Goal: Transaction & Acquisition: Purchase product/service

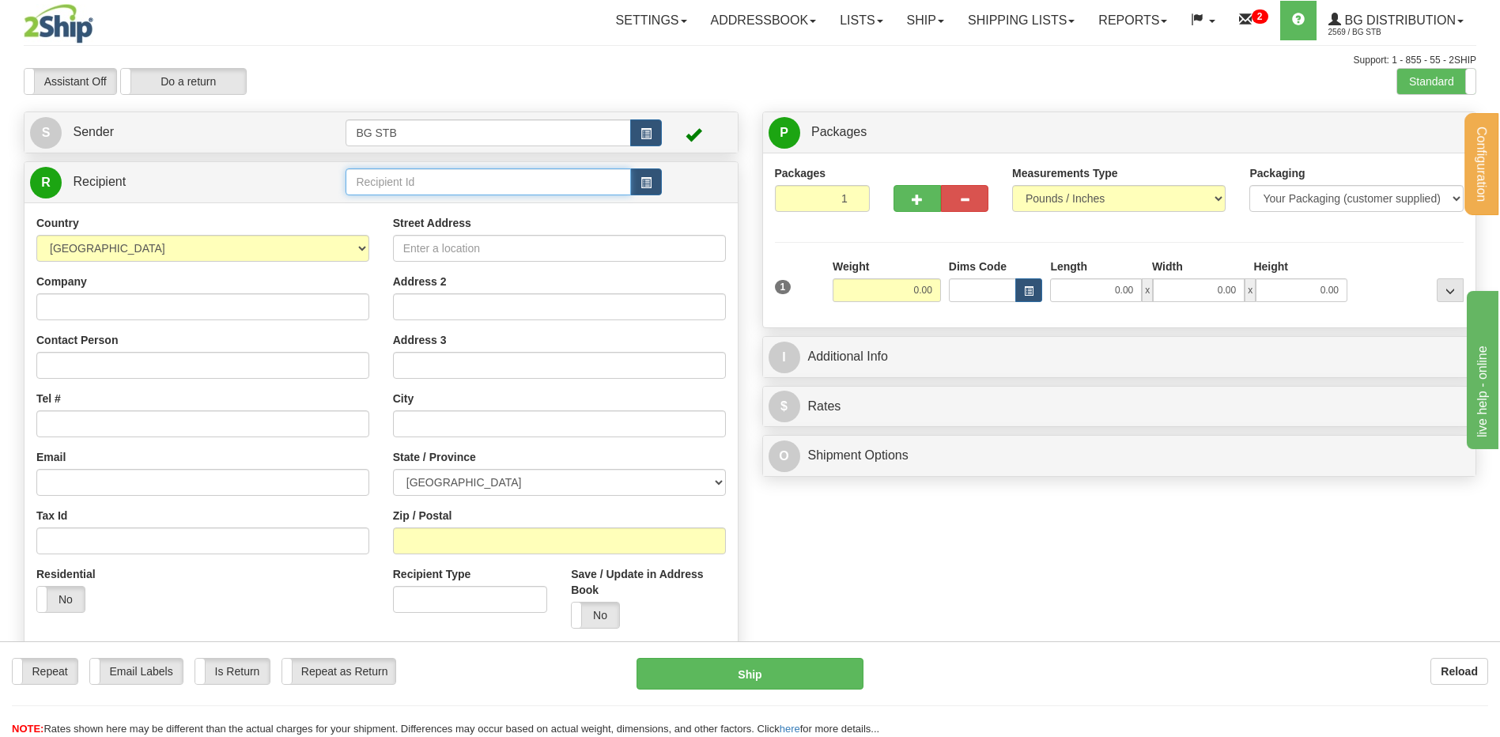
click at [371, 185] on input "text" at bounding box center [488, 181] width 285 height 27
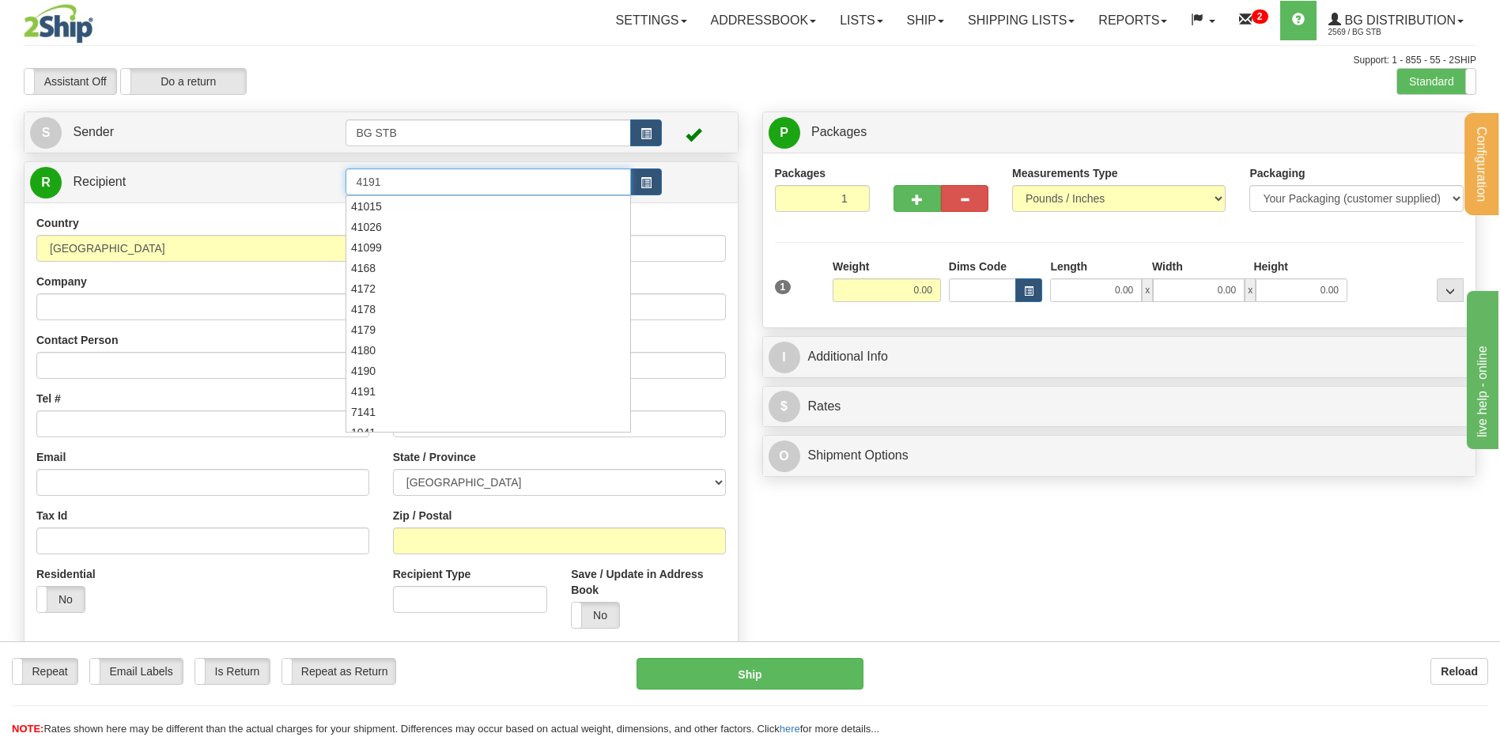
type input "4191"
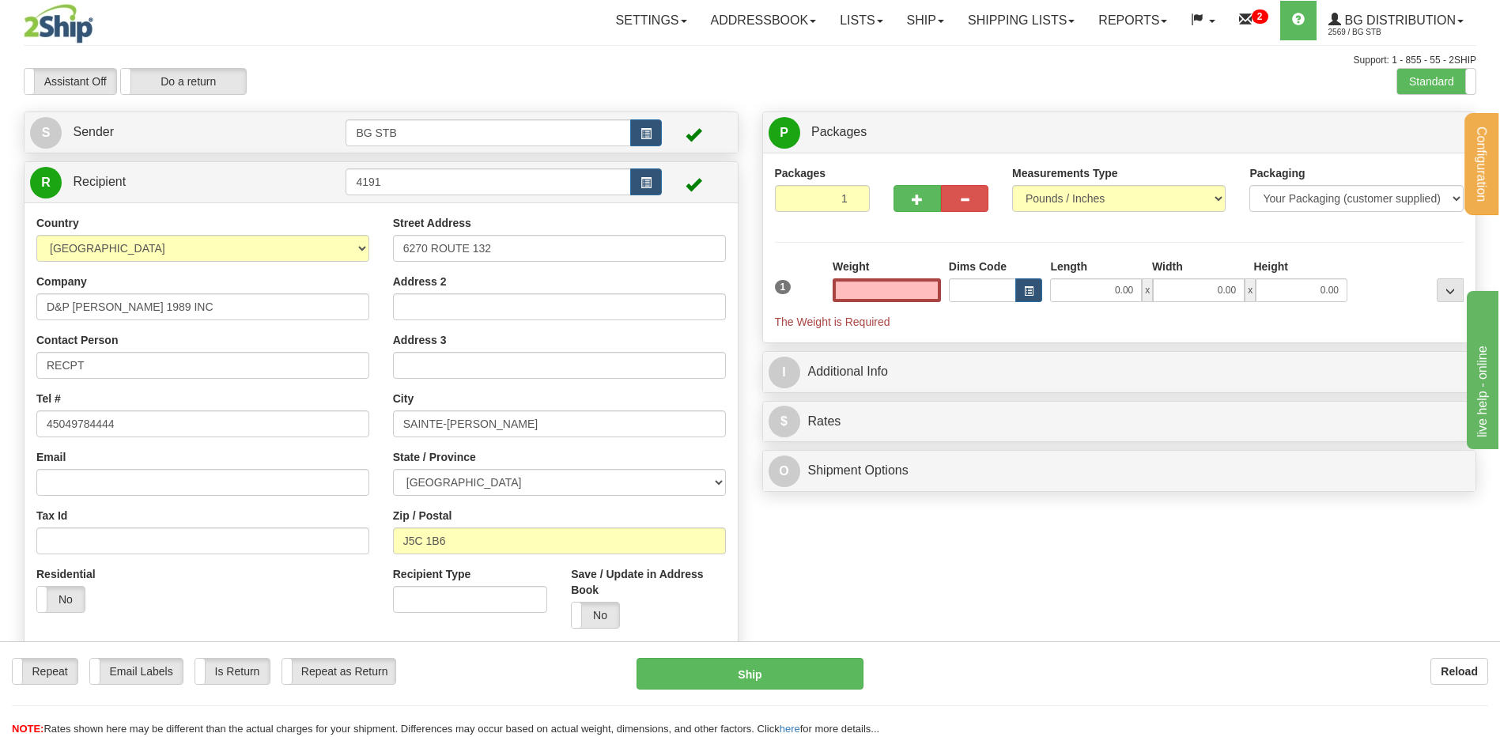
type input "0.00"
click at [919, 303] on div "Weight 0.00" at bounding box center [887, 286] width 116 height 55
click at [918, 293] on input "0.00" at bounding box center [887, 290] width 108 height 24
click at [891, 293] on input "text" at bounding box center [887, 290] width 108 height 24
type input "0.00"
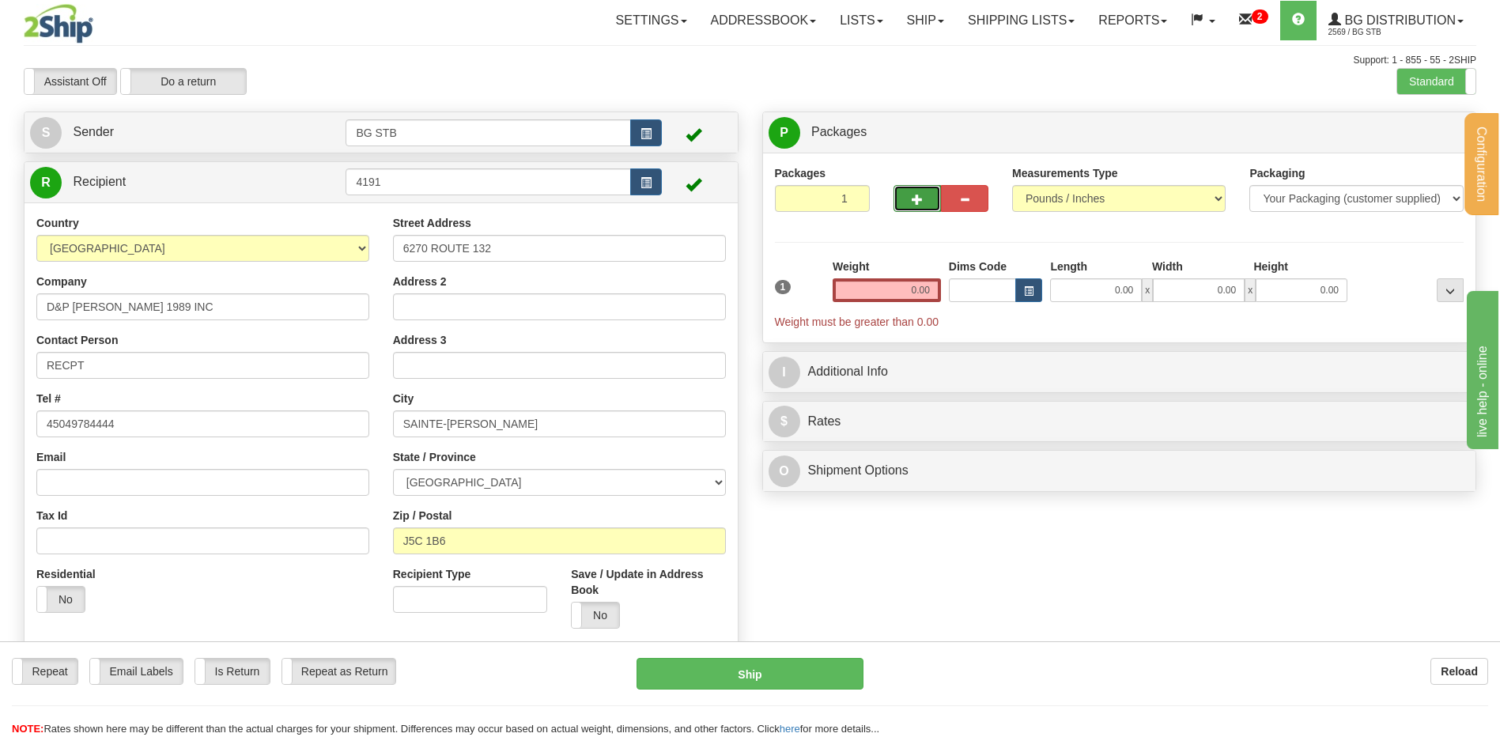
click at [916, 197] on span "button" at bounding box center [917, 200] width 11 height 10
type input "2"
click at [1423, 138] on label "Package Level Pack.." at bounding box center [1430, 133] width 80 height 24
radio input "true"
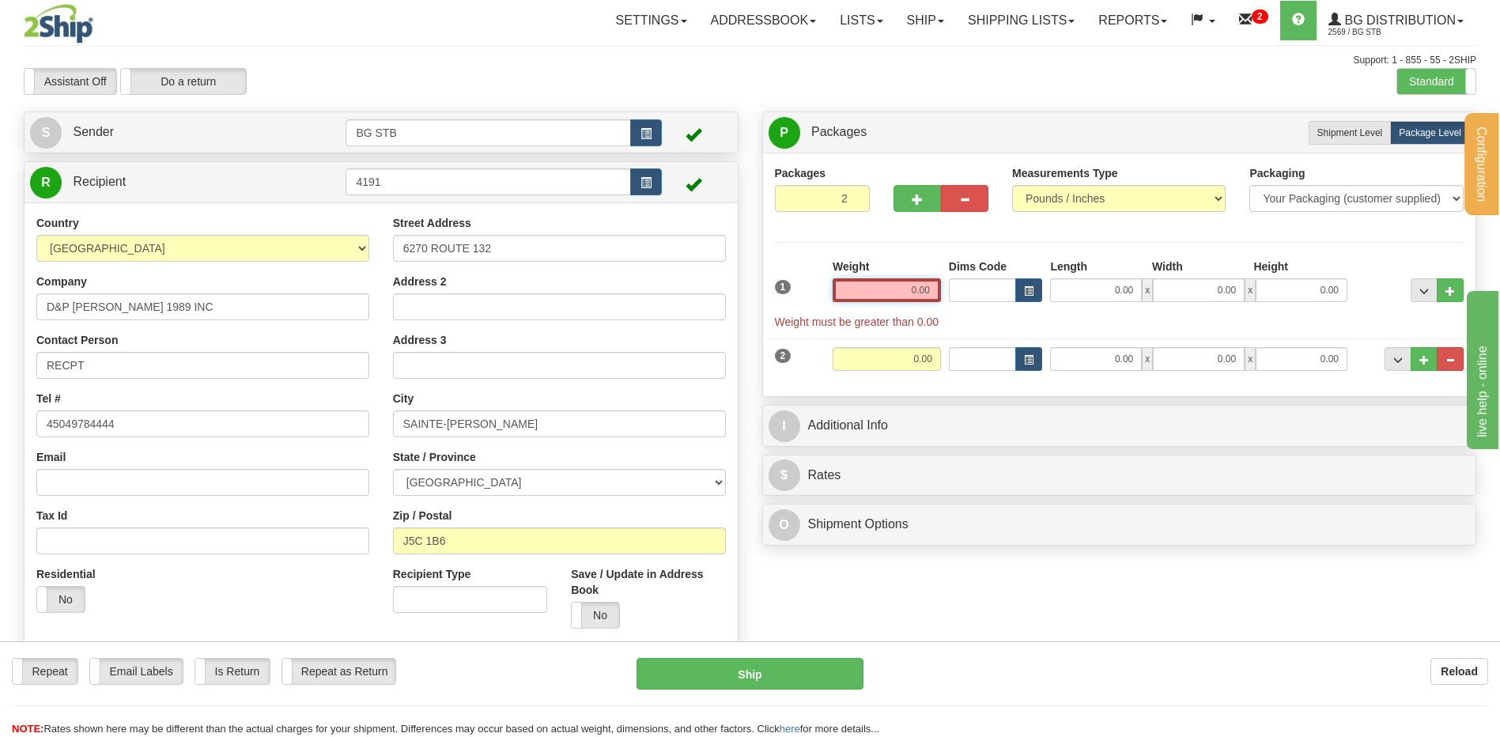
click at [876, 297] on input "0.00" at bounding box center [887, 290] width 108 height 24
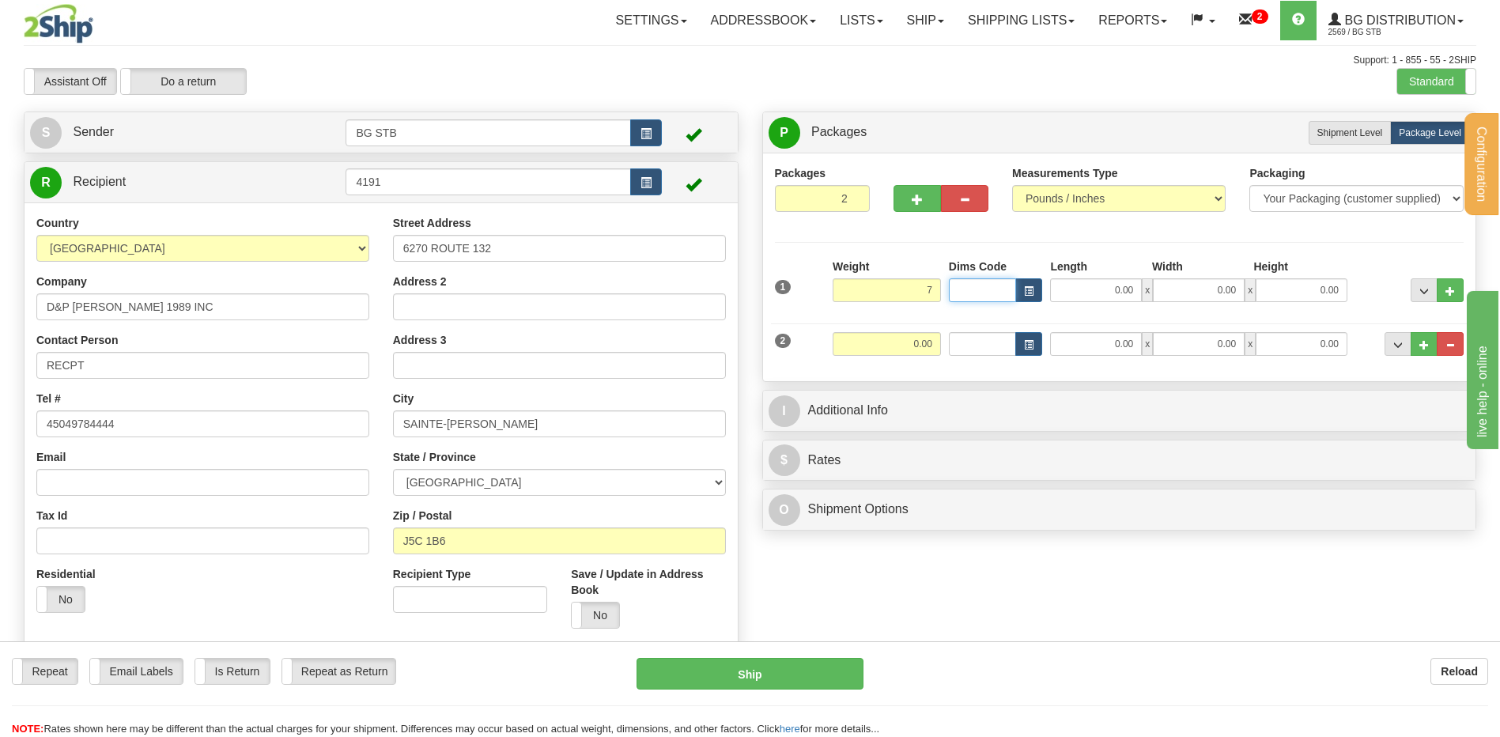
type input "7.00"
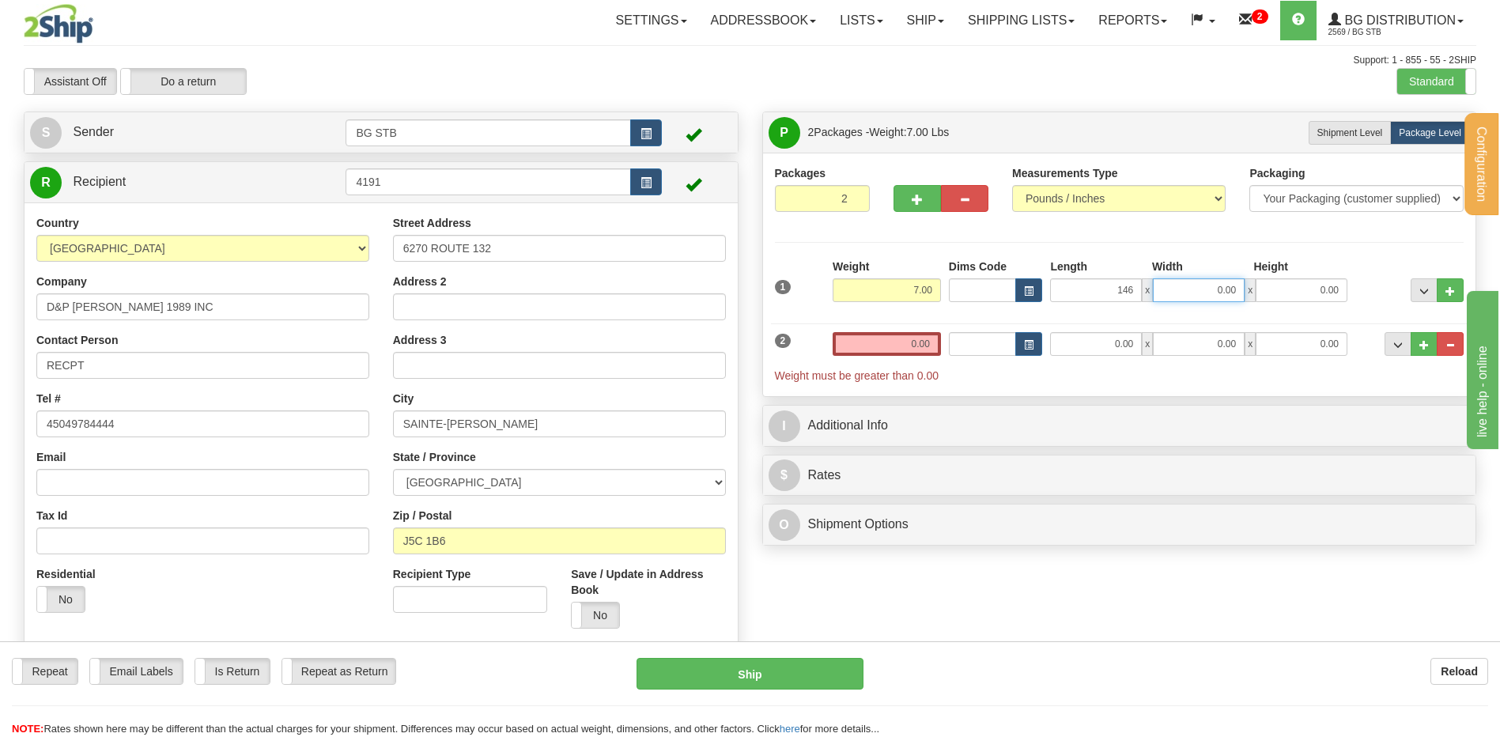
type input "146.00"
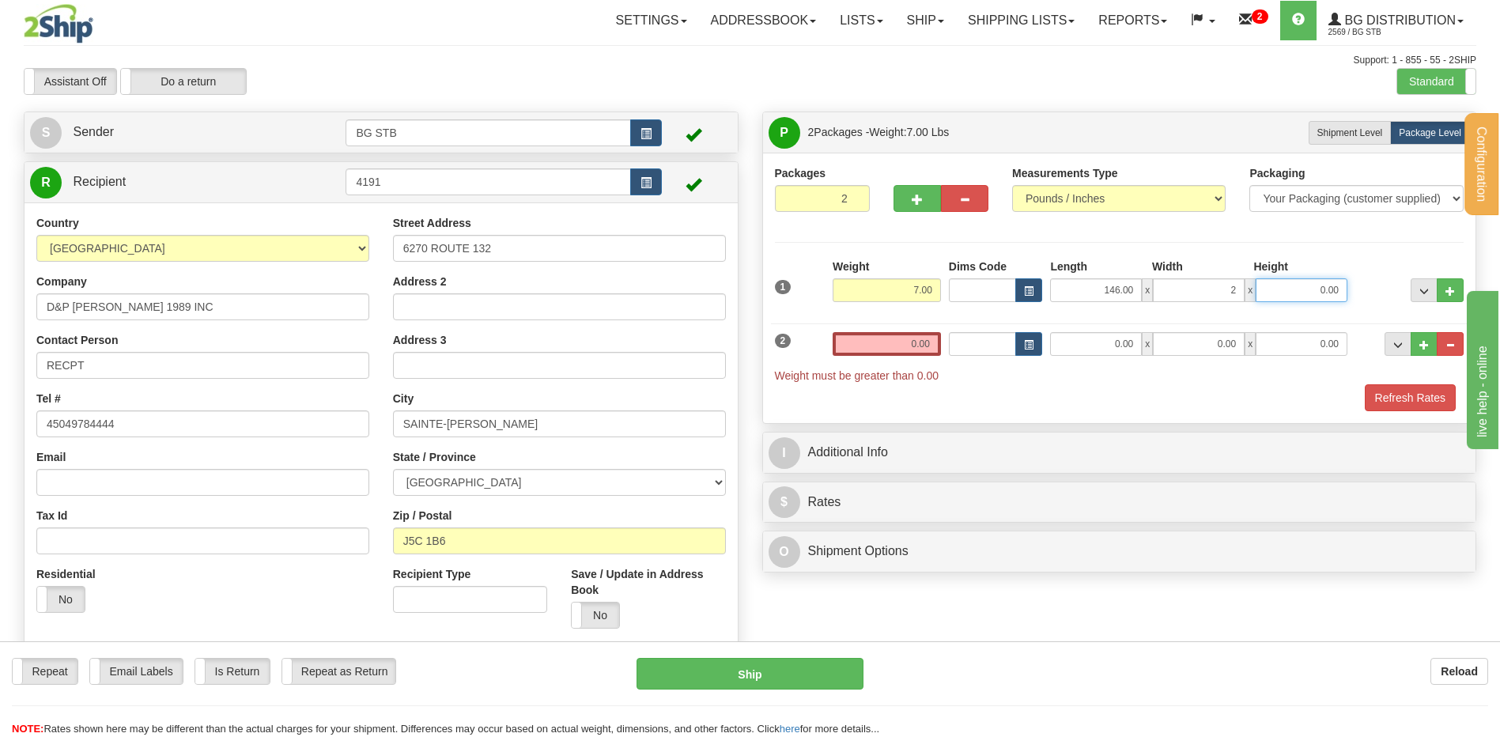
type input "2.00"
click at [916, 346] on input "0.00" at bounding box center [887, 344] width 108 height 24
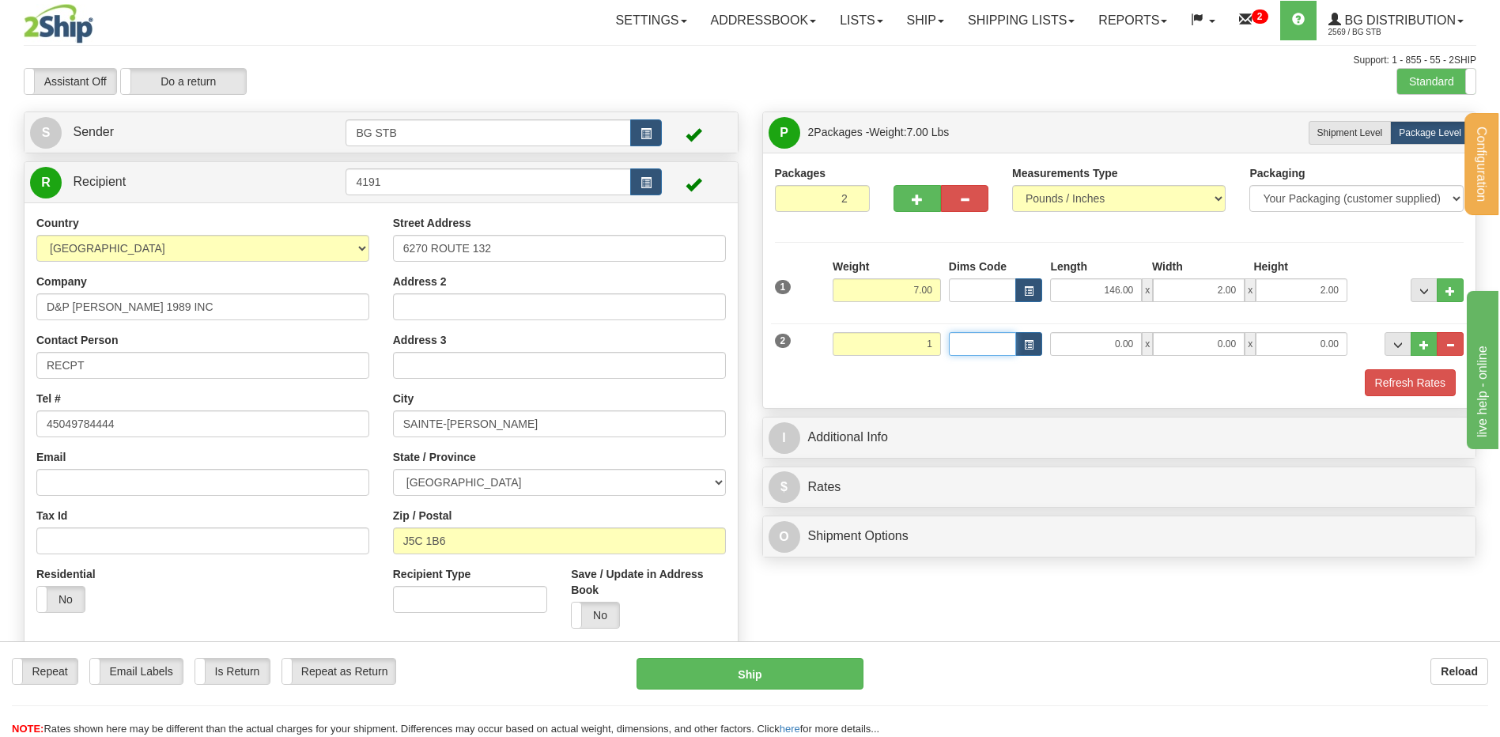
type input "1.00"
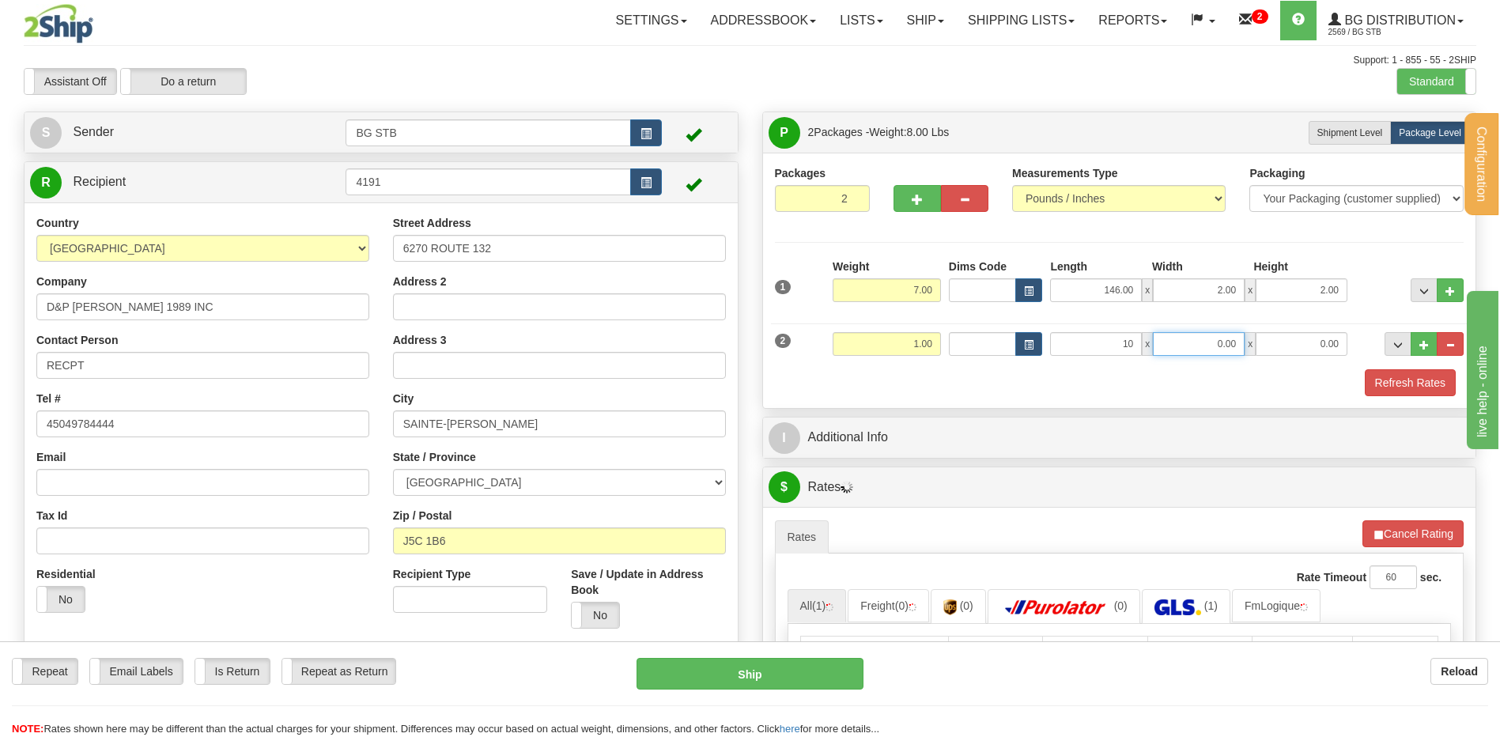
type input "10.00"
type input "8.00"
type input "2.00"
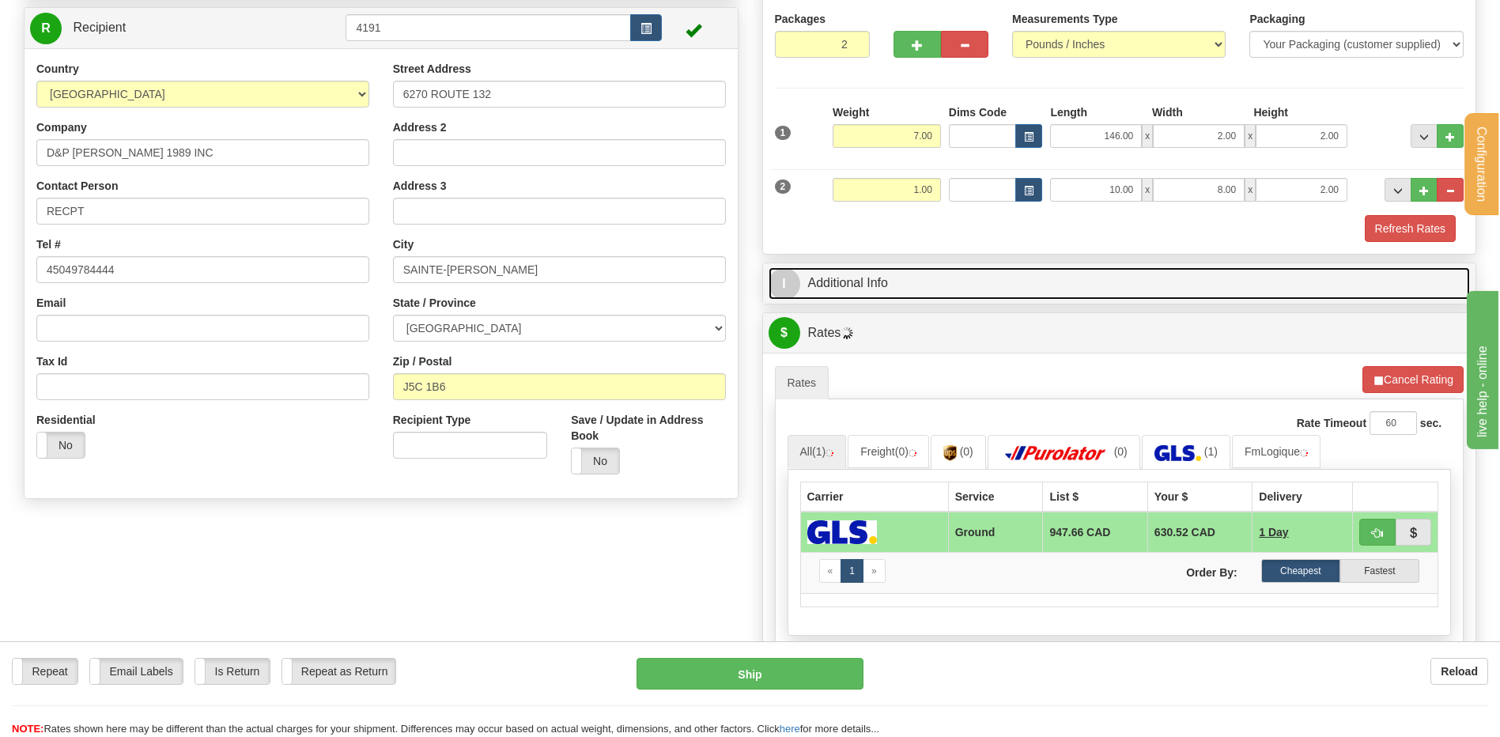
scroll to position [237, 0]
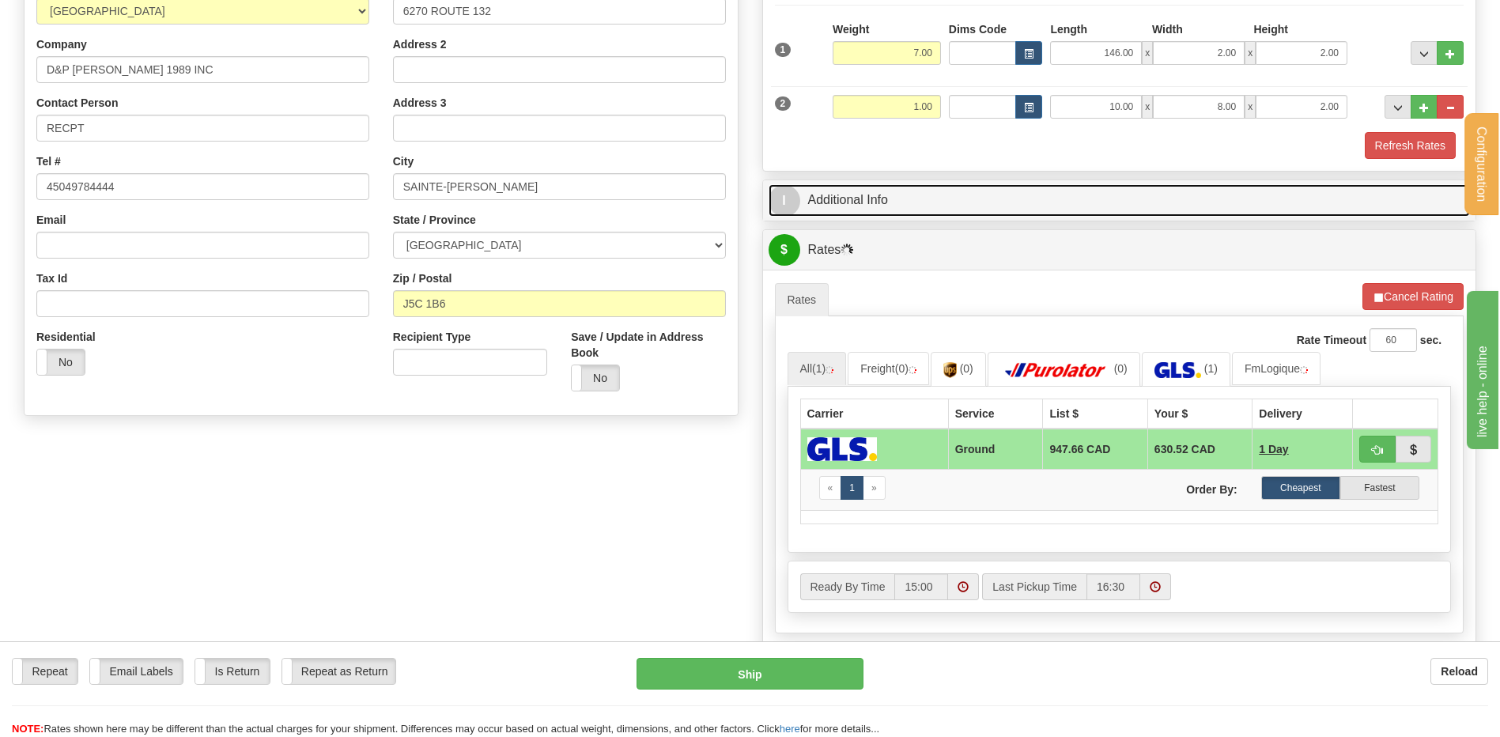
click at [970, 193] on link "I Additional Info" at bounding box center [1120, 200] width 702 height 32
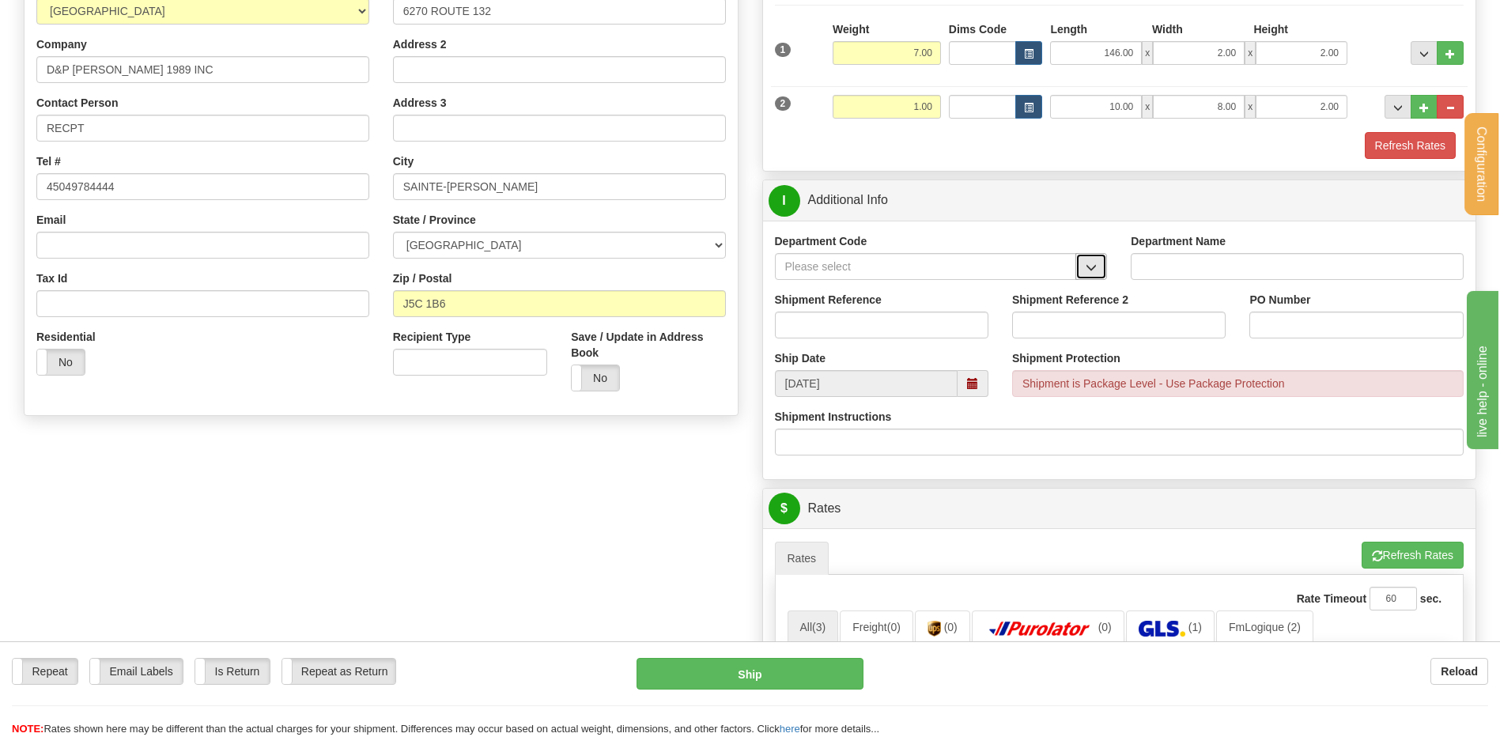
click at [1091, 263] on span "button" at bounding box center [1091, 268] width 11 height 10
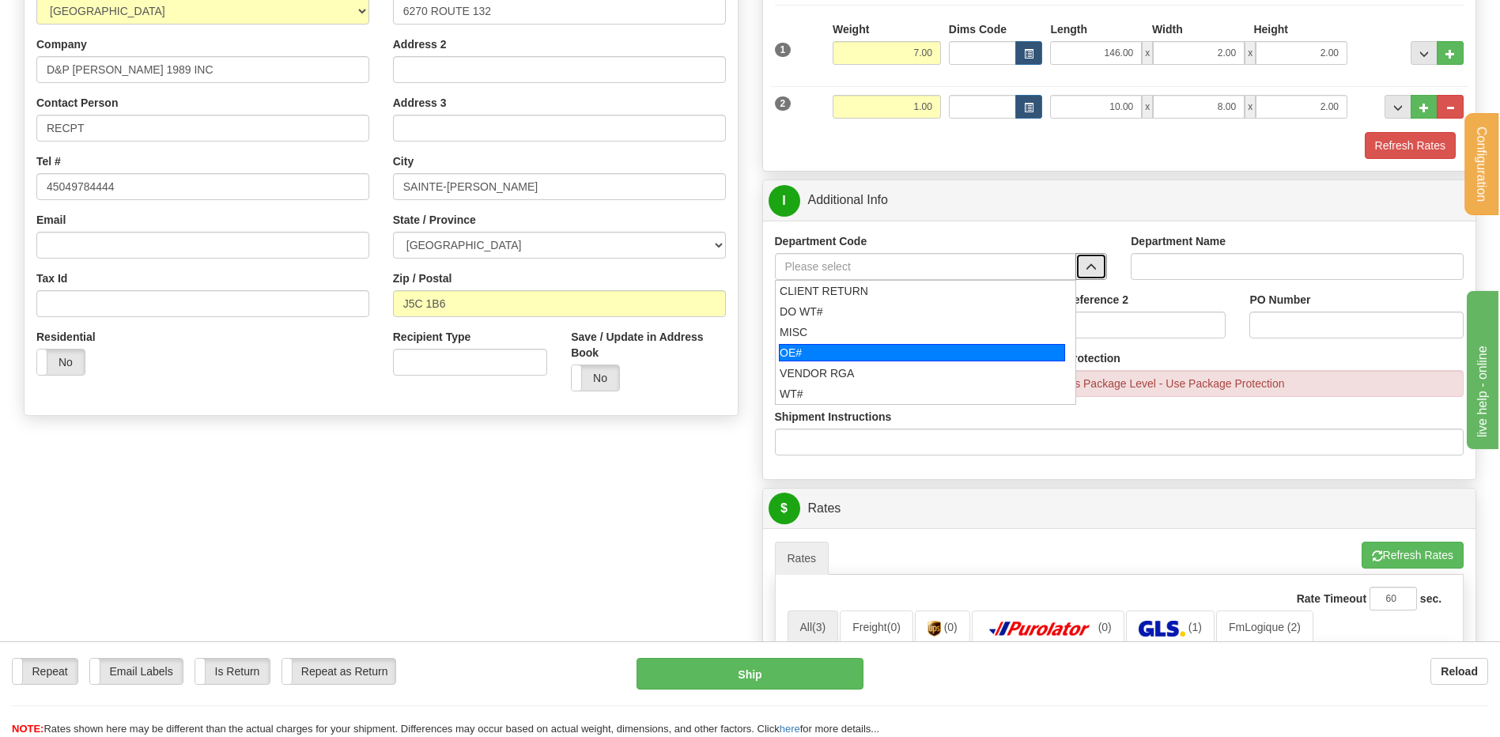
click at [860, 353] on div "OE#" at bounding box center [922, 352] width 286 height 17
type input "OE#"
type input "ORDERS"
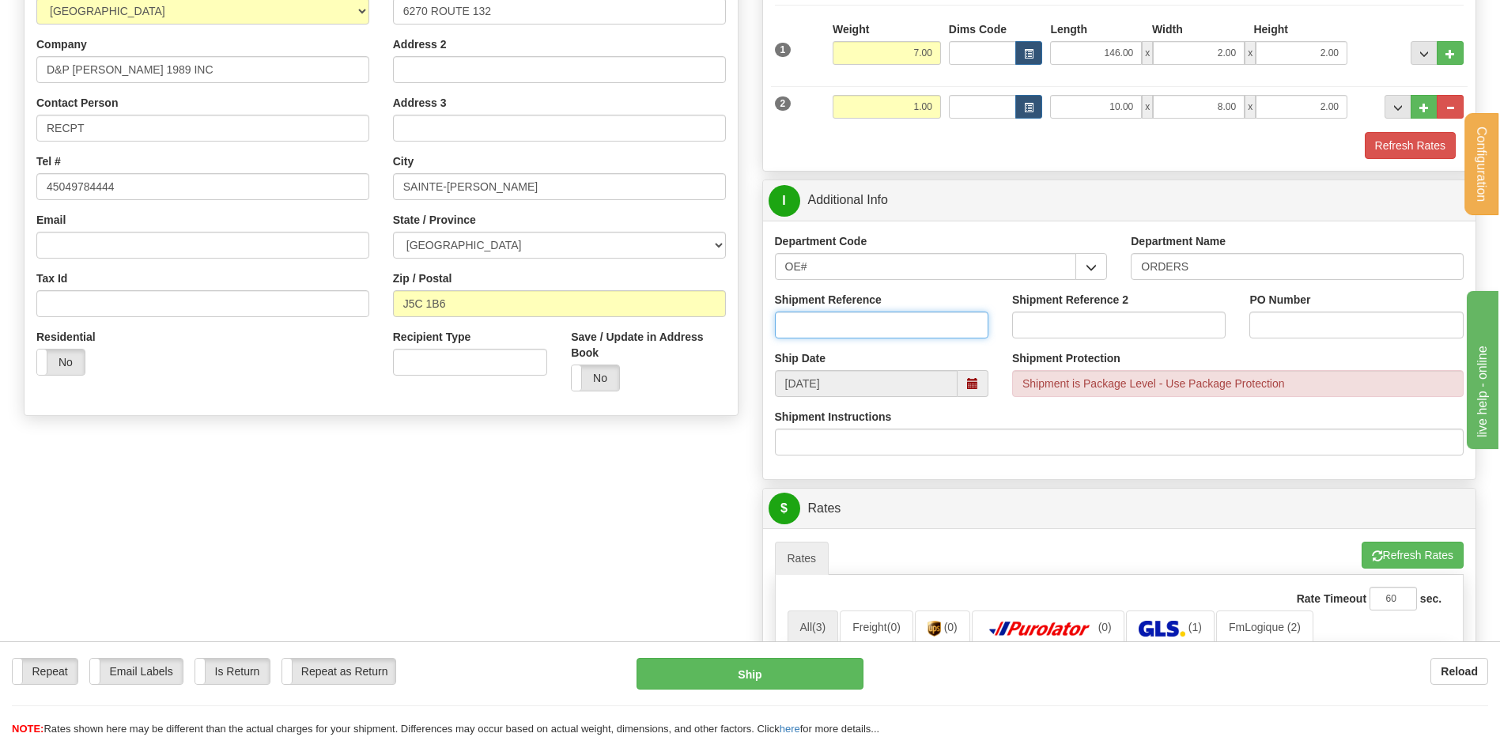
click at [854, 319] on input "Shipment Reference" at bounding box center [882, 325] width 214 height 27
type input "80005882-00"
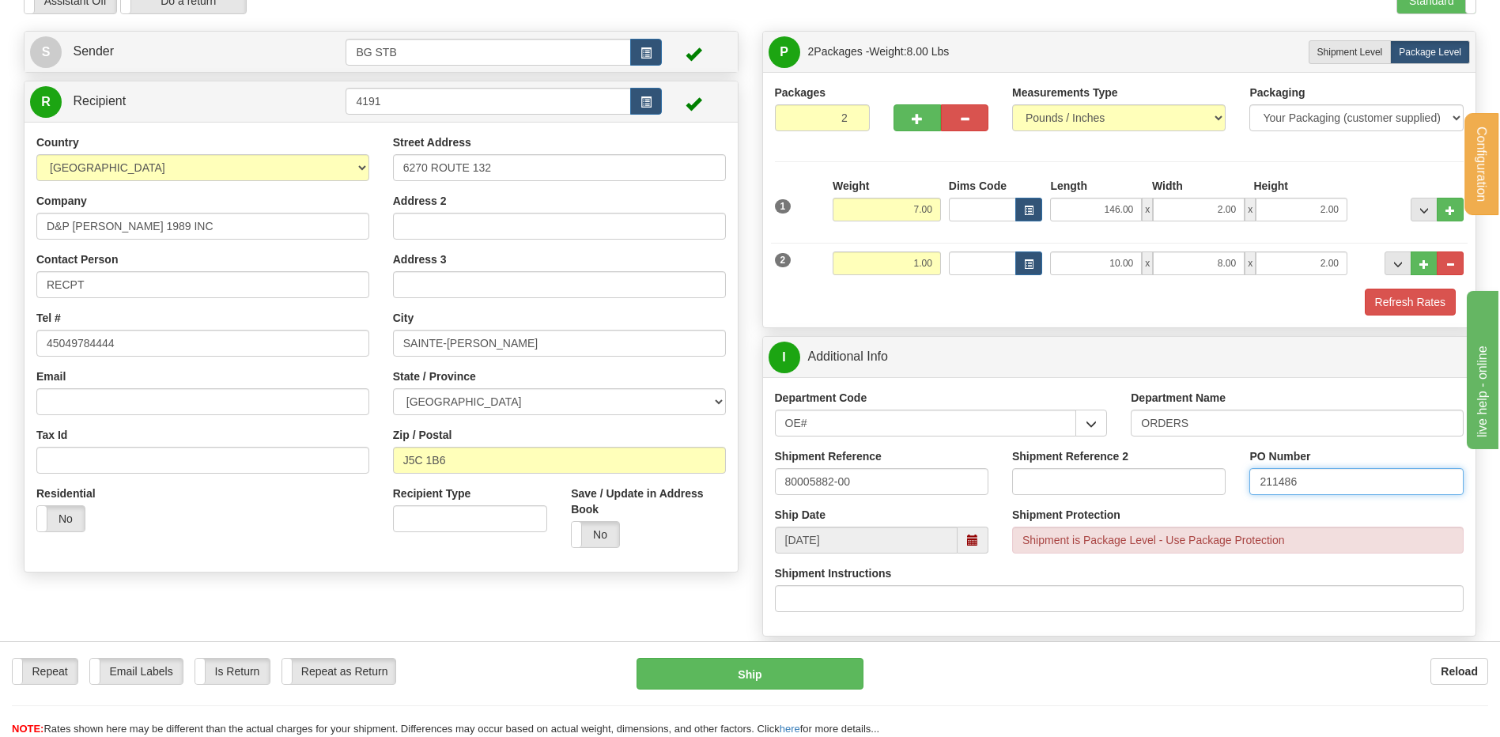
scroll to position [79, 0]
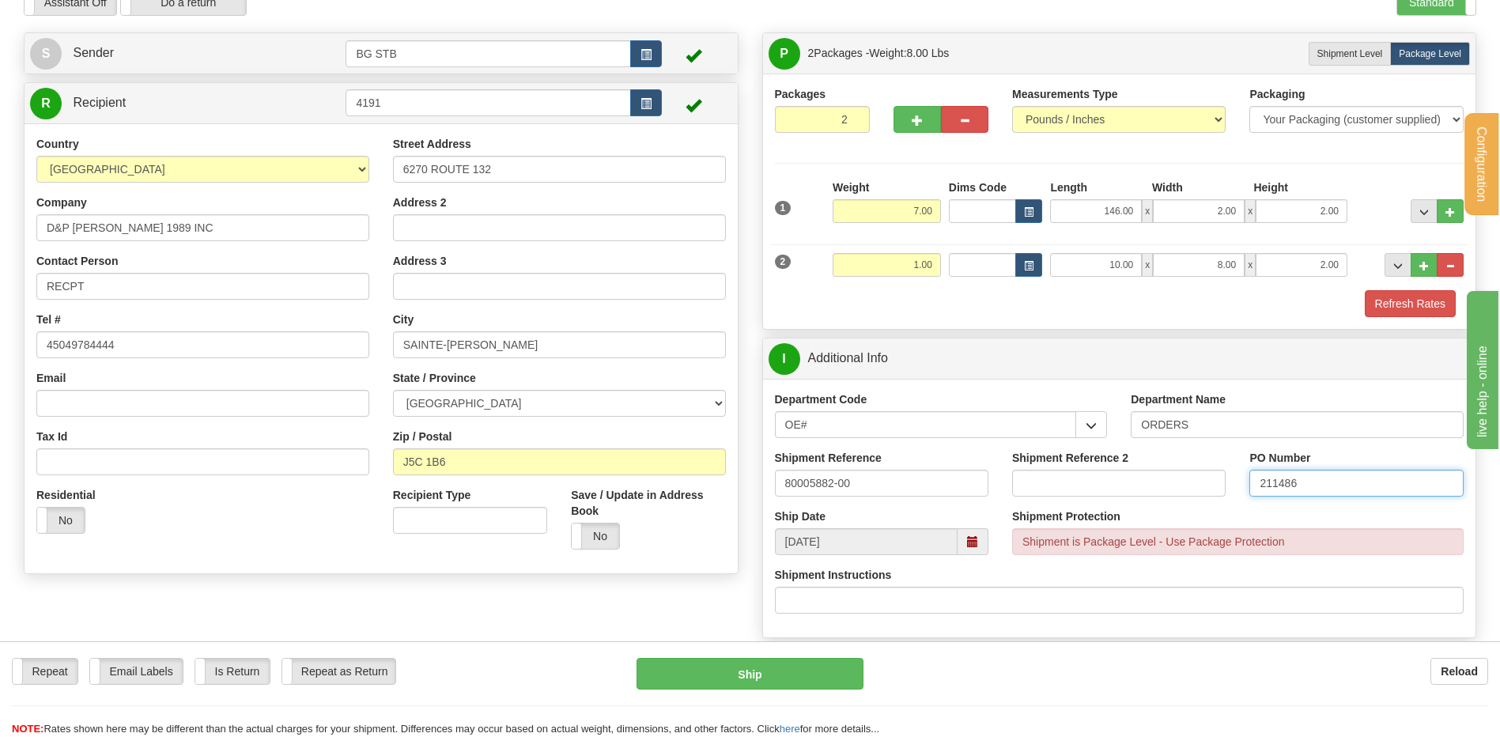
type input "211486"
click at [929, 477] on input "80005882-00" at bounding box center [882, 483] width 214 height 27
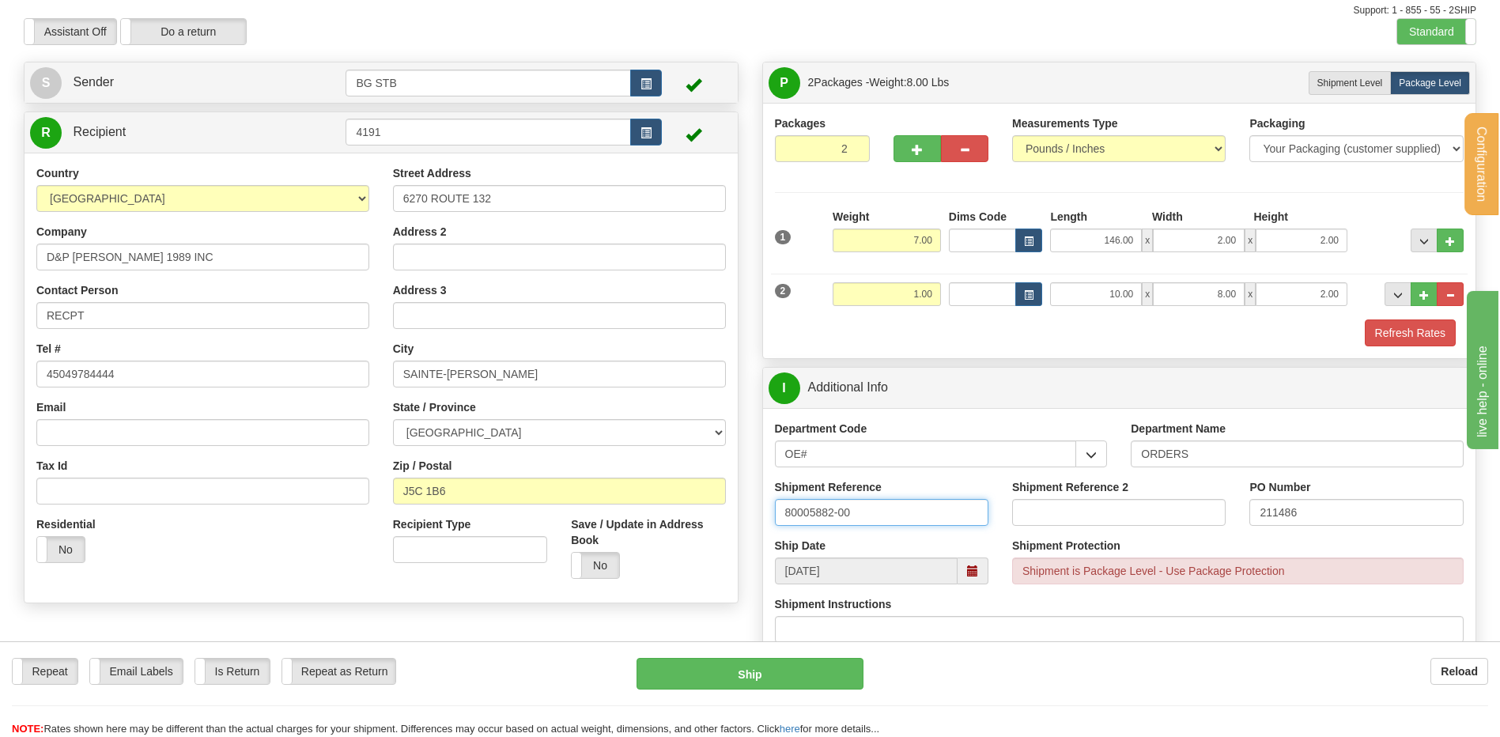
scroll to position [0, 0]
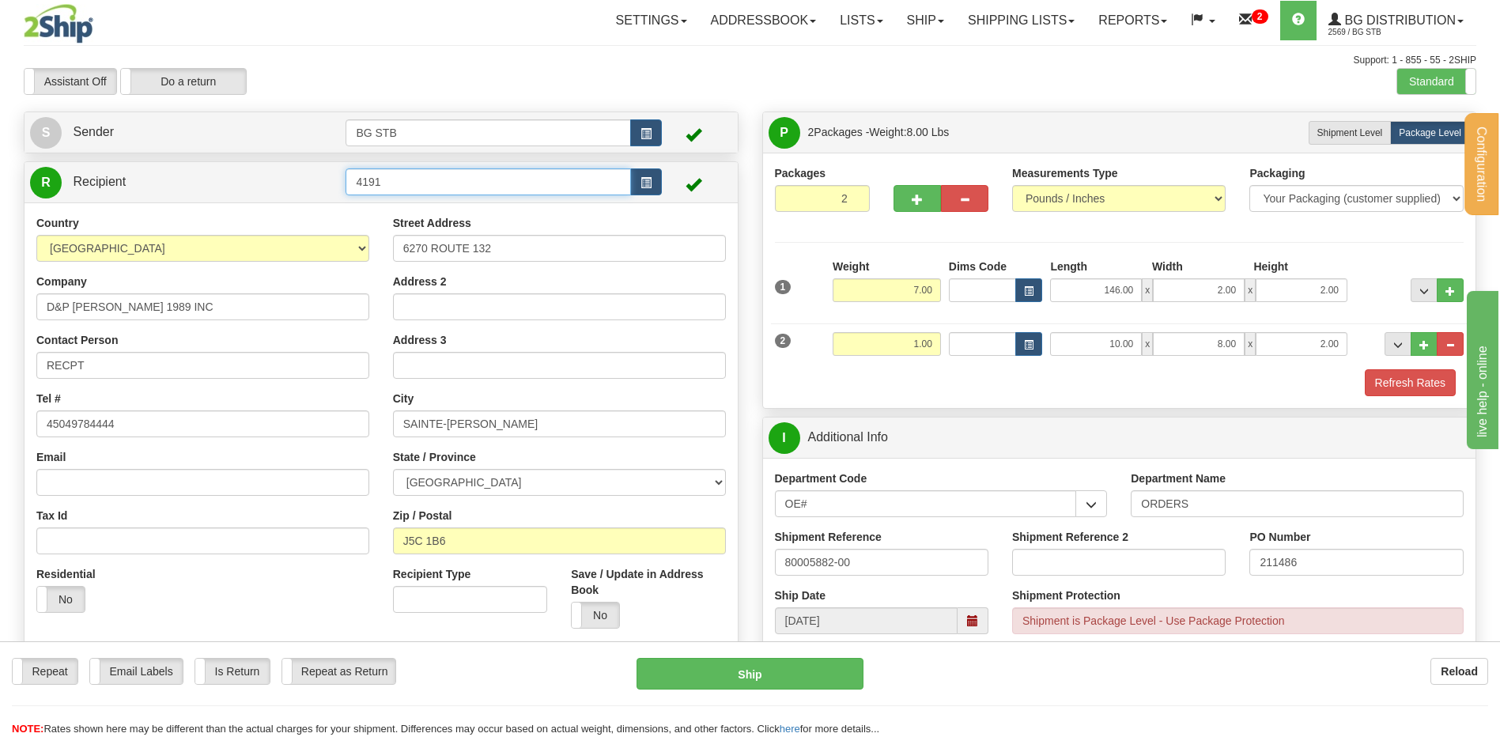
drag, startPoint x: 368, startPoint y: 180, endPoint x: 243, endPoint y: 176, distance: 125.0
click at [283, 176] on tr "R Recipient 4191" at bounding box center [381, 182] width 702 height 32
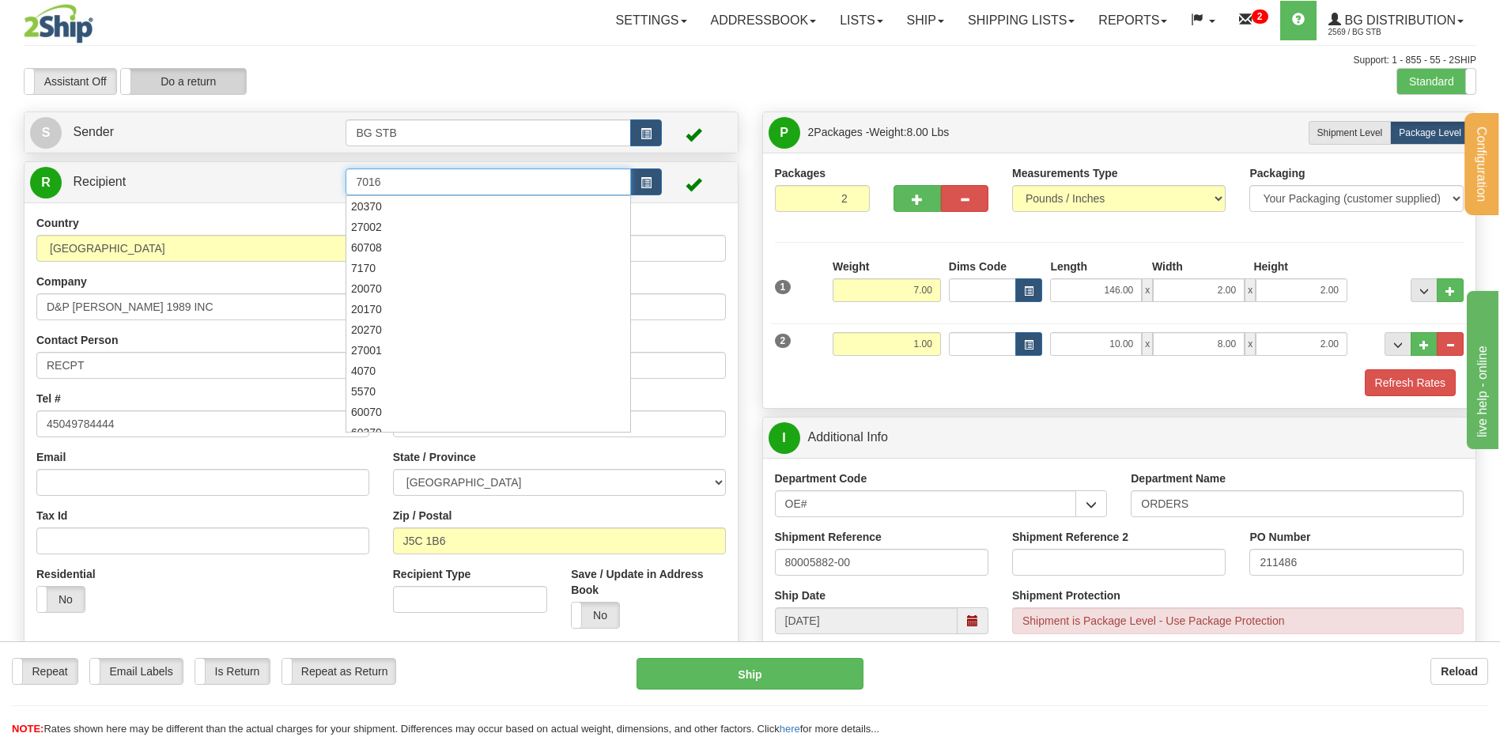
type input "7016"
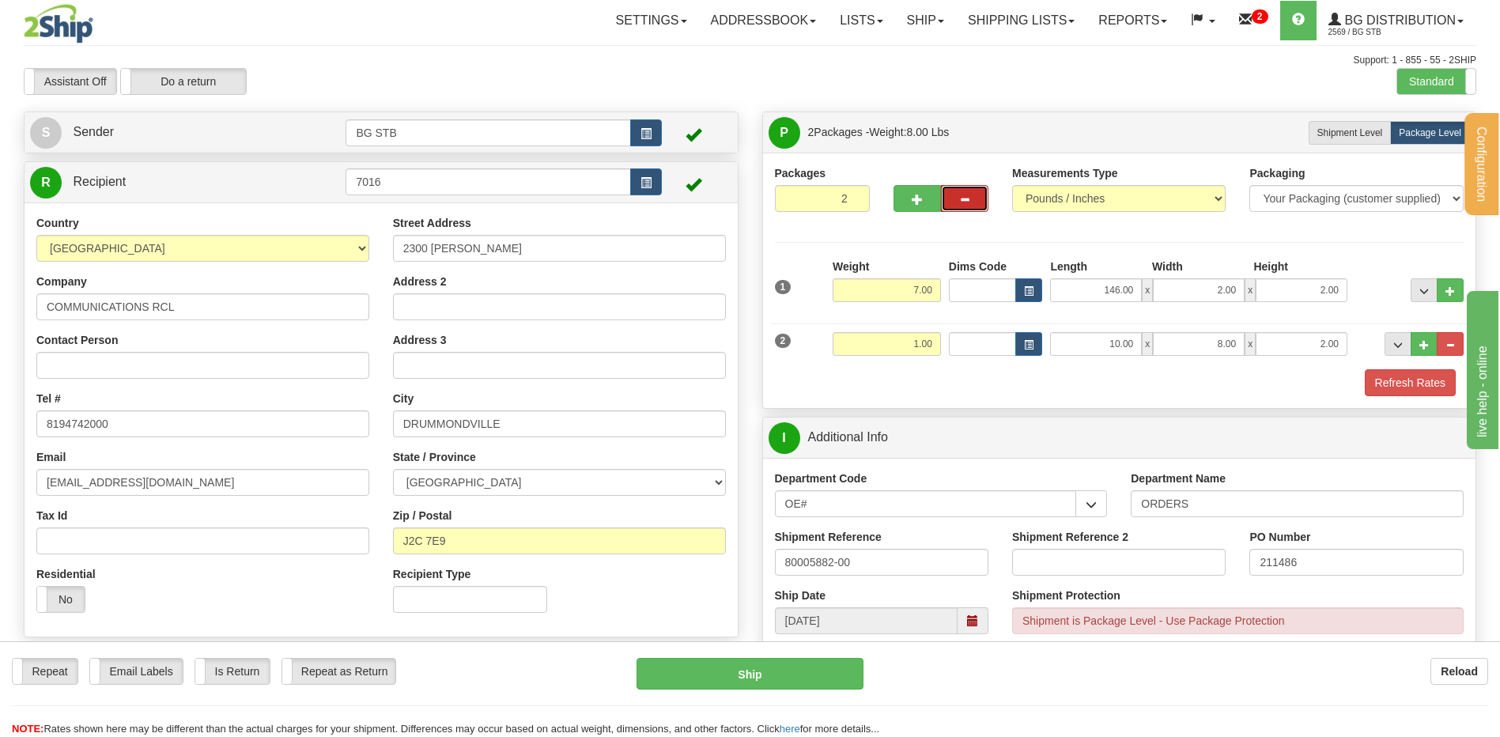
click at [968, 187] on button "button" at bounding box center [964, 198] width 47 height 27
type input "1"
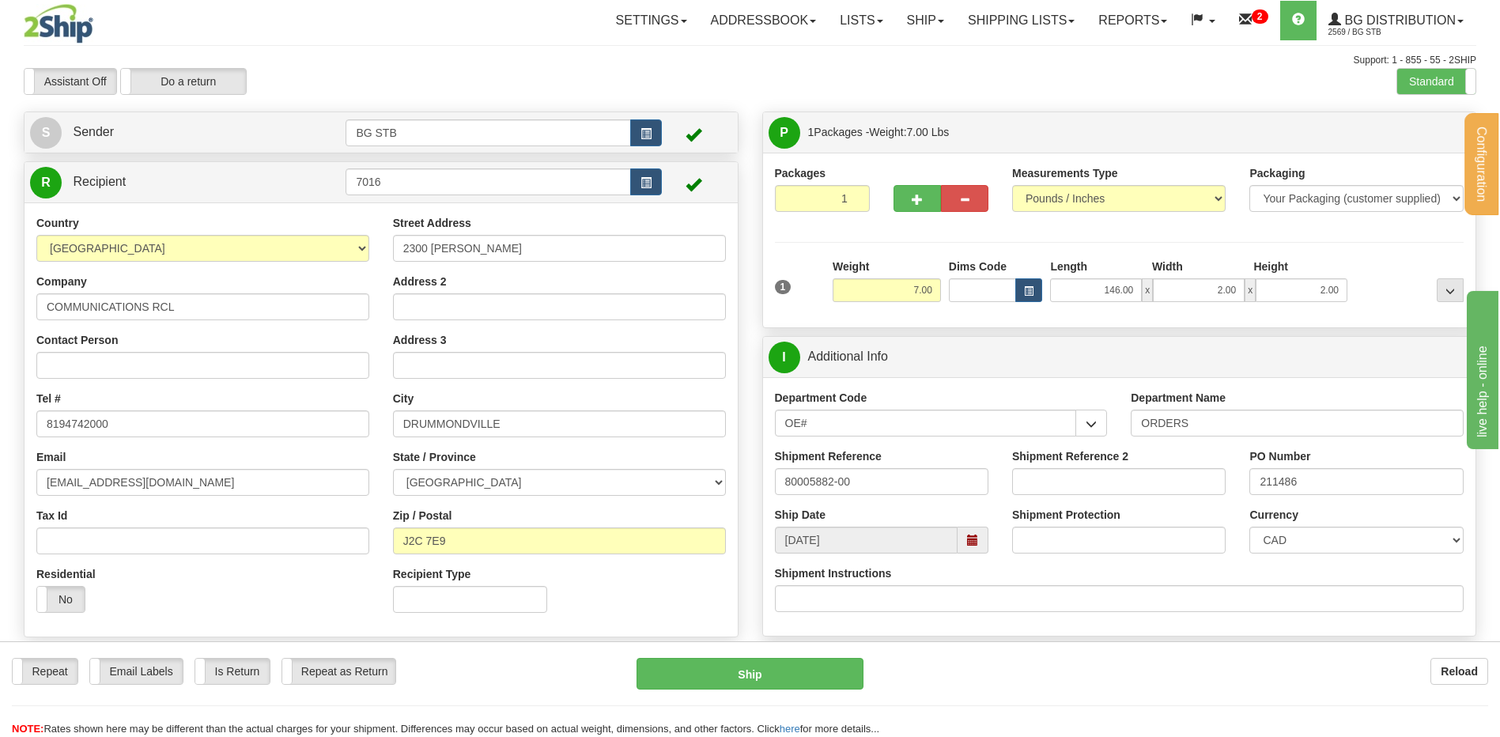
drag, startPoint x: 885, startPoint y: 274, endPoint x: 1006, endPoint y: 273, distance: 121.0
click at [961, 283] on div "1 Weight 7.00 Dims Code x x" at bounding box center [1120, 287] width 698 height 56
drag, startPoint x: 913, startPoint y: 323, endPoint x: 902, endPoint y: 297, distance: 28.1
click at [912, 322] on div "Packages 1 1 Measurements Type" at bounding box center [1119, 240] width 713 height 175
click at [900, 285] on input "7.00" at bounding box center [887, 290] width 108 height 24
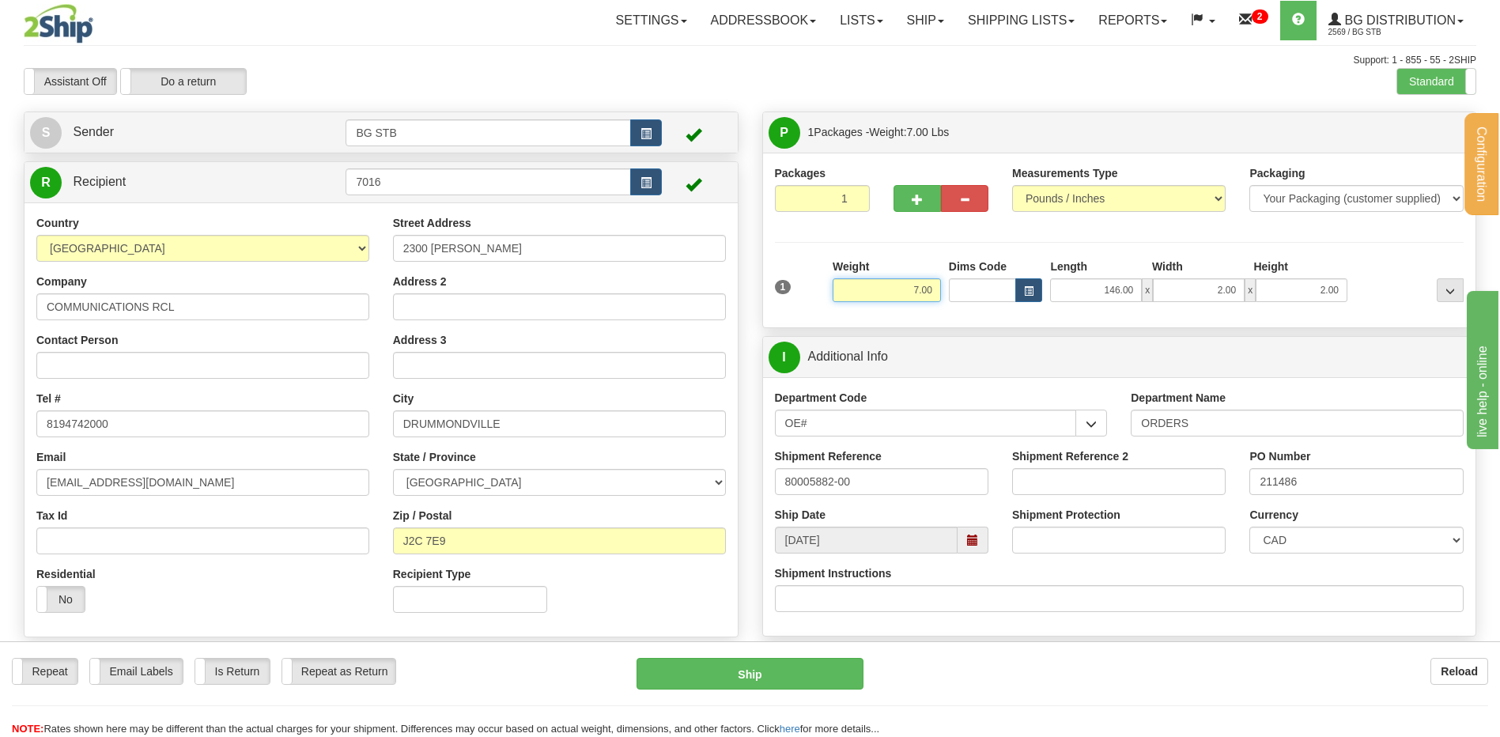
click at [900, 285] on input "7.00" at bounding box center [887, 290] width 108 height 24
type input "22.70"
type input "15.00"
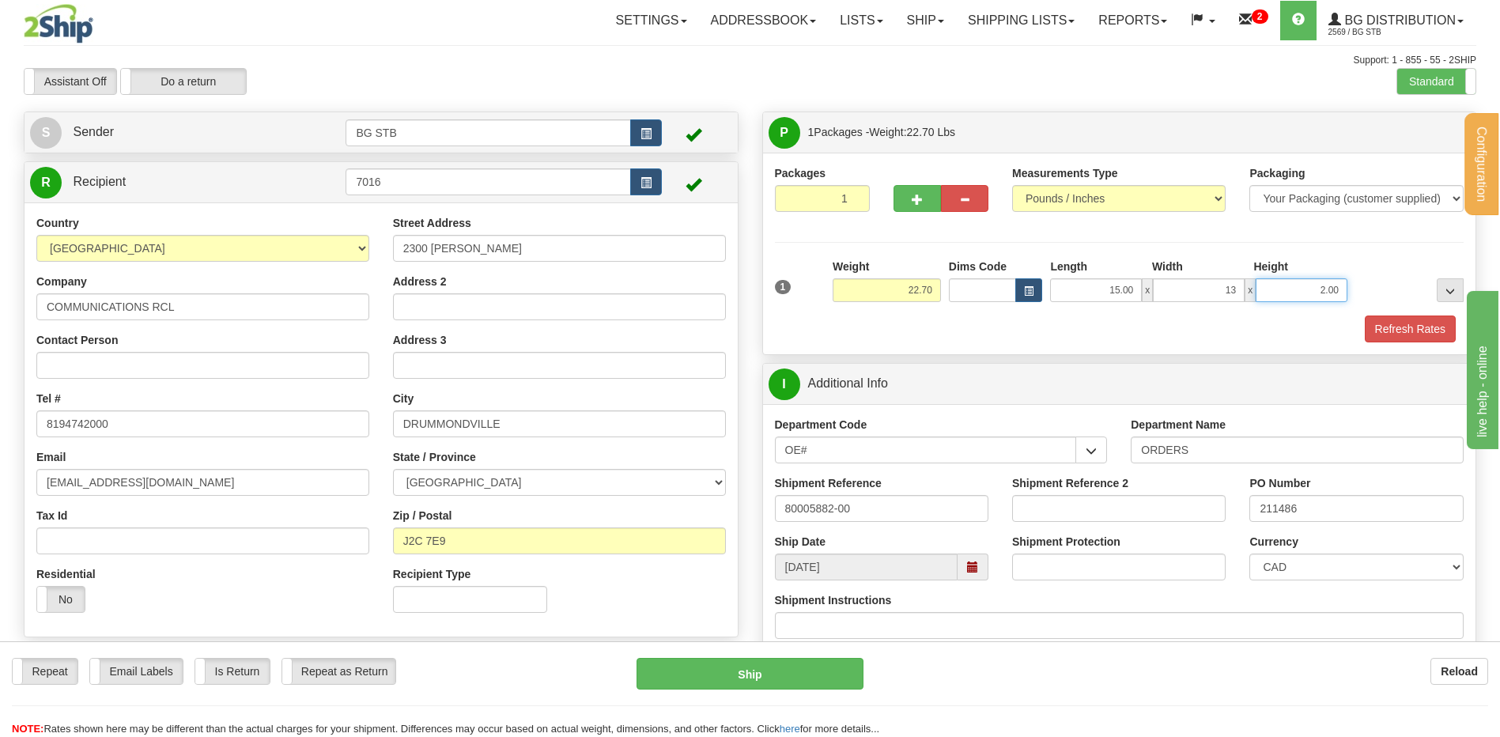
type input "13.00"
click at [851, 521] on input "80005882-00" at bounding box center [882, 508] width 214 height 27
drag, startPoint x: 914, startPoint y: 506, endPoint x: 701, endPoint y: 516, distance: 213.8
click at [703, 112] on div "Create a label for the return Create Pickup Without Label S Sender BG STB" at bounding box center [750, 112] width 1477 height 0
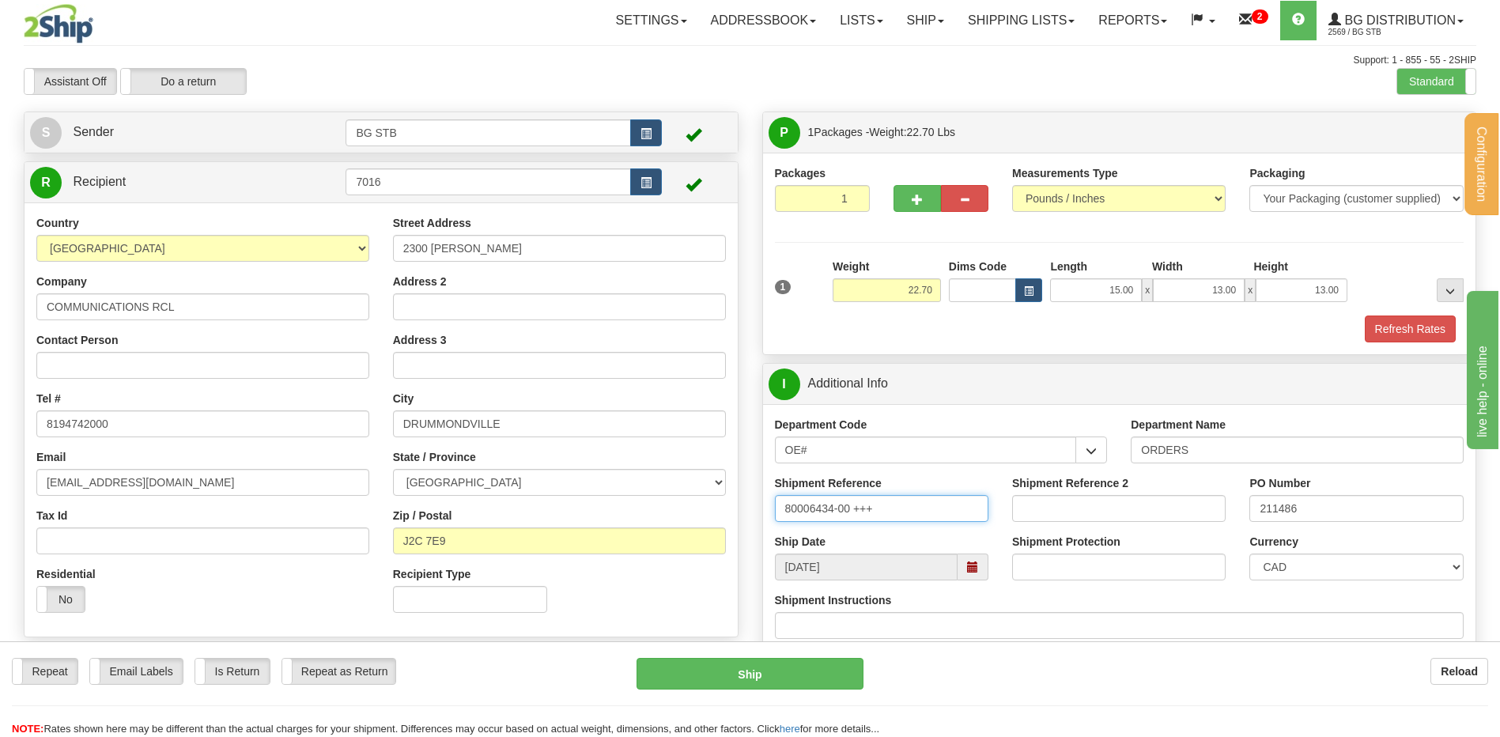
type input "80006434-00 +++"
click at [1329, 510] on input "211486" at bounding box center [1357, 508] width 214 height 27
drag, startPoint x: 1178, startPoint y: 523, endPoint x: 1113, endPoint y: 530, distance: 65.2
click at [1129, 528] on div "Shipment Reference 80006434-00 +++ Shipment Reference 2 PO Number 211486" at bounding box center [1119, 504] width 713 height 59
type input "k"
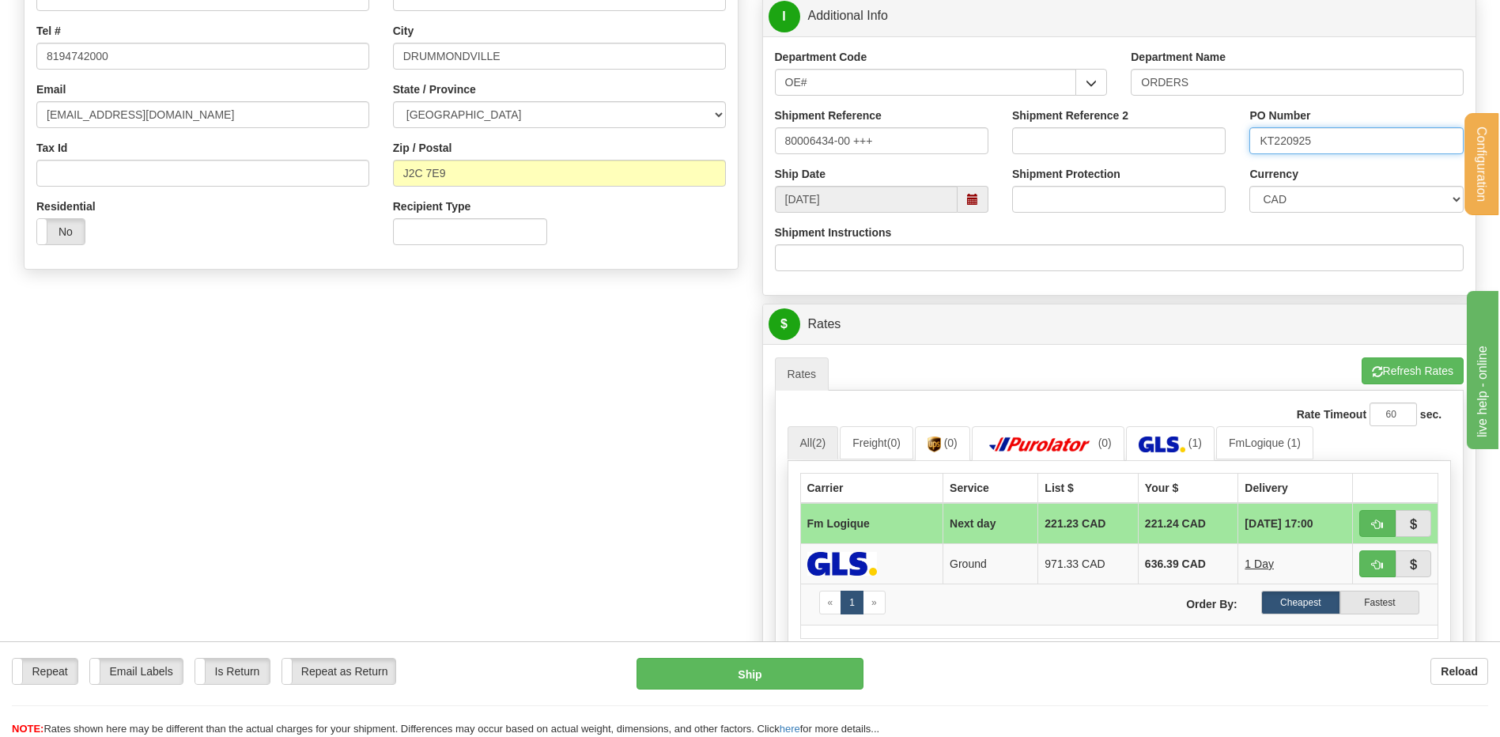
scroll to position [395, 0]
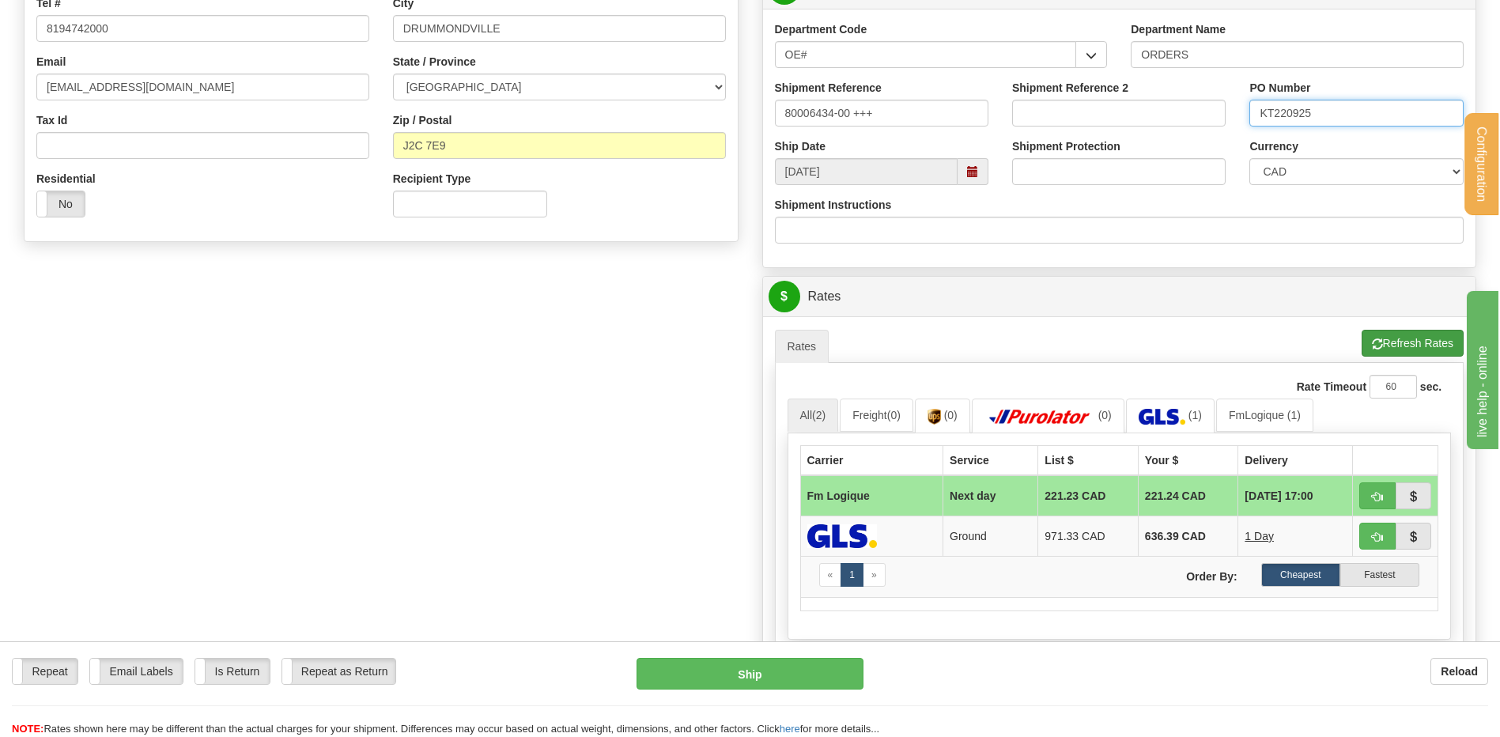
type input "KT220925"
click at [1400, 340] on button "Refresh Rates" at bounding box center [1413, 343] width 102 height 27
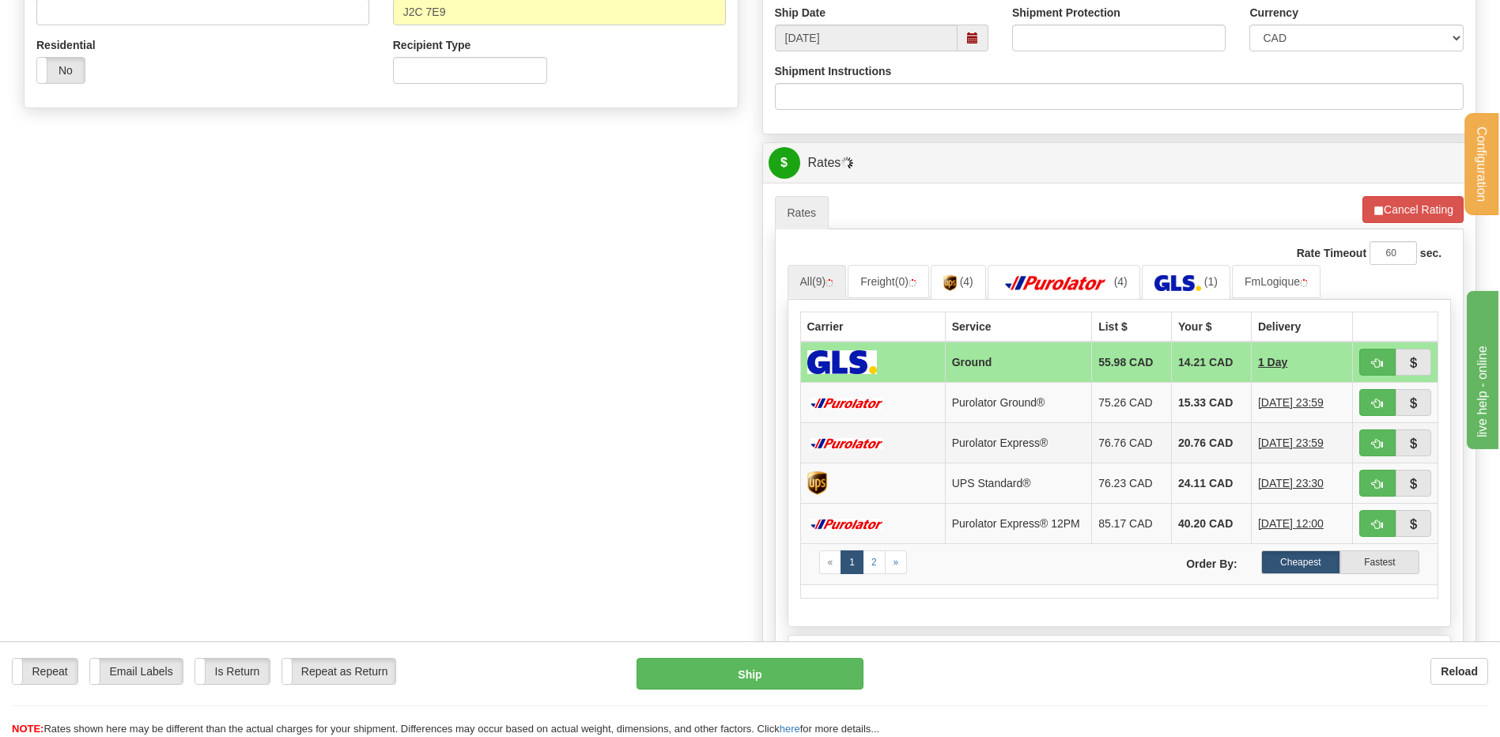
scroll to position [633, 0]
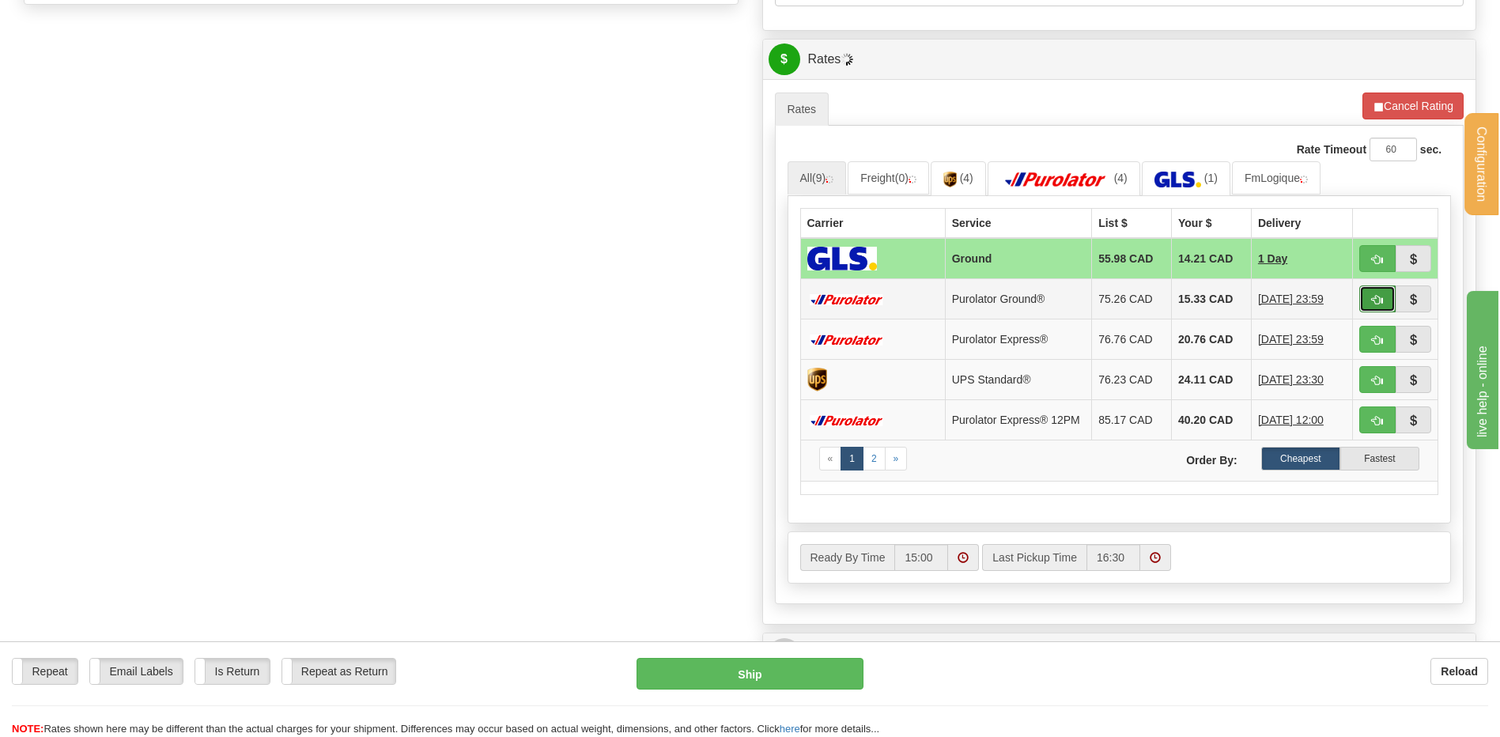
drag, startPoint x: 1376, startPoint y: 301, endPoint x: 1362, endPoint y: 306, distance: 15.3
click at [1377, 301] on span "button" at bounding box center [1377, 300] width 11 height 10
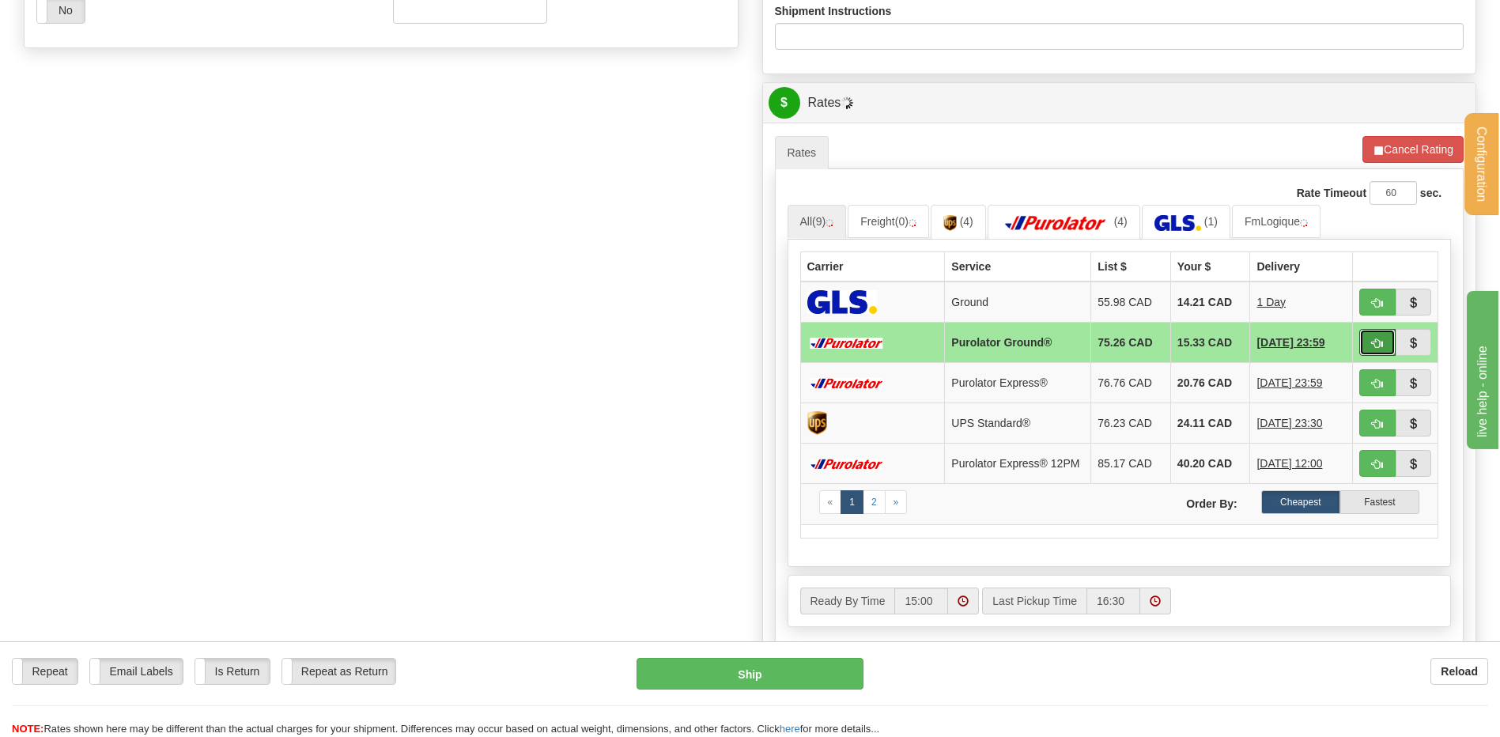
scroll to position [554, 0]
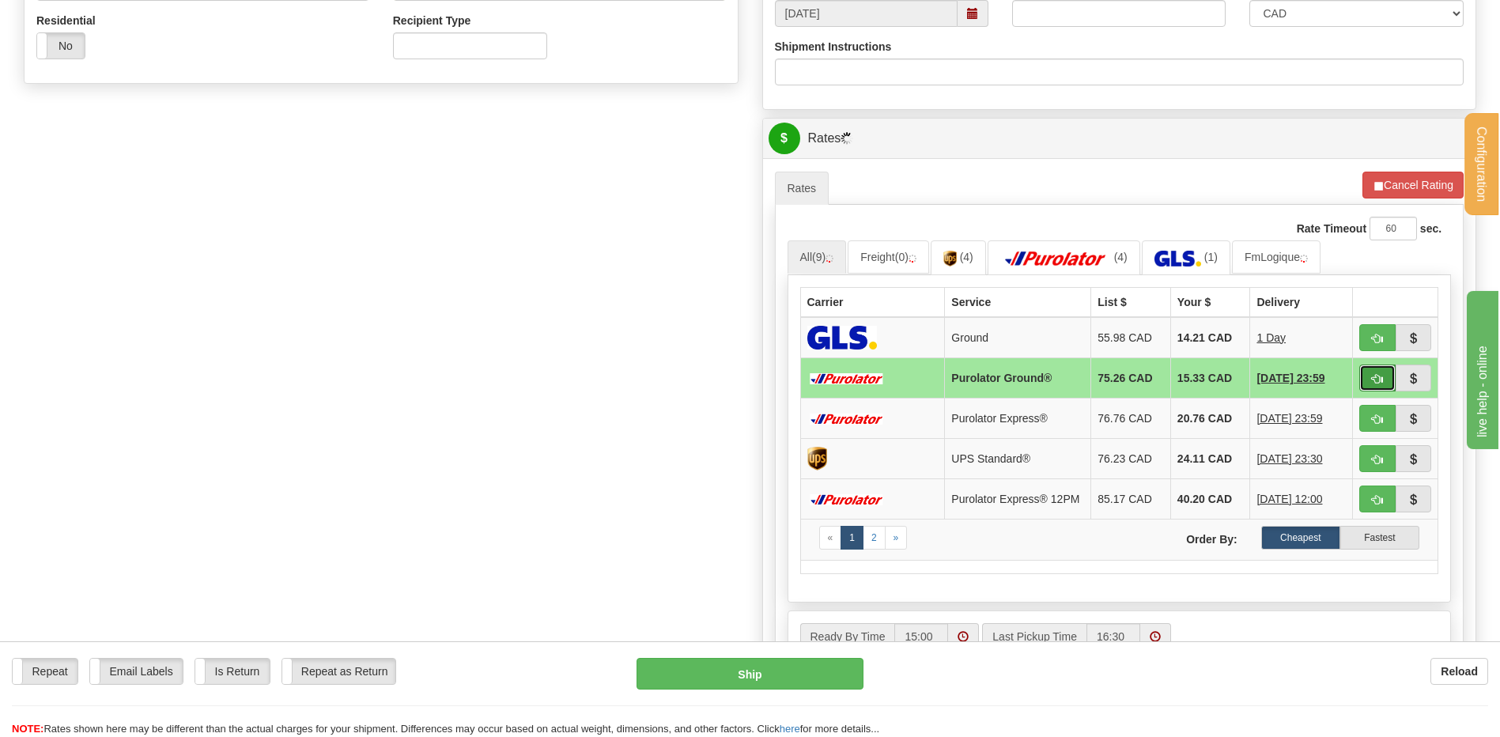
click at [1385, 376] on button "button" at bounding box center [1378, 378] width 36 height 27
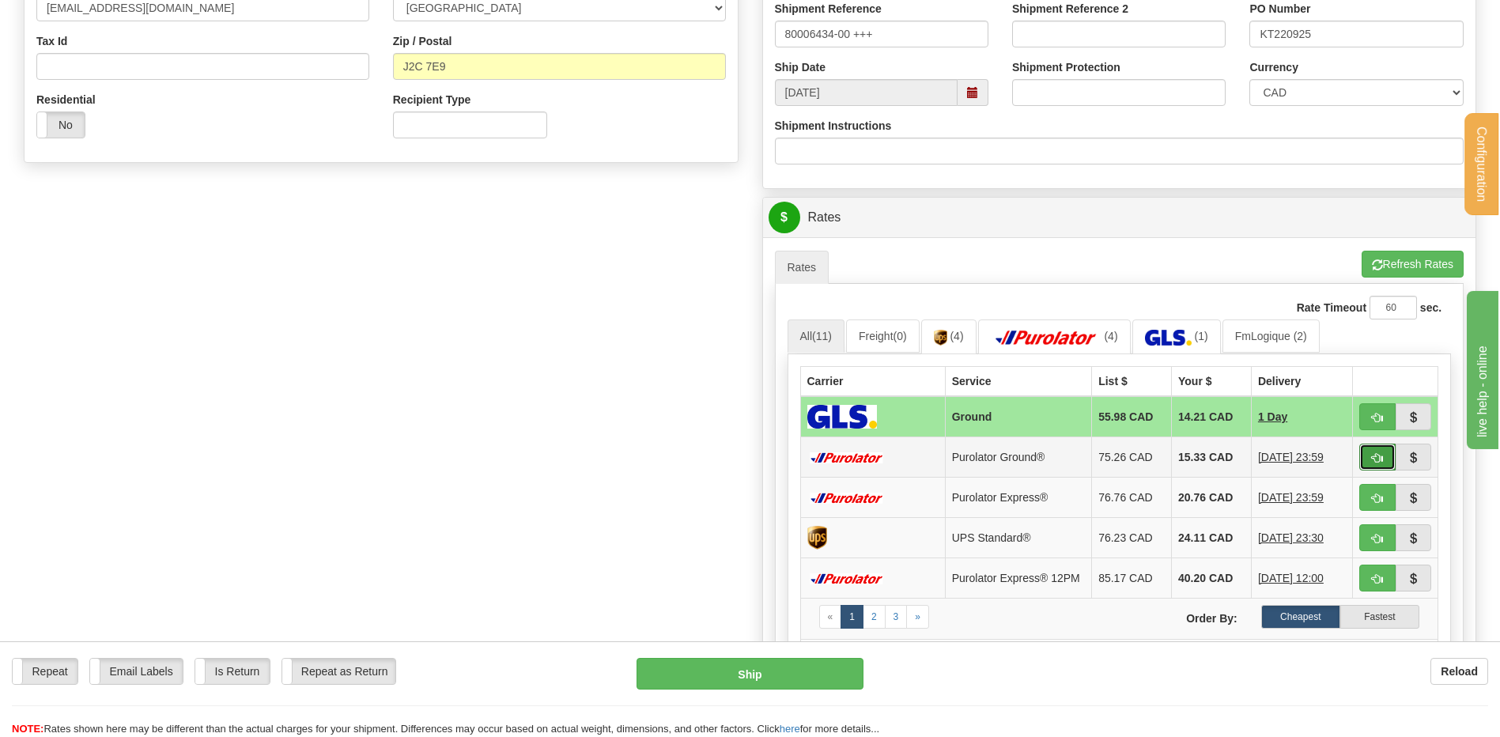
click at [1385, 460] on button "button" at bounding box center [1378, 457] width 36 height 27
type input "260"
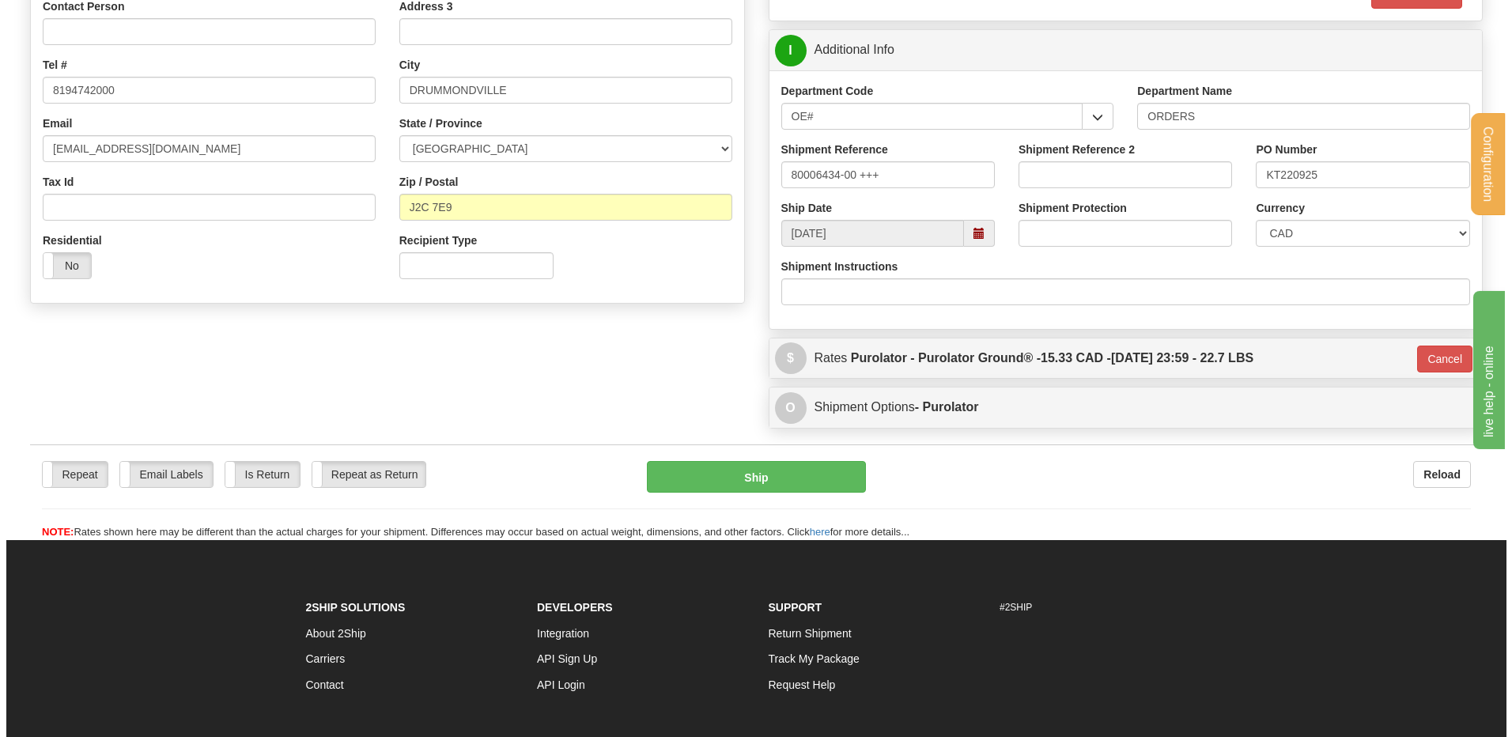
scroll to position [303, 0]
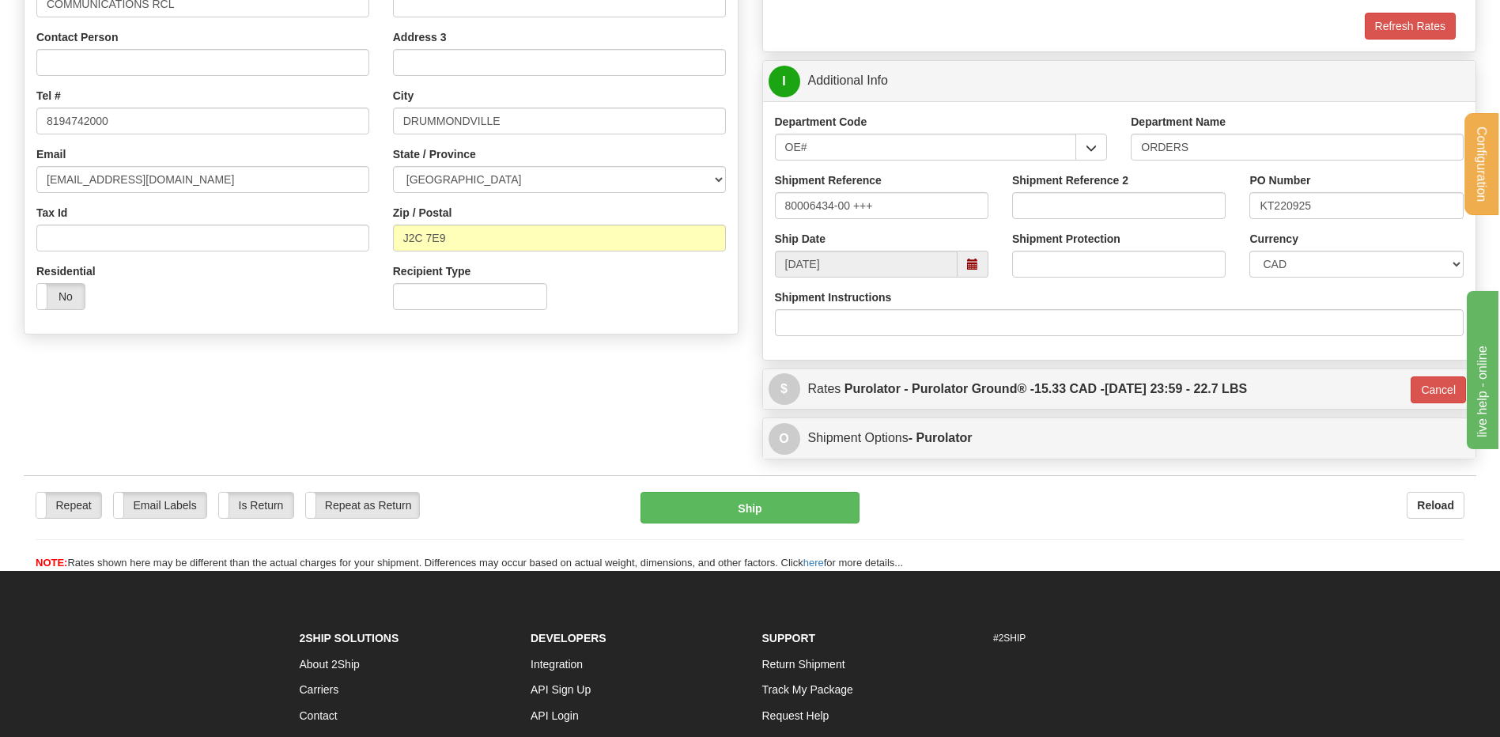
click at [751, 533] on div "Repeat Repeat Email Labels Email Labels Edit Is Return Is Return Repeat as Retu…" at bounding box center [750, 531] width 1453 height 79
click at [751, 509] on button "Ship" at bounding box center [750, 508] width 218 height 32
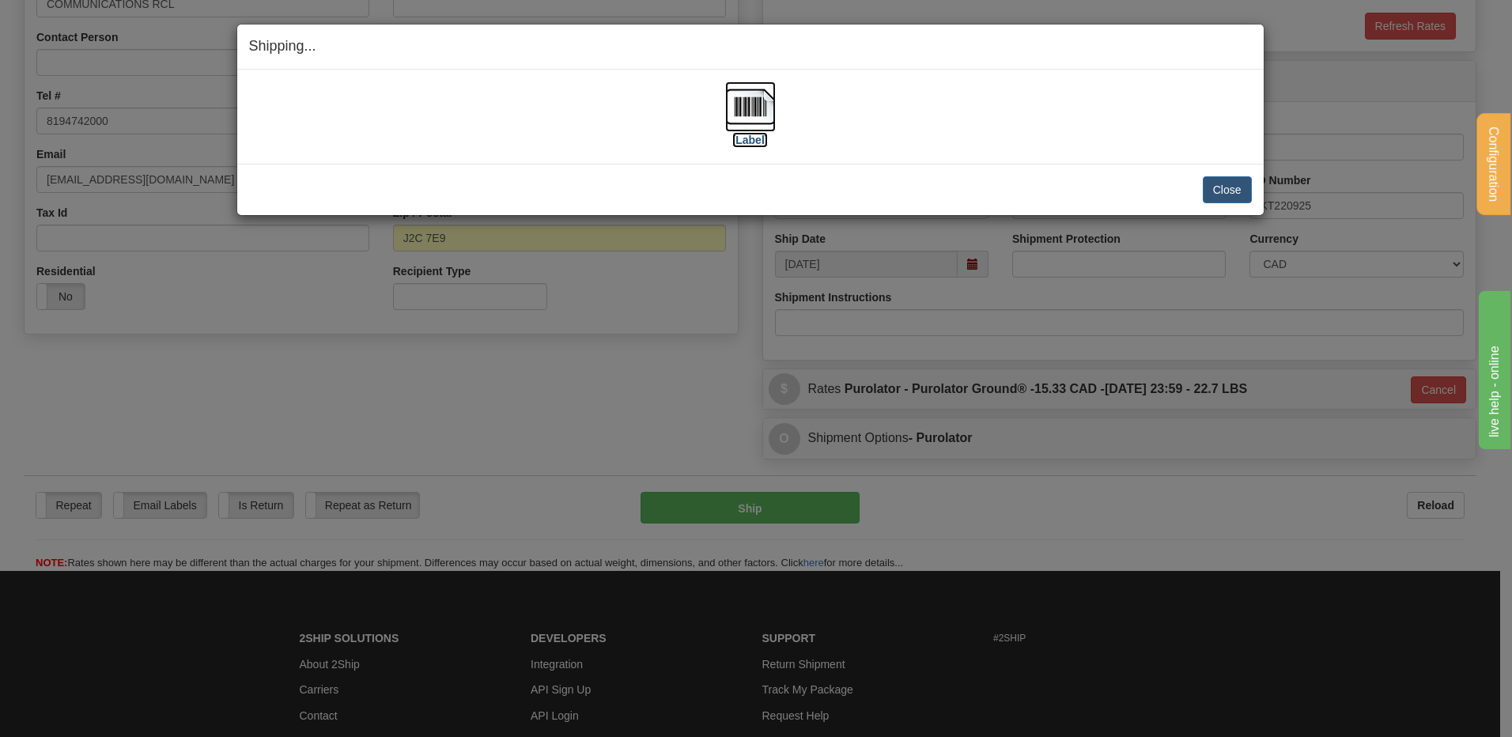
click at [766, 106] on img at bounding box center [750, 106] width 51 height 51
click at [1239, 187] on button "Close" at bounding box center [1227, 189] width 49 height 27
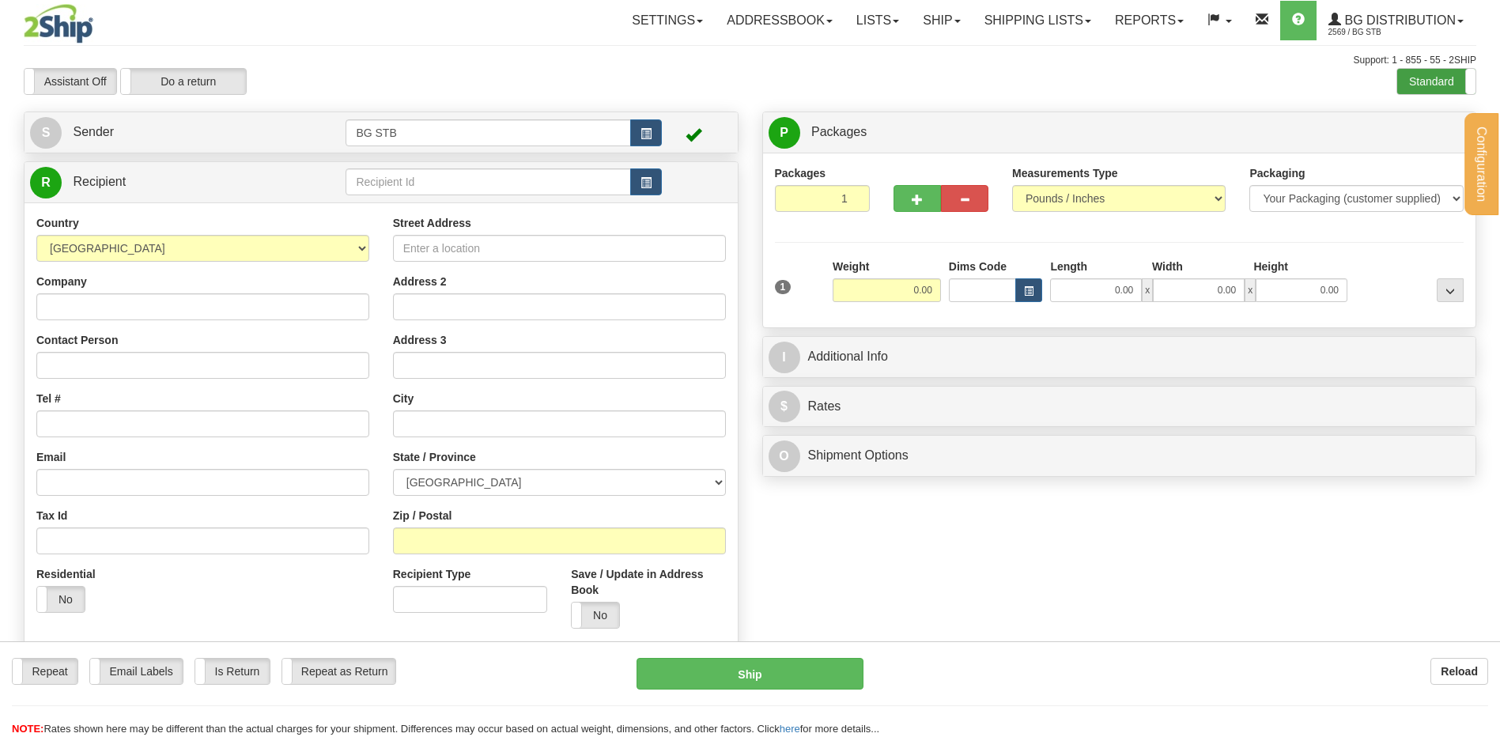
click at [1428, 74] on label "Standard" at bounding box center [1436, 81] width 78 height 25
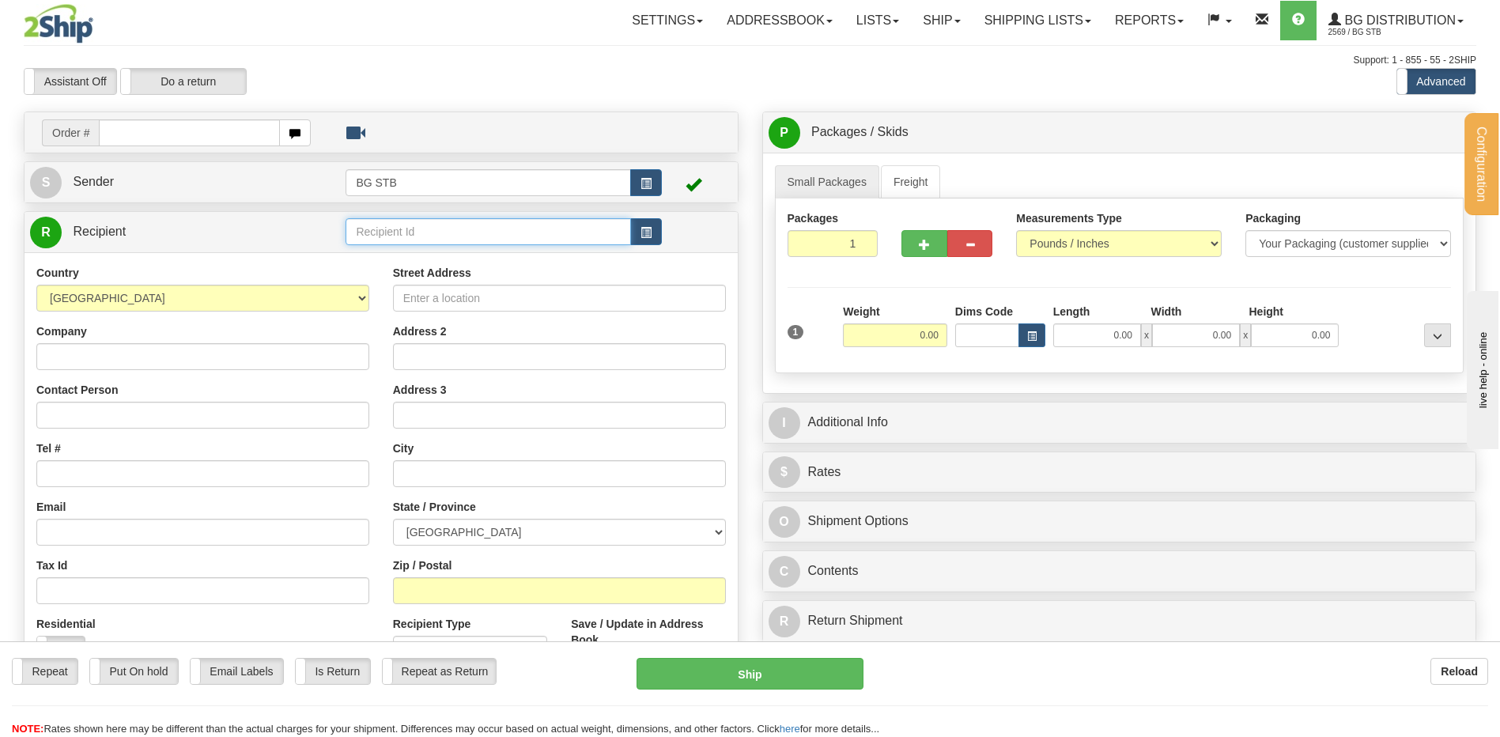
click at [444, 229] on input "text" at bounding box center [488, 231] width 285 height 27
type input "5505"
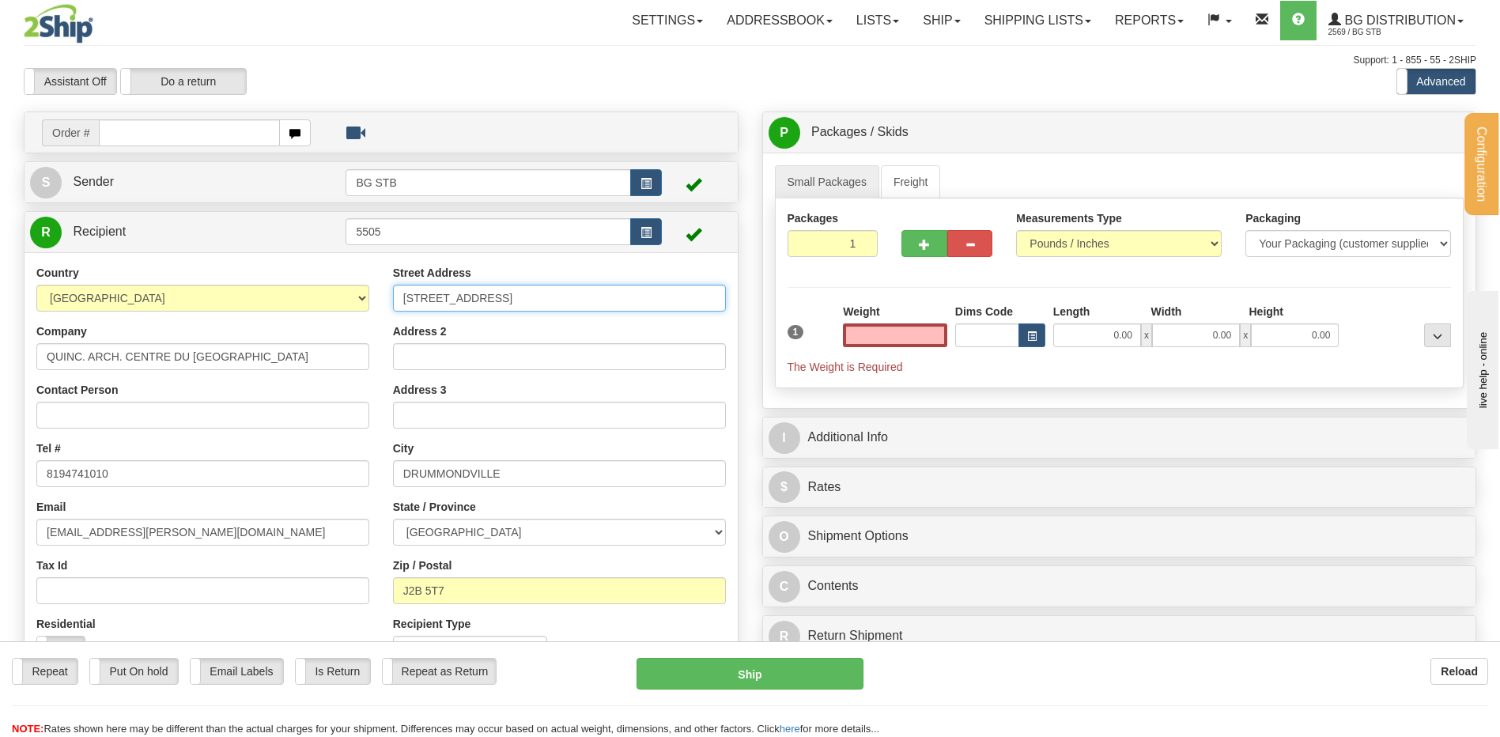
type input "0.00"
drag, startPoint x: 581, startPoint y: 301, endPoint x: 204, endPoint y: 319, distance: 376.9
click at [212, 316] on div "Country AFGHANISTAN ALAND ISLANDS ALBANIA ALGERIA AMERICAN SAMOA ANDORRA ANGOLA…" at bounding box center [381, 470] width 713 height 410
type input "715 RUE DELAGE"
drag, startPoint x: 524, startPoint y: 462, endPoint x: 142, endPoint y: 464, distance: 381.2
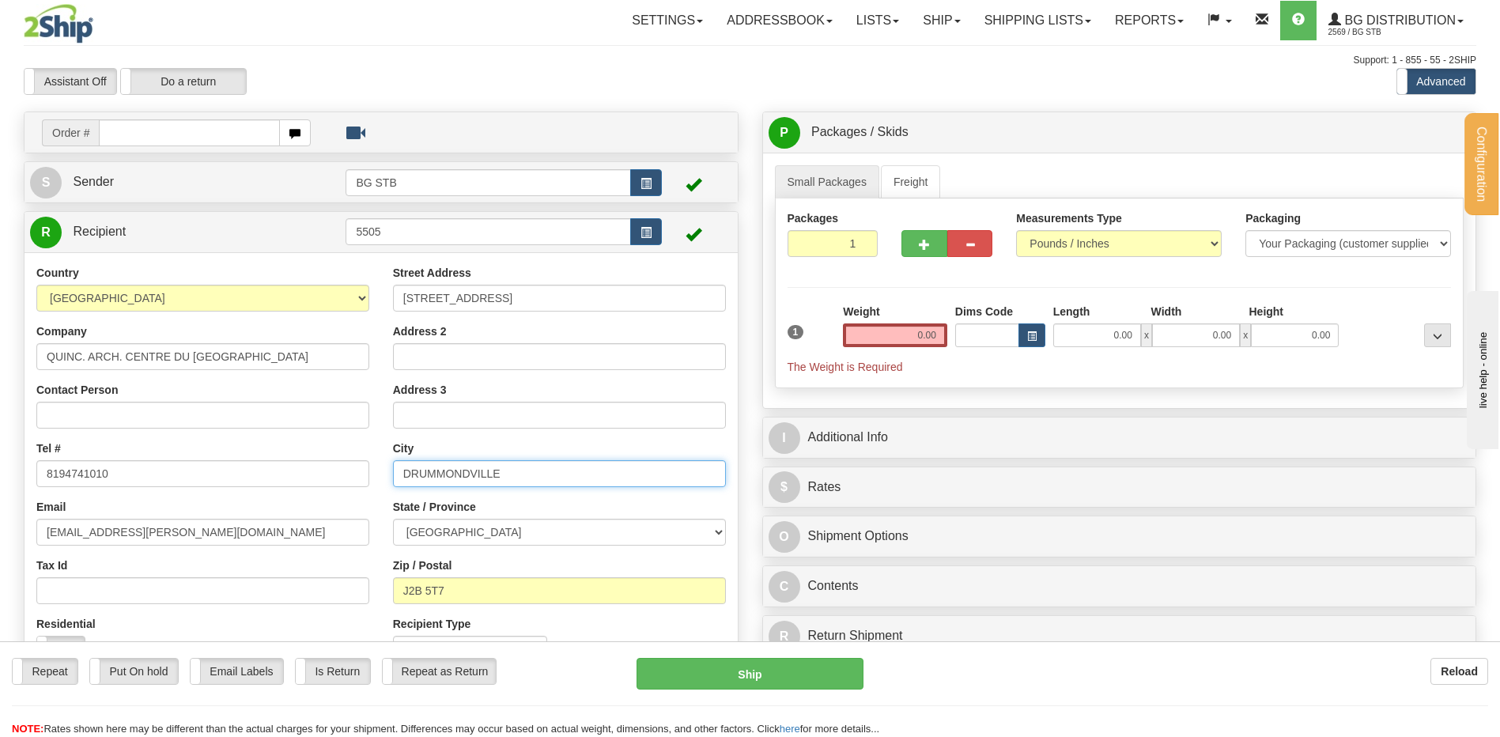
click at [193, 467] on div "Country AFGHANISTAN ALAND ISLANDS ALBANIA ALGERIA AMERICAN SAMOA ANDORRA ANGOLA…" at bounding box center [381, 470] width 713 height 410
type input "LONGUEUIL"
click at [383, 498] on div "Street Address 715 RUE DELAGE Address 2 Address 3 City LONGUEUIL State / Provin…" at bounding box center [559, 470] width 357 height 410
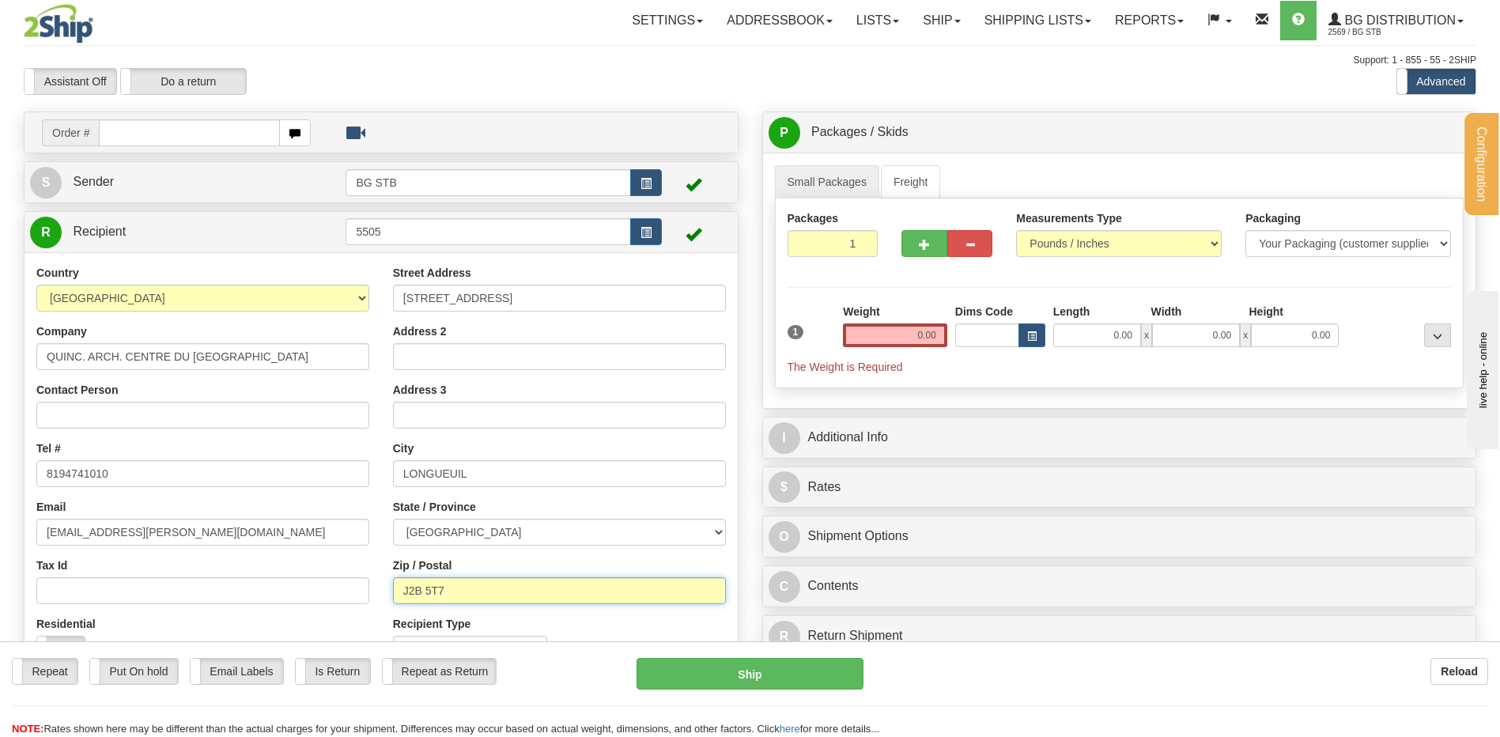
drag, startPoint x: 471, startPoint y: 587, endPoint x: 344, endPoint y: 588, distance: 126.5
click at [347, 587] on div "Country AFGHANISTAN ALAND ISLANDS ALBANIA ALGERIA AMERICAN SAMOA ANDORRA ANGOLA…" at bounding box center [381, 470] width 713 height 410
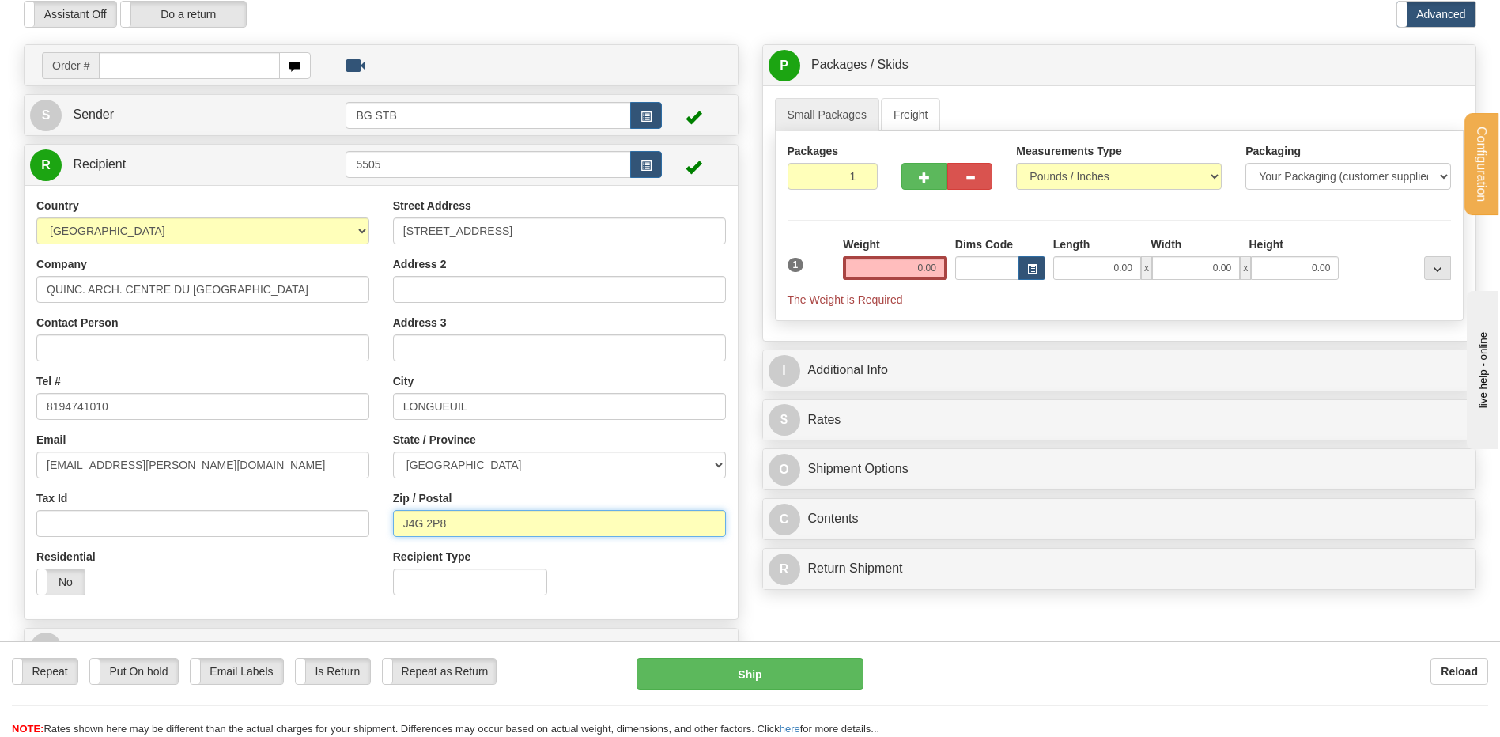
scroll to position [158, 0]
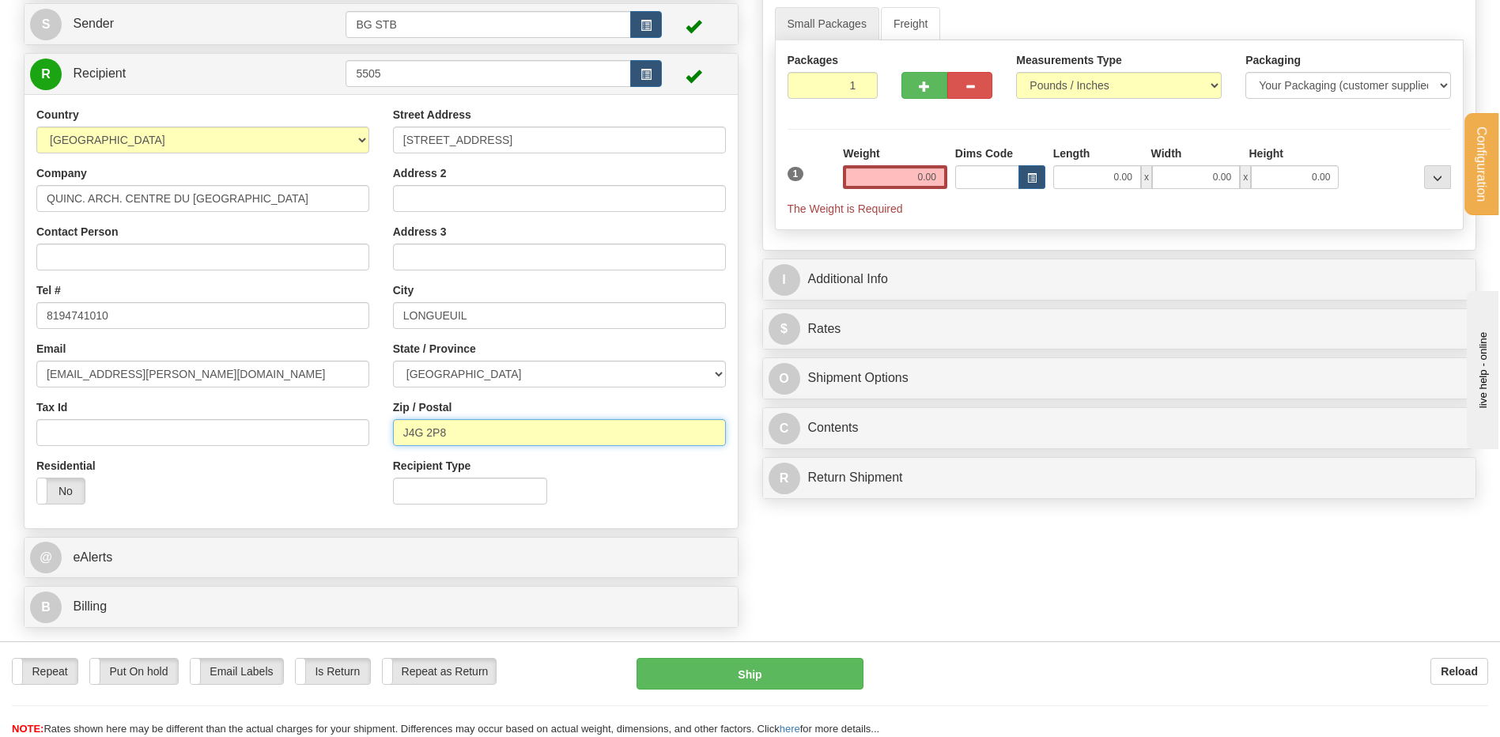
type input "J4G 2P8"
click at [439, 388] on div "Street Address 715 RUE DELAGE Address 2 Address 3 City LONGUEUIL State / Provin…" at bounding box center [559, 312] width 357 height 410
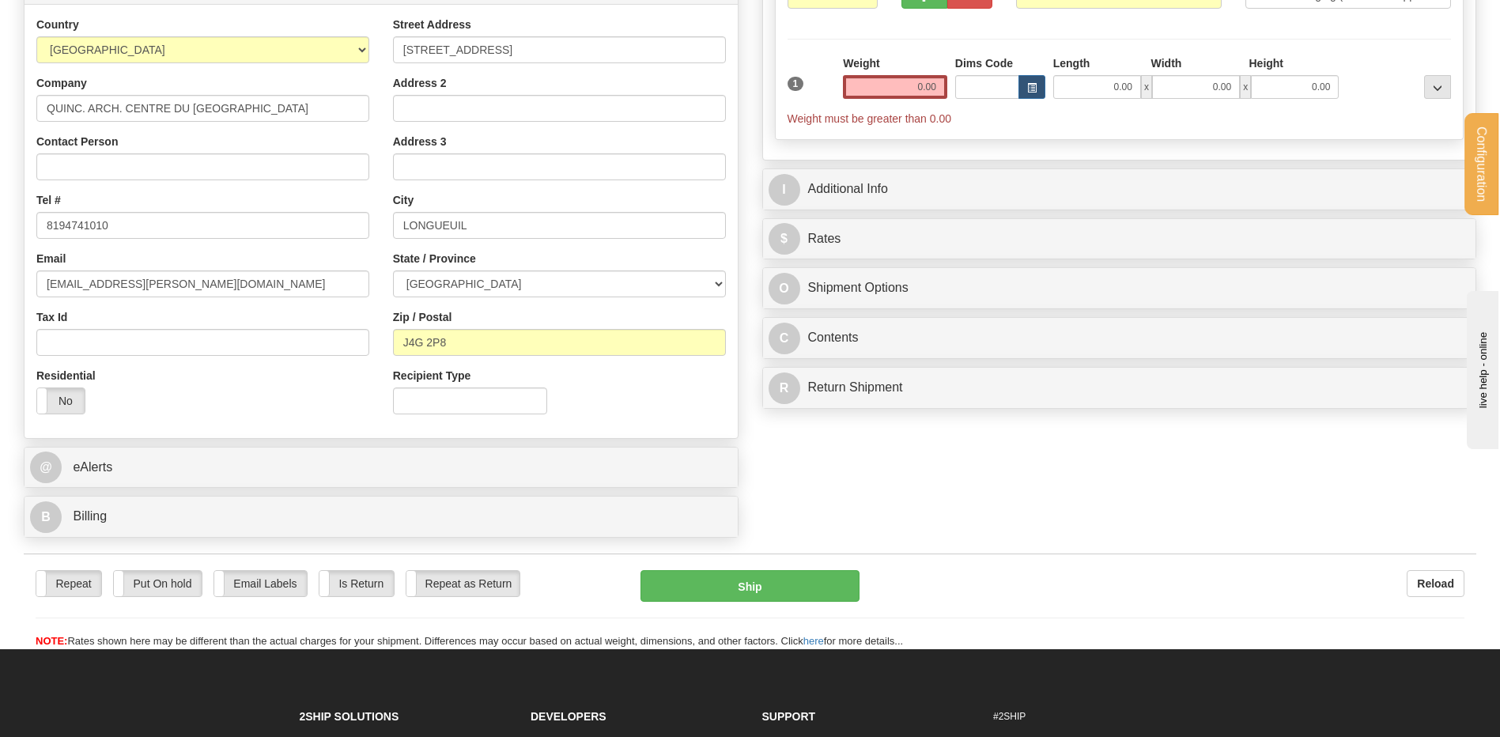
scroll to position [0, 0]
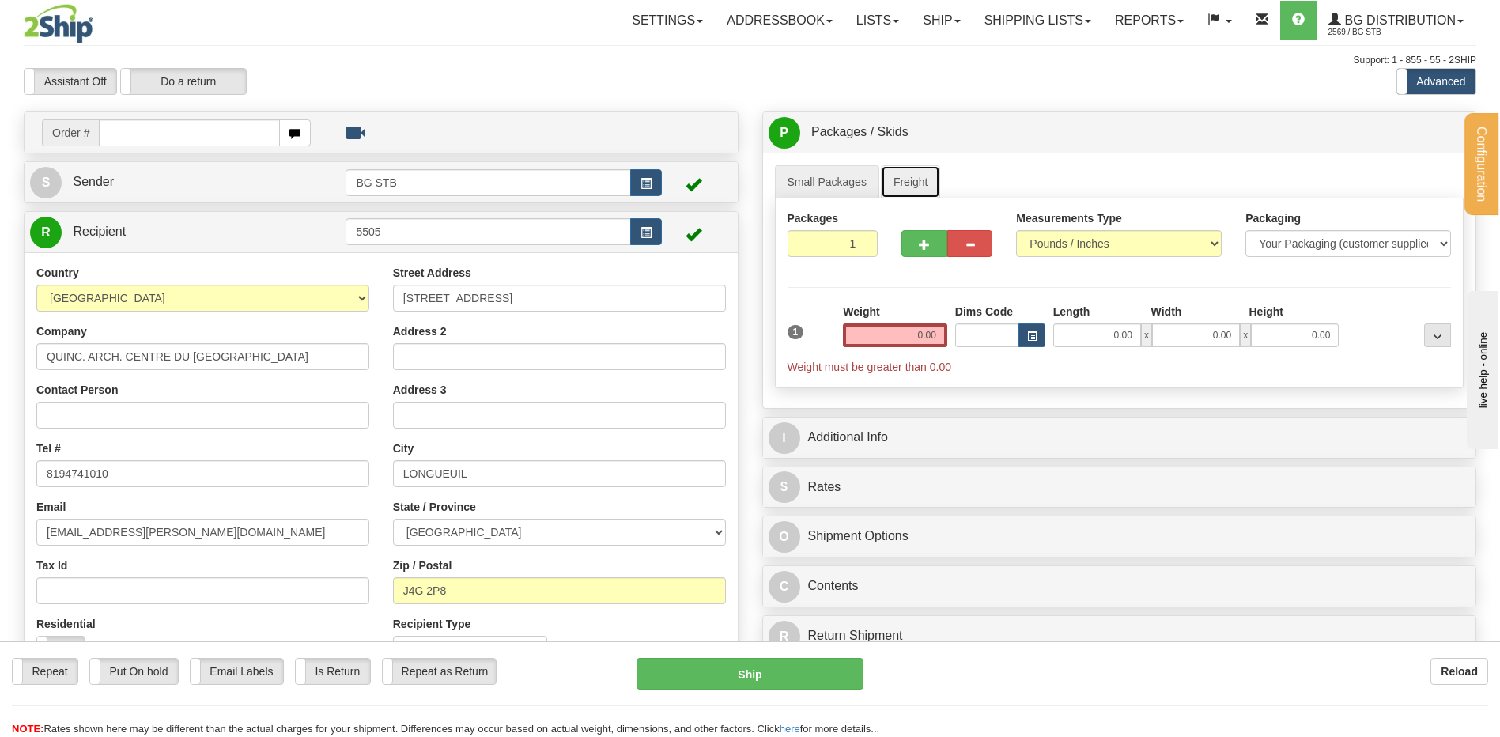
drag, startPoint x: 934, startPoint y: 177, endPoint x: 920, endPoint y: 197, distance: 24.4
click at [934, 177] on link "Freight" at bounding box center [911, 181] width 60 height 33
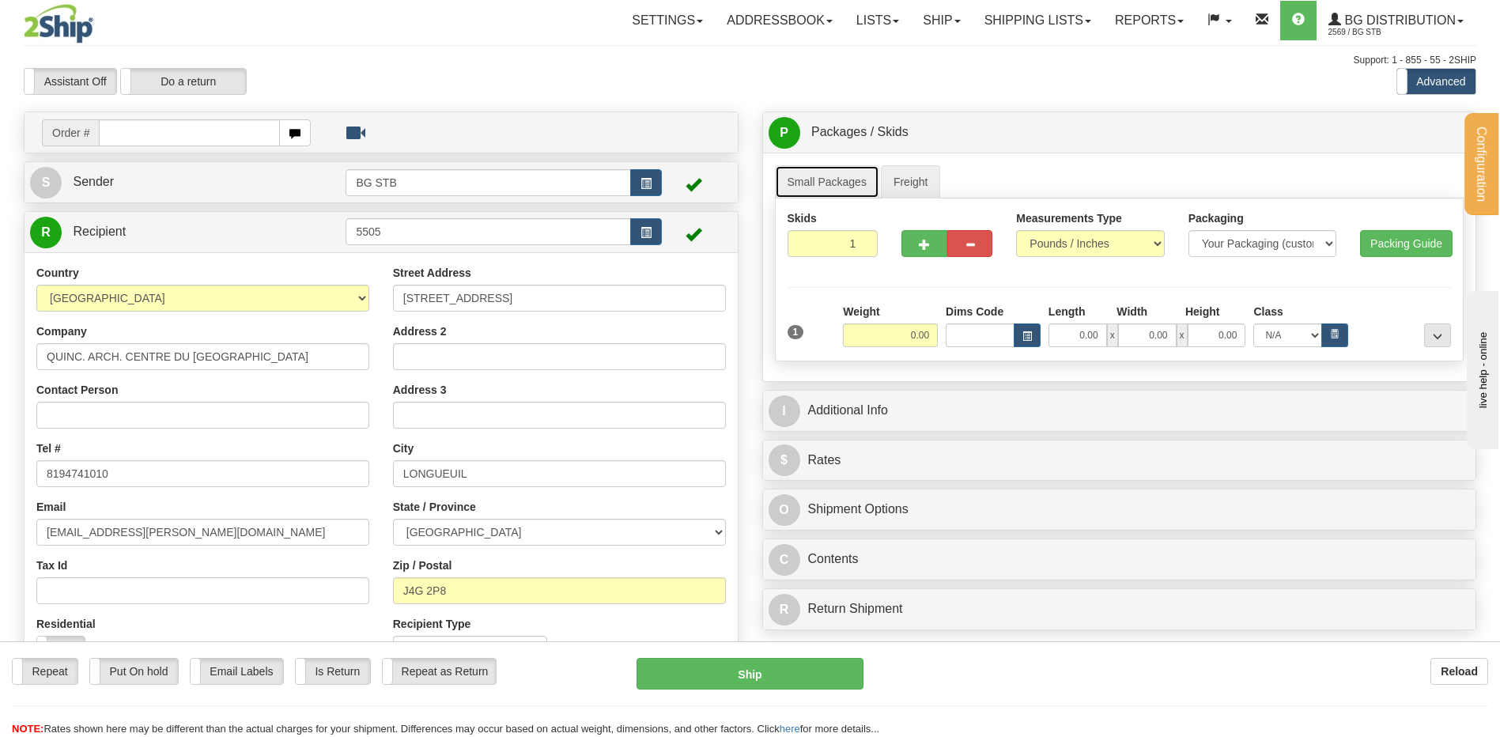
click at [835, 172] on link "Small Packages" at bounding box center [827, 181] width 104 height 33
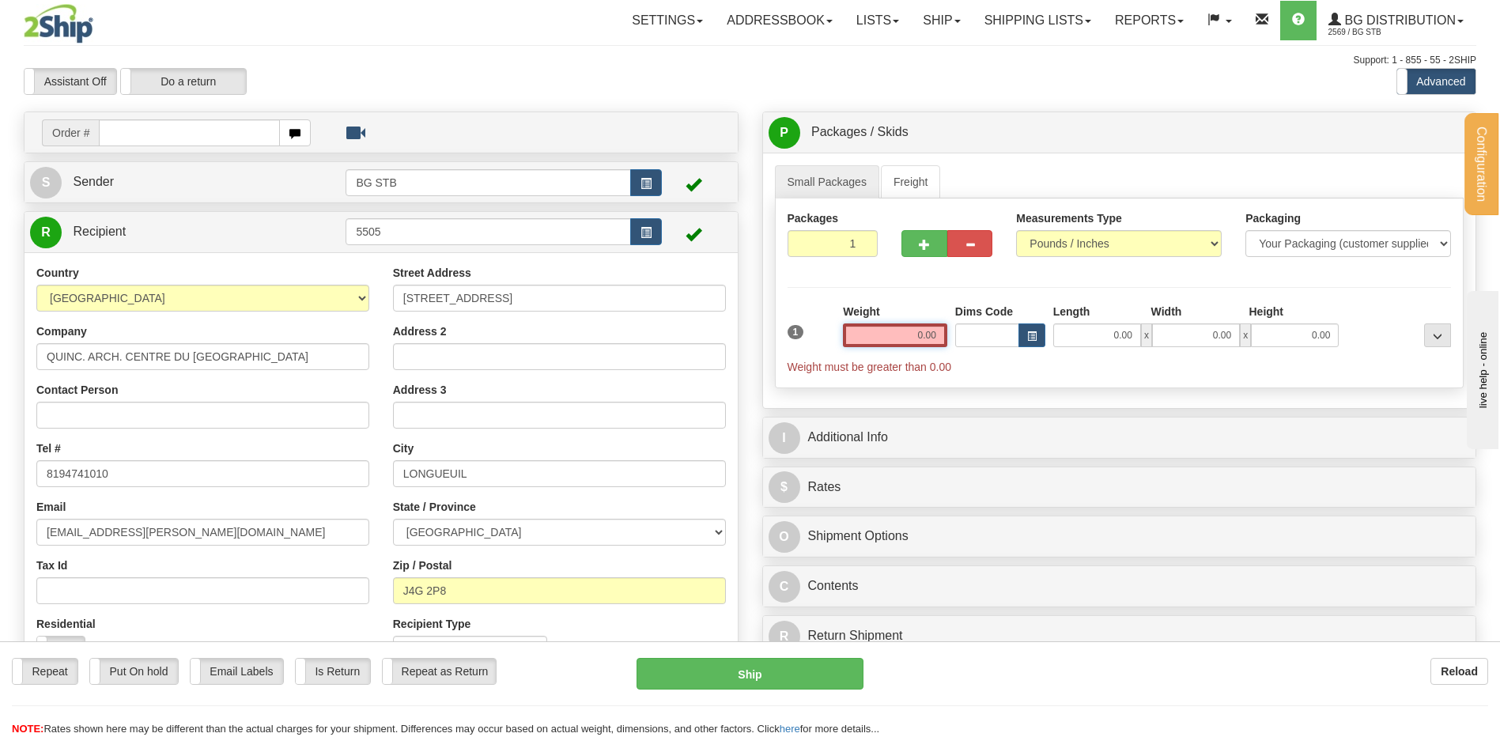
click at [910, 339] on input "0.00" at bounding box center [895, 335] width 104 height 24
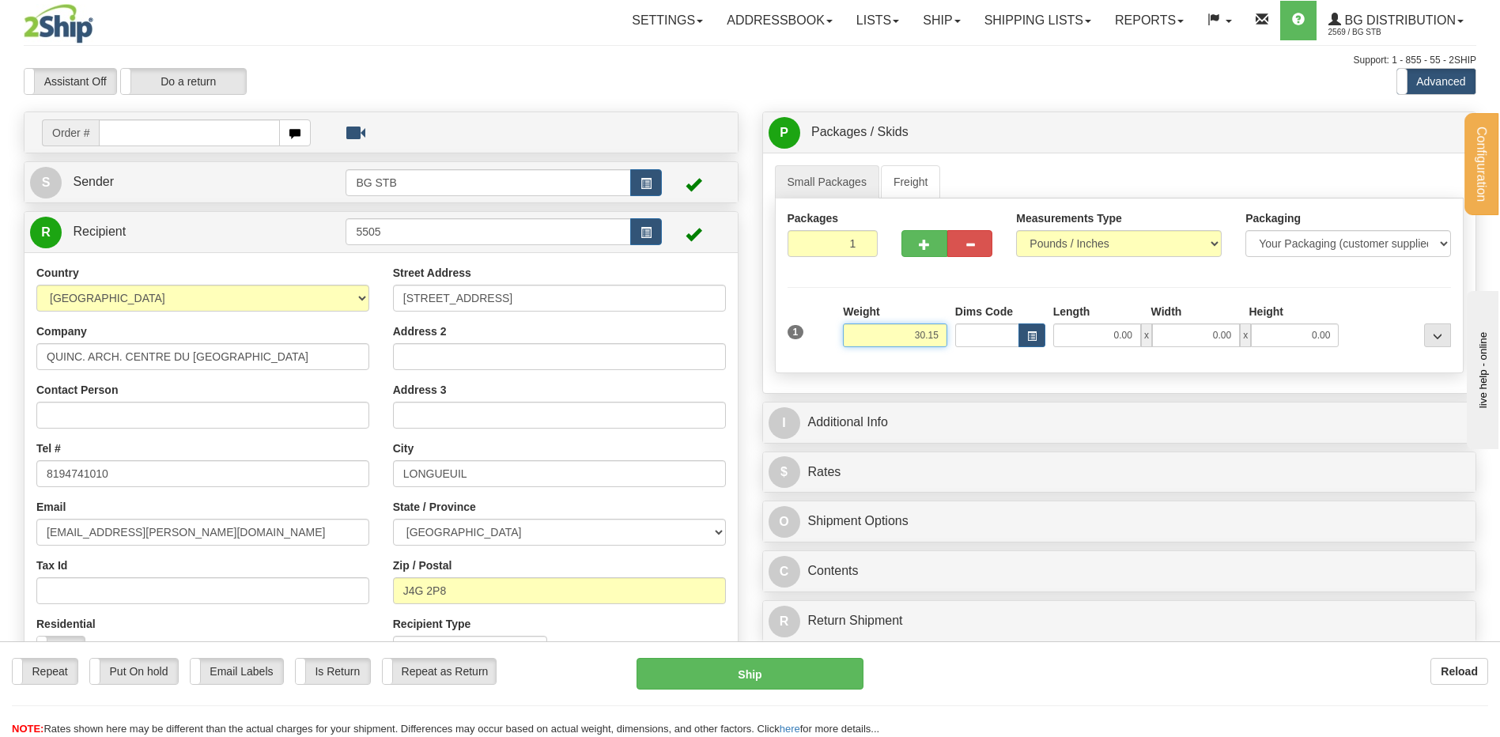
type input "30.15"
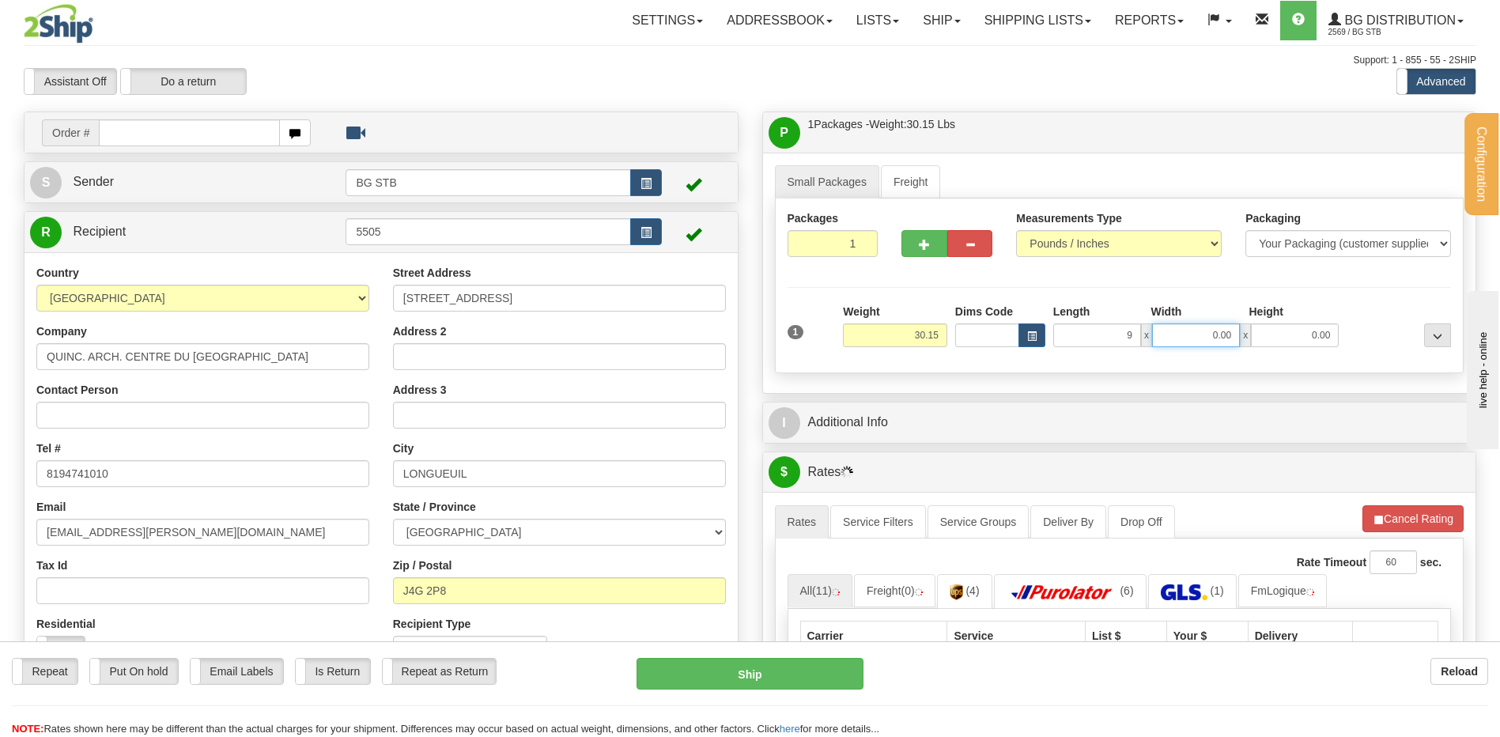
type input "9.00"
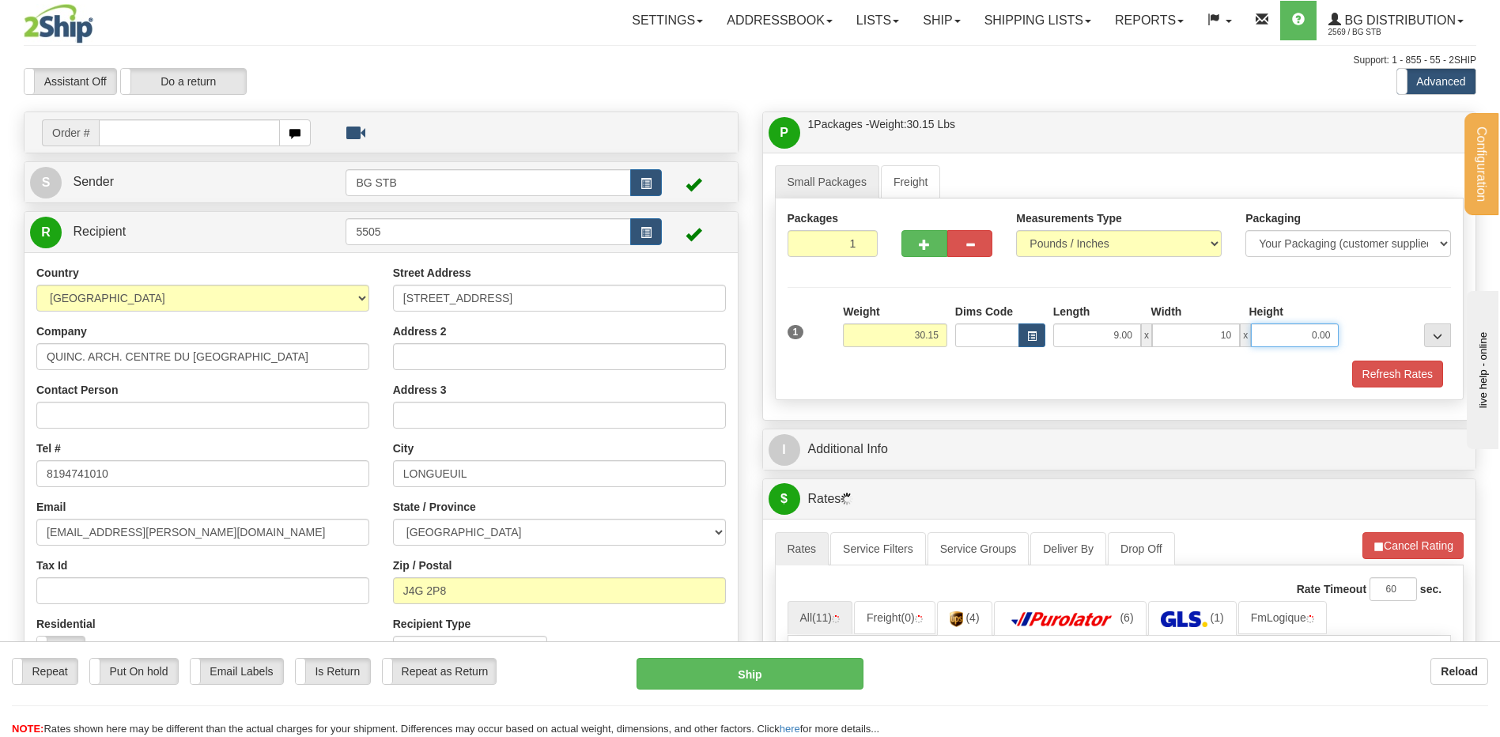
type input "10.00"
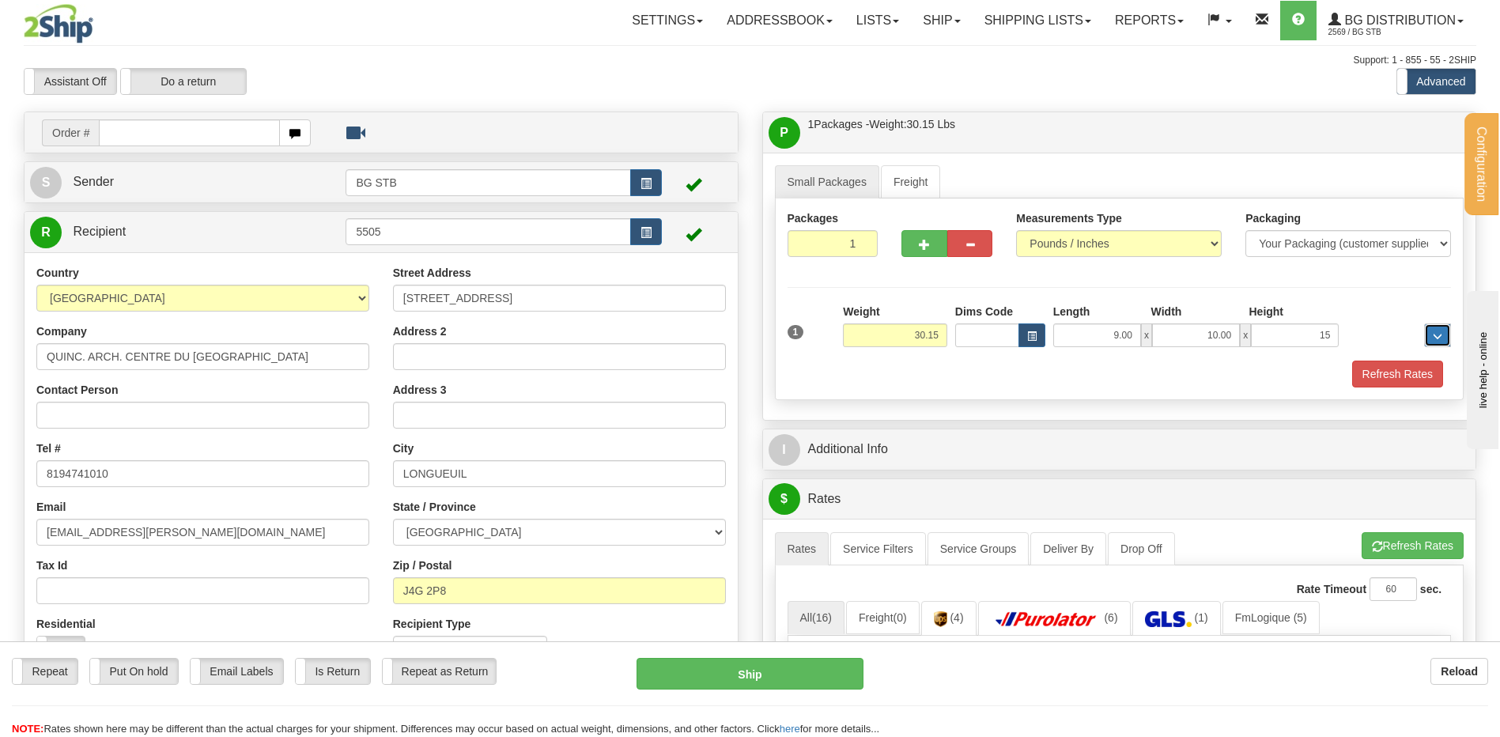
type input "15.00"
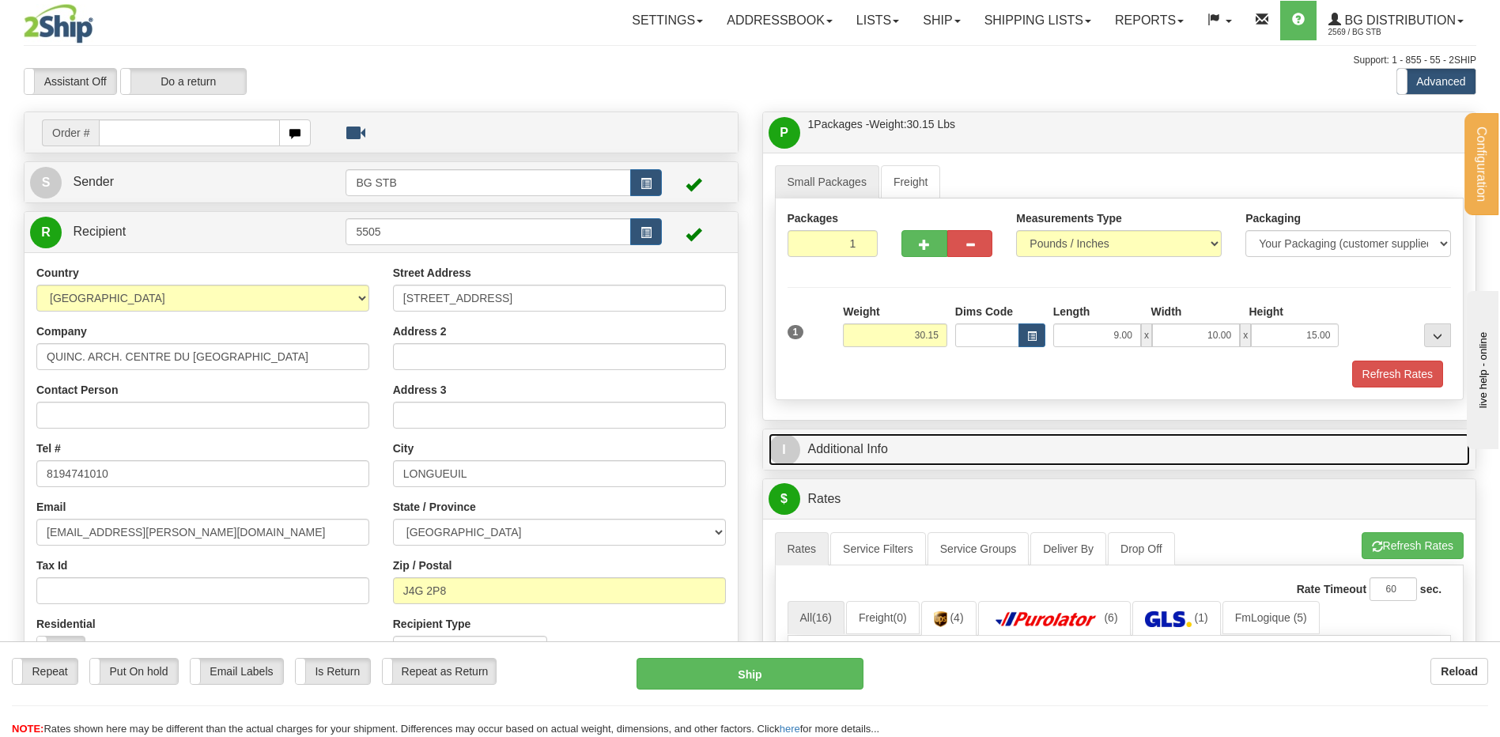
click at [909, 448] on link "I Additional Info" at bounding box center [1120, 449] width 702 height 32
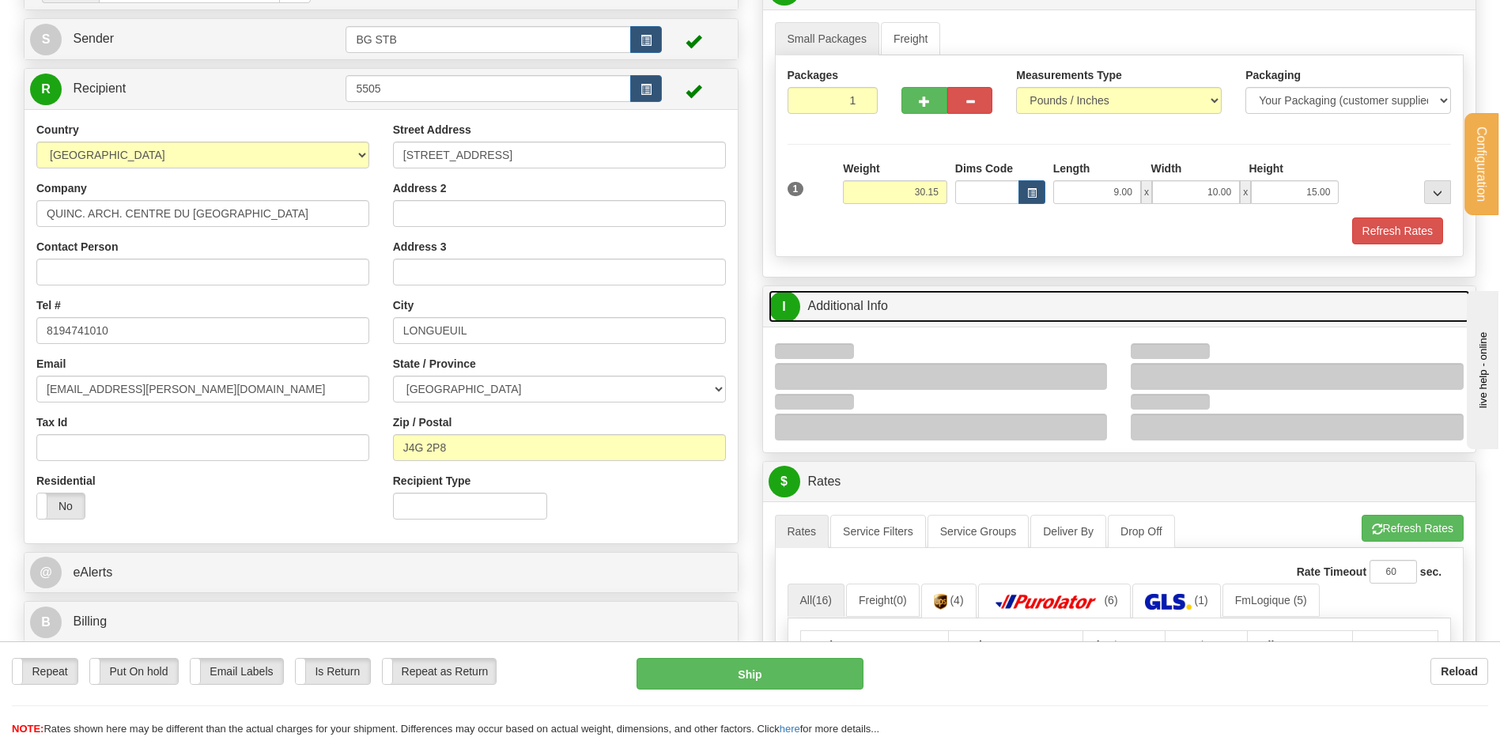
scroll to position [316, 0]
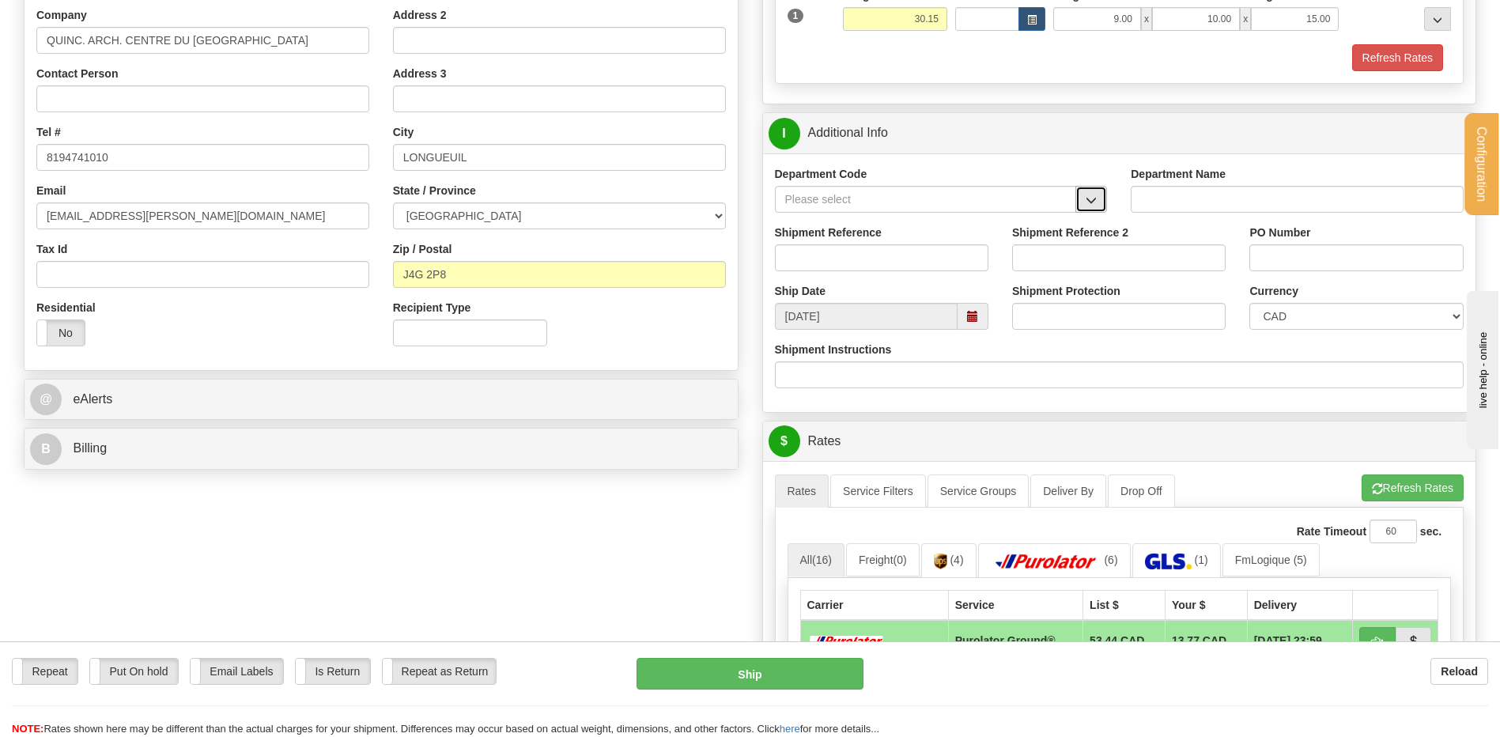
click at [1091, 199] on span "button" at bounding box center [1091, 200] width 11 height 10
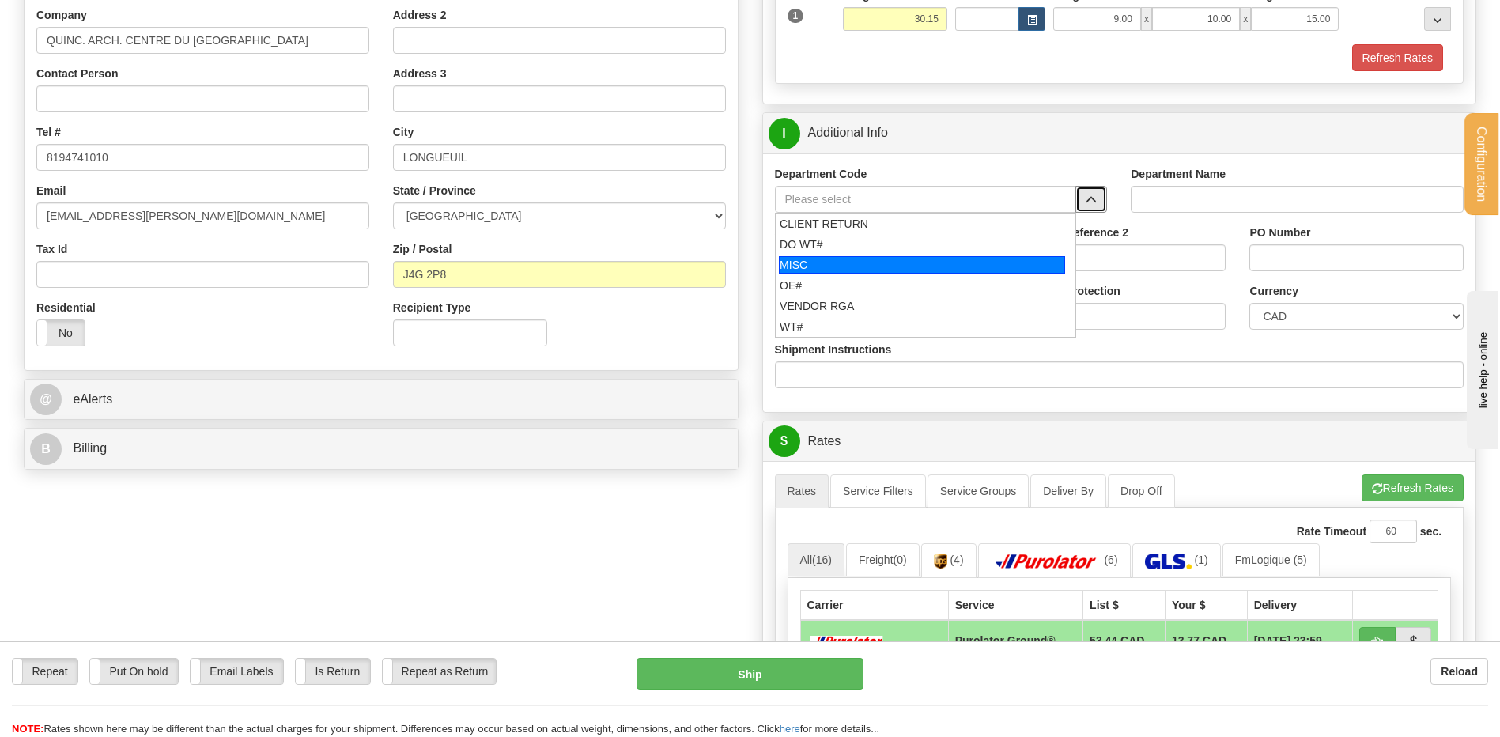
drag, startPoint x: 864, startPoint y: 287, endPoint x: 860, endPoint y: 278, distance: 10.3
click at [862, 286] on div "OE#" at bounding box center [922, 286] width 285 height 16
type input "OE#"
type input "ORDERS"
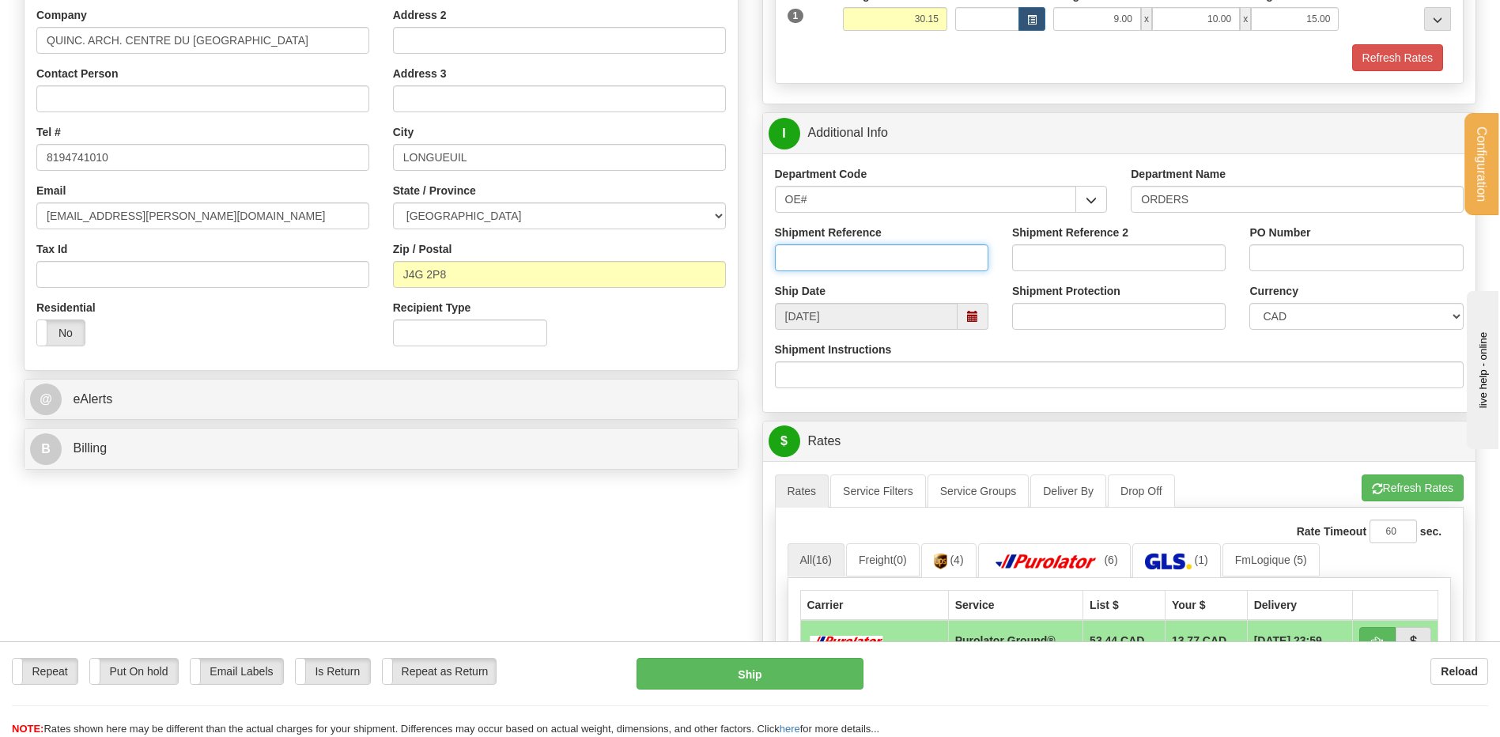
click at [861, 265] on input "Shipment Reference" at bounding box center [882, 257] width 214 height 27
type input "80006460-00"
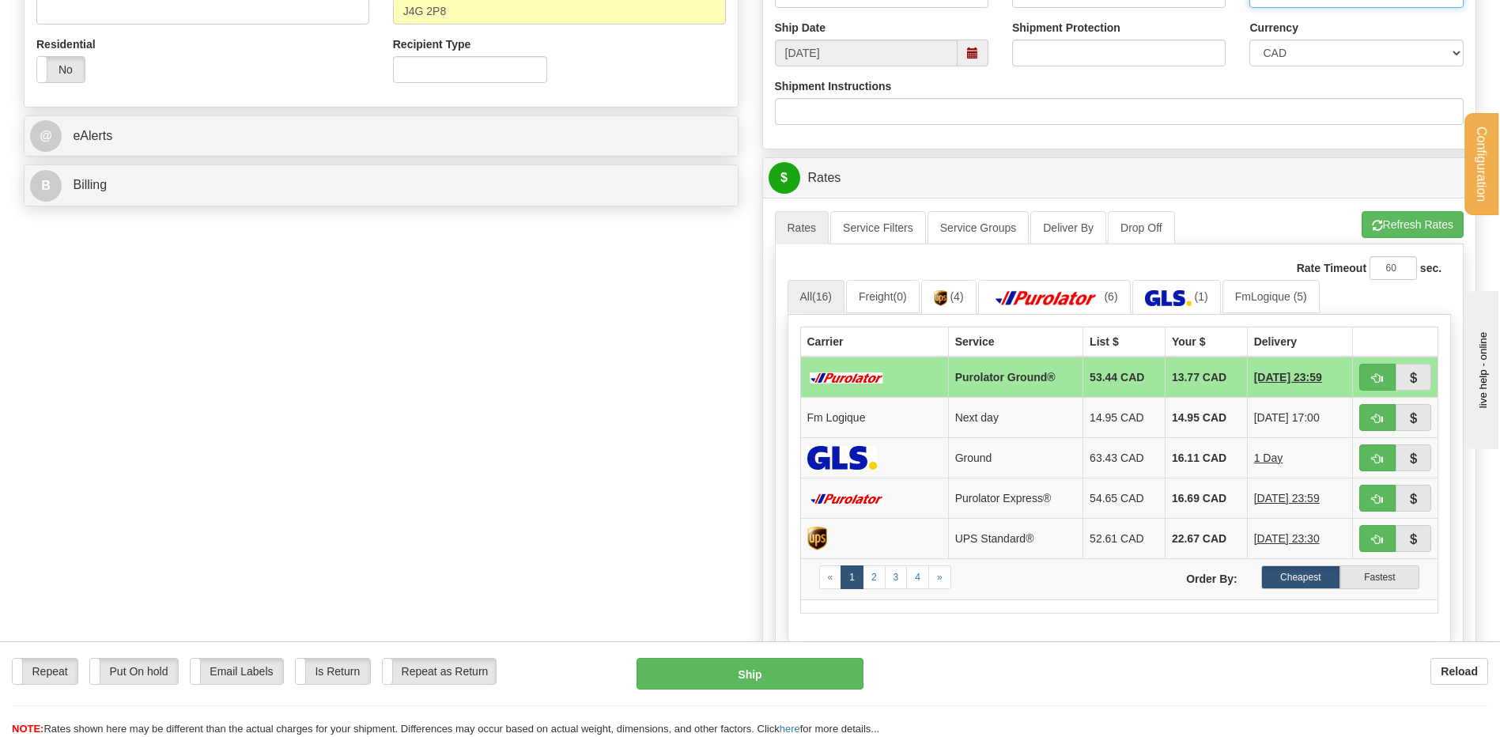
scroll to position [712, 0]
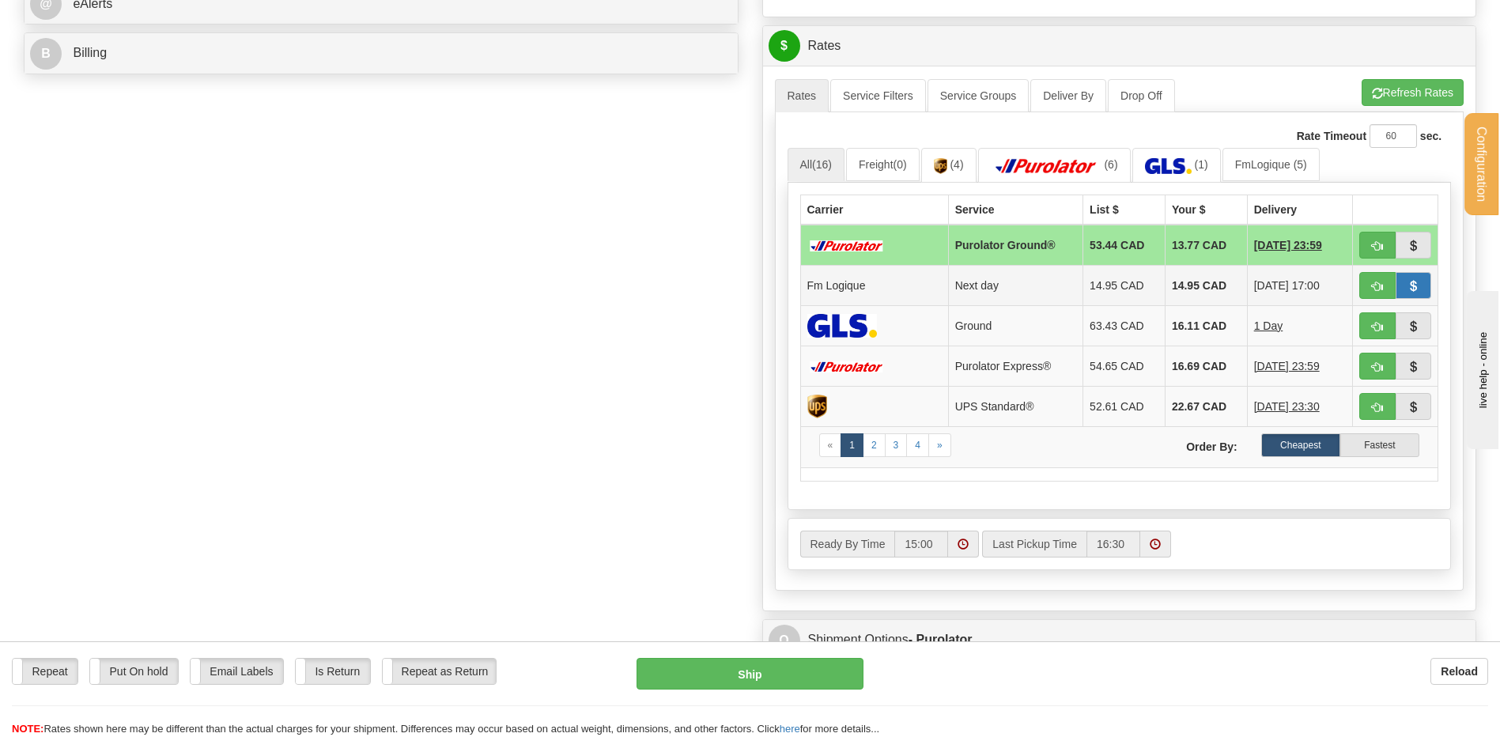
type input "103454"
click at [1409, 282] on span "button" at bounding box center [1413, 287] width 11 height 10
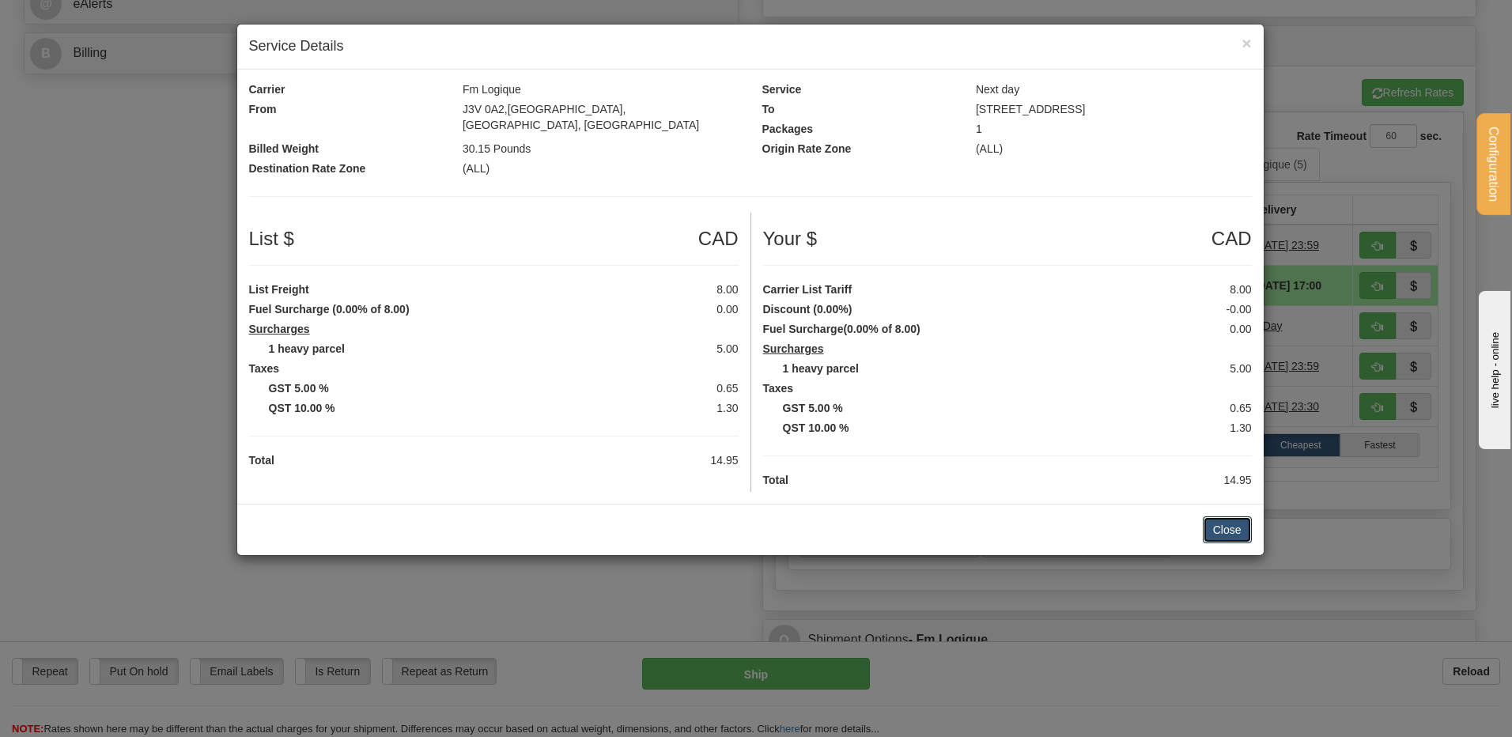
click at [1227, 523] on button "Close" at bounding box center [1227, 529] width 49 height 27
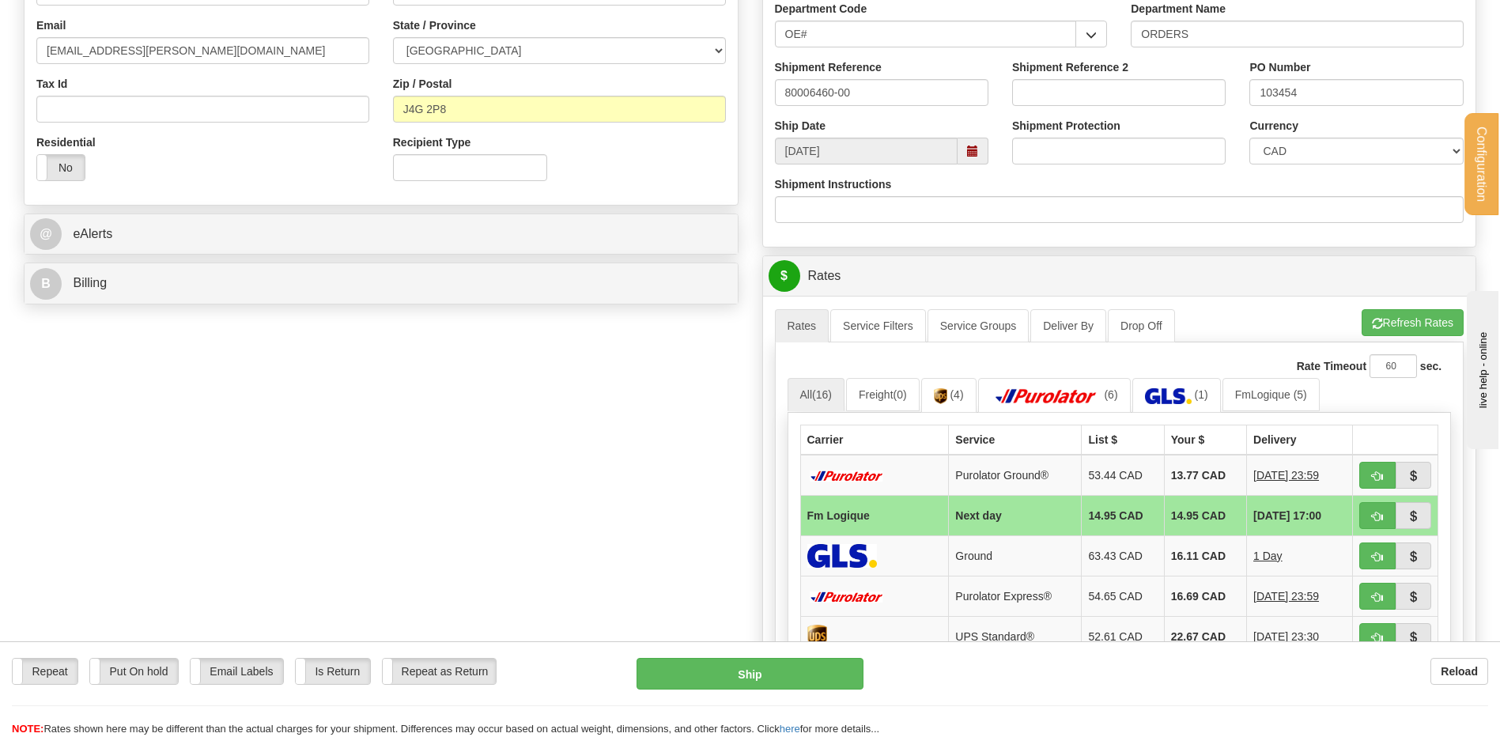
scroll to position [475, 0]
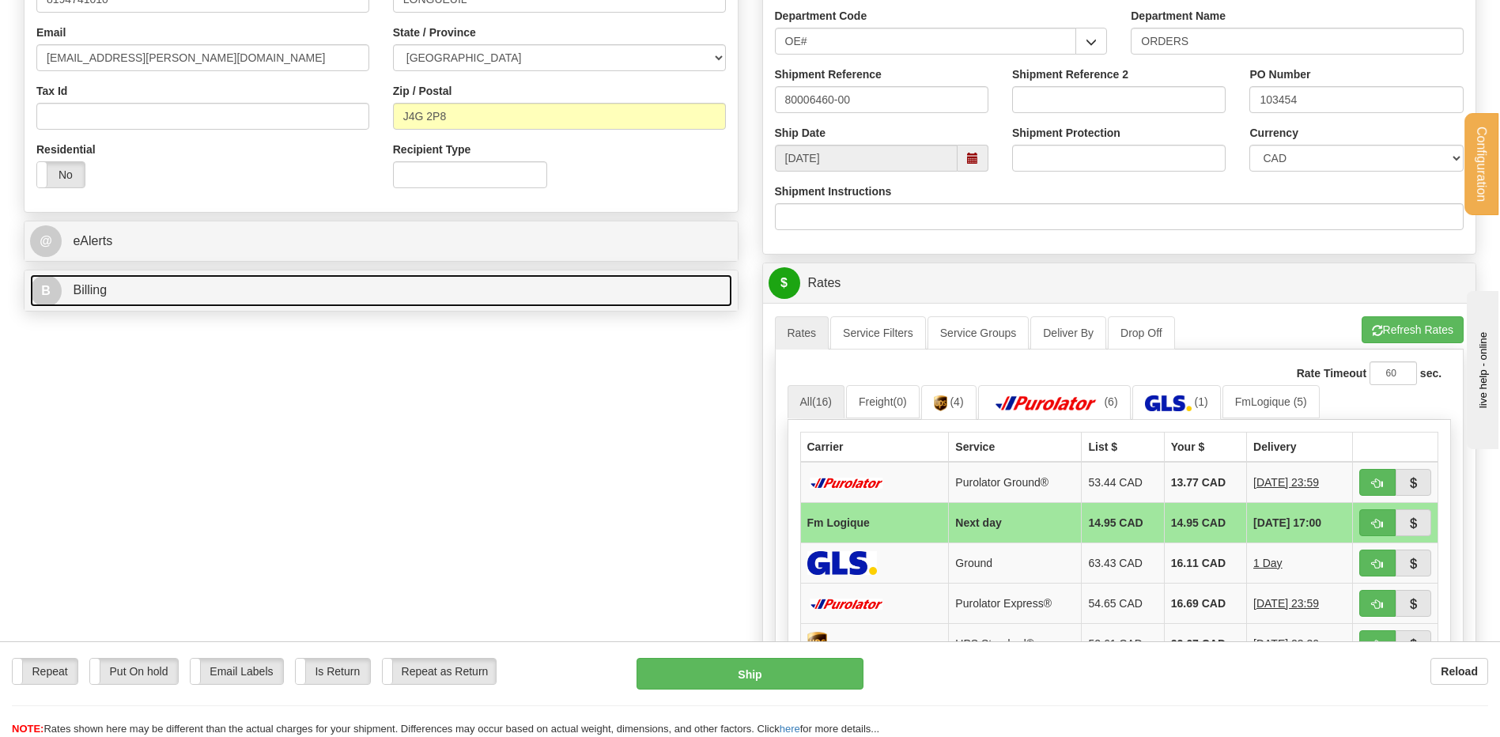
click at [170, 293] on link "B Billing" at bounding box center [381, 290] width 702 height 32
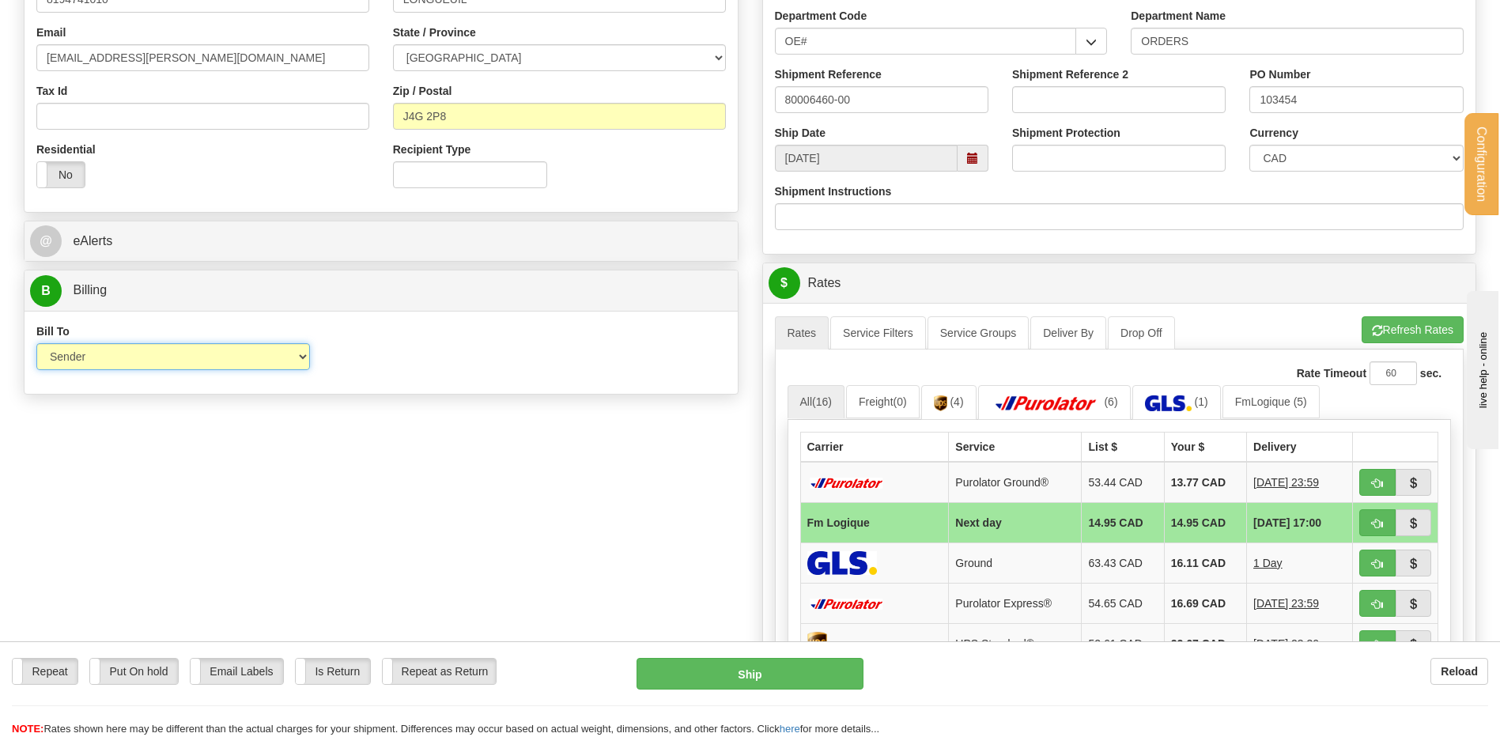
click at [88, 354] on select "Sender Recipient Third Party Collect" at bounding box center [173, 356] width 274 height 27
select select "2"
click at [36, 343] on select "Sender Recipient Third Party Collect" at bounding box center [173, 356] width 274 height 27
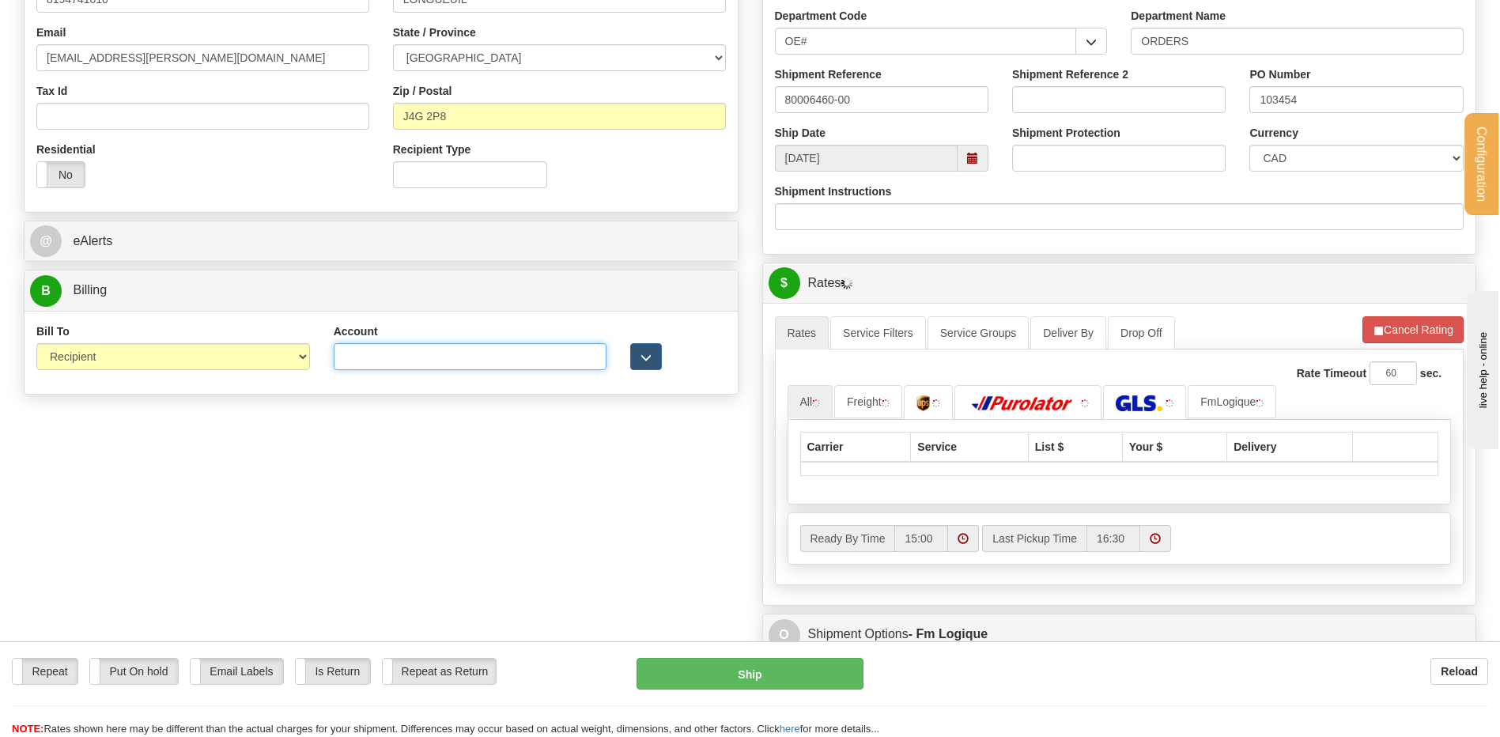
click at [342, 360] on input "Account" at bounding box center [471, 356] width 274 height 27
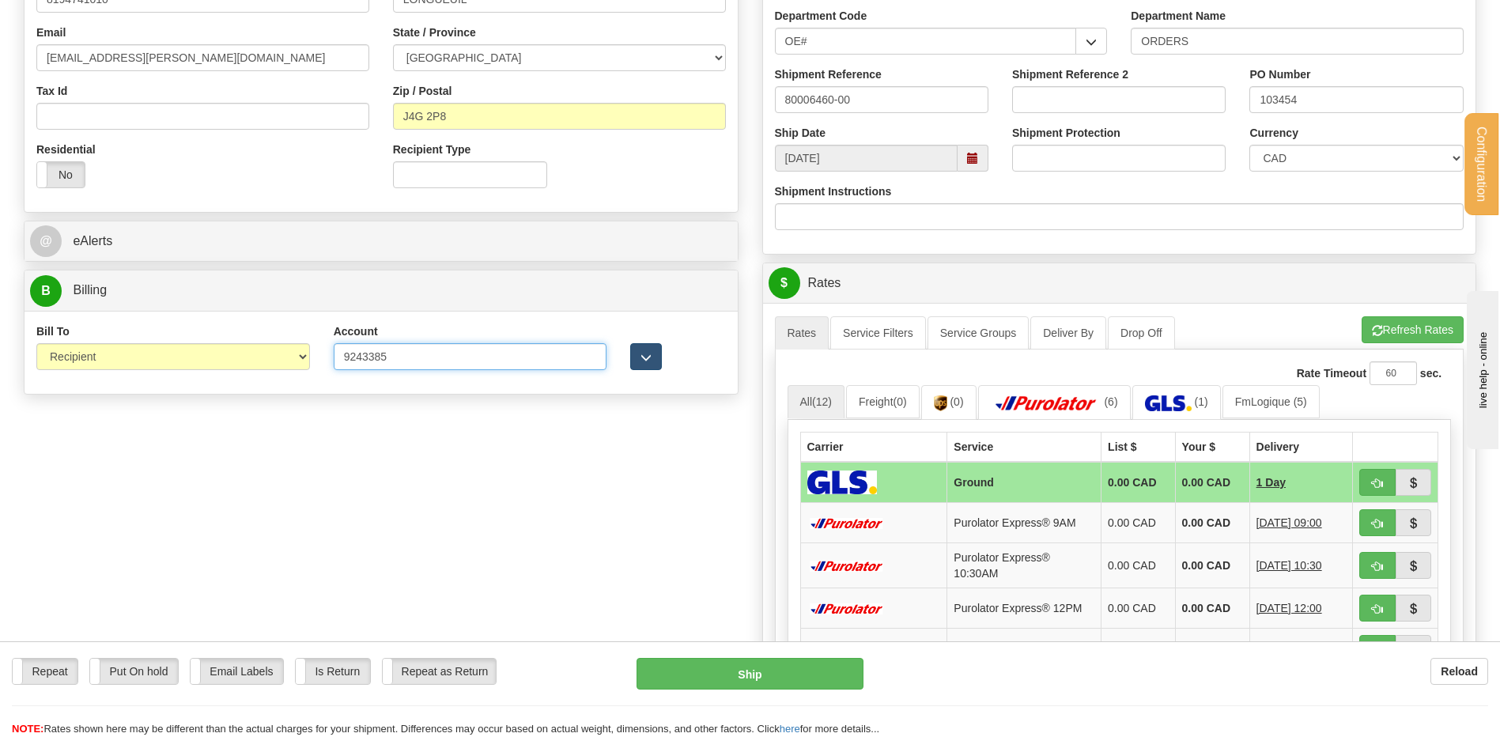
type input "9243385"
click at [651, 363] on span "button" at bounding box center [646, 358] width 11 height 10
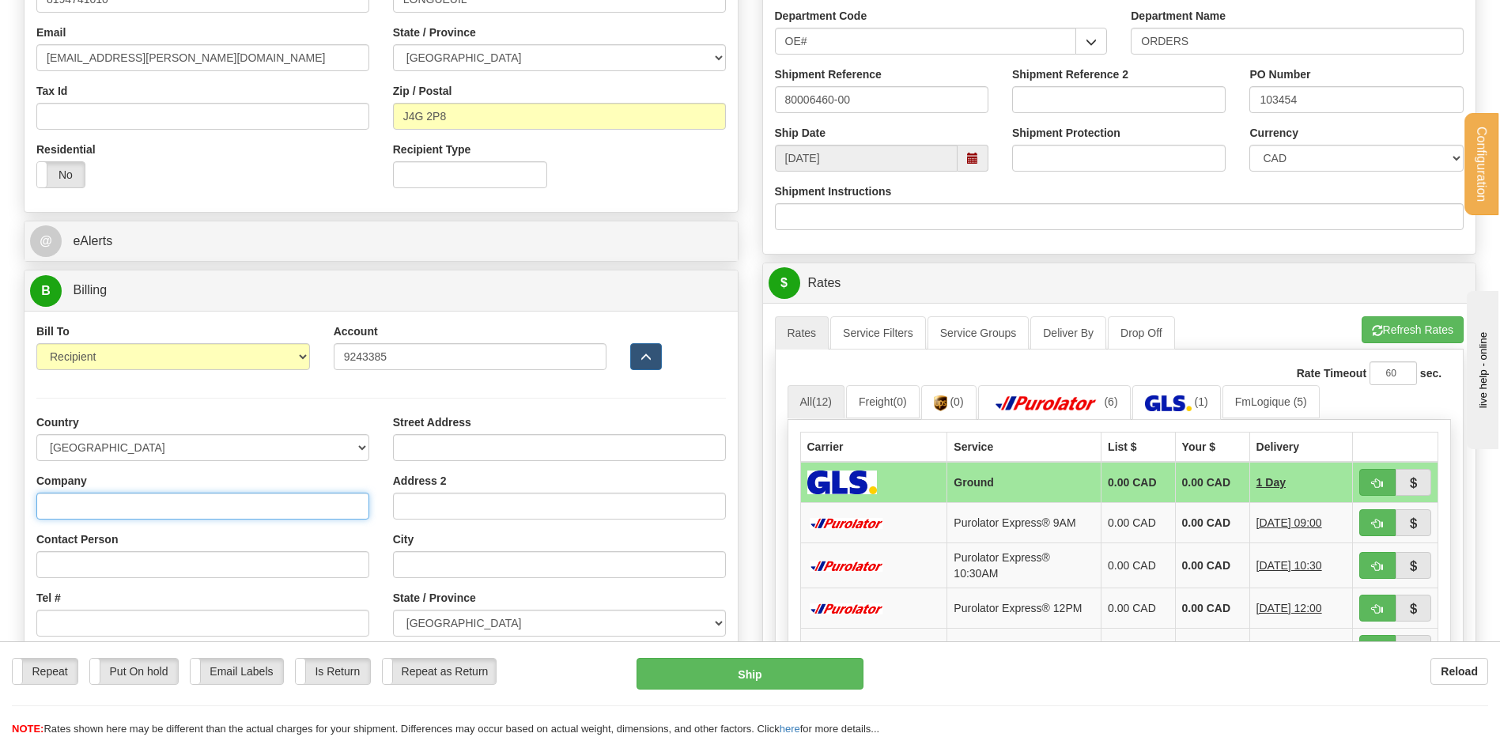
click at [157, 518] on input "Company" at bounding box center [202, 506] width 333 height 27
type input "RAYMOND ARCHITECTURAL INC"
type input "REPCETION"
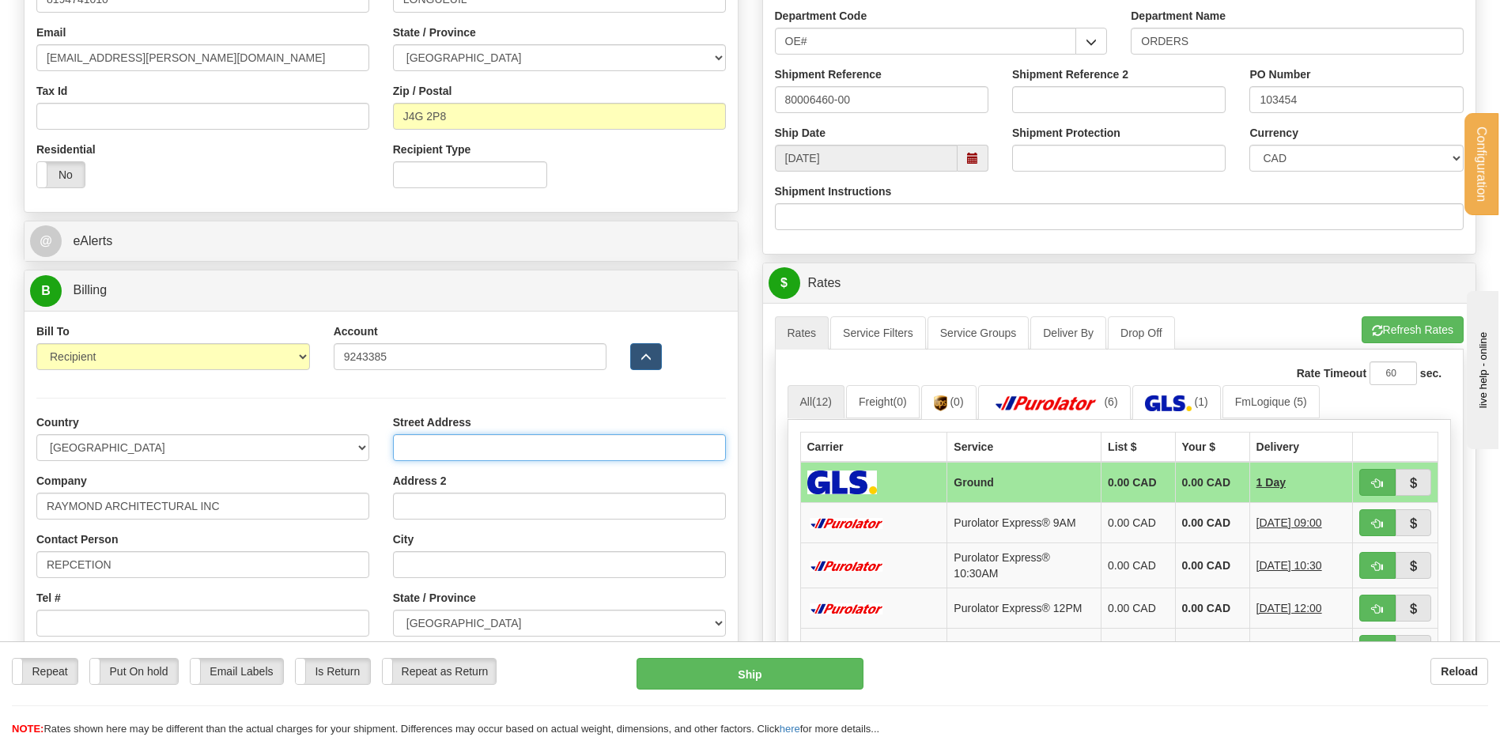
type input "195, RUE ST-DENIS"
type input "DRUMMONDVILLE"
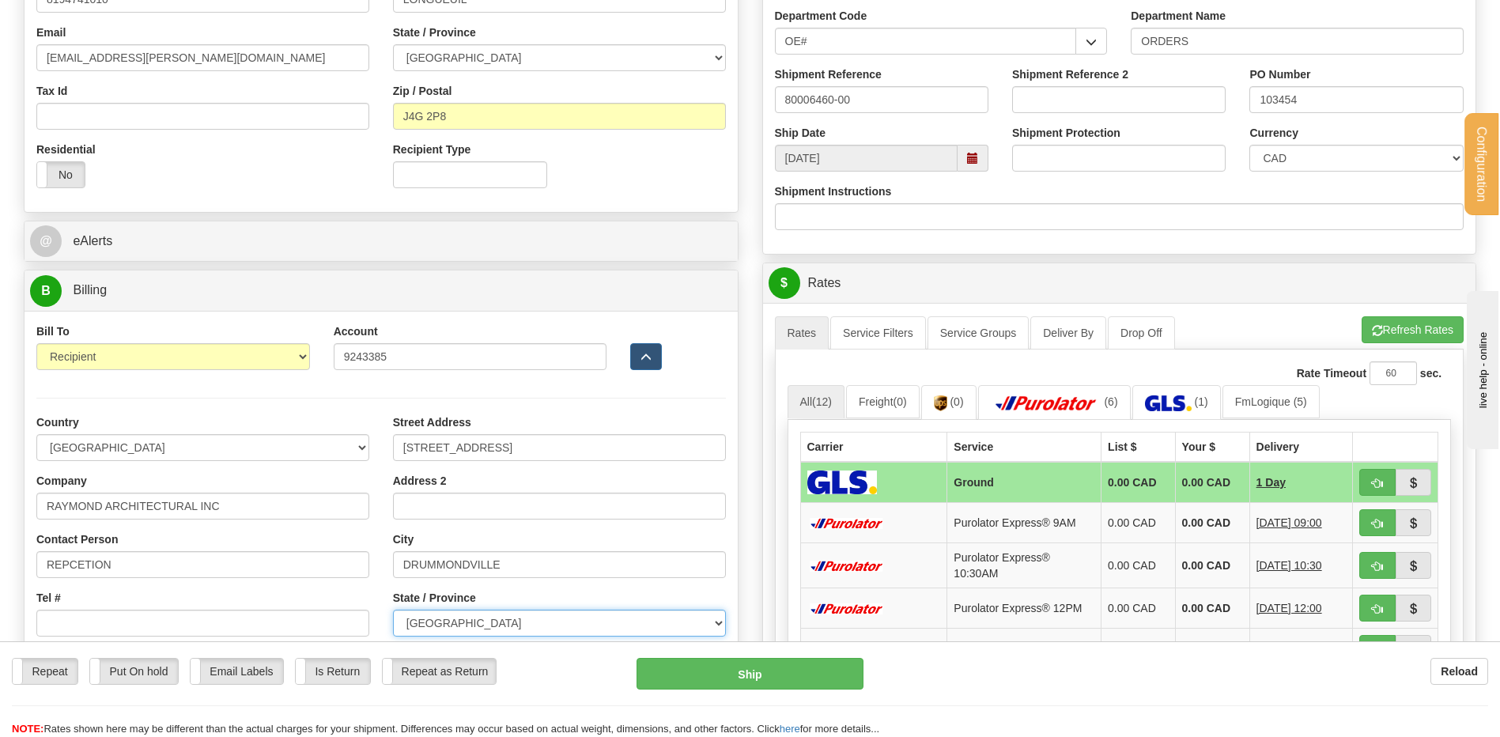
select select "QC"
type input "G1P 3X2"
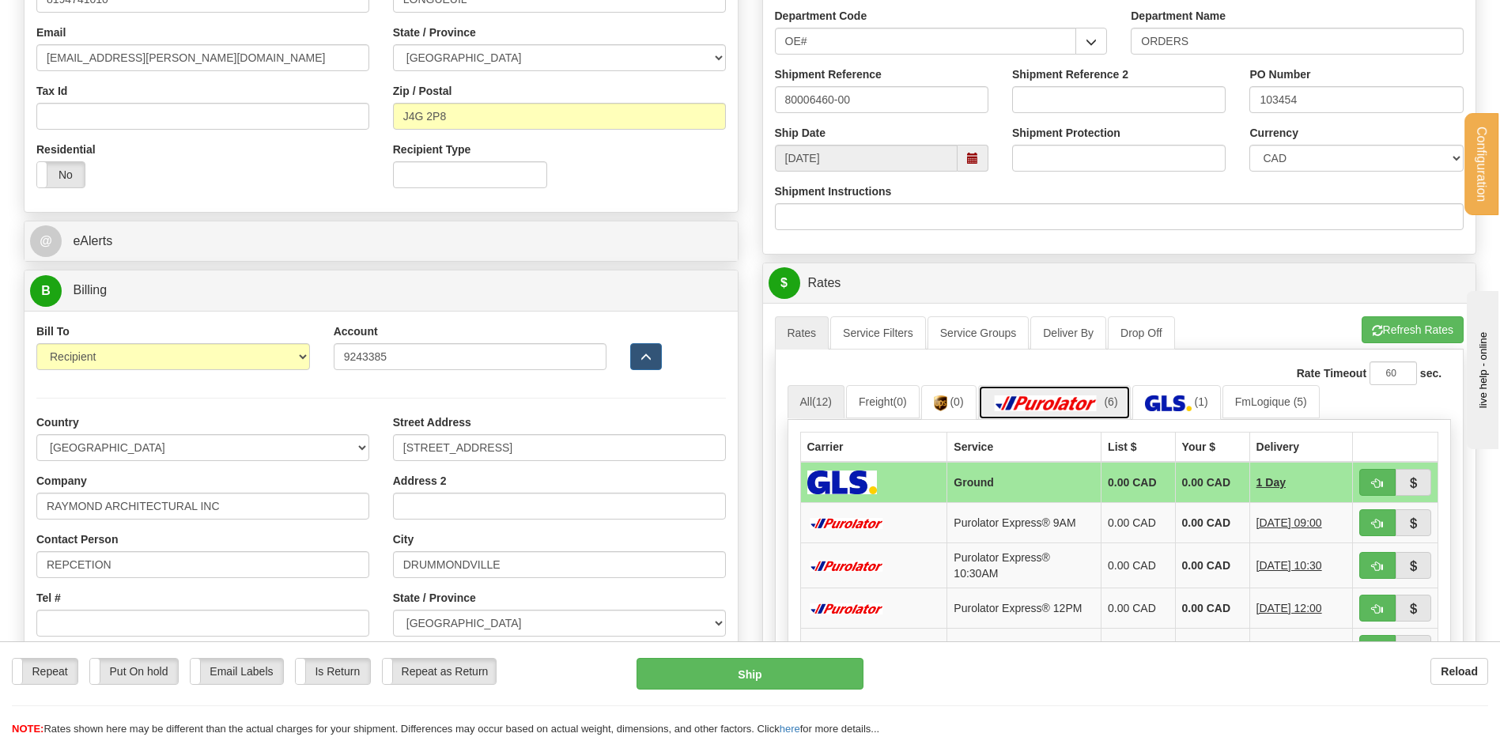
click at [1047, 402] on img at bounding box center [1046, 403] width 111 height 16
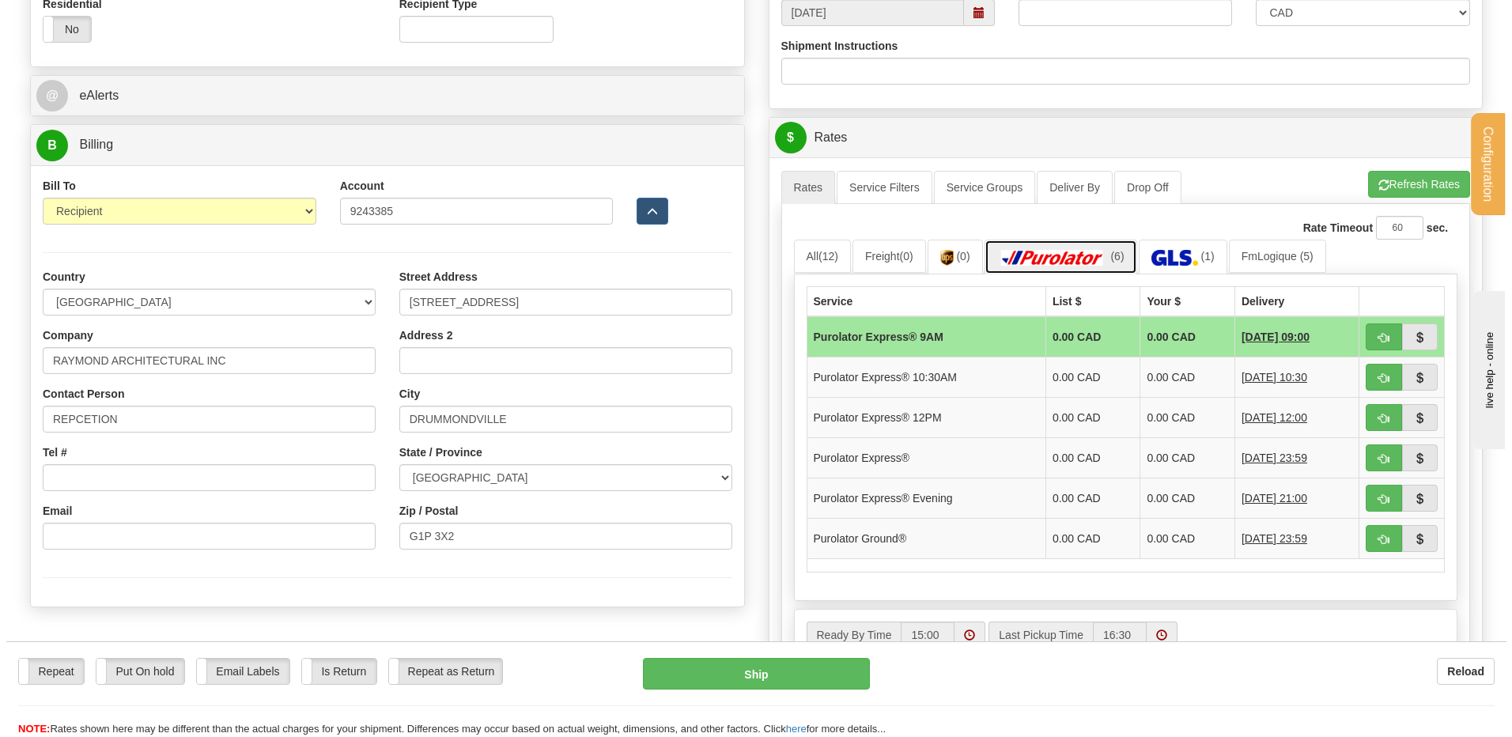
scroll to position [791, 0]
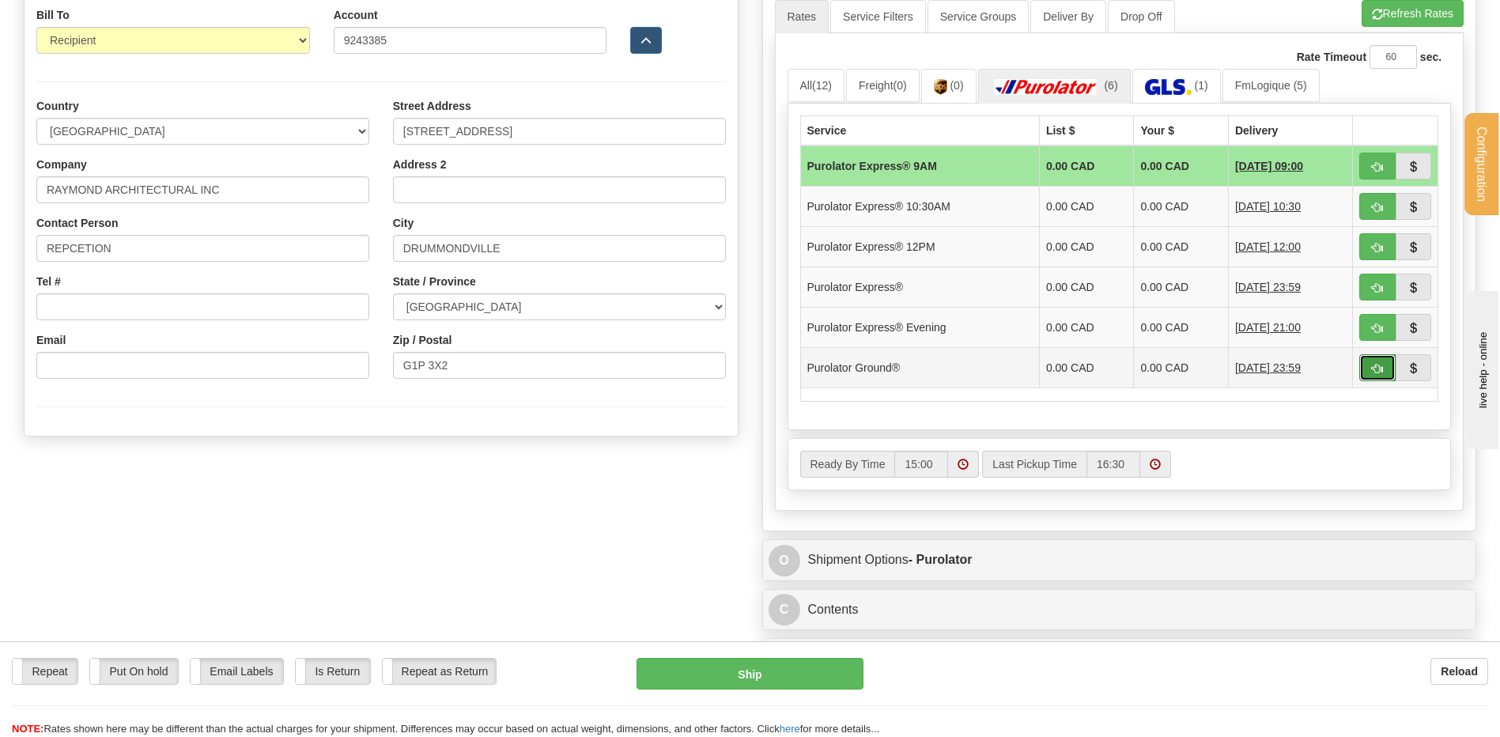
click at [1370, 370] on button "button" at bounding box center [1378, 367] width 36 height 27
type input "260"
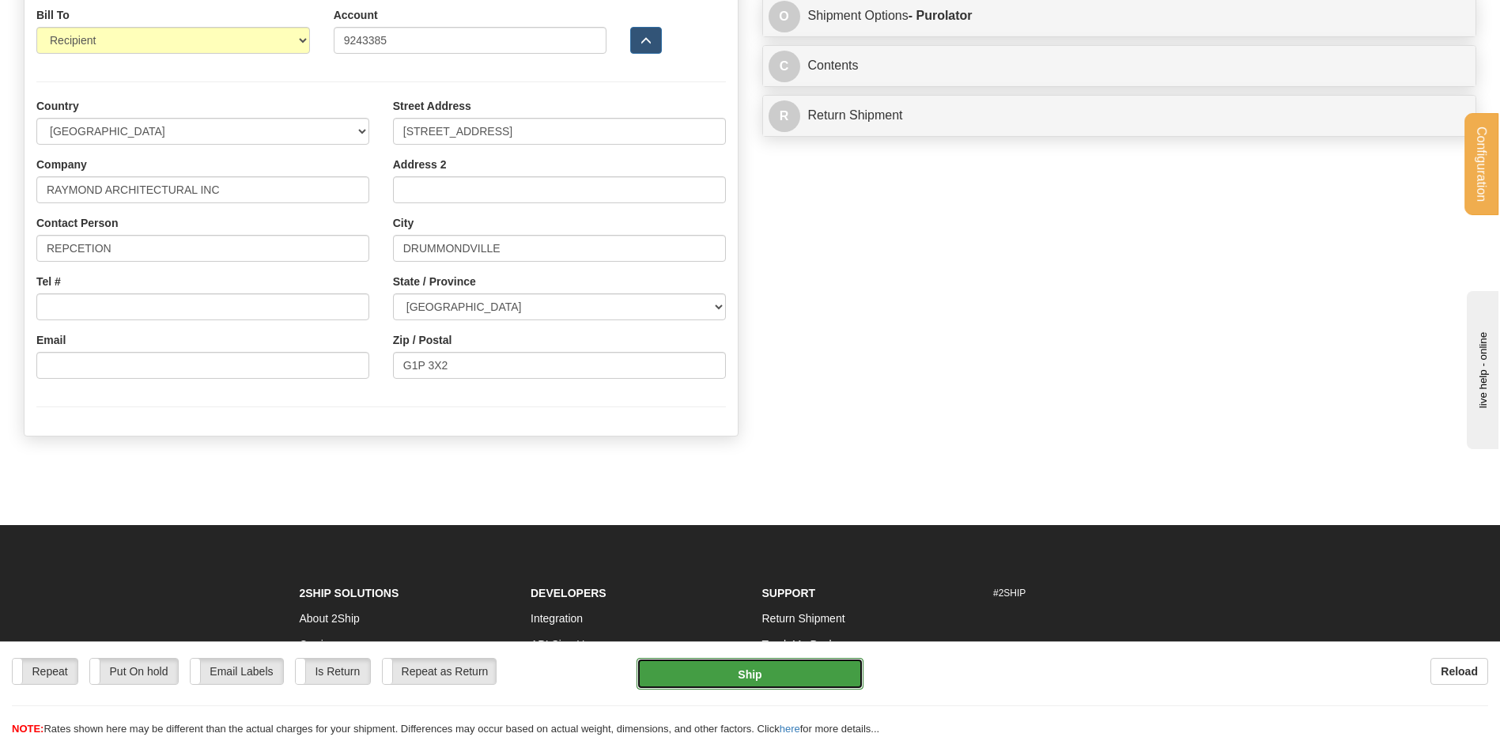
click at [776, 676] on button "Ship" at bounding box center [750, 674] width 226 height 32
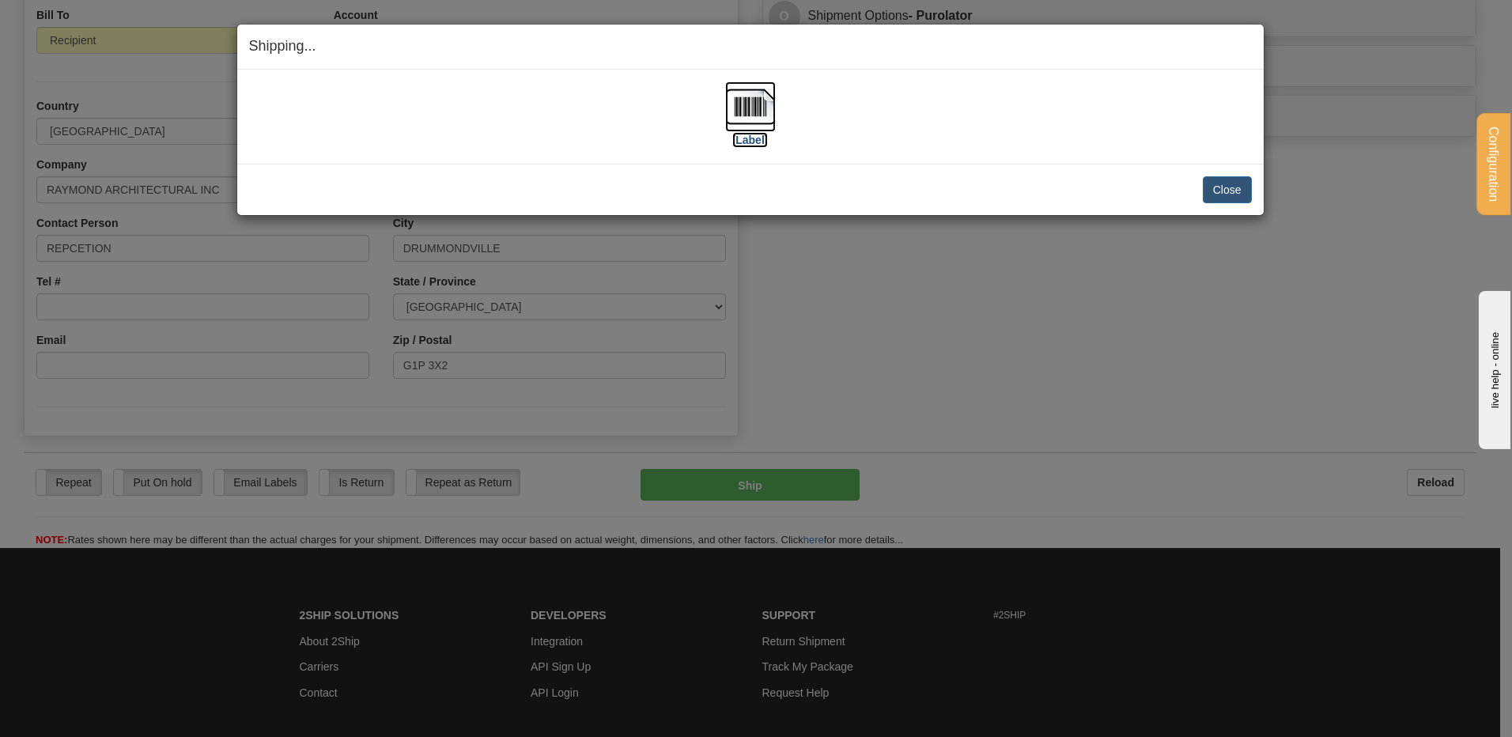
click at [745, 87] on img at bounding box center [750, 106] width 51 height 51
click at [1223, 186] on button "Close" at bounding box center [1227, 189] width 49 height 27
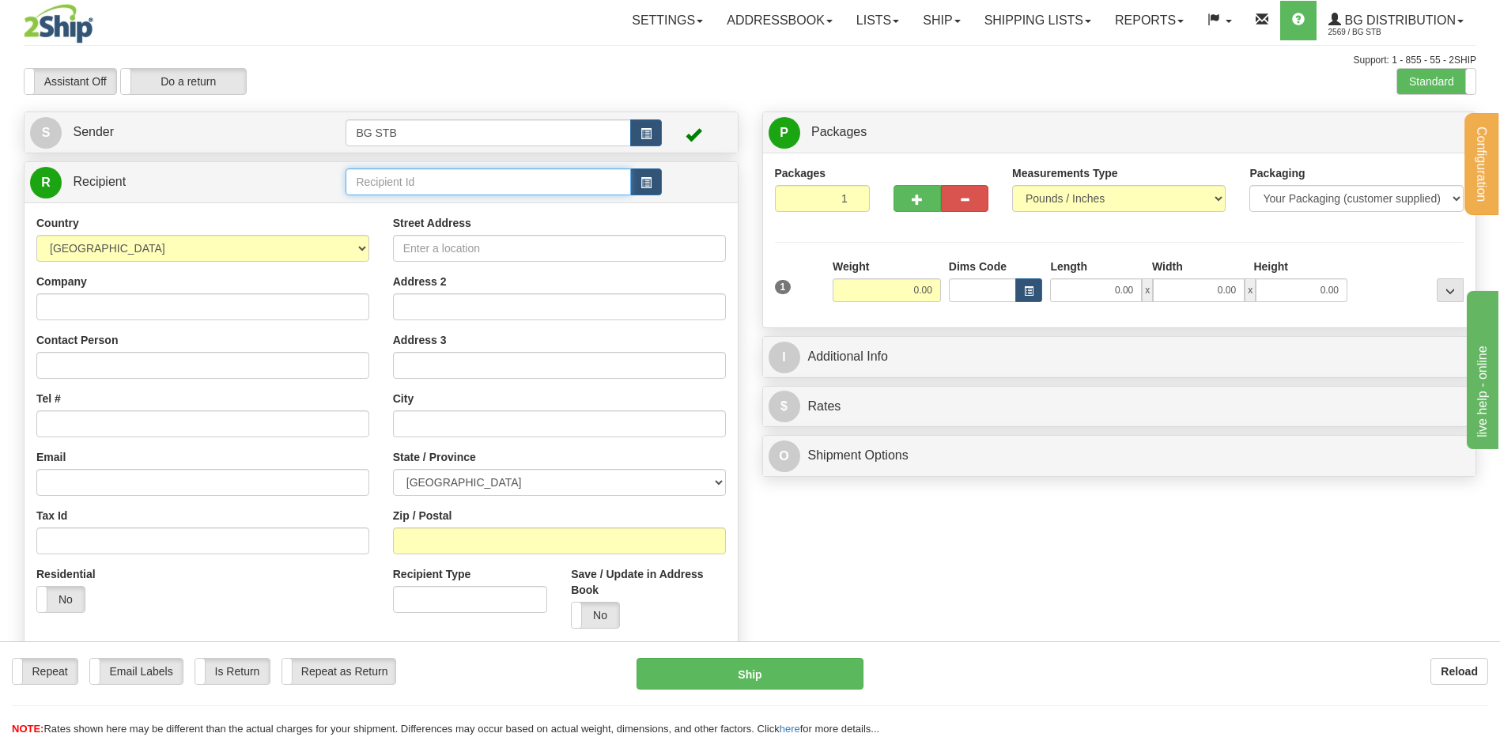
click at [389, 182] on input "text" at bounding box center [488, 181] width 285 height 27
type input "5505"
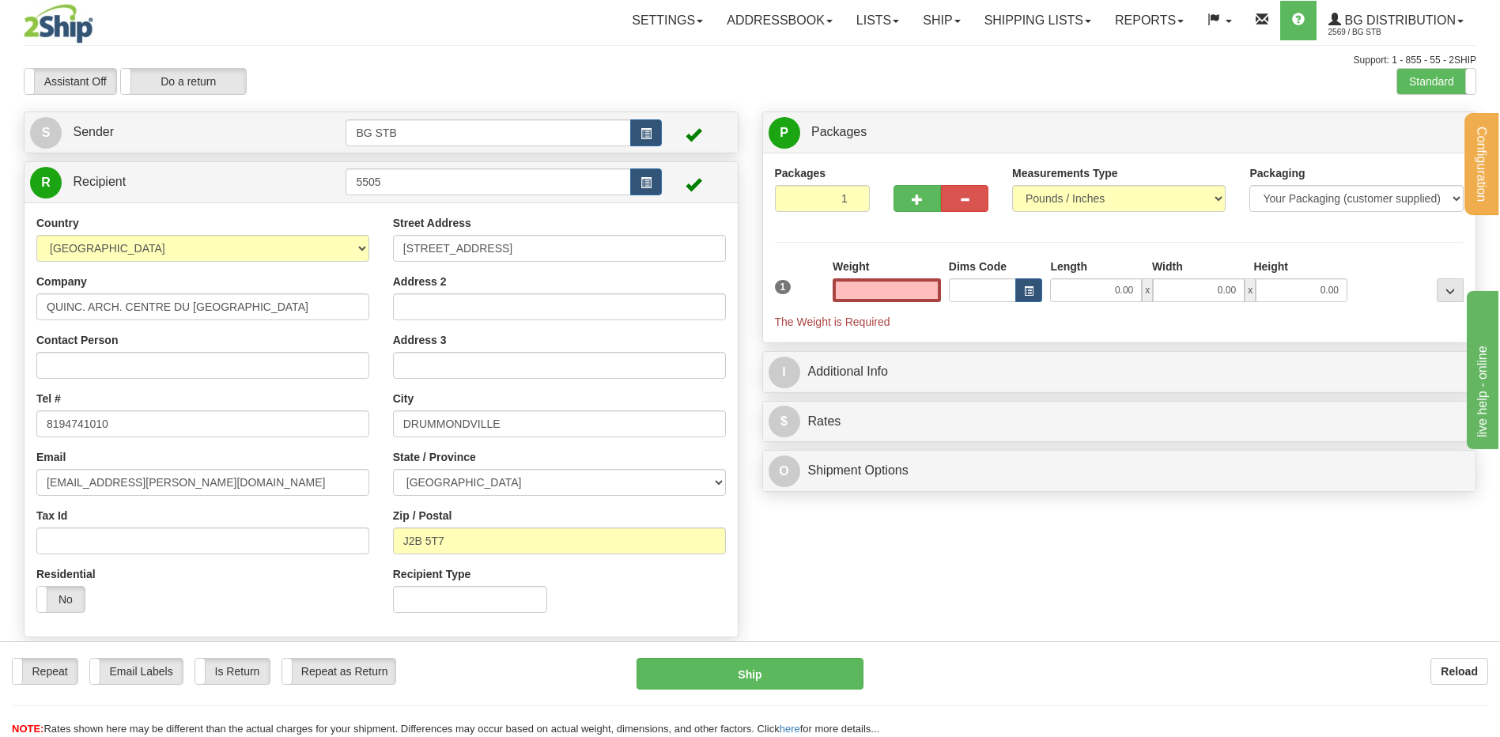
type input "0.00"
drag, startPoint x: 385, startPoint y: 174, endPoint x: 333, endPoint y: 165, distance: 53.1
click at [356, 170] on input "5505" at bounding box center [488, 181] width 285 height 27
type input "1216"
click at [864, 290] on input "text" at bounding box center [887, 290] width 108 height 24
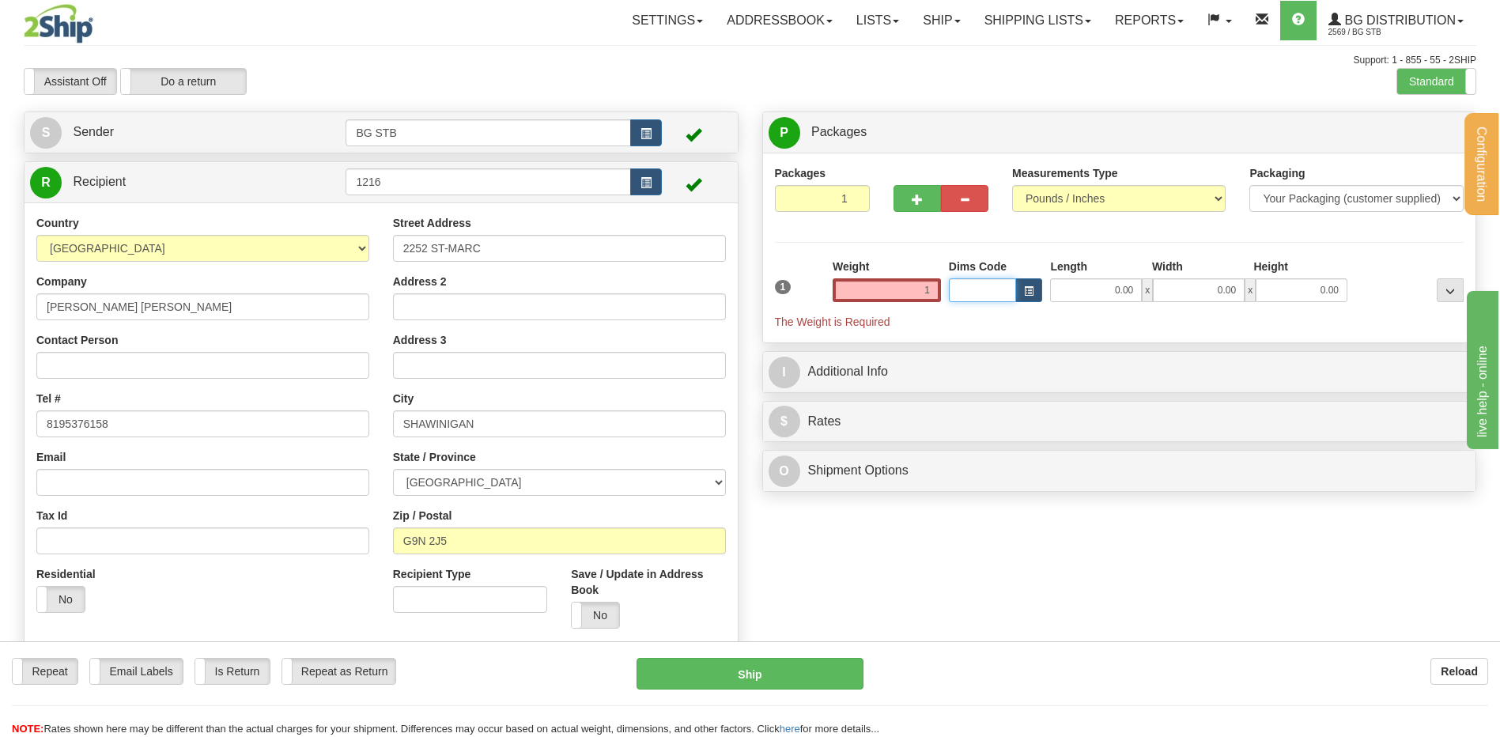
type input "1.00"
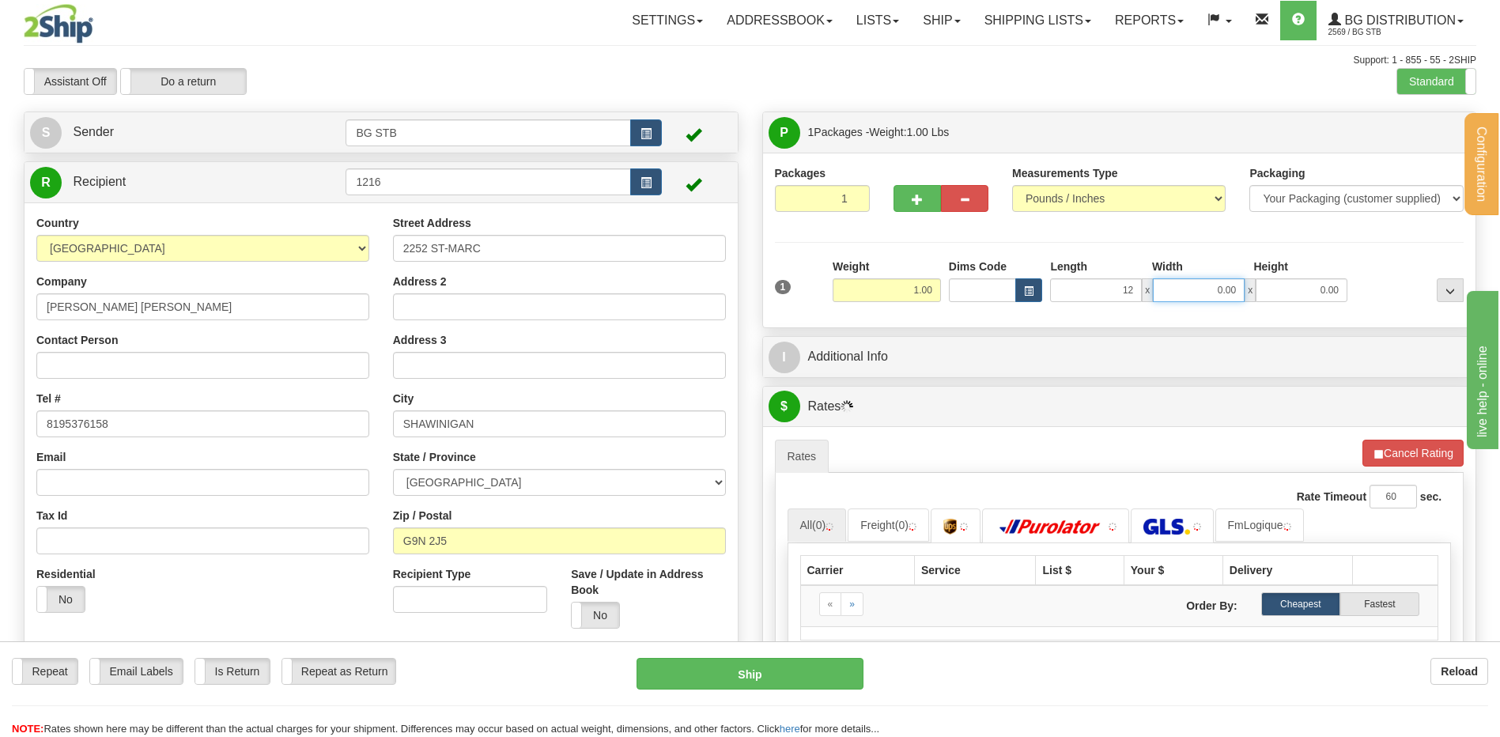
type input "12.00"
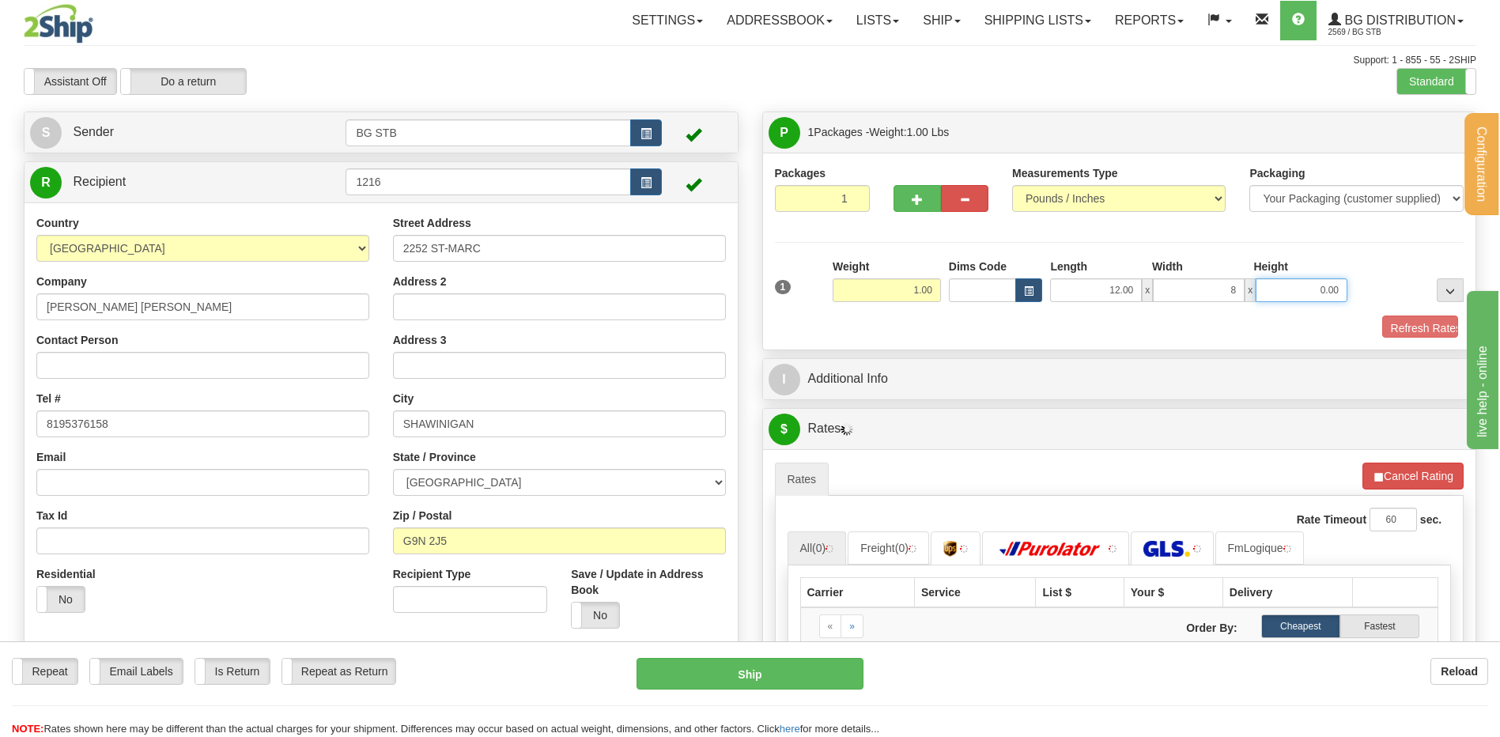
type input "8.00"
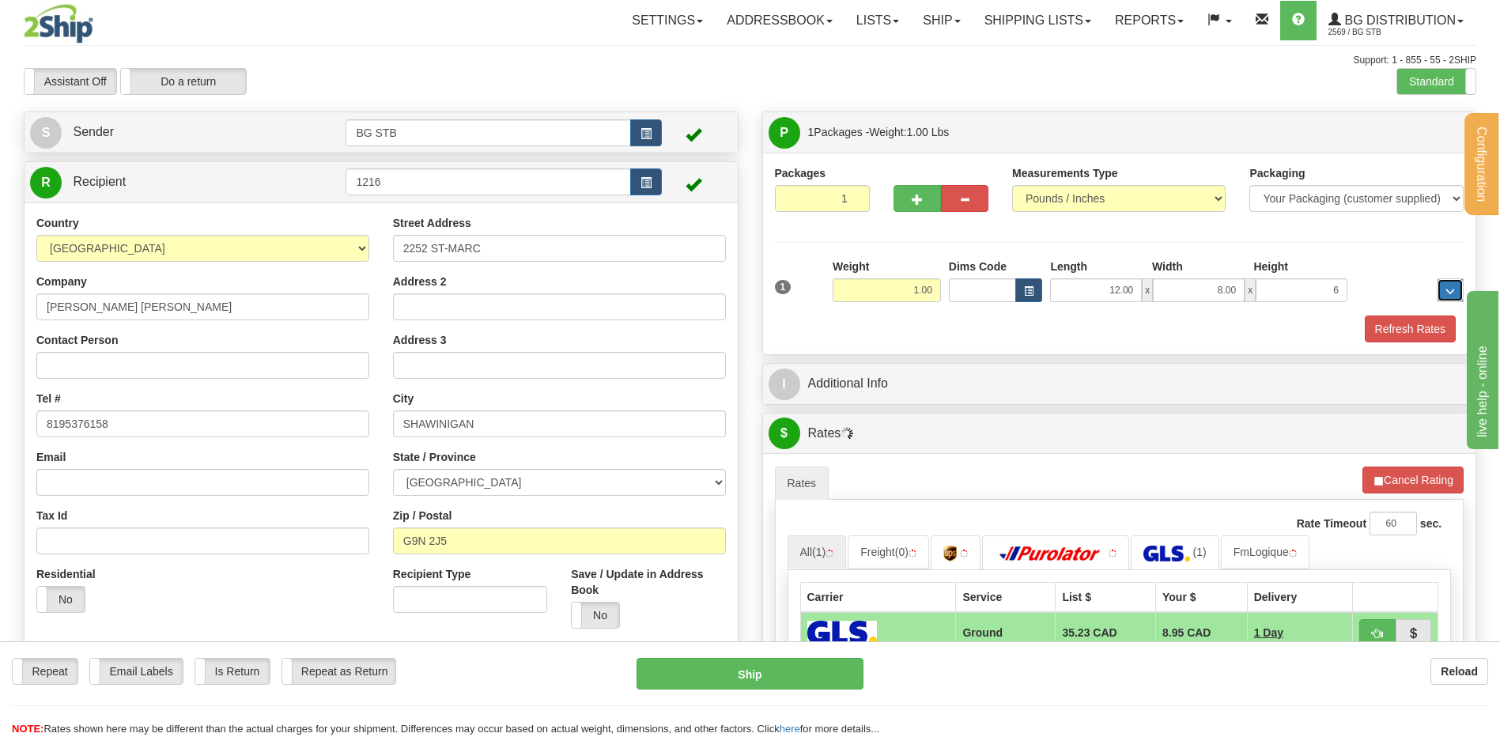
type input "6.00"
click at [894, 402] on div "I Additional Info" at bounding box center [1119, 384] width 713 height 40
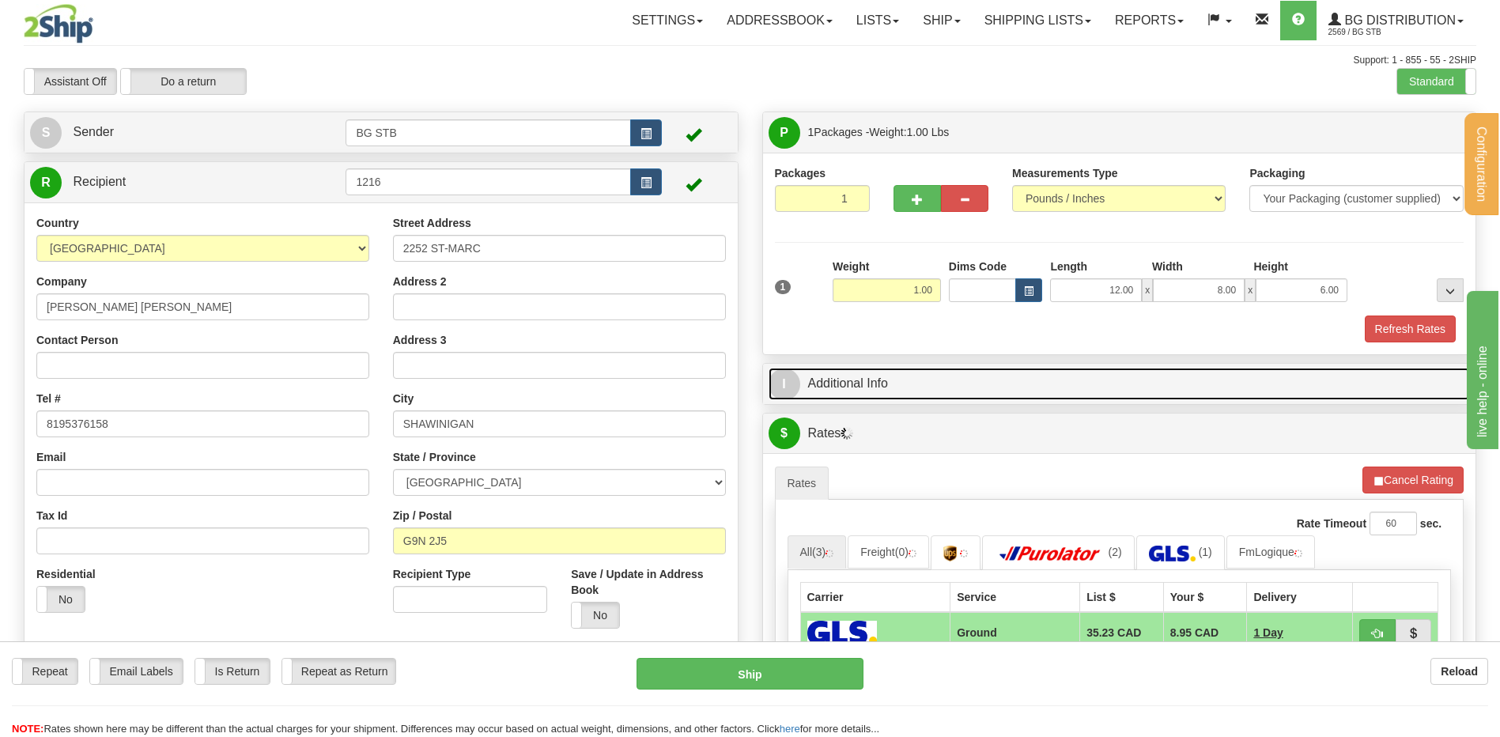
click at [894, 391] on link "I Additional Info" at bounding box center [1120, 384] width 702 height 32
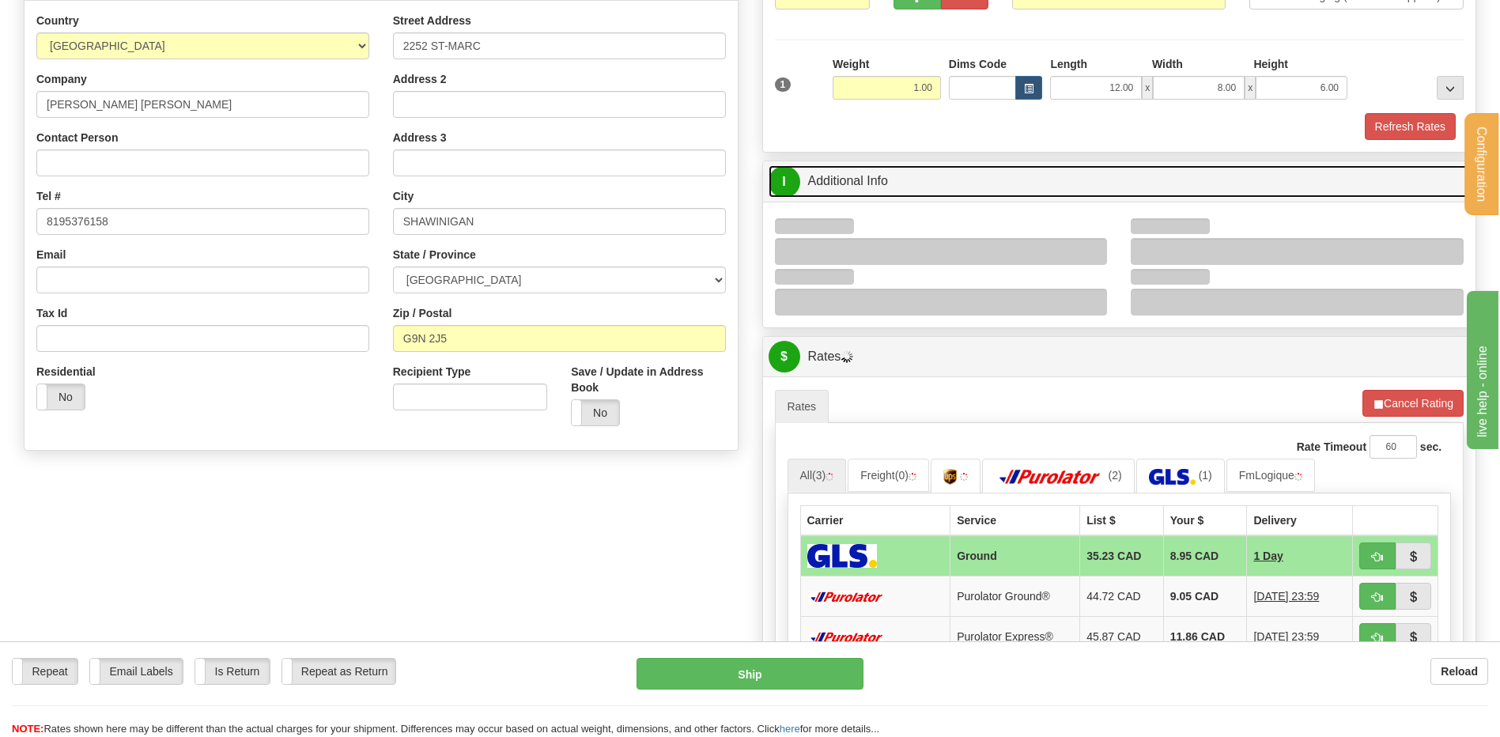
scroll to position [316, 0]
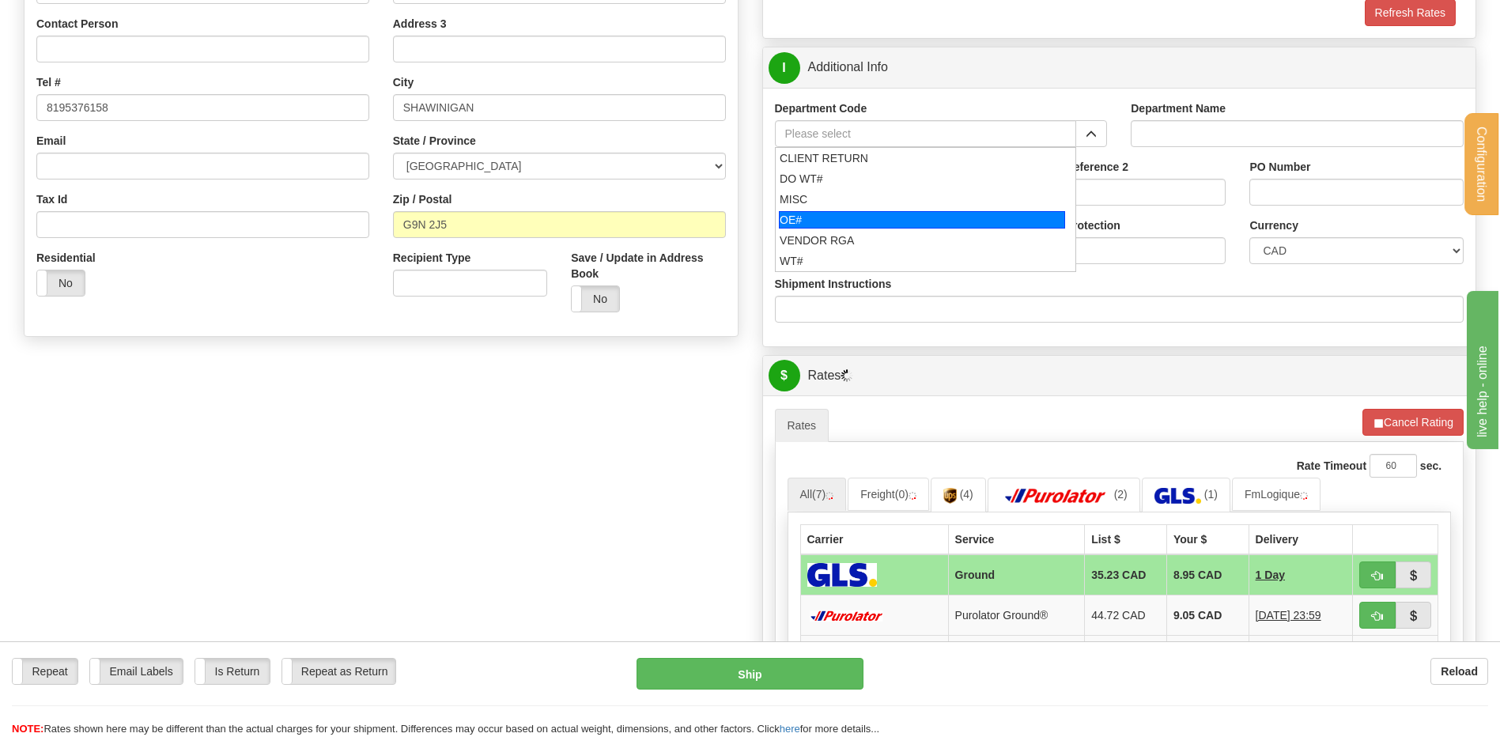
click at [845, 217] on div "OE#" at bounding box center [922, 219] width 286 height 17
type input "OE#"
type input "ORDERS"
click at [843, 207] on div "Shipment Reference" at bounding box center [881, 188] width 237 height 59
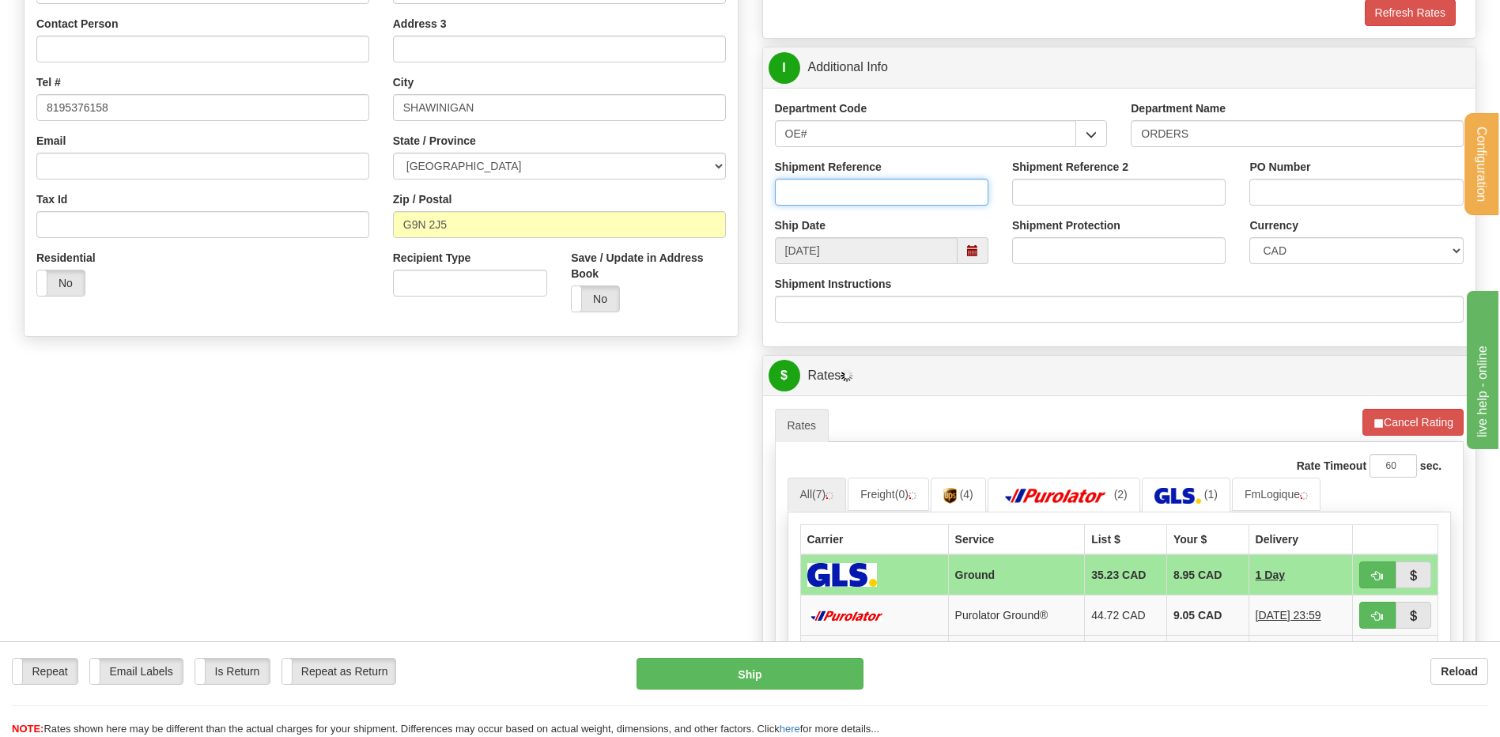
click at [842, 195] on input "Shipment Reference" at bounding box center [882, 192] width 214 height 27
type input "80006458-00"
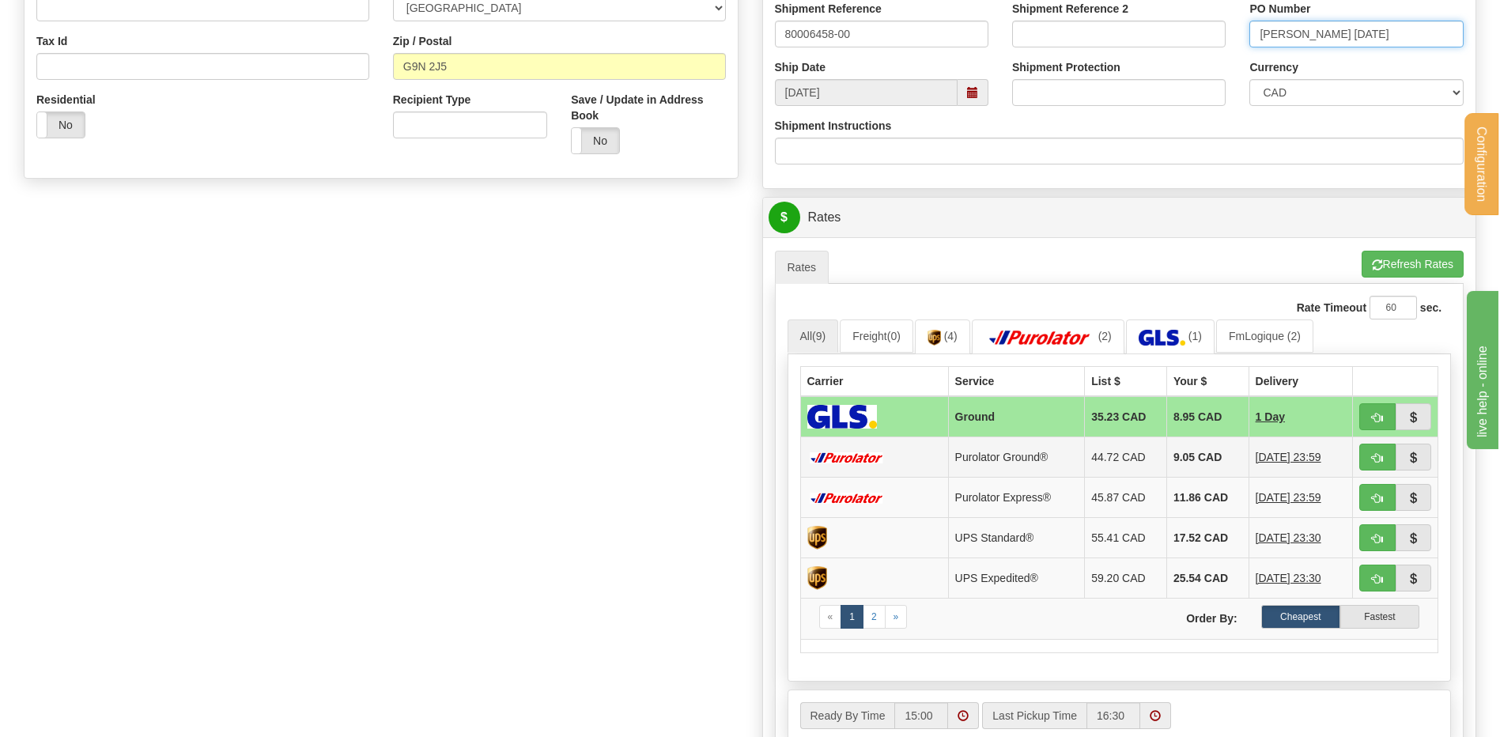
scroll to position [712, 0]
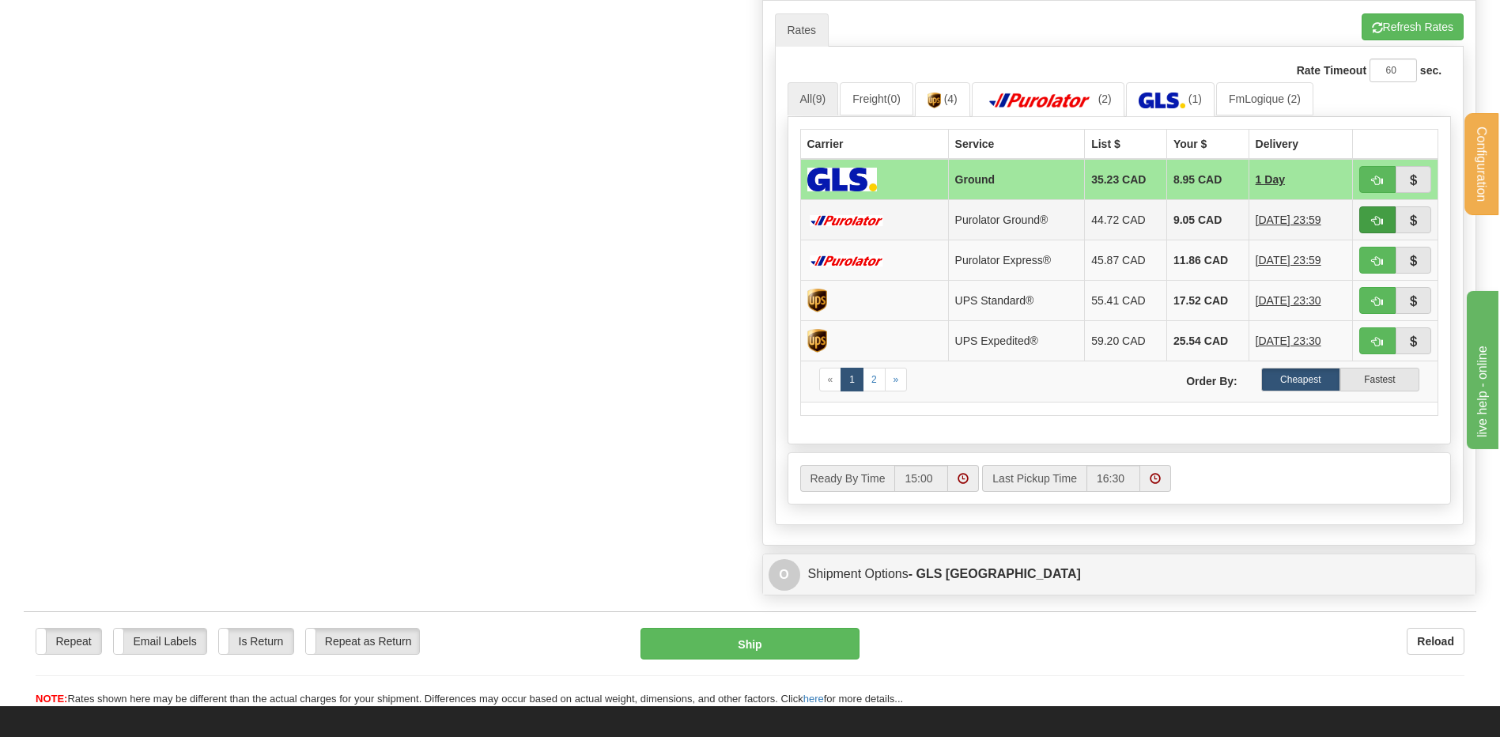
type input "PAUL 22SEPT25"
drag, startPoint x: 1371, startPoint y: 217, endPoint x: 1273, endPoint y: 240, distance: 99.8
click at [1371, 217] on button "button" at bounding box center [1378, 219] width 36 height 27
type input "260"
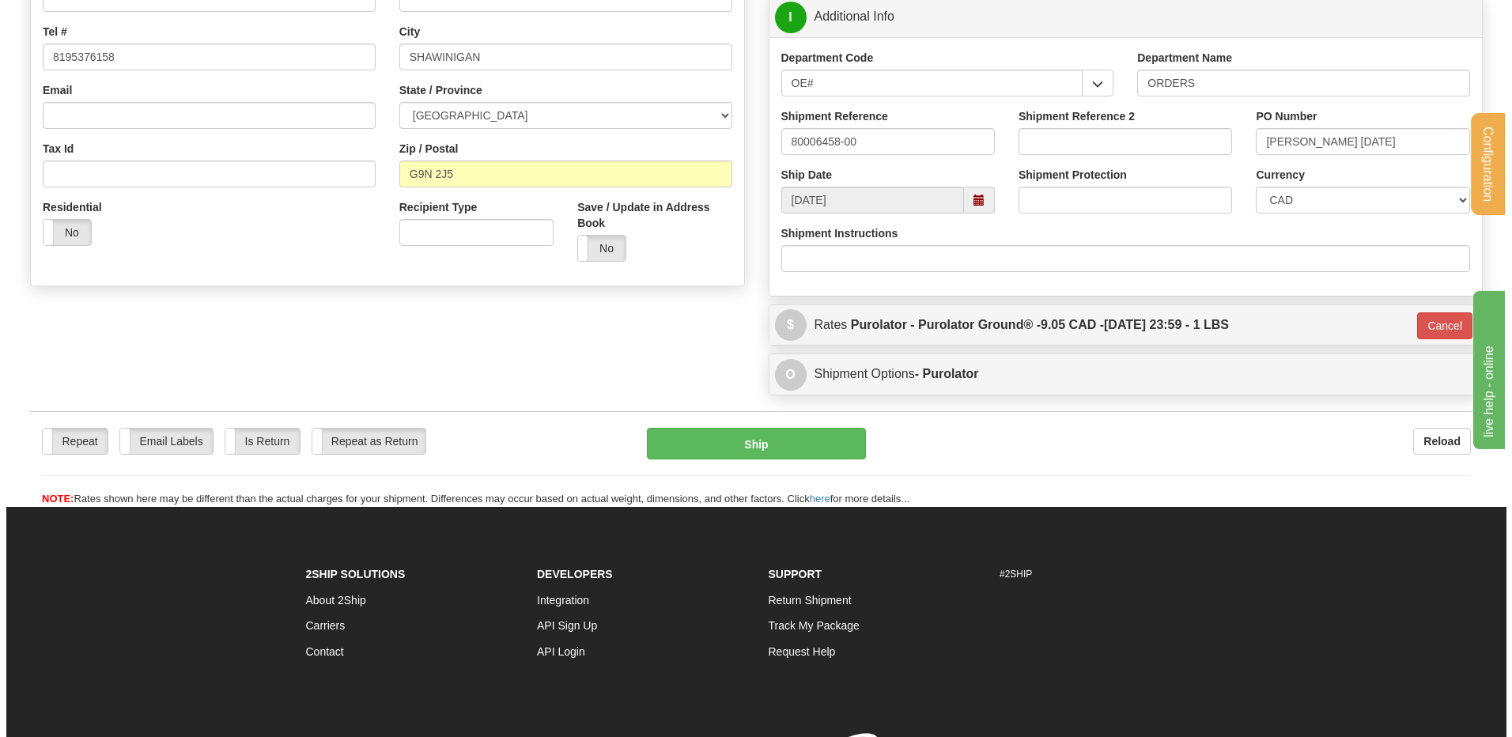
scroll to position [262, 0]
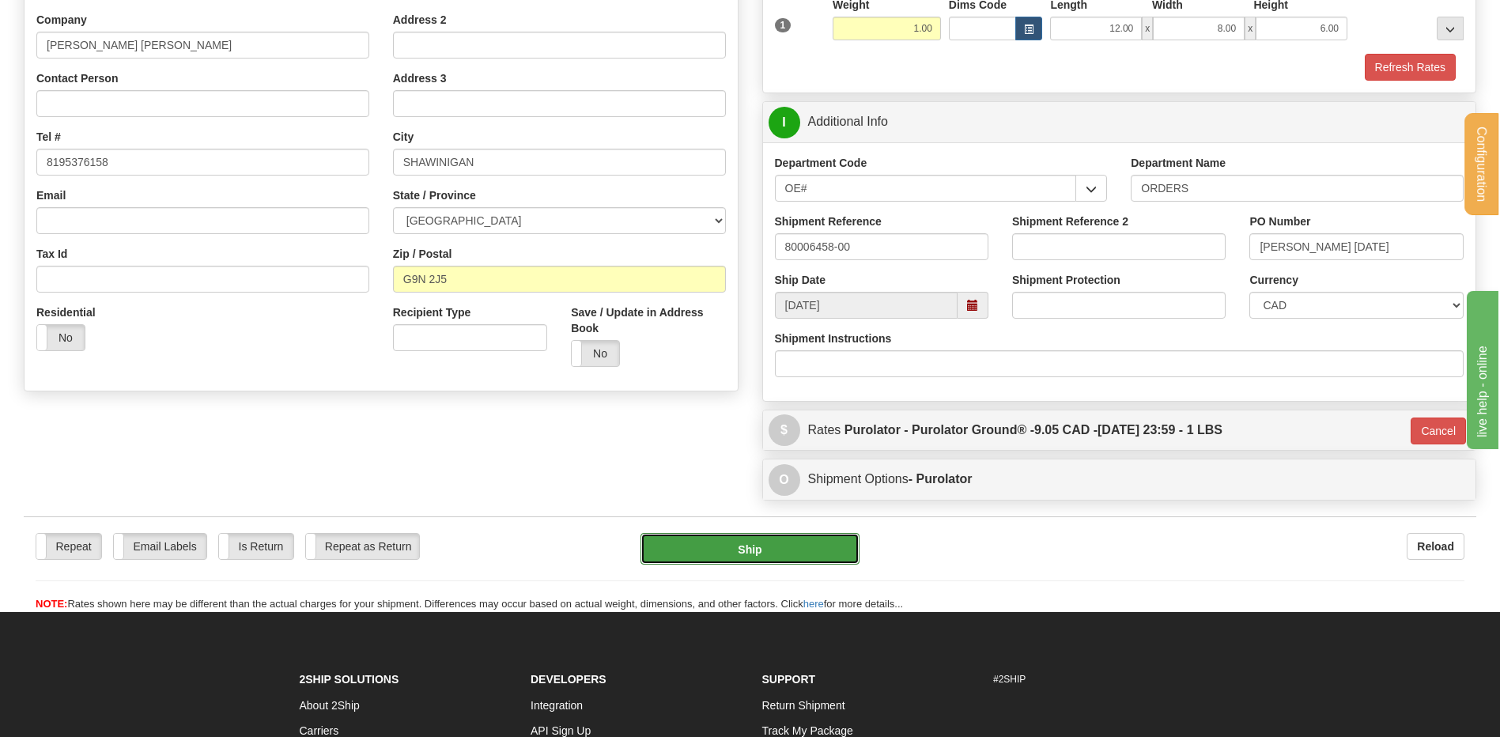
click at [717, 540] on button "Ship" at bounding box center [750, 549] width 218 height 32
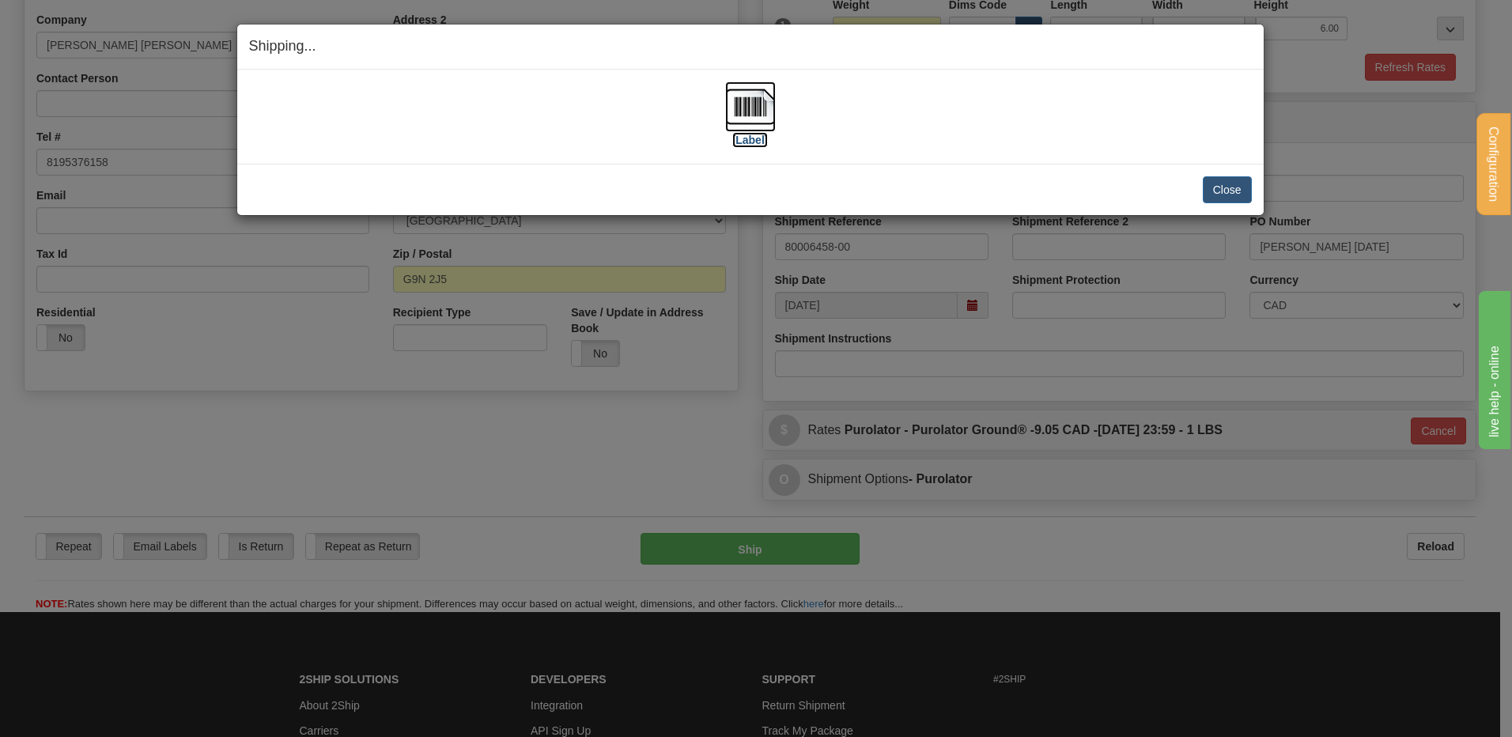
click at [737, 114] on img at bounding box center [750, 106] width 51 height 51
click at [1227, 195] on button "Close" at bounding box center [1227, 189] width 49 height 27
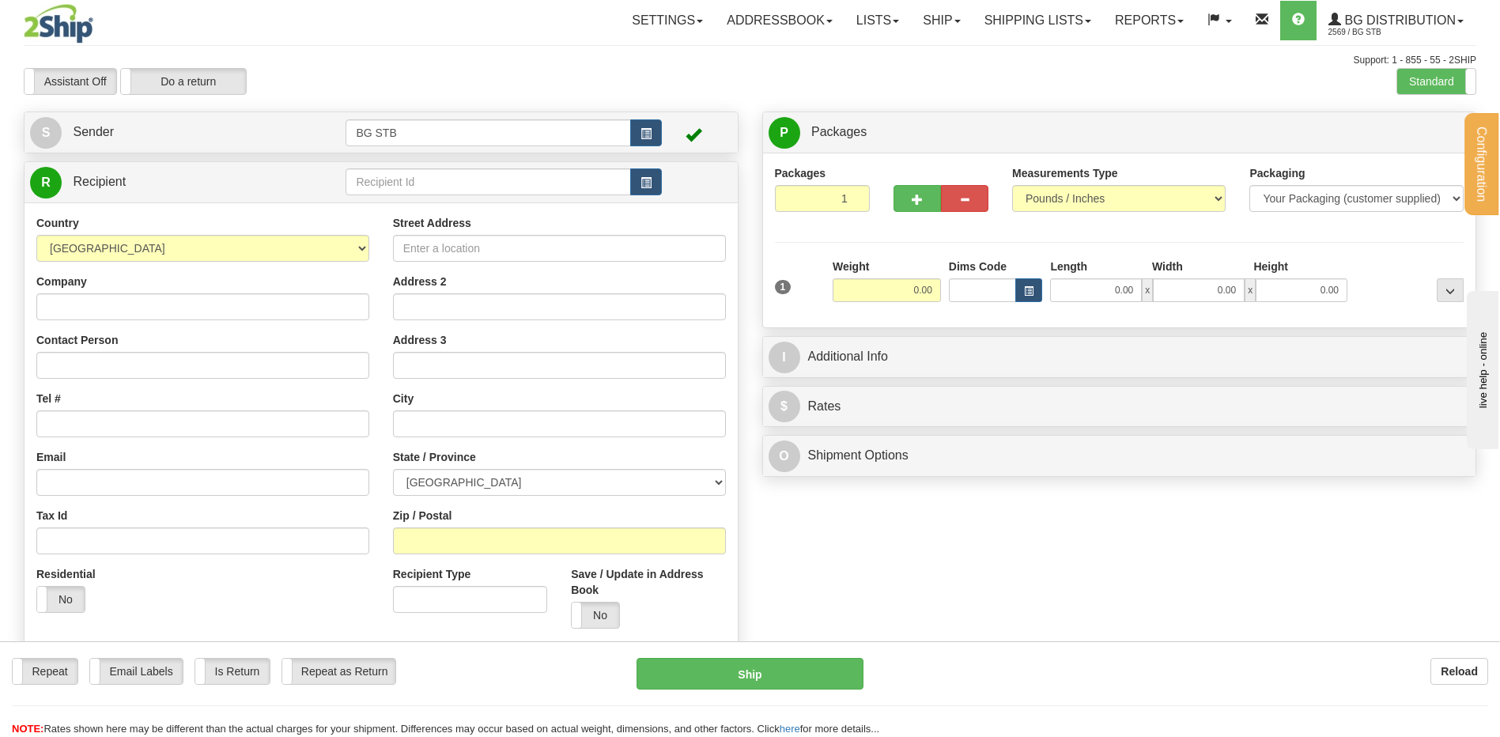
click at [509, 150] on div "S Sender BG STB" at bounding box center [381, 132] width 713 height 40
click at [501, 183] on input "text" at bounding box center [488, 181] width 285 height 27
type input "1028"
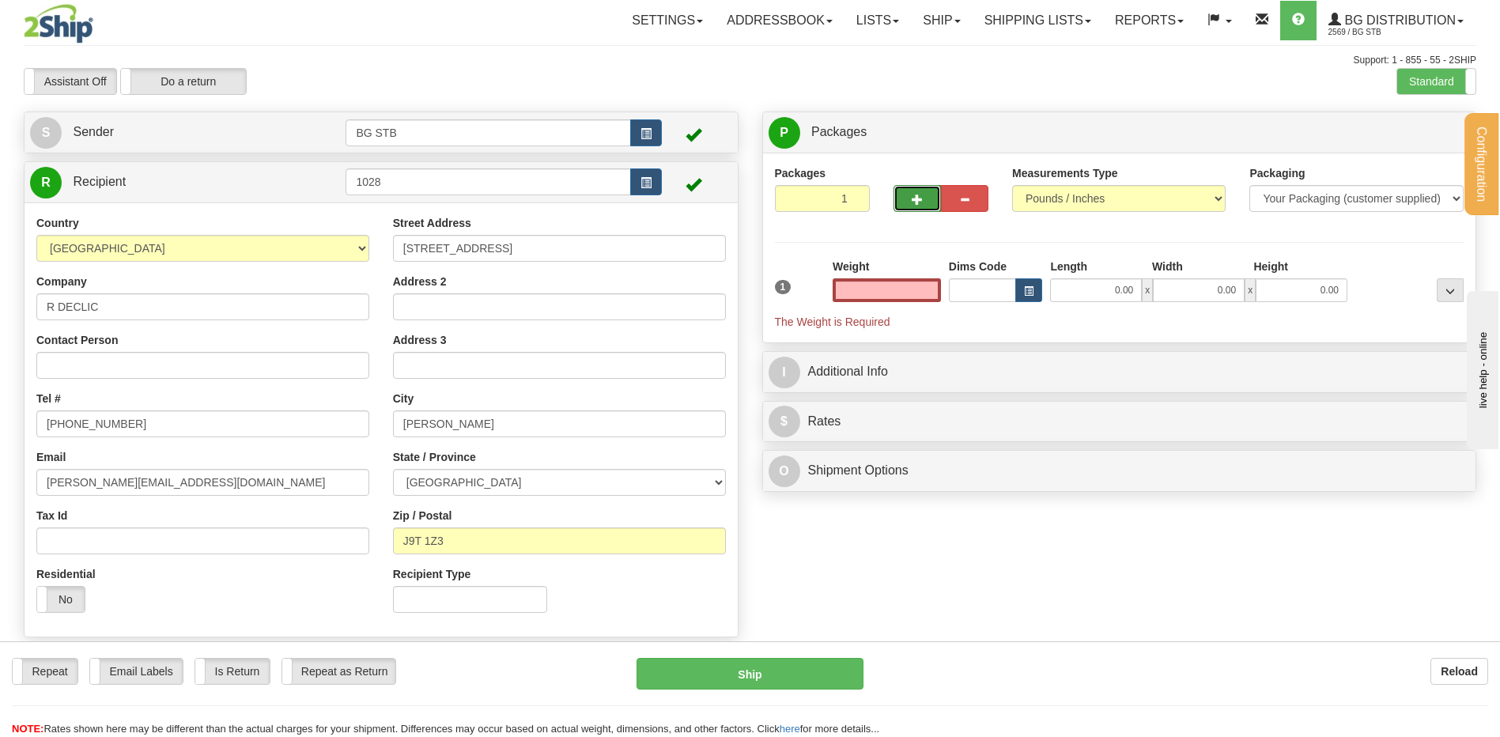
type input "0.00"
click at [919, 189] on button "button" at bounding box center [917, 198] width 47 height 27
type input "2"
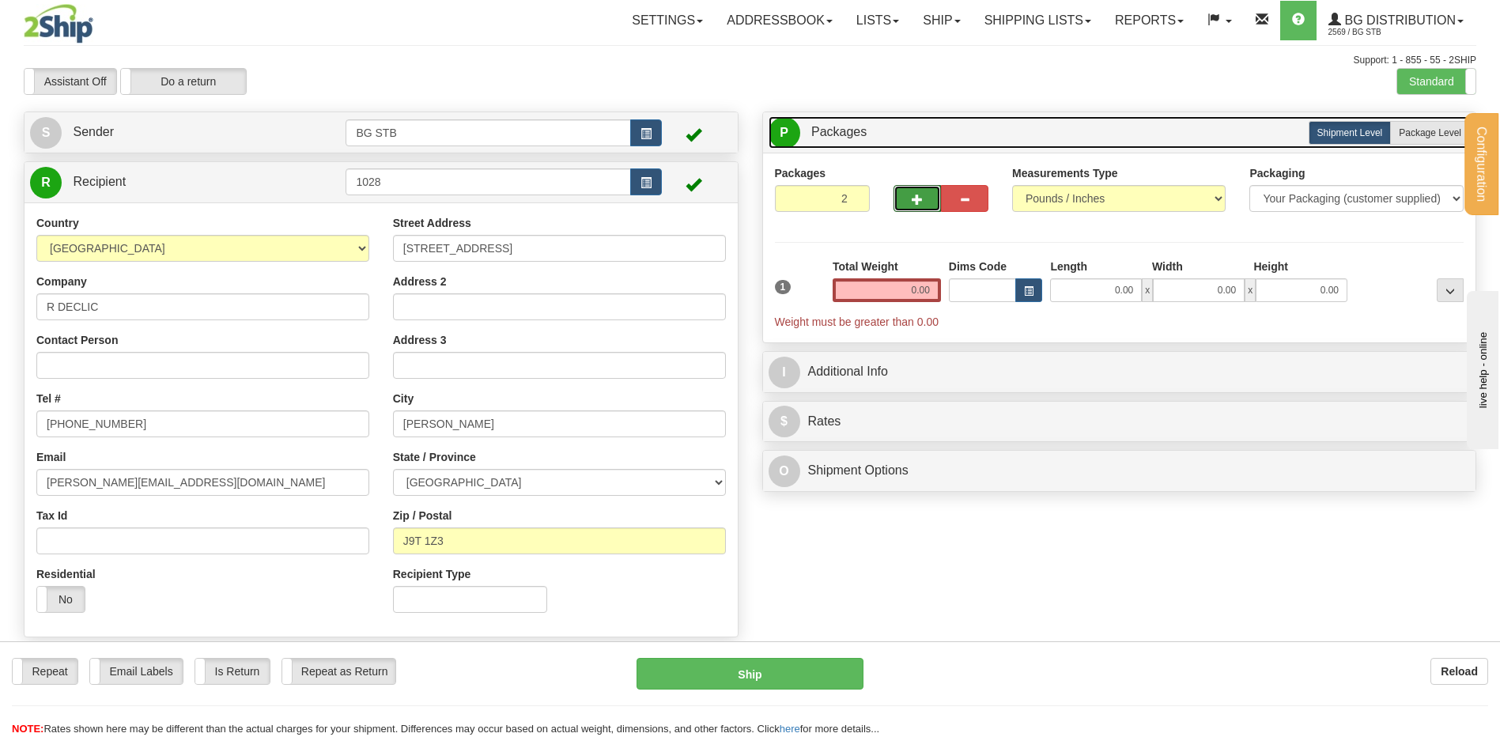
click at [1399, 119] on link "P Packages 2 Packages - Weight: 0.00 Lbs" at bounding box center [1120, 132] width 702 height 32
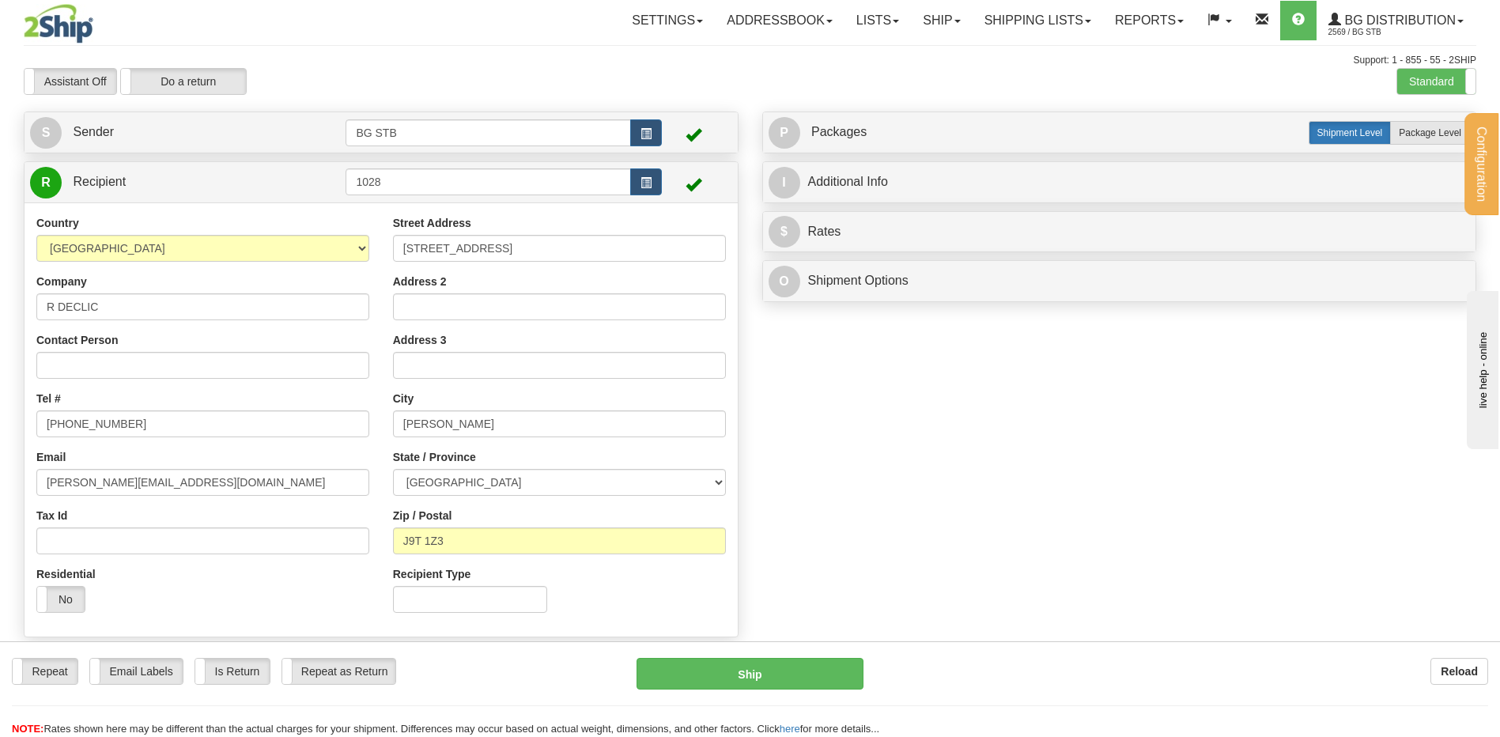
drag, startPoint x: 1409, startPoint y: 127, endPoint x: 1382, endPoint y: 142, distance: 30.4
click at [1409, 127] on span "Package Level" at bounding box center [1430, 132] width 62 height 11
radio input "true"
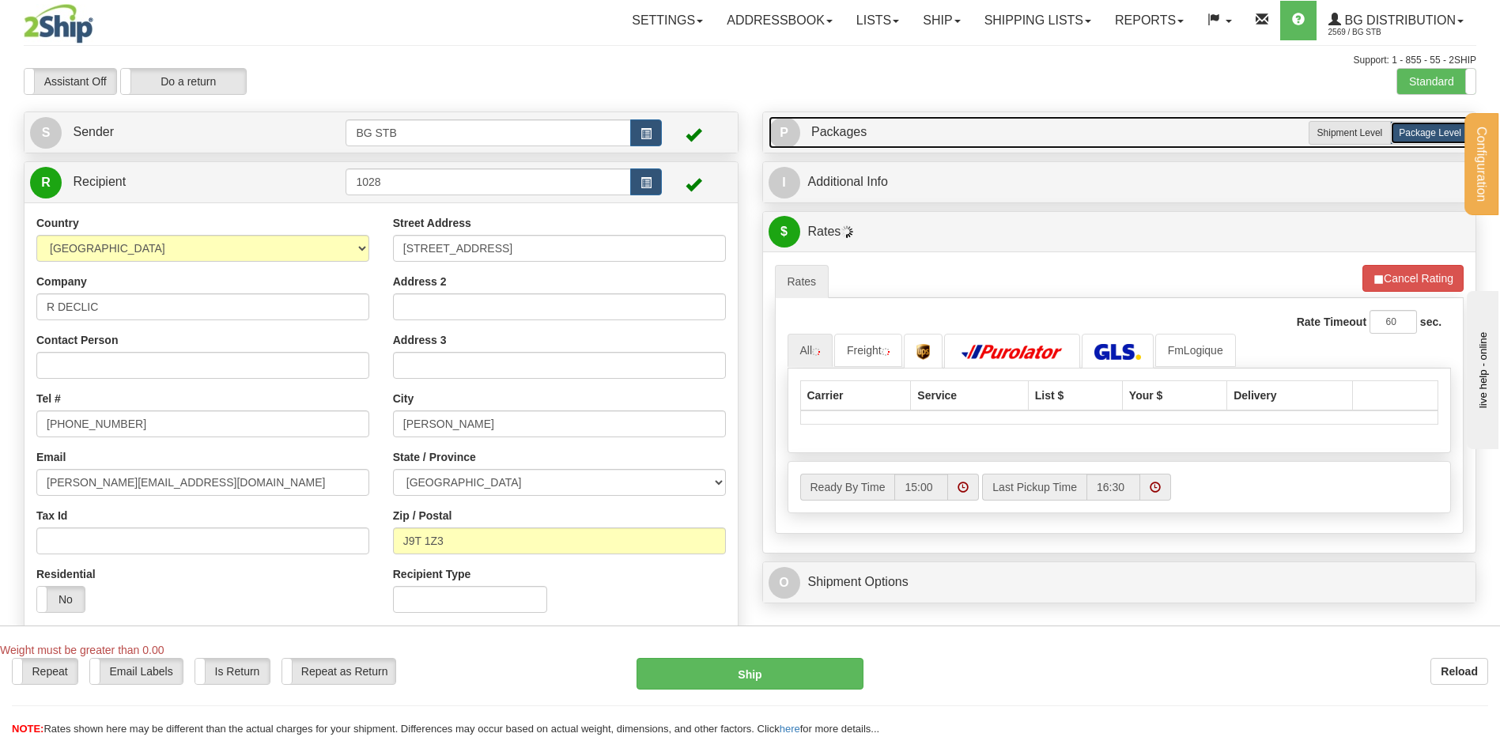
click at [850, 136] on span "Packages" at bounding box center [838, 131] width 55 height 13
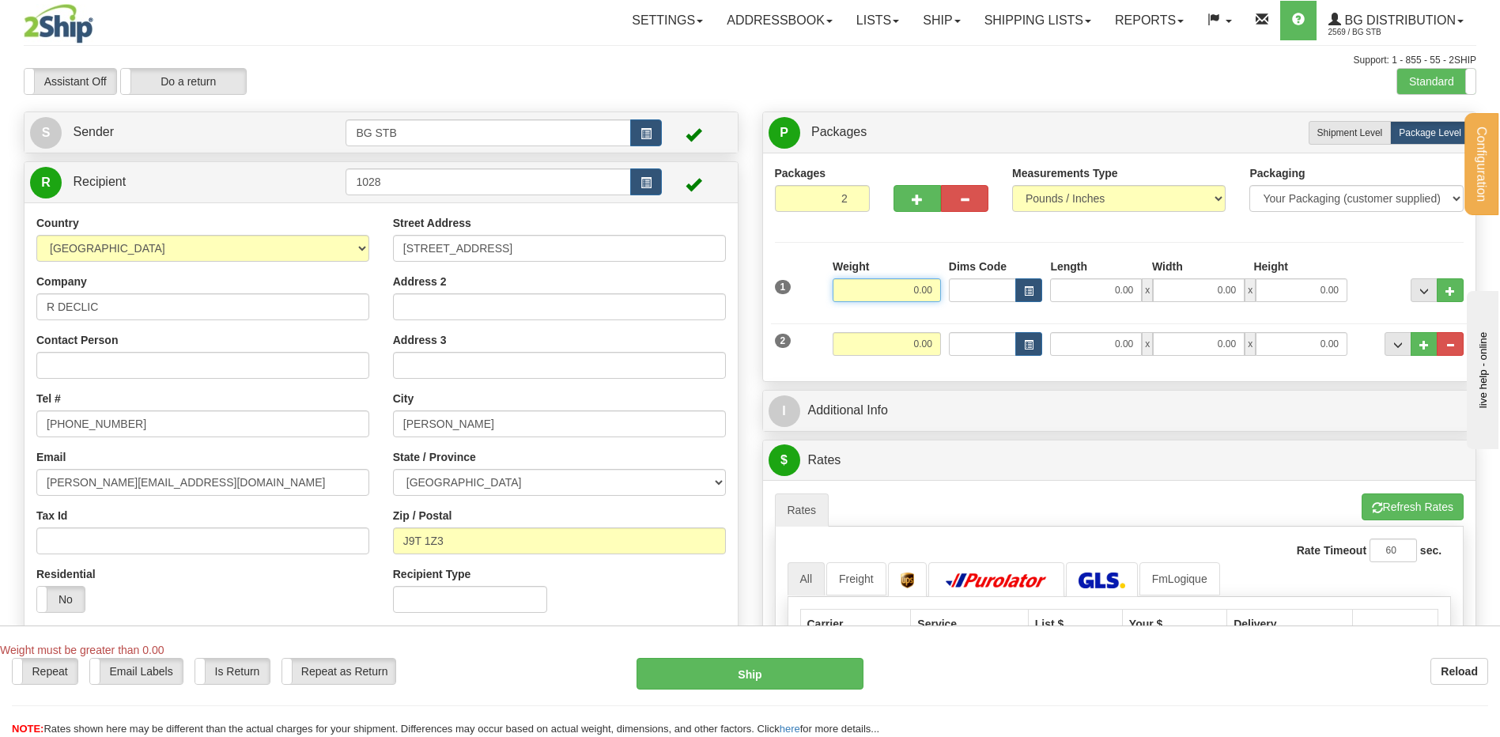
click at [895, 290] on input "0.00" at bounding box center [887, 290] width 108 height 24
type input "10.00"
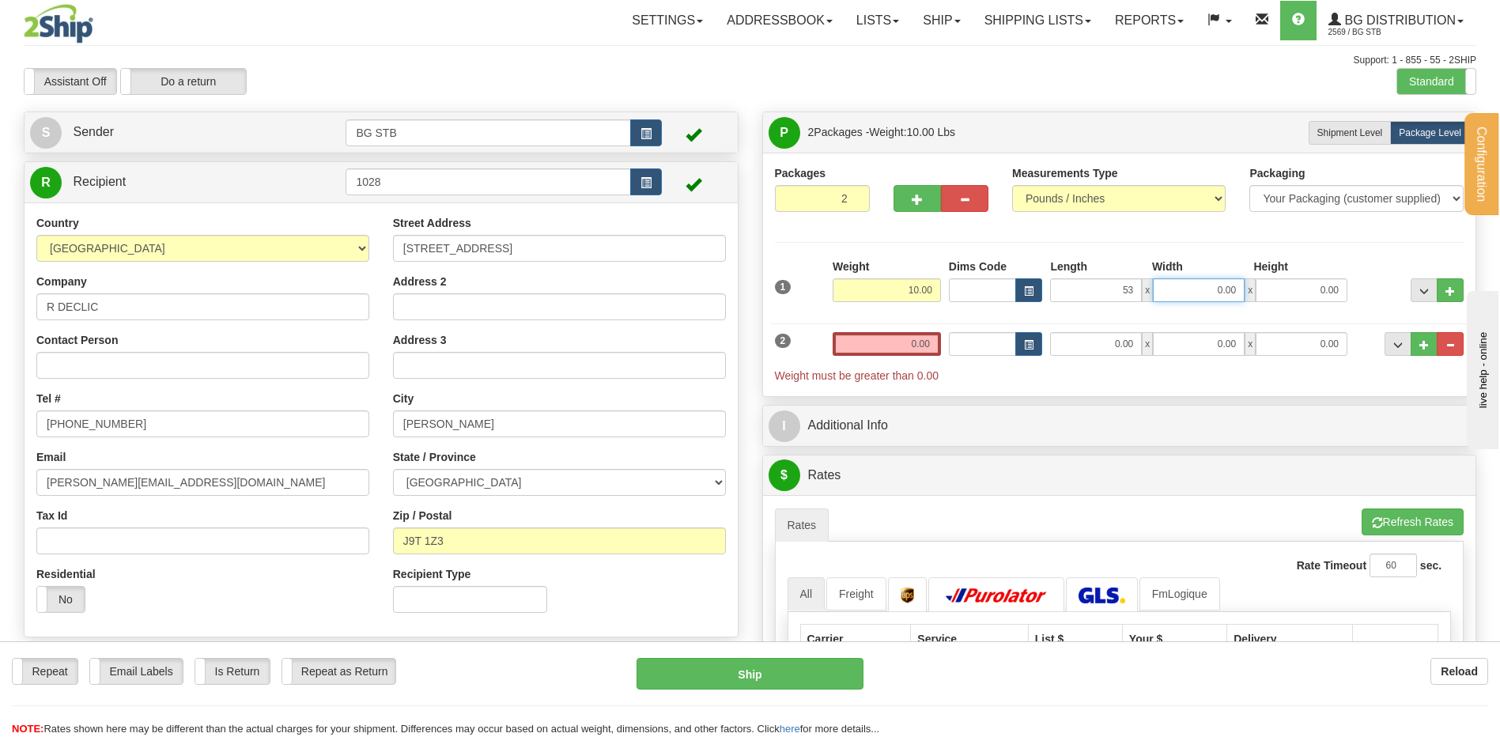
type input "53.00"
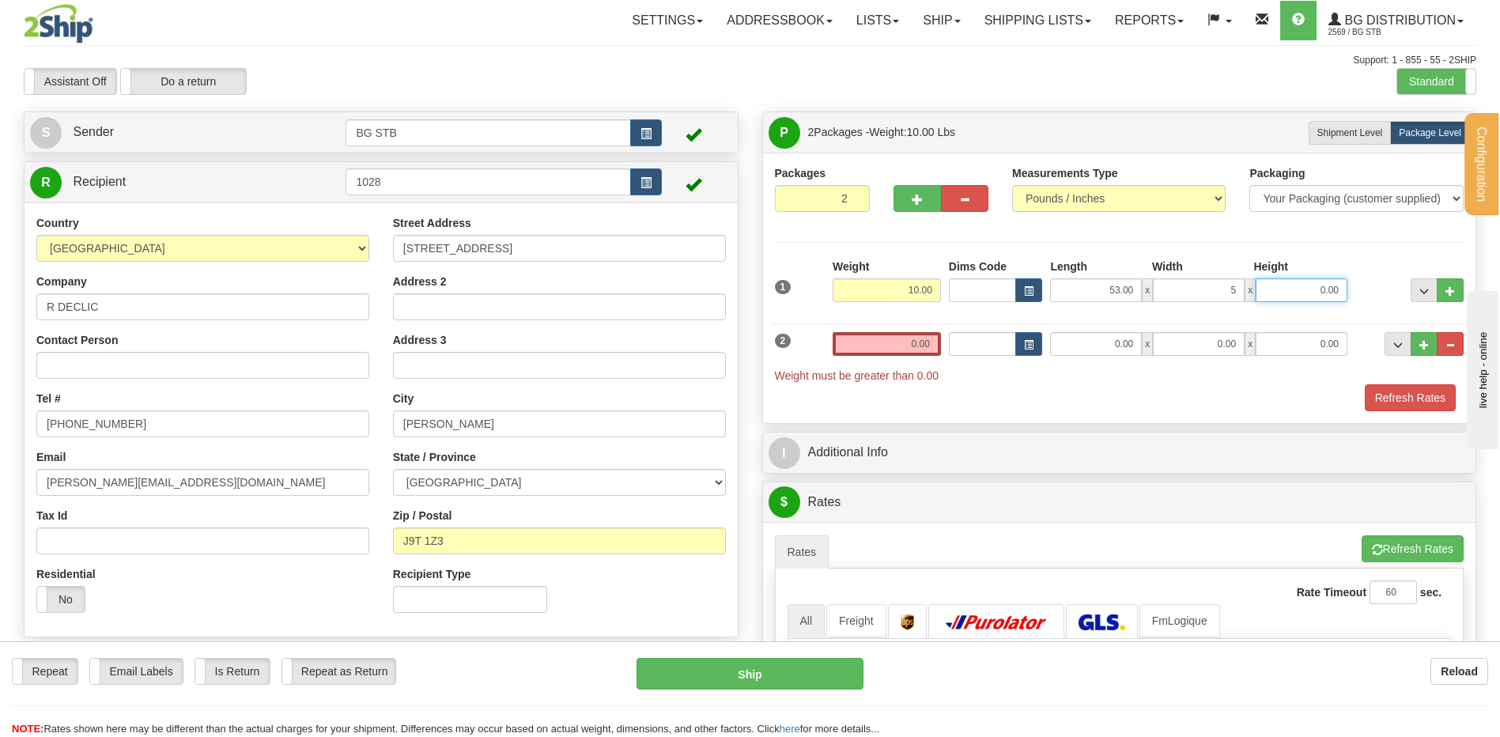
type input "5.00"
click at [891, 344] on input "0.00" at bounding box center [887, 344] width 108 height 24
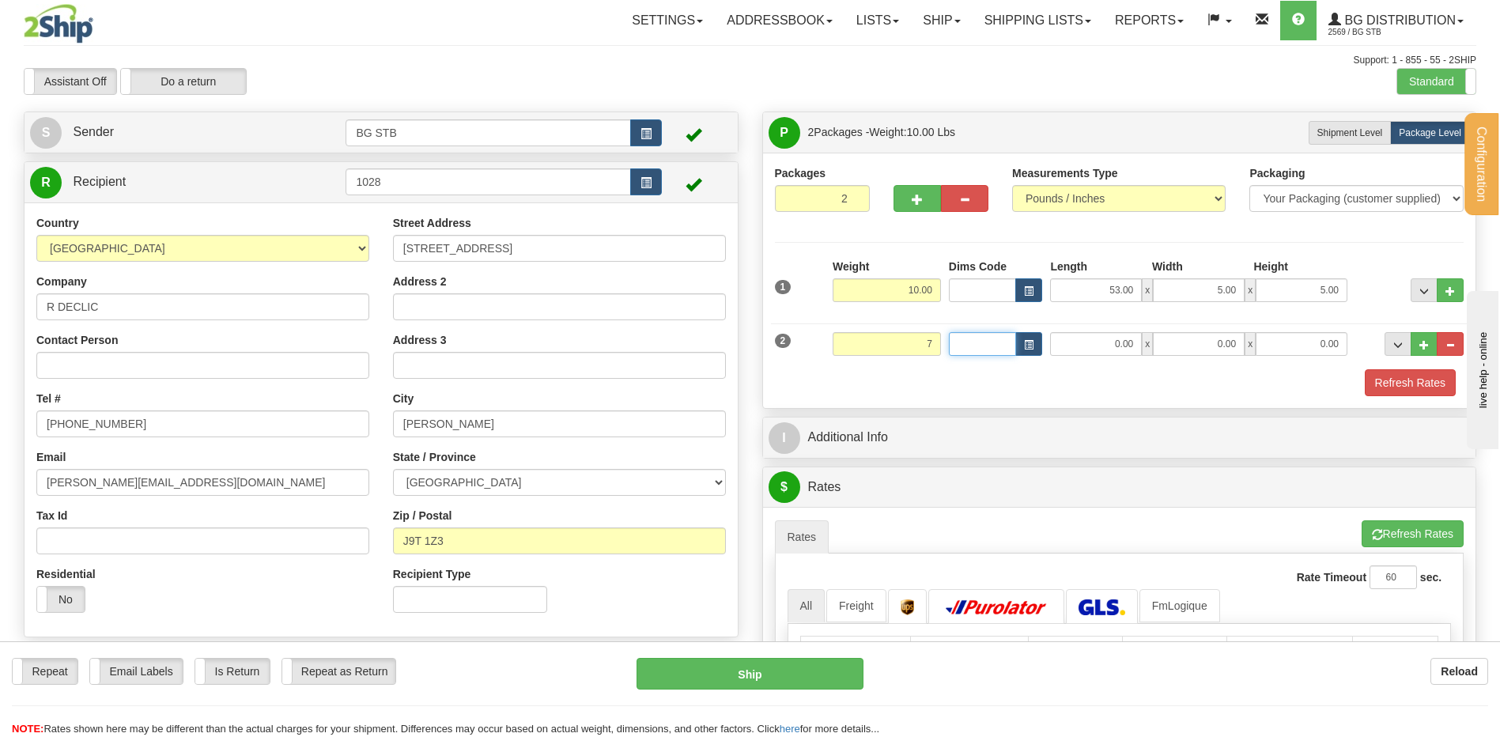
type input "7.00"
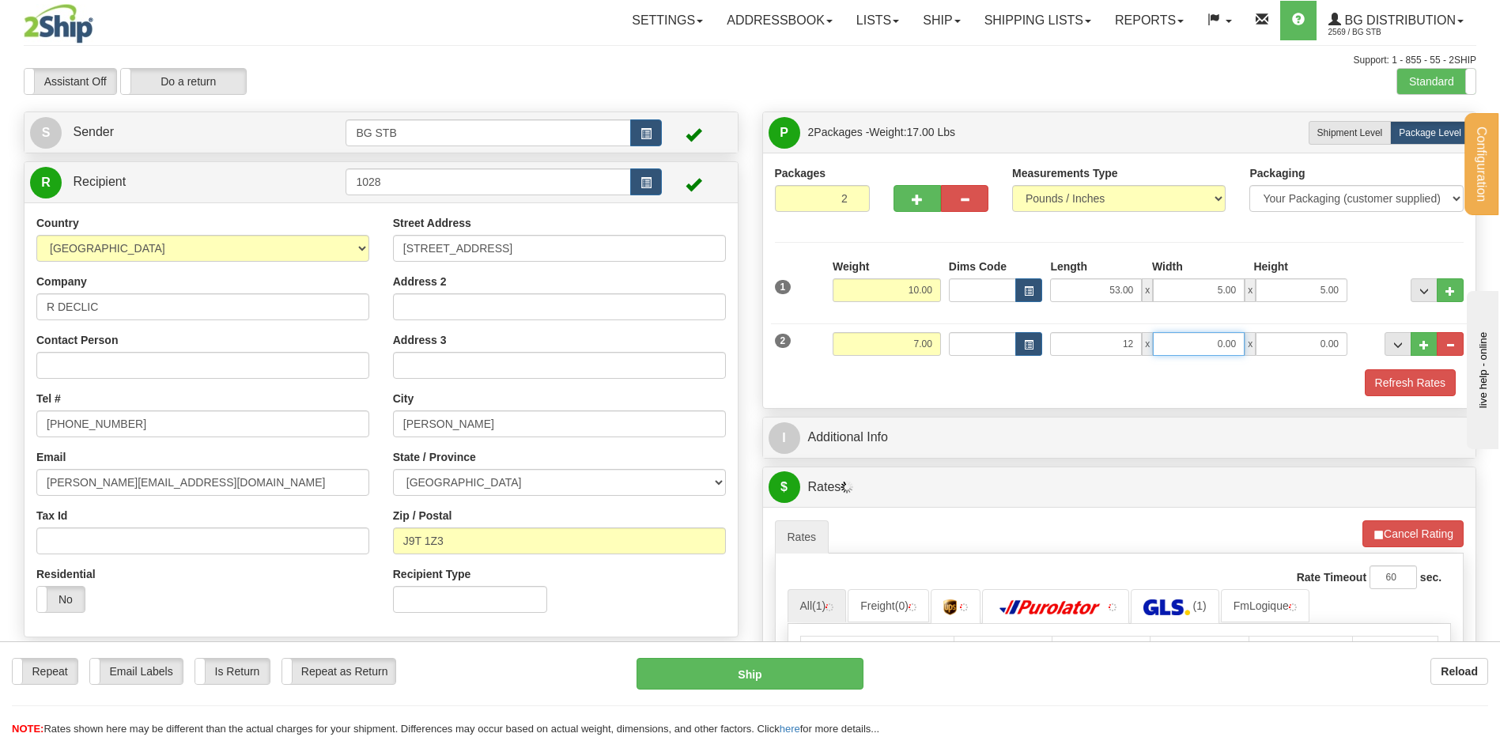
type input "12.00"
type input "8.00"
type input "6.00"
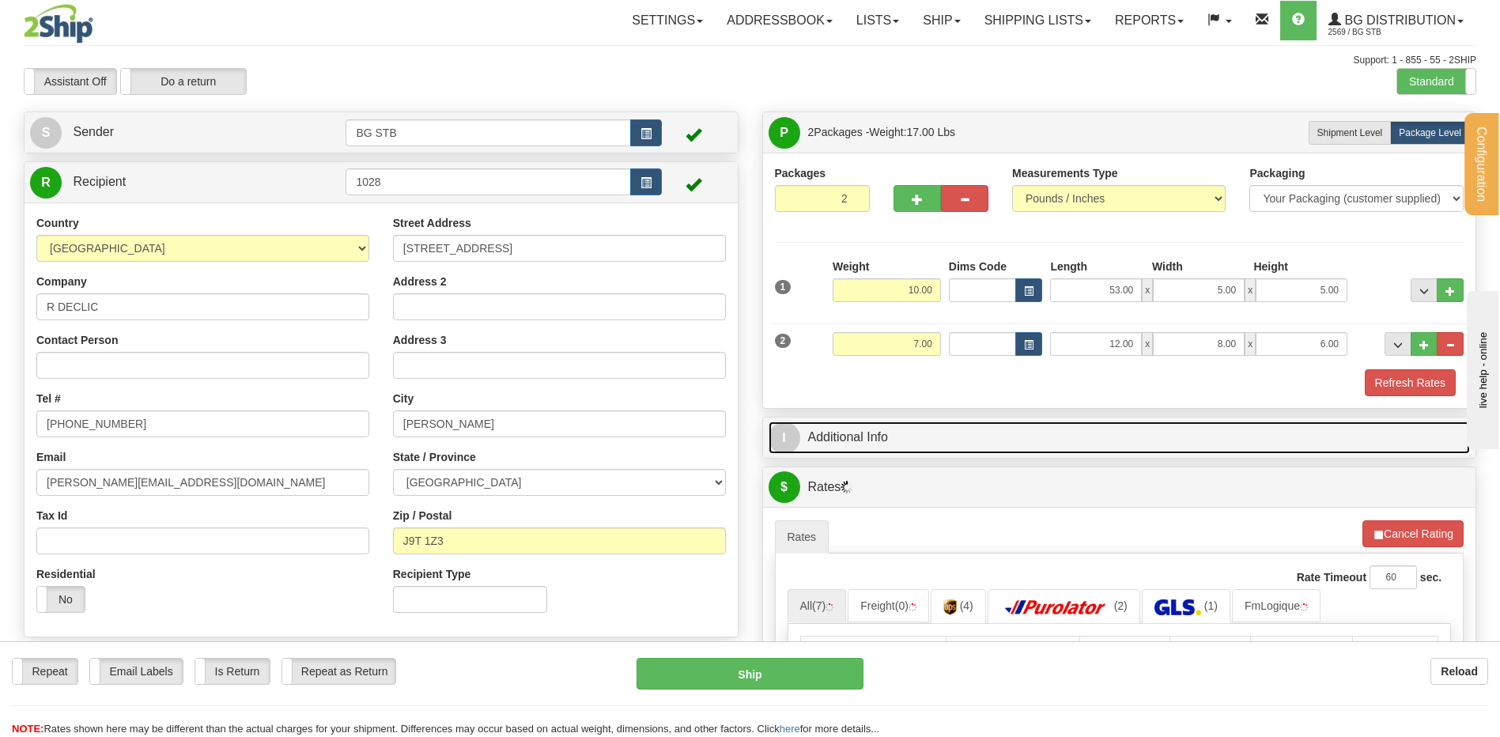
click at [978, 425] on link "I Additional Info" at bounding box center [1120, 438] width 702 height 32
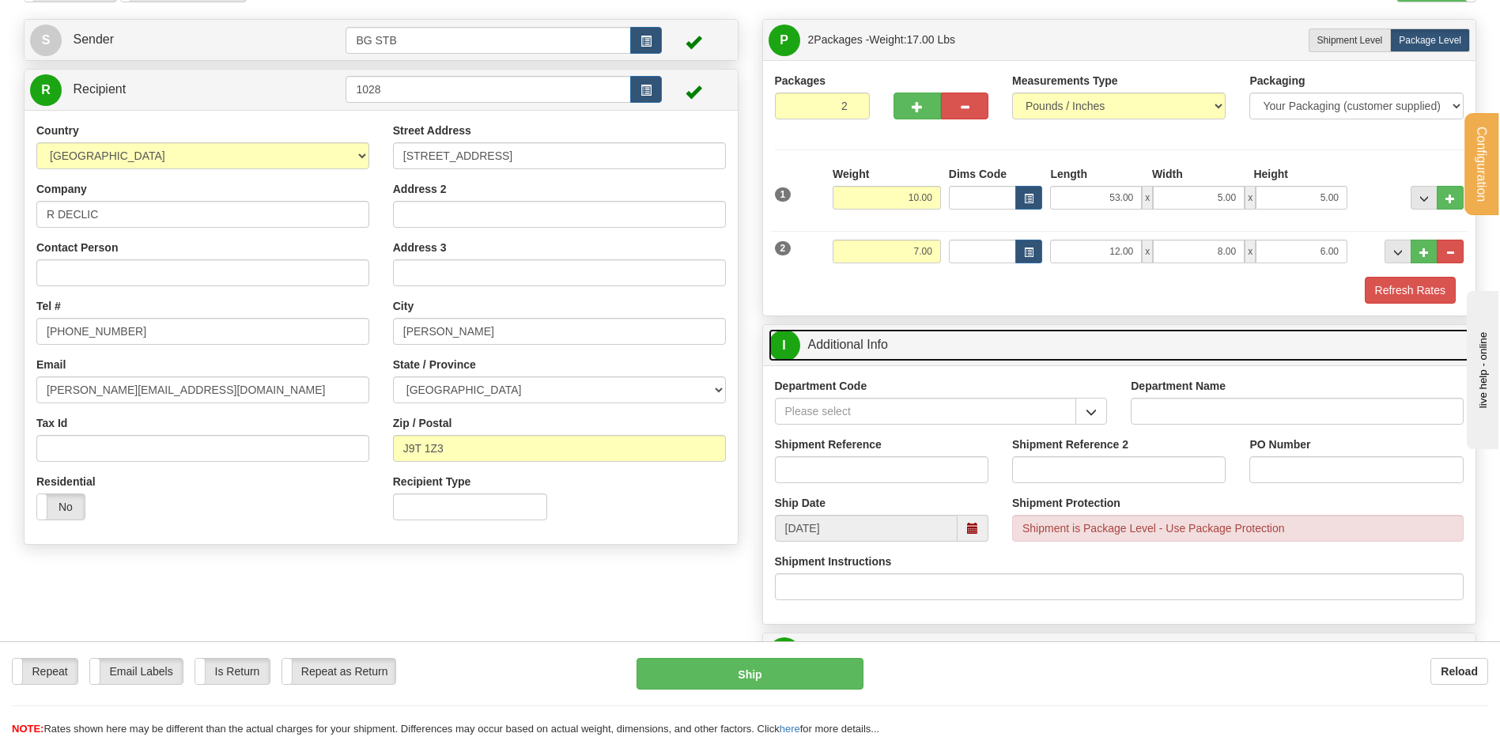
scroll to position [237, 0]
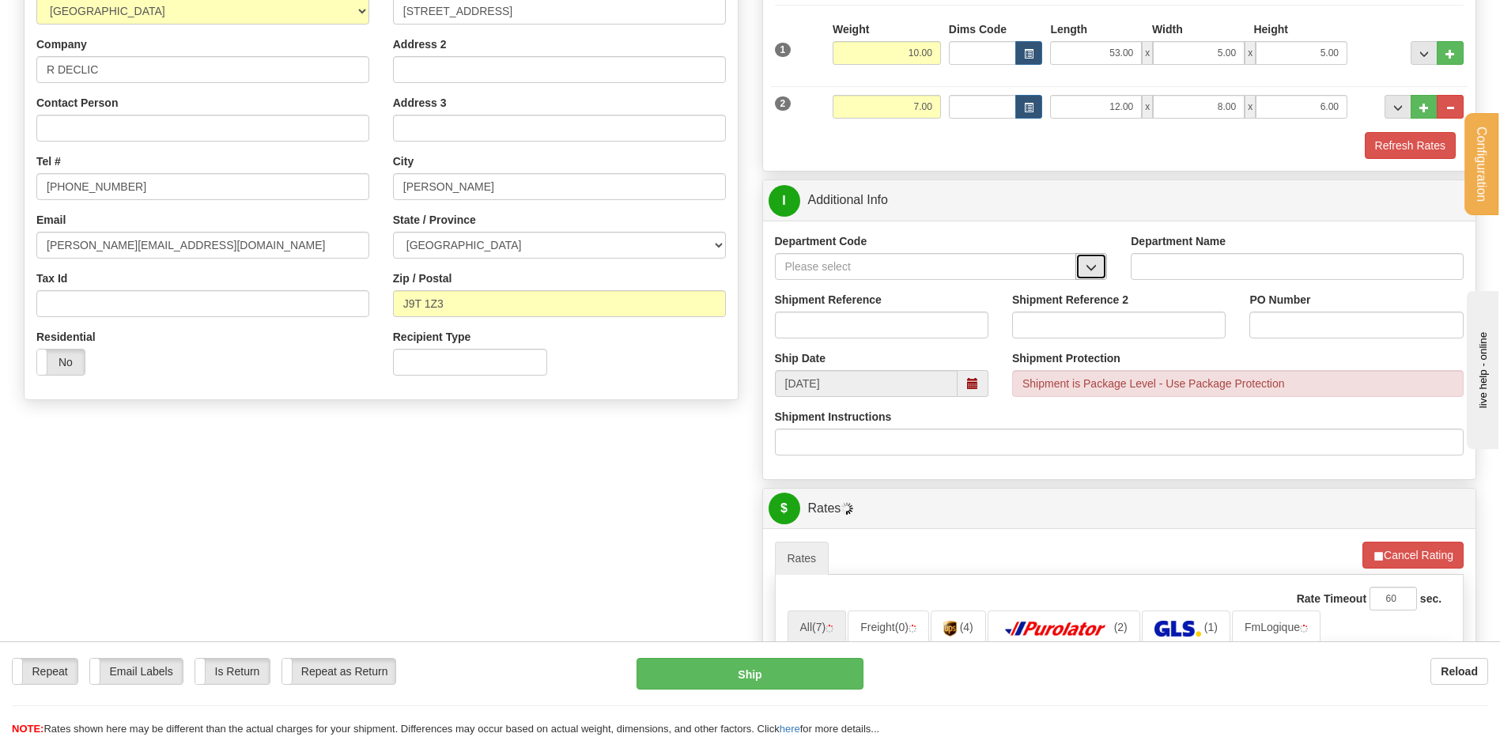
click at [1083, 274] on button "button" at bounding box center [1092, 266] width 32 height 27
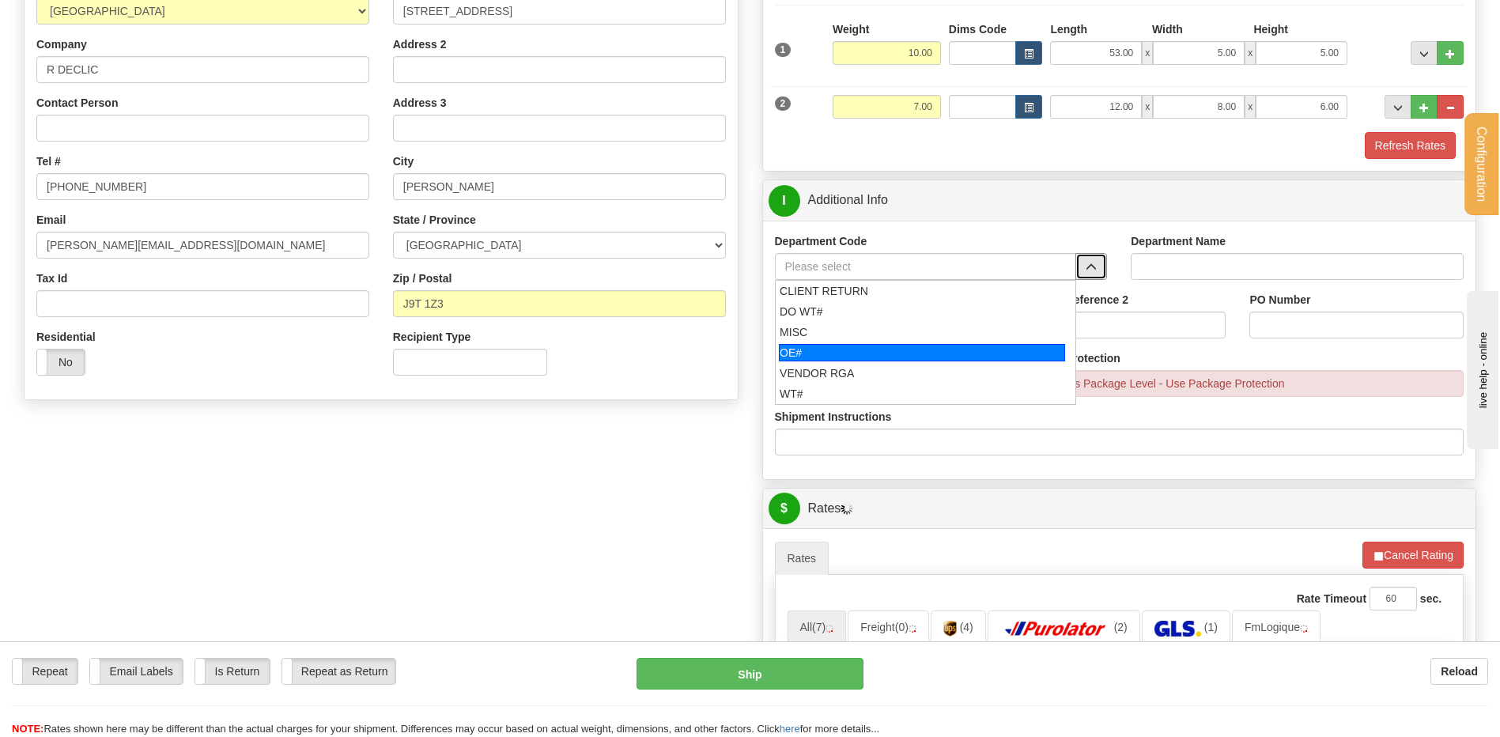
click at [808, 349] on div "OE#" at bounding box center [922, 352] width 286 height 17
type input "OE#"
type input "ORDERS"
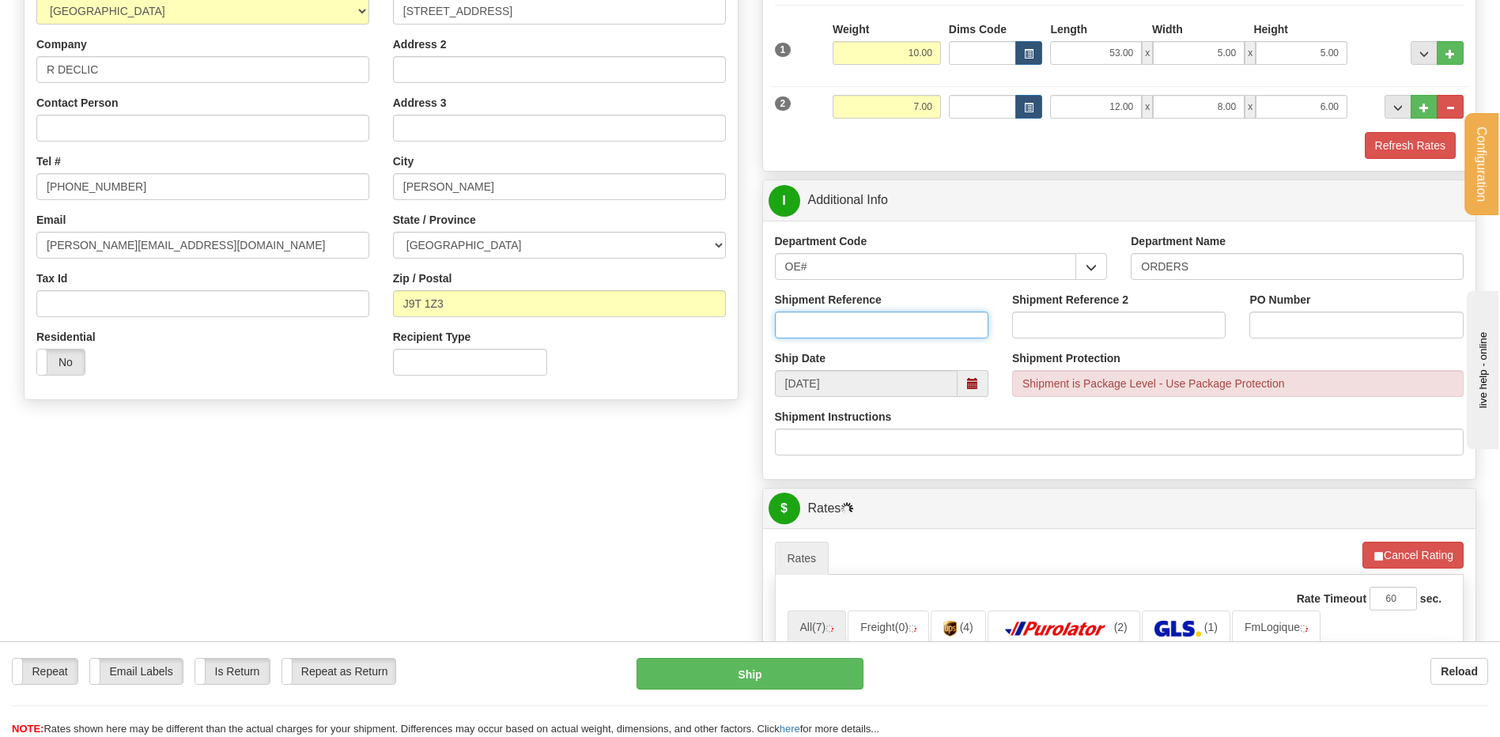
click at [815, 323] on input "Shipment Reference" at bounding box center [882, 325] width 214 height 27
type input "80006463-00"
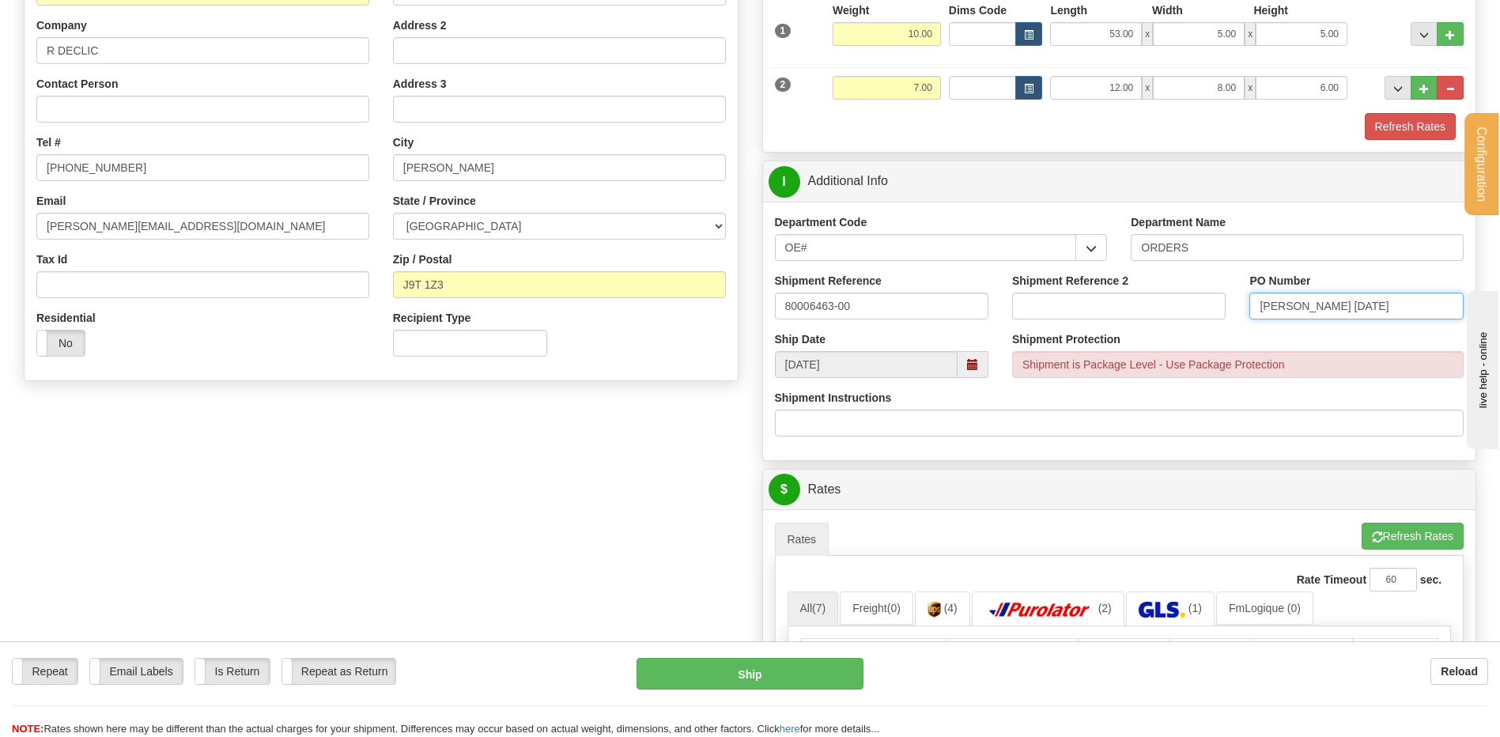
scroll to position [554, 0]
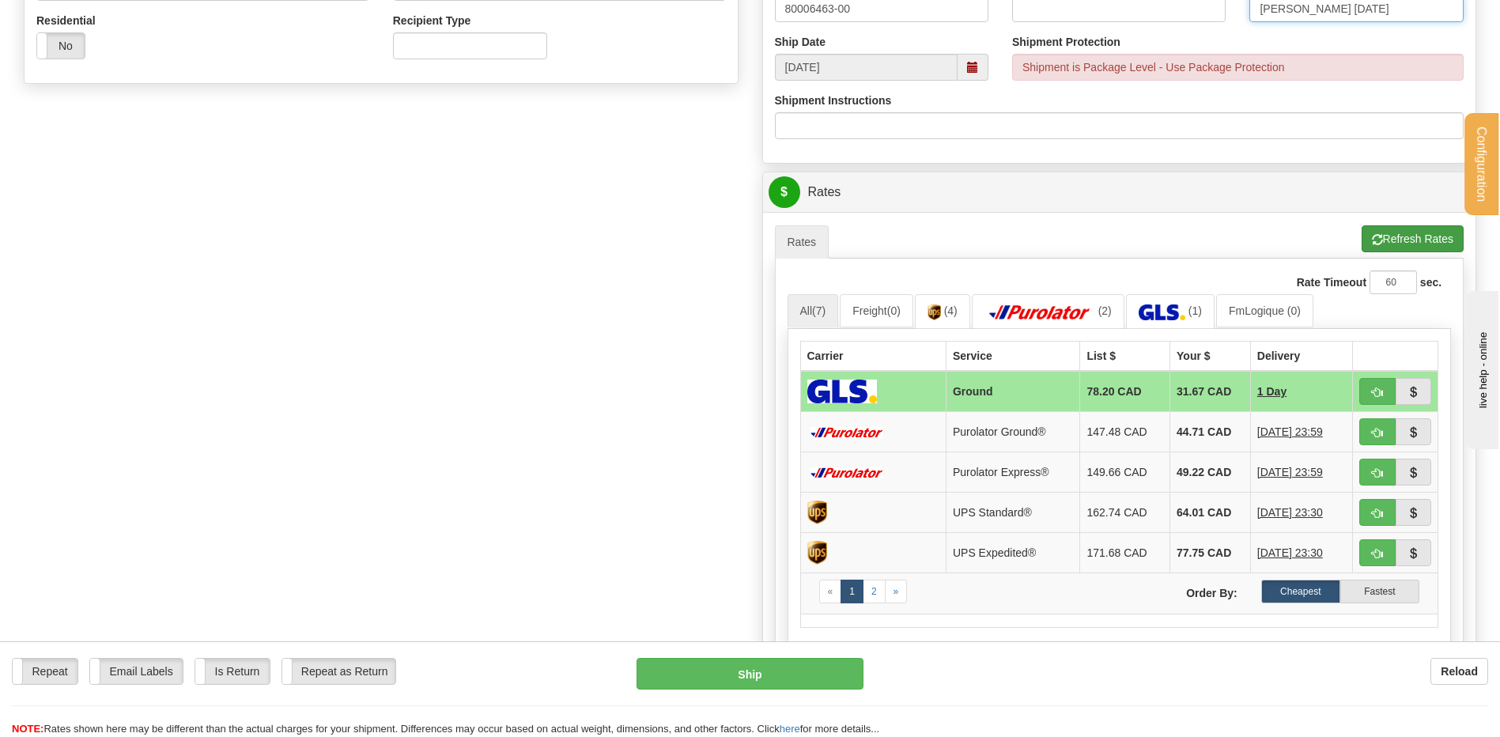
type input "[PERSON_NAME] [DATE]"
click at [1410, 226] on button "Refresh Rates" at bounding box center [1413, 238] width 102 height 27
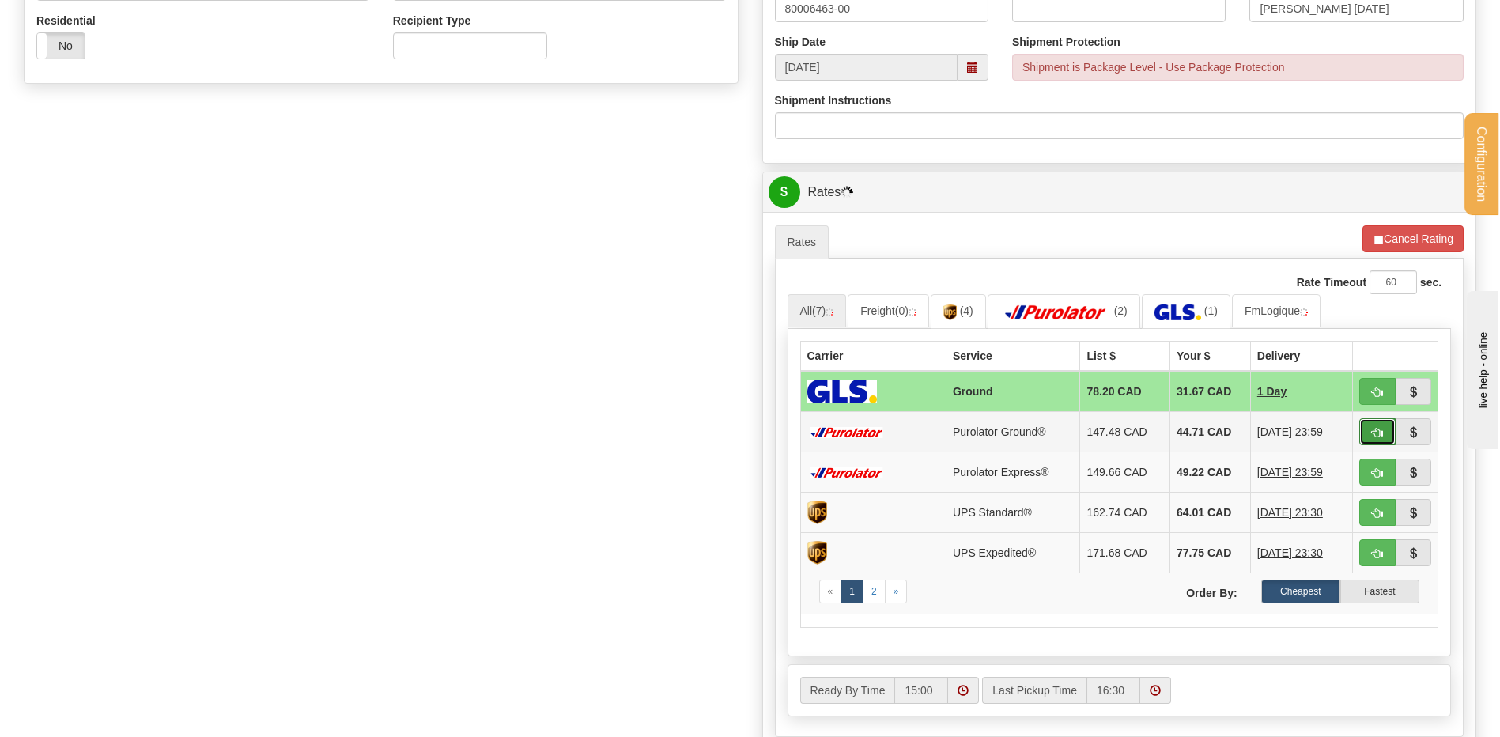
click at [1372, 432] on span "button" at bounding box center [1377, 433] width 11 height 10
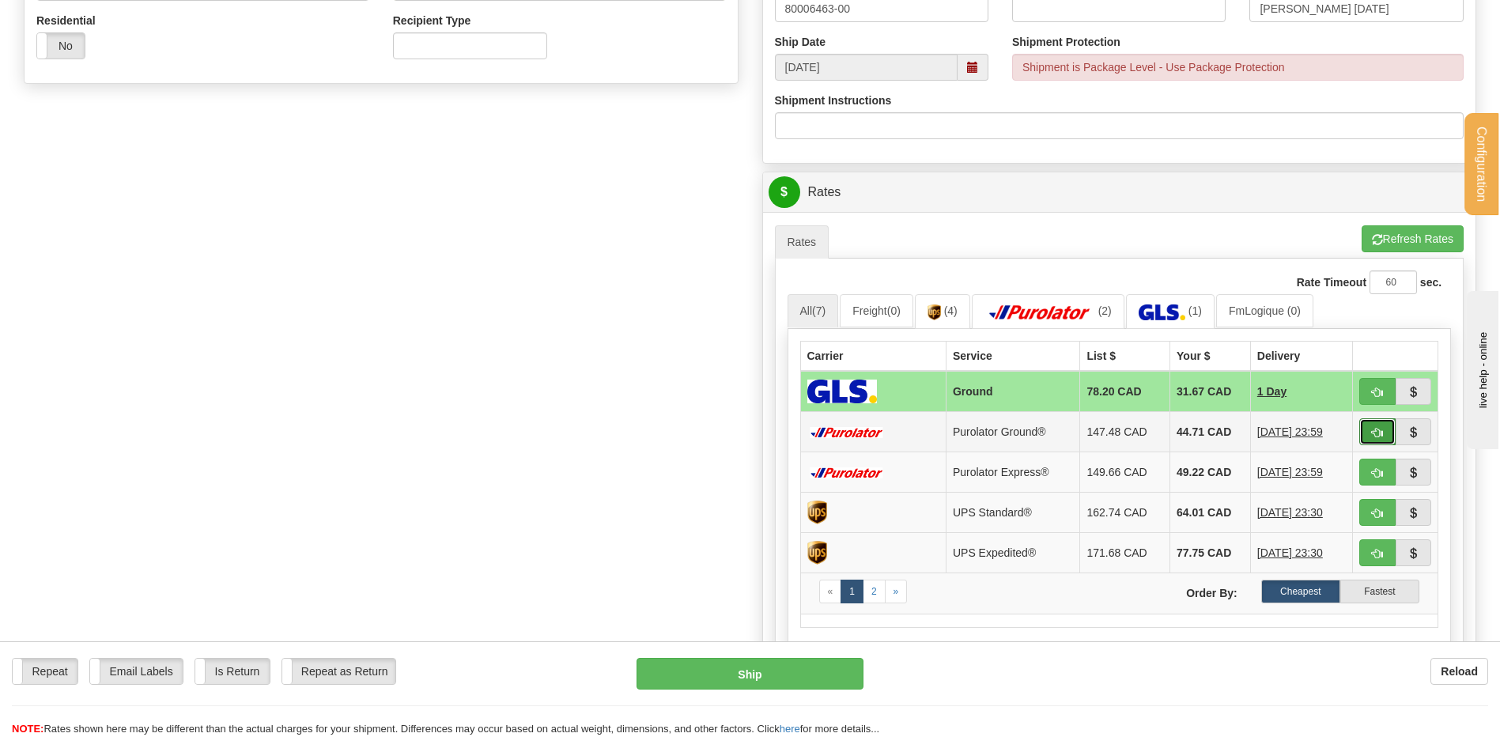
click at [1381, 433] on span "button" at bounding box center [1377, 433] width 11 height 10
type input "260"
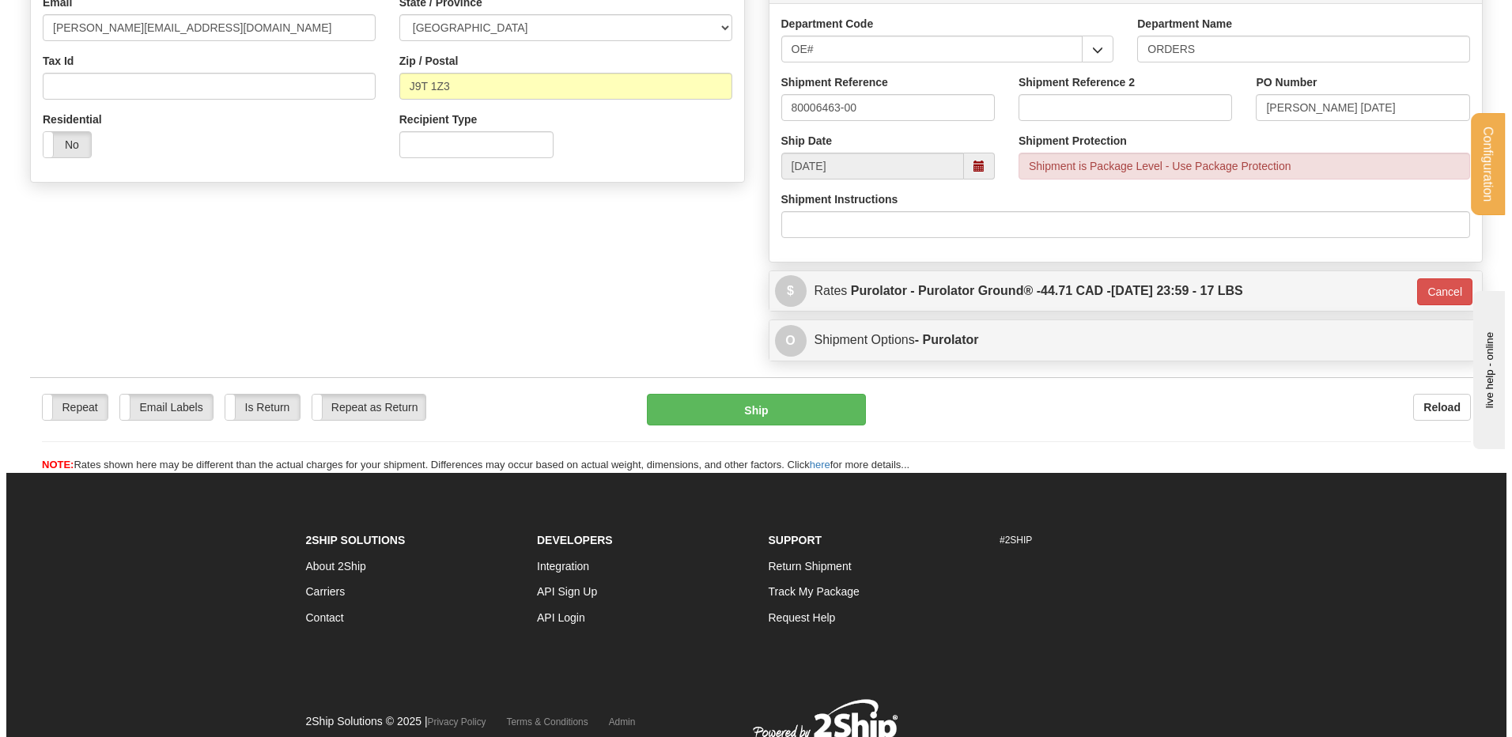
scroll to position [361, 0]
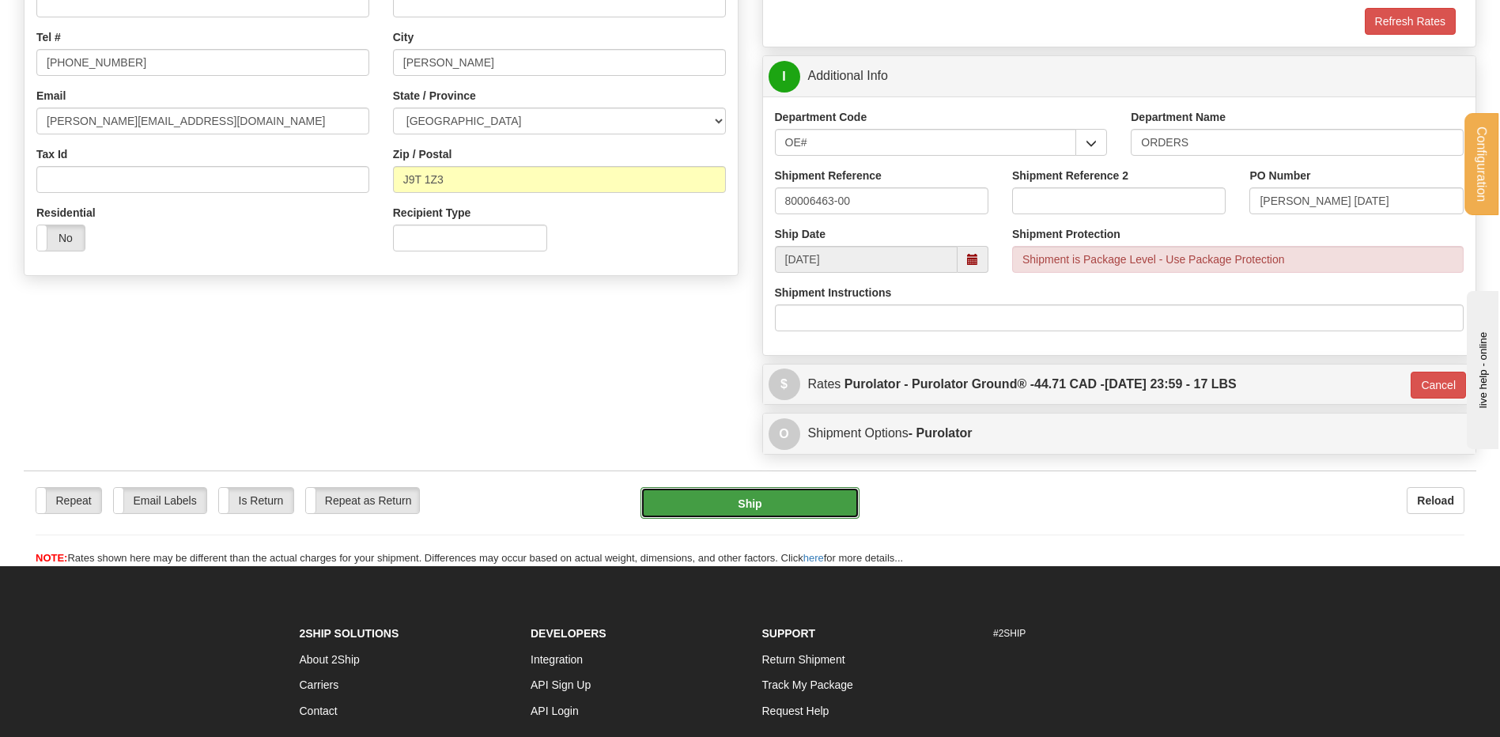
click at [732, 490] on button "Ship" at bounding box center [750, 503] width 218 height 32
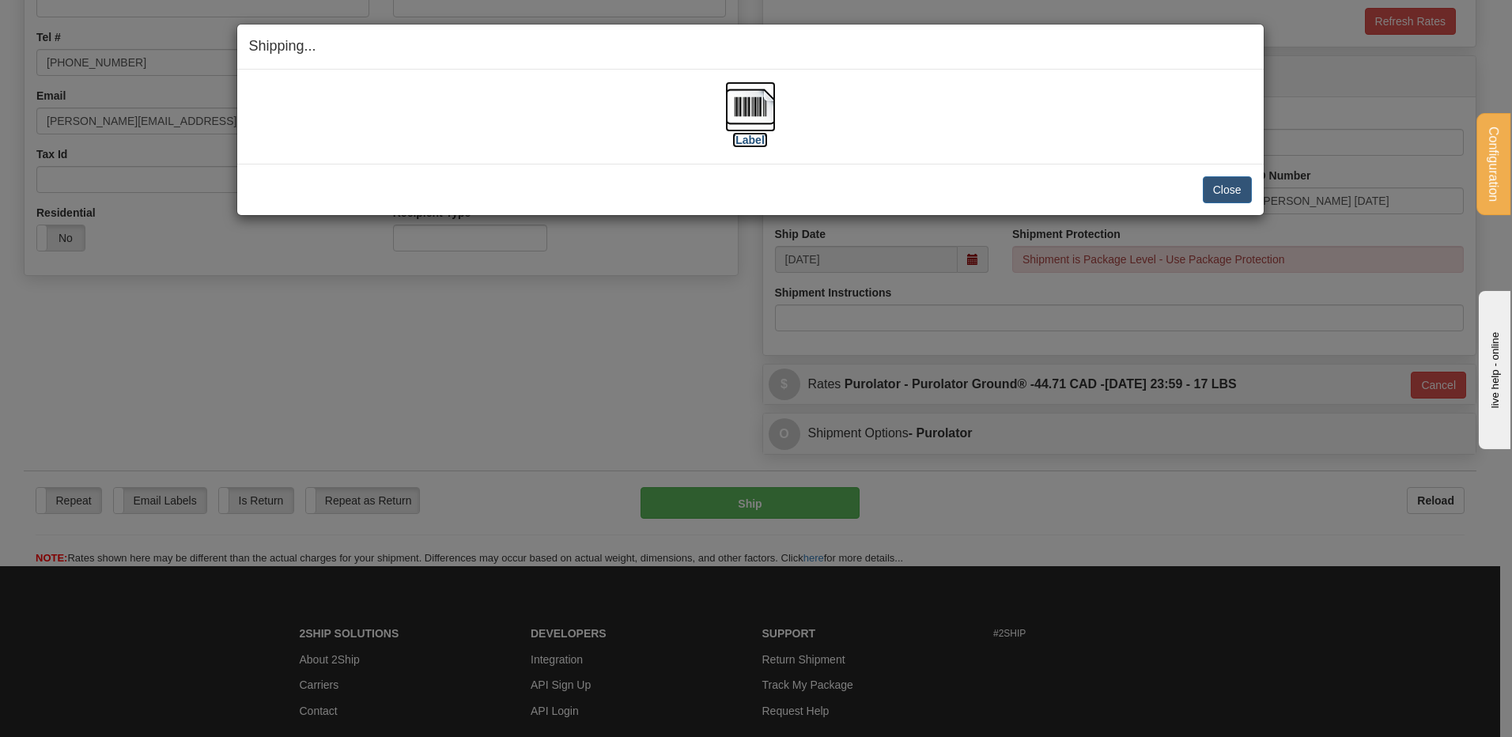
click at [743, 104] on img at bounding box center [750, 106] width 51 height 51
drag, startPoint x: 1240, startPoint y: 185, endPoint x: 883, endPoint y: 100, distance: 366.8
click at [932, 82] on div "Shipping... Your SHIPMENT will EXPIRE in [Label] IMPORTANT NOTICE Embassy / Con…" at bounding box center [750, 120] width 1028 height 192
click at [1223, 180] on button "Close" at bounding box center [1227, 189] width 49 height 27
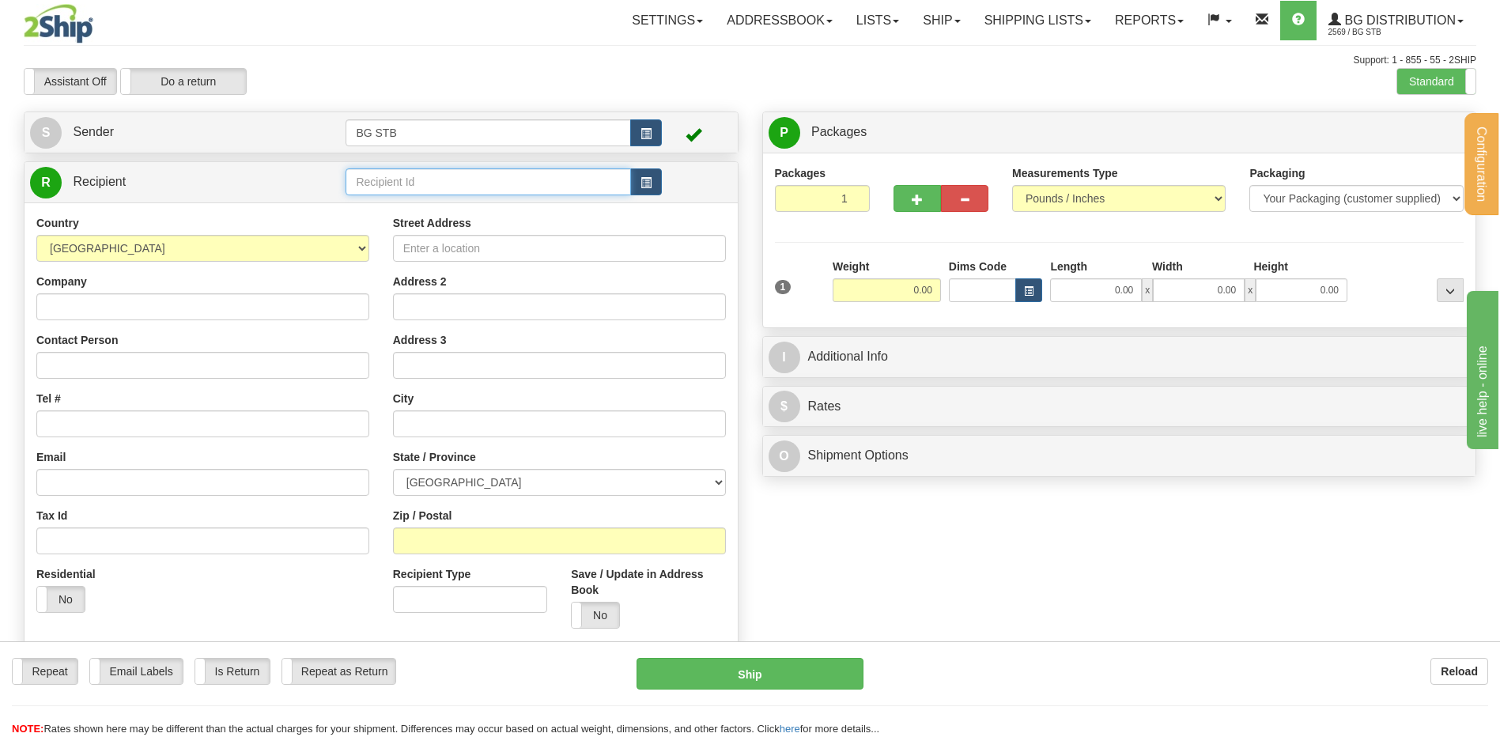
click at [434, 184] on input "text" at bounding box center [488, 181] width 285 height 27
type input "5009"
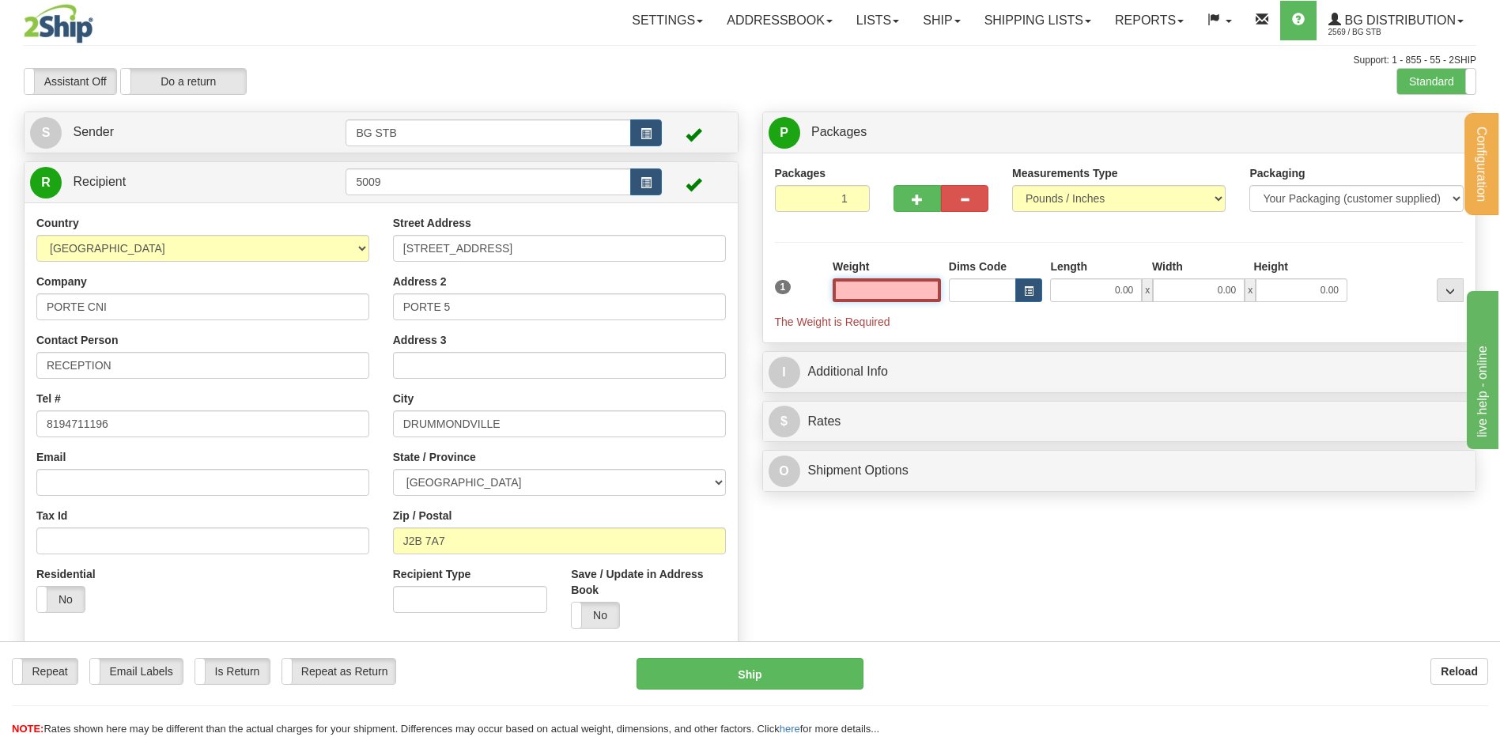
click at [892, 293] on input "text" at bounding box center [887, 290] width 108 height 24
type input "28.00"
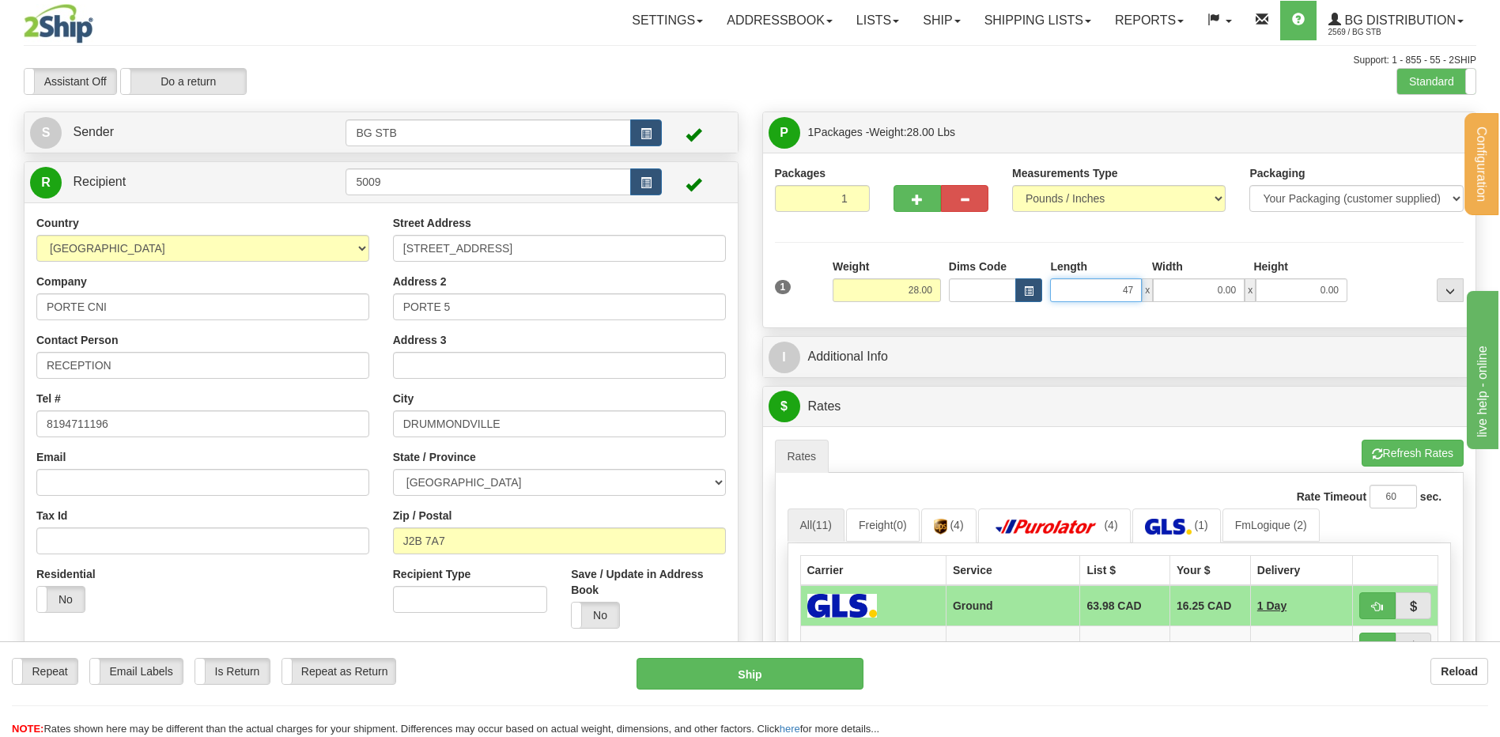
type input "47.00"
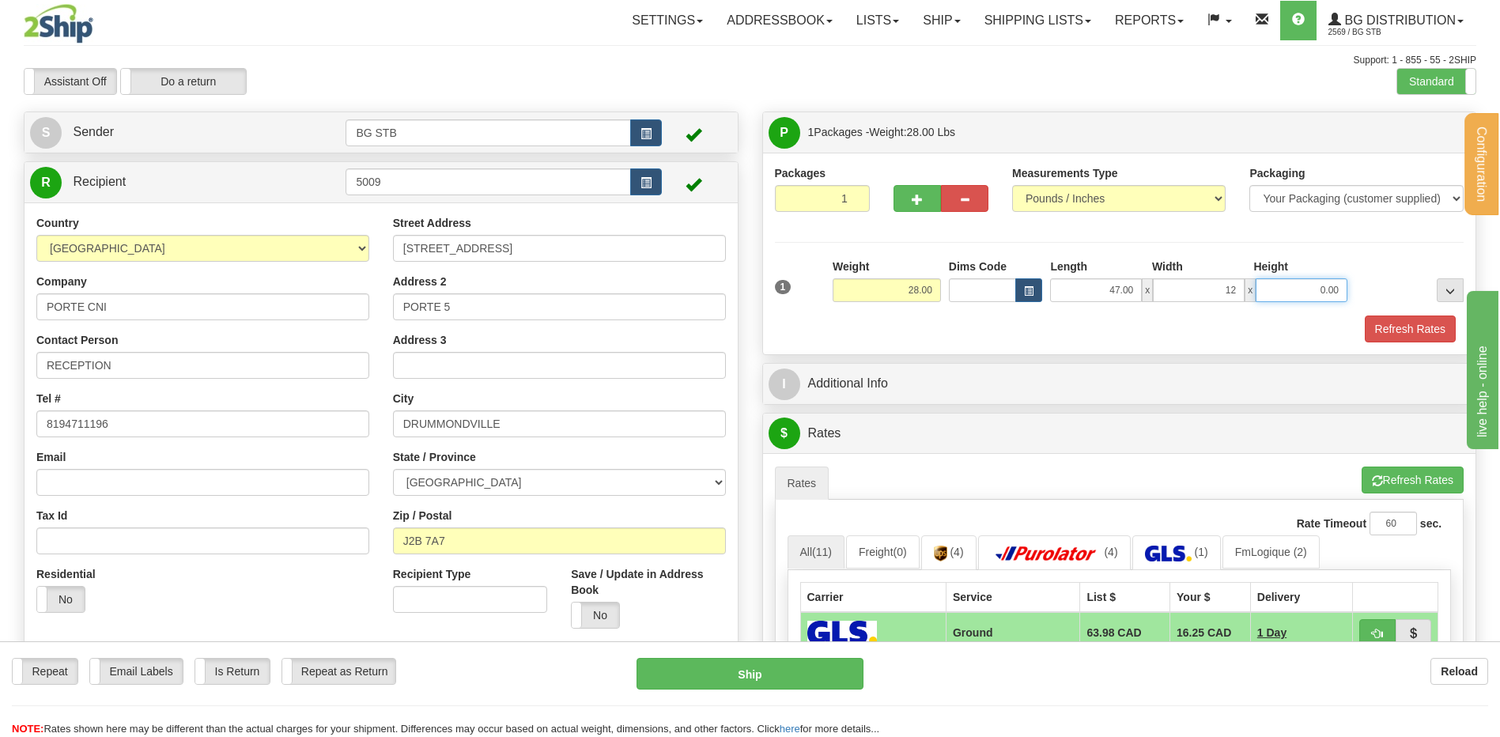
type input "12.00"
type input "7"
type input "10.00"
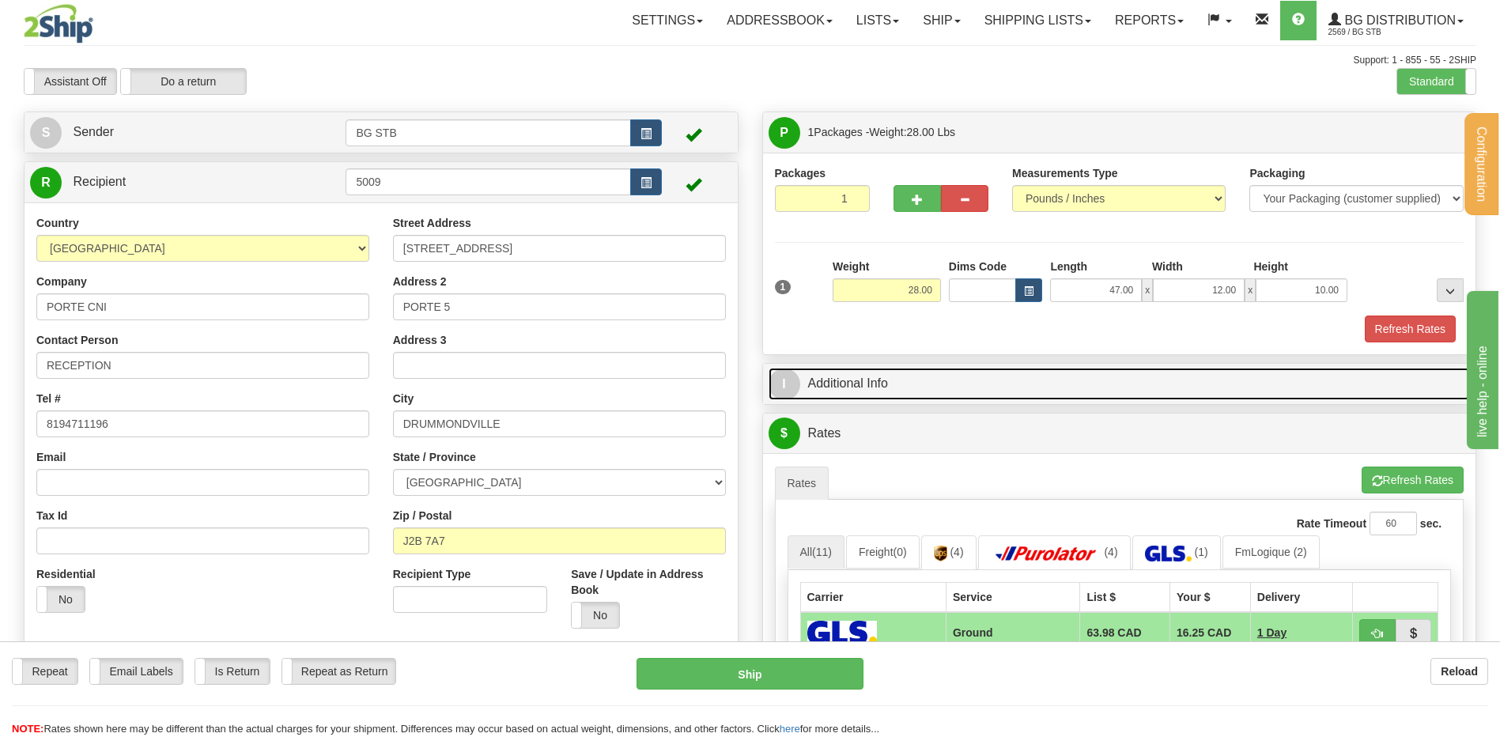
click at [861, 382] on link "I Additional Info" at bounding box center [1120, 384] width 702 height 32
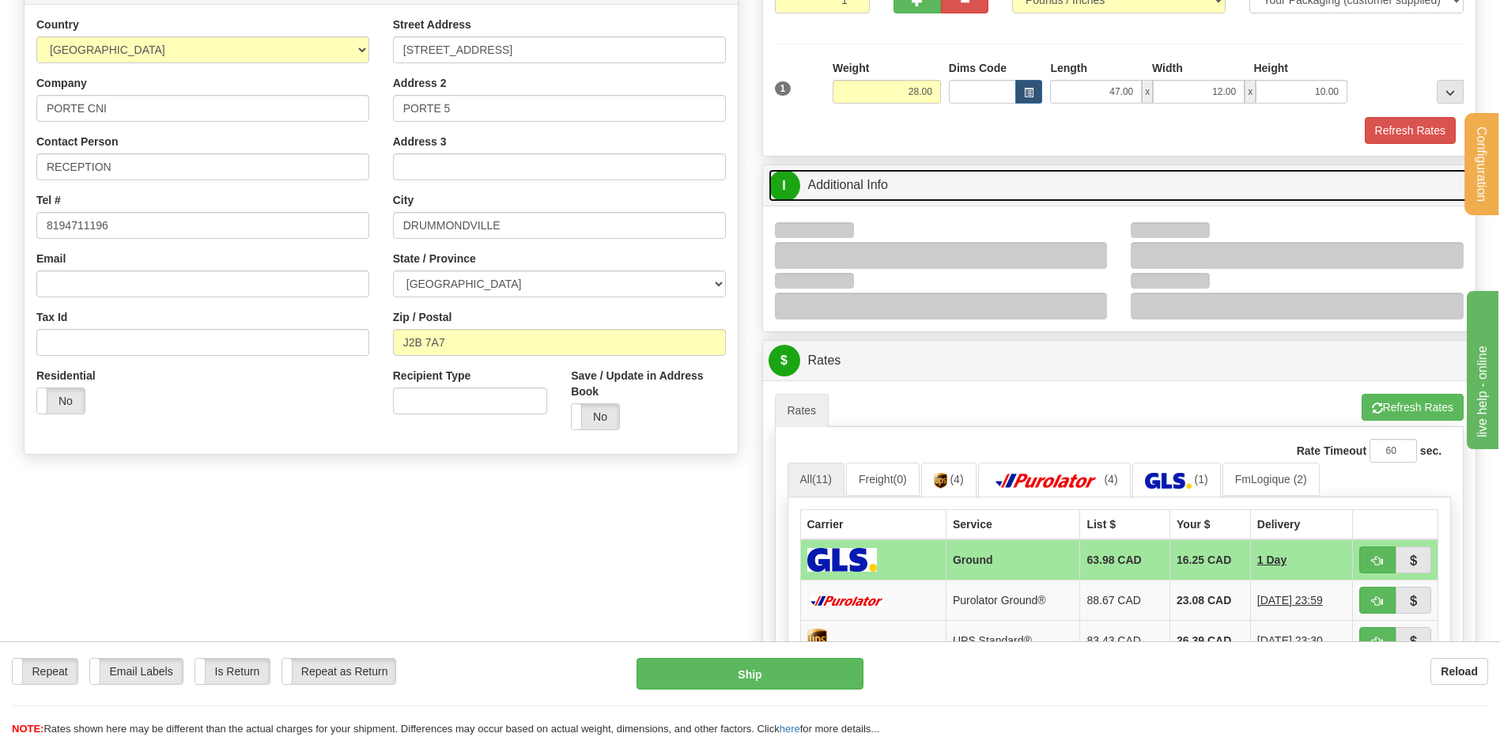
scroll to position [316, 0]
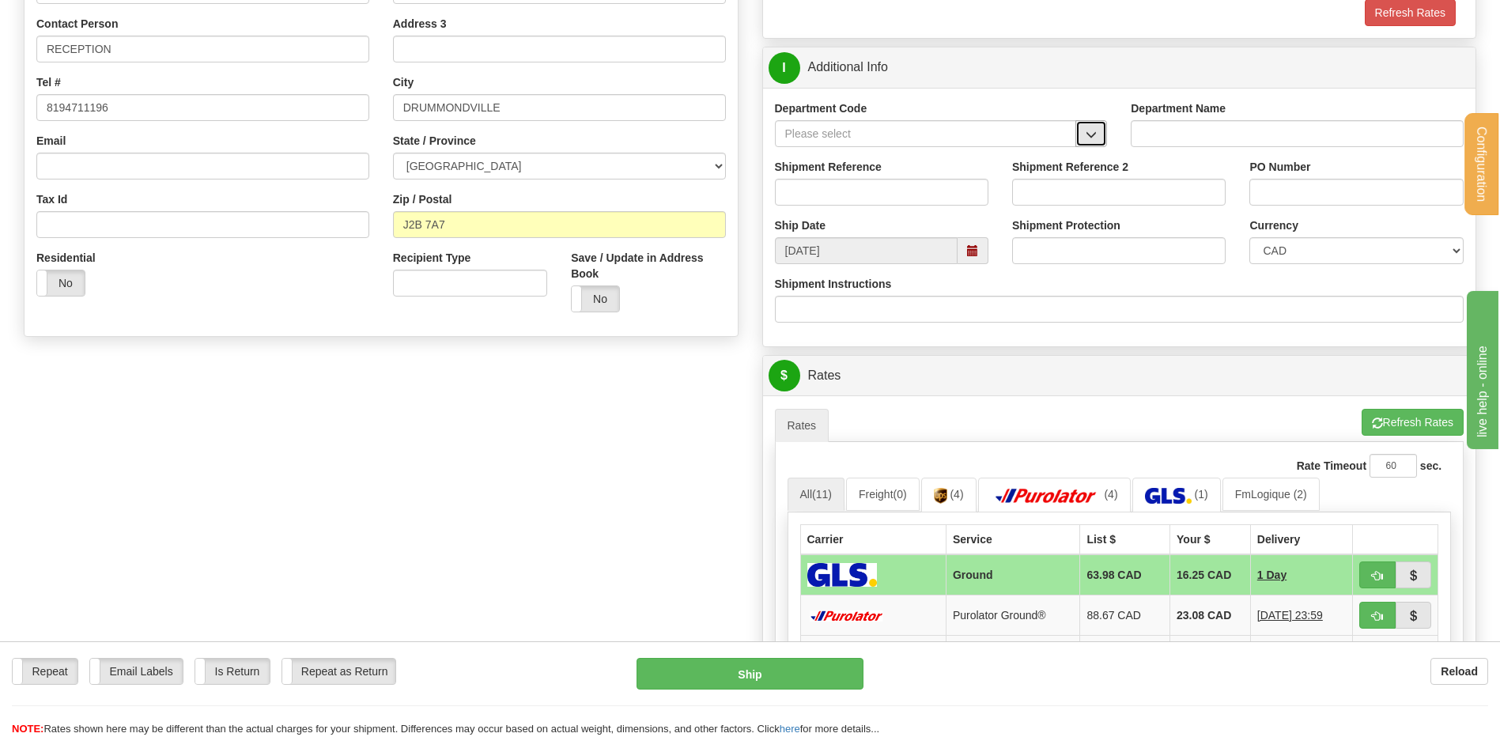
click at [1091, 139] on span "button" at bounding box center [1091, 135] width 11 height 10
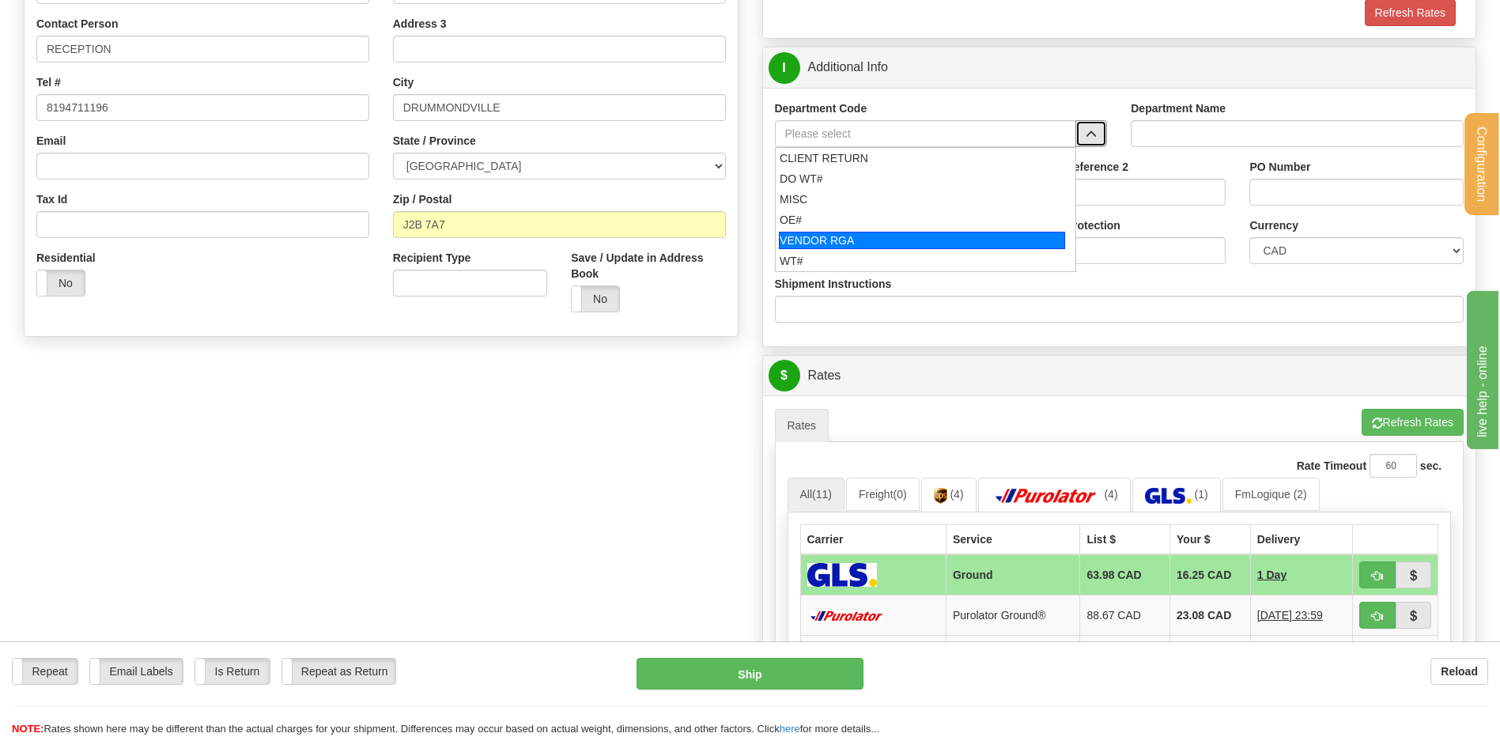
click at [896, 222] on div "OE#" at bounding box center [922, 220] width 285 height 16
type input "OE#"
type input "ORDERS"
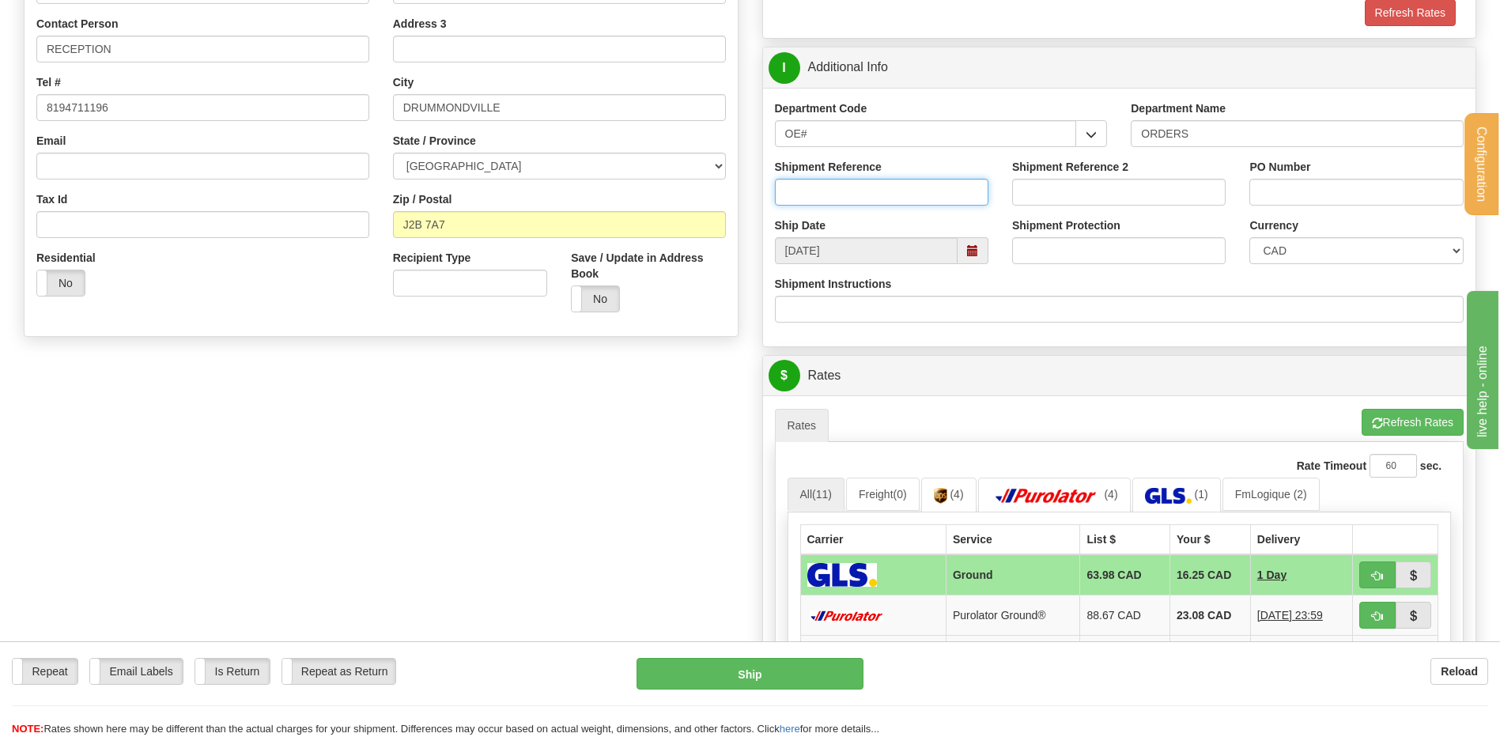
click at [891, 202] on input "Shipment Reference" at bounding box center [882, 192] width 214 height 27
type input "80006082-01 / 80005514-00"
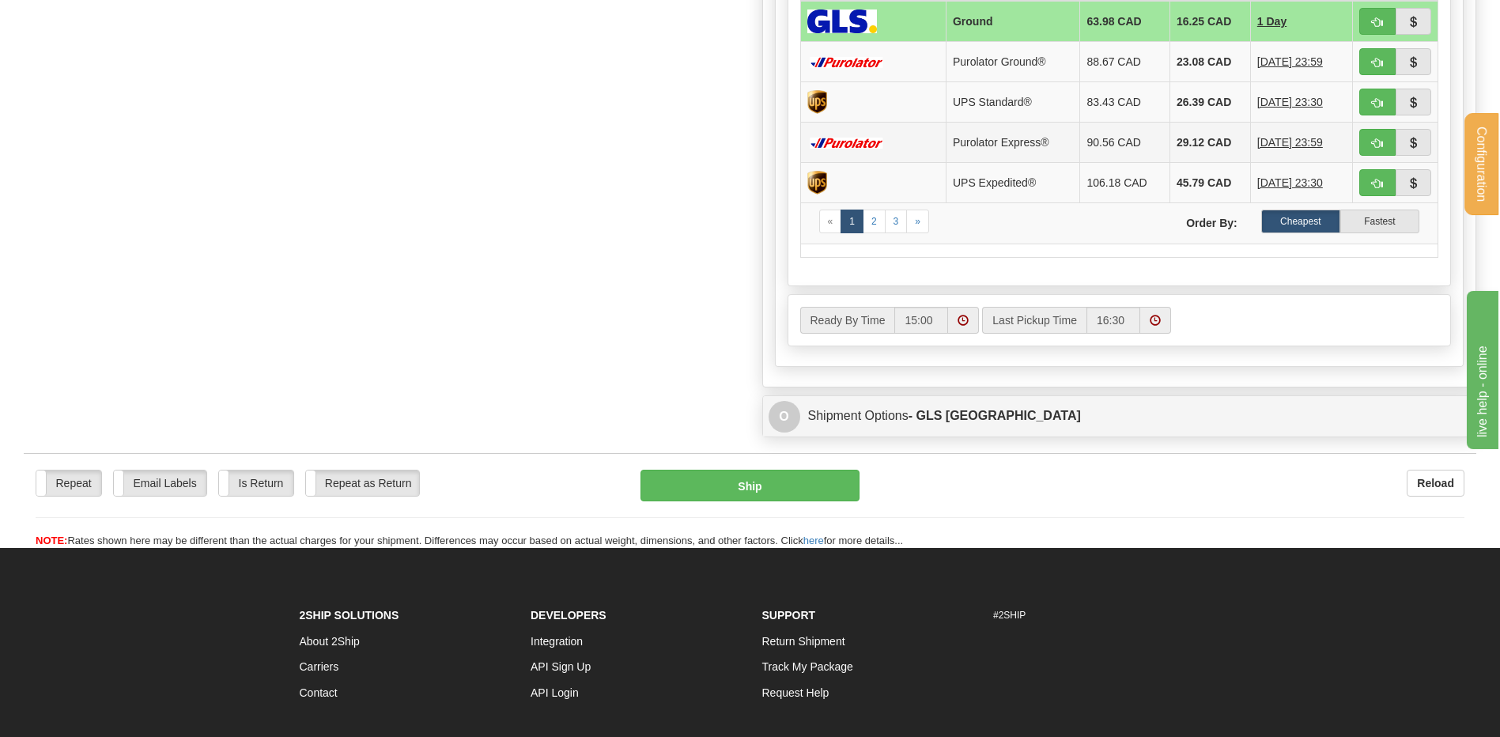
scroll to position [791, 0]
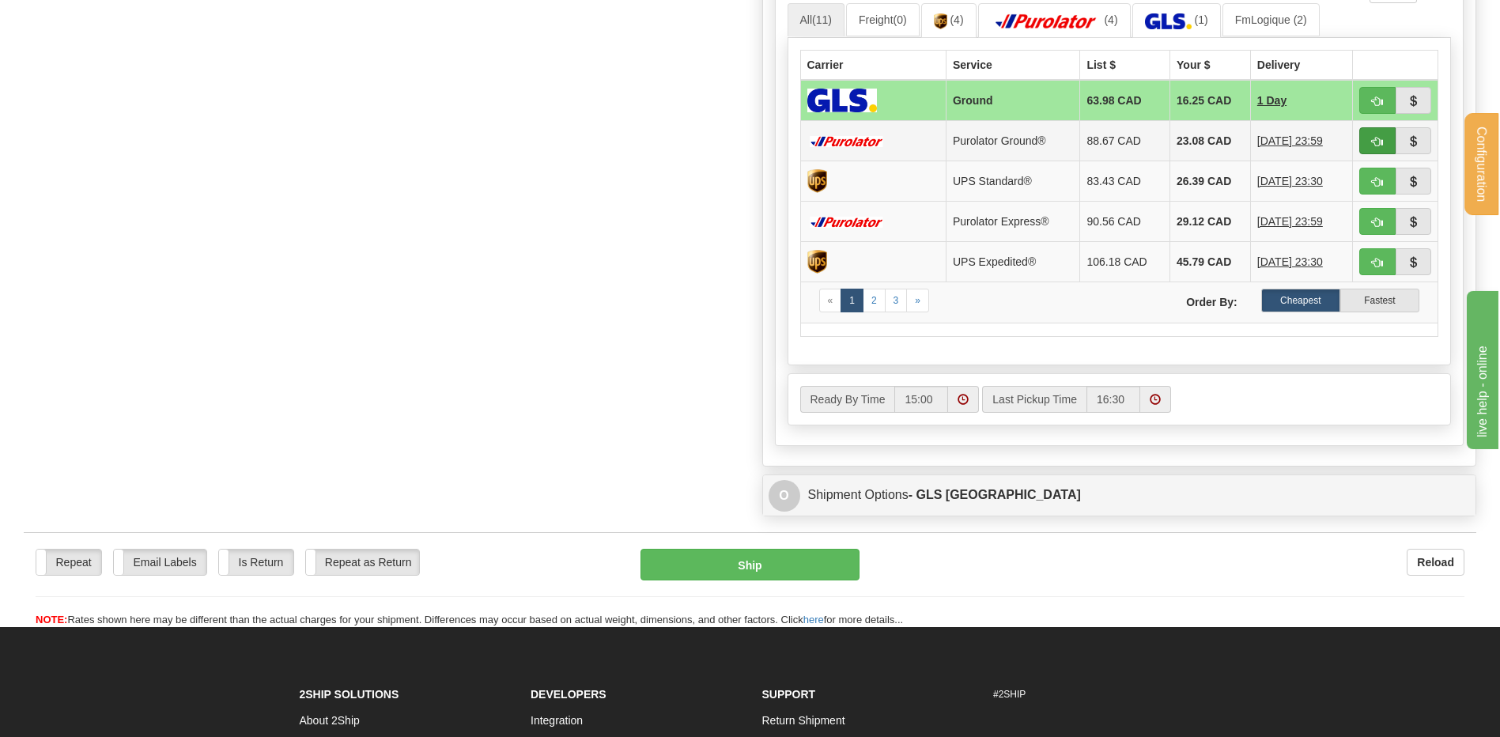
type input "2097 // 2161-2"
click at [1375, 146] on span "button" at bounding box center [1377, 142] width 11 height 10
type input "260"
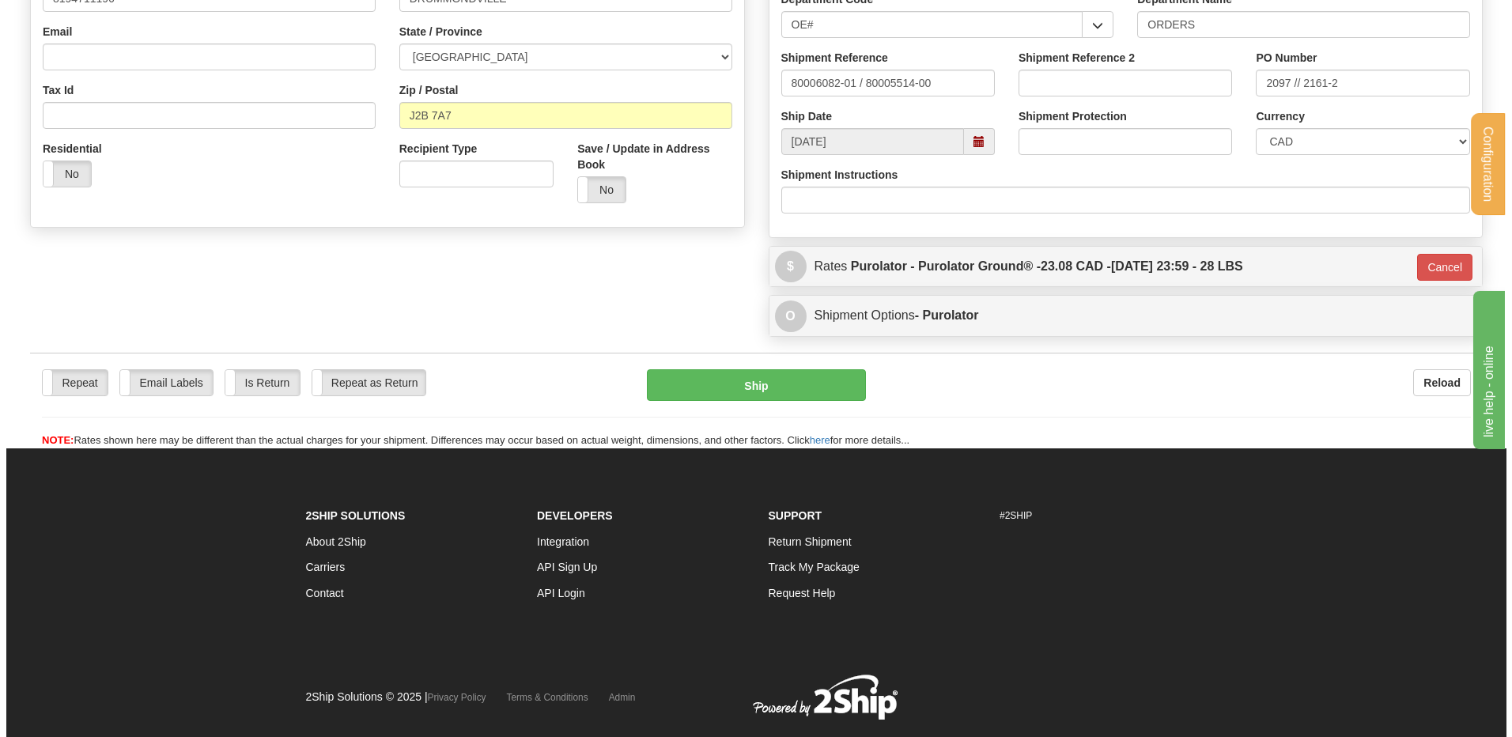
scroll to position [407, 0]
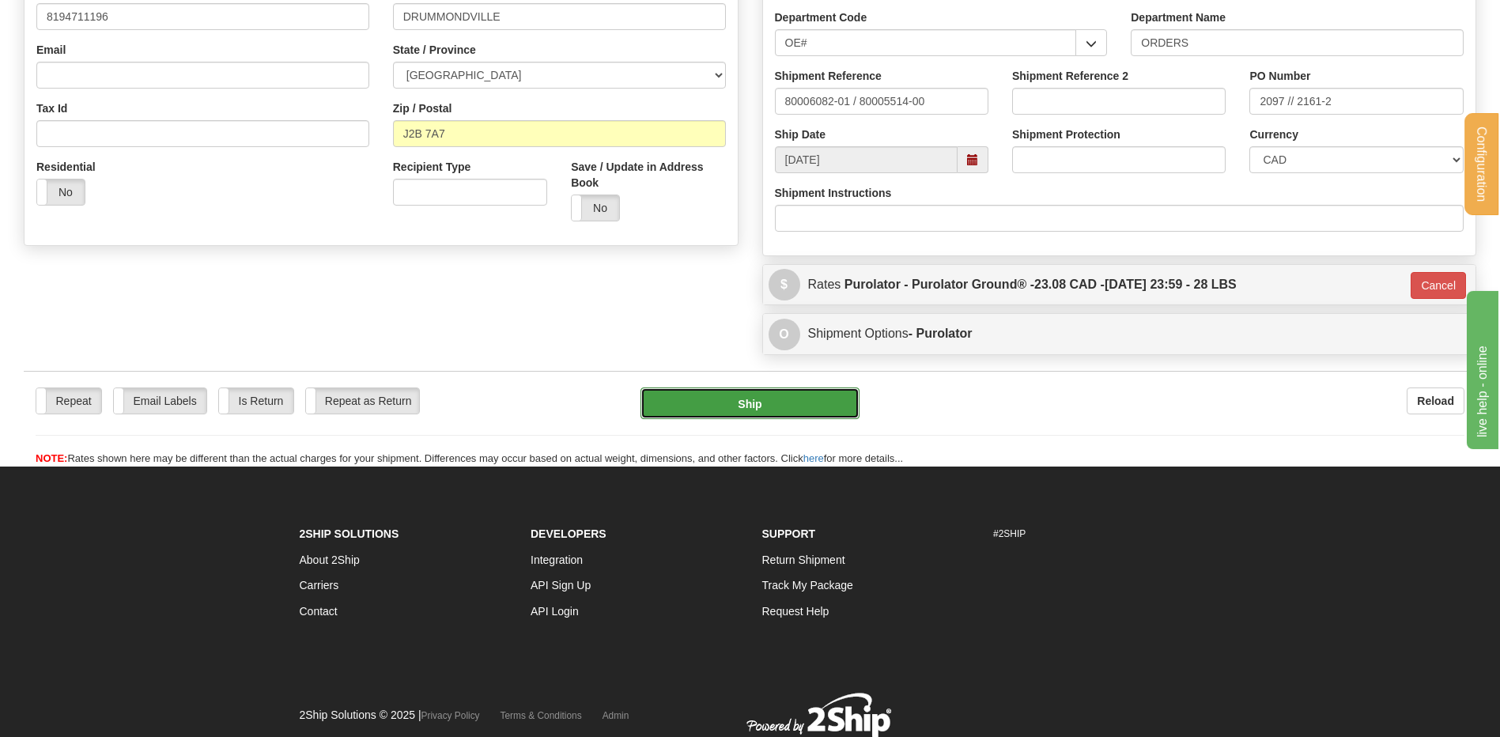
click at [722, 394] on button "Ship" at bounding box center [750, 404] width 218 height 32
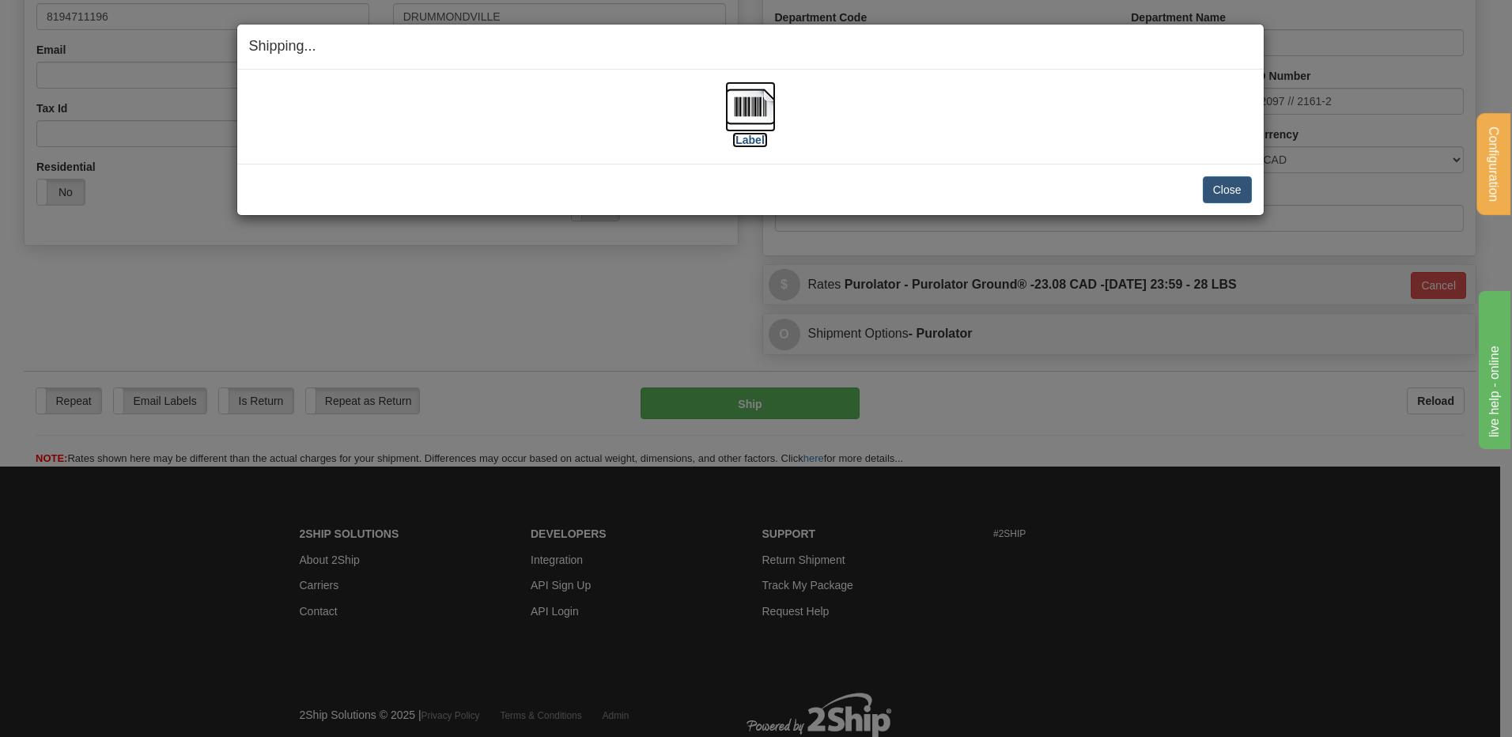
click at [760, 123] on img at bounding box center [750, 106] width 51 height 51
click at [1216, 189] on button "Close" at bounding box center [1227, 189] width 49 height 27
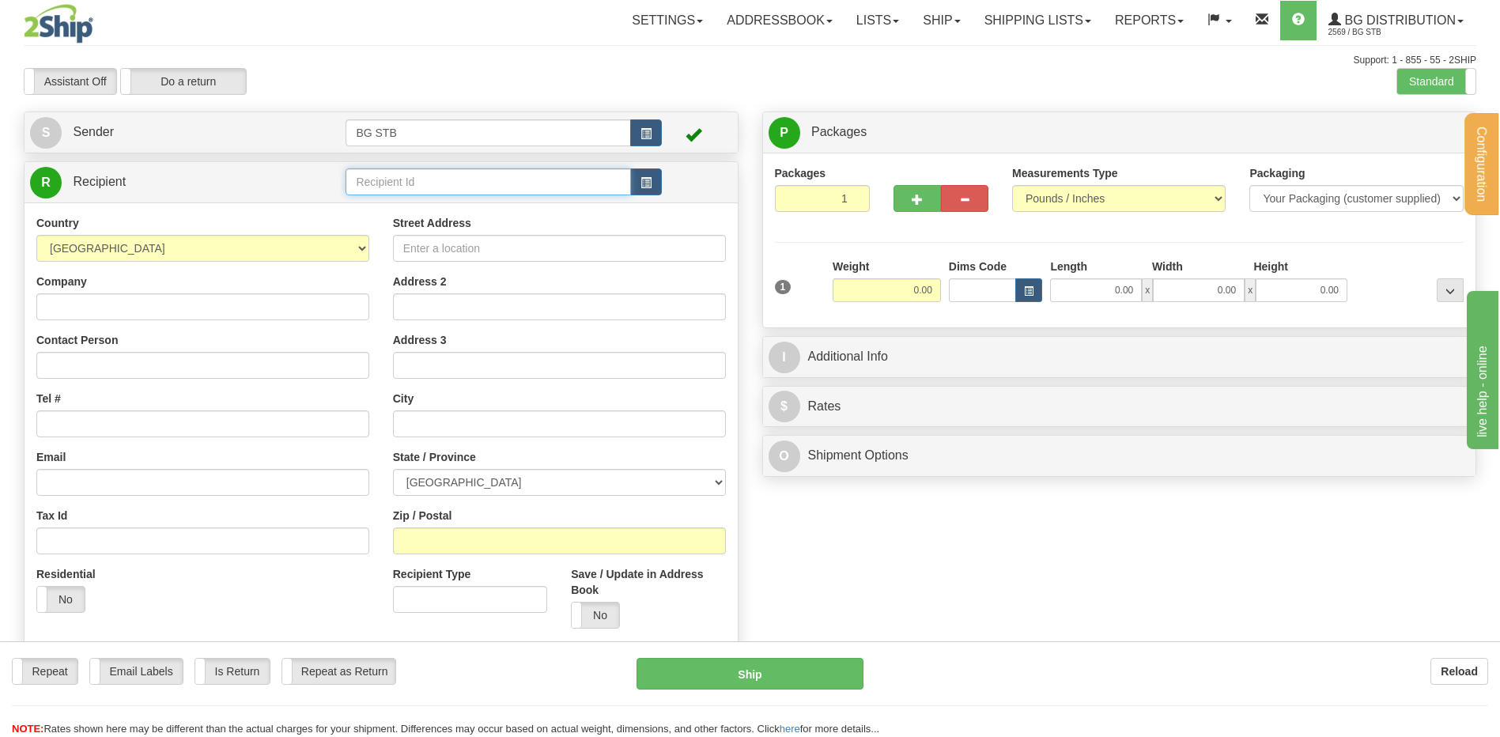
click at [367, 184] on input "text" at bounding box center [488, 181] width 285 height 27
type input "60464"
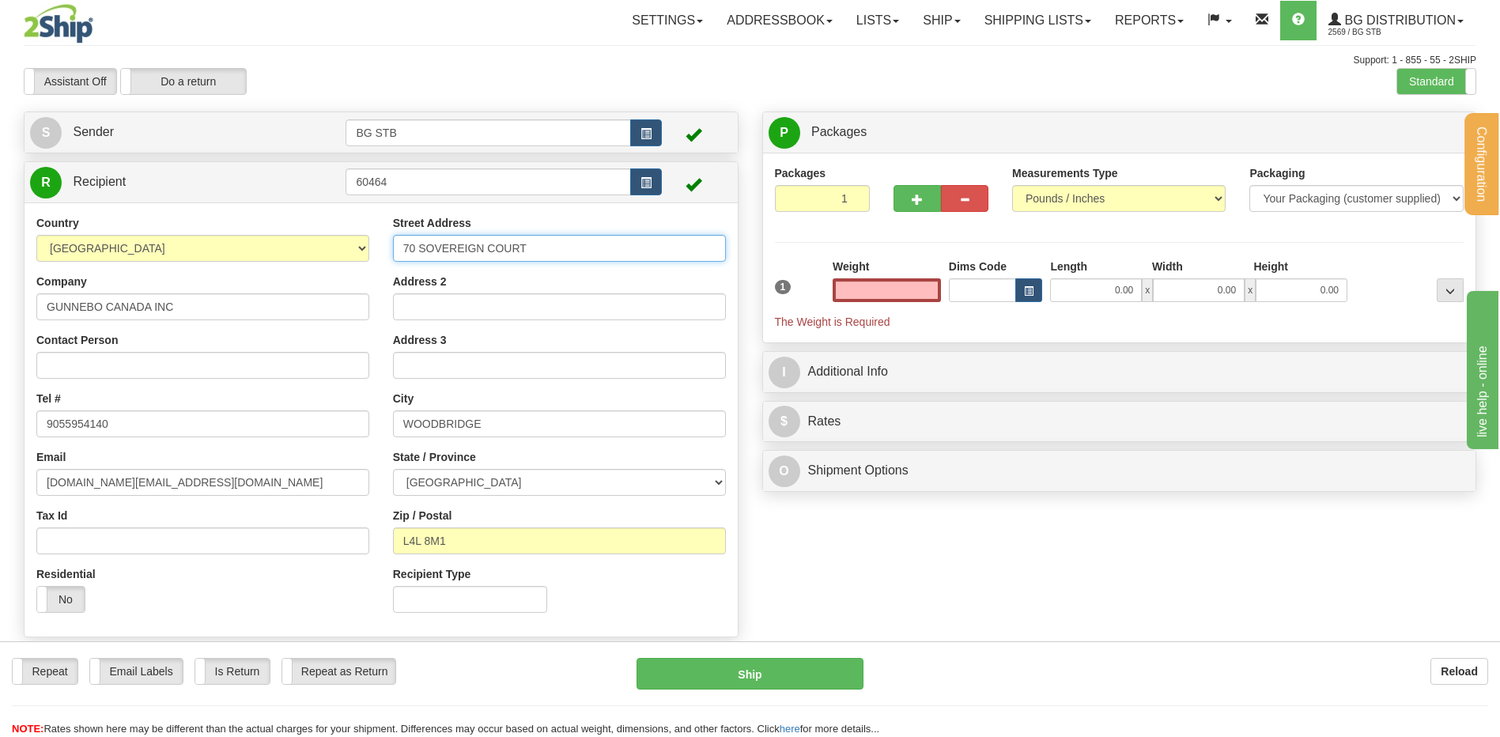
type input "0.00"
drag, startPoint x: 390, startPoint y: 235, endPoint x: 316, endPoint y: 233, distance: 74.4
click at [316, 233] on div "Country [GEOGRAPHIC_DATA] [GEOGRAPHIC_DATA] [GEOGRAPHIC_DATA] [GEOGRAPHIC_DATA]…" at bounding box center [381, 420] width 713 height 410
type input "[STREET_ADDRESS]"
drag, startPoint x: 487, startPoint y: 431, endPoint x: 298, endPoint y: 422, distance: 189.3
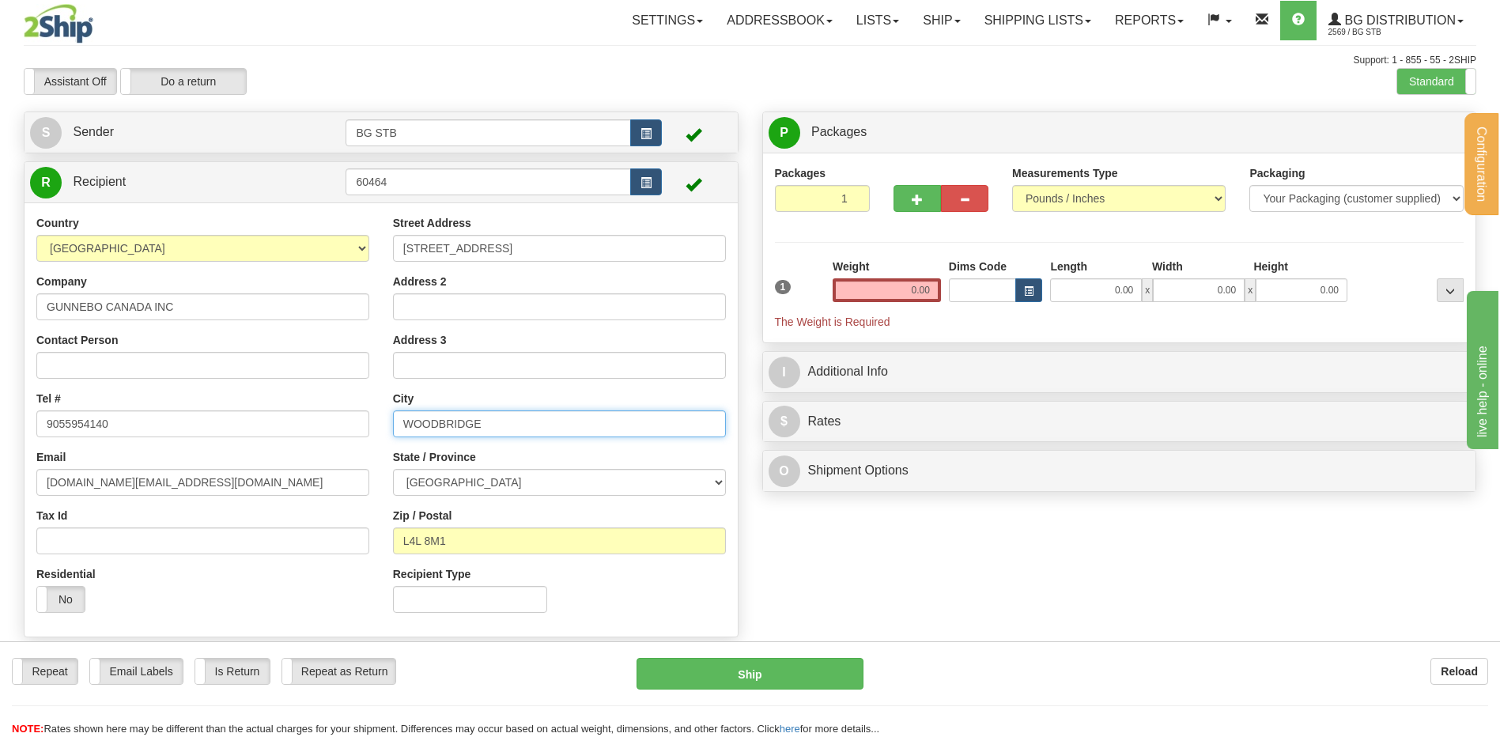
click at [314, 424] on div "Country [GEOGRAPHIC_DATA] [GEOGRAPHIC_DATA] [GEOGRAPHIC_DATA] [GEOGRAPHIC_DATA]…" at bounding box center [381, 420] width 713 height 410
type input "DORVAL"
click at [474, 494] on select "[GEOGRAPHIC_DATA] [GEOGRAPHIC_DATA] [GEOGRAPHIC_DATA] [GEOGRAPHIC_DATA] [GEOGRA…" at bounding box center [559, 482] width 333 height 27
select select "QC"
click at [393, 469] on select "[GEOGRAPHIC_DATA] [GEOGRAPHIC_DATA] [GEOGRAPHIC_DATA] [GEOGRAPHIC_DATA] [GEOGRA…" at bounding box center [559, 482] width 333 height 27
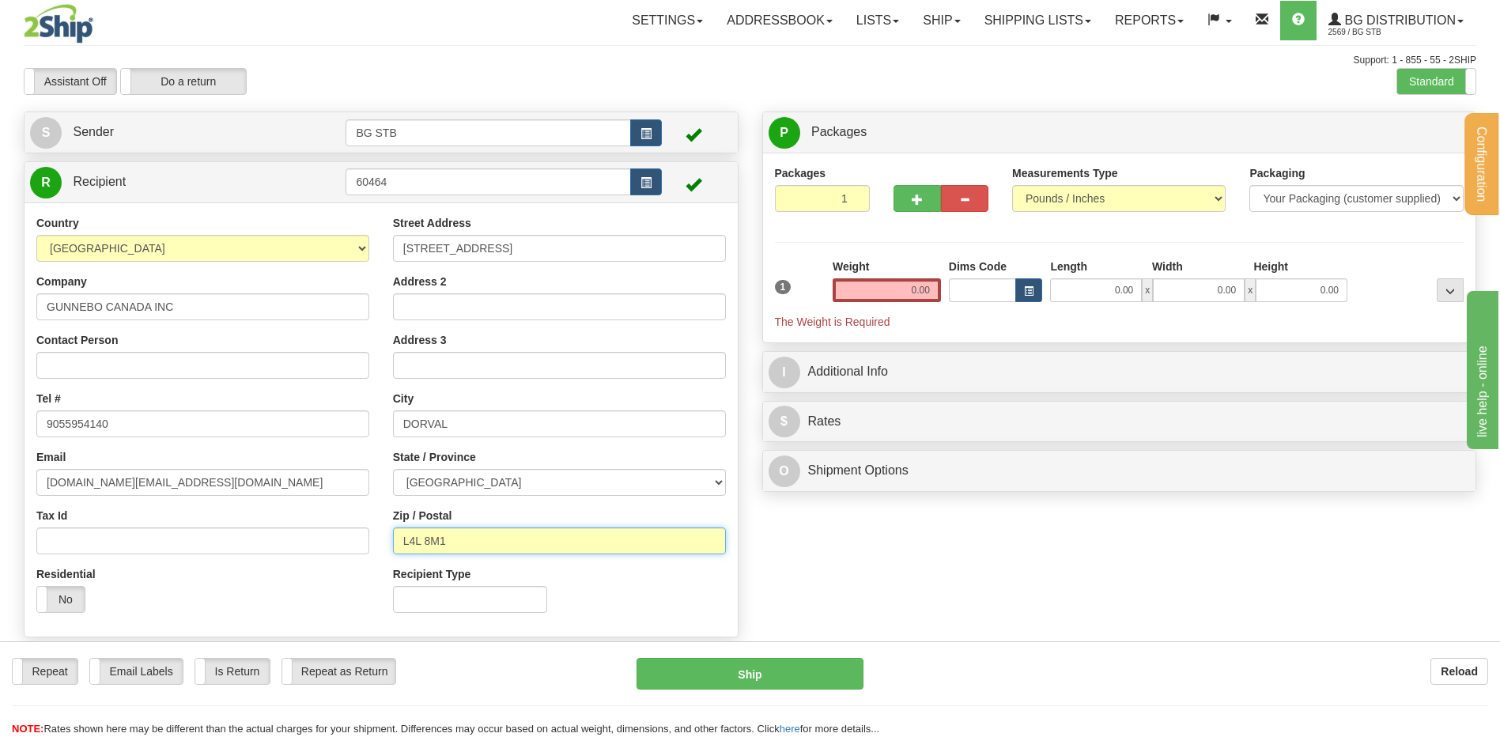
drag, startPoint x: 457, startPoint y: 539, endPoint x: 342, endPoint y: 540, distance: 115.5
click at [363, 540] on div "Country [GEOGRAPHIC_DATA] [GEOGRAPHIC_DATA] [GEOGRAPHIC_DATA] [GEOGRAPHIC_DATA]…" at bounding box center [381, 420] width 713 height 410
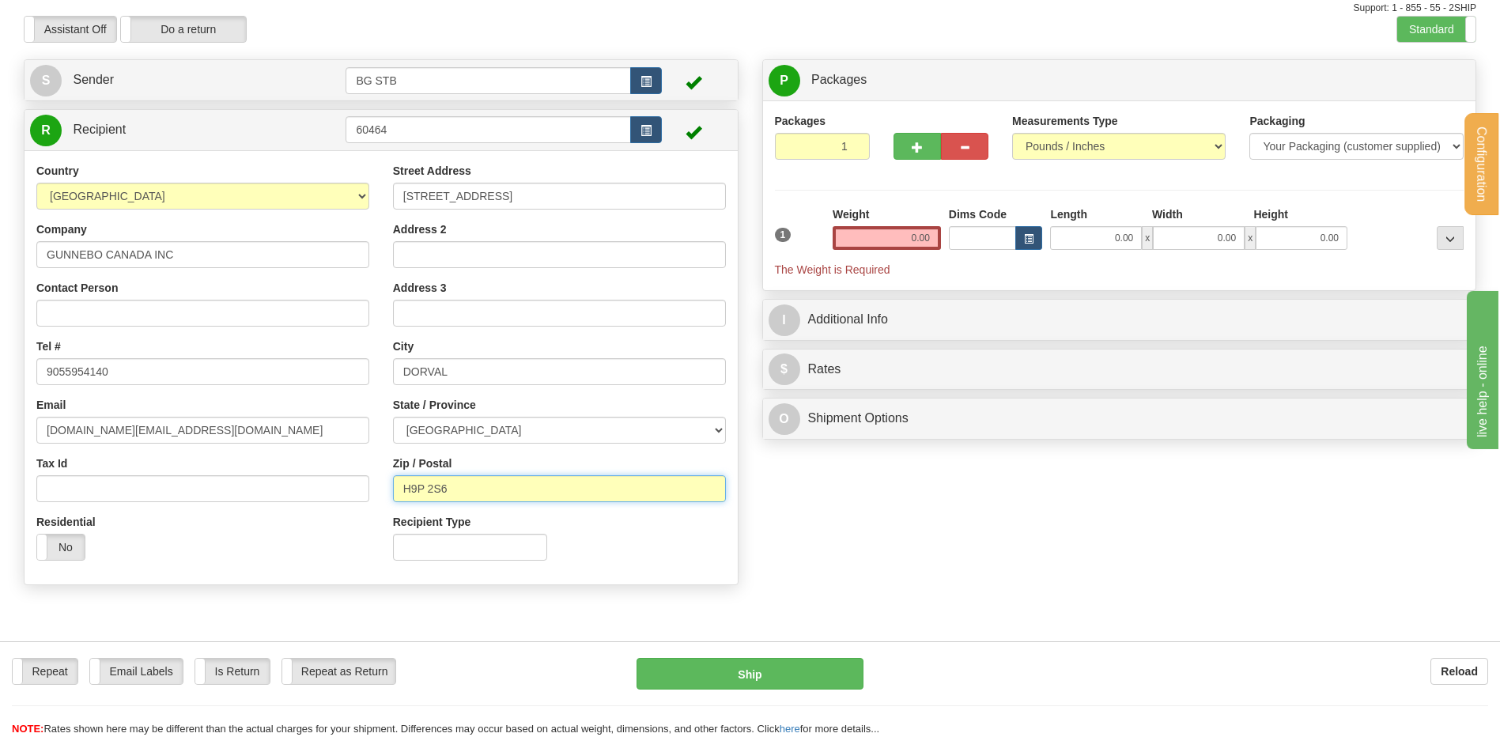
scroll to position [158, 0]
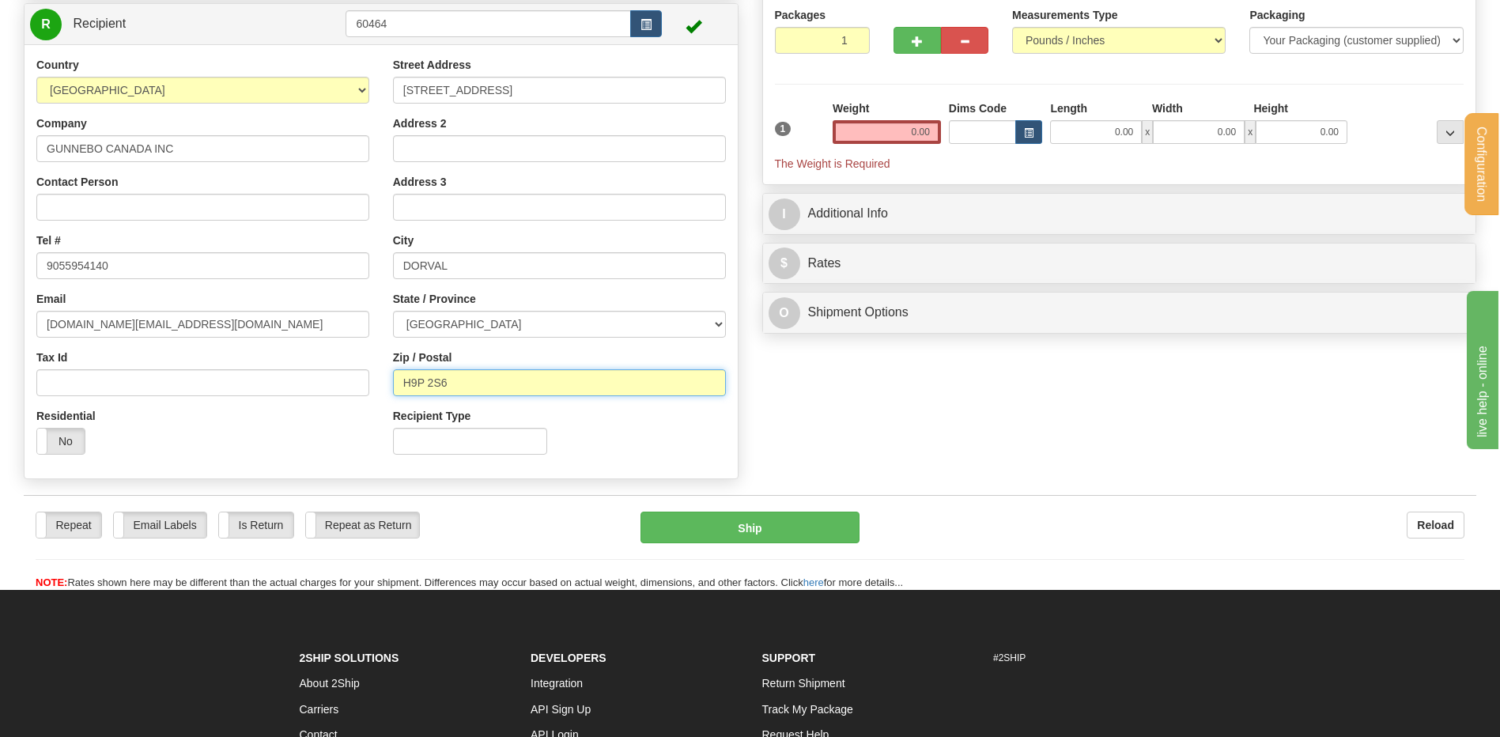
type input "H9P 2S6"
click at [892, 130] on input "0.00" at bounding box center [887, 132] width 108 height 24
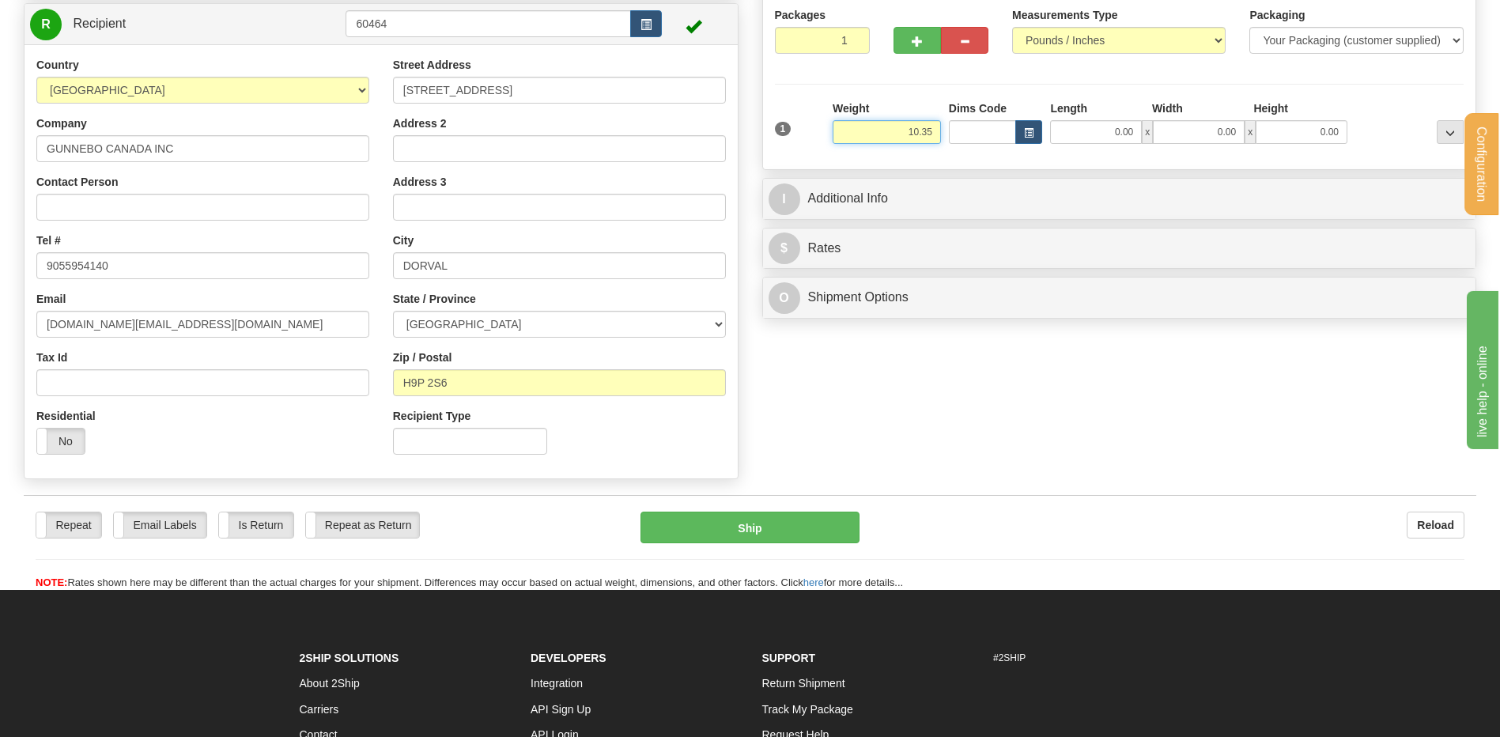
type input "10.35"
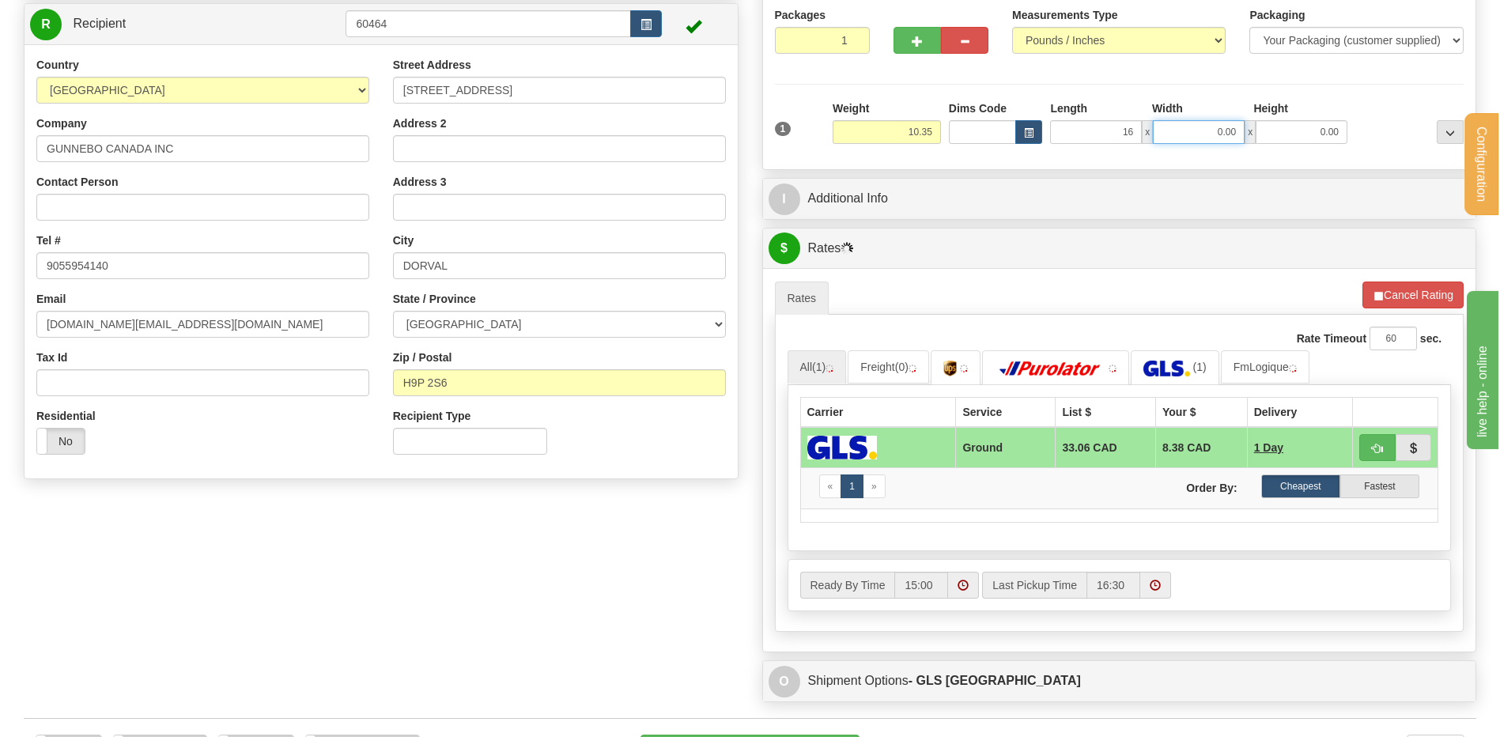
type input "16.00"
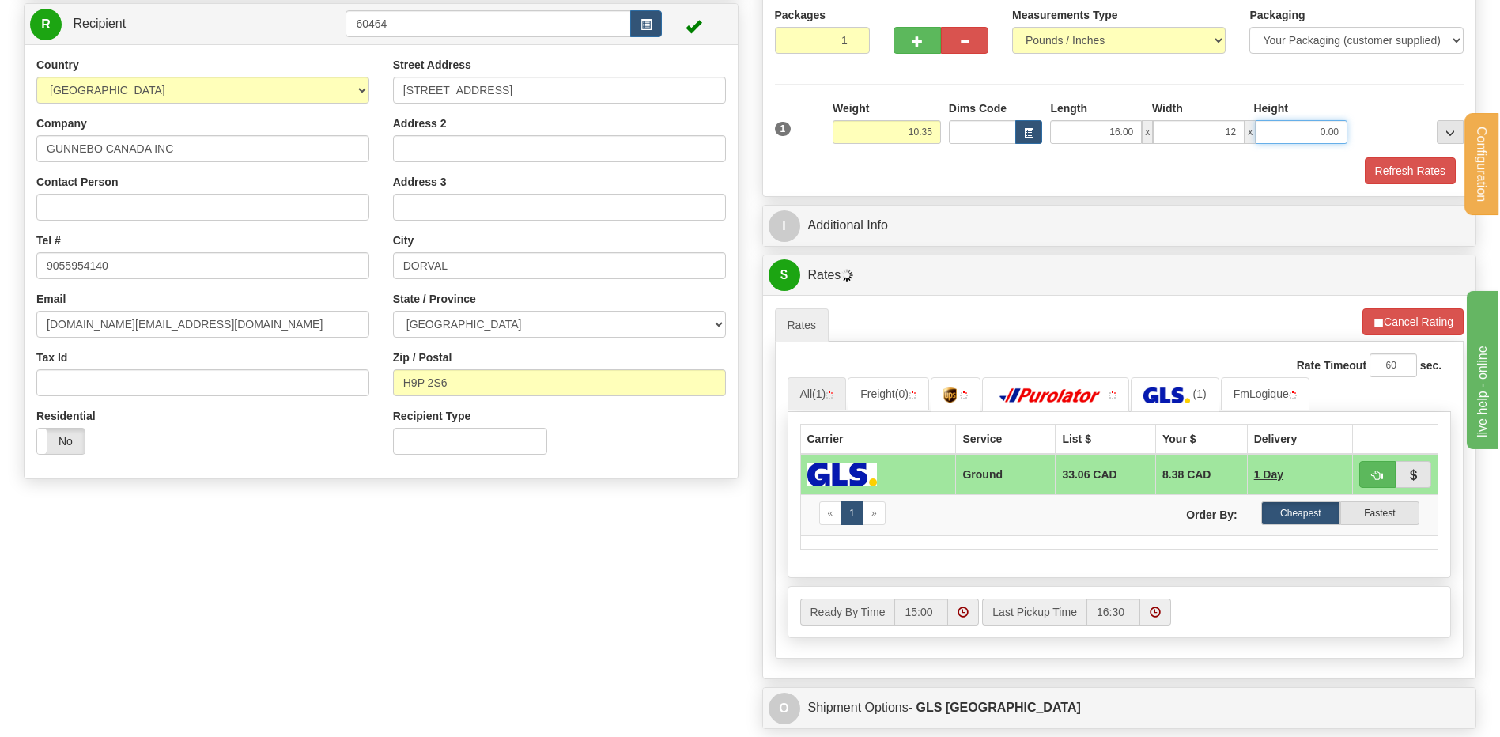
type input "12.00"
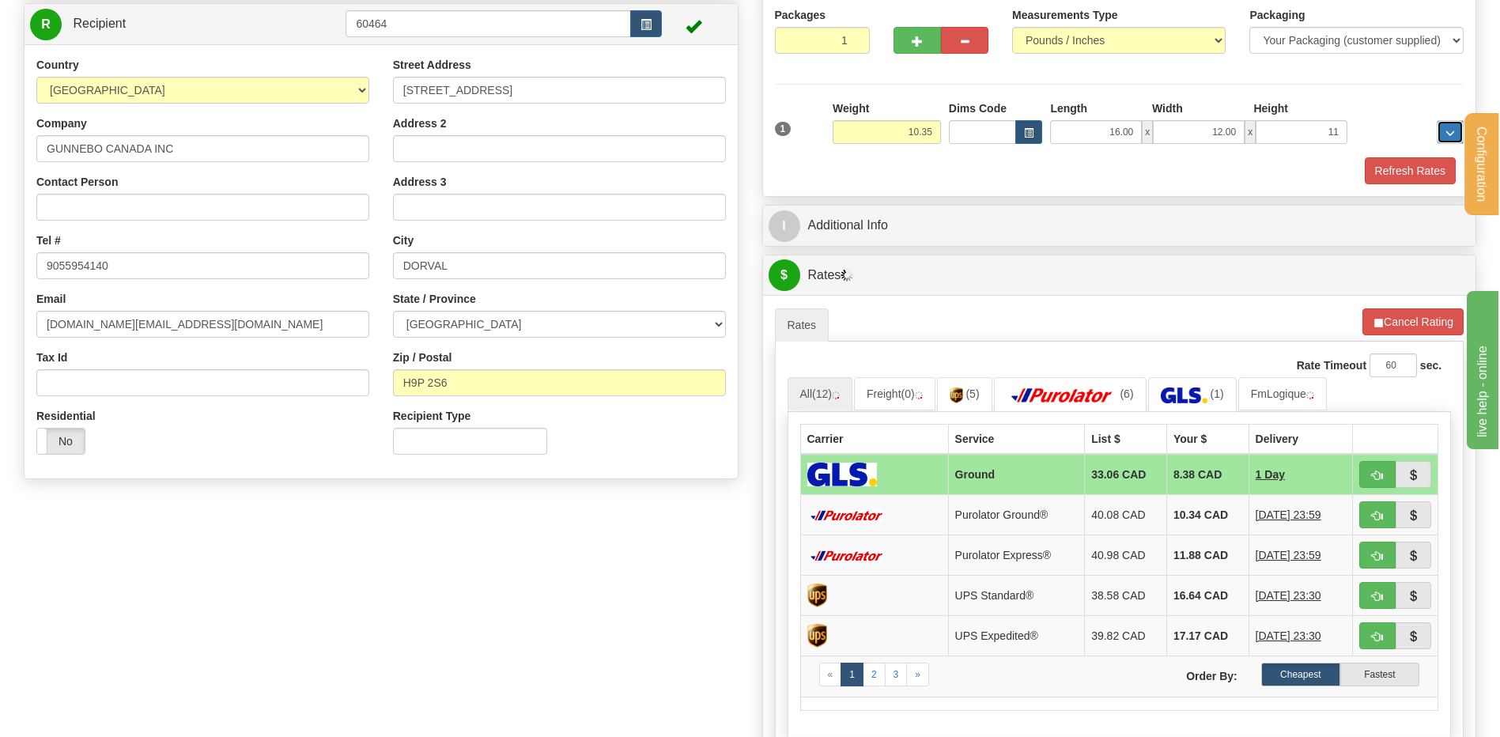
type input "11.00"
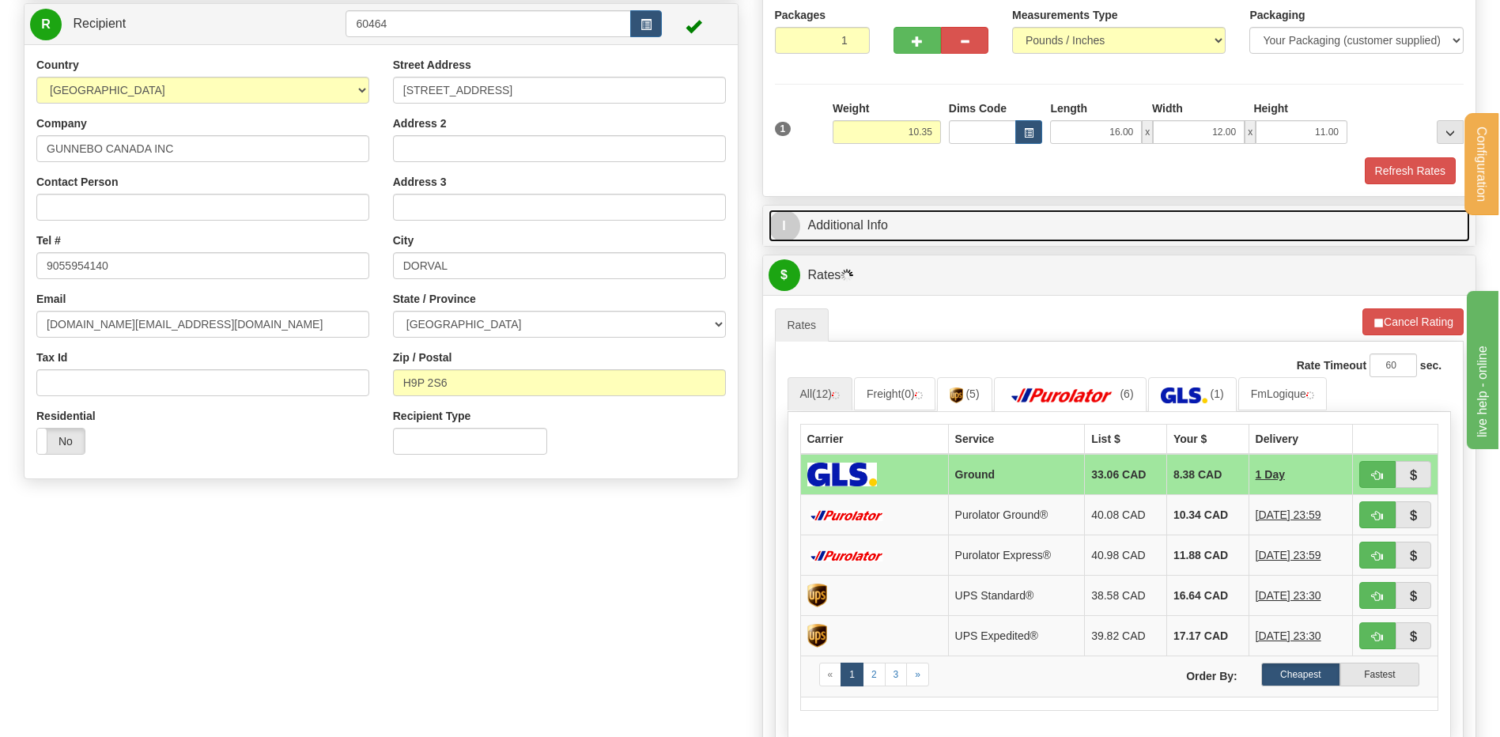
click at [911, 227] on link "I Additional Info" at bounding box center [1120, 226] width 702 height 32
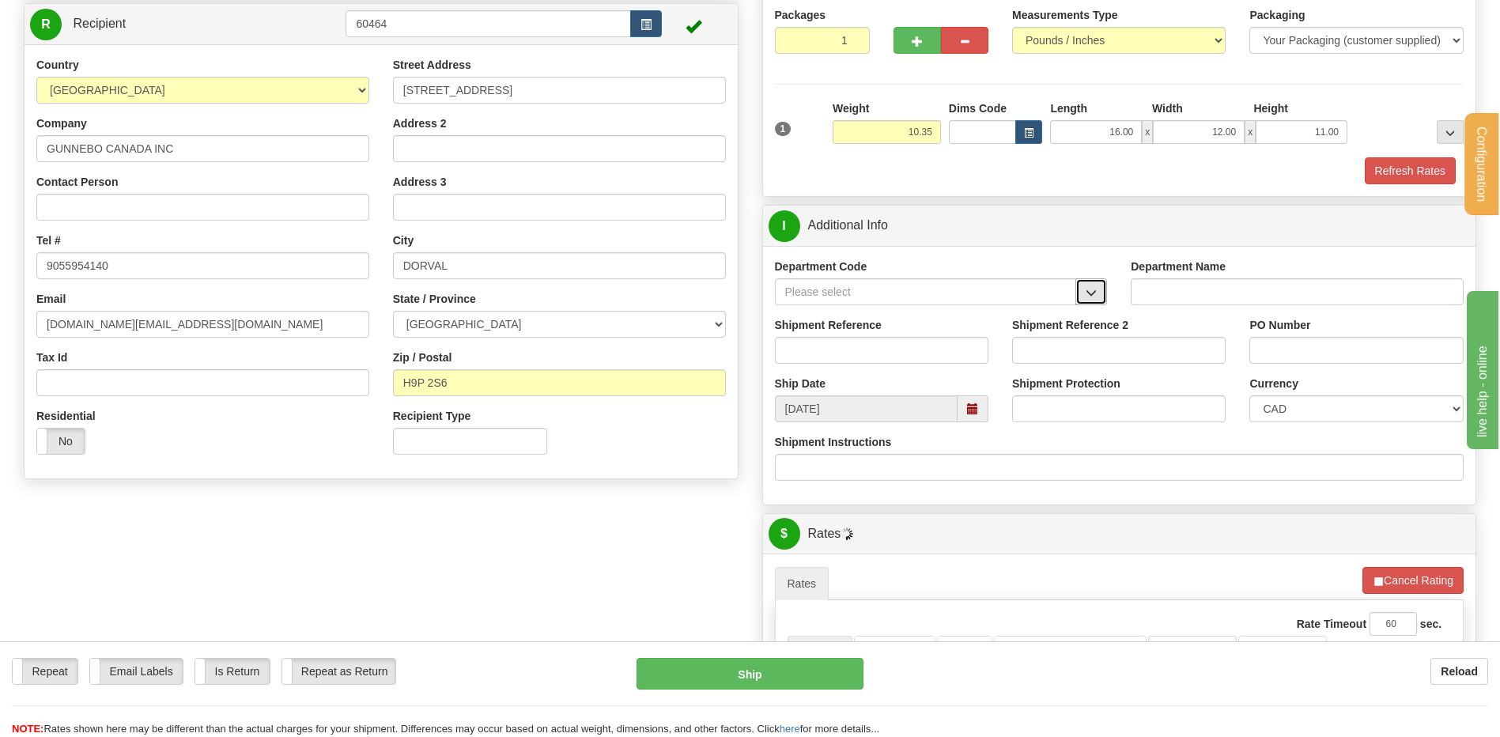
click at [1091, 284] on button "button" at bounding box center [1092, 291] width 32 height 27
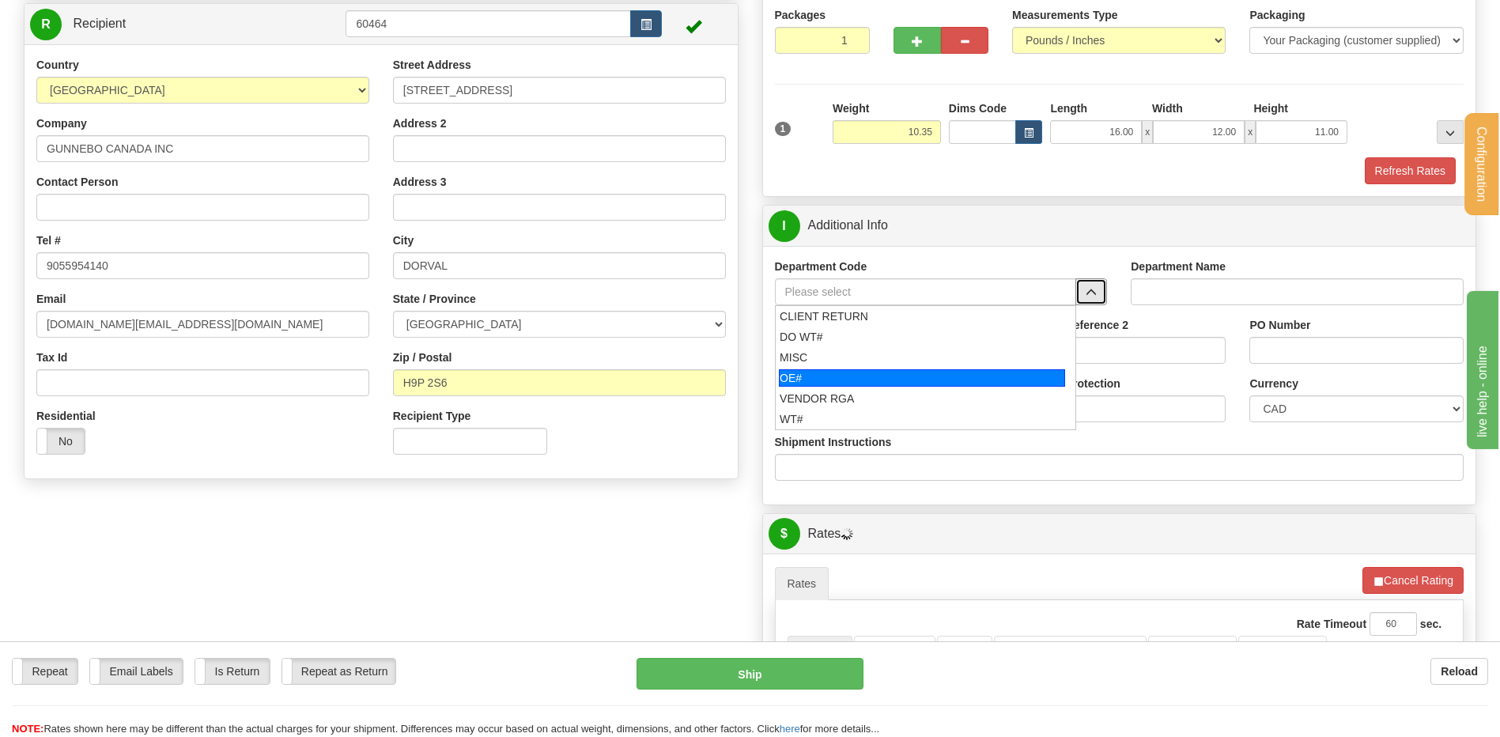
click at [834, 377] on div "OE#" at bounding box center [922, 377] width 286 height 17
type input "OE#"
type input "ORDERS"
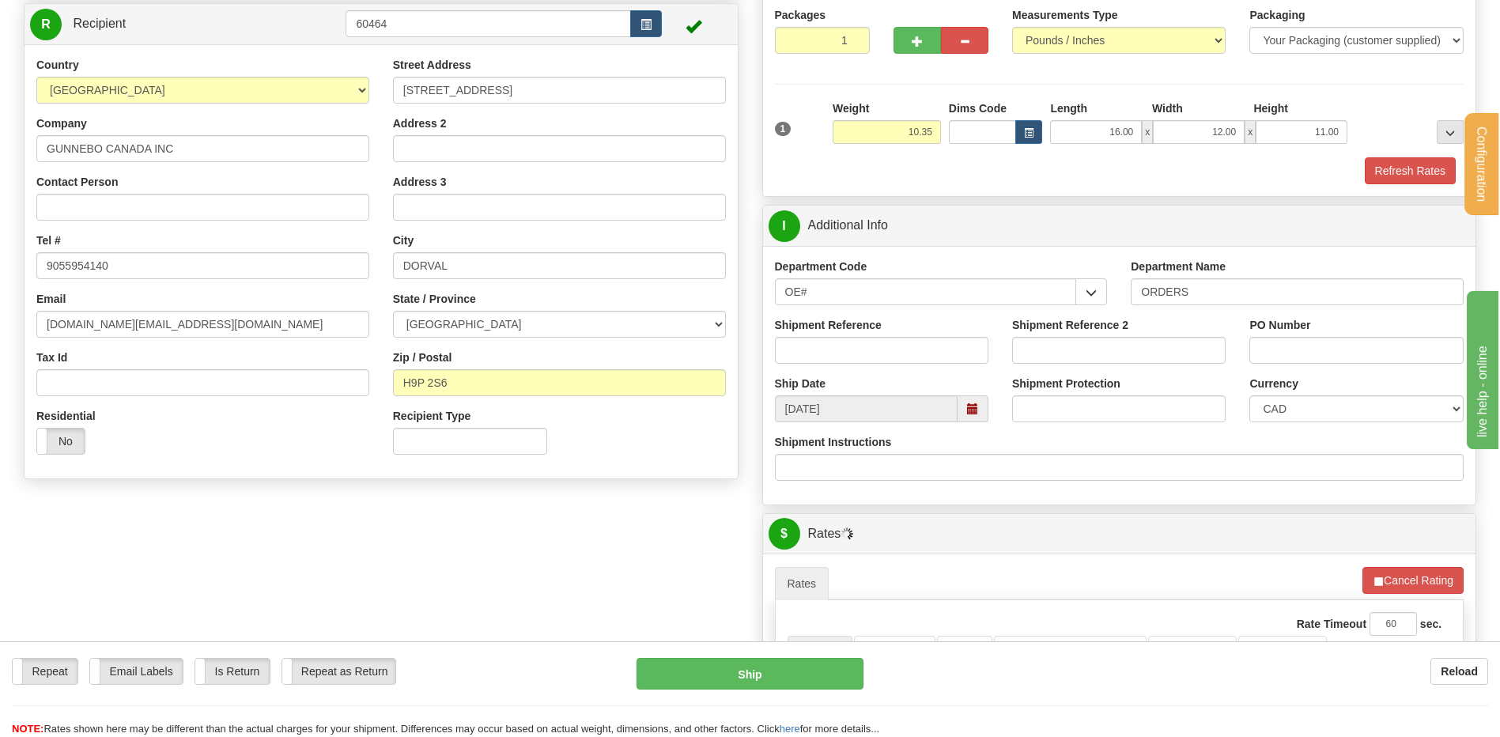
click at [832, 365] on div "Shipment Reference" at bounding box center [881, 346] width 237 height 59
click at [830, 352] on input "Shipment Reference" at bounding box center [882, 350] width 214 height 27
type input "80006461-00"
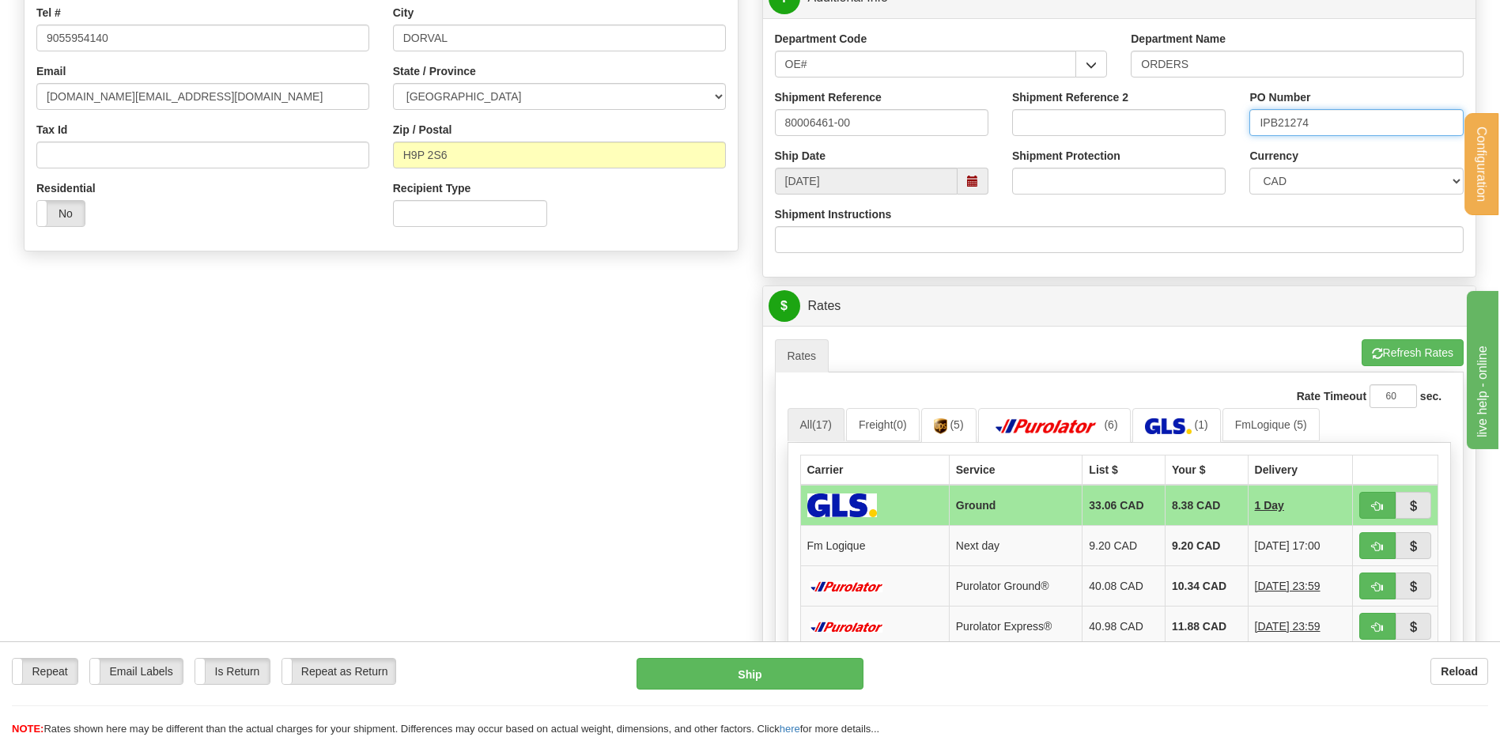
scroll to position [475, 0]
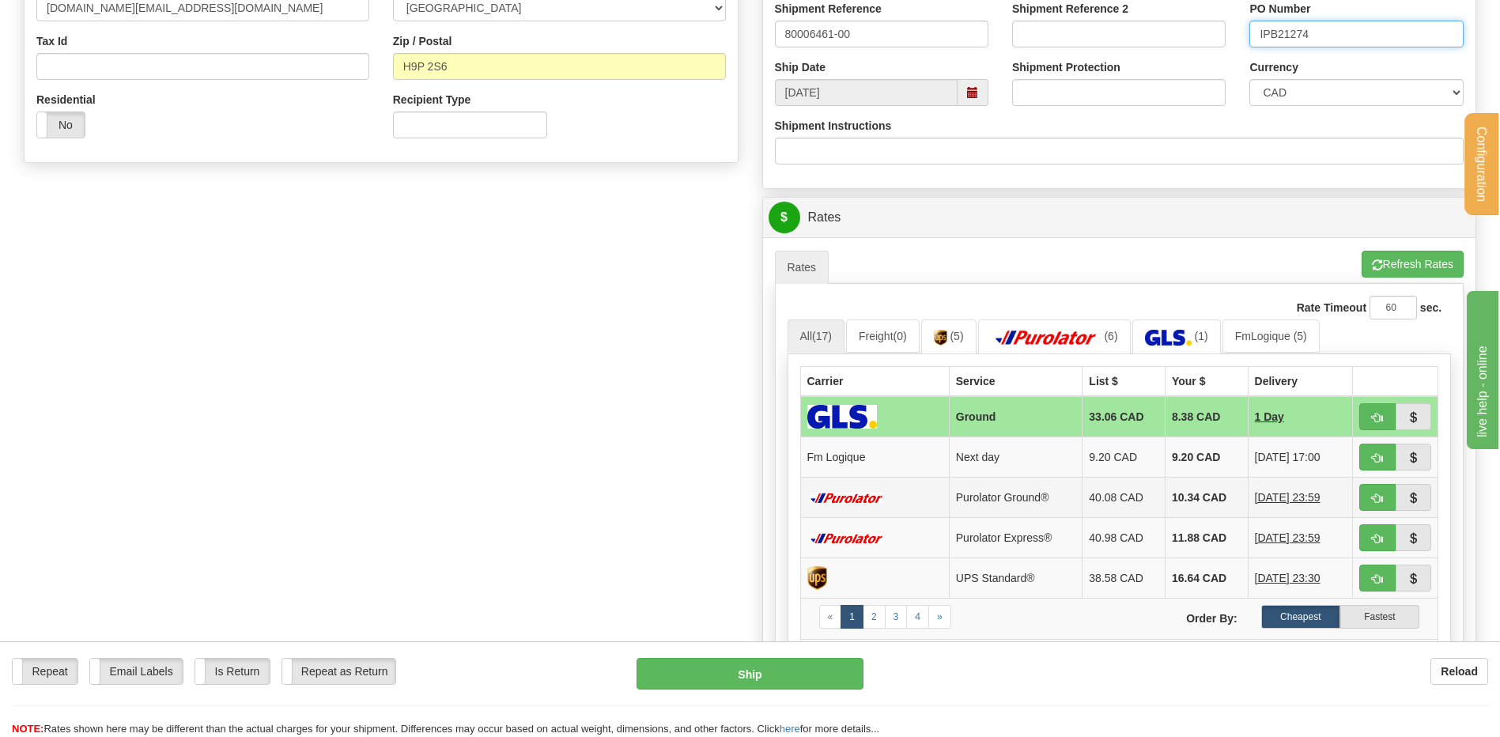
type input "IPB21274"
click at [1371, 453] on button "button" at bounding box center [1378, 457] width 36 height 27
type input "jour"
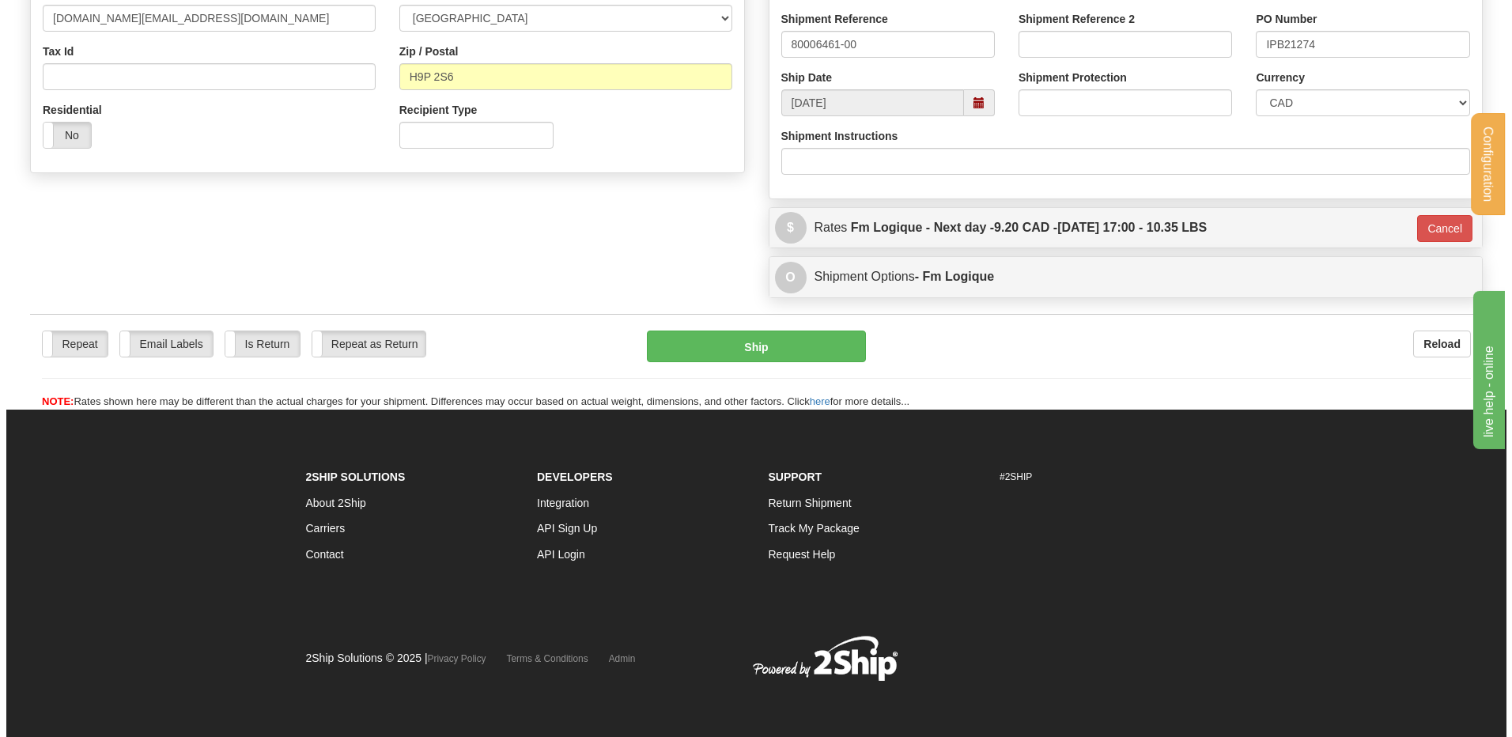
scroll to position [465, 0]
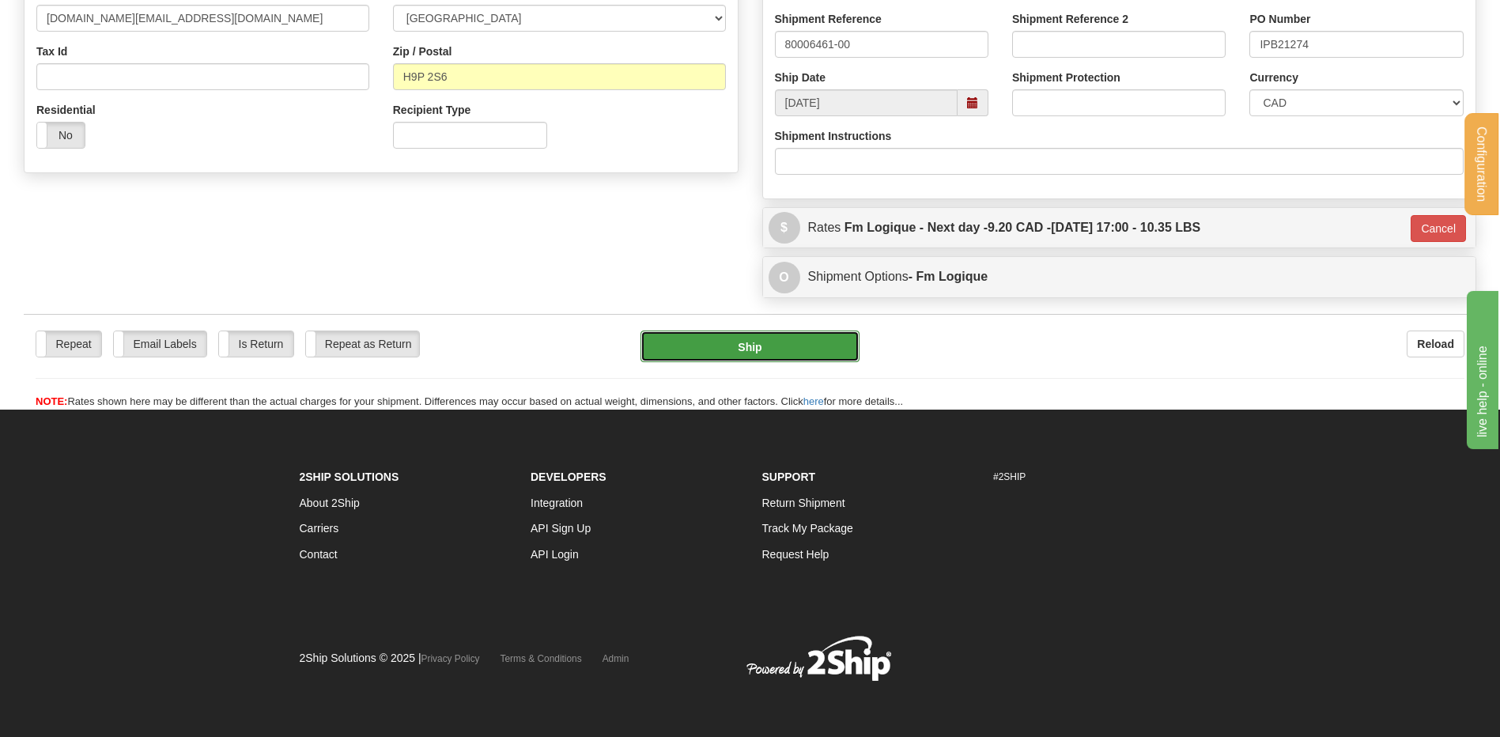
click at [780, 354] on button "Ship" at bounding box center [750, 347] width 218 height 32
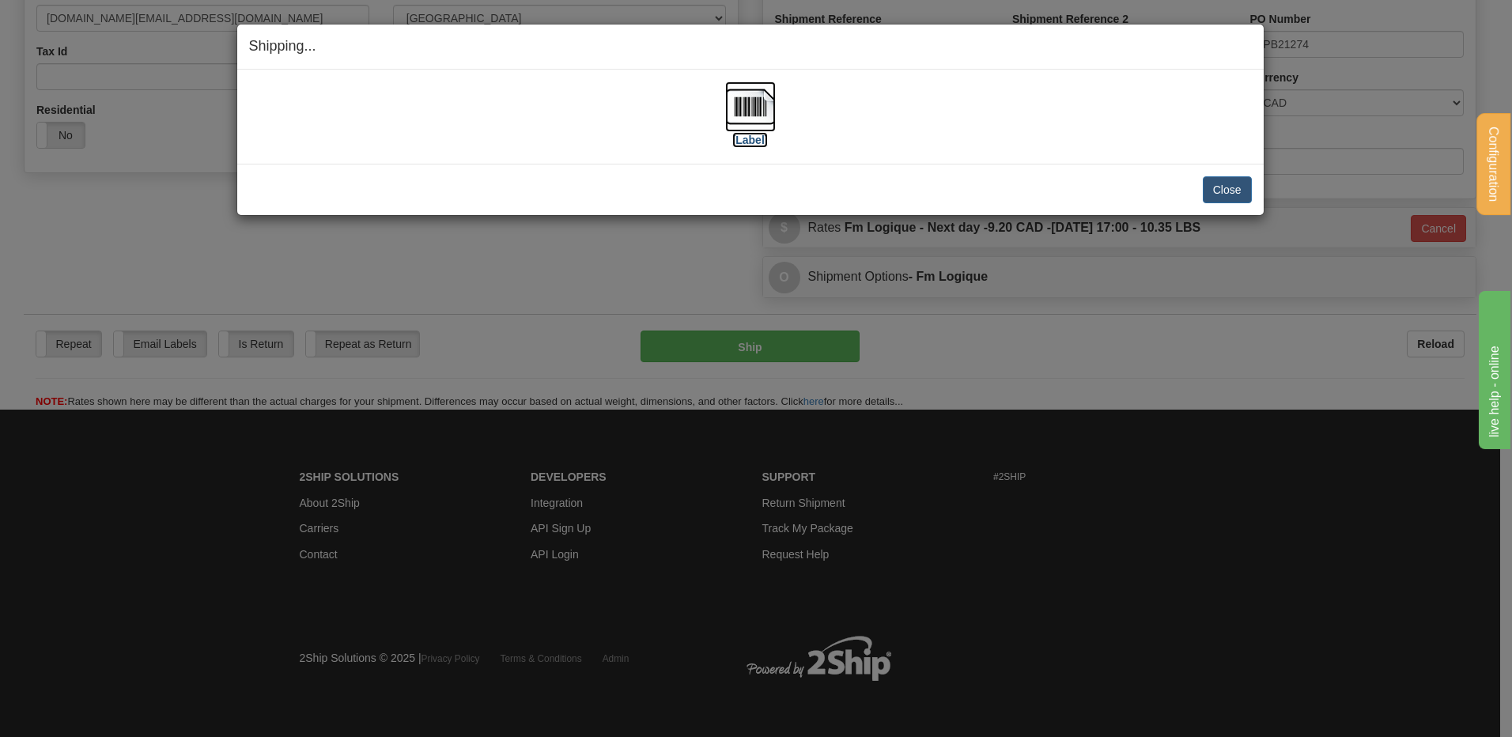
click at [774, 115] on img at bounding box center [750, 106] width 51 height 51
click at [1240, 190] on button "Close" at bounding box center [1227, 189] width 49 height 27
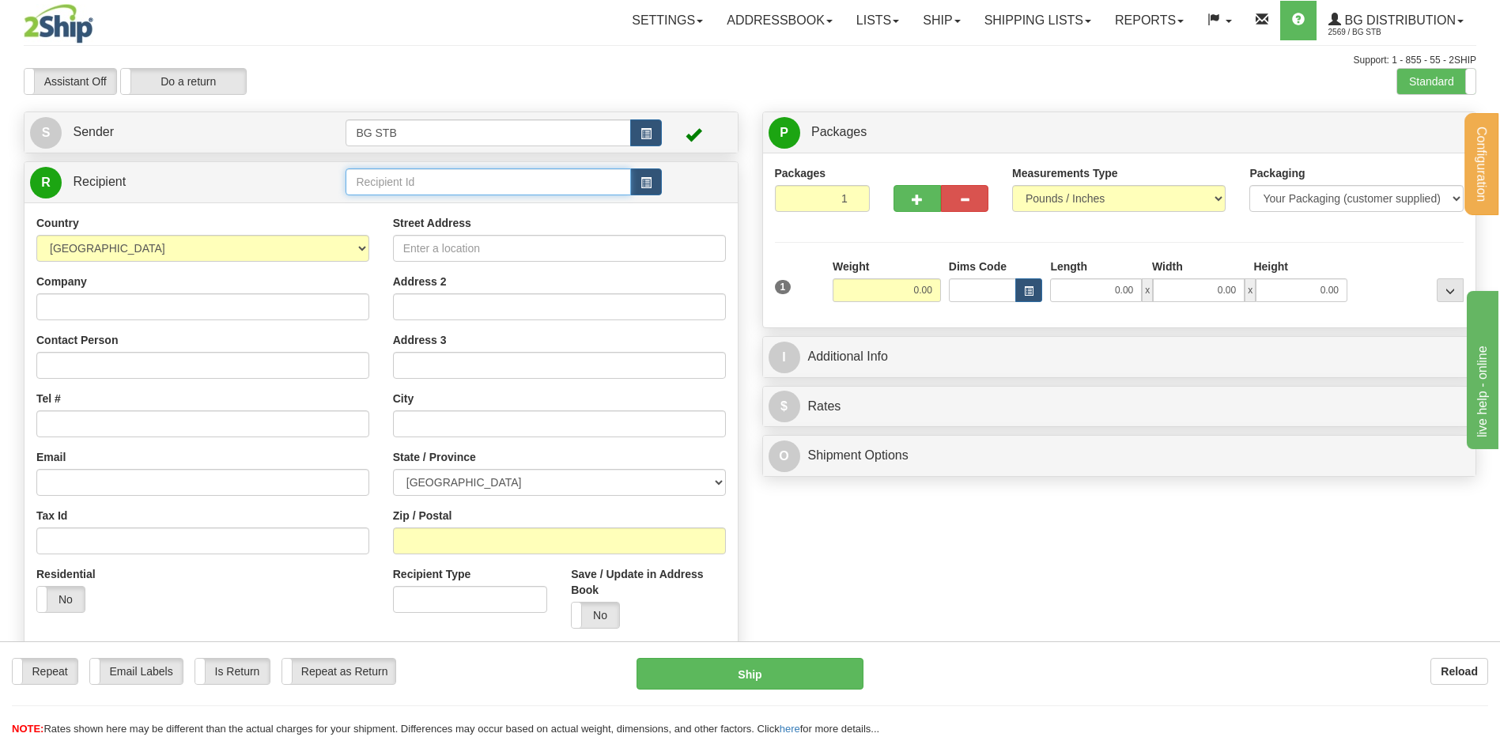
click at [438, 172] on input "text" at bounding box center [488, 181] width 285 height 27
type input "1046"
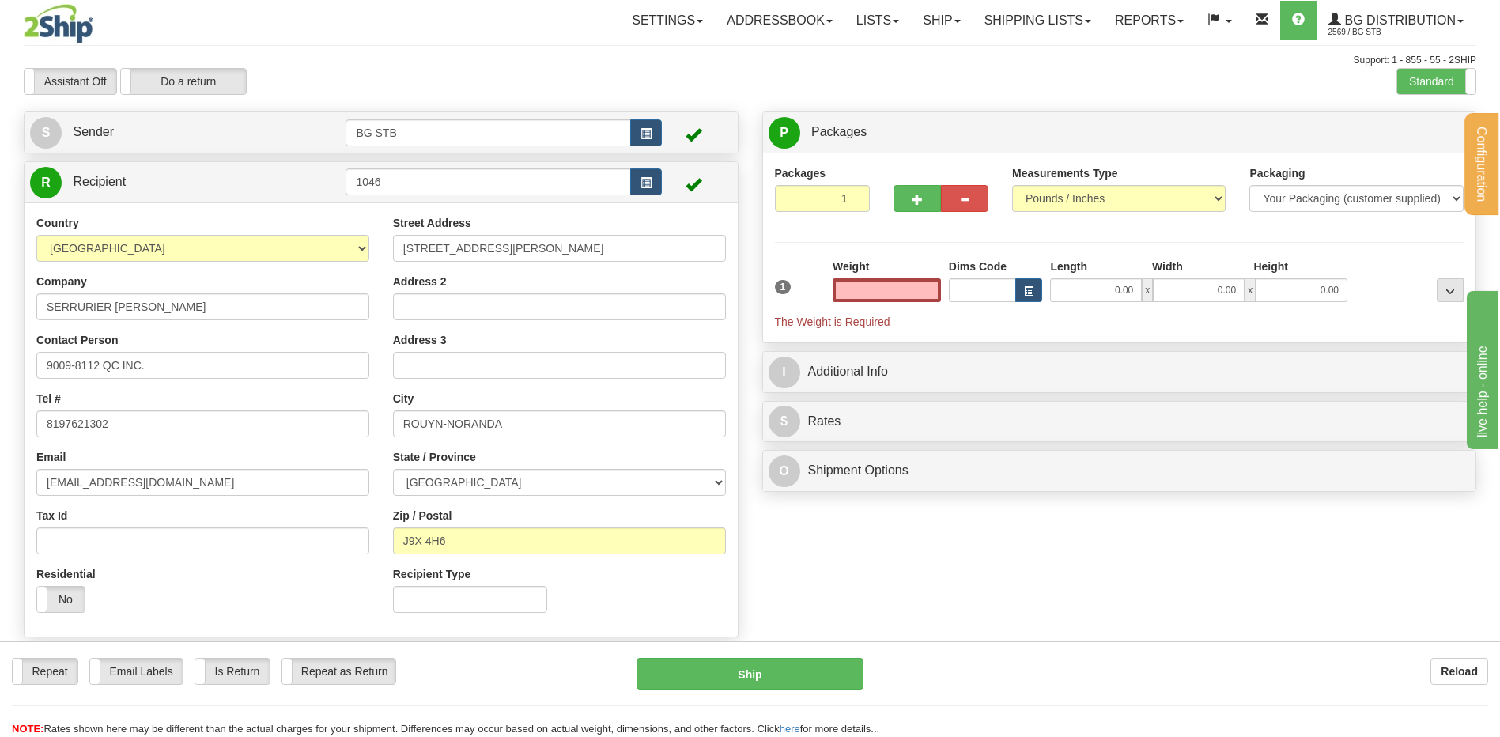
type input "0.00"
click at [893, 289] on input "0.00" at bounding box center [887, 290] width 108 height 24
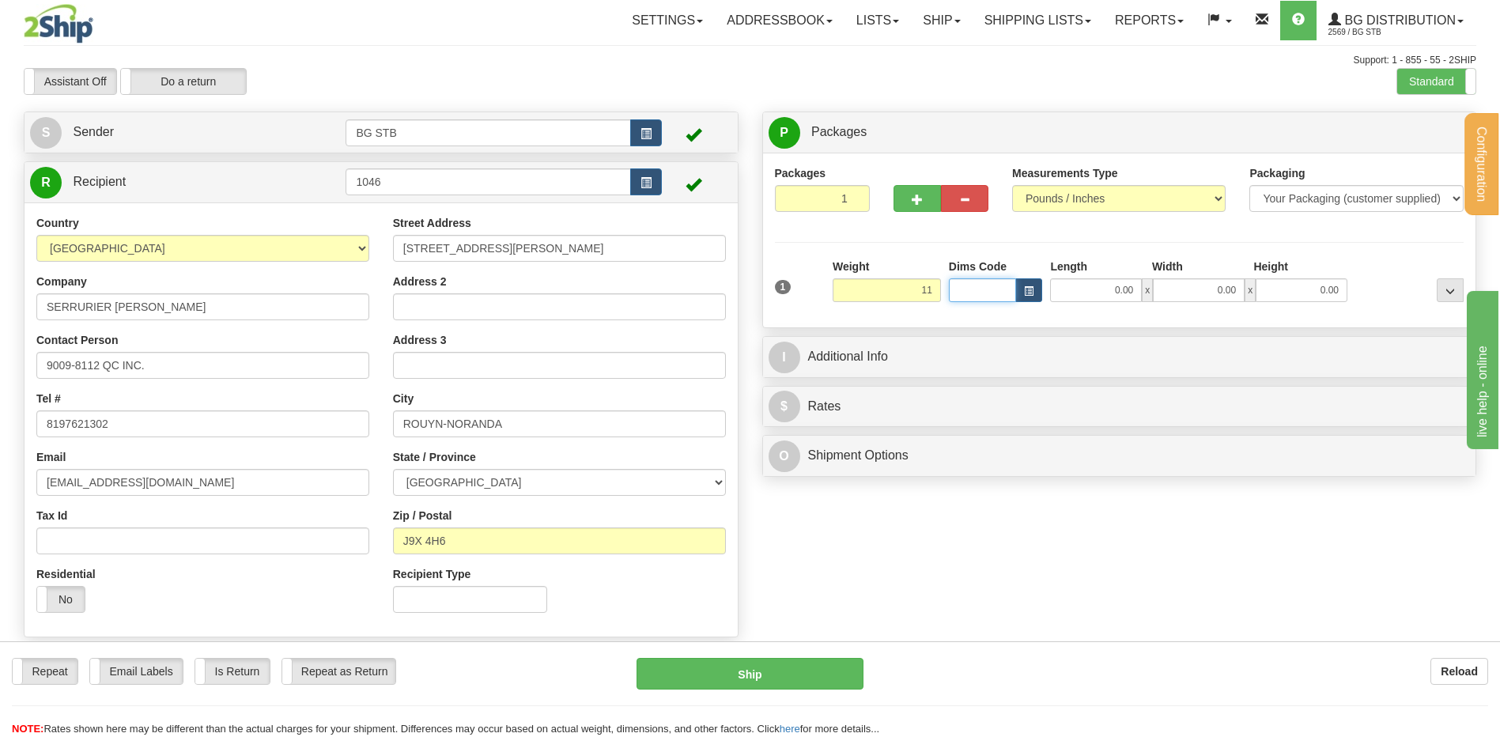
type input "11.00"
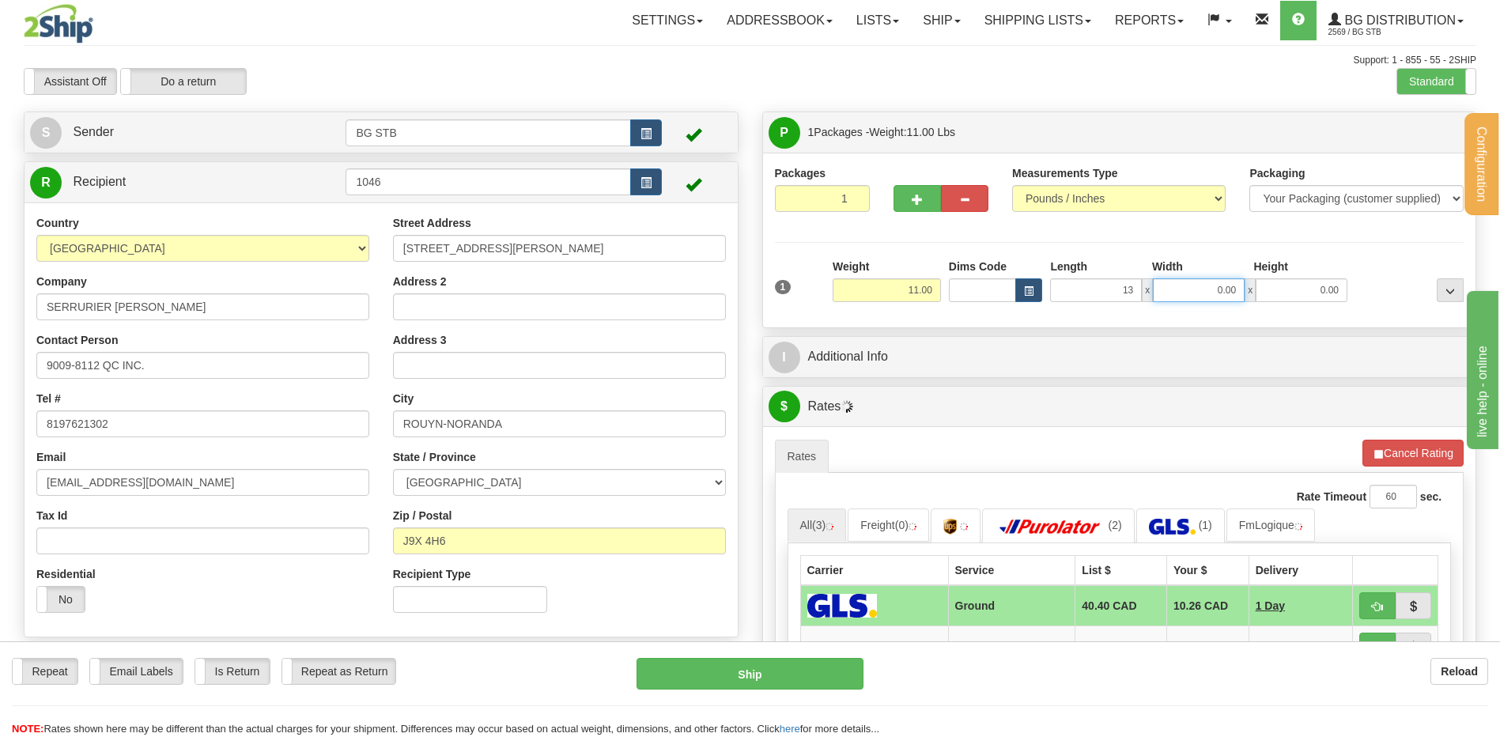
type input "13.00"
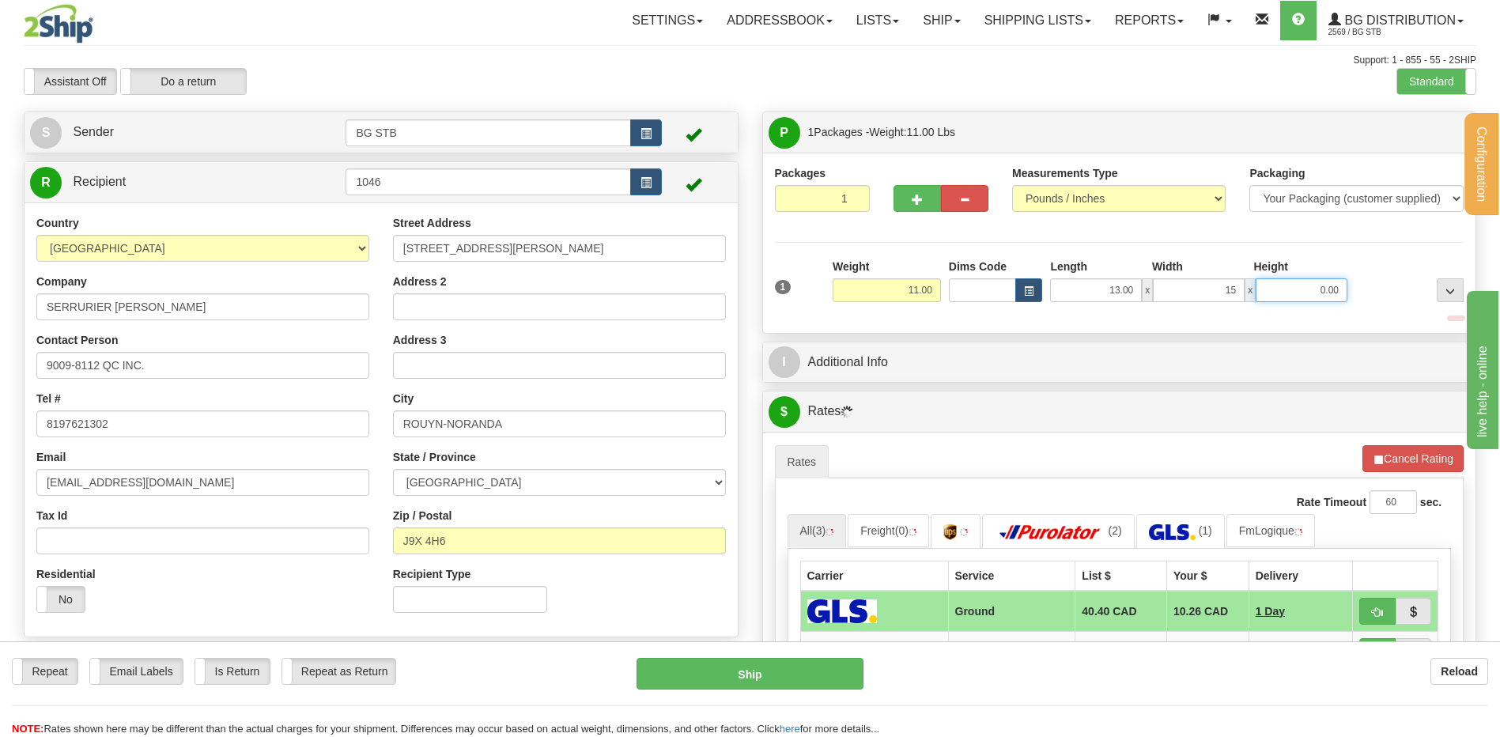
type input "15.00"
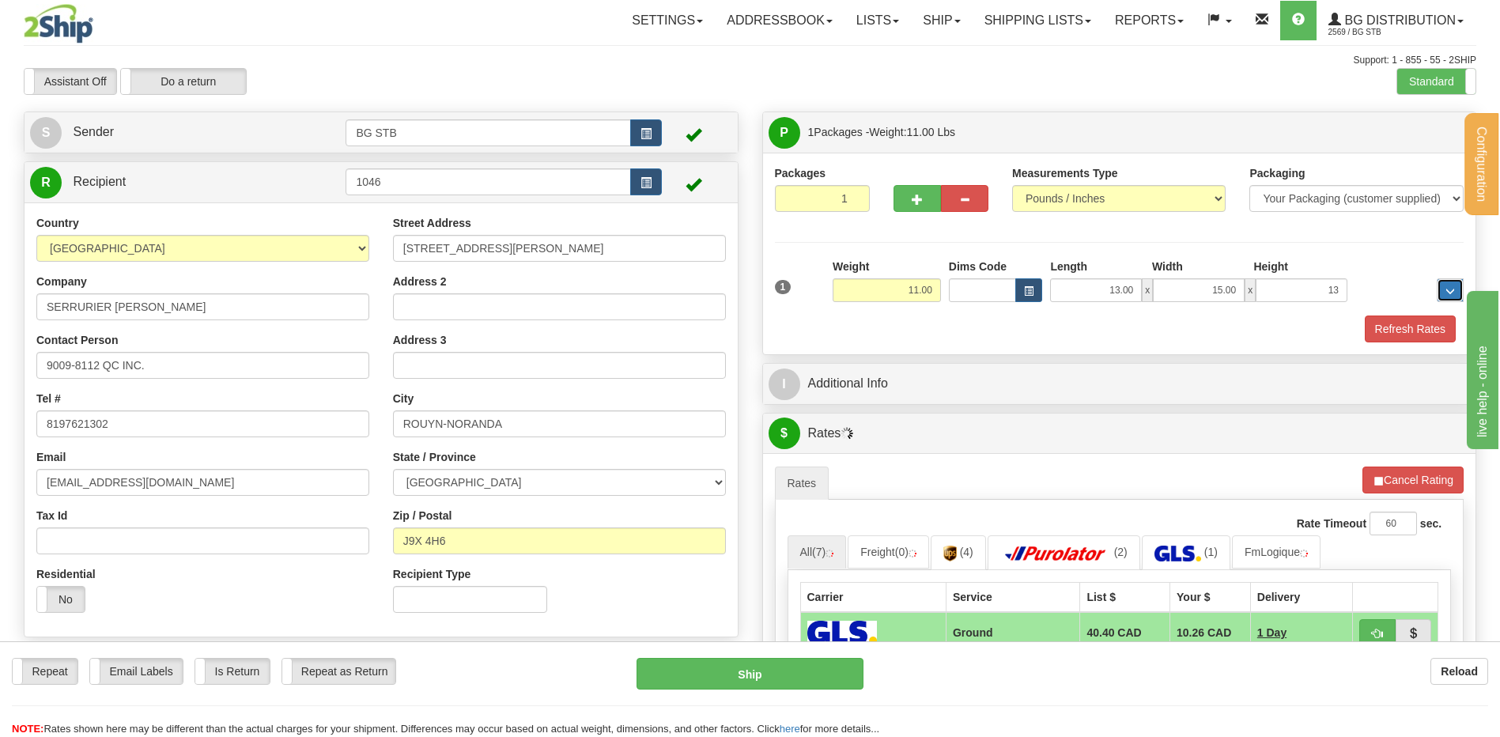
type input "13.00"
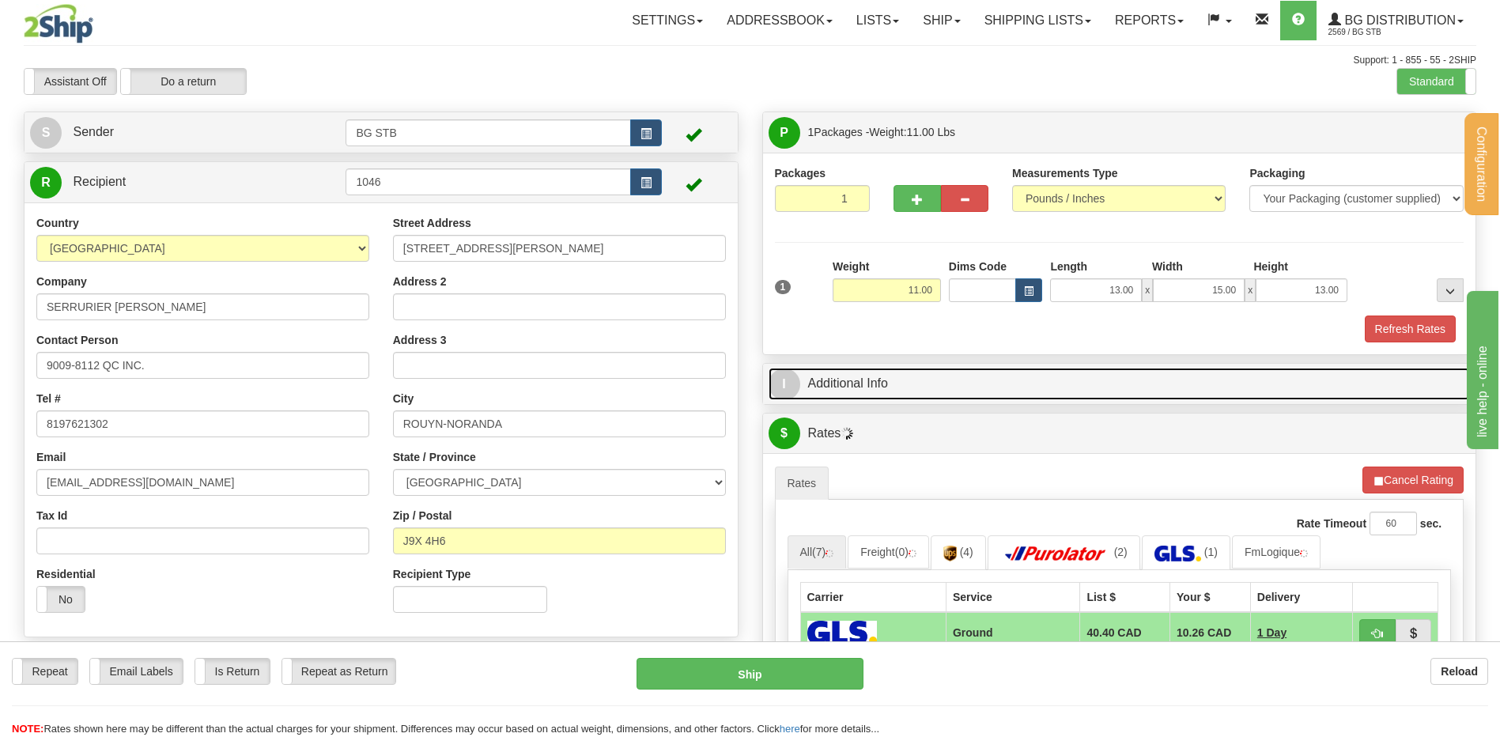
click at [877, 394] on link "I Additional Info" at bounding box center [1120, 384] width 702 height 32
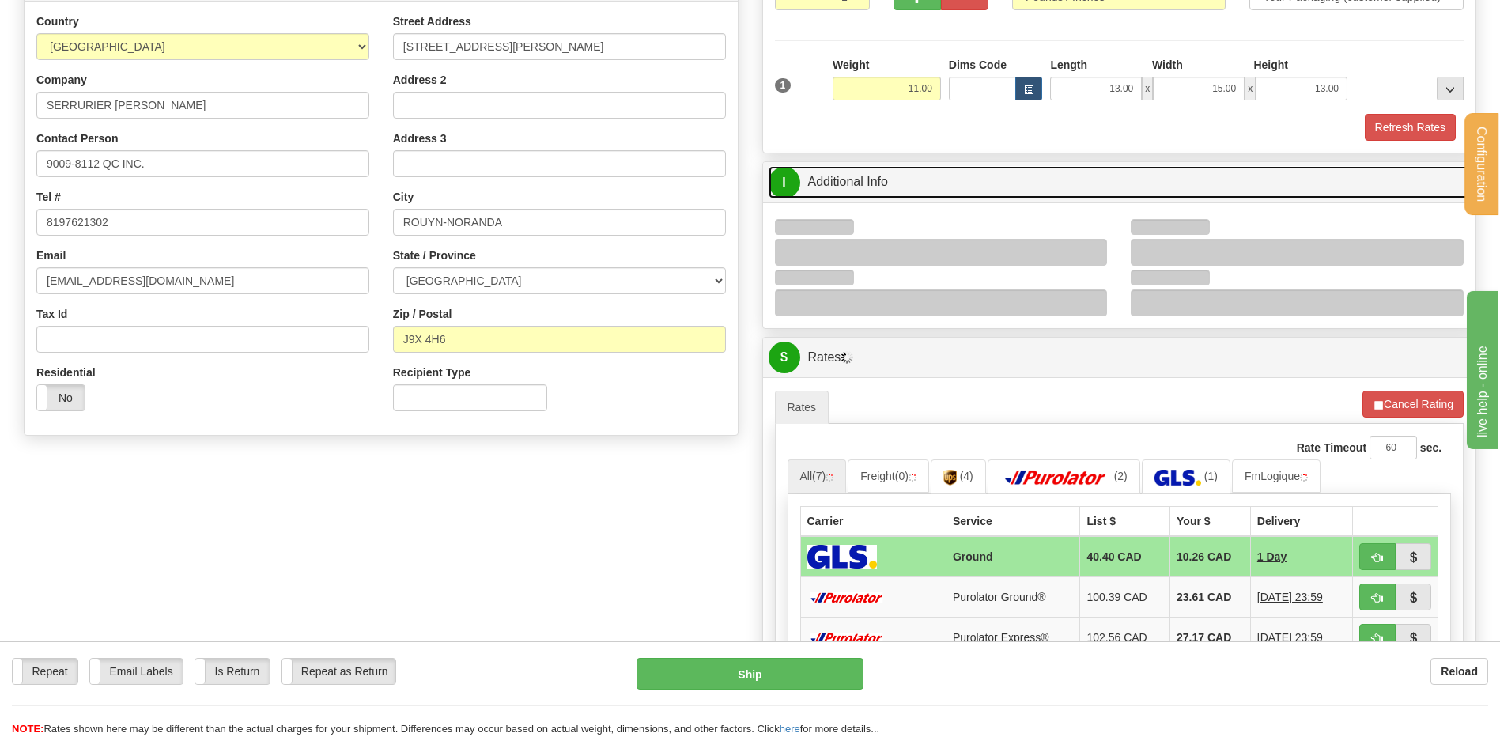
scroll to position [316, 0]
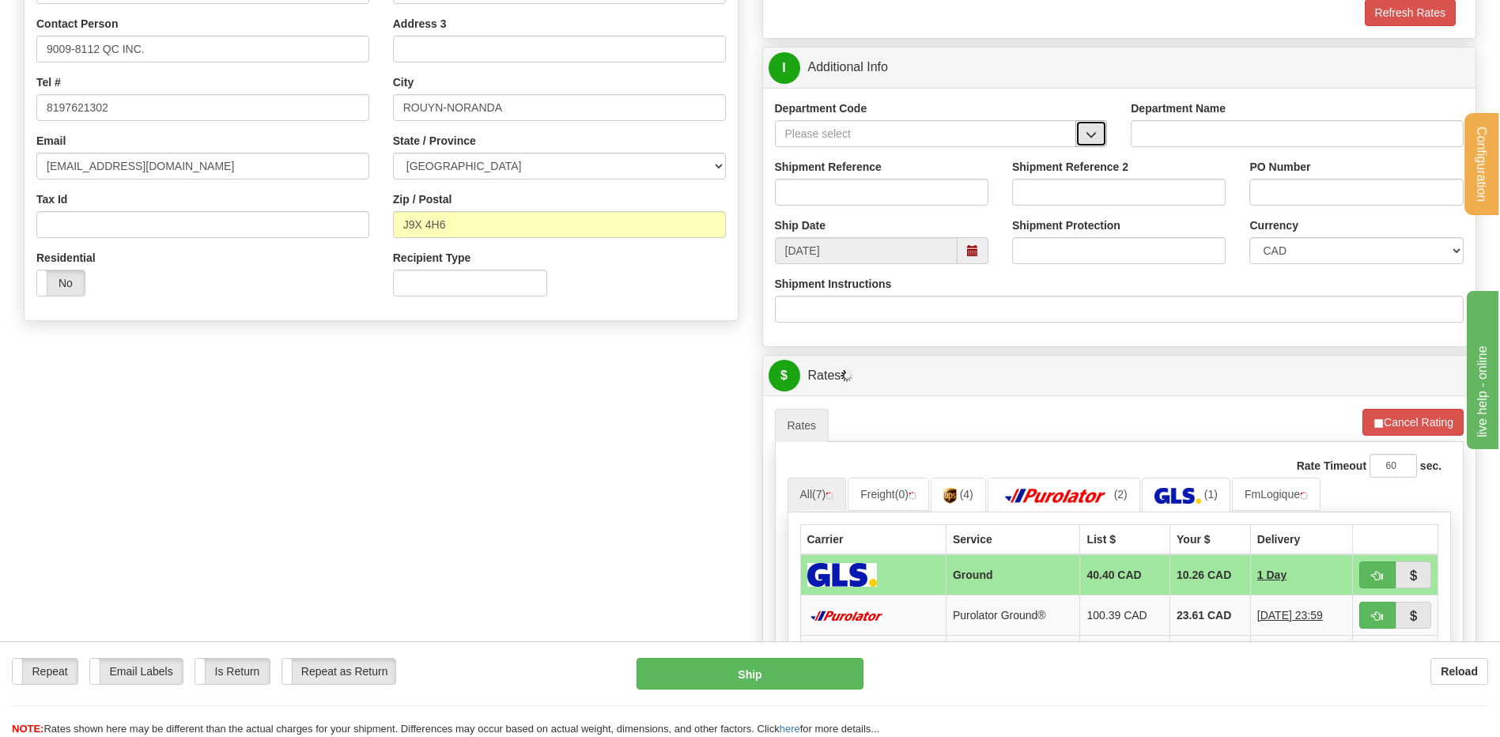
drag, startPoint x: 1091, startPoint y: 142, endPoint x: 1078, endPoint y: 146, distance: 14.3
click at [1091, 142] on button "button" at bounding box center [1092, 133] width 32 height 27
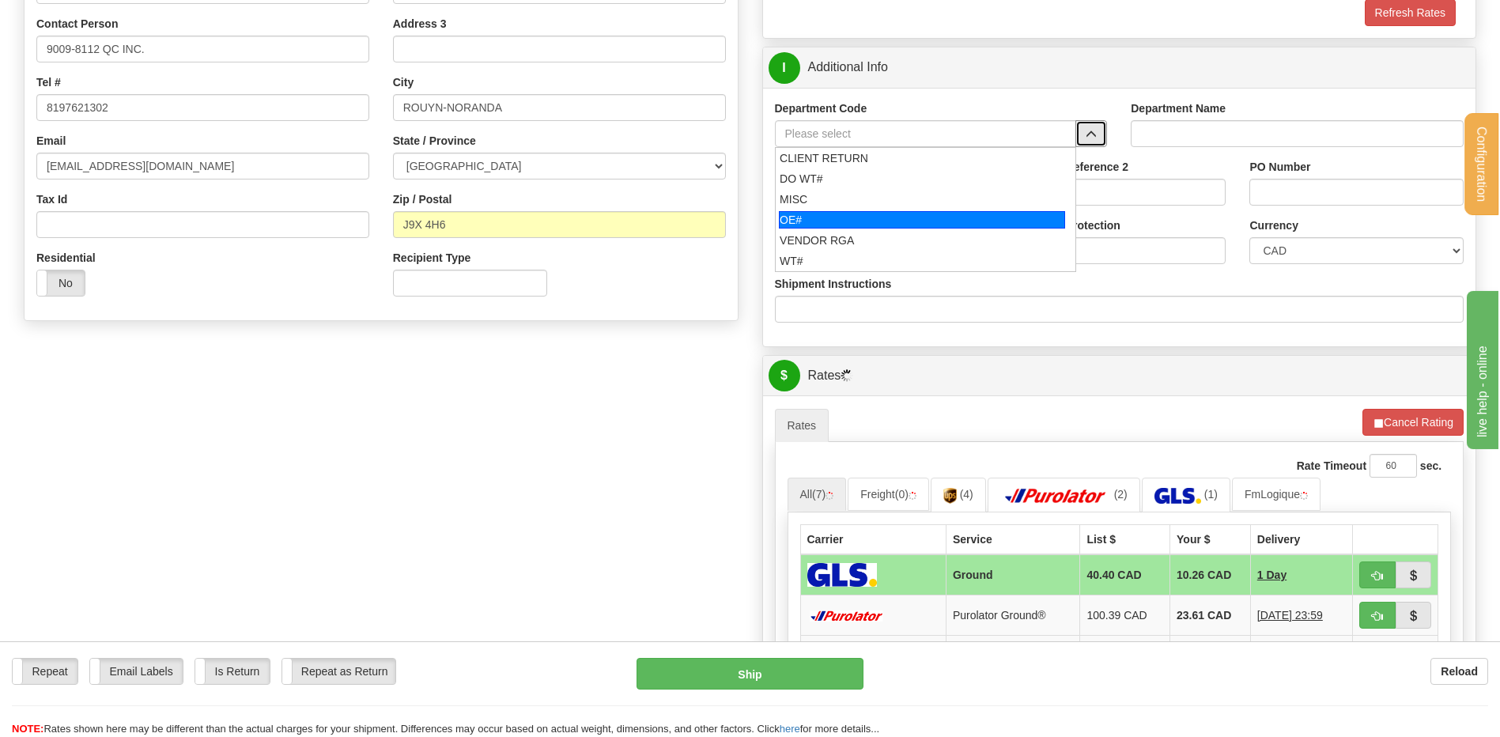
click at [840, 217] on div "OE#" at bounding box center [922, 219] width 286 height 17
type input "OE#"
type input "ORDERS"
click at [843, 193] on input "Shipment Reference" at bounding box center [882, 192] width 214 height 27
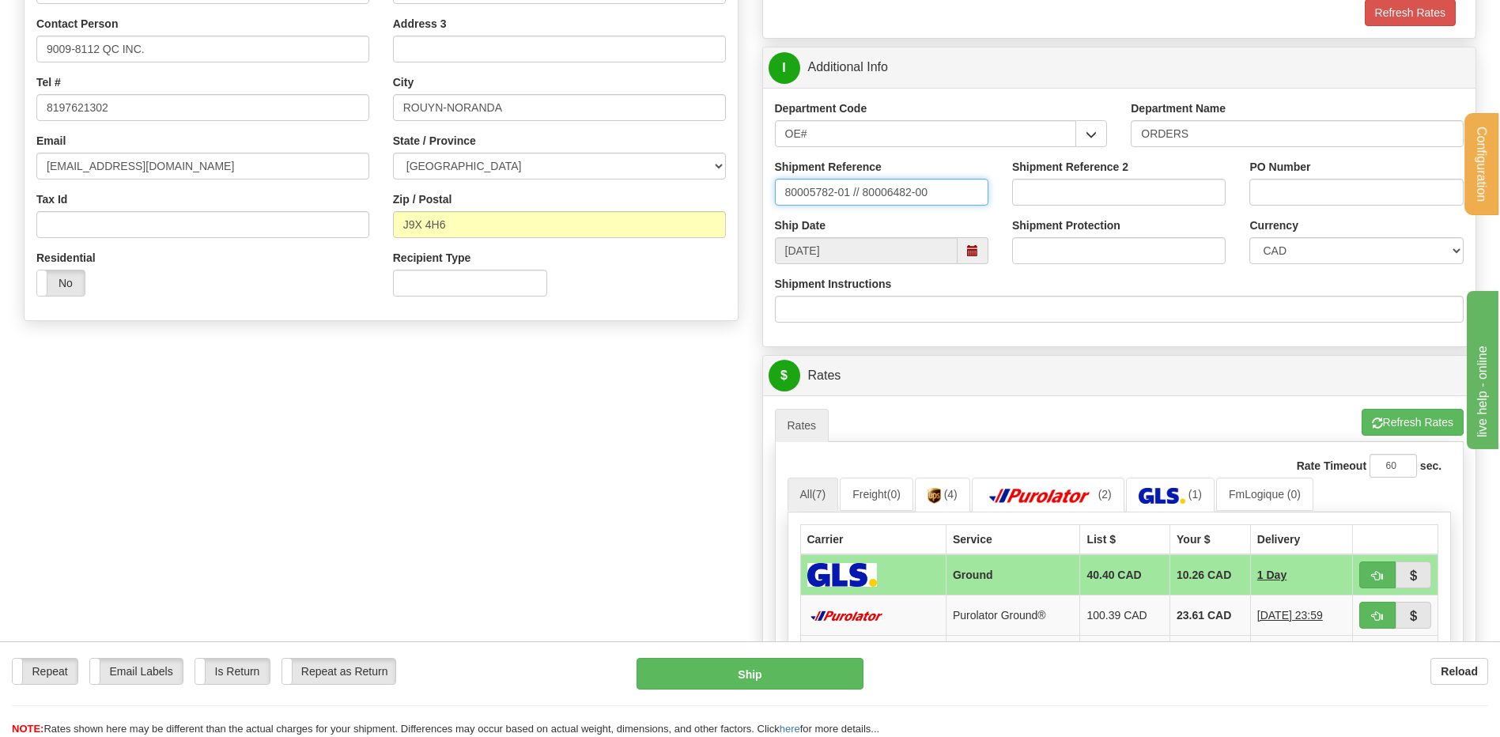
type input "80005782-01 // 80006482-00"
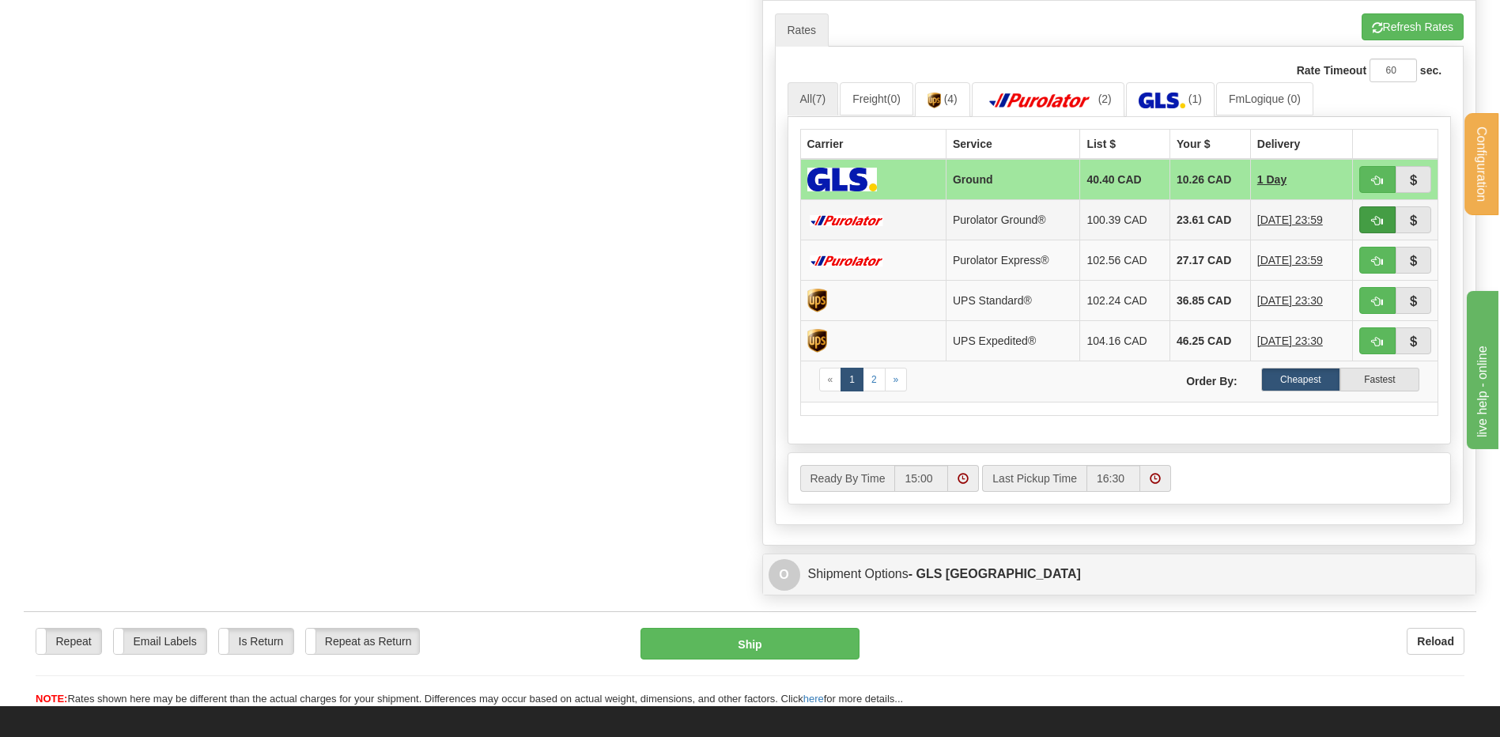
type input "MP1107 / JF1121"
click at [1369, 221] on button "button" at bounding box center [1378, 219] width 36 height 27
type input "260"
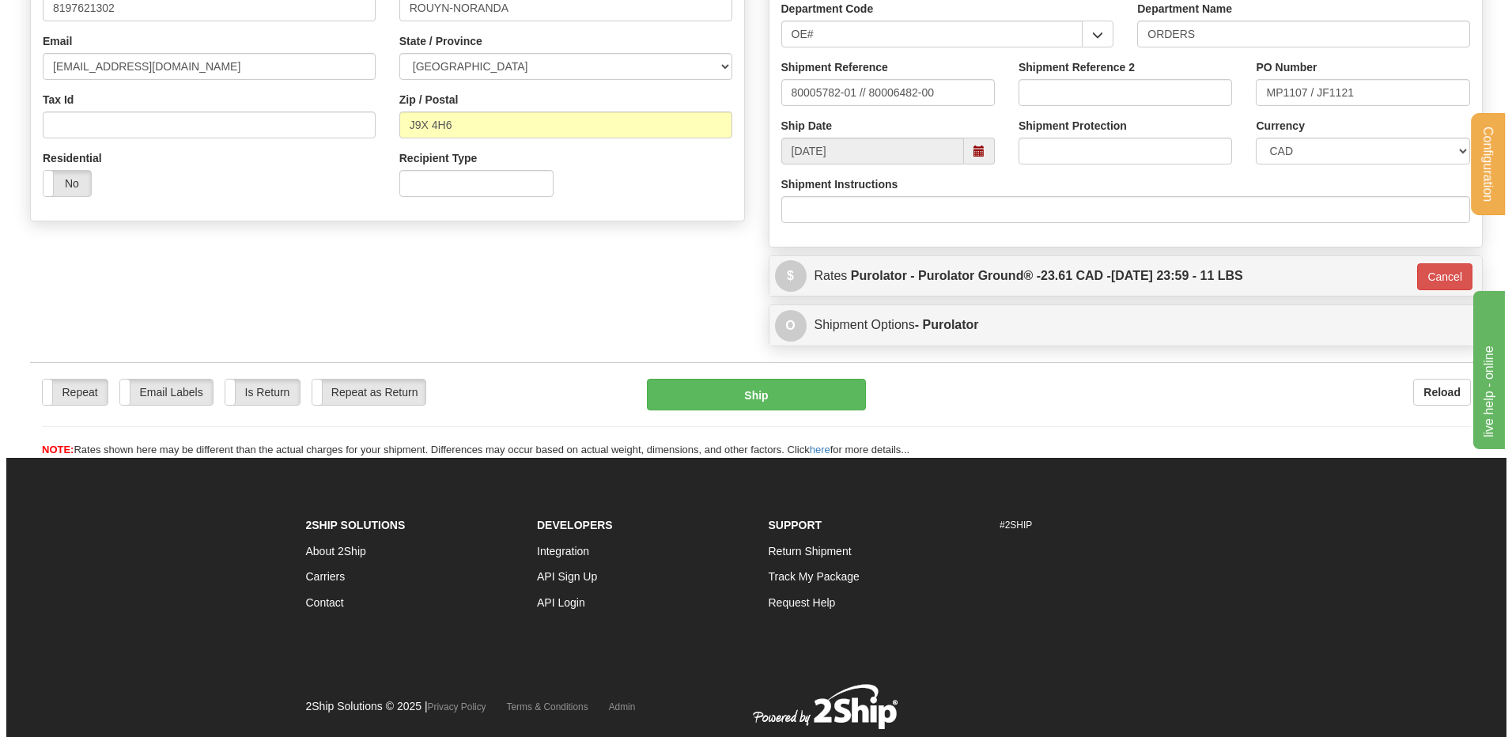
scroll to position [307, 0]
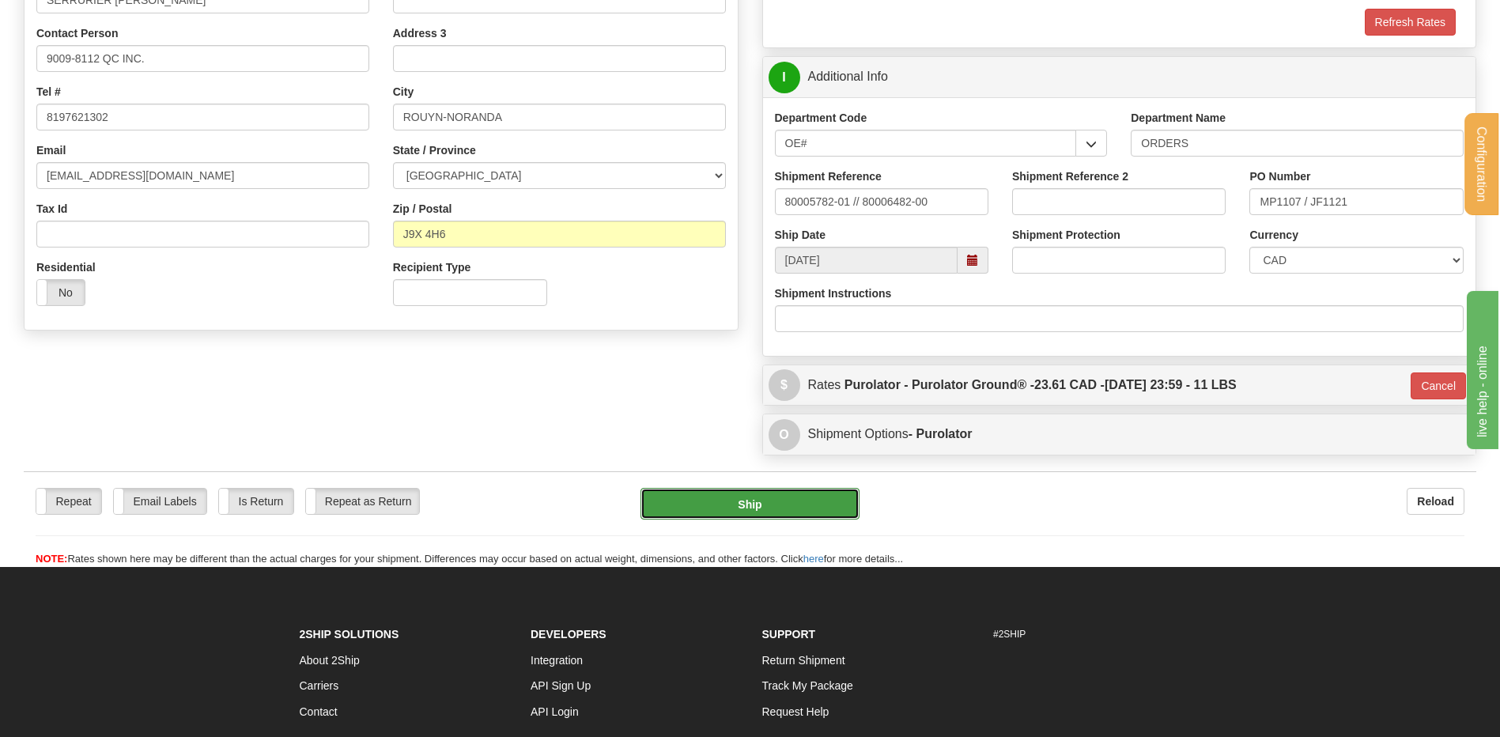
click at [729, 506] on button "Ship" at bounding box center [750, 504] width 218 height 32
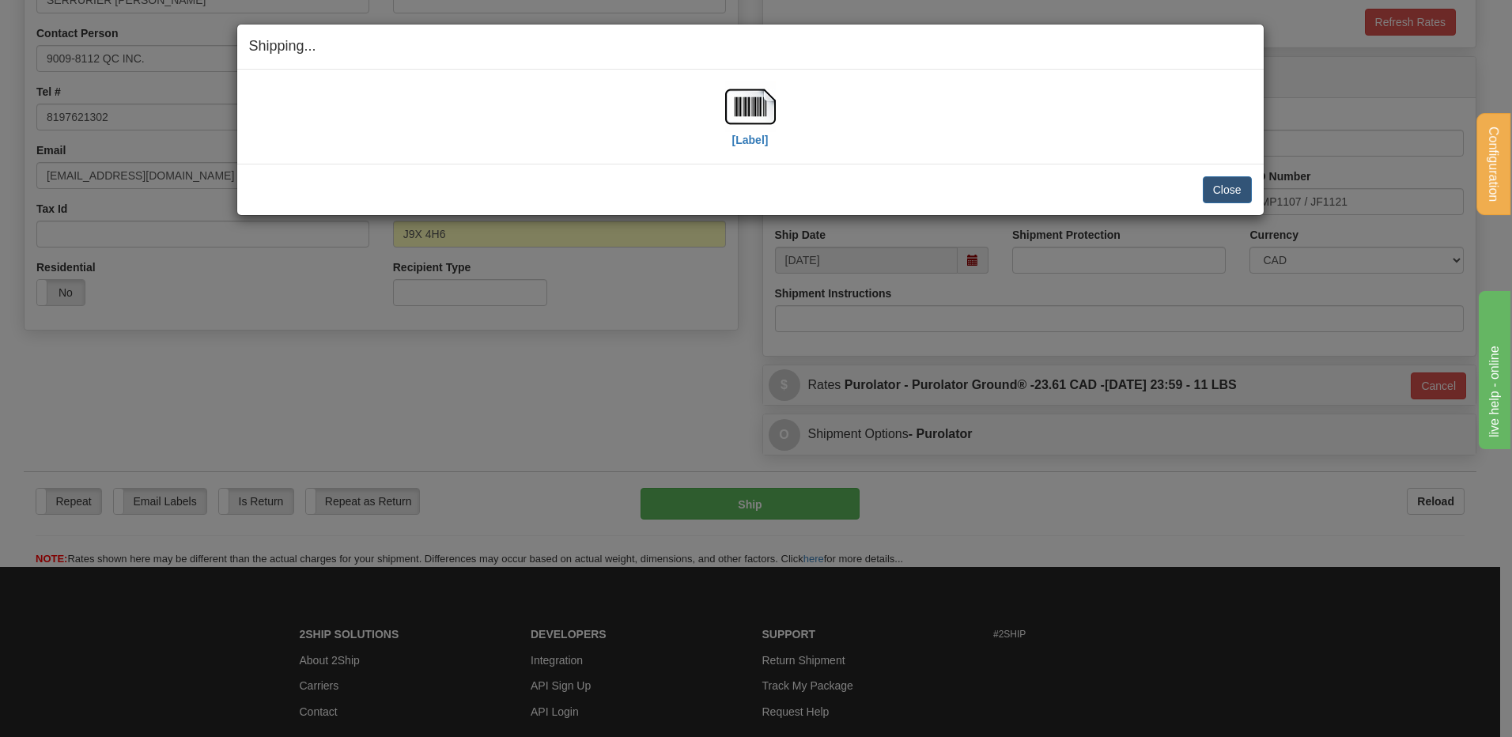
click at [777, 100] on div "[Label]" at bounding box center [750, 116] width 1003 height 70
click at [762, 106] on img at bounding box center [750, 106] width 51 height 51
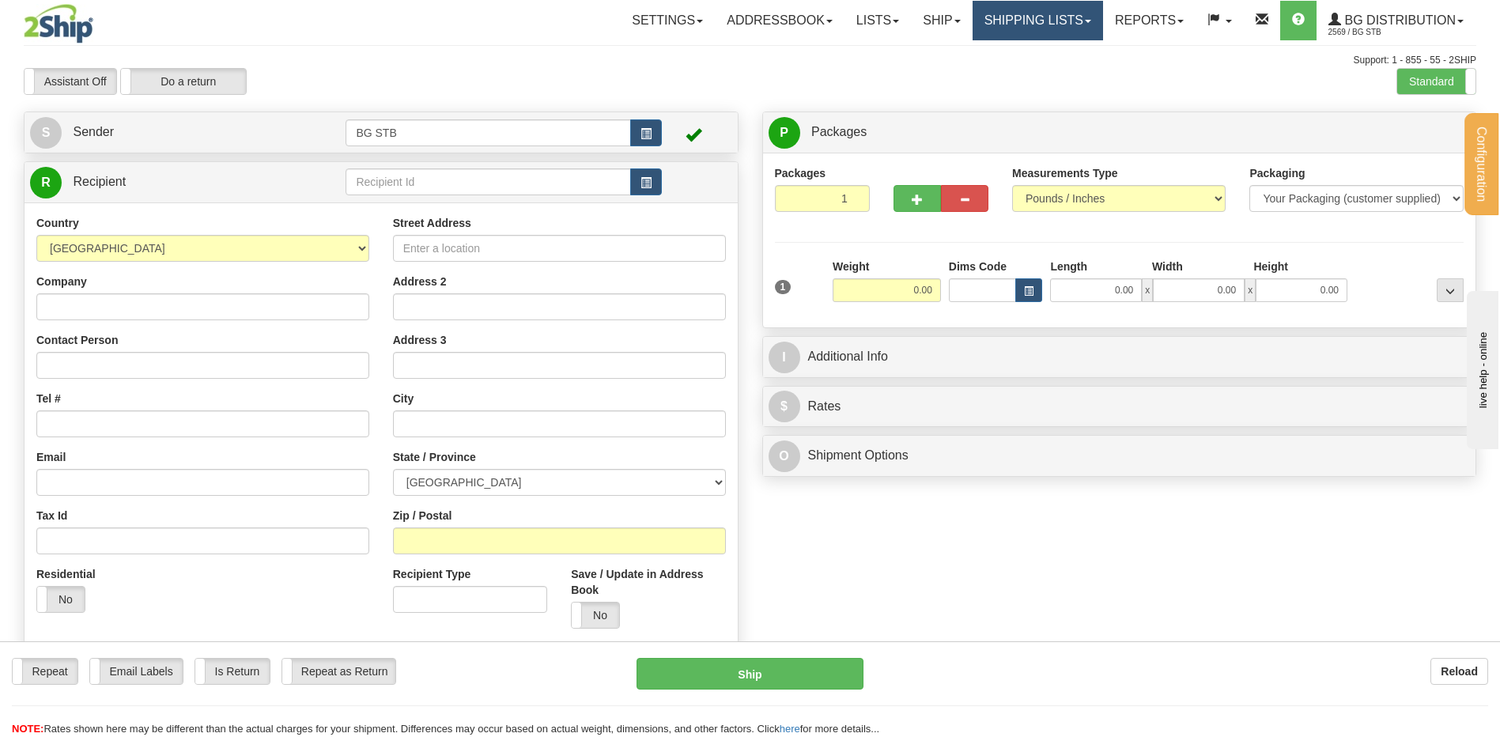
drag, startPoint x: 981, startPoint y: 22, endPoint x: 998, endPoint y: 51, distance: 33.6
click at [981, 22] on link "Shipping lists" at bounding box center [1038, 21] width 130 height 40
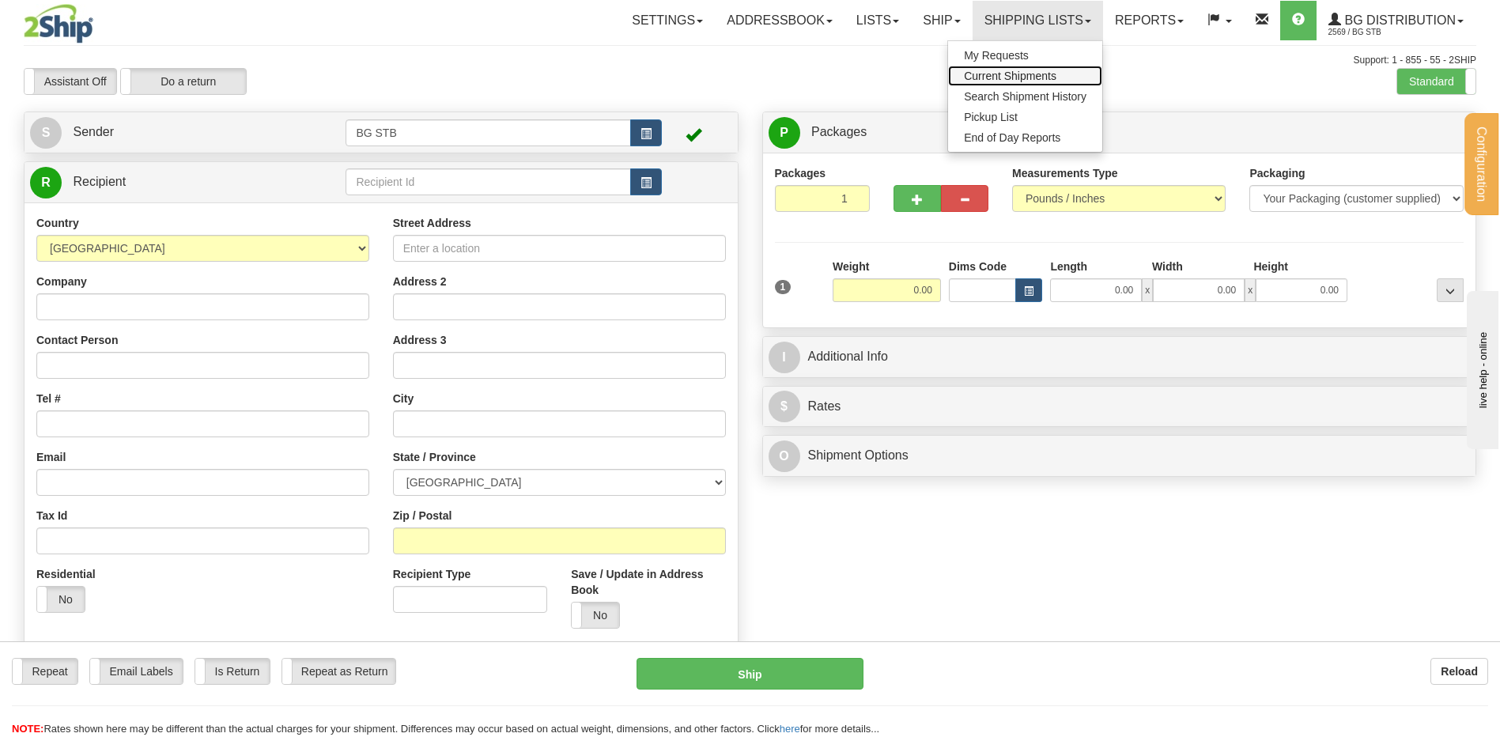
click at [1004, 74] on span "Current Shipments" at bounding box center [1010, 76] width 93 height 13
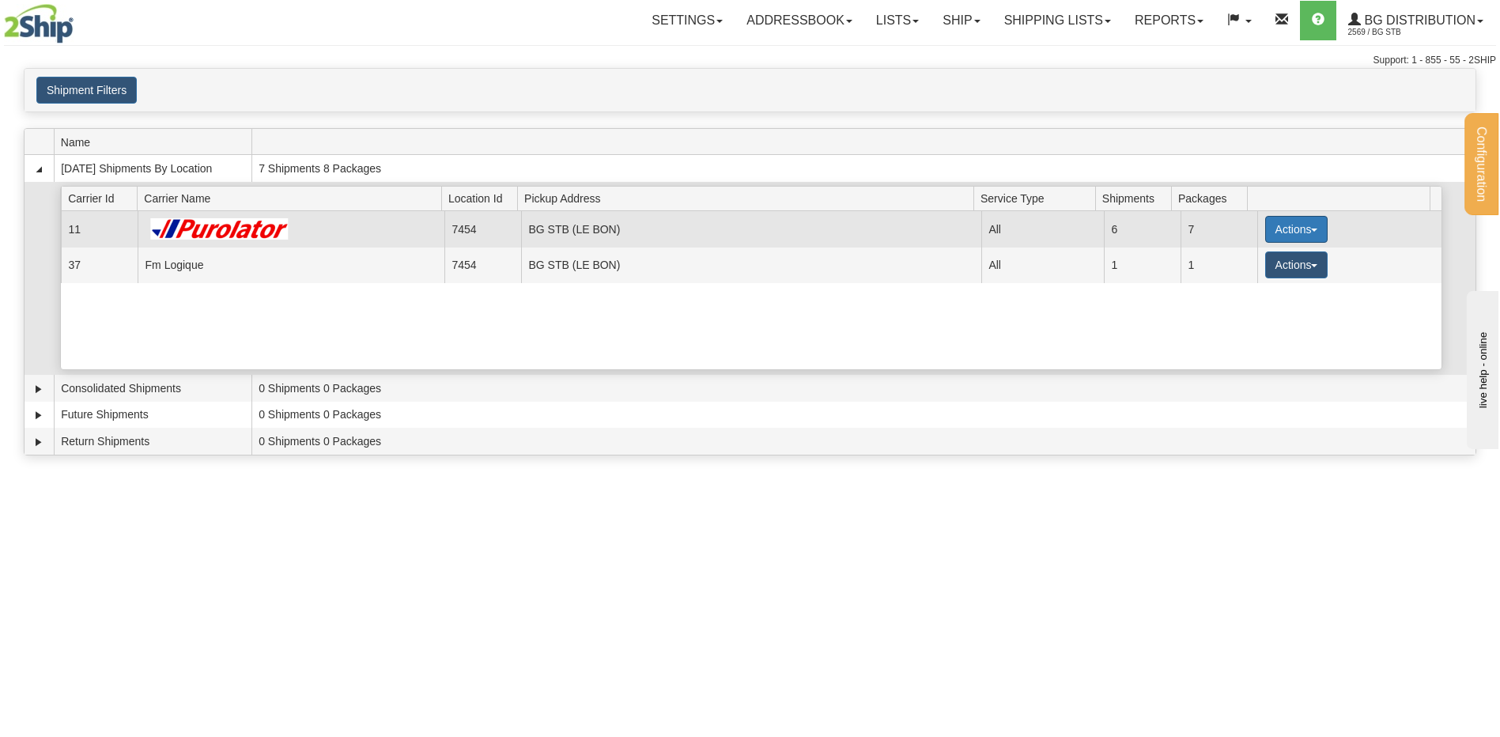
click at [1290, 231] on button "Actions" at bounding box center [1296, 229] width 63 height 27
click at [1231, 259] on span "Details" at bounding box center [1237, 258] width 43 height 11
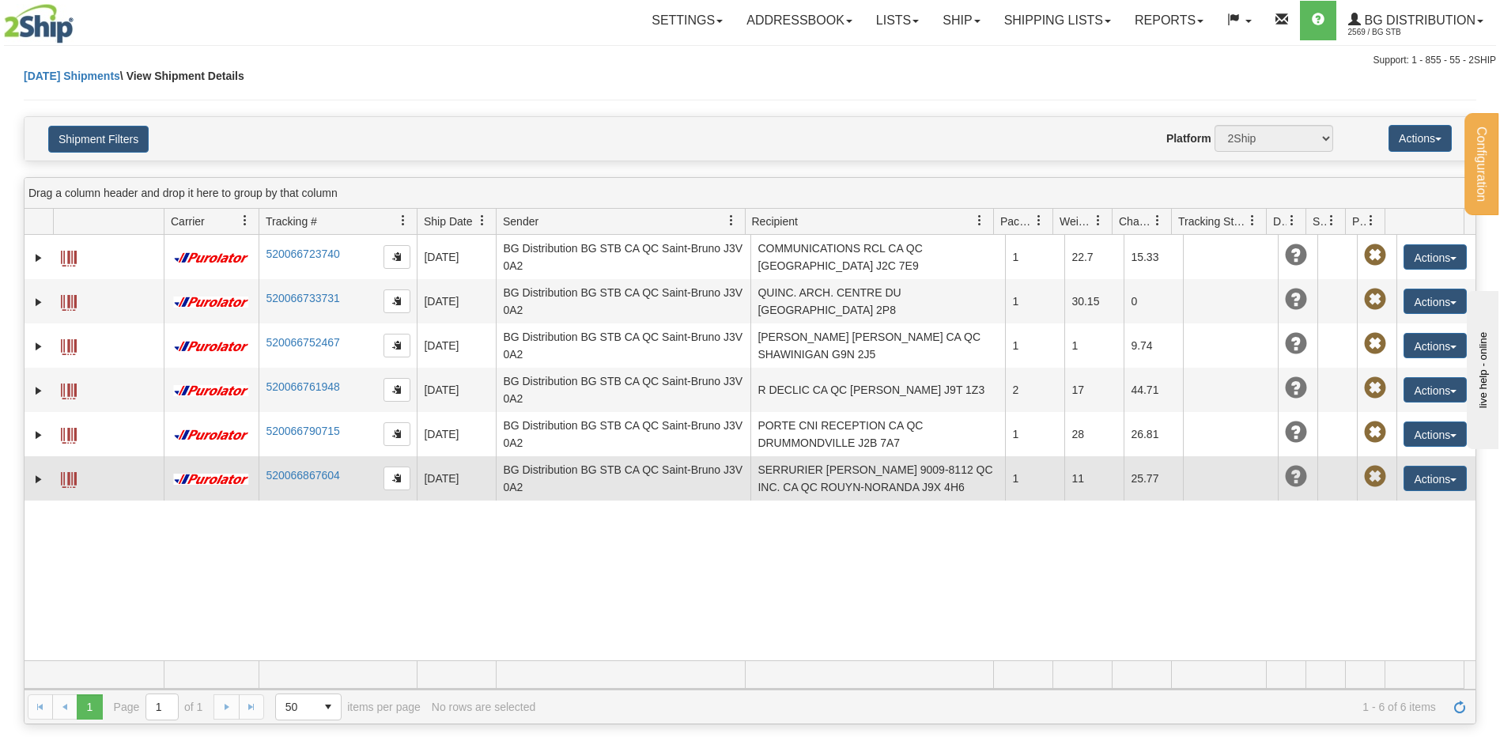
click at [72, 477] on span at bounding box center [69, 480] width 16 height 16
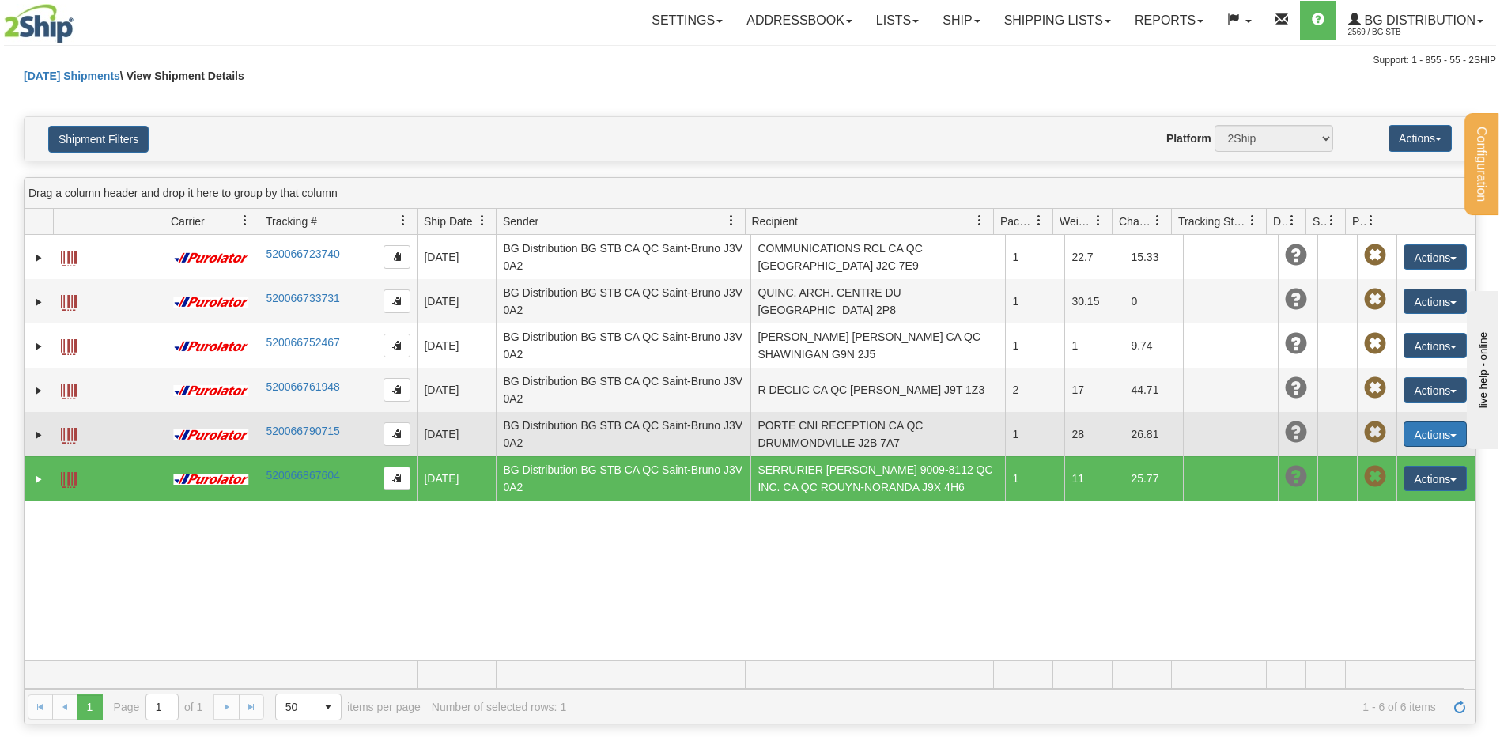
click at [1411, 432] on button "Actions" at bounding box center [1435, 434] width 63 height 25
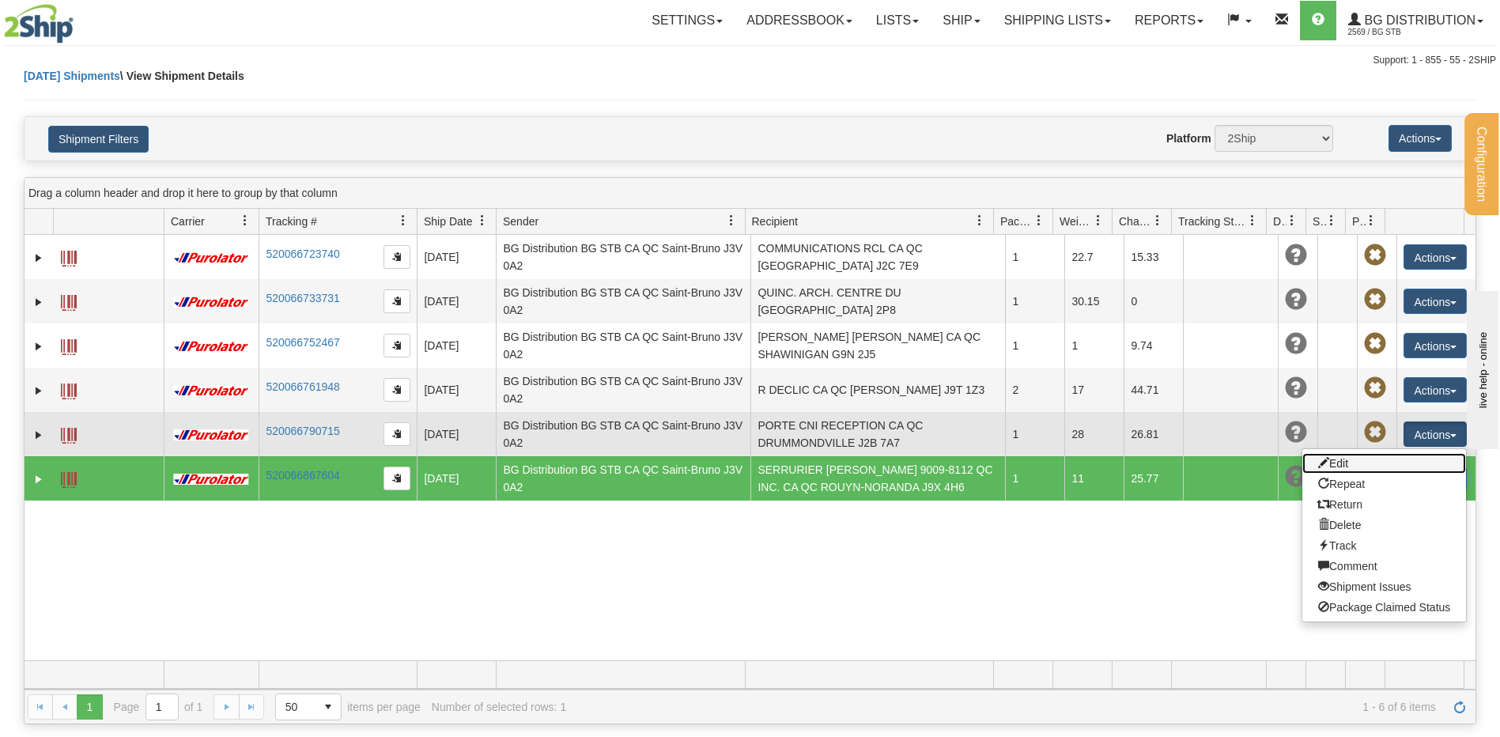
click at [1376, 463] on link "Edit" at bounding box center [1385, 463] width 164 height 21
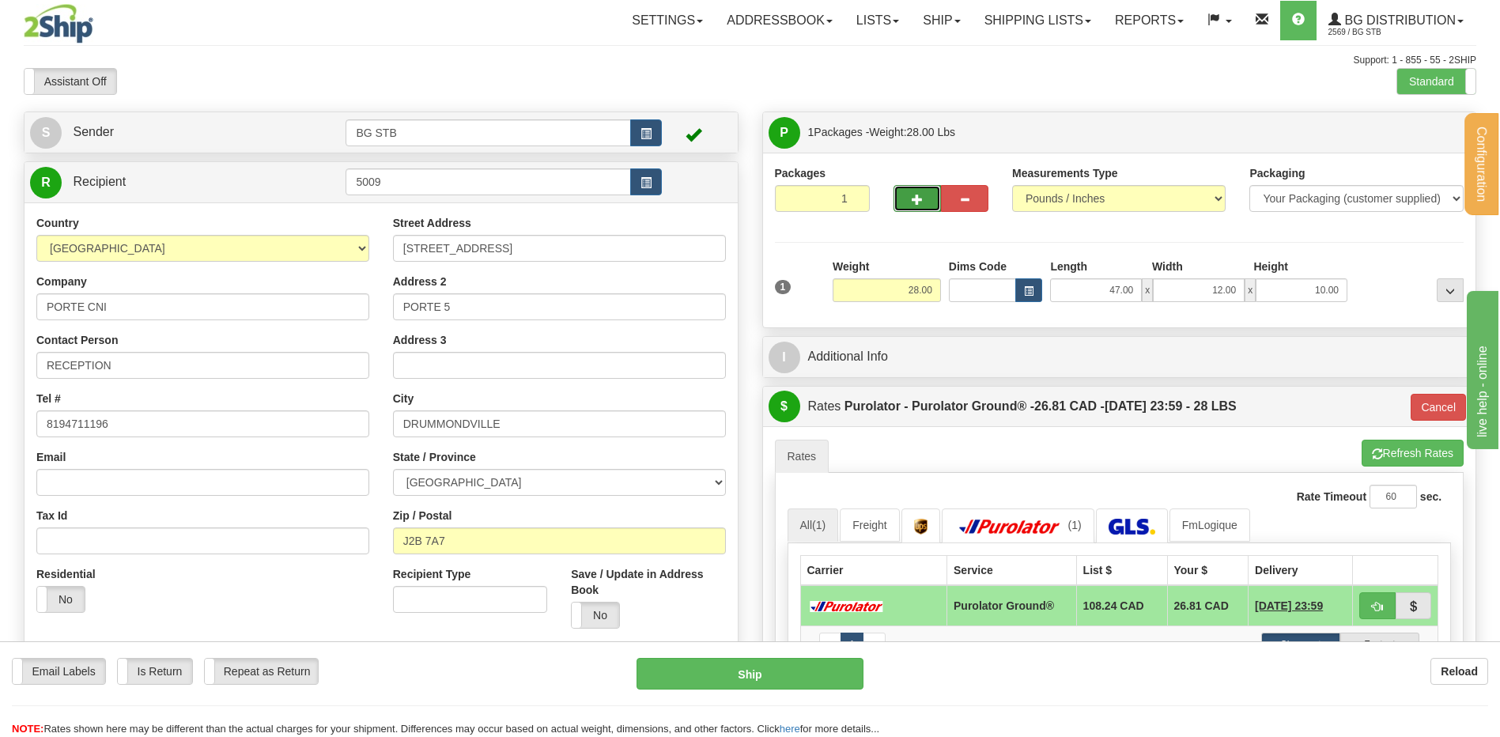
click at [909, 200] on button "button" at bounding box center [917, 198] width 47 height 27
type input "2"
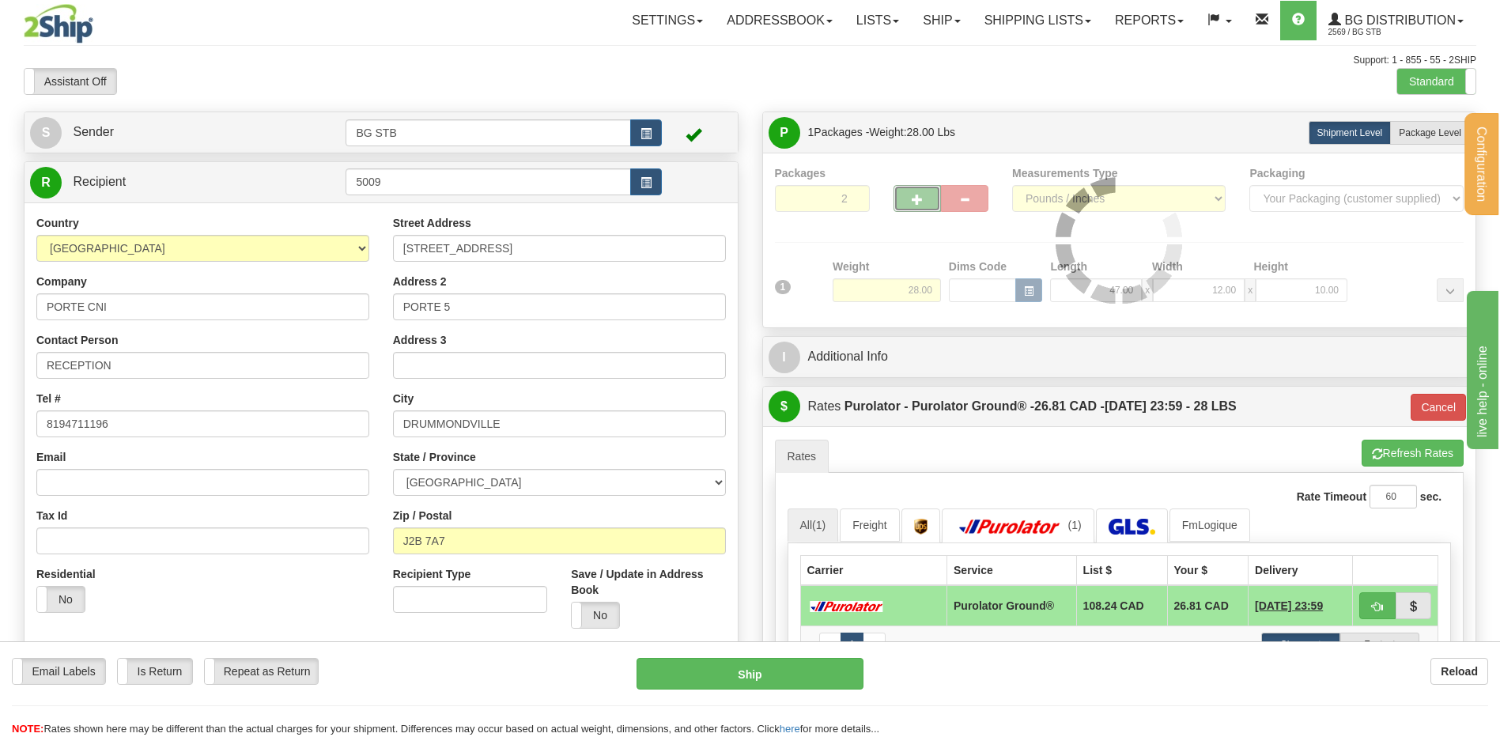
type input "260"
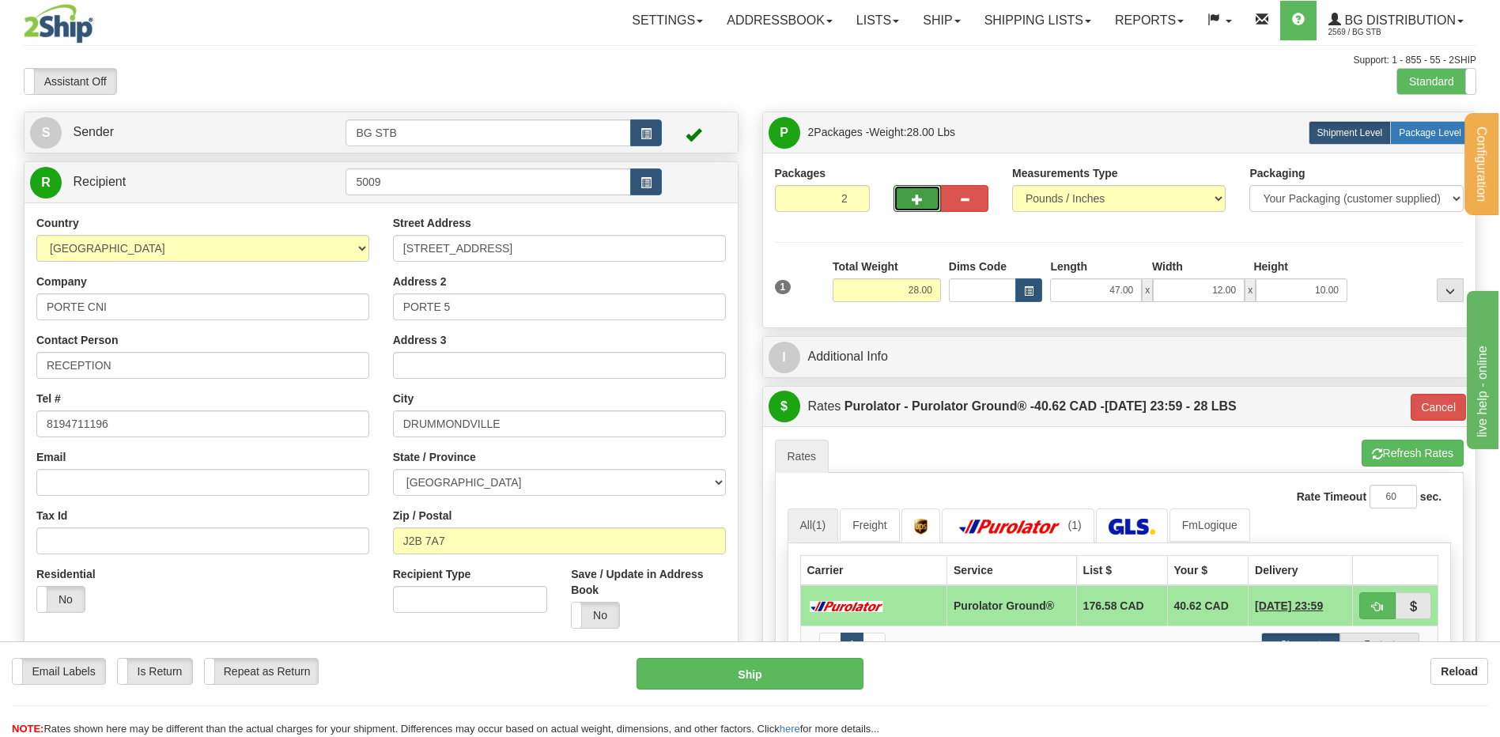
click at [1418, 130] on span "Package Level" at bounding box center [1430, 132] width 62 height 11
radio input "true"
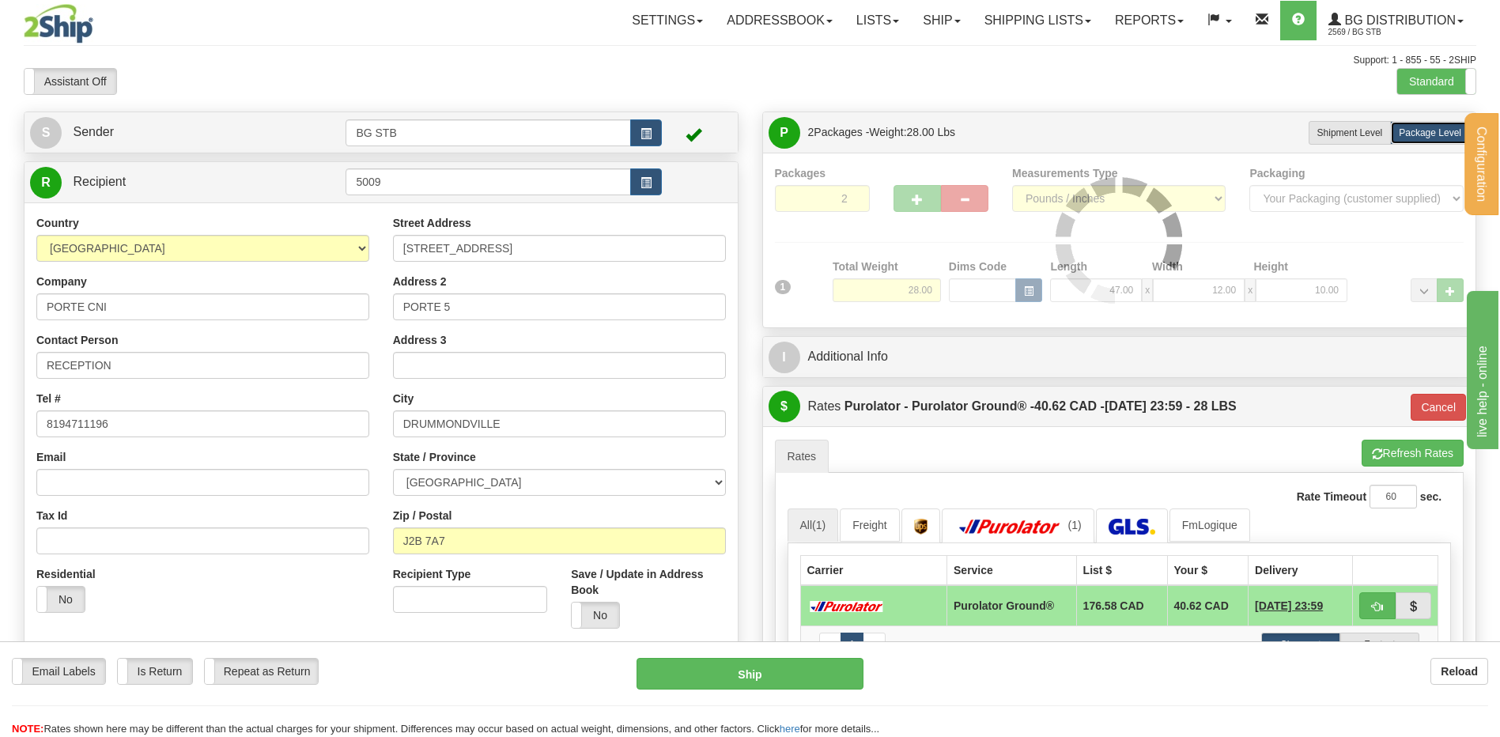
type input "260"
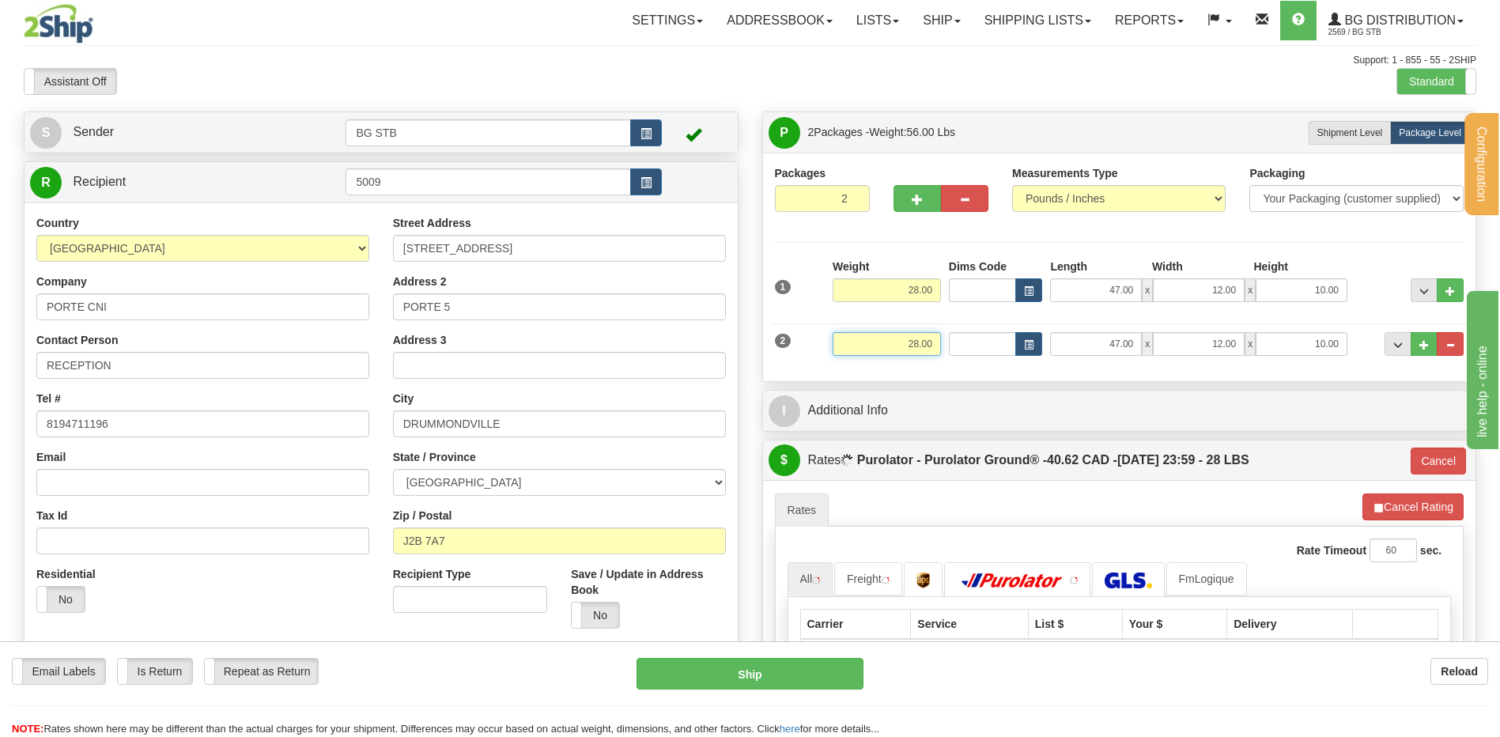
drag, startPoint x: 904, startPoint y: 334, endPoint x: 952, endPoint y: 331, distance: 48.3
click at [944, 334] on div "Weight 28.00" at bounding box center [887, 350] width 116 height 36
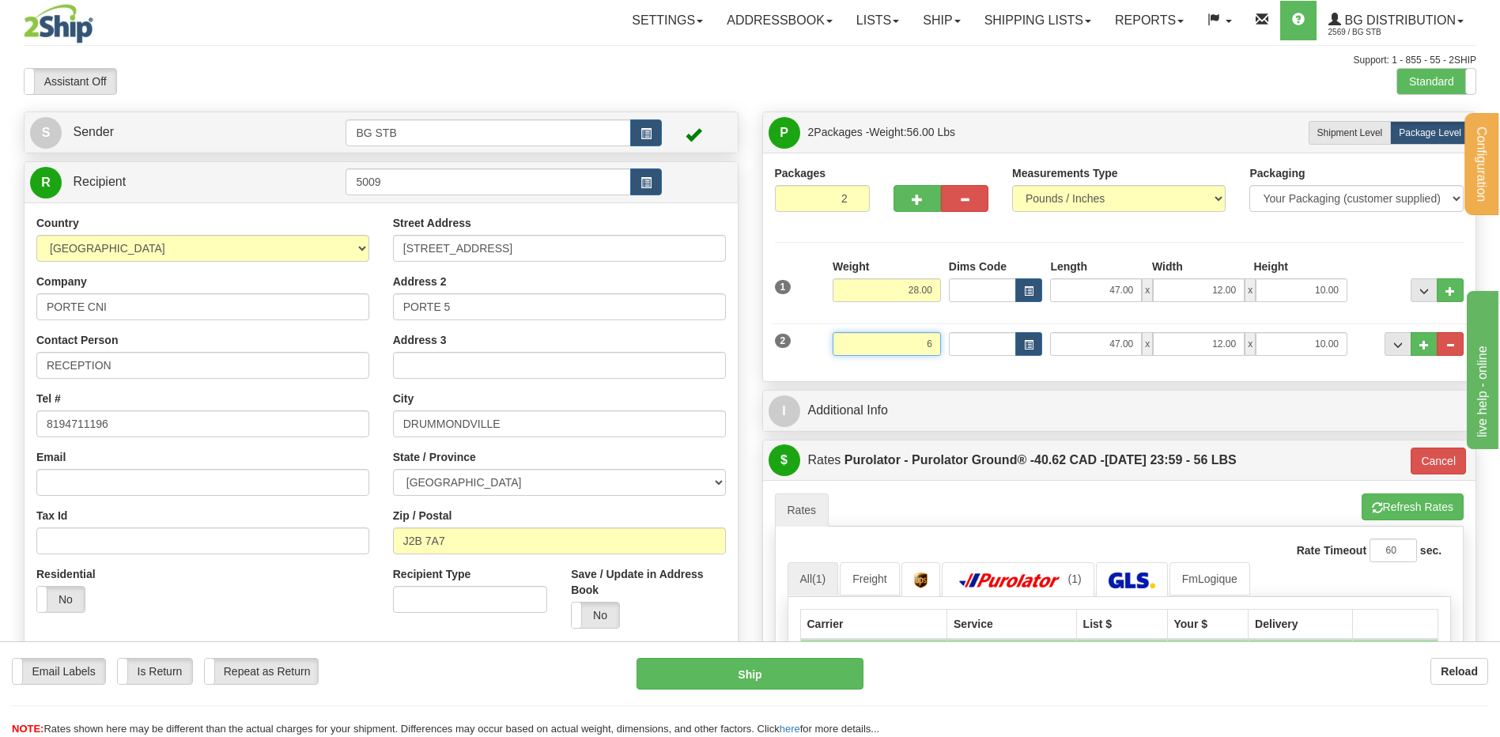
type input "6"
type input "260"
type input "6.00"
type input "96.00"
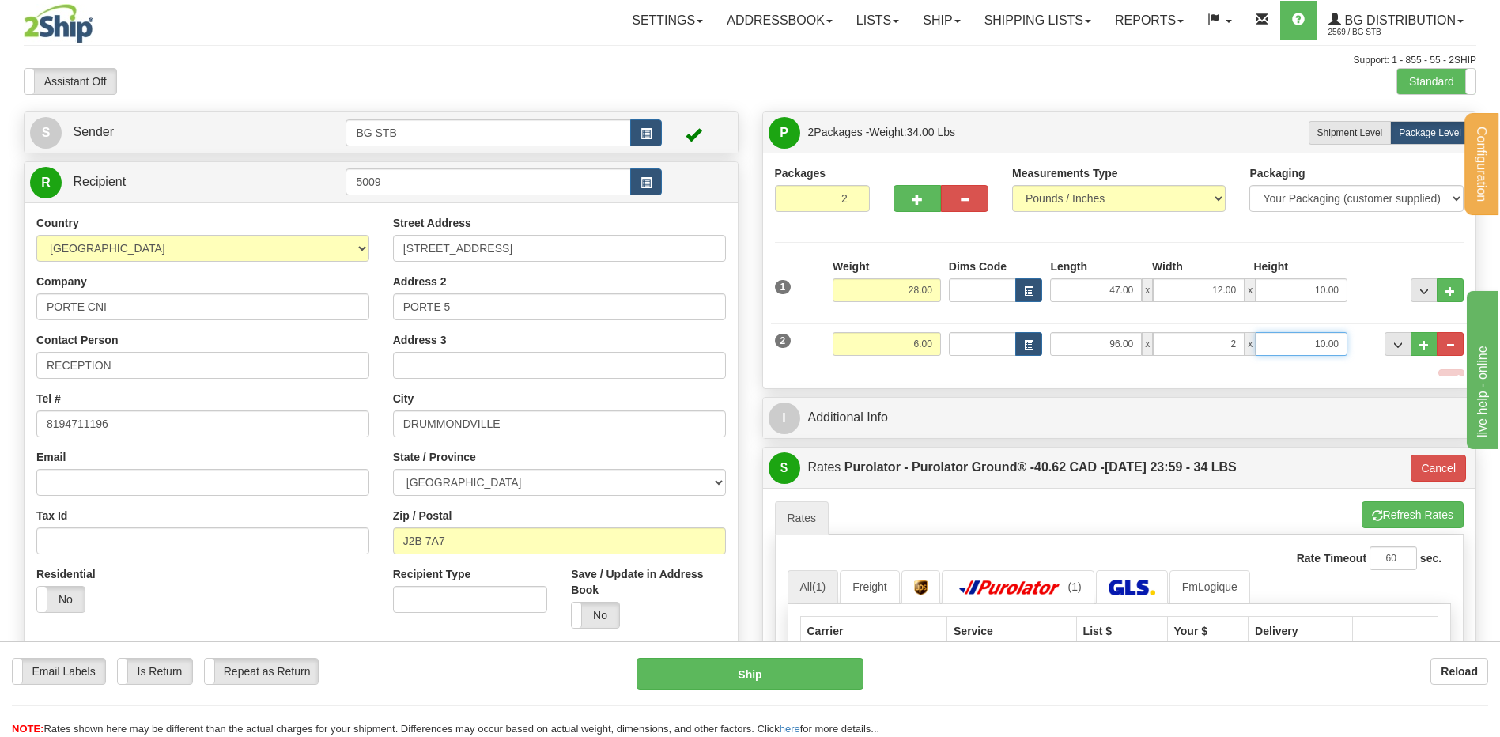
type input "2.00"
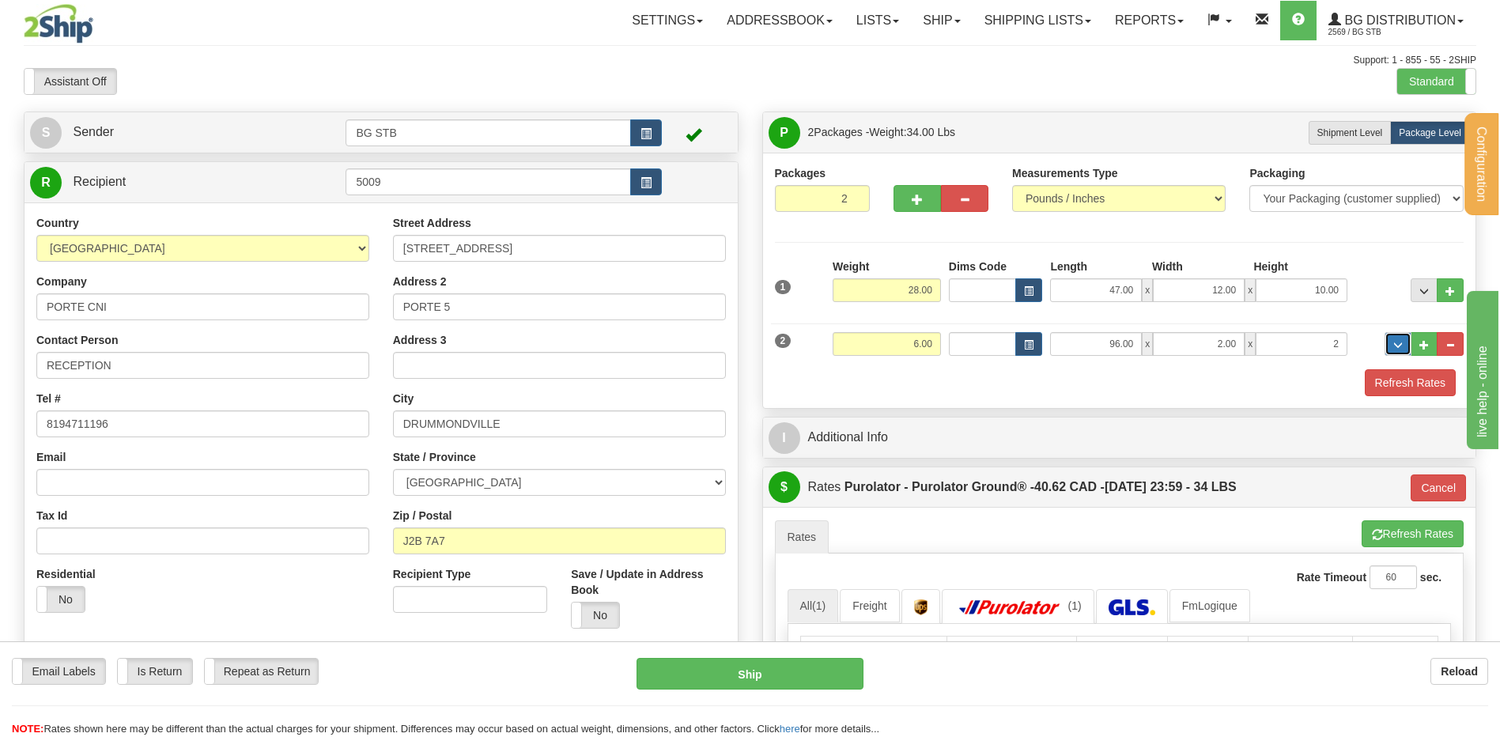
type input "2.00"
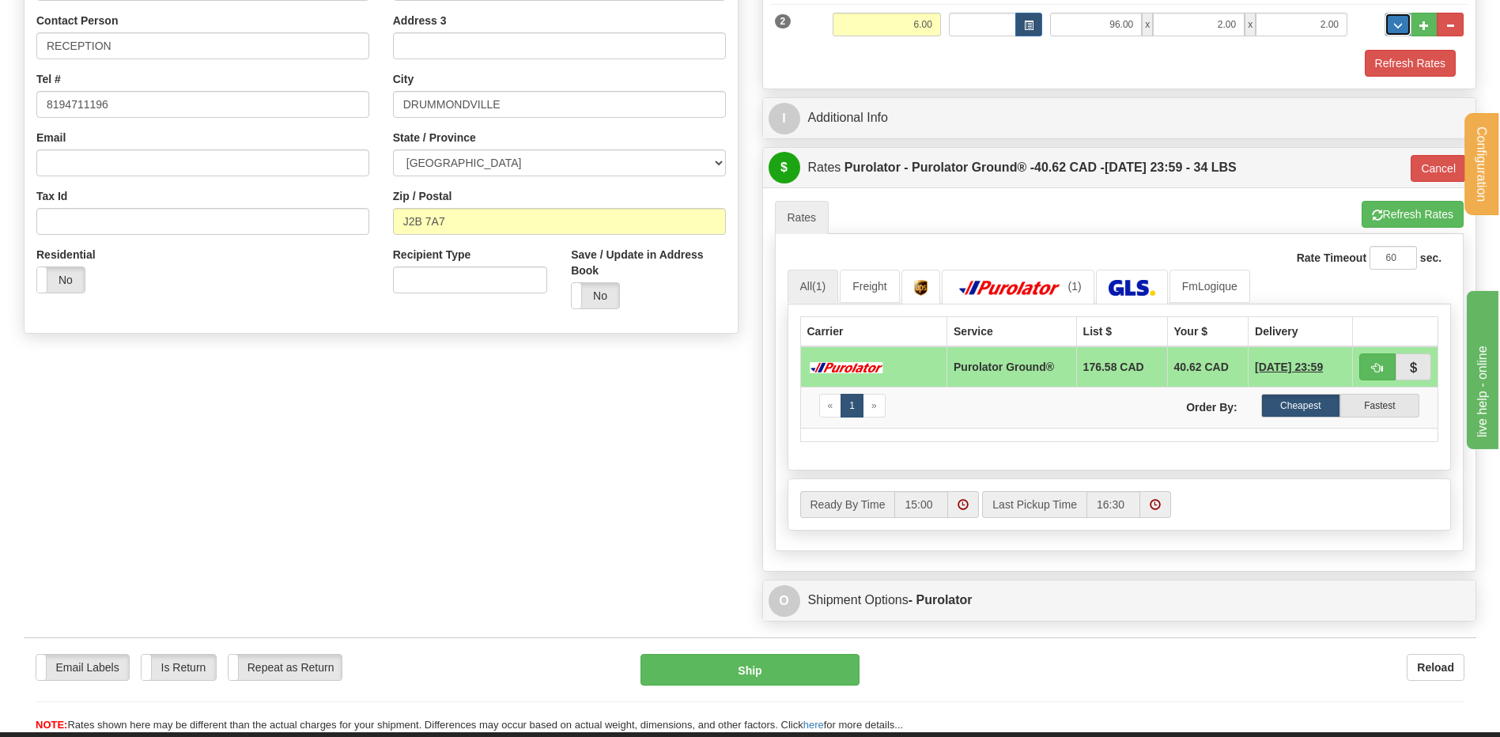
scroll to position [395, 0]
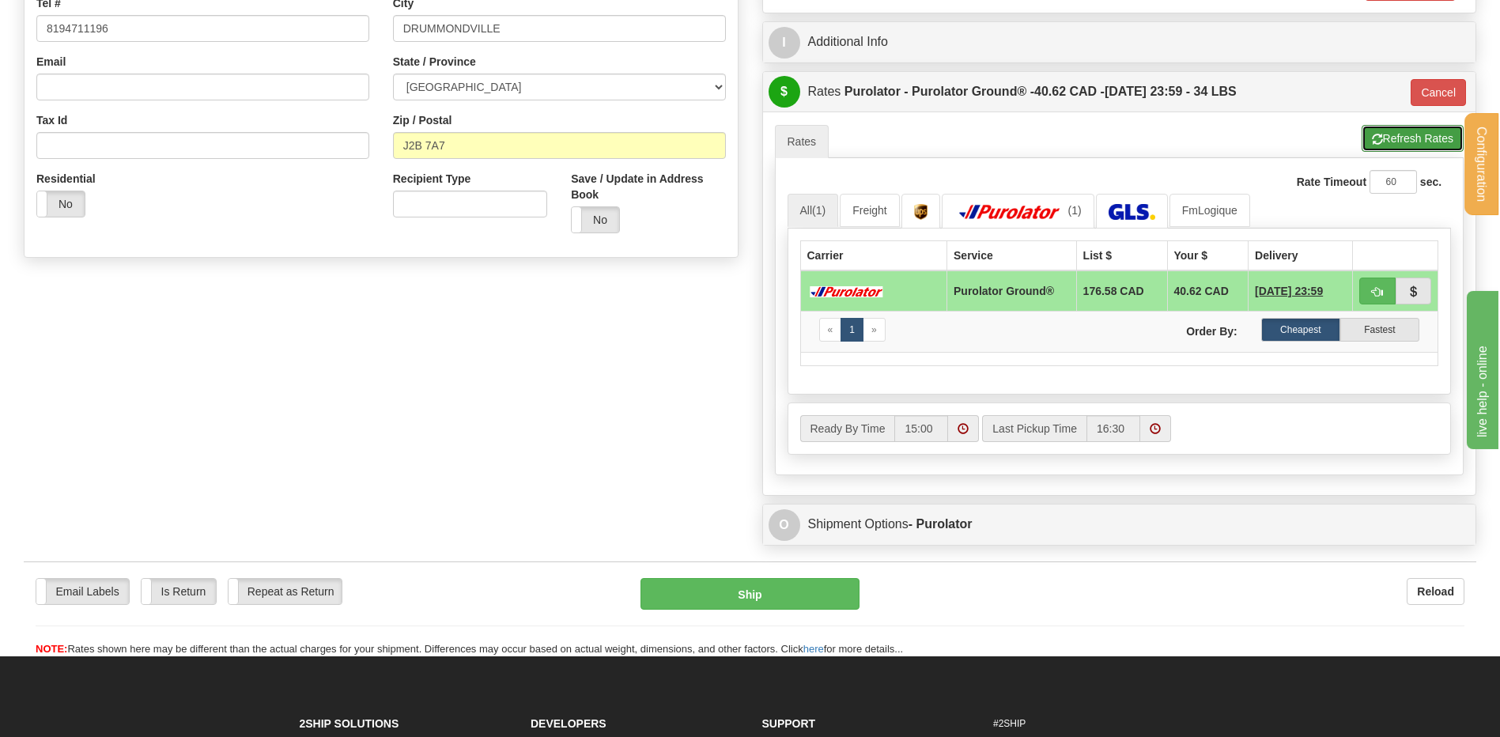
click at [1395, 130] on button "Refresh Rates" at bounding box center [1413, 138] width 102 height 27
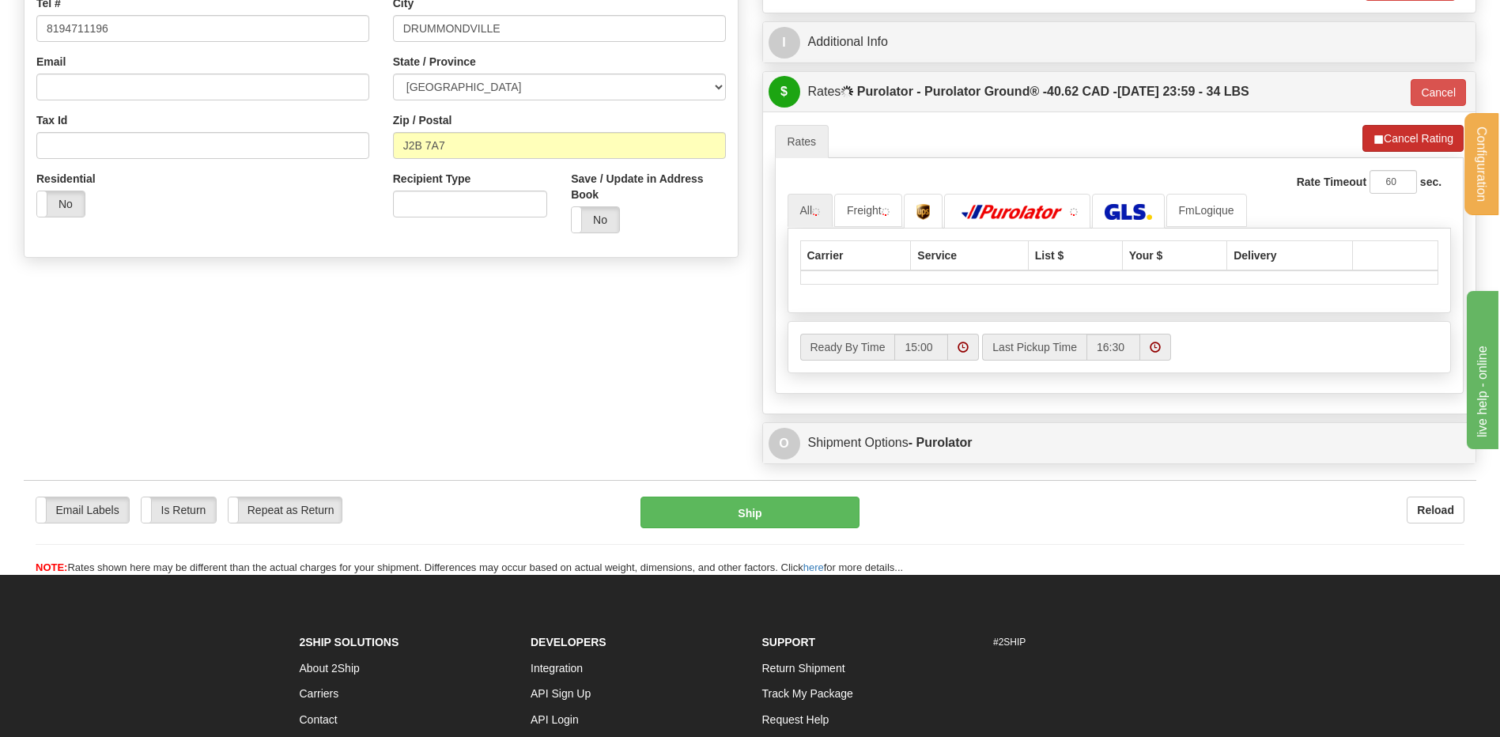
type input "260"
click at [1439, 91] on button "Cancel" at bounding box center [1438, 92] width 55 height 27
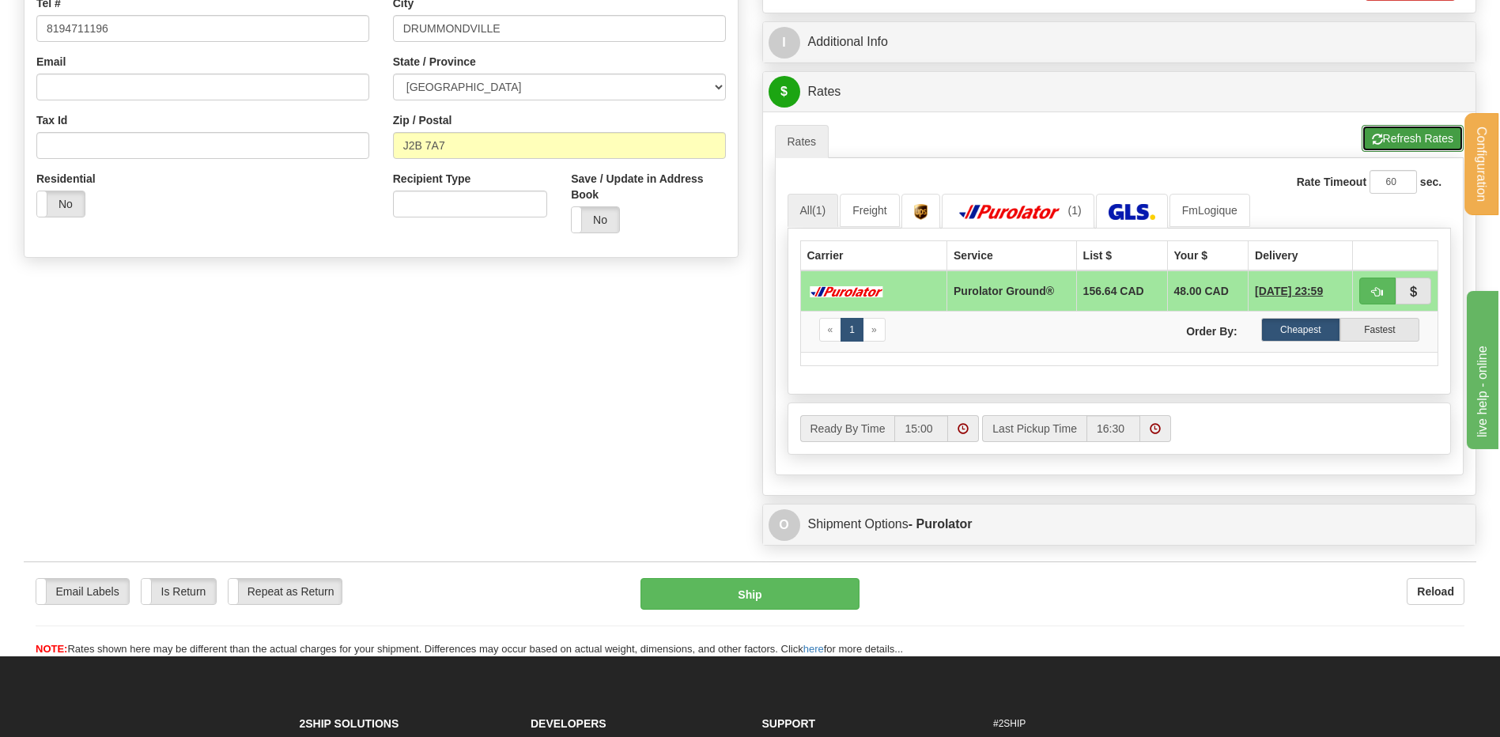
click at [1402, 136] on button "Refresh Rates" at bounding box center [1413, 138] width 102 height 27
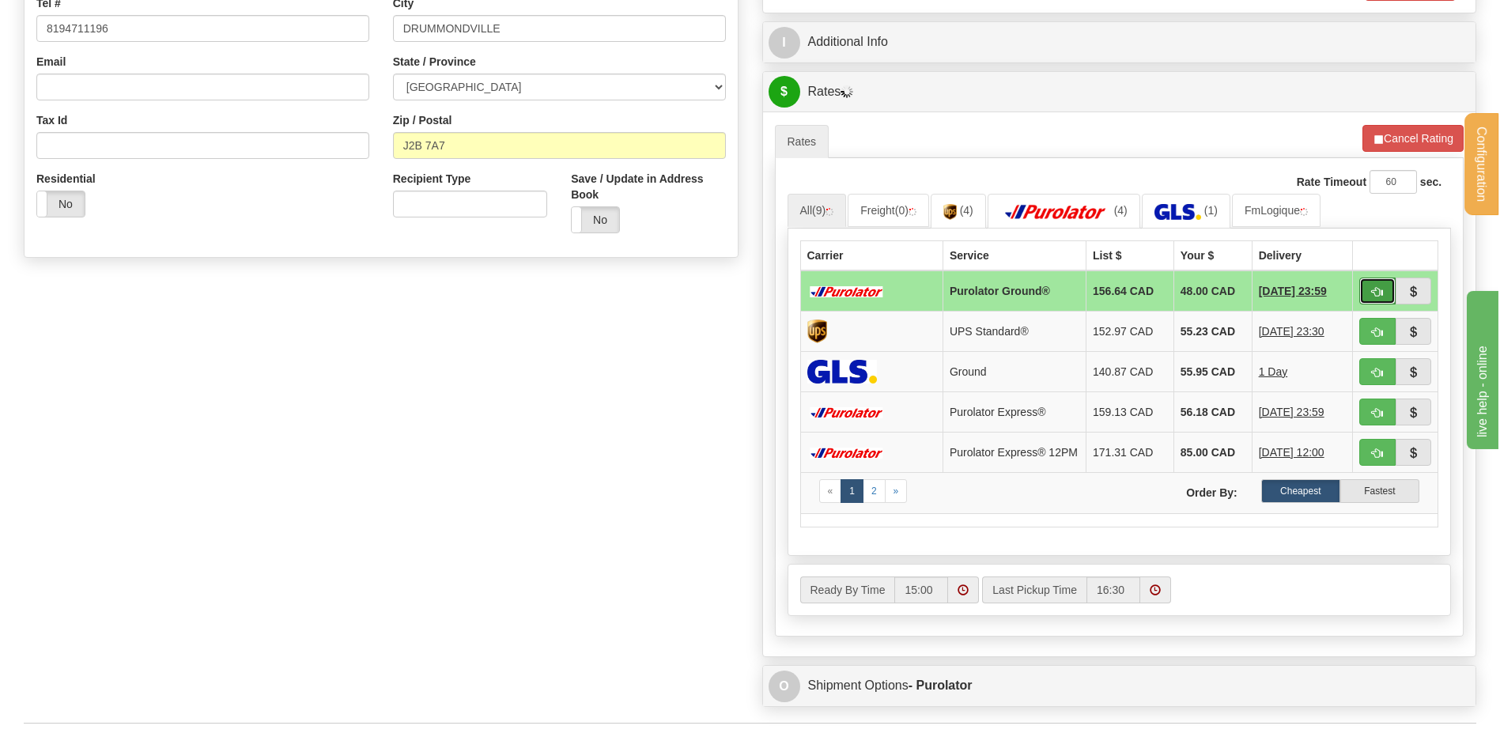
click at [1383, 289] on button "button" at bounding box center [1378, 291] width 36 height 27
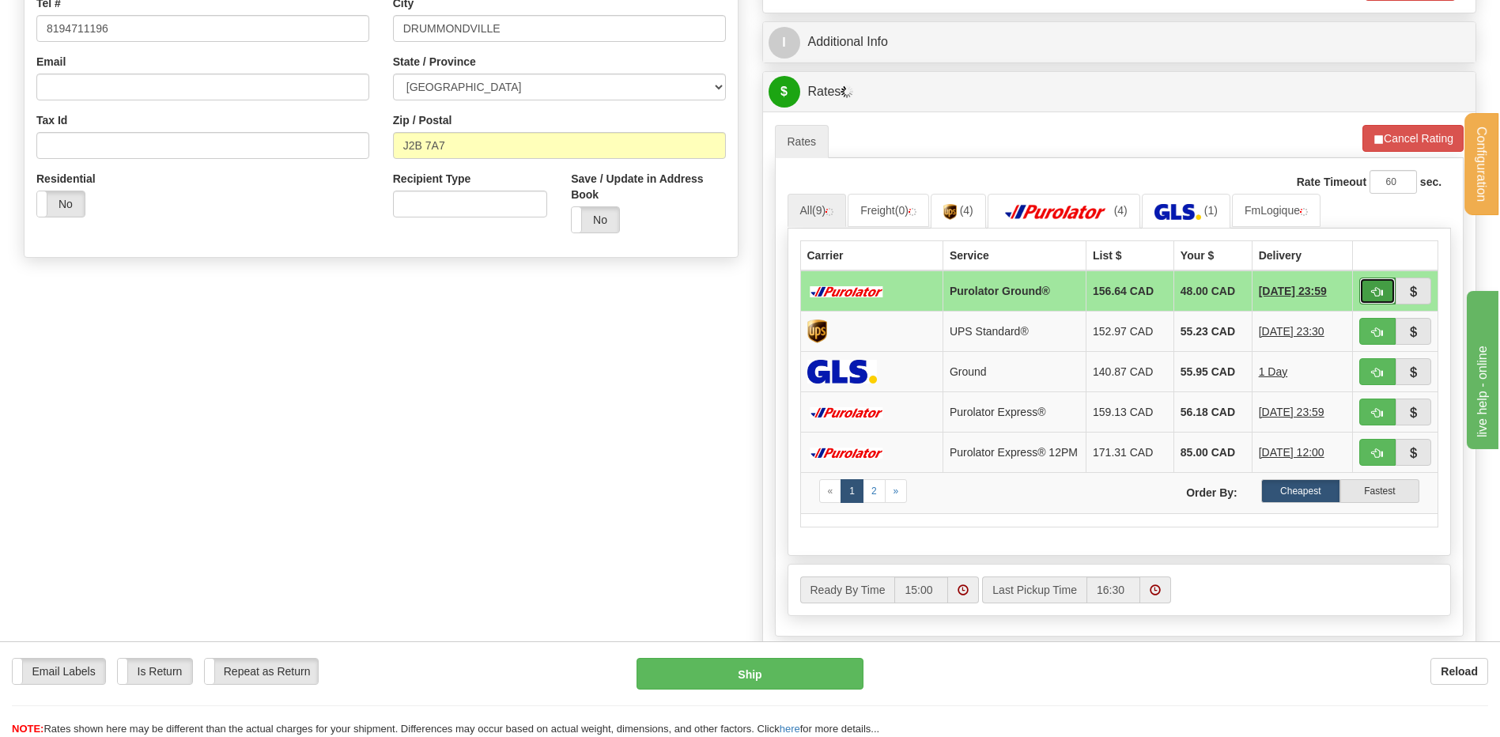
click at [1378, 292] on span "button" at bounding box center [1377, 292] width 11 height 10
click at [1378, 296] on span "button" at bounding box center [1377, 292] width 11 height 10
click at [1363, 289] on button "button" at bounding box center [1378, 291] width 36 height 27
type input "260"
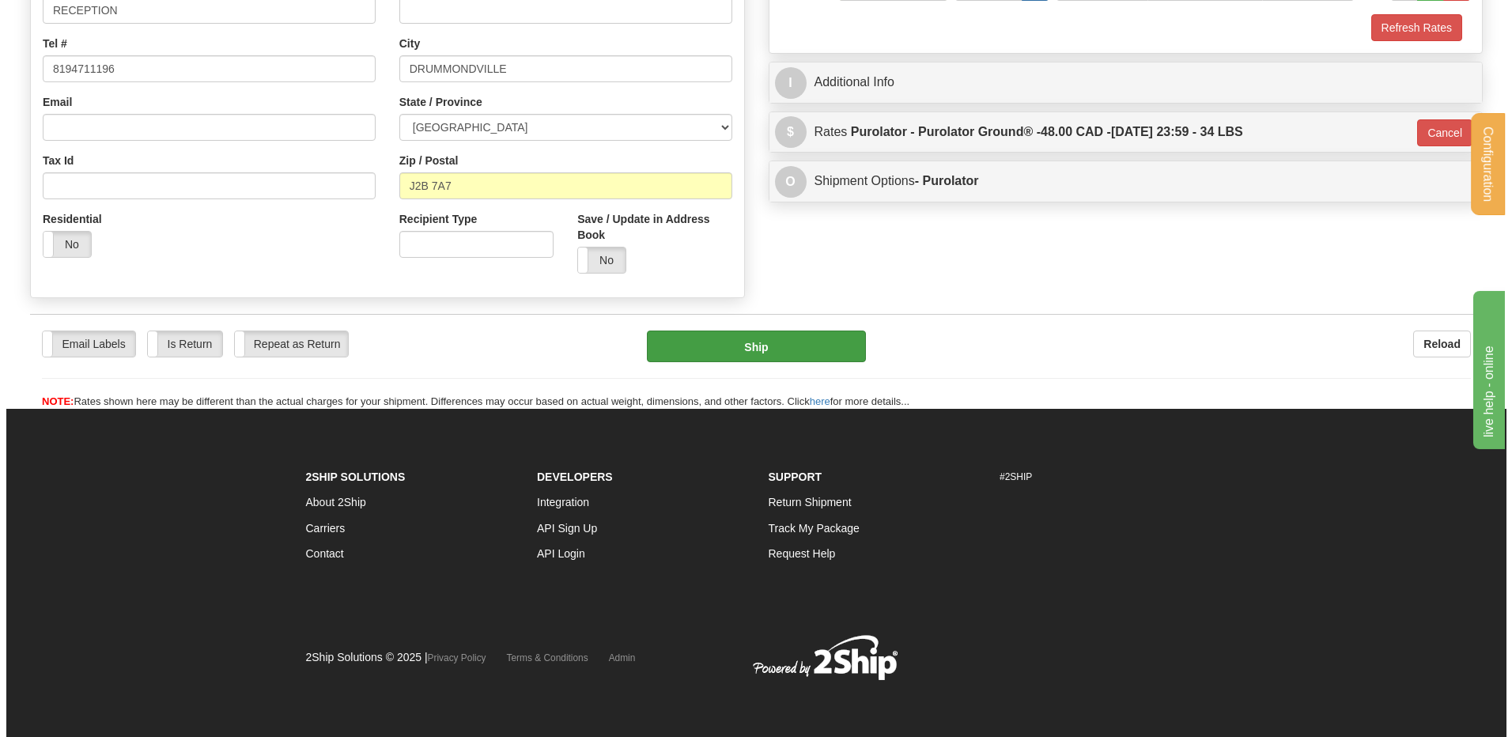
scroll to position [355, 0]
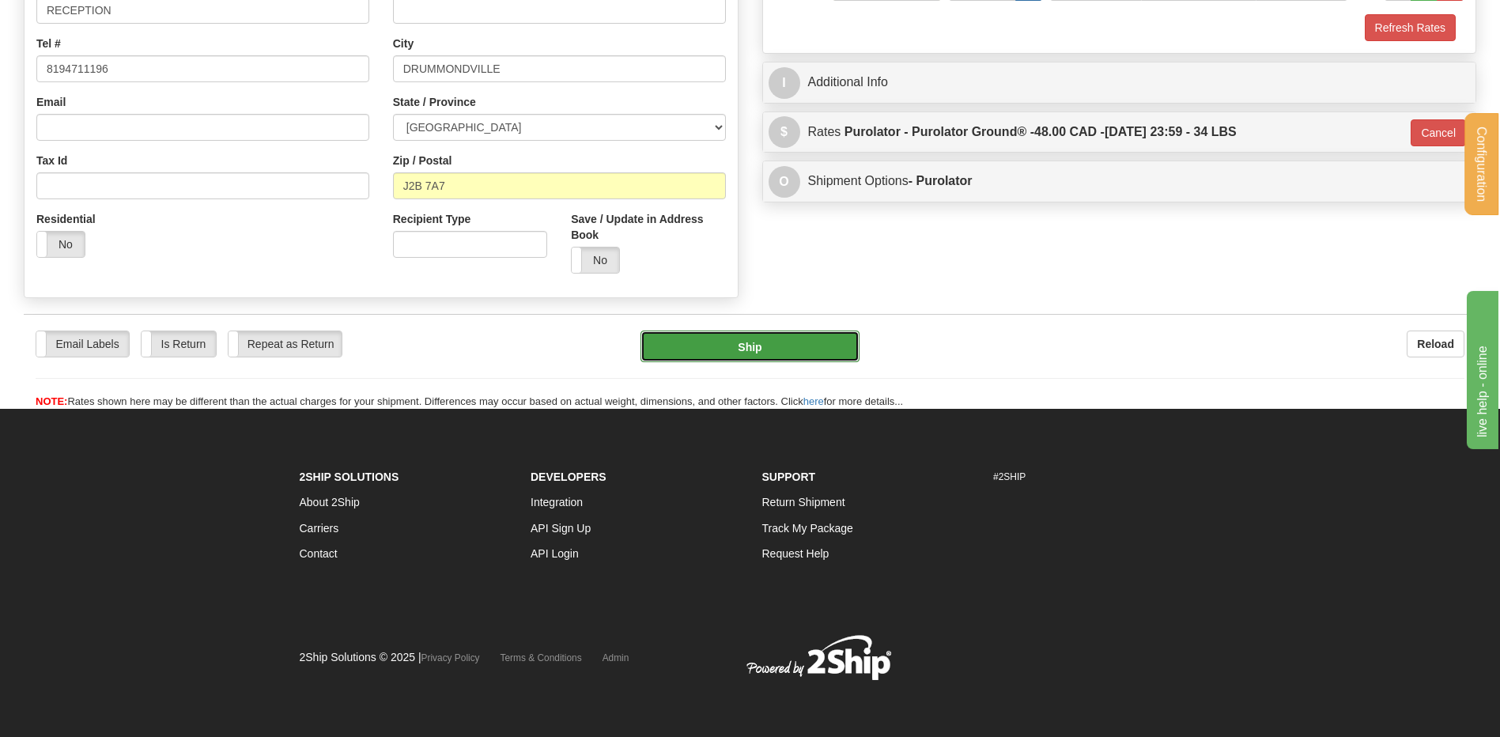
click at [703, 338] on button "Ship" at bounding box center [750, 347] width 218 height 32
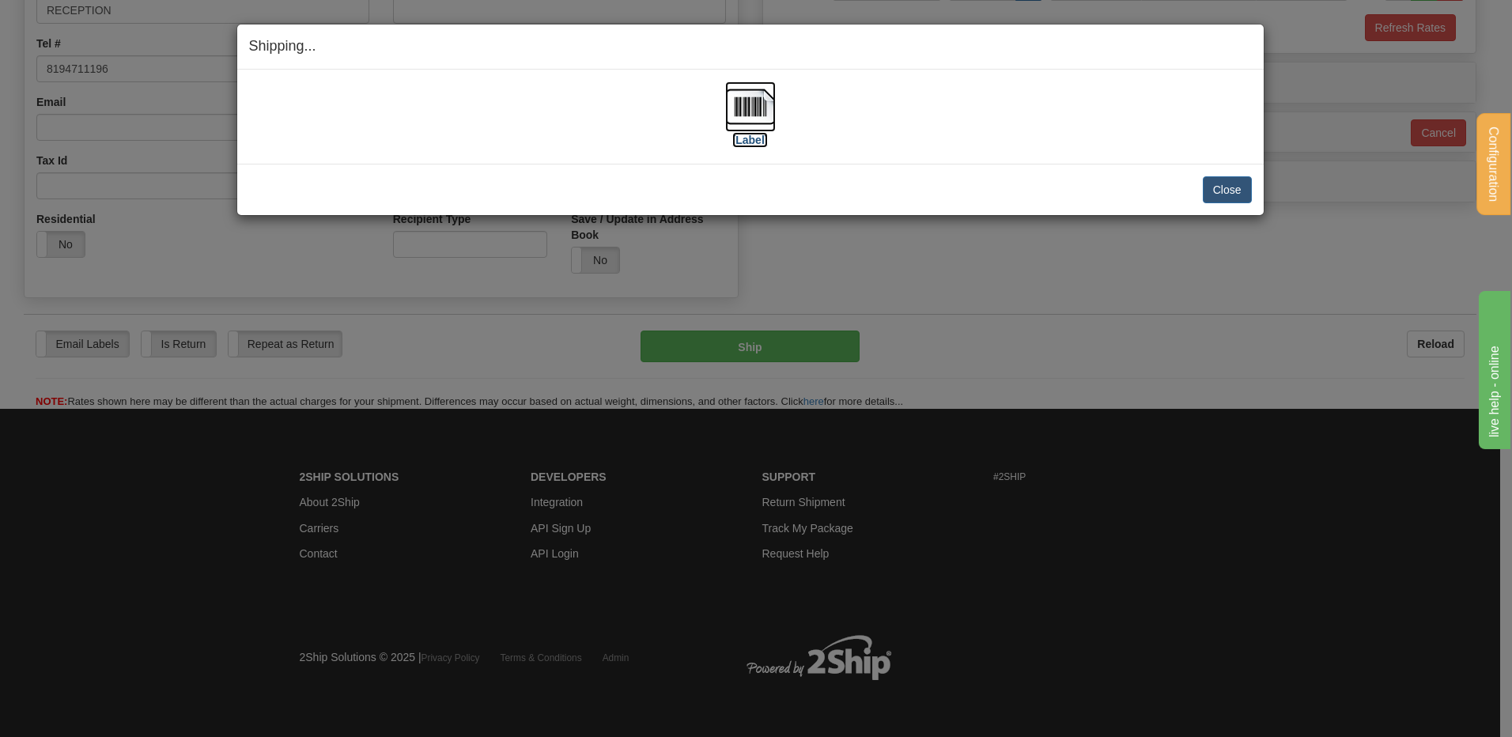
click at [753, 113] on img at bounding box center [750, 106] width 51 height 51
click at [1221, 187] on button "Close" at bounding box center [1227, 189] width 49 height 27
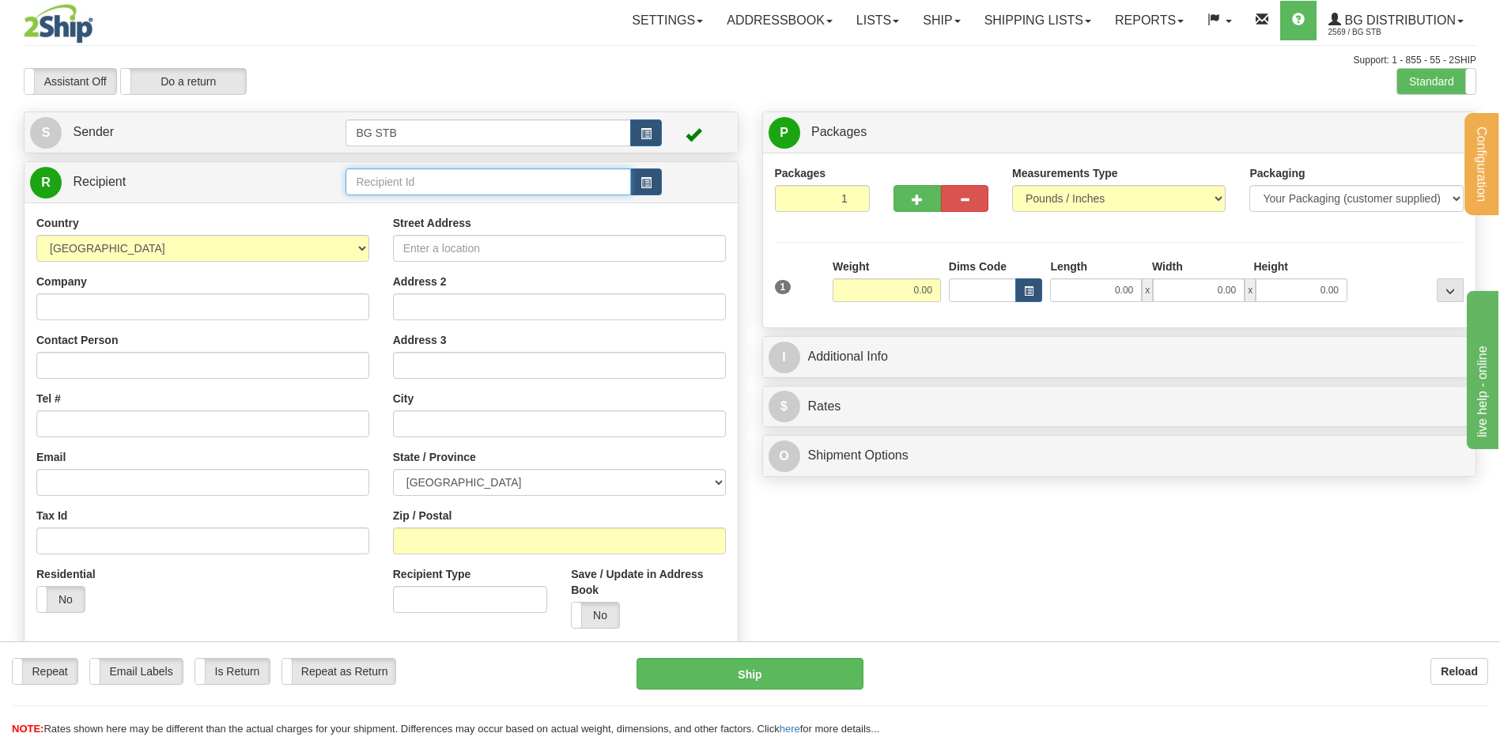
click at [419, 174] on input "text" at bounding box center [488, 181] width 285 height 27
type input "4108"
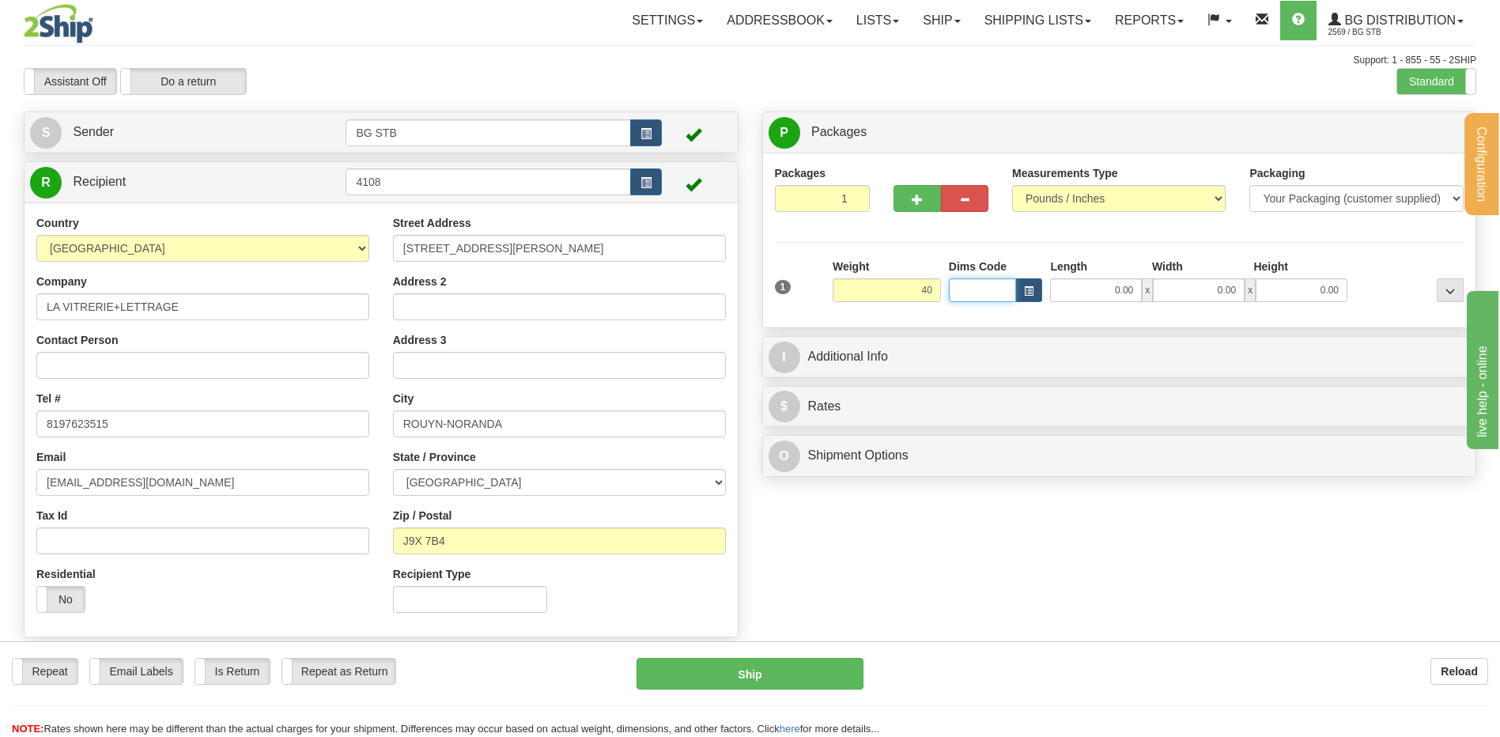
type input "40.00"
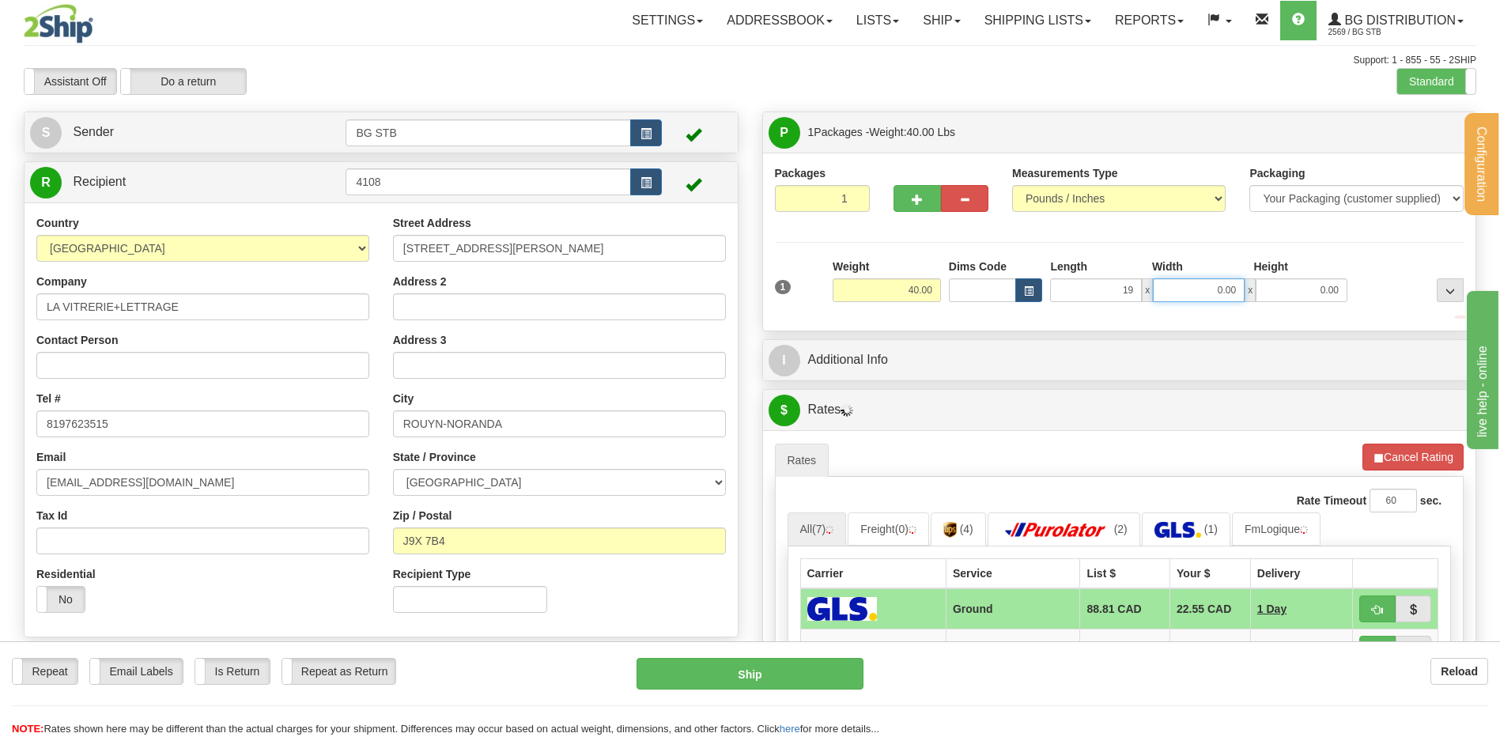
type input "19.00"
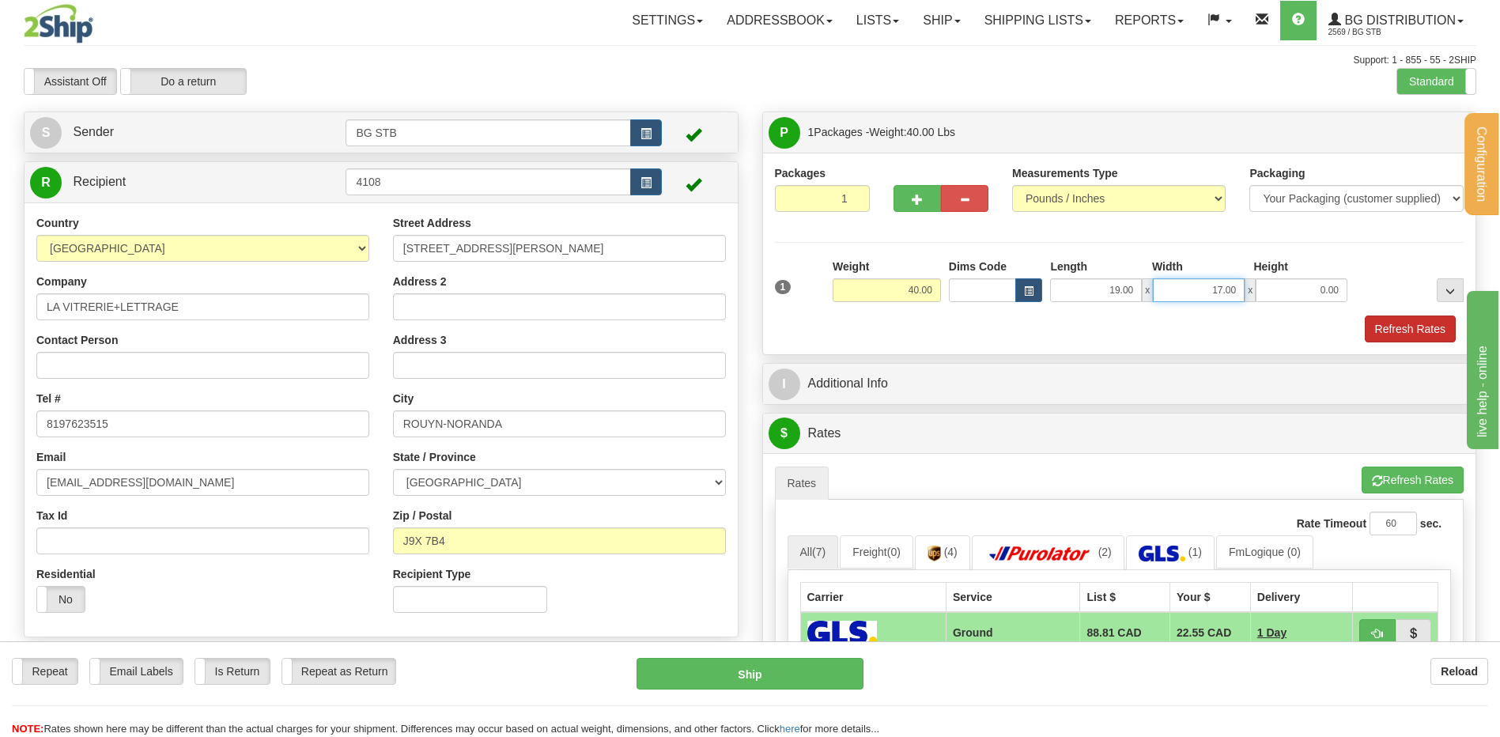
drag, startPoint x: 1252, startPoint y: 288, endPoint x: 1441, endPoint y: 323, distance: 192.2
click at [1337, 299] on div "19.00 x 17.00 x 0.00" at bounding box center [1198, 290] width 297 height 24
type input "16.00"
type input "17.00"
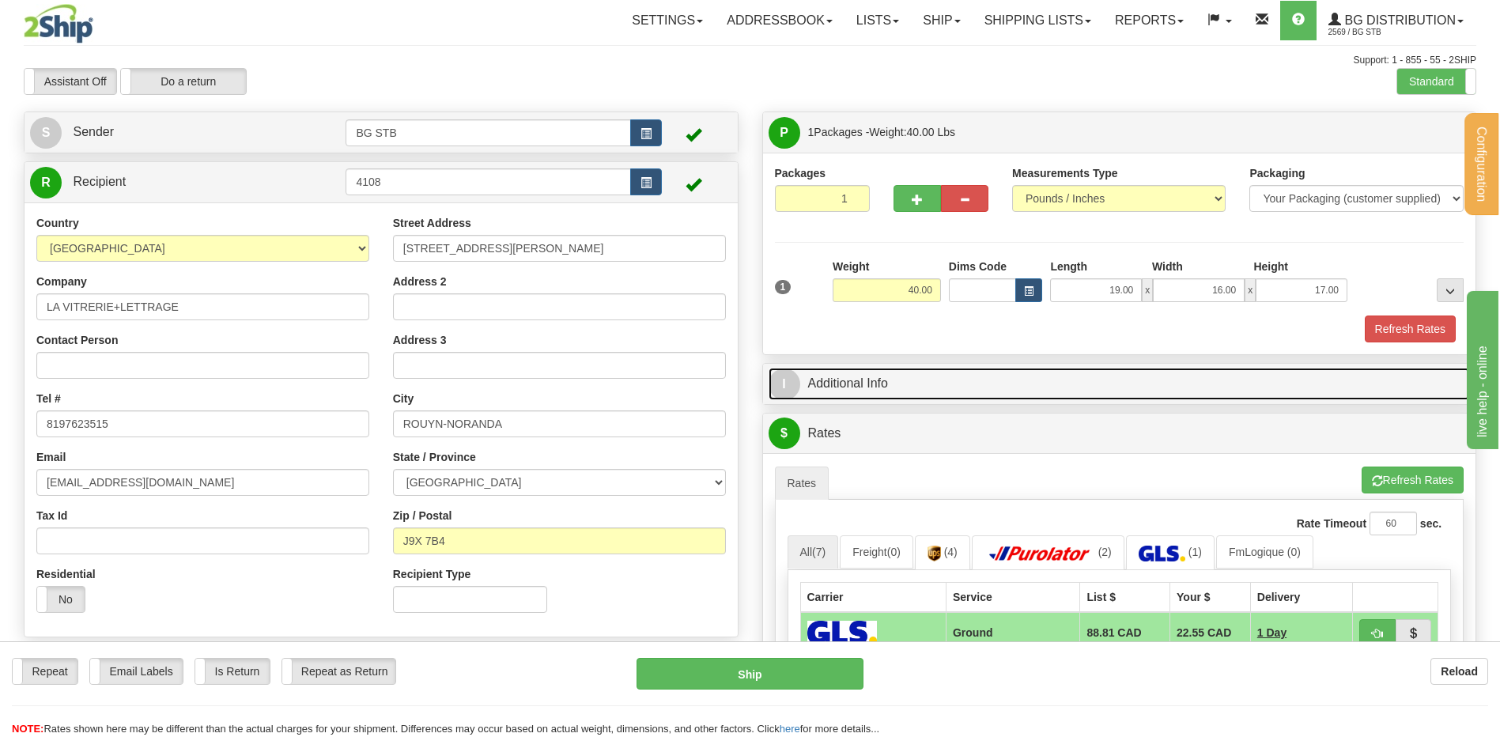
click at [1133, 397] on link "I Additional Info" at bounding box center [1120, 384] width 702 height 32
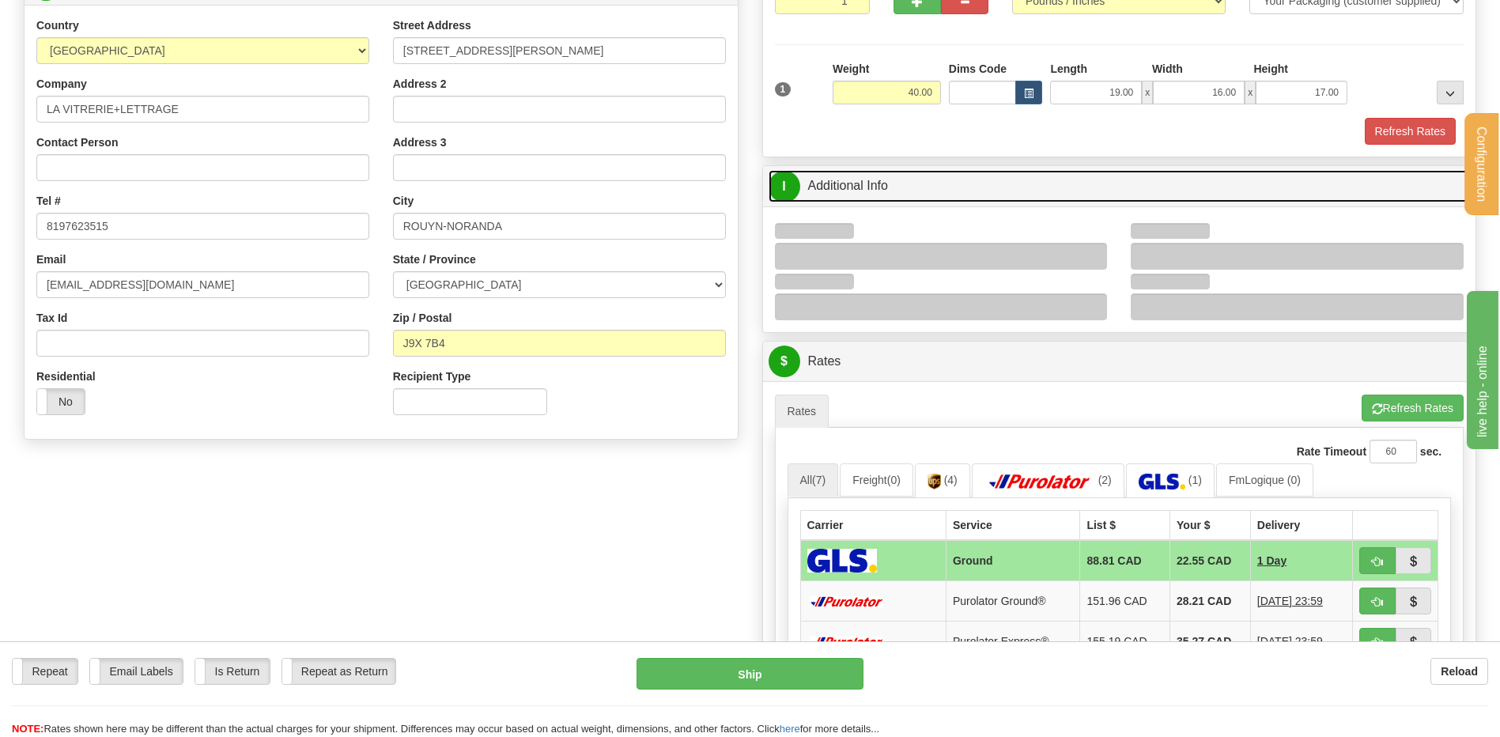
scroll to position [316, 0]
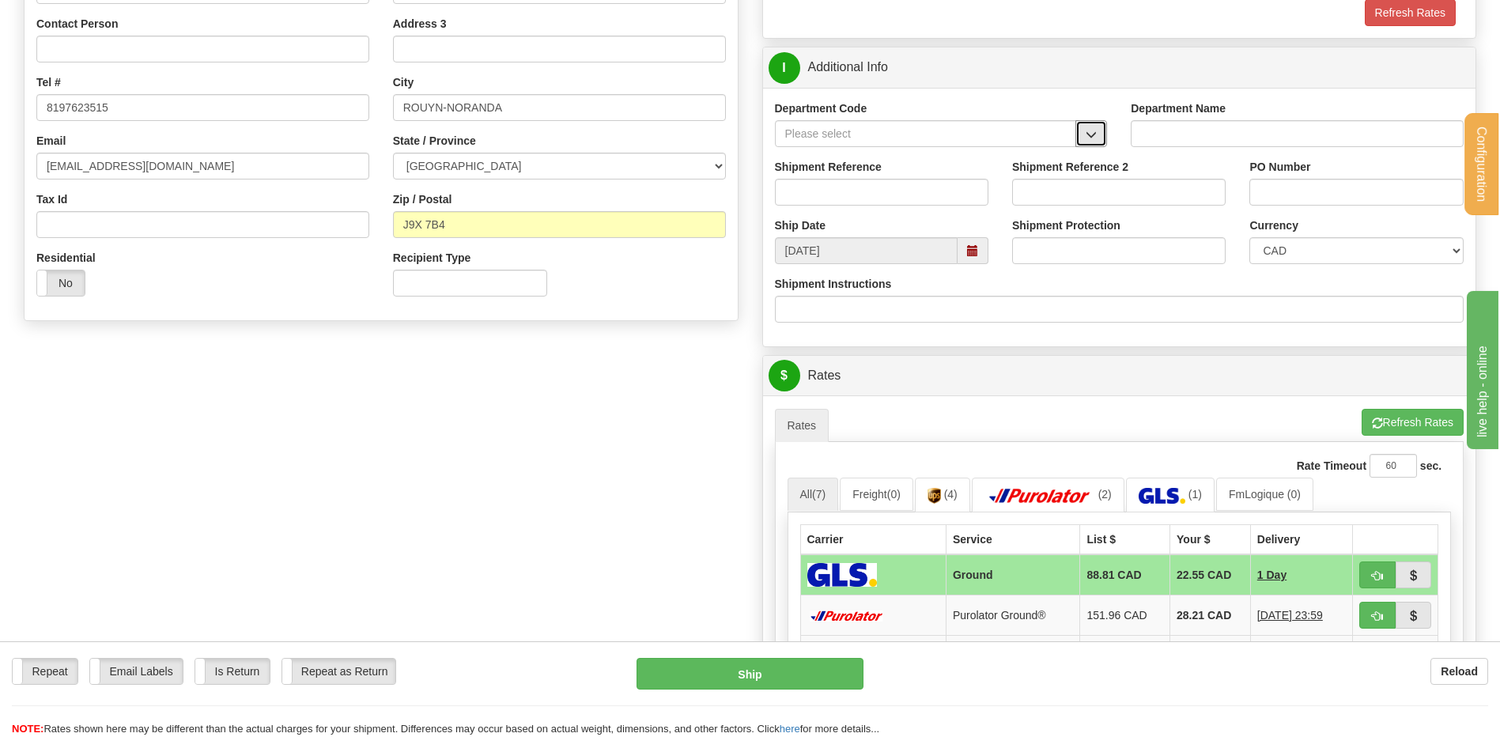
drag, startPoint x: 1125, startPoint y: 104, endPoint x: 1063, endPoint y: 146, distance: 75.0
click at [1093, 127] on button "button" at bounding box center [1092, 133] width 32 height 27
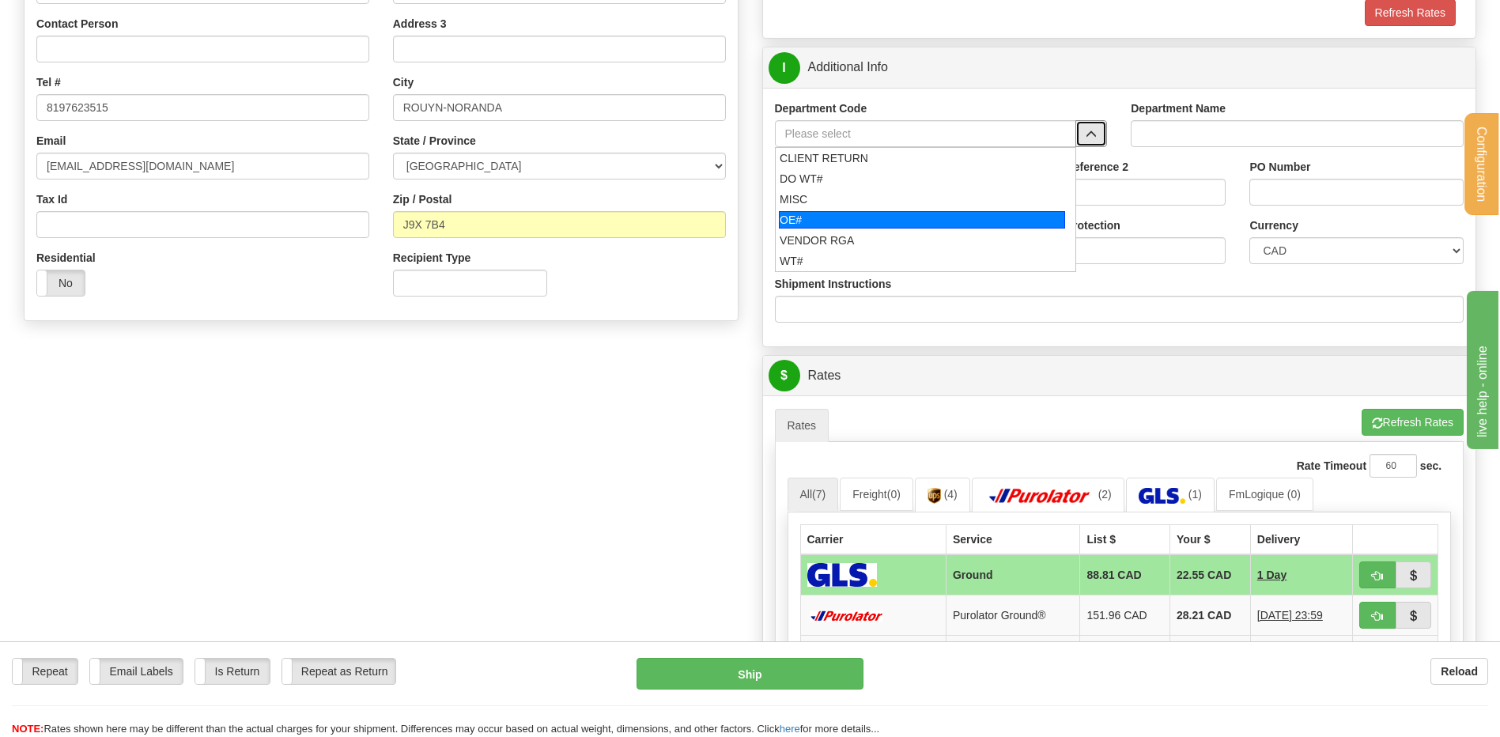
click at [852, 218] on div "OE#" at bounding box center [922, 219] width 286 height 17
type input "OE#"
type input "ORDERS"
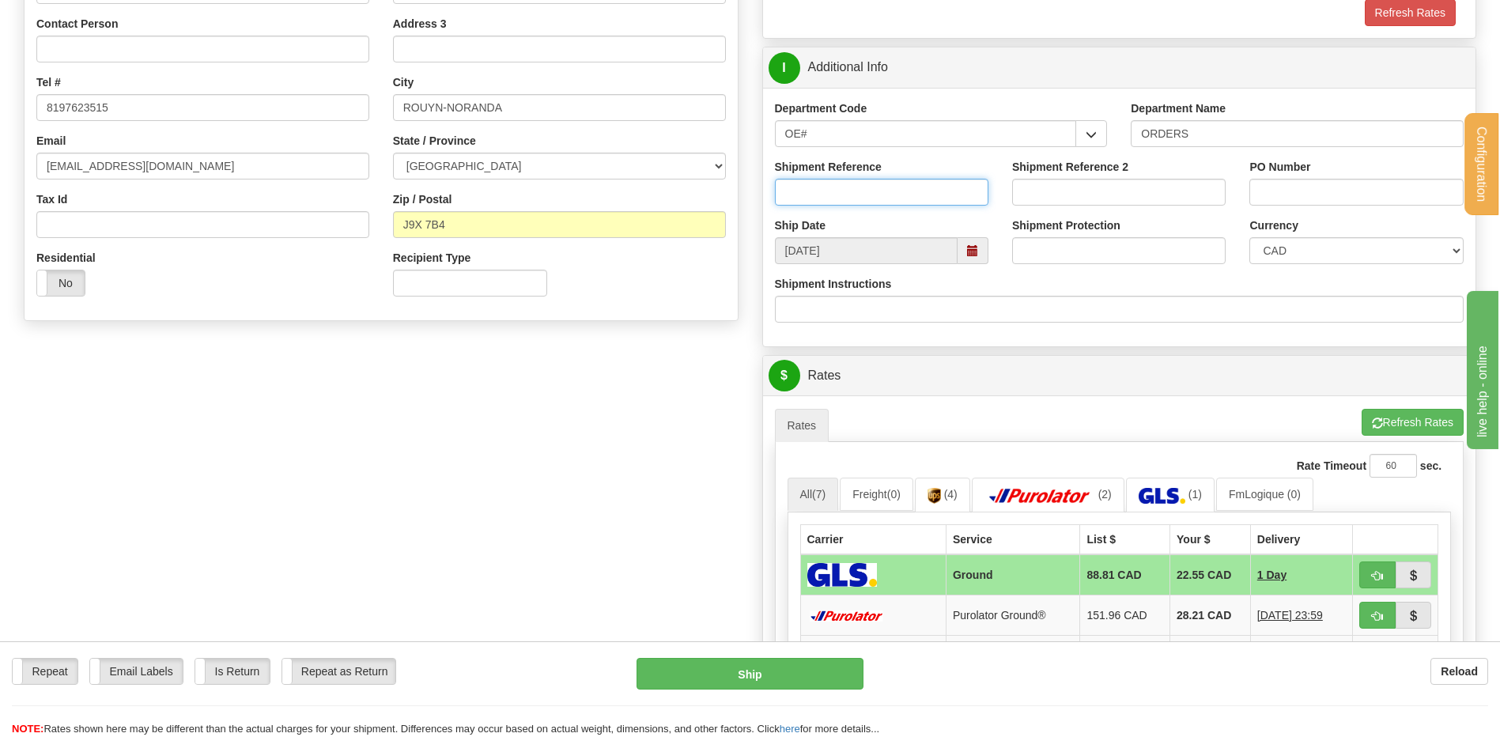
click at [845, 204] on input "Shipment Reference" at bounding box center [882, 192] width 214 height 27
type input "80006494-00 // 80006407-00"
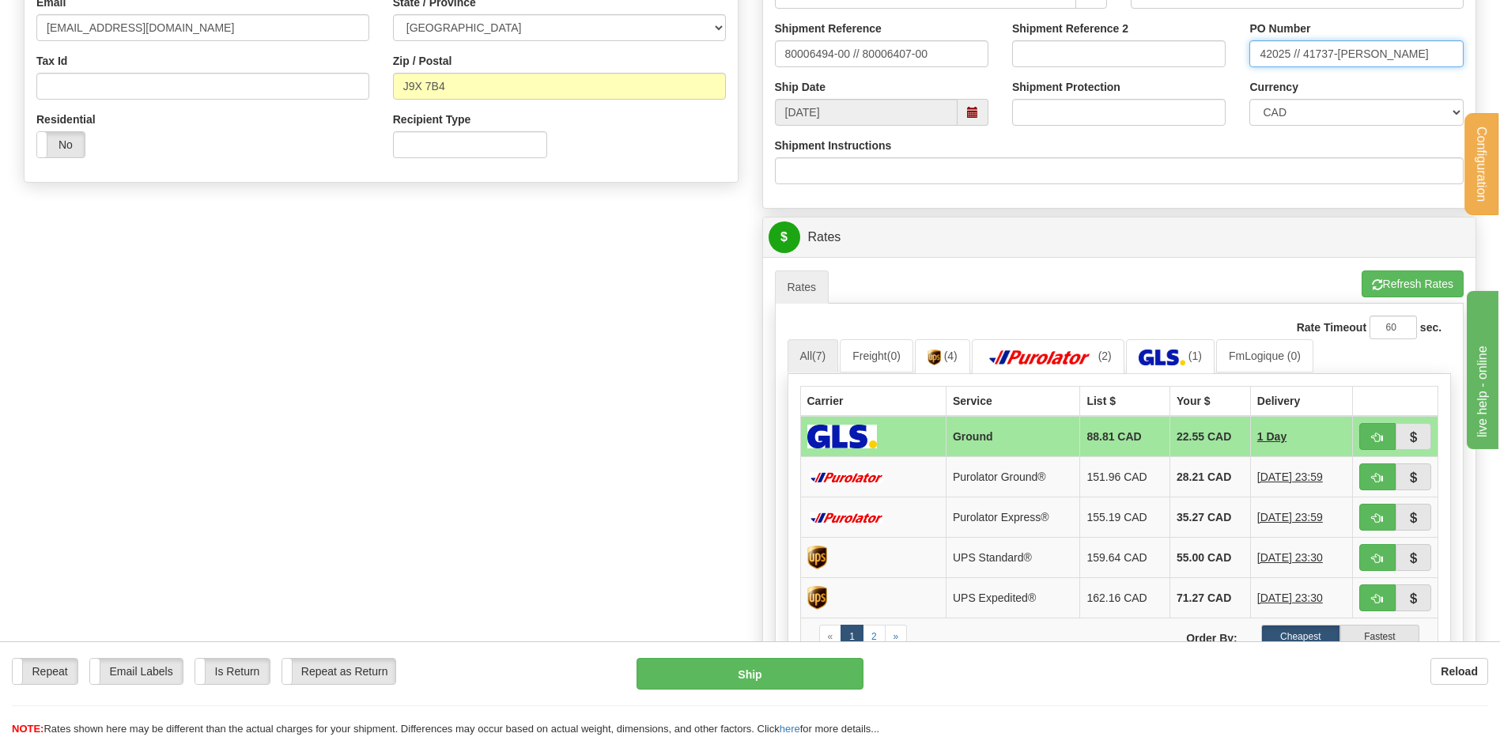
scroll to position [633, 0]
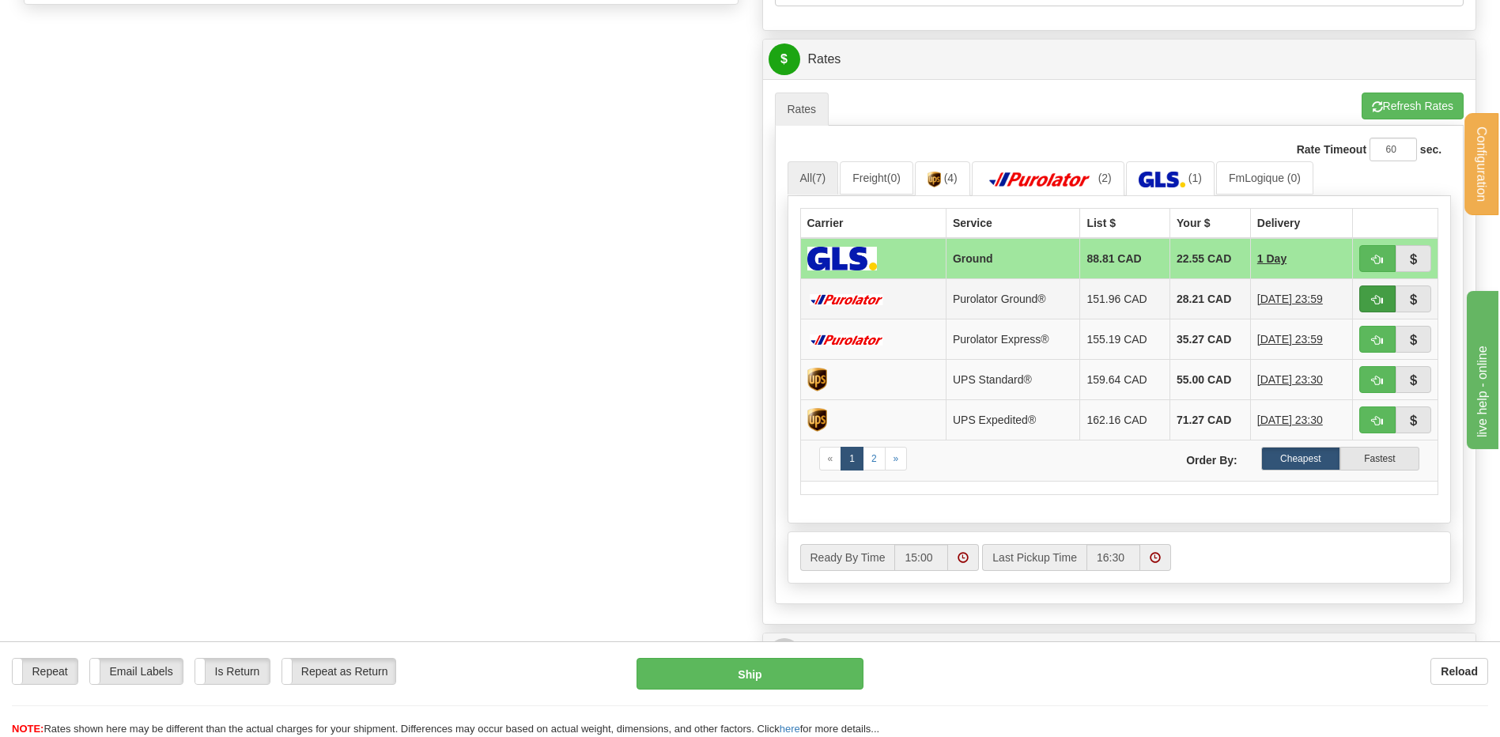
type input "42025 // 41737-REMP"
click at [1367, 289] on button "button" at bounding box center [1378, 299] width 36 height 27
type input "260"
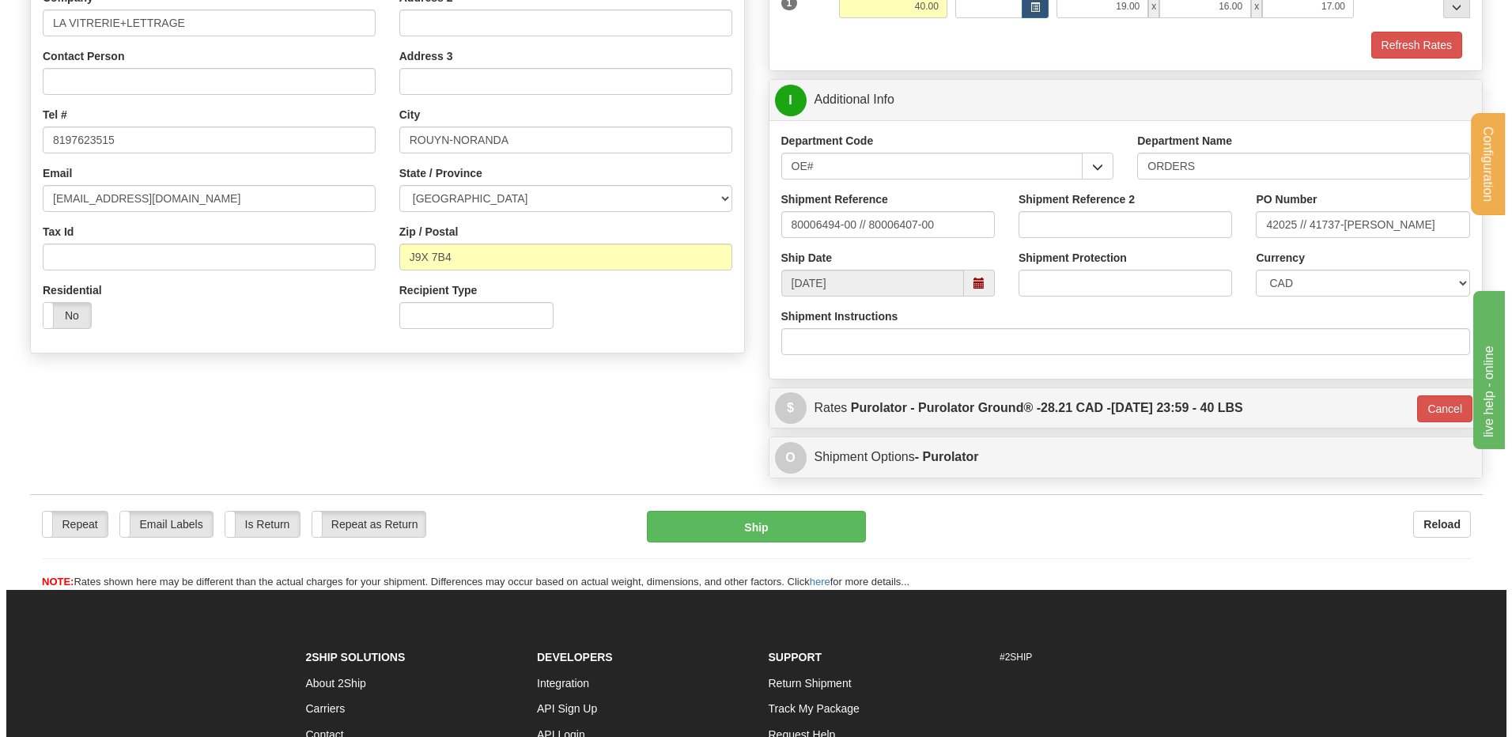
scroll to position [173, 0]
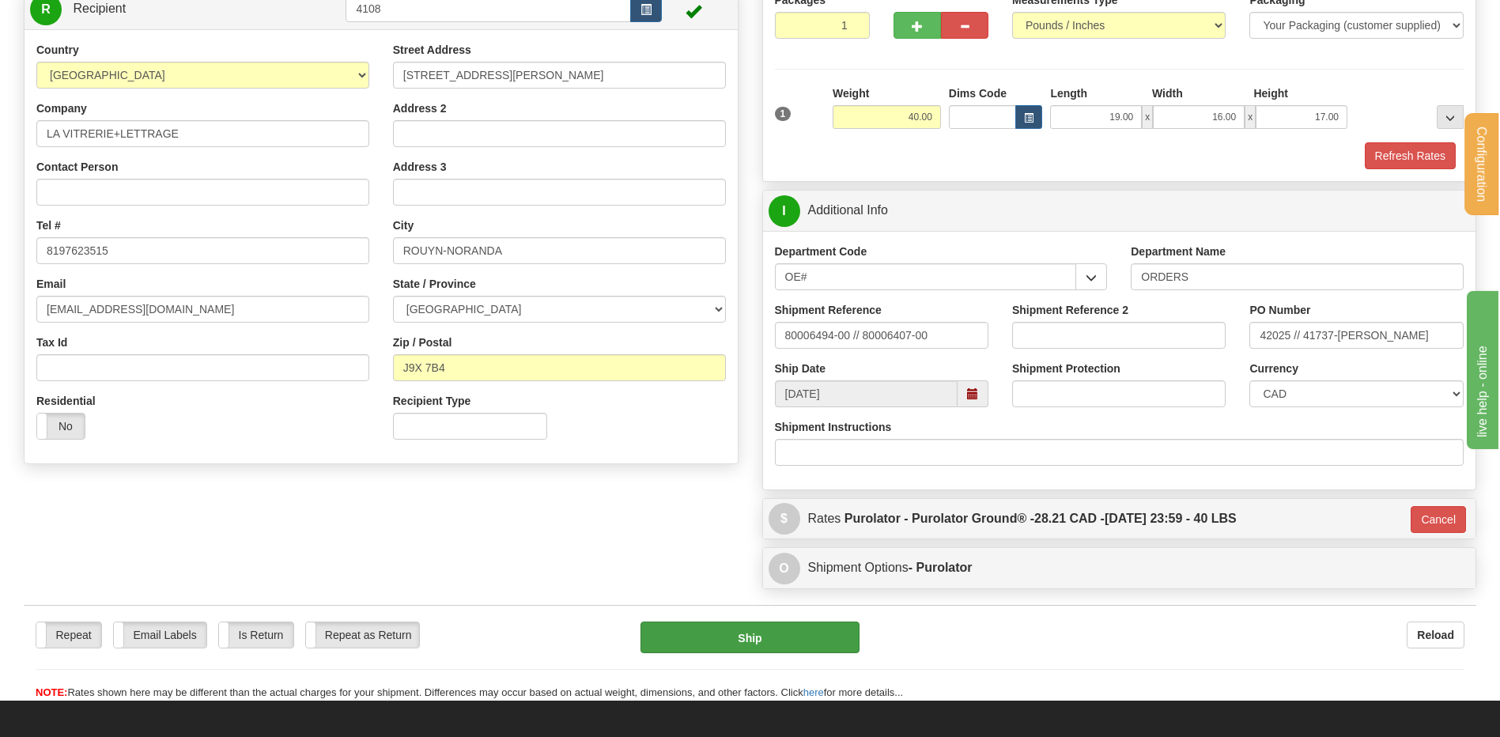
drag, startPoint x: 868, startPoint y: 633, endPoint x: 841, endPoint y: 642, distance: 28.3
click at [859, 638] on div "Ship" at bounding box center [750, 638] width 242 height 32
click at [815, 644] on button "Ship" at bounding box center [750, 638] width 218 height 32
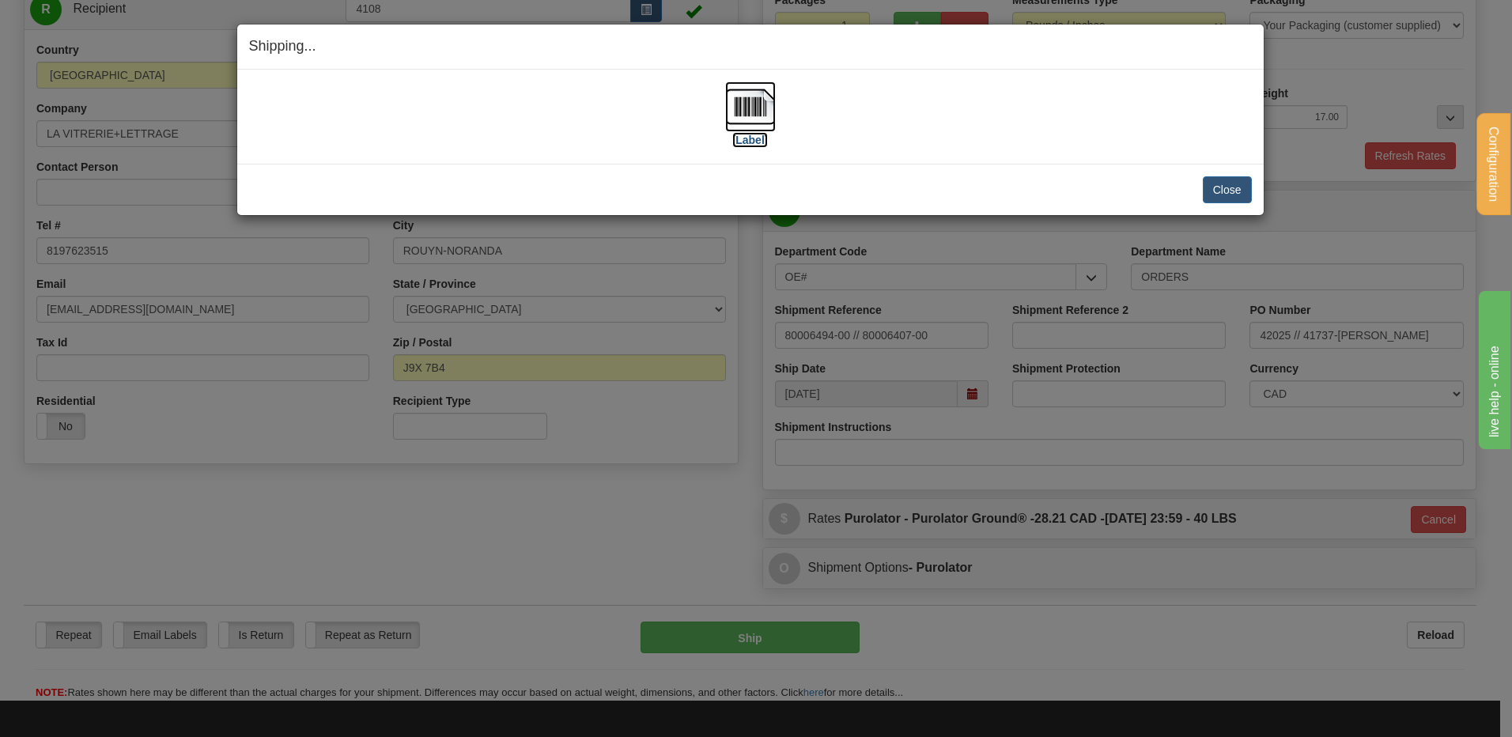
click at [770, 98] on img at bounding box center [750, 106] width 51 height 51
click at [1220, 194] on button "Close" at bounding box center [1227, 189] width 49 height 27
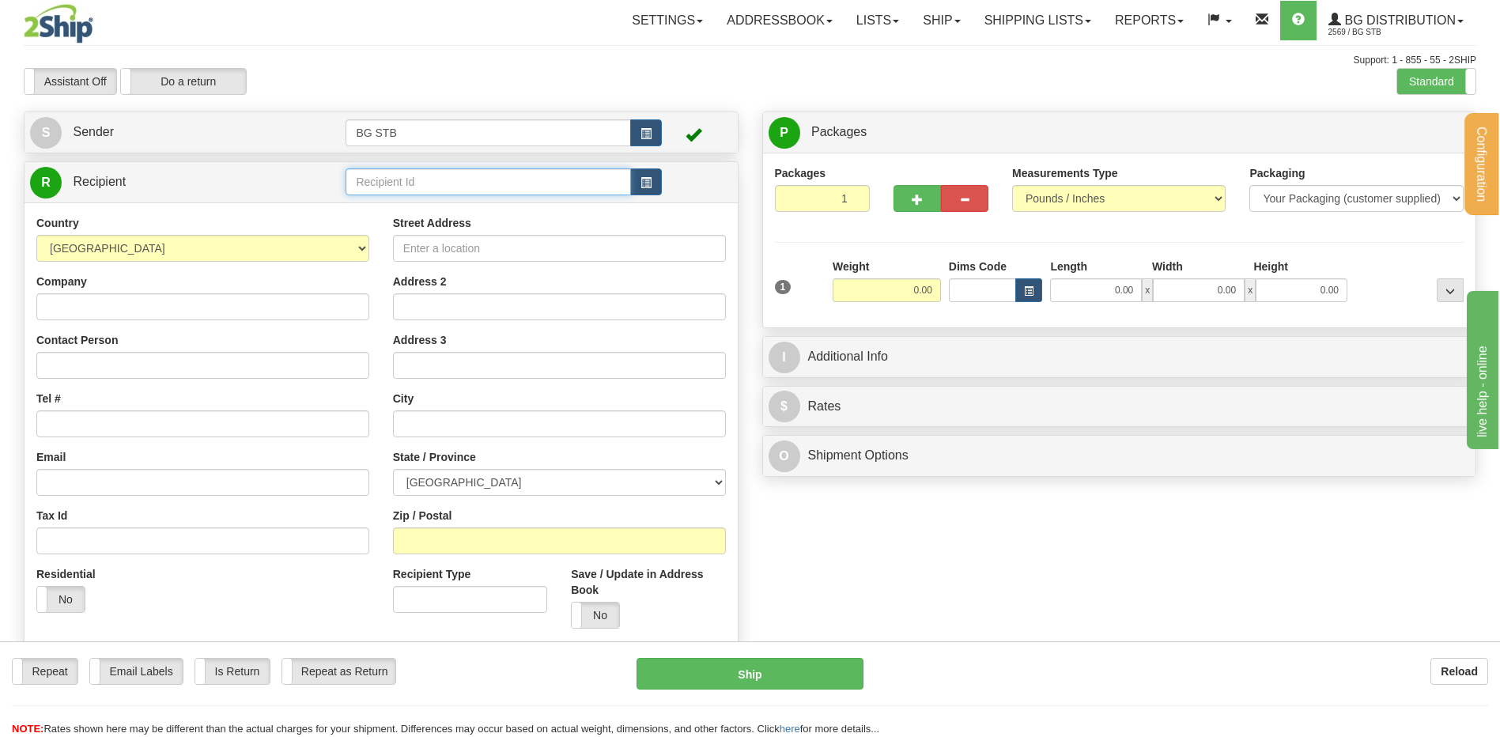
click at [477, 178] on input "text" at bounding box center [488, 181] width 285 height 27
type input "9410"
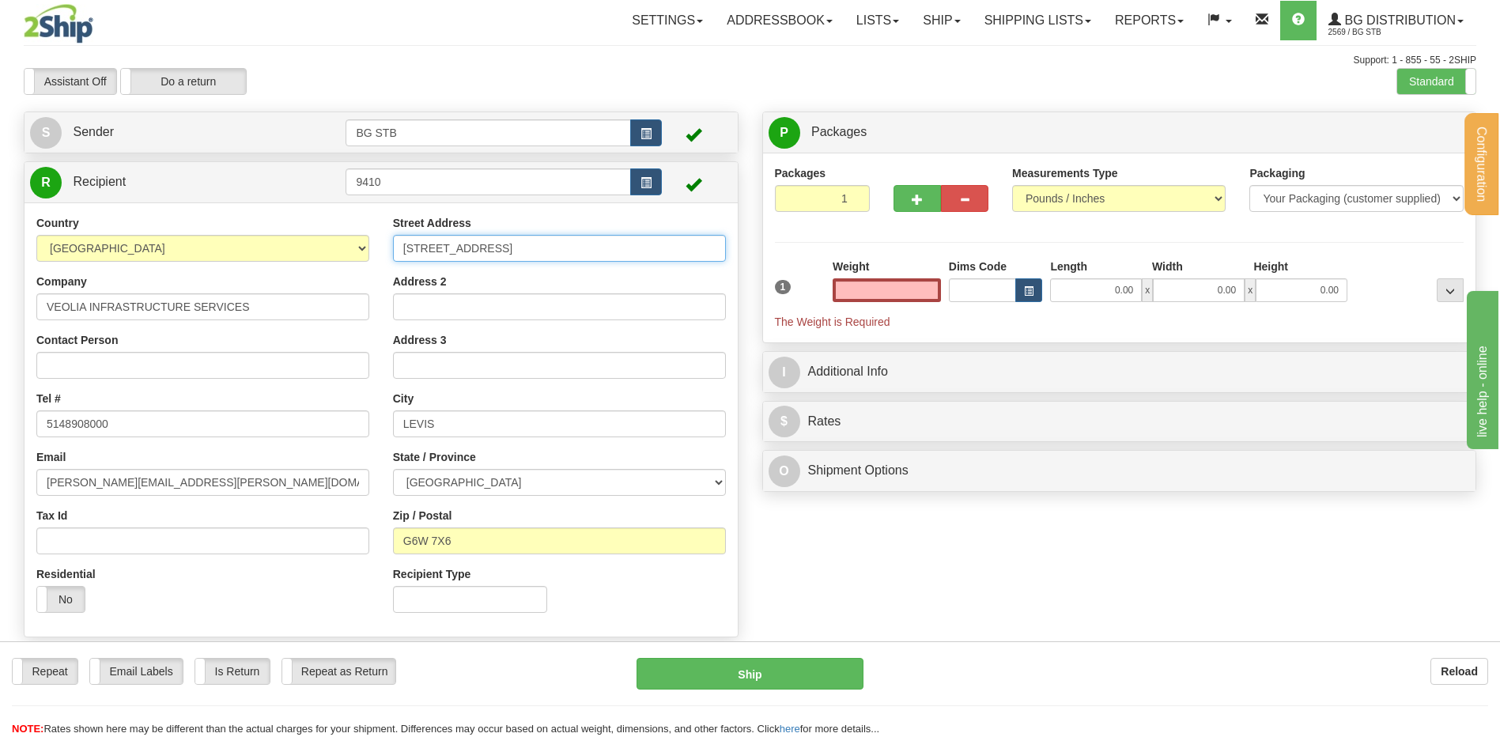
type input "0.00"
drag, startPoint x: 475, startPoint y: 255, endPoint x: 233, endPoint y: 257, distance: 242.0
click at [255, 256] on div "Country [GEOGRAPHIC_DATA] [GEOGRAPHIC_DATA] [GEOGRAPHIC_DATA] [GEOGRAPHIC_DATA]…" at bounding box center [381, 420] width 713 height 410
type input "[STREET_ADDRESS][PERSON_NAME]"
drag, startPoint x: 463, startPoint y: 416, endPoint x: 115, endPoint y: 371, distance: 351.7
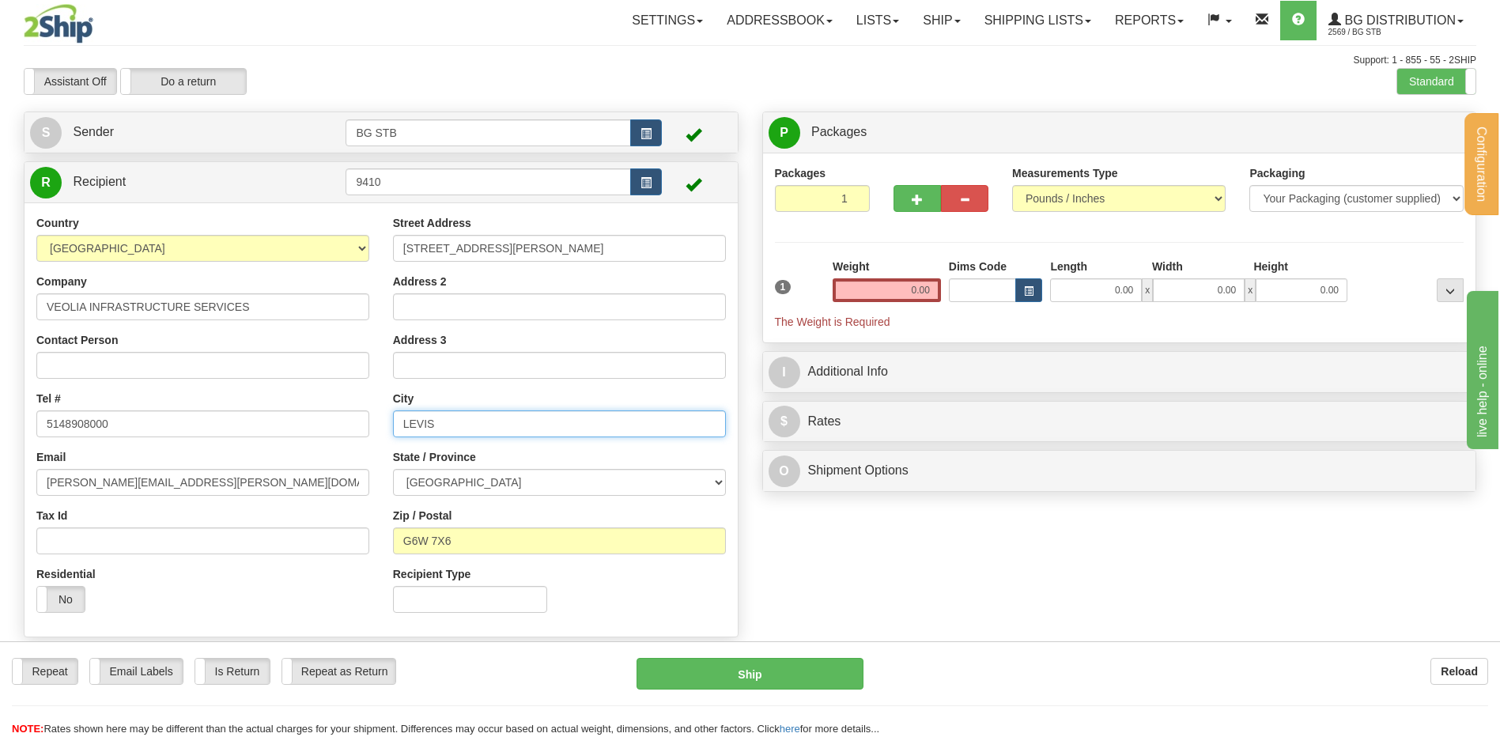
click at [172, 373] on div "Country [GEOGRAPHIC_DATA] [GEOGRAPHIC_DATA] [GEOGRAPHIC_DATA] [GEOGRAPHIC_DATA]…" at bounding box center [381, 420] width 713 height 410
type input "[GEOGRAPHIC_DATA]"
drag, startPoint x: 308, startPoint y: 535, endPoint x: 39, endPoint y: 508, distance: 270.3
click at [123, 516] on div "Country [GEOGRAPHIC_DATA] [GEOGRAPHIC_DATA] [GEOGRAPHIC_DATA] [GEOGRAPHIC_DATA]…" at bounding box center [381, 420] width 713 height 410
type input "H2X 0C2"
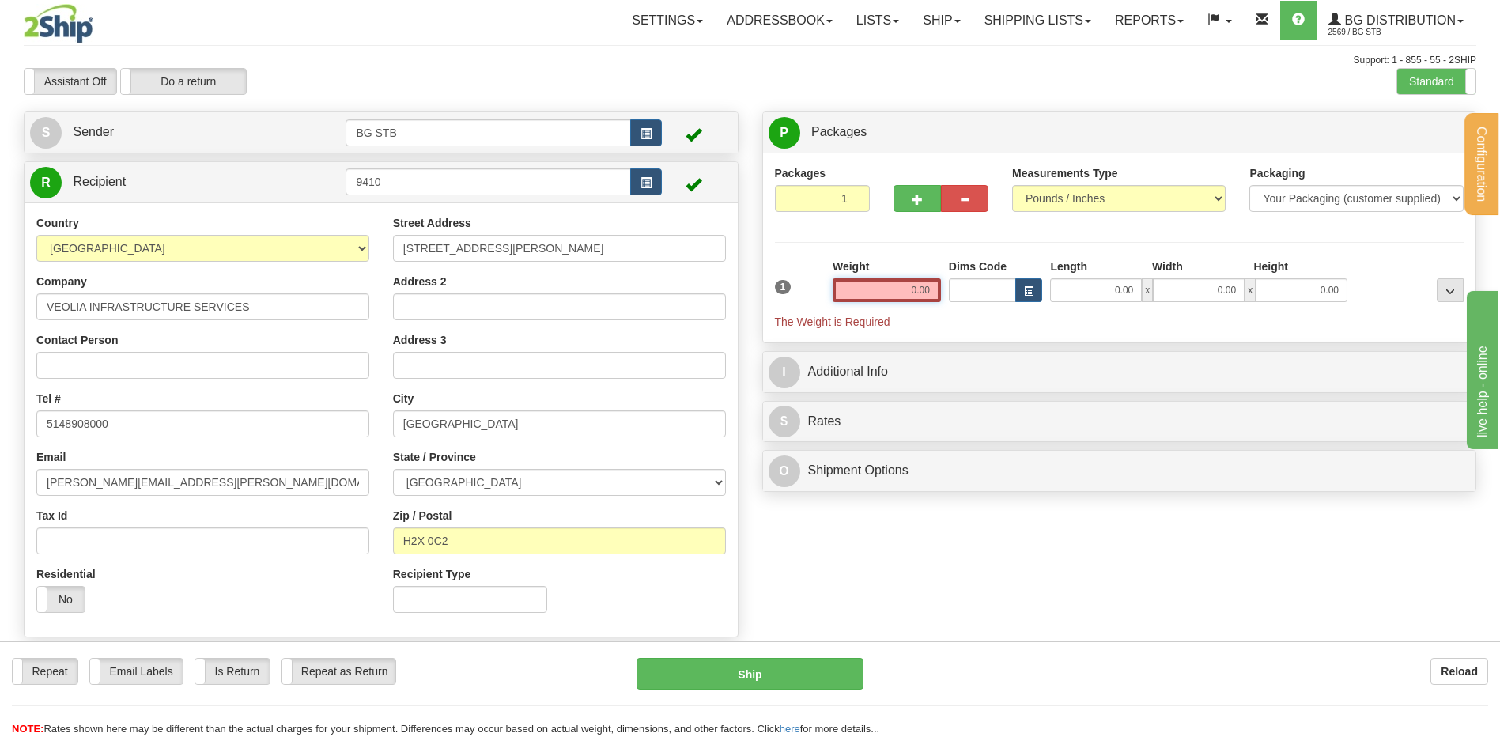
click at [879, 281] on input "0.00" at bounding box center [887, 290] width 108 height 24
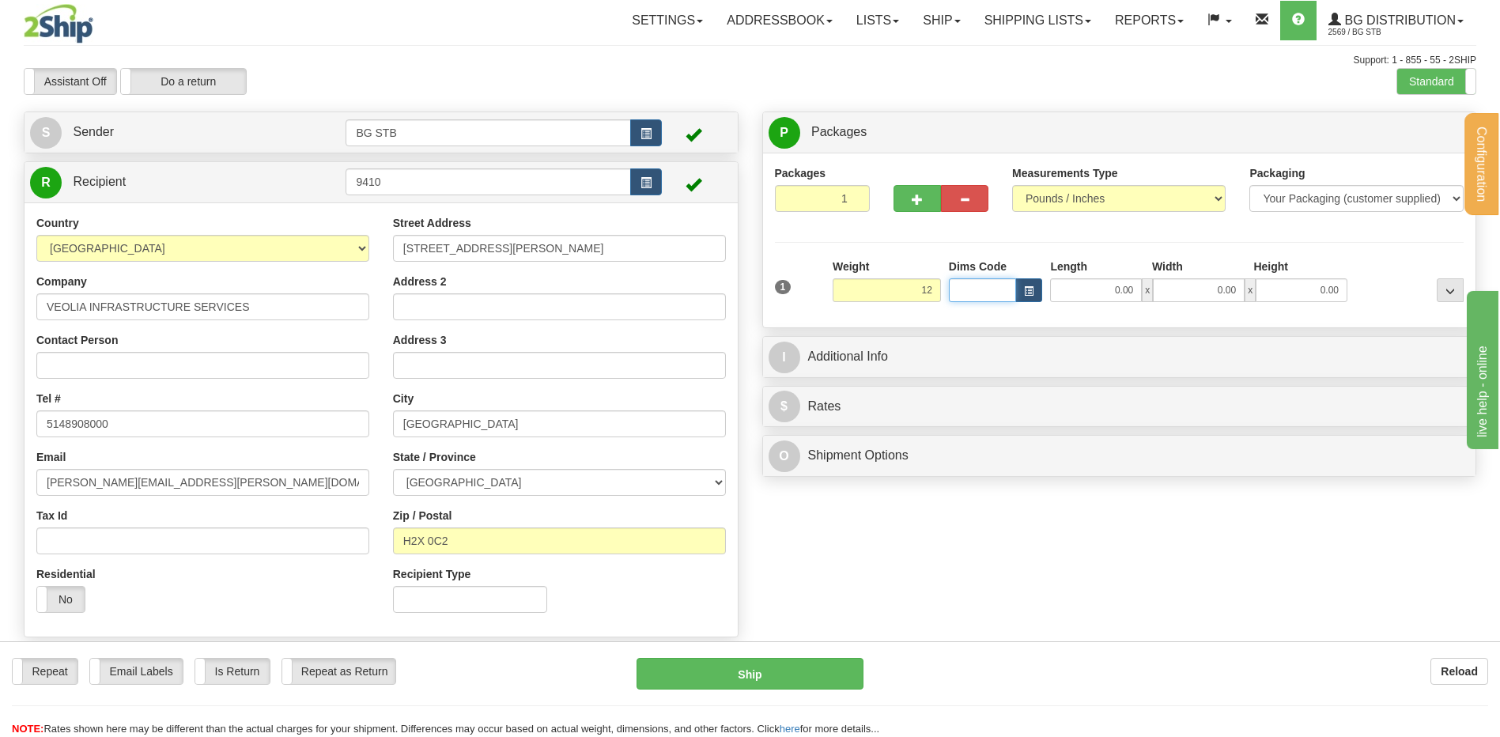
type input "12.00"
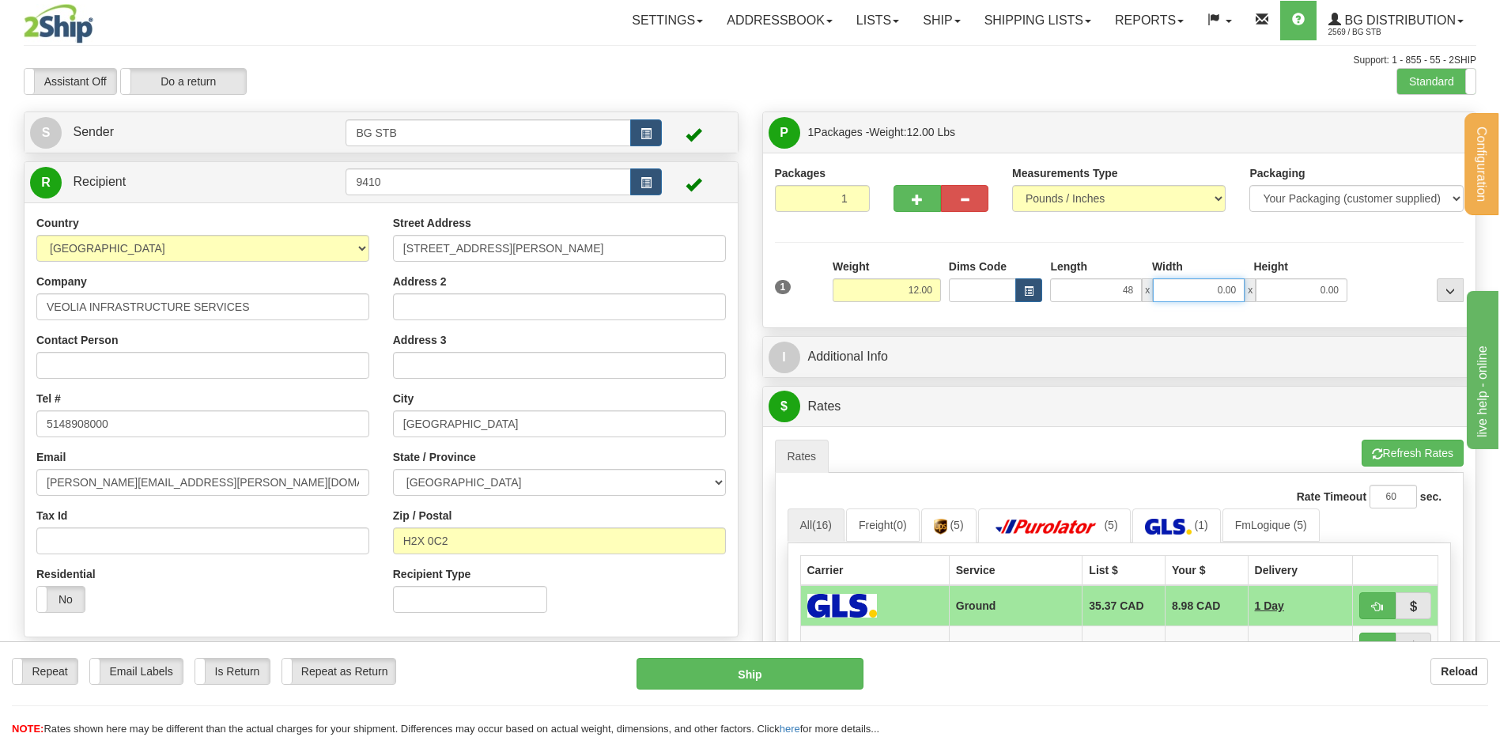
type input "48.00"
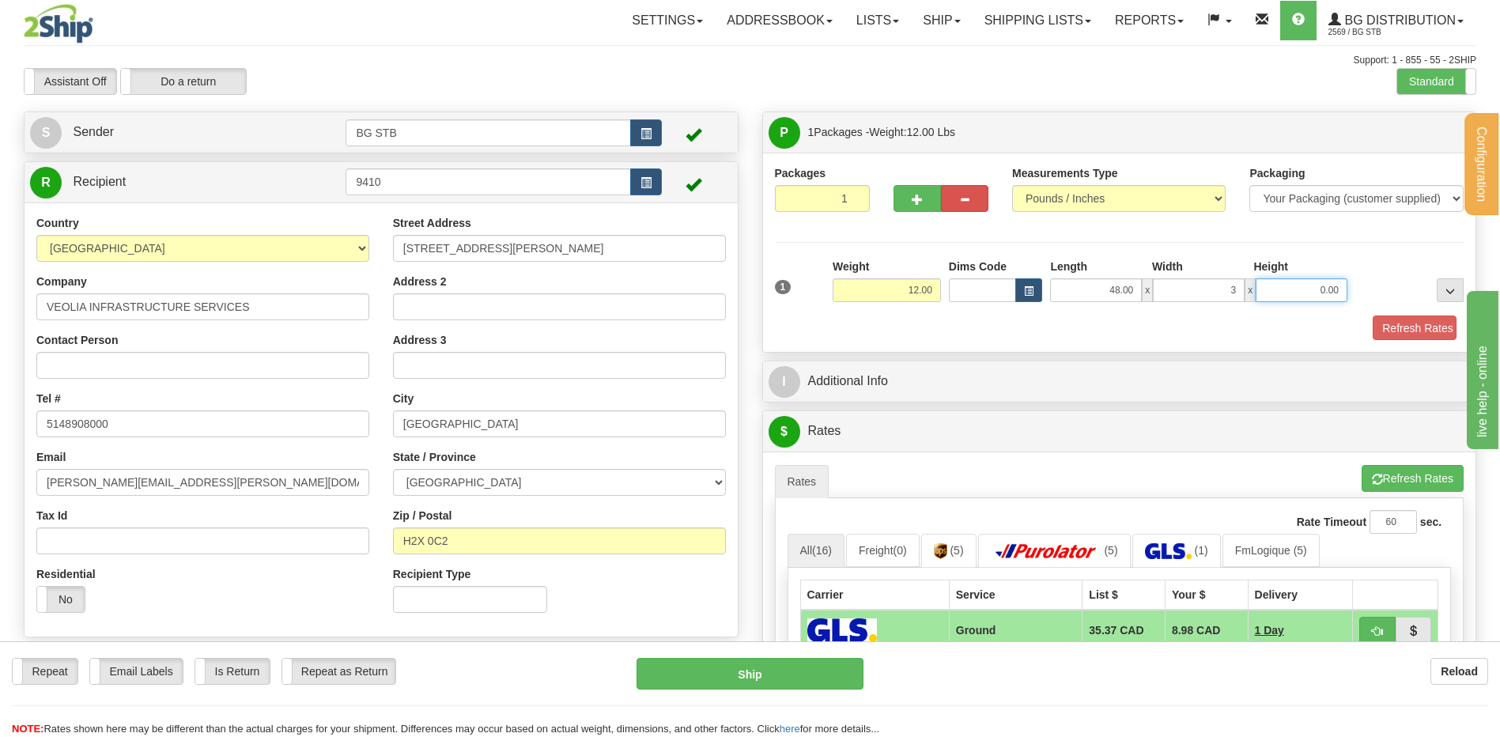
type input "3.00"
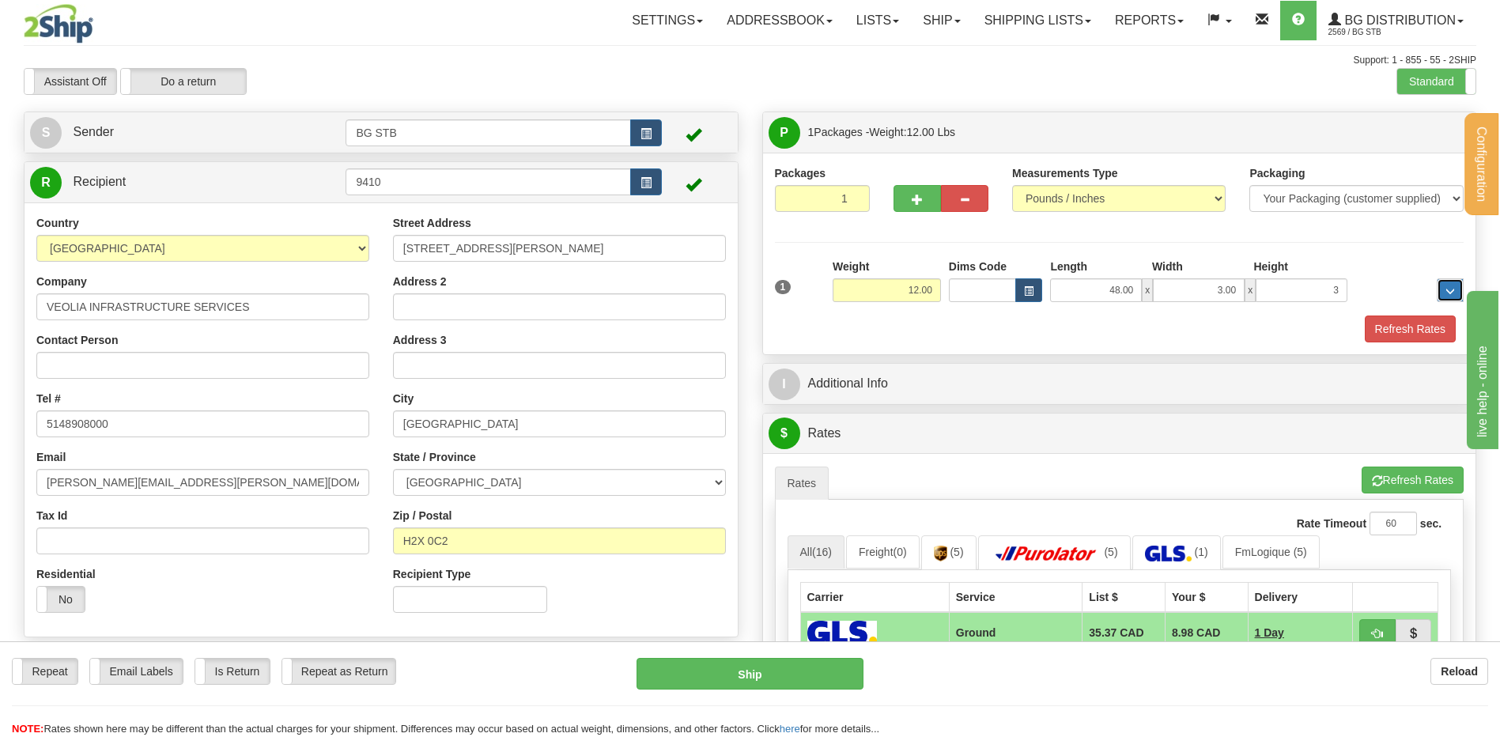
type input "3.00"
click at [940, 415] on div "$ Rates Cancel" at bounding box center [1119, 434] width 713 height 40
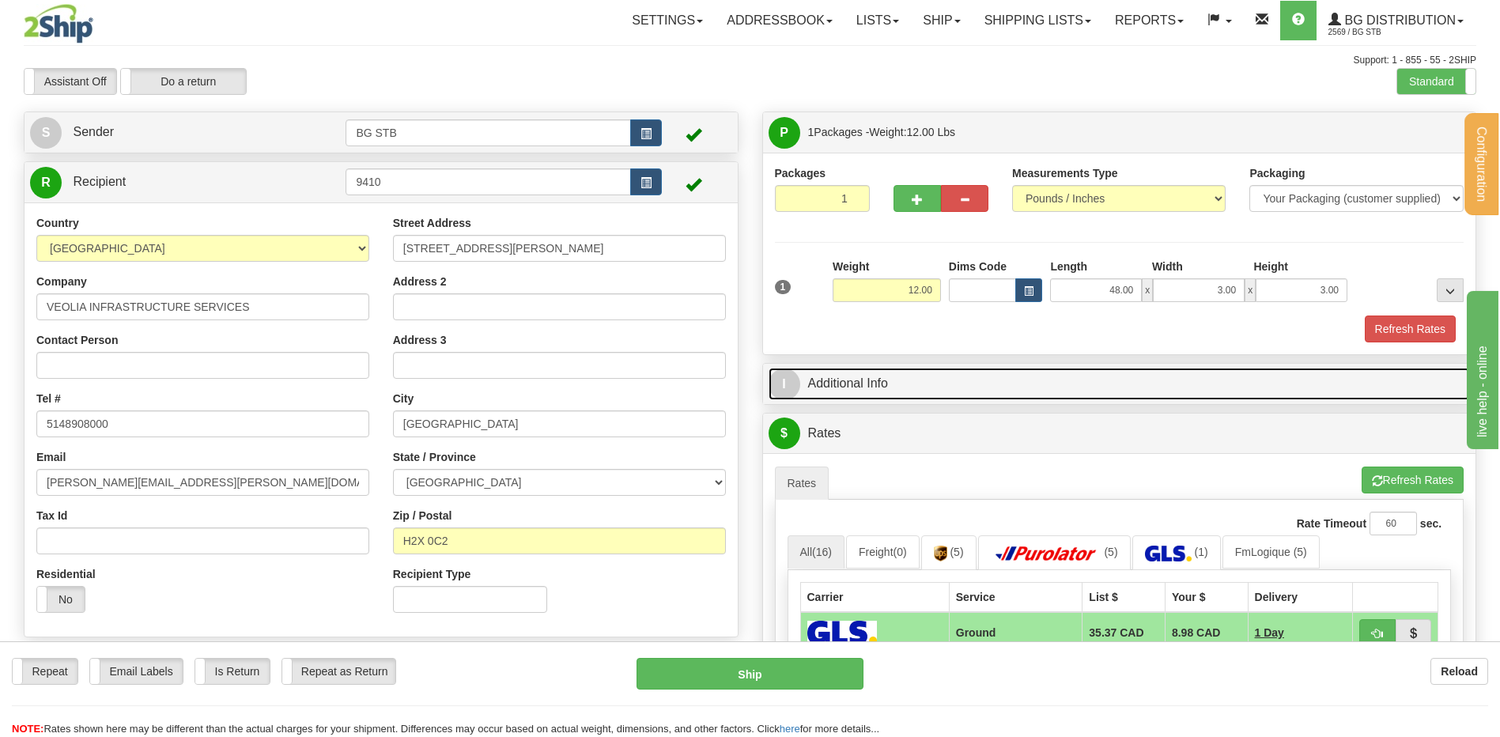
click at [937, 395] on link "I Additional Info" at bounding box center [1120, 384] width 702 height 32
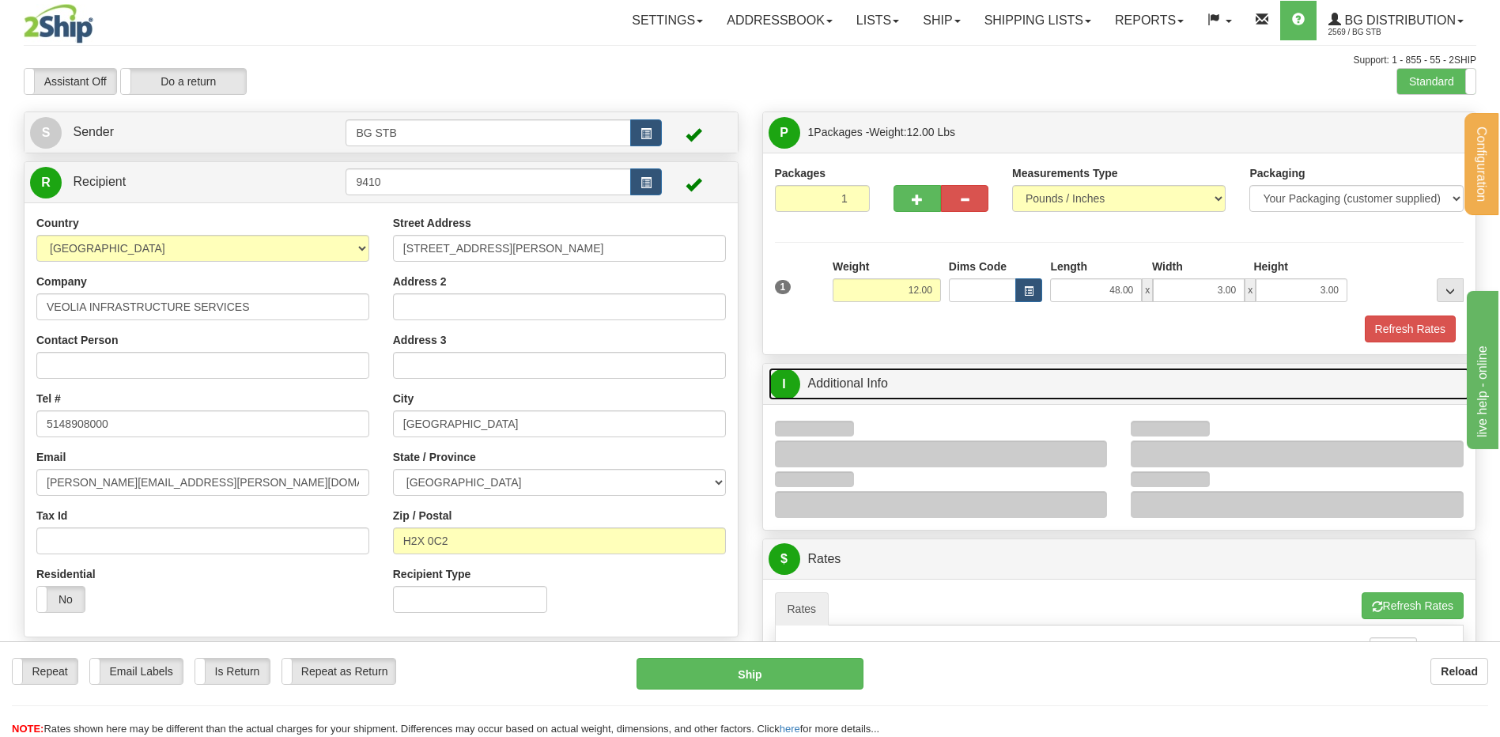
scroll to position [237, 0]
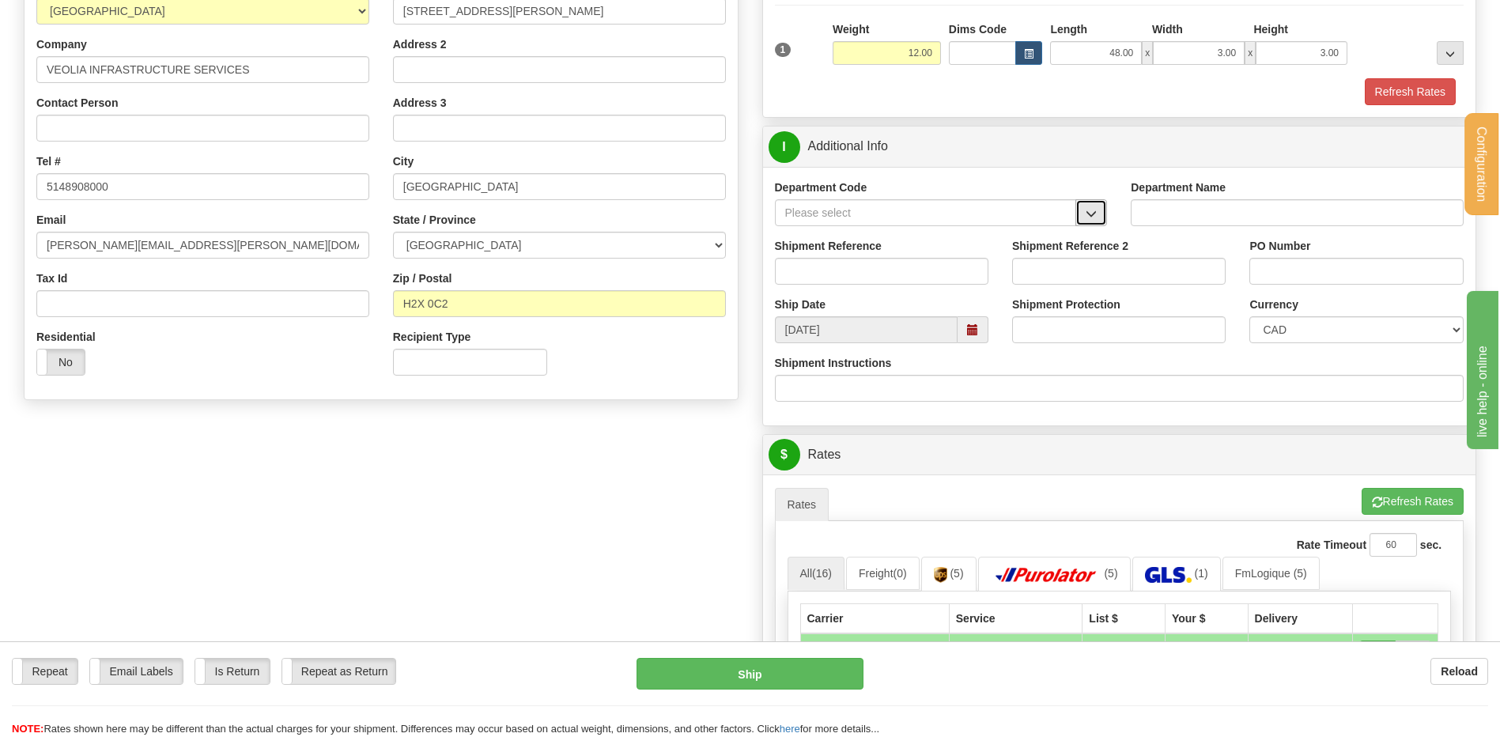
click at [1097, 203] on button "button" at bounding box center [1092, 212] width 32 height 27
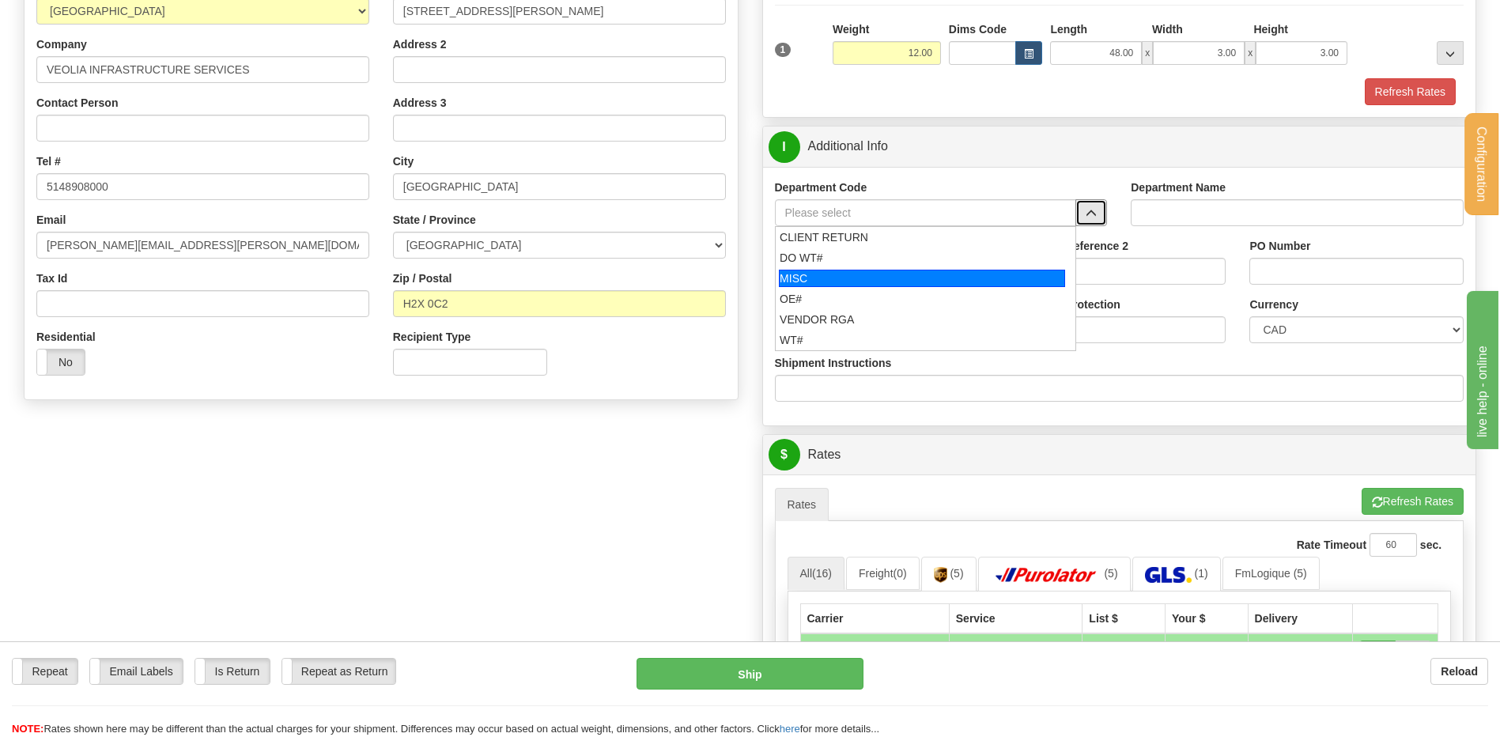
click at [848, 284] on div "MISC" at bounding box center [922, 278] width 286 height 17
type input "MISC"
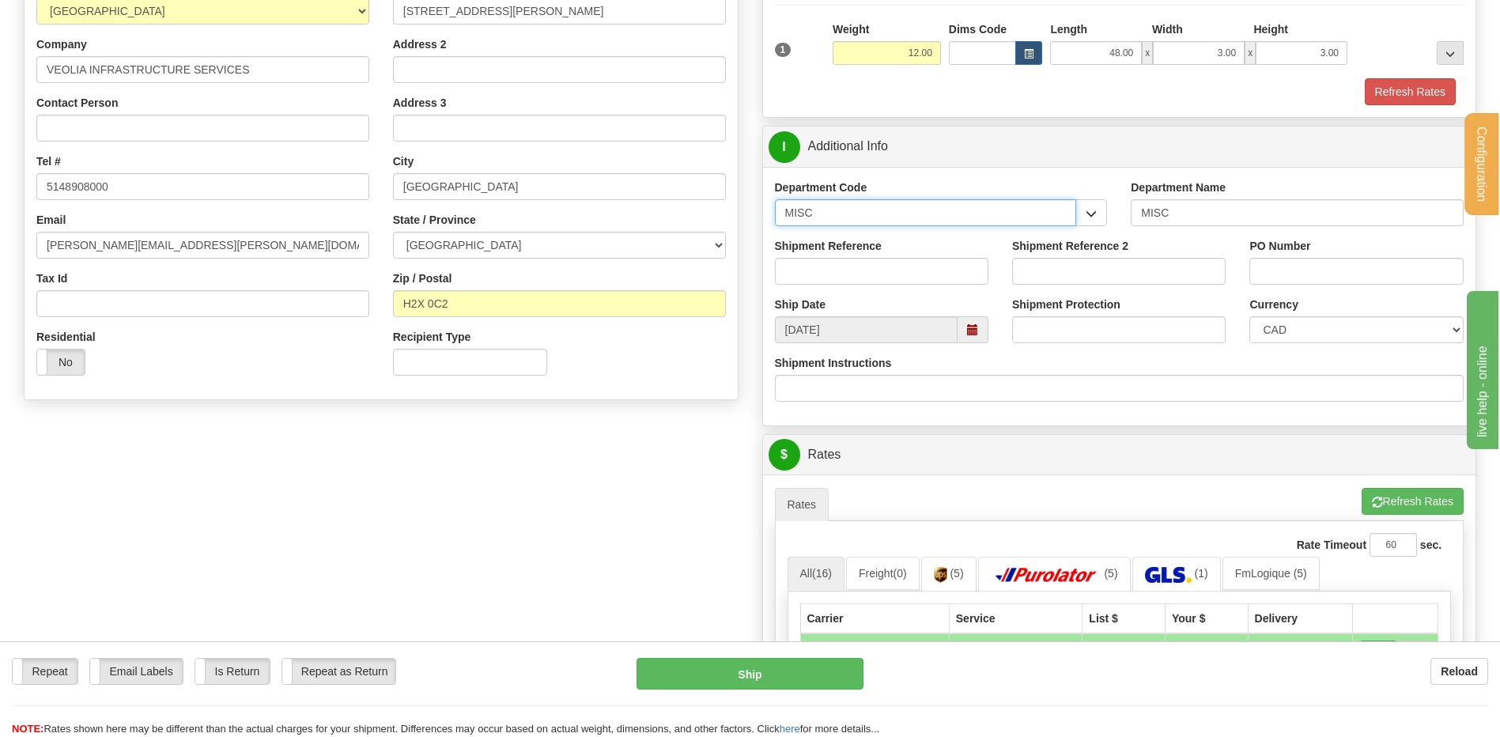
drag, startPoint x: 834, startPoint y: 221, endPoint x: 720, endPoint y: 223, distance: 113.9
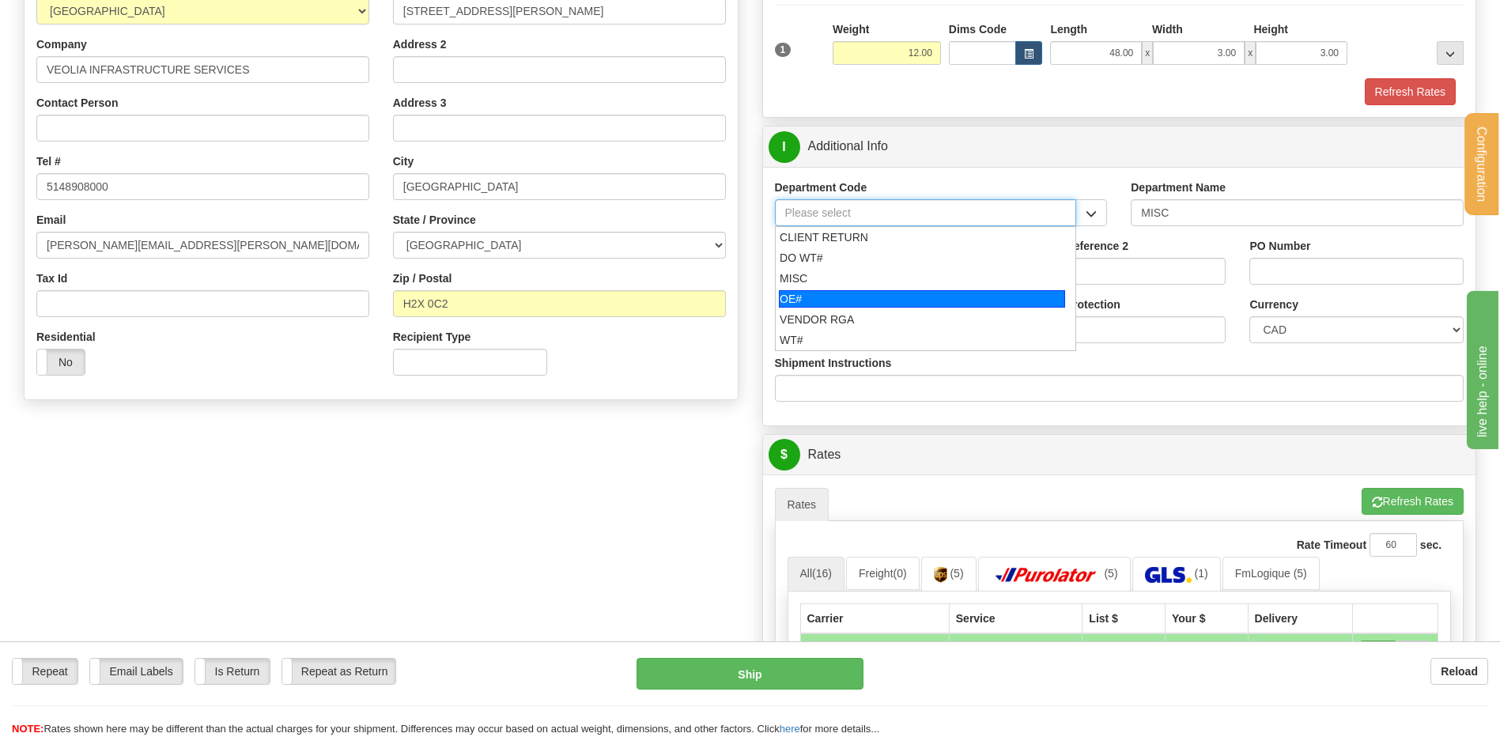
drag, startPoint x: 850, startPoint y: 299, endPoint x: 845, endPoint y: 290, distance: 9.9
click at [849, 298] on div "OE#" at bounding box center [922, 298] width 286 height 17
type input "OE#"
type input "ORDERS"
type input "OE#"
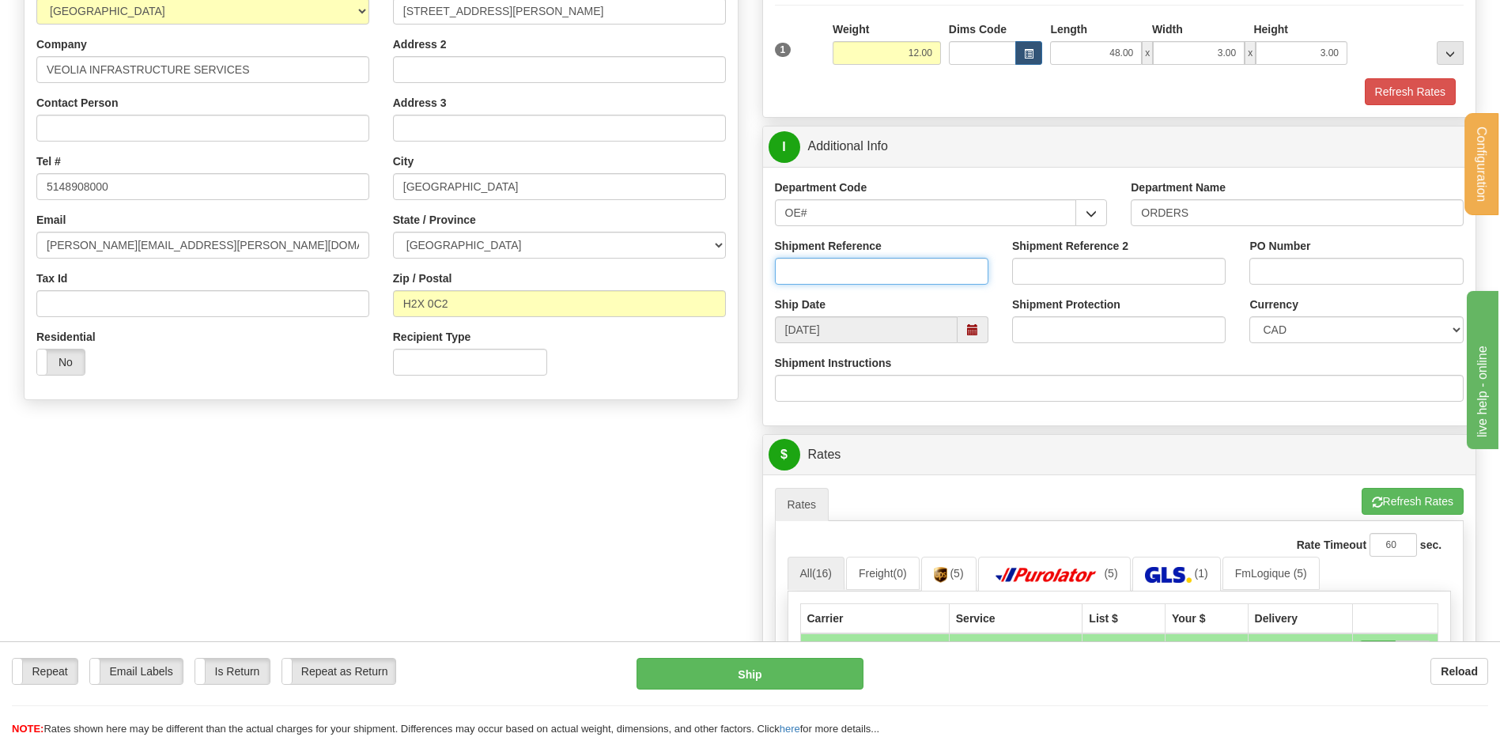
click at [841, 272] on input "Shipment Reference" at bounding box center [882, 271] width 214 height 27
type input "80005496-02"
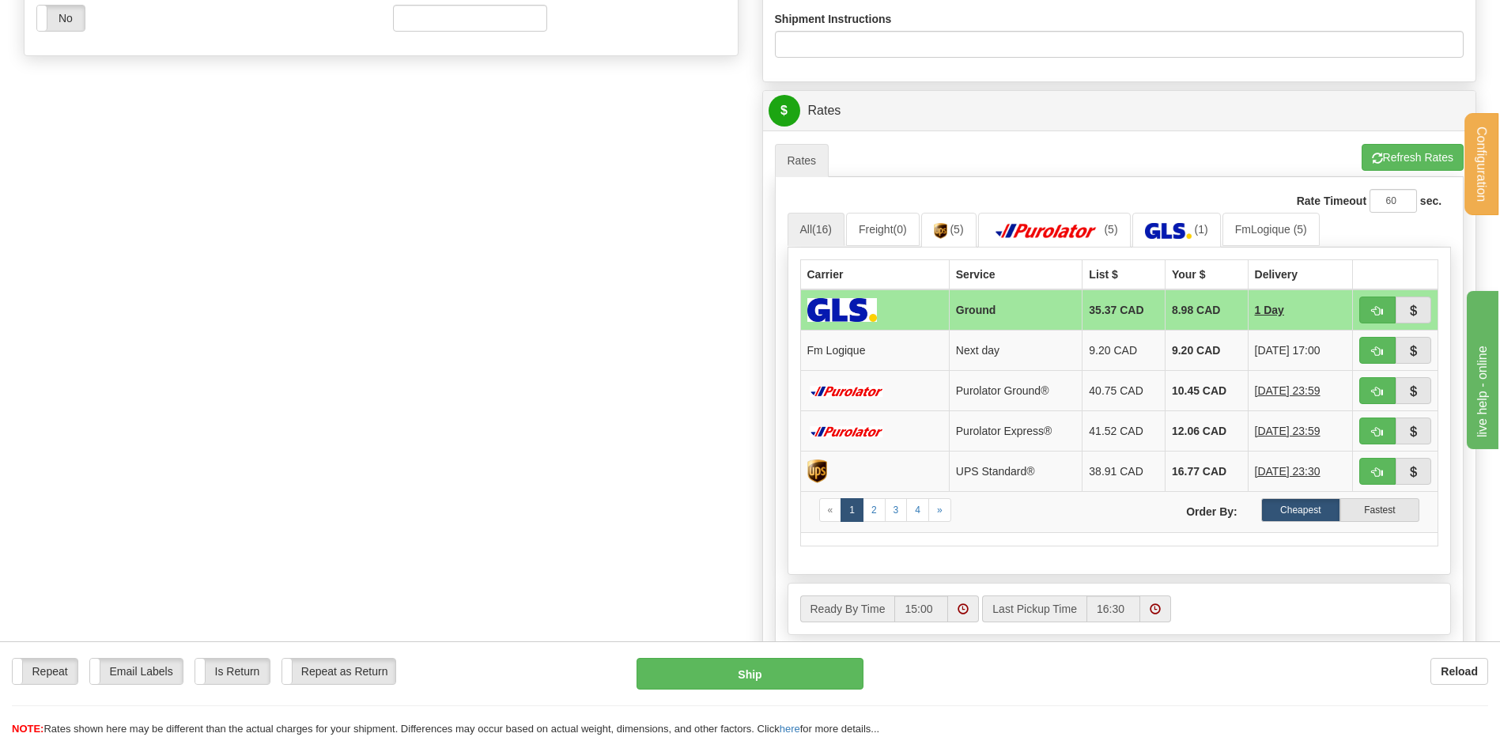
scroll to position [554, 0]
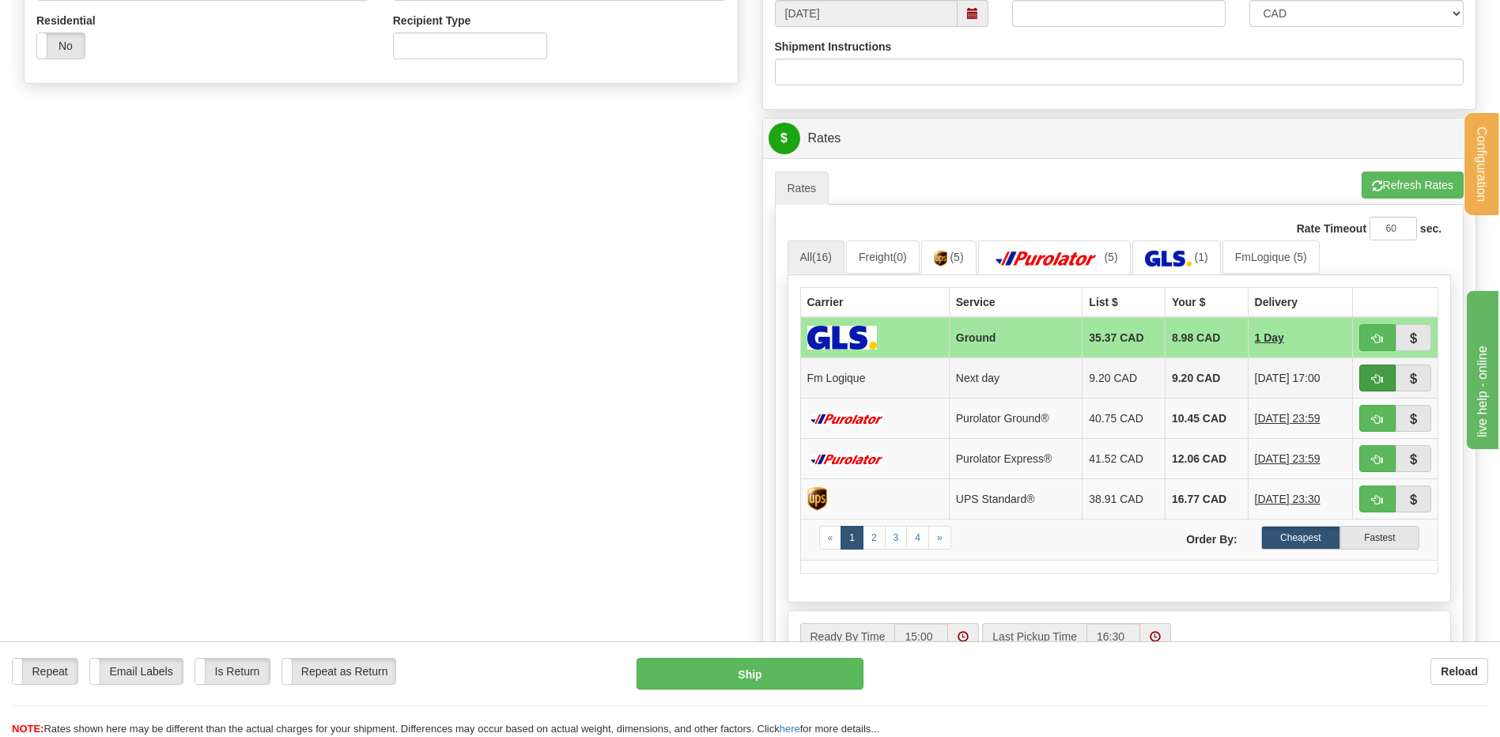
type input "533941 OP 22430"
click at [1390, 376] on button "button" at bounding box center [1378, 378] width 36 height 27
type input "jour"
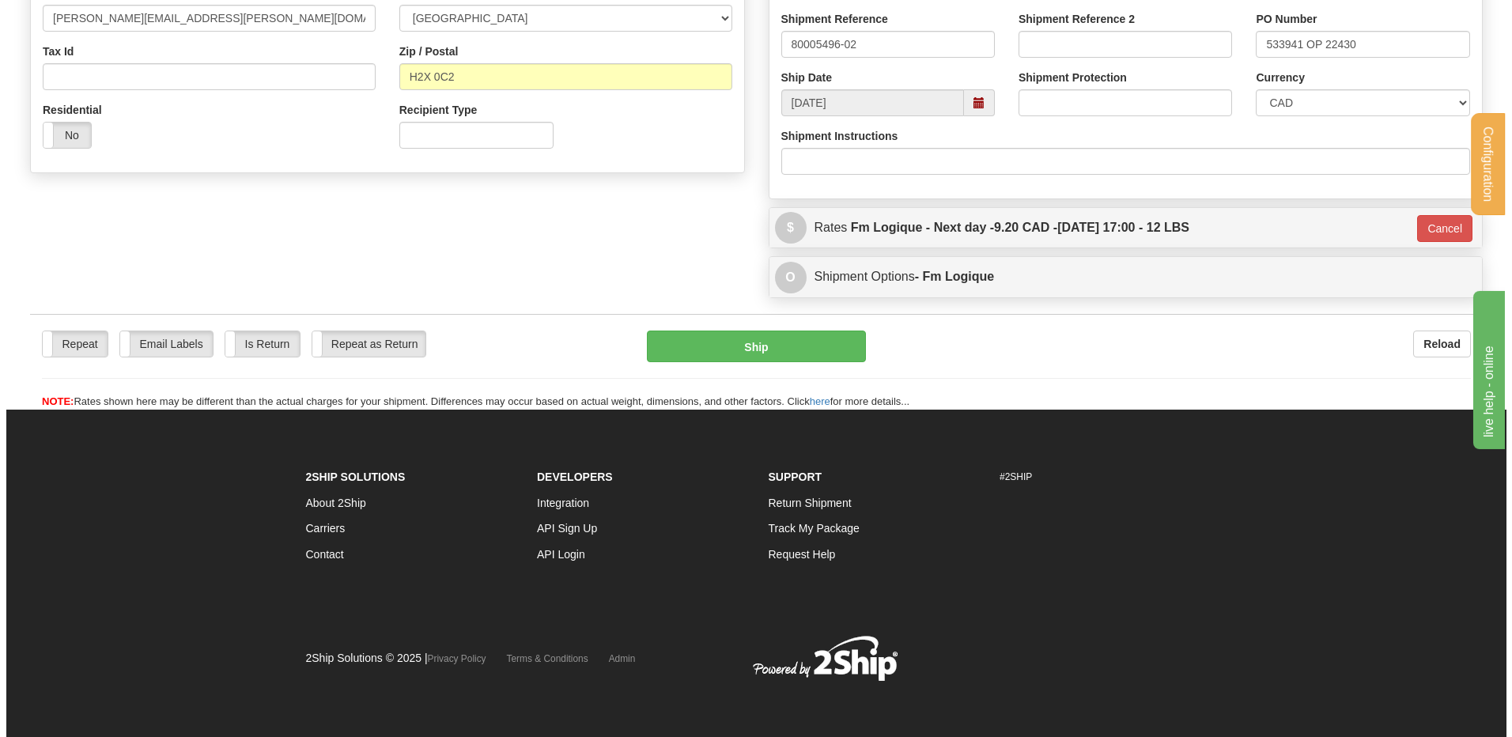
scroll to position [465, 0]
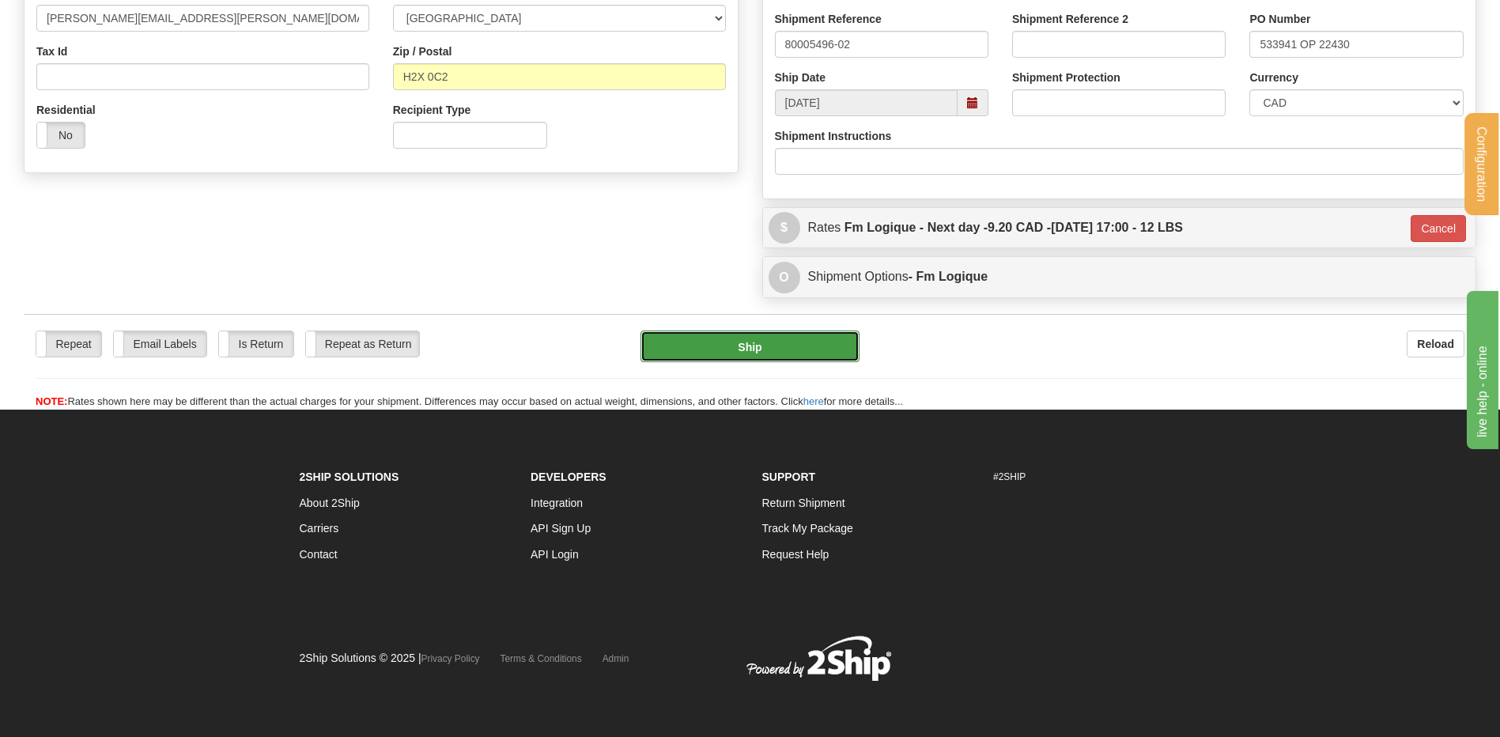
click at [713, 342] on button "Ship" at bounding box center [750, 347] width 218 height 32
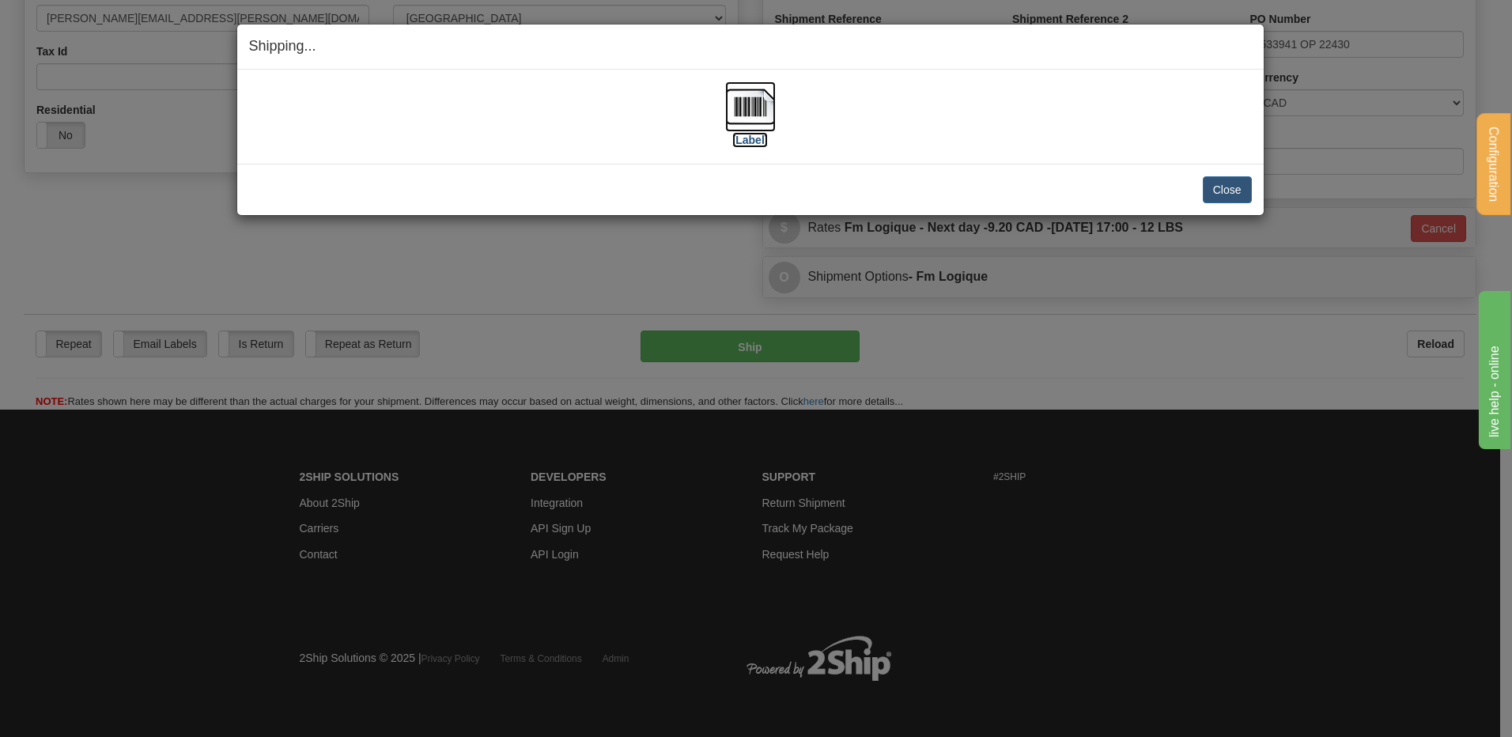
click at [764, 97] on img at bounding box center [750, 106] width 51 height 51
drag, startPoint x: 1226, startPoint y: 187, endPoint x: 1213, endPoint y: 188, distance: 12.7
click at [1220, 187] on button "Close" at bounding box center [1227, 189] width 49 height 27
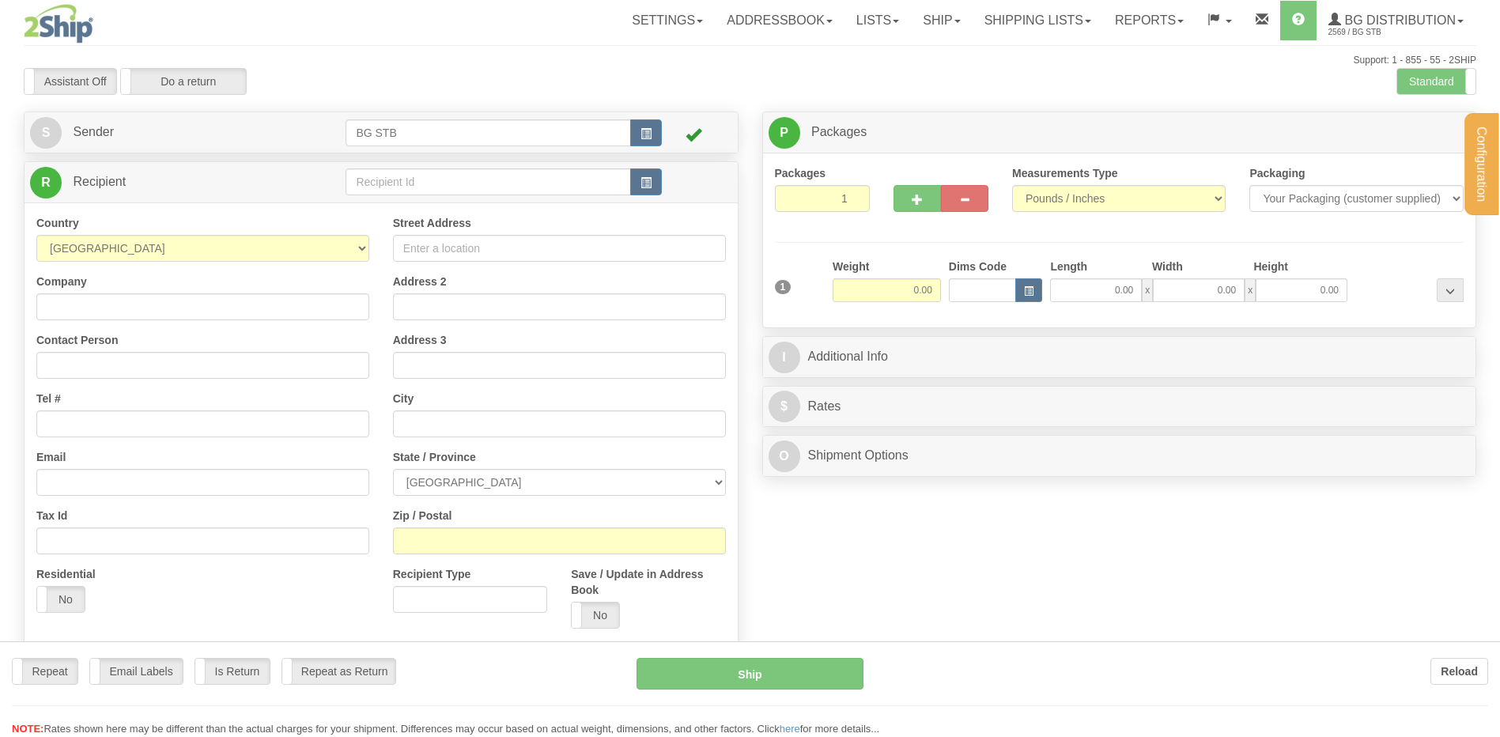
click at [369, 183] on div at bounding box center [750, 368] width 1500 height 737
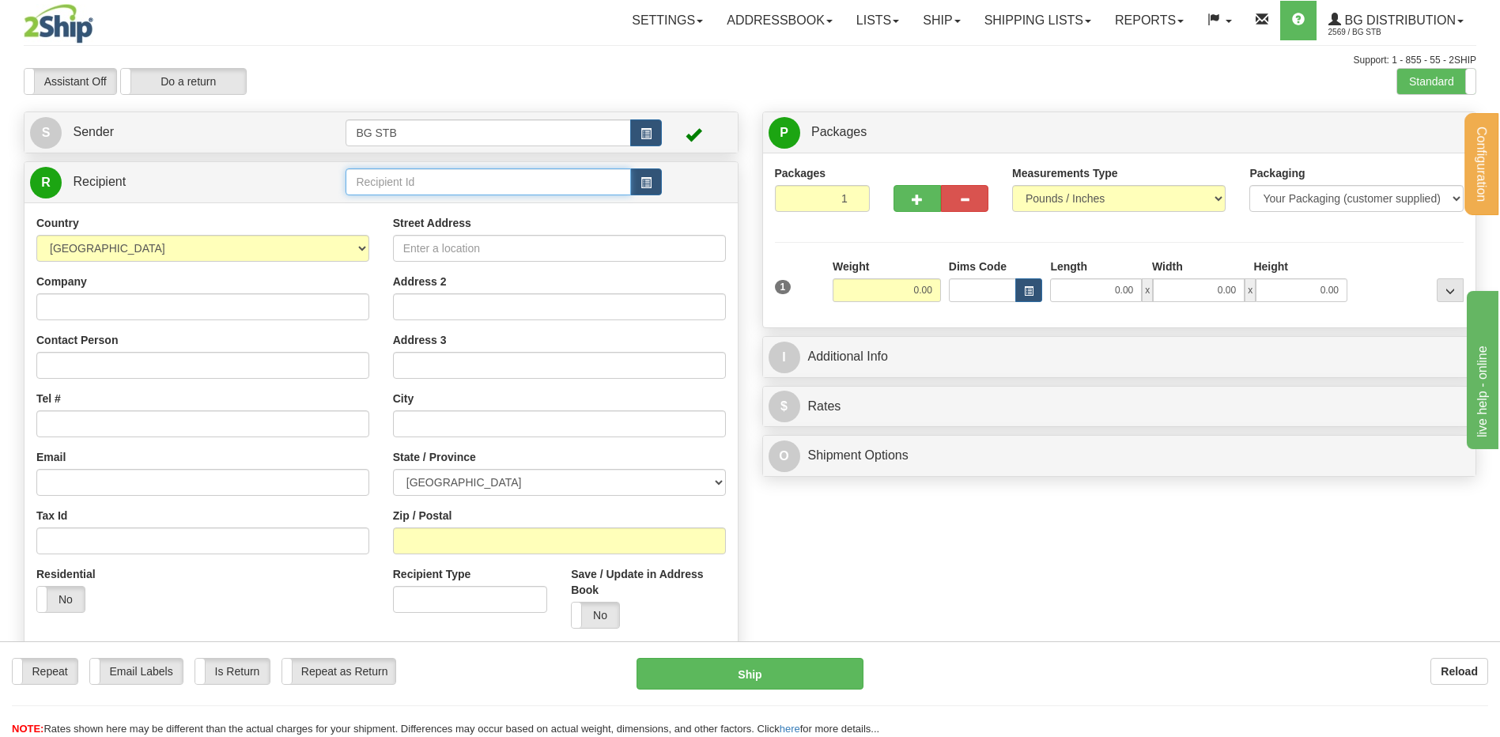
click at [369, 183] on input "text" at bounding box center [488, 181] width 285 height 27
type input "7007"
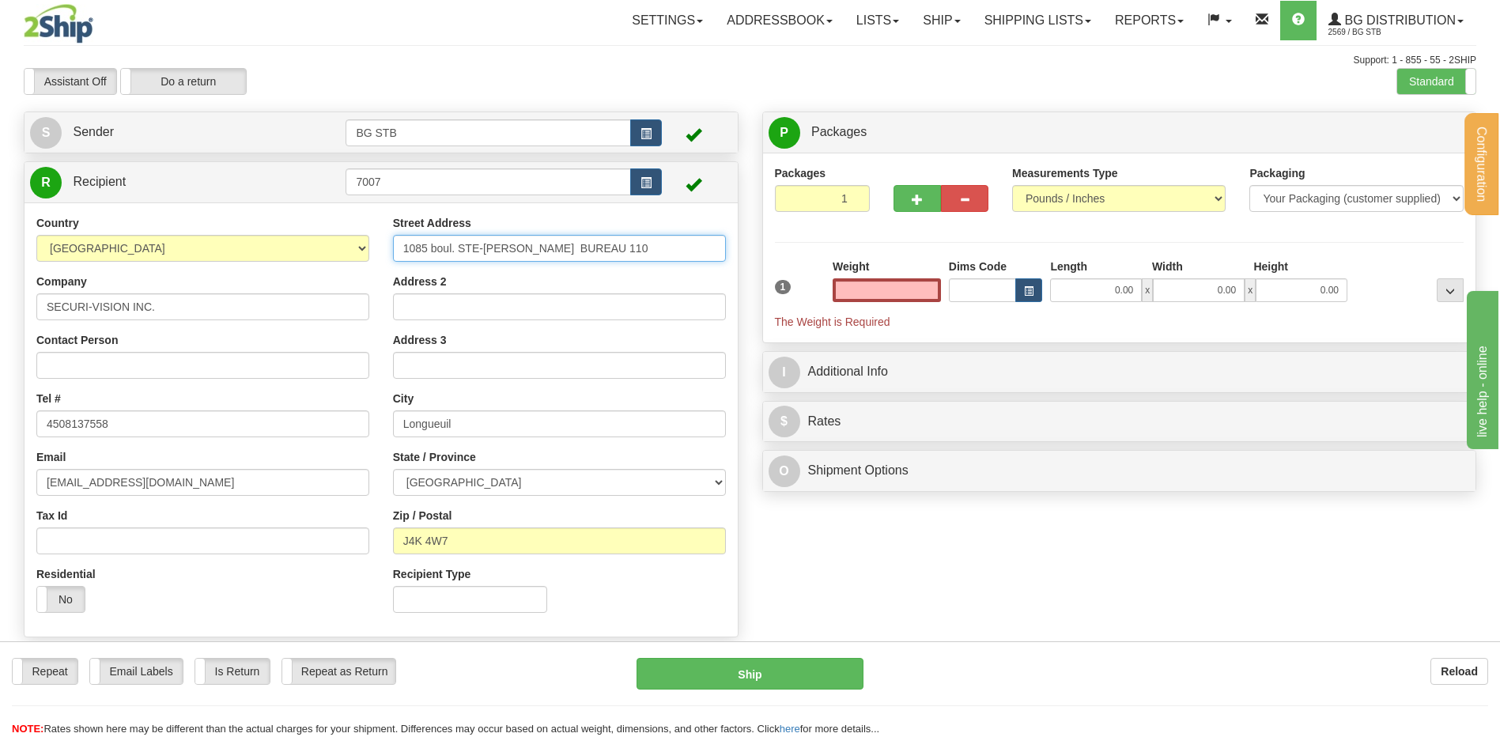
type input "0.00"
drag, startPoint x: 611, startPoint y: 238, endPoint x: 457, endPoint y: 248, distance: 154.5
click at [458, 248] on input "1085 boul. STE-[PERSON_NAME] BUREAU 110" at bounding box center [559, 248] width 333 height 27
type input "1085 CHEMIN DU COTEAU ROUGE"
click at [868, 298] on input "0.00" at bounding box center [887, 290] width 108 height 24
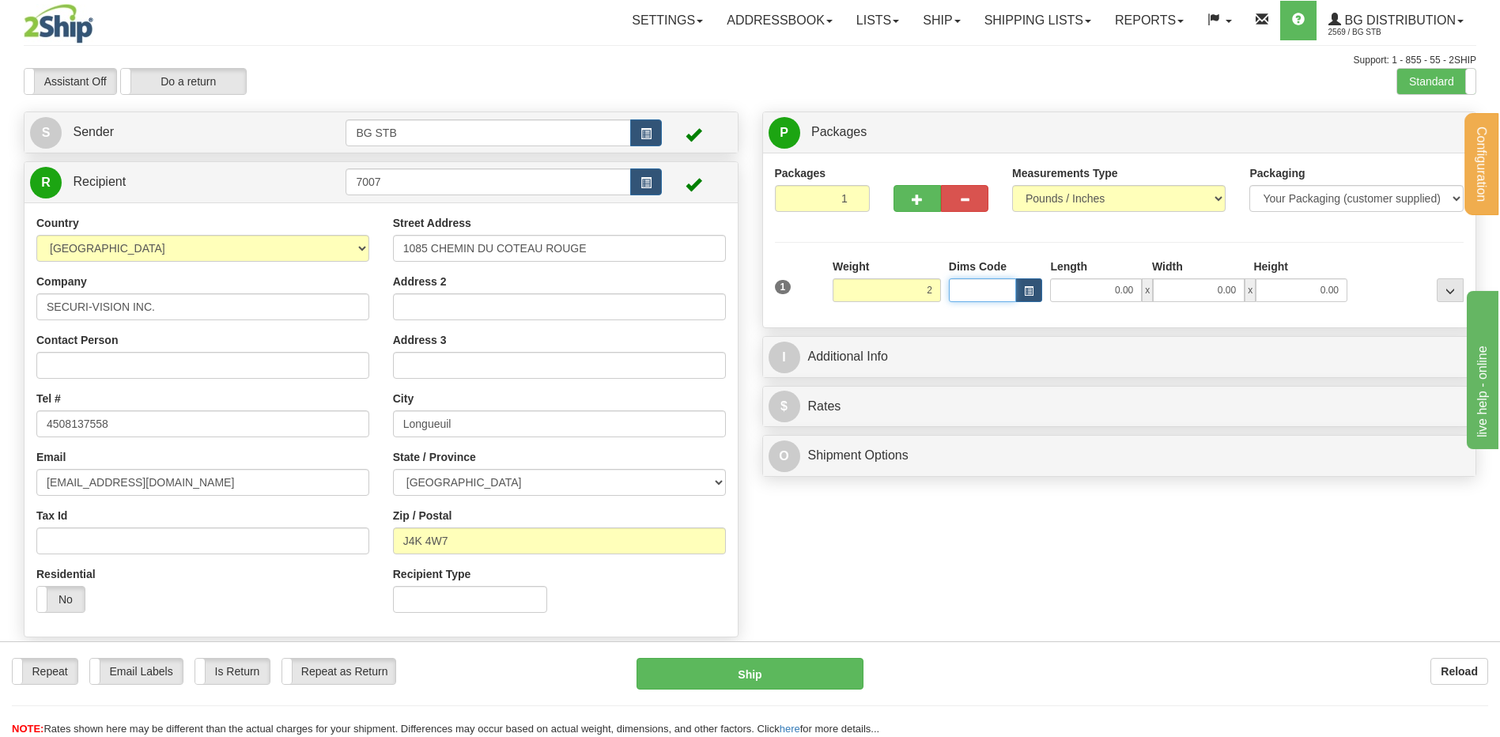
type input "2.00"
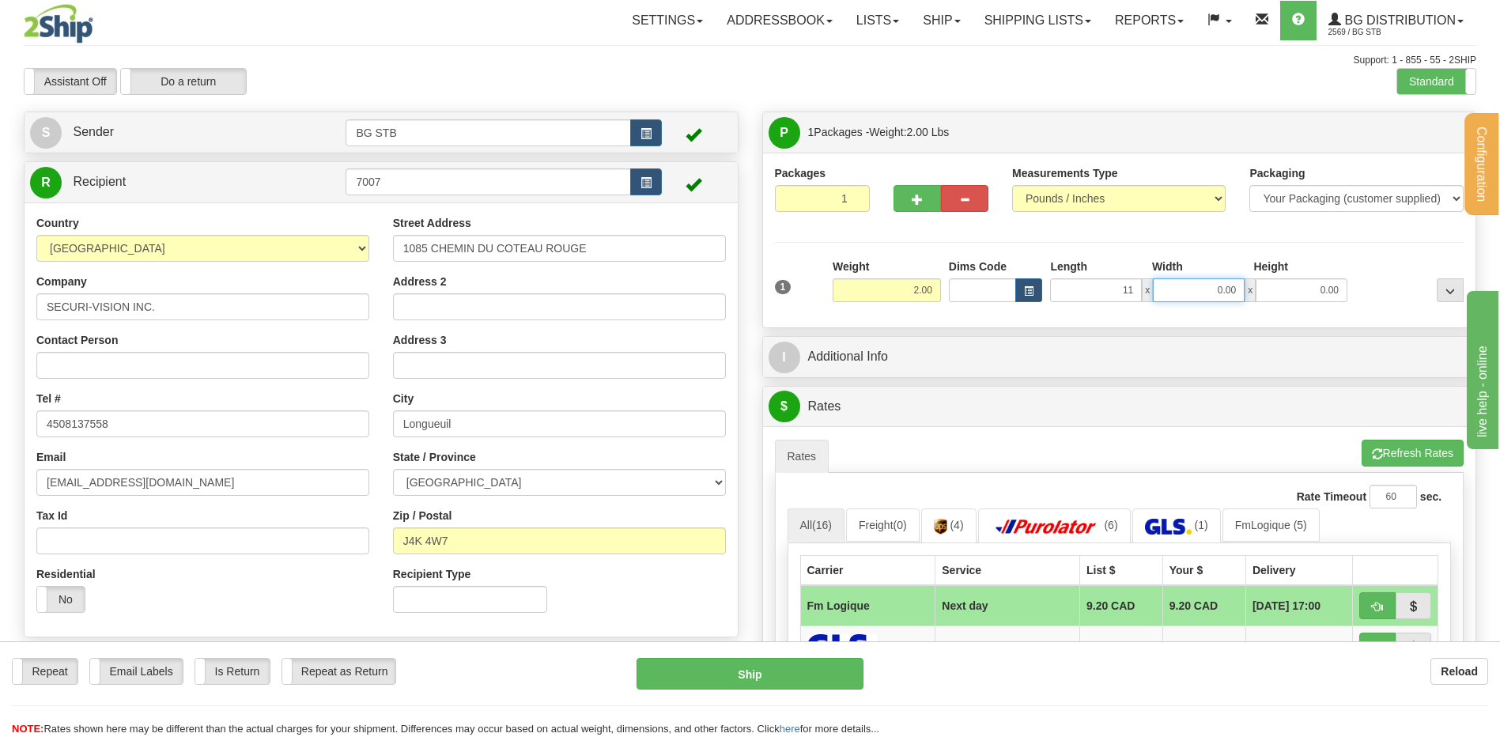
type input "11.00"
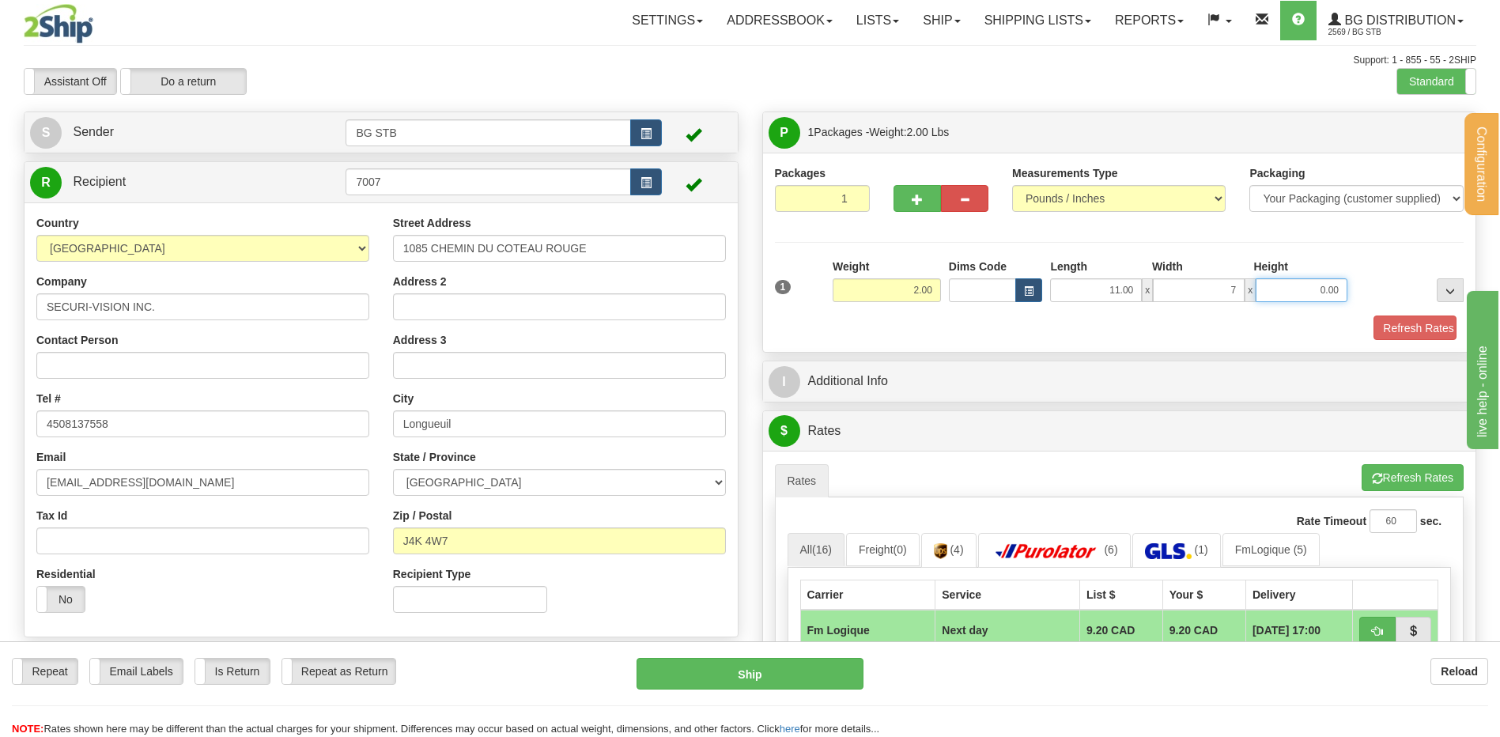
type input "7.00"
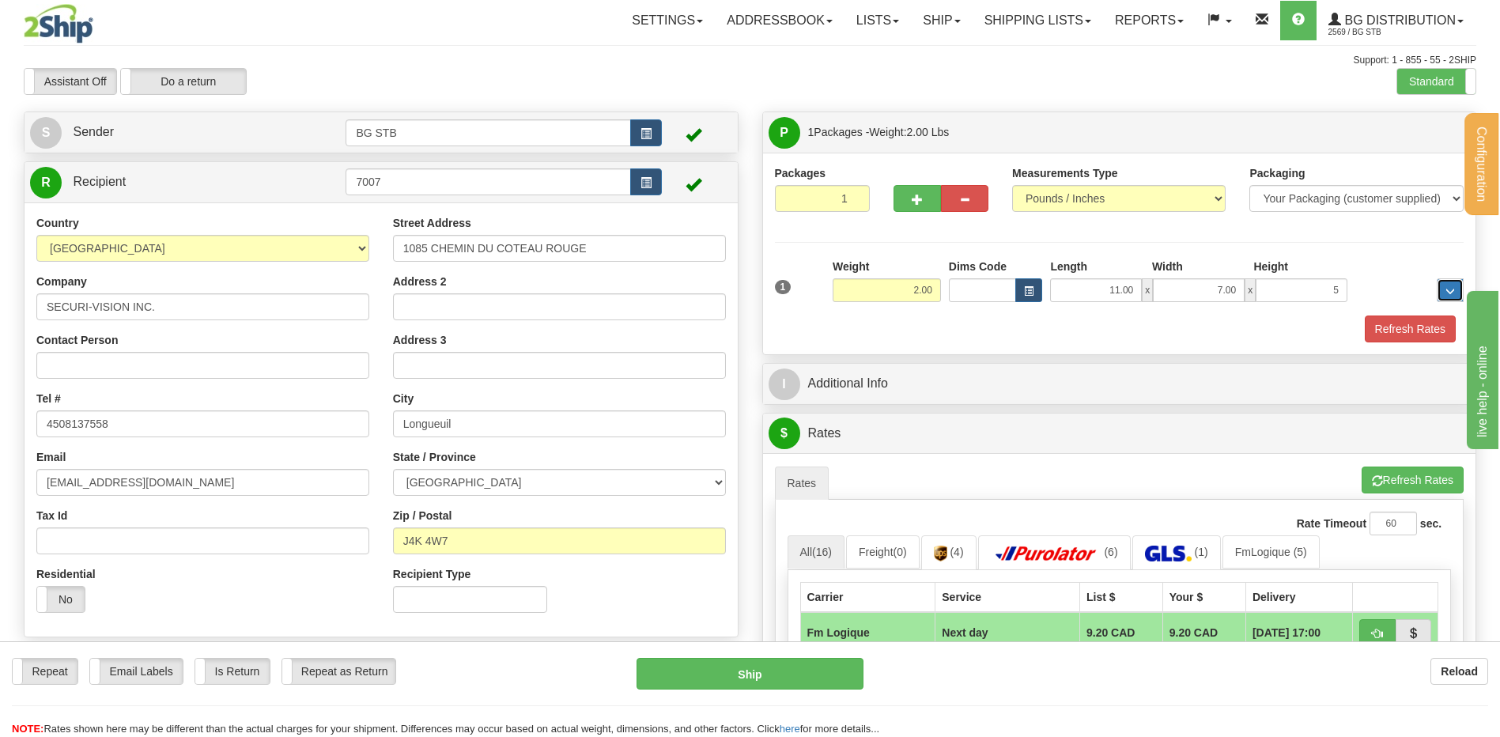
type input "5.00"
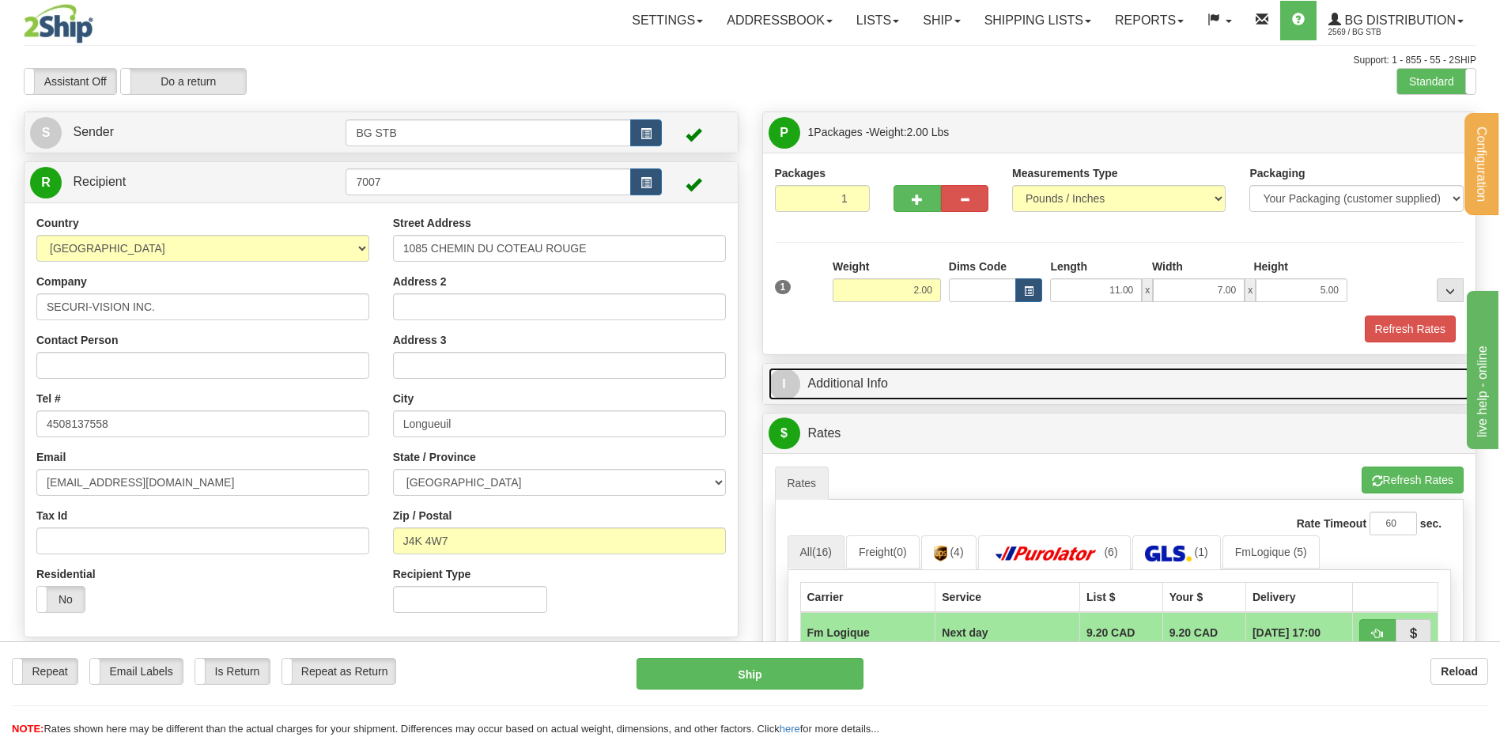
click at [827, 391] on link "I Additional Info" at bounding box center [1120, 384] width 702 height 32
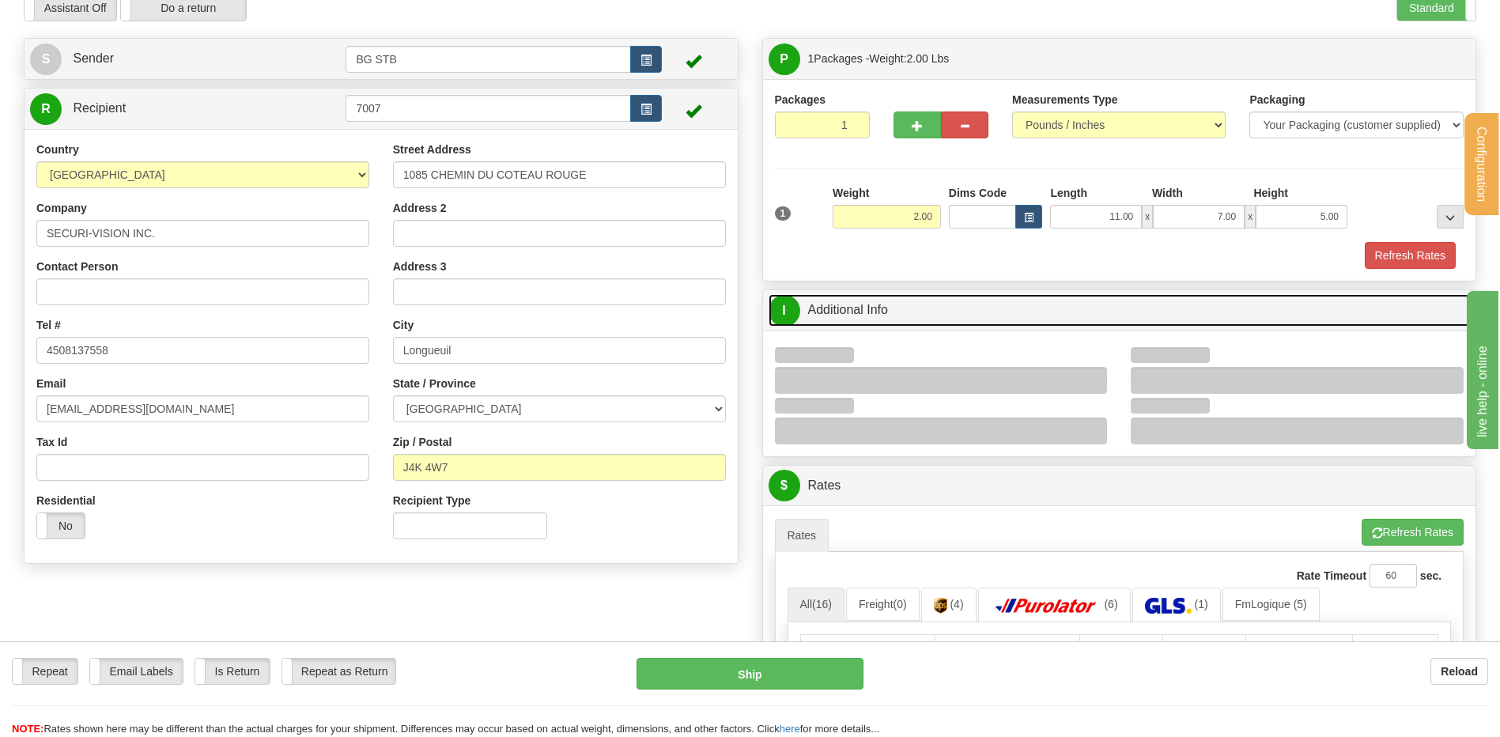
scroll to position [316, 0]
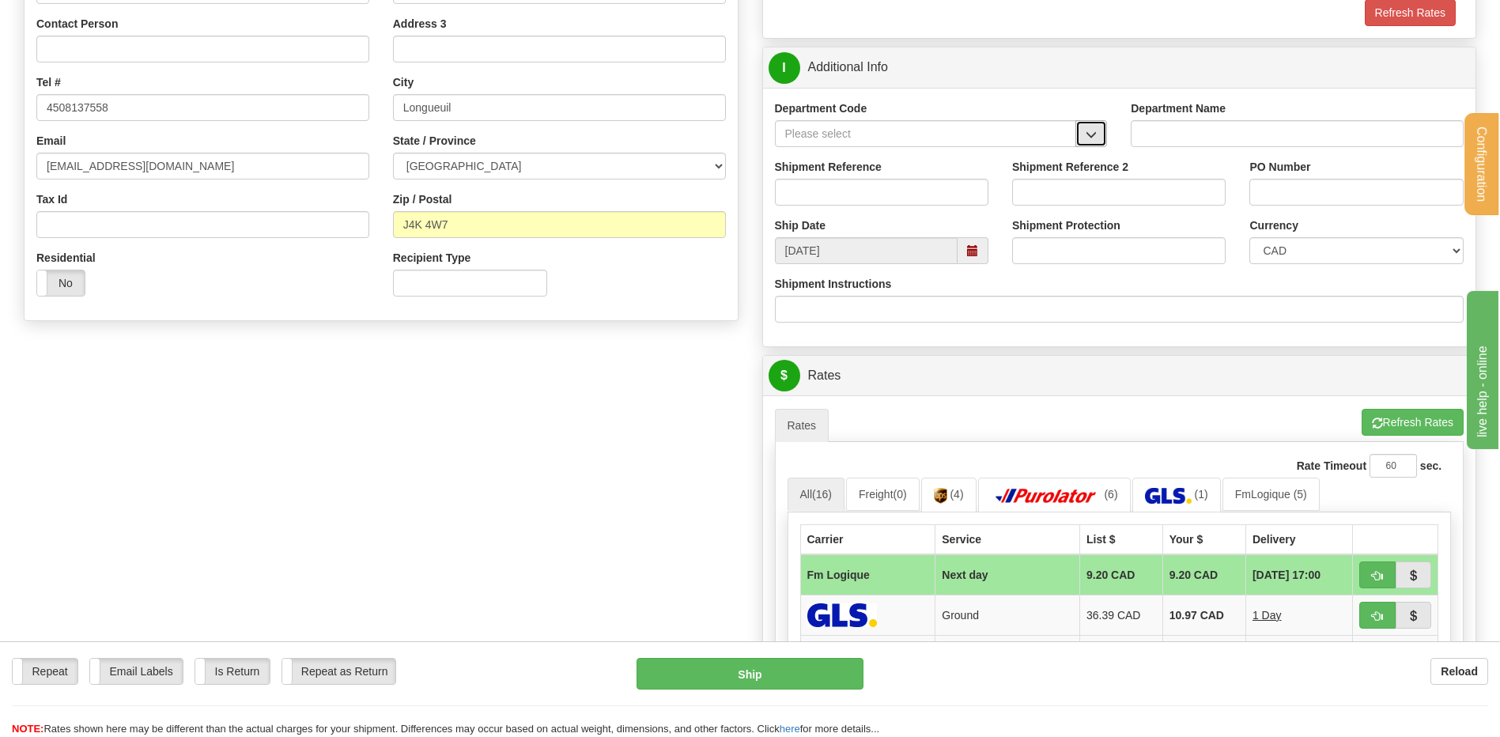
click at [1095, 138] on span "button" at bounding box center [1091, 135] width 11 height 10
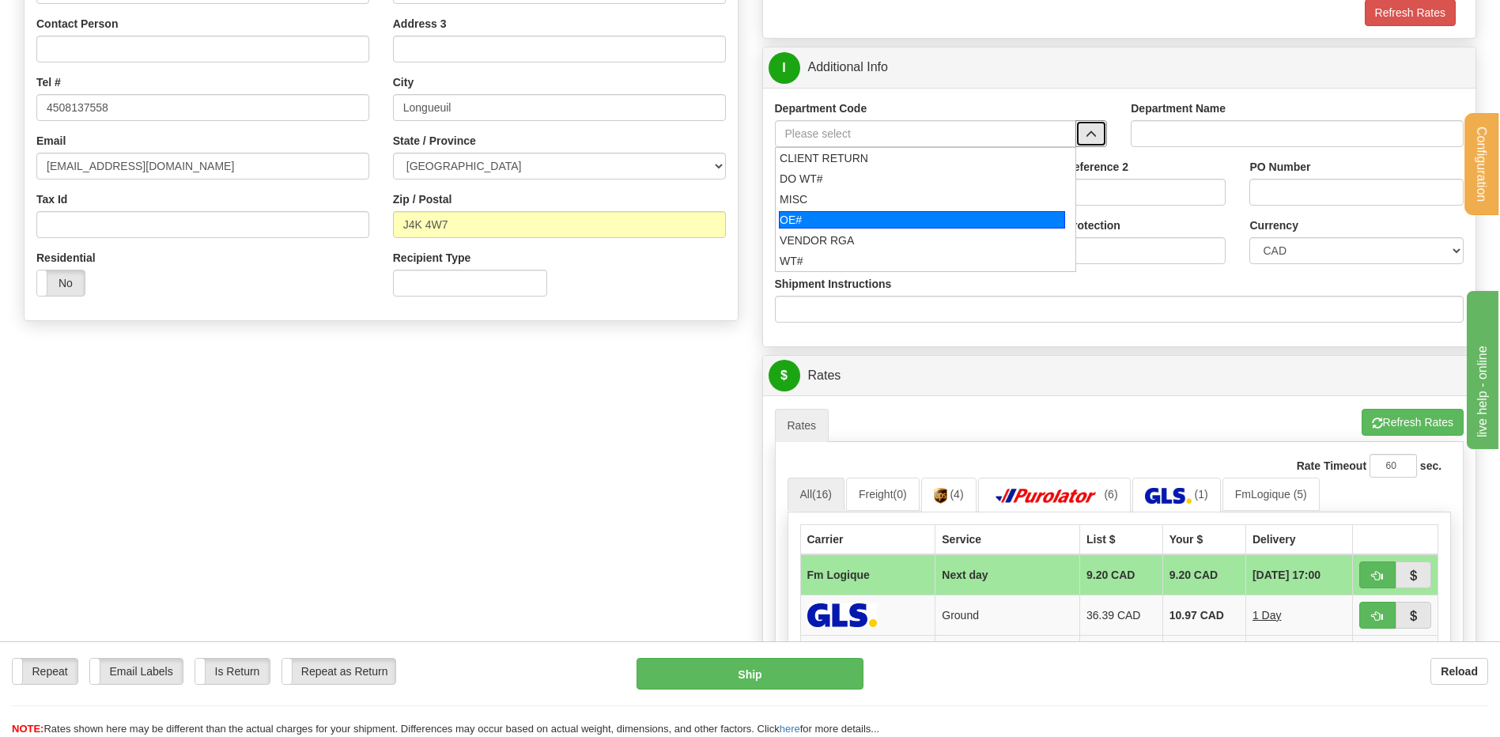
drag, startPoint x: 800, startPoint y: 223, endPoint x: 811, endPoint y: 194, distance: 31.6
click at [800, 223] on div "OE#" at bounding box center [922, 219] width 286 height 17
type input "OE#"
type input "ORDERS"
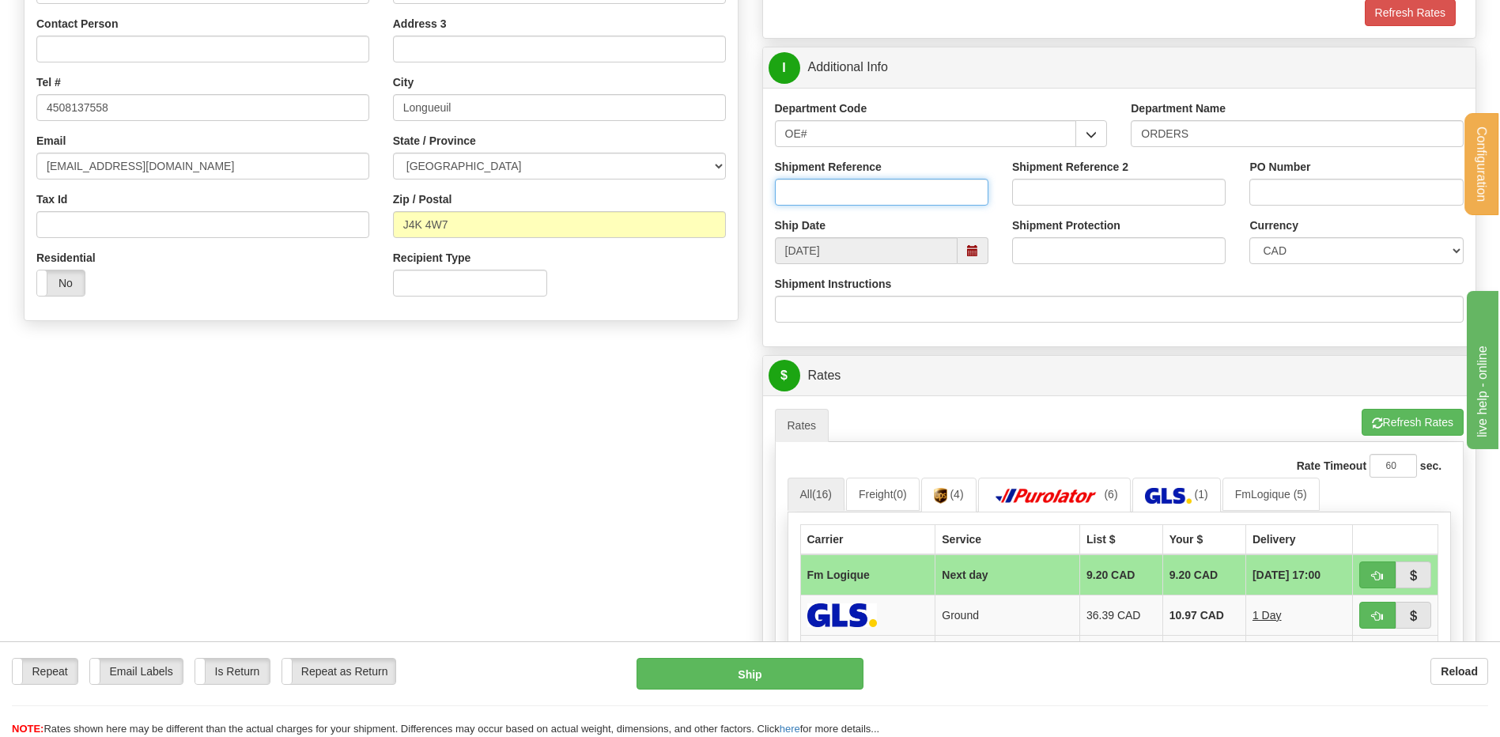
click at [811, 194] on input "Shipment Reference" at bounding box center [882, 192] width 214 height 27
type input "80005196-03"
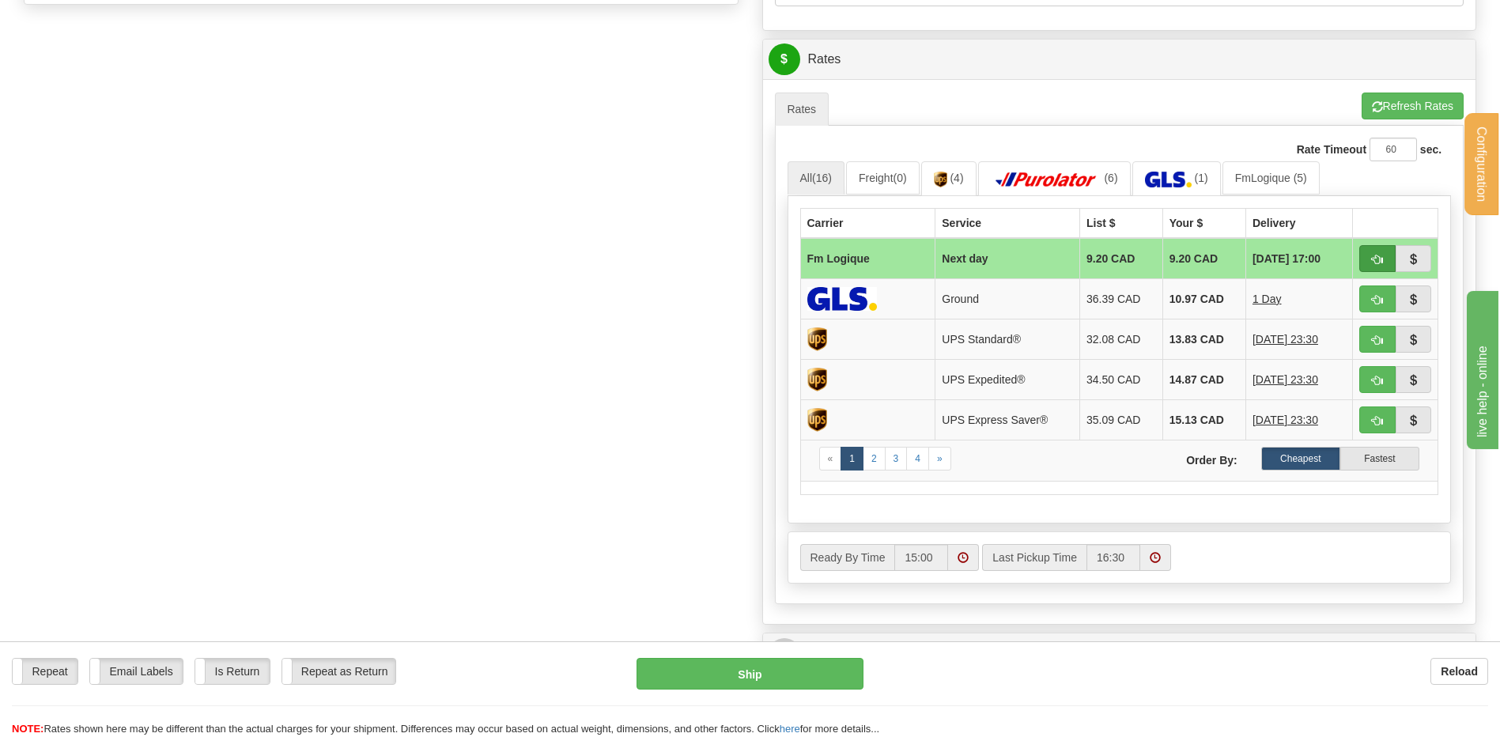
type input "7007"
click at [1382, 260] on span "button" at bounding box center [1377, 260] width 11 height 10
type input "jour"
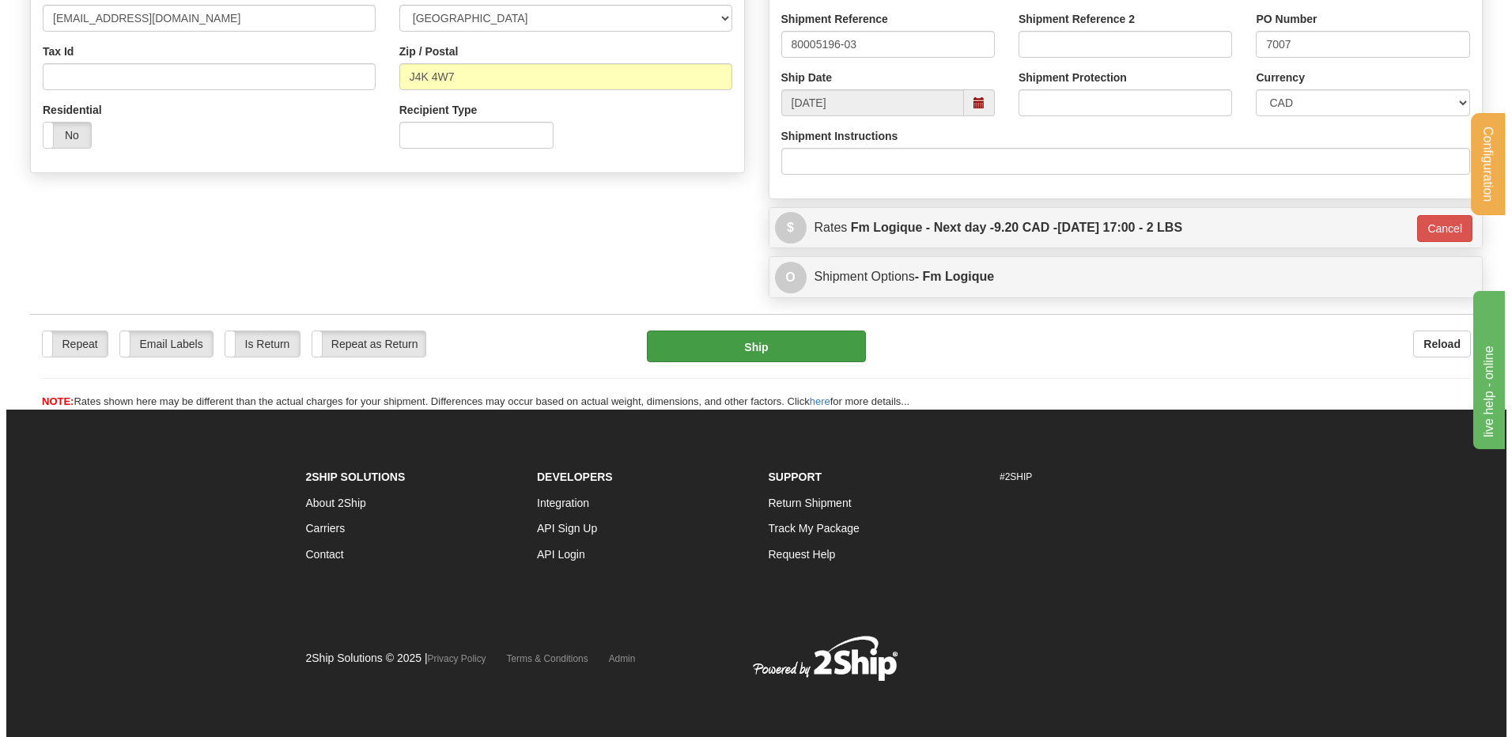
scroll to position [465, 0]
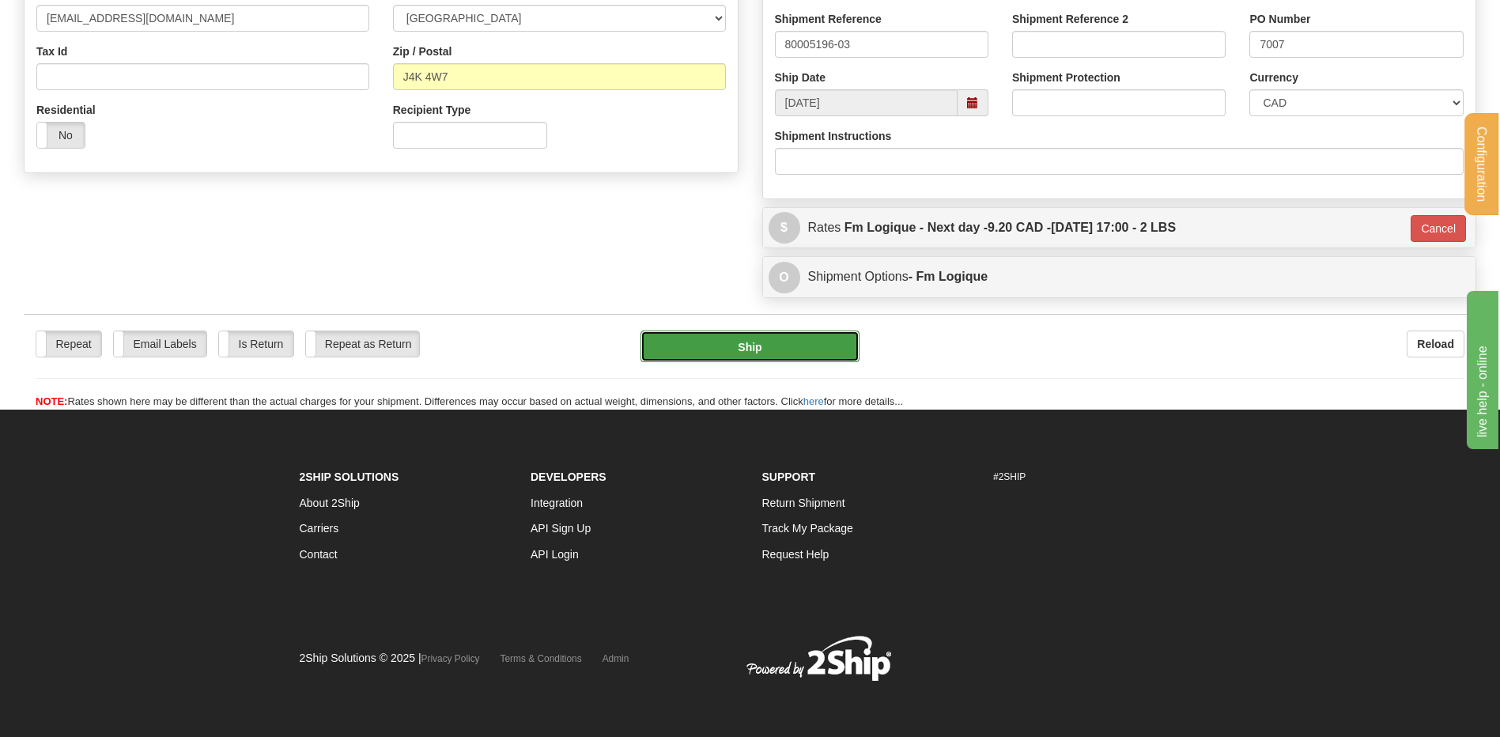
click at [773, 354] on button "Ship" at bounding box center [750, 347] width 218 height 32
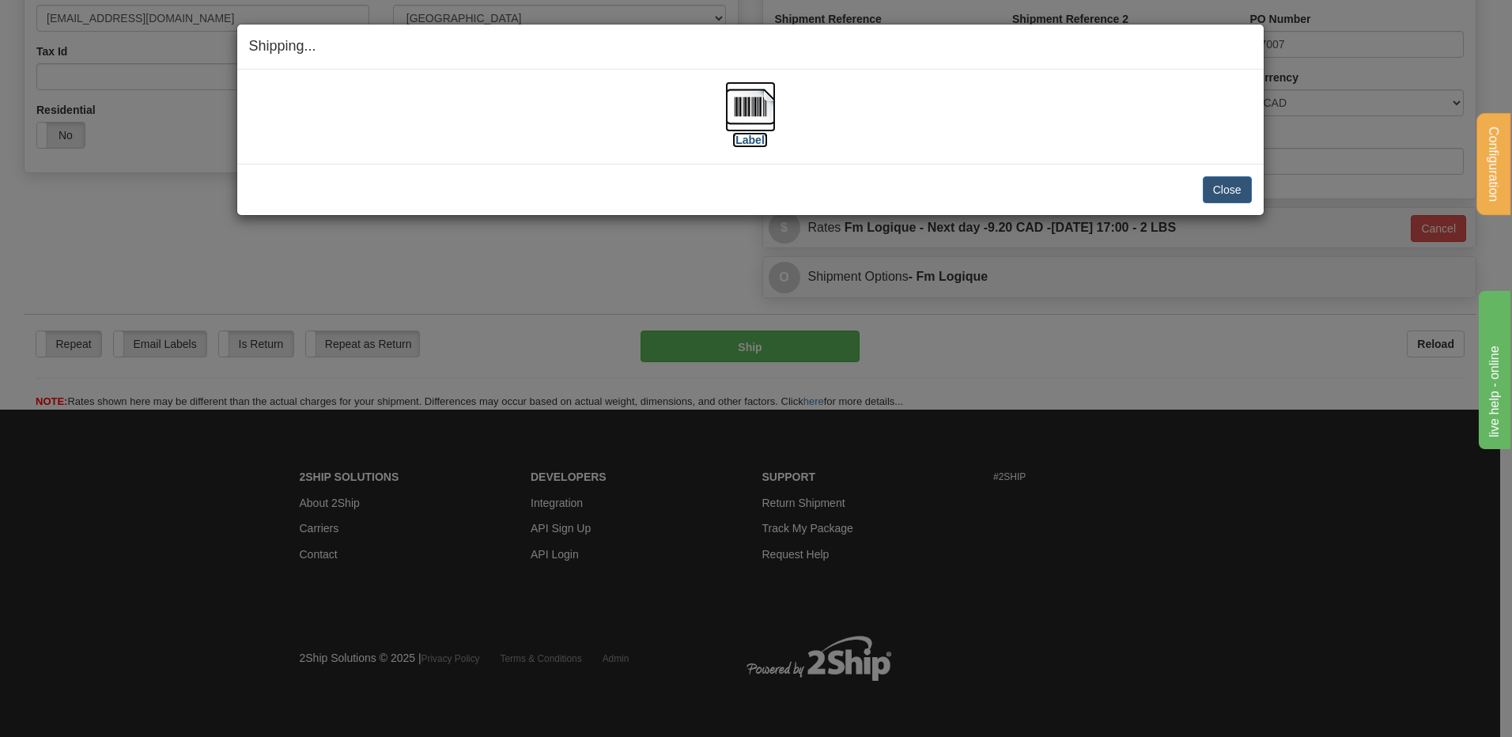
click at [743, 93] on img at bounding box center [750, 106] width 51 height 51
click at [1225, 188] on button "Close" at bounding box center [1227, 189] width 49 height 27
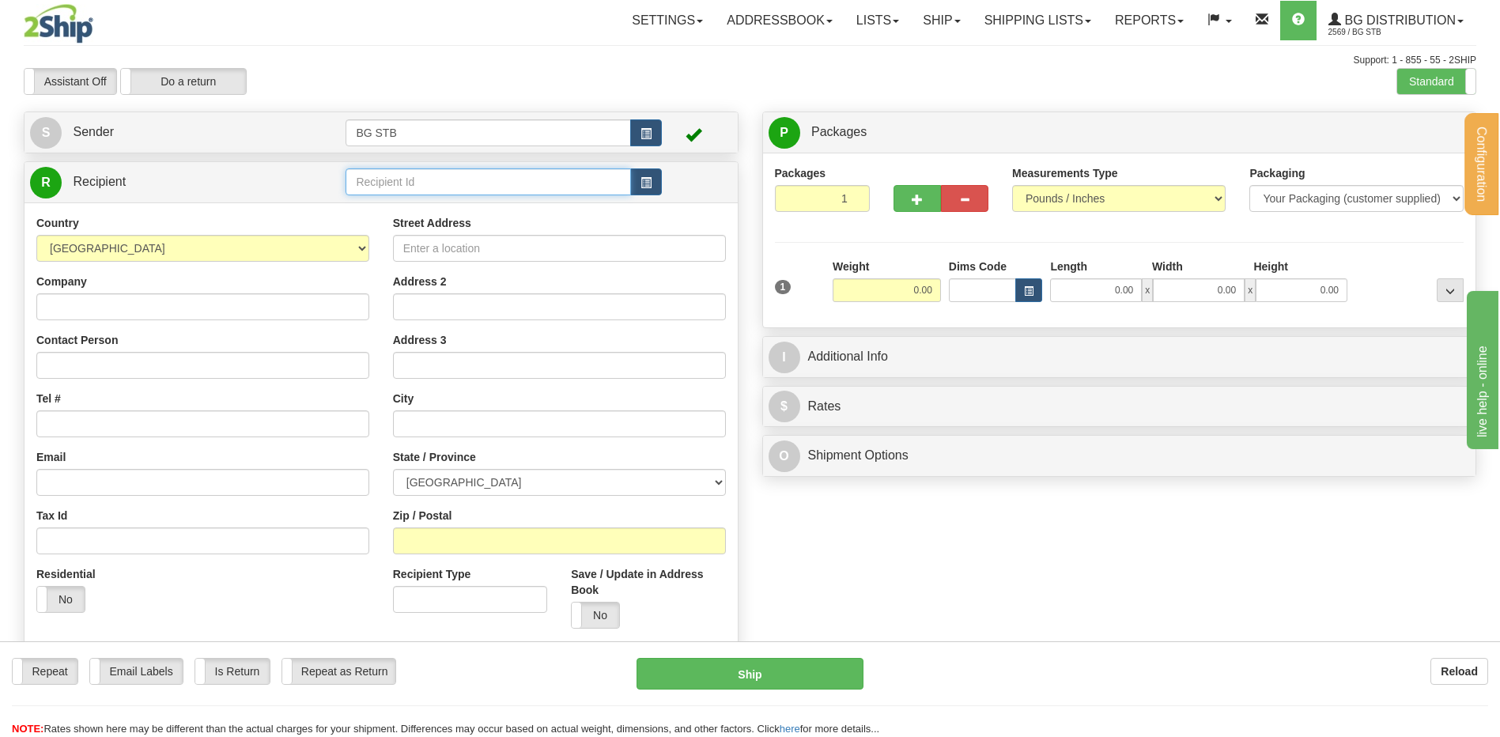
click at [425, 172] on input "text" at bounding box center [488, 181] width 285 height 27
type input "9596"
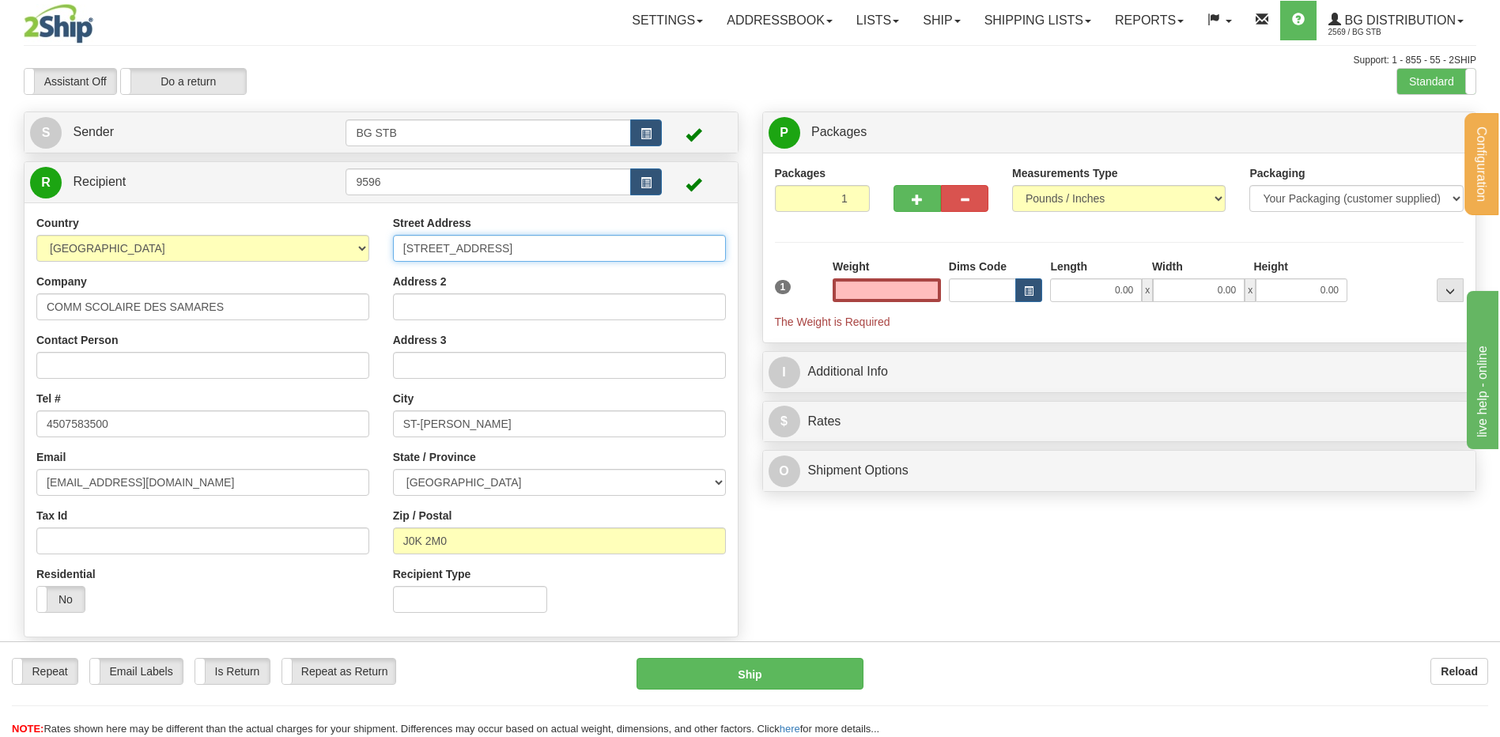
type input "0.00"
drag, startPoint x: 543, startPoint y: 235, endPoint x: 403, endPoint y: 240, distance: 140.1
click at [410, 236] on input "[STREET_ADDRESS]" at bounding box center [559, 248] width 333 height 27
type input "4"
click at [531, 243] on input "8 MONSEIGNEUR LAFROTUNE" at bounding box center [559, 248] width 333 height 27
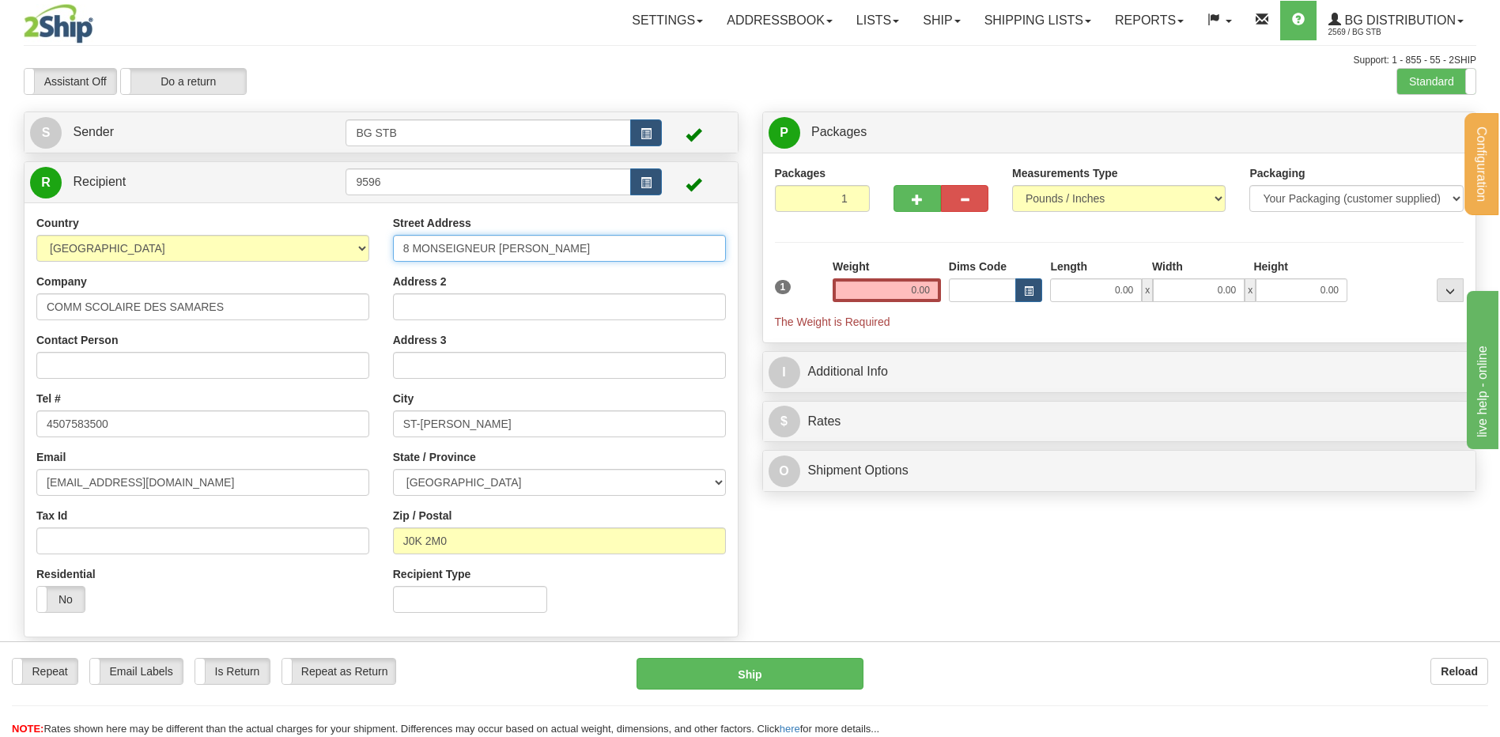
click at [525, 249] on input "8 MONSEIGNEUR [PERSON_NAME]" at bounding box center [559, 248] width 333 height 27
type input "8 MONSEIGNEUR [PERSON_NAME]"
drag, startPoint x: 529, startPoint y: 422, endPoint x: 225, endPoint y: 397, distance: 304.7
click at [225, 397] on div "Country [GEOGRAPHIC_DATA] [GEOGRAPHIC_DATA] [GEOGRAPHIC_DATA] [GEOGRAPHIC_DATA]…" at bounding box center [381, 420] width 713 height 410
type input "JOLIETTE"
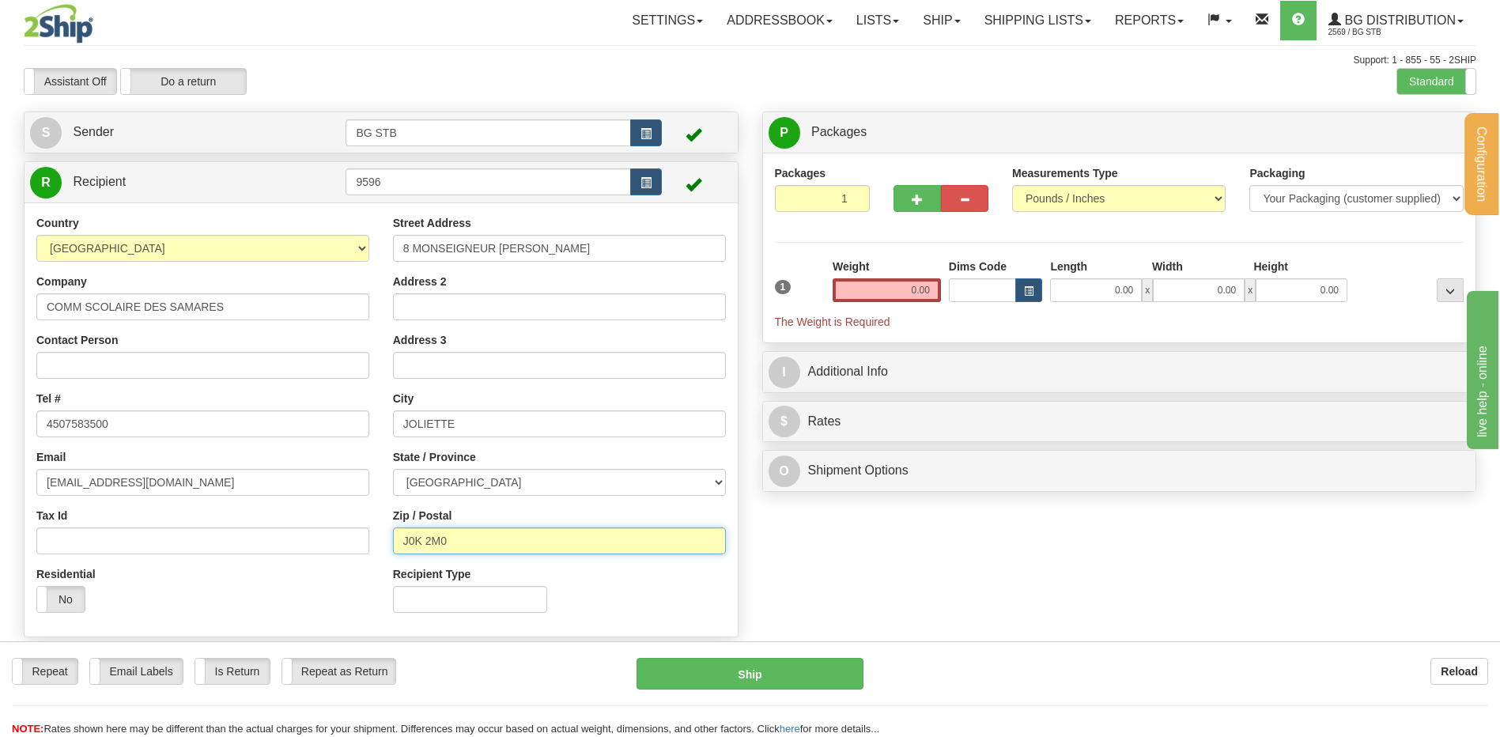
drag, startPoint x: 456, startPoint y: 546, endPoint x: 405, endPoint y: 543, distance: 51.6
click at [408, 543] on input "J0K 2M0" at bounding box center [559, 541] width 333 height 27
type input "J6E 6G7"
drag, startPoint x: 898, startPoint y: 293, endPoint x: 903, endPoint y: 282, distance: 11.7
click at [902, 284] on input "0.00" at bounding box center [887, 290] width 108 height 24
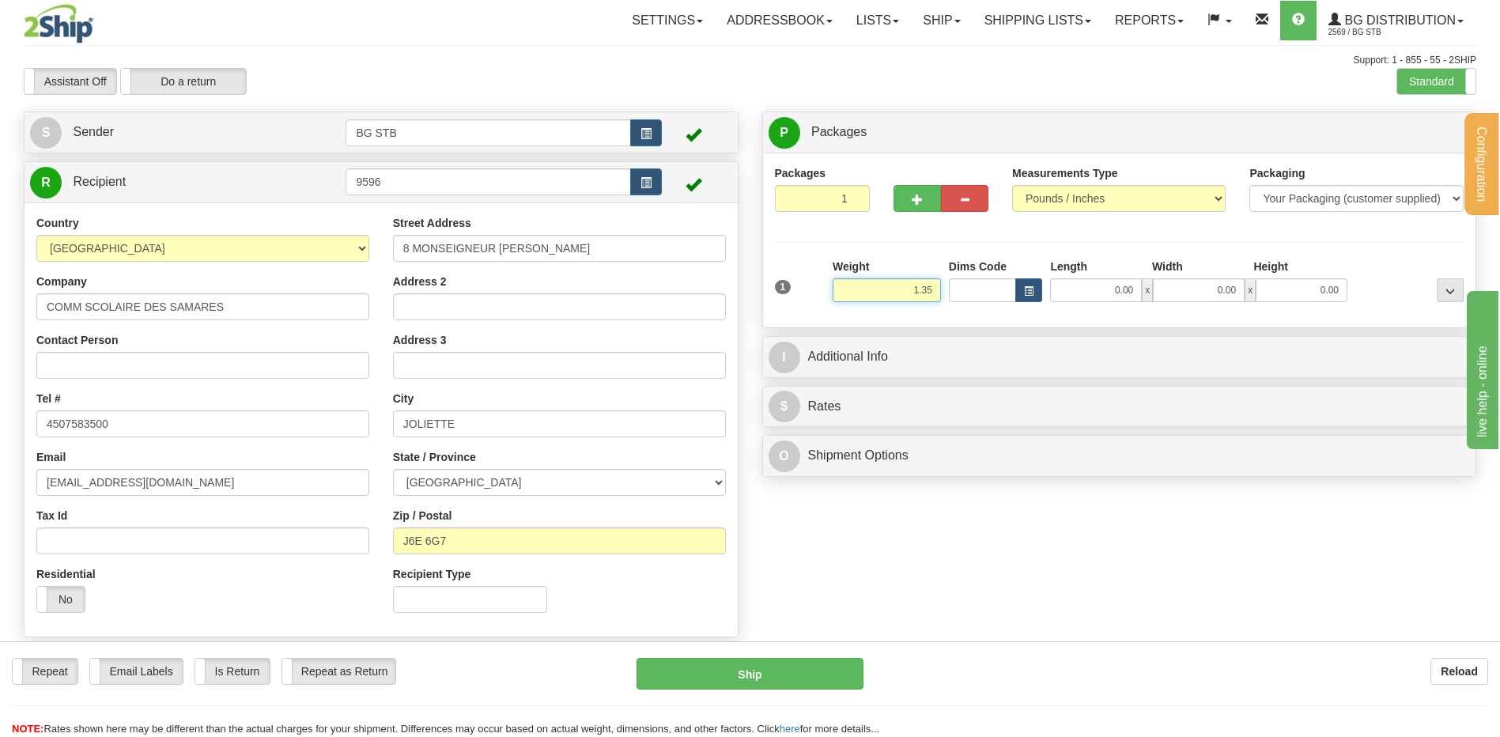
type input "1.35"
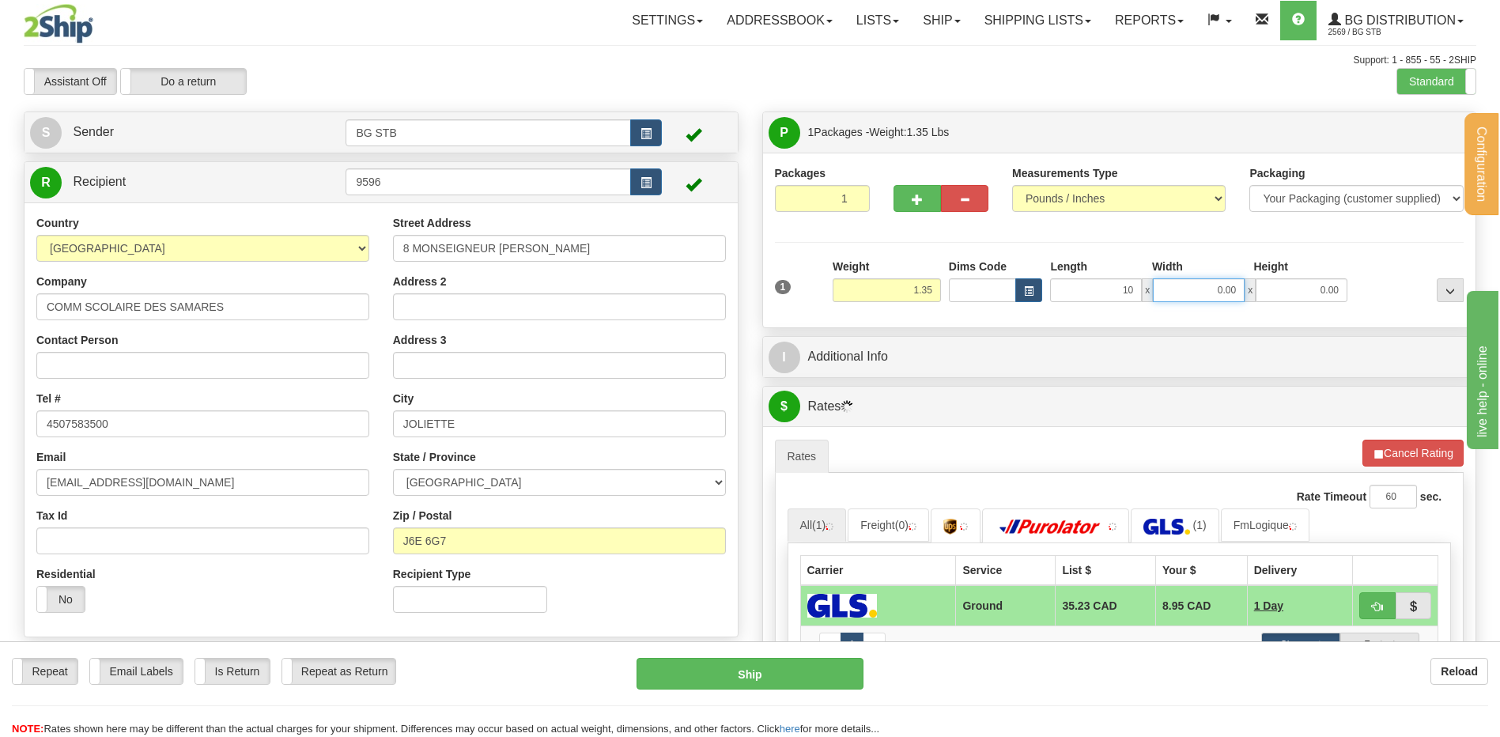
type input "10.00"
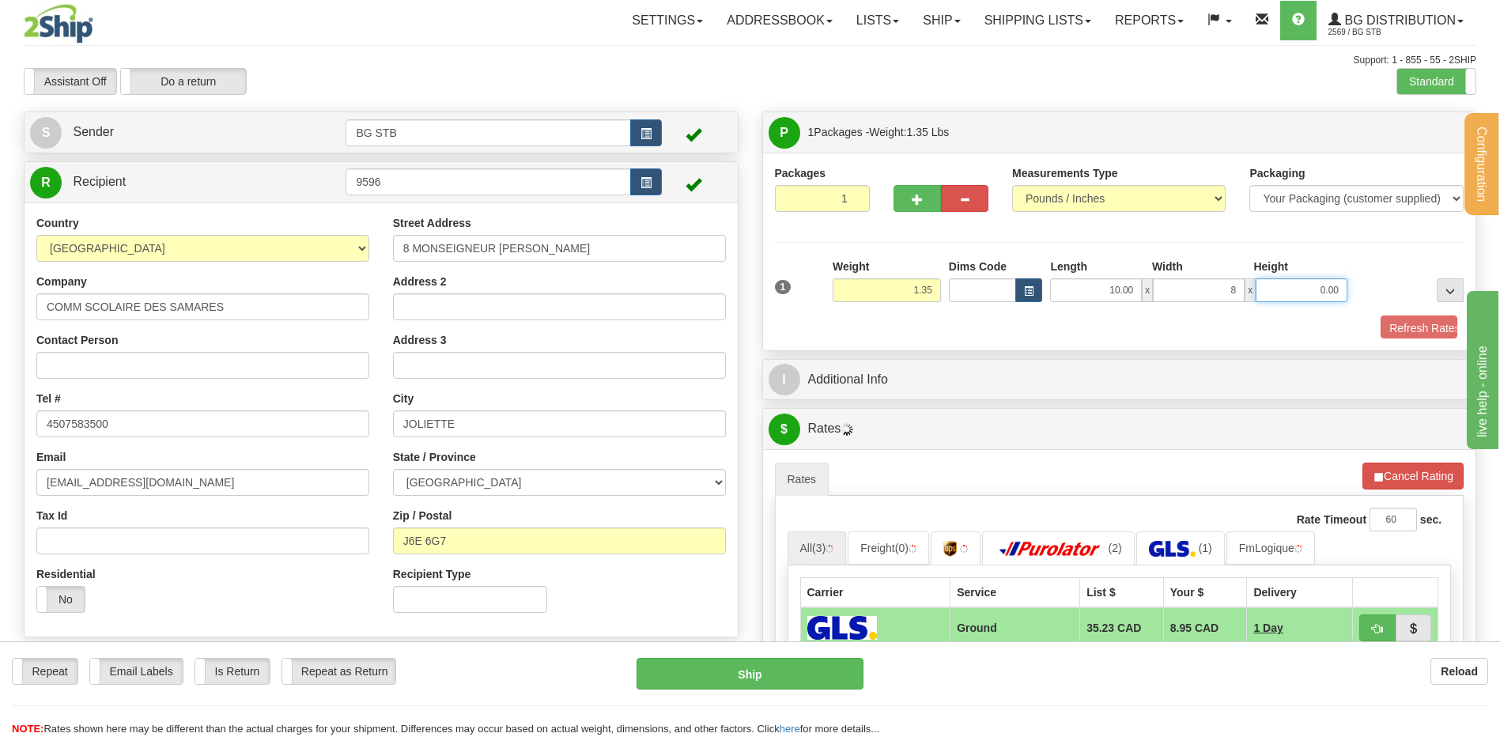
type input "8.00"
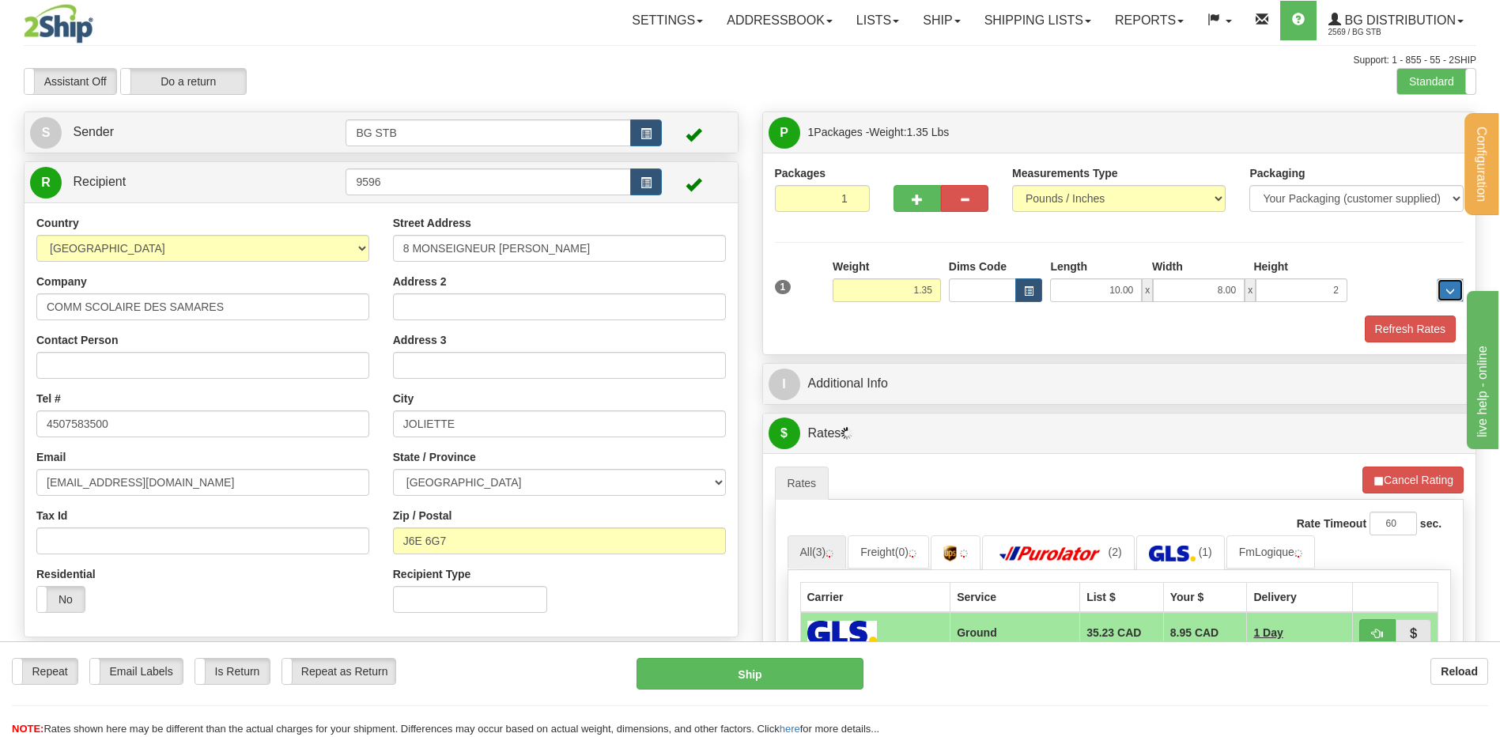
type input "2.00"
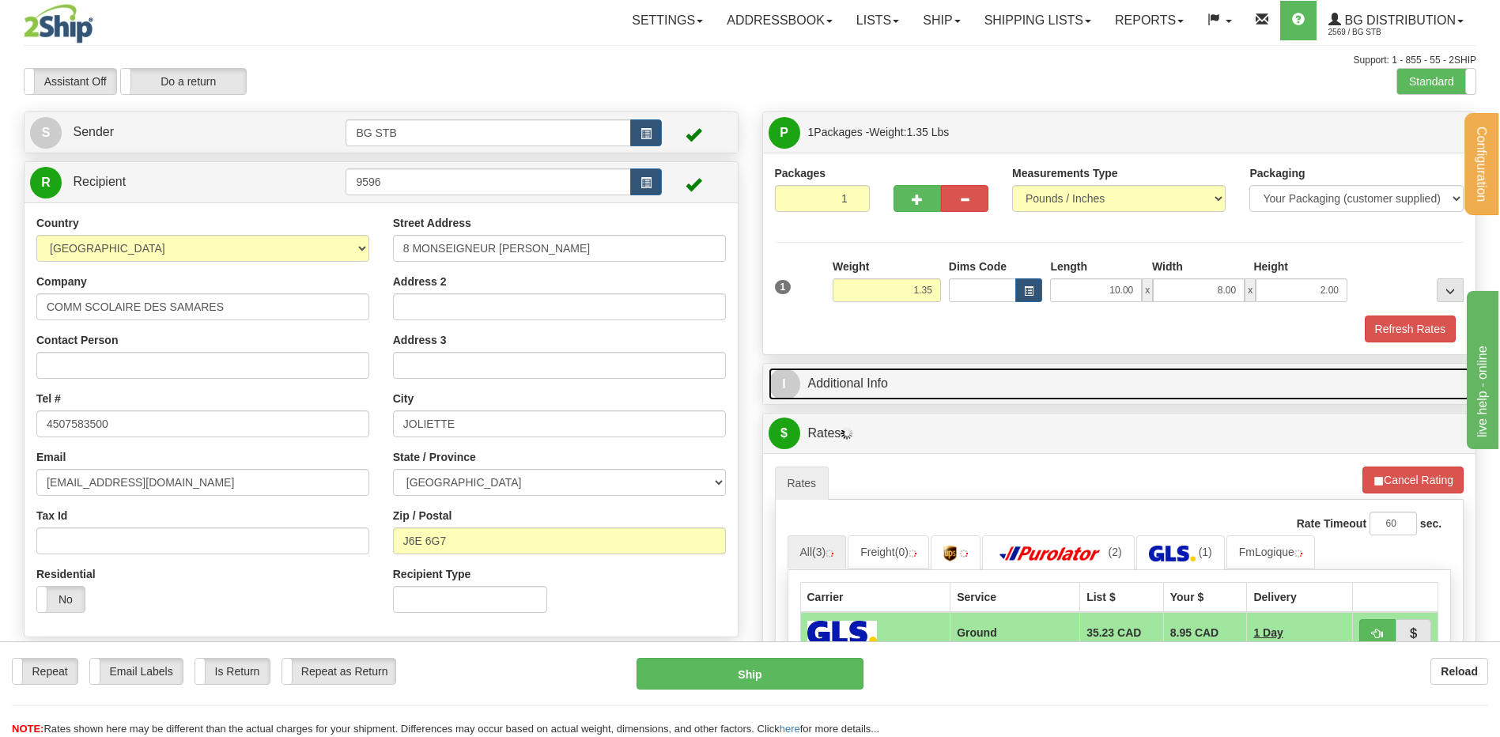
click at [879, 373] on link "I Additional Info" at bounding box center [1120, 384] width 702 height 32
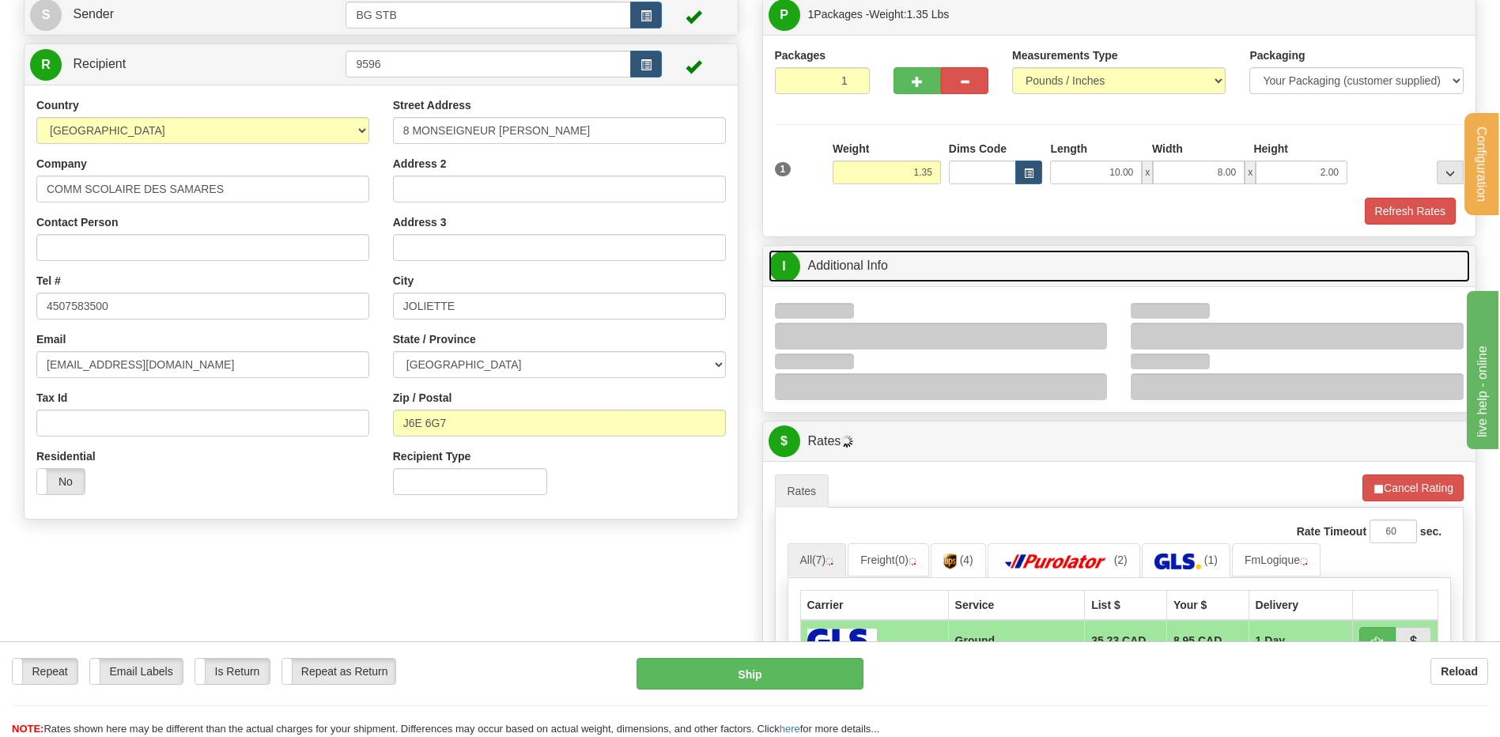
scroll to position [237, 0]
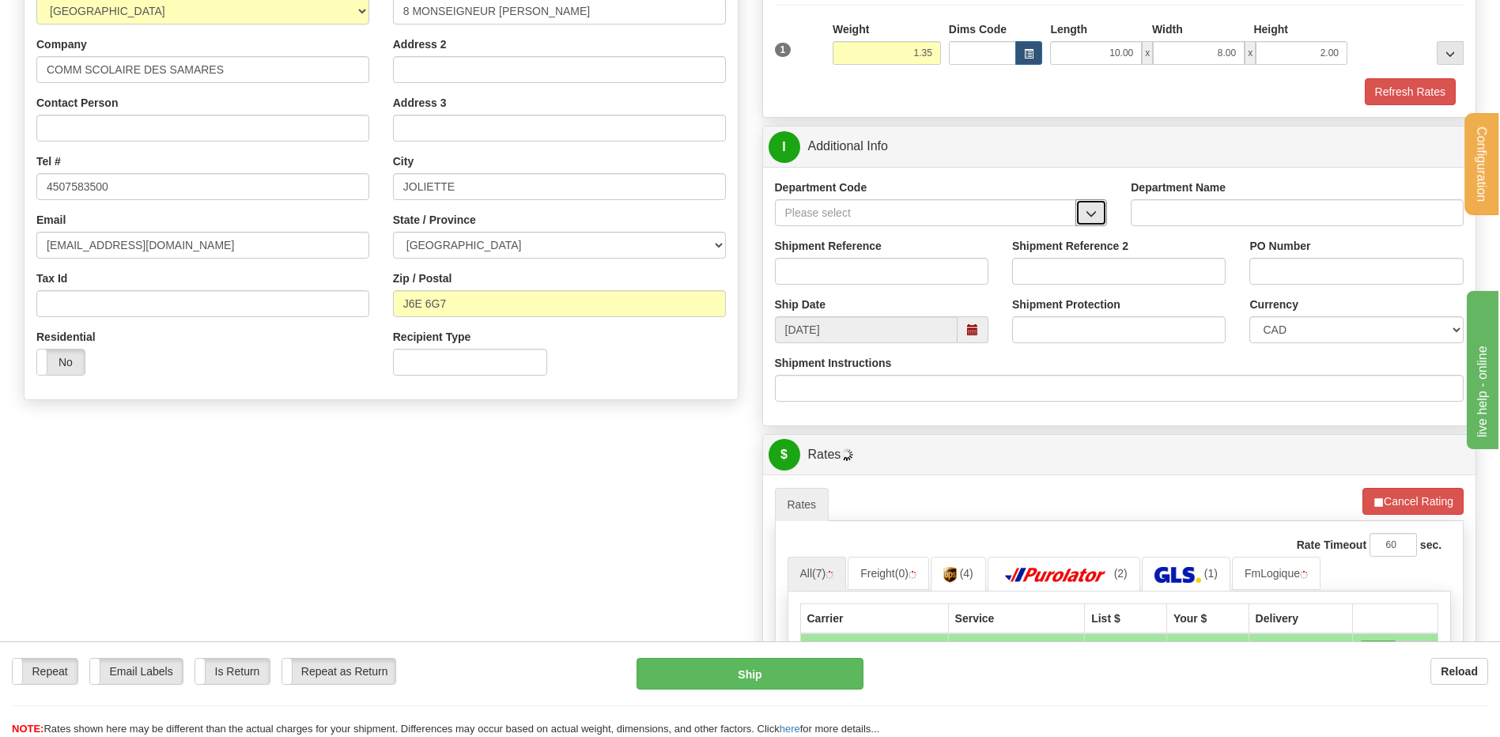
click at [1091, 216] on span "button" at bounding box center [1091, 214] width 11 height 10
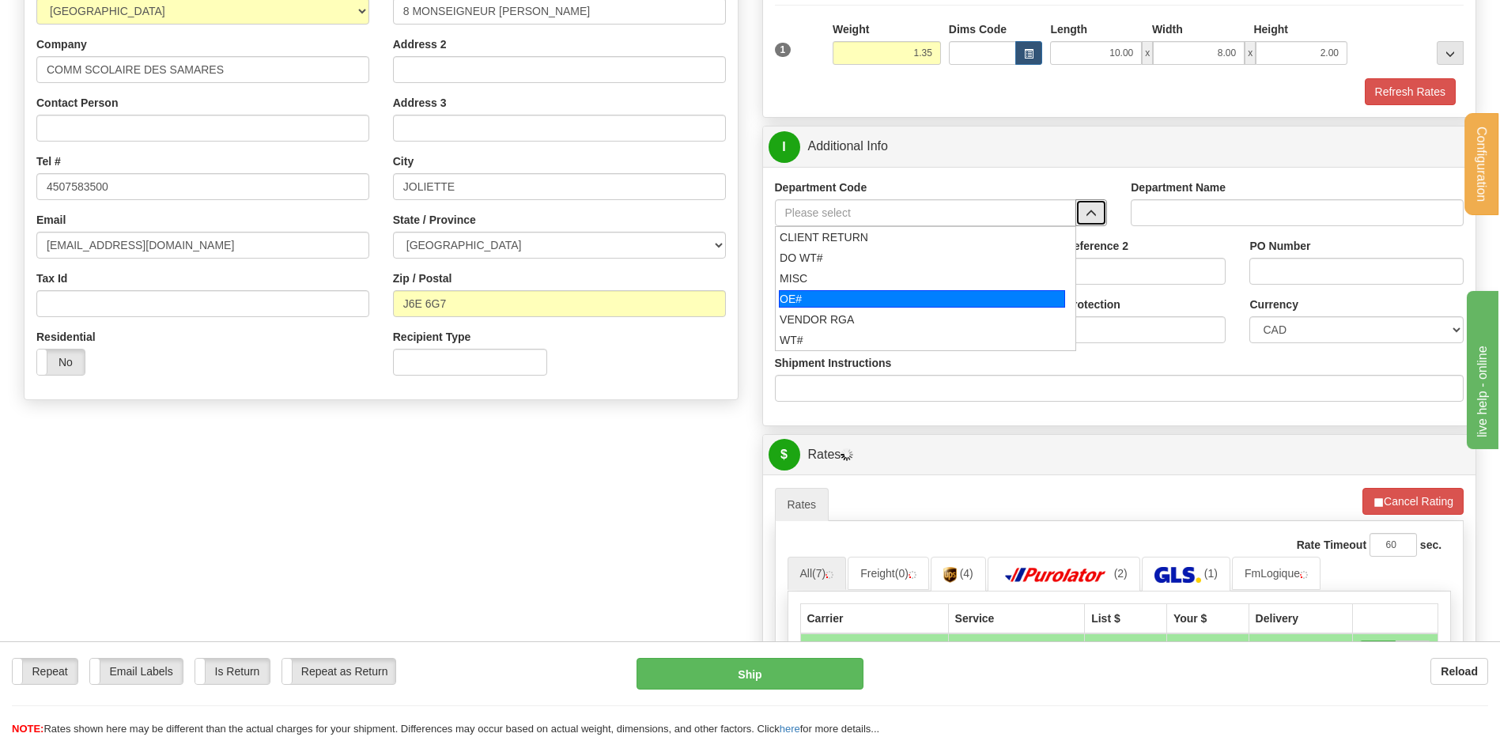
click at [881, 292] on div "OE#" at bounding box center [922, 298] width 286 height 17
type input "OE#"
type input "ORDERS"
click at [878, 269] on input "Shipment Reference" at bounding box center [882, 271] width 214 height 27
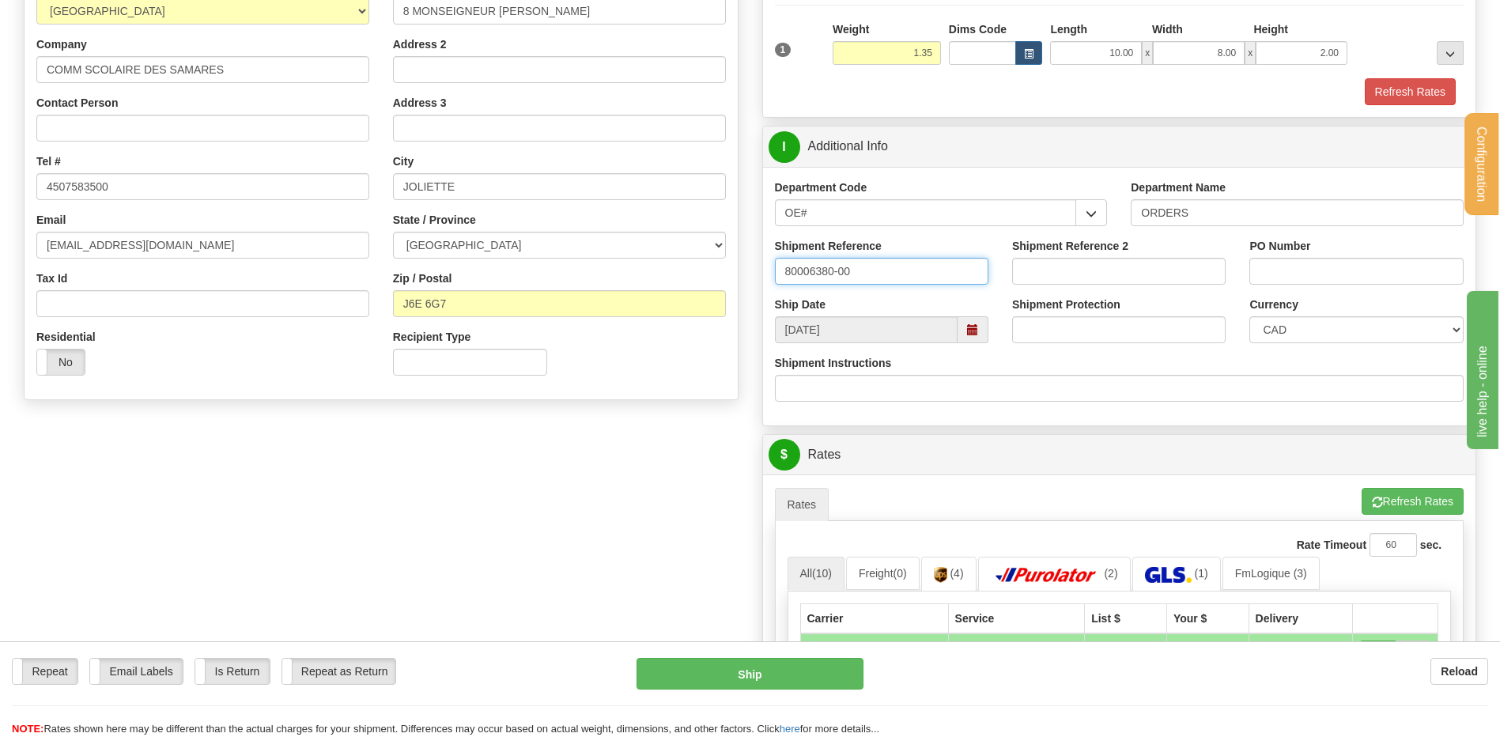
type input "80006380-00"
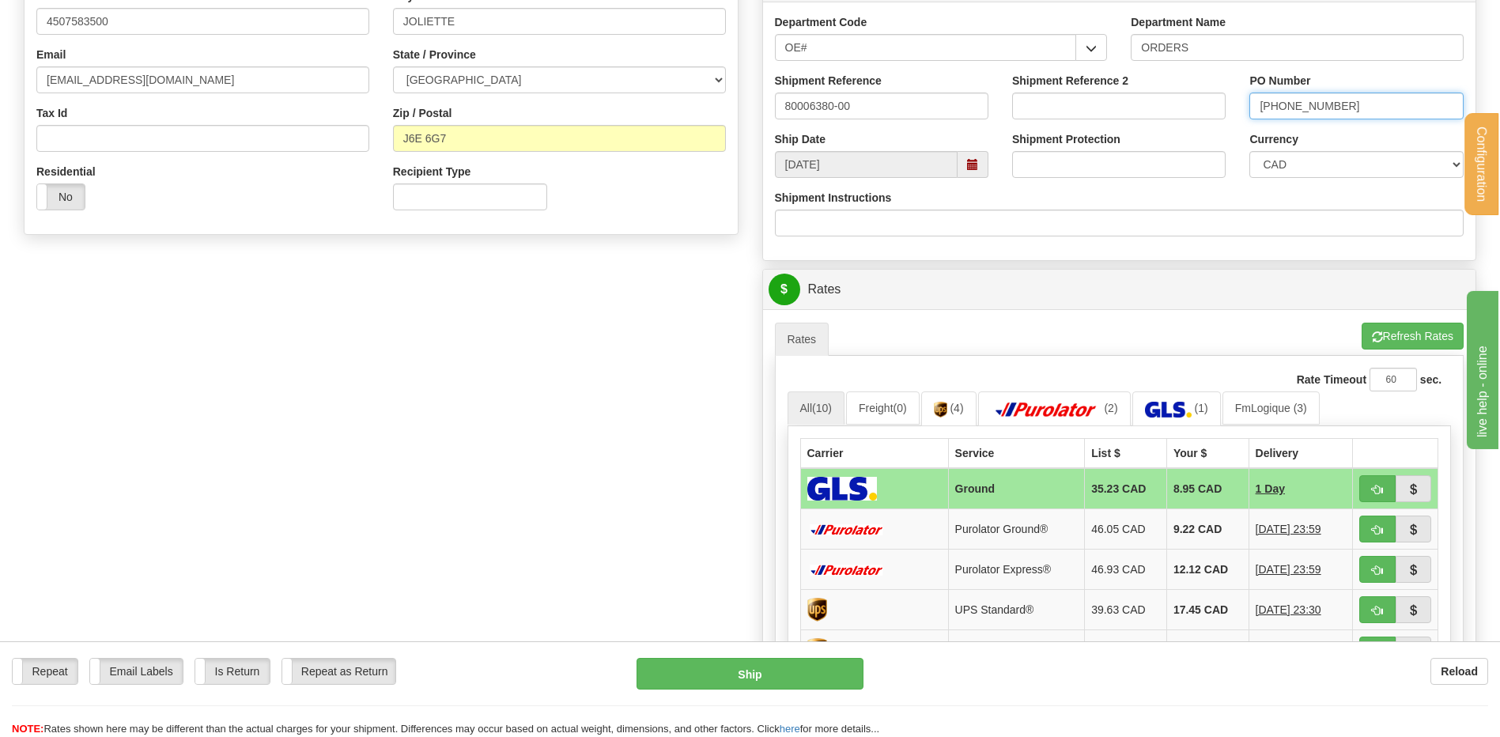
scroll to position [633, 0]
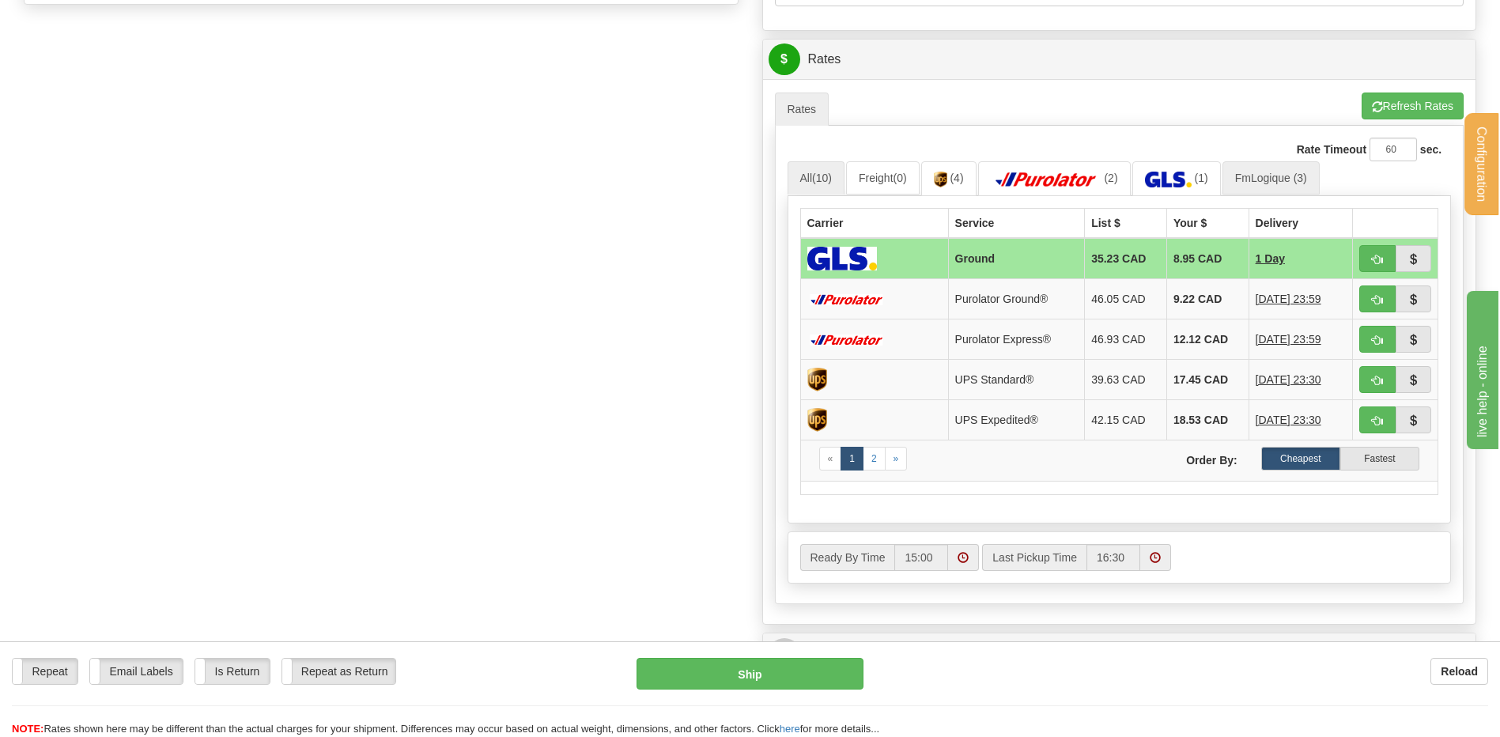
type input "[PHONE_NUMBER]"
click at [1268, 187] on link "FmLogique (3)" at bounding box center [1271, 177] width 97 height 33
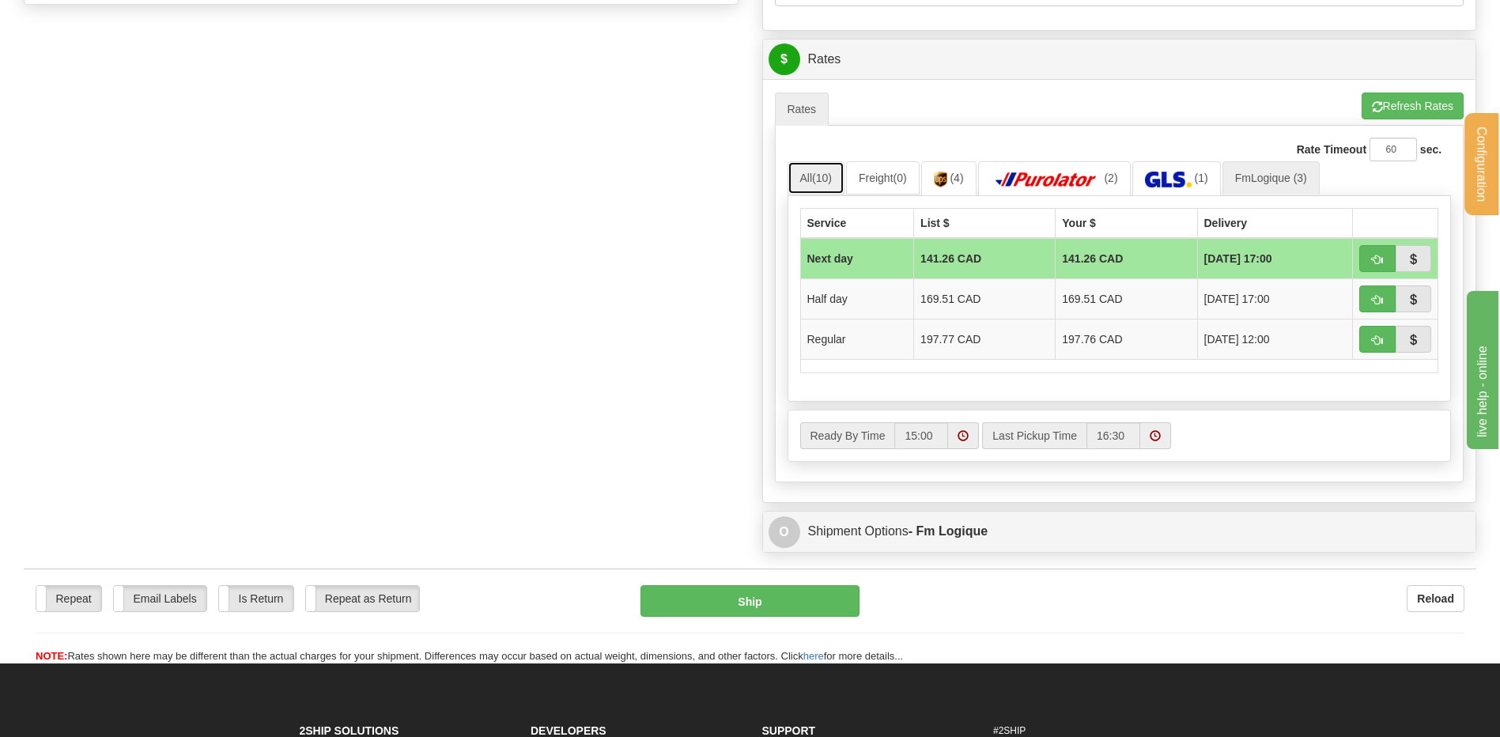
click at [799, 178] on link "All (10)" at bounding box center [816, 177] width 57 height 33
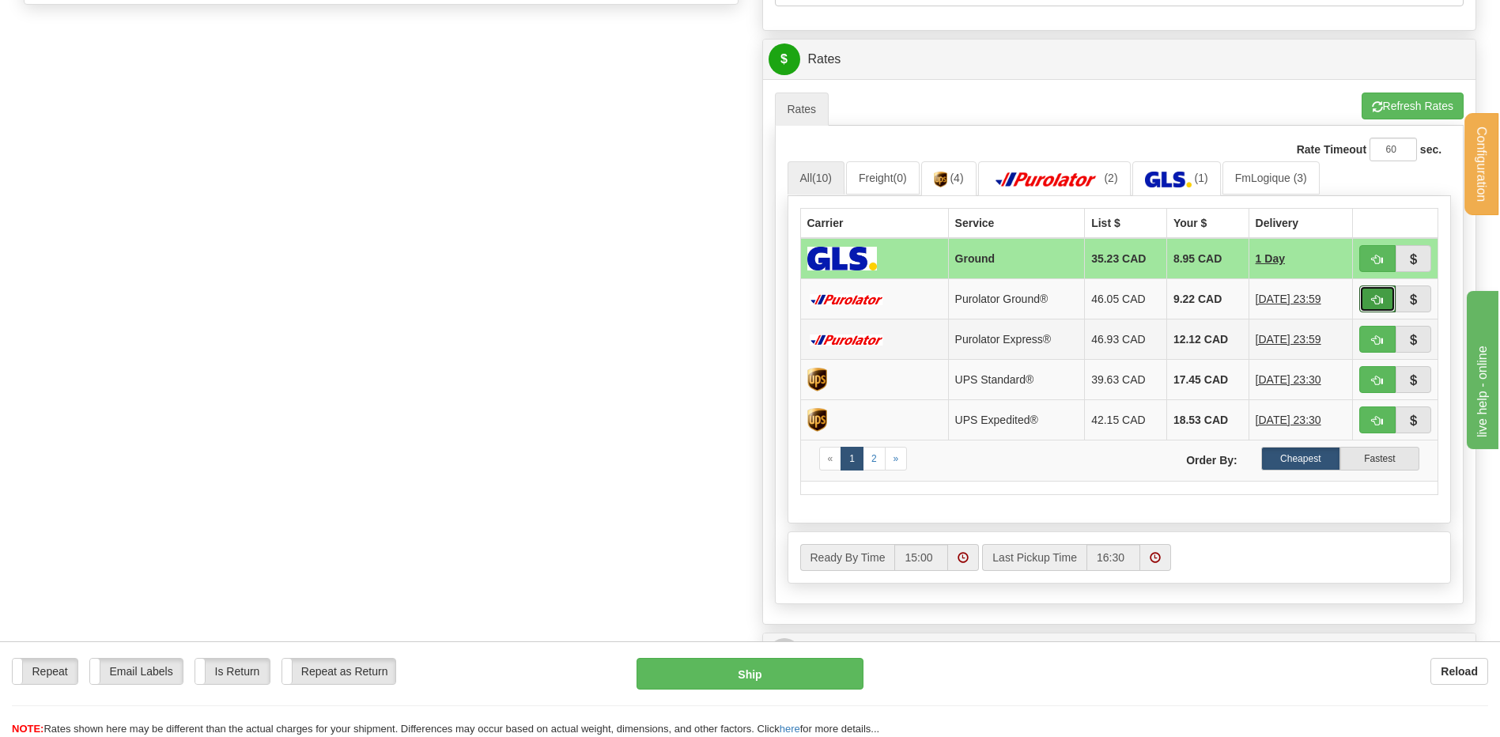
click at [1381, 298] on span "button" at bounding box center [1377, 300] width 11 height 10
type input "260"
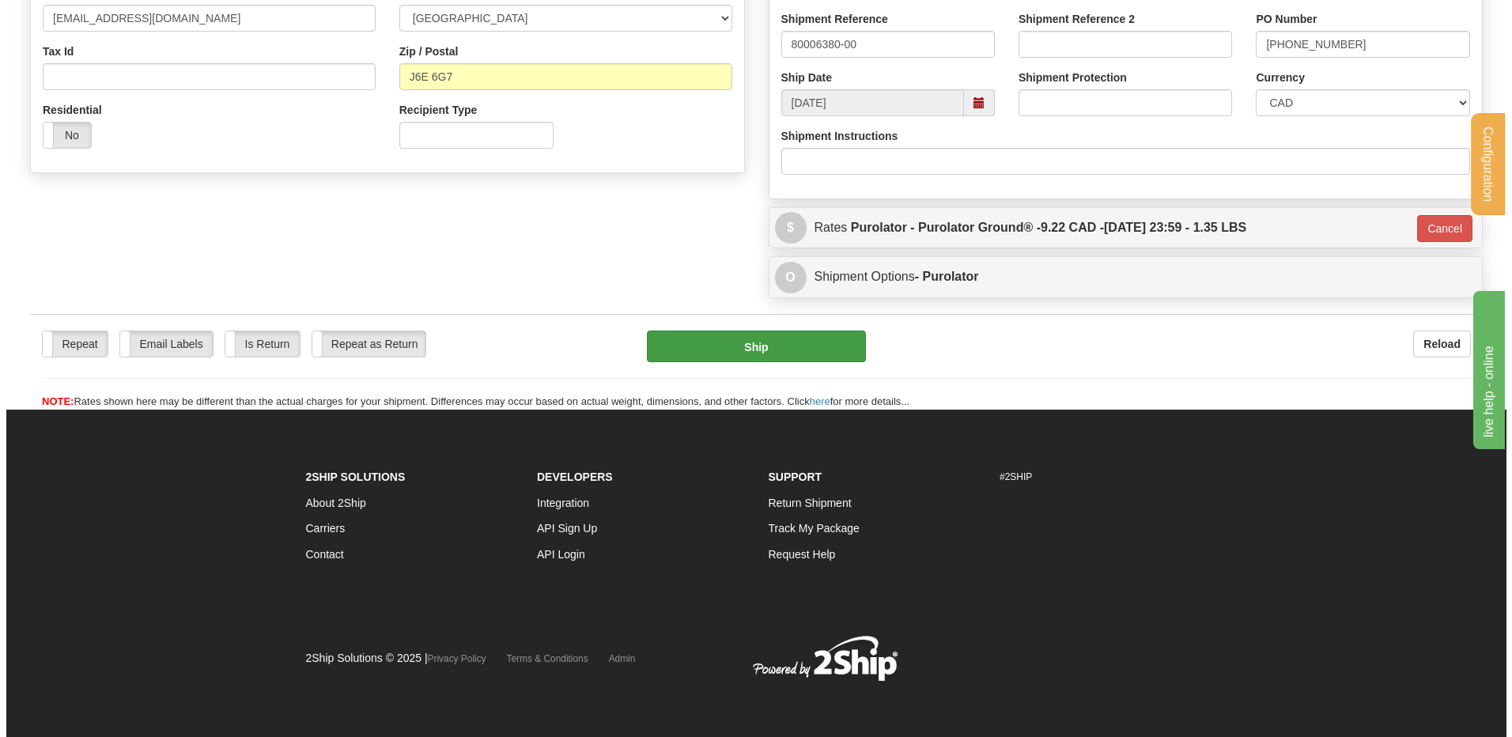
scroll to position [465, 0]
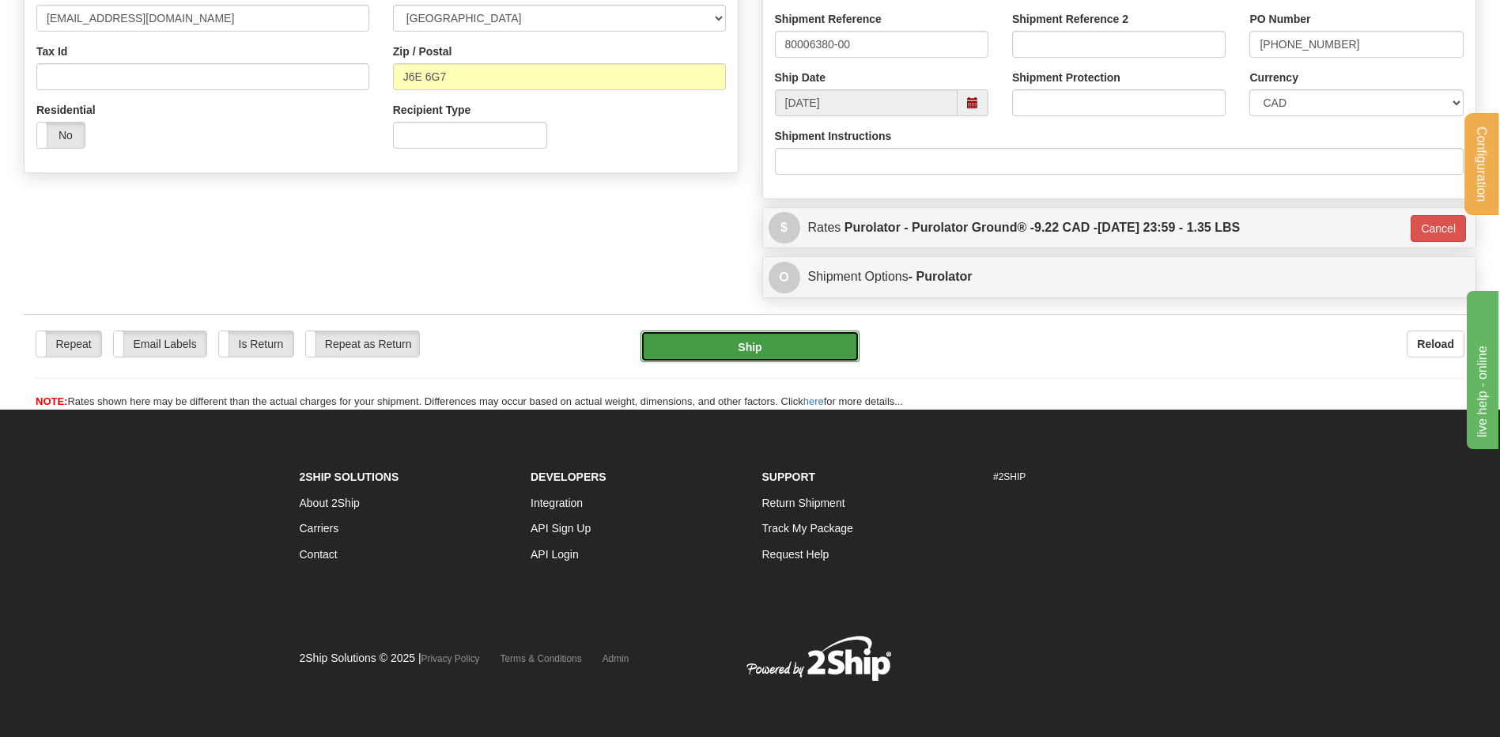
click at [732, 341] on button "Ship" at bounding box center [750, 347] width 218 height 32
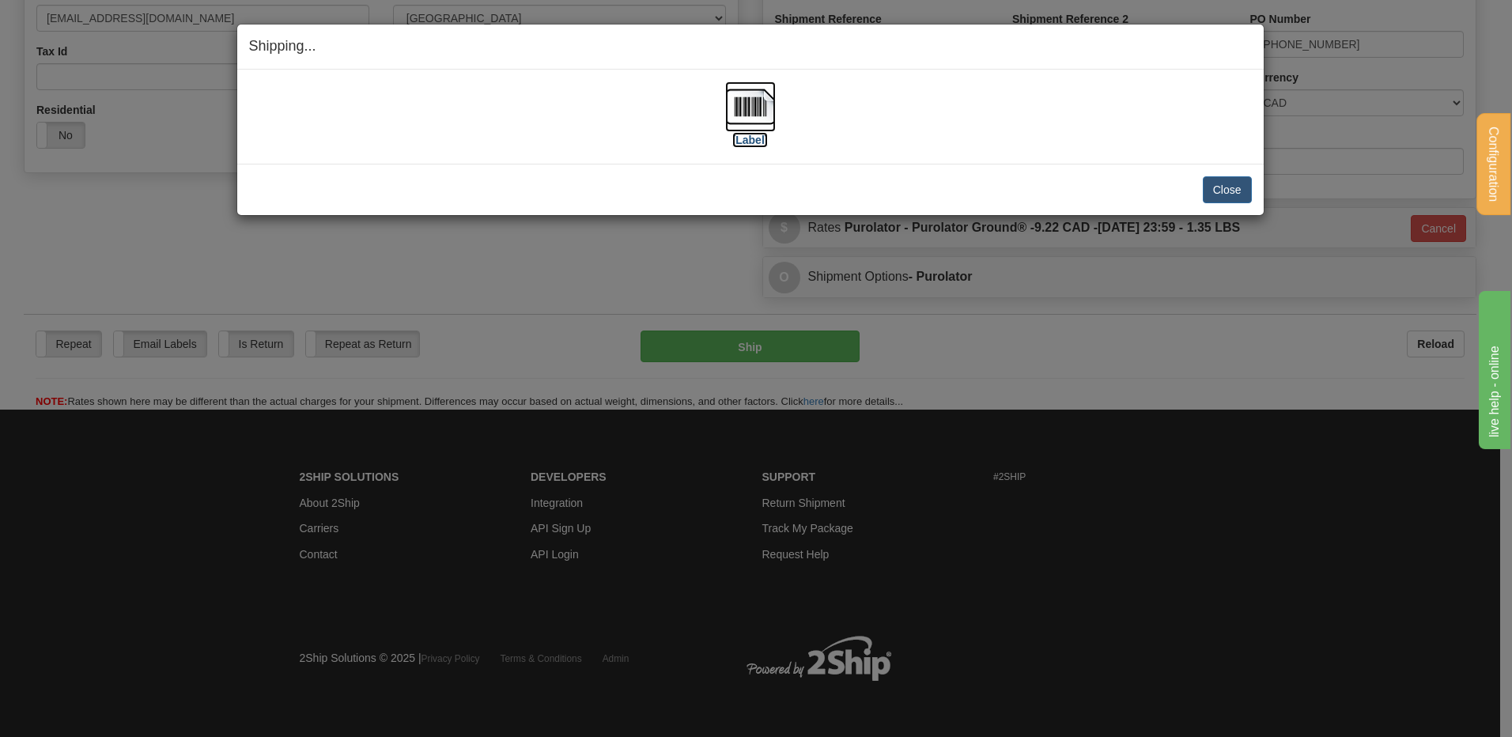
click at [756, 107] on img at bounding box center [750, 106] width 51 height 51
drag, startPoint x: 1217, startPoint y: 190, endPoint x: 821, endPoint y: 217, distance: 397.2
click at [1217, 189] on button "Close" at bounding box center [1227, 189] width 49 height 27
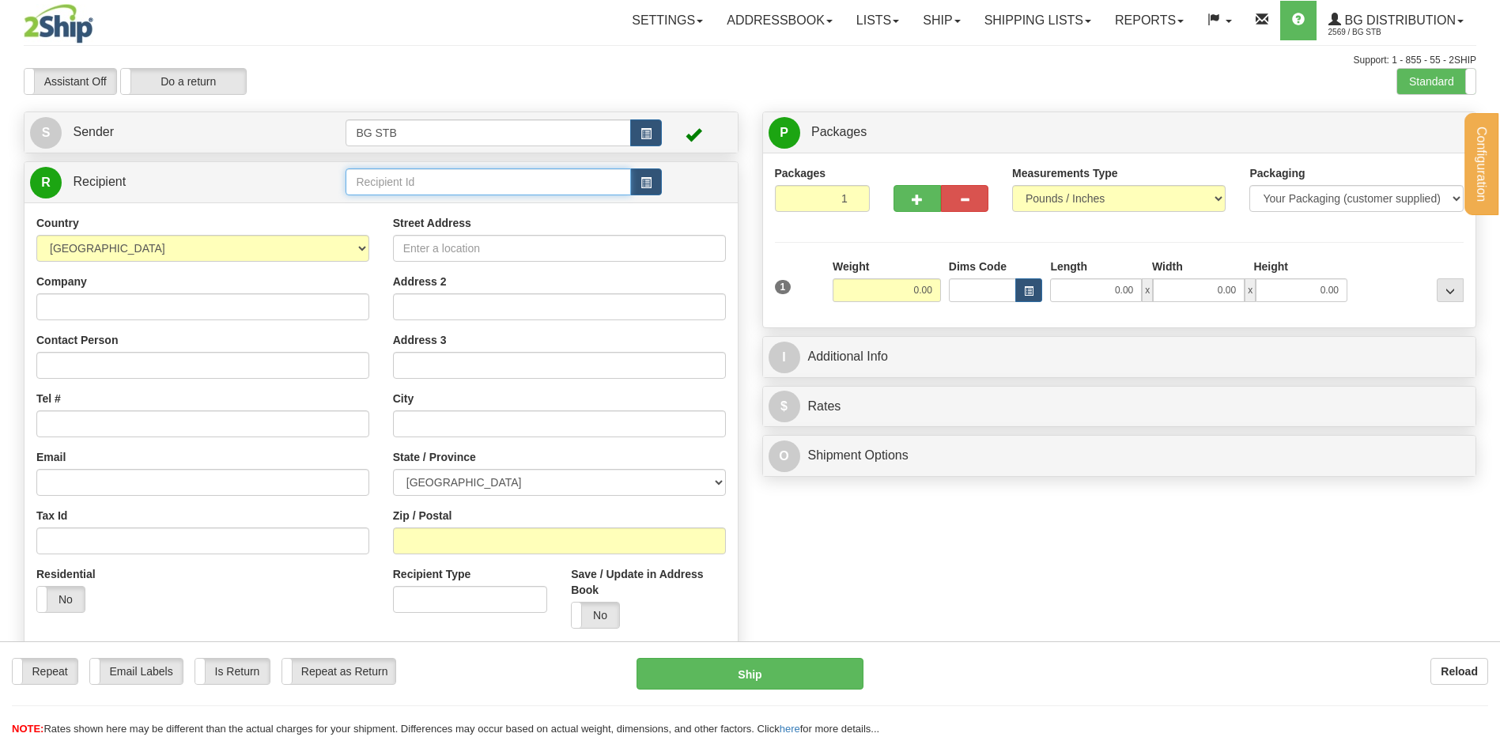
click at [381, 174] on input "text" at bounding box center [488, 181] width 285 height 27
type input "1014"
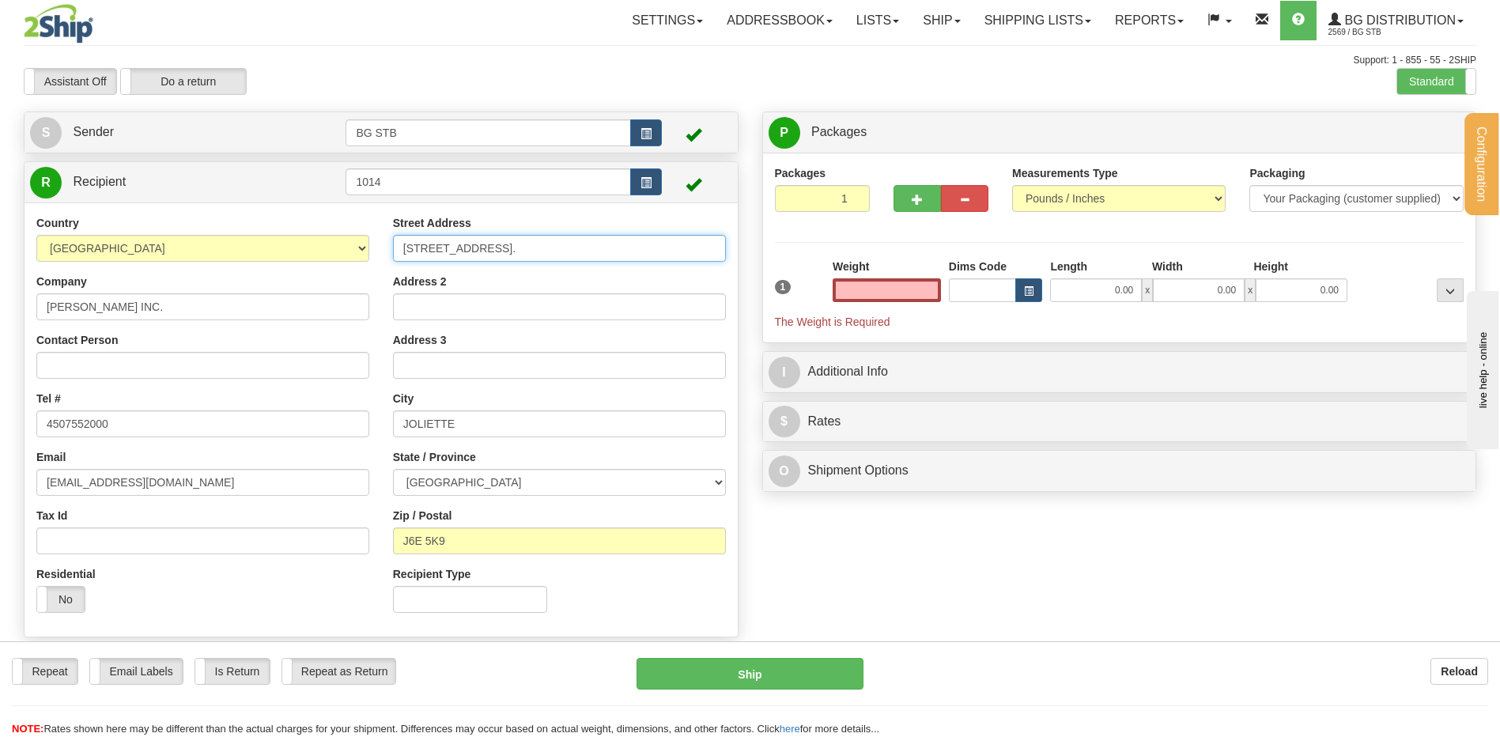
type input "0.00"
drag, startPoint x: 475, startPoint y: 236, endPoint x: 361, endPoint y: 243, distance: 114.1
click at [391, 237] on div "Street Address 157 RUE LAJOIE S. Address 2 Address 3 City JOLIETTE State / Prov…" at bounding box center [559, 420] width 357 height 410
type input "958 ST-LOUIS"
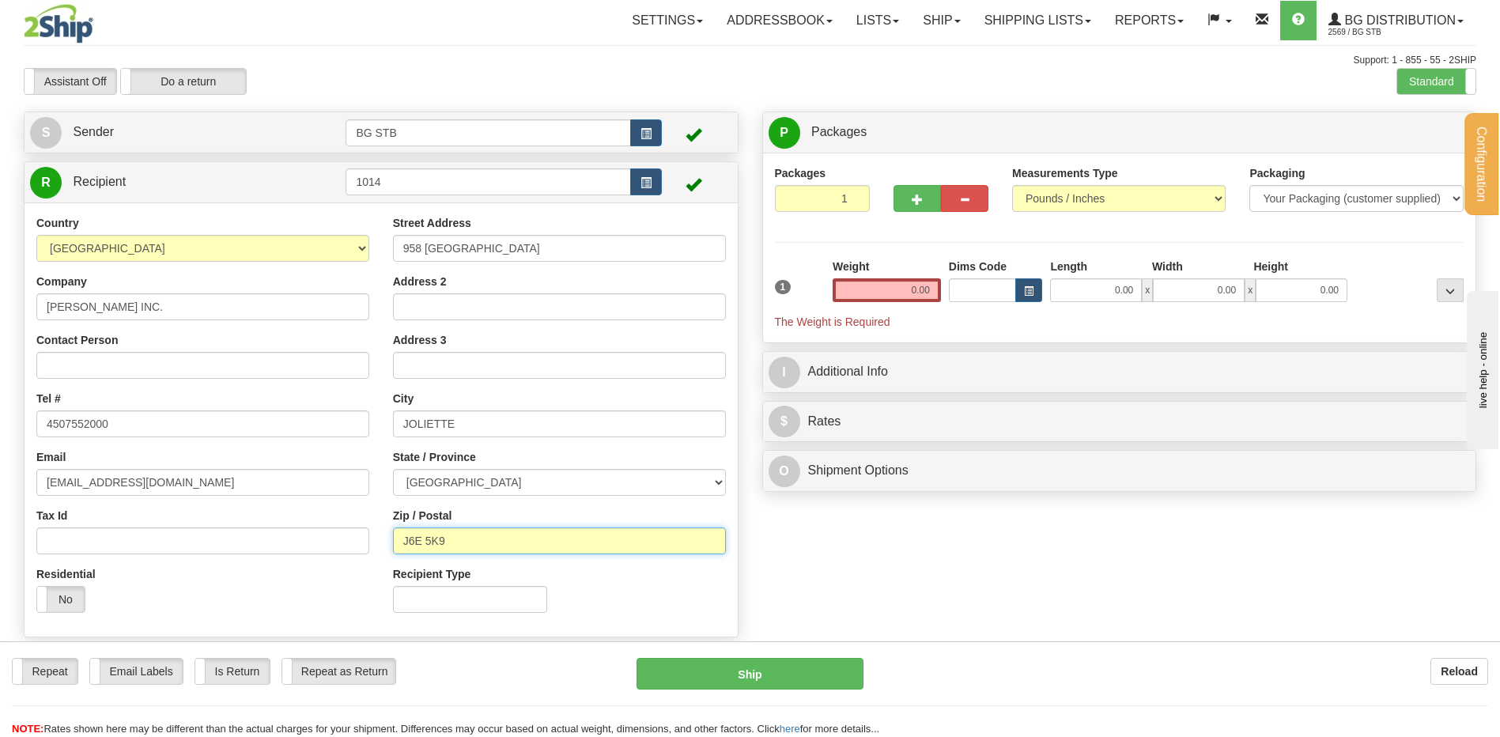
drag, startPoint x: 475, startPoint y: 549, endPoint x: 428, endPoint y: 528, distance: 51.0
click at [425, 537] on input "J6E 5K9" at bounding box center [559, 541] width 333 height 27
type input "J6E 3A4"
click at [892, 285] on input "0.00" at bounding box center [887, 290] width 108 height 24
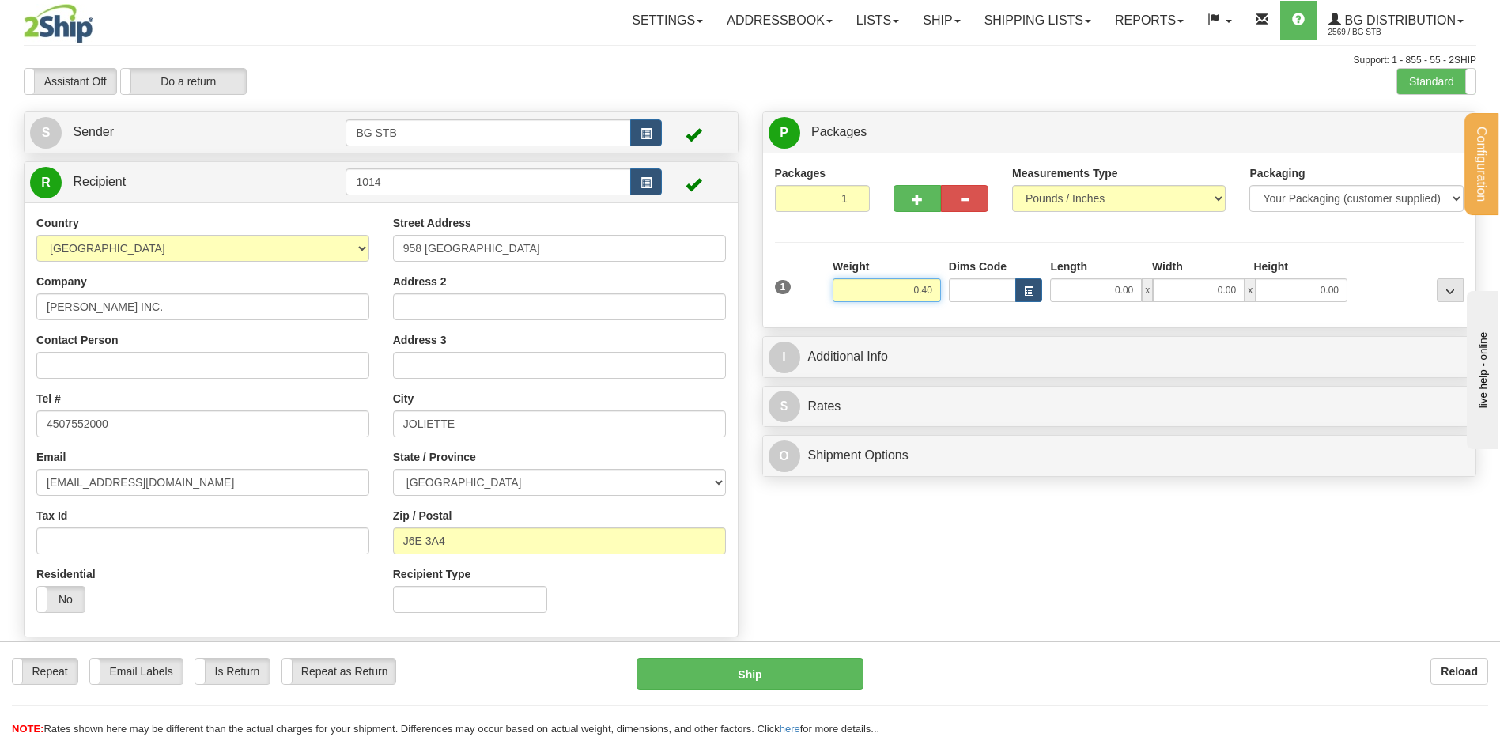
type input "0.40"
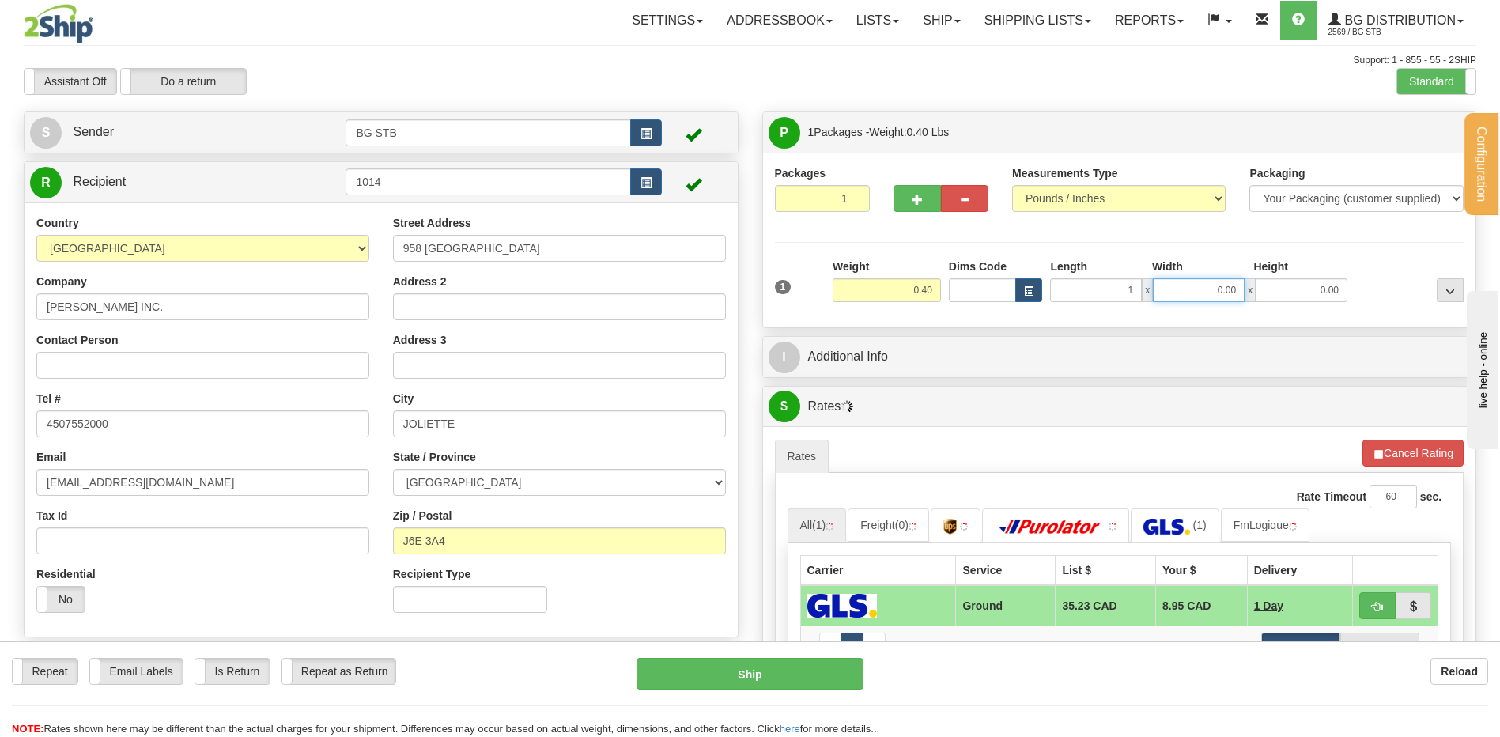
type input "1.00"
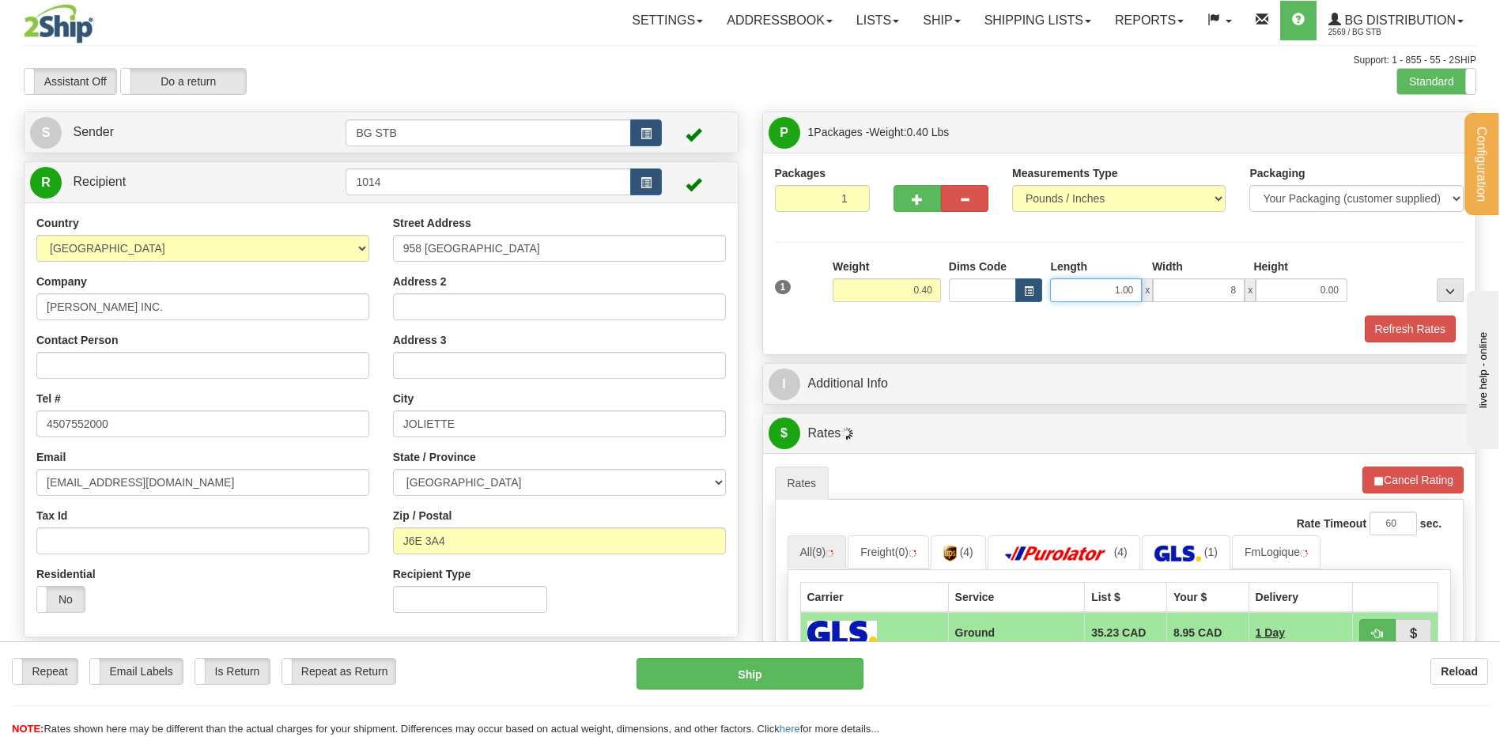
type input "8.00"
click at [1090, 291] on input "1.00" at bounding box center [1096, 290] width 92 height 24
drag, startPoint x: 1119, startPoint y: 290, endPoint x: 1136, endPoint y: 284, distance: 18.5
click at [1143, 283] on div "1.00 x 8.00 x 0.00" at bounding box center [1198, 290] width 297 height 24
type input "10.00"
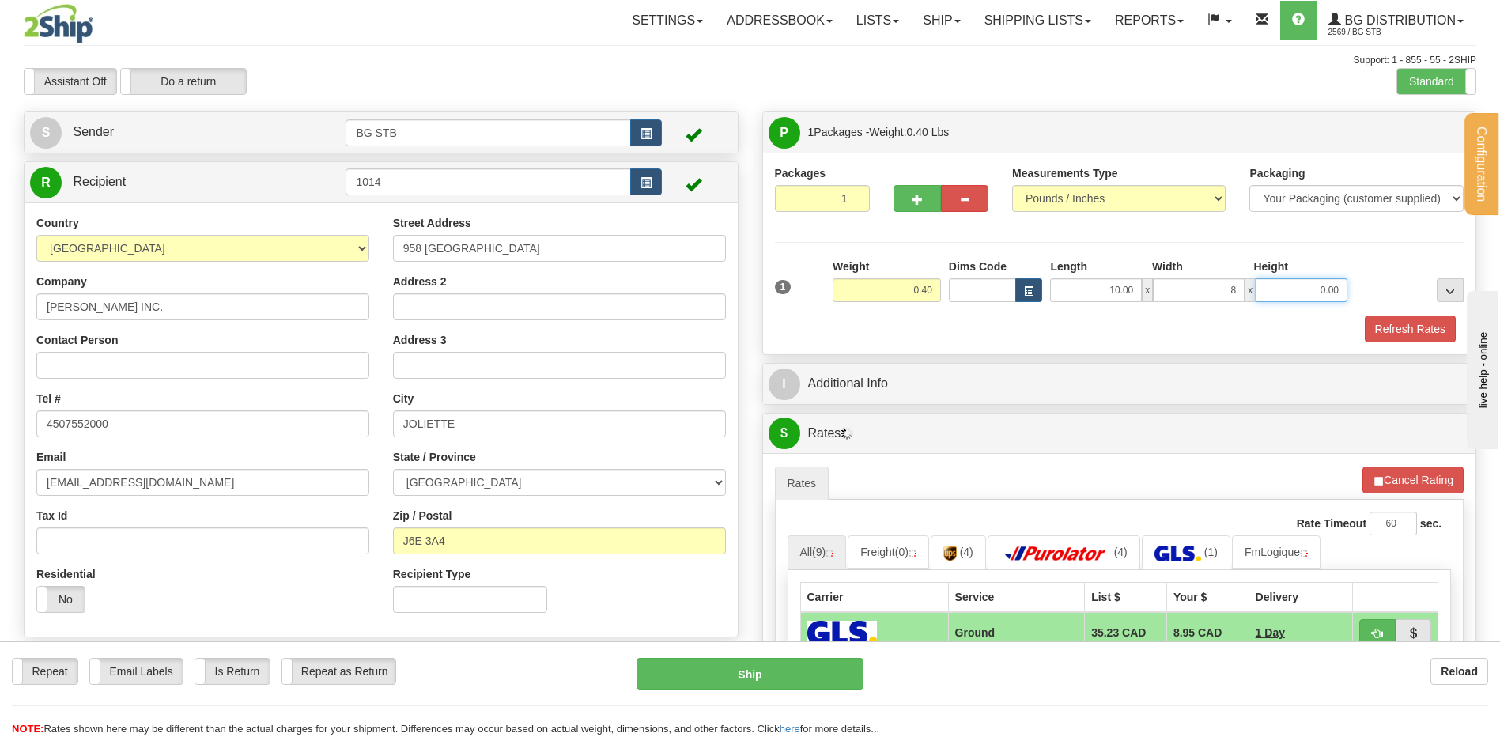
type input "8.00"
type input "2.00"
click at [936, 356] on div "P Packages 1 Packages - Weight: 0.40 Lbs Shipment Level Shipm. Package Level Pa…" at bounding box center [1120, 584] width 739 height 944
click at [920, 410] on div "P Packages 1 Packages - Weight: 0.40 Lbs Shipment Level Shipm. Package Level Pa…" at bounding box center [1120, 584] width 739 height 944
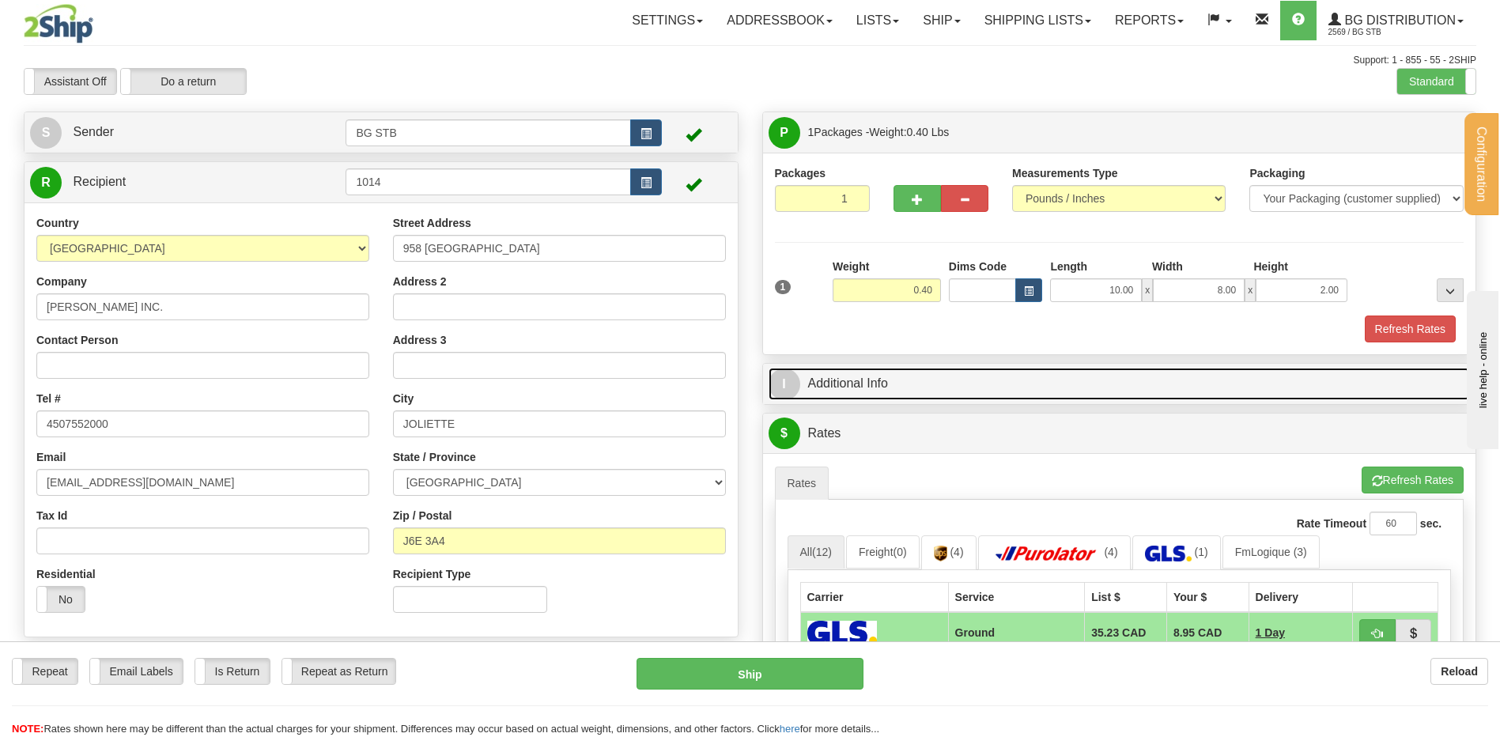
click at [928, 388] on link "I Additional Info" at bounding box center [1120, 384] width 702 height 32
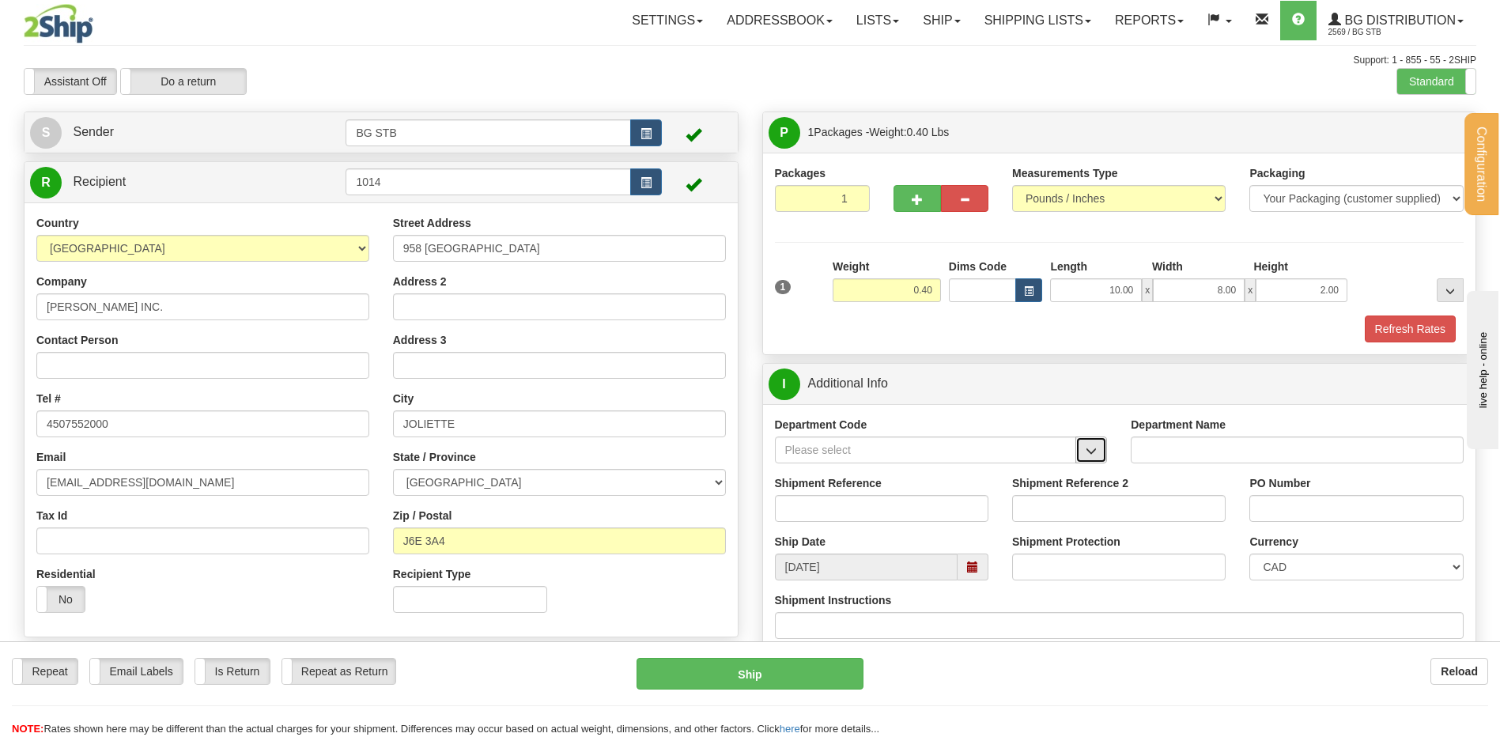
click at [1085, 447] on button "button" at bounding box center [1092, 450] width 32 height 27
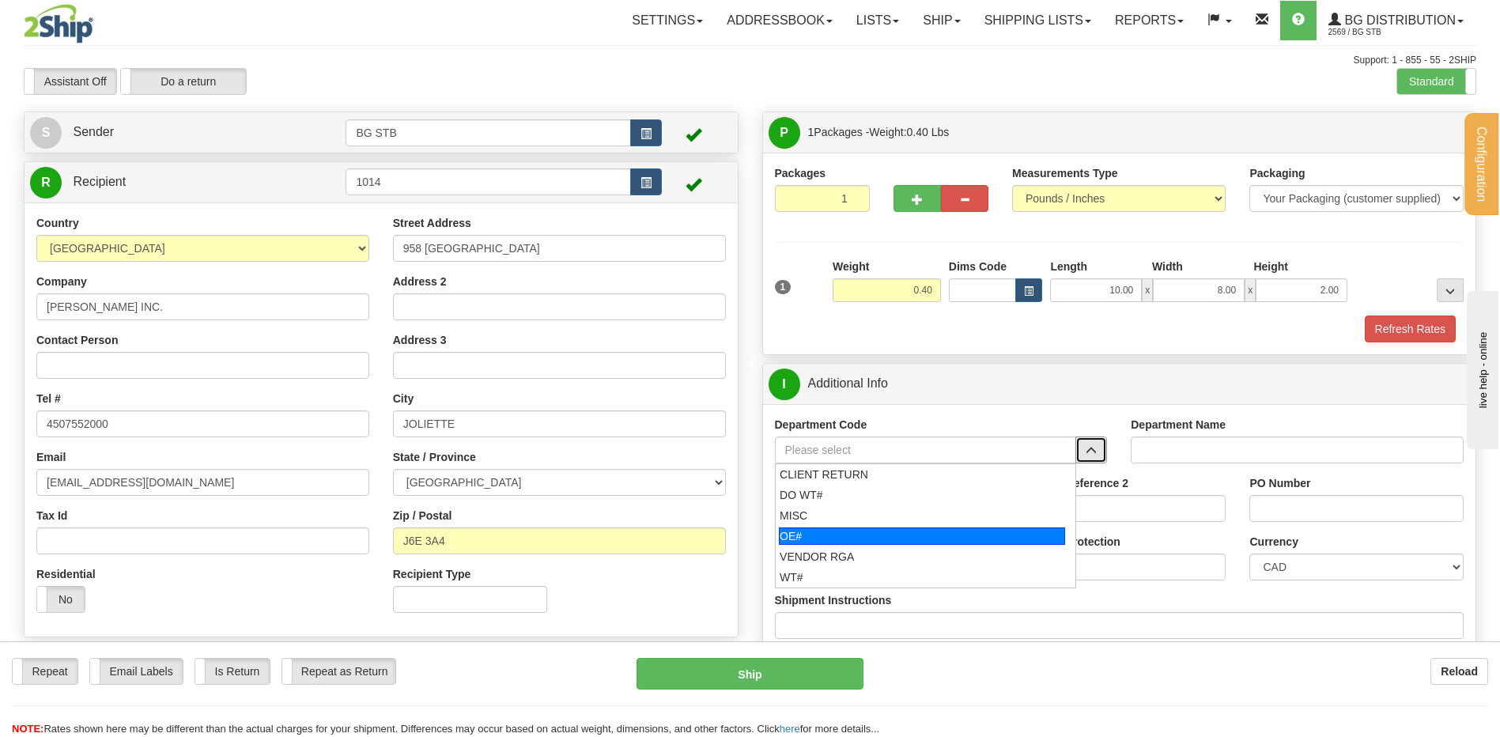
click at [836, 535] on div "OE#" at bounding box center [922, 536] width 286 height 17
type input "OE#"
type input "ORDERS"
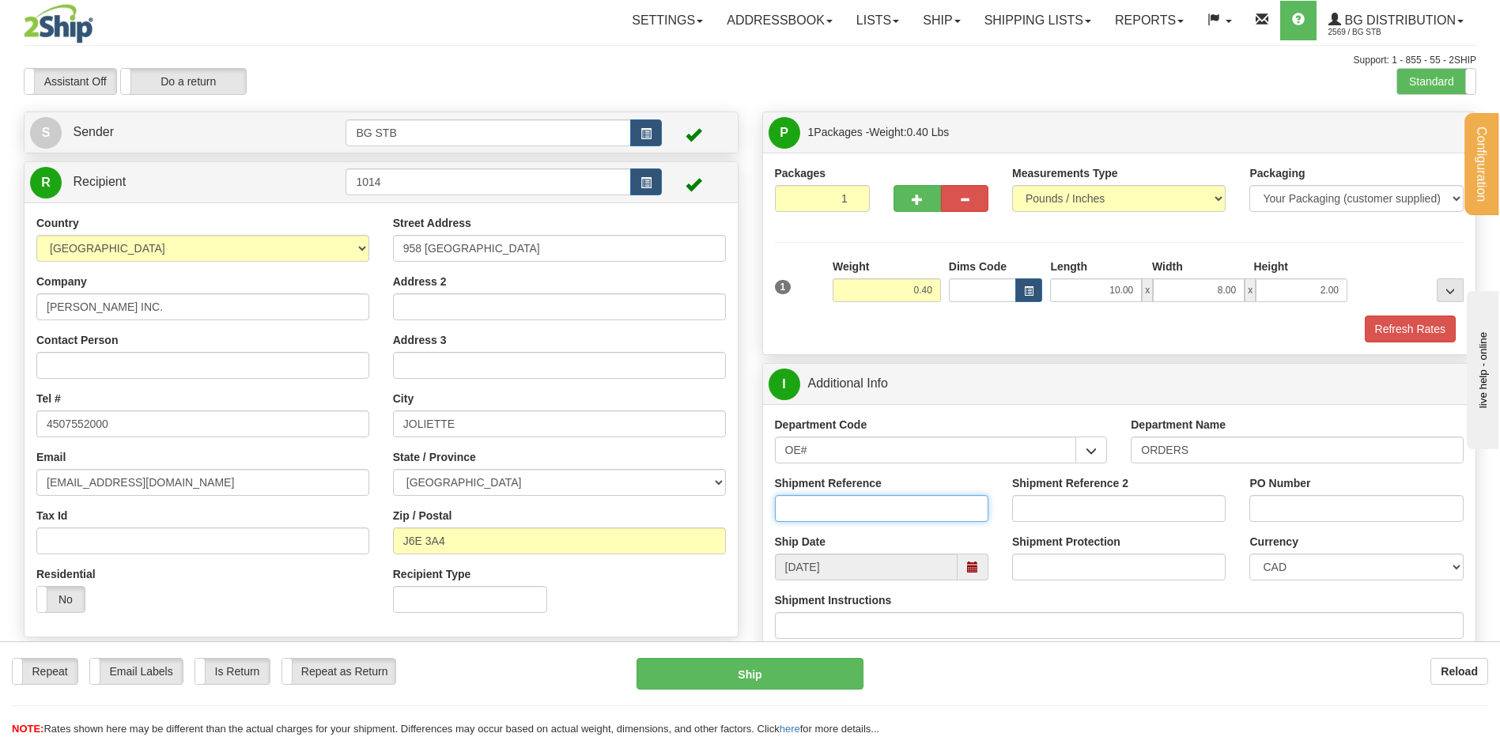
click at [826, 506] on input "Shipment Reference" at bounding box center [882, 508] width 214 height 27
type input "80006193-01"
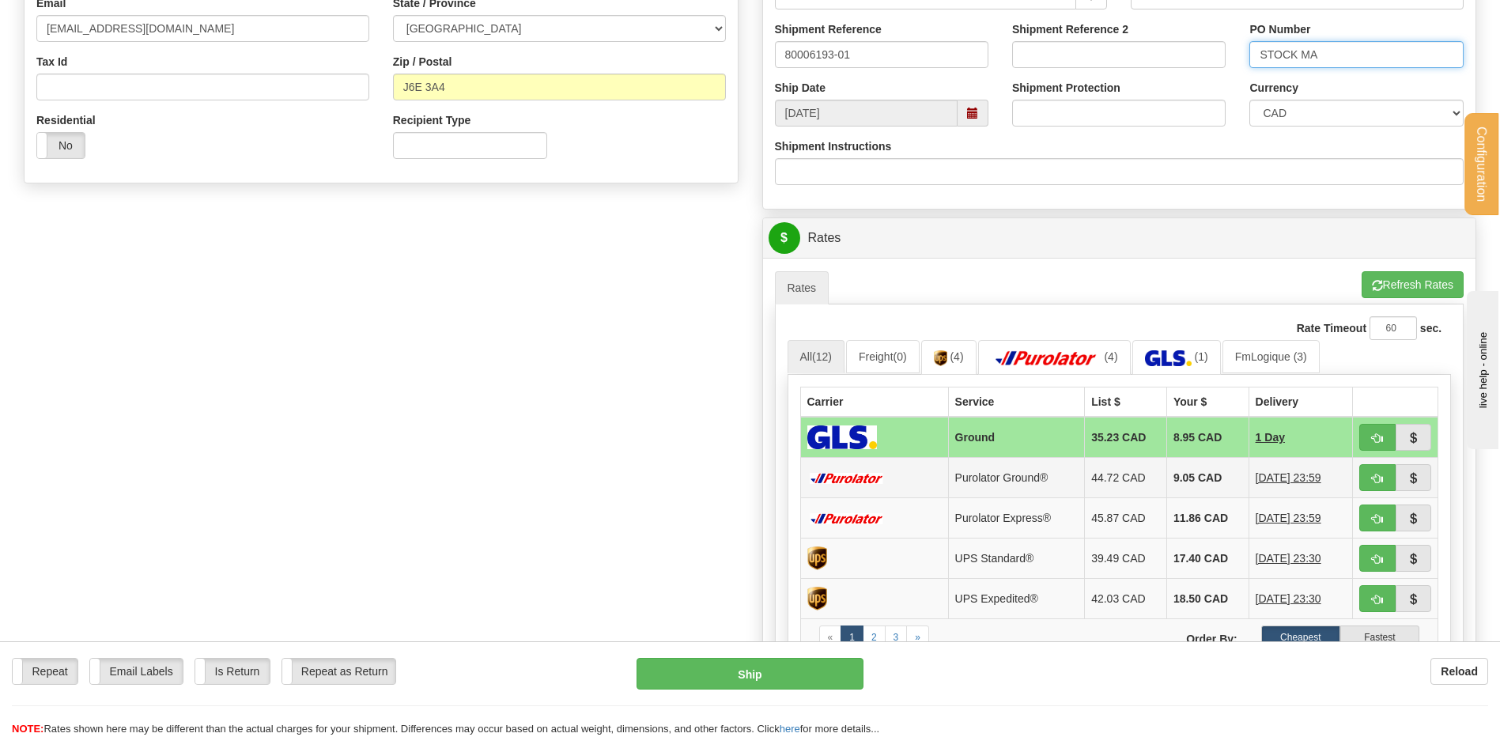
scroll to position [554, 0]
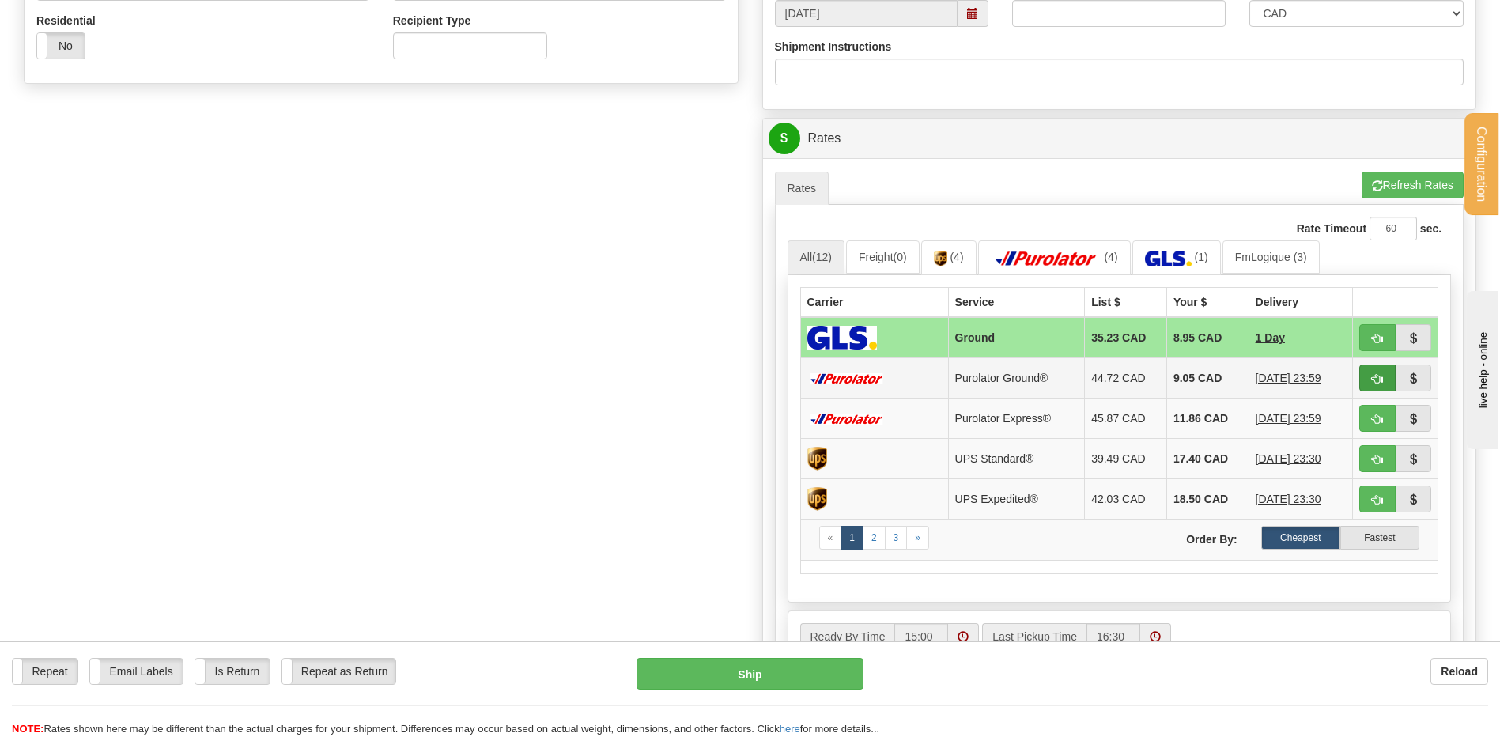
type input "STOCK MA"
click at [1390, 373] on button "button" at bounding box center [1378, 378] width 36 height 27
type input "260"
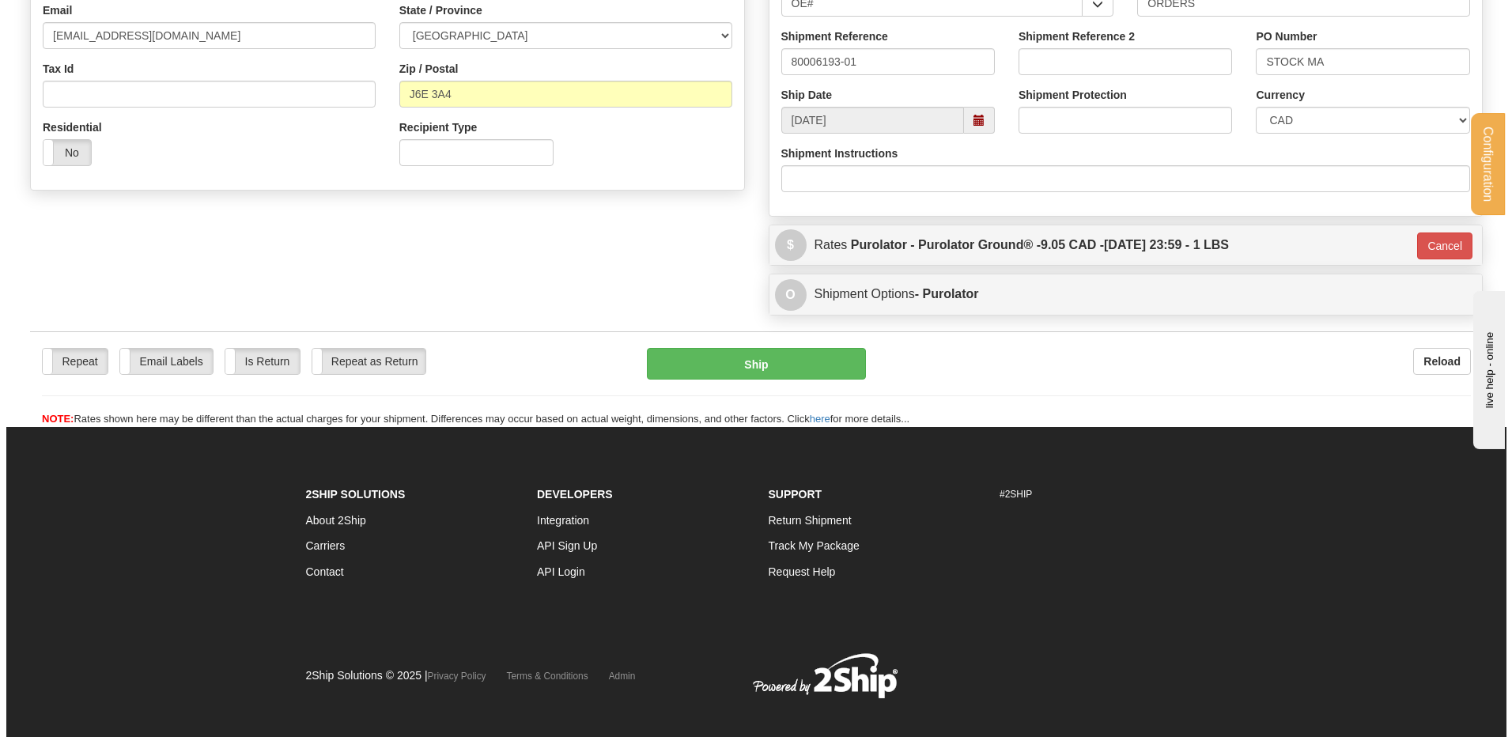
scroll to position [297, 0]
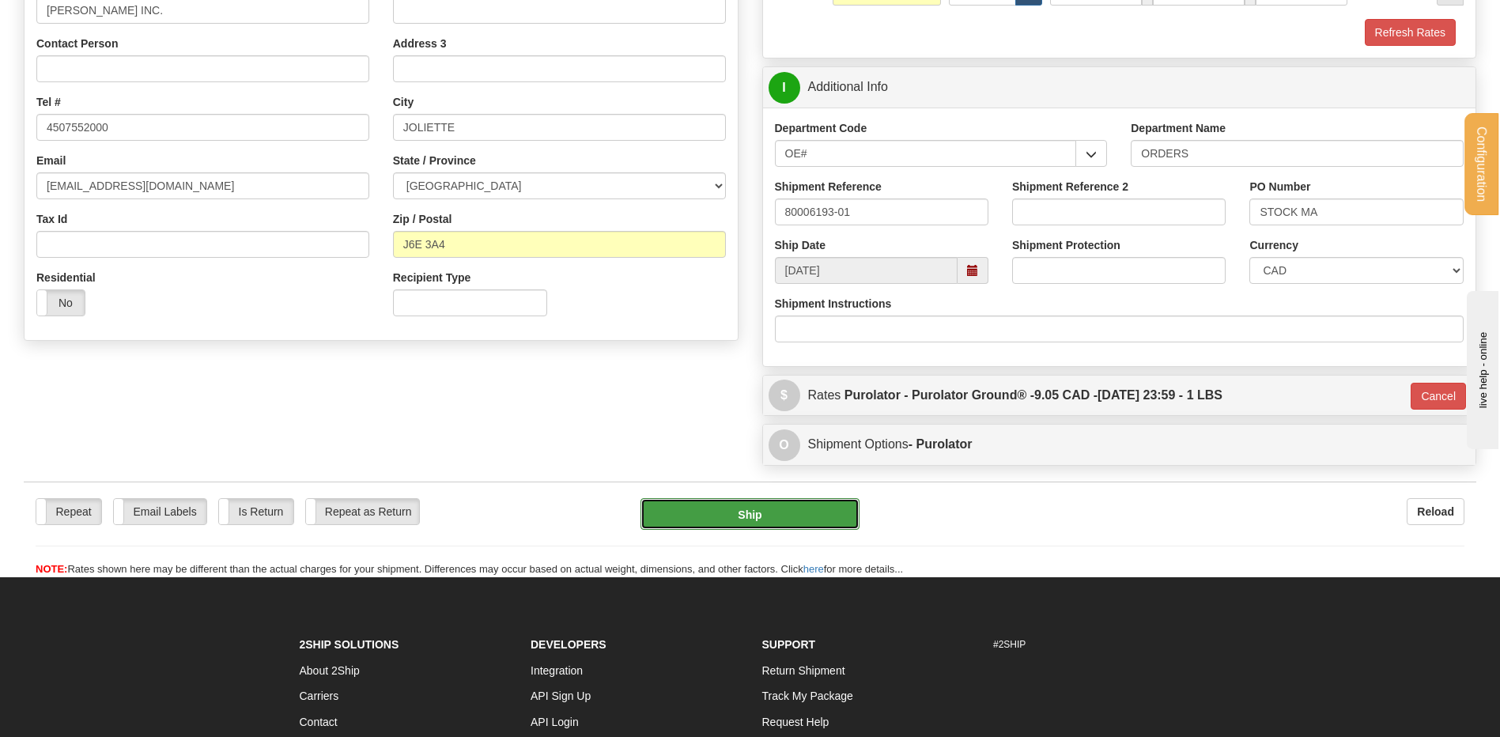
click at [689, 517] on button "Ship" at bounding box center [750, 514] width 218 height 32
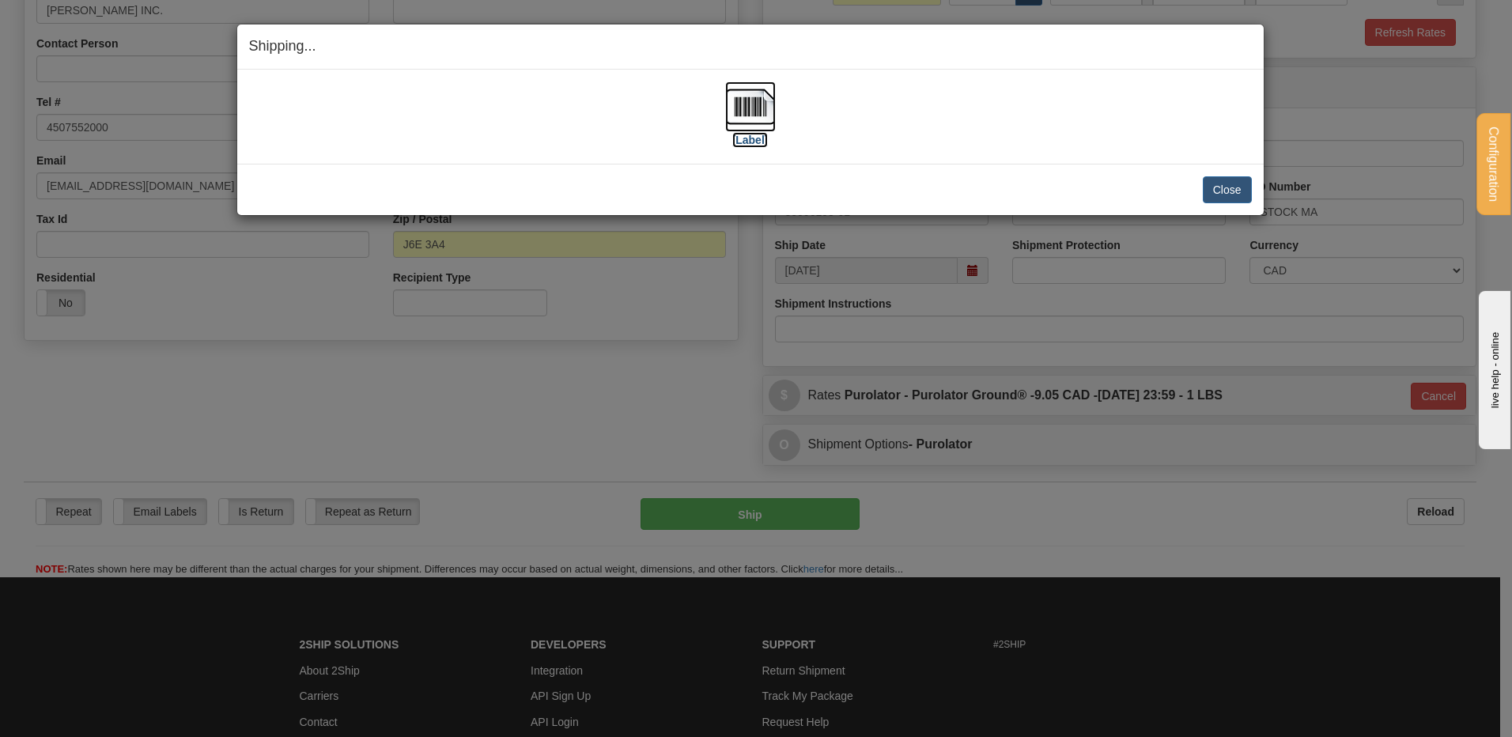
click at [750, 103] on img at bounding box center [750, 106] width 51 height 51
drag, startPoint x: 1233, startPoint y: 189, endPoint x: 819, endPoint y: 188, distance: 414.4
click at [1232, 189] on button "Close" at bounding box center [1227, 189] width 49 height 27
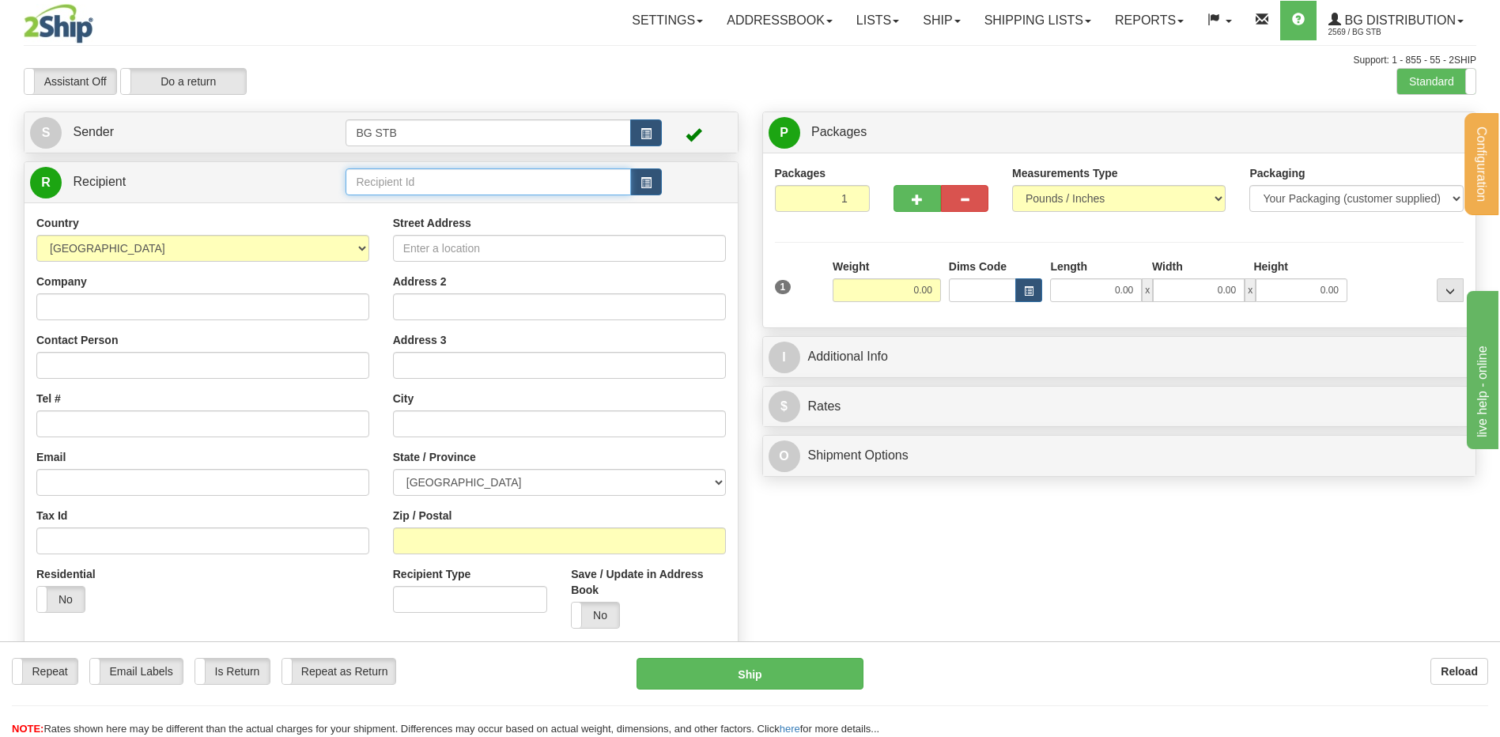
click at [433, 180] on input "text" at bounding box center [488, 181] width 285 height 27
type input "5517"
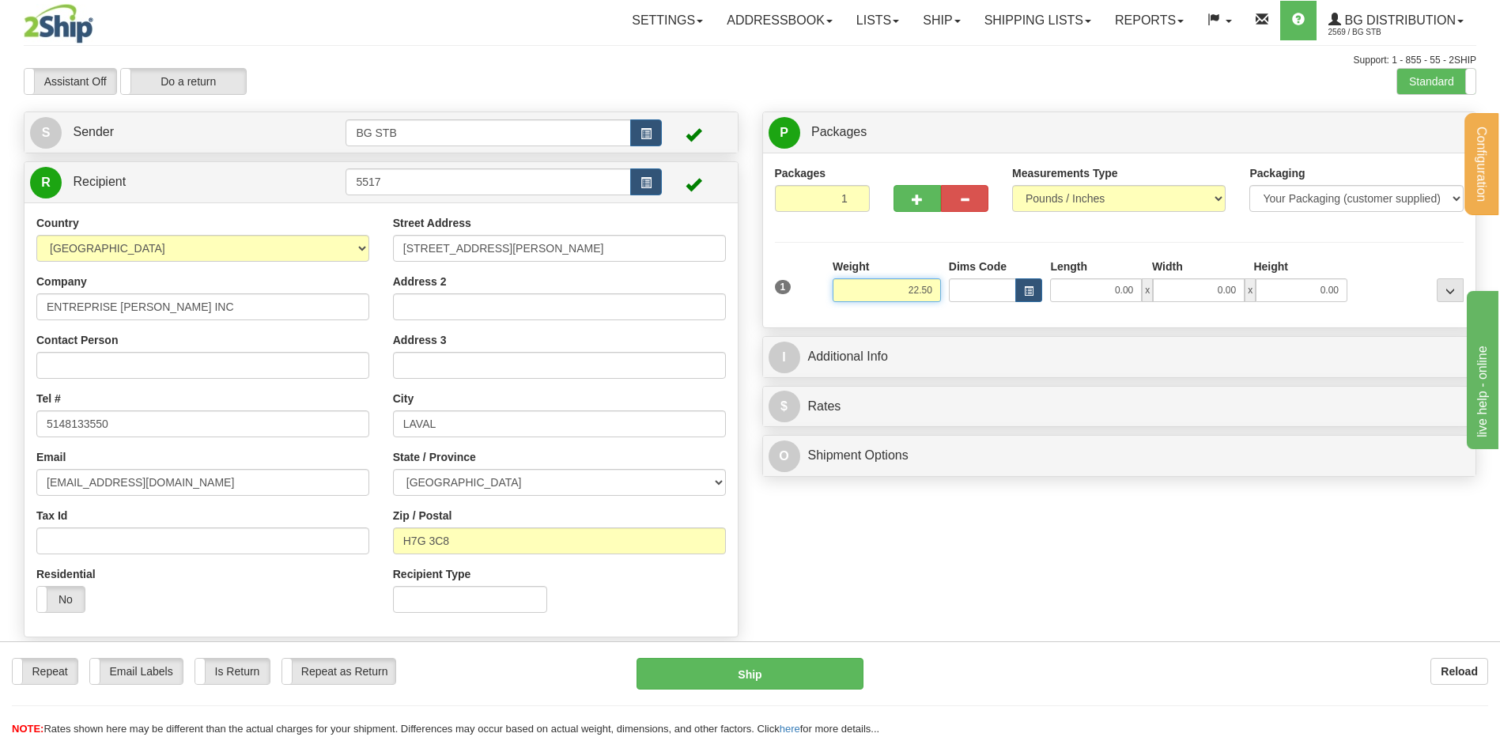
type input "22.50"
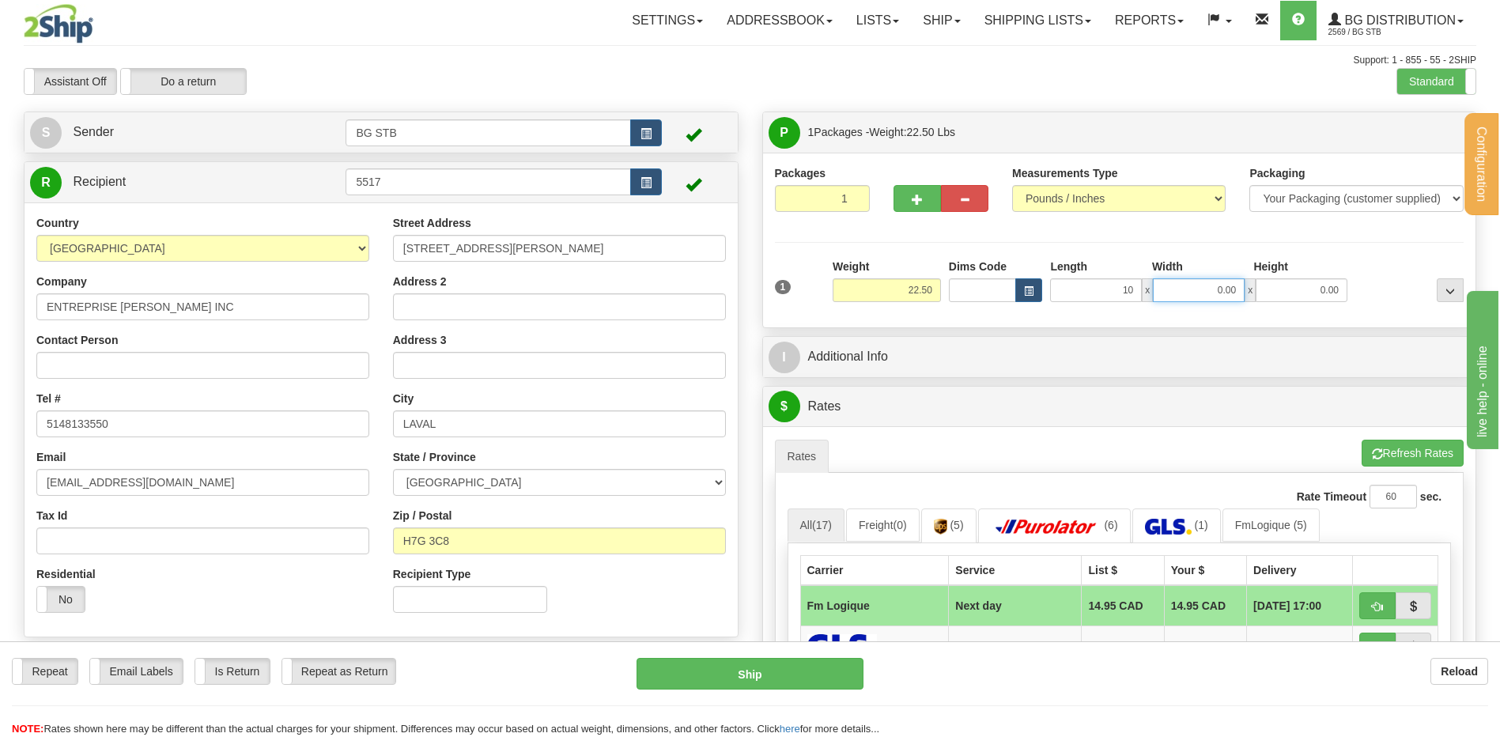
type input "10.00"
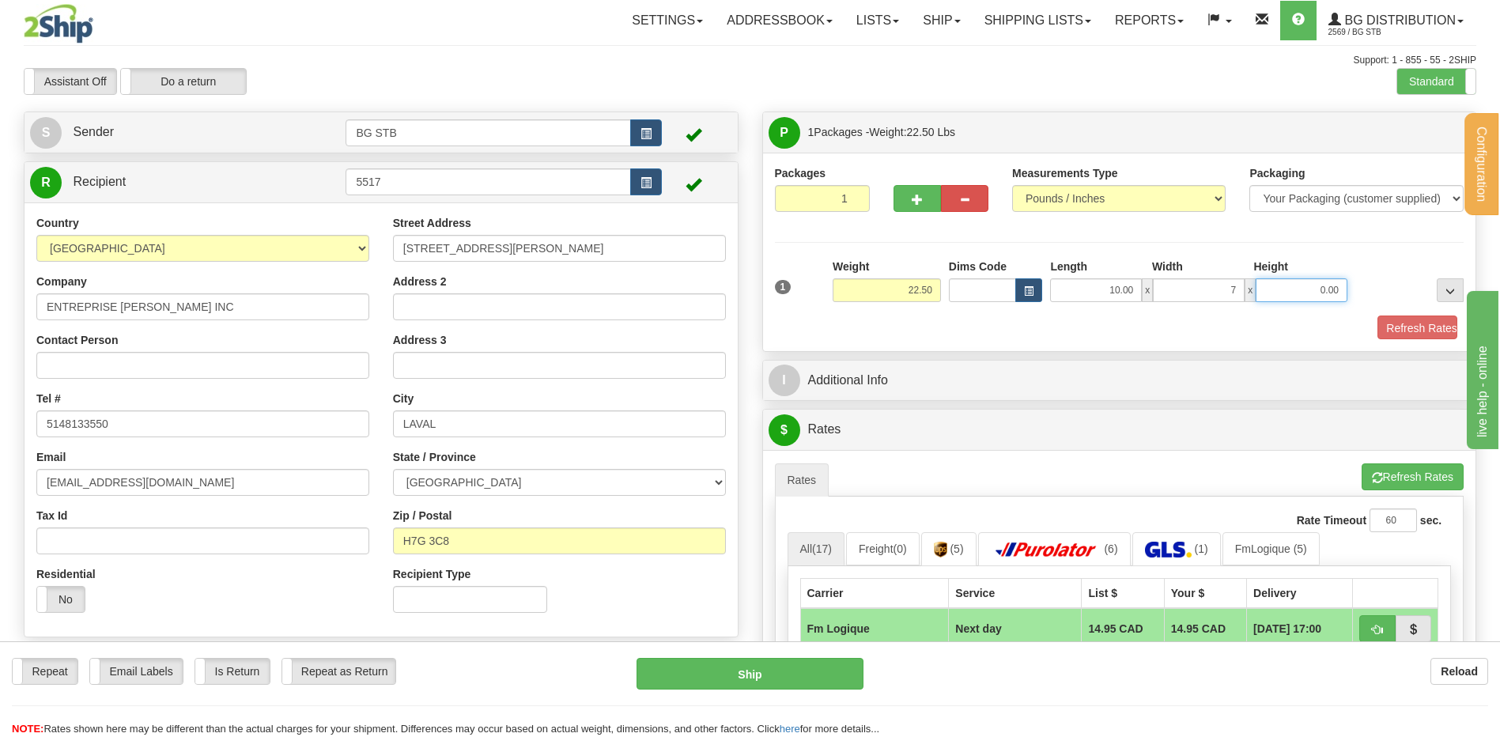
type input "7.00"
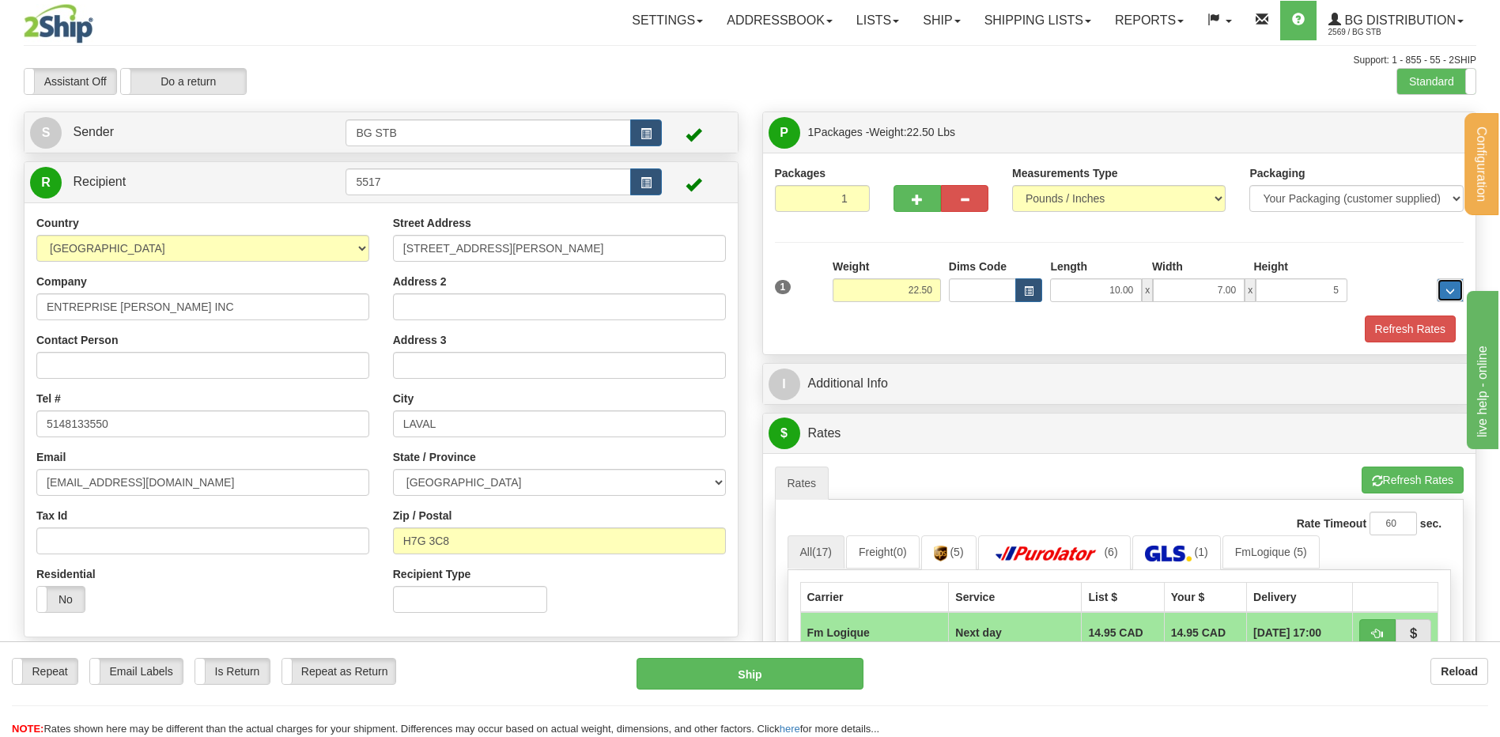
type input "5.00"
click at [932, 207] on button "button" at bounding box center [917, 198] width 47 height 27
type input "2"
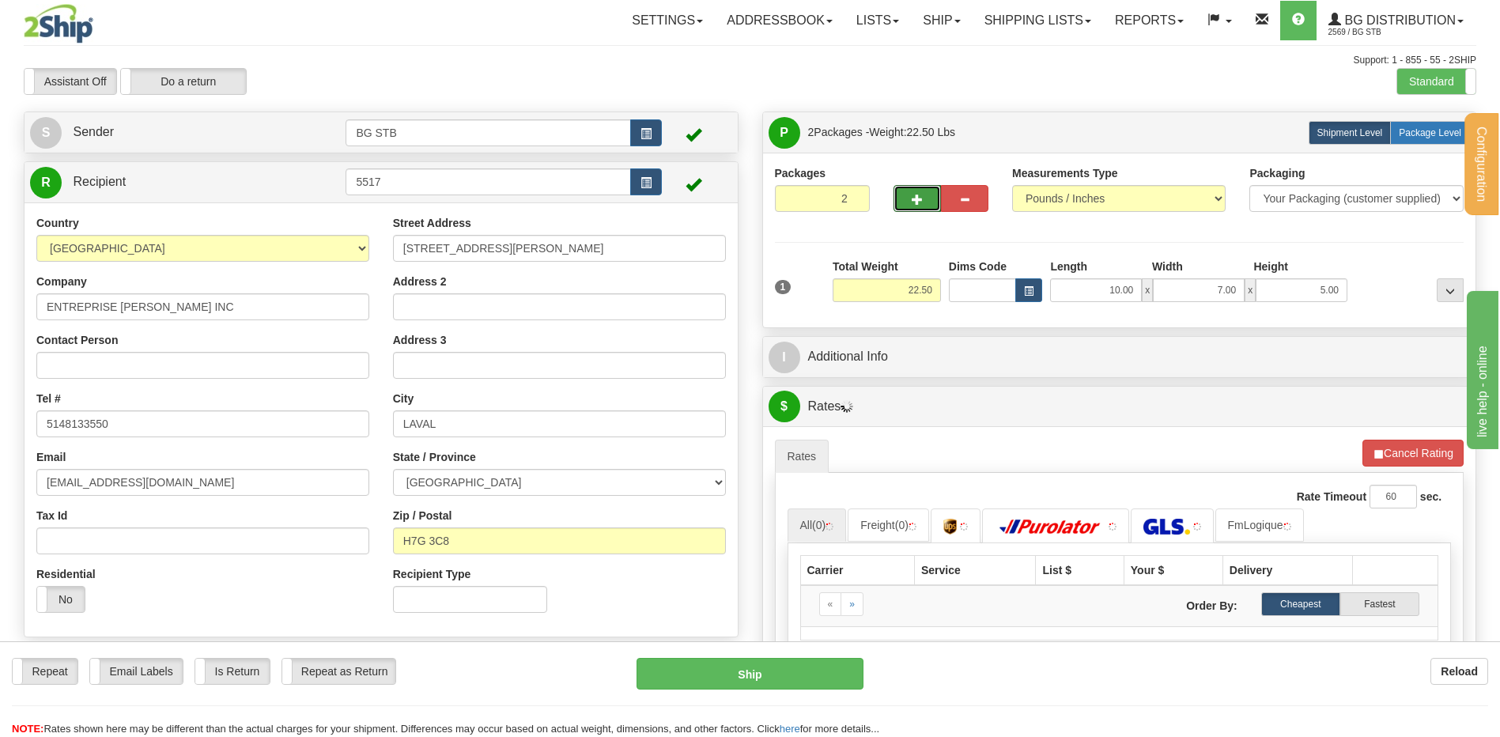
click at [1426, 122] on label "Package Level Pack.." at bounding box center [1430, 133] width 80 height 24
radio input "true"
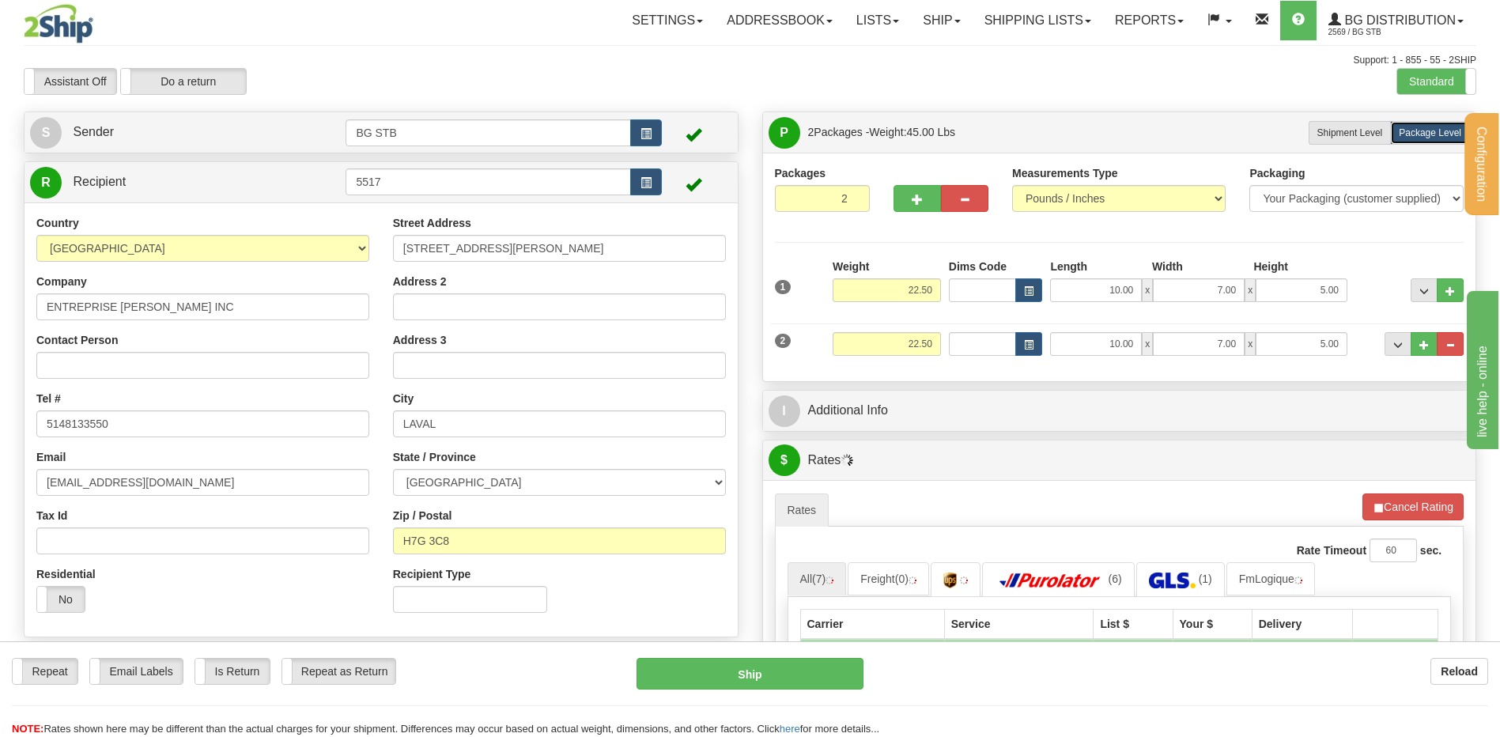
click at [877, 440] on div "$ Rates Cancel A change has been made which could impact your rate estimate. To…" at bounding box center [1119, 735] width 715 height 591
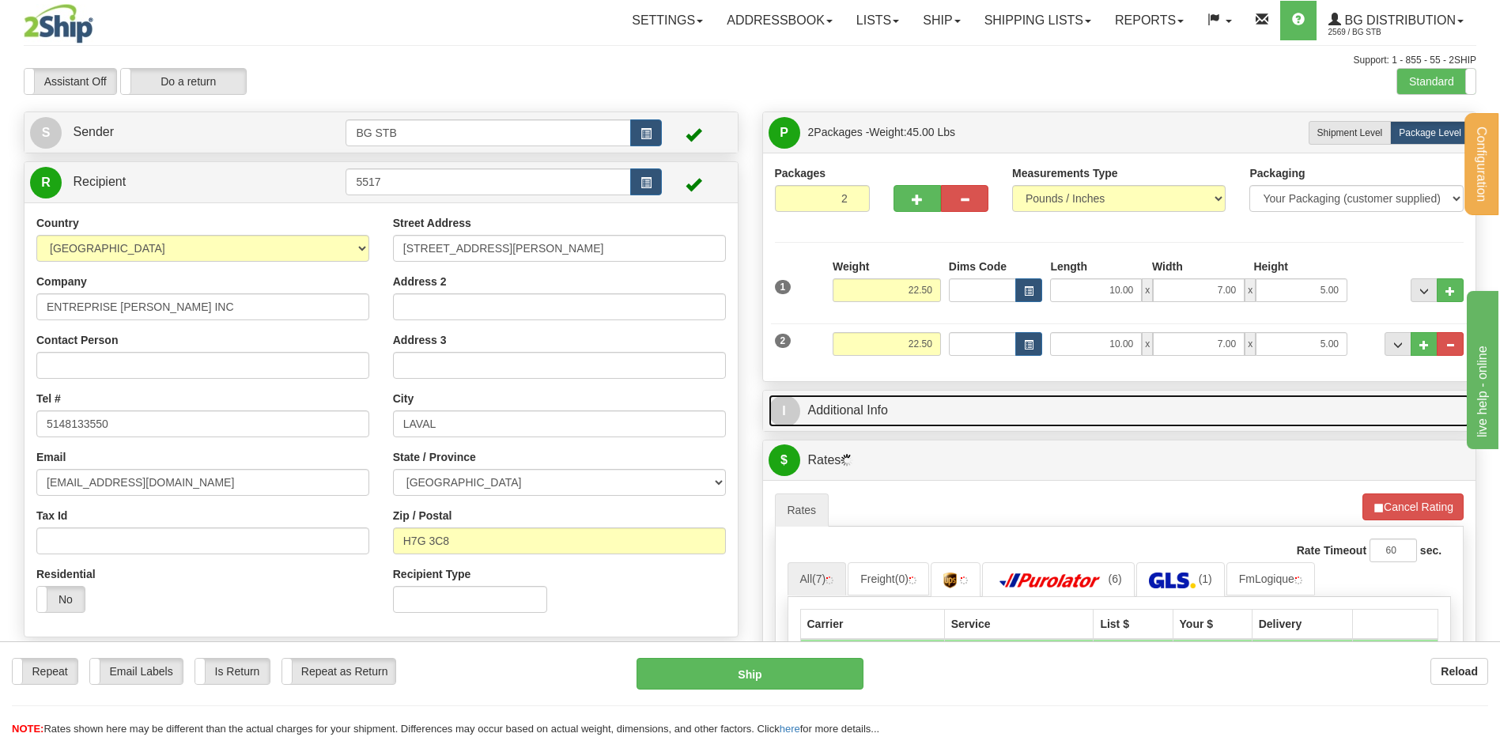
drag, startPoint x: 879, startPoint y: 424, endPoint x: 906, endPoint y: 401, distance: 35.9
click at [879, 424] on link "I Additional Info" at bounding box center [1120, 411] width 702 height 32
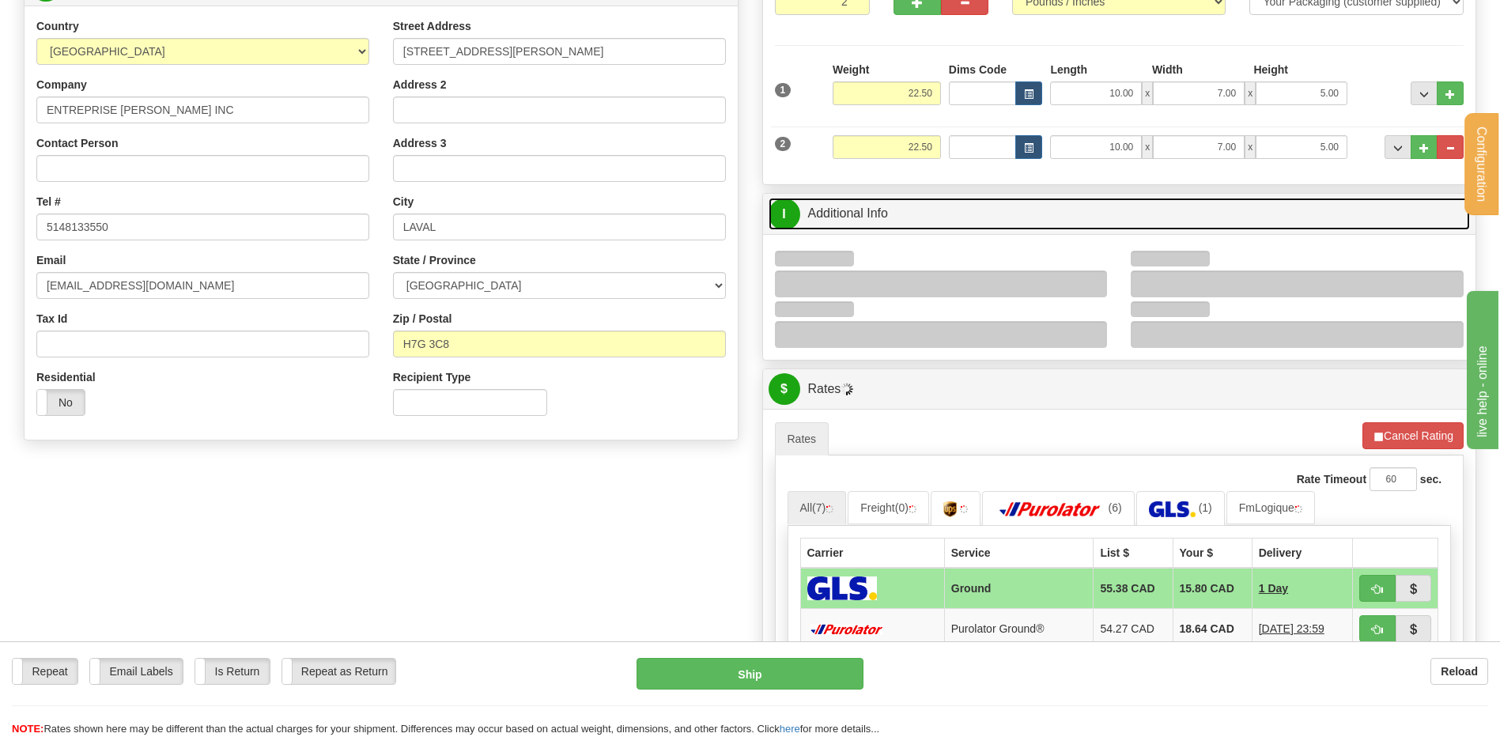
scroll to position [316, 0]
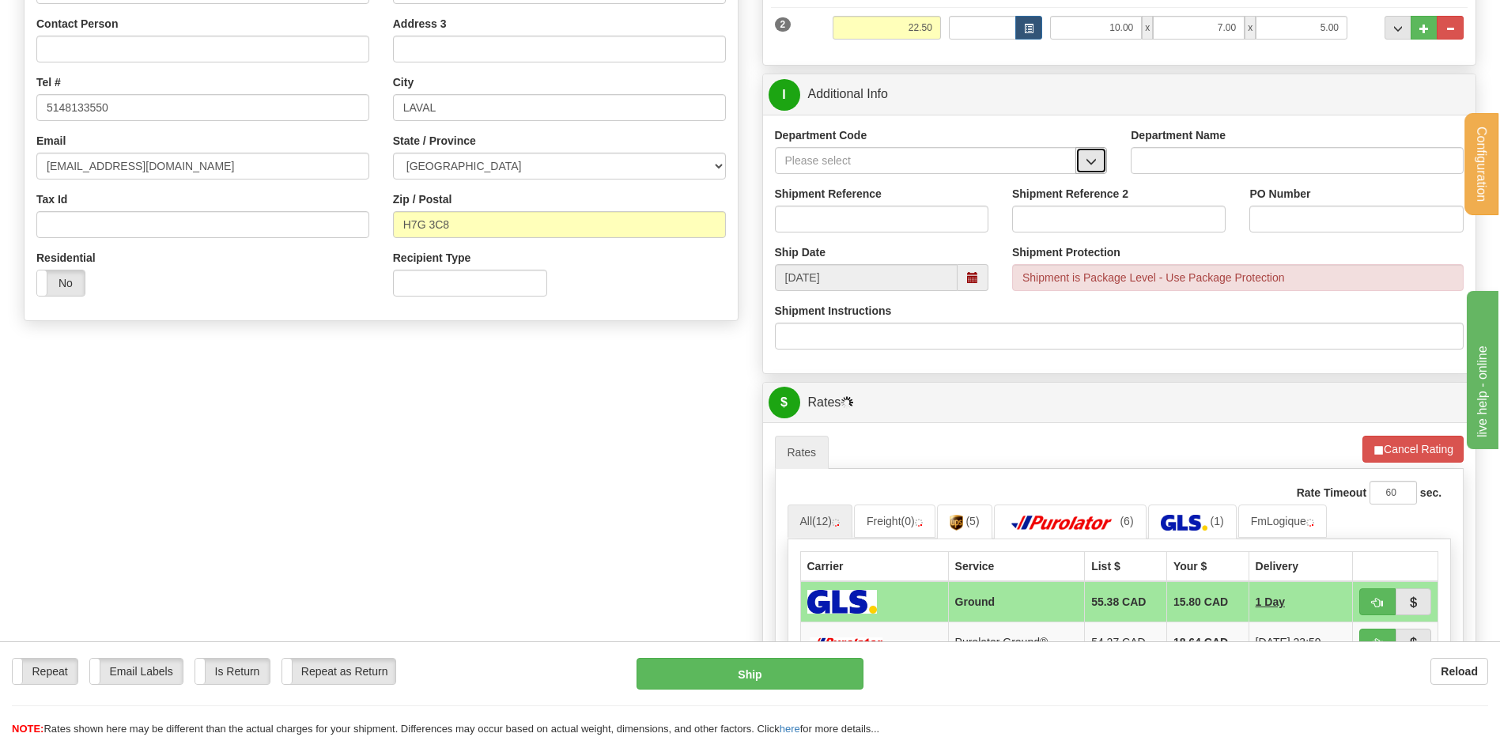
click at [1090, 168] on button "button" at bounding box center [1092, 160] width 32 height 27
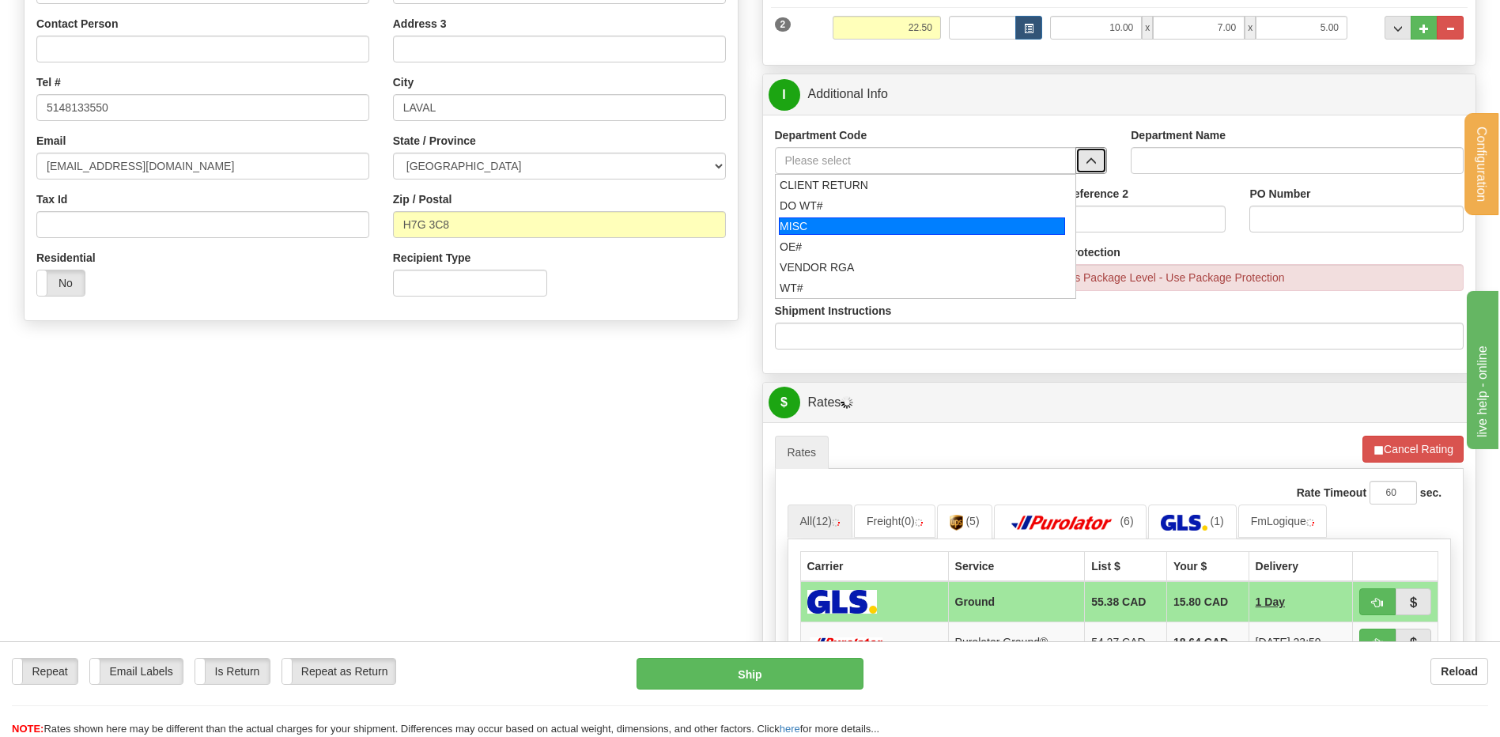
click at [888, 243] on div "OE#" at bounding box center [922, 247] width 285 height 16
type input "OE#"
type input "ORDERS"
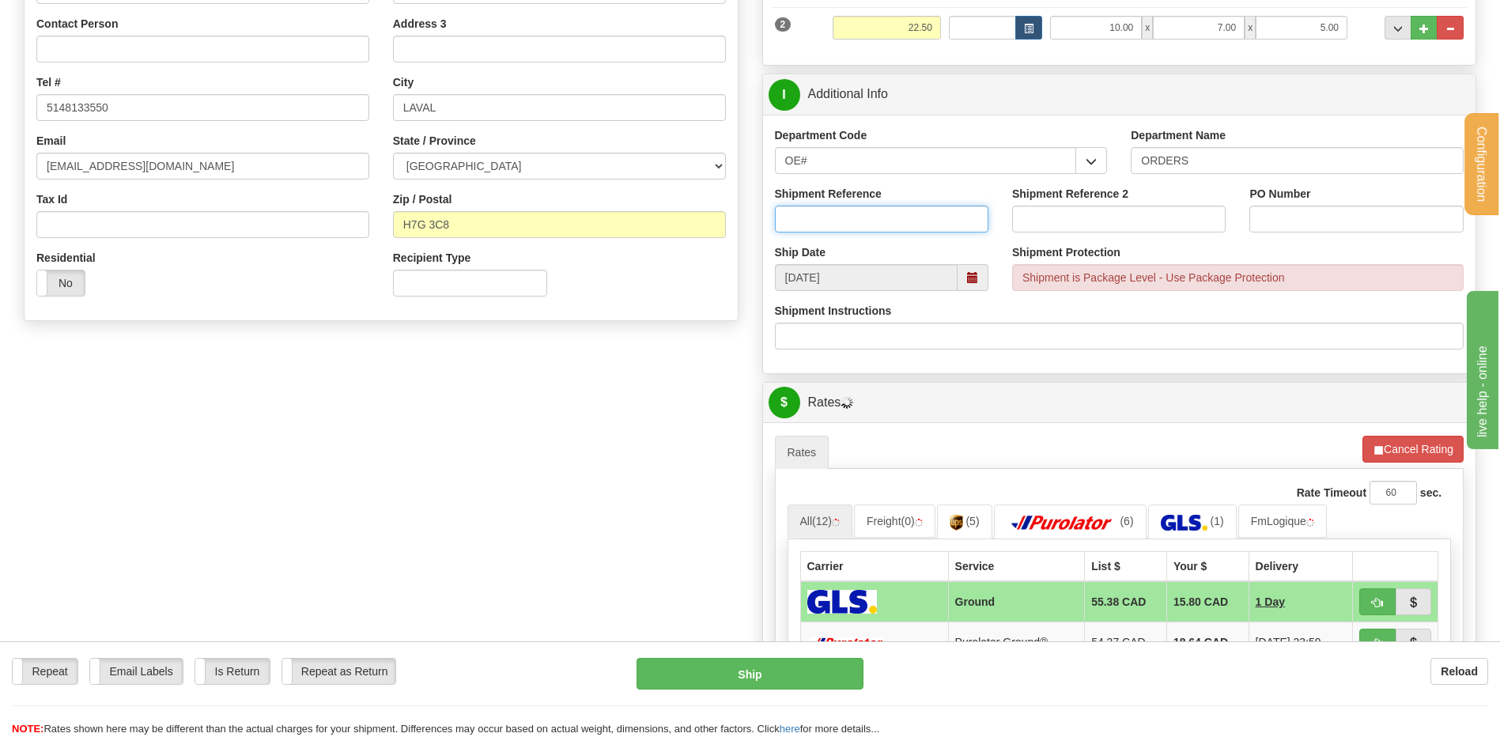
click at [883, 228] on input "Shipment Reference" at bounding box center [882, 219] width 214 height 27
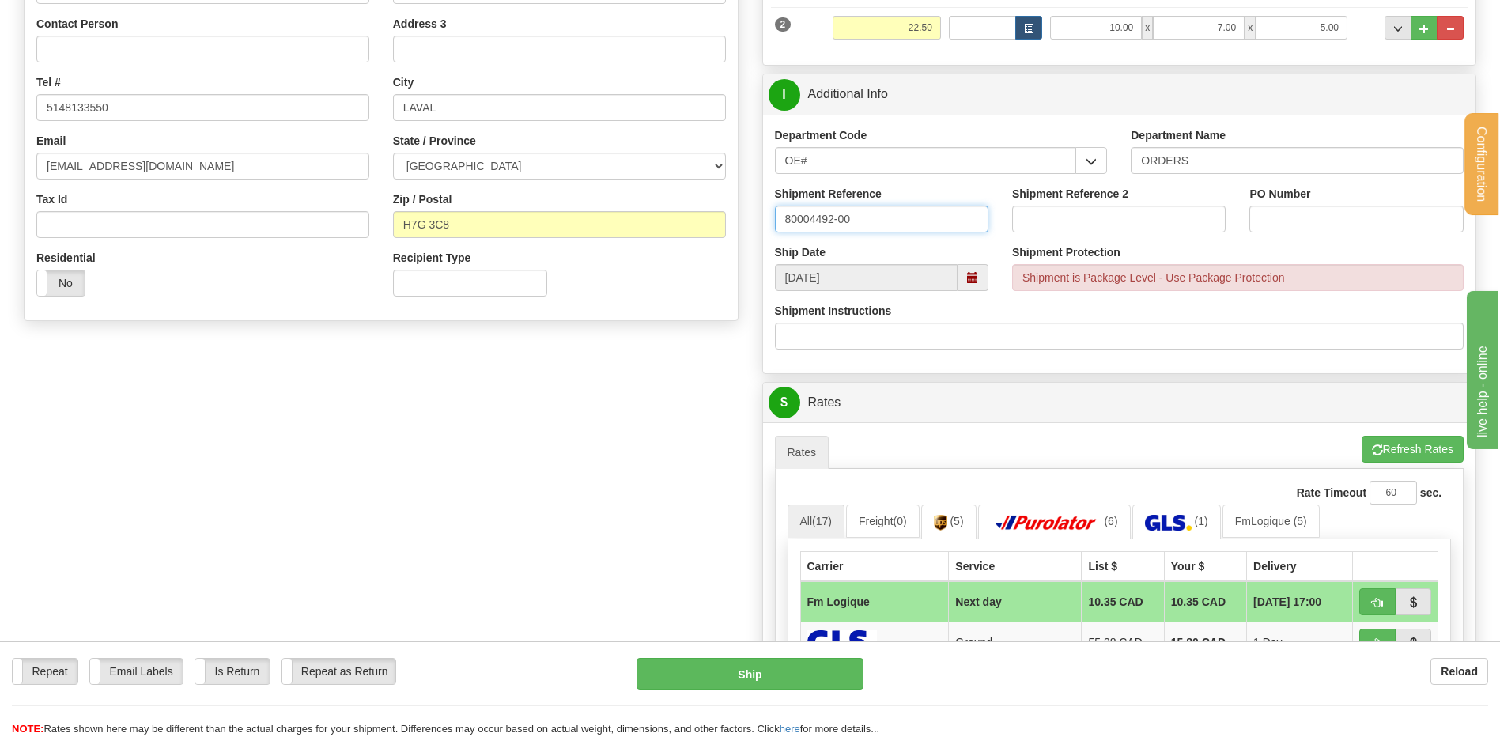
type input "80004492-00"
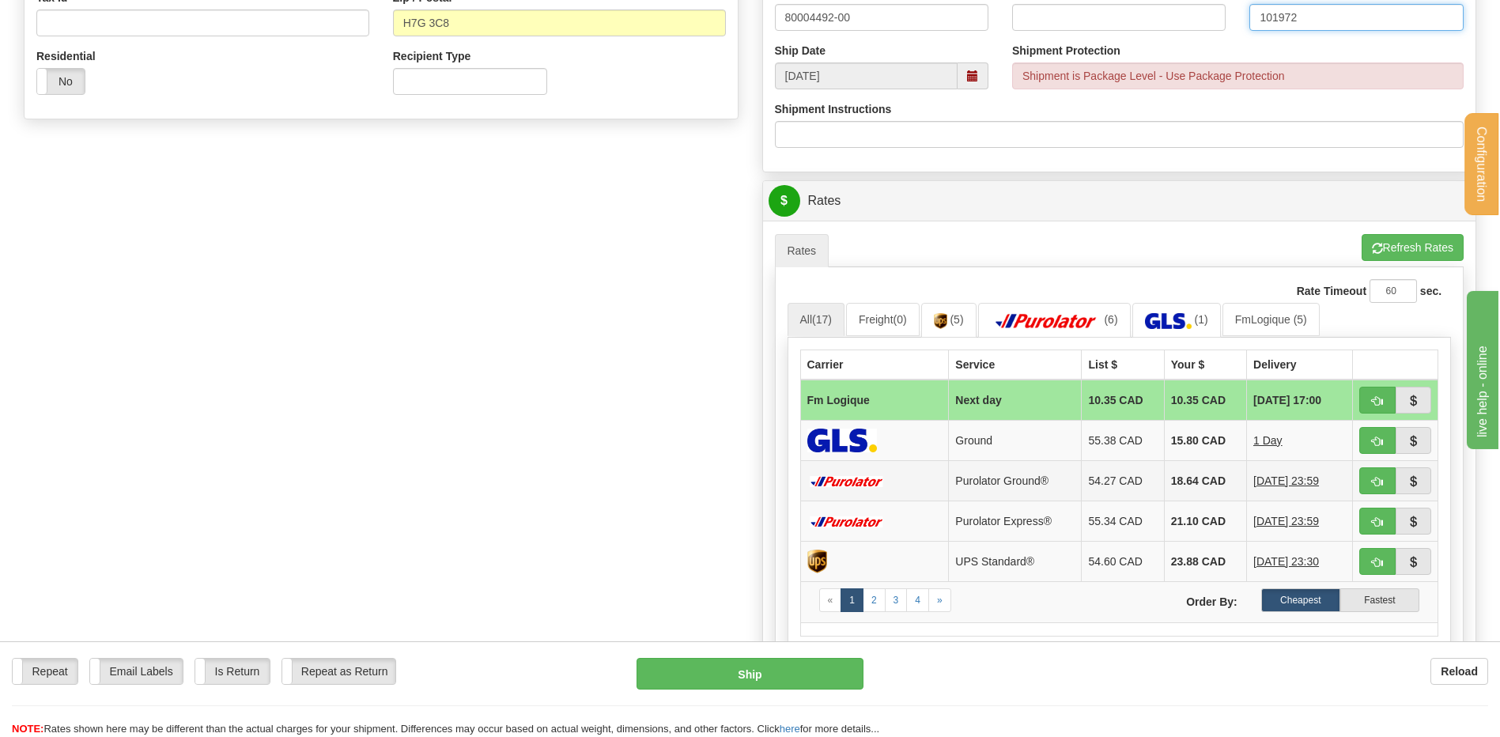
scroll to position [633, 0]
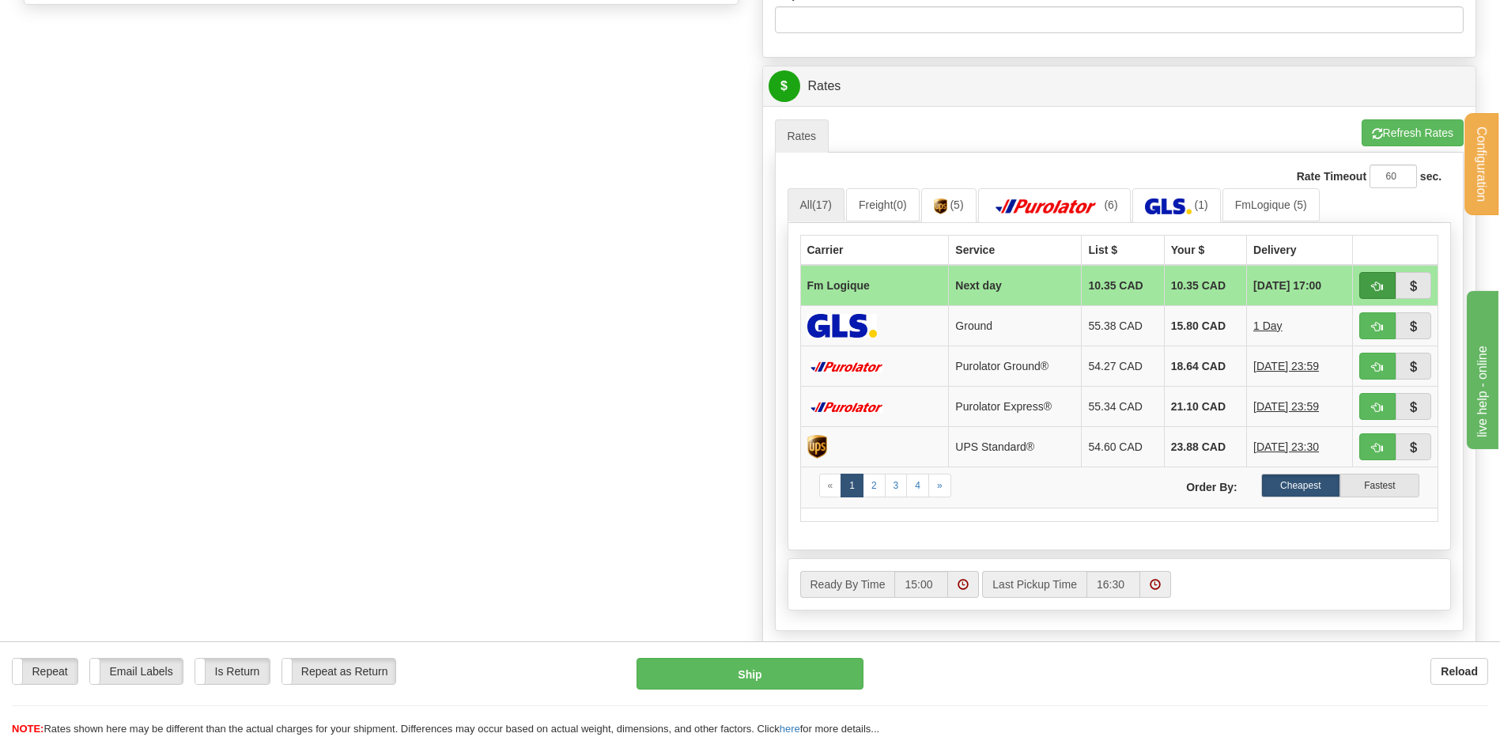
type input "101972"
drag, startPoint x: 1371, startPoint y: 288, endPoint x: 1183, endPoint y: 328, distance: 191.7
click at [1371, 287] on button "button" at bounding box center [1378, 285] width 36 height 27
type input "jour"
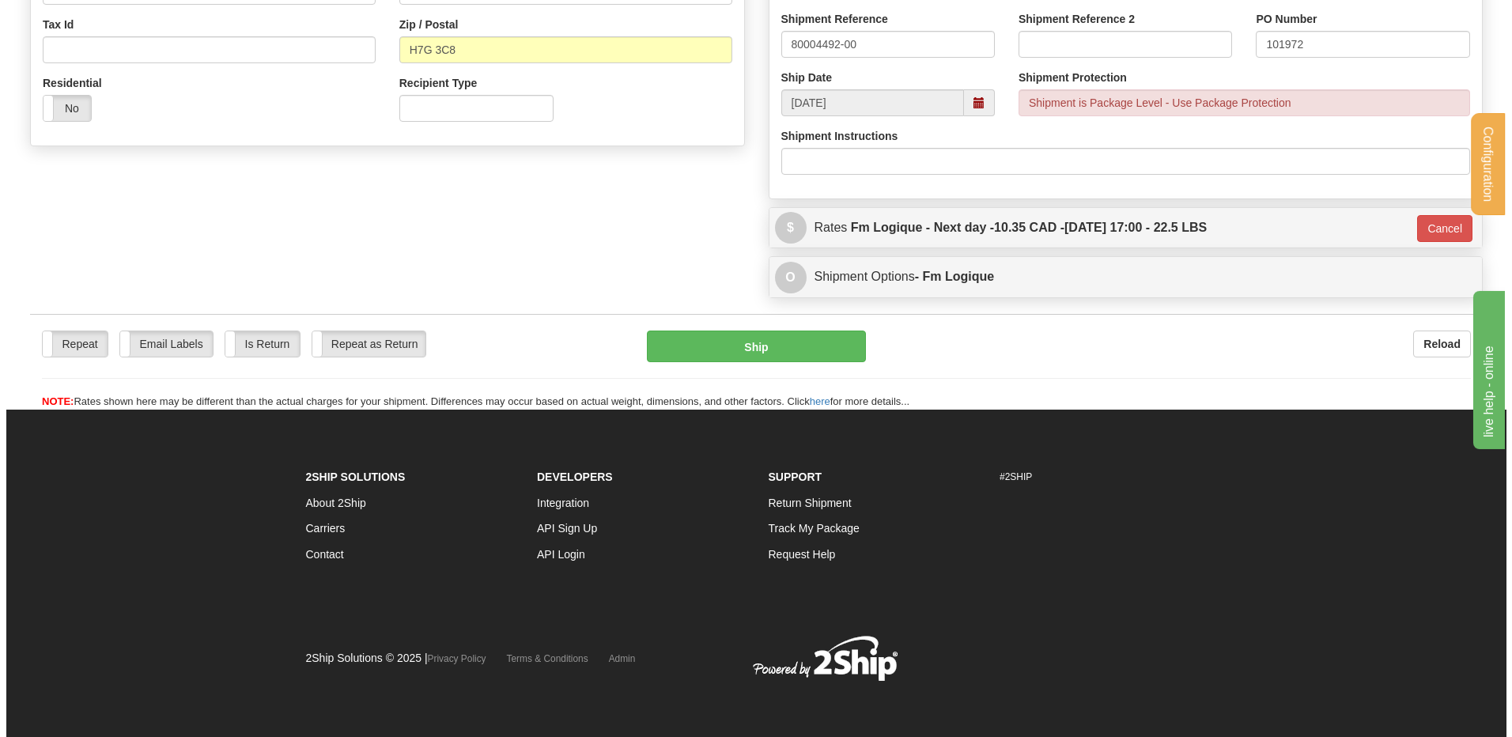
scroll to position [492, 0]
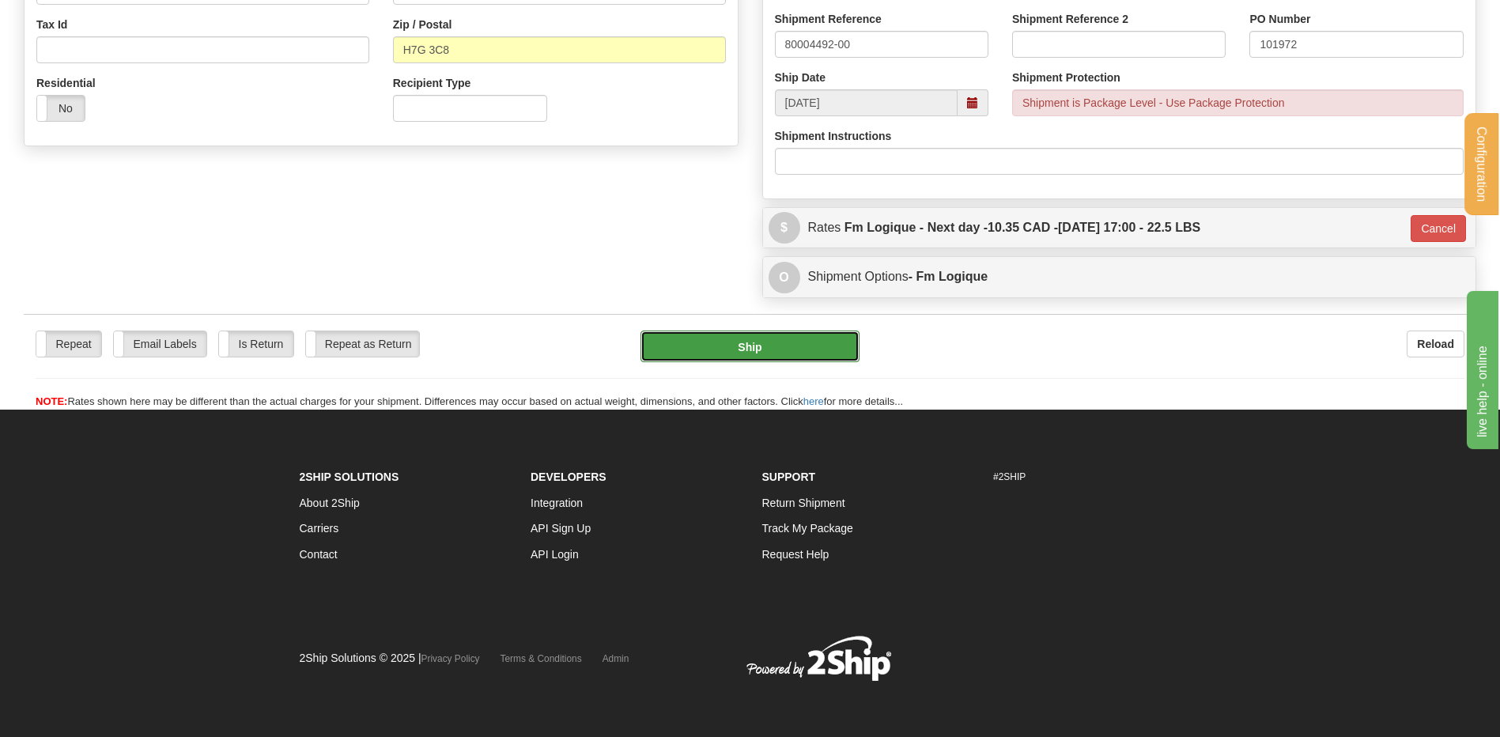
click at [791, 342] on button "Ship" at bounding box center [750, 347] width 218 height 32
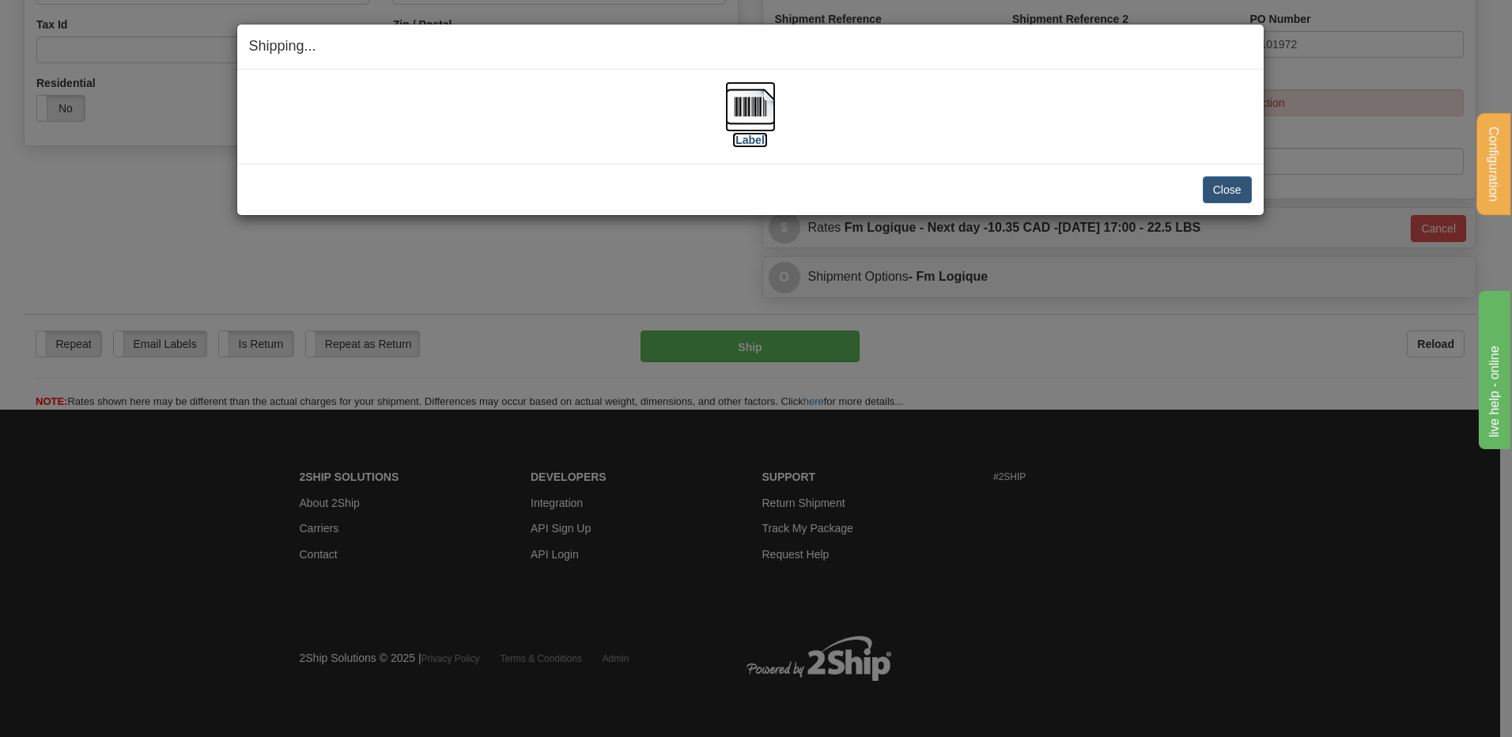
click at [726, 108] on img at bounding box center [750, 106] width 51 height 51
drag, startPoint x: 1233, startPoint y: 184, endPoint x: 1216, endPoint y: 183, distance: 16.7
click at [1232, 184] on button "Close" at bounding box center [1227, 189] width 49 height 27
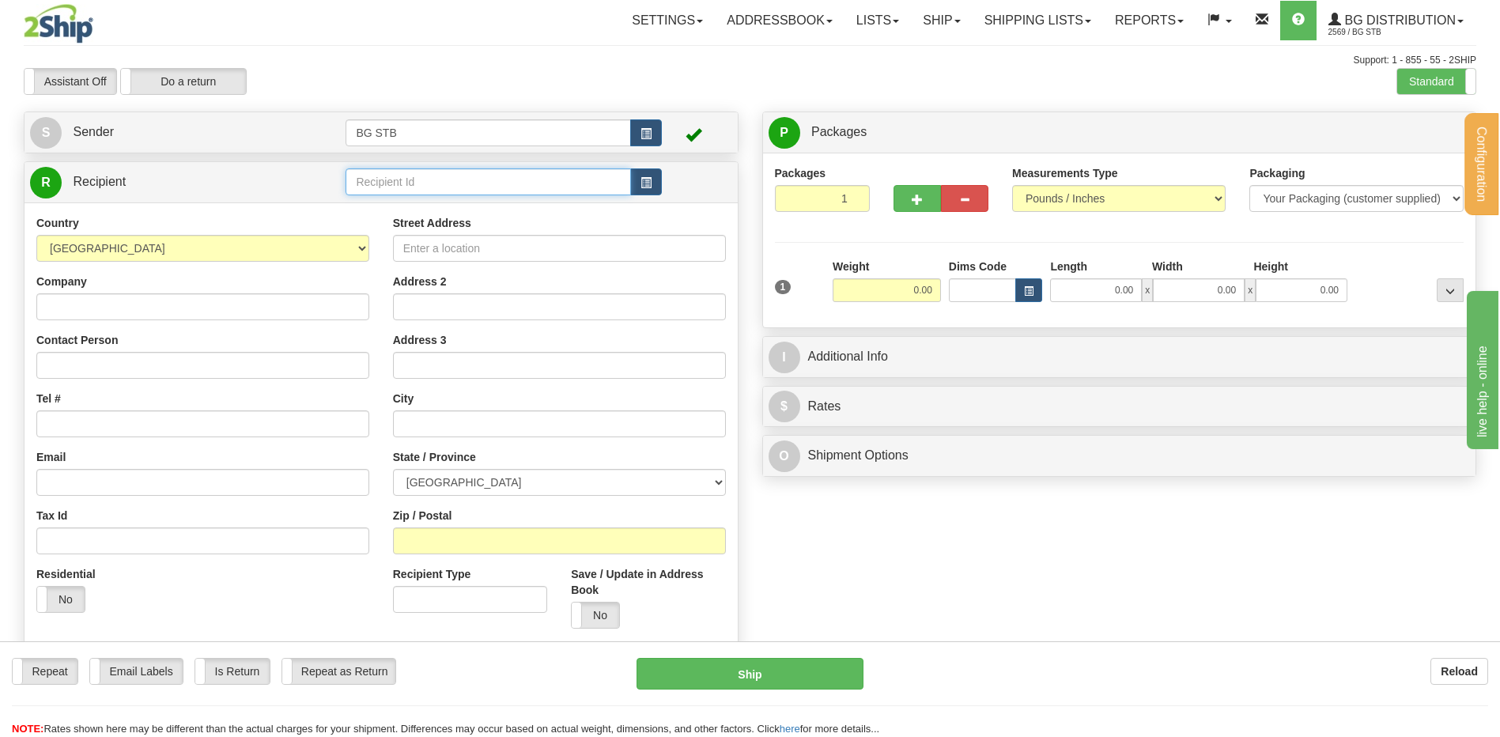
click at [428, 181] on input "text" at bounding box center [488, 181] width 285 height 27
type input "5900"
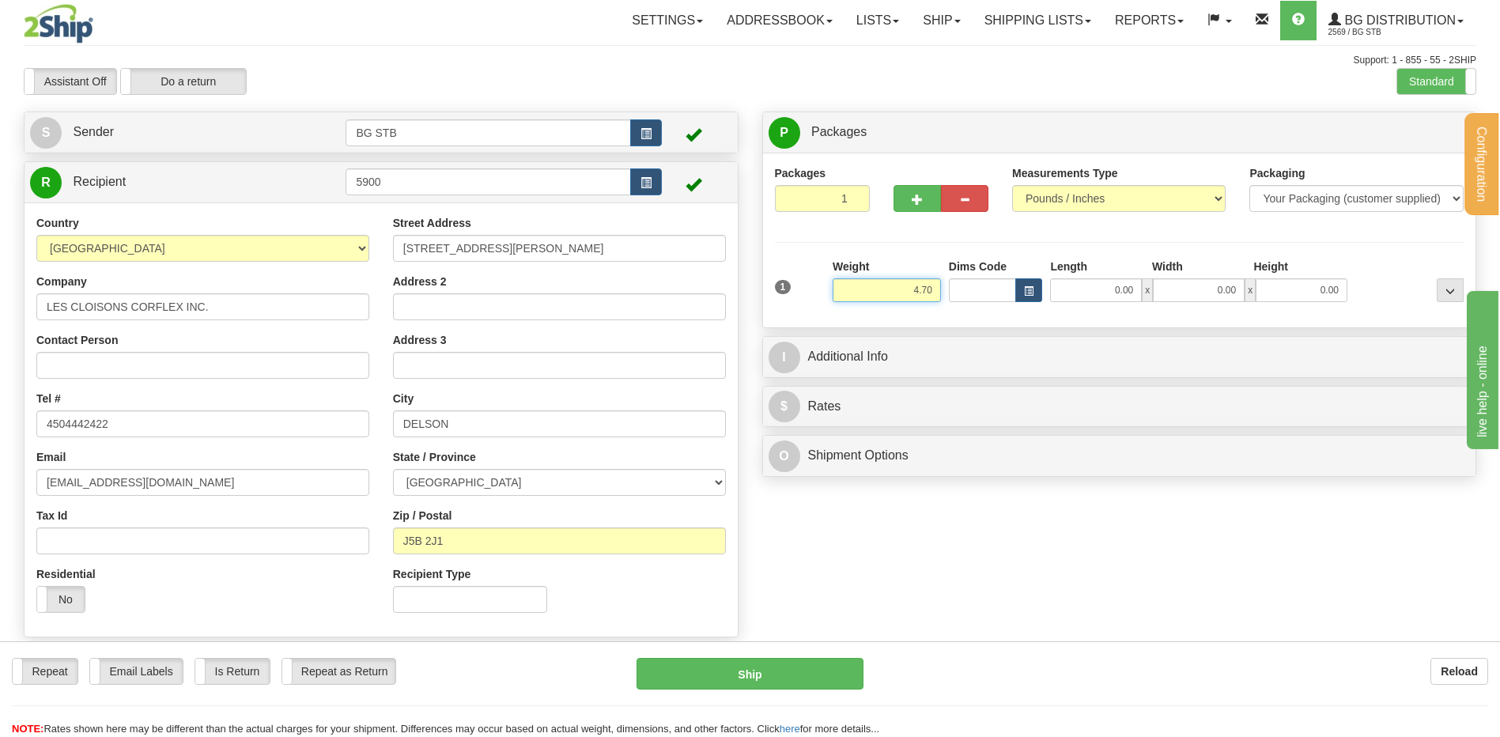
type input "4.70"
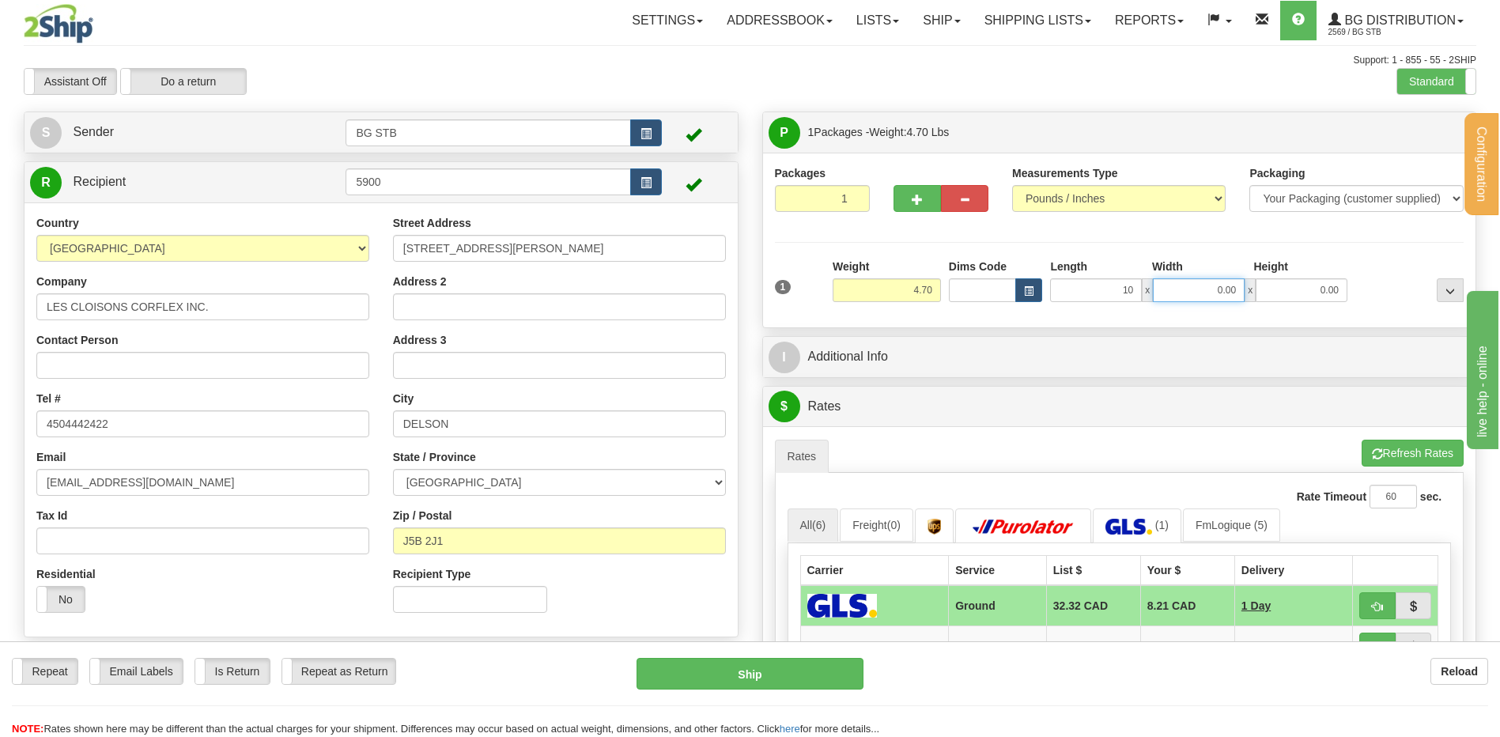
type input "10.00"
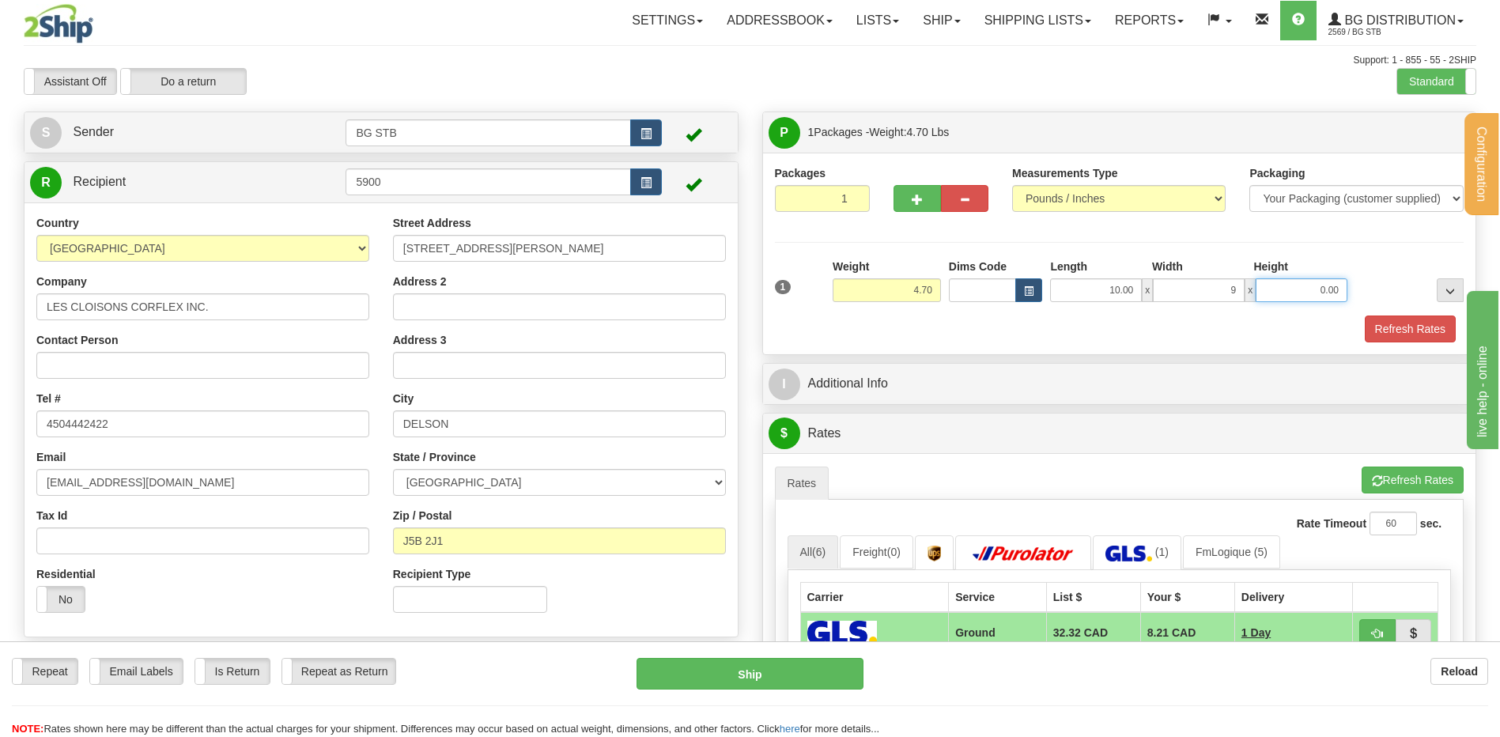
type input "9.00"
type input "8.00"
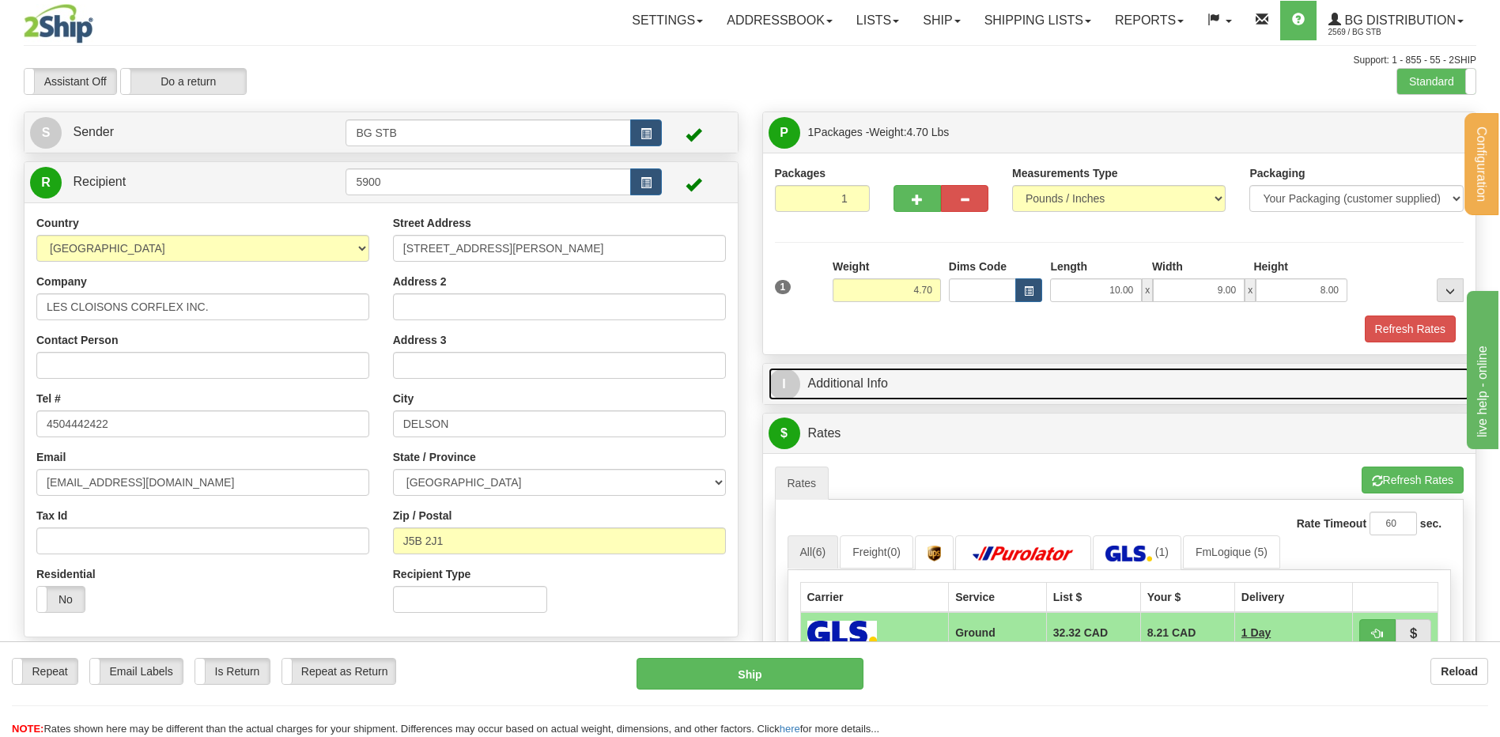
click at [920, 380] on link "I Additional Info" at bounding box center [1120, 384] width 702 height 32
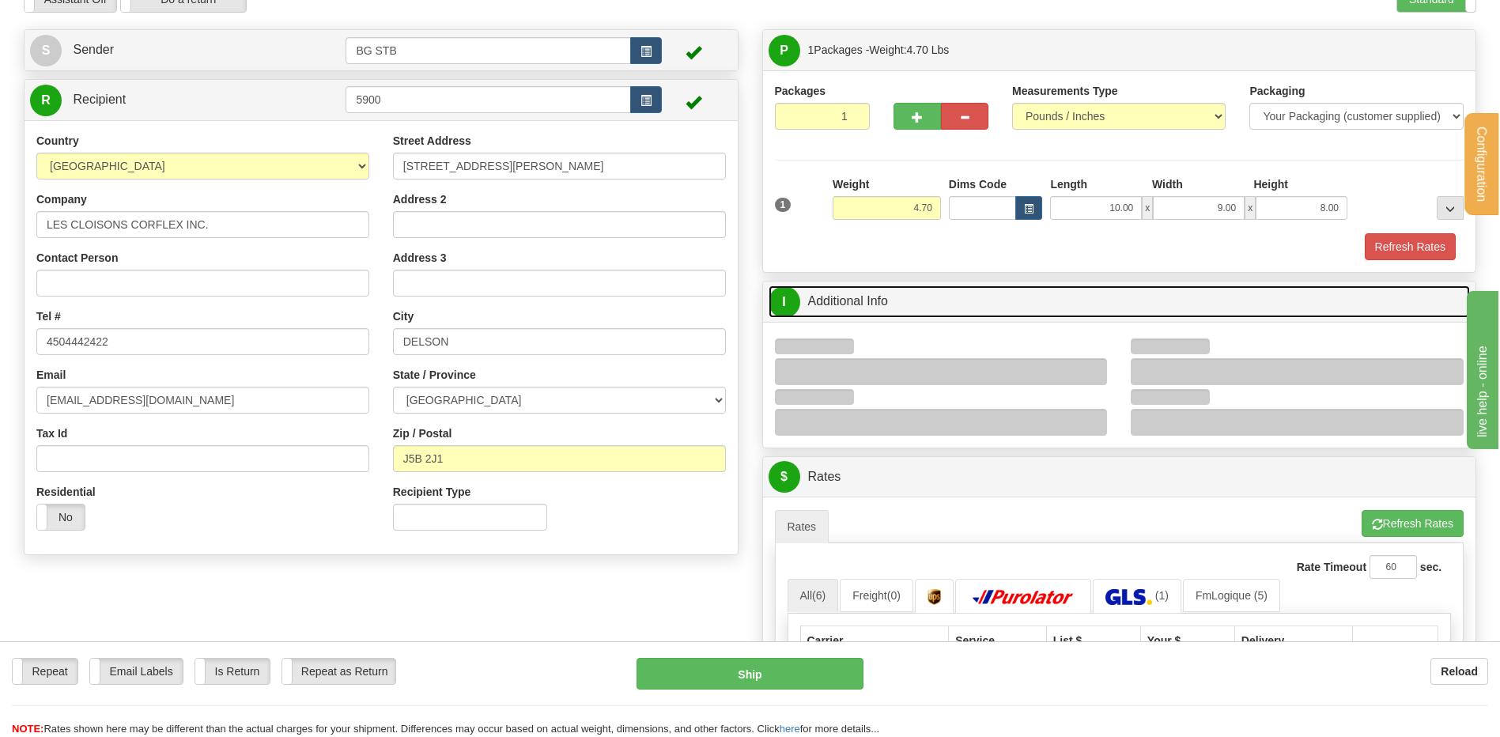
scroll to position [158, 0]
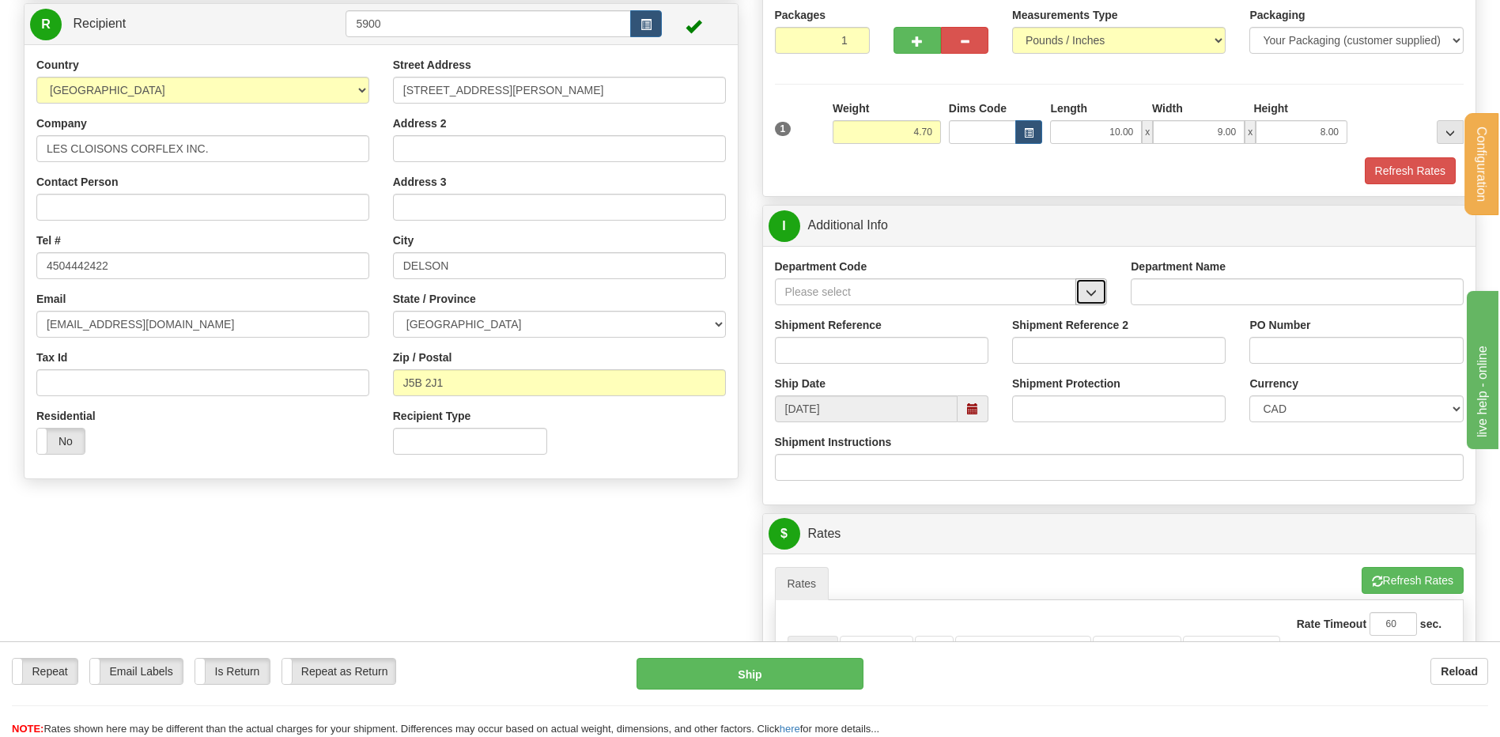
drag, startPoint x: 1096, startPoint y: 299, endPoint x: 1080, endPoint y: 303, distance: 17.1
click at [1092, 299] on button "button" at bounding box center [1092, 291] width 32 height 27
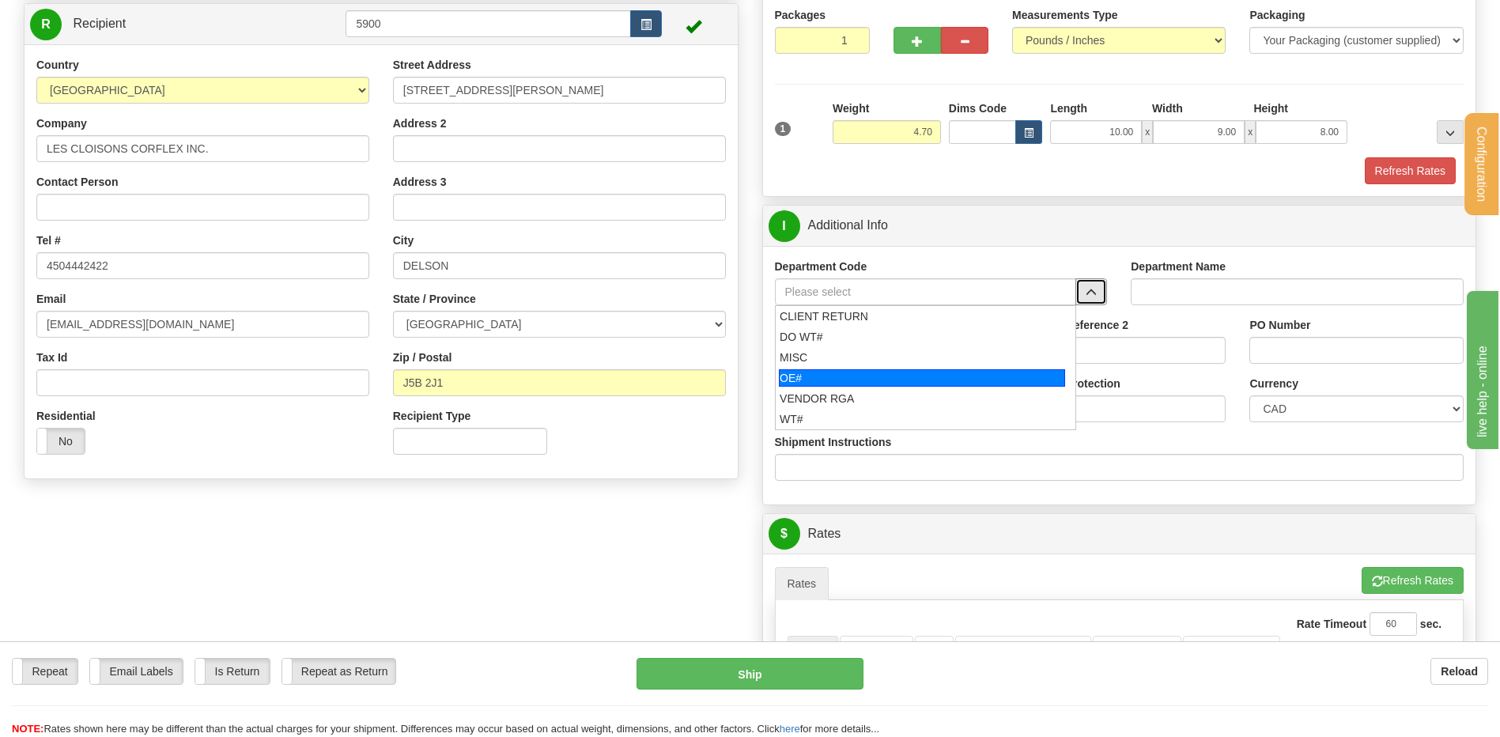
click at [864, 375] on div "OE#" at bounding box center [922, 377] width 286 height 17
type input "OE#"
type input "ORDERS"
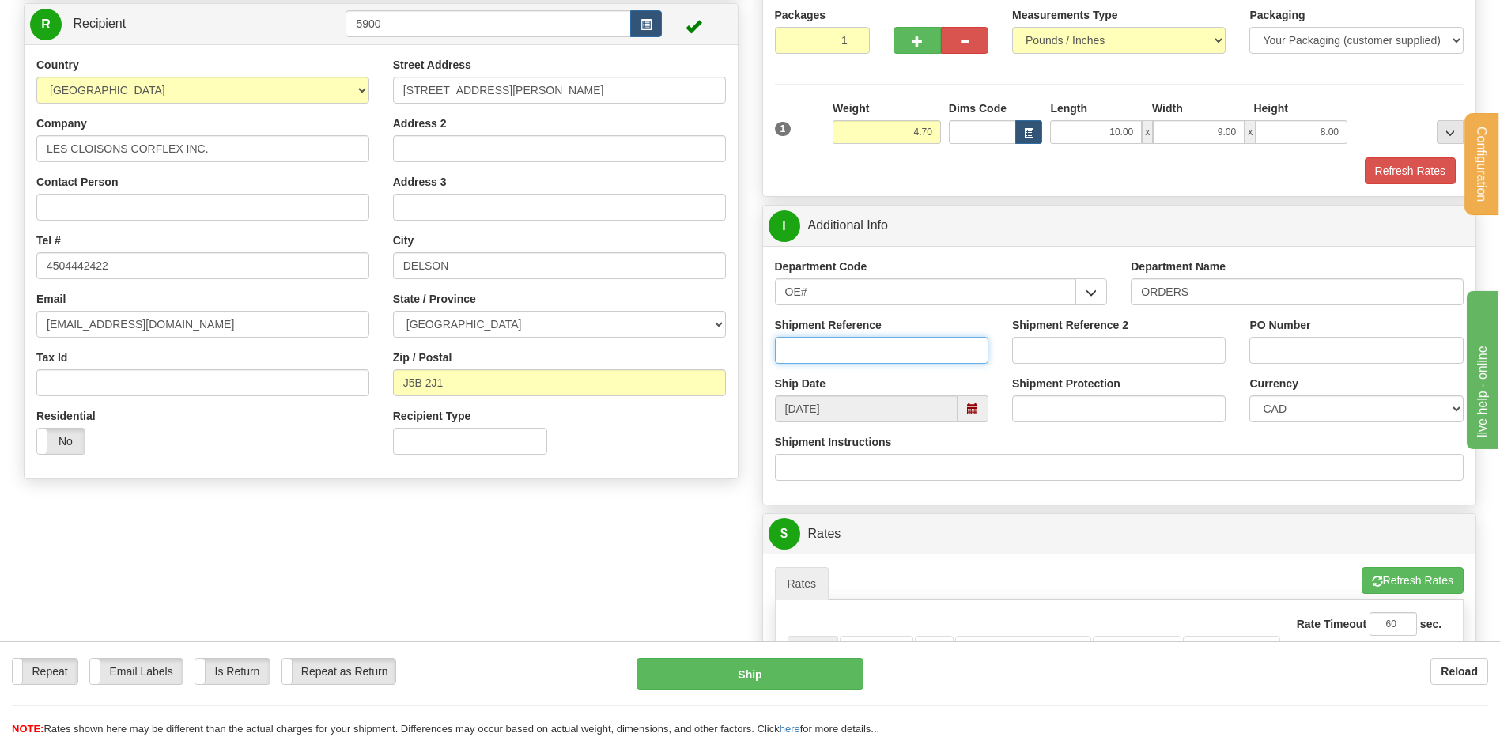
click at [856, 351] on input "Shipment Reference" at bounding box center [882, 350] width 214 height 27
type input "80006454-00"
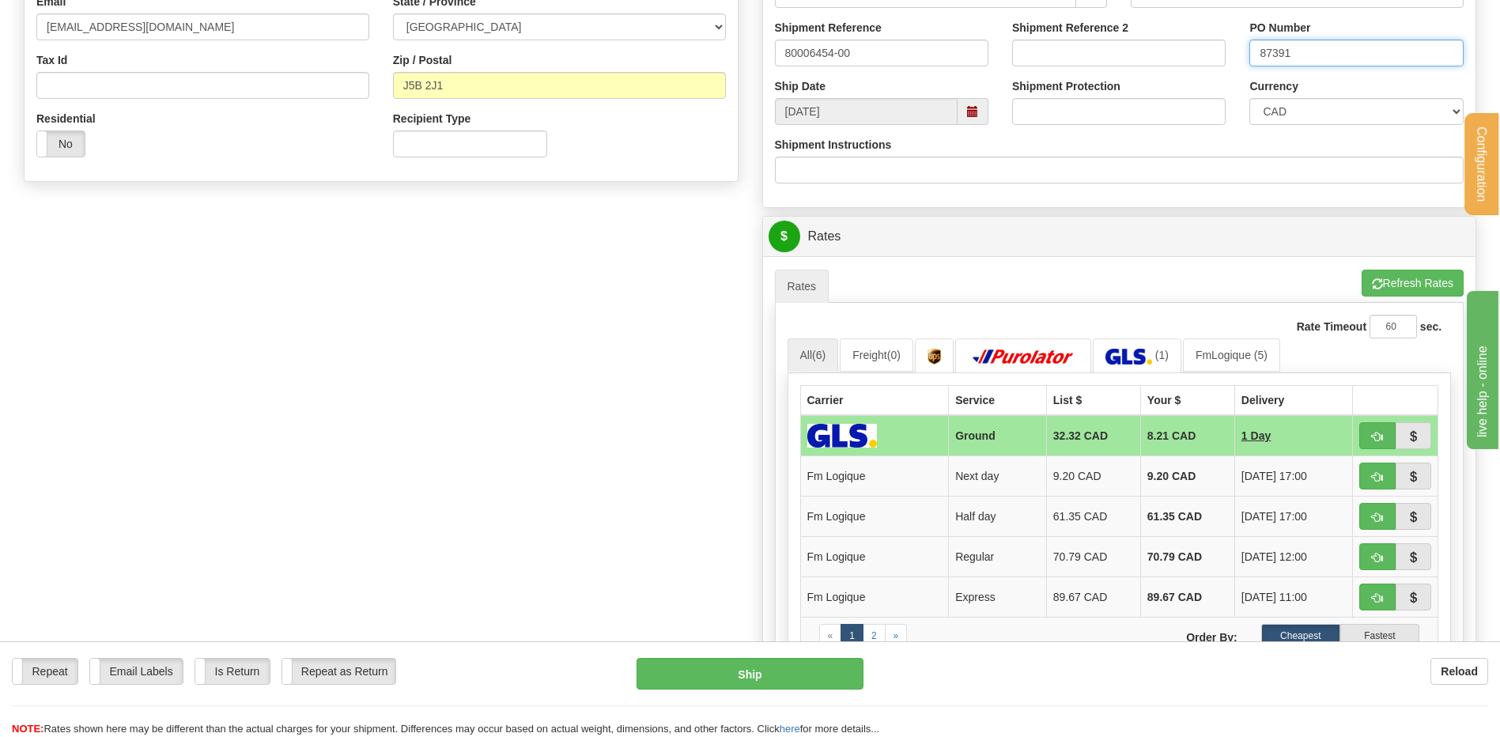
scroll to position [633, 0]
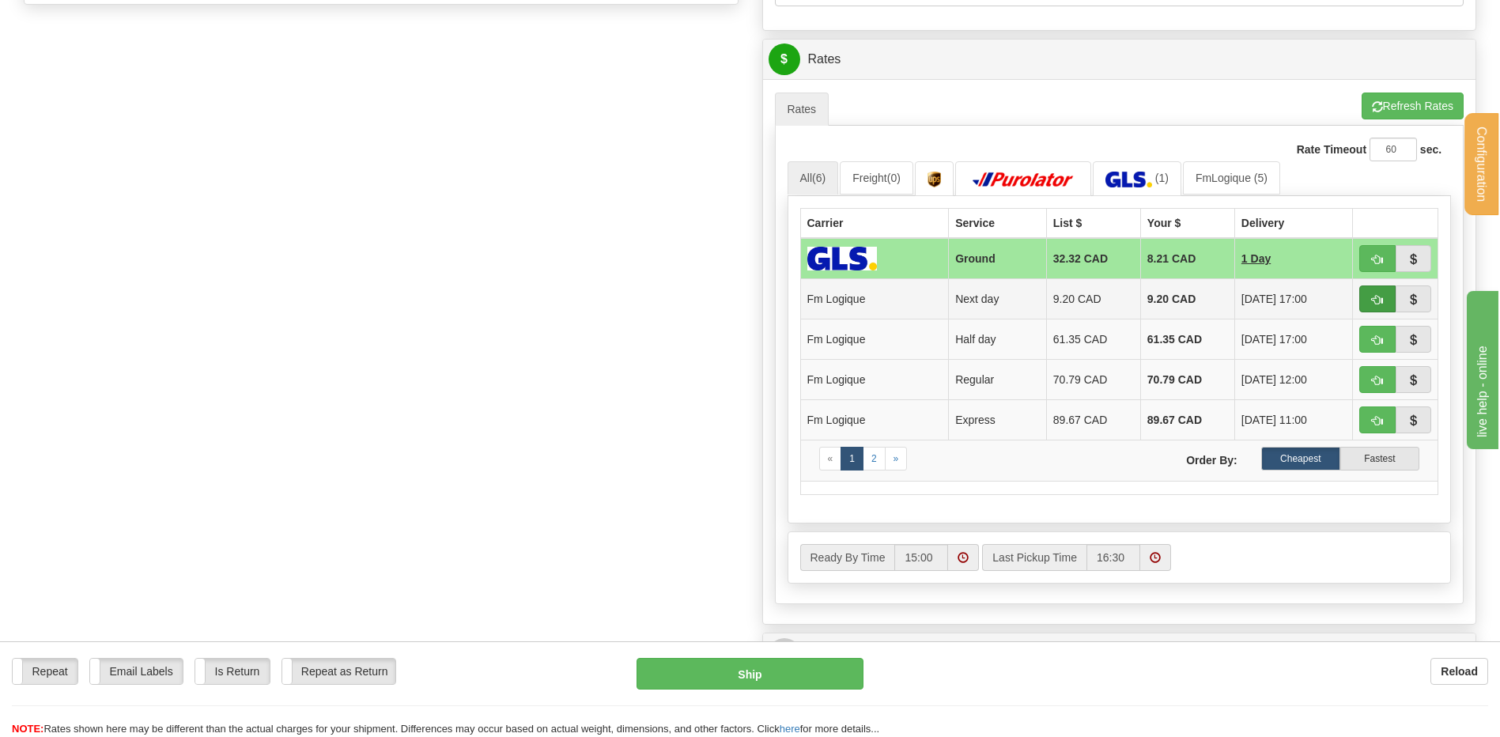
type input "87391"
click at [1372, 296] on span "button" at bounding box center [1377, 300] width 11 height 10
type input "jour"
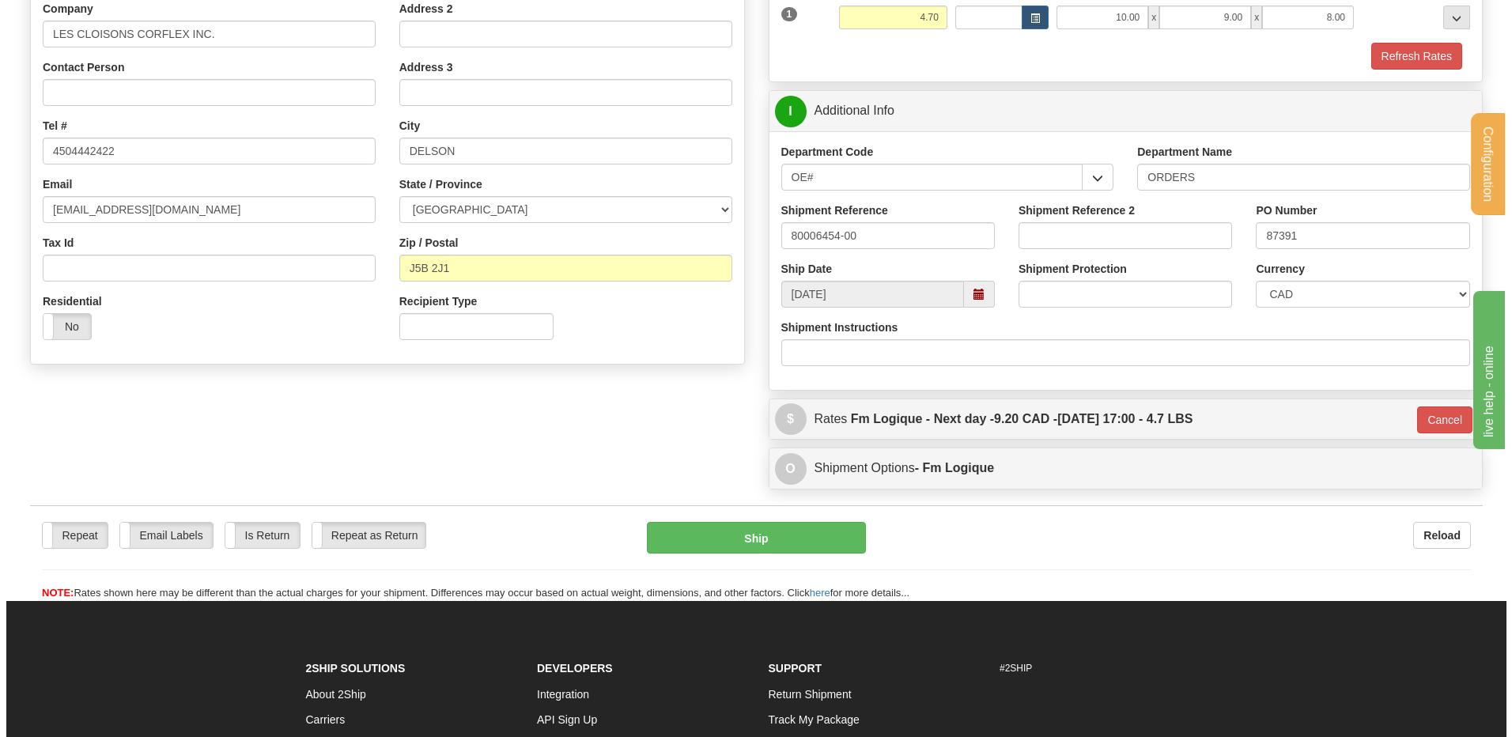
scroll to position [267, 0]
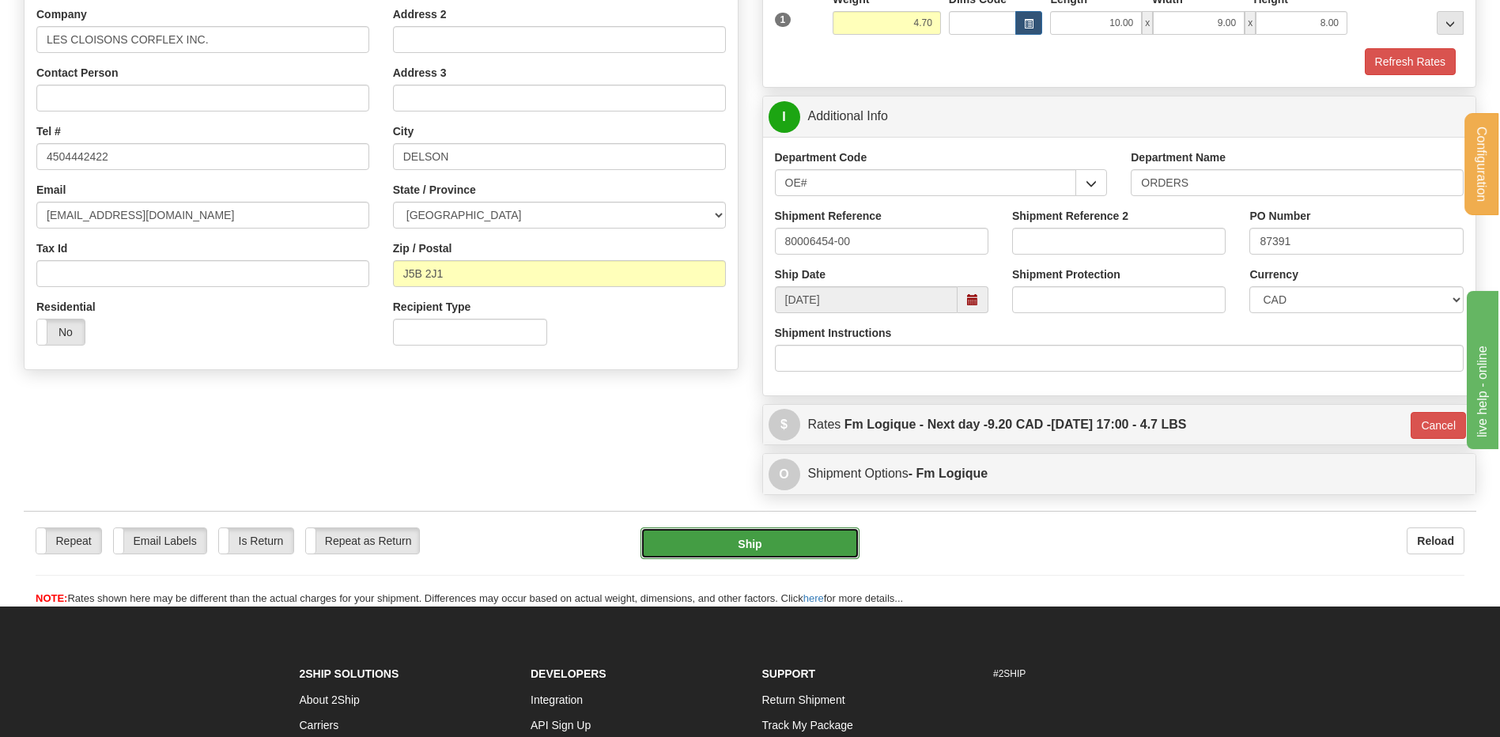
click at [757, 531] on button "Ship" at bounding box center [750, 544] width 218 height 32
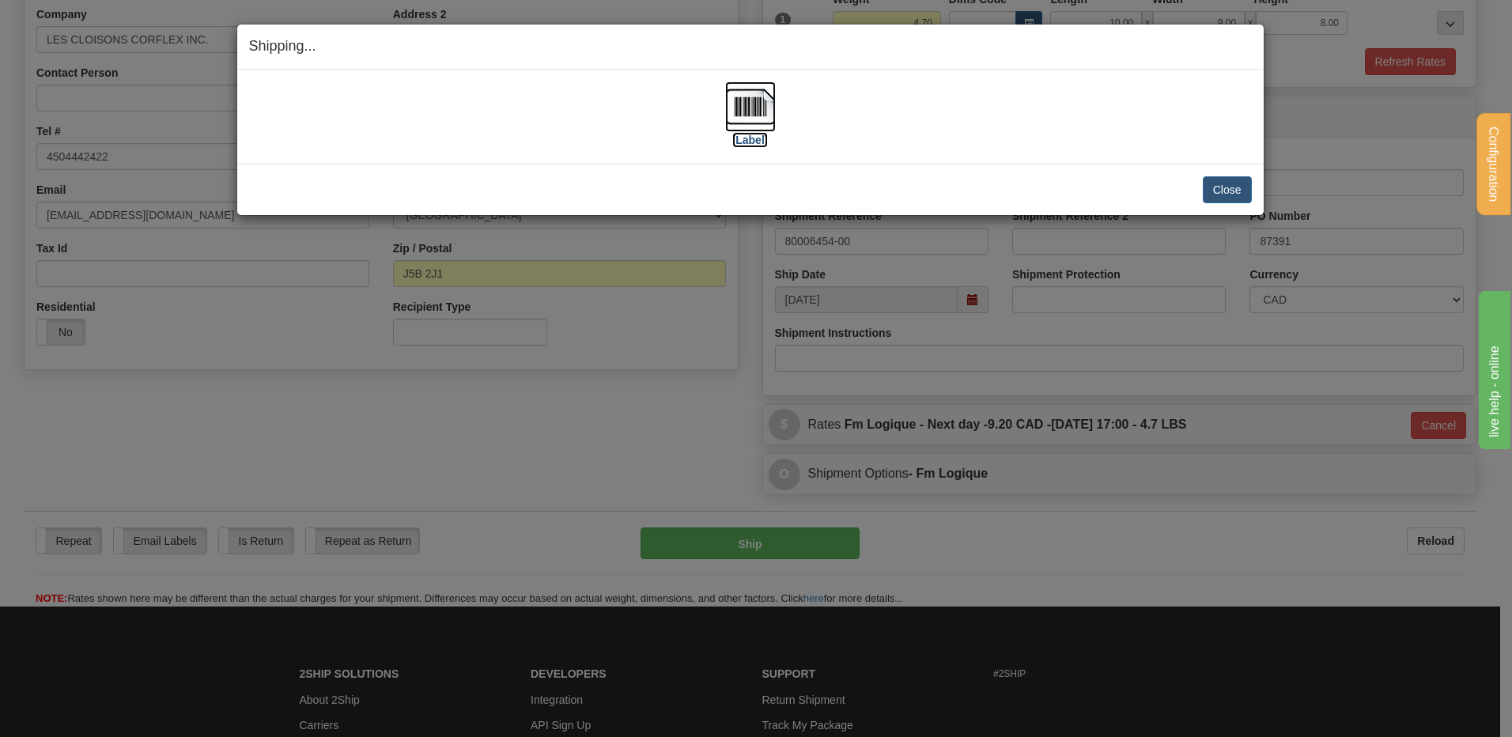
click at [747, 102] on img at bounding box center [750, 106] width 51 height 51
click at [1223, 178] on button "Close" at bounding box center [1227, 189] width 49 height 27
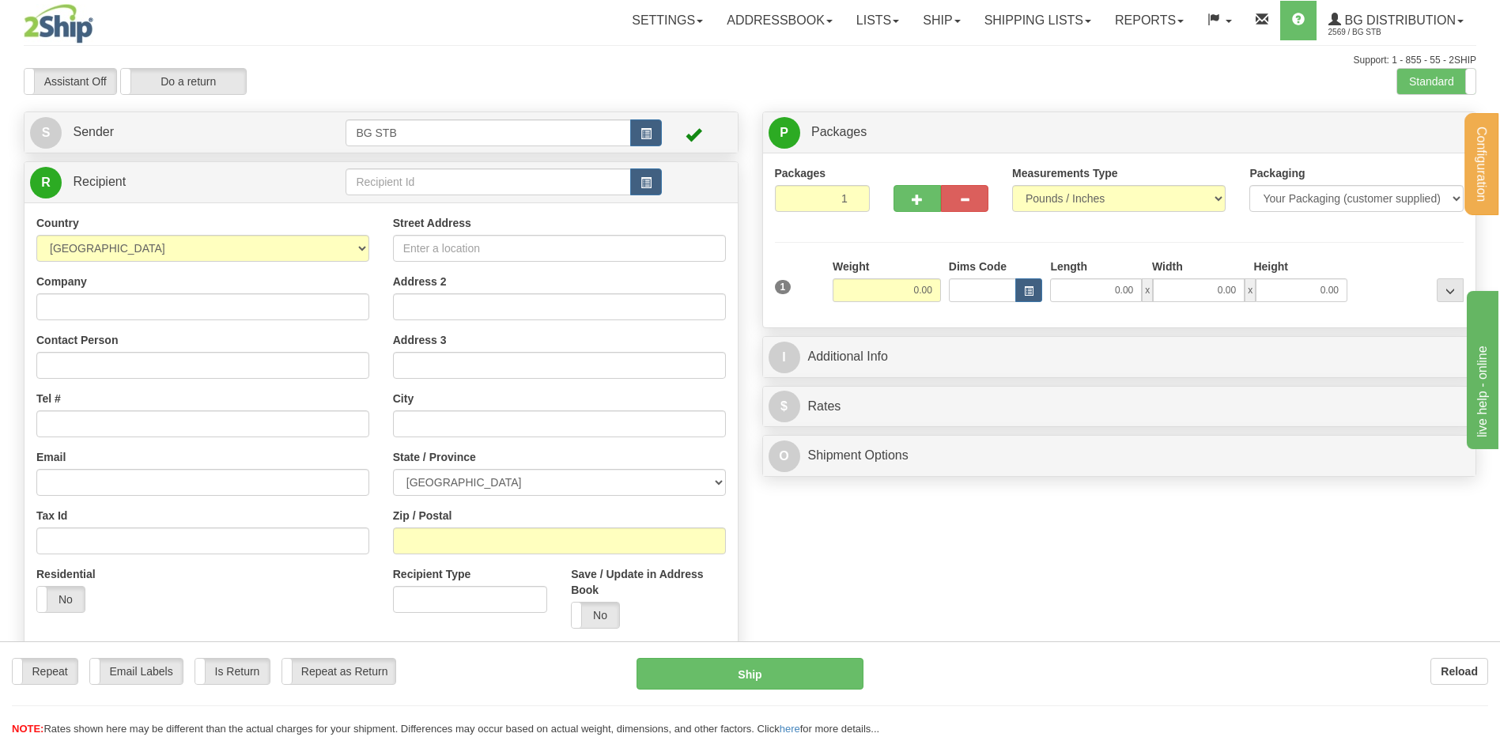
click at [388, 178] on div "Configuration My Configuration Panel Close Configure My Carriers" at bounding box center [750, 371] width 1500 height 742
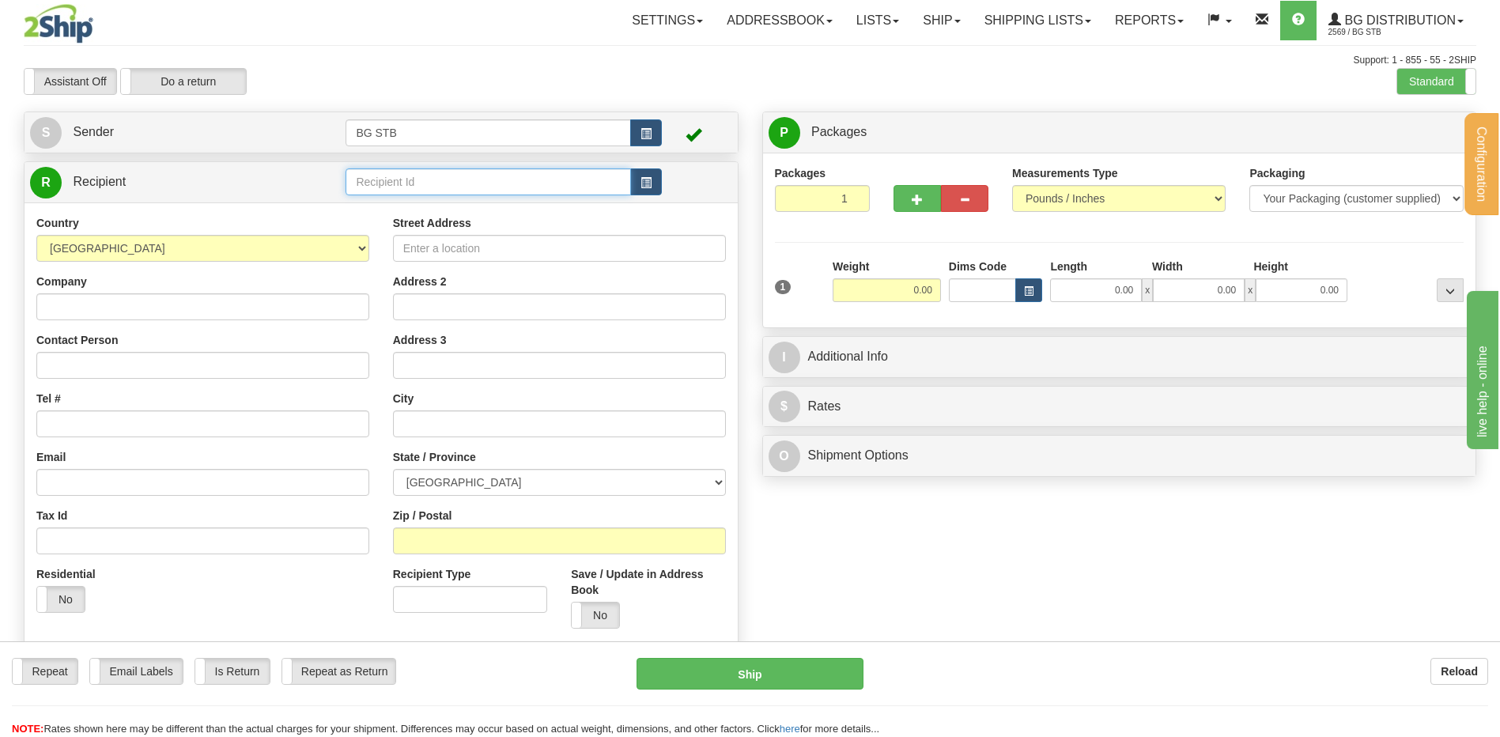
click at [388, 178] on input "text" at bounding box center [488, 181] width 285 height 27
type input "7062"
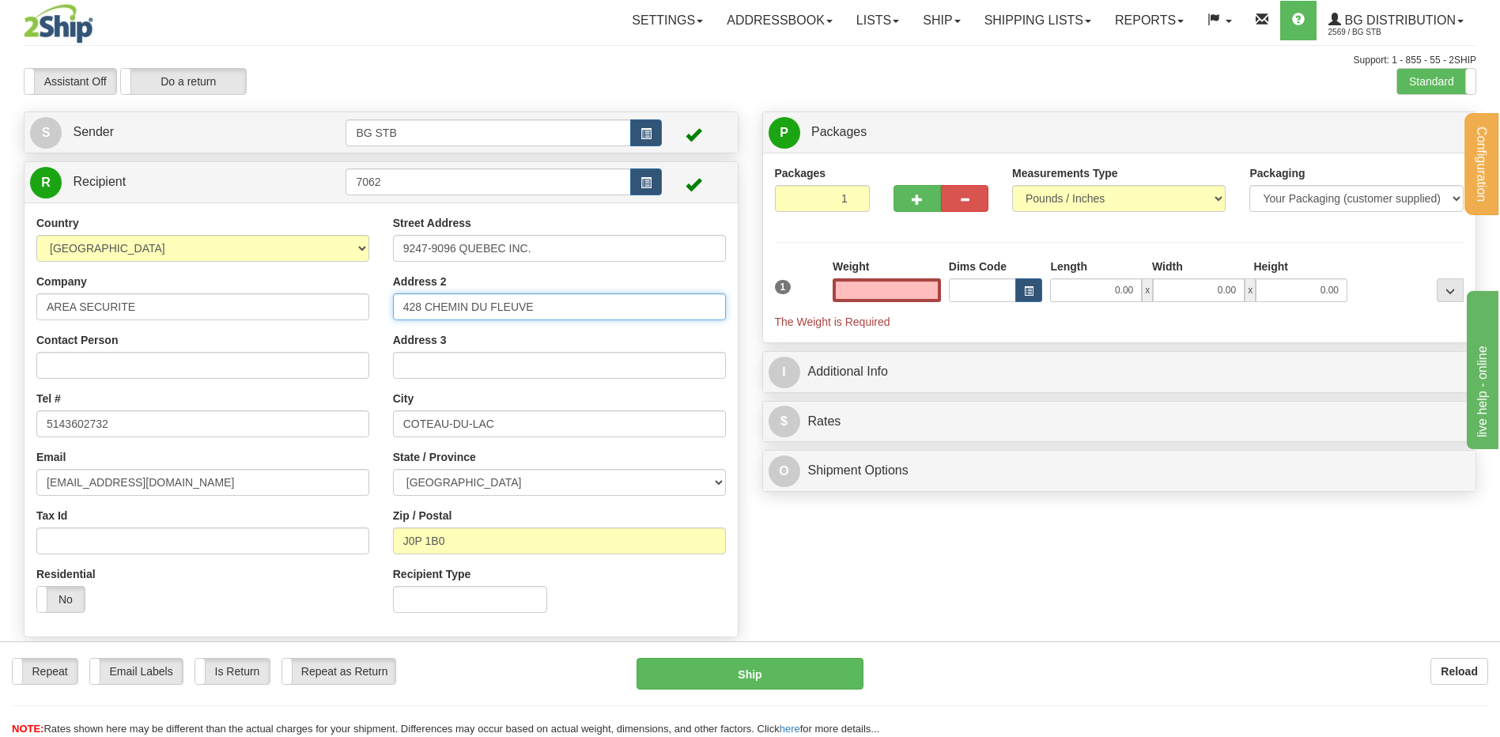
type input "0.00"
drag, startPoint x: 549, startPoint y: 307, endPoint x: 399, endPoint y: 318, distance: 149.9
click at [418, 318] on input "428 CHEMIN DU FLEUVE" at bounding box center [559, 306] width 333 height 27
type input "4"
click at [399, 305] on input "7493 ROUTE TRANSCANADIENNE" at bounding box center [559, 306] width 333 height 27
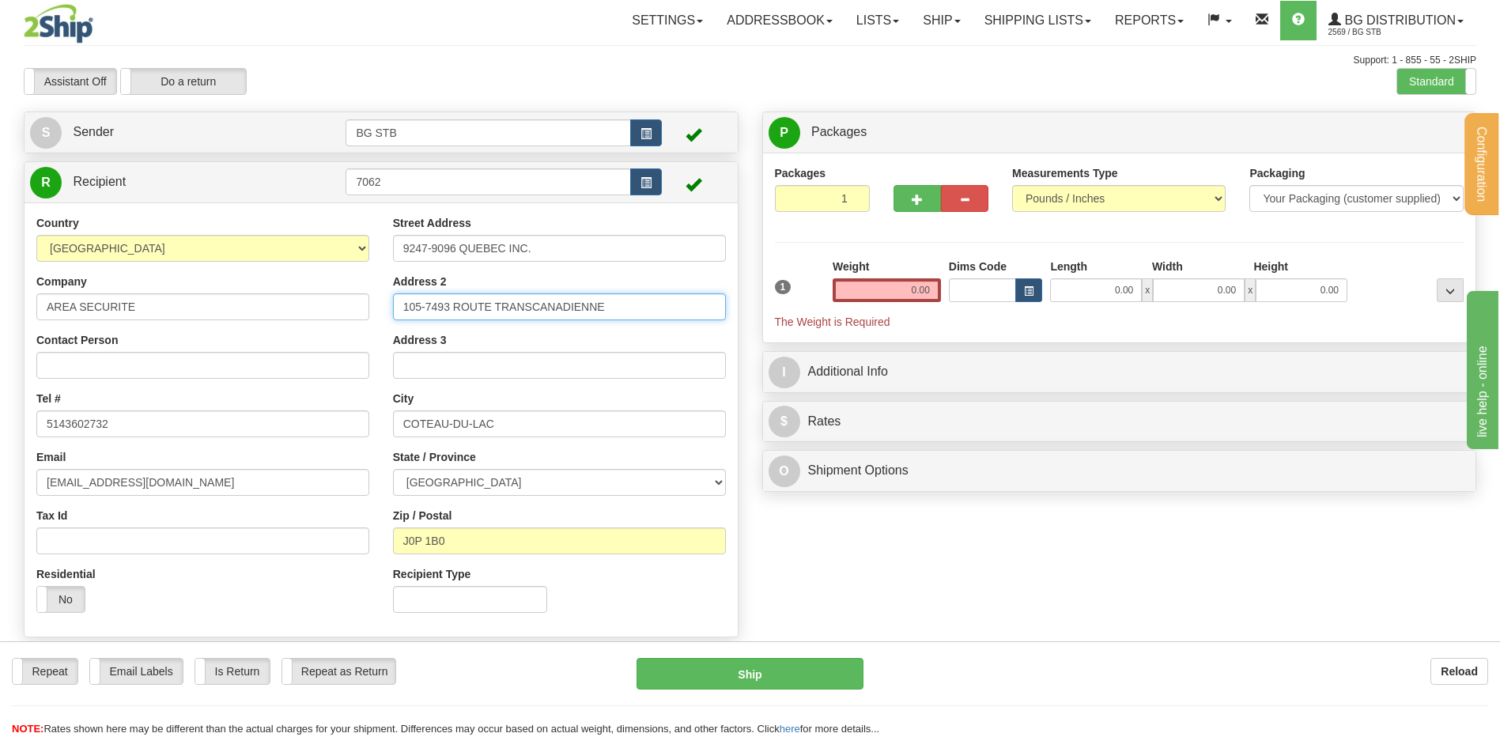
type input "105-7493 ROUTE TRANSCANADIENNE"
drag, startPoint x: 521, startPoint y: 425, endPoint x: 298, endPoint y: 415, distance: 223.3
click at [327, 416] on div "Country [GEOGRAPHIC_DATA] [GEOGRAPHIC_DATA] [GEOGRAPHIC_DATA] [GEOGRAPHIC_DATA]…" at bounding box center [381, 420] width 713 height 410
type input "SAINT-LAURENT"
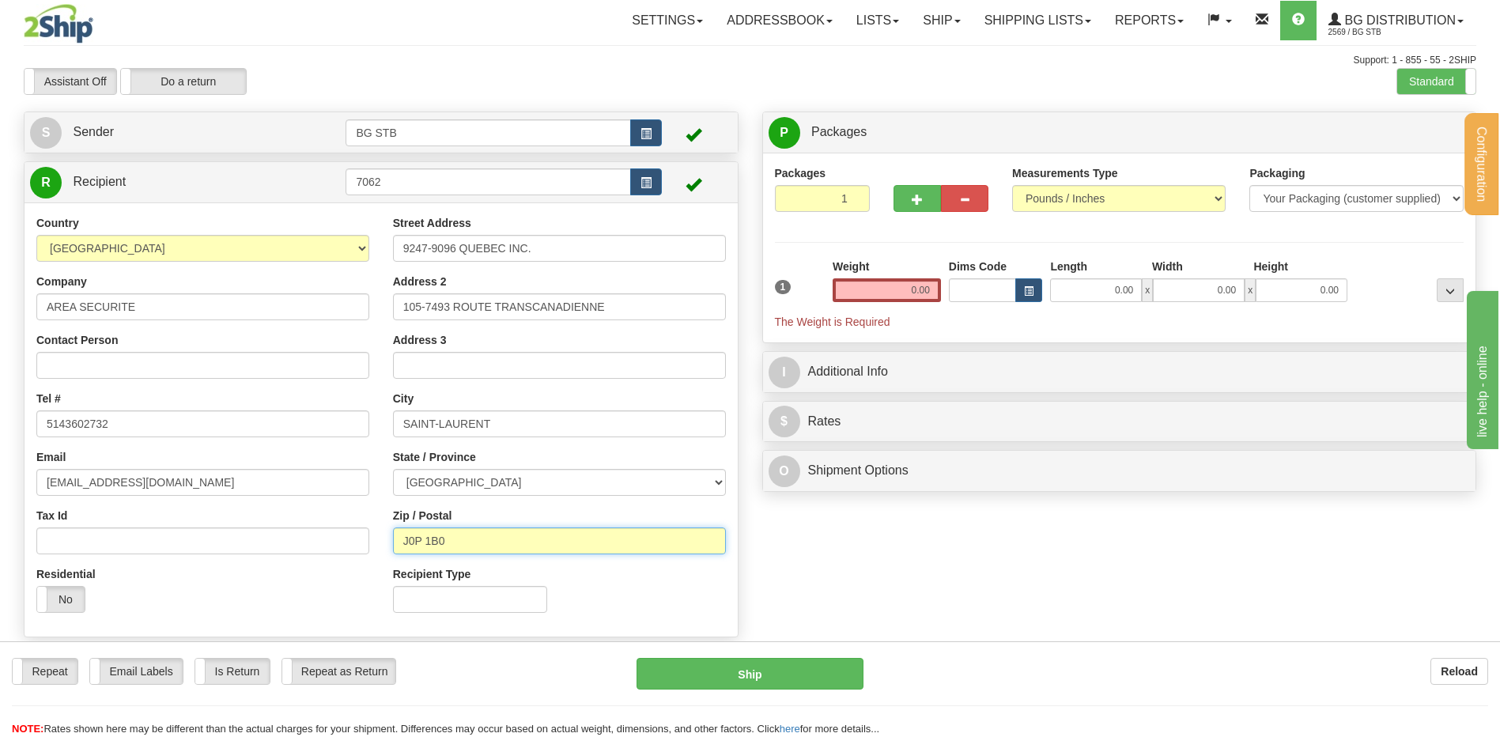
drag, startPoint x: 450, startPoint y: 539, endPoint x: 390, endPoint y: 536, distance: 60.2
click at [409, 536] on input "J0P 1B0" at bounding box center [559, 541] width 333 height 27
type input "J"
type input "H4T 1T3"
drag, startPoint x: 930, startPoint y: 288, endPoint x: 922, endPoint y: 290, distance: 8.3
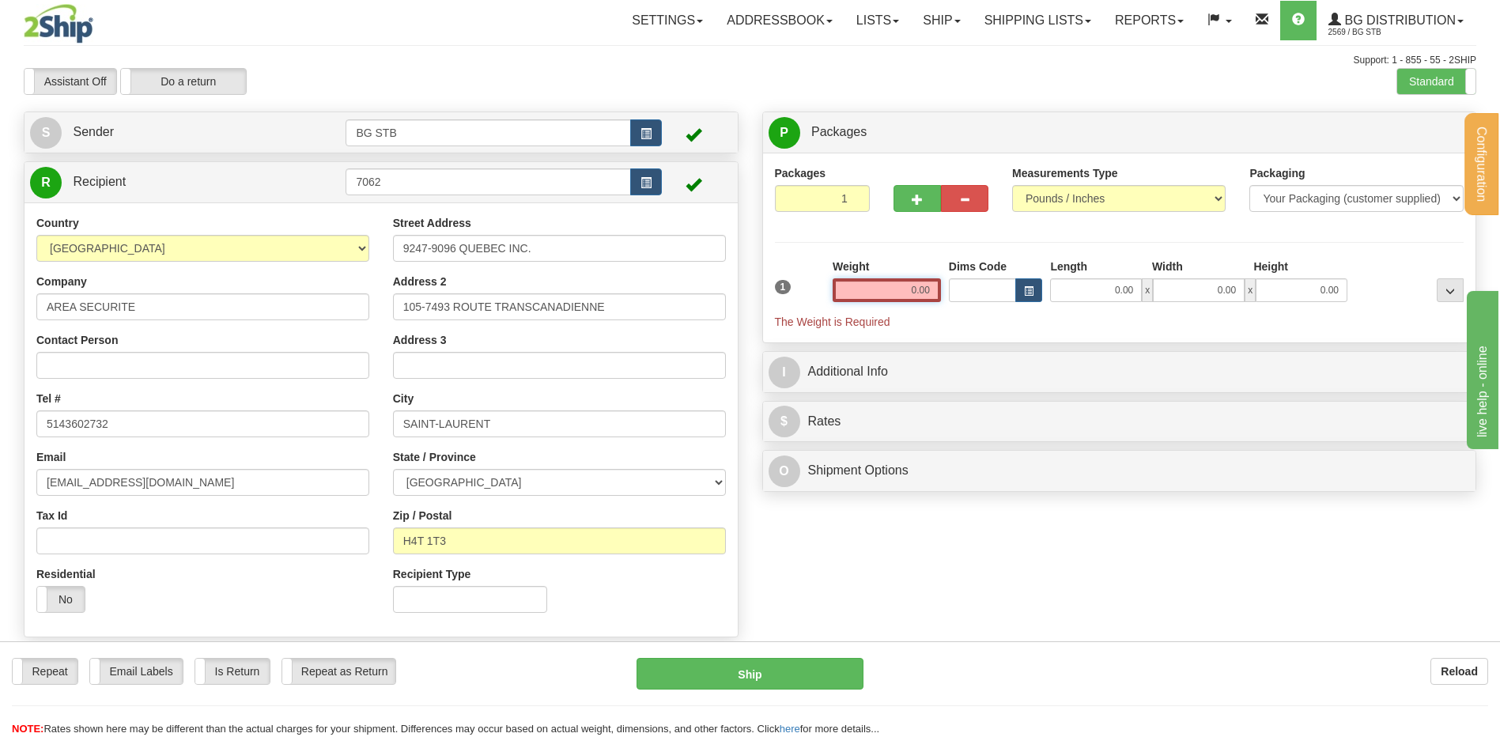
click at [928, 288] on input "0.00" at bounding box center [887, 290] width 108 height 24
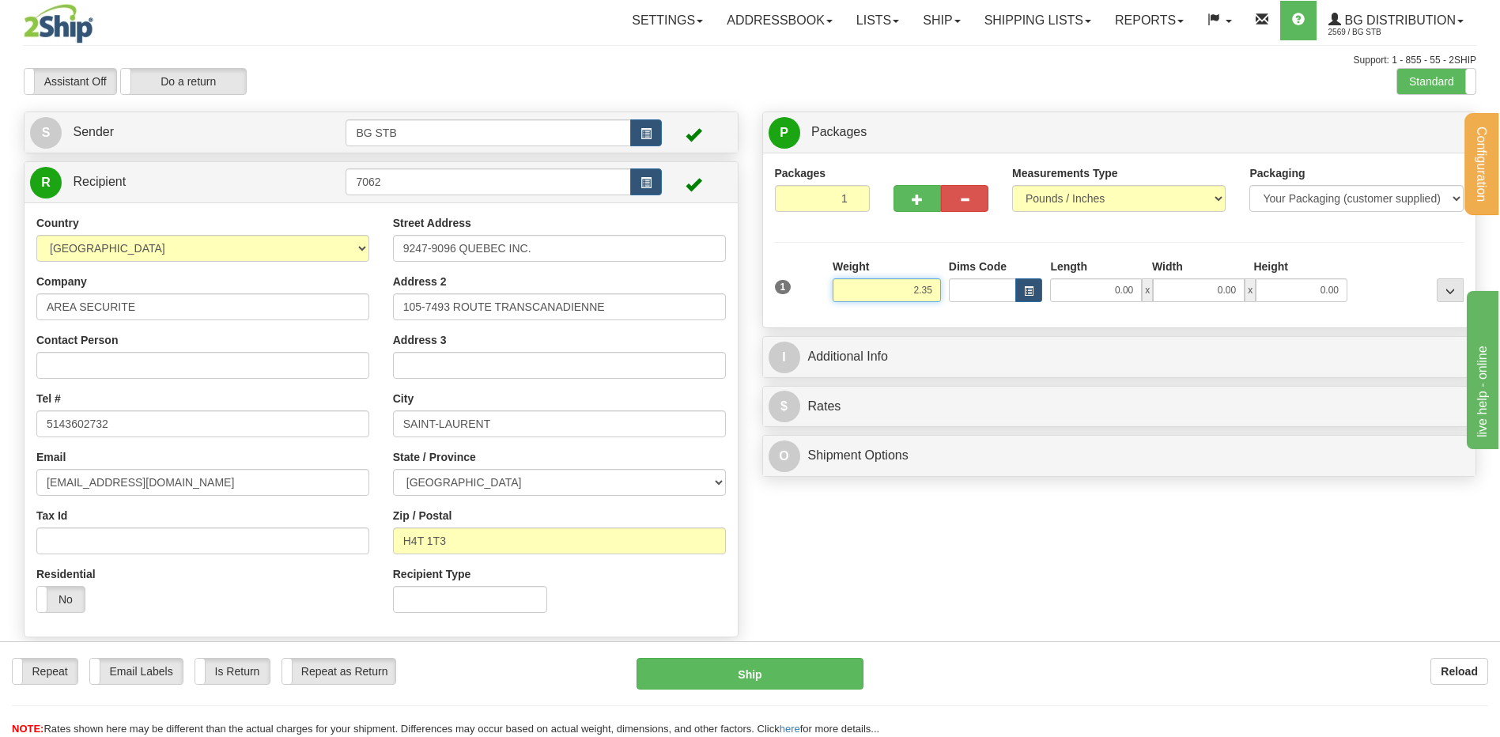
type input "2.35"
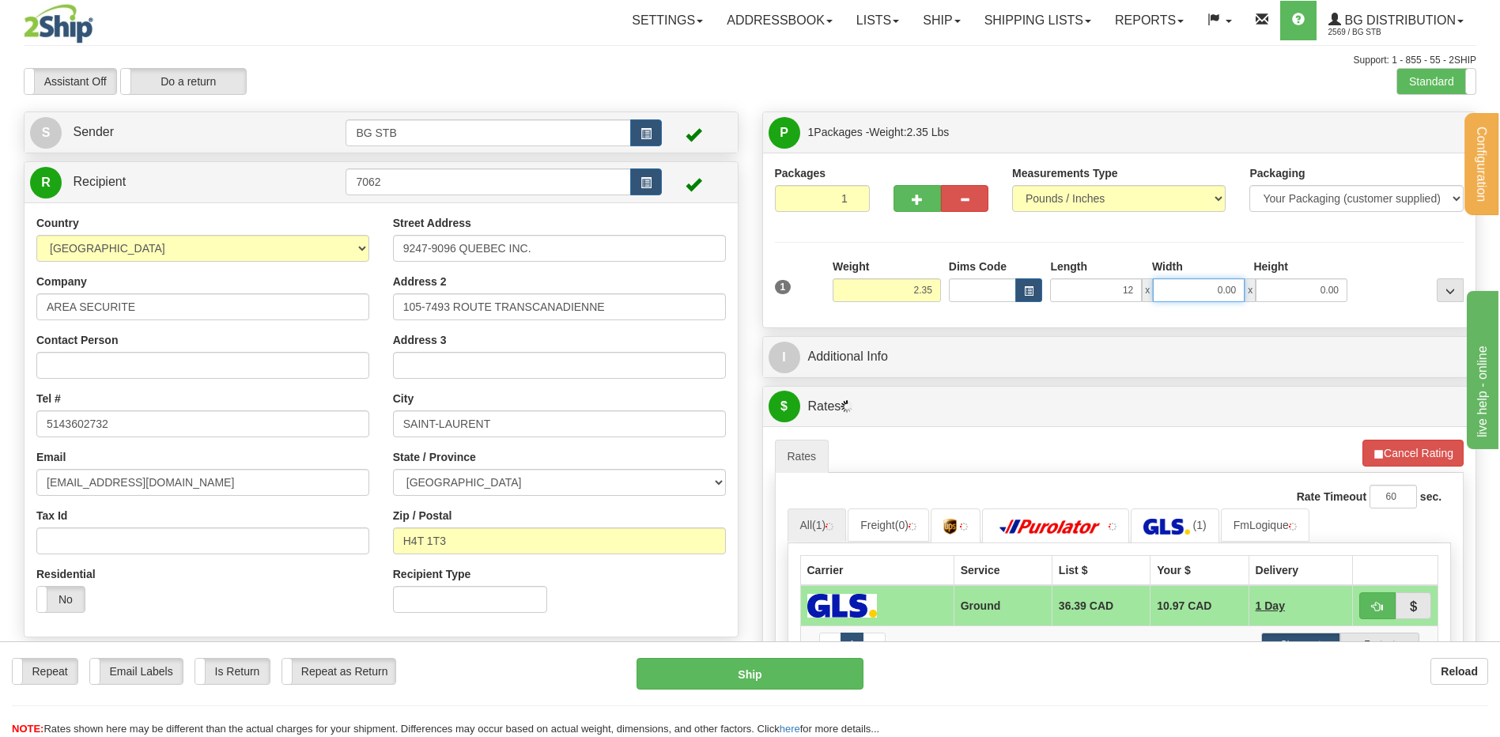
type input "12.00"
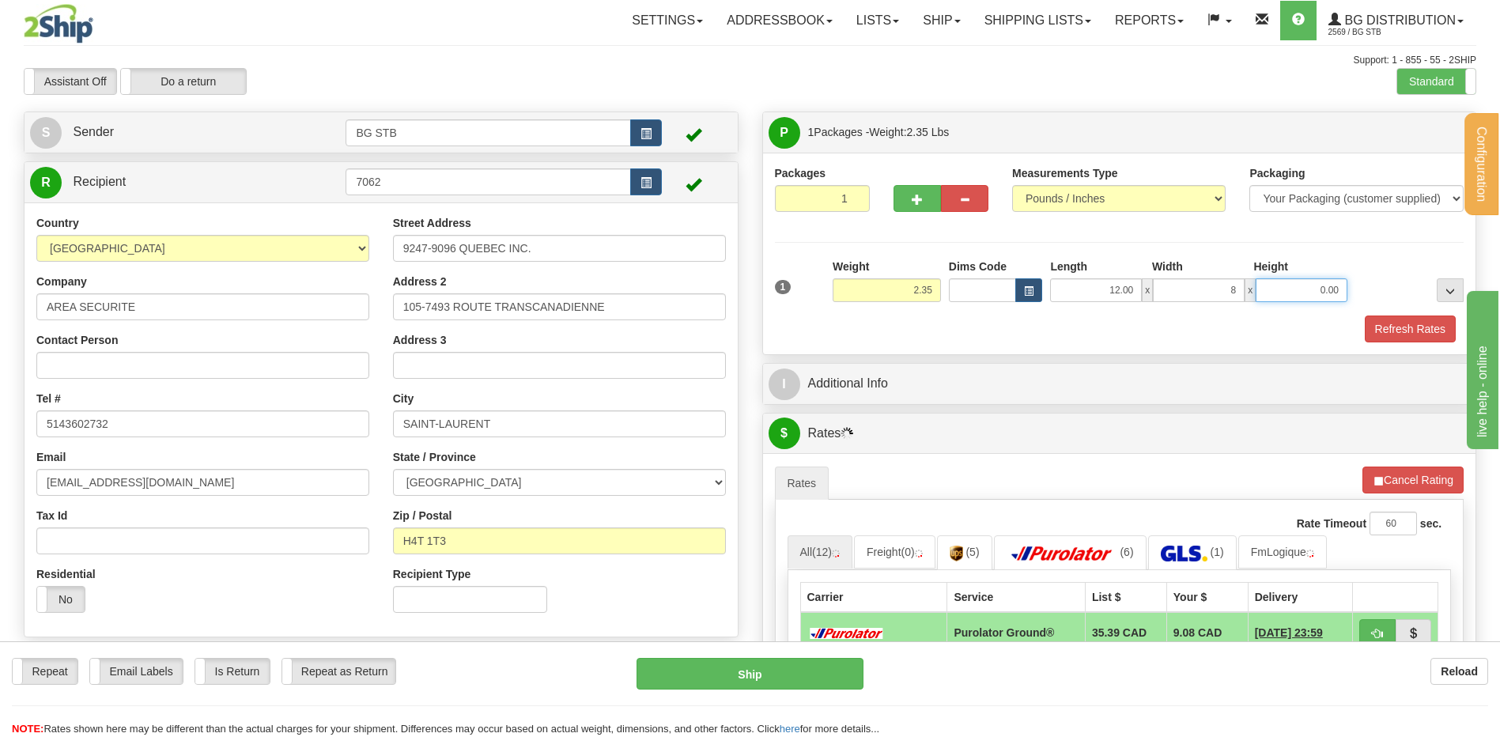
type input "8.00"
type input "6.00"
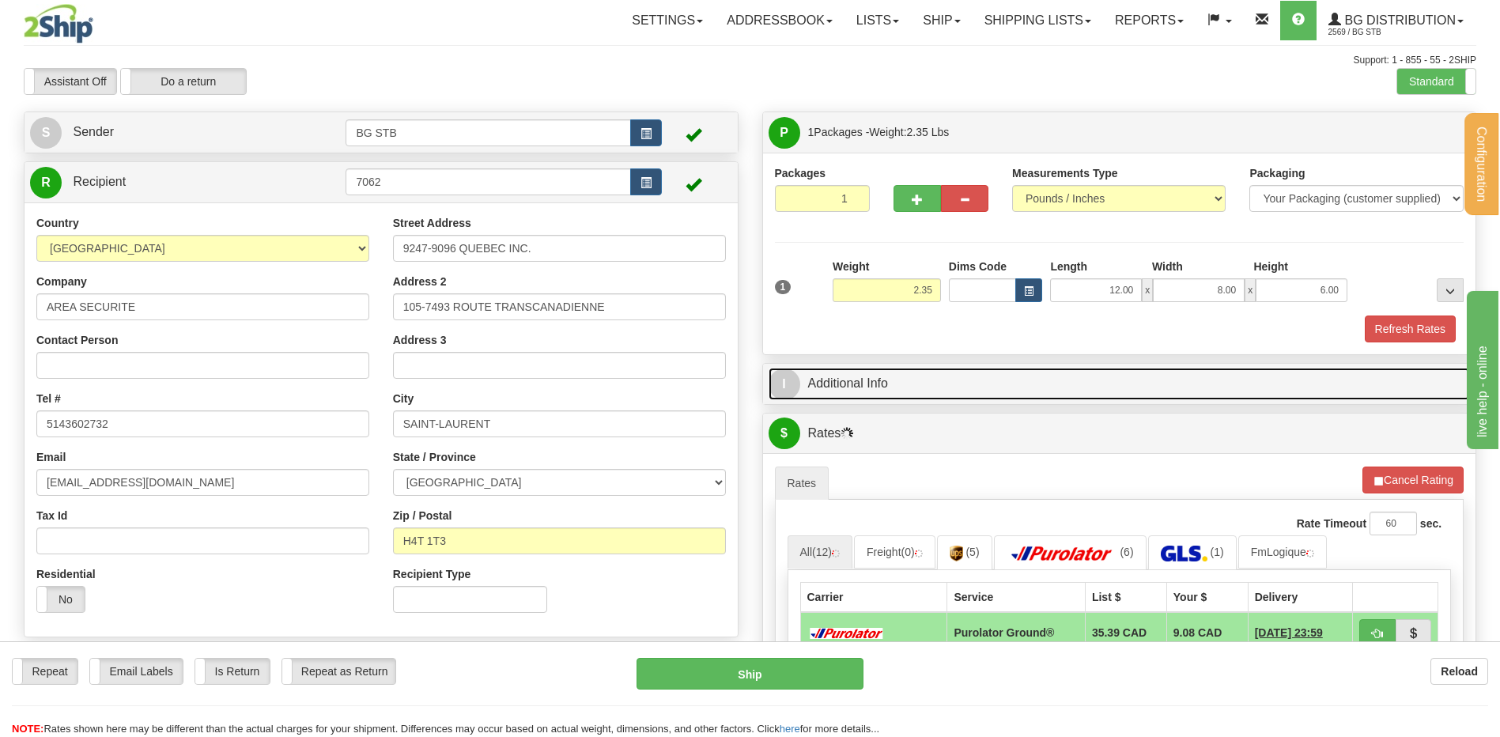
drag, startPoint x: 913, startPoint y: 369, endPoint x: 903, endPoint y: 363, distance: 11.0
click at [913, 369] on link "I Additional Info" at bounding box center [1120, 384] width 702 height 32
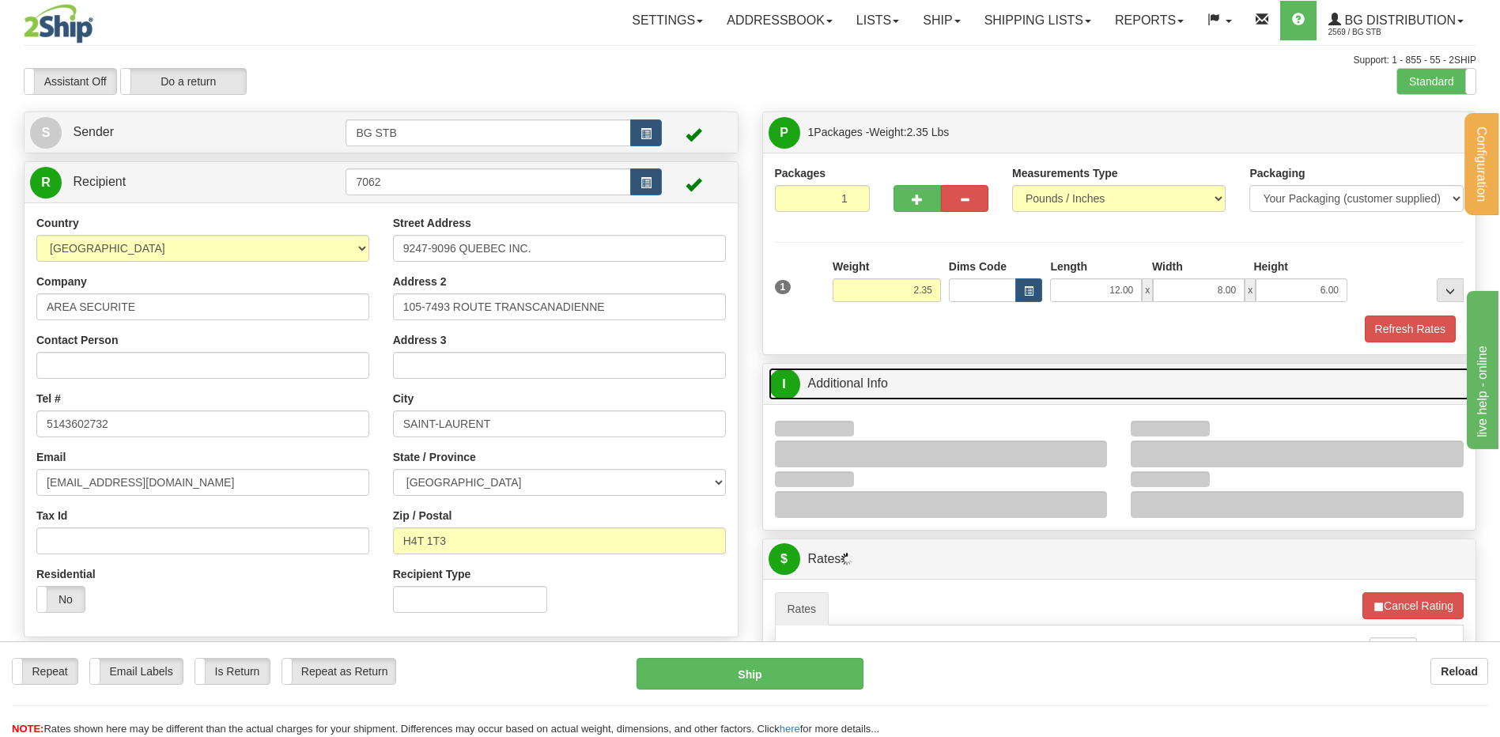
scroll to position [237, 0]
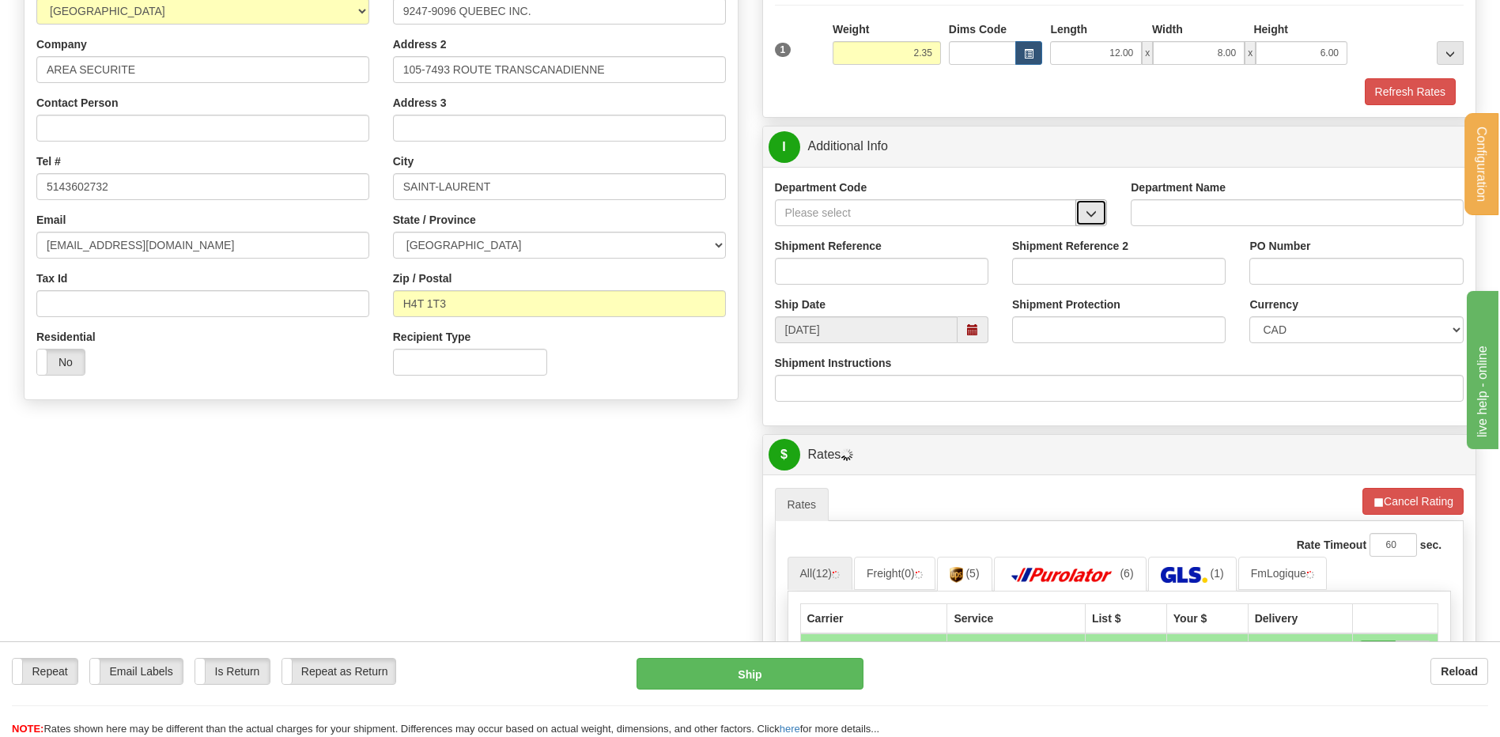
click at [1090, 212] on span "button" at bounding box center [1091, 214] width 11 height 10
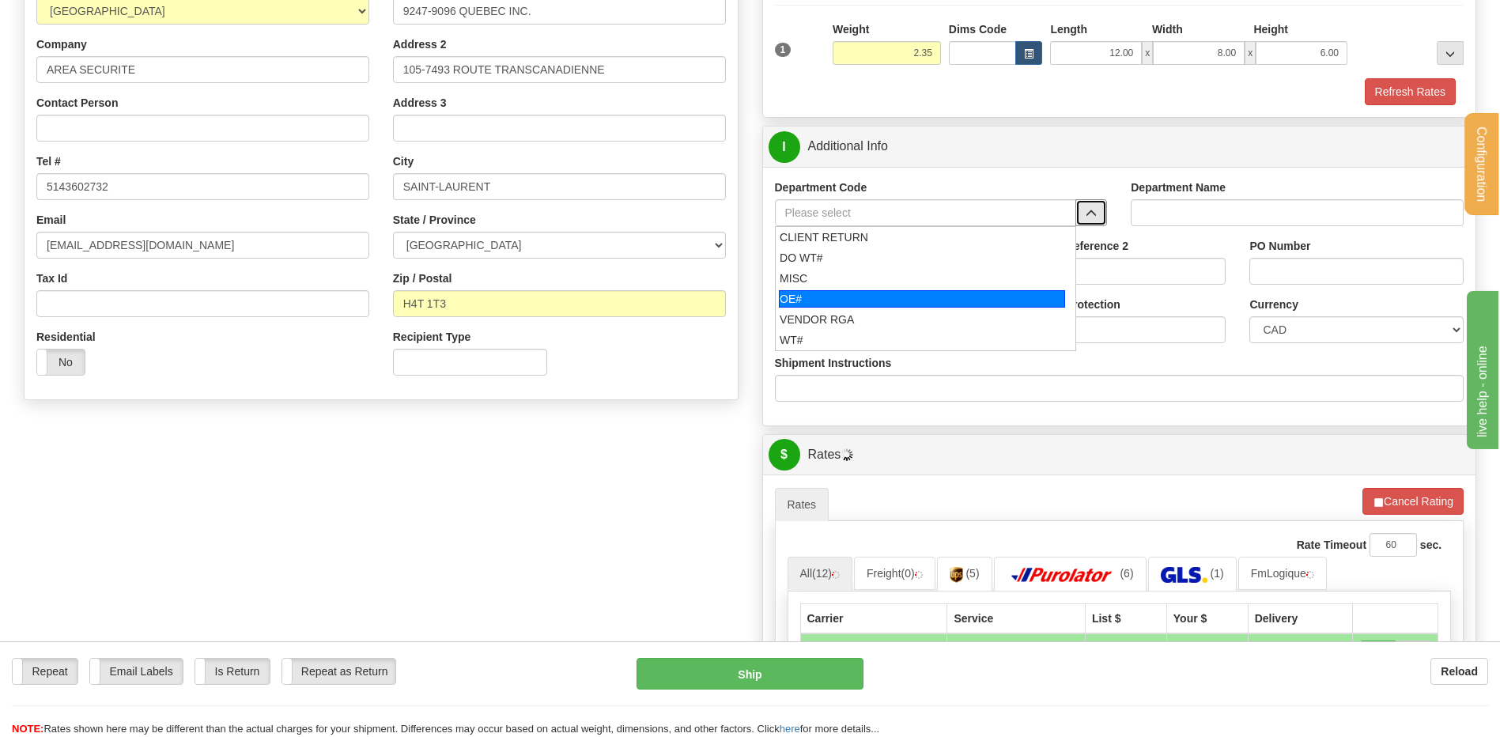
click at [914, 298] on div "OE#" at bounding box center [922, 298] width 286 height 17
type input "OE#"
type input "ORDERS"
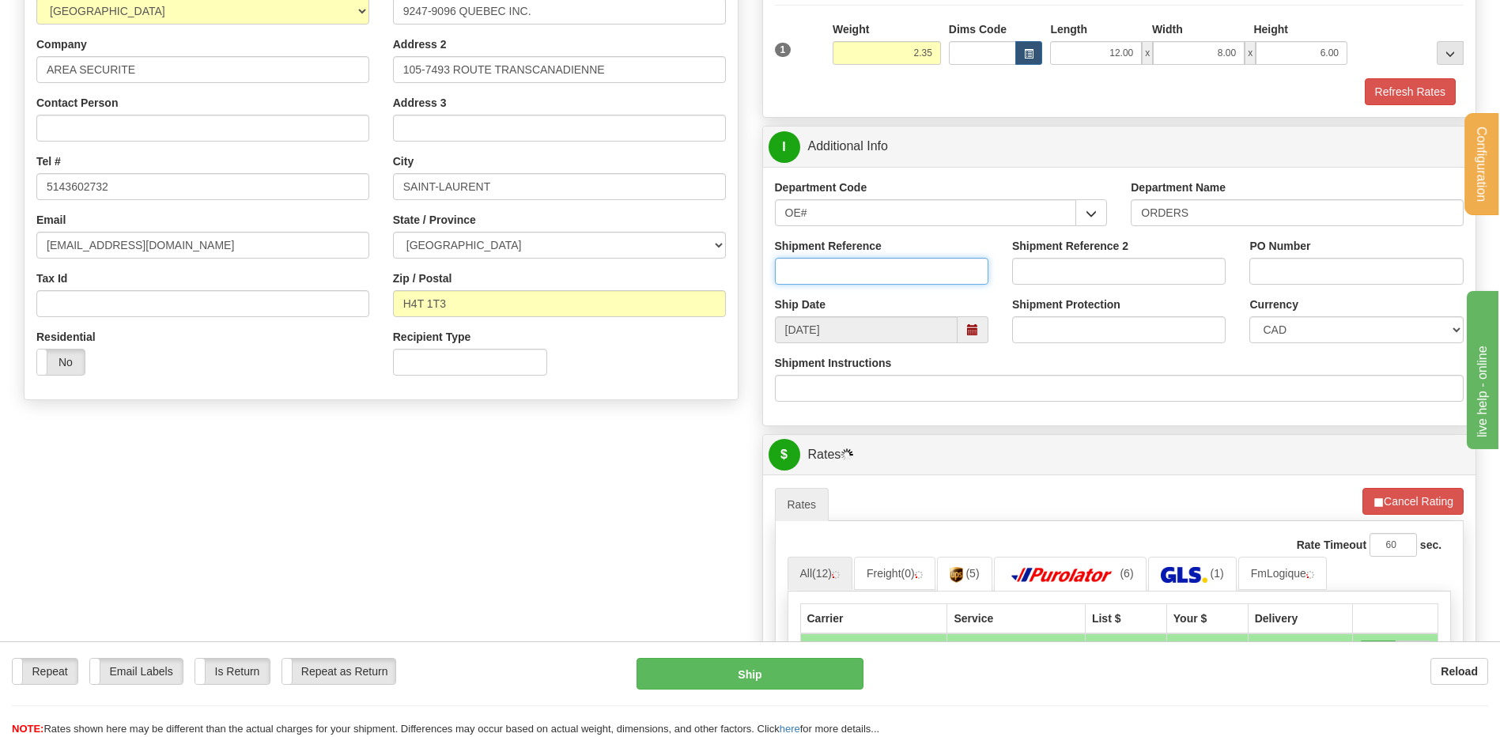
click at [908, 276] on input "Shipment Reference" at bounding box center [882, 271] width 214 height 27
type input "80006437-00"
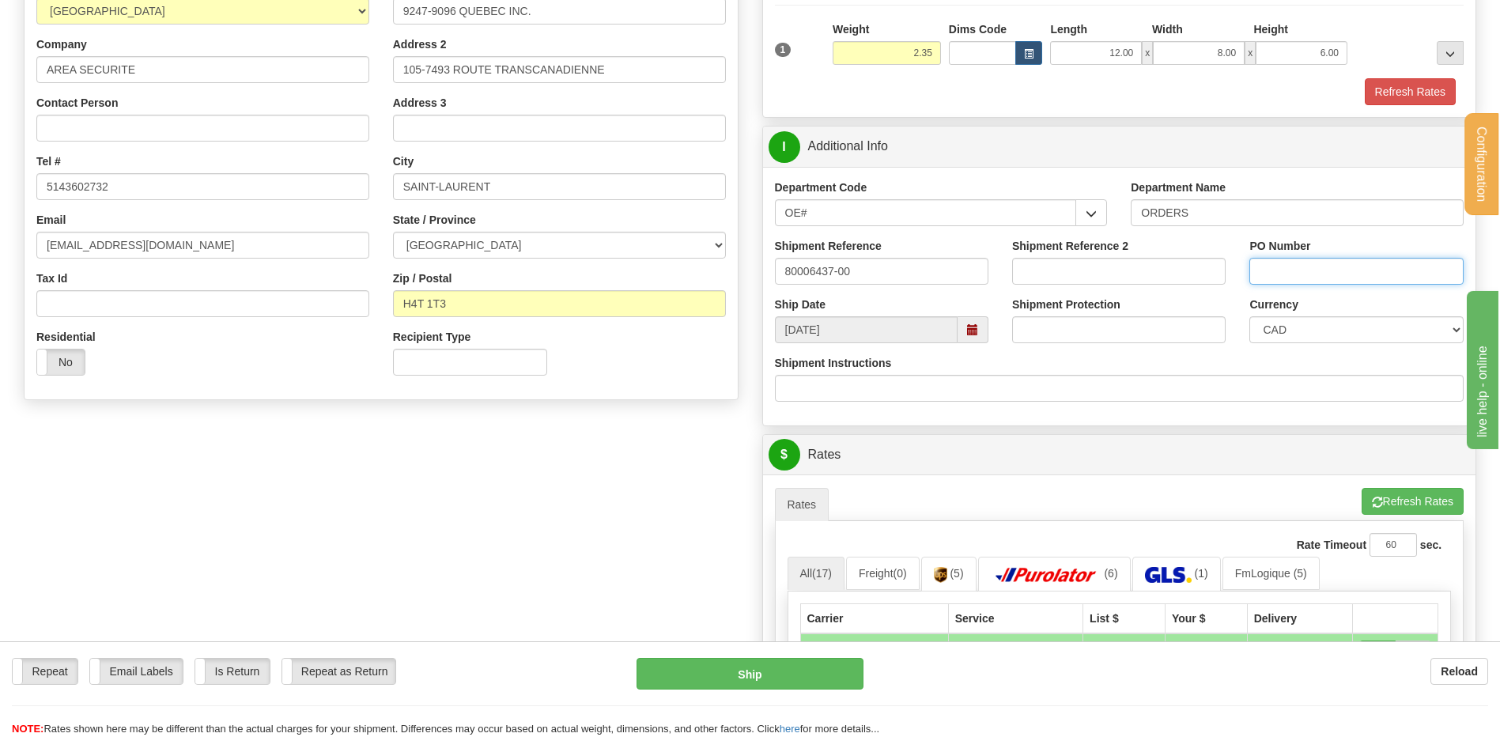
click at [1361, 279] on input "PO Number" at bounding box center [1357, 271] width 214 height 27
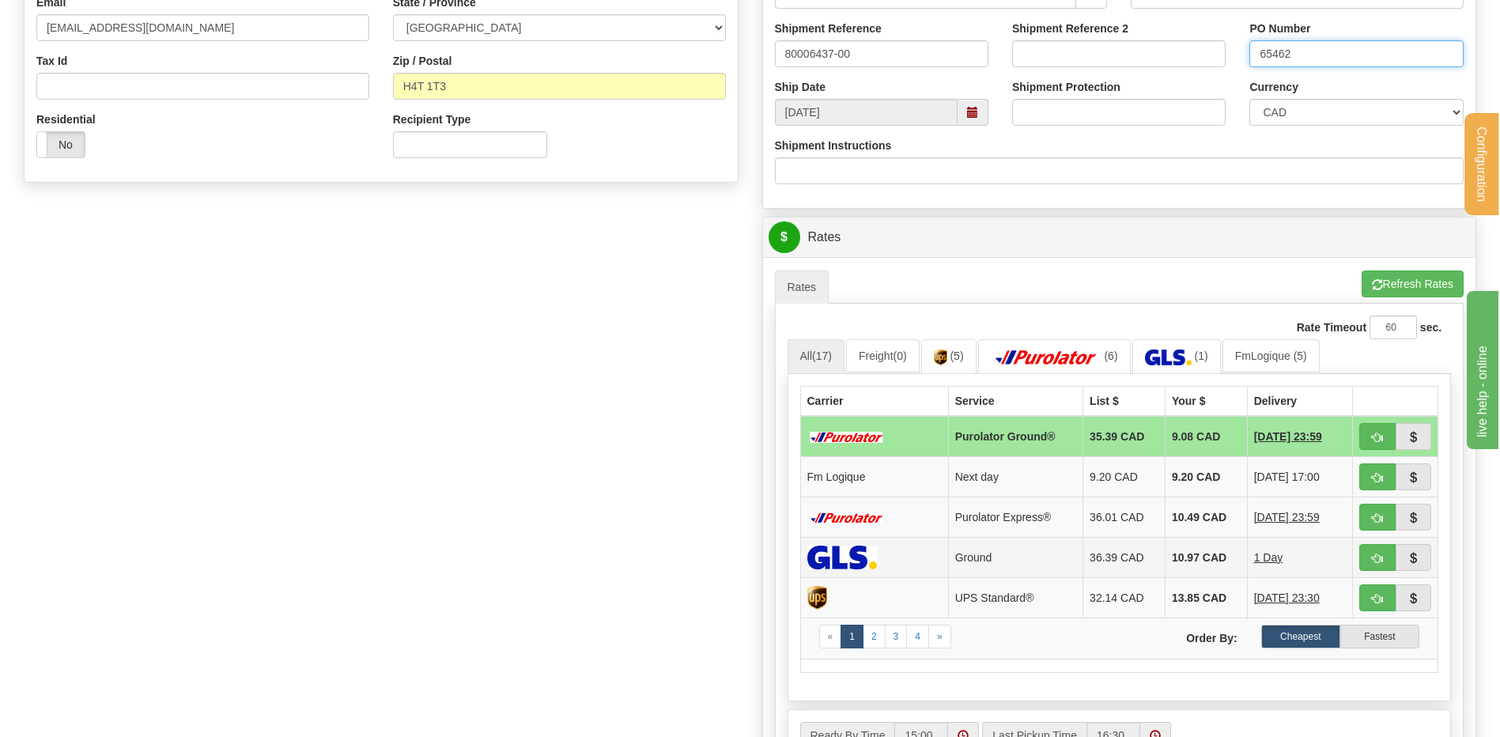
scroll to position [712, 0]
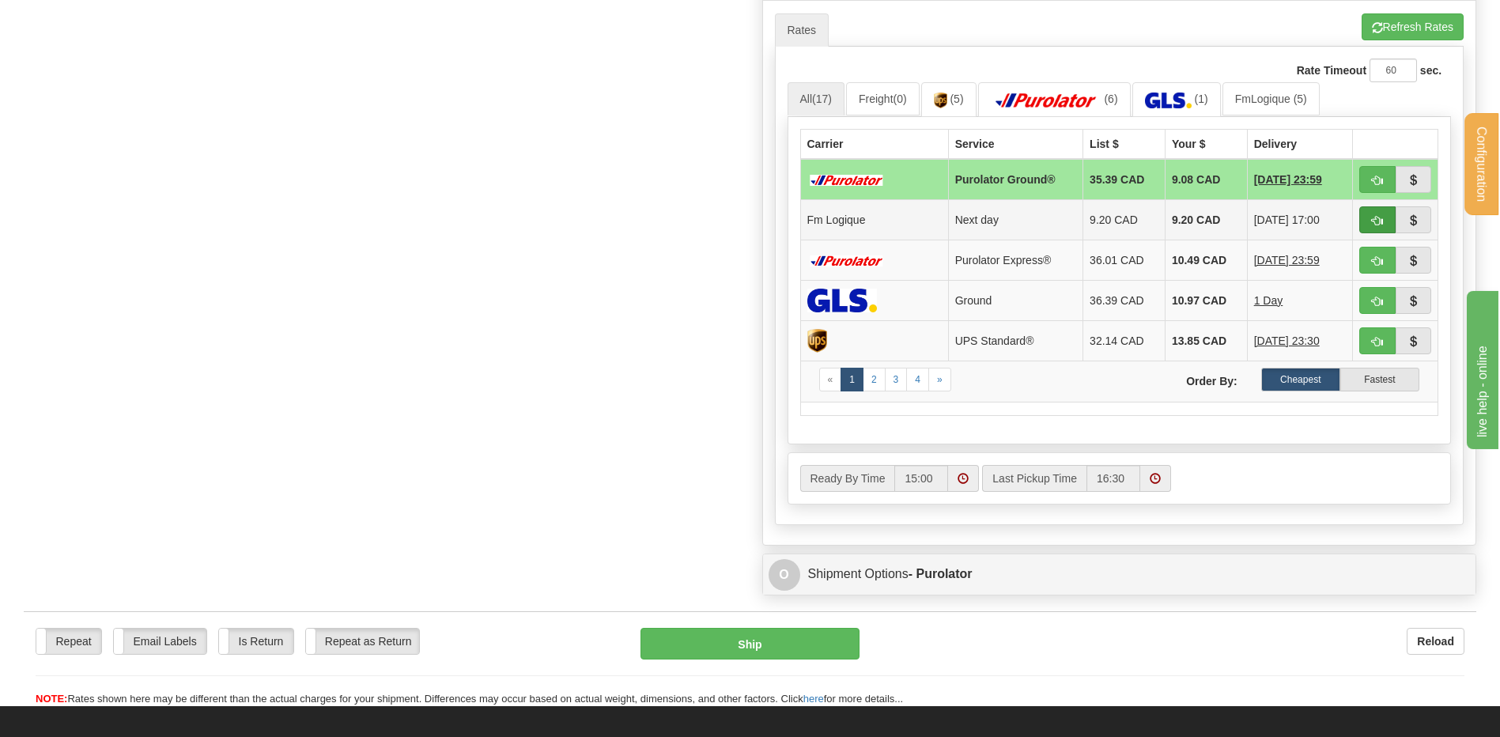
type input "65462"
click at [1376, 211] on button "button" at bounding box center [1378, 219] width 36 height 27
type input "jour"
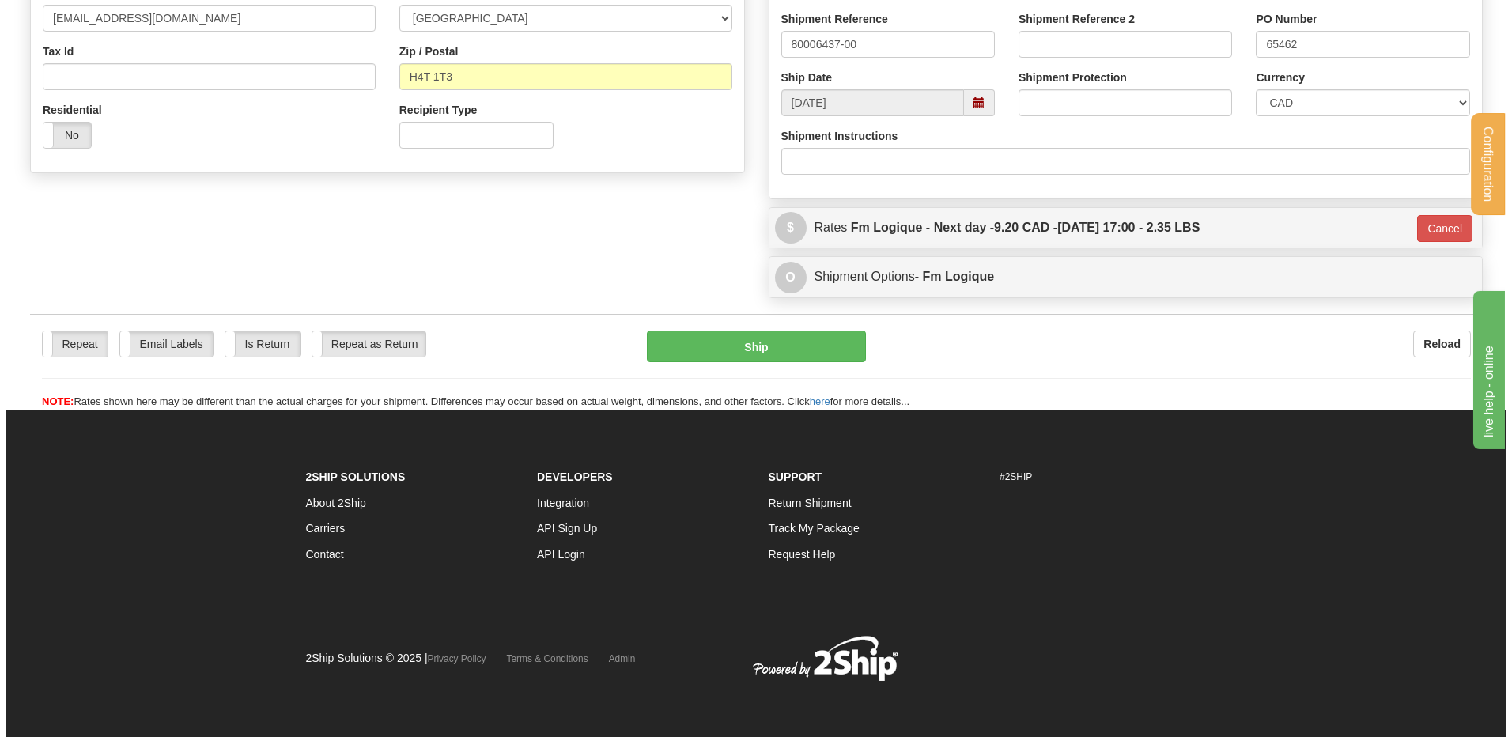
scroll to position [465, 0]
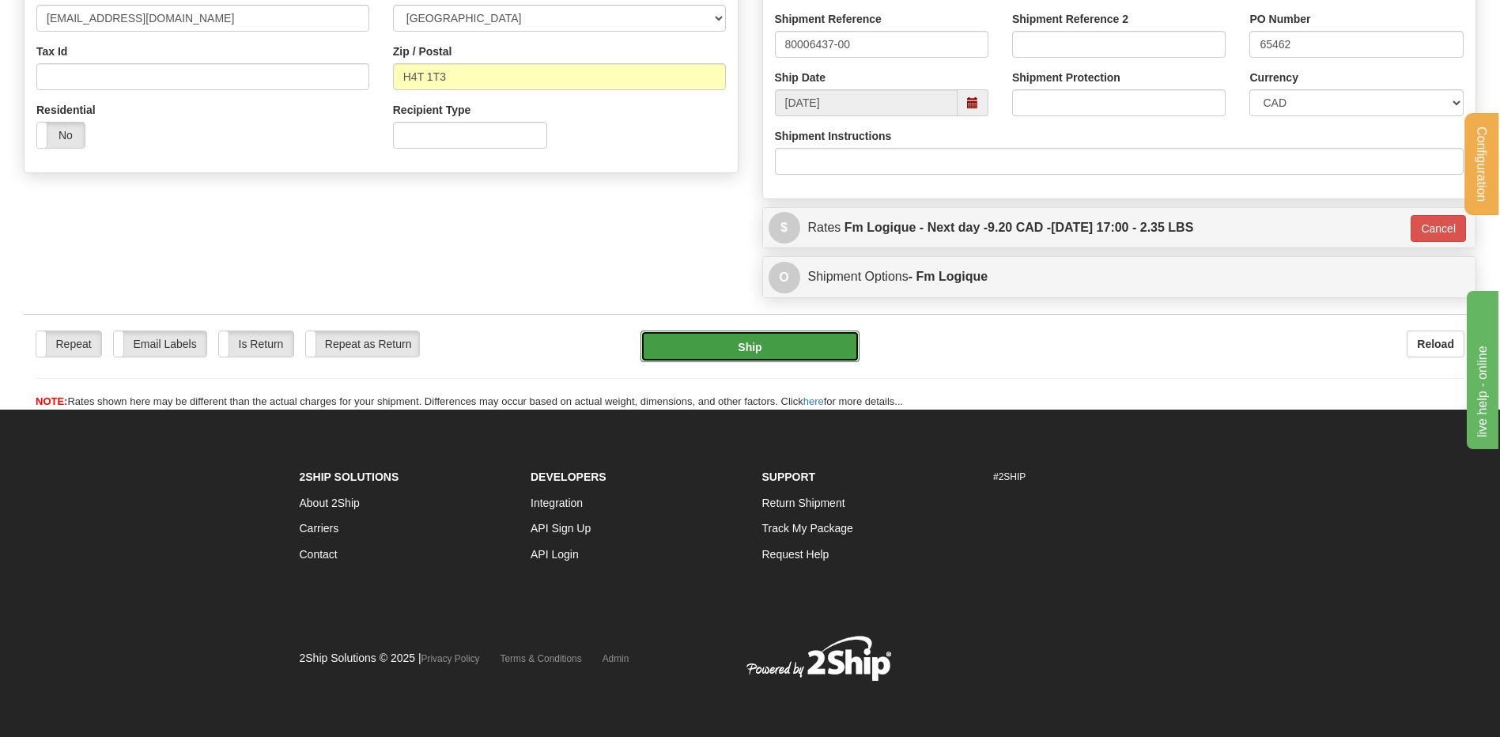
click at [758, 342] on button "Ship" at bounding box center [750, 347] width 218 height 32
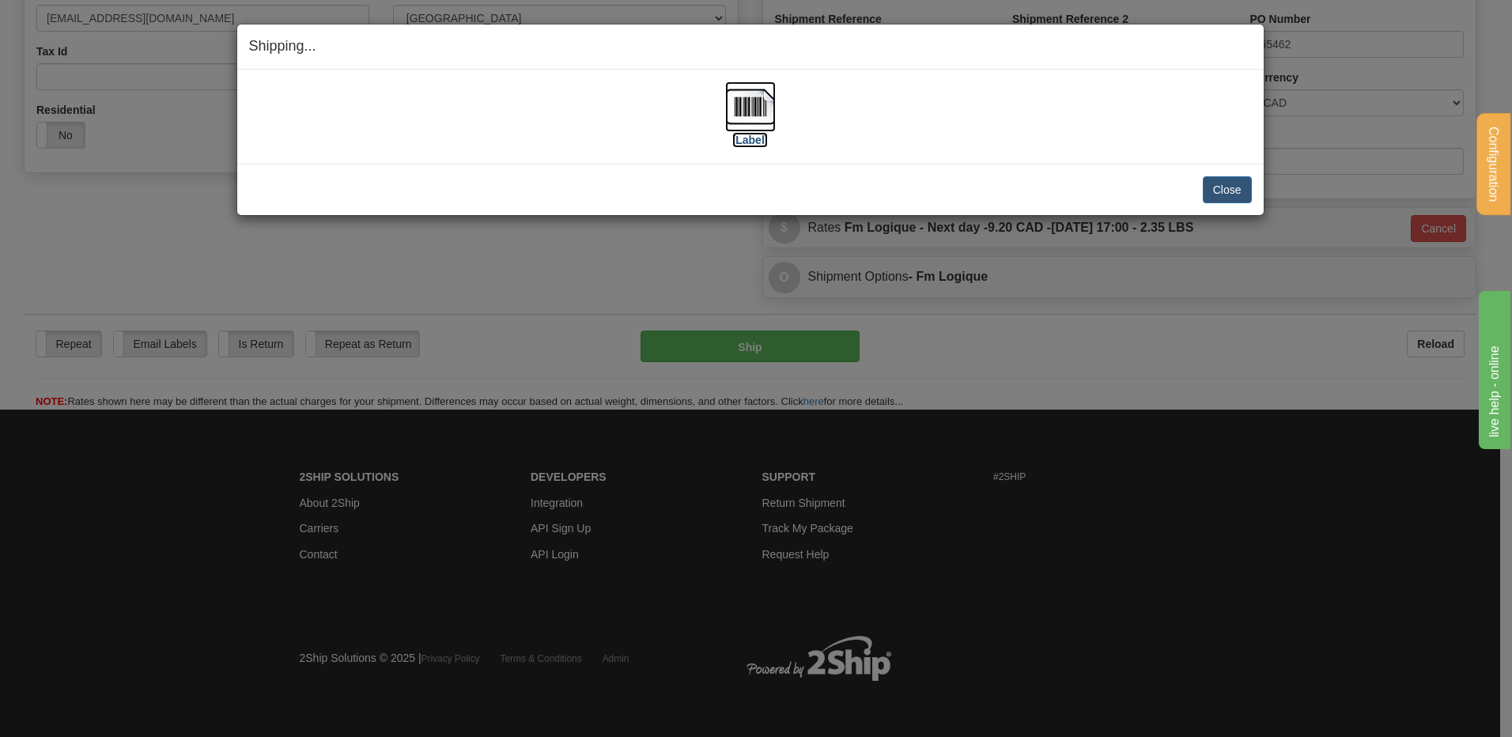
click at [745, 104] on img at bounding box center [750, 106] width 51 height 51
click at [1216, 196] on button "Close" at bounding box center [1227, 189] width 49 height 27
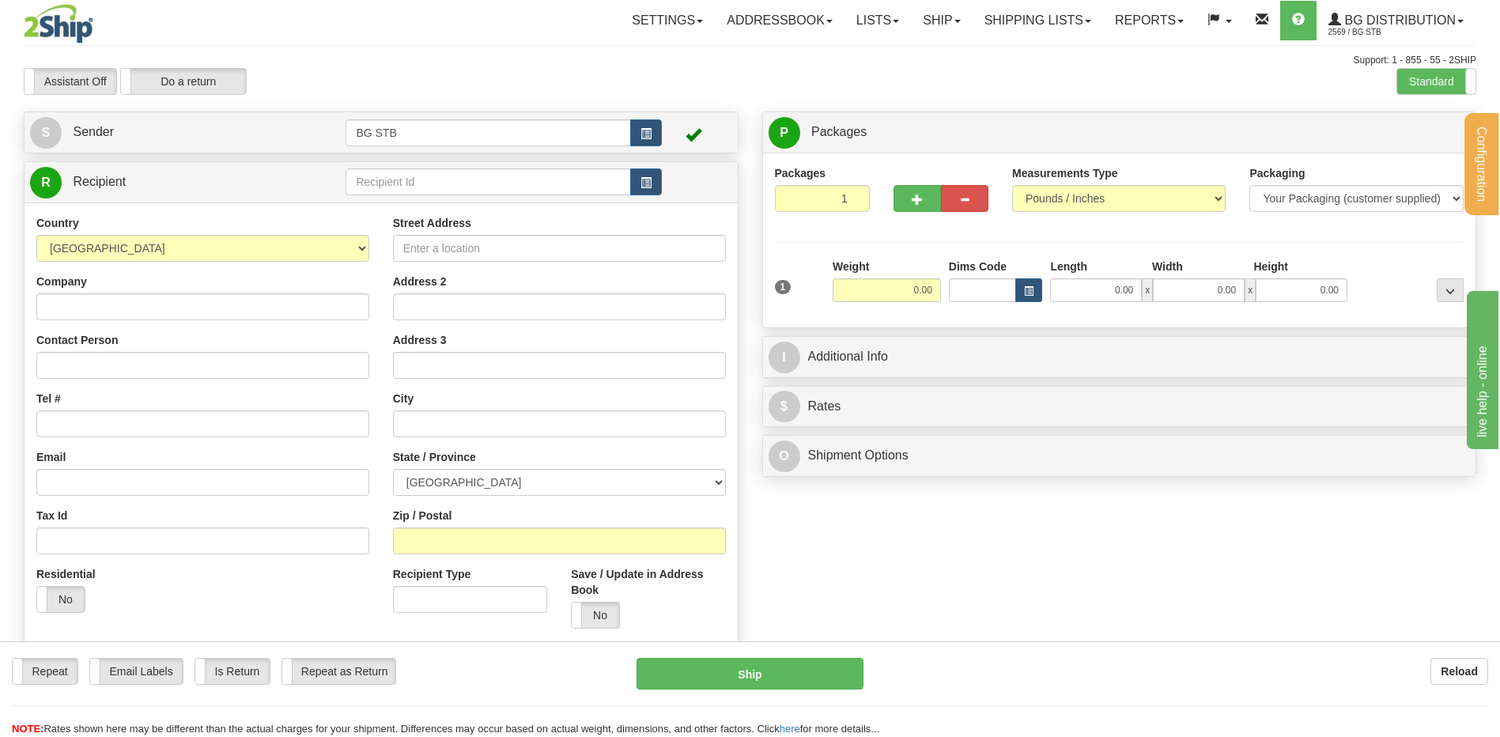
drag, startPoint x: 391, startPoint y: 161, endPoint x: 396, endPoint y: 176, distance: 15.0
click at [395, 168] on div "R Recipient" at bounding box center [381, 182] width 713 height 40
click at [396, 176] on input "text" at bounding box center [488, 181] width 285 height 27
click at [402, 185] on input "text" at bounding box center [488, 181] width 285 height 27
type input "1183"
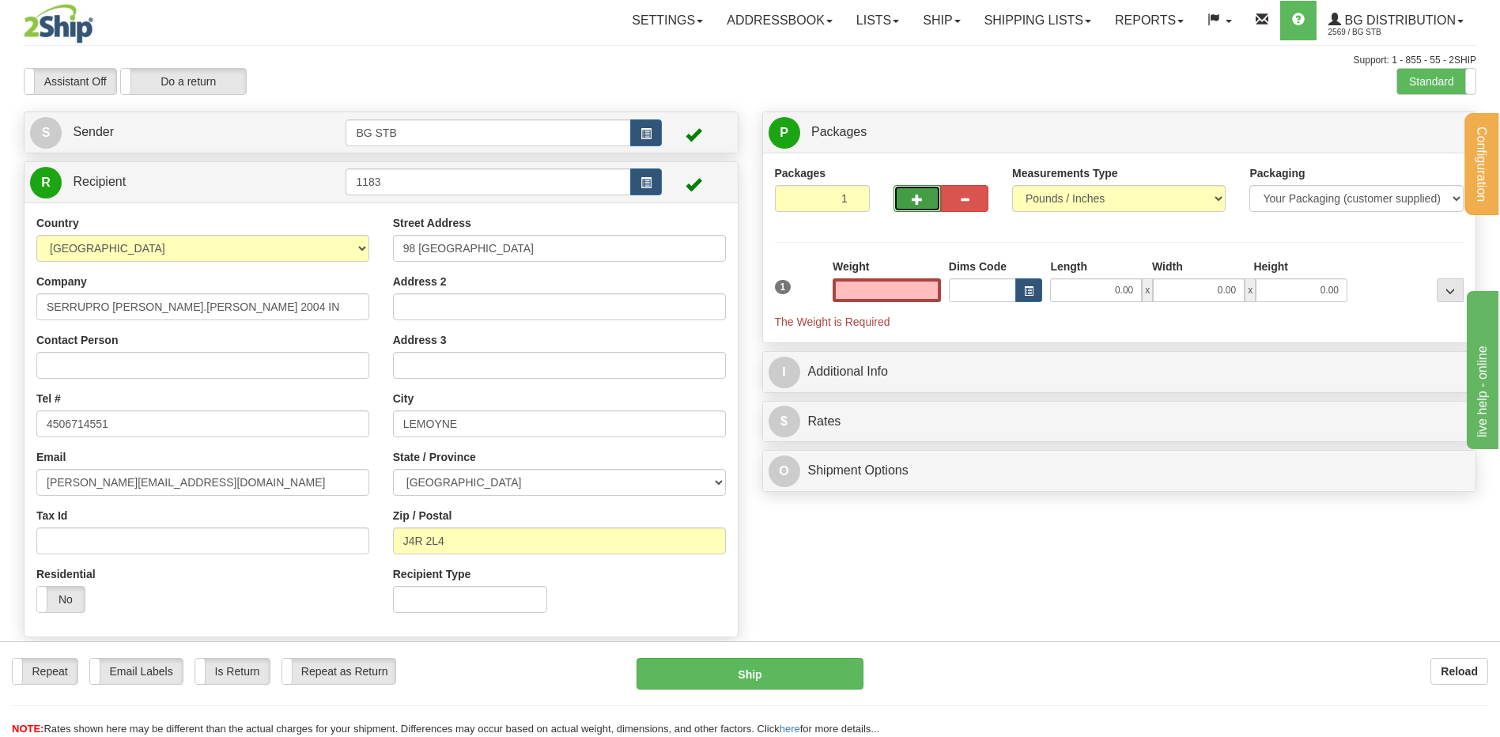
type input "0.00"
click at [916, 195] on span "button" at bounding box center [917, 200] width 11 height 10
type input "2"
click at [1415, 127] on span "Package Level" at bounding box center [1430, 132] width 62 height 11
radio input "true"
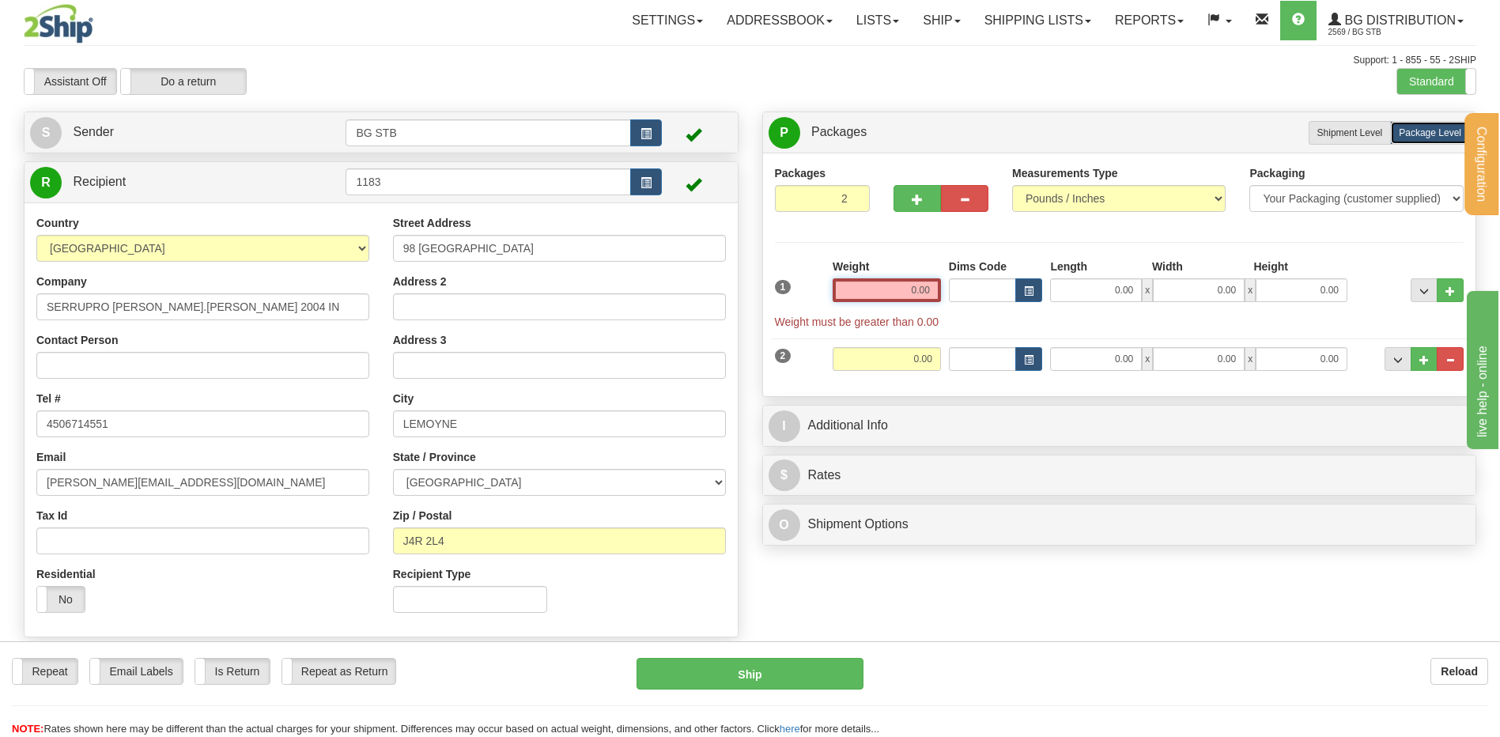
click at [882, 286] on input "0.00" at bounding box center [887, 290] width 108 height 24
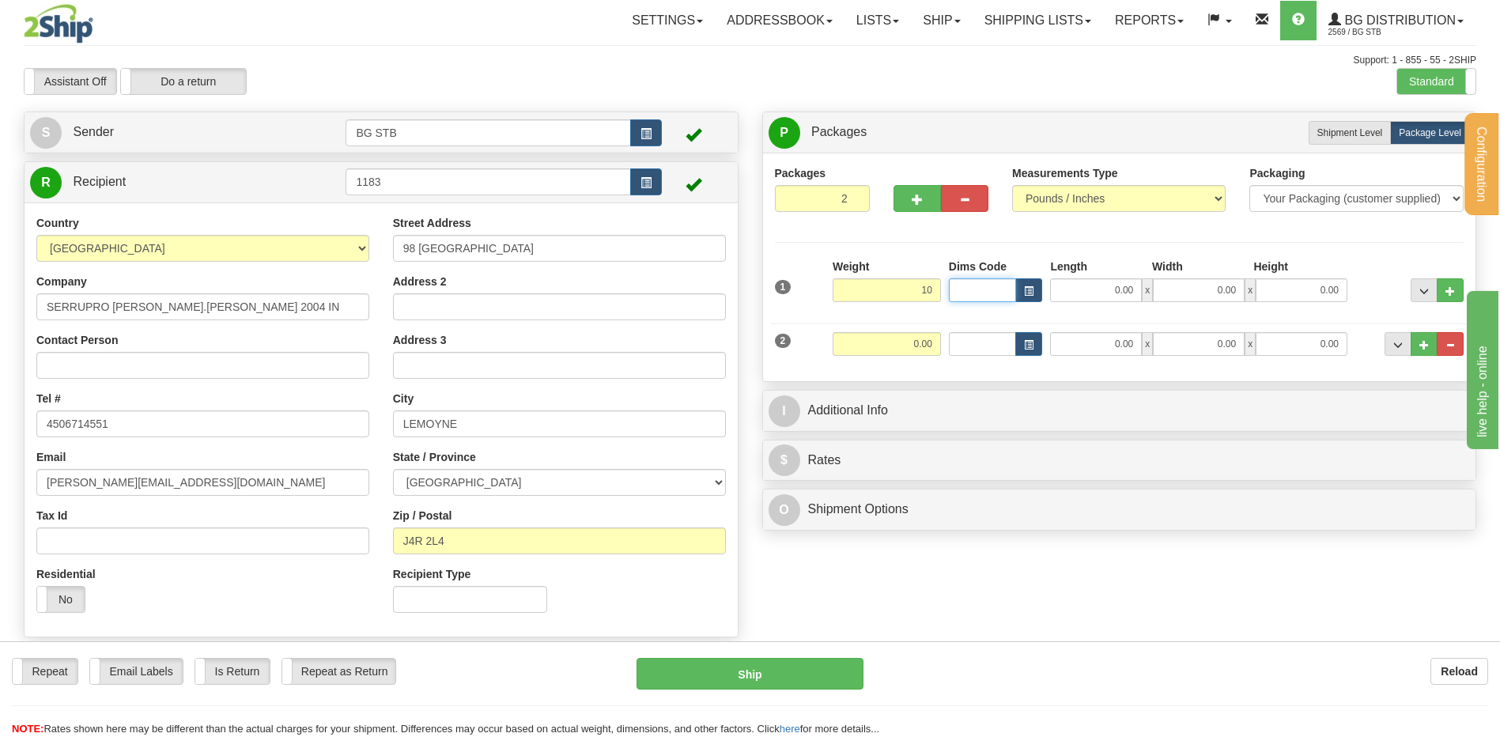
type input "10.00"
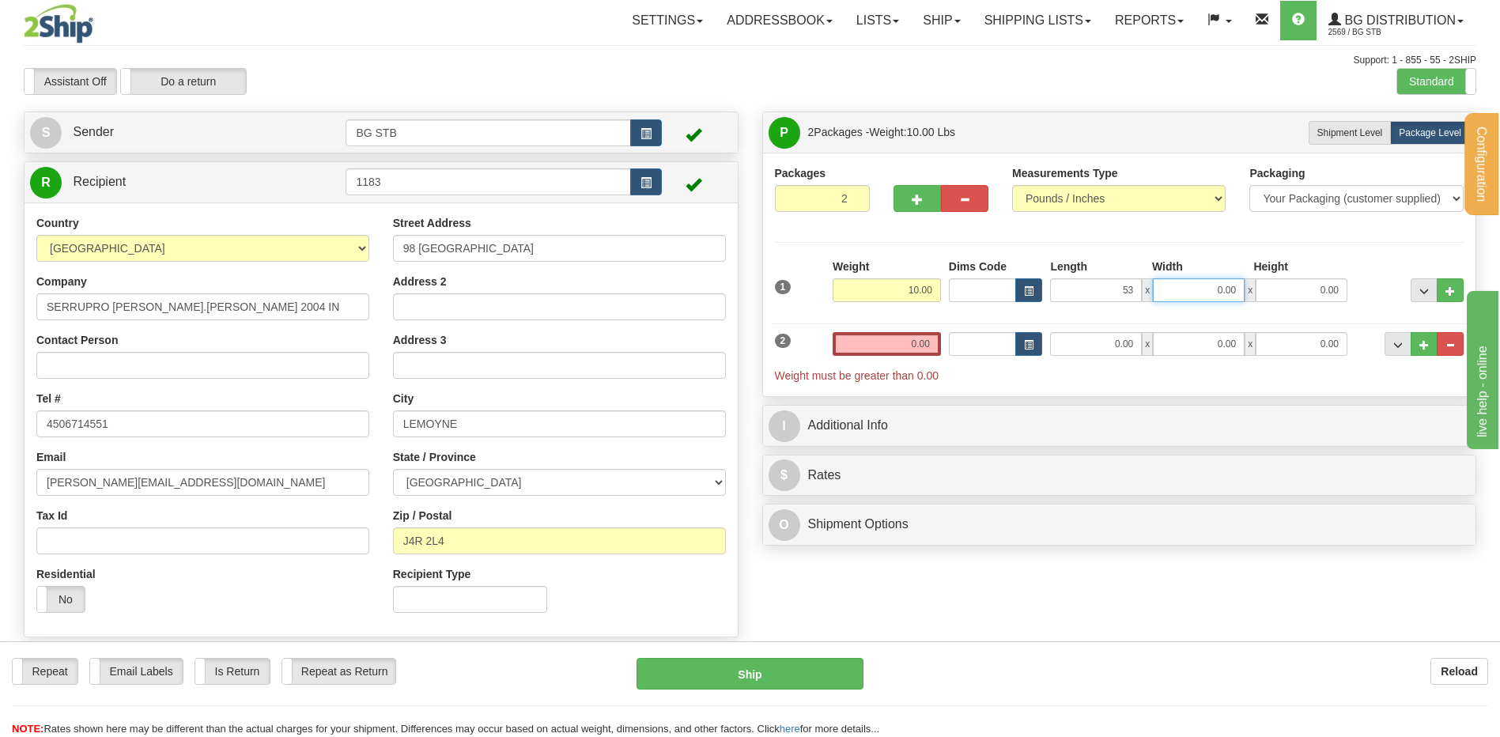
type input "53.00"
type input "5.00"
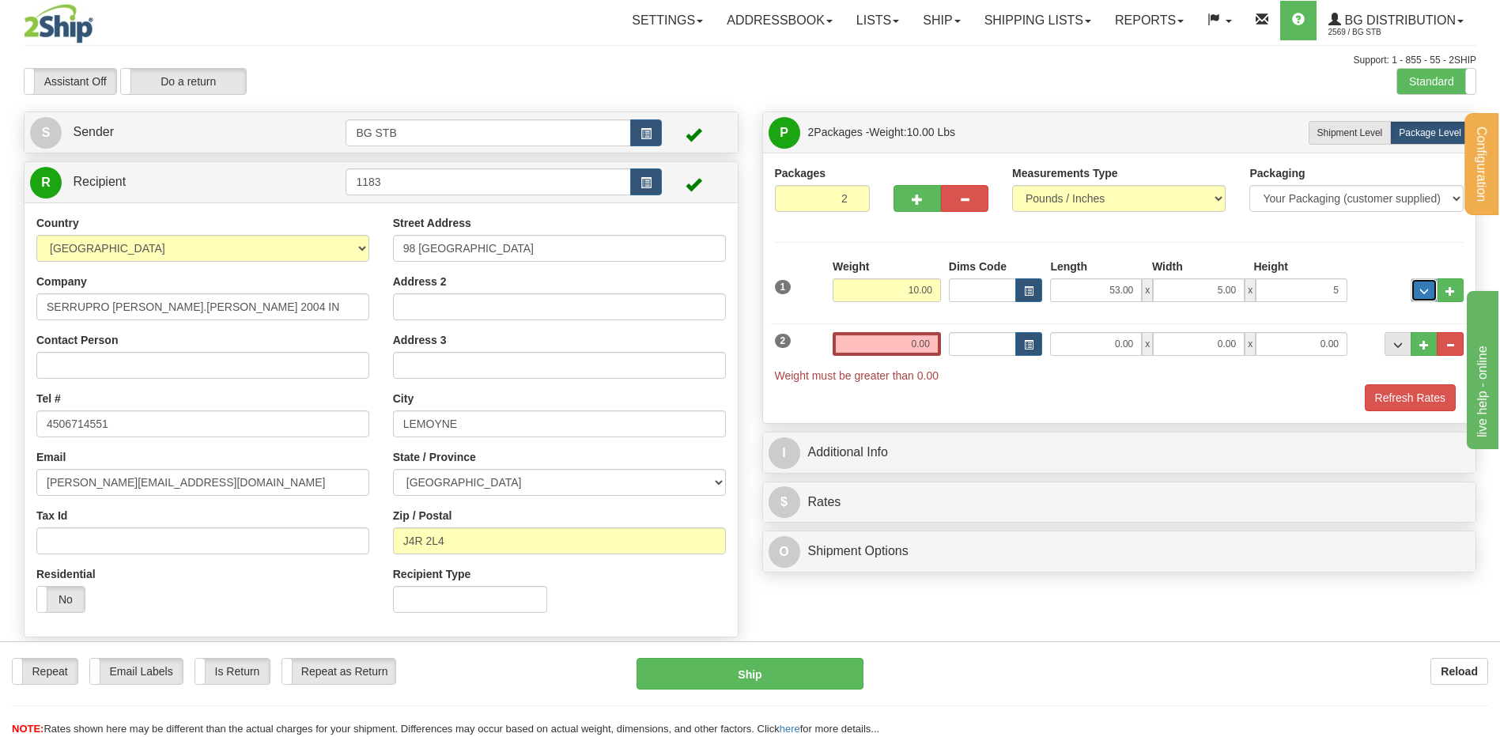
type input "5.00"
click at [899, 344] on input "0.00" at bounding box center [887, 344] width 108 height 24
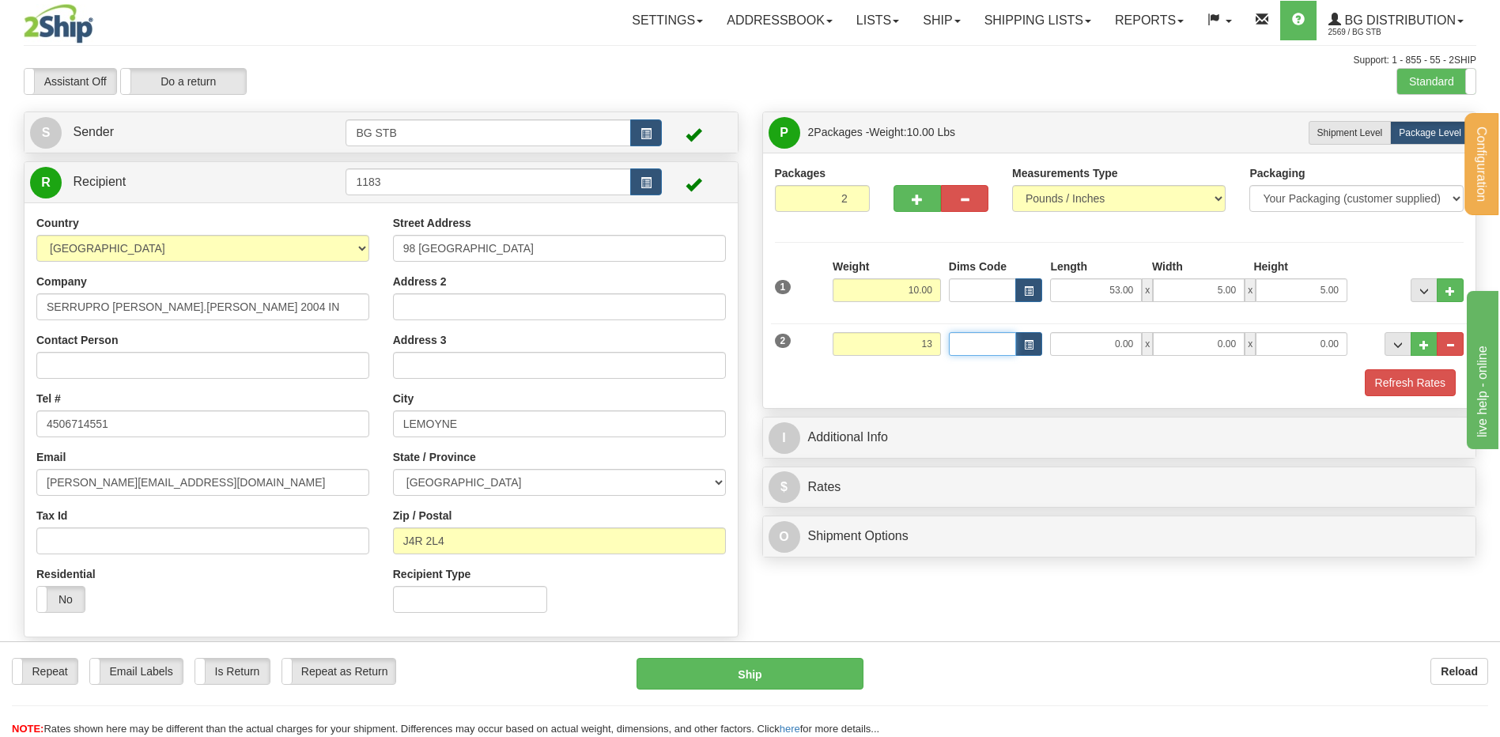
type input "13.00"
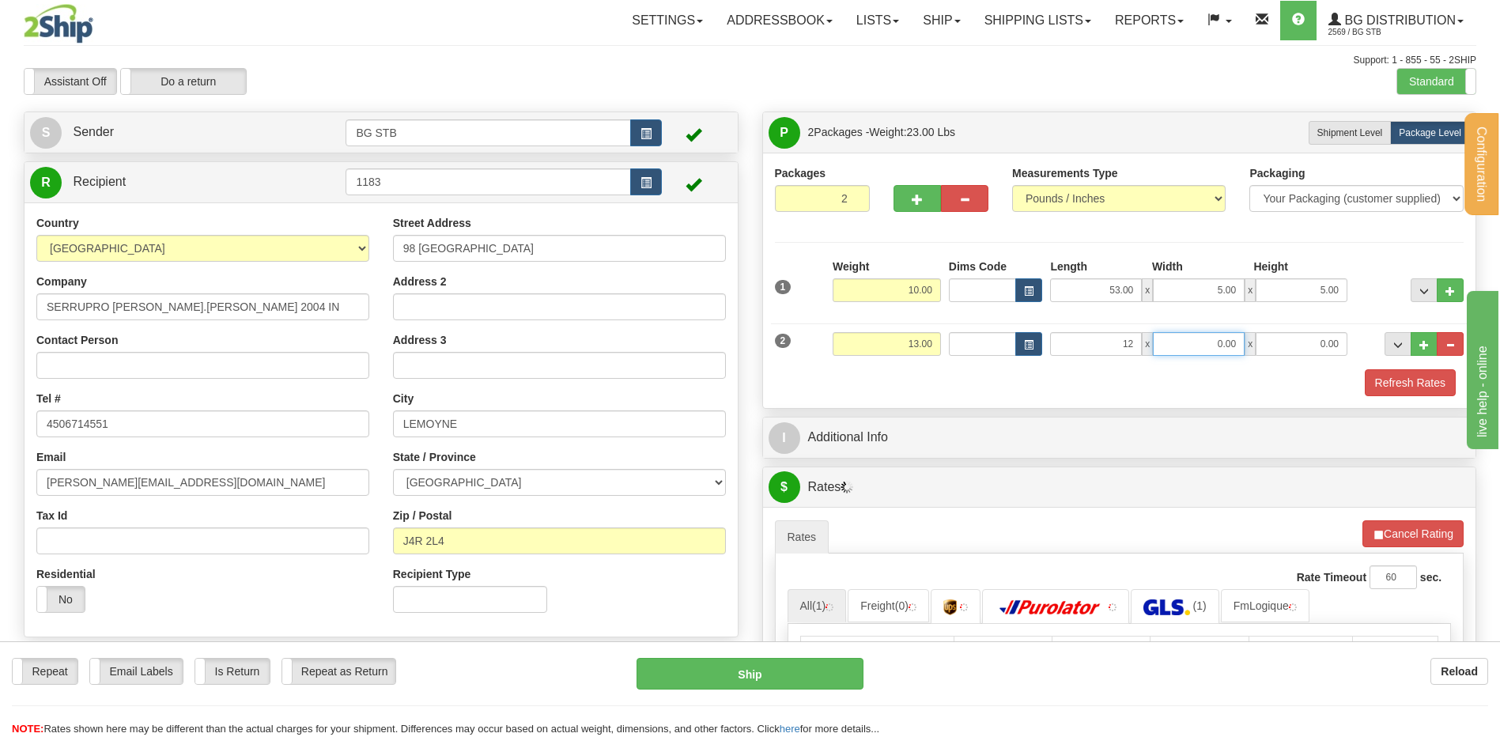
type input "12.00"
type input "8.00"
type input "6.00"
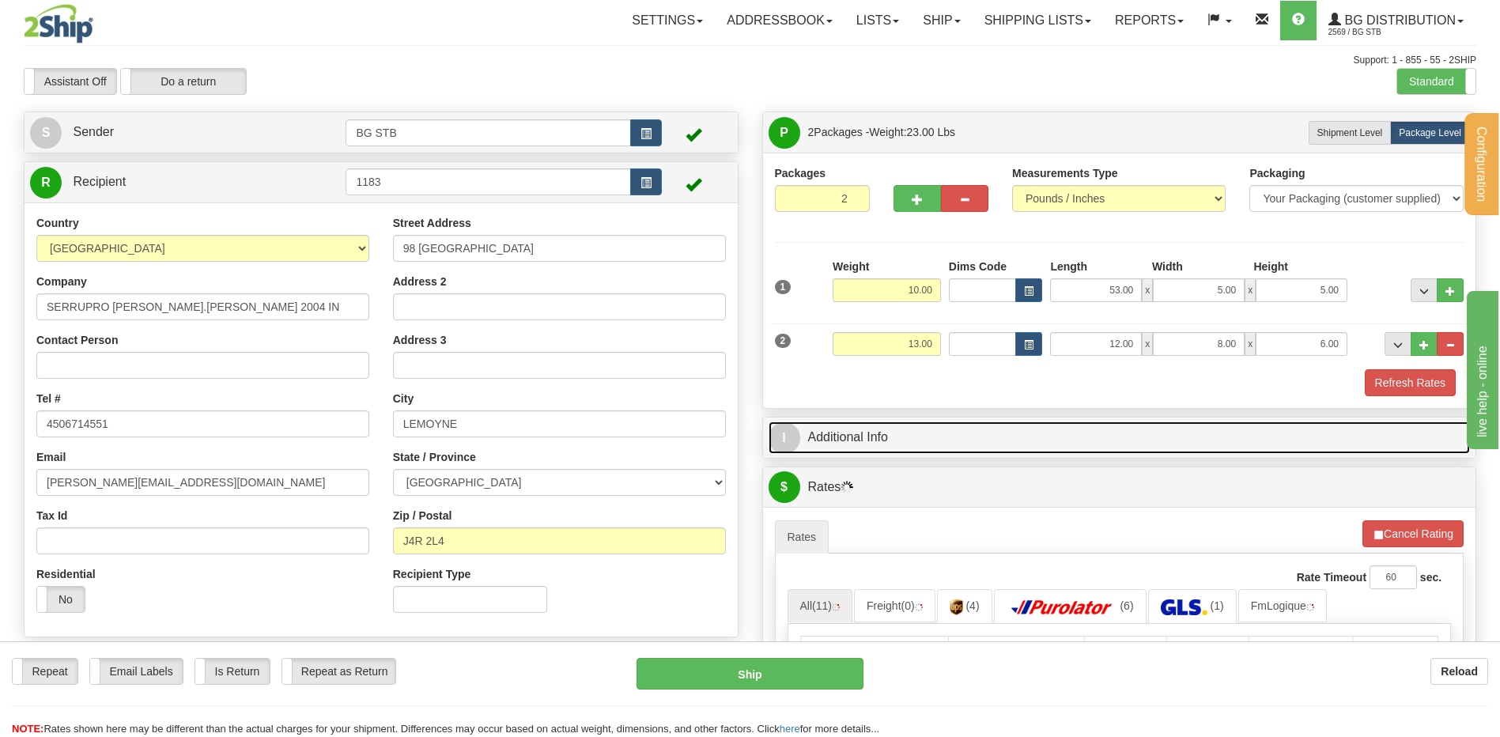
click at [927, 441] on link "I Additional Info" at bounding box center [1120, 438] width 702 height 32
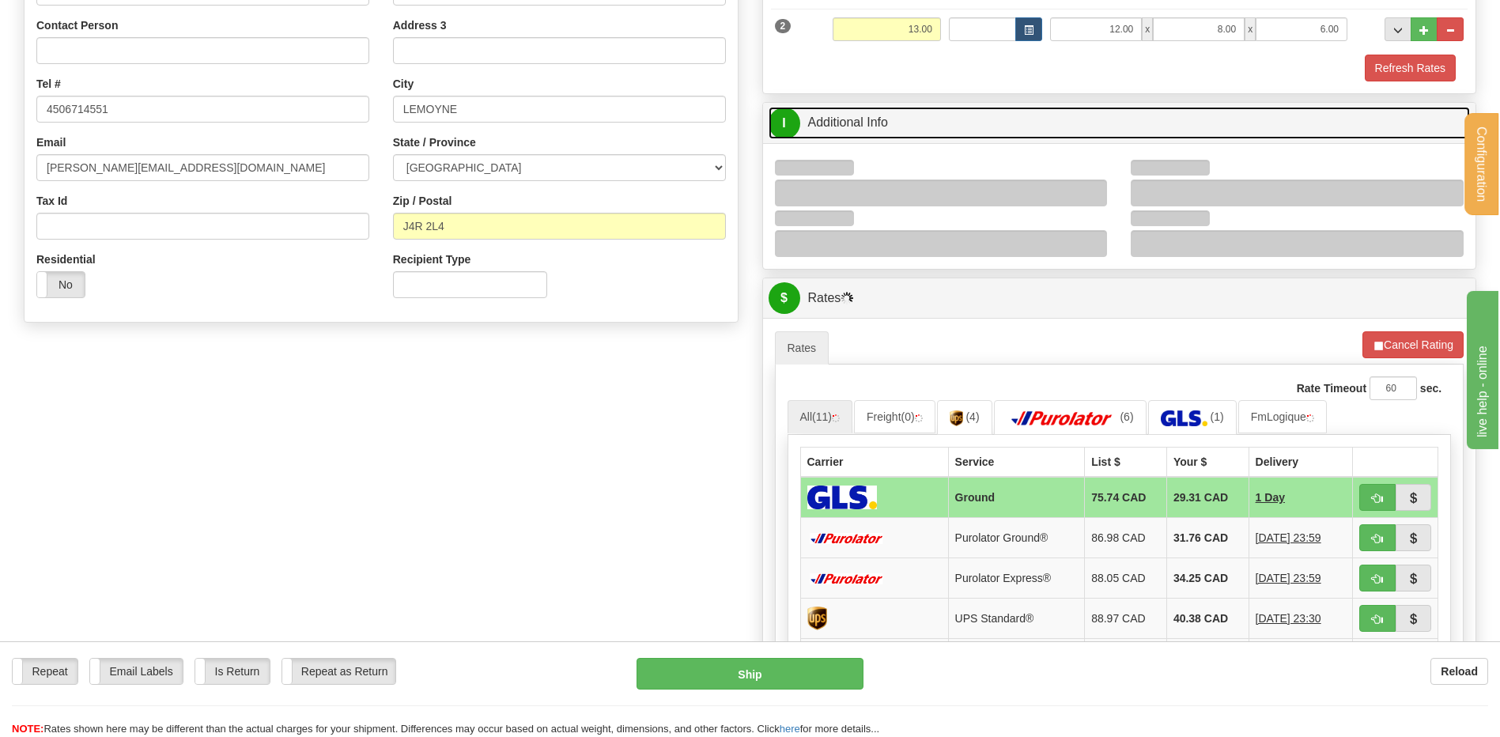
scroll to position [316, 0]
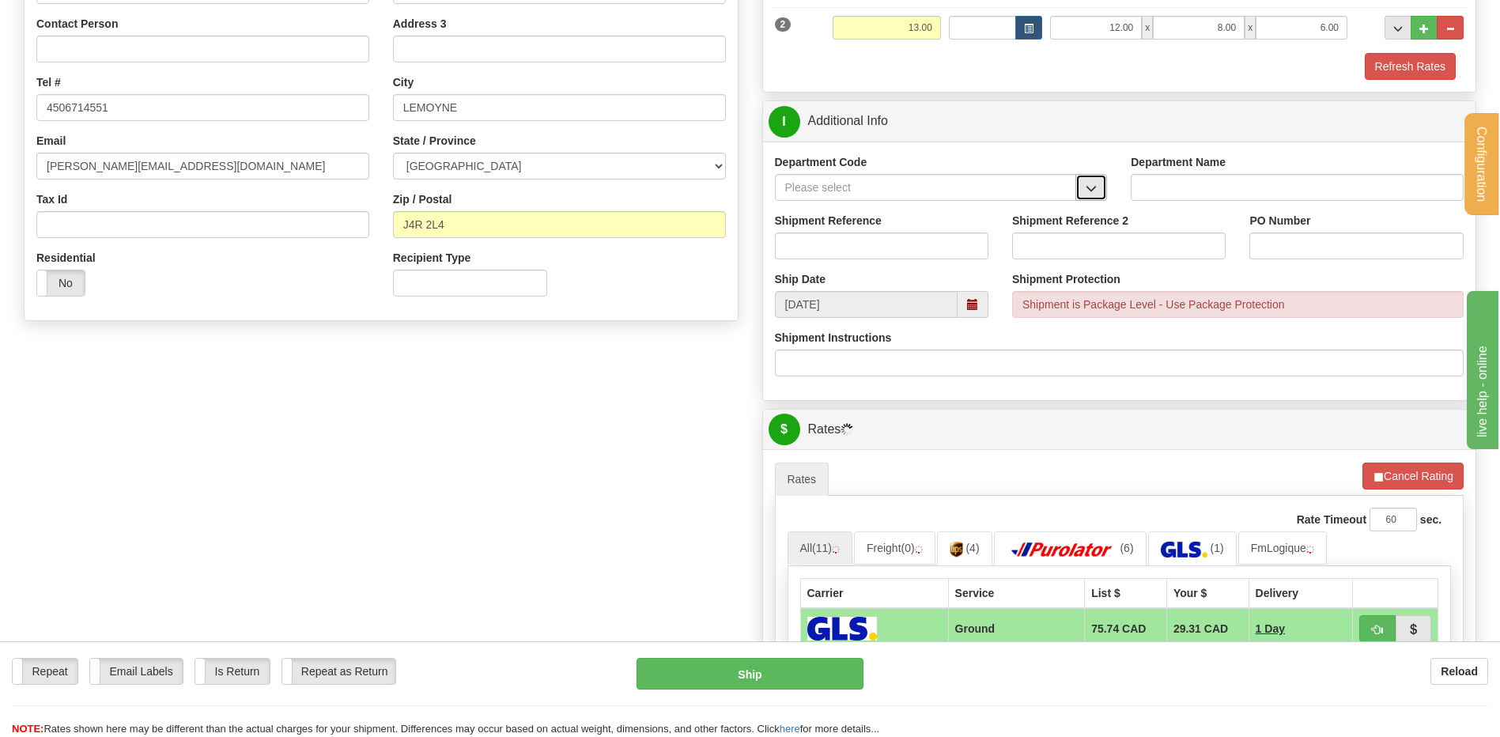
click at [1095, 184] on span "button" at bounding box center [1091, 188] width 11 height 10
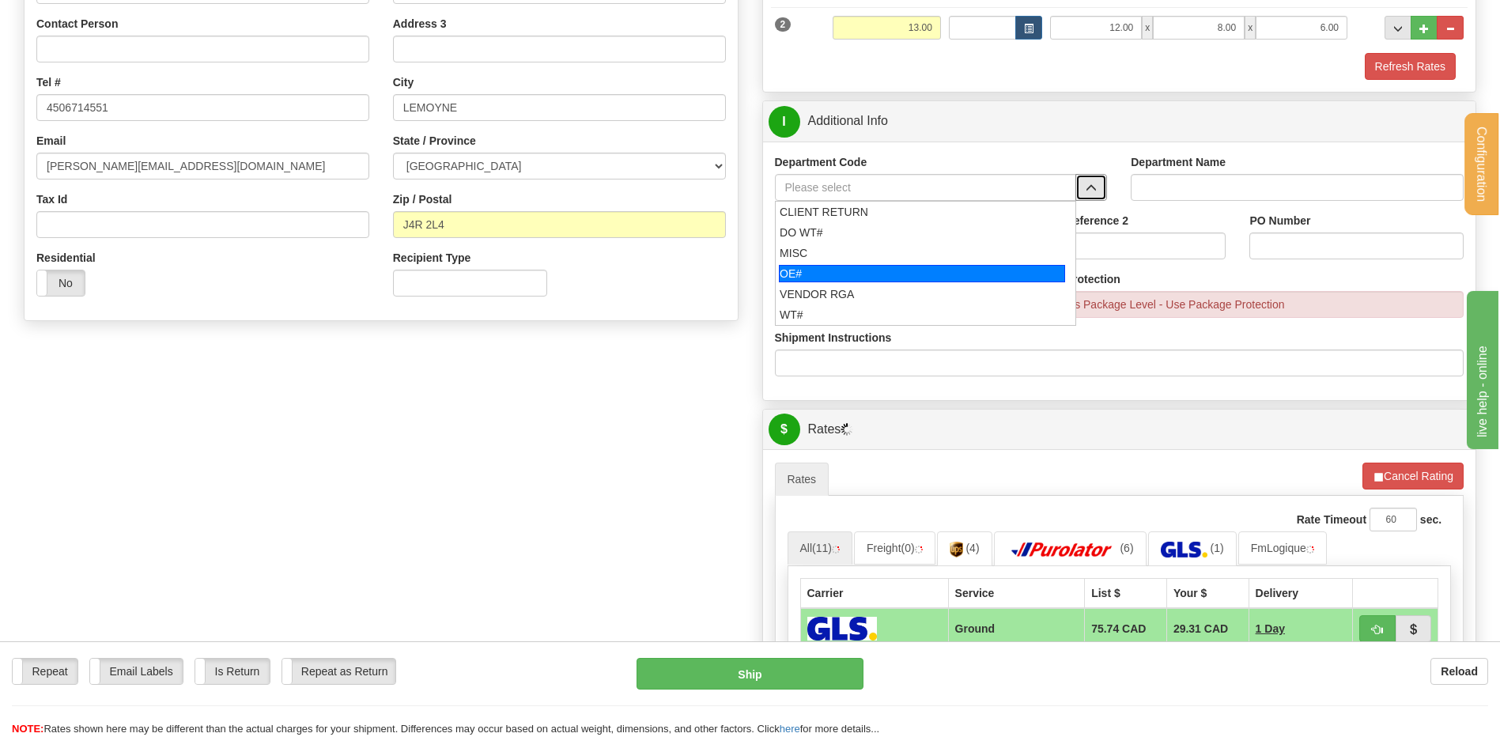
click at [871, 270] on div "OE#" at bounding box center [922, 273] width 286 height 17
type input "OE#"
type input "ORDERS"
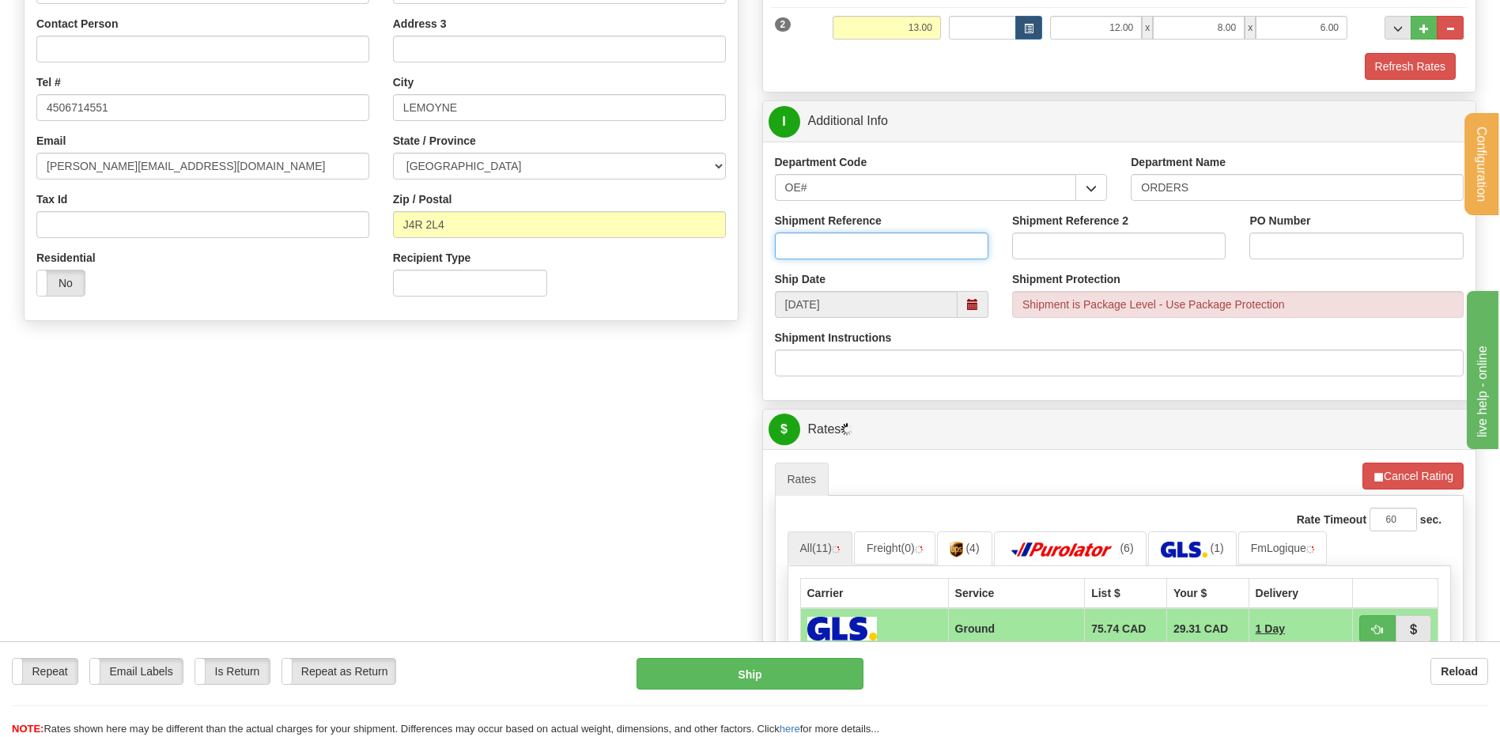
click at [868, 253] on input "Shipment Reference" at bounding box center [882, 246] width 214 height 27
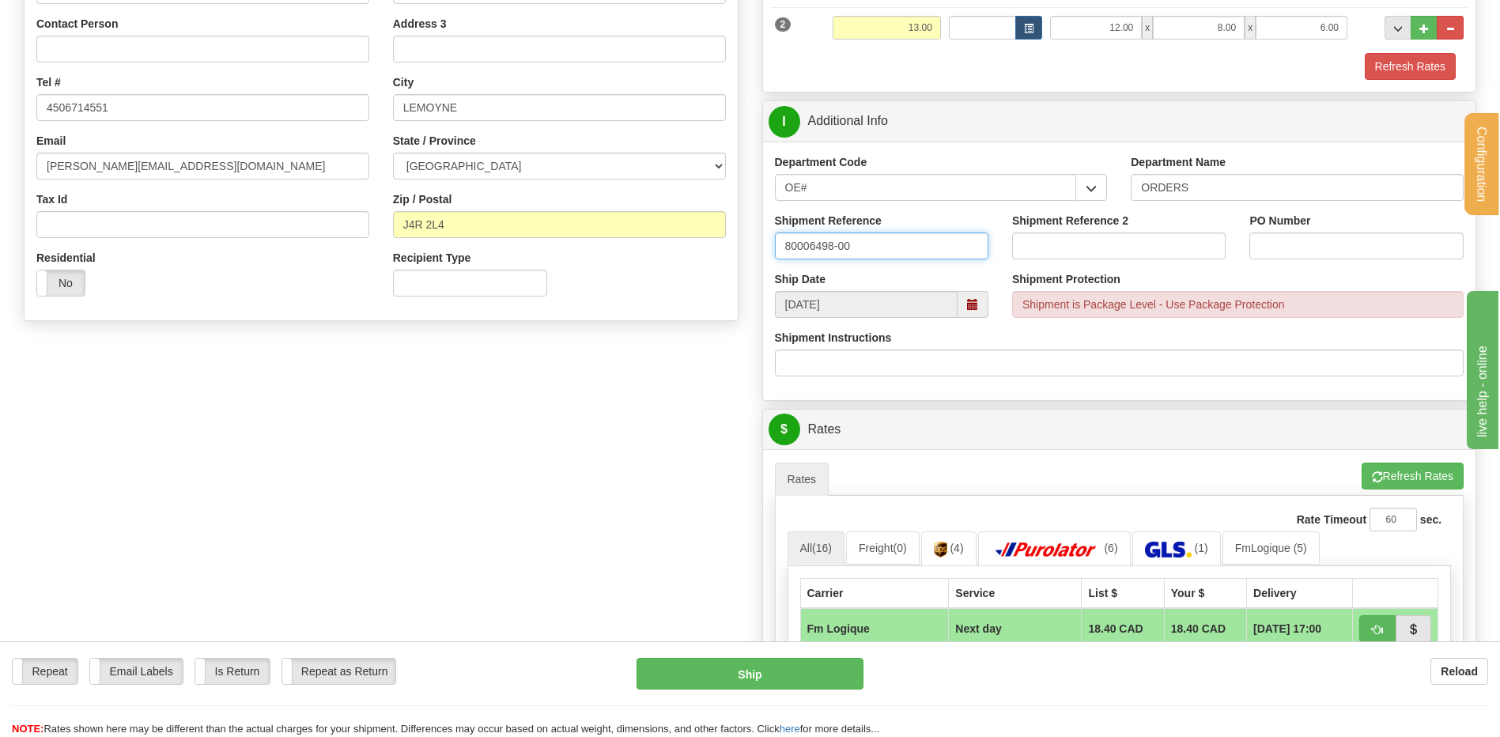
type input "80006498-00"
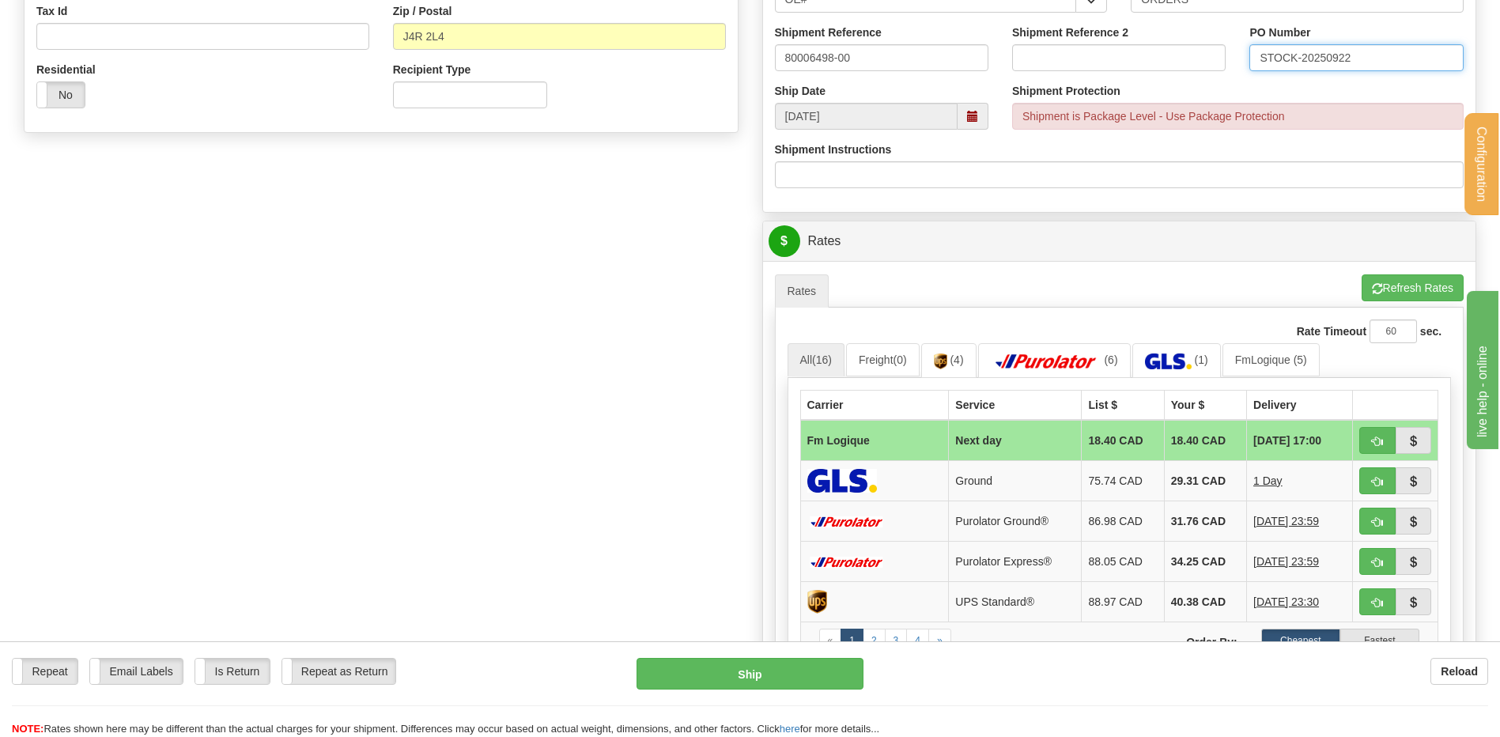
scroll to position [633, 0]
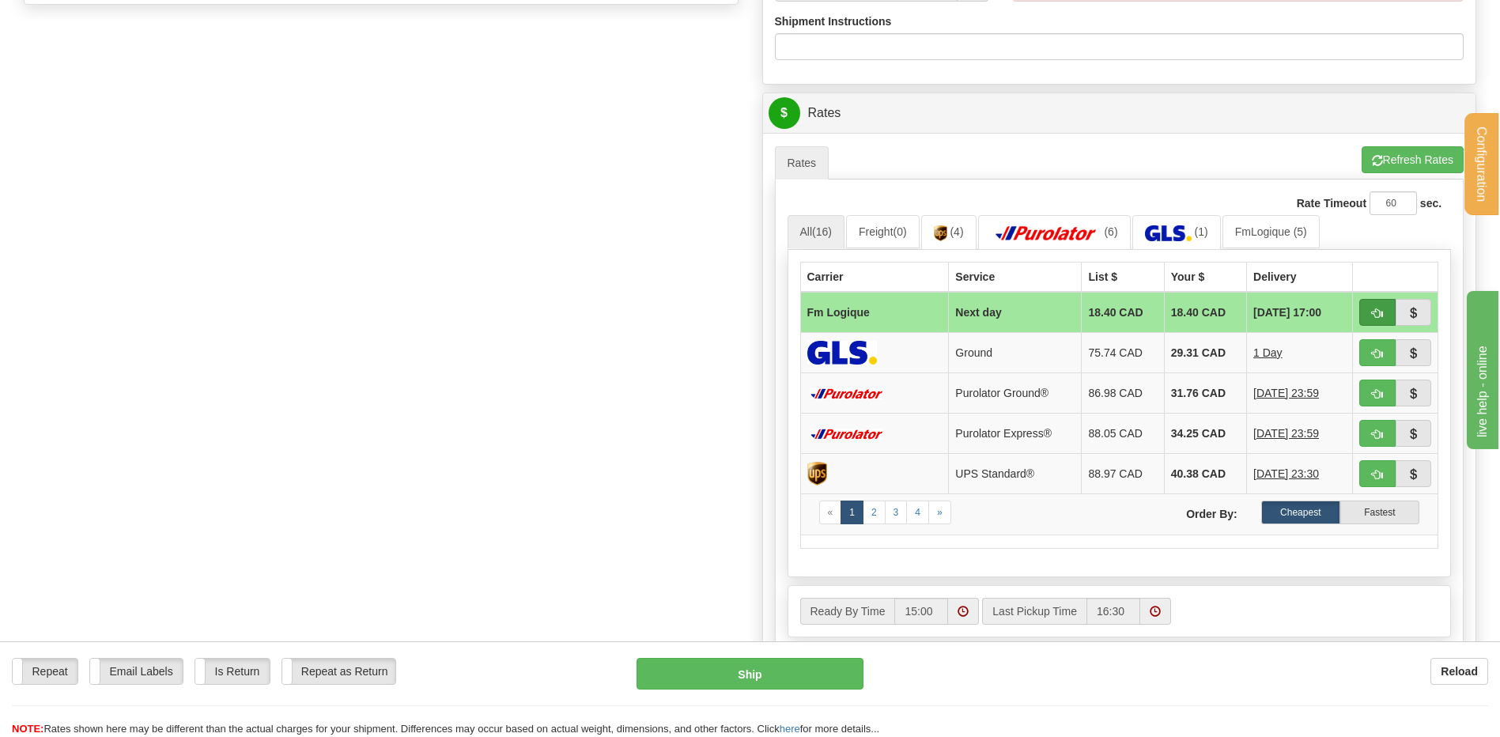
type input "STOCK-20250922"
drag, startPoint x: 1390, startPoint y: 310, endPoint x: 1293, endPoint y: 336, distance: 100.7
click at [1390, 310] on button "button" at bounding box center [1378, 312] width 36 height 27
type input "jour"
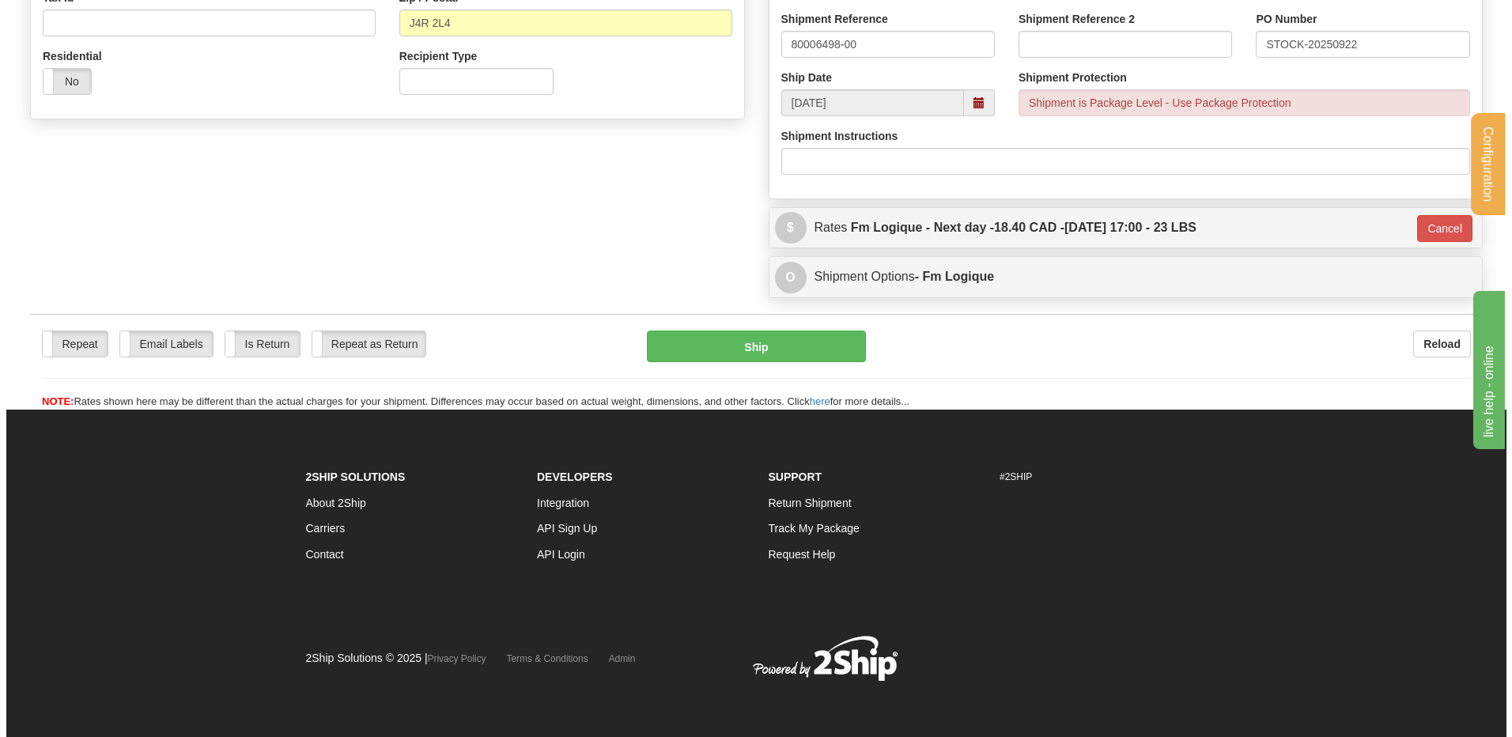
scroll to position [316, 0]
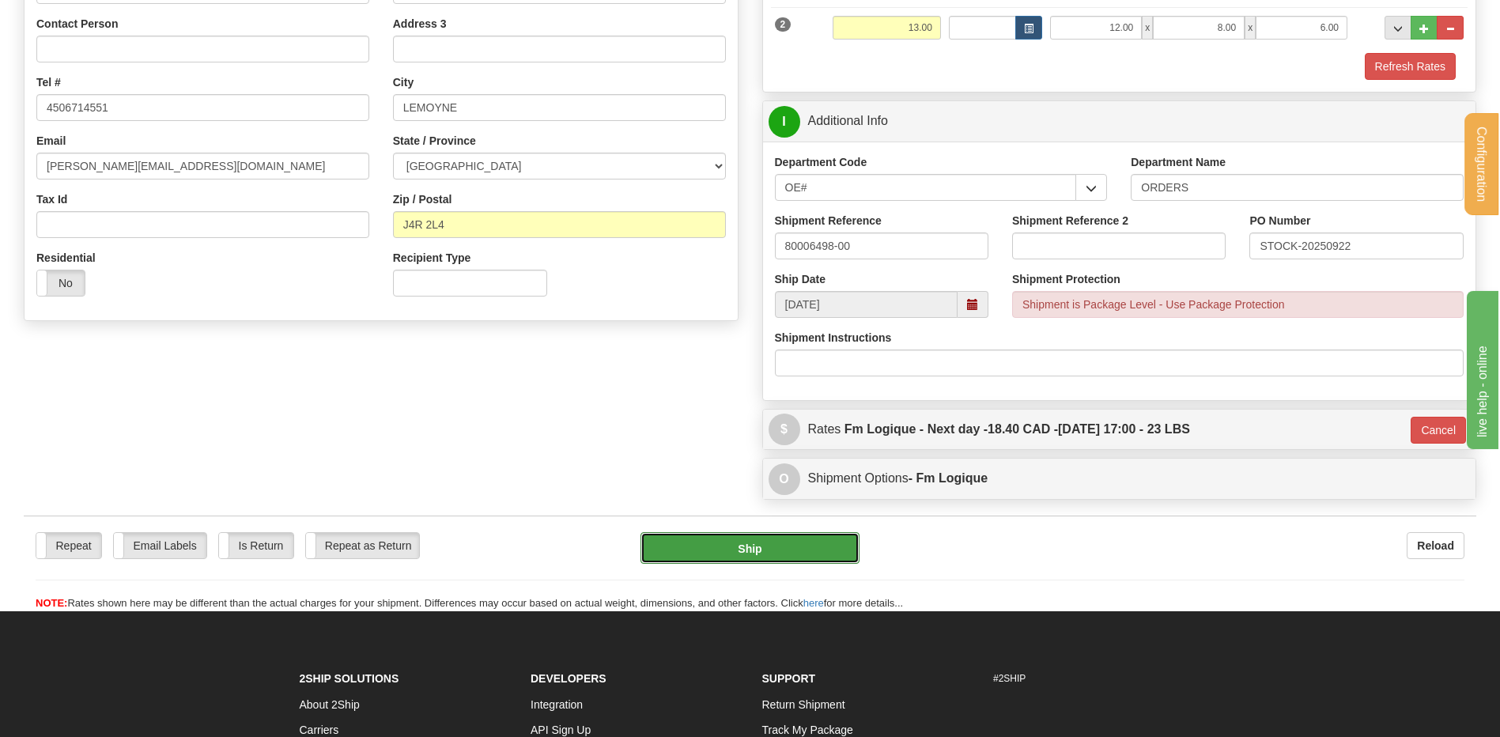
click at [819, 540] on button "Ship" at bounding box center [750, 548] width 218 height 32
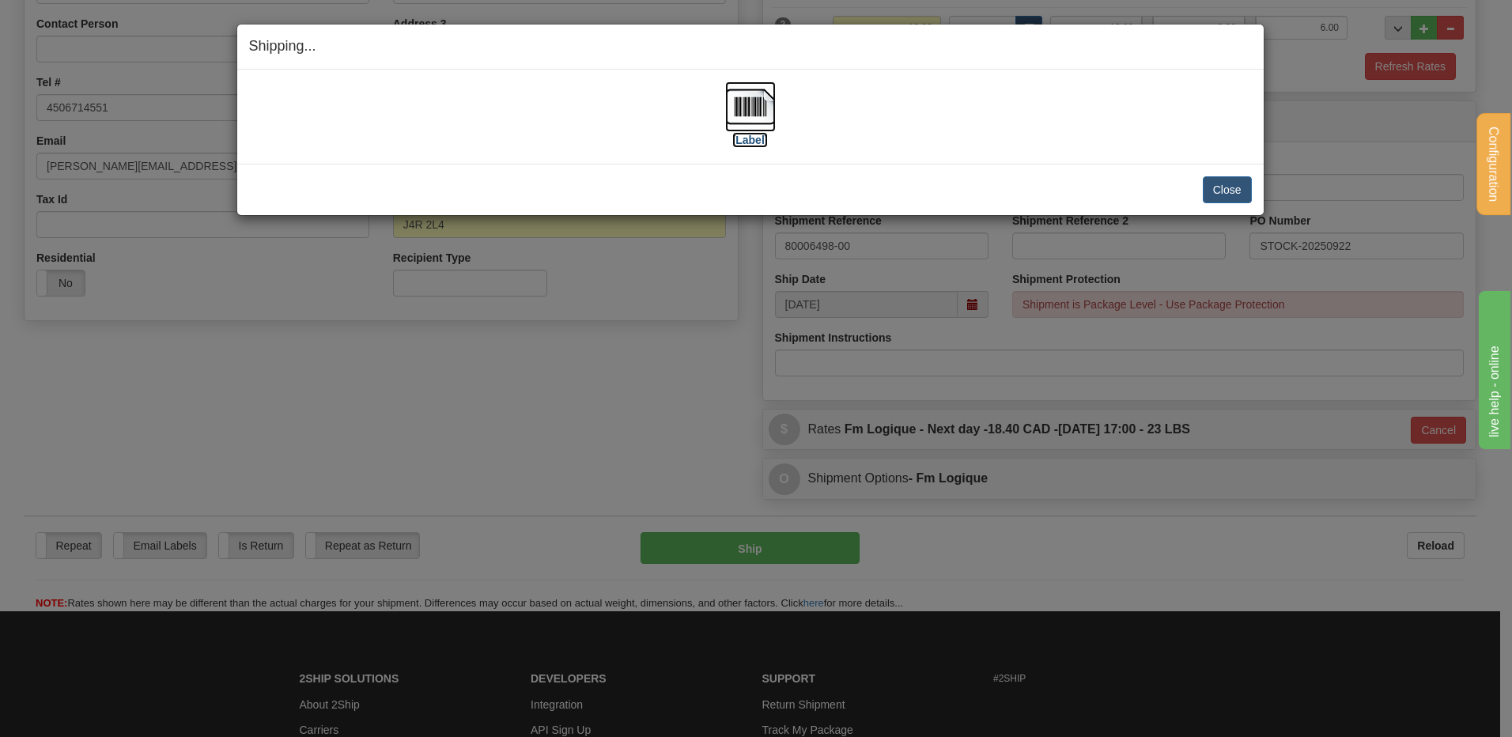
click at [741, 111] on img at bounding box center [750, 106] width 51 height 51
click at [1246, 182] on button "Close" at bounding box center [1227, 189] width 49 height 27
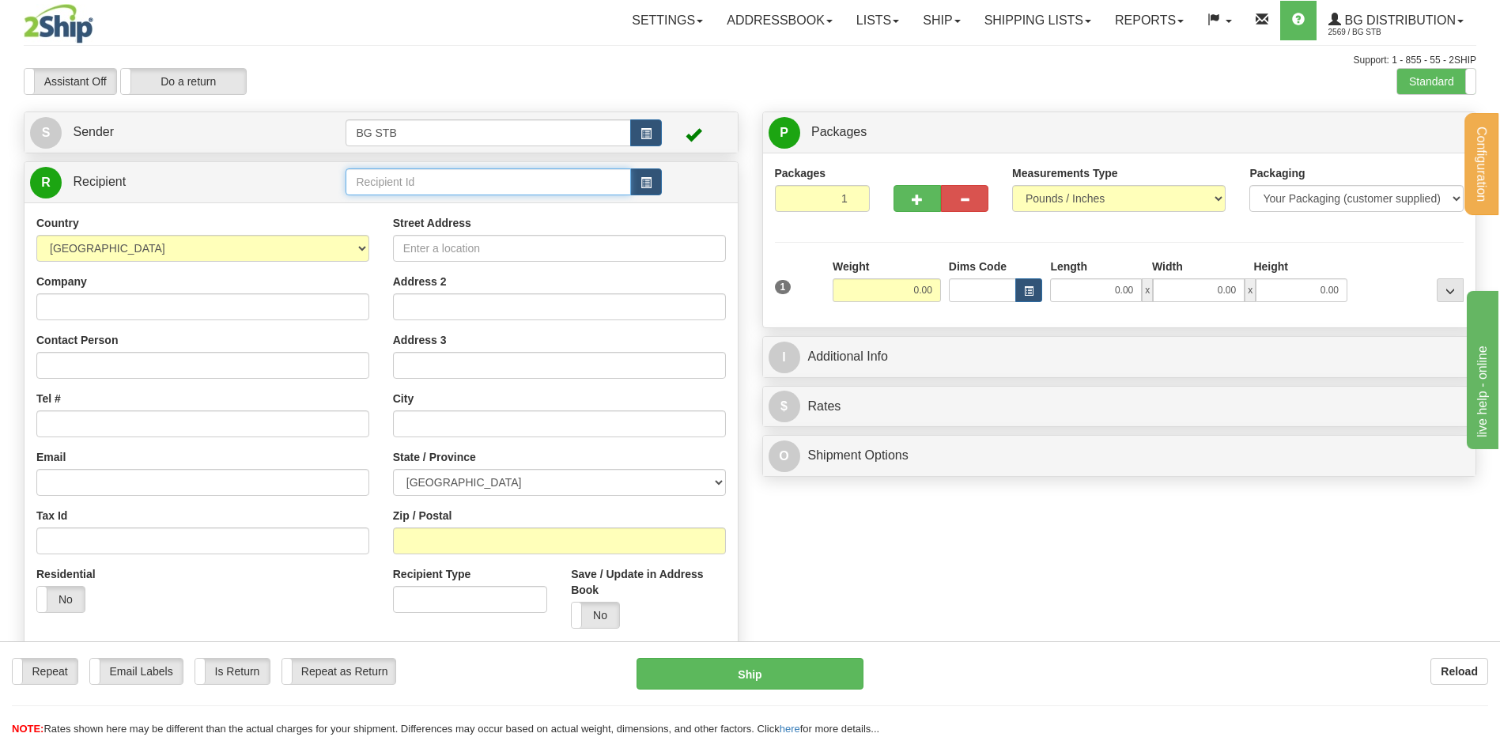
click at [508, 169] on input "text" at bounding box center [488, 181] width 285 height 27
type input "1035"
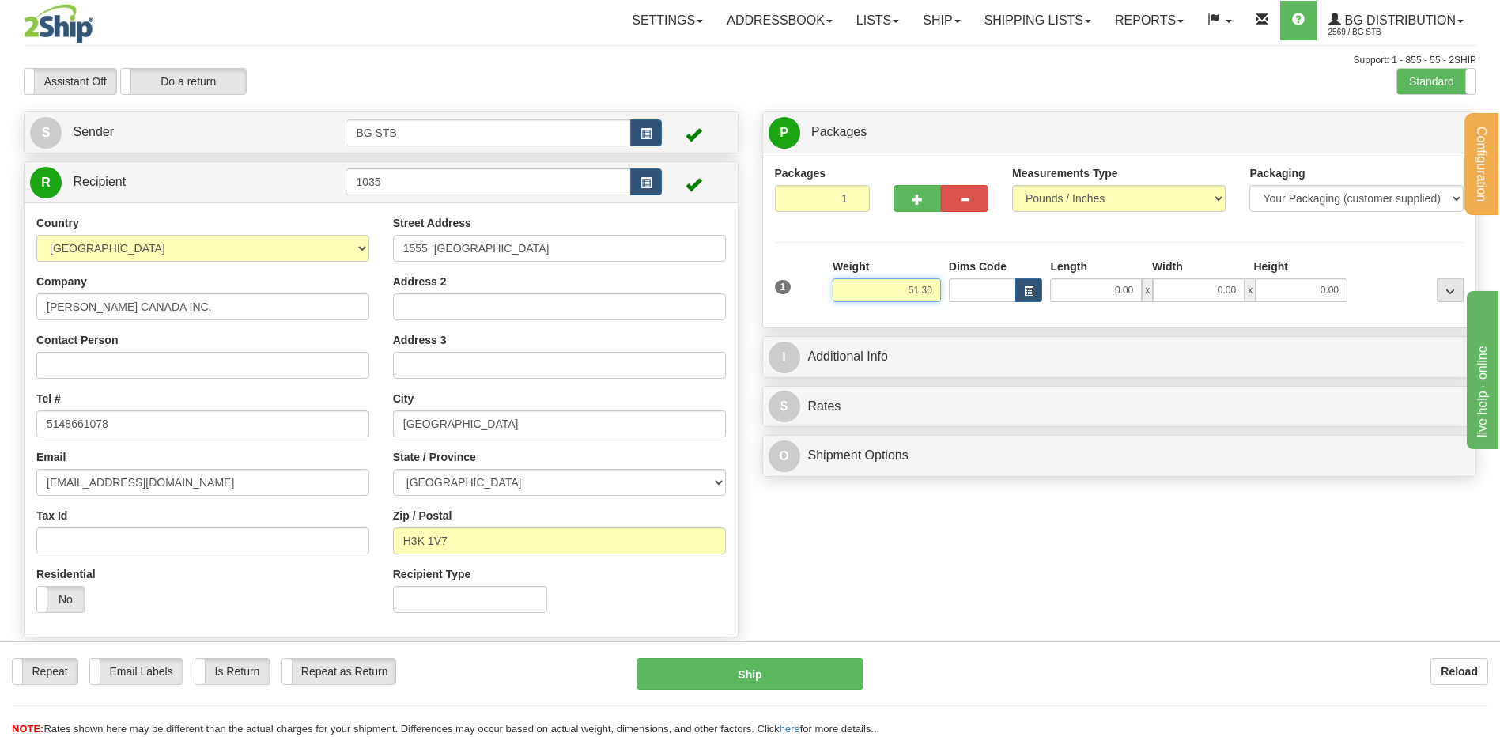
type input "51.30"
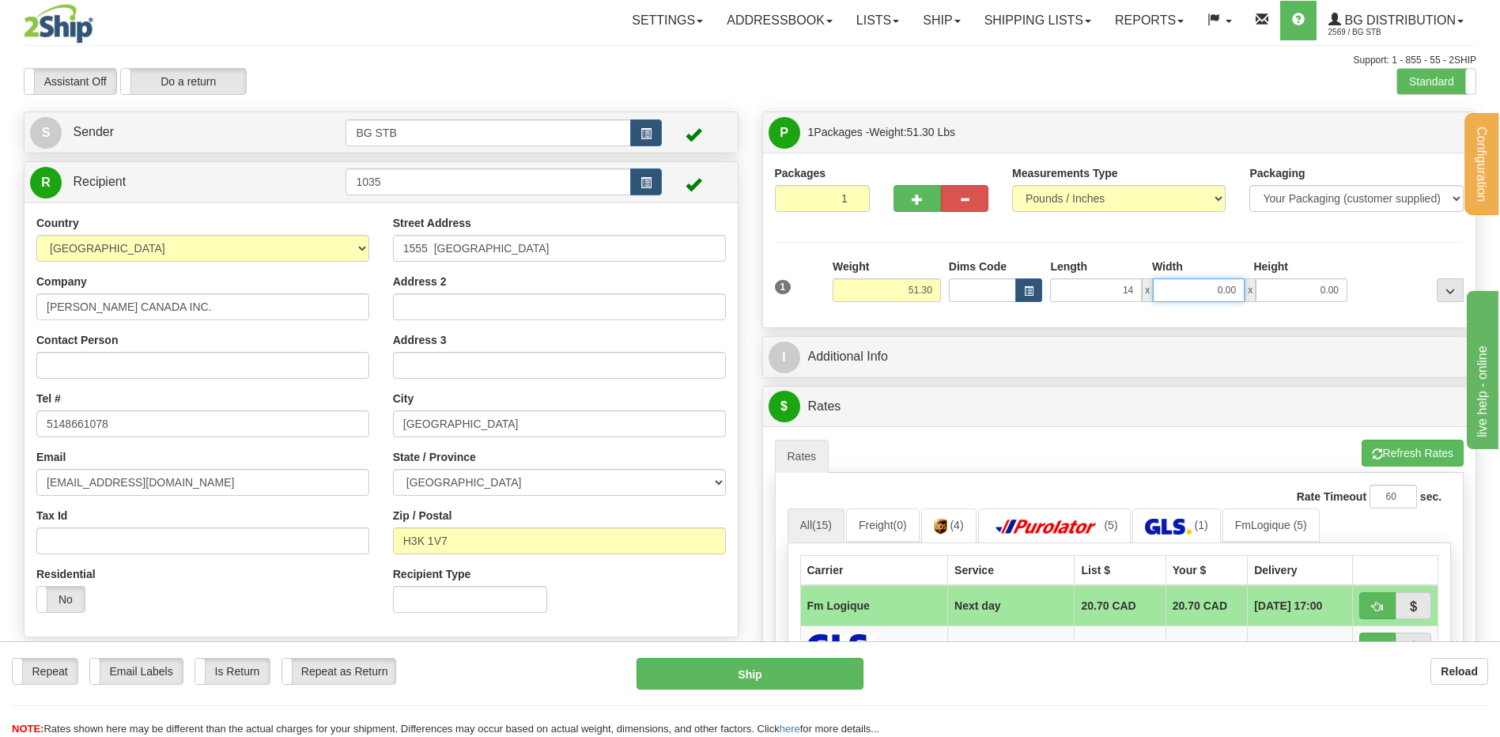
type input "14.00"
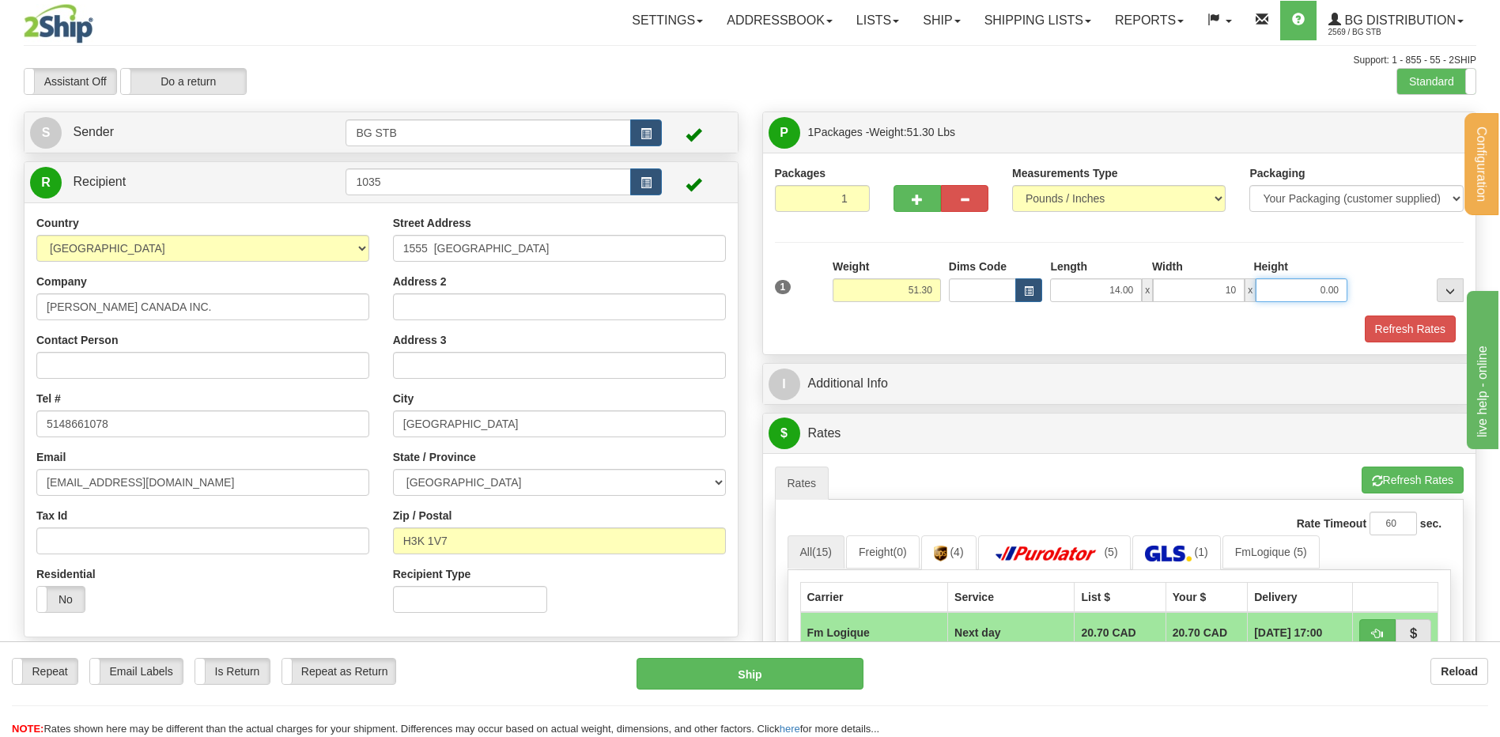
type input "10.00"
type input "9.00"
click at [915, 202] on span "button" at bounding box center [917, 200] width 11 height 10
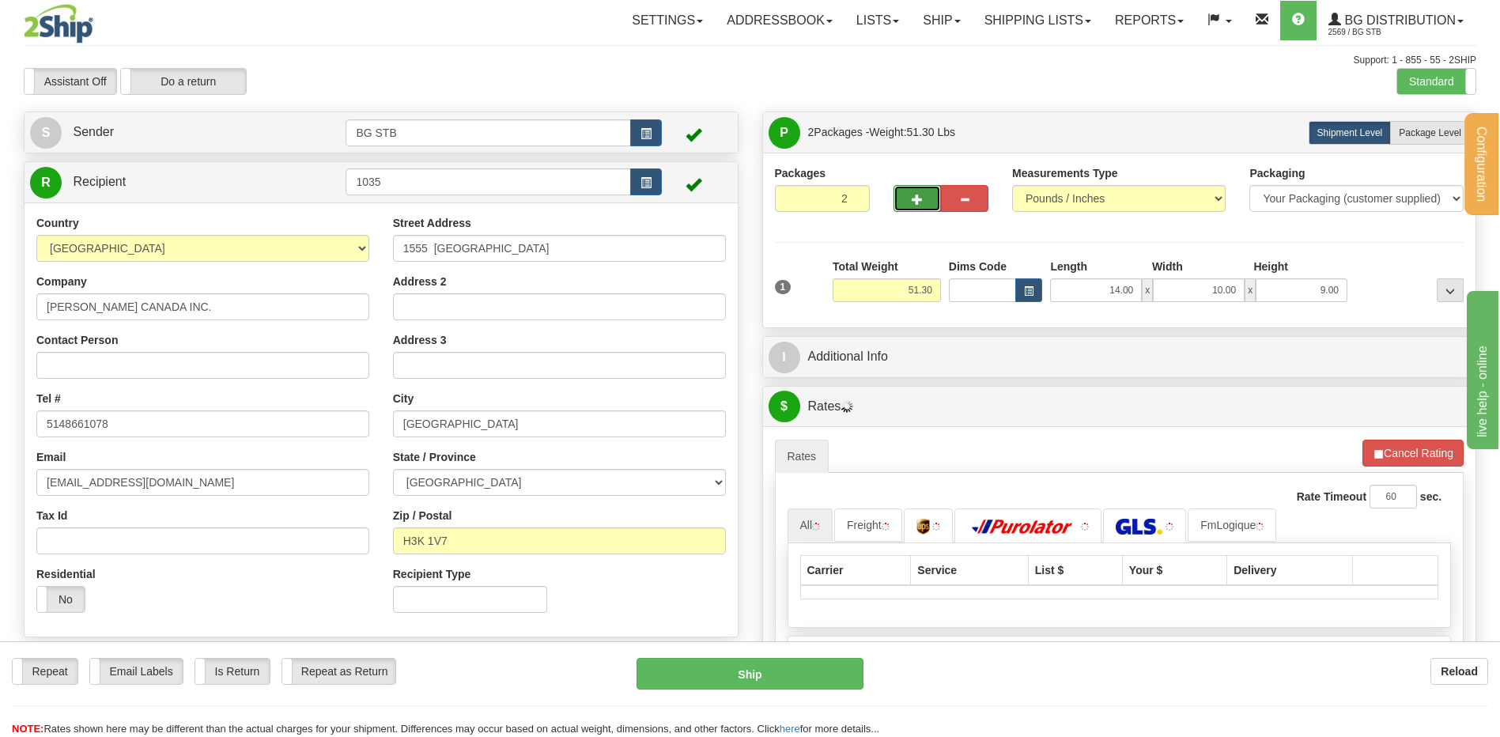
click at [915, 202] on span "button" at bounding box center [917, 200] width 11 height 10
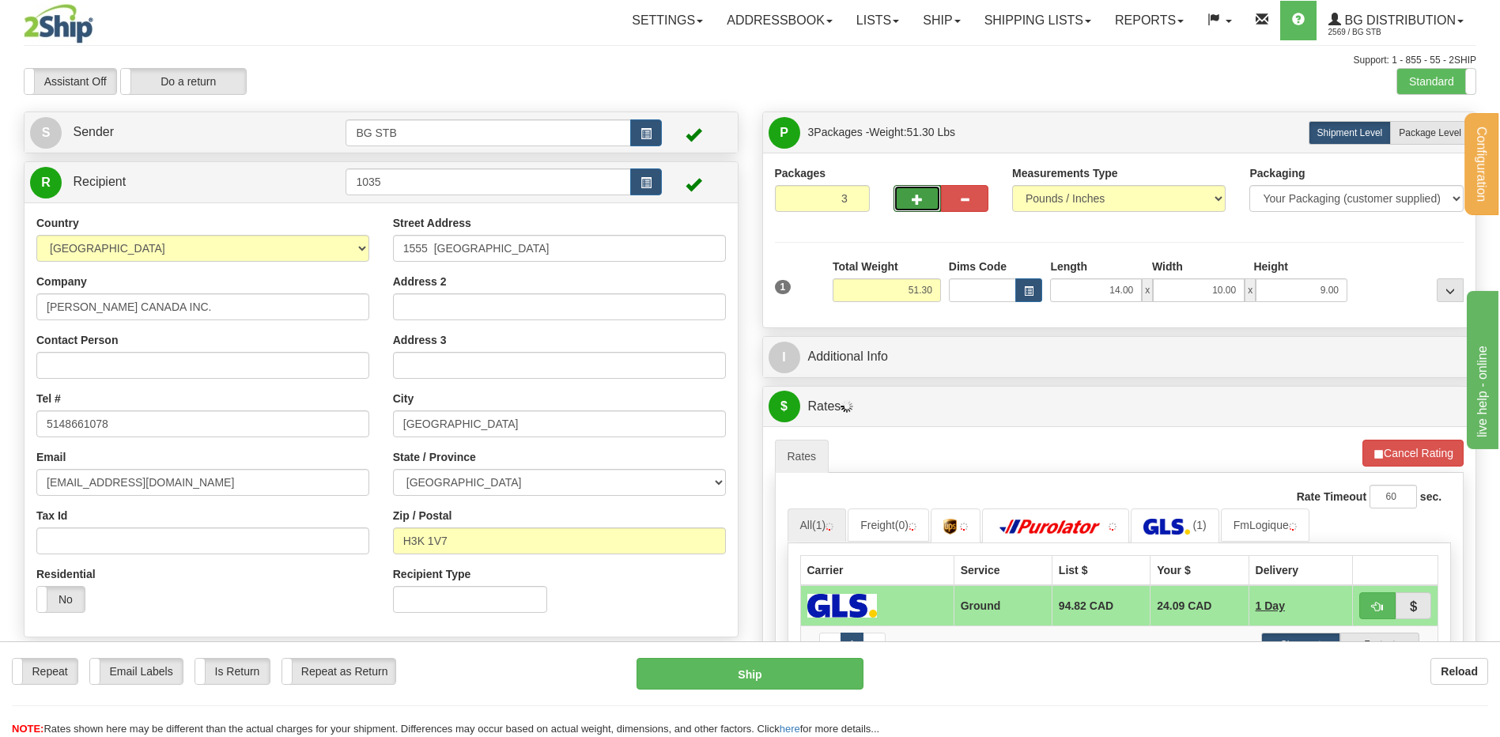
click at [917, 197] on span "button" at bounding box center [917, 200] width 11 height 10
type input "4"
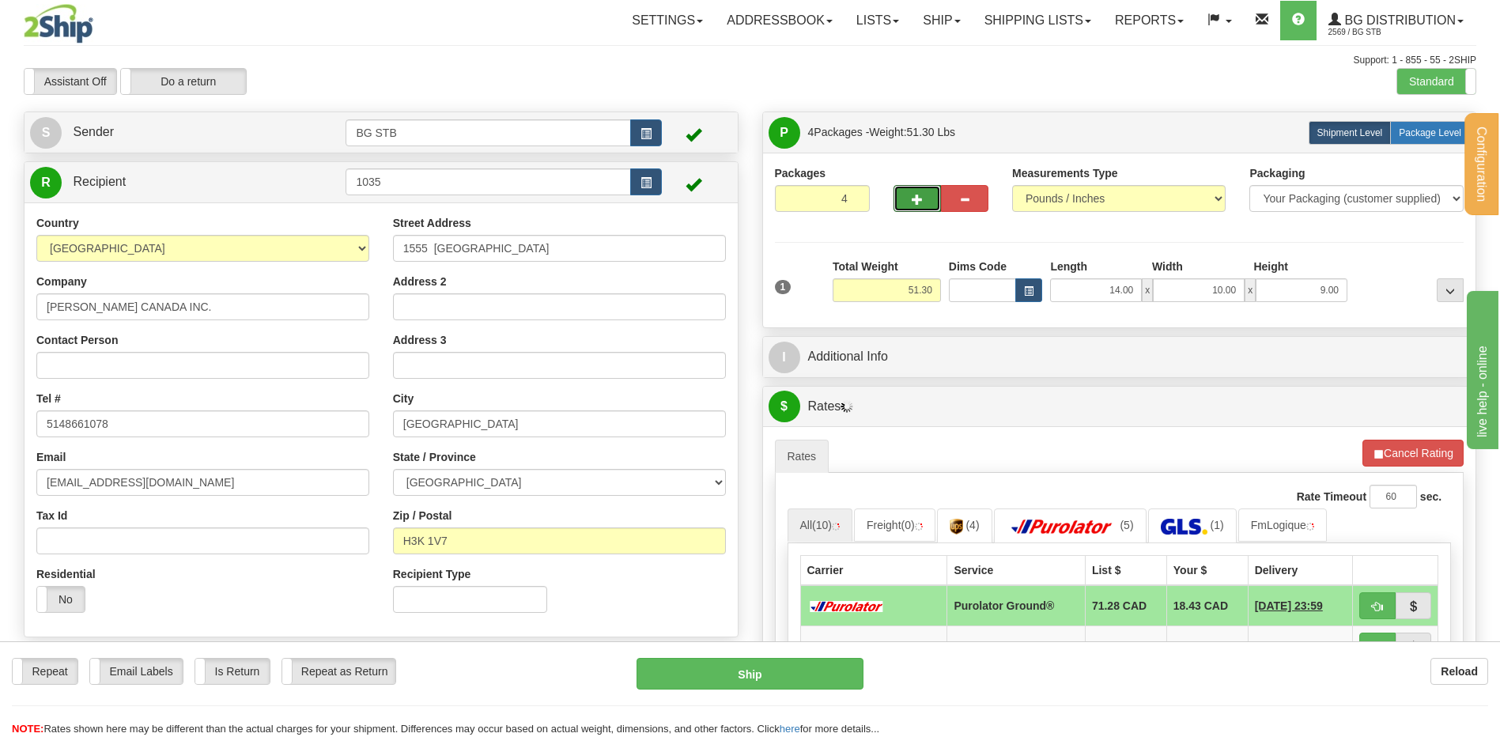
click at [1396, 121] on label "Package Level Pack.." at bounding box center [1430, 133] width 80 height 24
radio input "true"
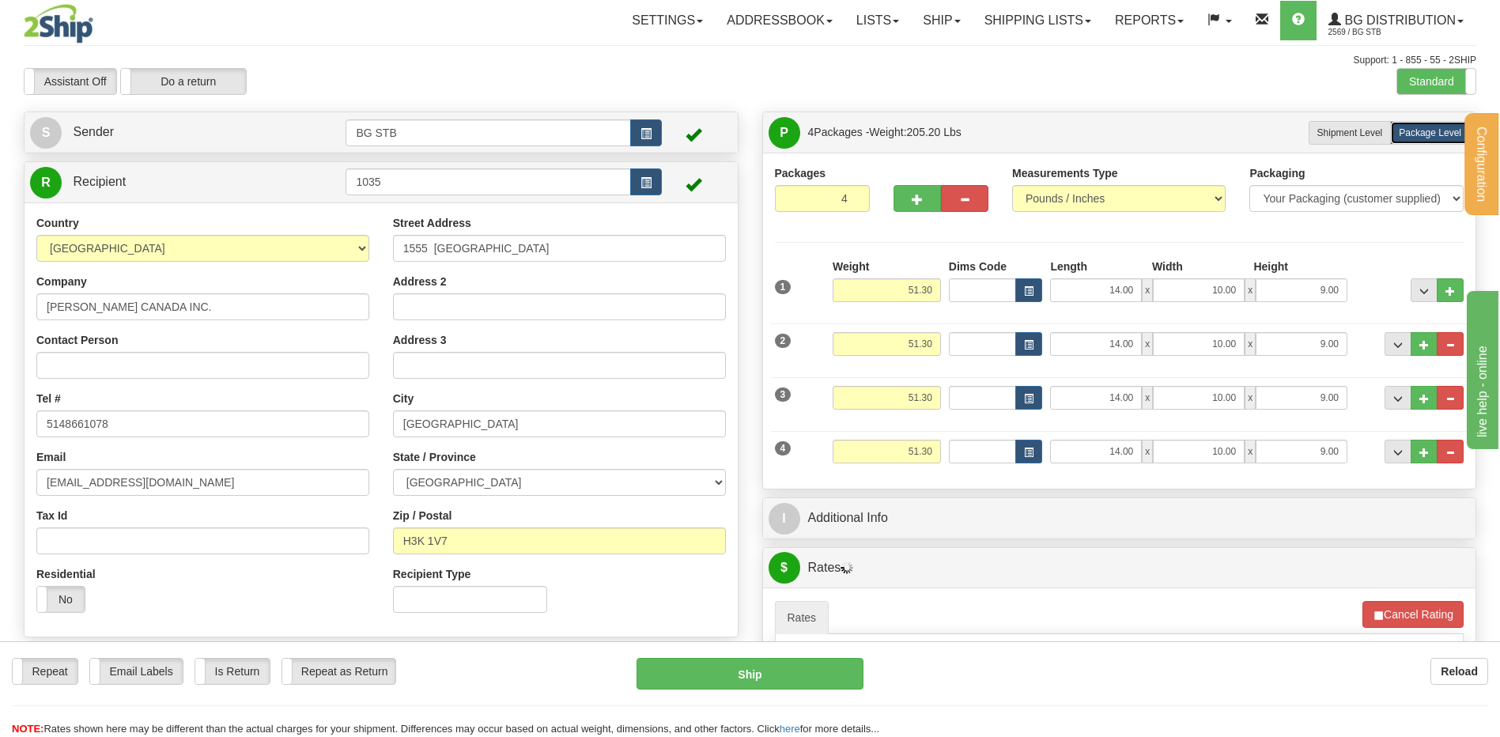
click at [813, 360] on div "2 Weight 51.30 Dims Code Length Width Height" at bounding box center [1120, 342] width 698 height 53
drag, startPoint x: 882, startPoint y: 459, endPoint x: 1030, endPoint y: 451, distance: 148.1
click at [982, 458] on div "4 Weight 51.30 Dims Code Length Width Height" at bounding box center [1120, 449] width 698 height 53
type input "13.00"
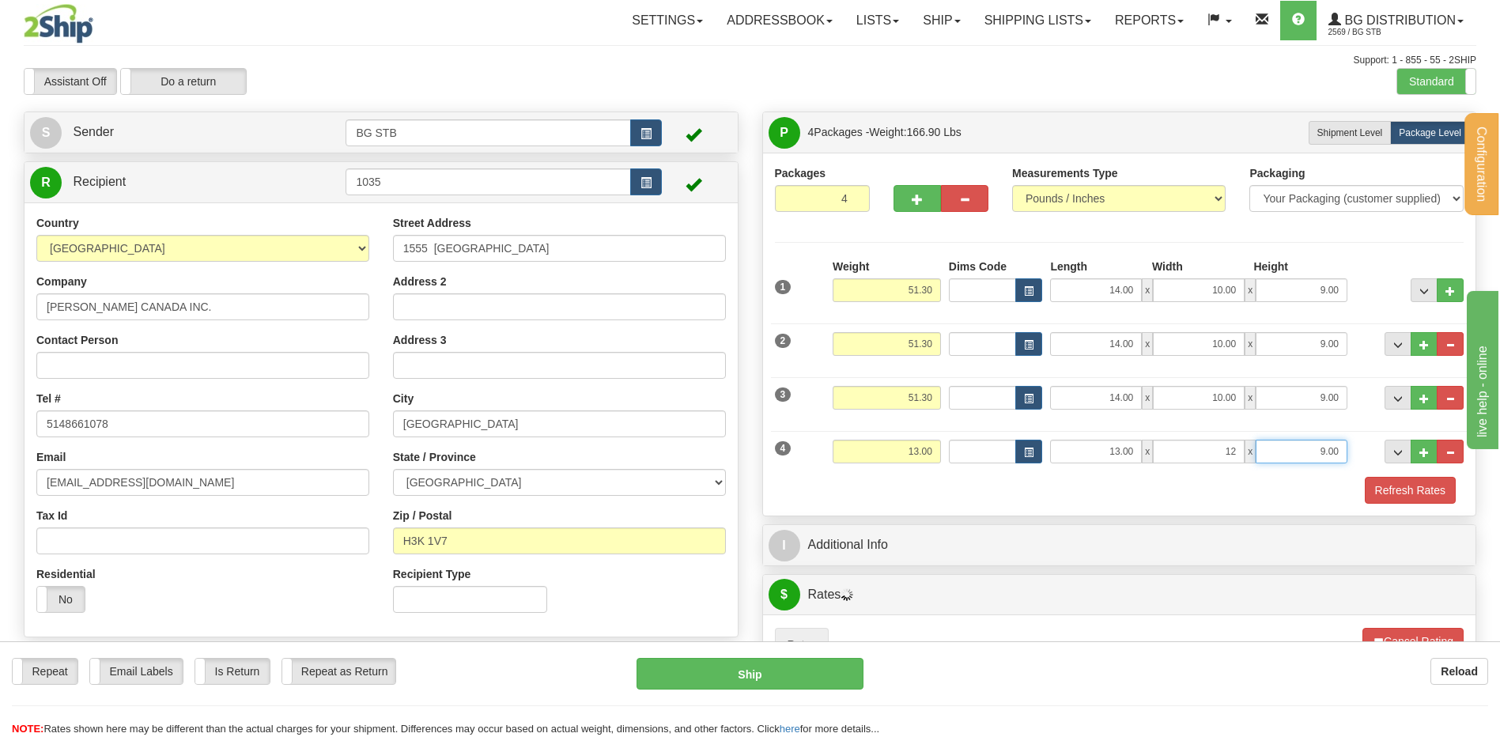
type input "12.00"
type input "8.00"
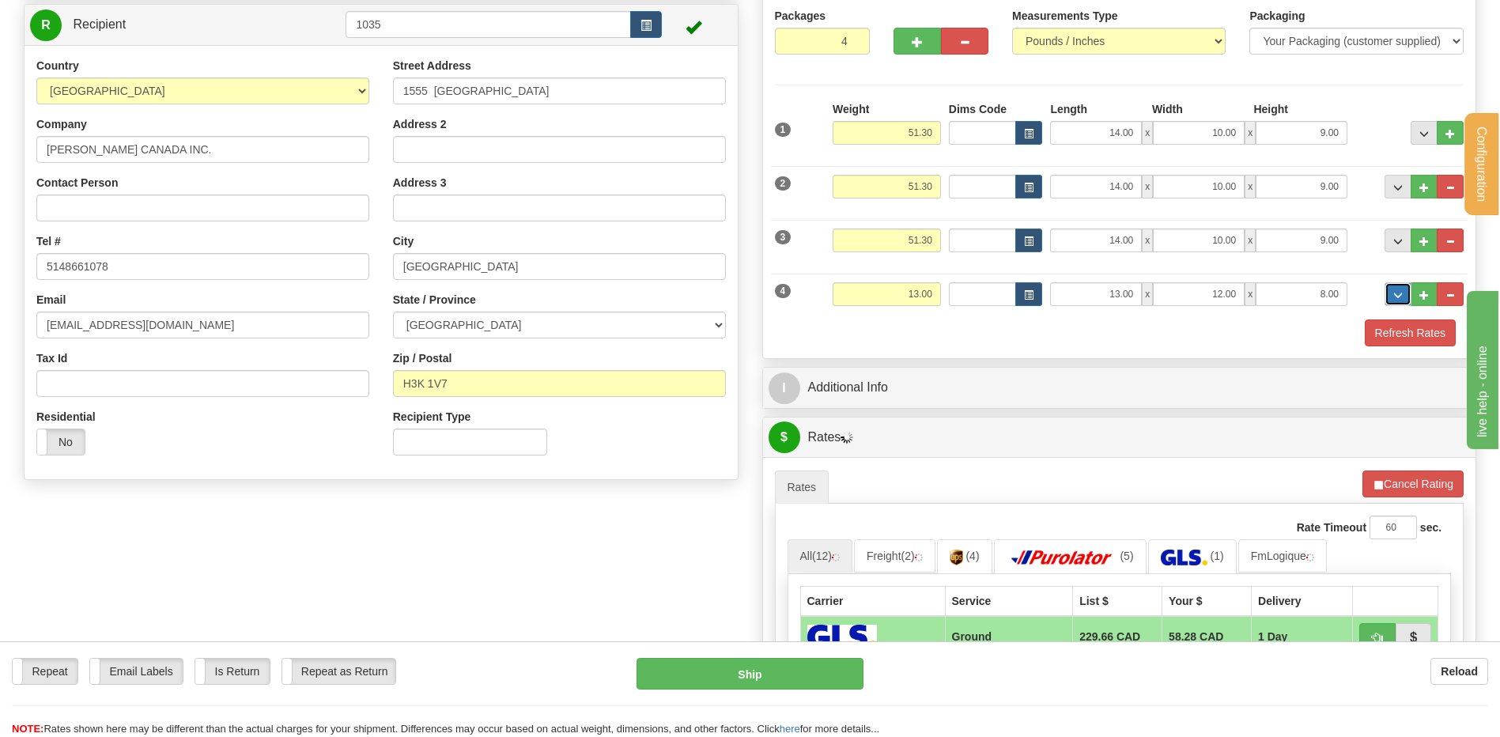
scroll to position [237, 0]
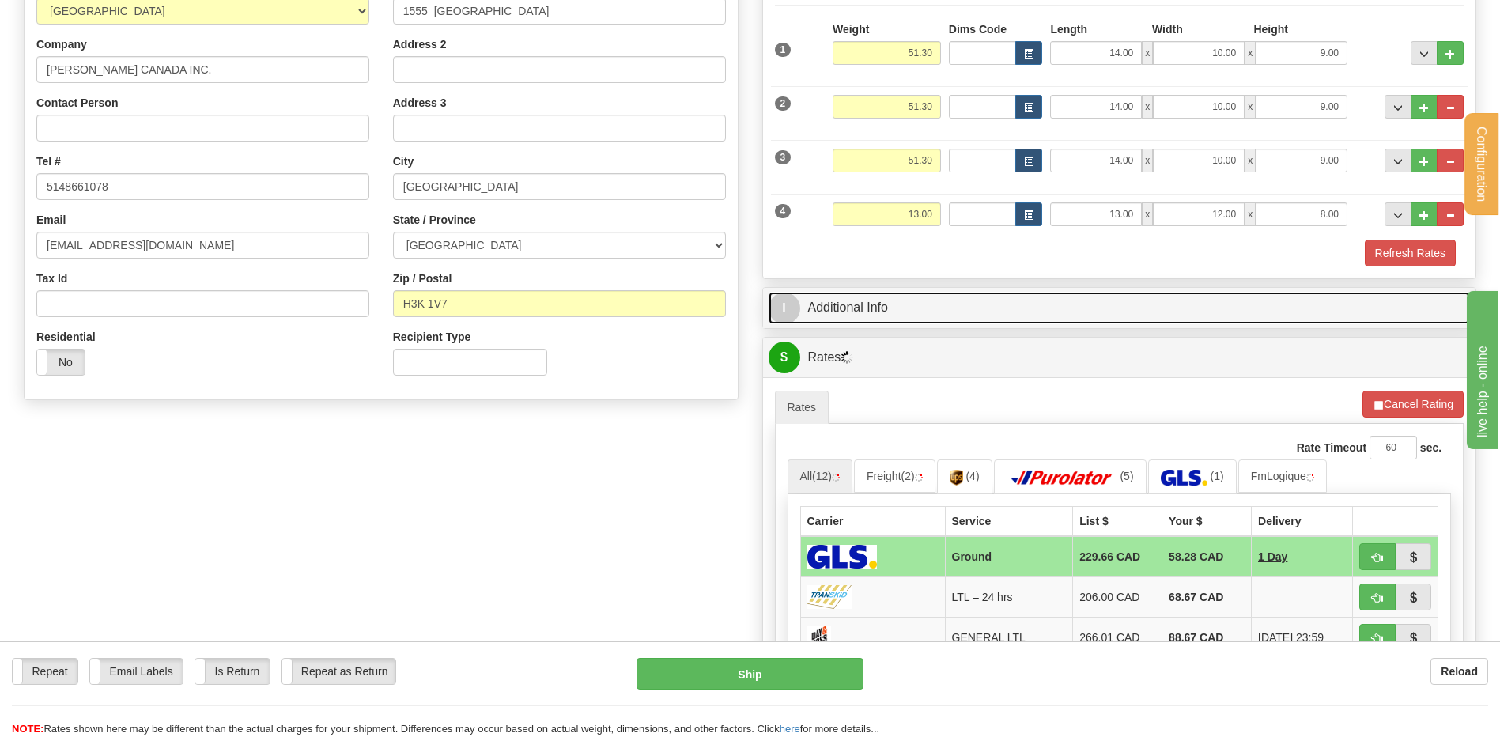
click at [928, 293] on link "I Additional Info" at bounding box center [1120, 308] width 702 height 32
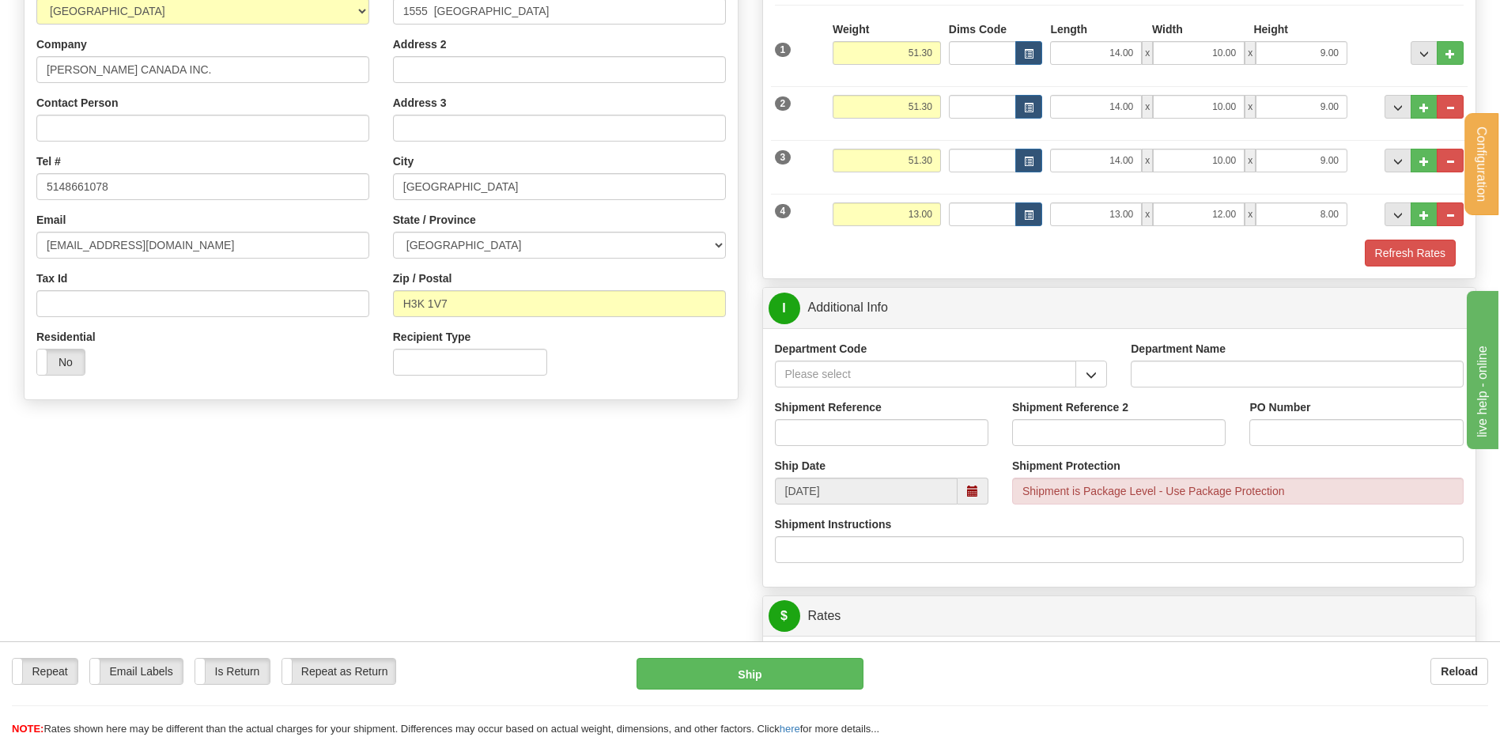
click at [1112, 362] on div "Department Code" at bounding box center [941, 370] width 357 height 59
click at [1091, 377] on span "button" at bounding box center [1091, 375] width 11 height 10
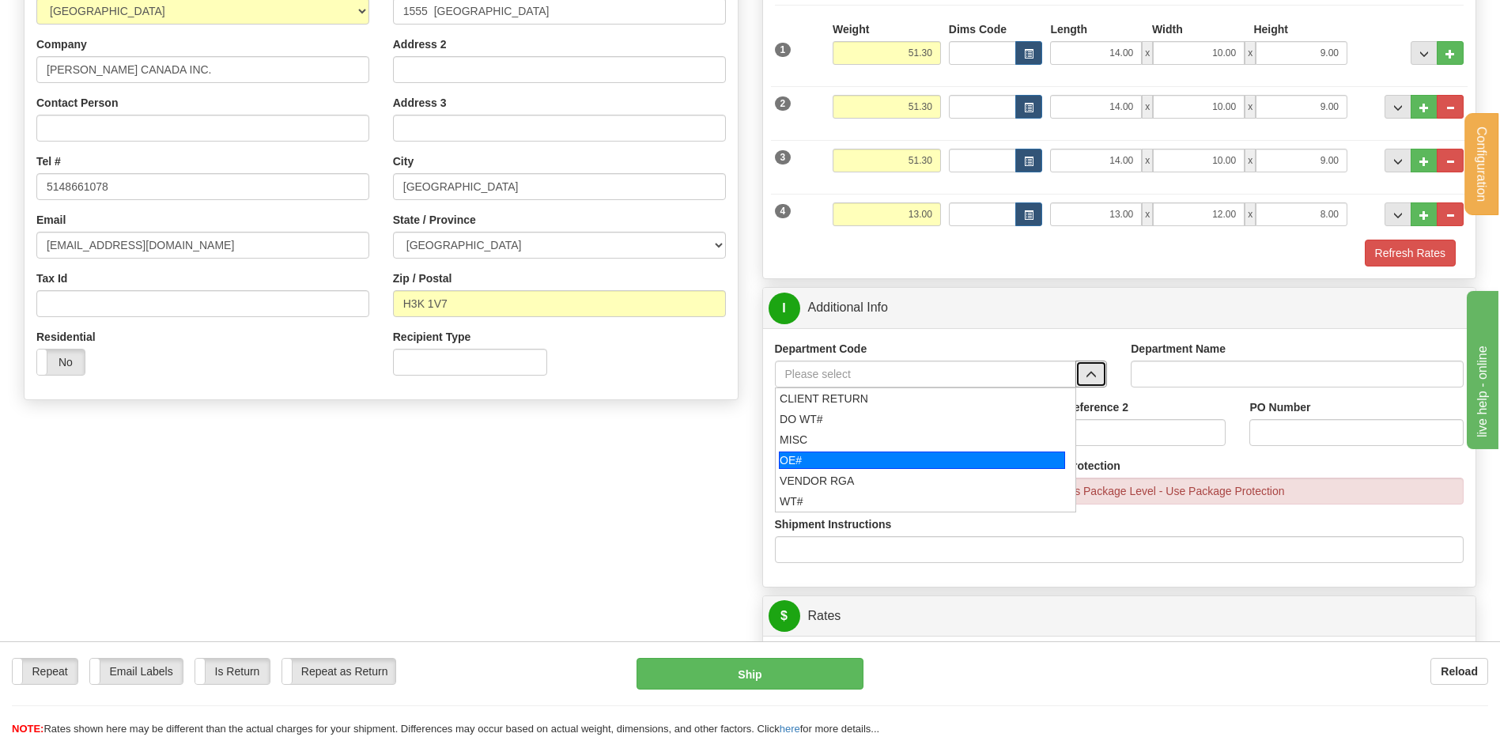
click at [913, 455] on div "OE#" at bounding box center [922, 460] width 286 height 17
type input "OE#"
type input "ORDERS"
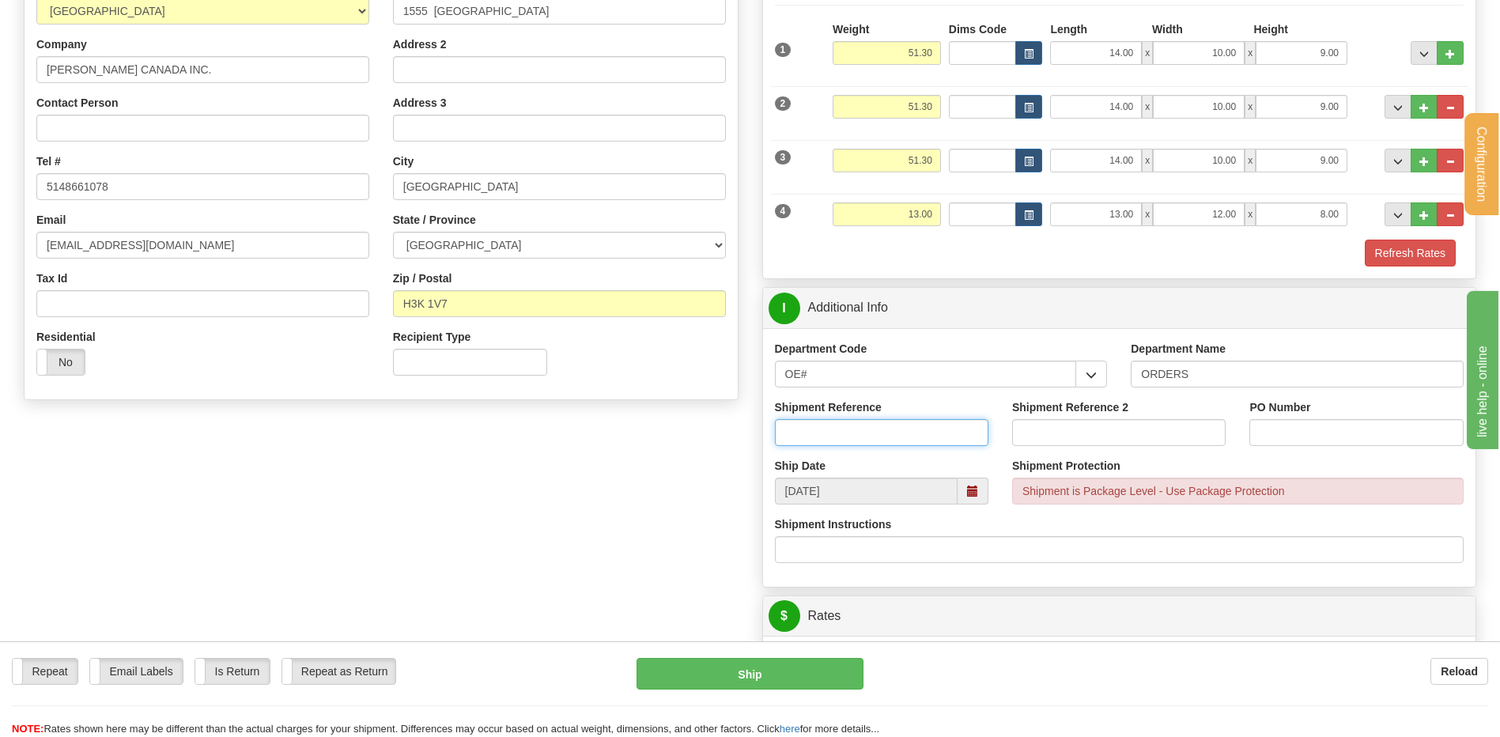
click at [906, 435] on input "Shipment Reference" at bounding box center [882, 432] width 214 height 27
type input "80005778-03 // 80006424-01 //"
click at [1279, 432] on input "PO Number" at bounding box center [1357, 432] width 214 height 27
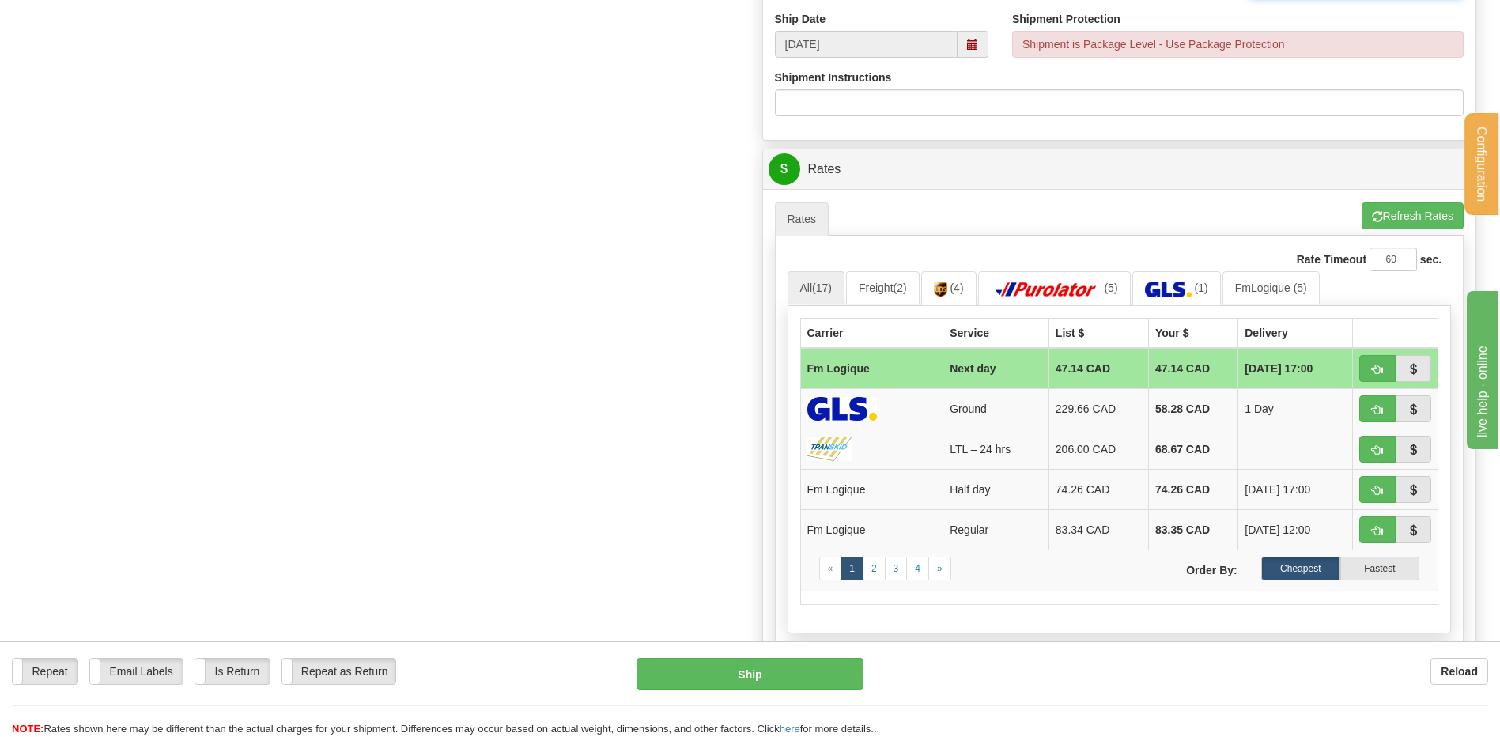
scroll to position [712, 0]
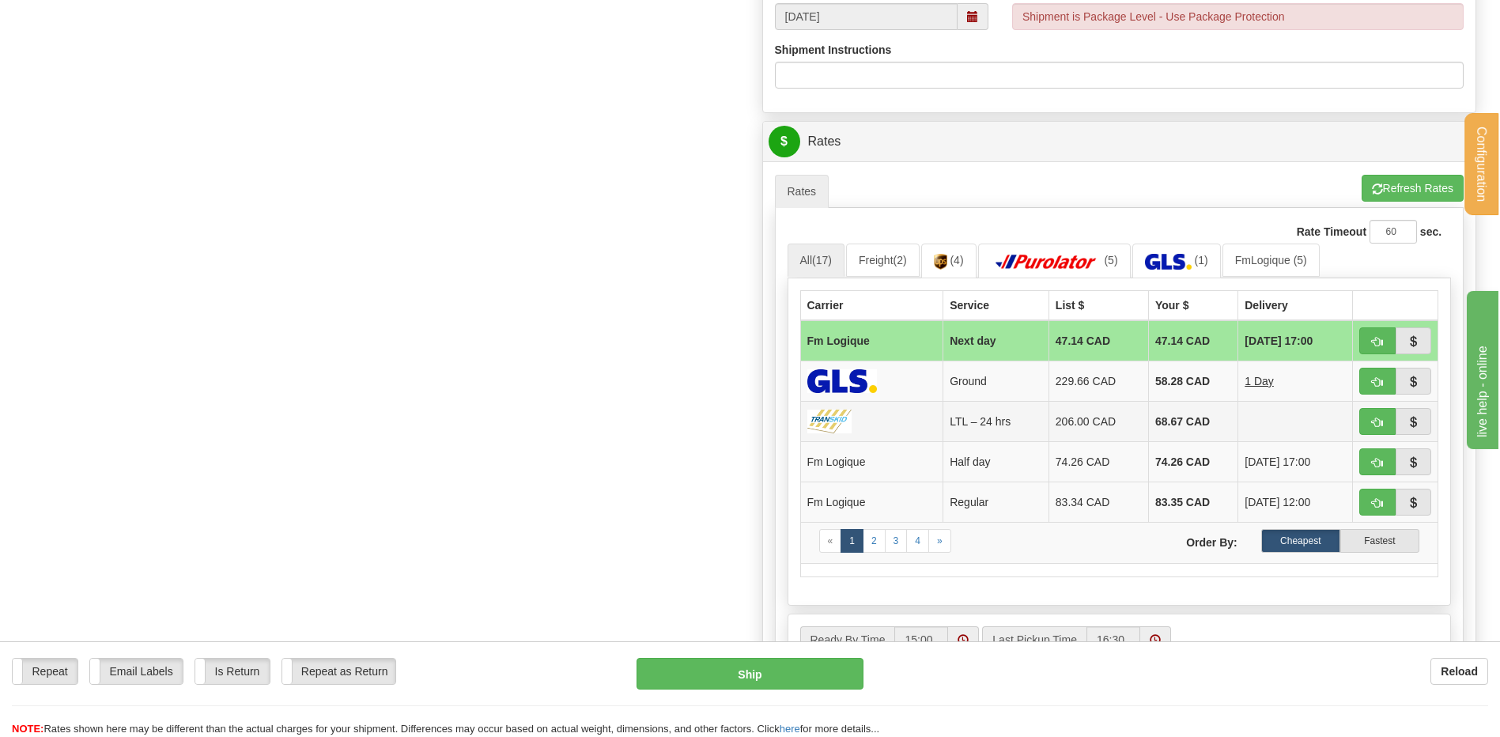
type input "10016626 // 10016641 //"
click at [1367, 338] on button "button" at bounding box center [1378, 340] width 36 height 27
type input "jour"
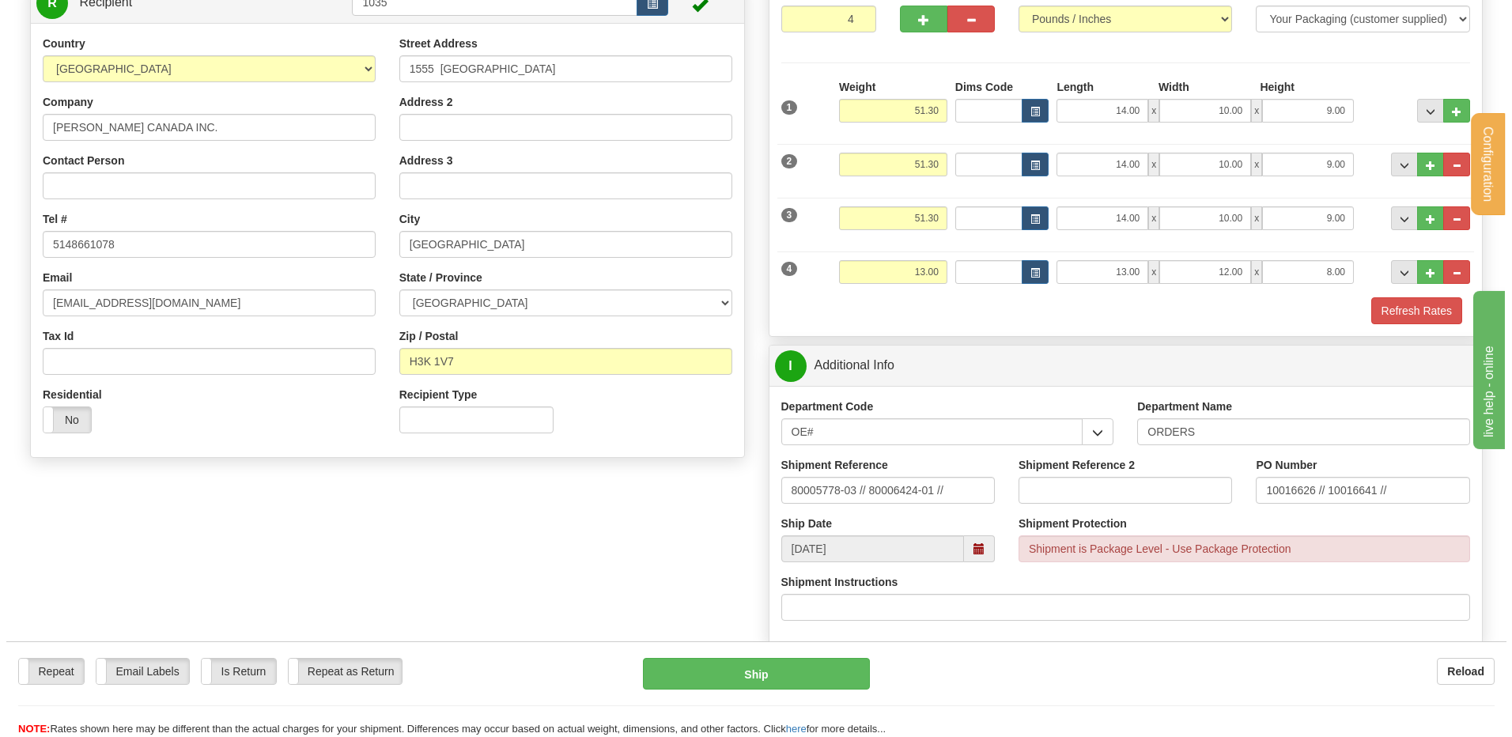
scroll to position [152, 0]
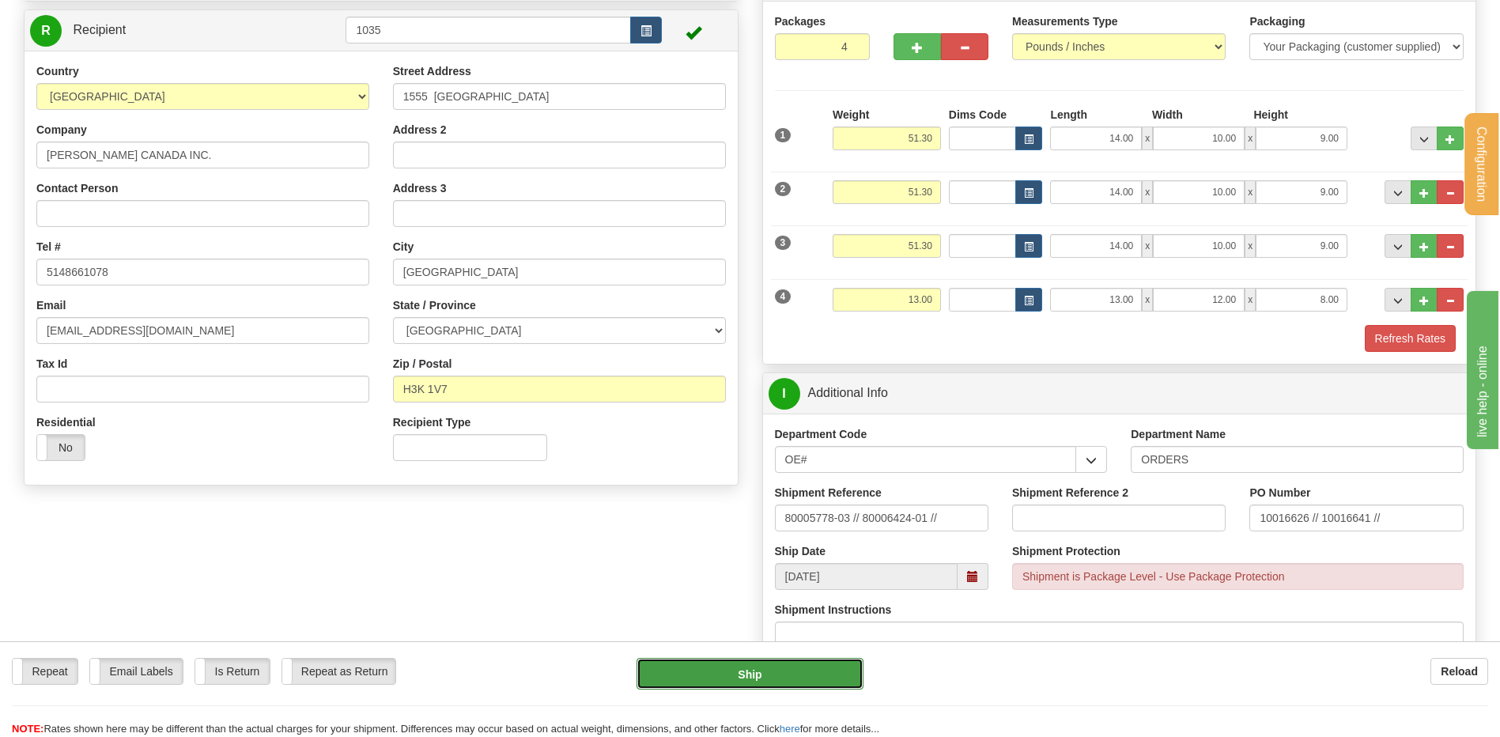
click at [761, 671] on button "Ship" at bounding box center [750, 674] width 226 height 32
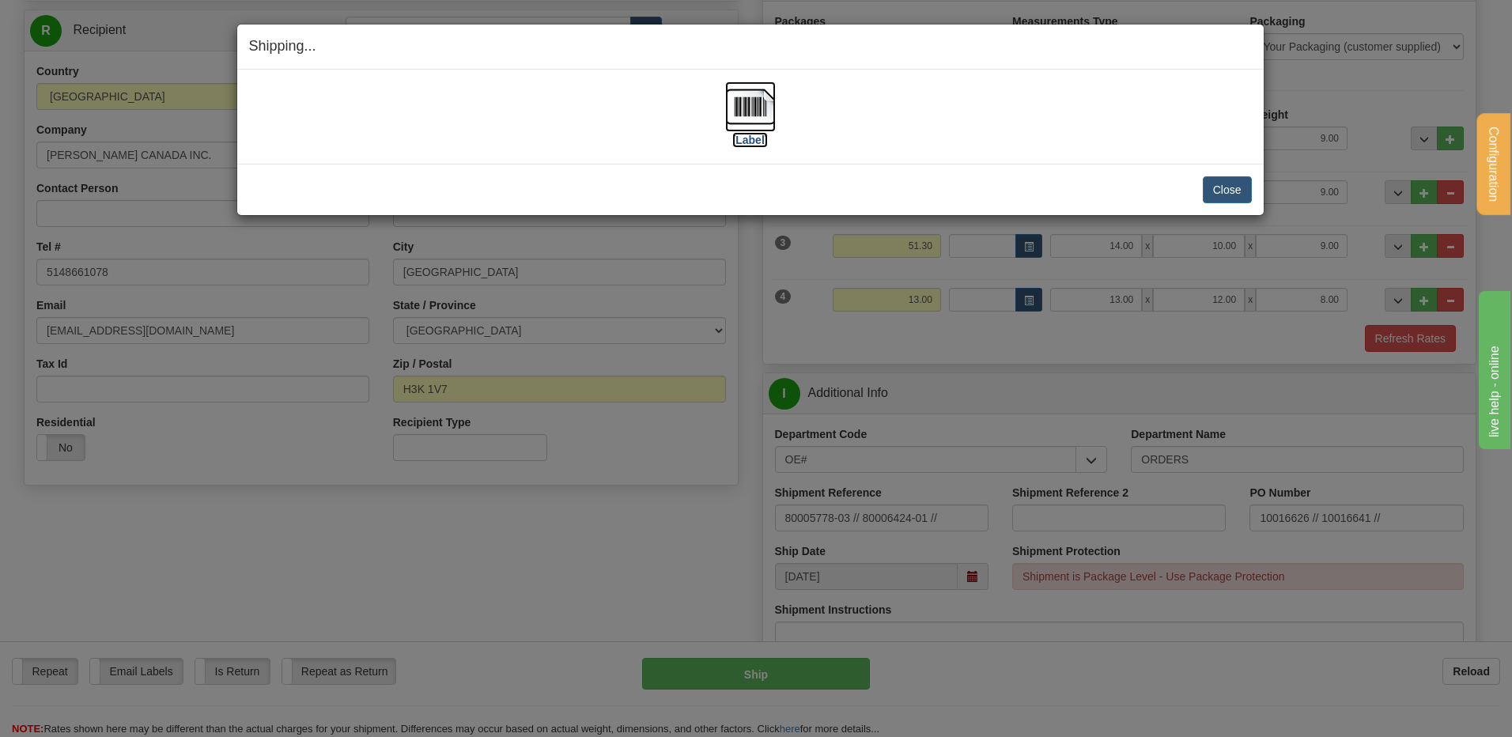
click at [765, 107] on img at bounding box center [750, 106] width 51 height 51
drag, startPoint x: 1209, startPoint y: 162, endPoint x: 1216, endPoint y: 180, distance: 19.5
click at [1212, 171] on div "Shipping... Your SHIPMENT will EXPIRE in [Label] IMPORTANT NOTICE Embassy / Con…" at bounding box center [750, 120] width 1028 height 192
click at [1217, 180] on button "Close" at bounding box center [1227, 189] width 49 height 27
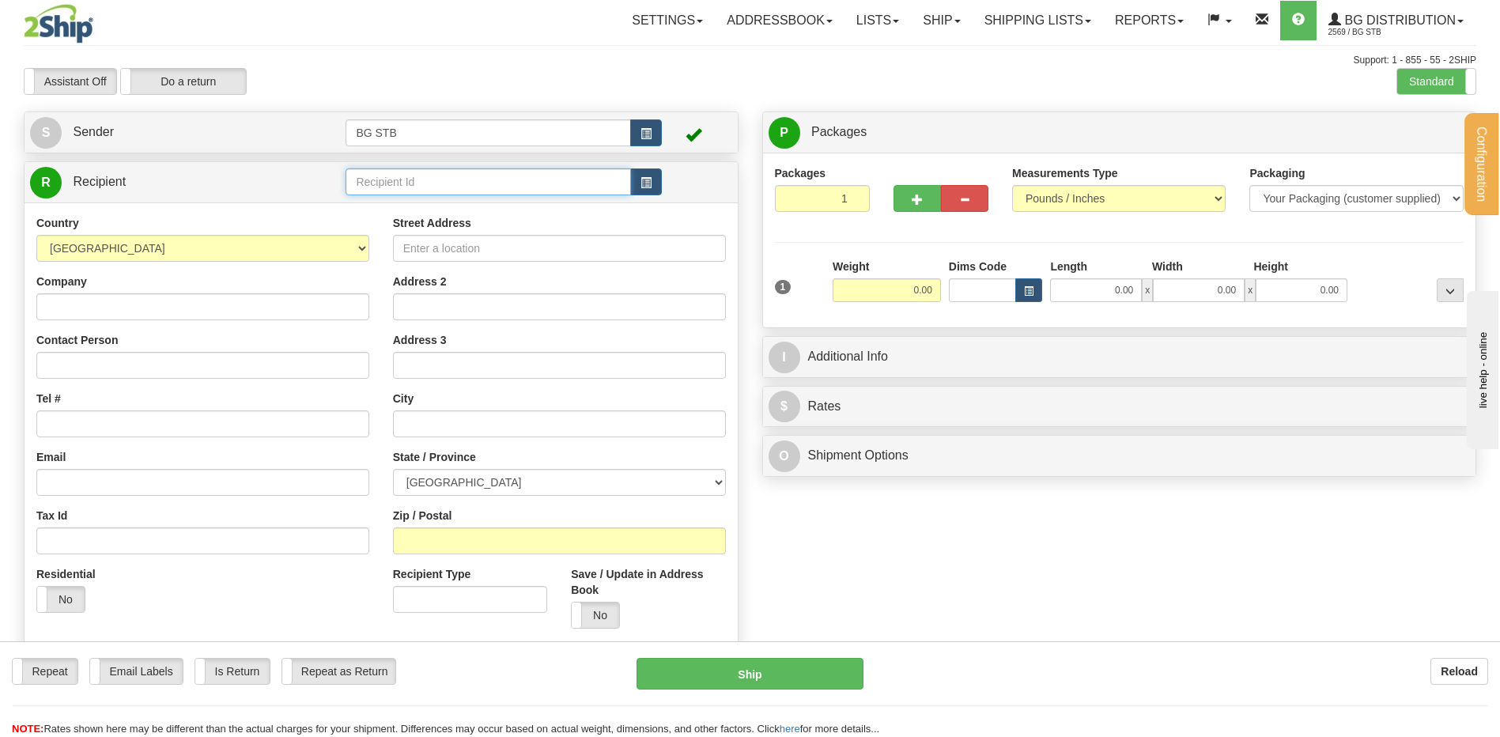
click at [455, 173] on input "text" at bounding box center [488, 181] width 285 height 27
type input "9588"
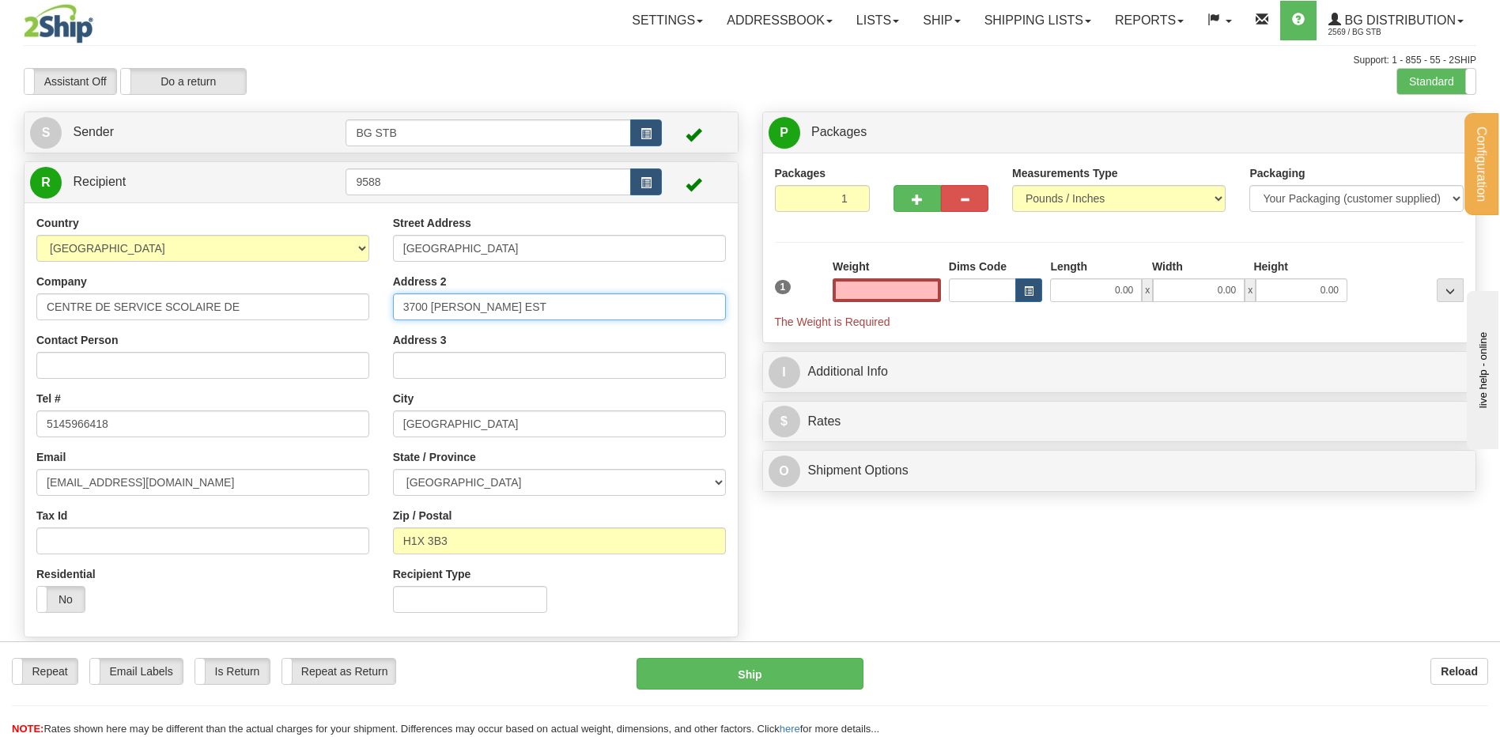
type input "0.00"
drag, startPoint x: 470, startPoint y: 305, endPoint x: 436, endPoint y: 313, distance: 34.9
click at [443, 312] on input "3700 RACHEL EST" at bounding box center [559, 306] width 333 height 27
type input "3"
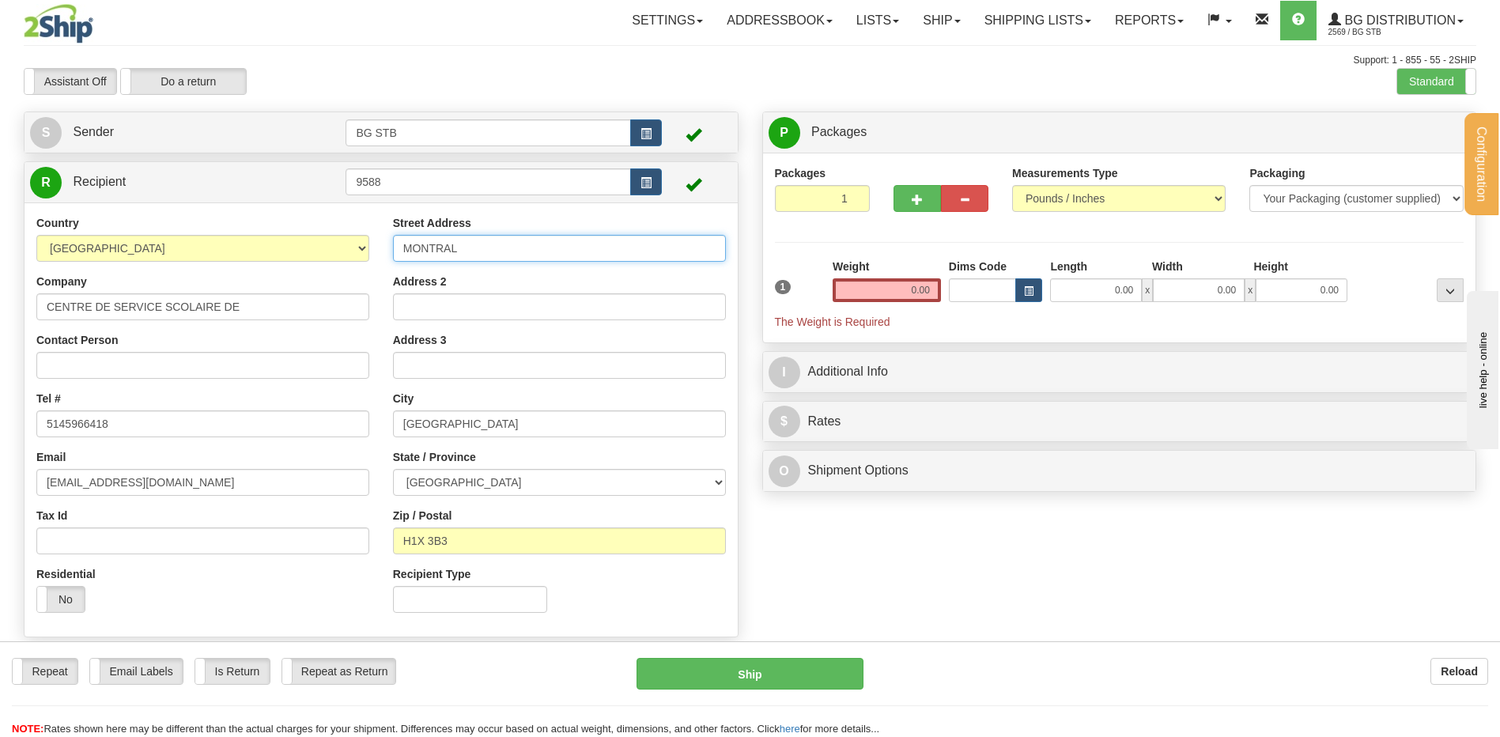
drag, startPoint x: 423, startPoint y: 247, endPoint x: 338, endPoint y: 244, distance: 85.4
click at [338, 244] on div "Country AFGHANISTAN ALAND ISLANDS ALBANIA ALGERIA AMERICAN SAMOA ANDORRA ANGOLA…" at bounding box center [381, 420] width 713 height 410
type input "AL"
drag, startPoint x: 456, startPoint y: 247, endPoint x: 351, endPoint y: 245, distance: 105.2
click at [354, 245] on div "Country AFGHANISTAN ALAND ISLANDS ALBANIA ALGERIA AMERICAN SAMOA ANDORRA ANGOLA…" at bounding box center [381, 420] width 713 height 410
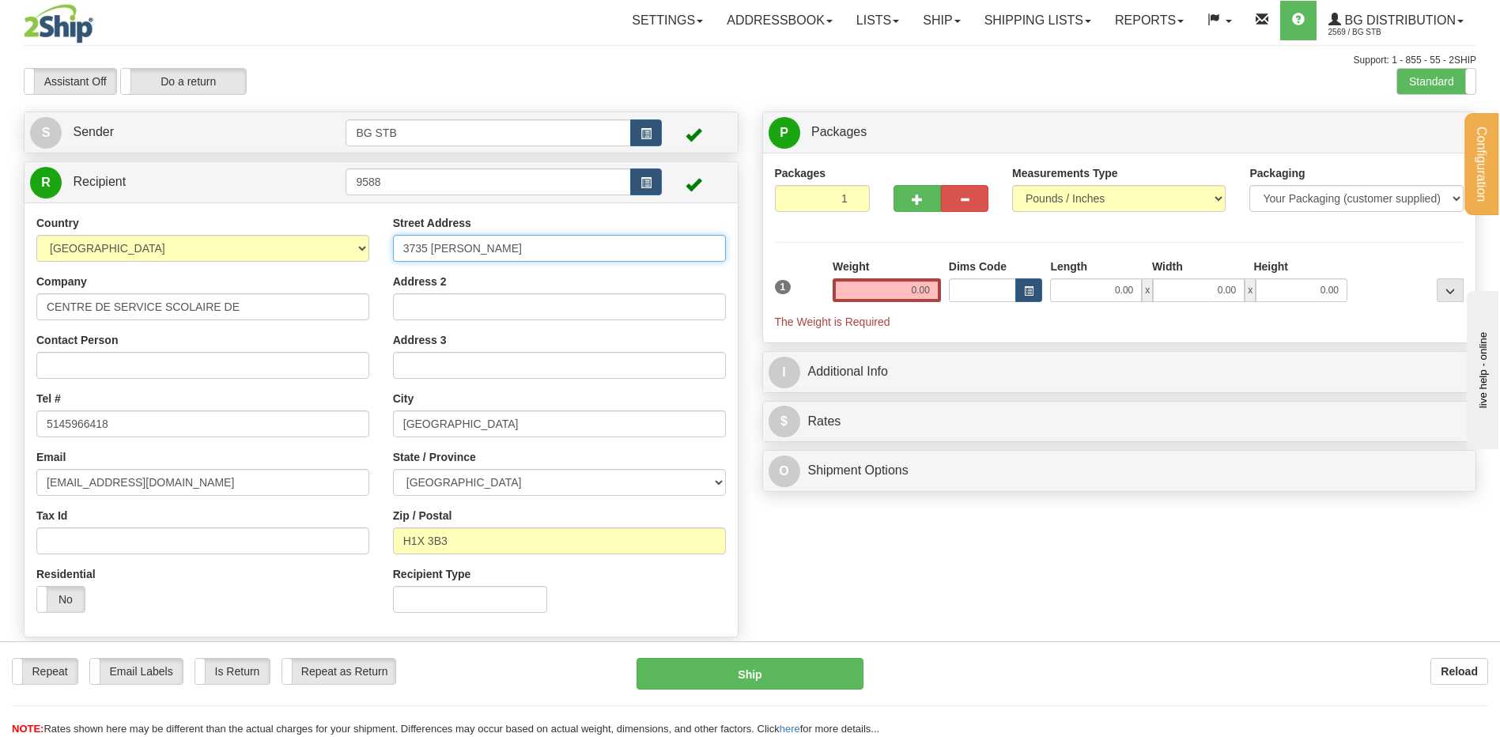
type input "3735 DROLET"
click at [441, 344] on label "Address 3" at bounding box center [420, 340] width 54 height 16
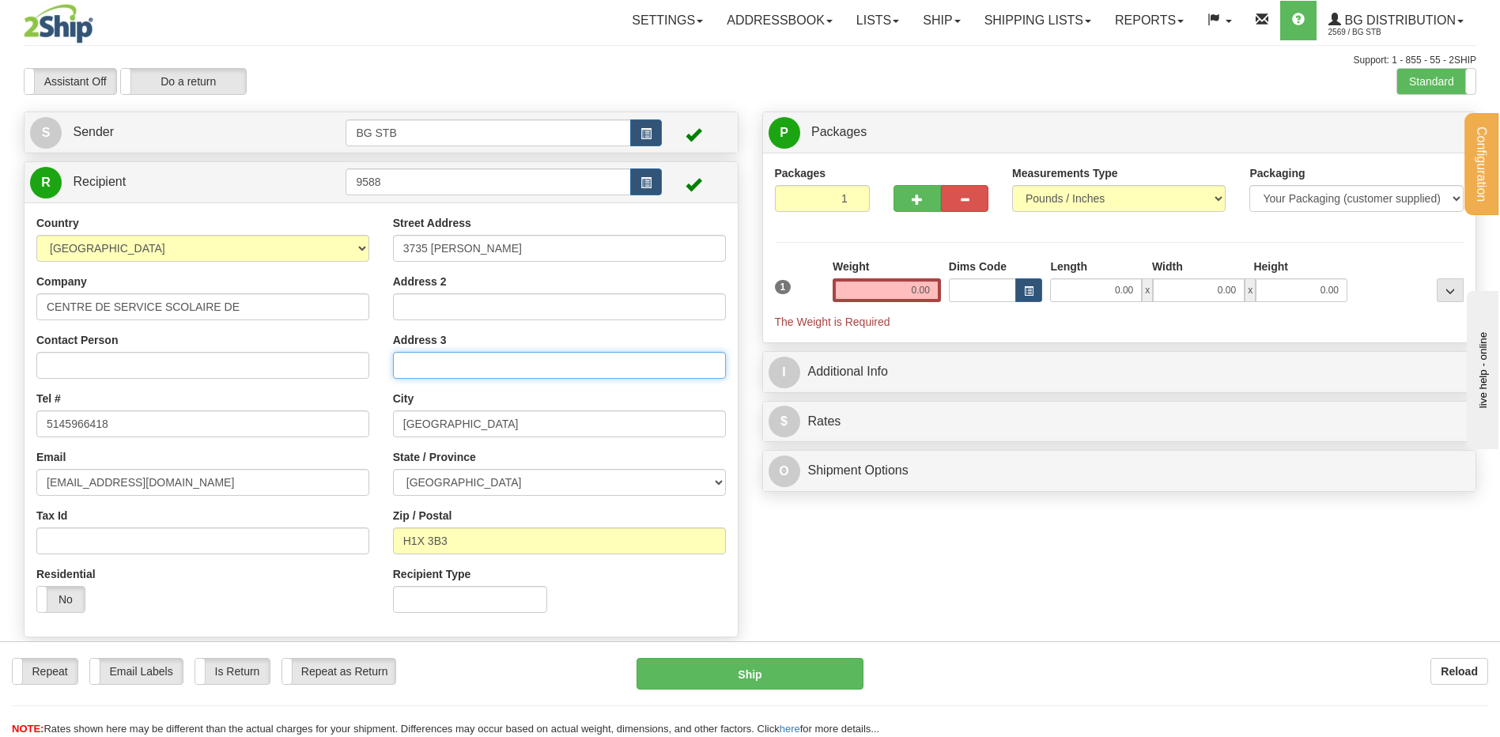
click at [441, 352] on input "Address 3" at bounding box center [559, 365] width 333 height 27
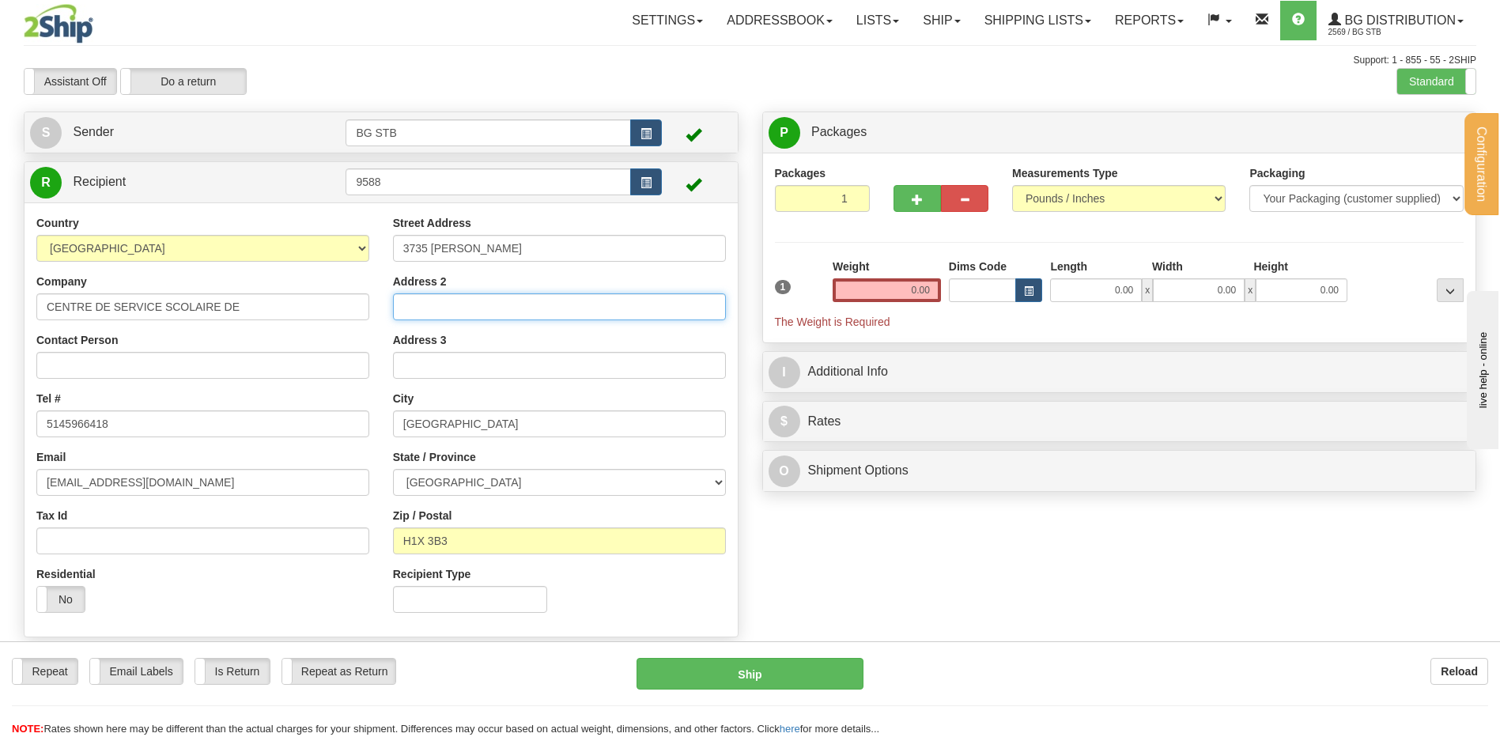
click at [444, 314] on input "Address 2" at bounding box center [559, 306] width 333 height 27
type input "EDIFICE DES PINS"
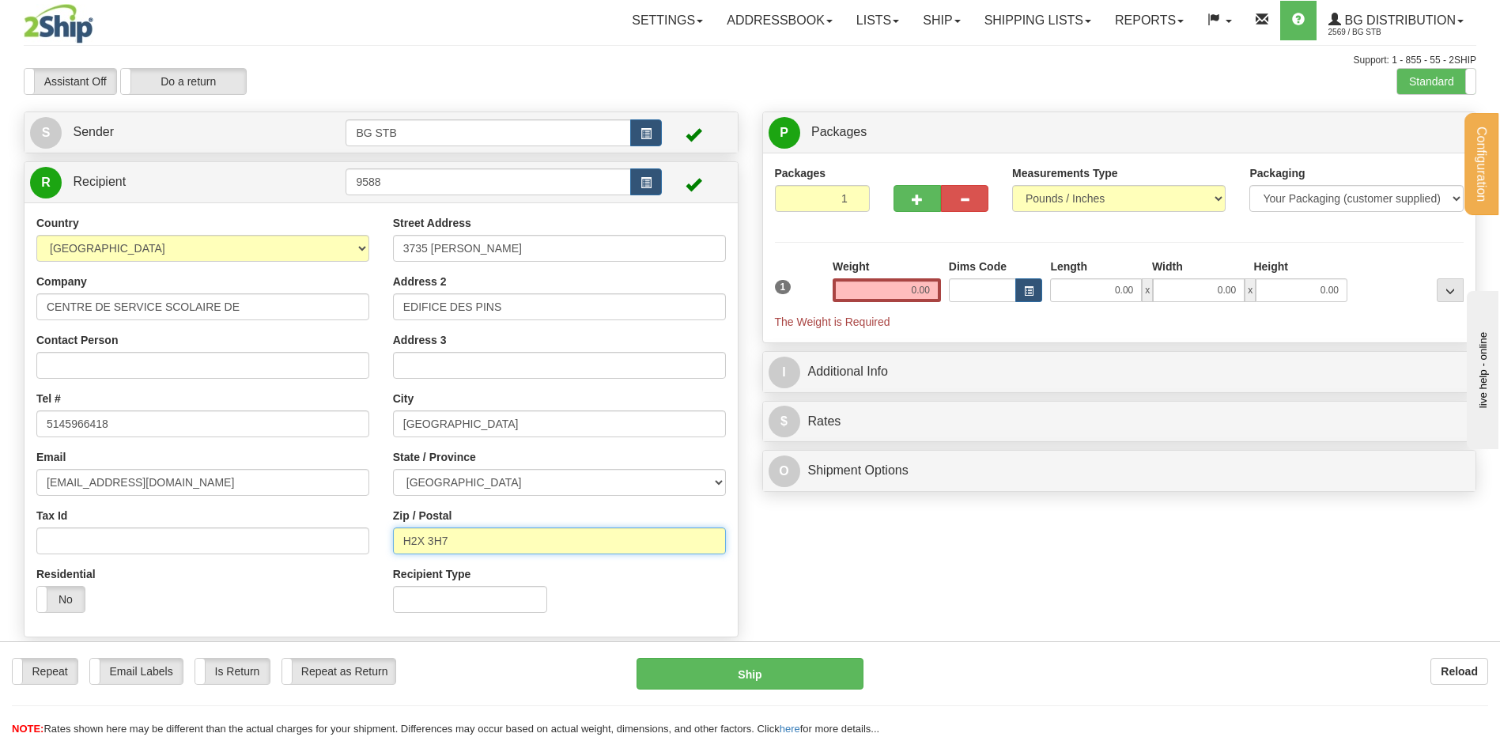
type input "H2X 3H7"
click at [872, 297] on input "0.00" at bounding box center [887, 290] width 108 height 24
type input "6.45"
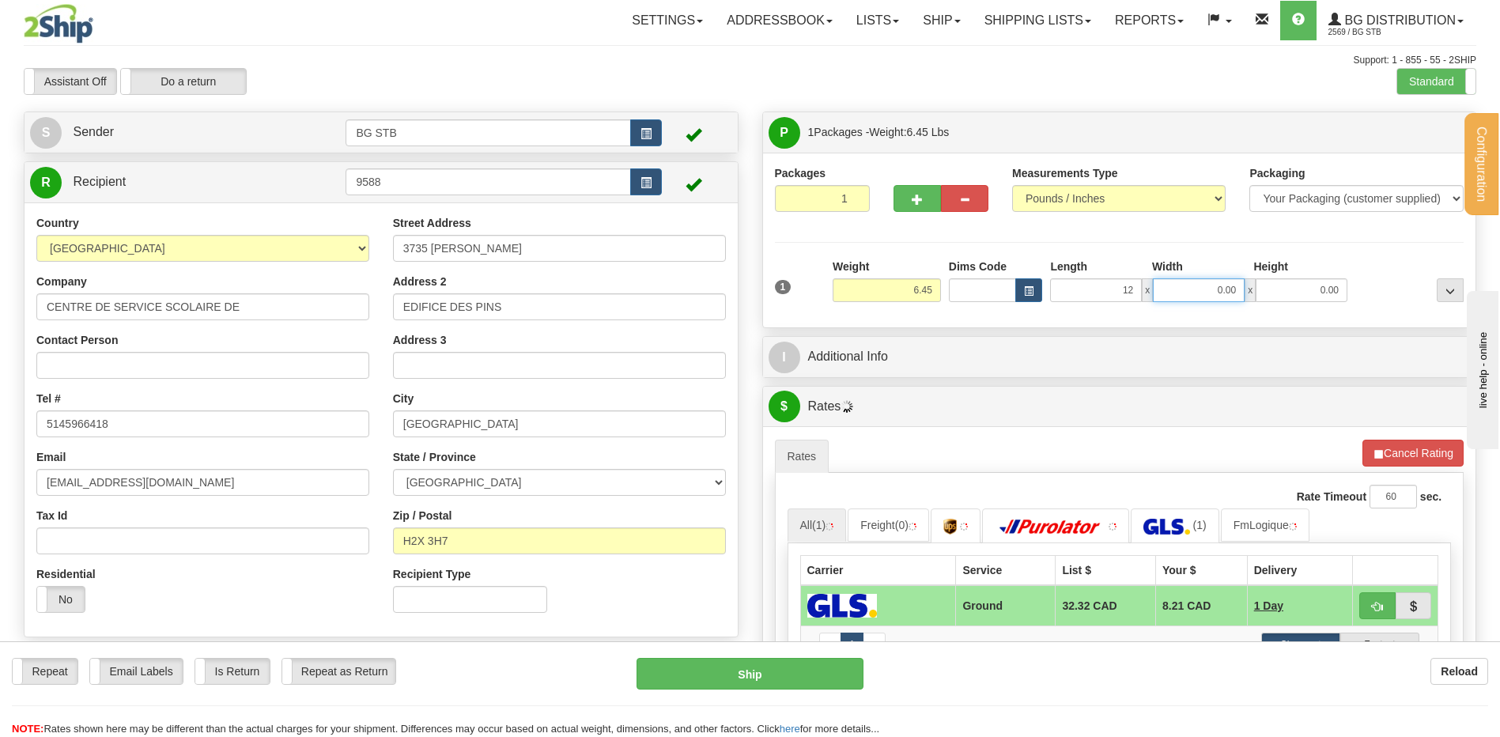
type input "12.00"
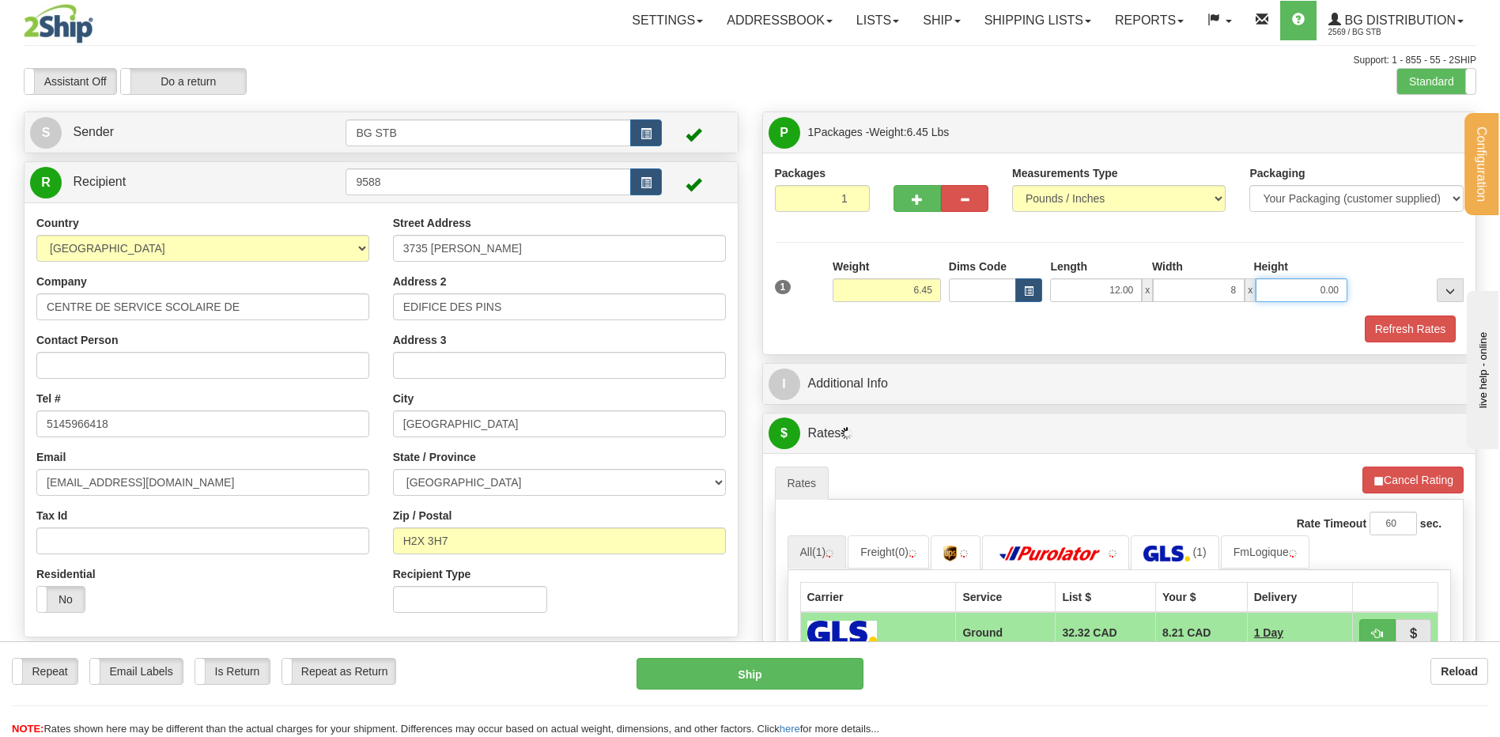
type input "8.00"
type input "6.00"
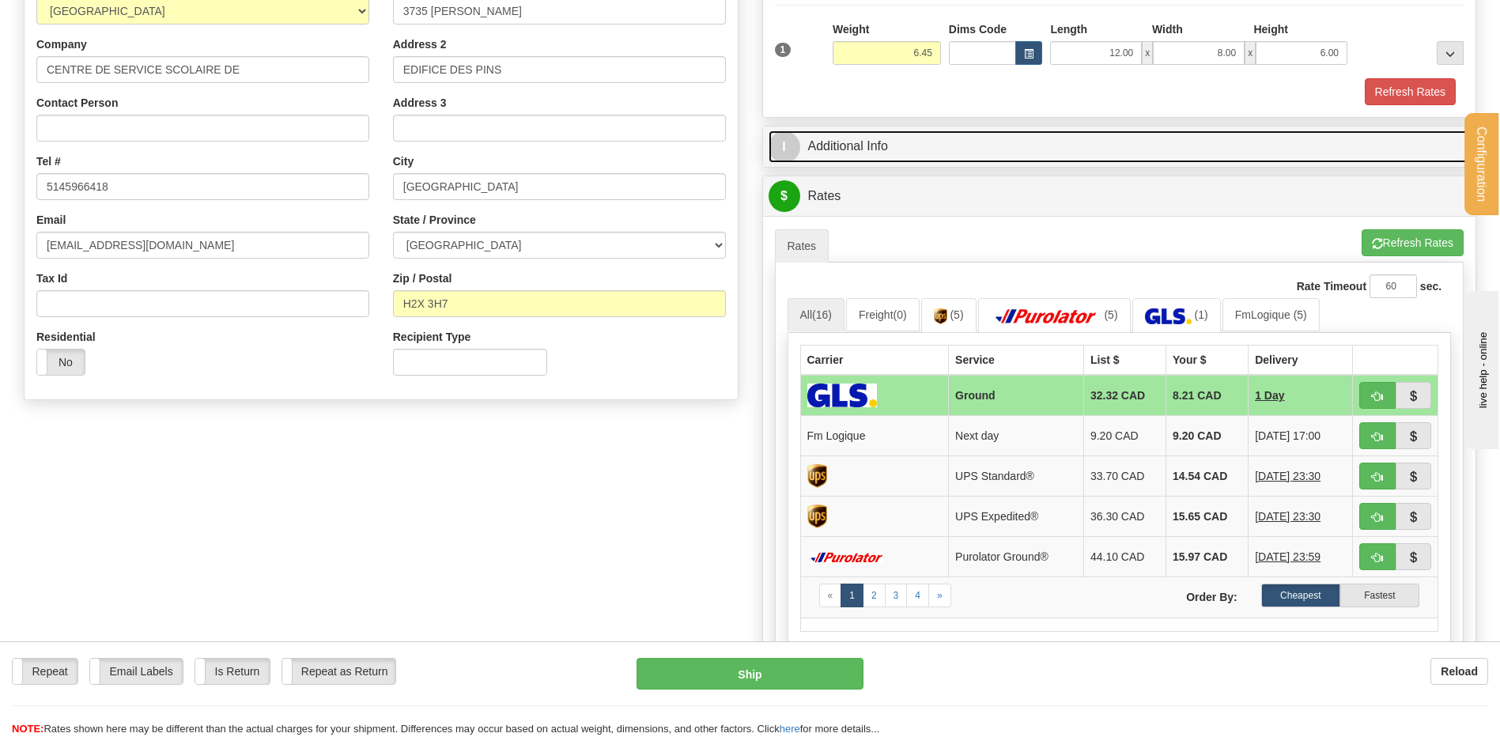
click at [940, 142] on link "I Additional Info" at bounding box center [1120, 146] width 702 height 32
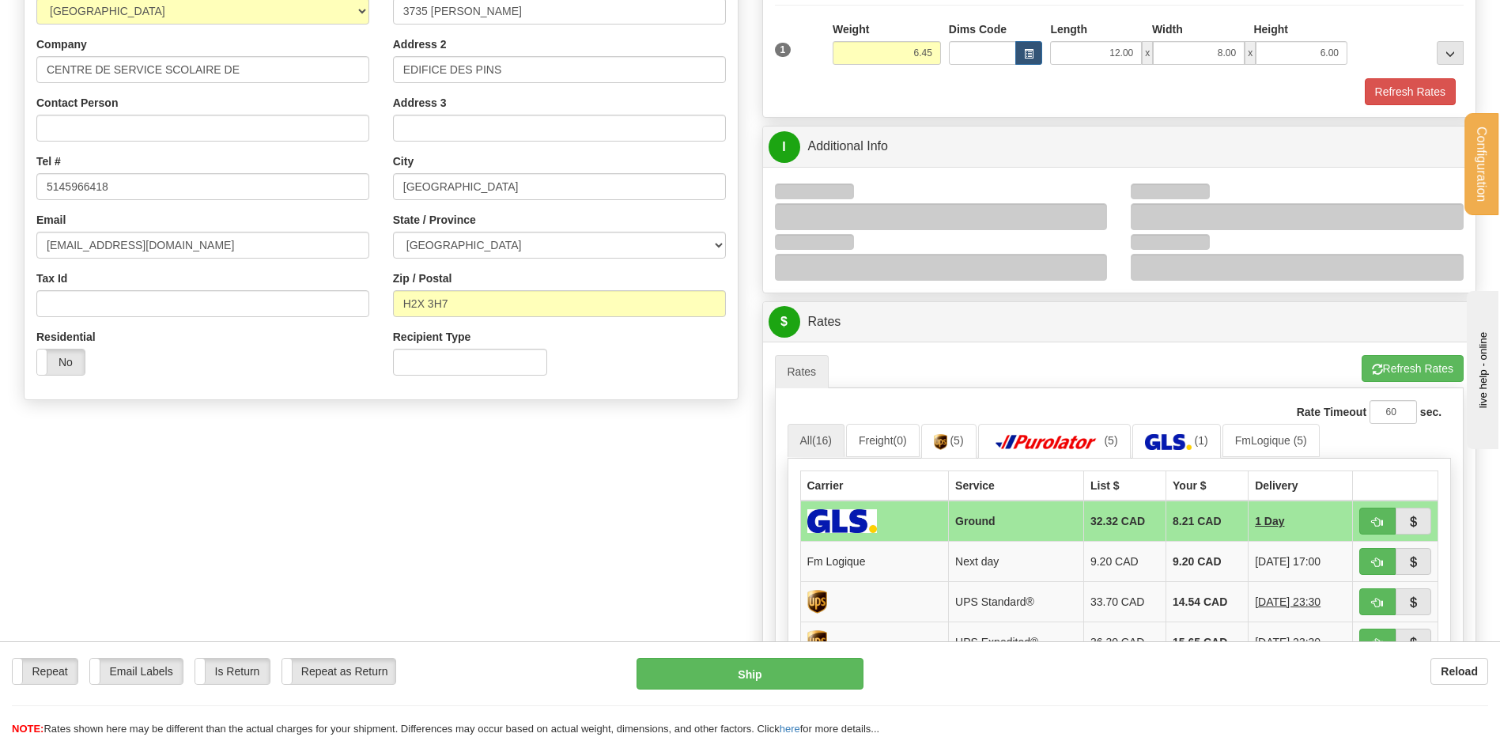
click at [1064, 214] on div at bounding box center [941, 216] width 333 height 27
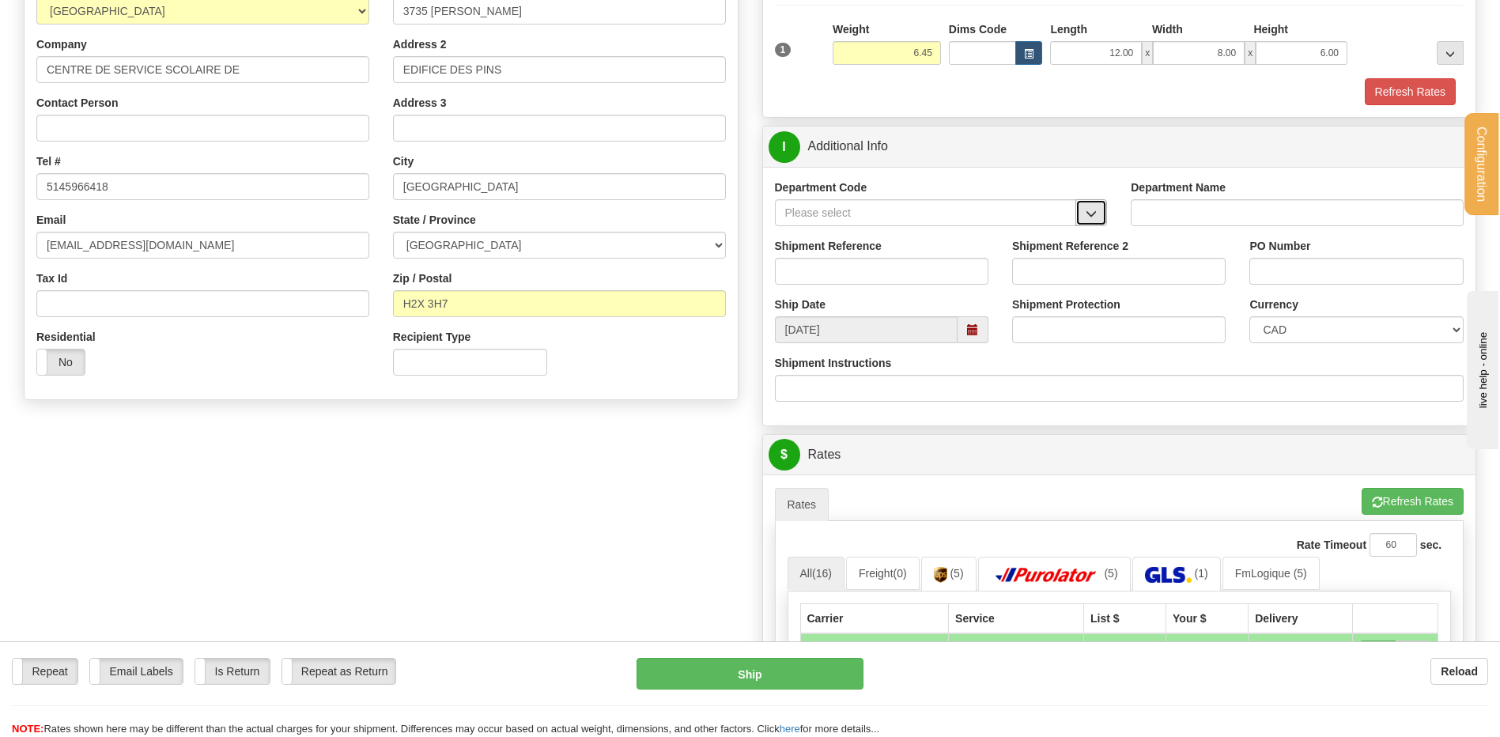
click at [1087, 214] on span "button" at bounding box center [1091, 214] width 11 height 10
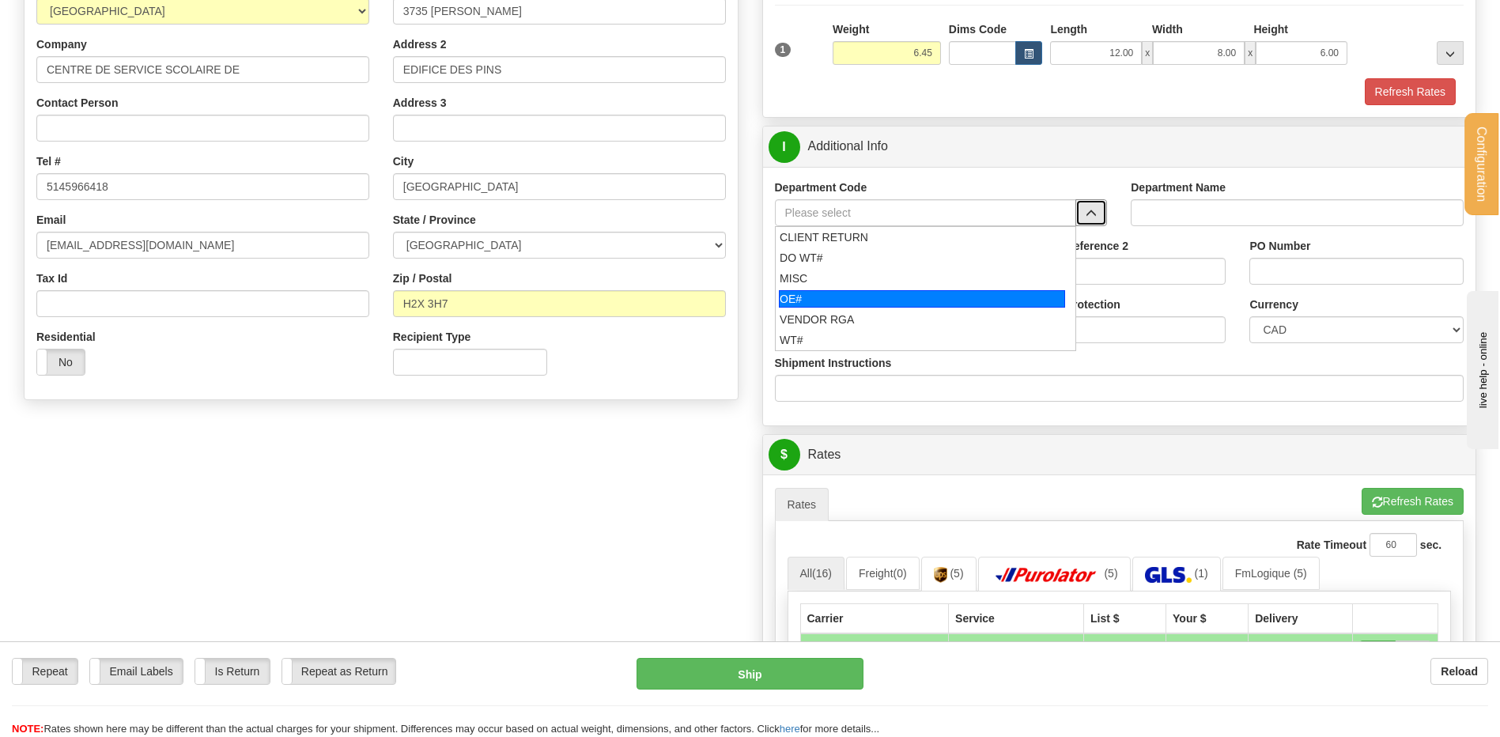
click at [853, 293] on div "OE#" at bounding box center [922, 298] width 286 height 17
type input "OE#"
type input "ORDERS"
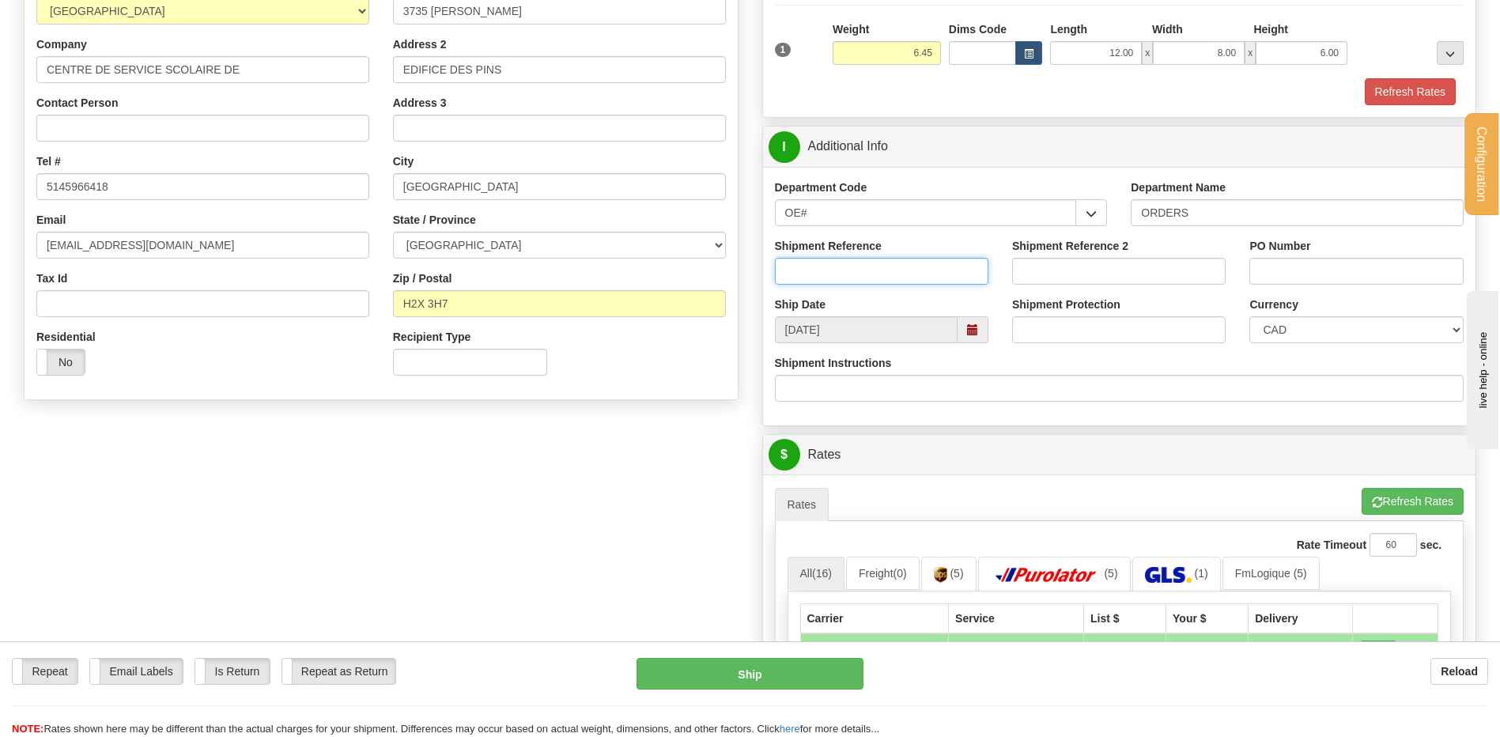
click at [849, 259] on input "Shipment Reference" at bounding box center [882, 271] width 214 height 27
type input "80006511-00"
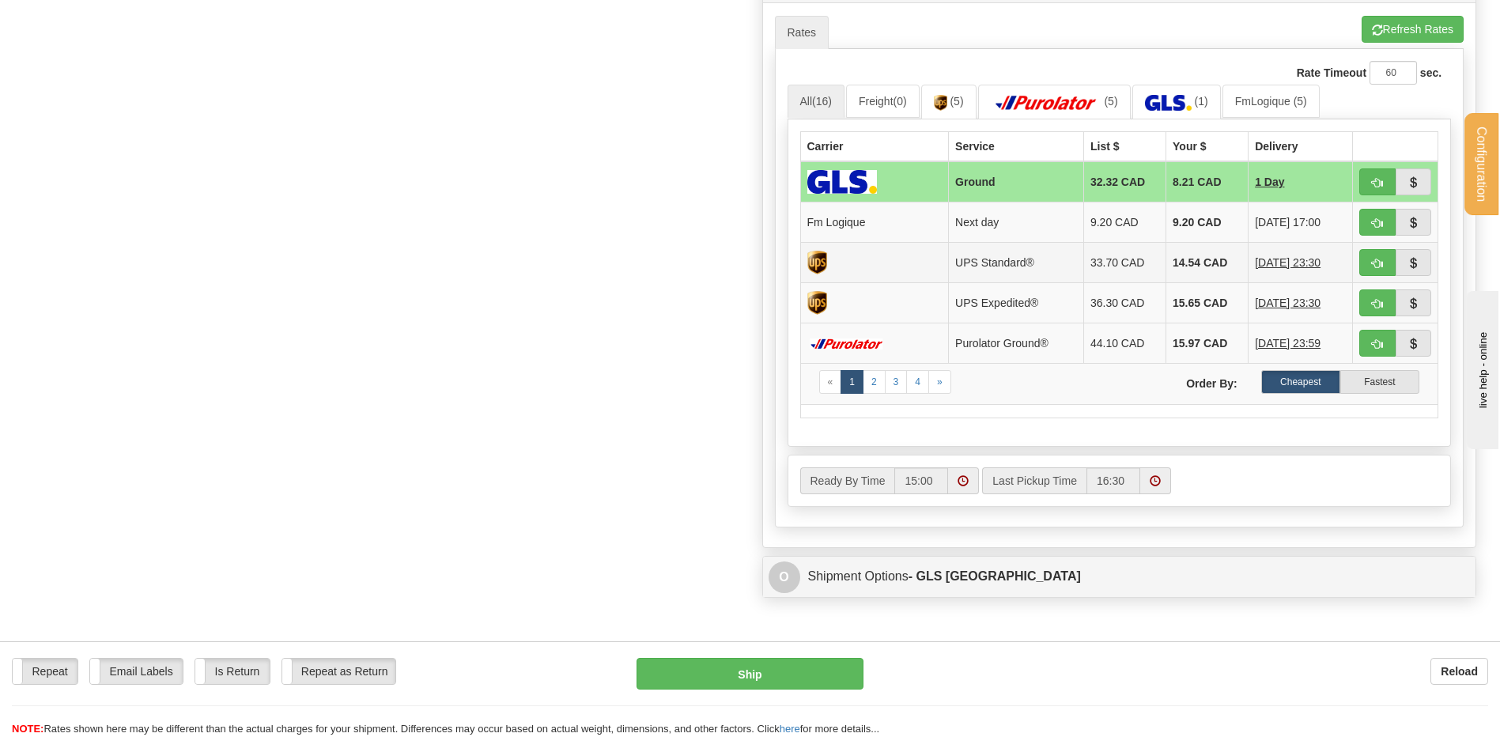
scroll to position [712, 0]
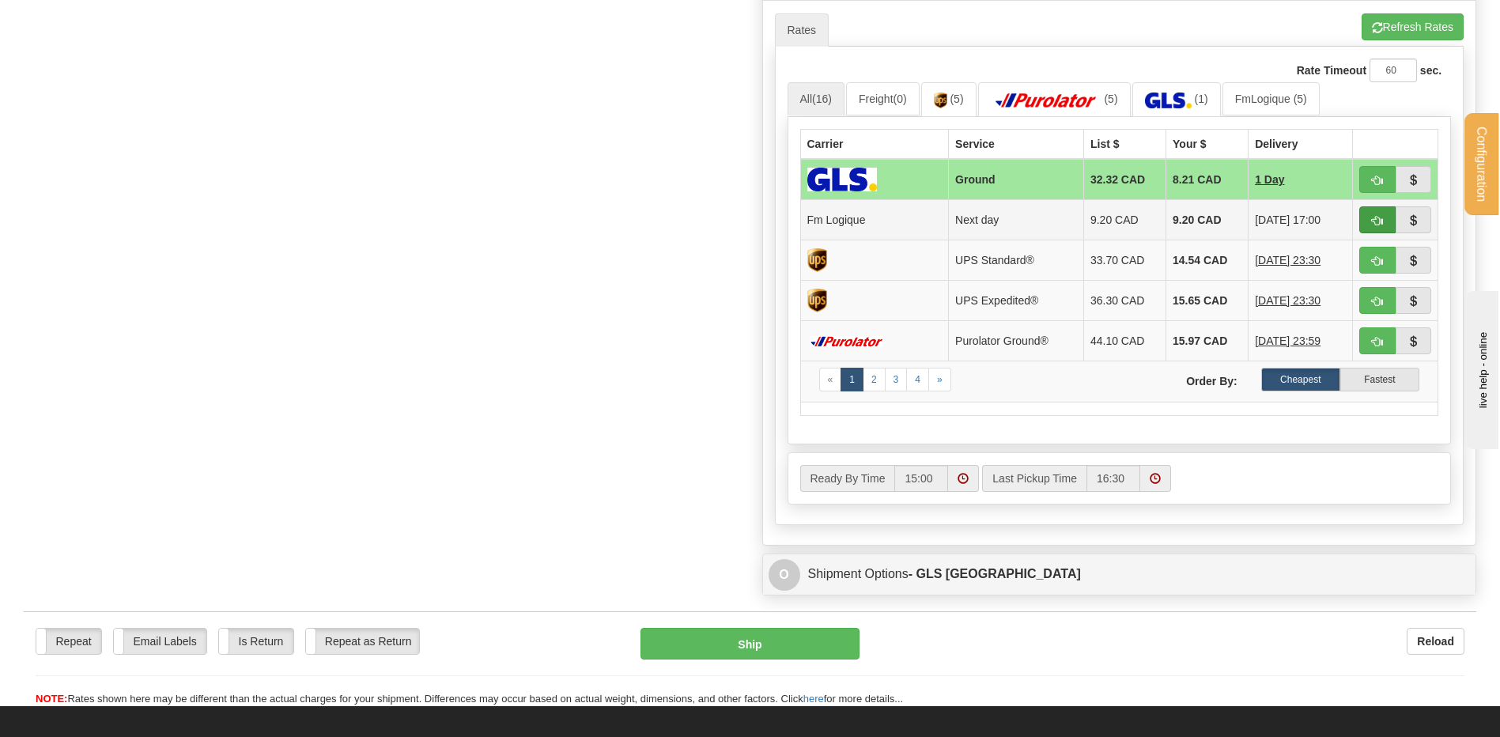
type input "MG2526-0149"
click at [1382, 217] on span "button" at bounding box center [1377, 221] width 11 height 10
type input "jour"
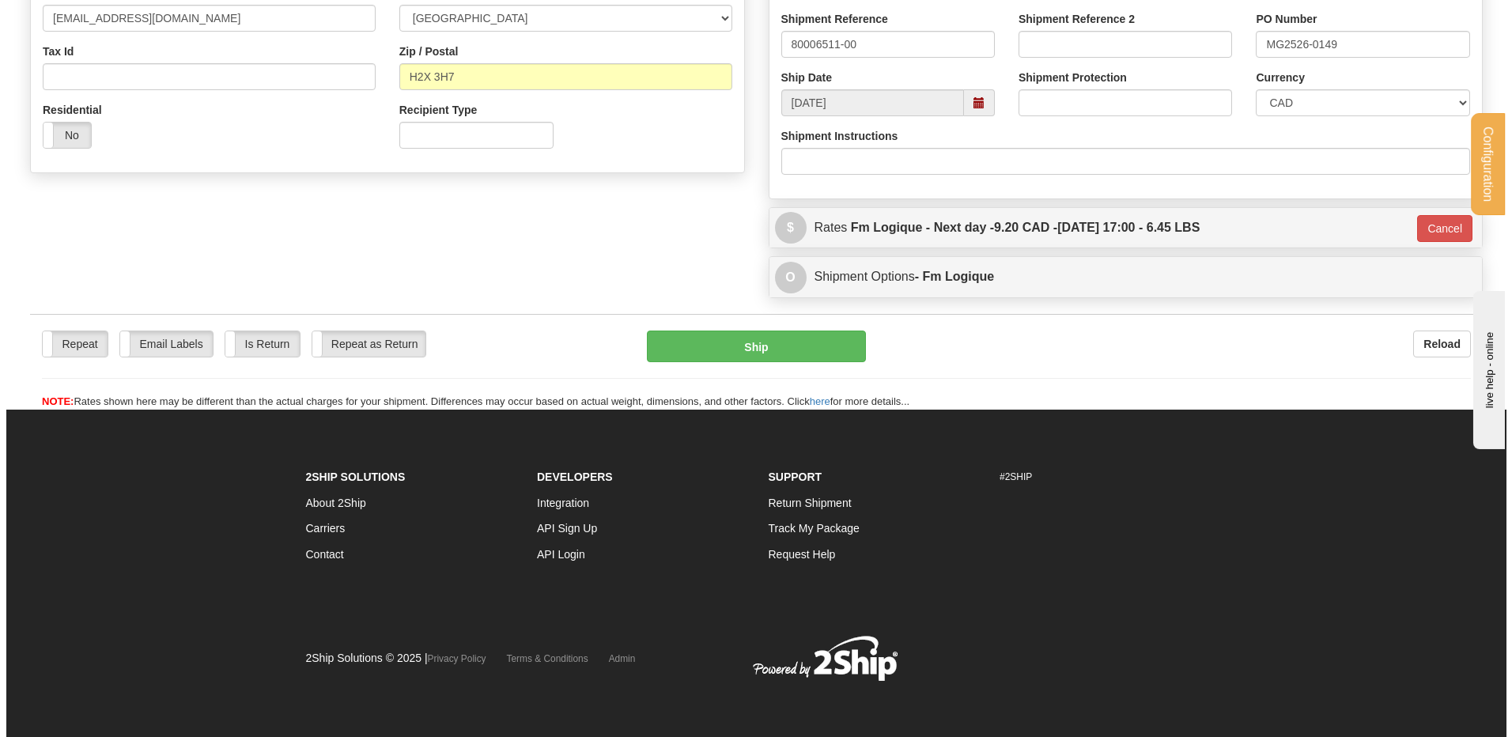
scroll to position [465, 0]
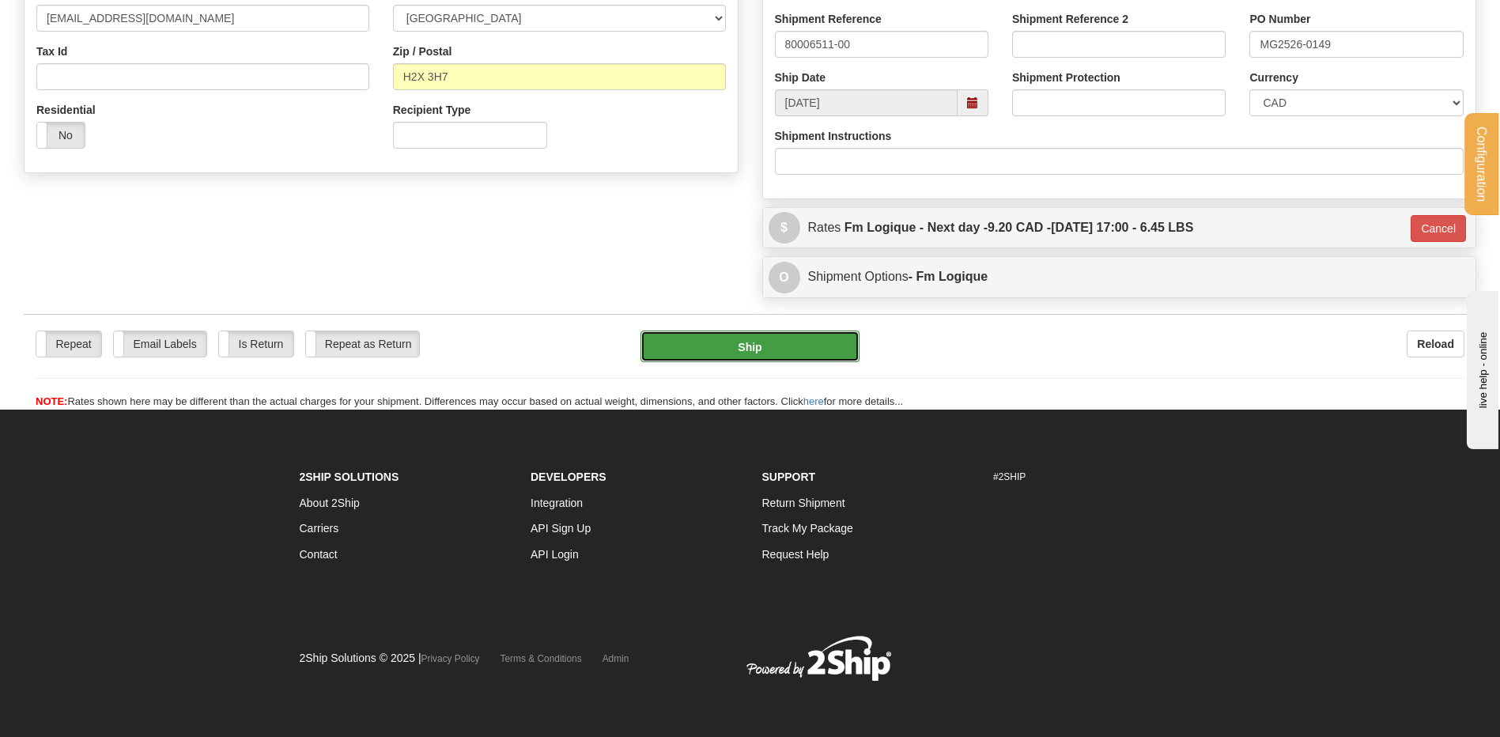
click at [746, 346] on button "Ship" at bounding box center [750, 347] width 218 height 32
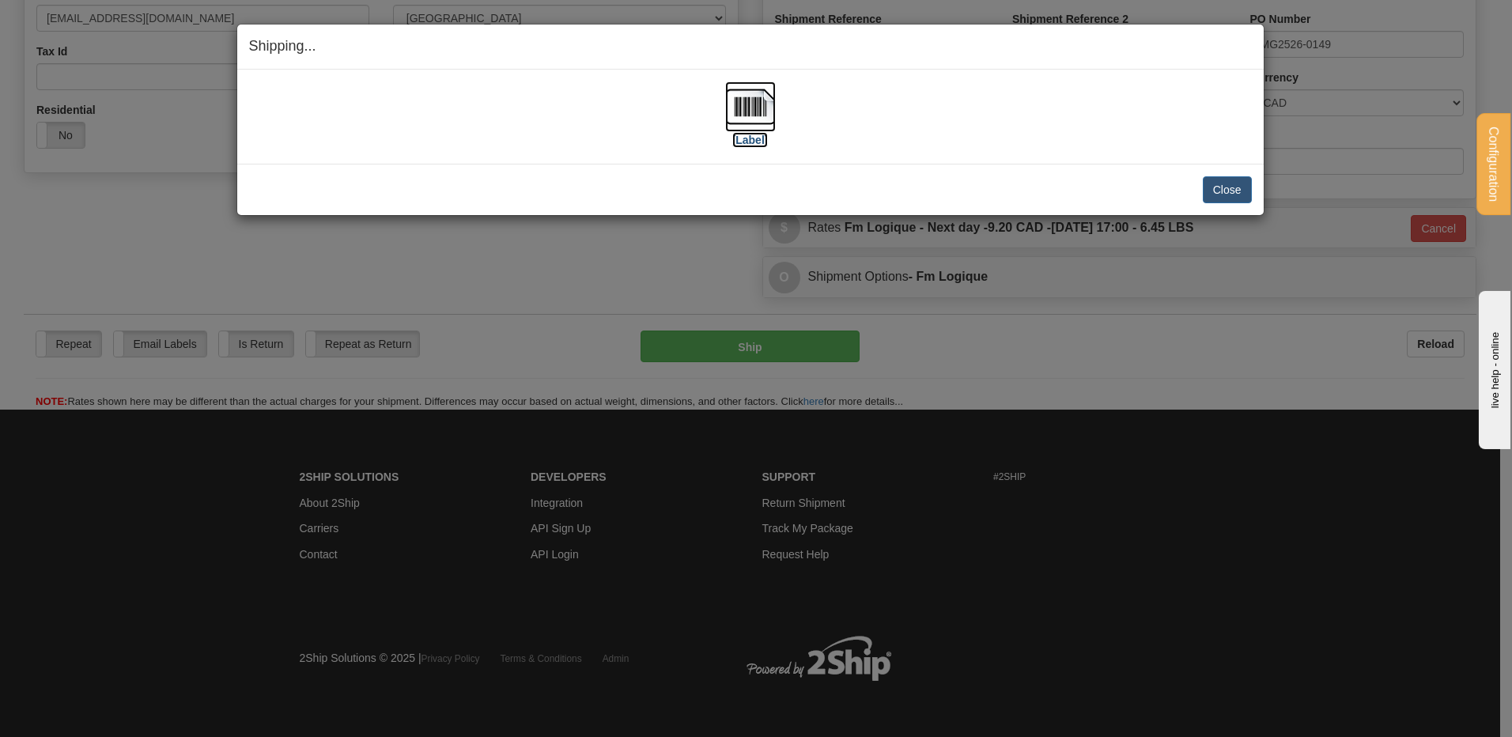
click at [743, 109] on img at bounding box center [750, 106] width 51 height 51
click at [1233, 183] on button "Close" at bounding box center [1227, 189] width 49 height 27
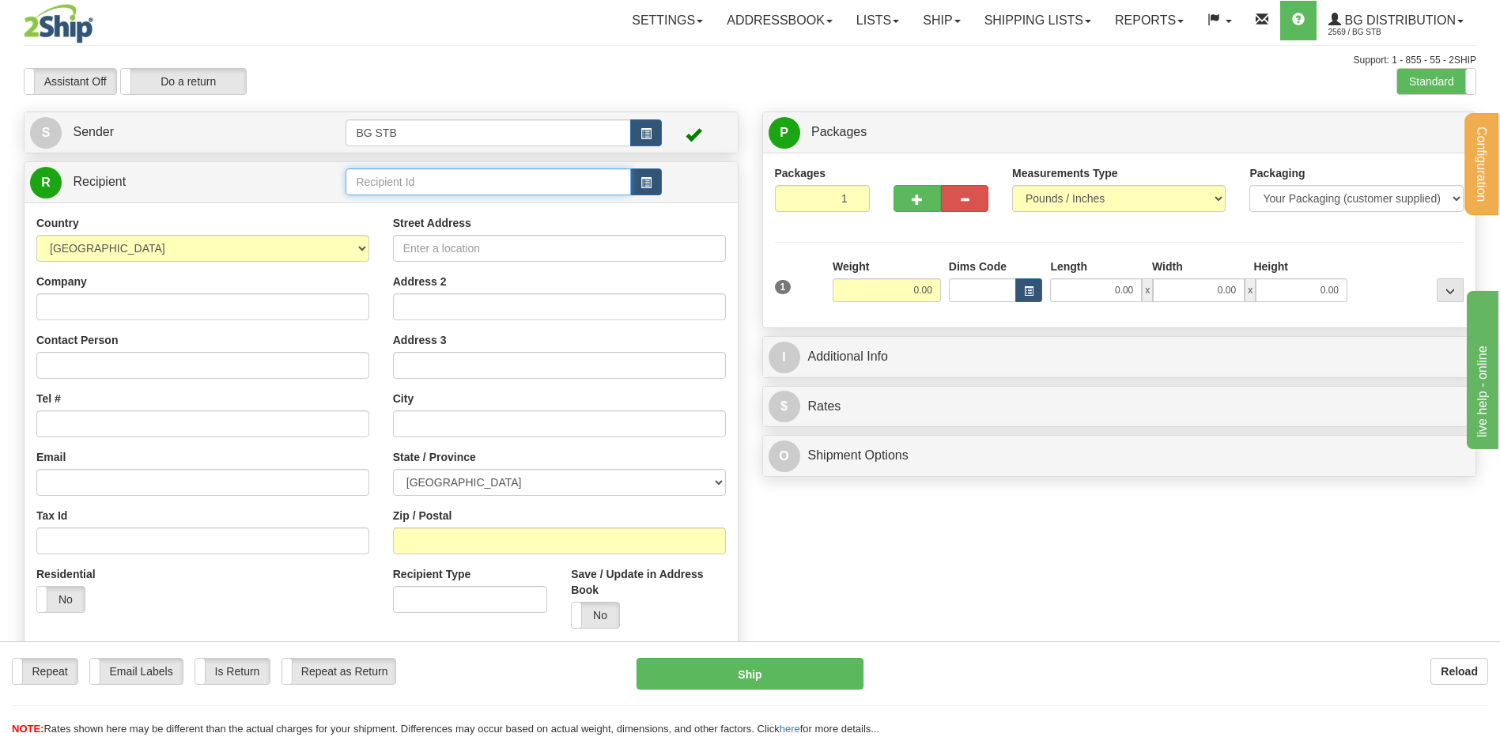
click at [377, 185] on input "text" at bounding box center [488, 181] width 285 height 27
type input "6008"
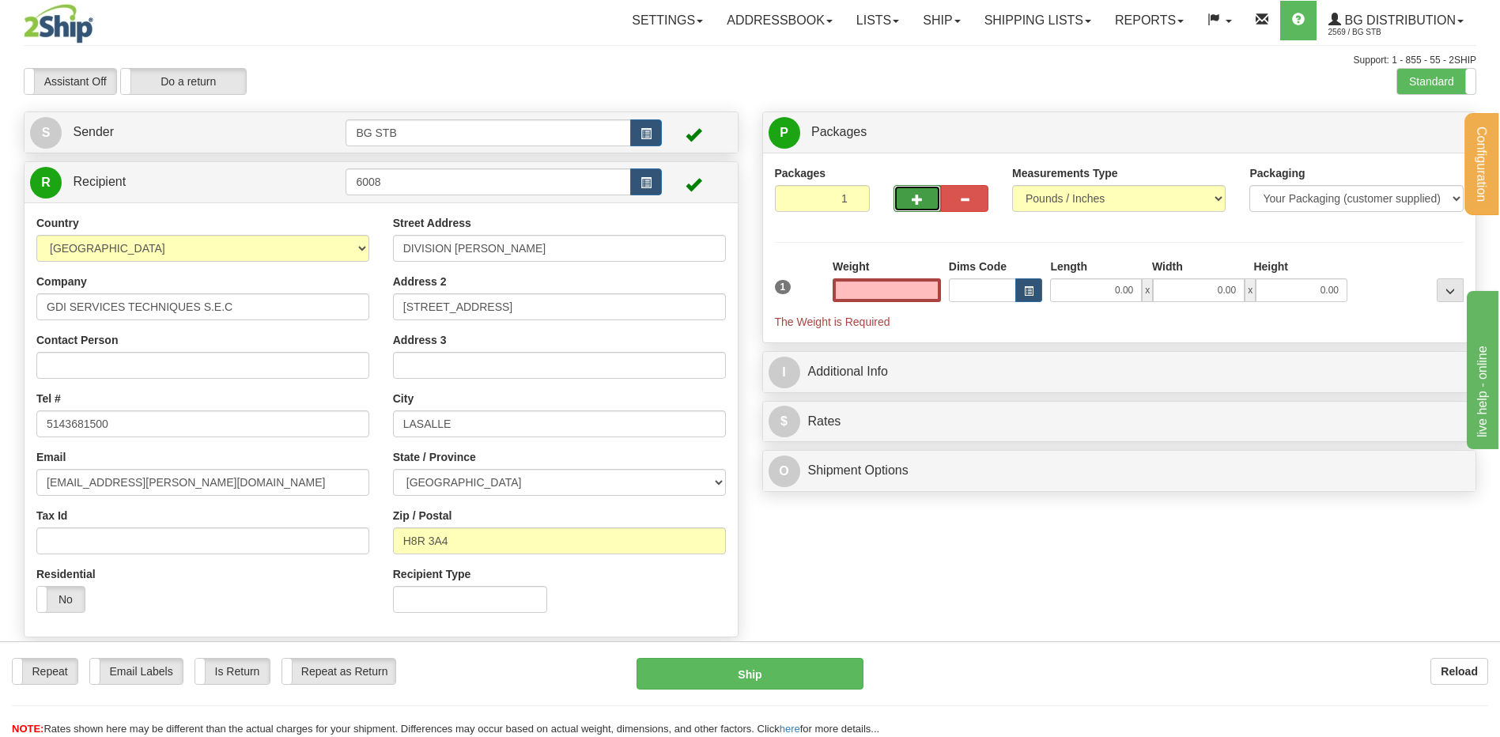
type input "0.00"
click at [917, 190] on button "button" at bounding box center [917, 198] width 47 height 27
type input "2"
click at [1413, 139] on label "Package Level Pack.." at bounding box center [1430, 133] width 80 height 24
radio input "true"
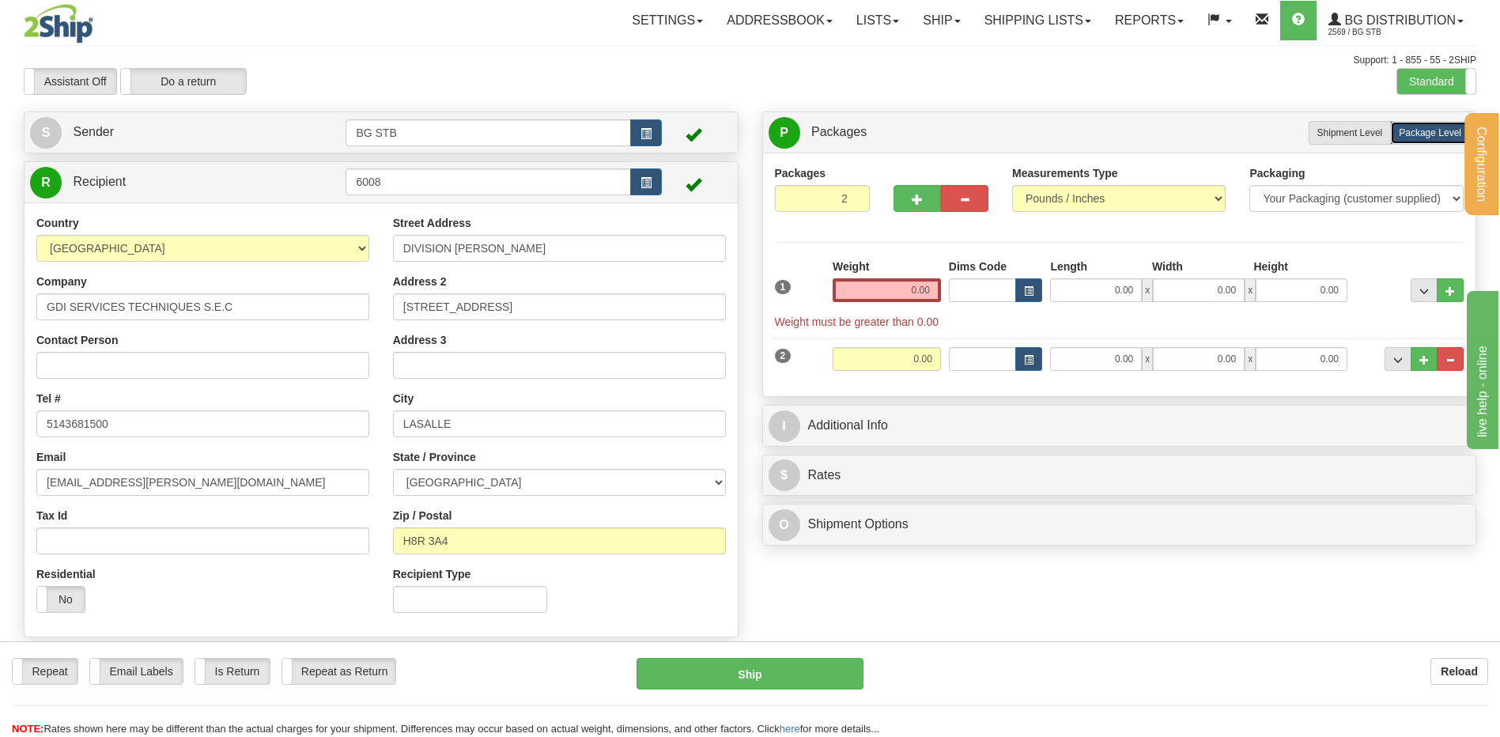
click at [847, 278] on div "Weight 0.00" at bounding box center [887, 280] width 108 height 43
click at [844, 286] on input "0.00" at bounding box center [887, 290] width 108 height 24
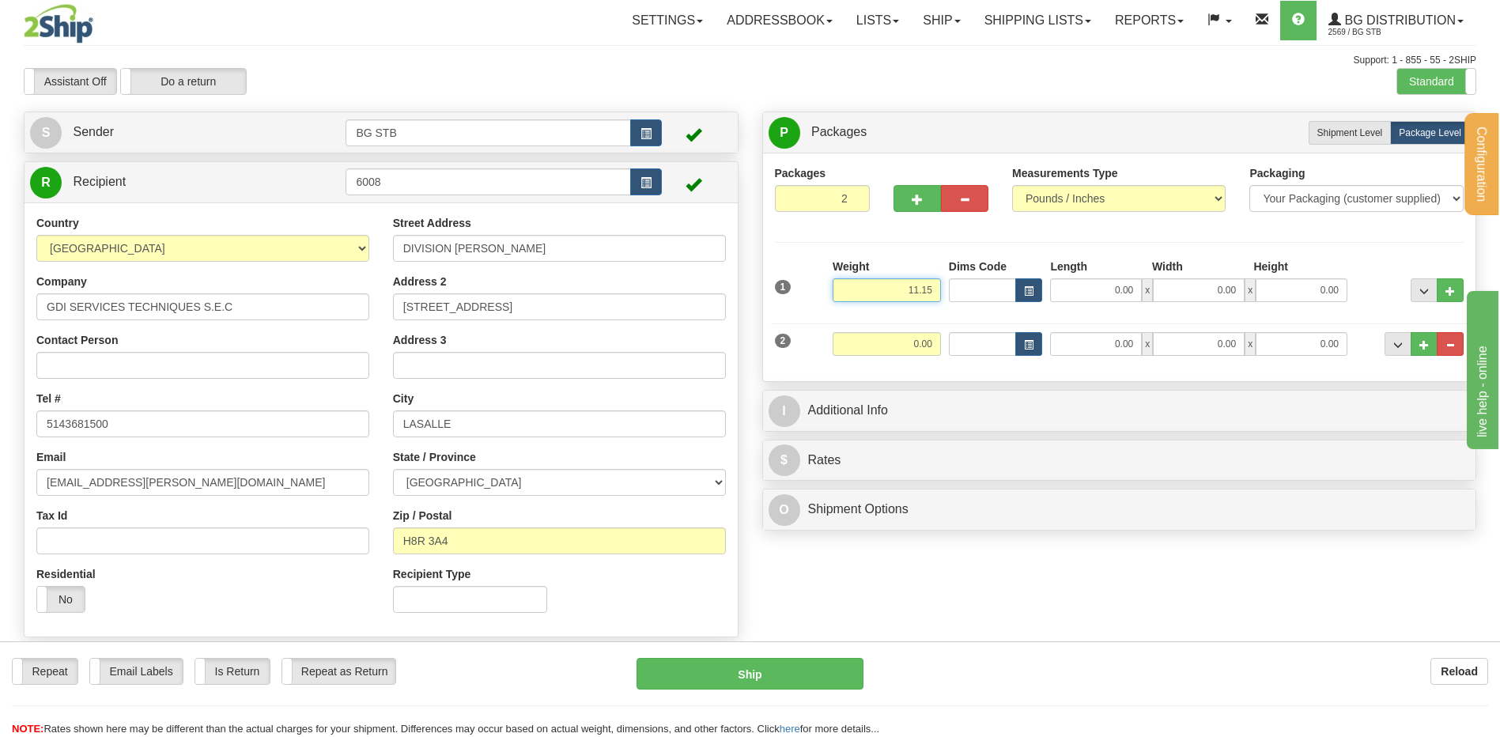
type input "11.15"
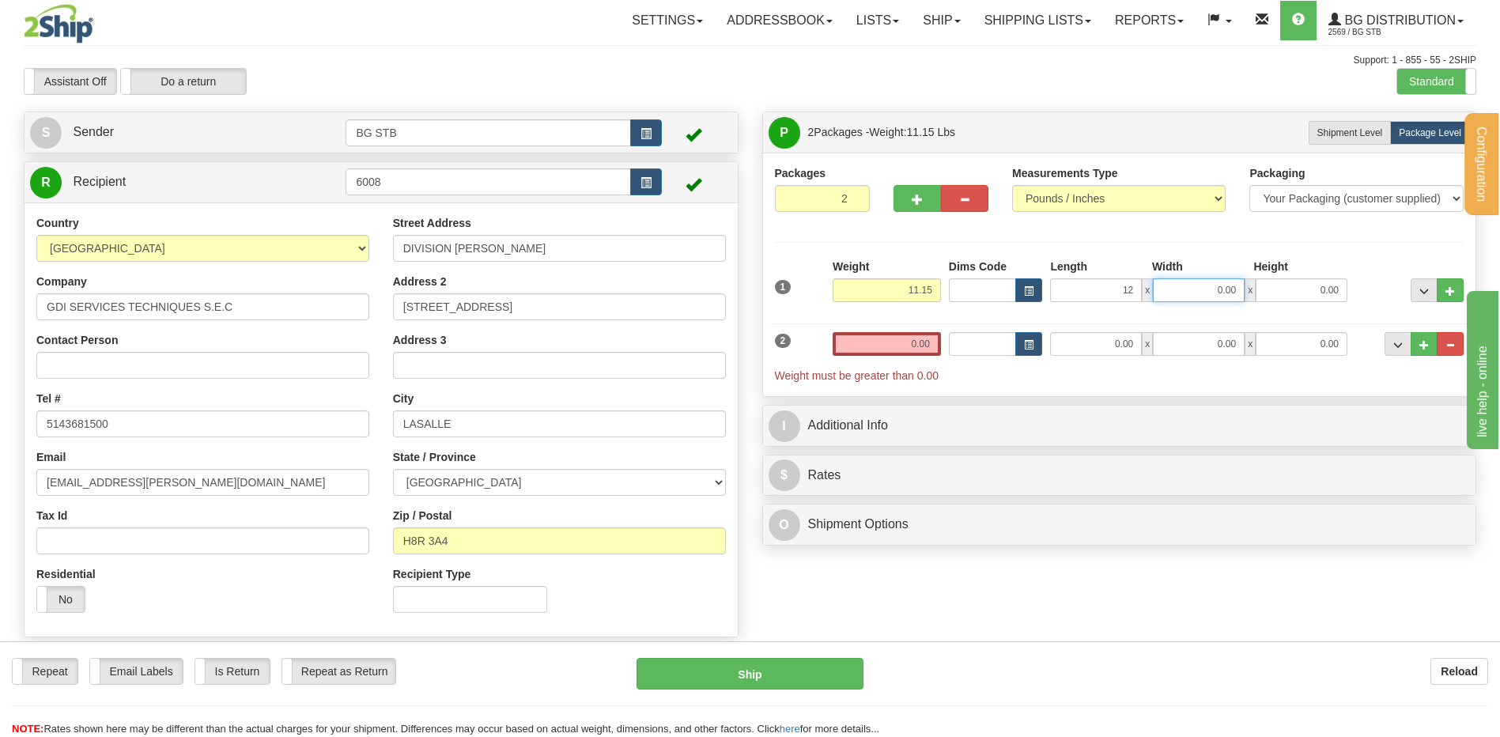
type input "12.00"
type input "8.00"
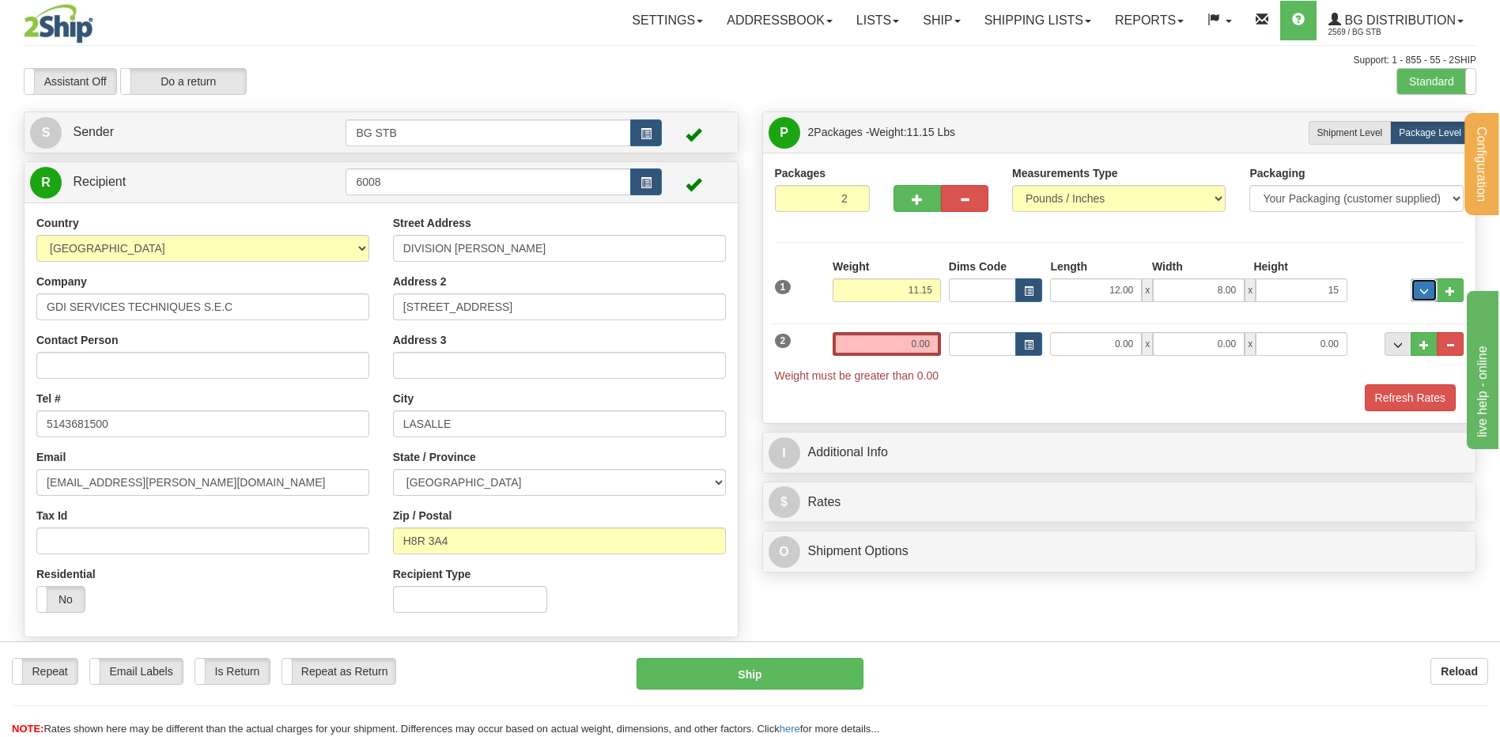
type input "15.00"
click at [875, 347] on input "0.00" at bounding box center [887, 344] width 108 height 24
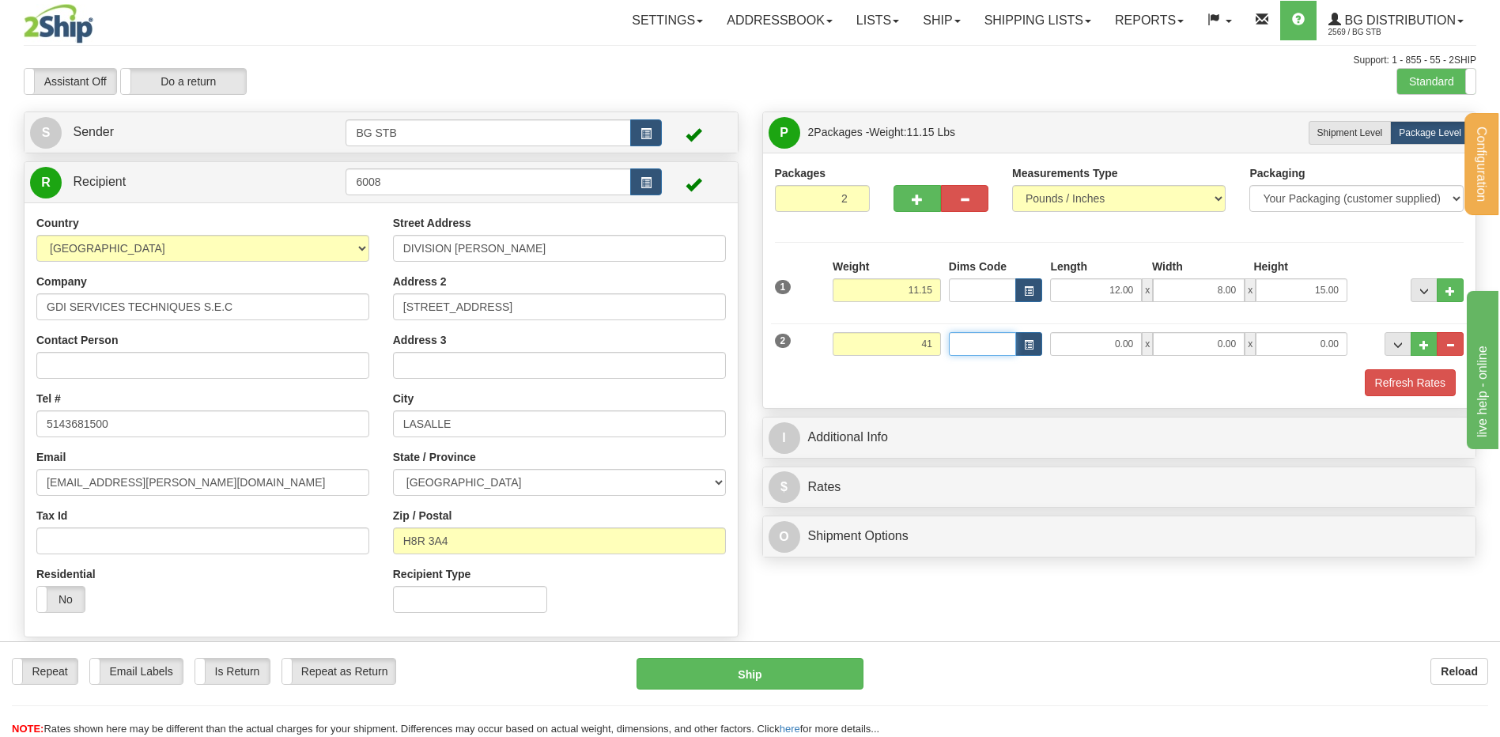
type input "41.00"
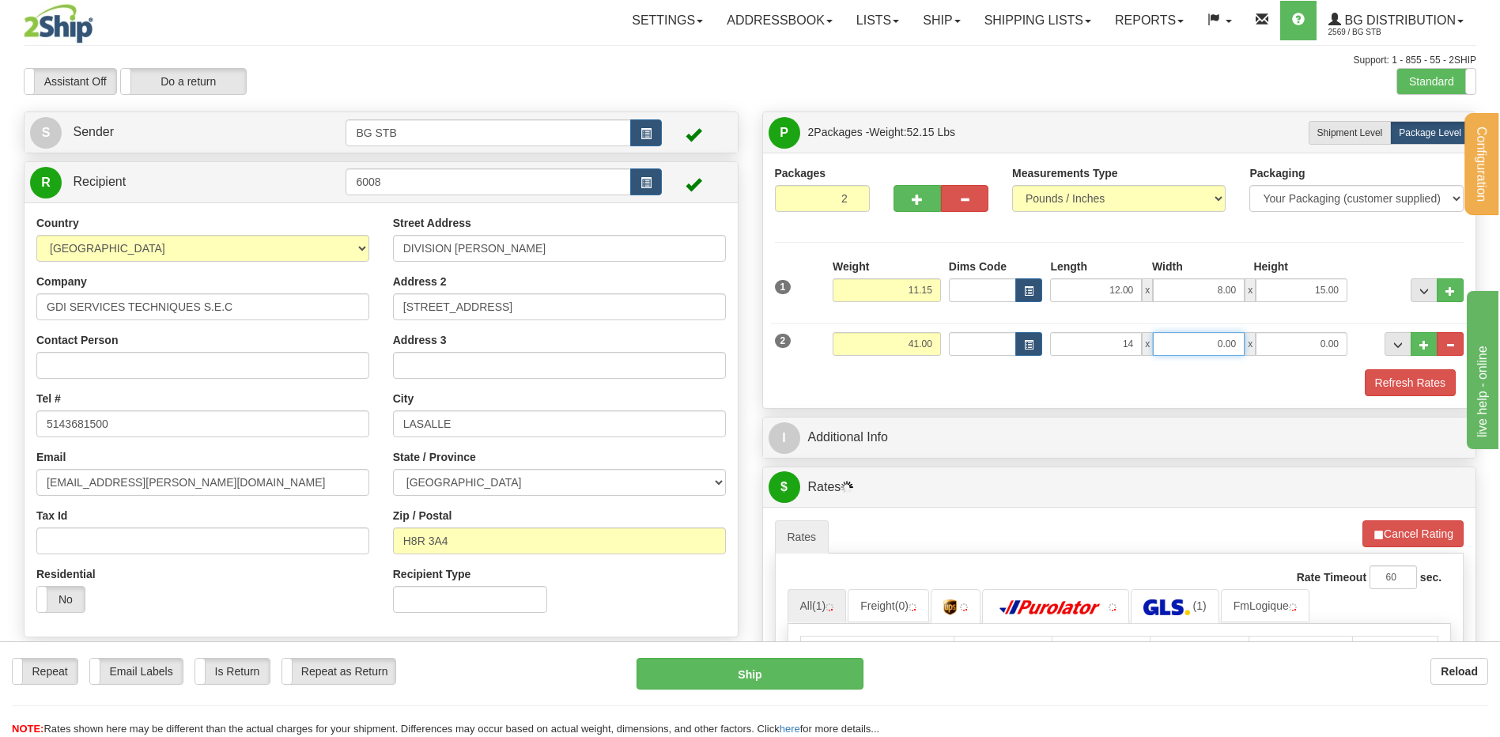
type input "14.00"
type input "8.00"
type input "9.00"
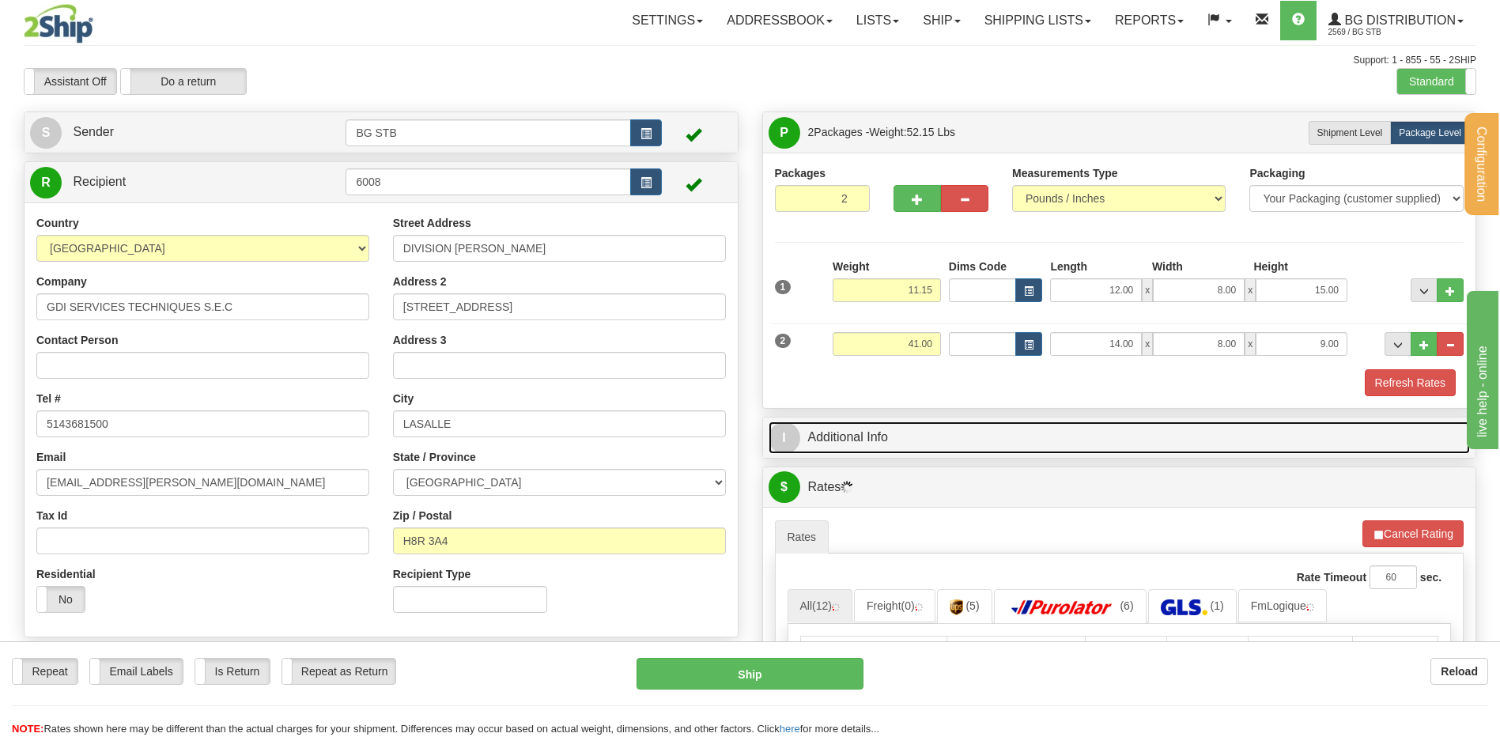
click at [832, 439] on link "I Additional Info" at bounding box center [1120, 438] width 702 height 32
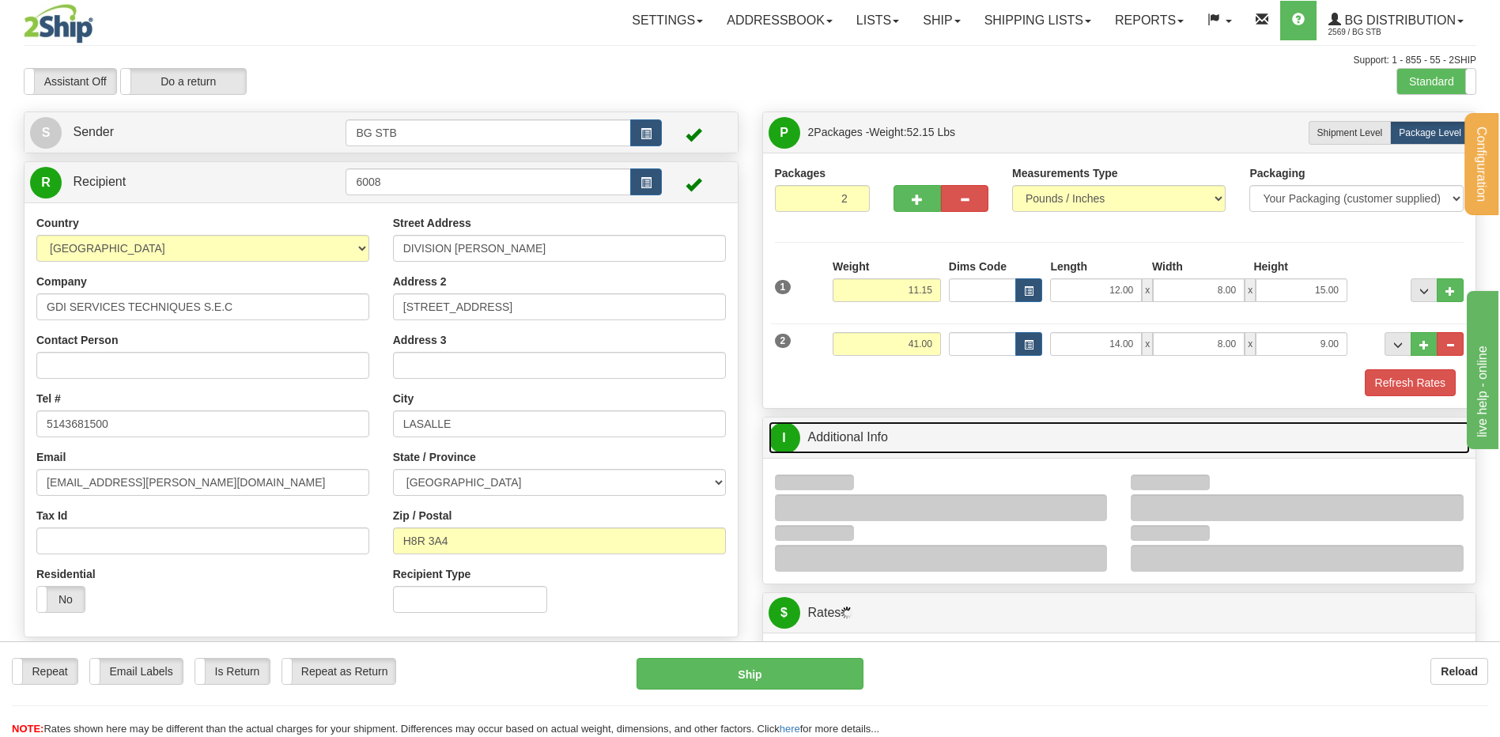
scroll to position [316, 0]
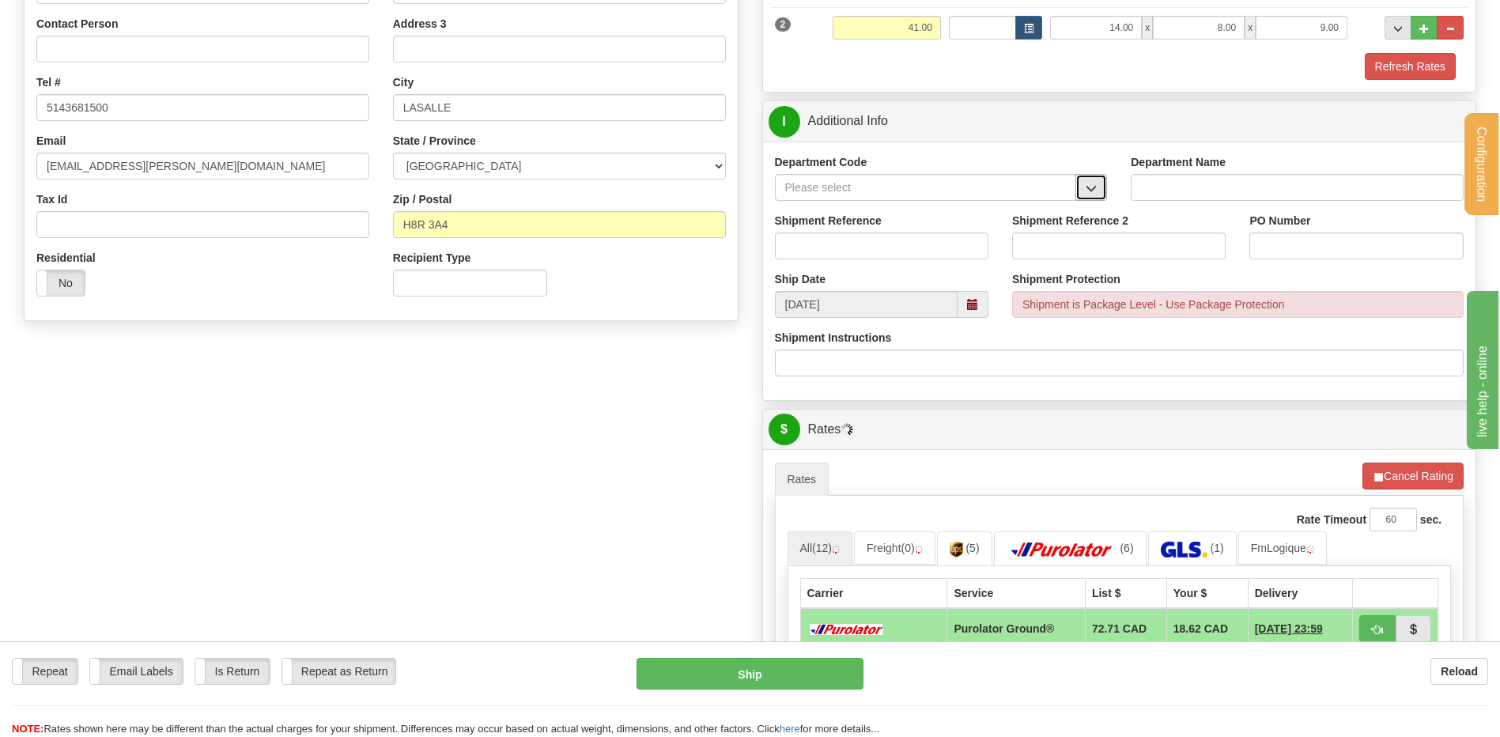
click at [1095, 183] on span "button" at bounding box center [1091, 188] width 11 height 10
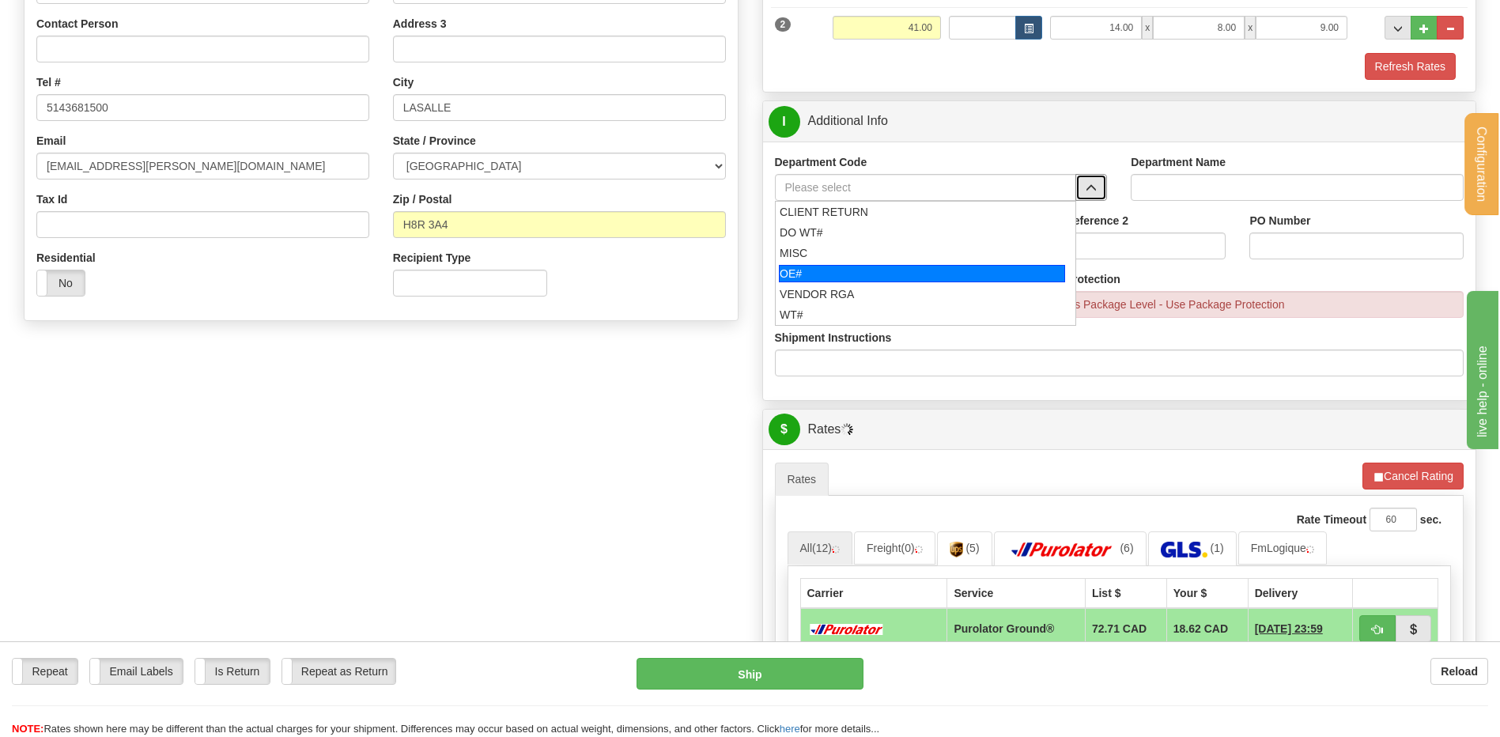
drag, startPoint x: 862, startPoint y: 274, endPoint x: 860, endPoint y: 260, distance: 13.5
click at [861, 267] on div "OE#" at bounding box center [922, 273] width 286 height 17
type input "OE#"
type input "ORDERS"
click at [860, 241] on input "Shipment Reference" at bounding box center [882, 246] width 214 height 27
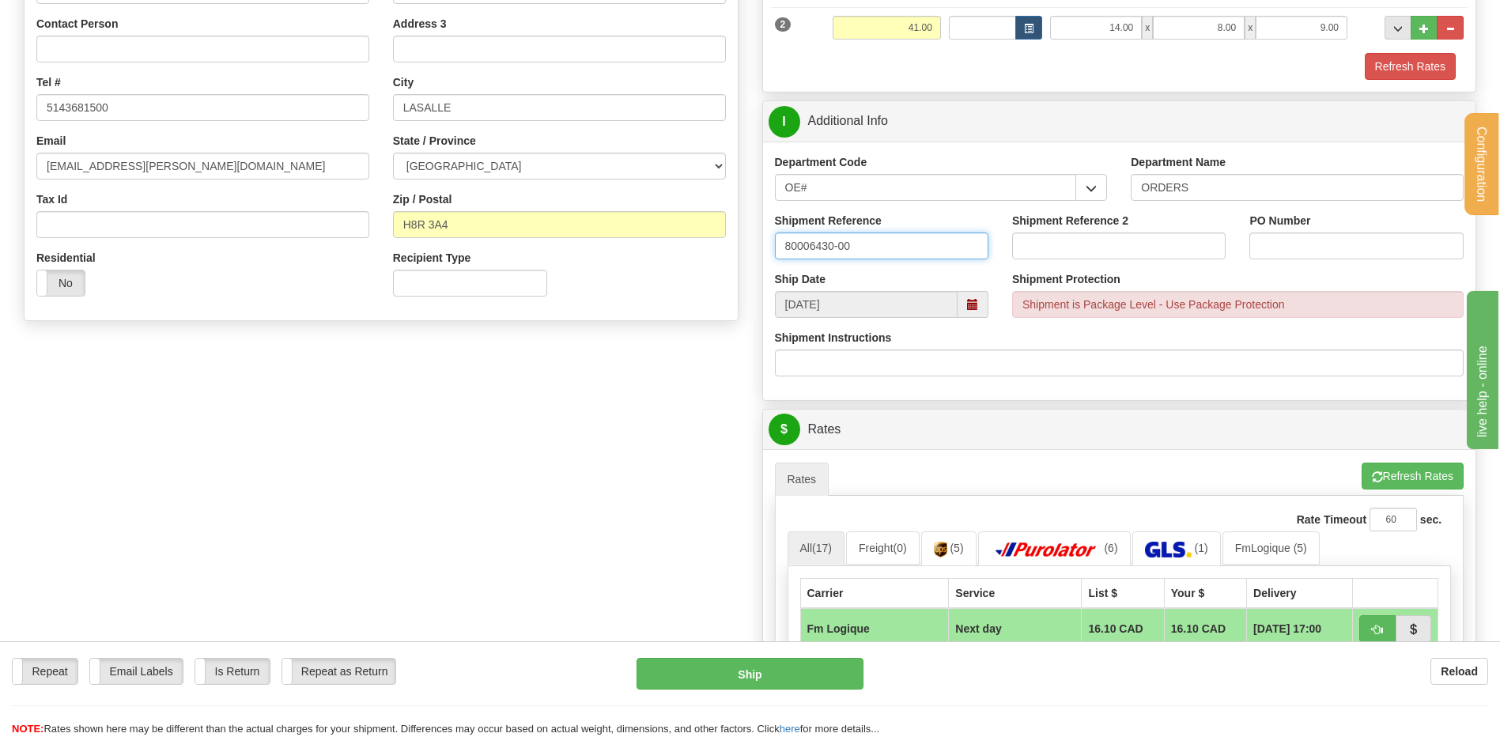
type input "80006430-00"
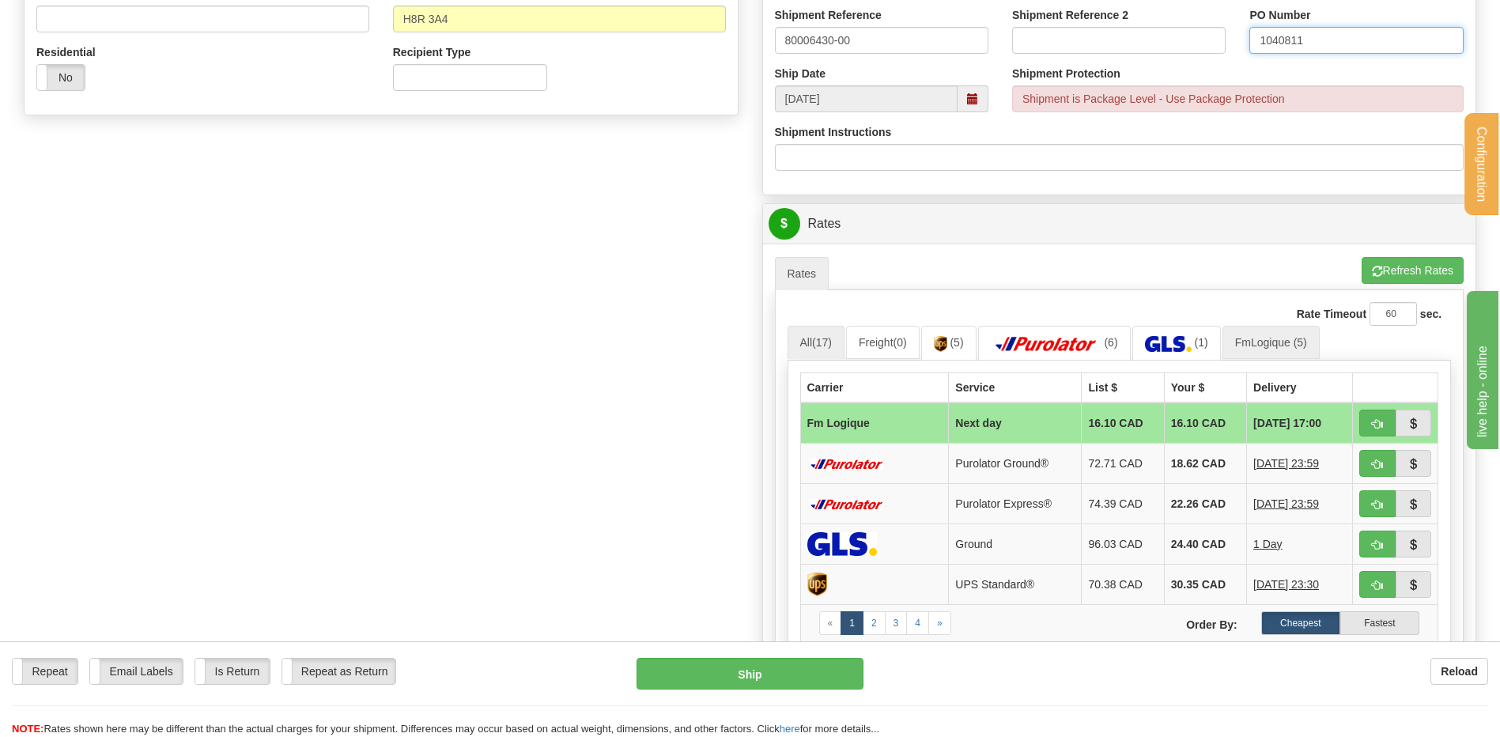
scroll to position [554, 0]
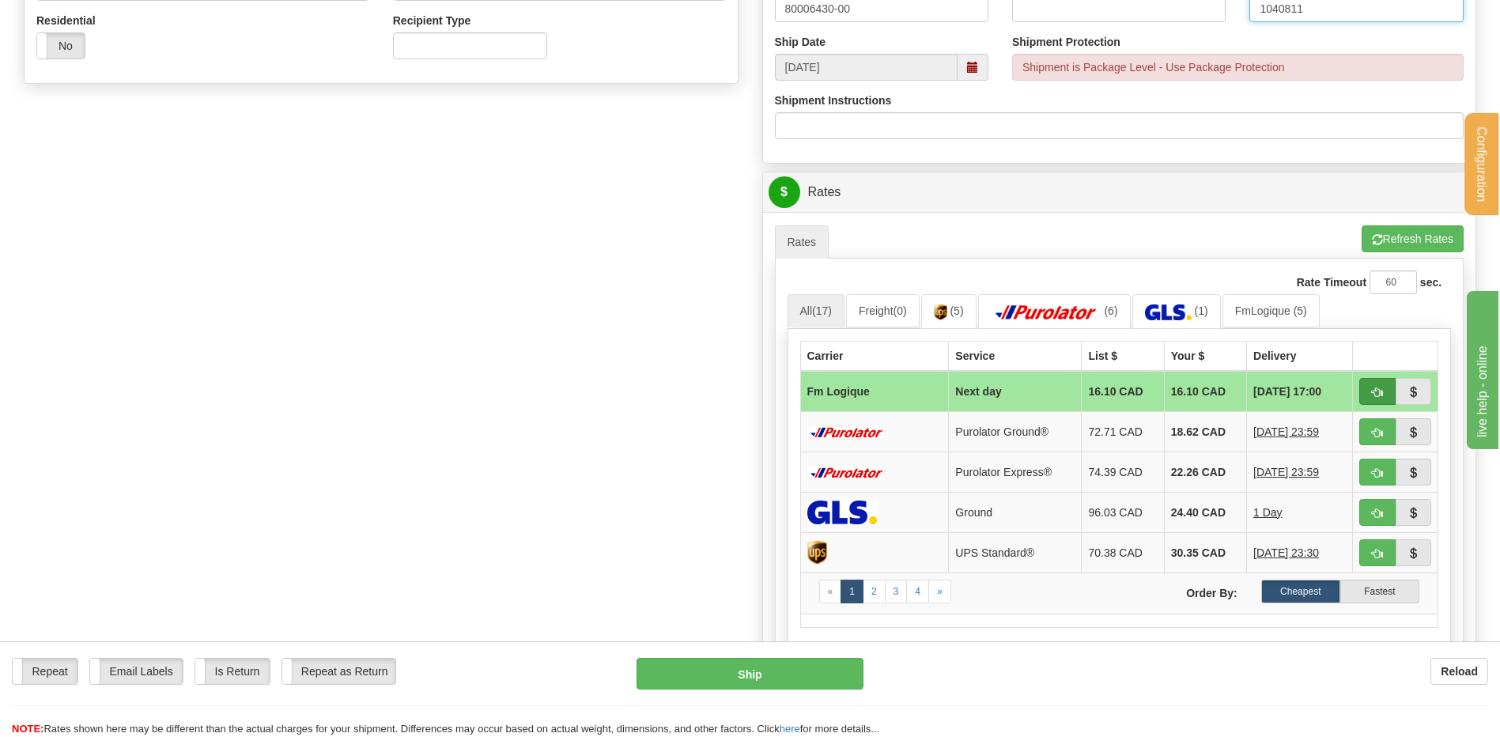
type input "1040811"
click at [1376, 390] on span "button" at bounding box center [1377, 393] width 11 height 10
type input "jour"
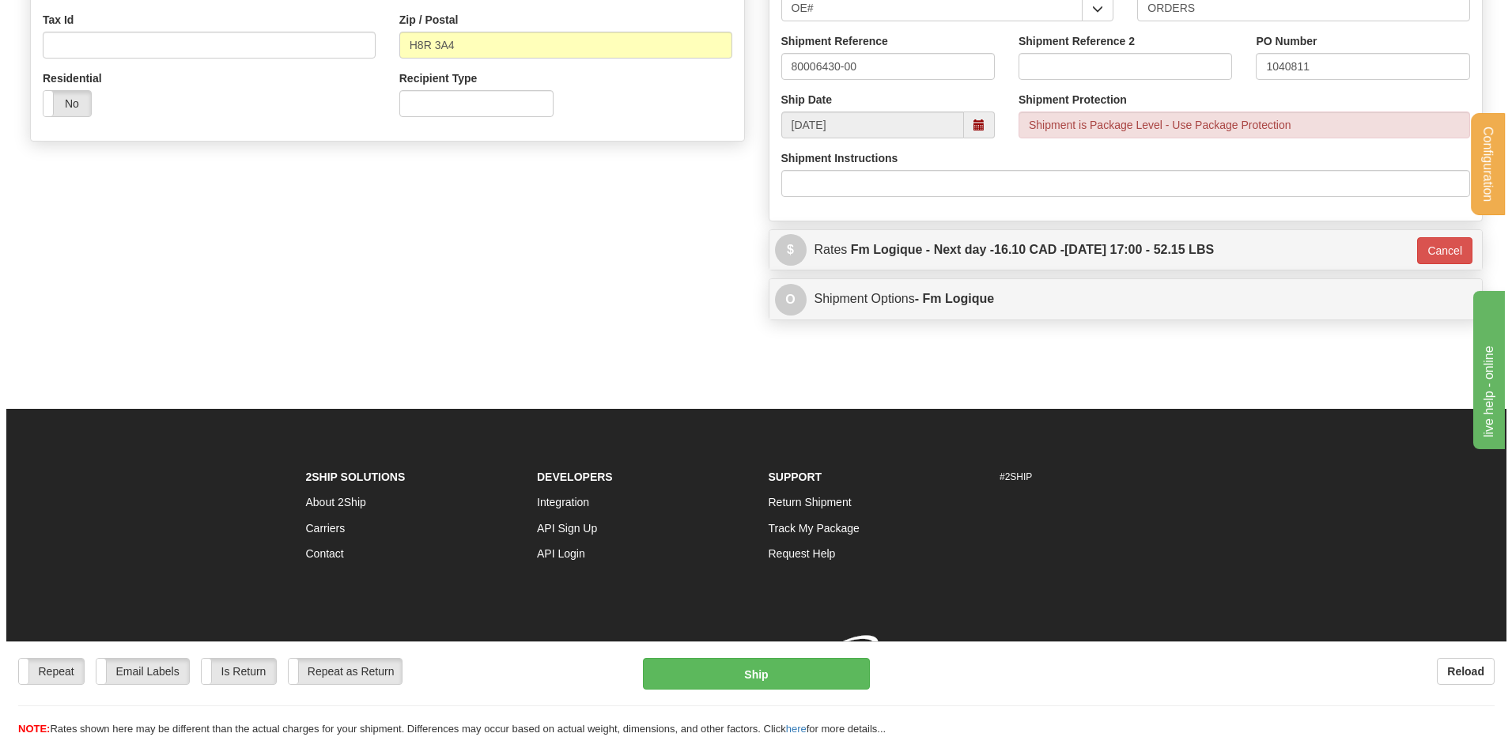
scroll to position [519, 0]
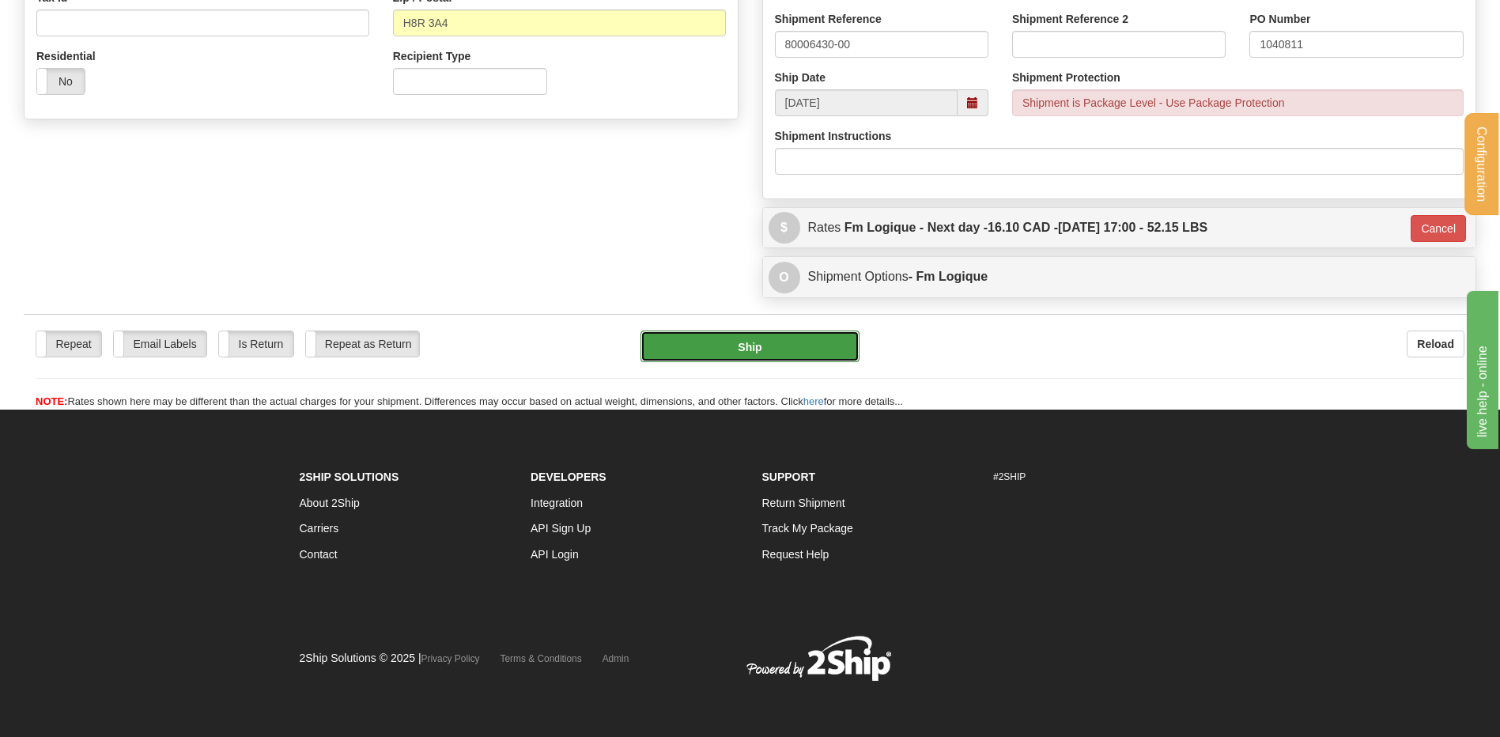
click at [758, 347] on button "Ship" at bounding box center [750, 347] width 218 height 32
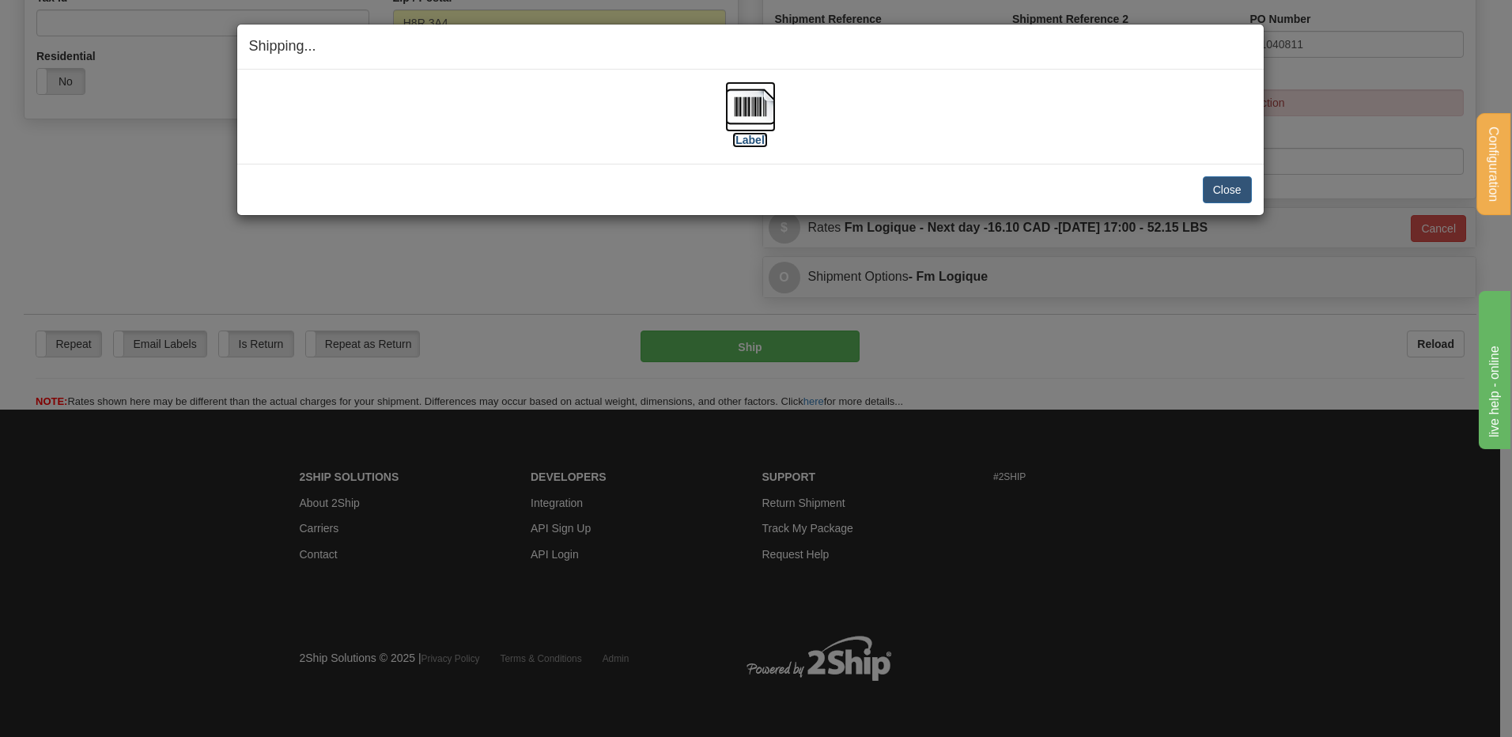
click at [754, 97] on img at bounding box center [750, 106] width 51 height 51
click at [1212, 192] on button "Close" at bounding box center [1227, 189] width 49 height 27
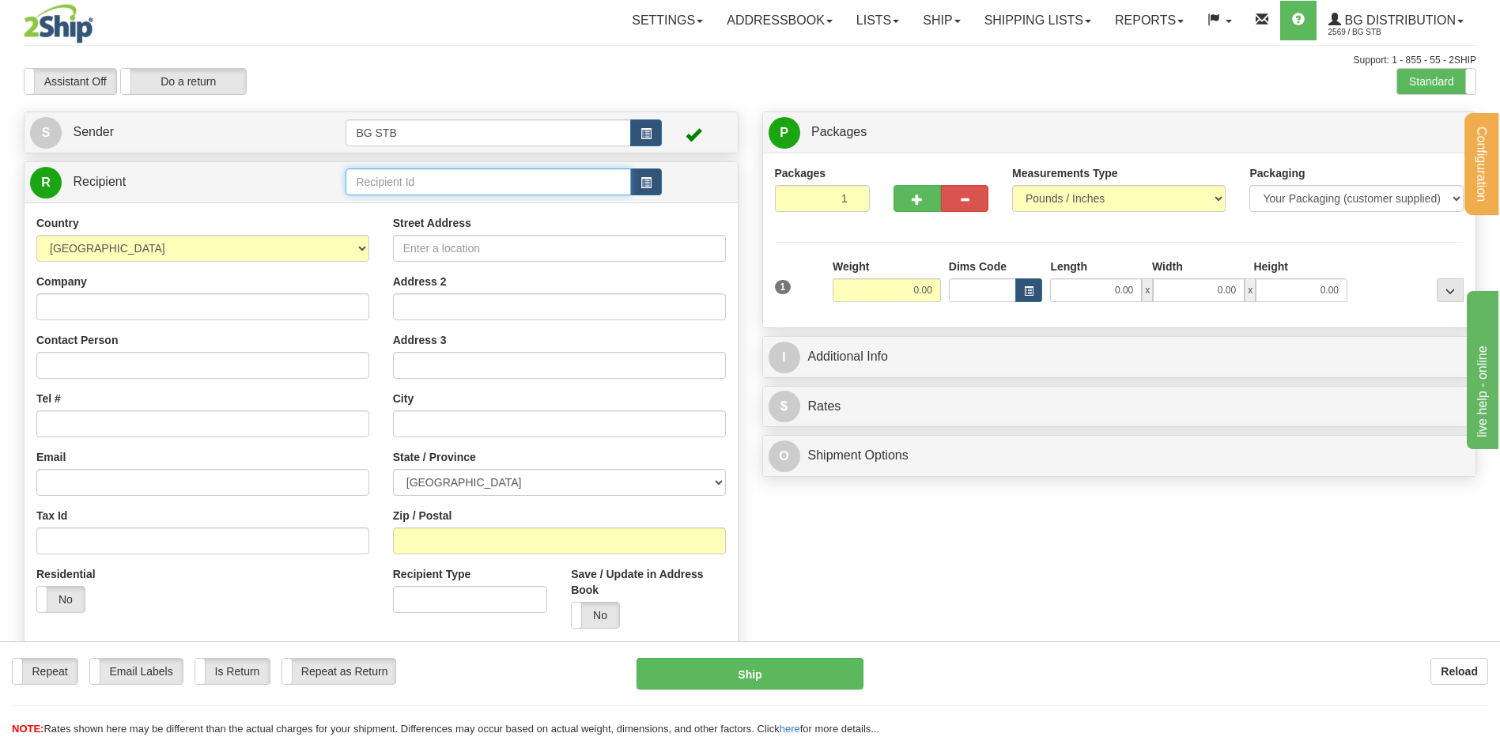
click at [456, 174] on input "text" at bounding box center [488, 181] width 285 height 27
type input "1250"
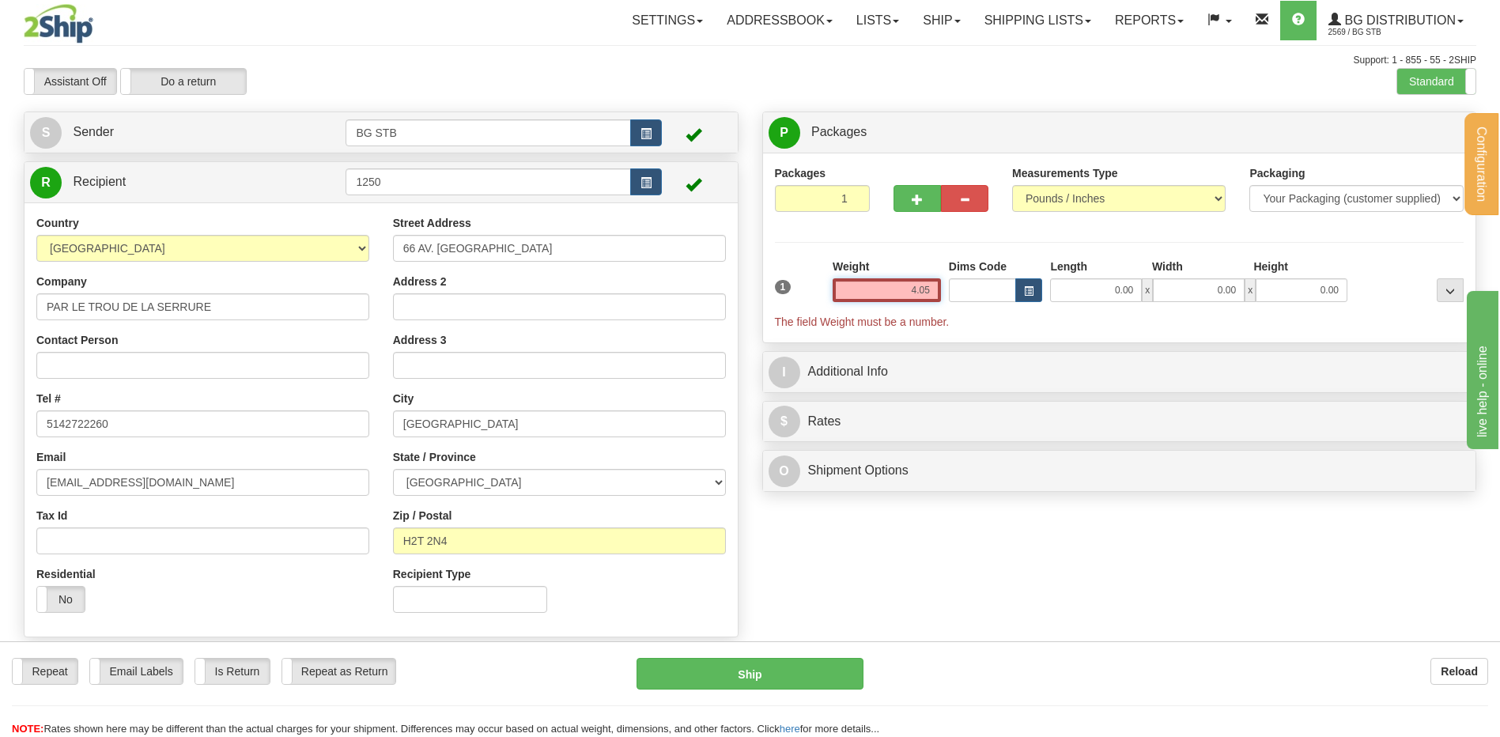
type input "4.05"
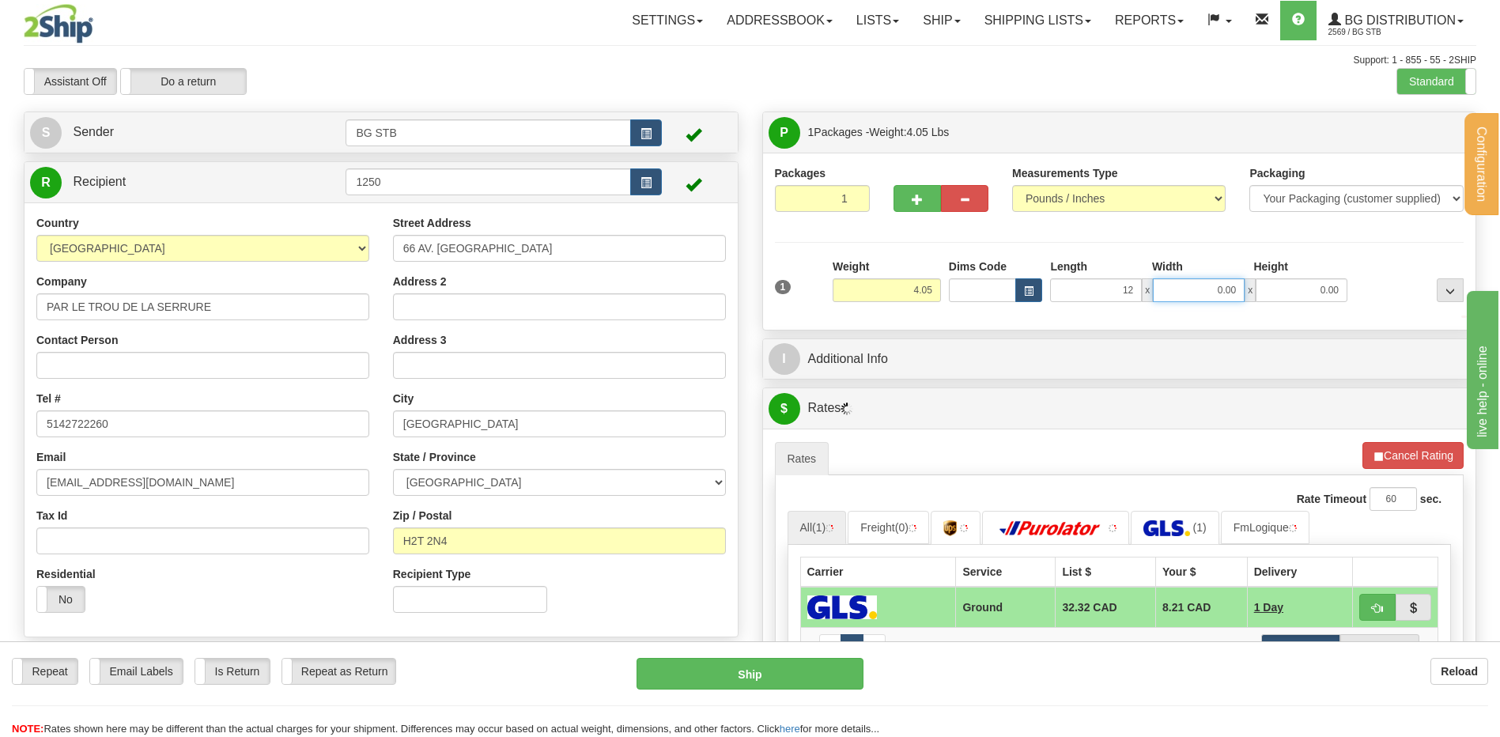
type input "12.00"
type input "8.00"
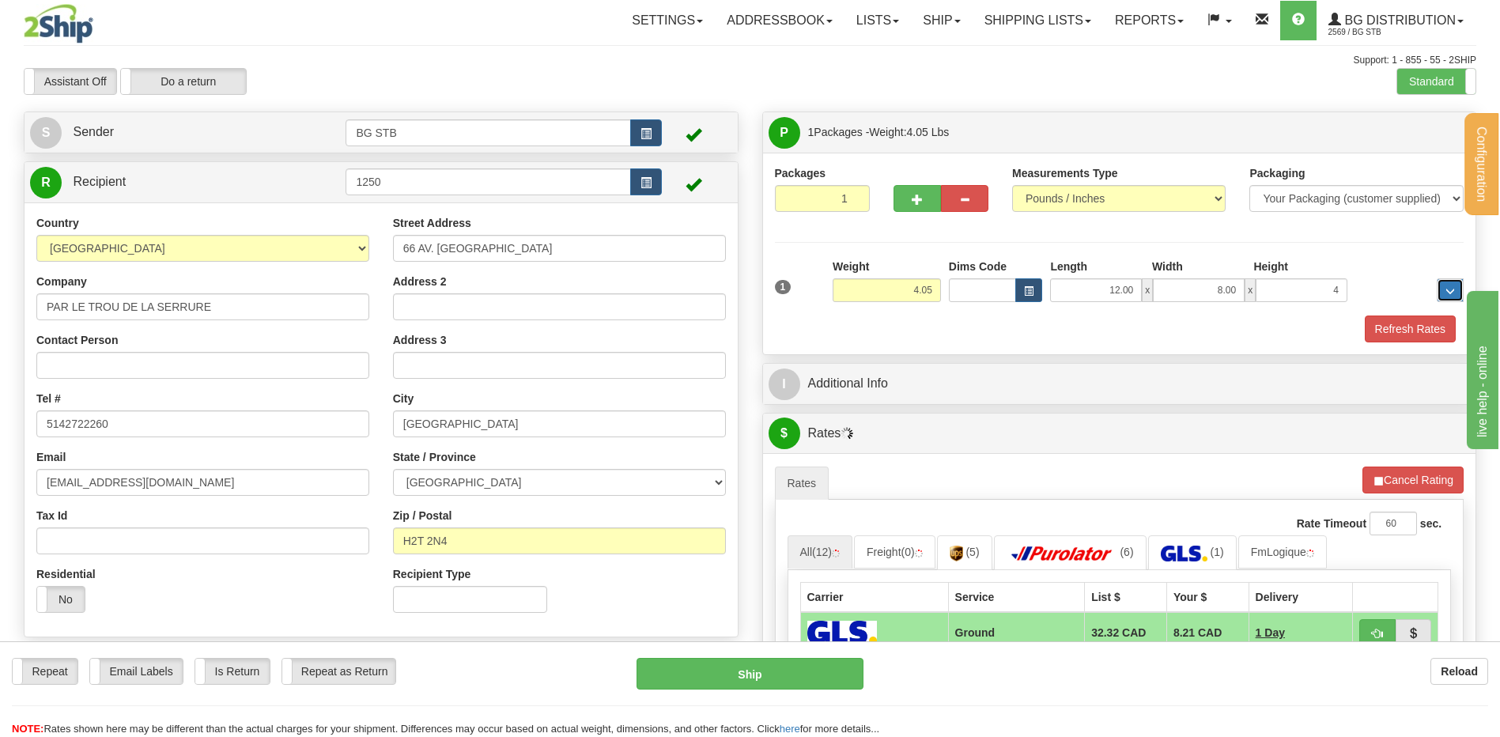
type input "4.00"
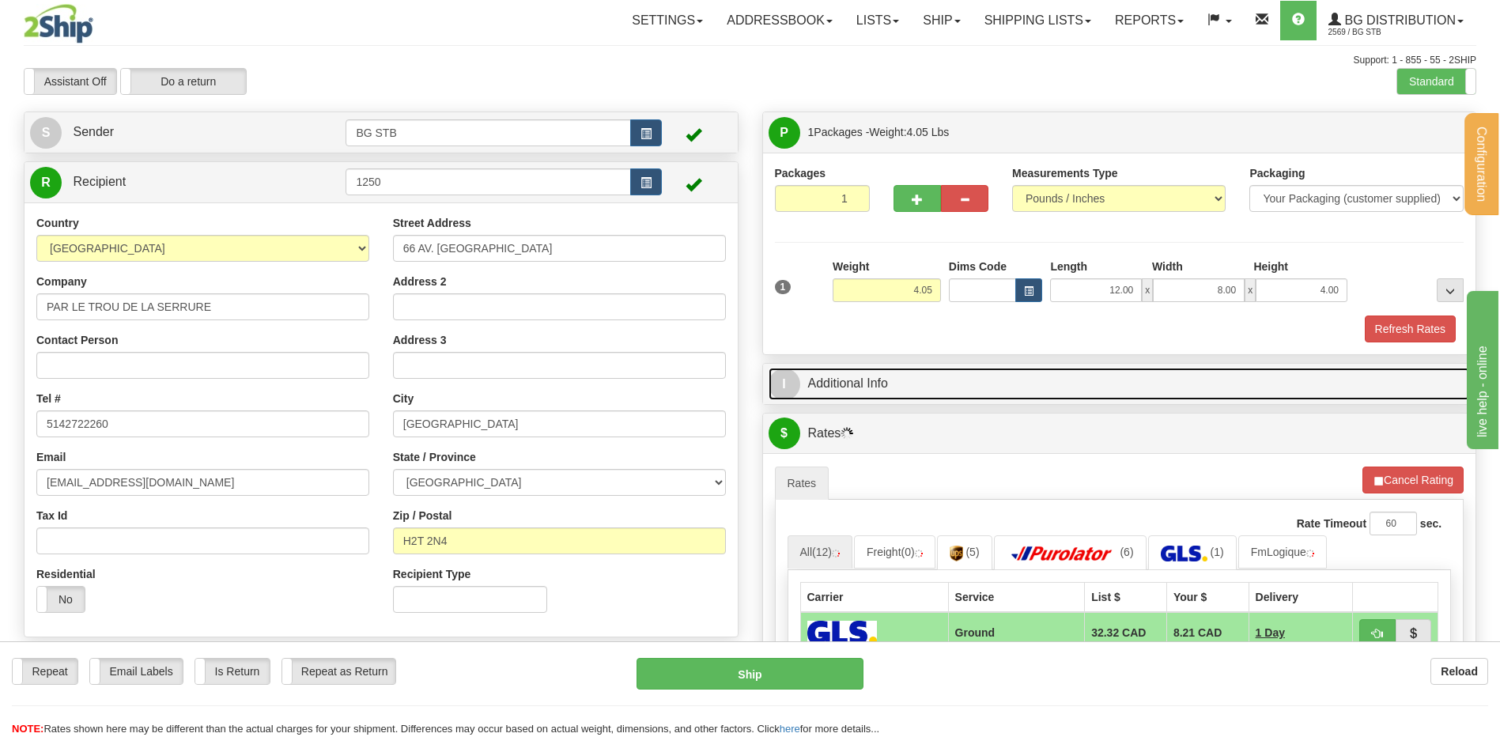
click at [962, 387] on link "I Additional Info" at bounding box center [1120, 384] width 702 height 32
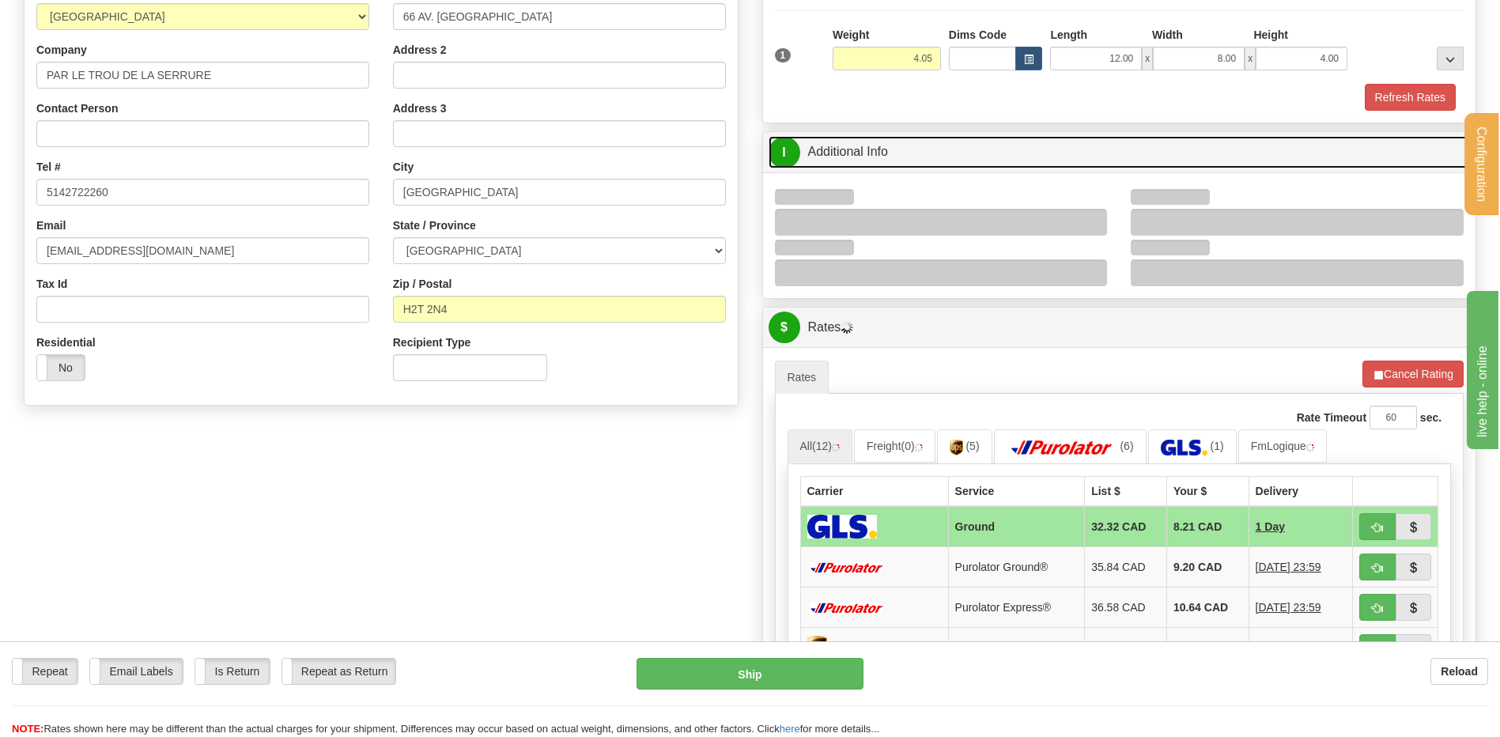
scroll to position [237, 0]
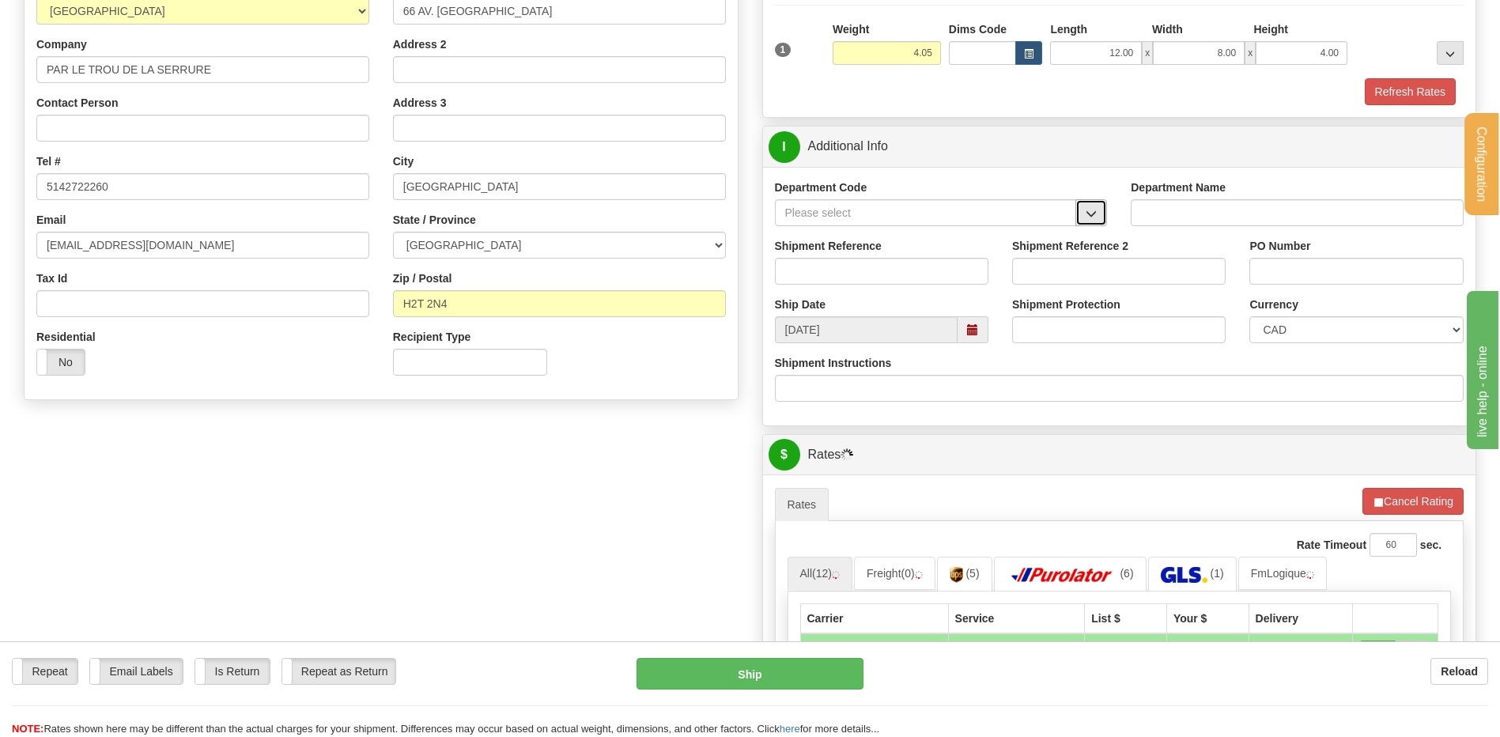
drag, startPoint x: 1099, startPoint y: 213, endPoint x: 1078, endPoint y: 219, distance: 21.5
click at [1098, 213] on button "button" at bounding box center [1092, 212] width 32 height 27
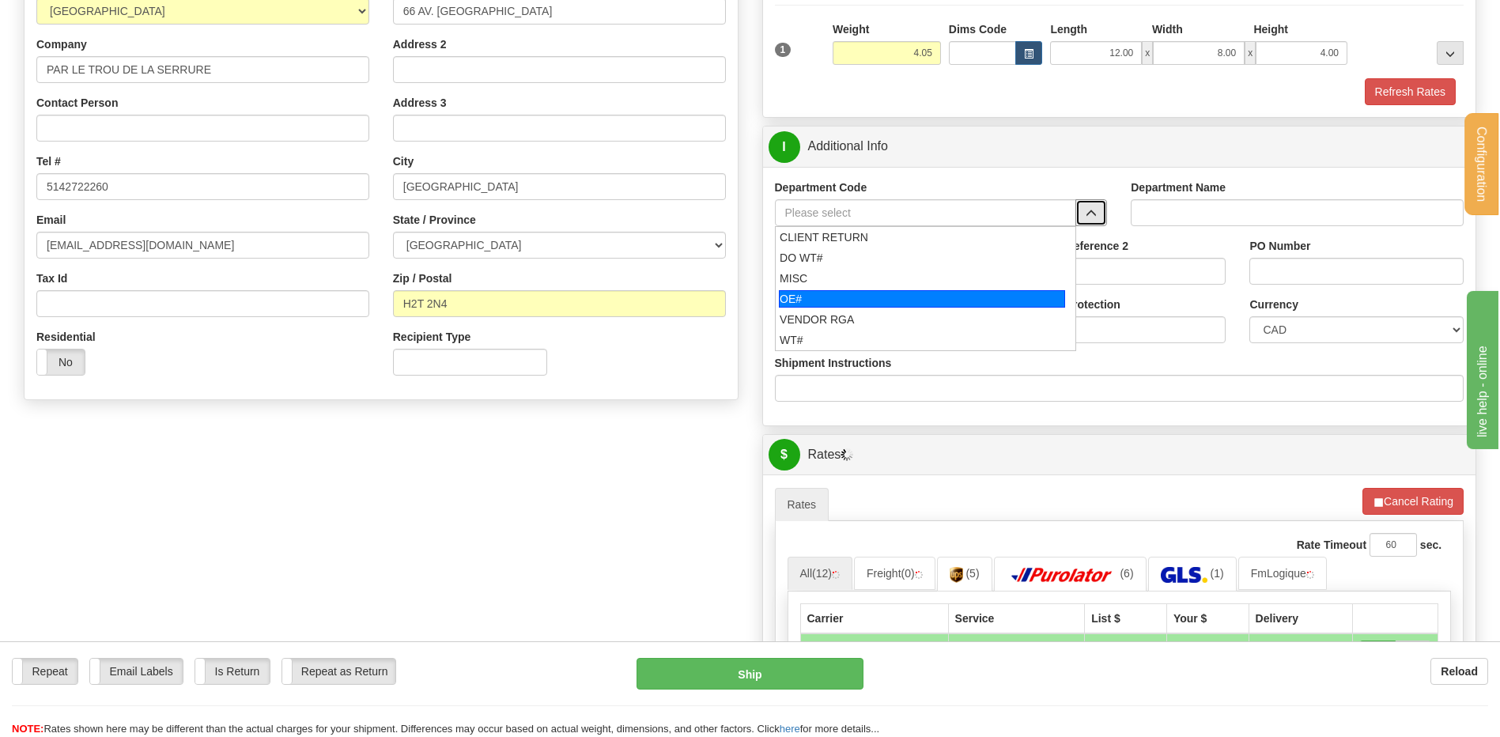
drag, startPoint x: 918, startPoint y: 299, endPoint x: 913, endPoint y: 293, distance: 8.4
click at [917, 298] on div "OE#" at bounding box center [922, 298] width 286 height 17
type input "OE#"
type input "ORDERS"
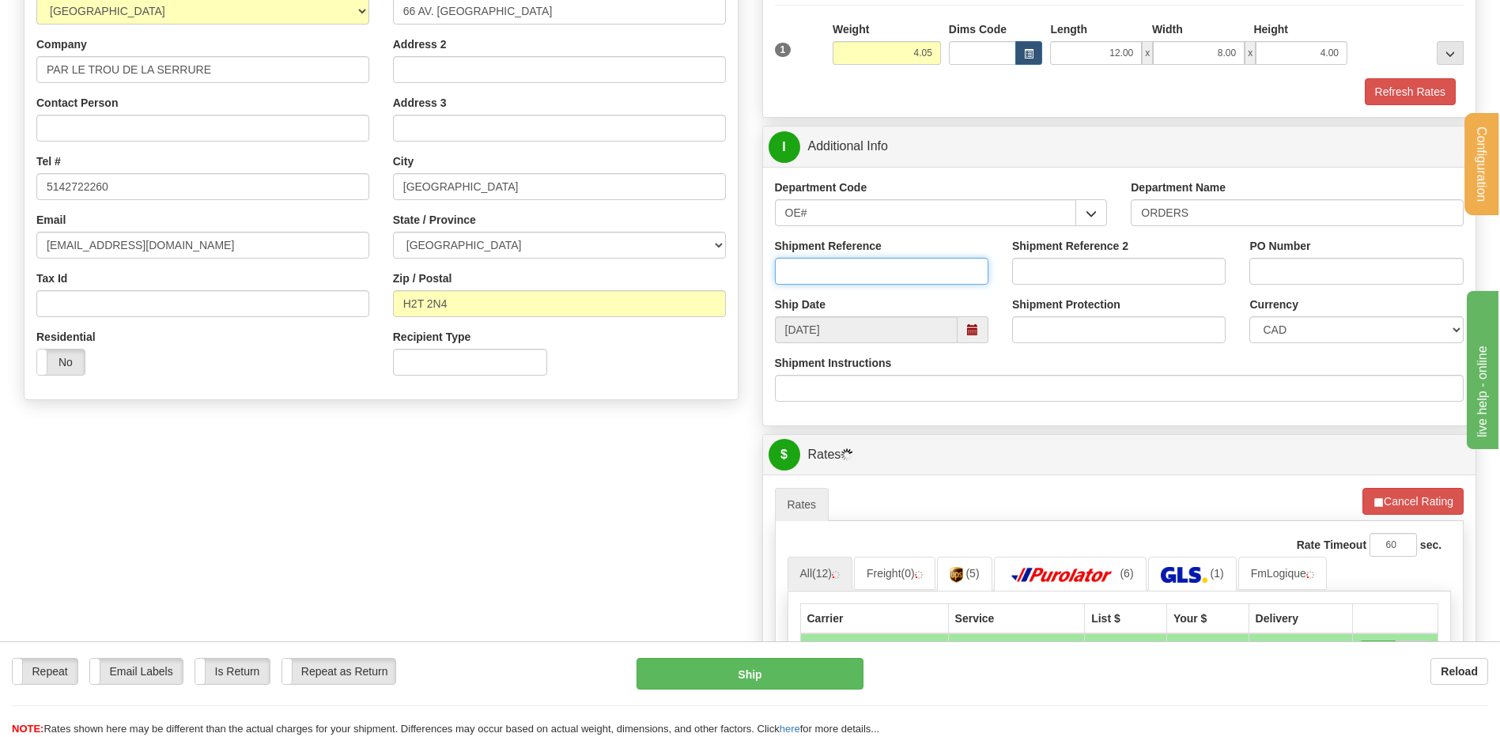
click at [906, 274] on input "Shipment Reference" at bounding box center [882, 271] width 214 height 27
type input "80004780-00 // 80005215-02"
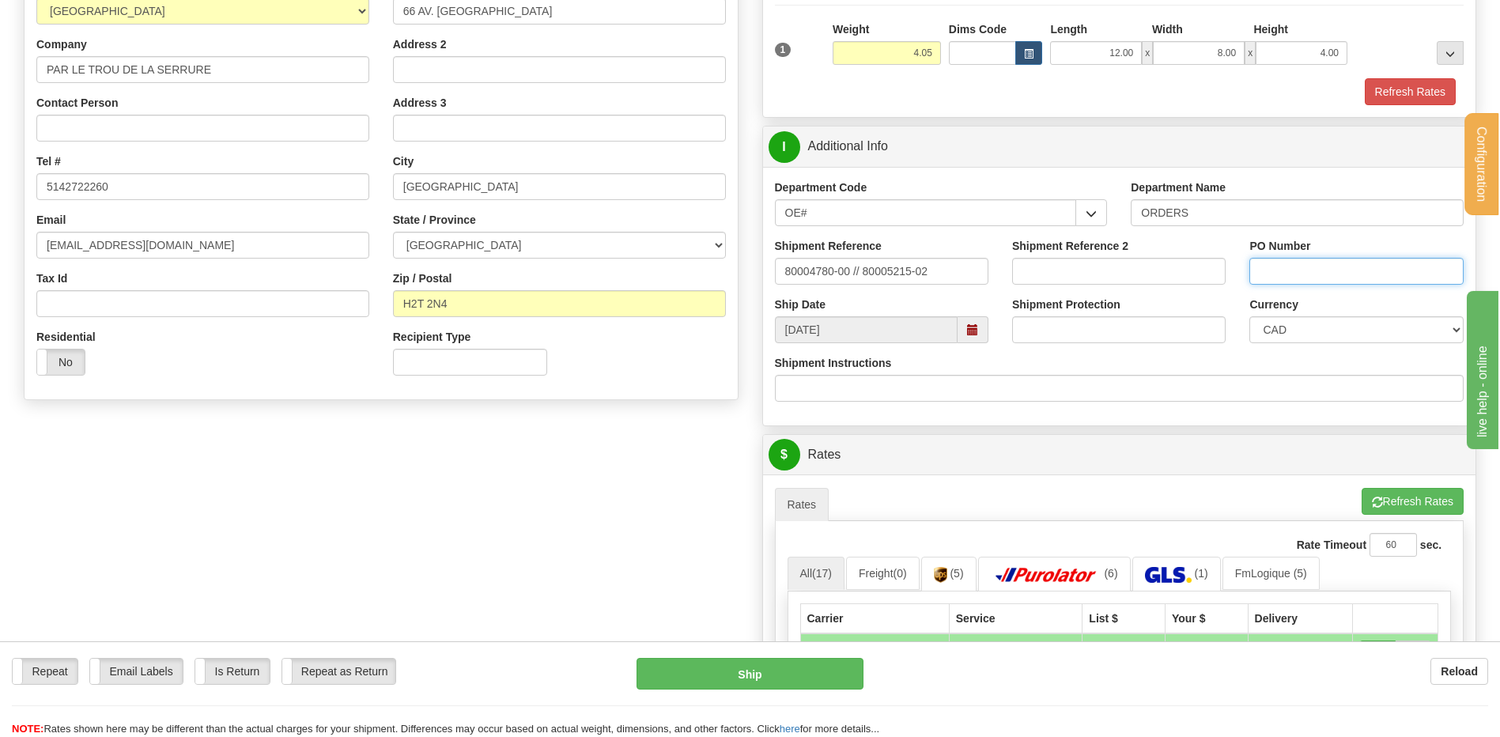
click at [1303, 269] on input "PO Number" at bounding box center [1357, 271] width 214 height 27
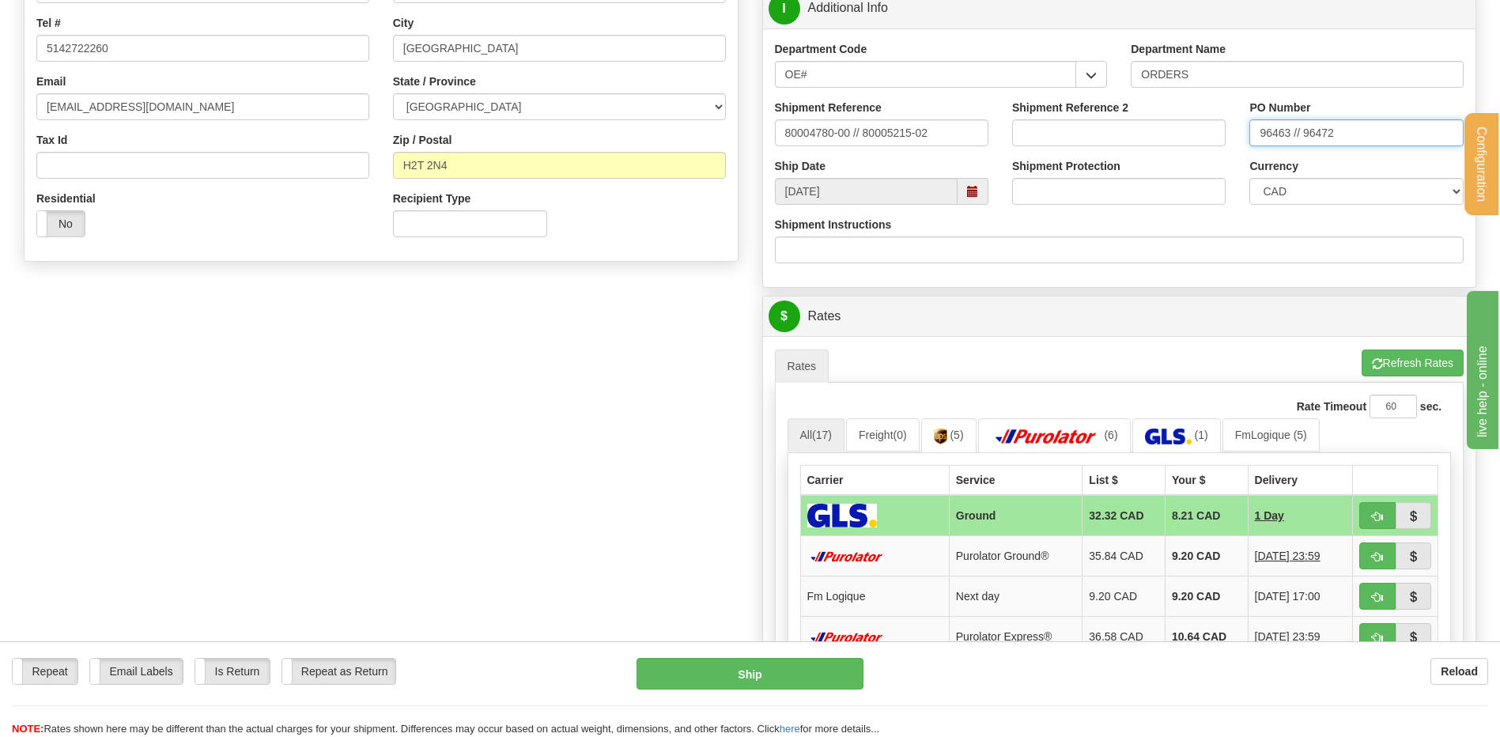
scroll to position [712, 0]
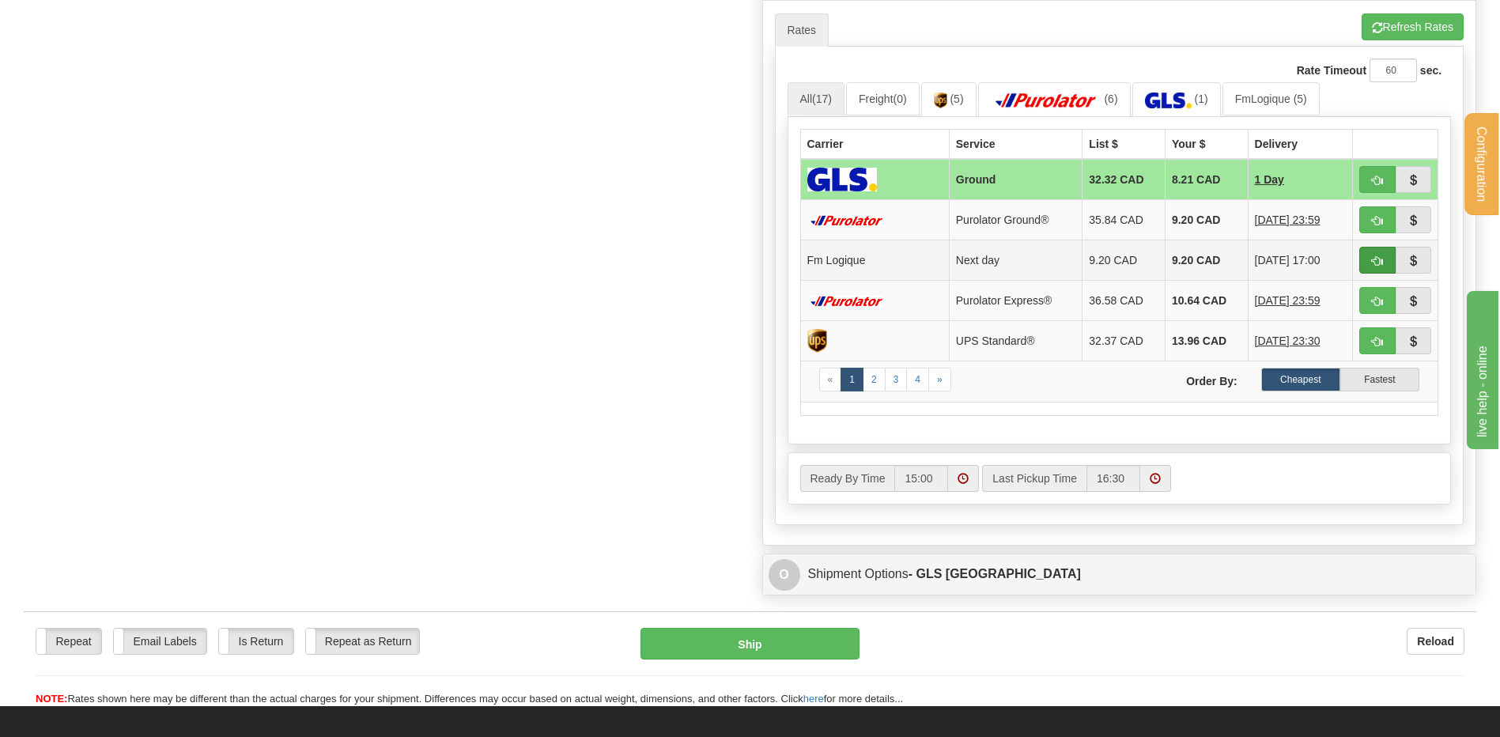
type input "96463 // 96472"
click at [1370, 265] on button "button" at bounding box center [1378, 260] width 36 height 27
type input "jour"
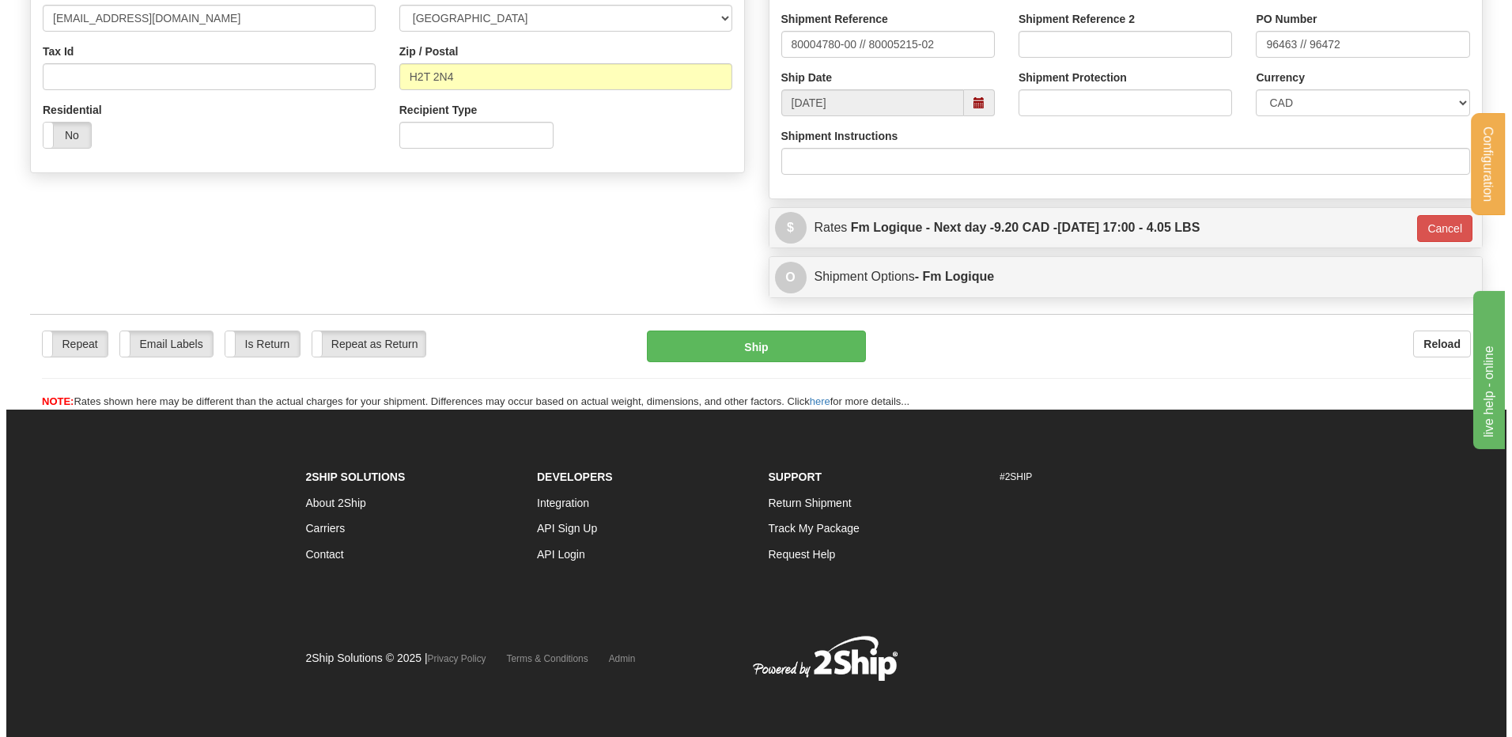
scroll to position [465, 0]
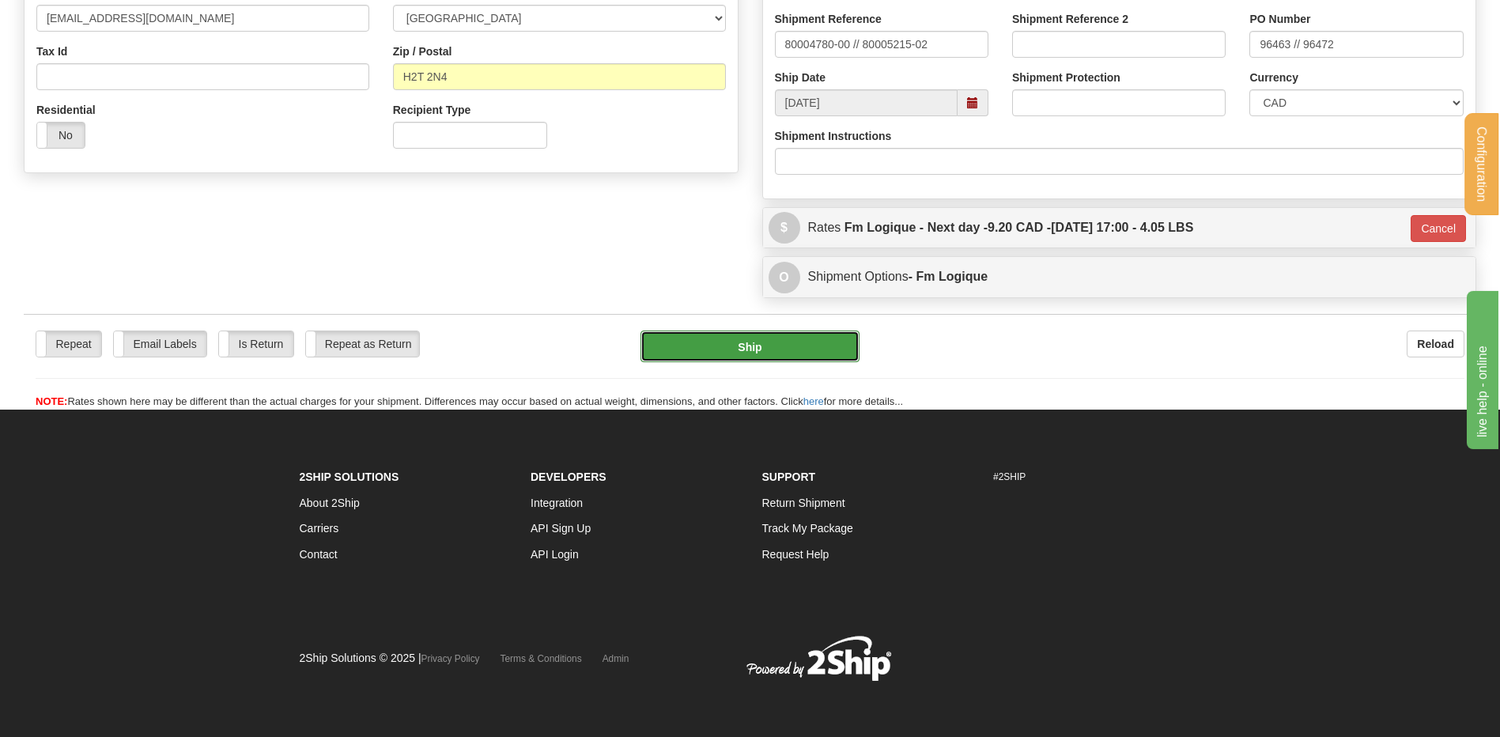
click at [706, 332] on button "Ship" at bounding box center [750, 347] width 218 height 32
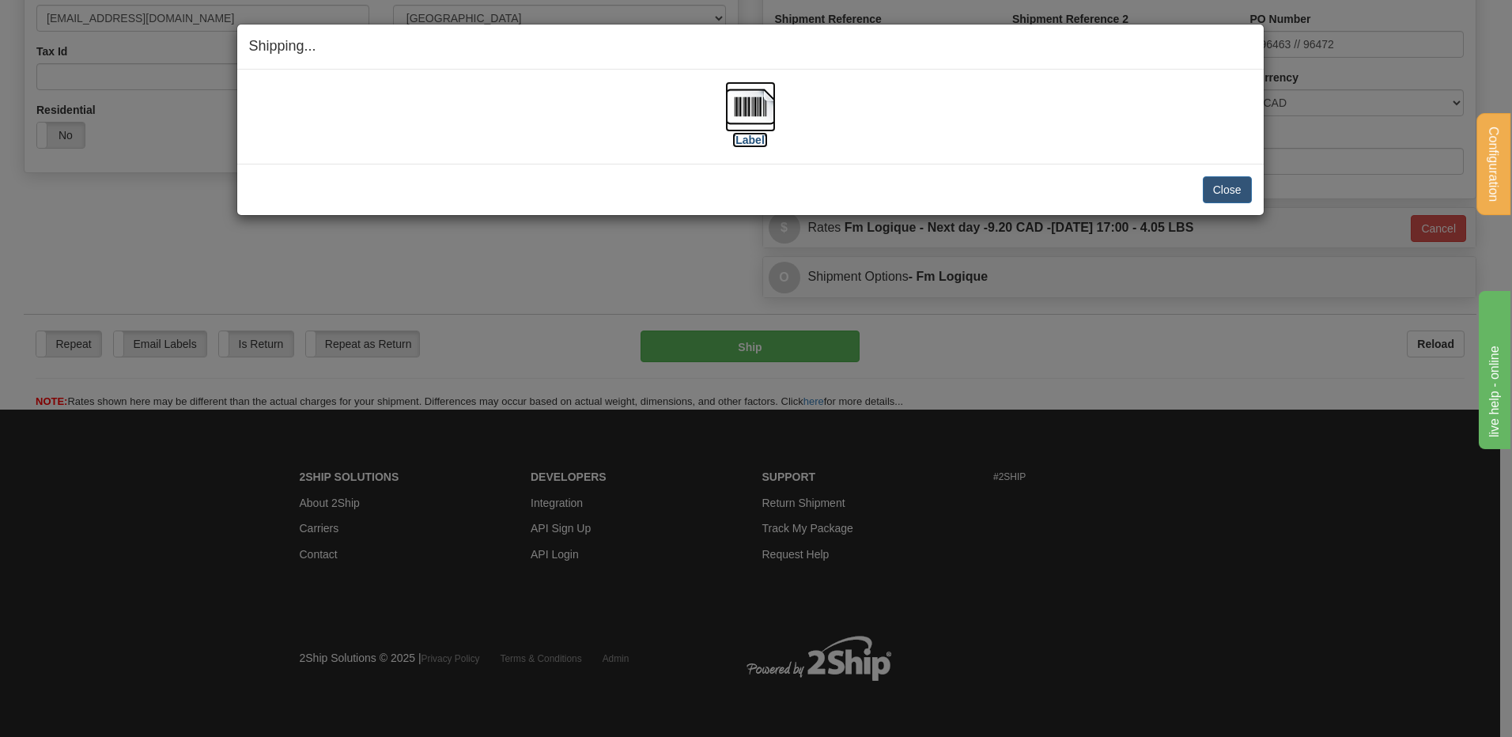
click at [732, 103] on img at bounding box center [750, 106] width 51 height 51
click at [1234, 174] on div "Close [PERSON_NAME] Shipment and Quit Pickup Quit Pickup ONLY" at bounding box center [750, 189] width 1027 height 51
click at [1231, 194] on button "Close" at bounding box center [1227, 189] width 49 height 27
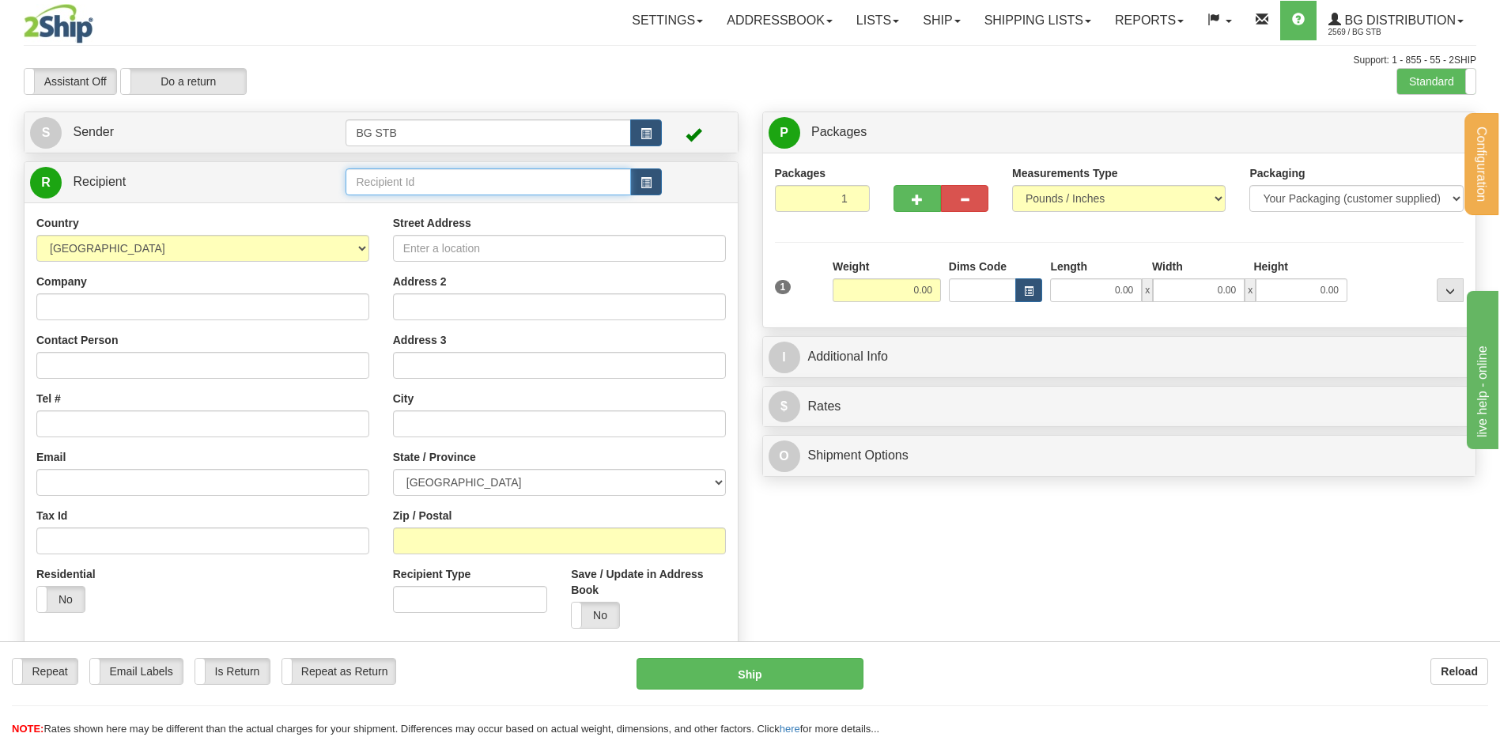
click at [358, 181] on input "text" at bounding box center [488, 181] width 285 height 27
type input "20126"
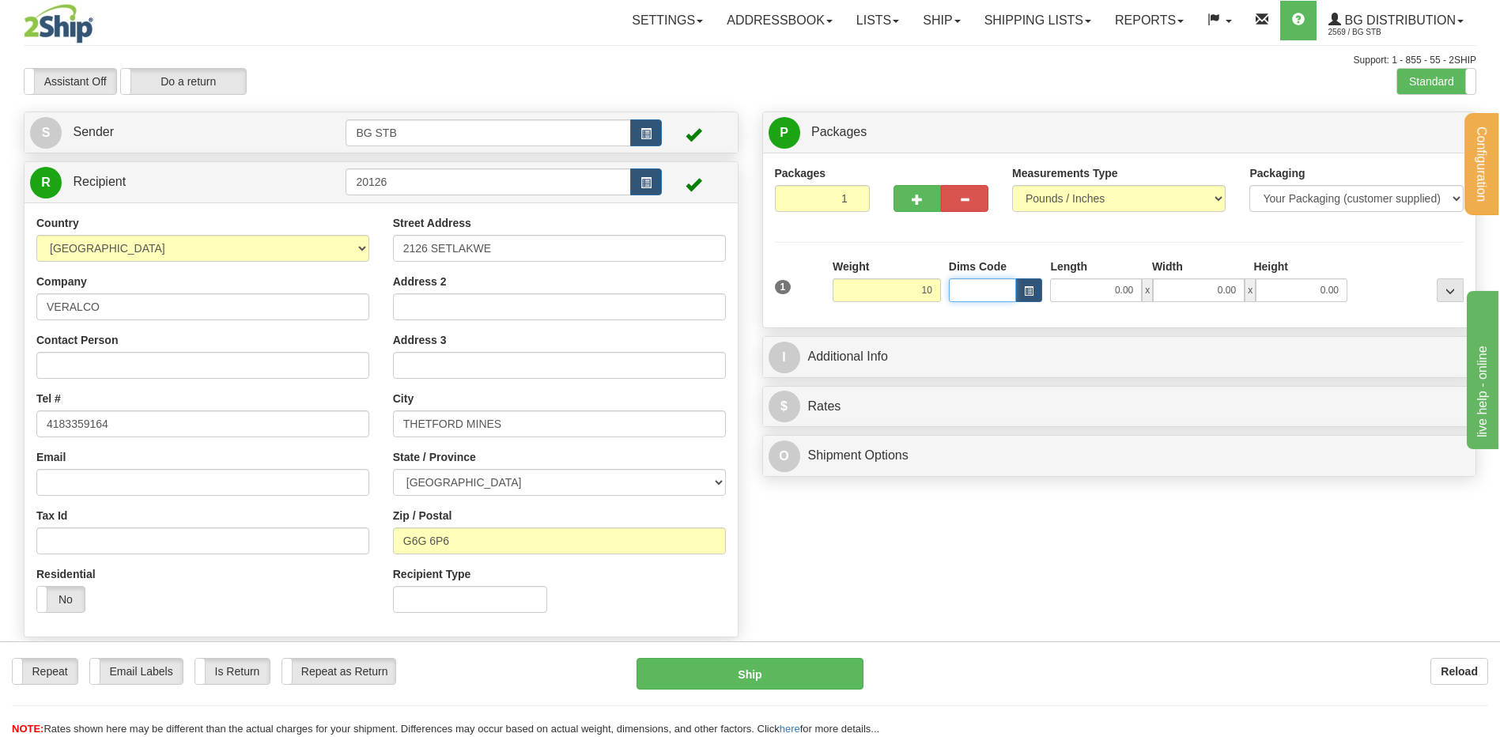
type input "10.00"
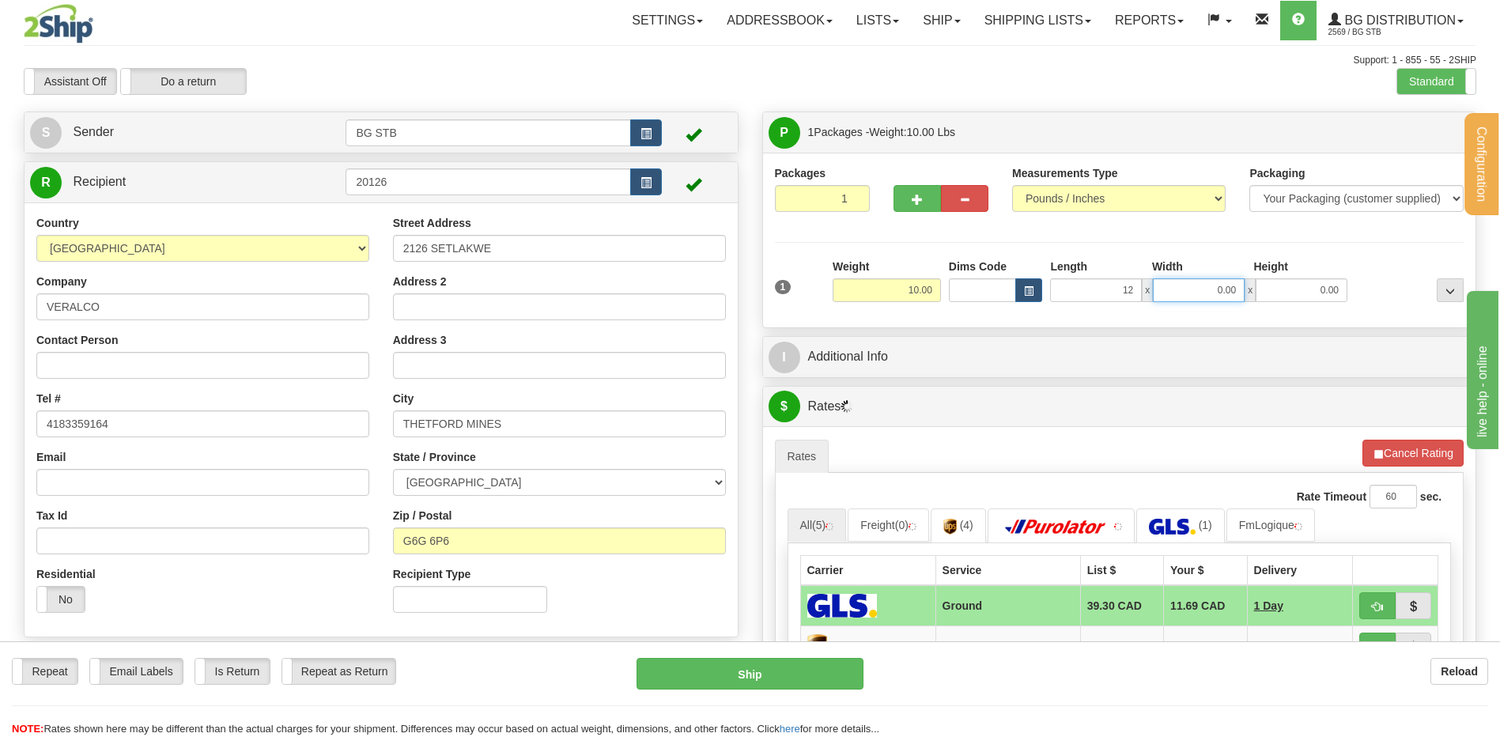
type input "12.00"
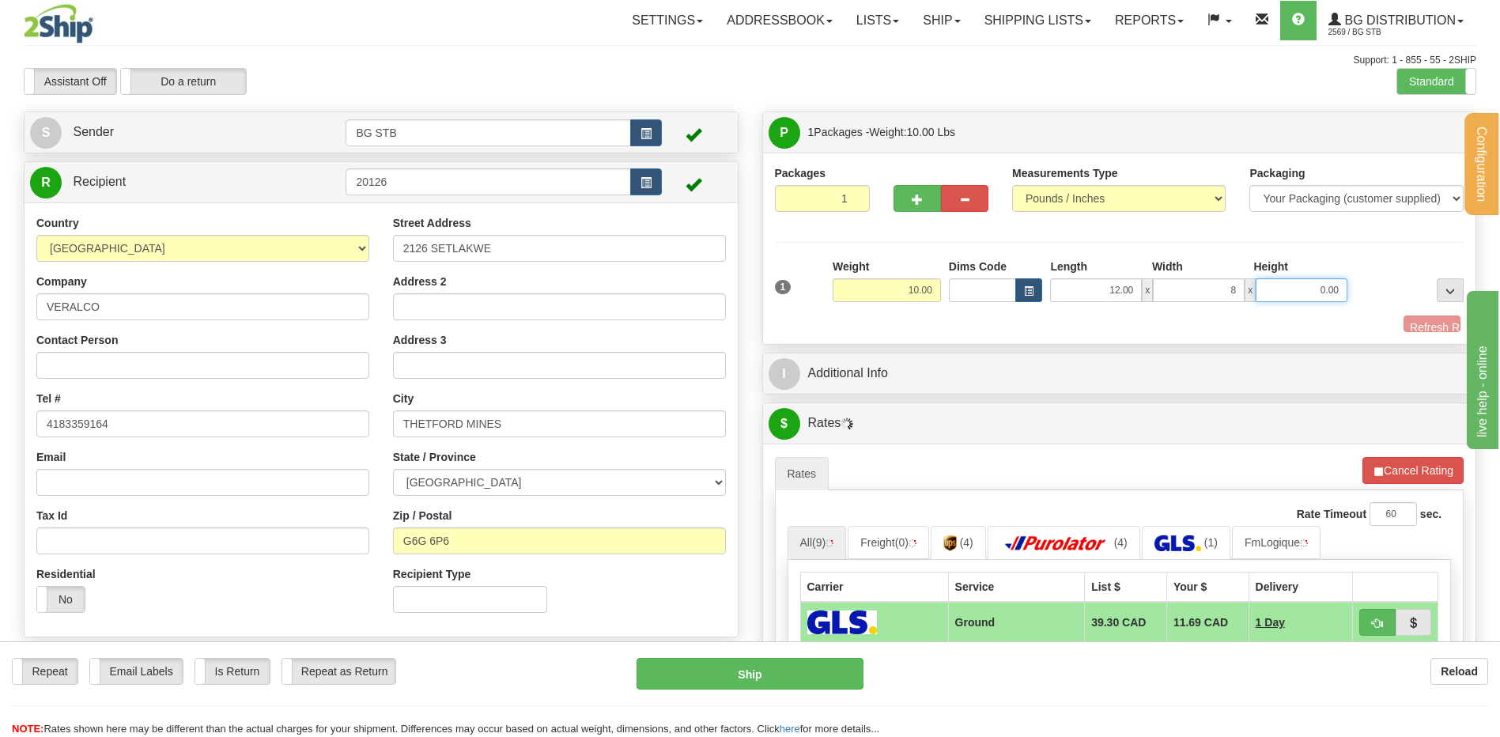
type input "8.00"
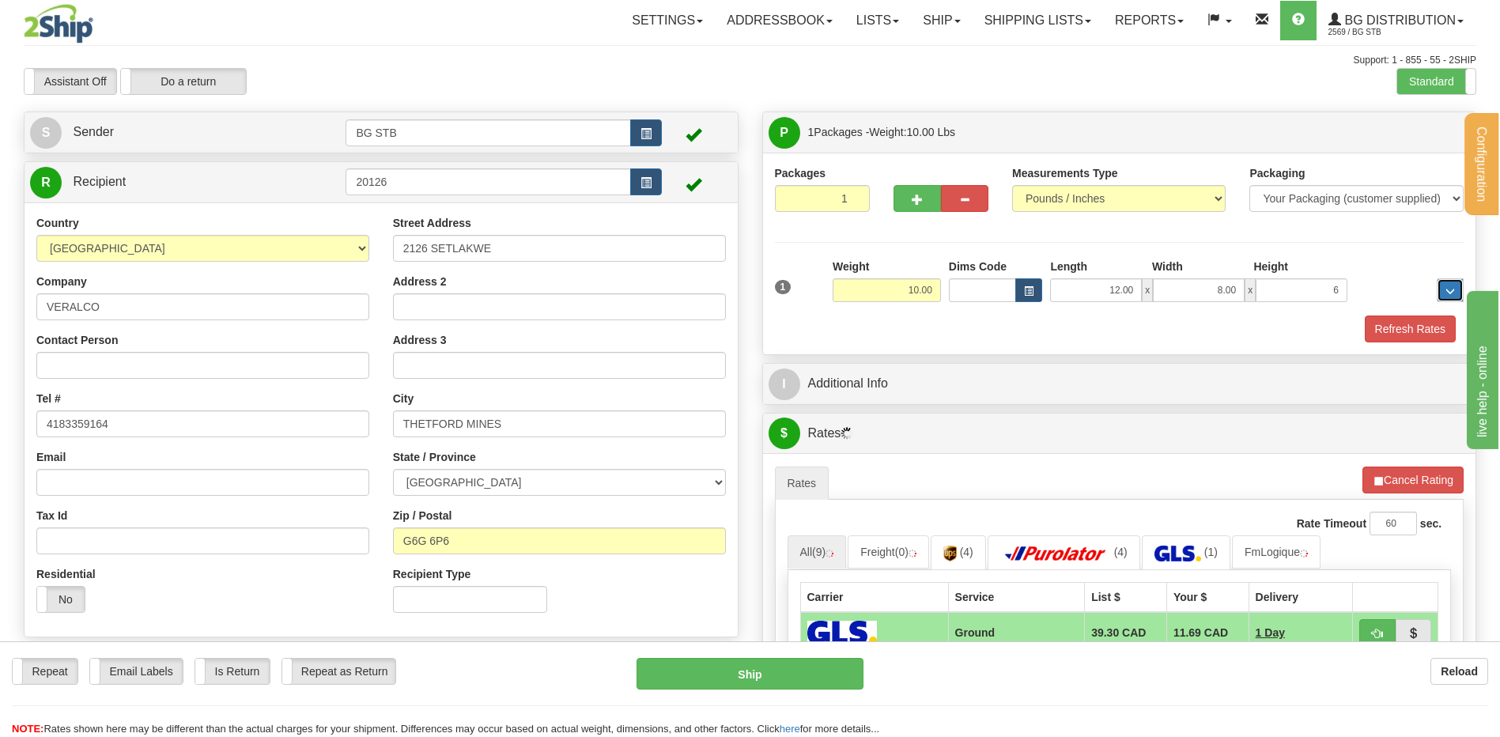
type input "6.00"
drag, startPoint x: 898, startPoint y: 400, endPoint x: 894, endPoint y: 391, distance: 10.3
click at [898, 400] on div "I Additional Info" at bounding box center [1119, 384] width 713 height 40
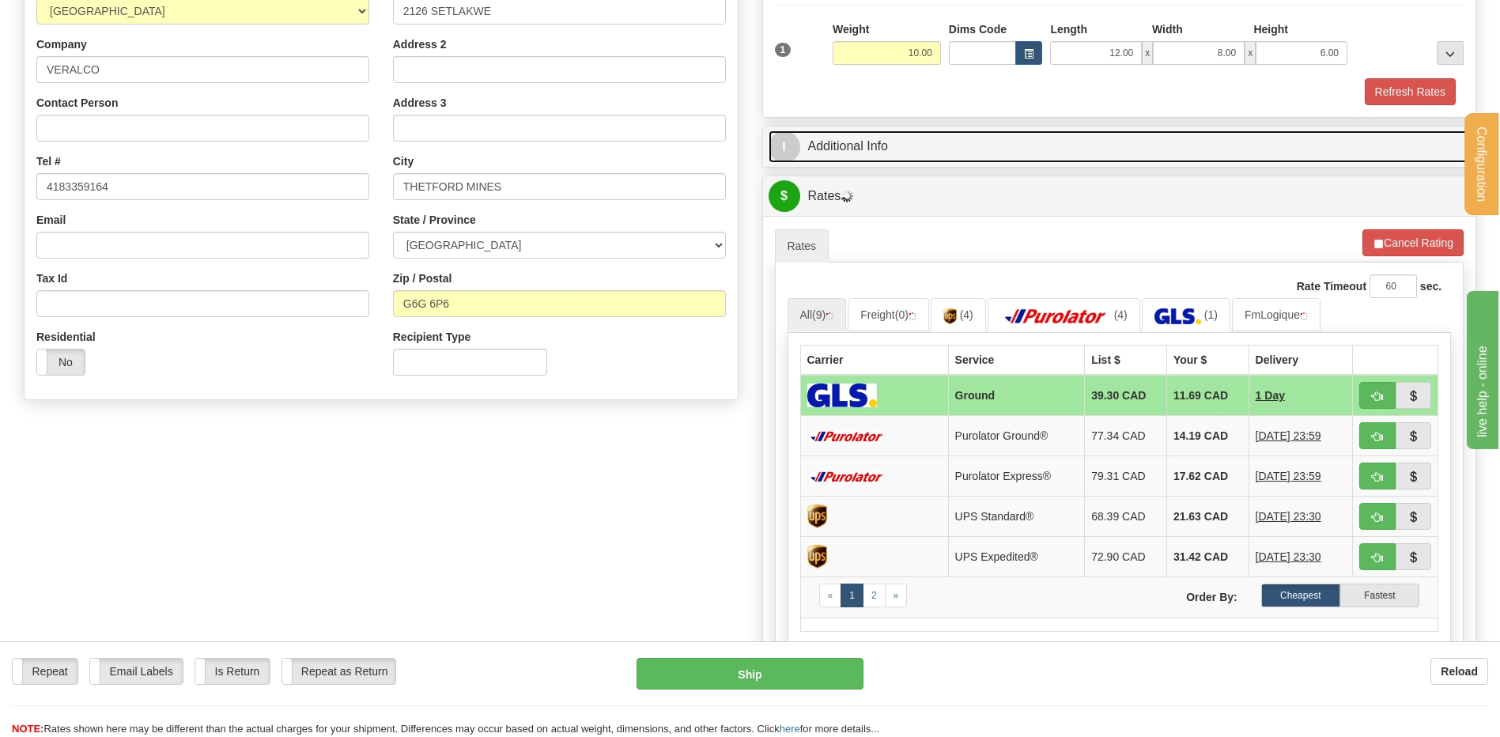
click at [921, 148] on link "I Additional Info" at bounding box center [1120, 146] width 702 height 32
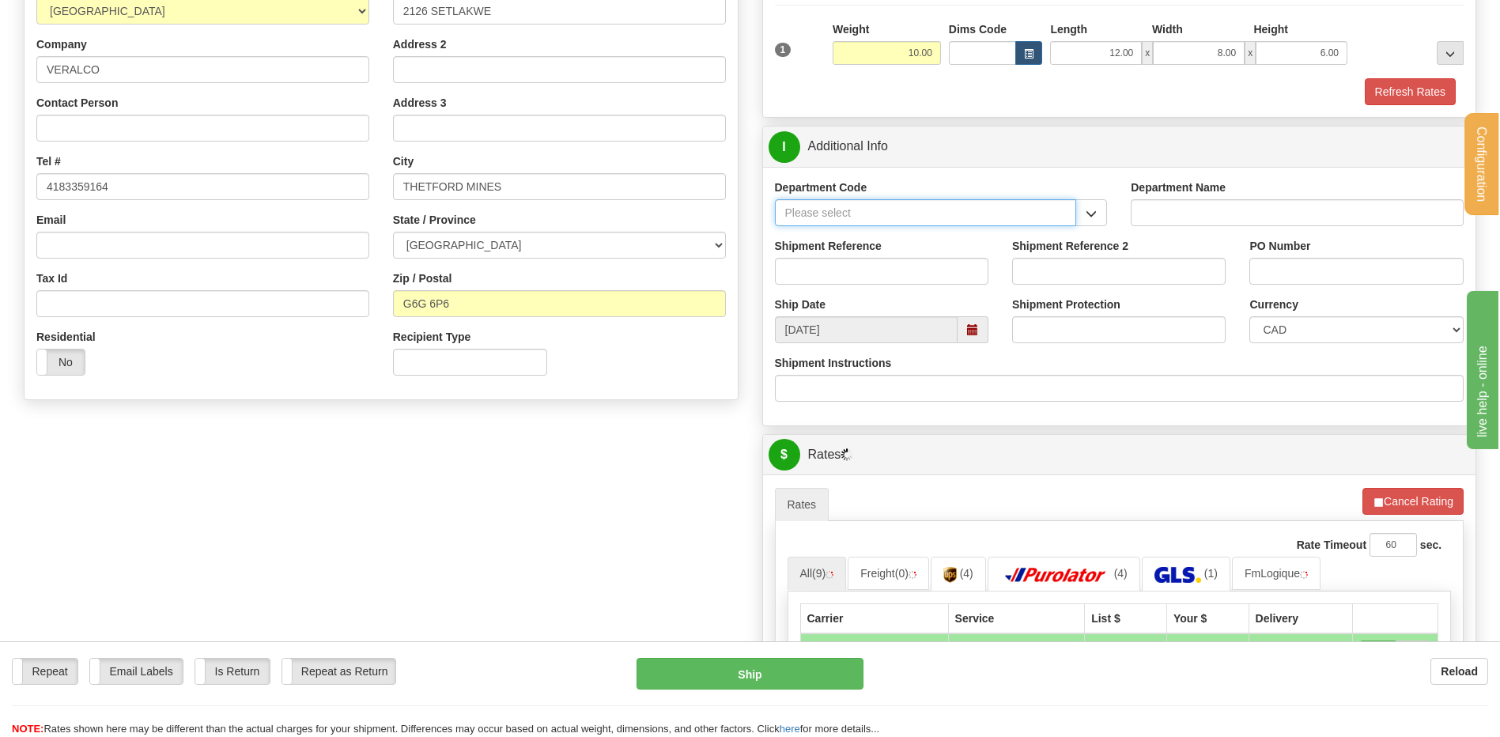
click at [1075, 210] on input "Department Code" at bounding box center [926, 212] width 302 height 27
drag, startPoint x: 1092, startPoint y: 216, endPoint x: 1052, endPoint y: 223, distance: 41.0
click at [1089, 217] on span "button" at bounding box center [1091, 214] width 11 height 10
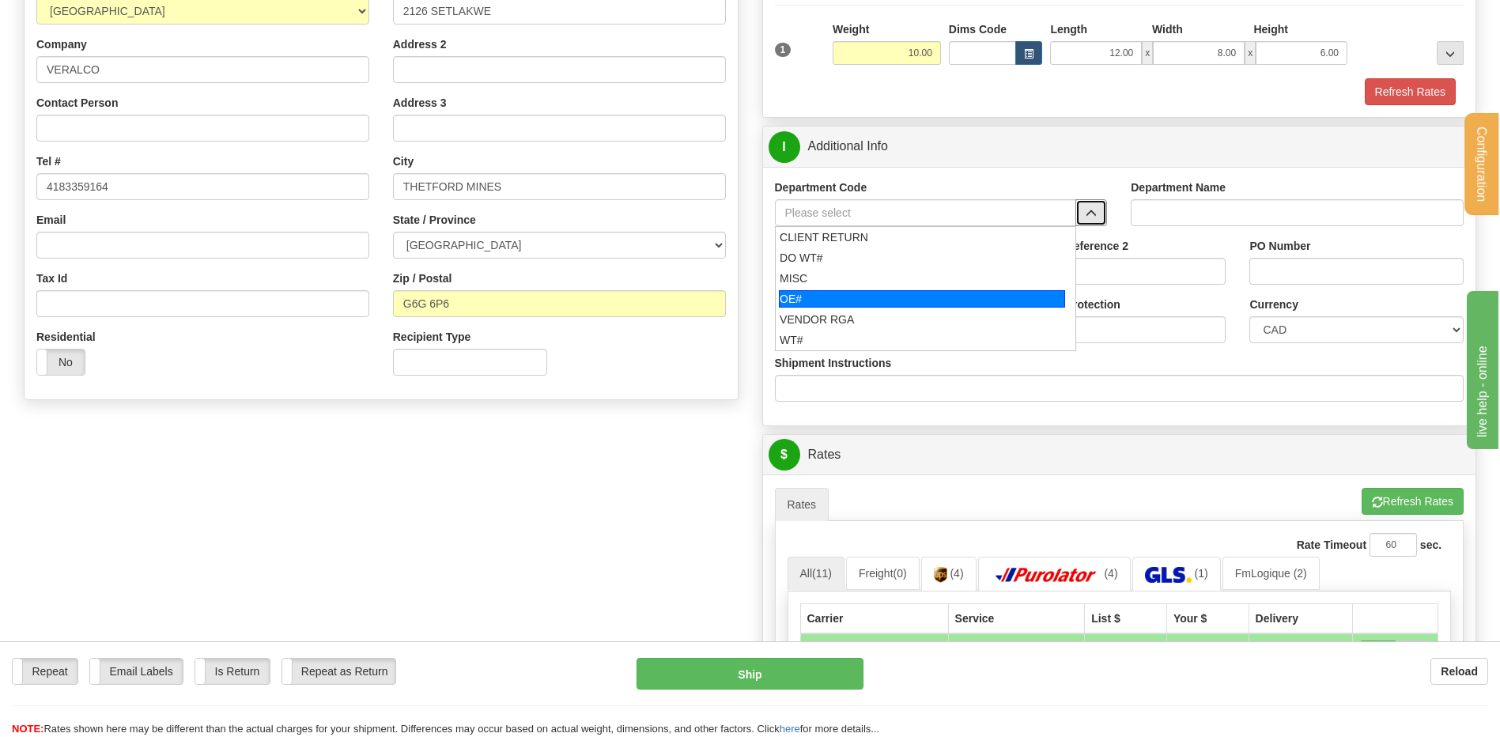
drag, startPoint x: 863, startPoint y: 291, endPoint x: 856, endPoint y: 270, distance: 21.8
click at [863, 291] on div "OE#" at bounding box center [922, 298] width 286 height 17
type input "OE#"
type input "ORDERS"
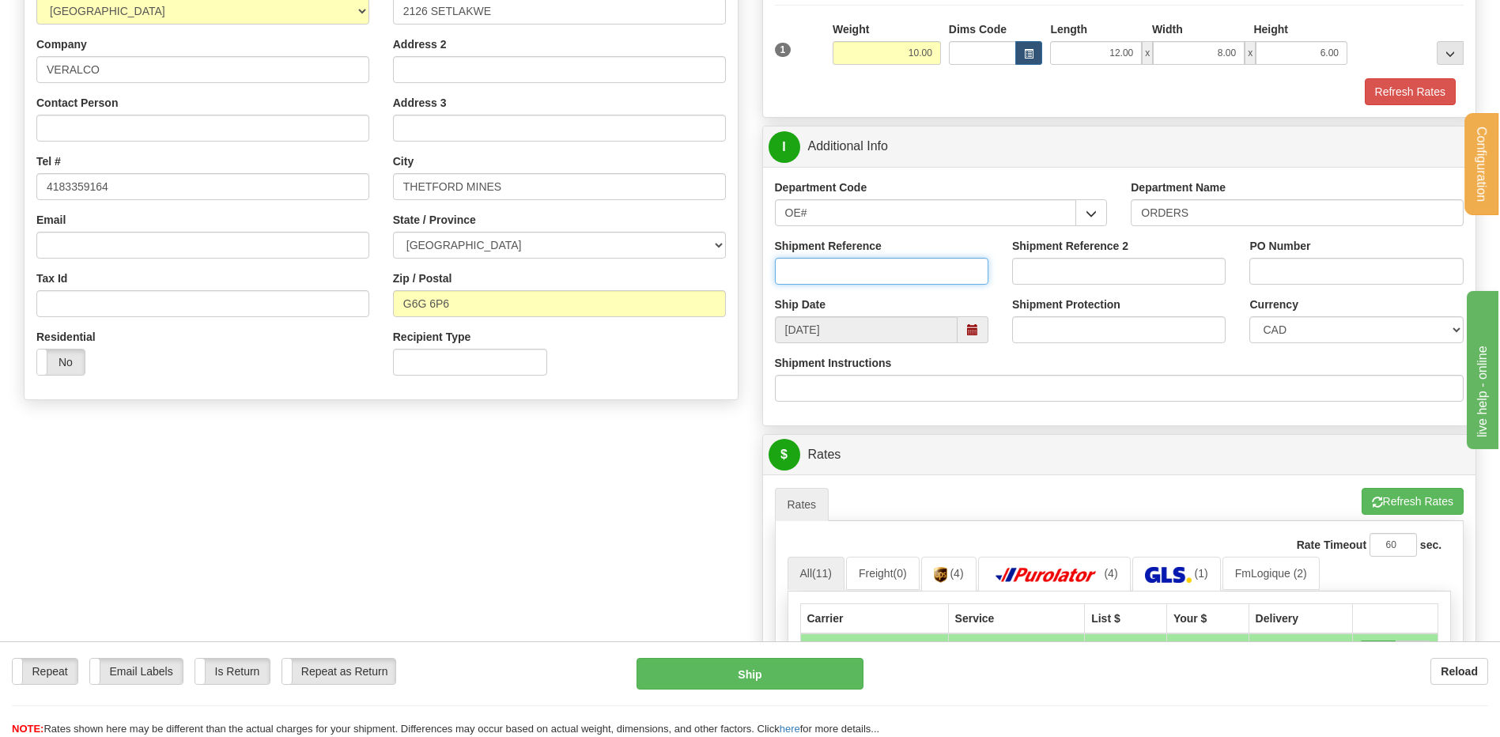
click at [856, 270] on input "Shipment Reference" at bounding box center [882, 271] width 214 height 27
type input "30134519-00"
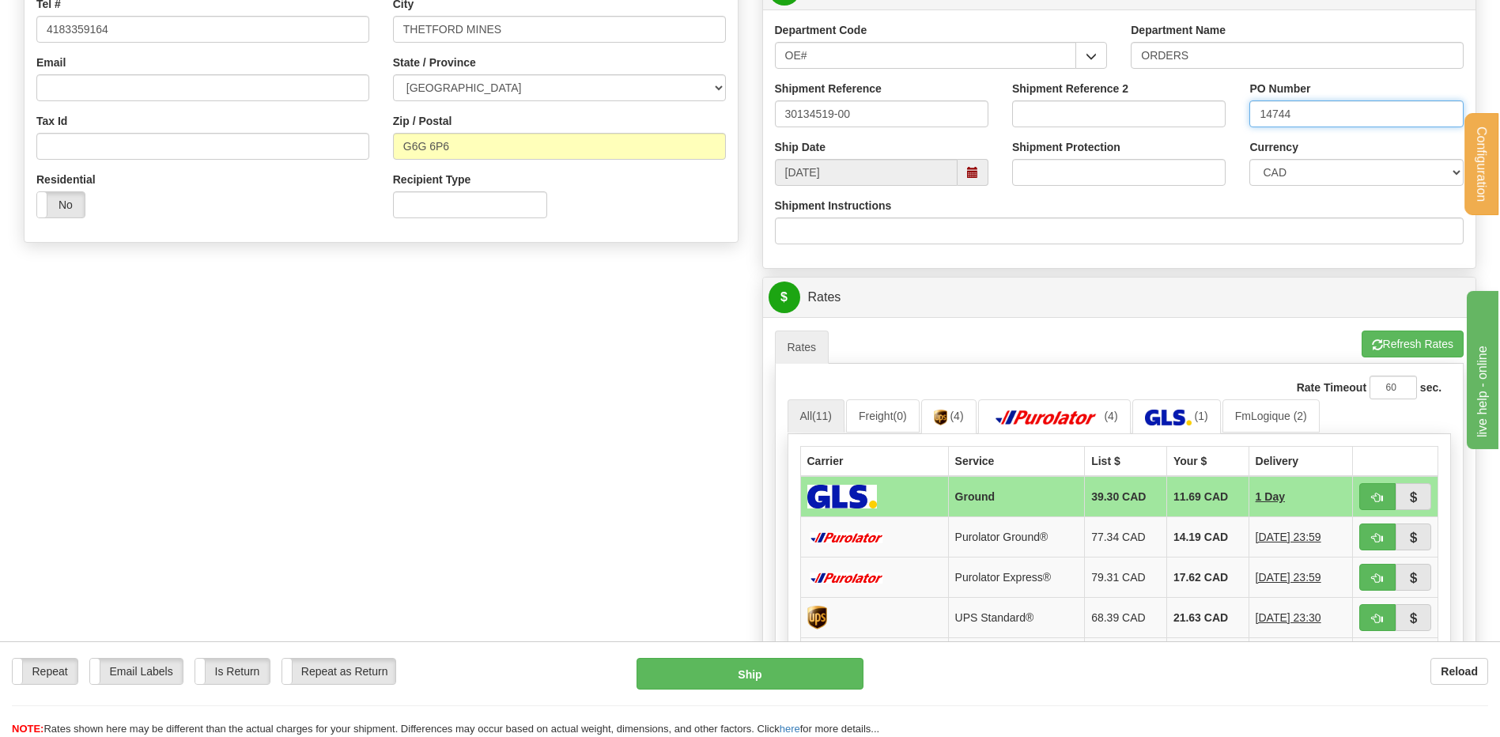
scroll to position [633, 0]
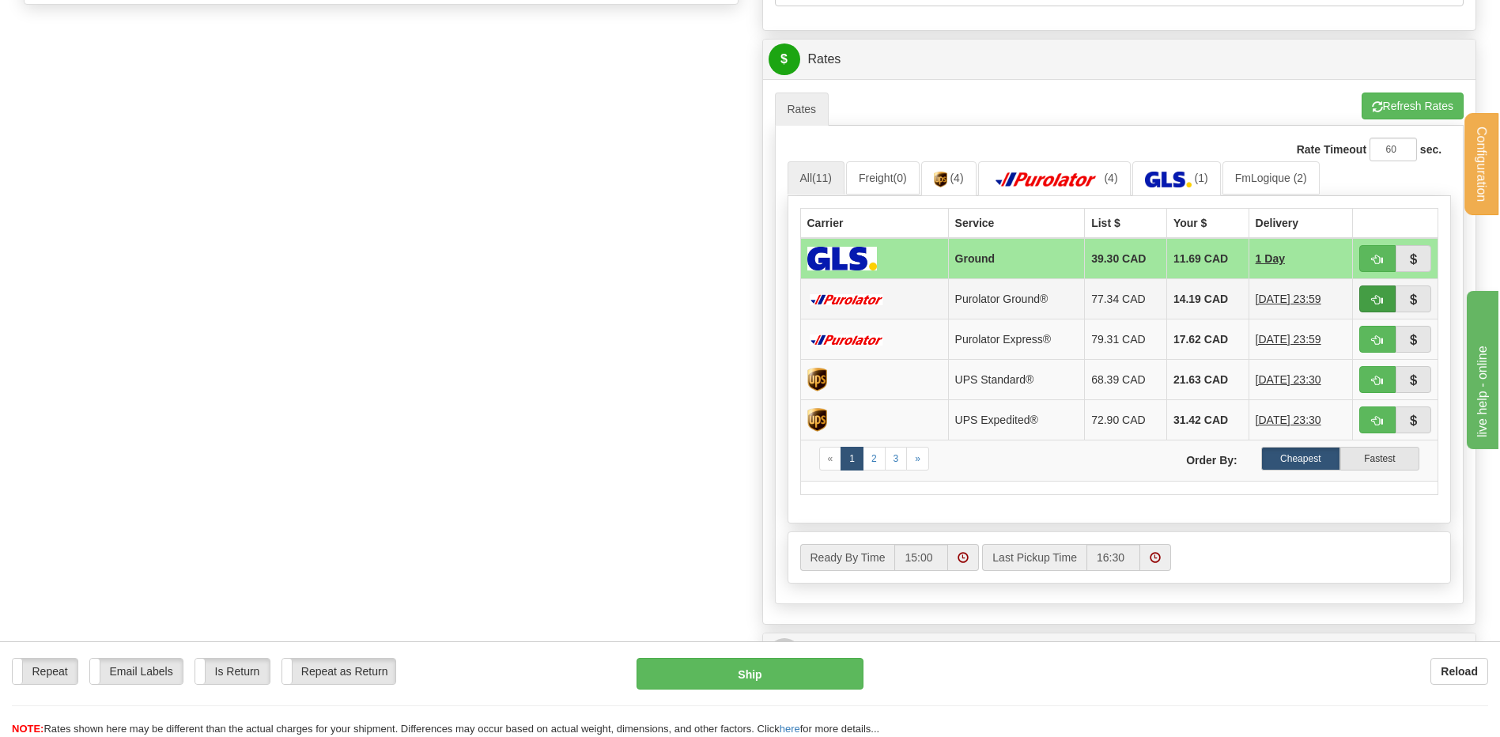
type input "14744"
click at [1387, 295] on button "button" at bounding box center [1378, 299] width 36 height 27
type input "260"
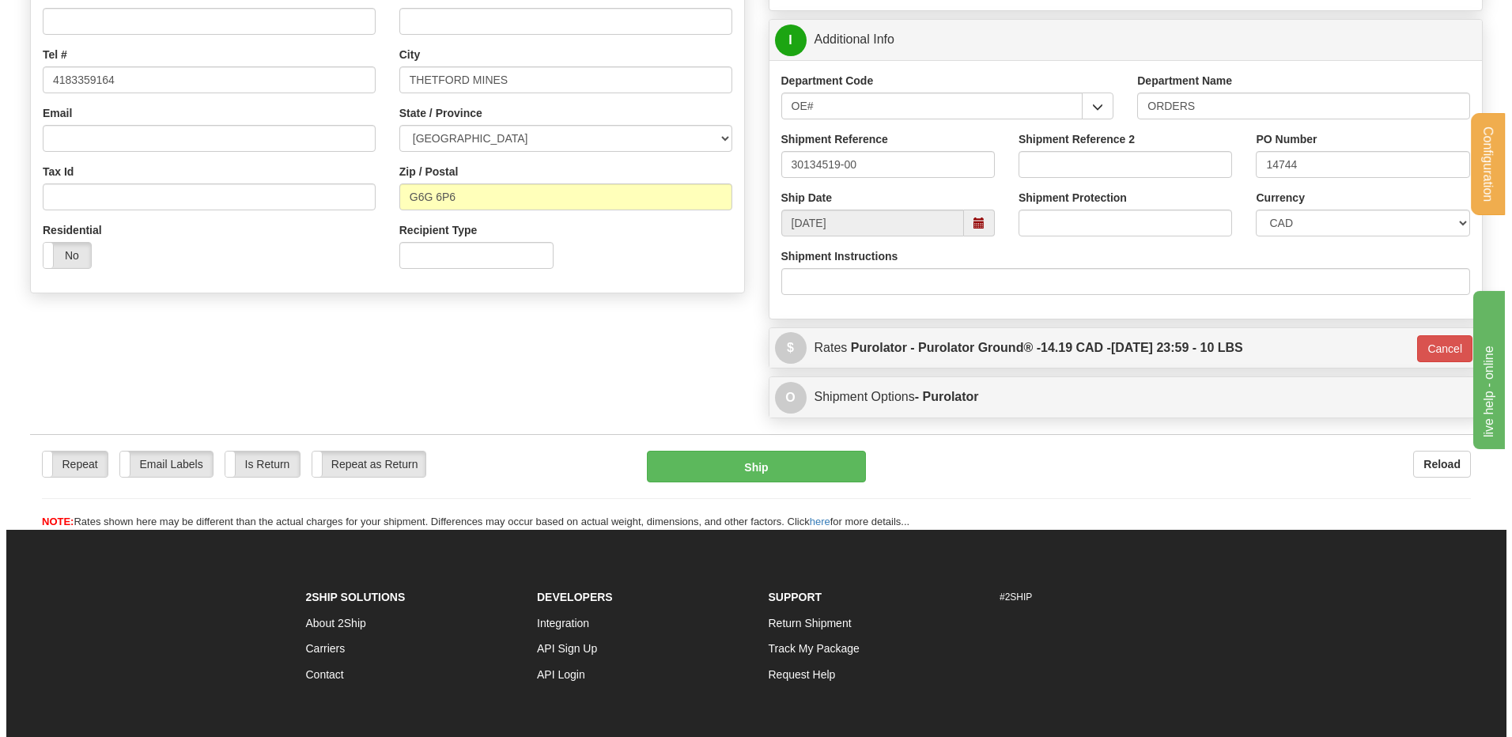
scroll to position [268, 0]
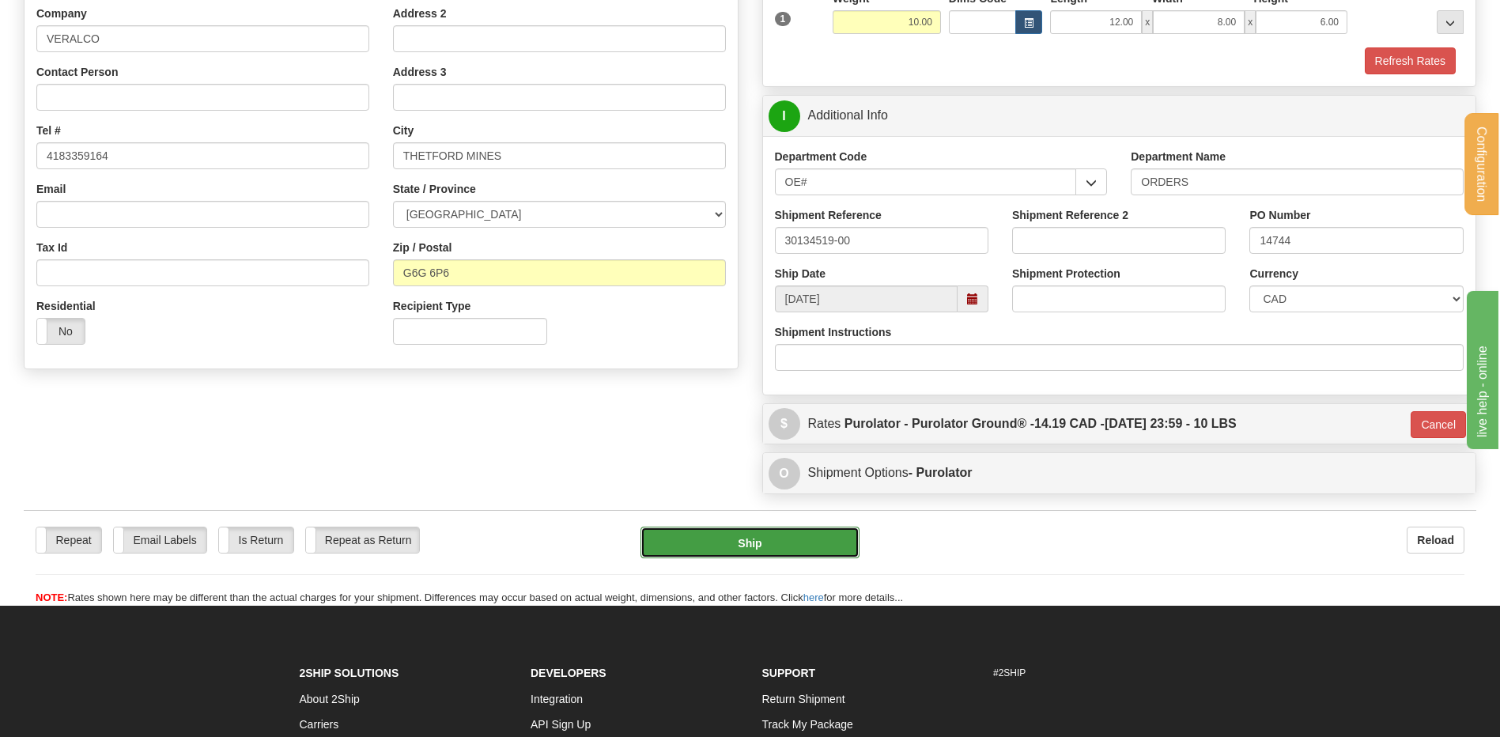
click at [709, 539] on button "Ship" at bounding box center [750, 543] width 218 height 32
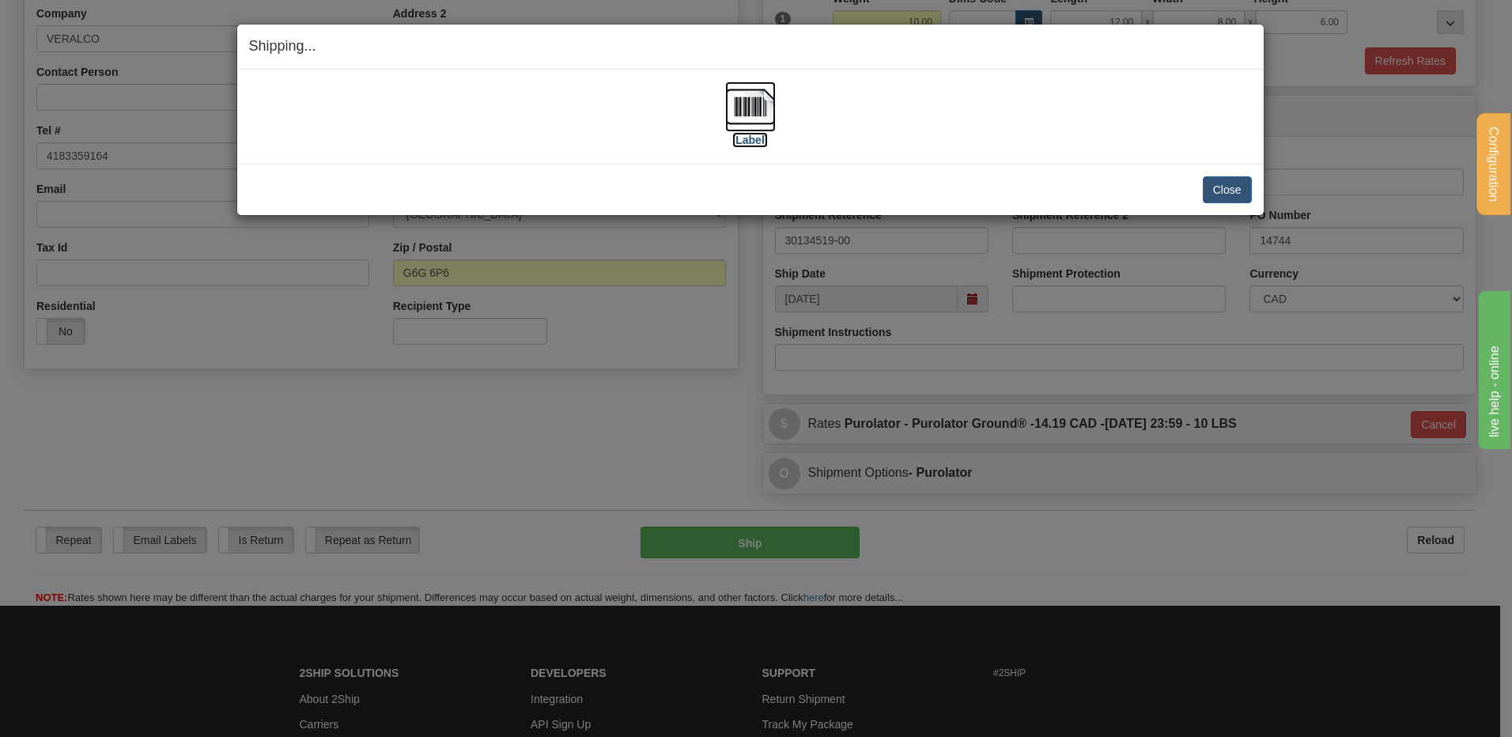
click at [748, 119] on img at bounding box center [750, 106] width 51 height 51
click at [1236, 177] on button "Close" at bounding box center [1227, 189] width 49 height 27
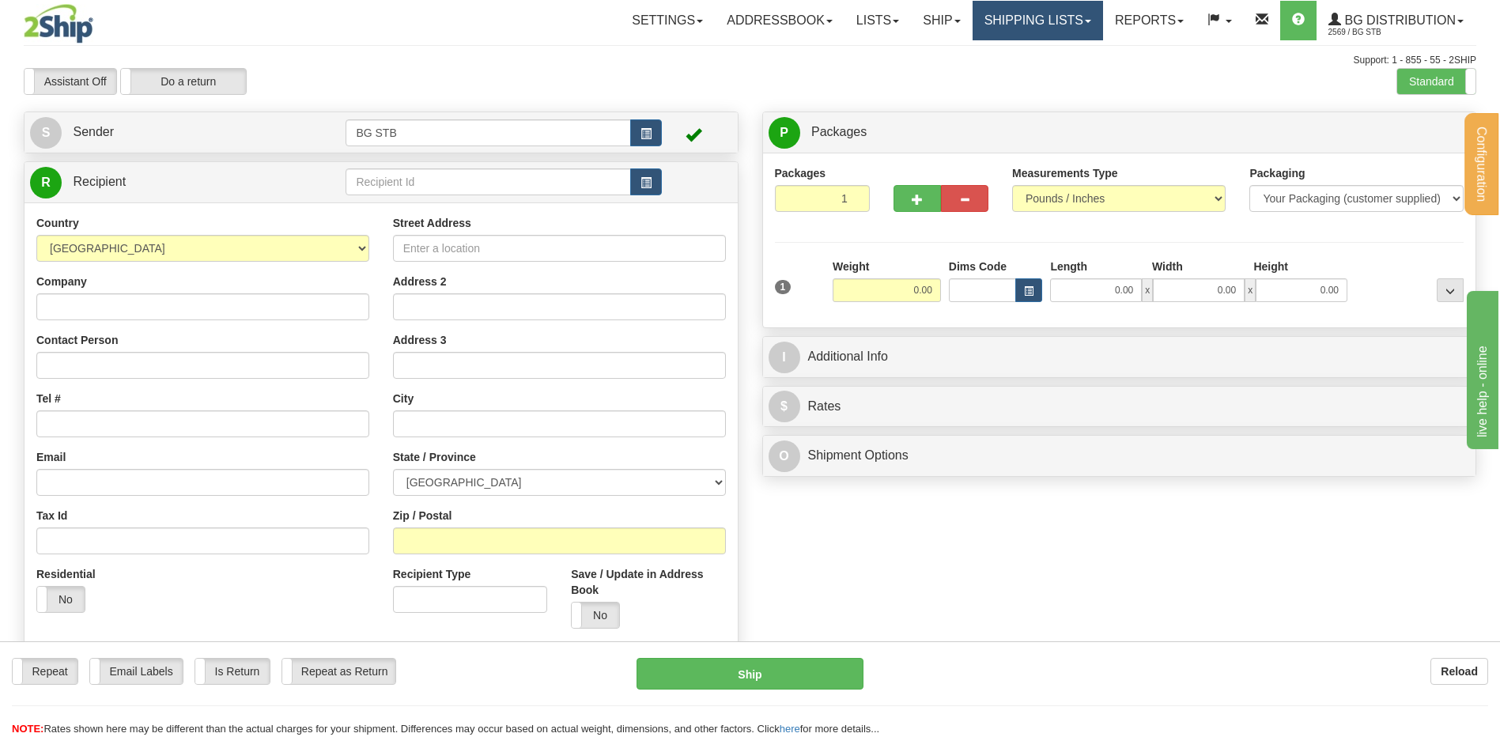
drag, startPoint x: 1035, startPoint y: 19, endPoint x: 1027, endPoint y: 27, distance: 11.8
click at [1035, 19] on link "Shipping lists" at bounding box center [1038, 21] width 130 height 40
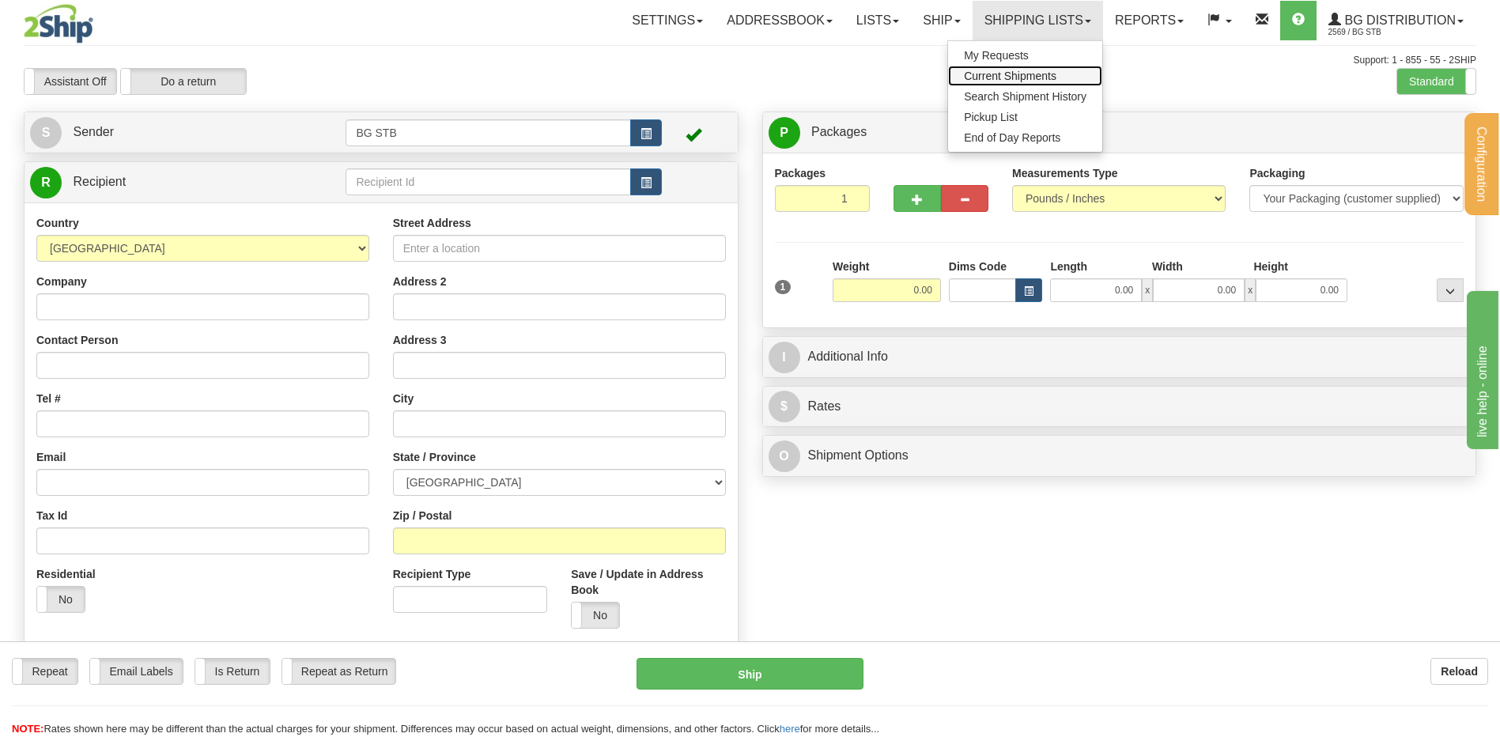
click at [1013, 77] on span "Current Shipments" at bounding box center [1010, 76] width 93 height 13
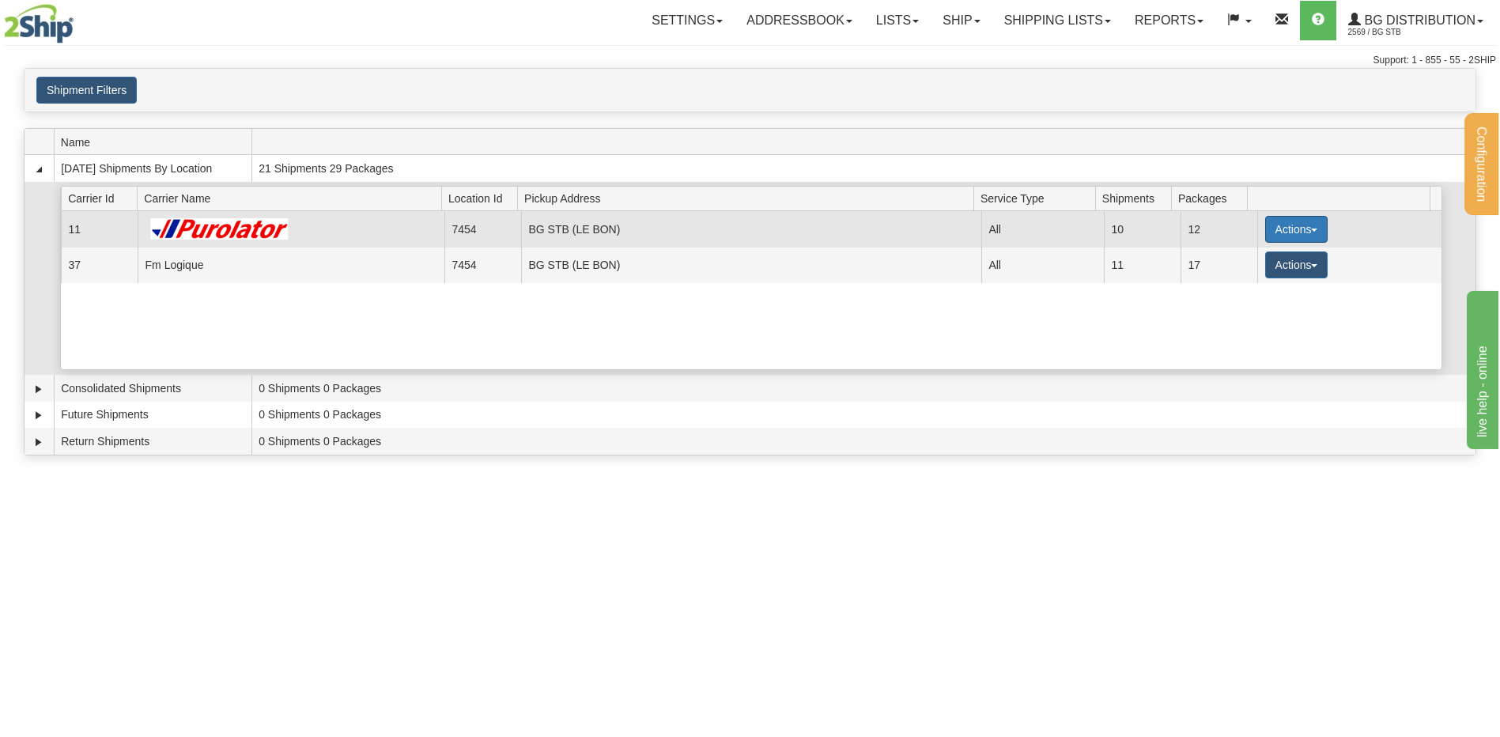
click at [1294, 223] on button "Actions" at bounding box center [1296, 229] width 63 height 27
click at [1266, 259] on link "Details" at bounding box center [1264, 259] width 127 height 21
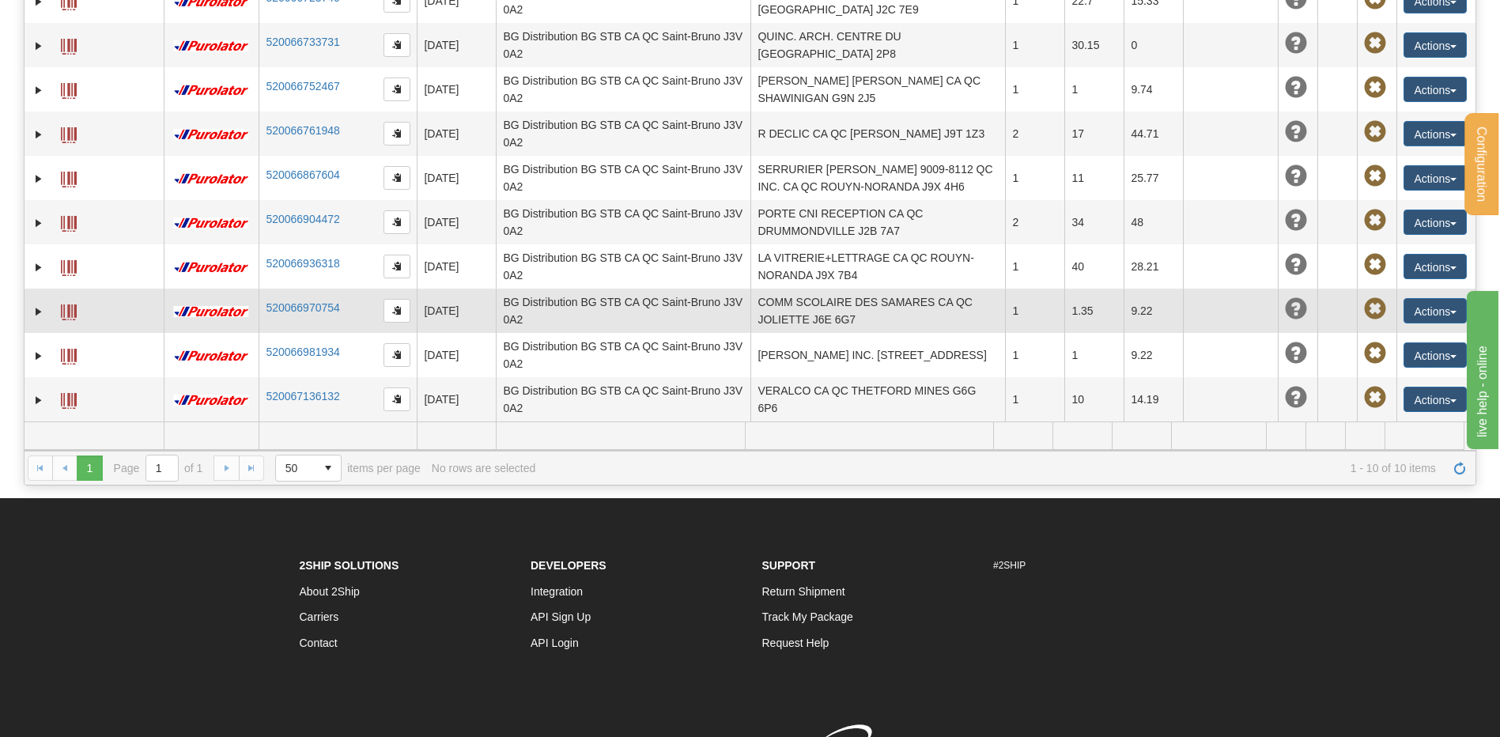
scroll to position [169, 0]
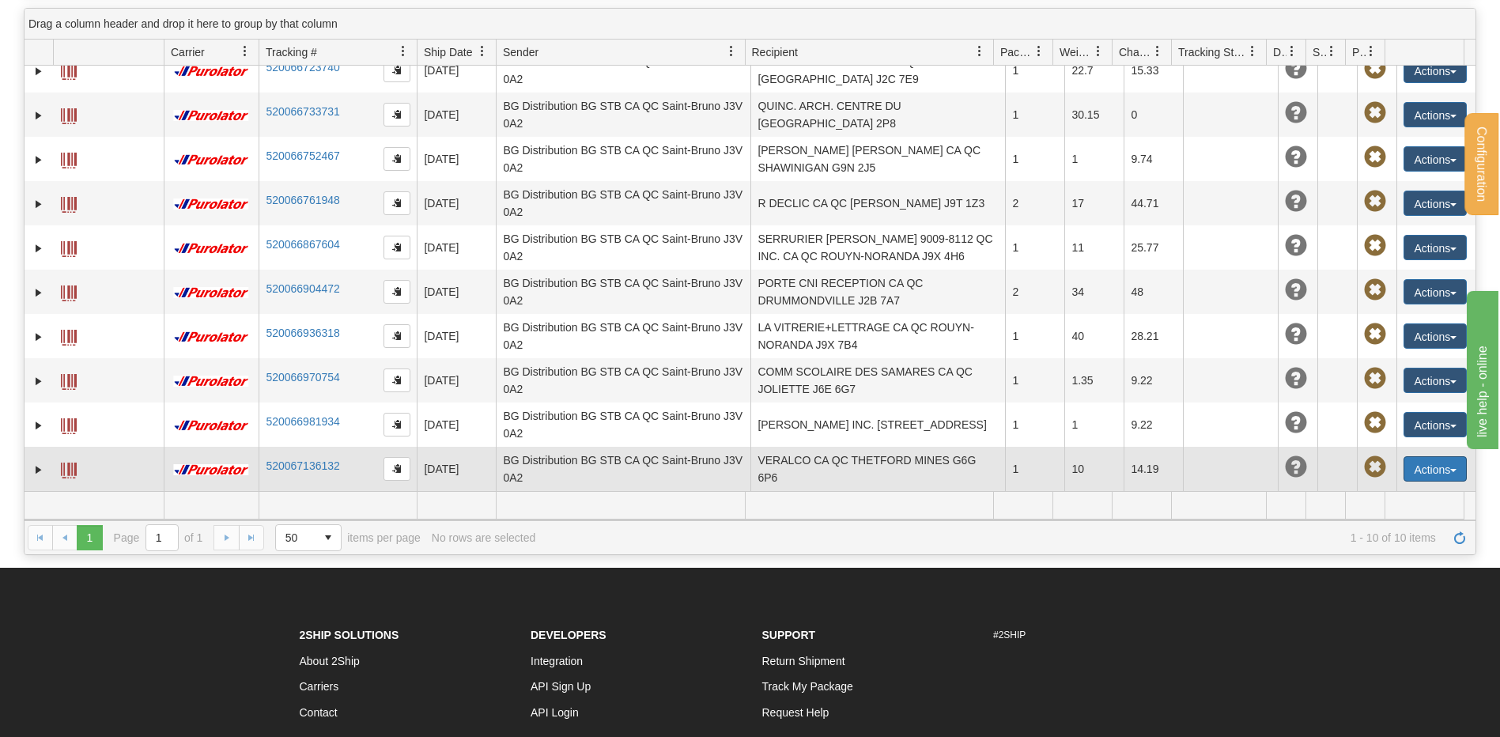
click at [1422, 463] on button "Actions" at bounding box center [1435, 468] width 63 height 25
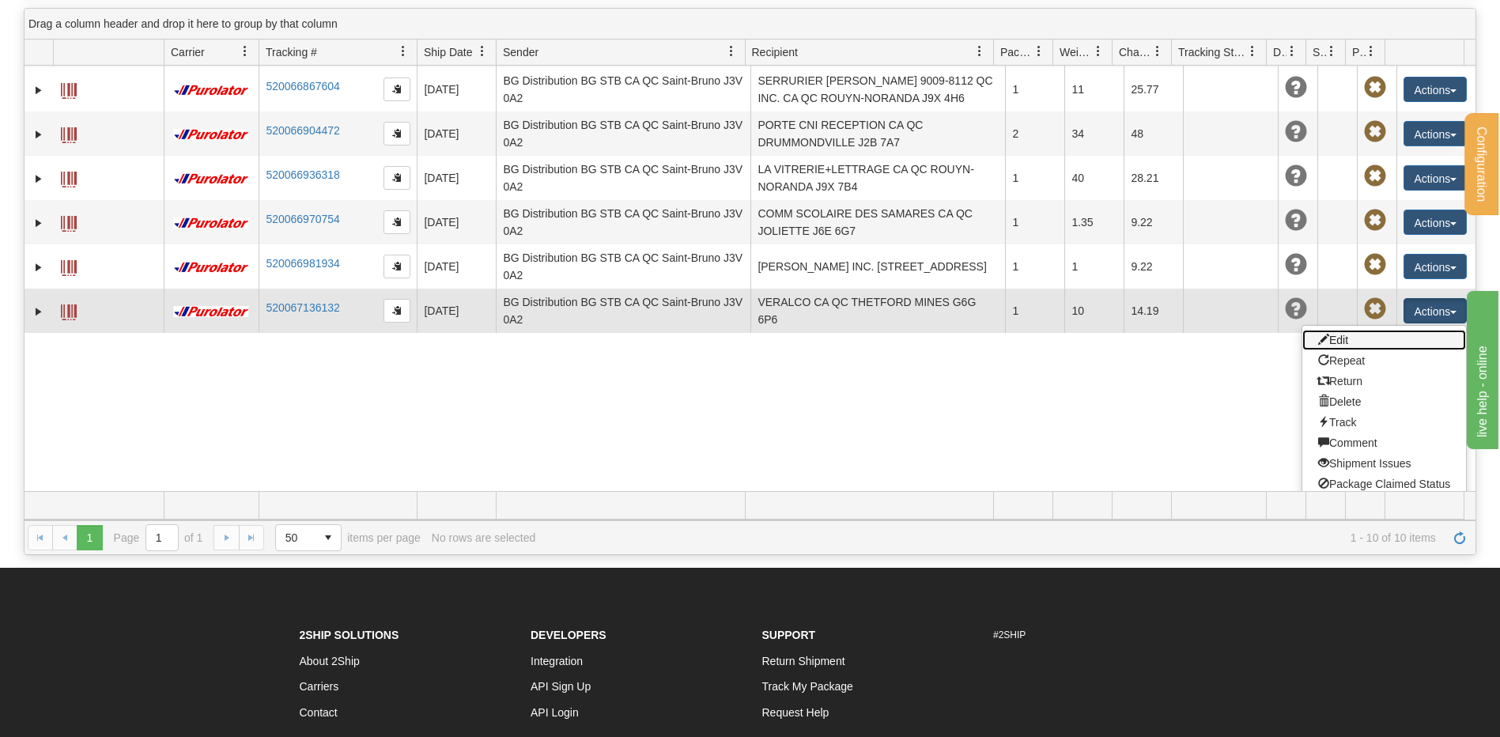
click at [1344, 338] on link "Edit" at bounding box center [1385, 340] width 164 height 21
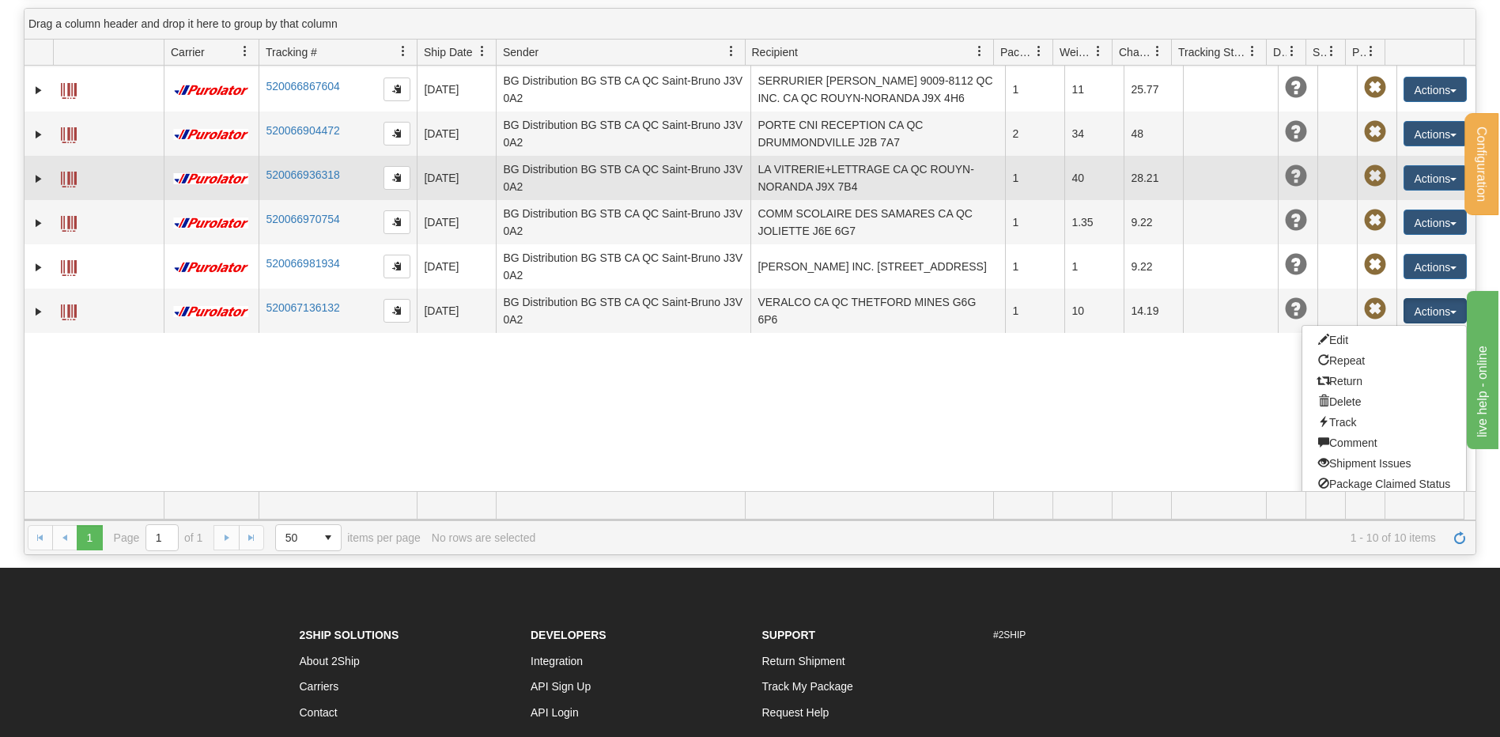
scroll to position [17, 0]
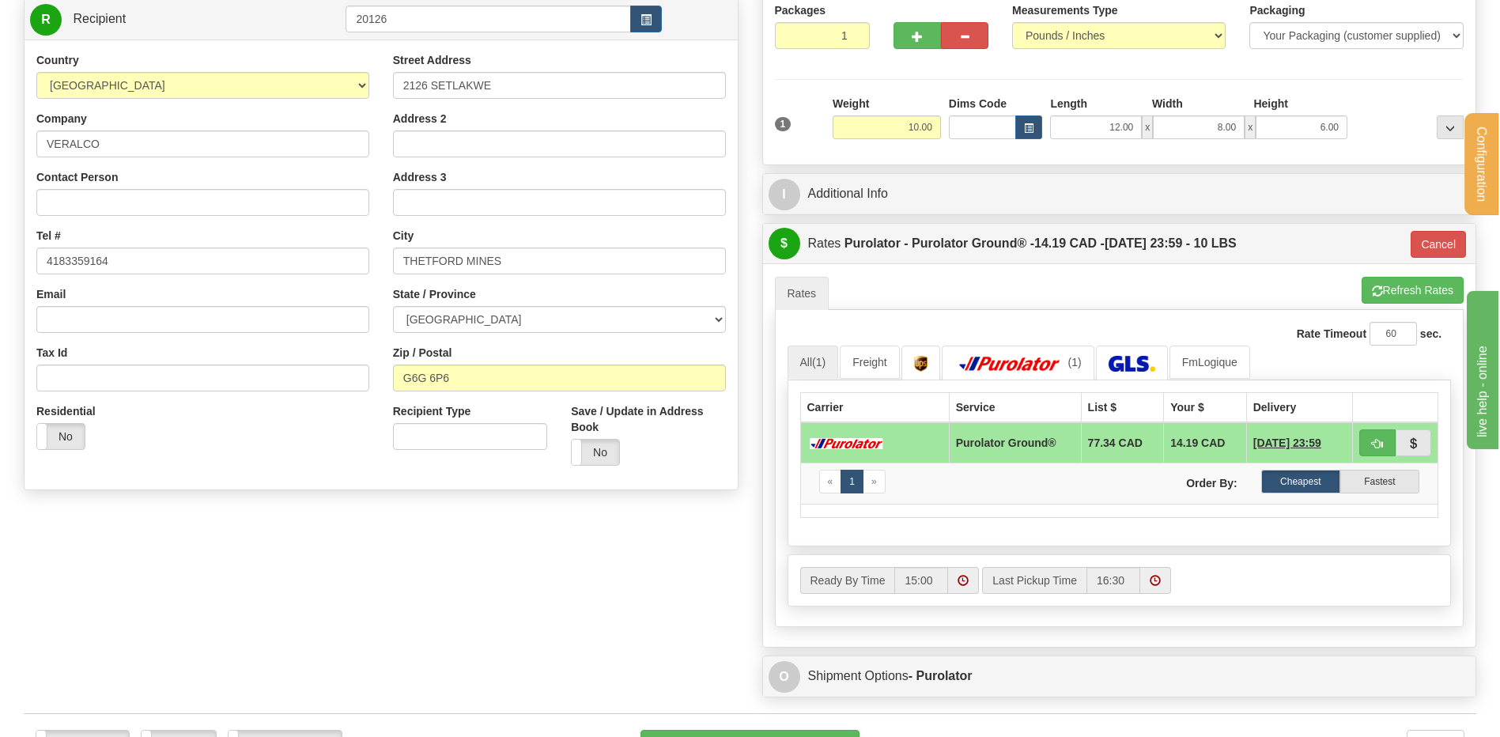
scroll to position [158, 0]
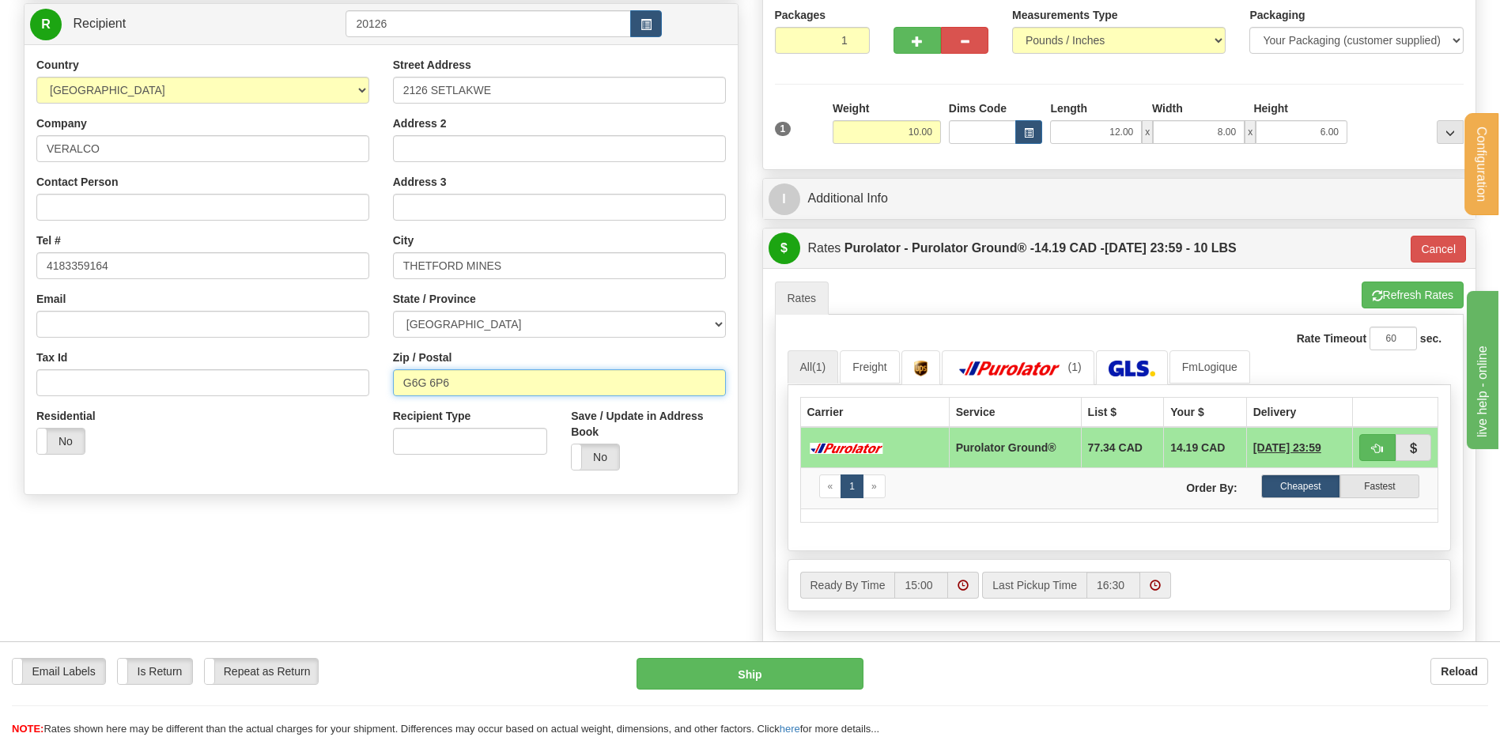
drag, startPoint x: 445, startPoint y: 379, endPoint x: 430, endPoint y: 379, distance: 15.0
click at [430, 379] on input "G6G 6P6" at bounding box center [559, 382] width 333 height 27
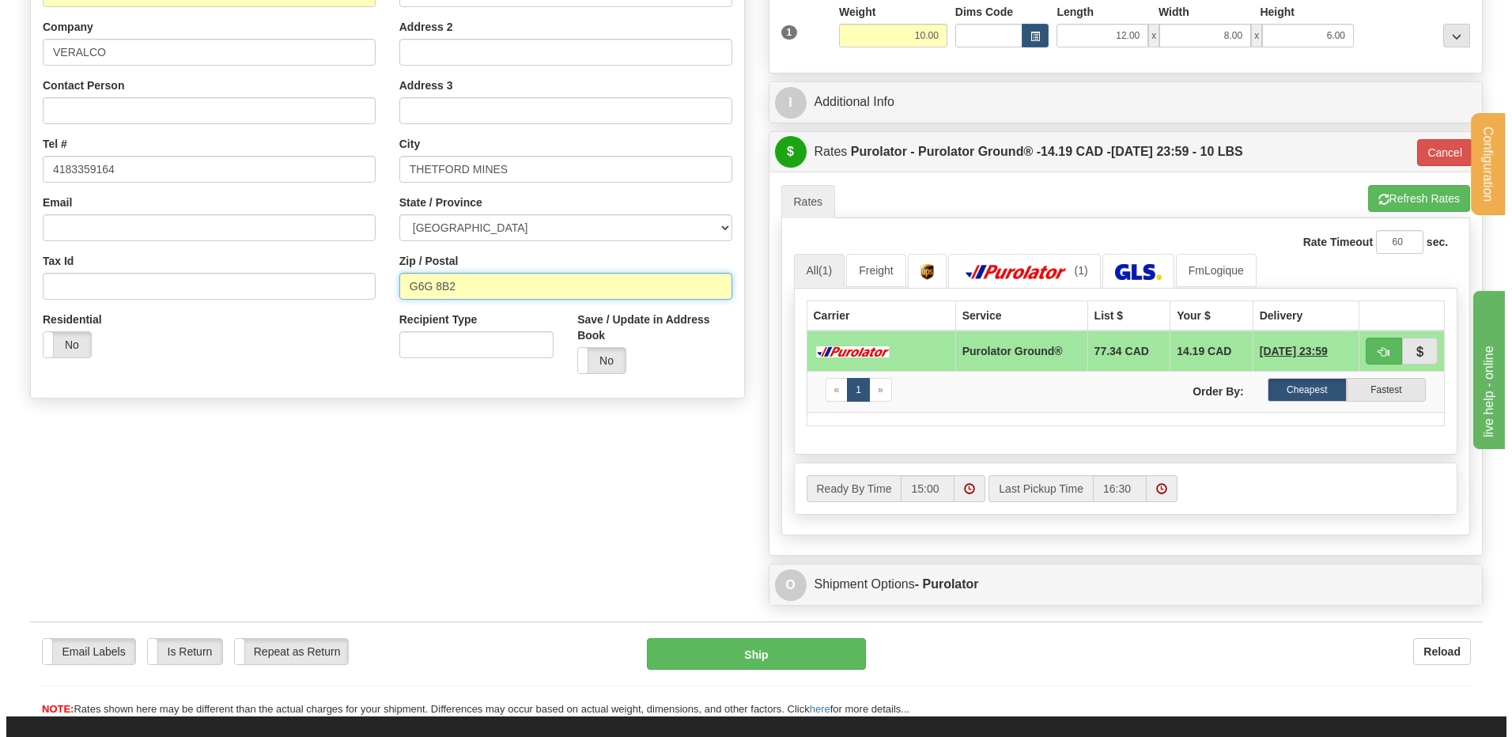
scroll to position [237, 0]
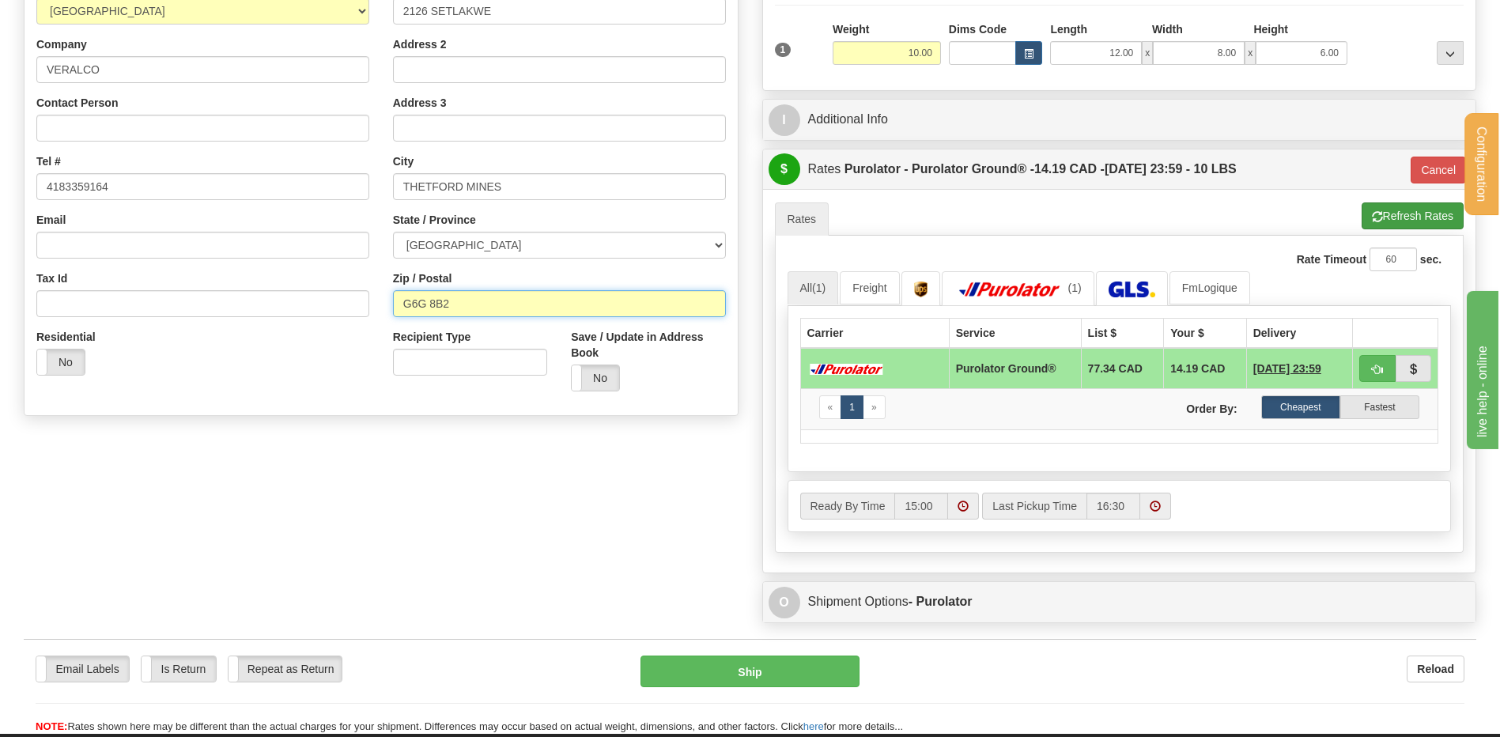
type input "G6G 8B2"
click at [1439, 221] on button "Refresh Rates" at bounding box center [1413, 215] width 102 height 27
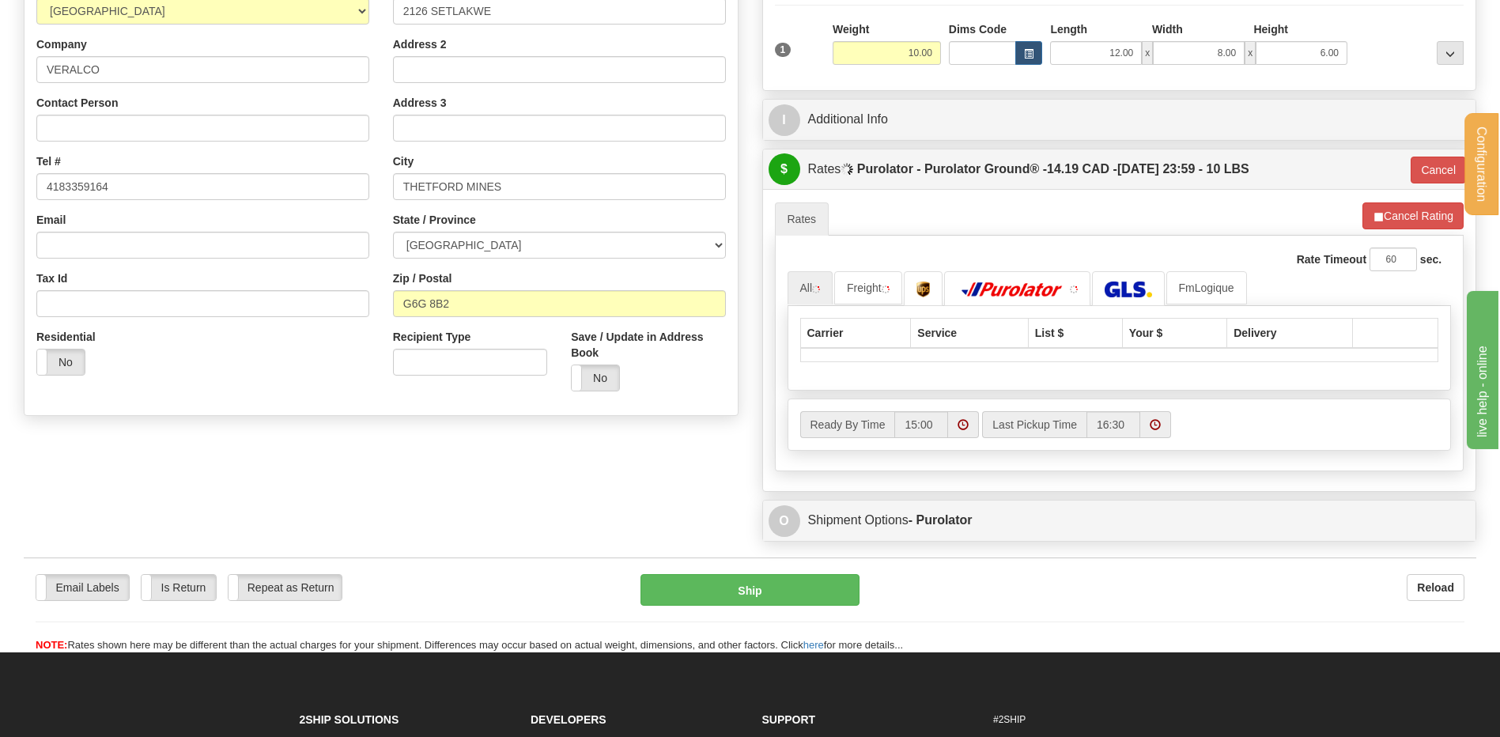
type input "260"
click at [1426, 176] on button "Cancel" at bounding box center [1438, 170] width 55 height 27
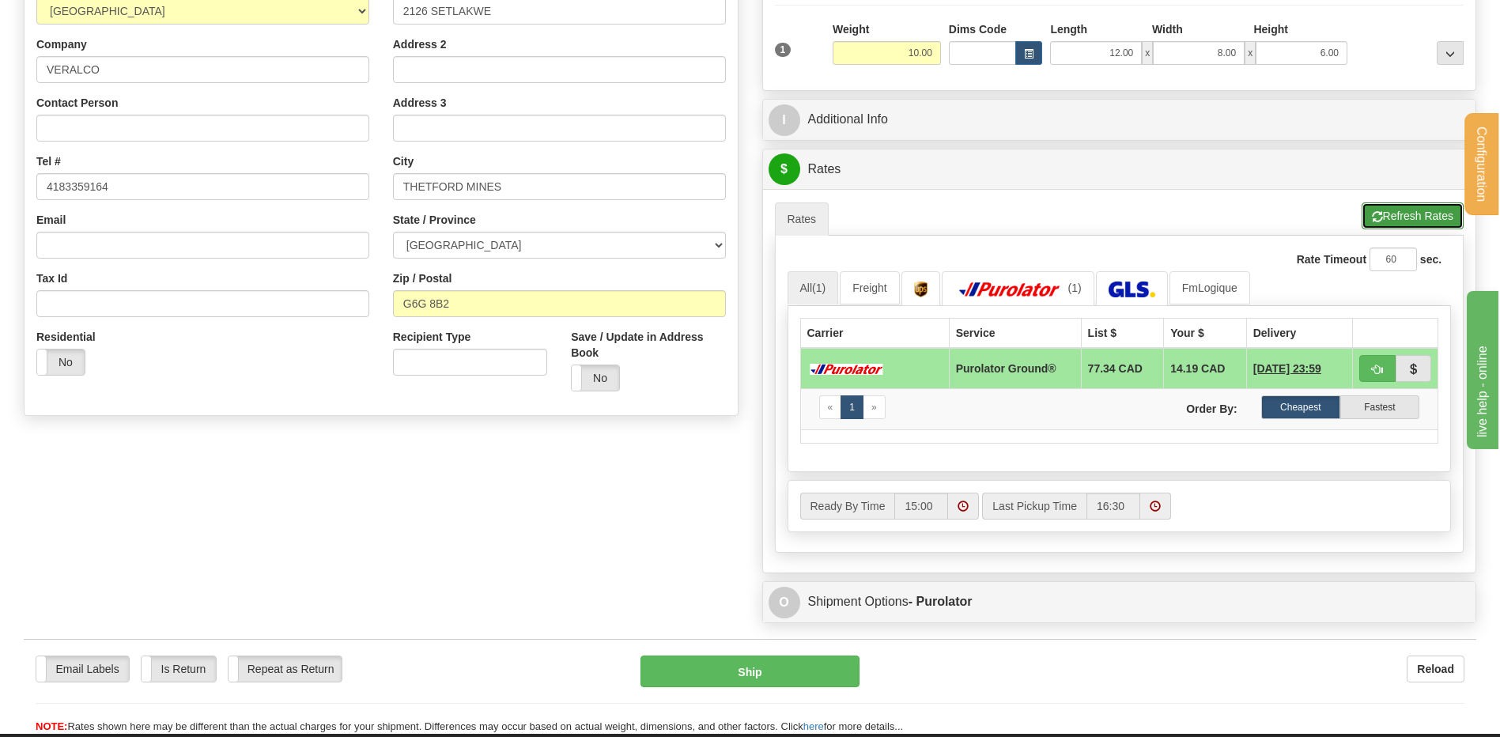
click at [1414, 209] on button "Refresh Rates" at bounding box center [1413, 215] width 102 height 27
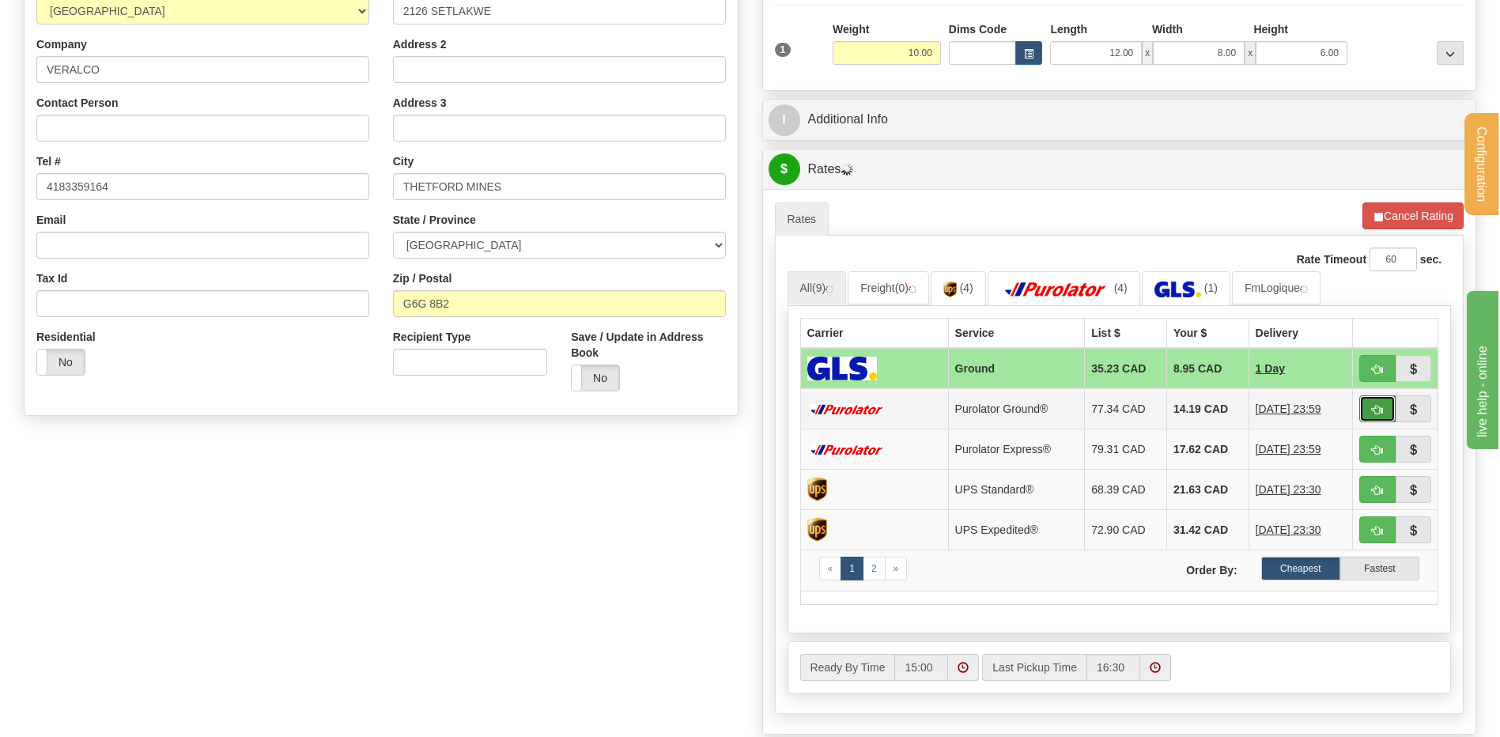
click at [1372, 411] on span "button" at bounding box center [1377, 410] width 11 height 10
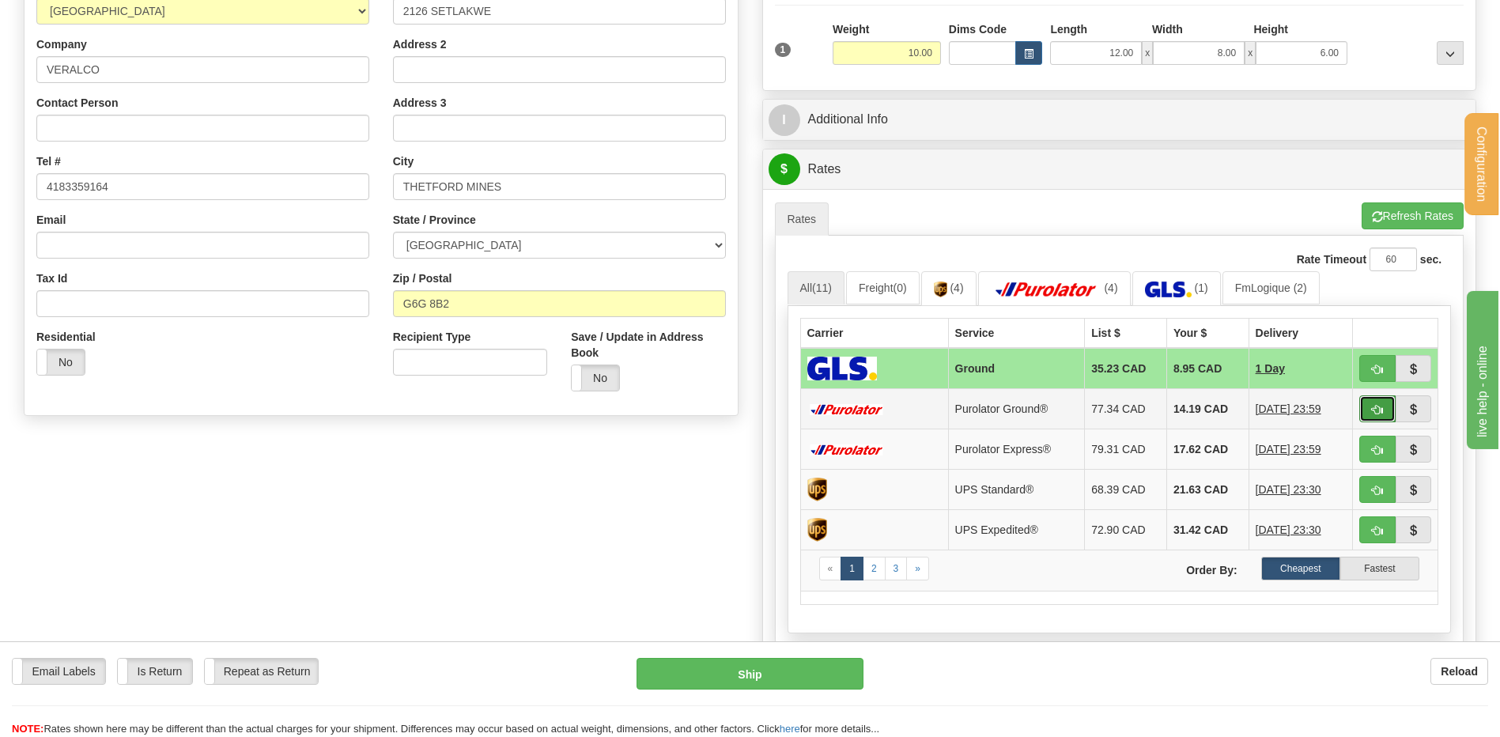
click at [1380, 408] on span "button" at bounding box center [1377, 410] width 11 height 10
type input "260"
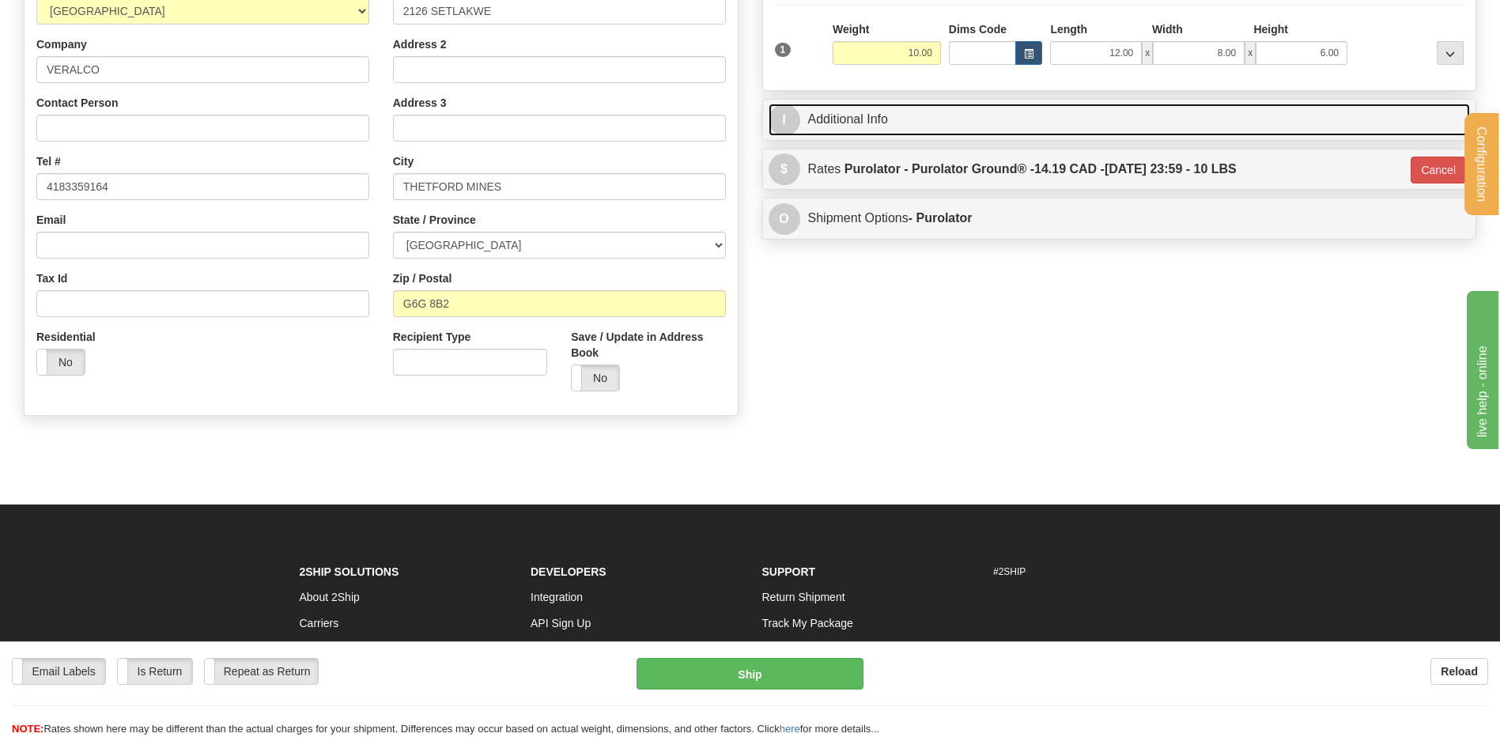
click at [982, 116] on link "I Additional Info" at bounding box center [1120, 120] width 702 height 32
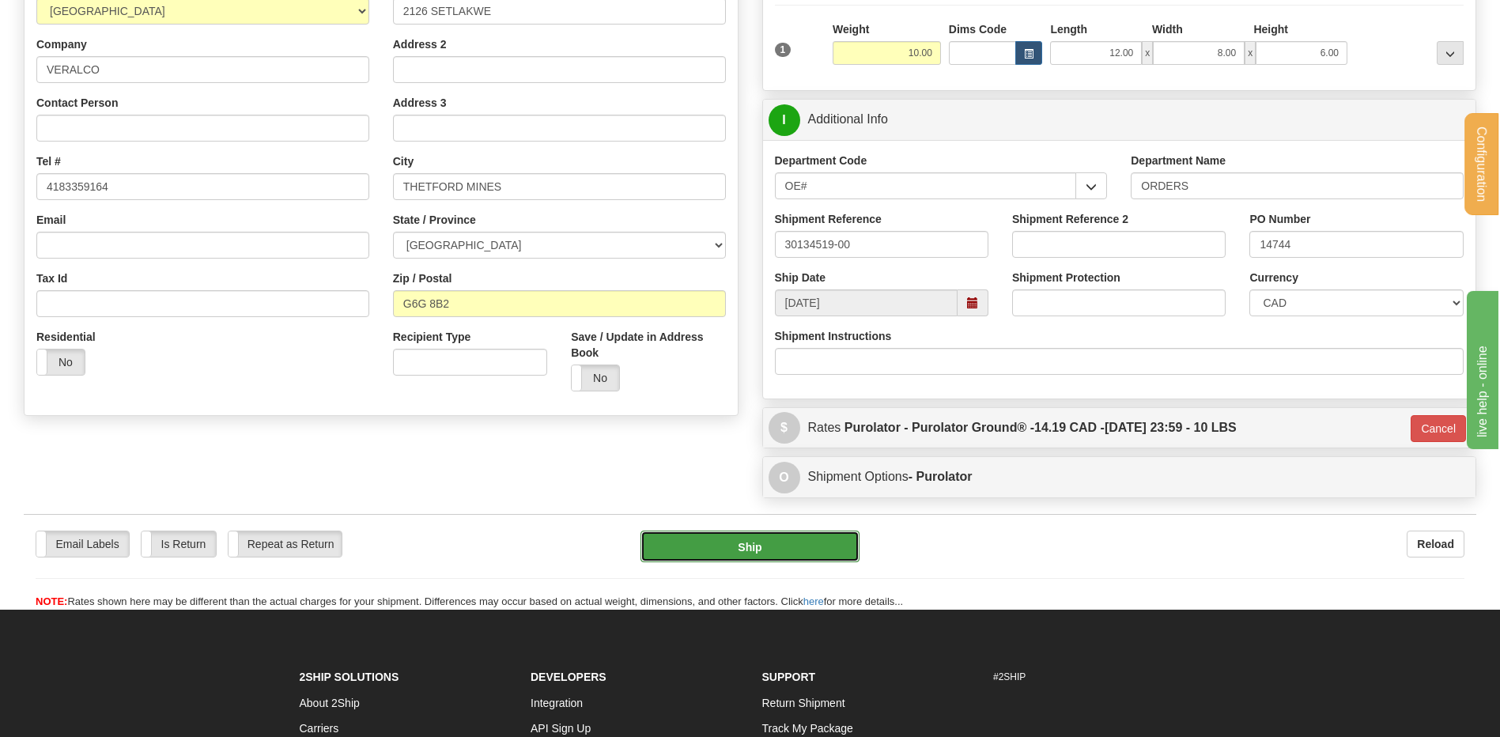
click at [769, 547] on button "Ship" at bounding box center [750, 547] width 218 height 32
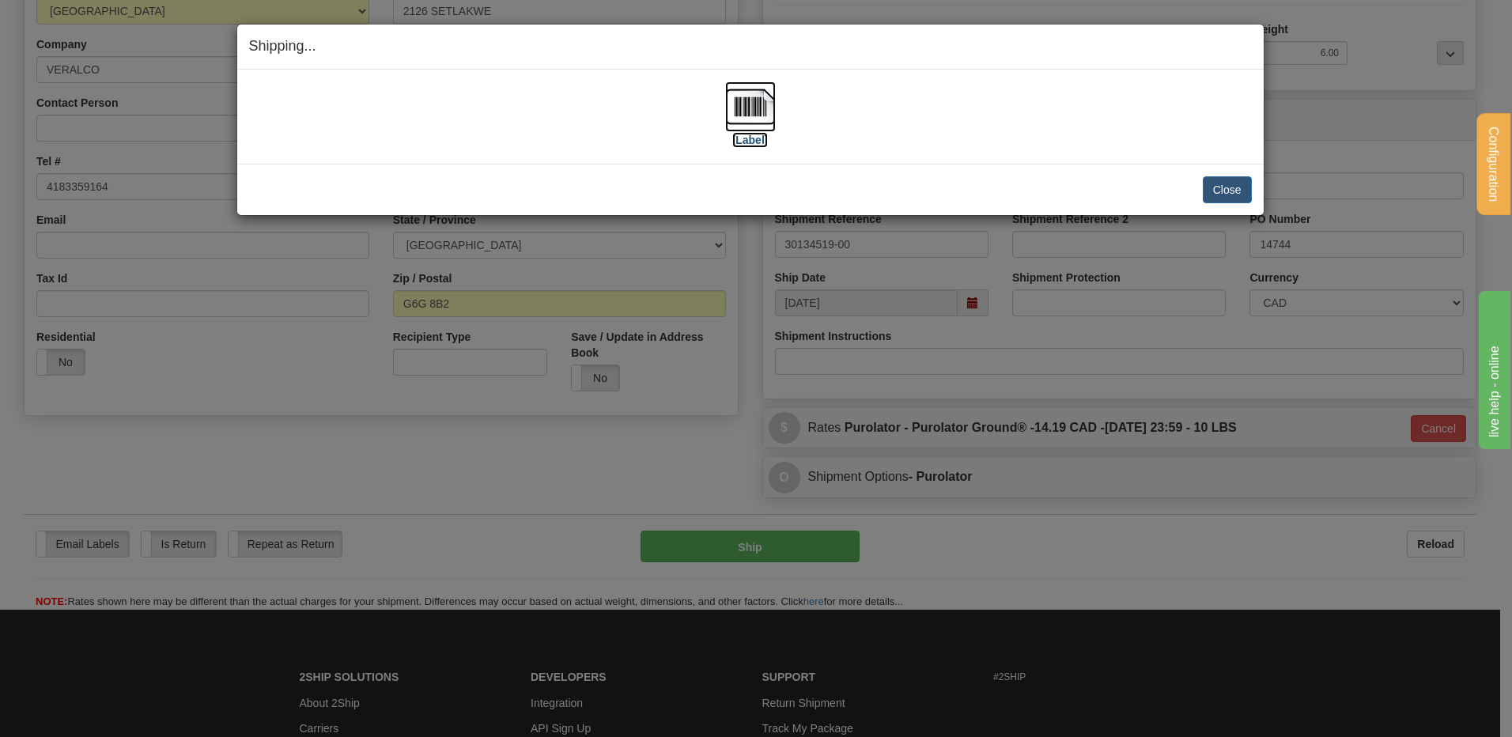
click at [735, 119] on img at bounding box center [750, 106] width 51 height 51
click at [1212, 191] on button "Close" at bounding box center [1227, 189] width 49 height 27
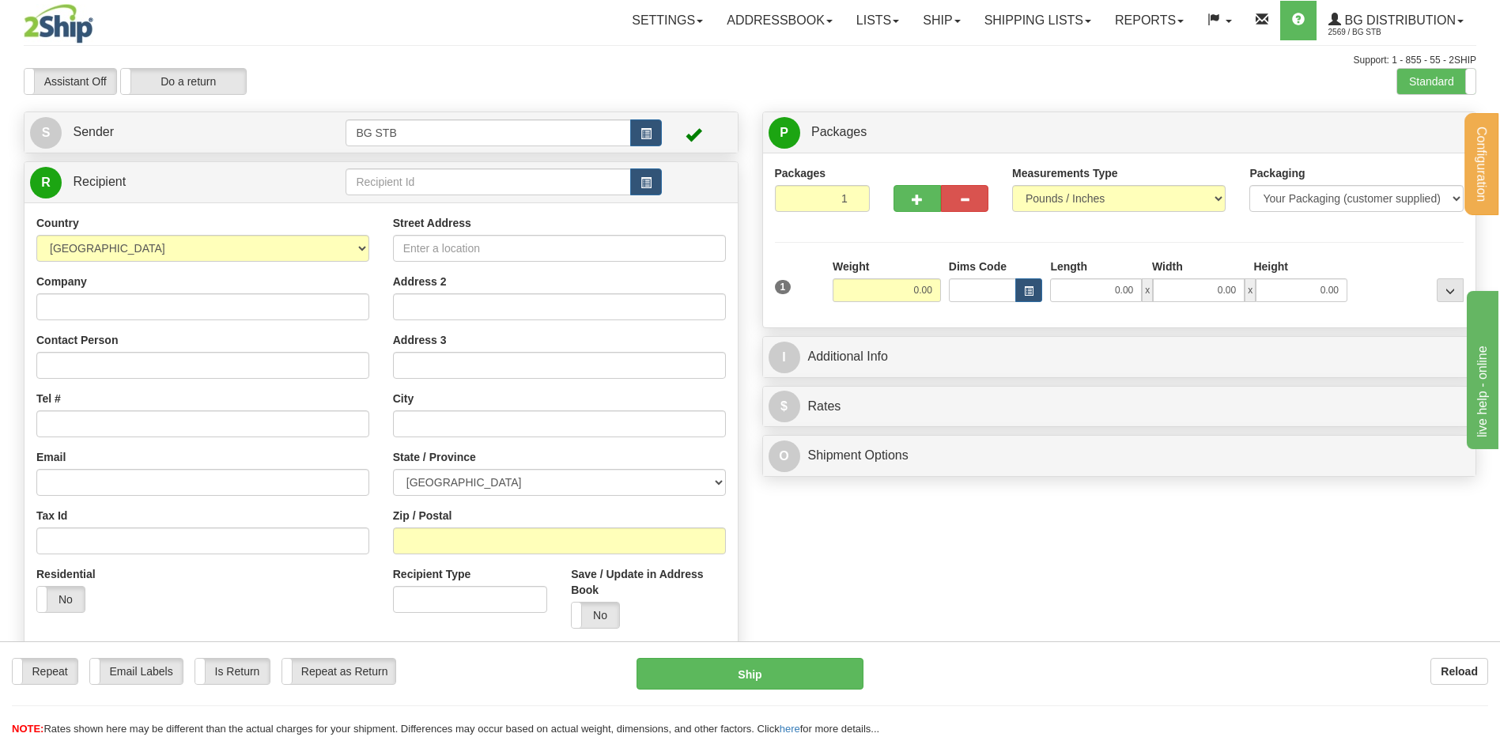
click at [456, 161] on div "R Recipient" at bounding box center [381, 407] width 715 height 492
click at [437, 168] on td at bounding box center [504, 182] width 316 height 32
click at [435, 168] on input "text" at bounding box center [488, 181] width 285 height 27
type input "1207"
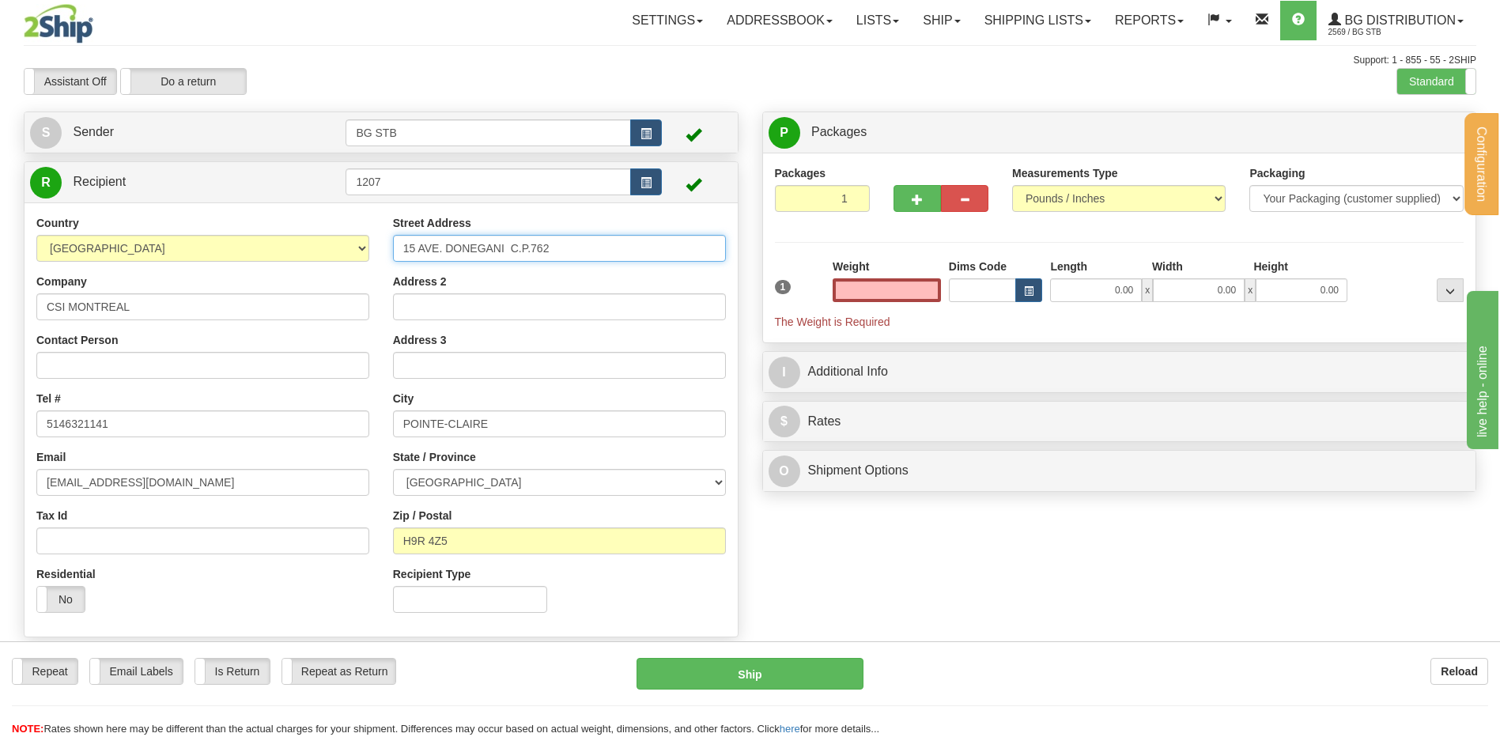
type input "0.00"
drag, startPoint x: 478, startPoint y: 248, endPoint x: 260, endPoint y: 262, distance: 218.7
click at [261, 262] on div "Country [GEOGRAPHIC_DATA] [GEOGRAPHIC_DATA] [GEOGRAPHIC_DATA] [GEOGRAPHIC_DATA]…" at bounding box center [381, 420] width 713 height 410
type input "[STREET_ADDRESS][PERSON_NAME]"
drag, startPoint x: 516, startPoint y: 424, endPoint x: 251, endPoint y: 421, distance: 265.8
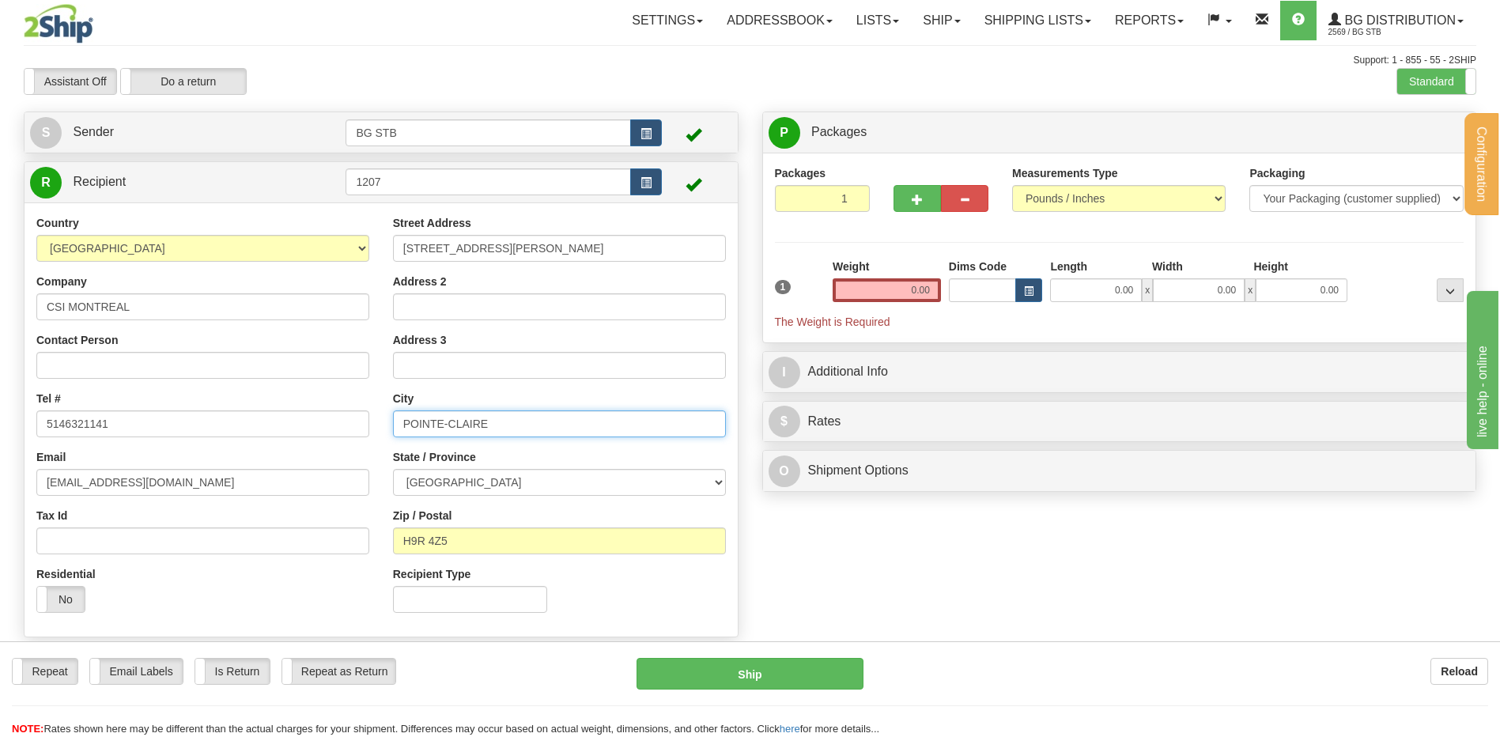
click at [265, 420] on div "Country [GEOGRAPHIC_DATA] [GEOGRAPHIC_DATA] [GEOGRAPHIC_DATA] [GEOGRAPHIC_DATA]…" at bounding box center [381, 420] width 713 height 410
type input "BAIE-D'URFE"
drag, startPoint x: 467, startPoint y: 531, endPoint x: 417, endPoint y: 541, distance: 51.5
click at [417, 541] on input "H9R 4Z5" at bounding box center [559, 541] width 333 height 27
type input "H9X 3S3"
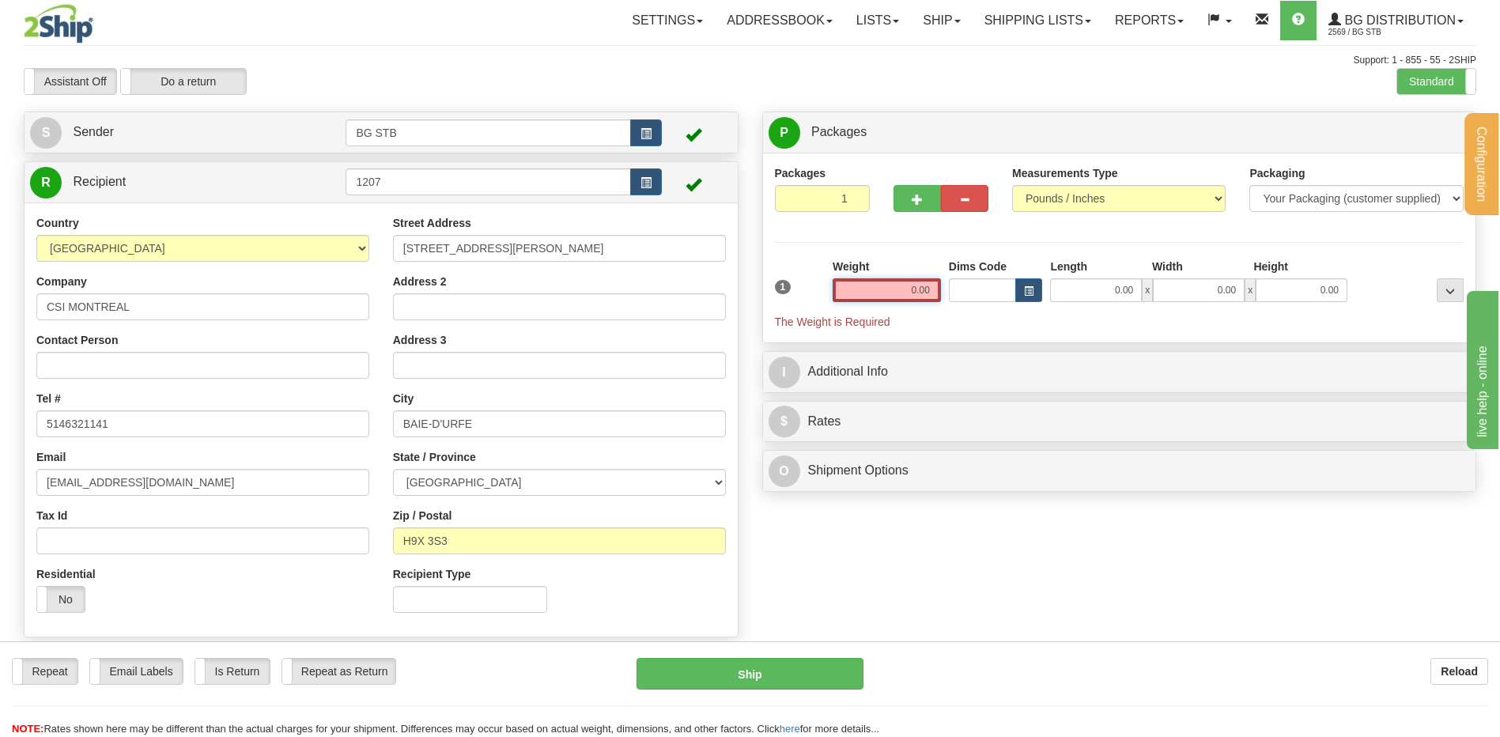
drag, startPoint x: 930, startPoint y: 292, endPoint x: 921, endPoint y: 293, distance: 9.6
click at [930, 292] on input "0.00" at bounding box center [887, 290] width 108 height 24
type input "0.00"
click at [897, 195] on button "button" at bounding box center [917, 198] width 47 height 27
type input "2"
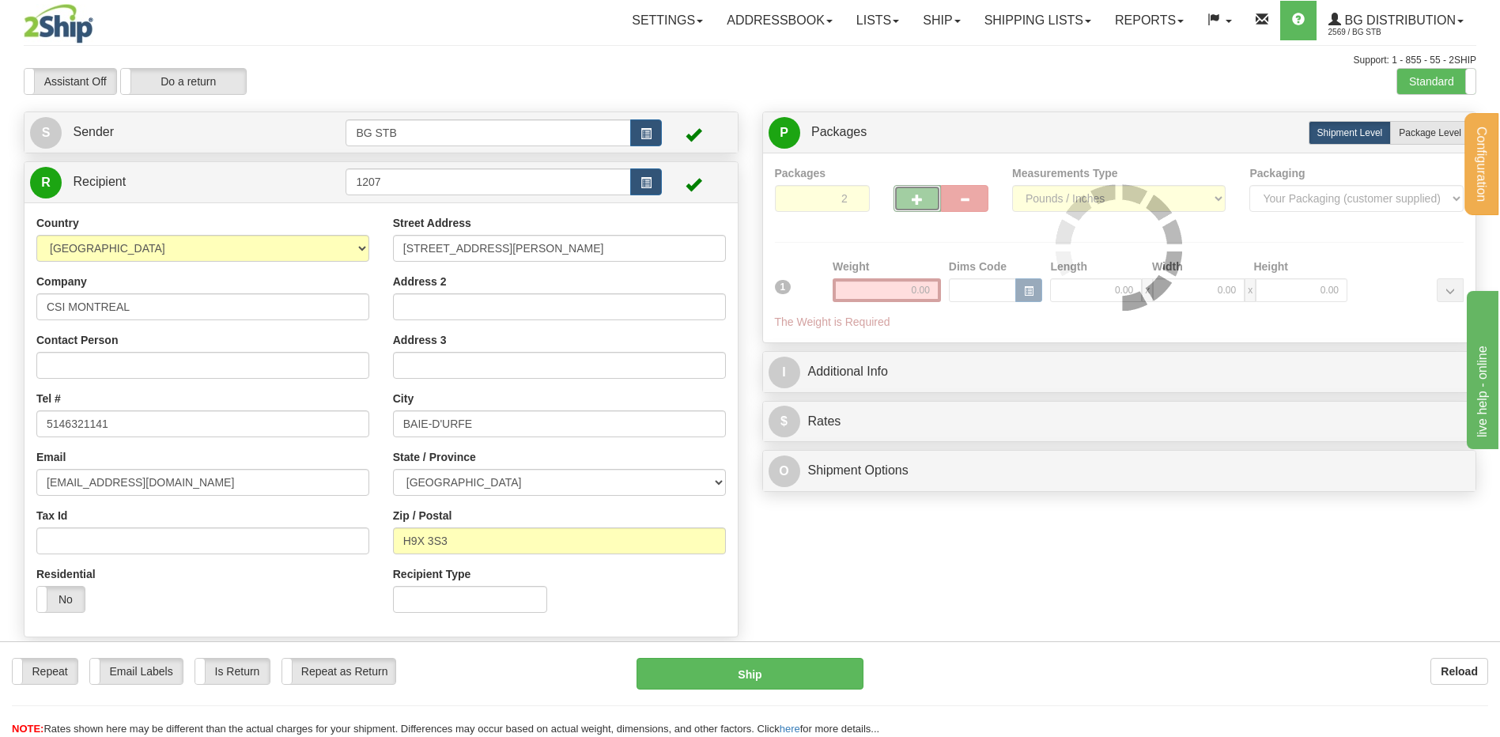
drag, startPoint x: 1416, startPoint y: 140, endPoint x: 1261, endPoint y: 198, distance: 166.2
click at [1416, 140] on label "Package Level Pack.." at bounding box center [1430, 133] width 80 height 24
radio input "true"
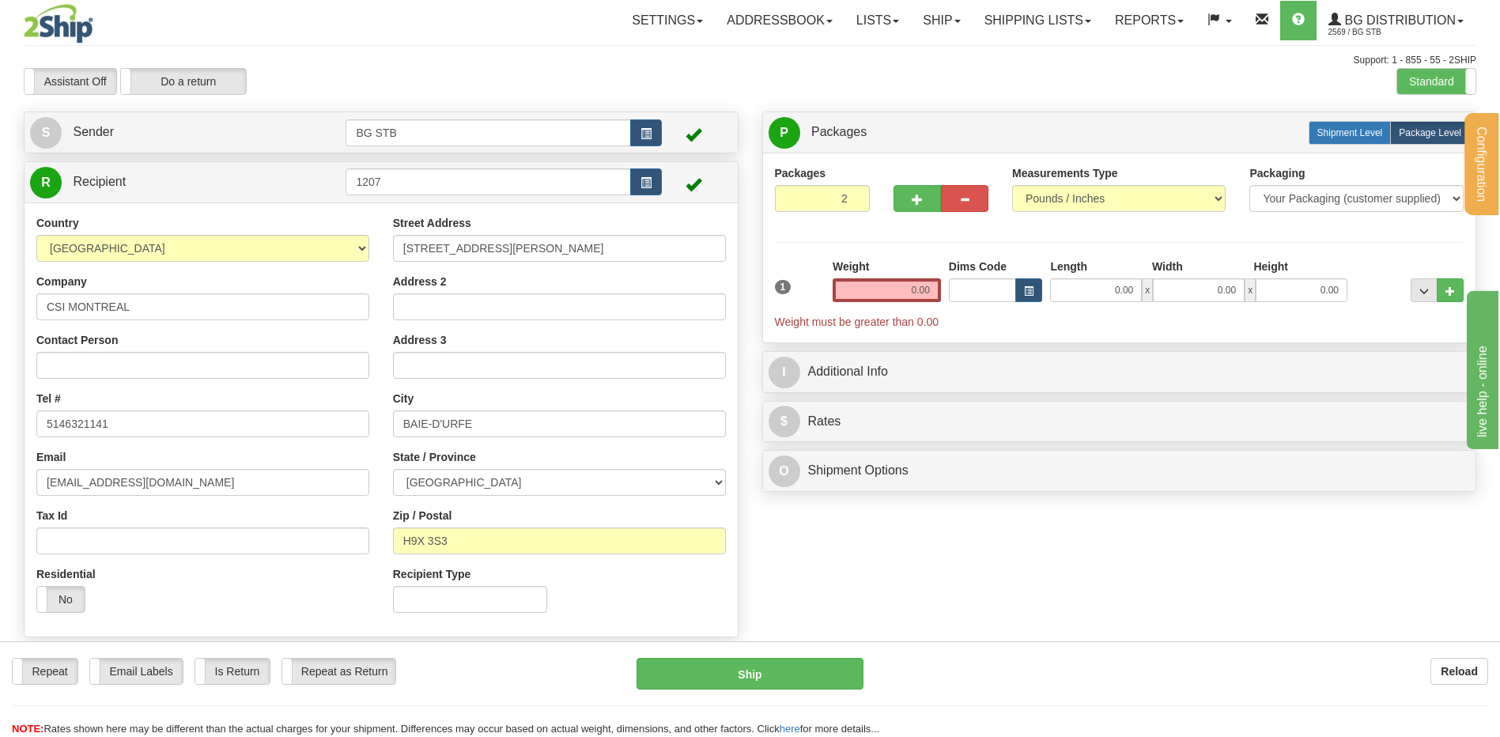
click at [1354, 139] on label "Shipment Level Shipm." at bounding box center [1350, 133] width 83 height 24
radio input "true"
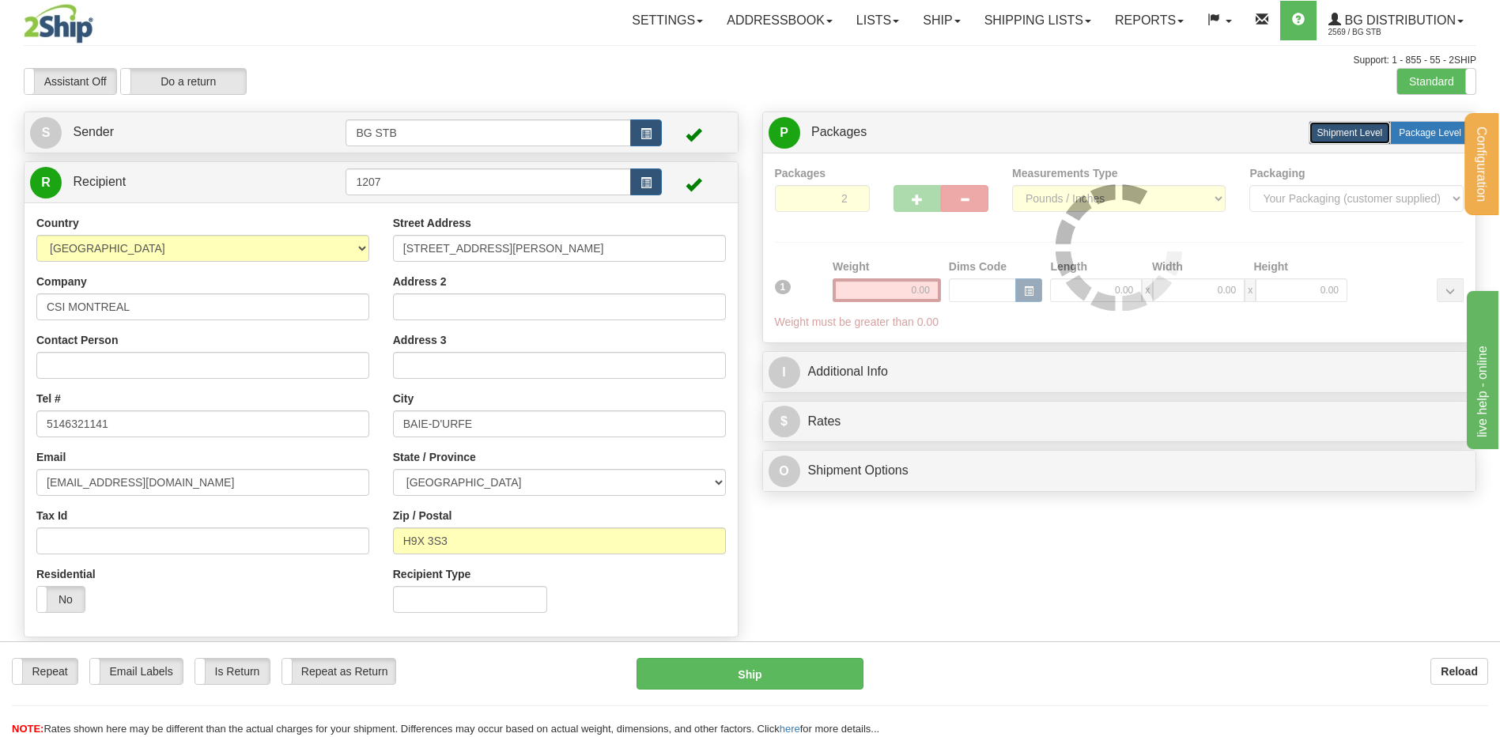
click at [1428, 138] on label "Package Level Pack.." at bounding box center [1430, 133] width 80 height 24
radio input "true"
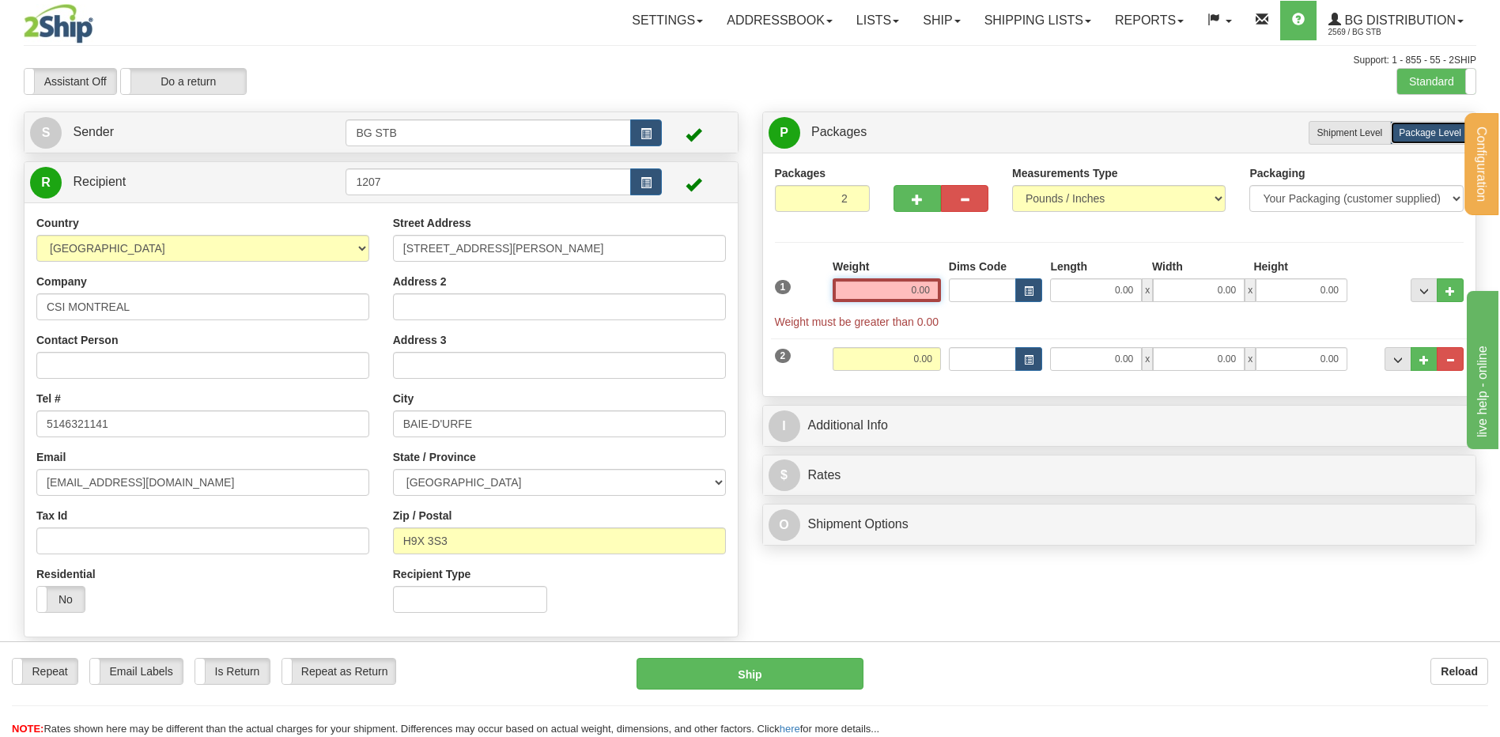
click at [881, 295] on input "0.00" at bounding box center [887, 290] width 108 height 24
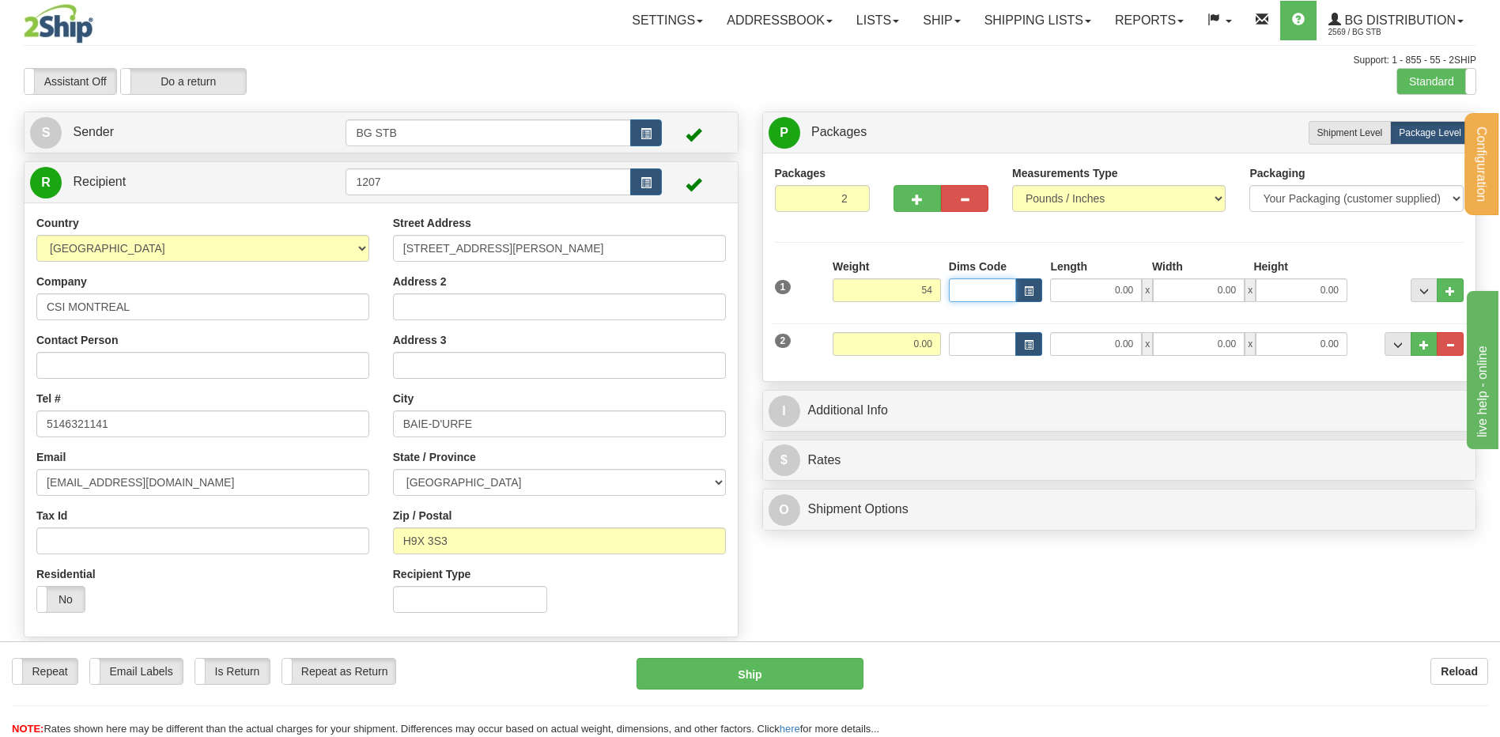
type input "54.00"
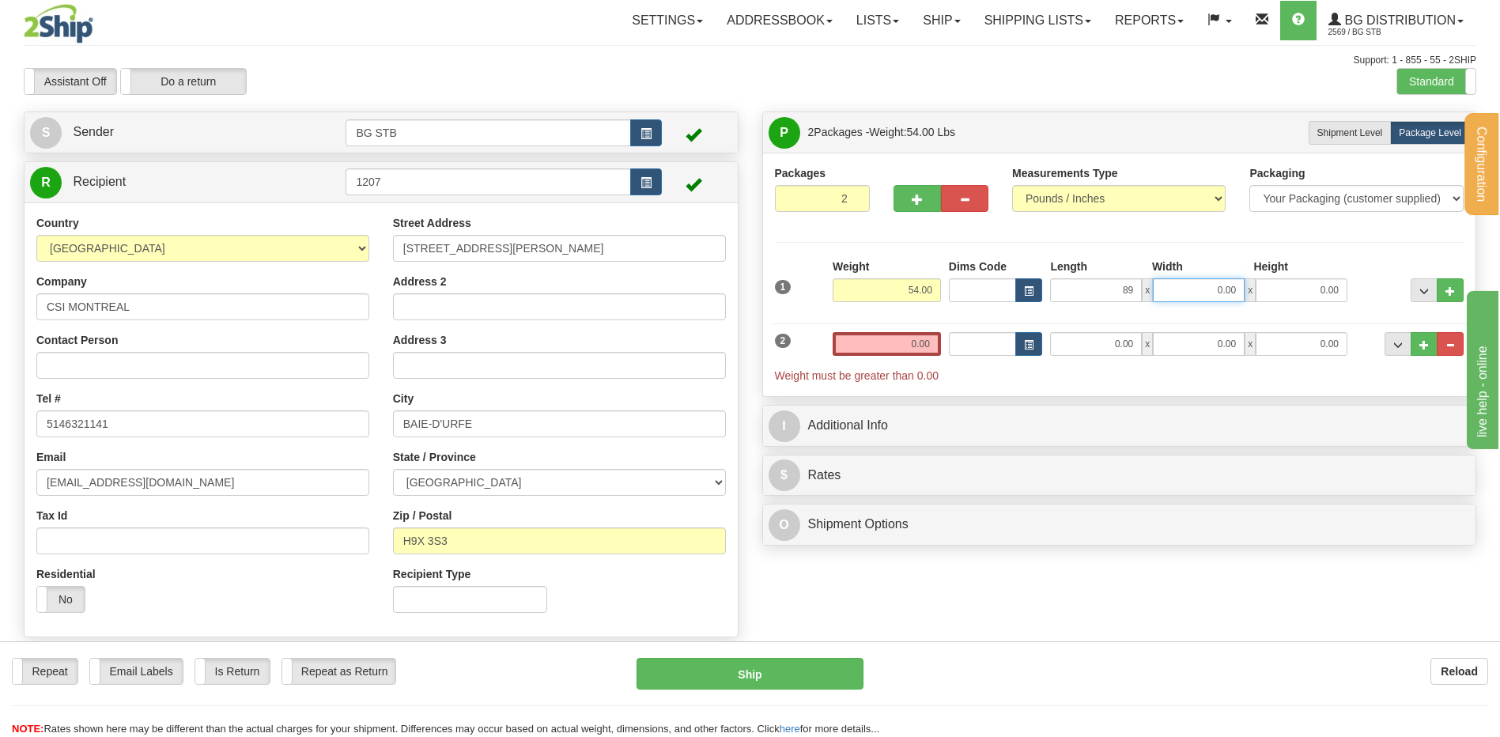
type input "89.00"
type input "8.00"
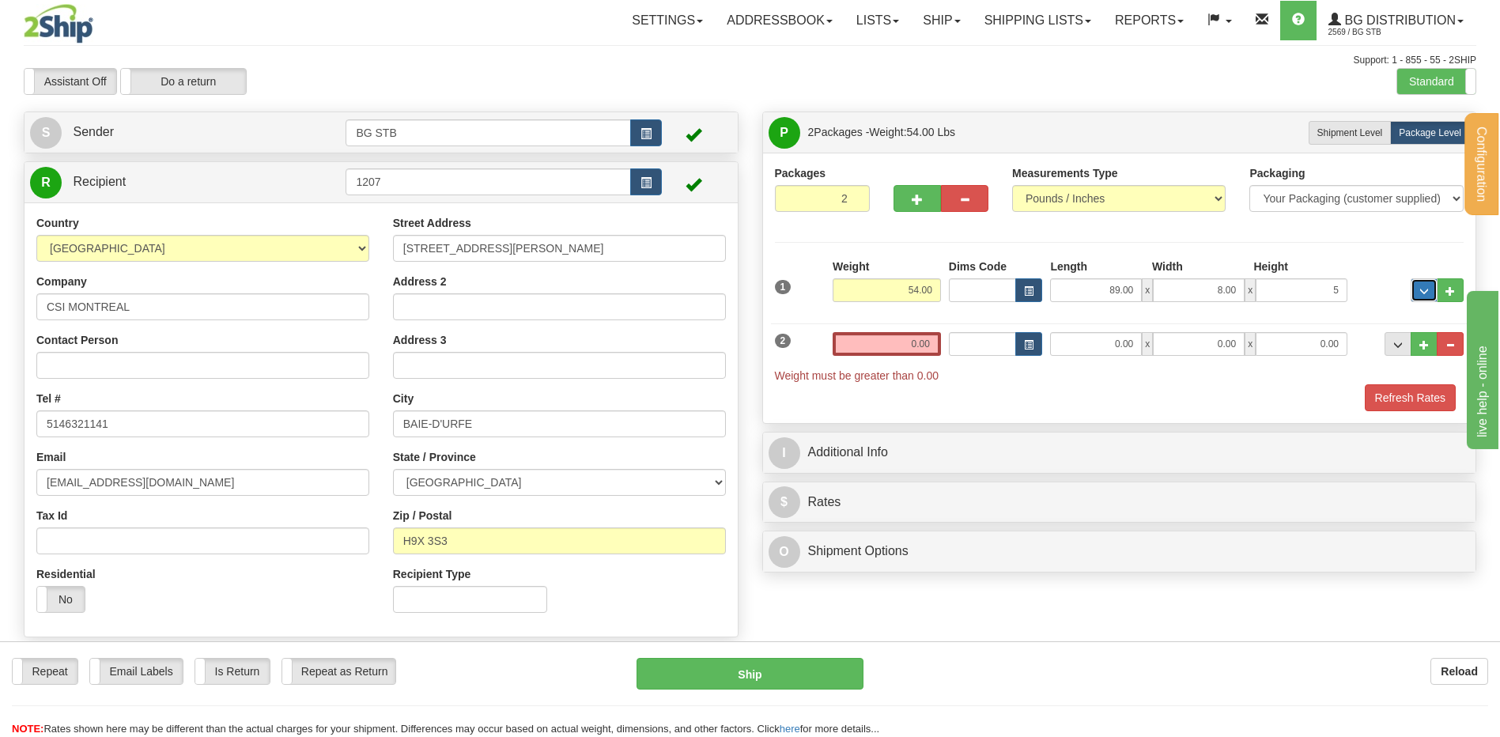
type input "5.00"
drag, startPoint x: 1308, startPoint y: 289, endPoint x: 1412, endPoint y: 278, distance: 104.1
click at [1341, 280] on input "5.00" at bounding box center [1302, 290] width 92 height 24
type input "6.00"
click at [905, 339] on input "0.00" at bounding box center [887, 344] width 108 height 24
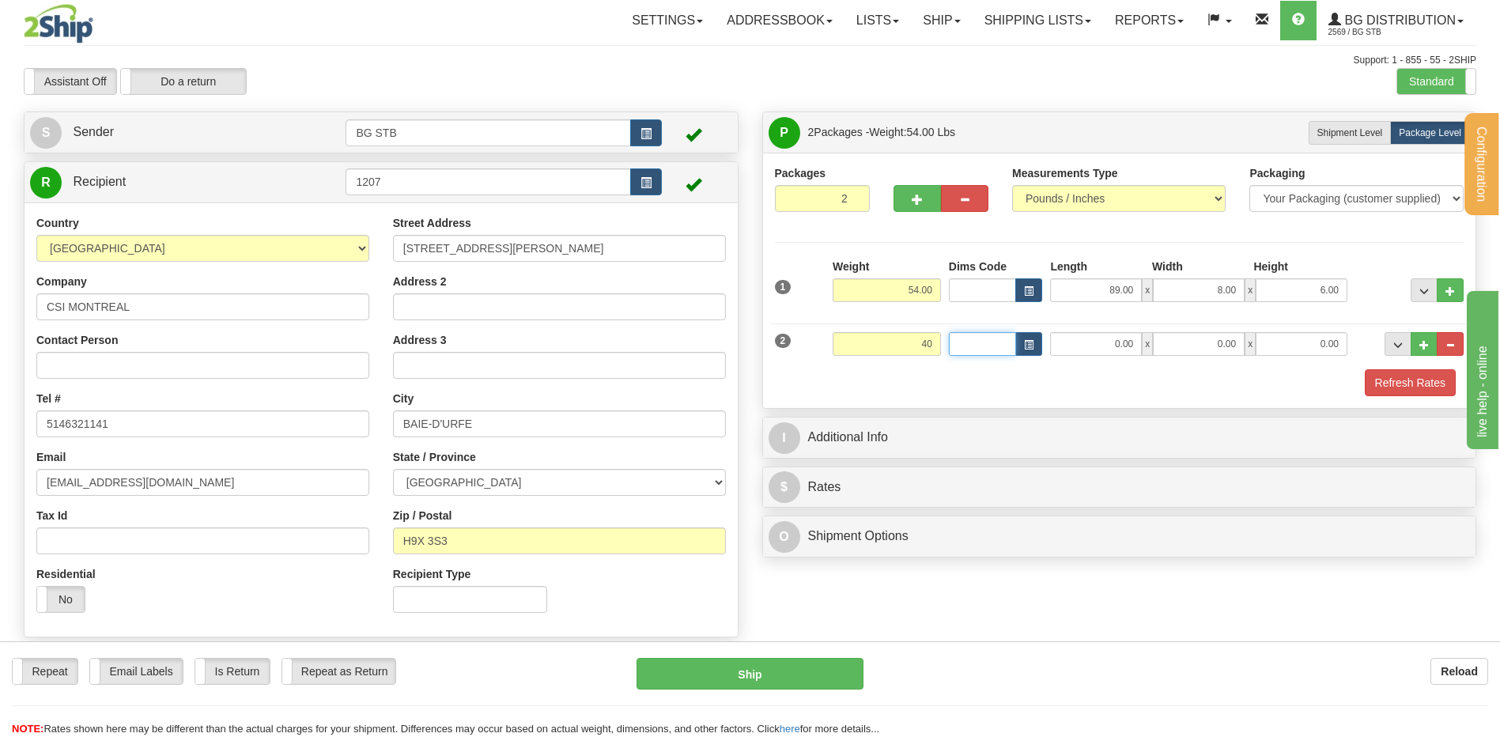
type input "40.00"
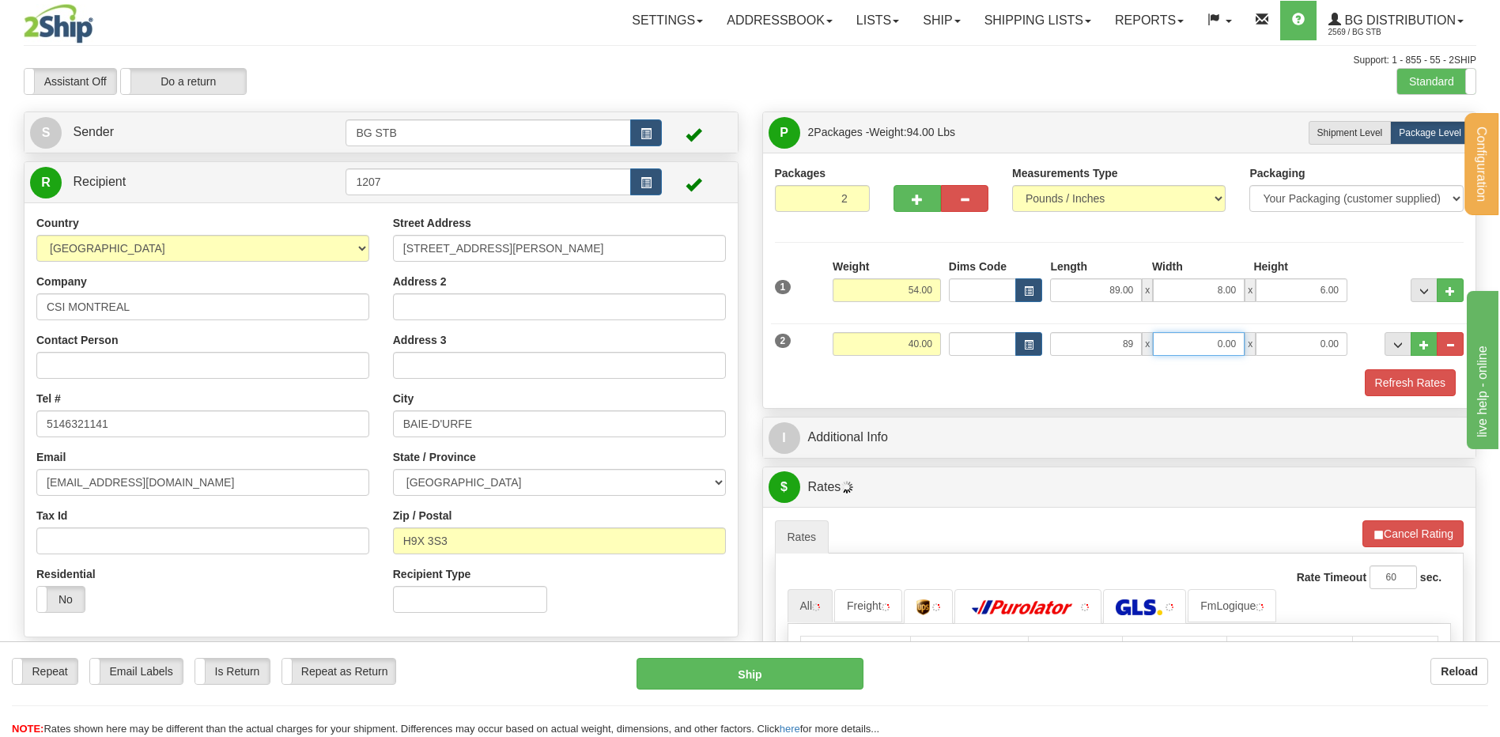
type input "89.00"
type input "7.00"
type input "3.00"
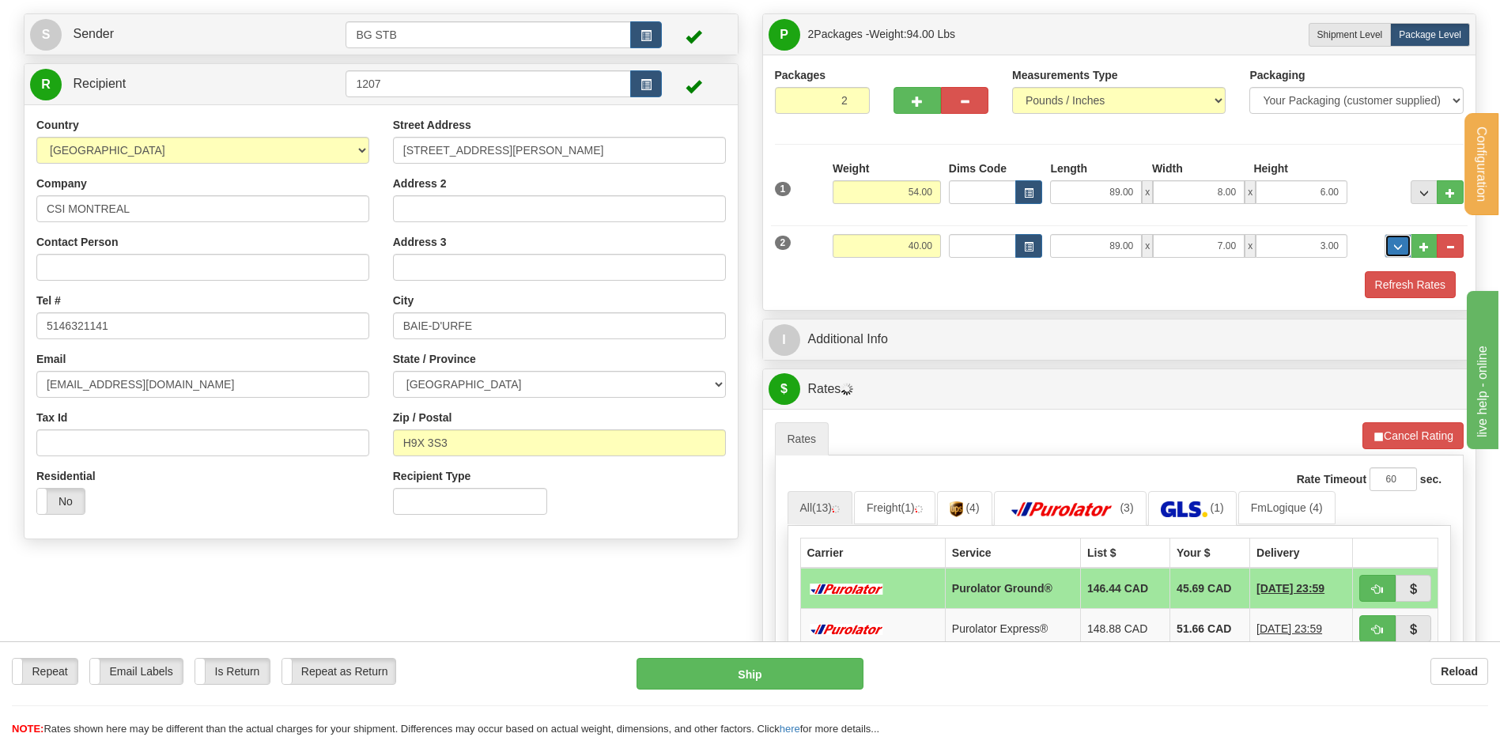
scroll to position [237, 0]
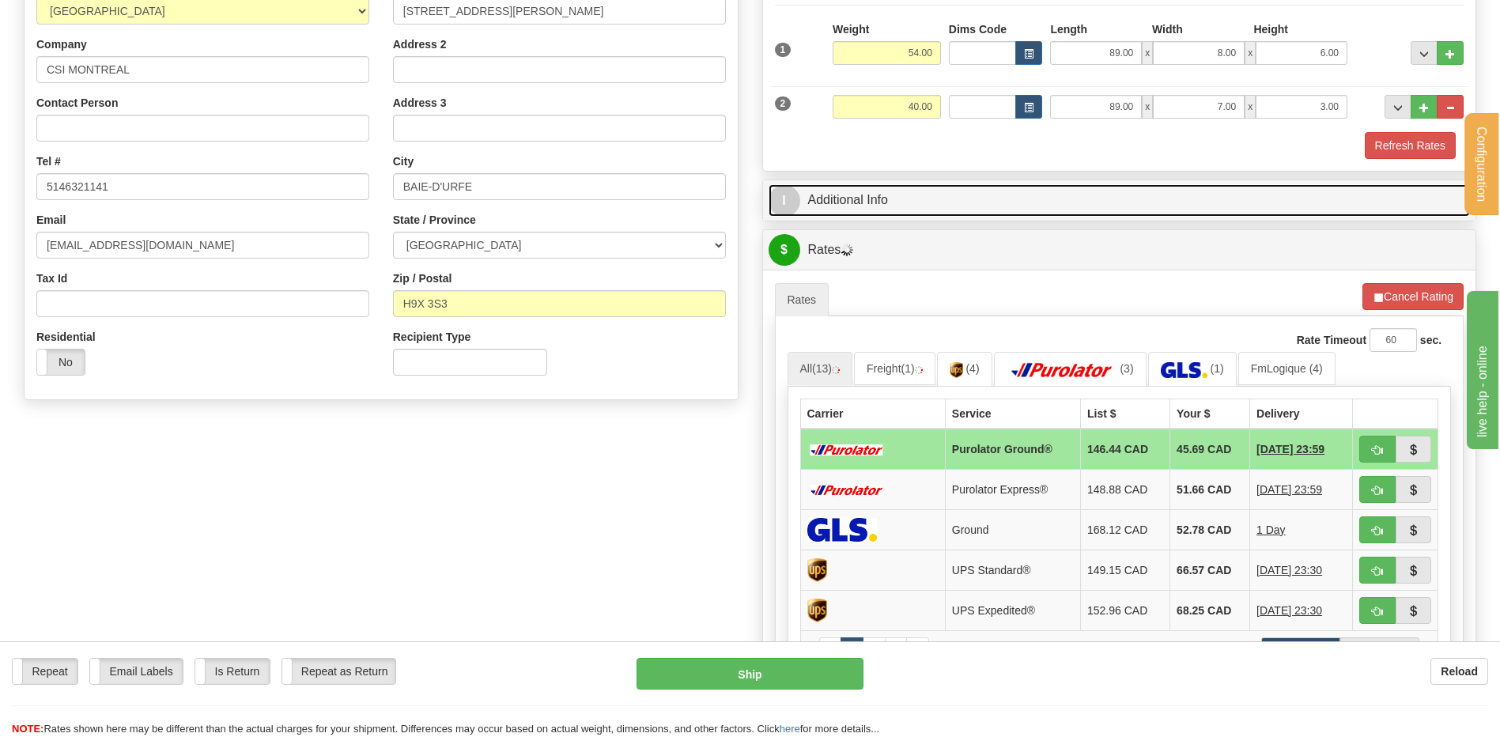
click at [932, 209] on link "I Additional Info" at bounding box center [1120, 200] width 702 height 32
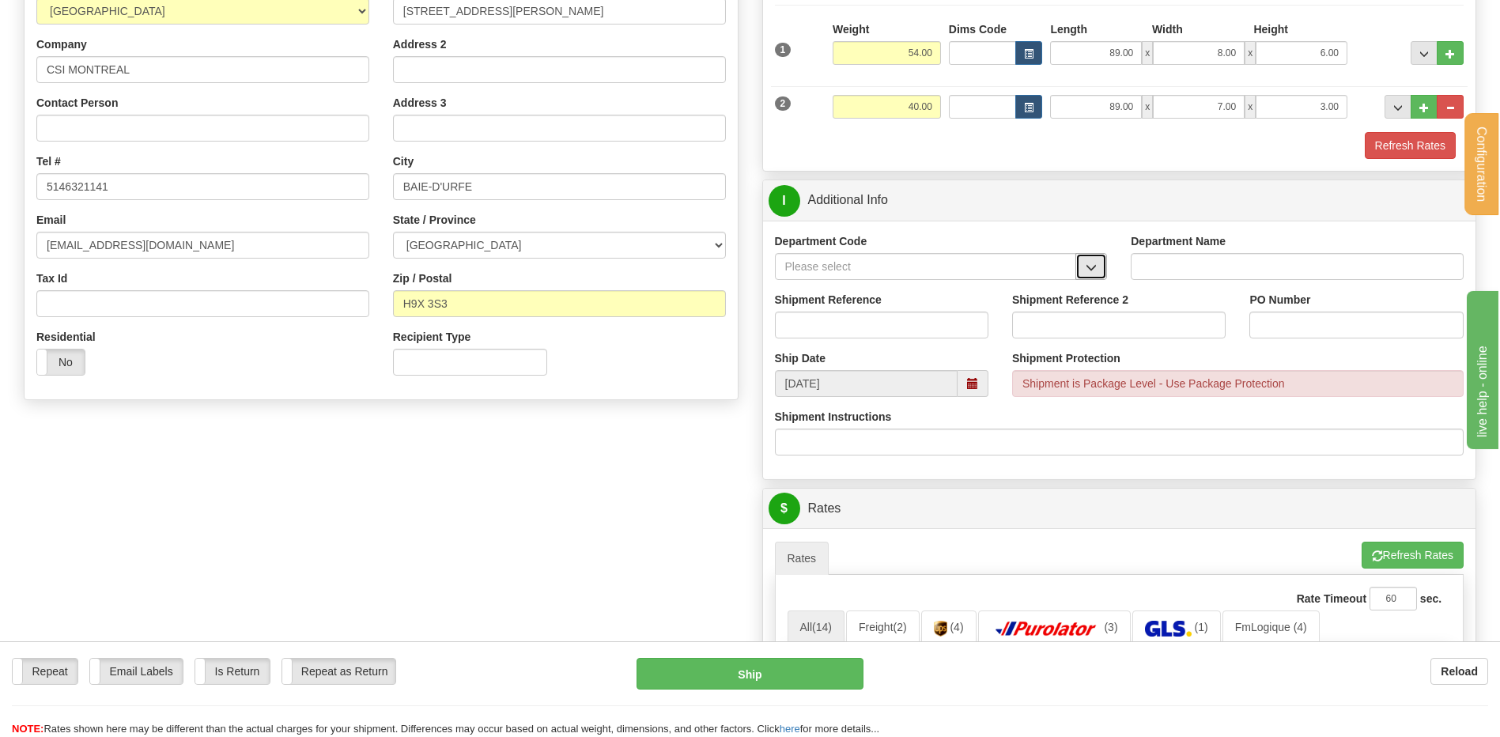
click at [1099, 264] on button "button" at bounding box center [1092, 266] width 32 height 27
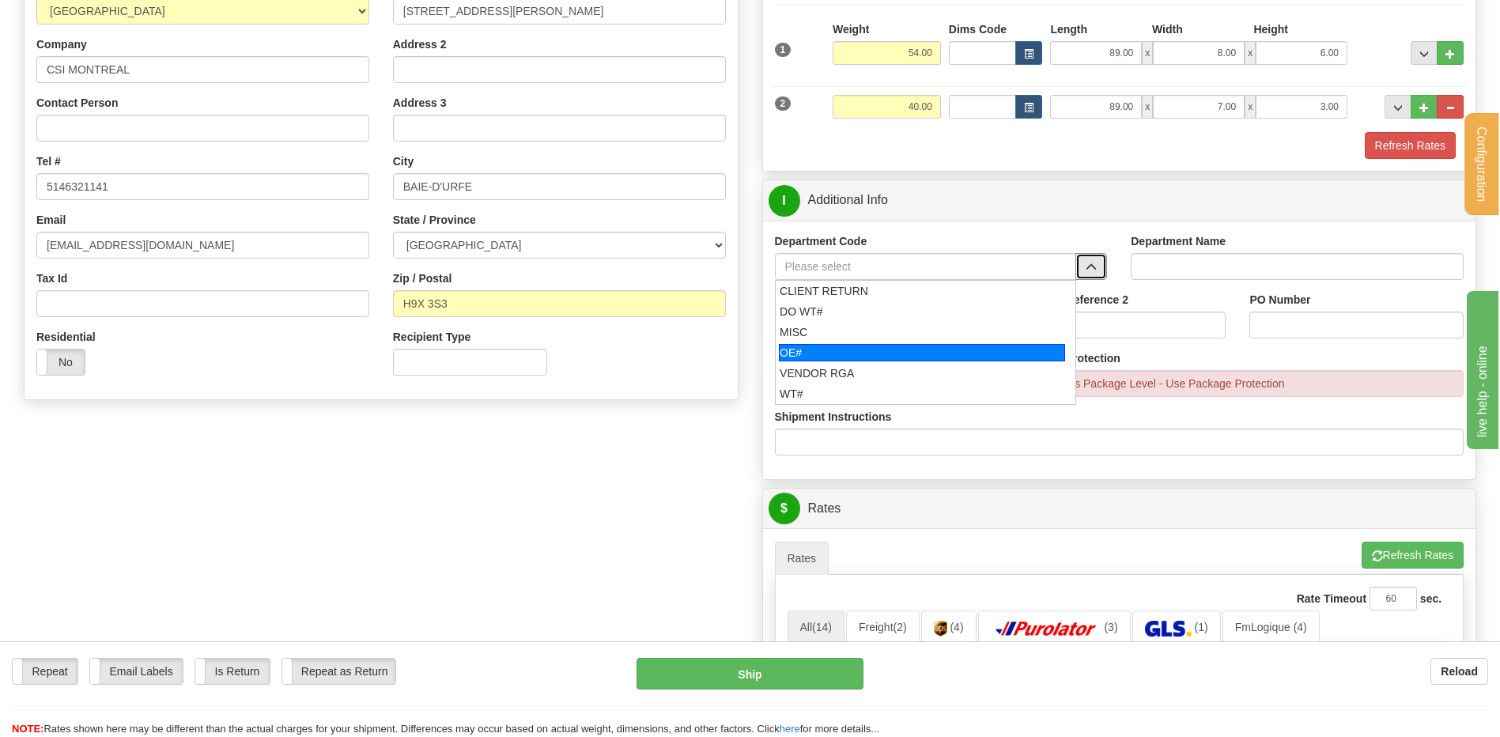
click at [852, 350] on div "OE#" at bounding box center [922, 352] width 286 height 17
type input "OE#"
type input "ORDERS"
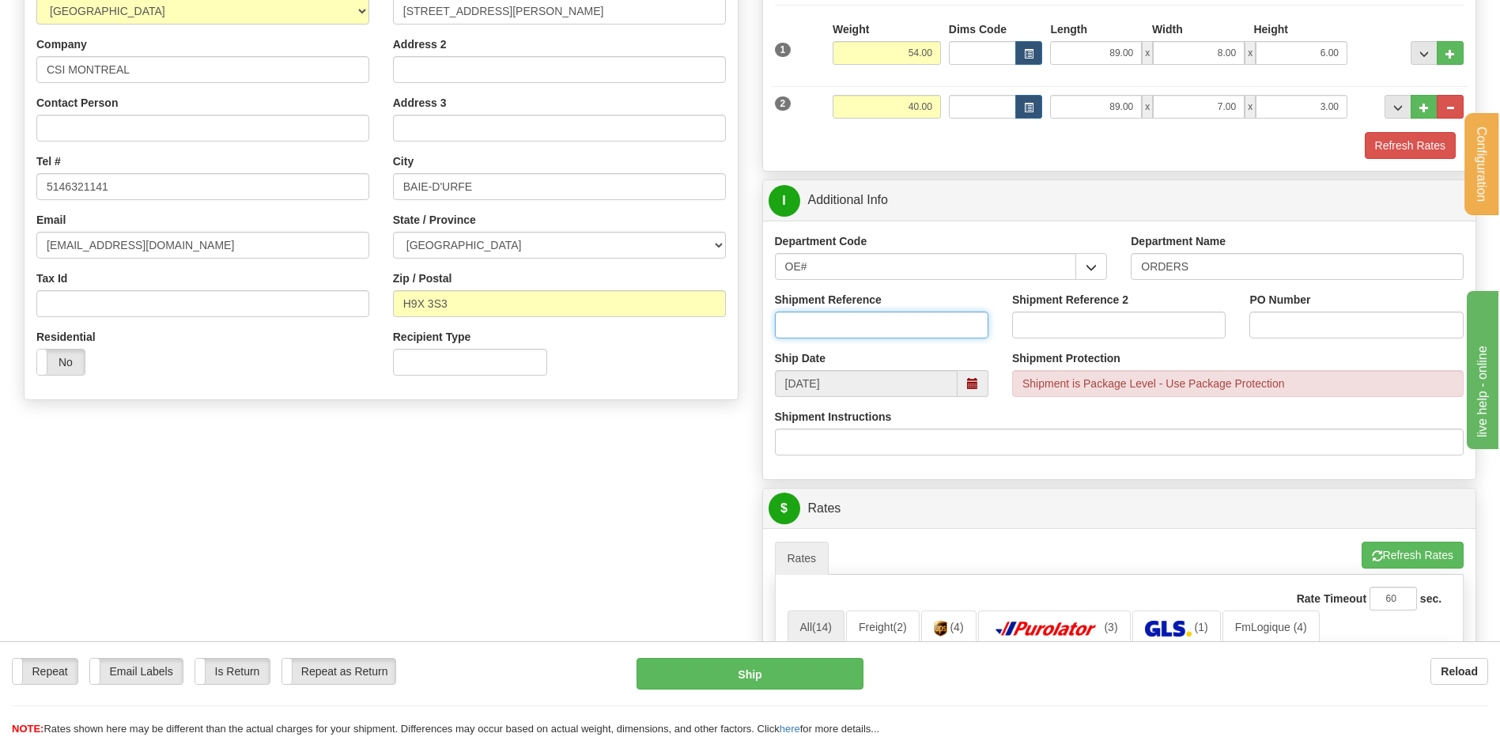
click at [853, 332] on input "Shipment Reference" at bounding box center [882, 325] width 214 height 27
type input "80006415-00"
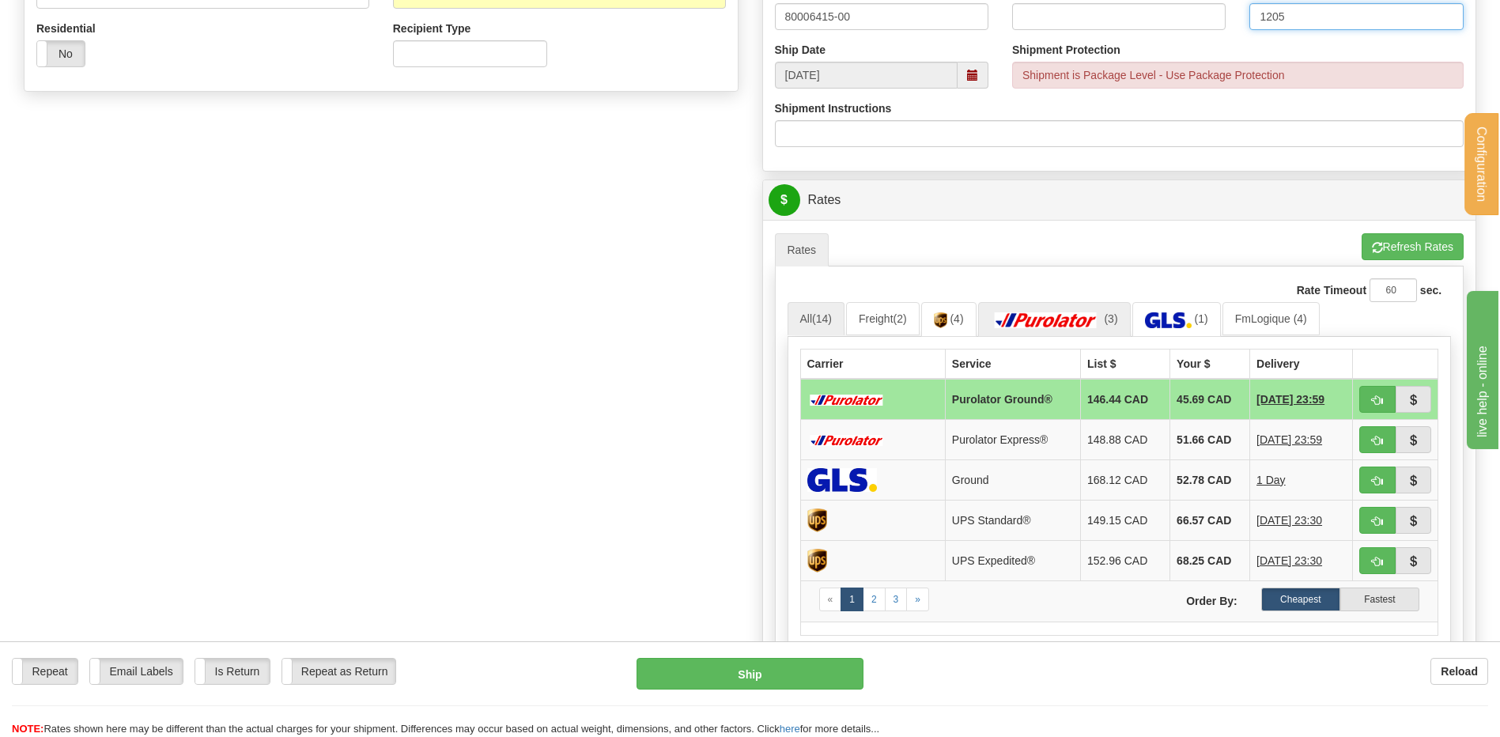
scroll to position [633, 0]
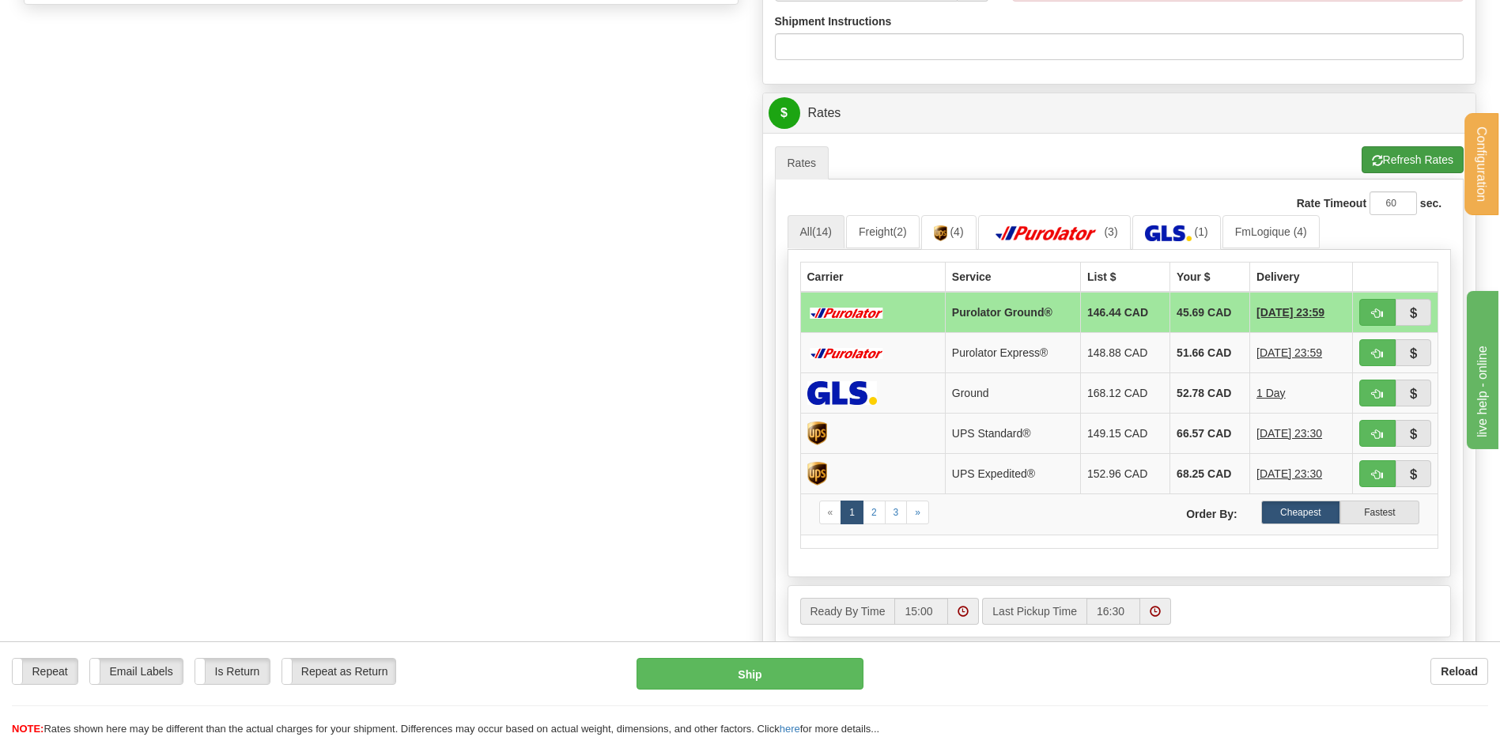
type input "1205"
click at [1397, 153] on button "Refresh Rates" at bounding box center [1413, 159] width 102 height 27
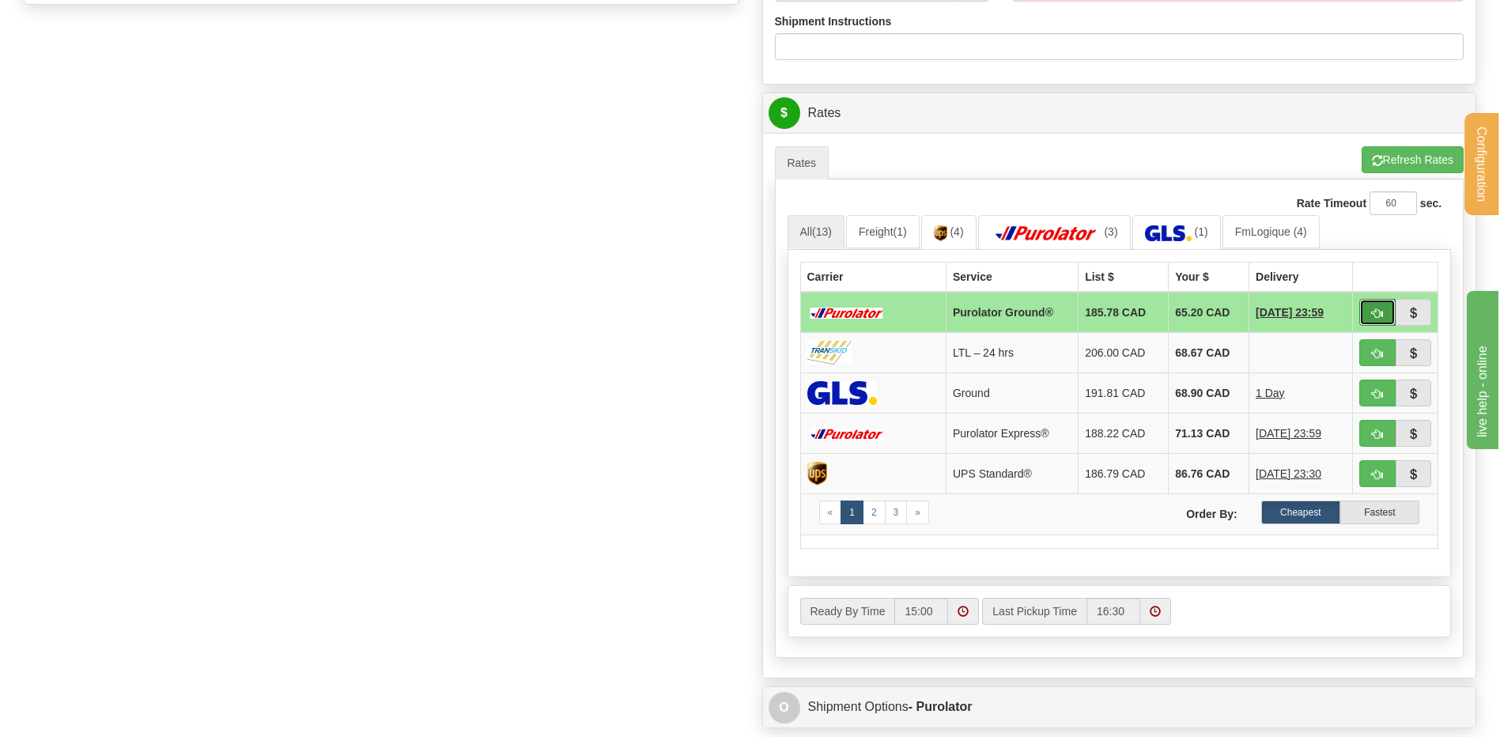
click at [1383, 307] on button "button" at bounding box center [1378, 312] width 36 height 27
type input "260"
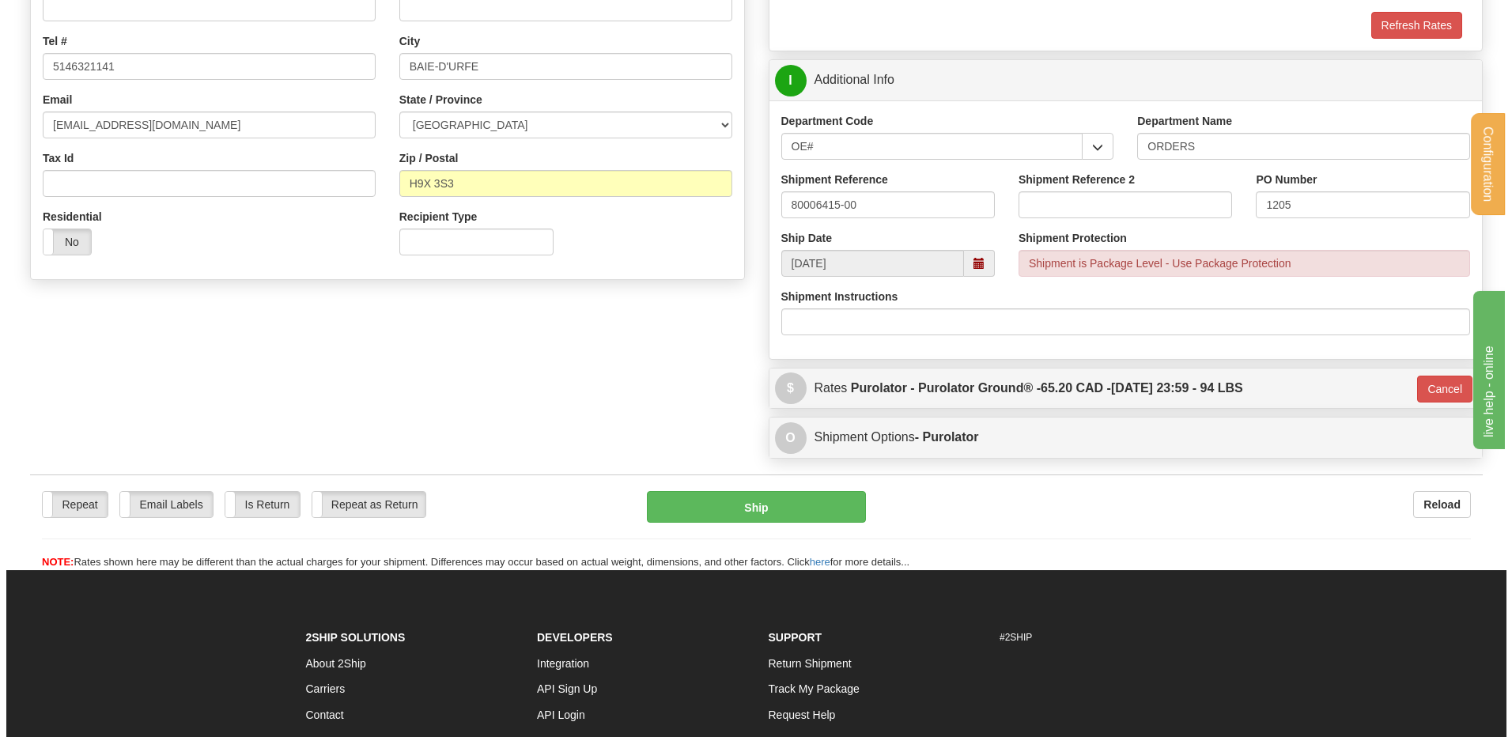
scroll to position [282, 0]
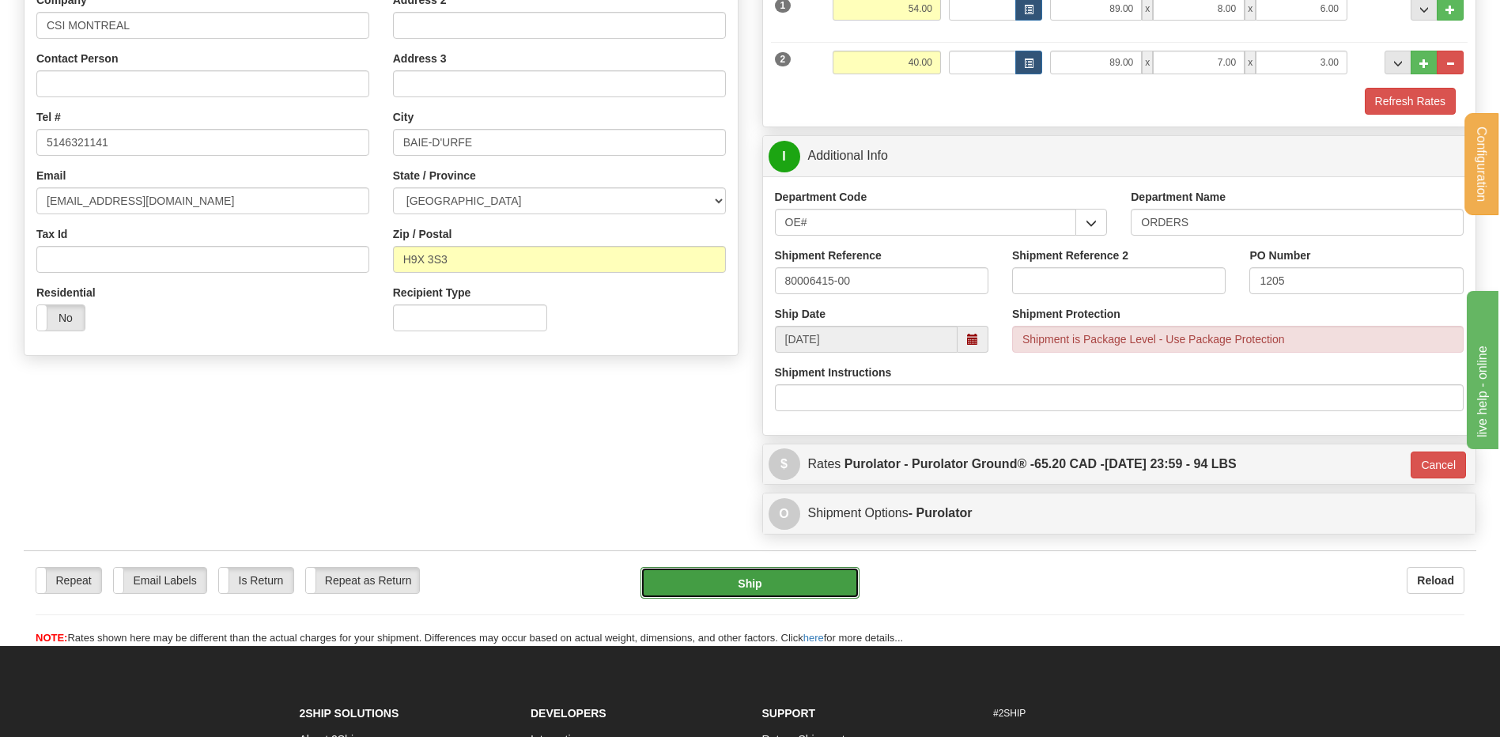
click at [720, 580] on button "Ship" at bounding box center [750, 583] width 218 height 32
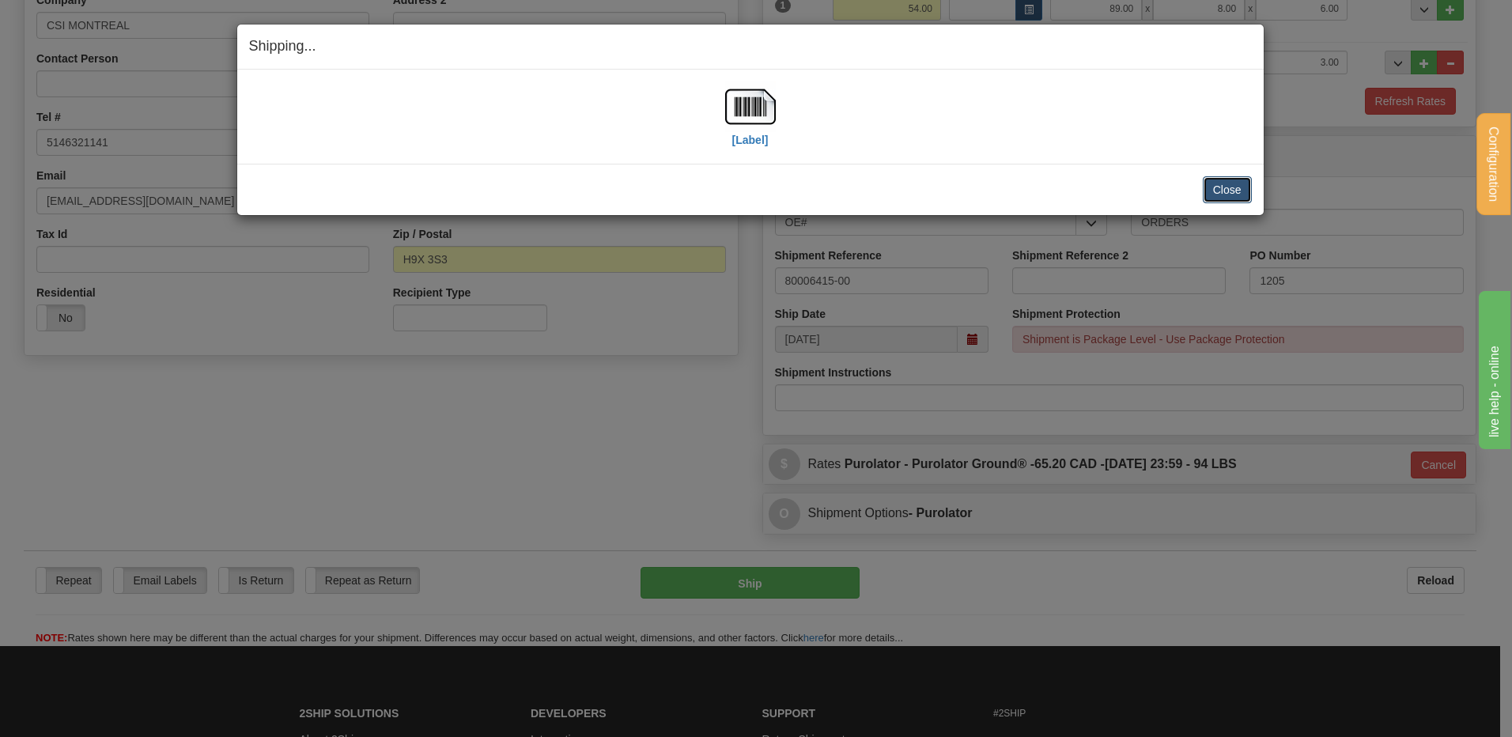
click at [1223, 188] on button "Close" at bounding box center [1227, 189] width 49 height 27
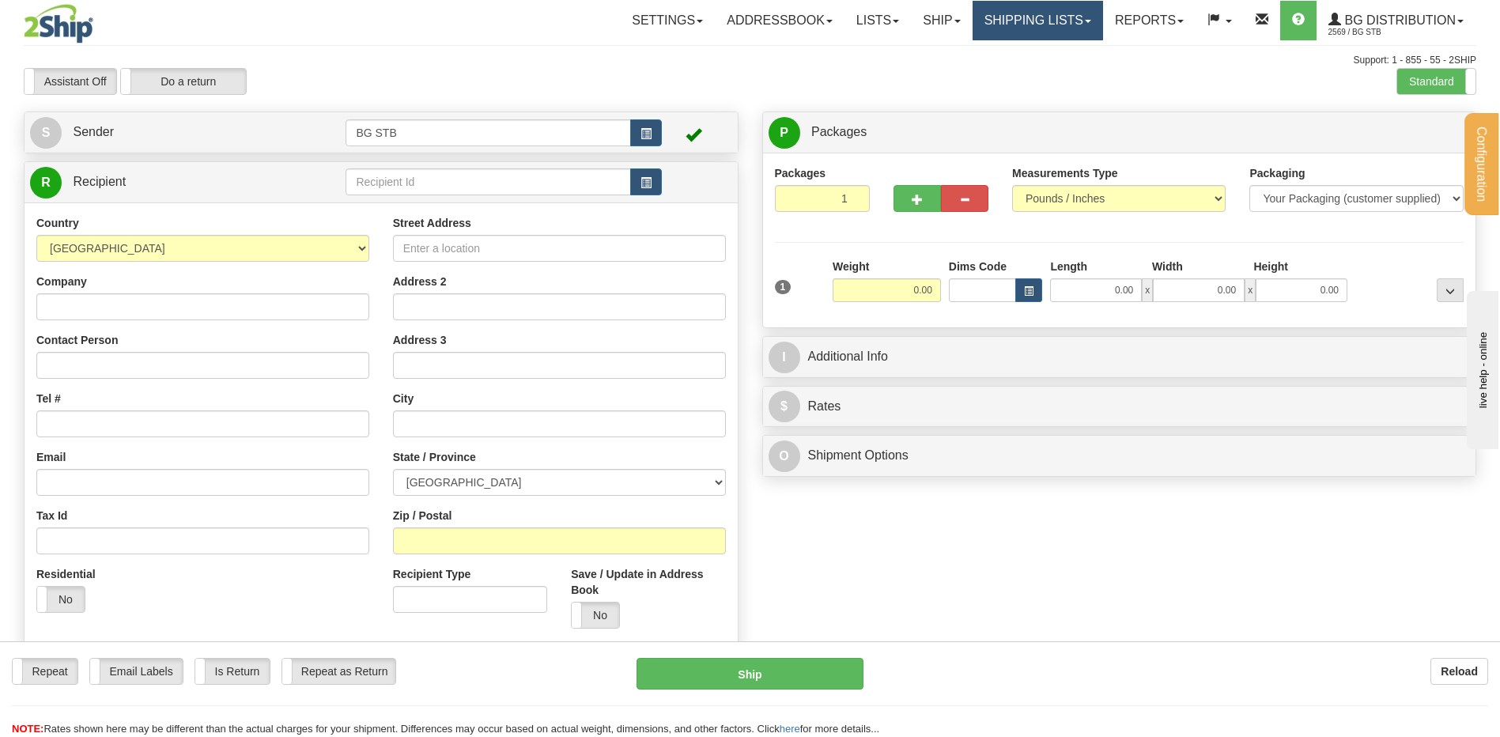
click at [1050, 26] on link "Shipping lists" at bounding box center [1038, 21] width 130 height 40
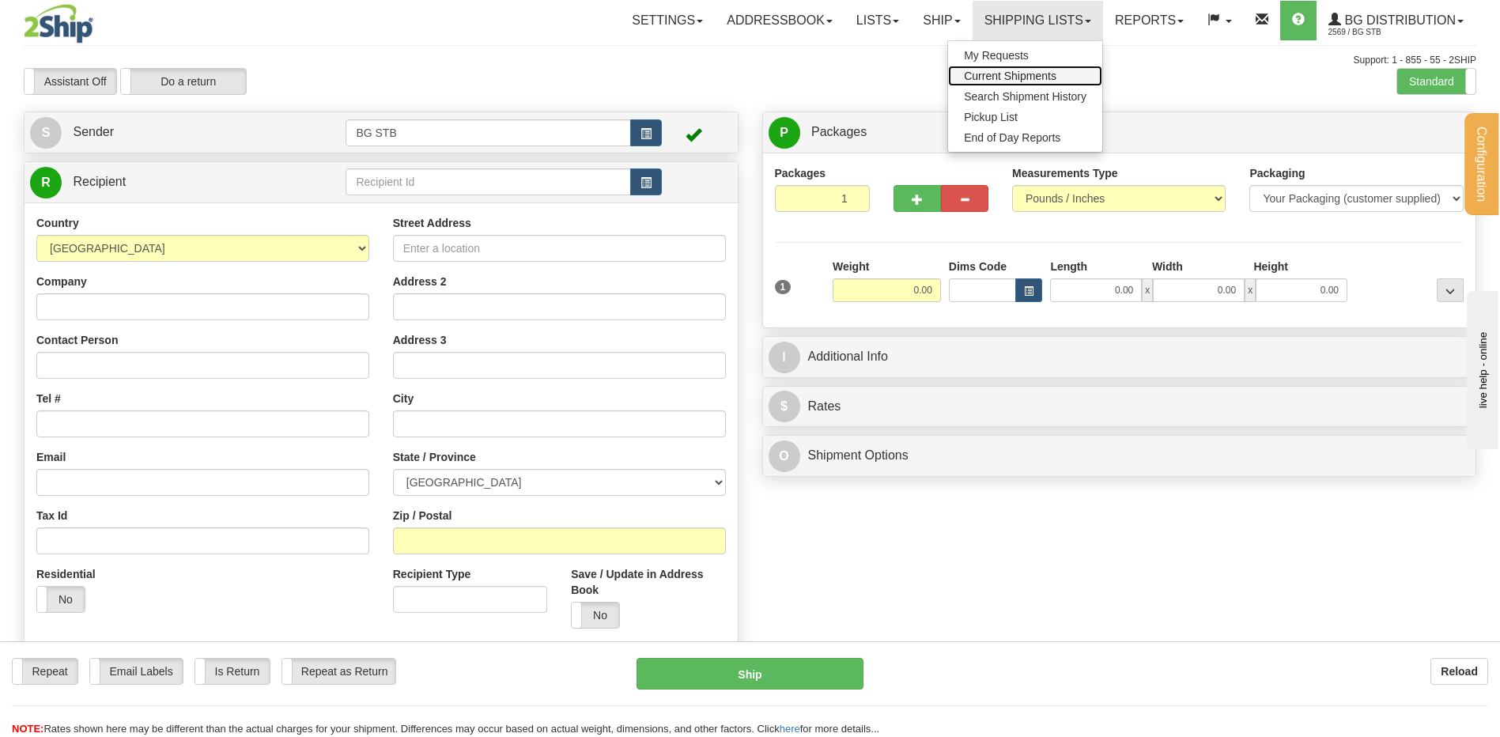
click at [1028, 73] on span "Current Shipments" at bounding box center [1010, 76] width 93 height 13
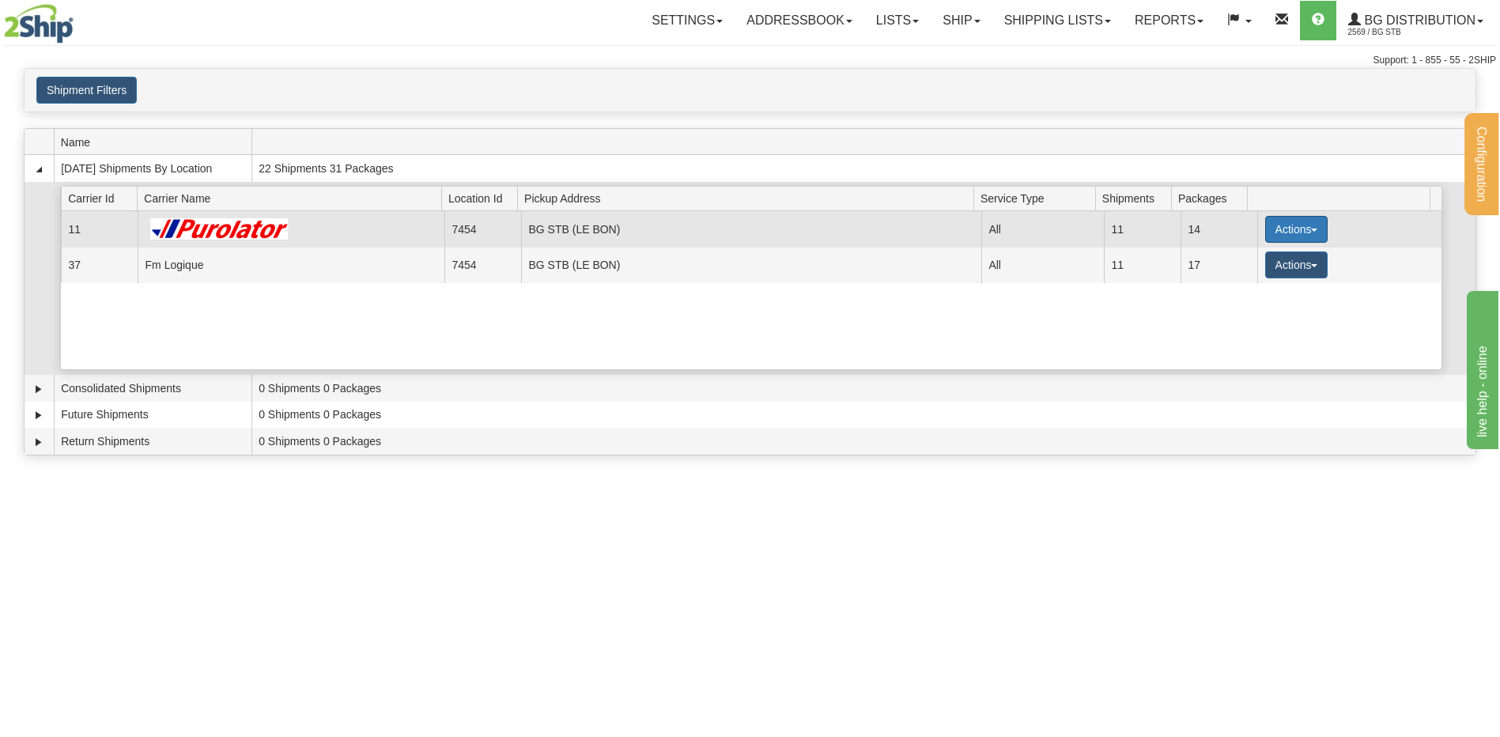
click at [1273, 232] on button "Actions" at bounding box center [1296, 229] width 63 height 27
click at [1242, 255] on span "Details" at bounding box center [1237, 258] width 43 height 11
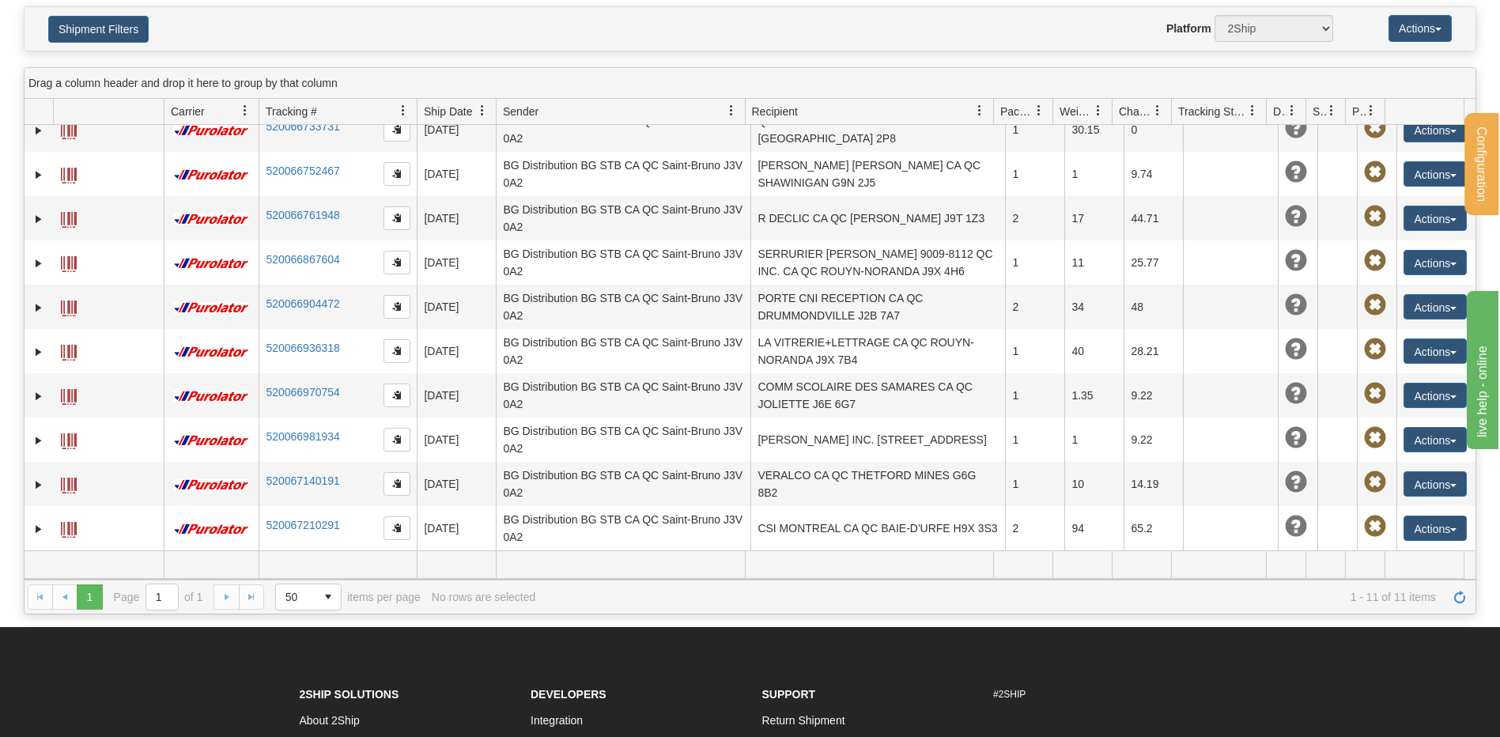
scroll to position [158, 0]
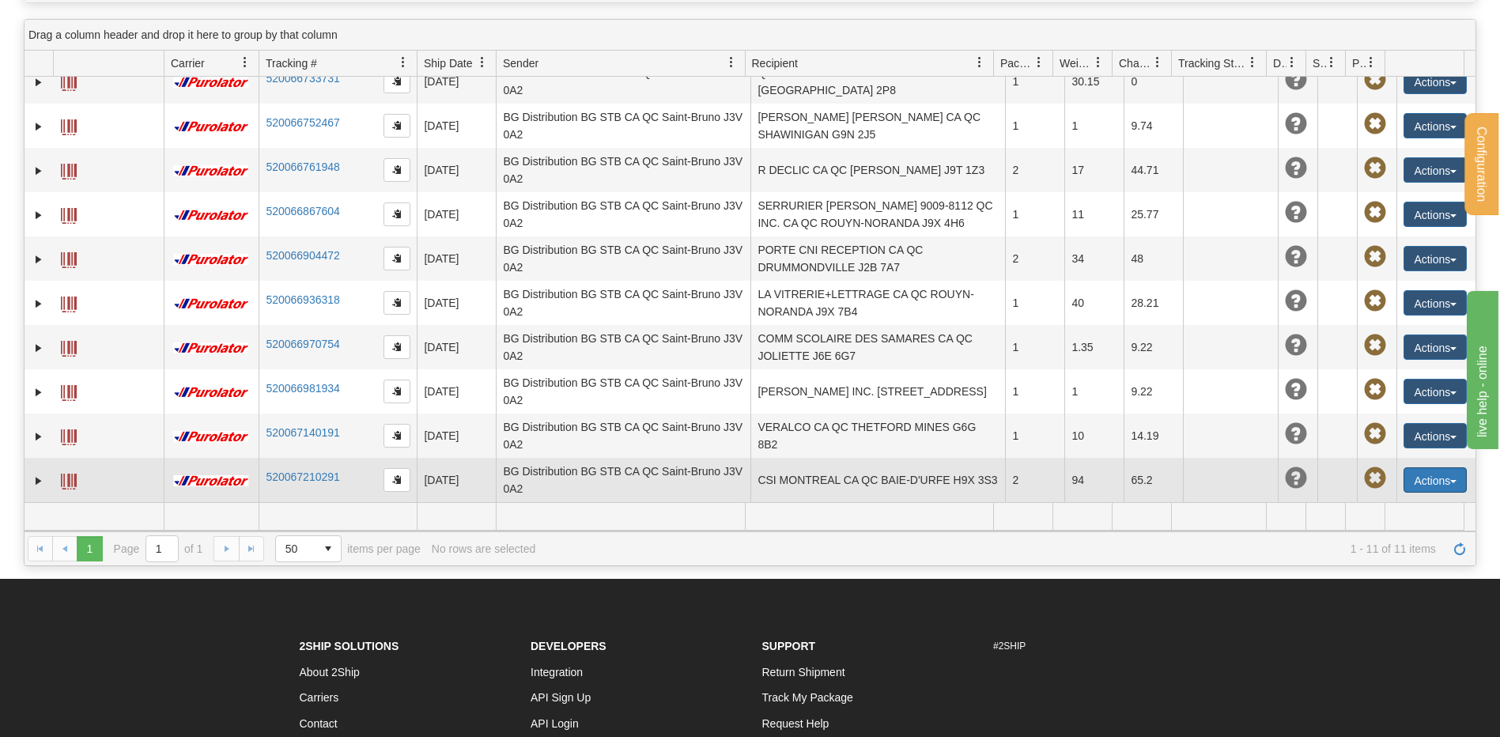
click at [1404, 483] on button "Actions" at bounding box center [1435, 479] width 63 height 25
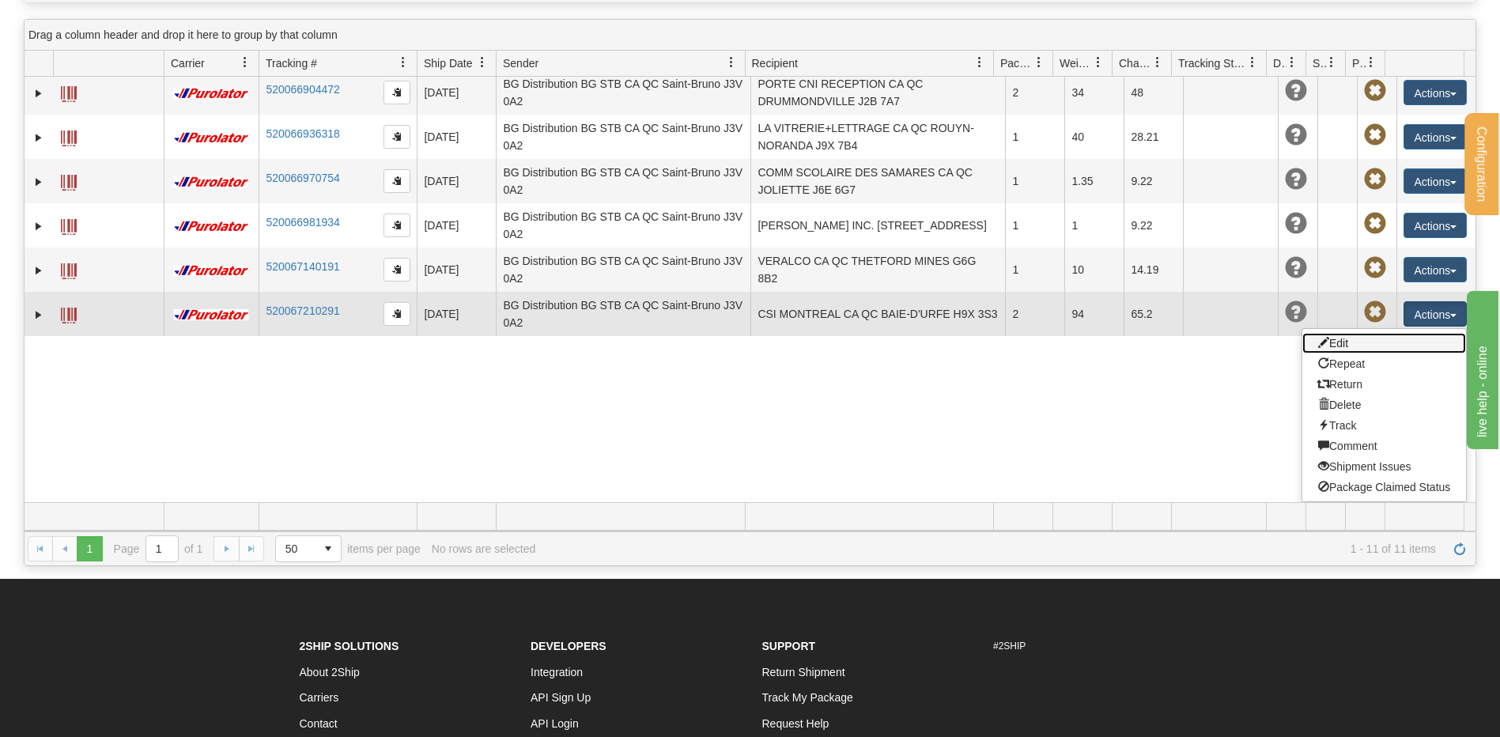
click at [1360, 338] on link "Edit" at bounding box center [1385, 343] width 164 height 21
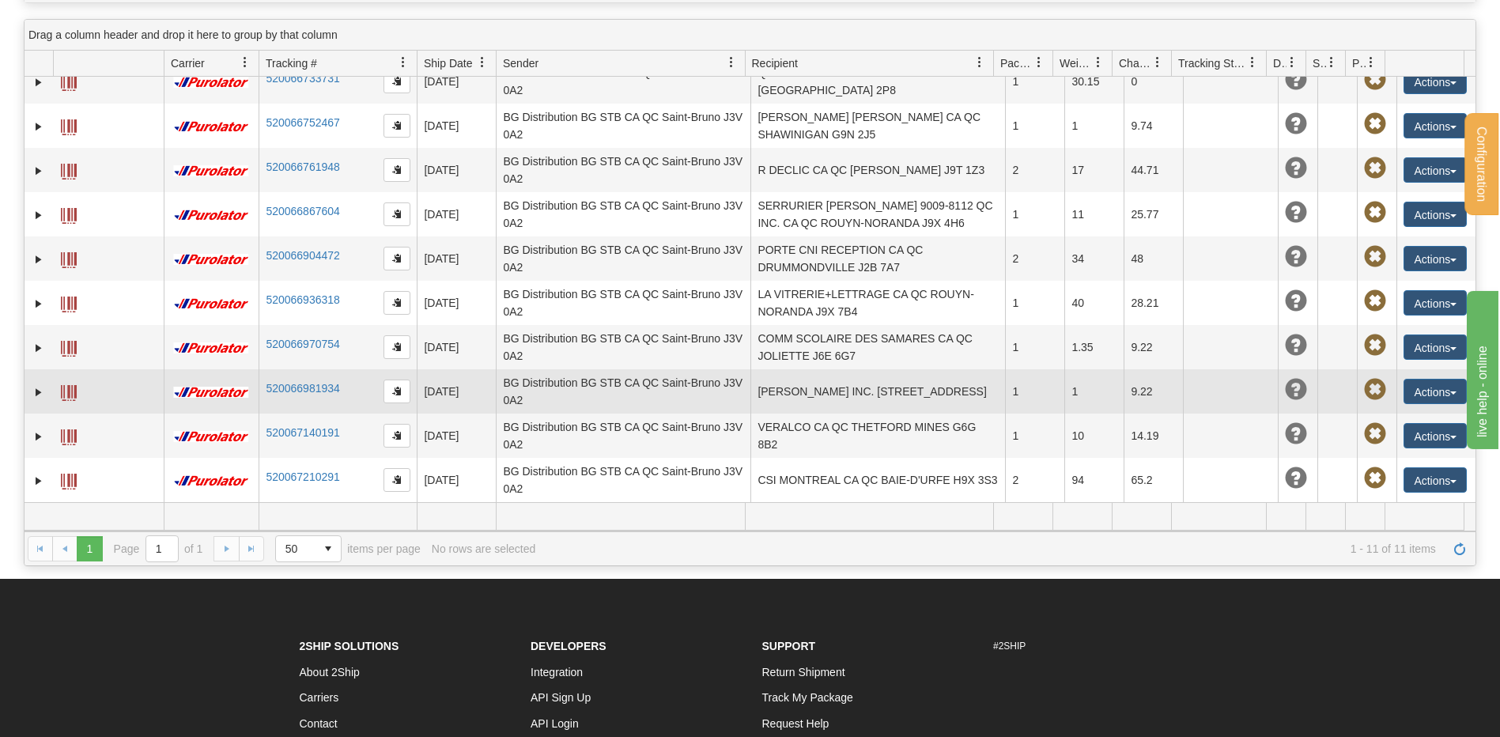
scroll to position [62, 0]
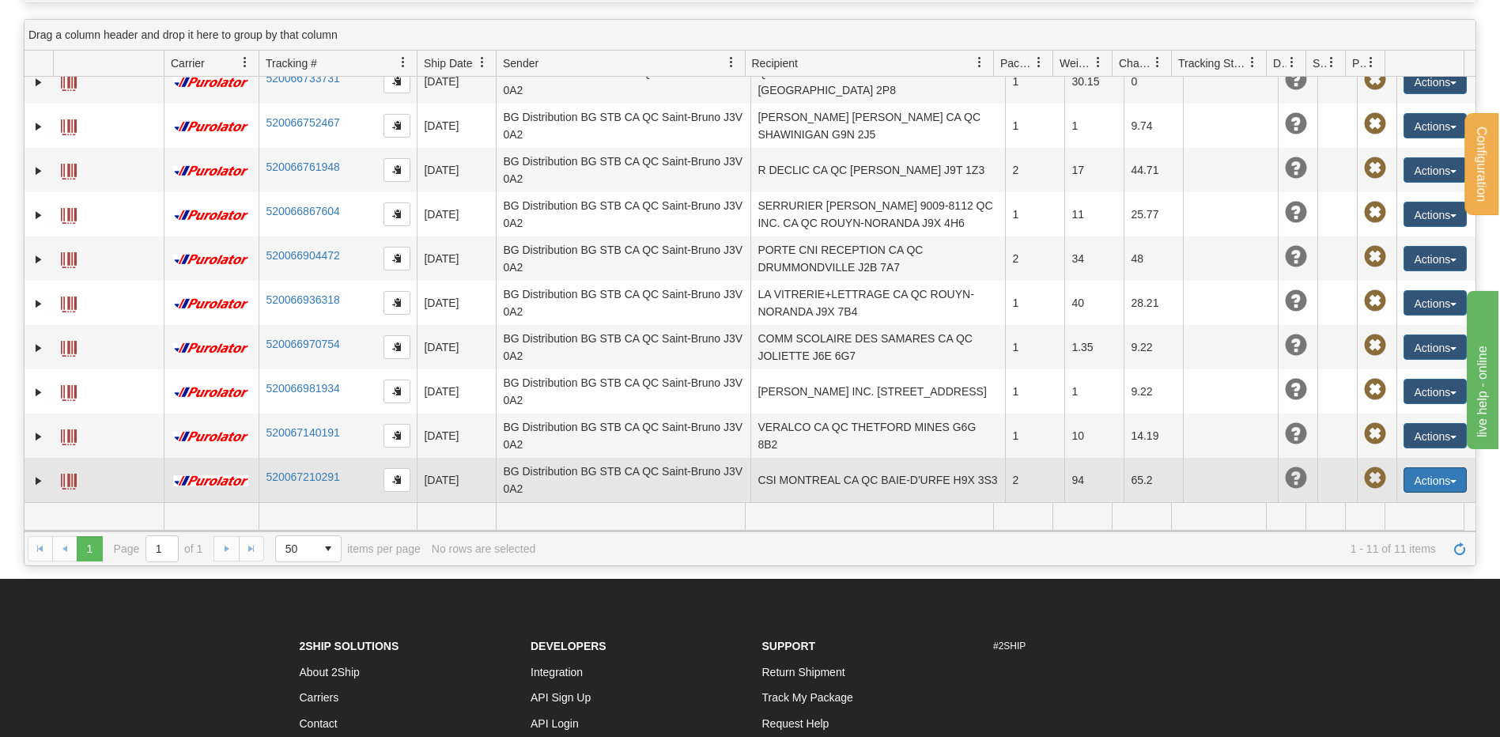
click at [1429, 480] on button "Actions" at bounding box center [1435, 479] width 63 height 25
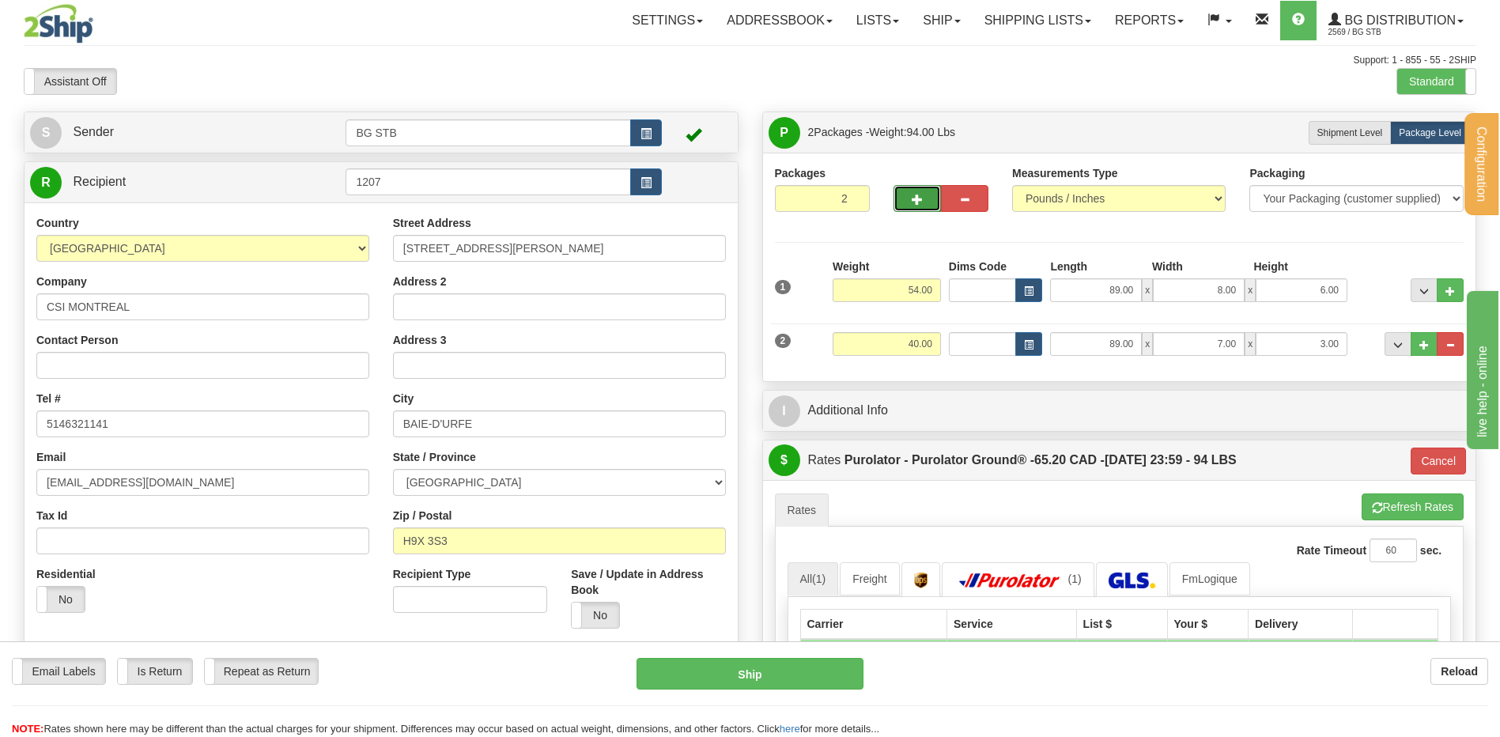
click at [913, 206] on button "button" at bounding box center [917, 198] width 47 height 27
type input "3"
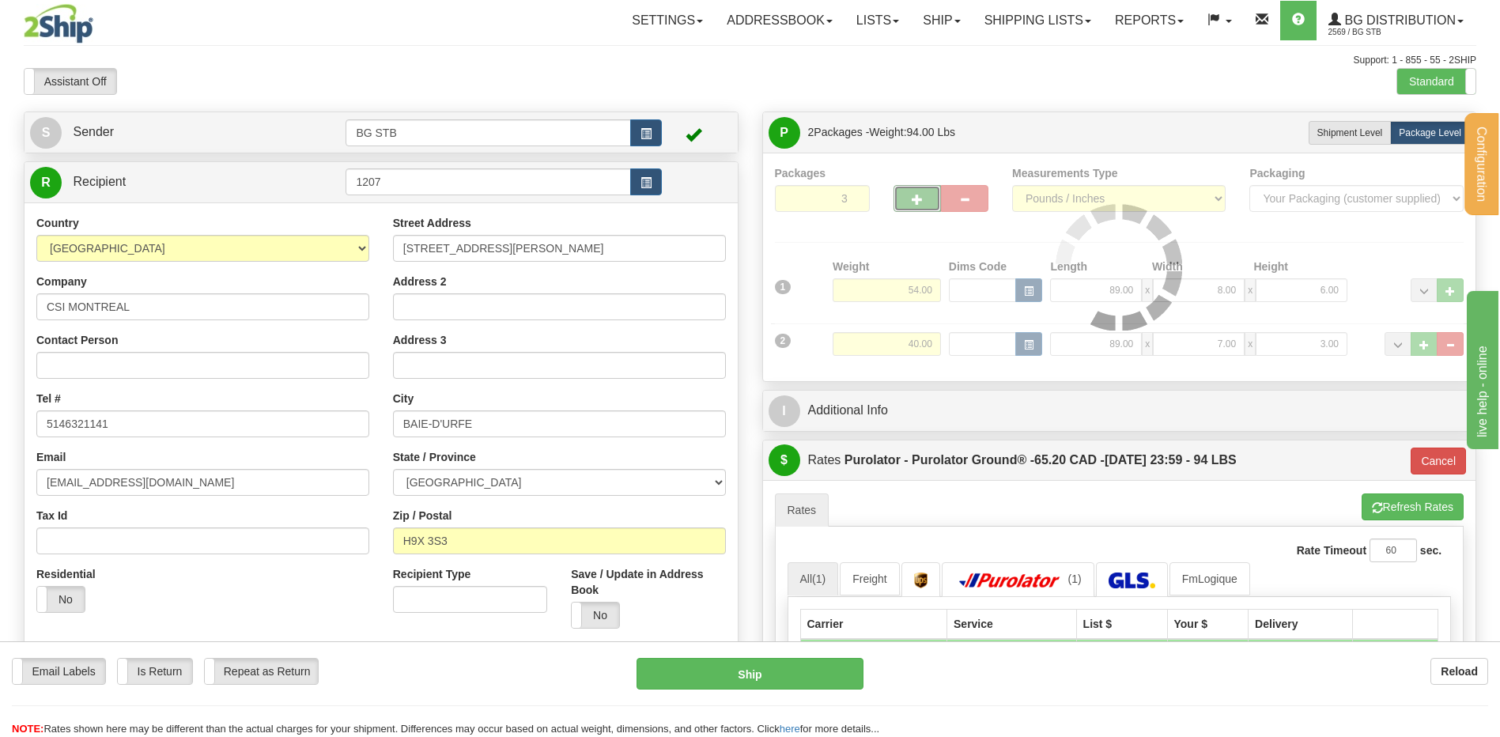
type input "260"
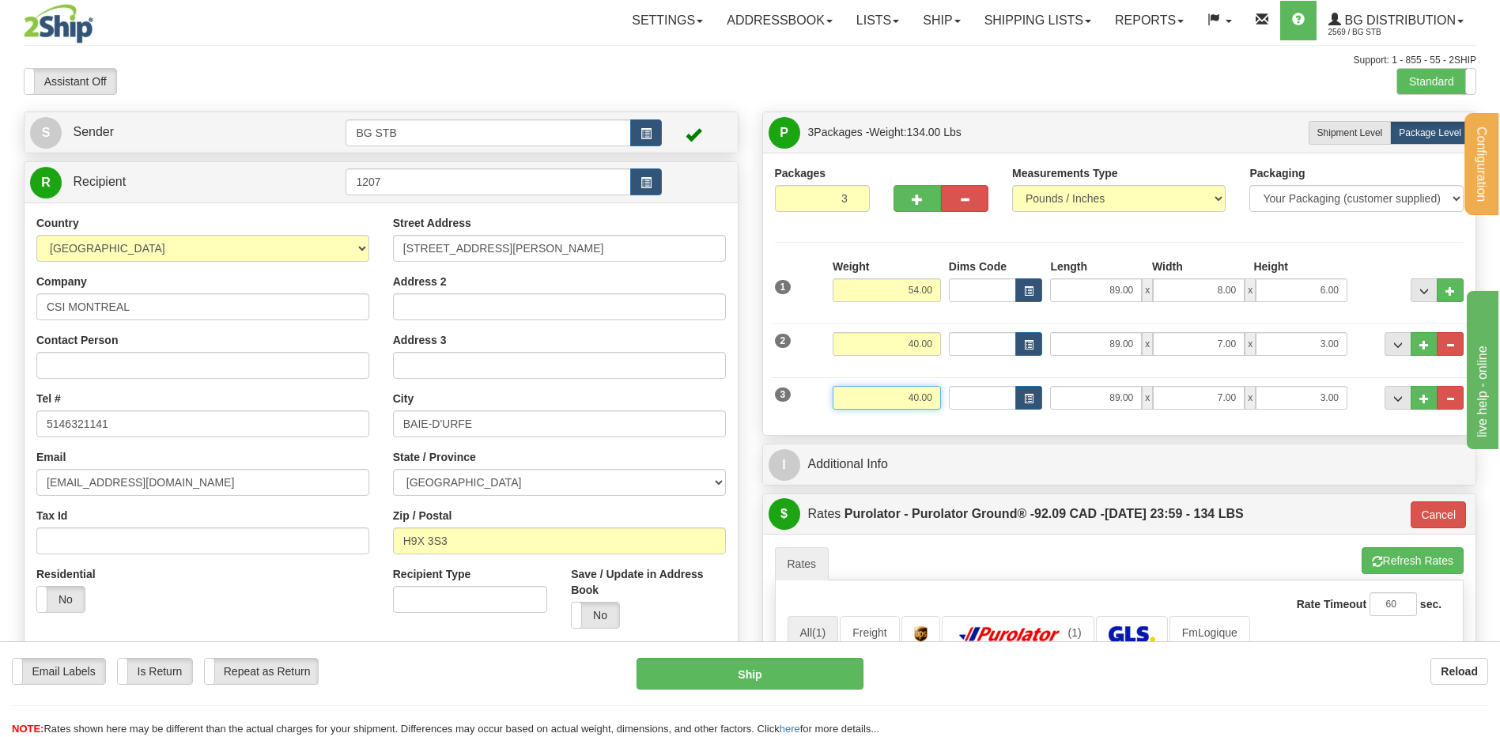
drag, startPoint x: 906, startPoint y: 388, endPoint x: 998, endPoint y: 385, distance: 91.8
click at [997, 385] on div "3 Weight 40.00 Dims Code Length Width Height" at bounding box center [1120, 395] width 698 height 53
type input "5.05"
type input "260"
type input "12.00"
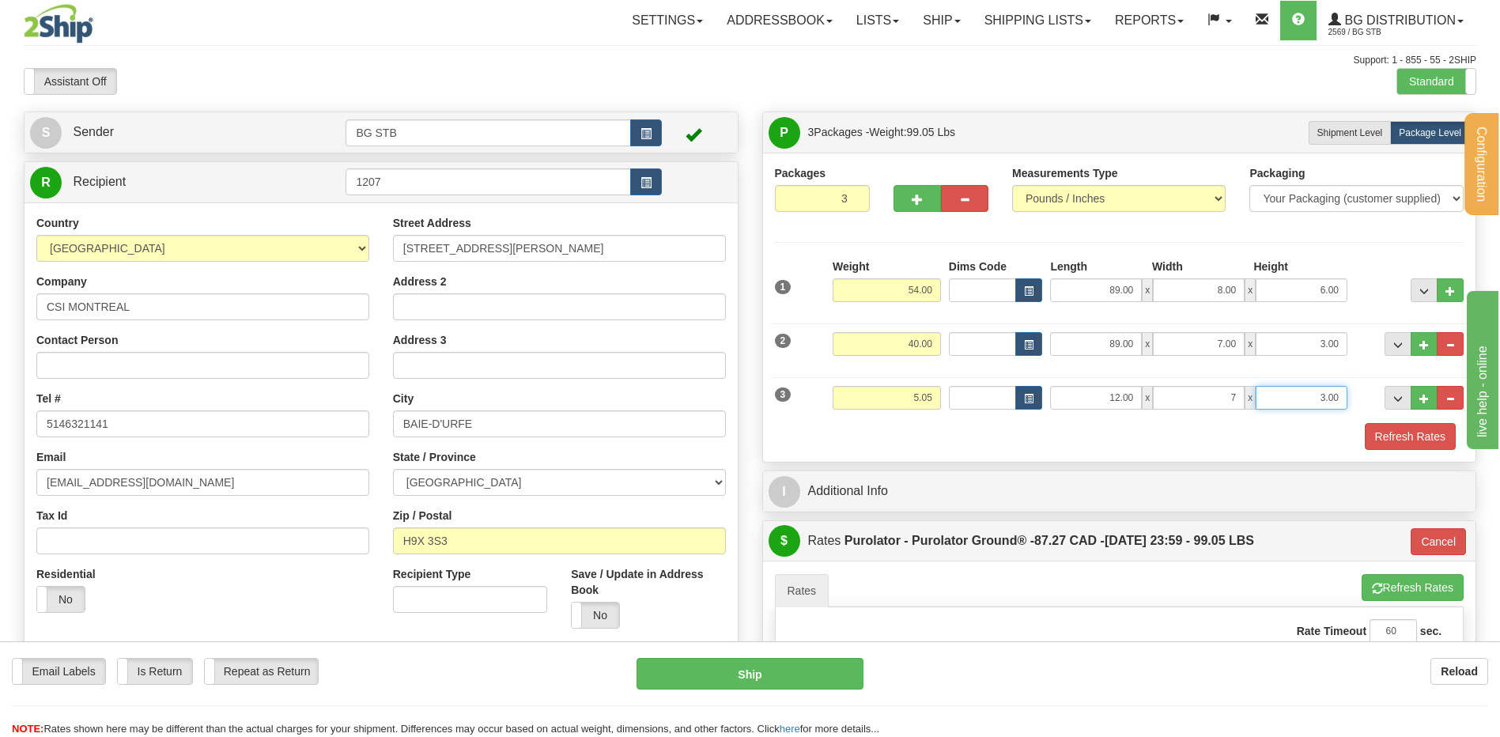
type input "7.00"
type input "3.00"
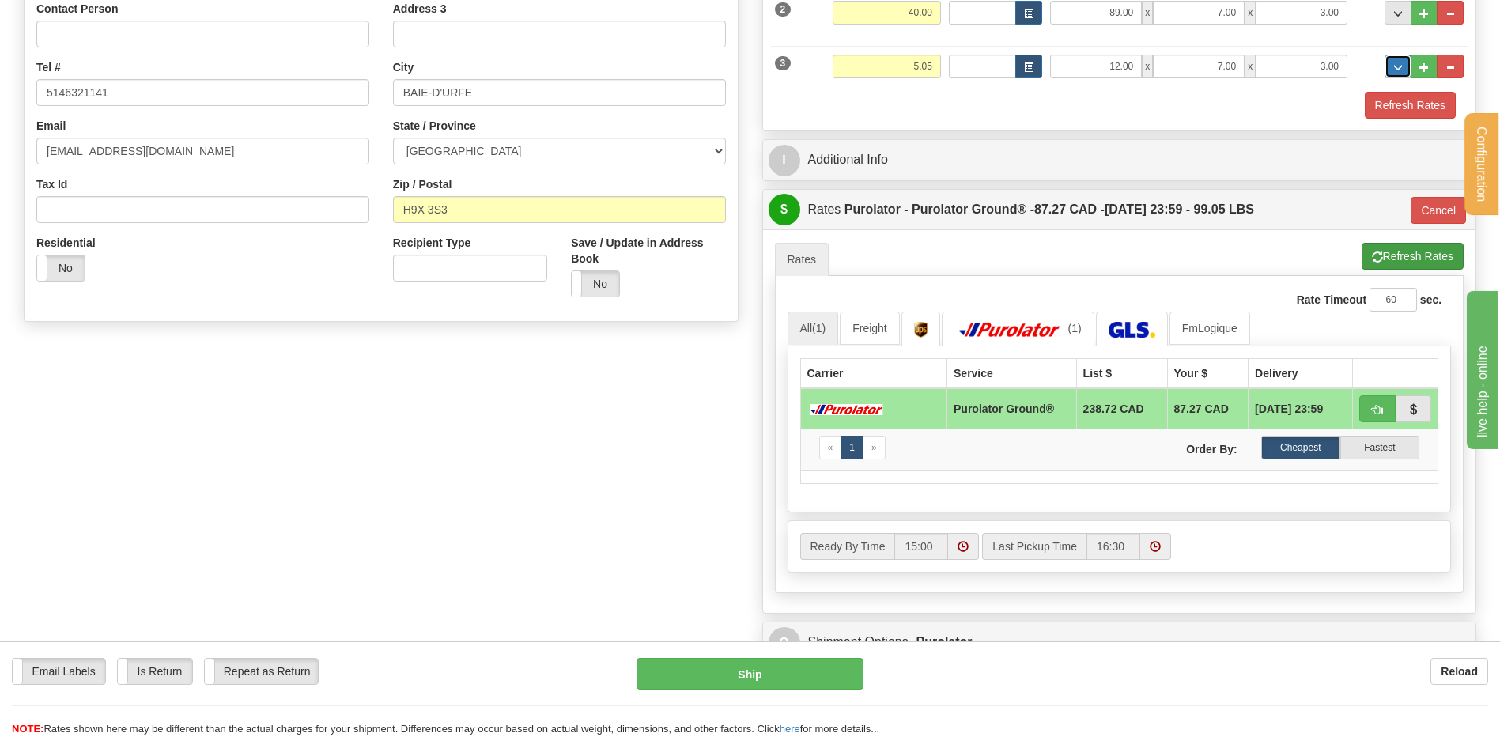
scroll to position [316, 0]
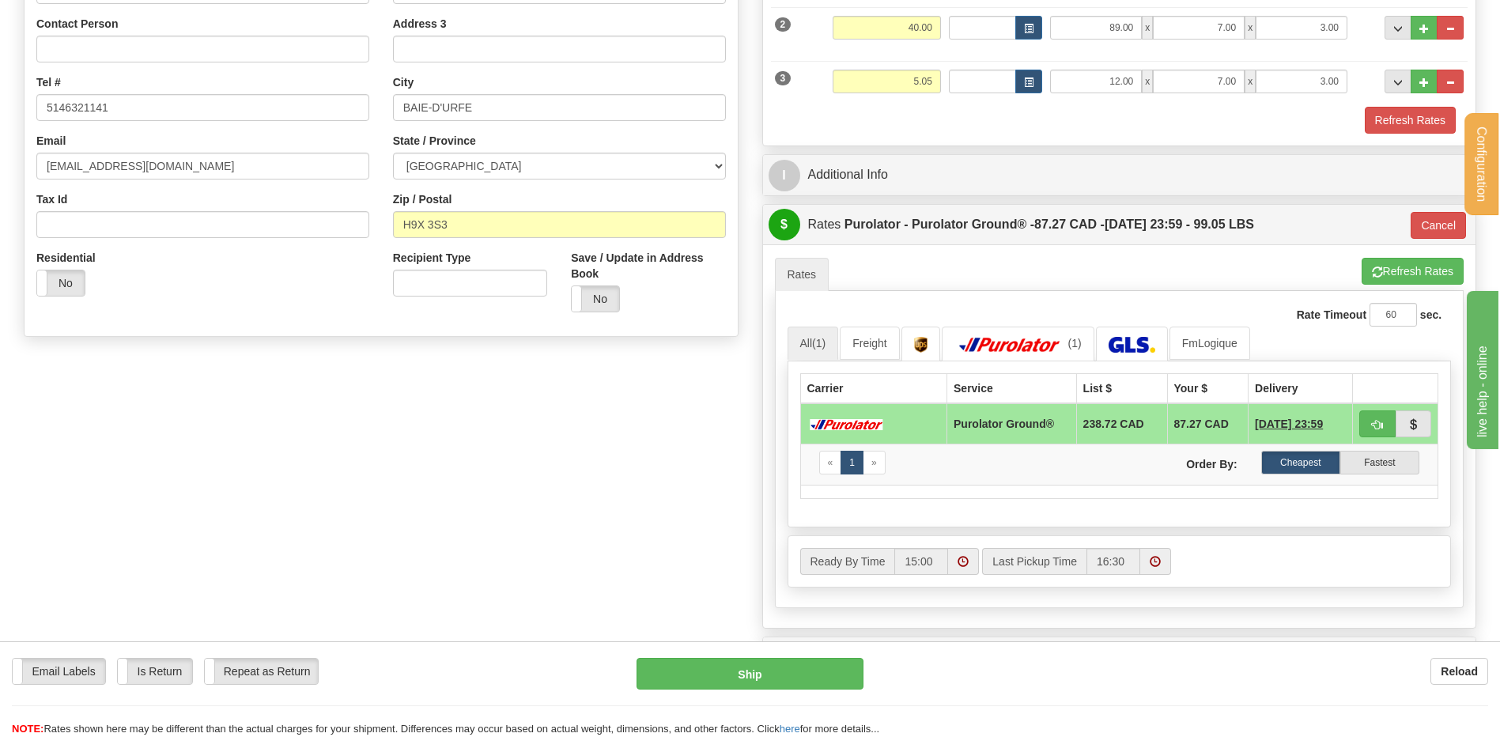
click at [1403, 257] on div "A change has been made which could impact your rate estimate. To ensure the est…" at bounding box center [1120, 257] width 690 height 1
drag, startPoint x: 1384, startPoint y: 266, endPoint x: 1397, endPoint y: 267, distance: 12.8
click at [1386, 267] on button "Refresh Rates" at bounding box center [1413, 271] width 102 height 27
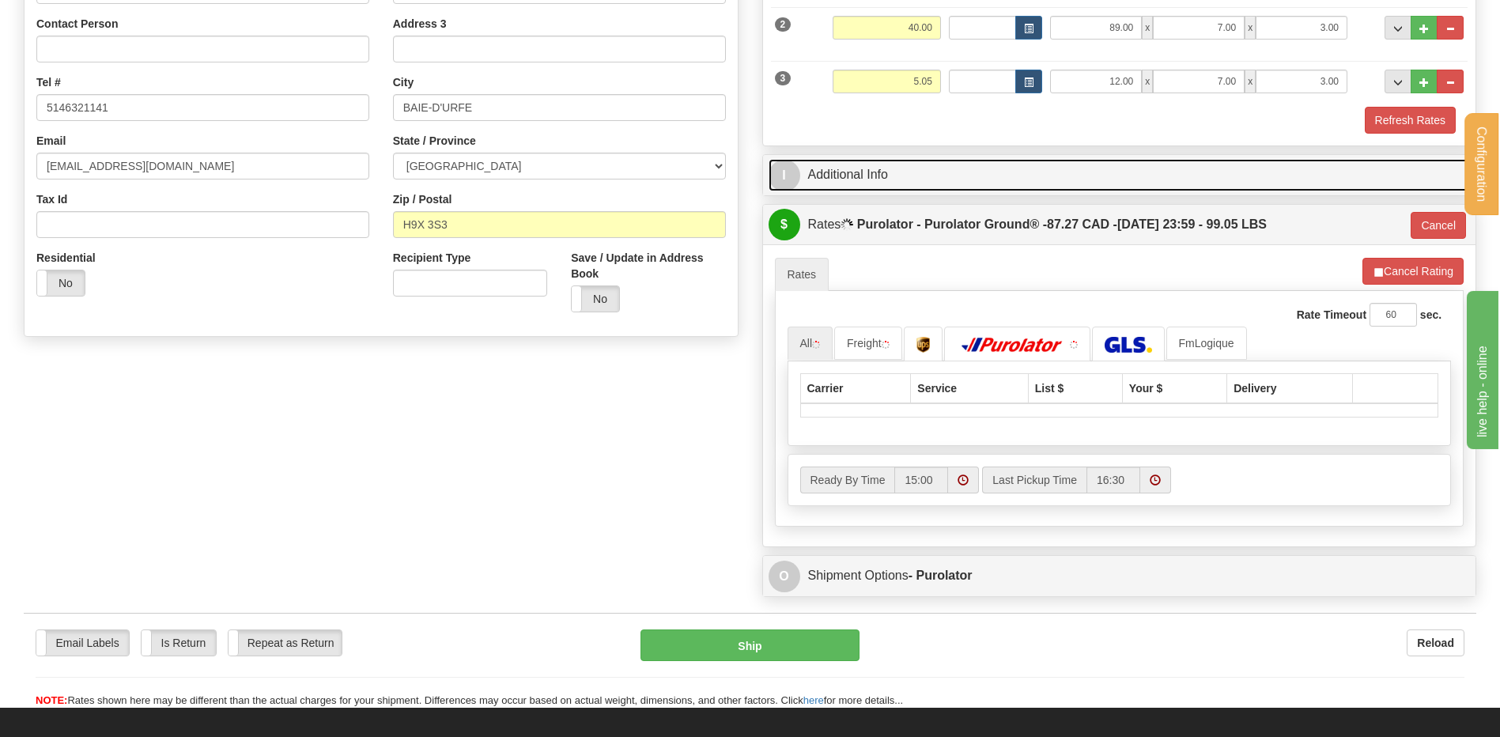
click at [1091, 170] on link "I Additional Info" at bounding box center [1120, 175] width 702 height 32
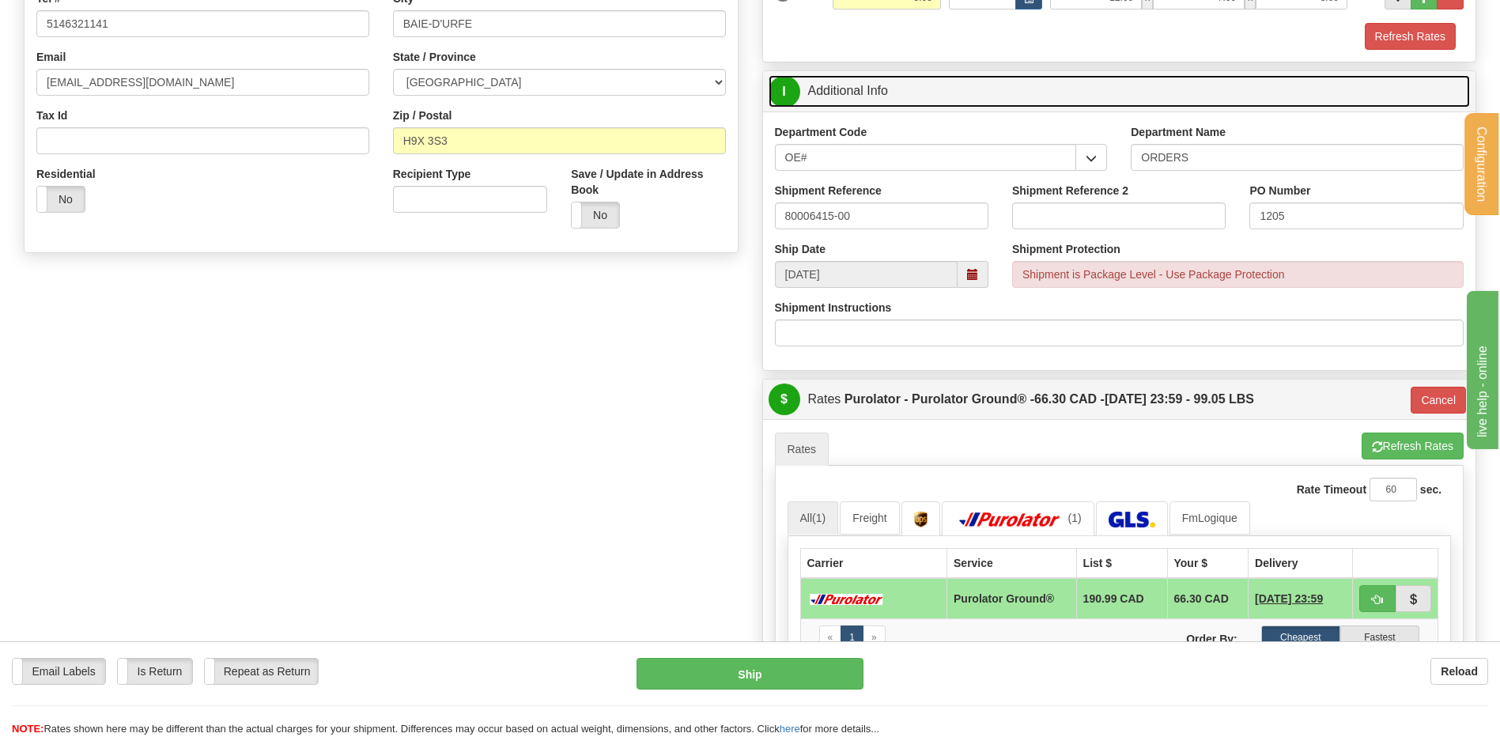
scroll to position [633, 0]
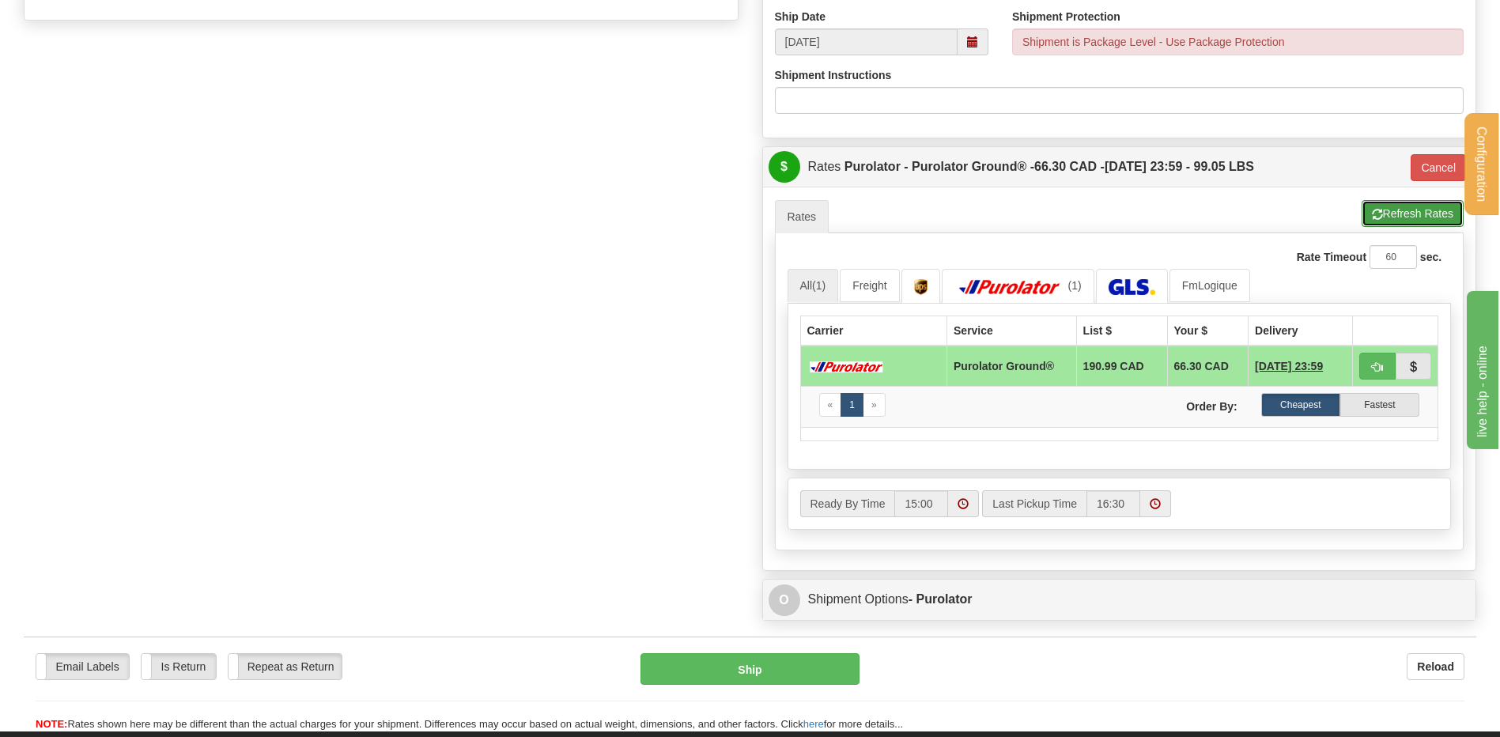
click at [1409, 214] on button "Refresh Rates" at bounding box center [1413, 213] width 102 height 27
type input "260"
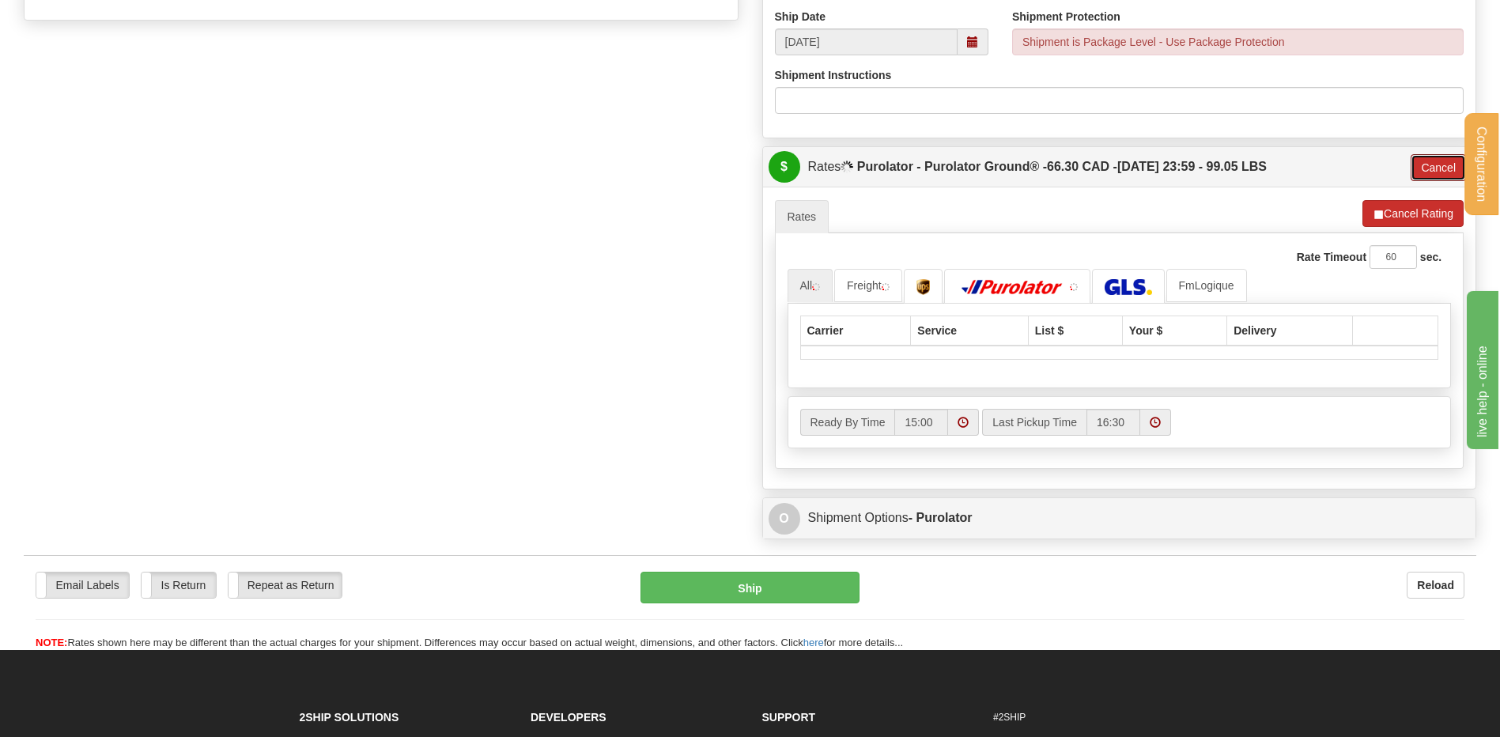
click at [1440, 168] on button "Cancel" at bounding box center [1438, 167] width 55 height 27
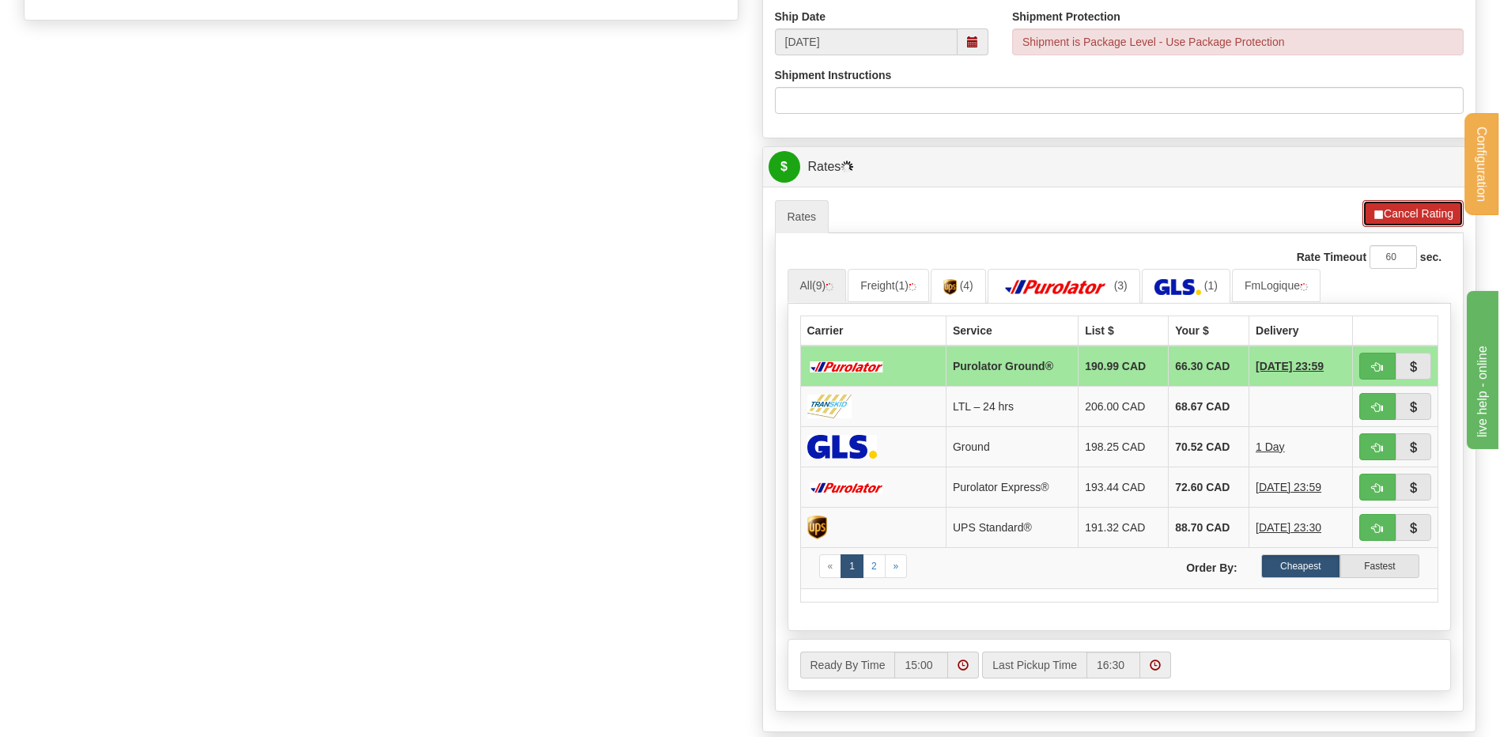
click at [1406, 217] on button "Cancel Rating" at bounding box center [1413, 213] width 101 height 27
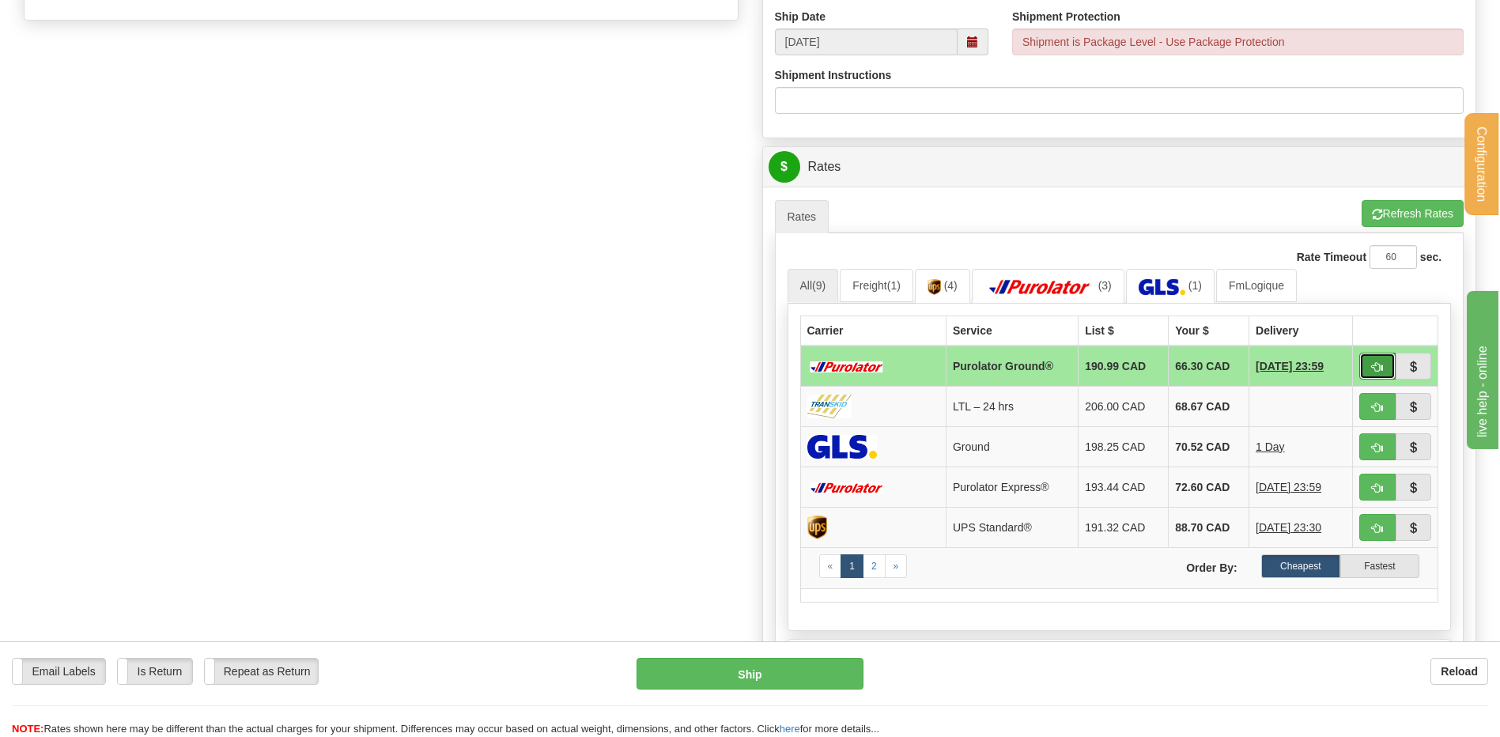
drag, startPoint x: 1383, startPoint y: 378, endPoint x: 1376, endPoint y: 368, distance: 12.5
click at [1382, 377] on button "button" at bounding box center [1378, 366] width 36 height 27
type input "260"
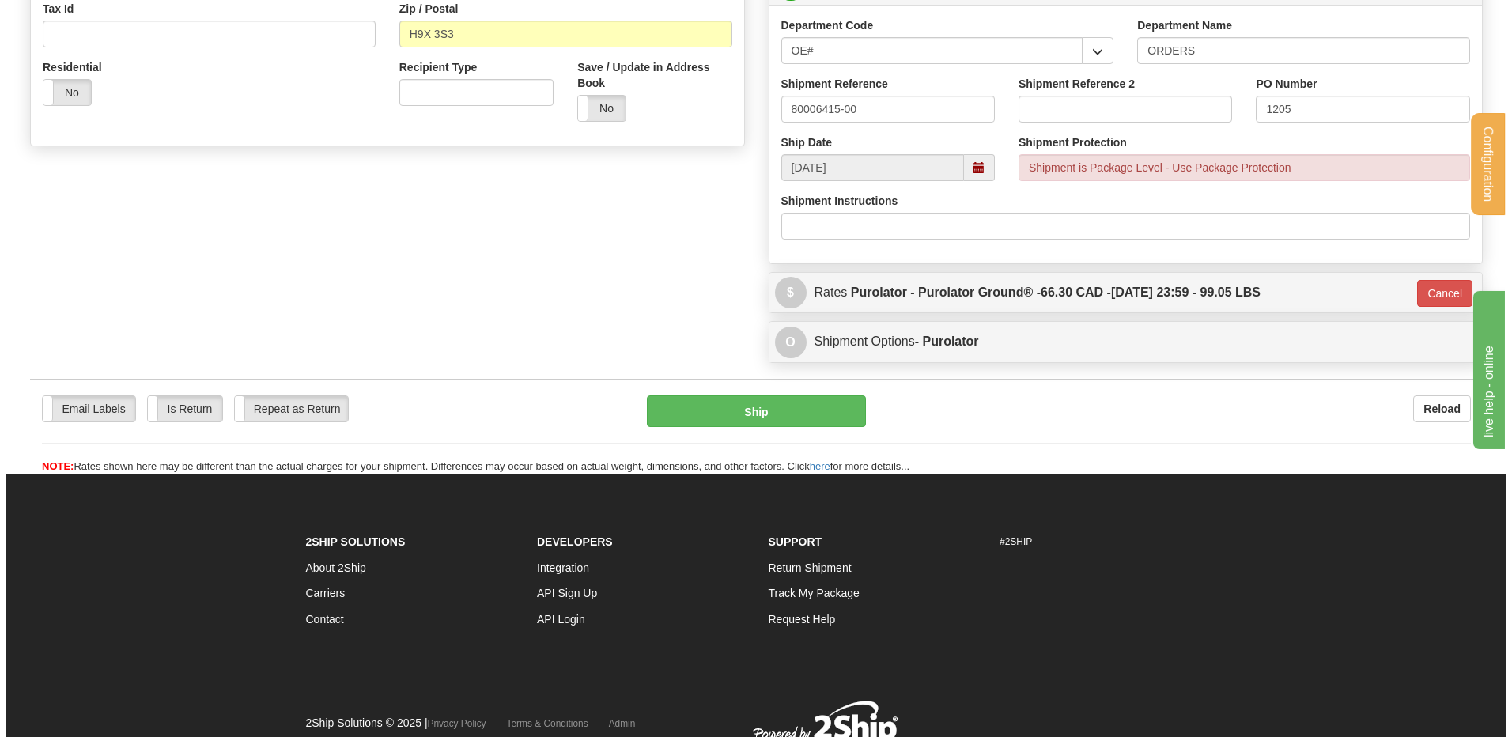
scroll to position [335, 0]
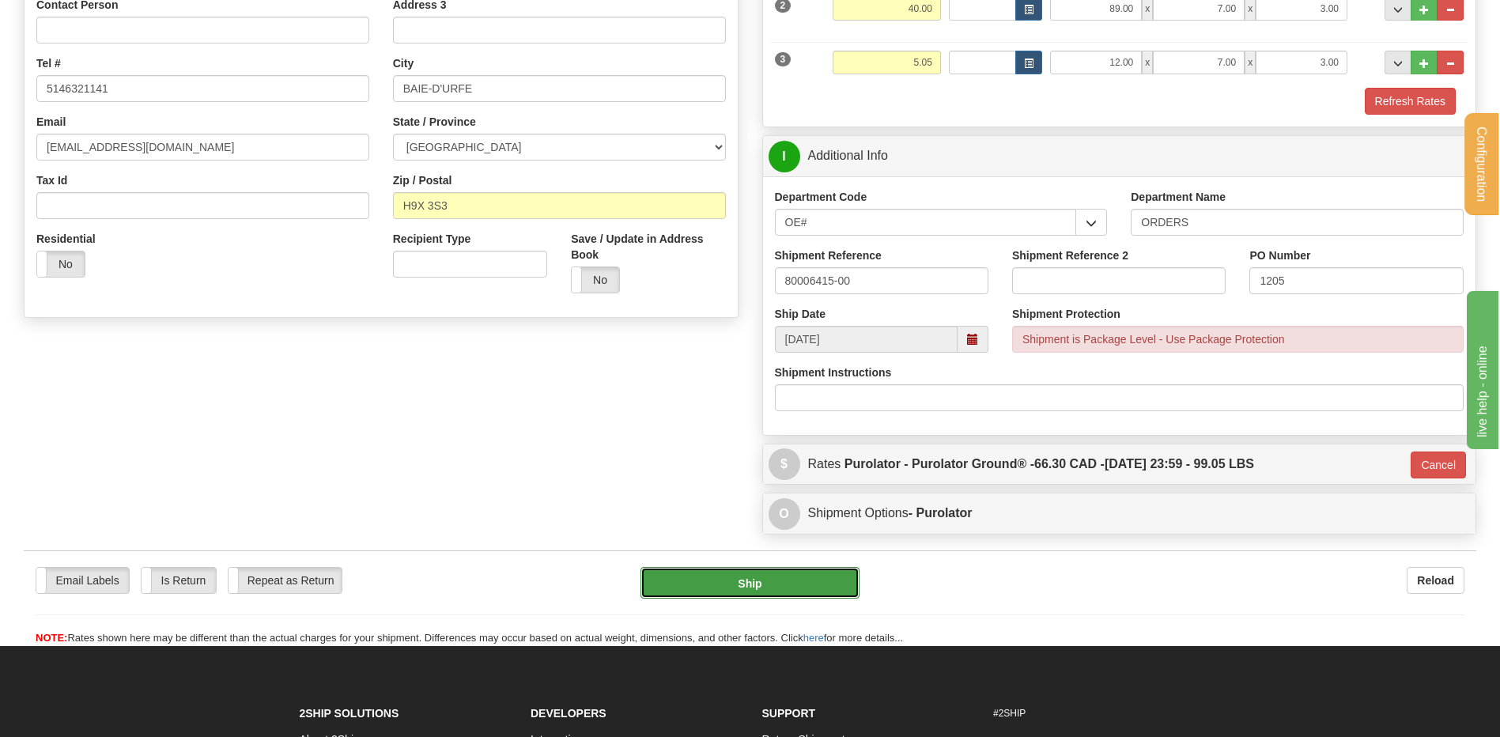
click at [722, 590] on button "Ship" at bounding box center [750, 583] width 218 height 32
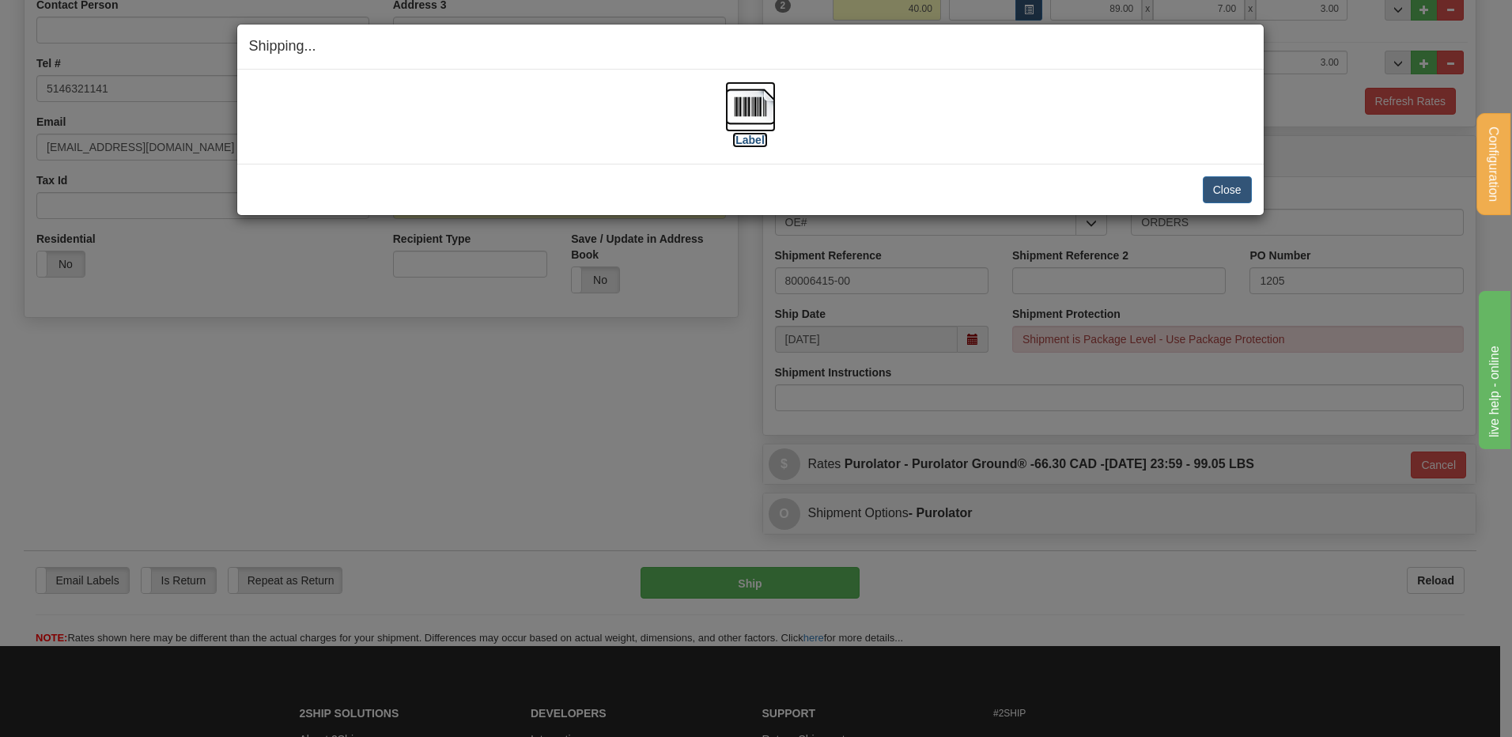
click at [754, 120] on img at bounding box center [750, 106] width 51 height 51
click at [1239, 185] on button "Close" at bounding box center [1227, 189] width 49 height 27
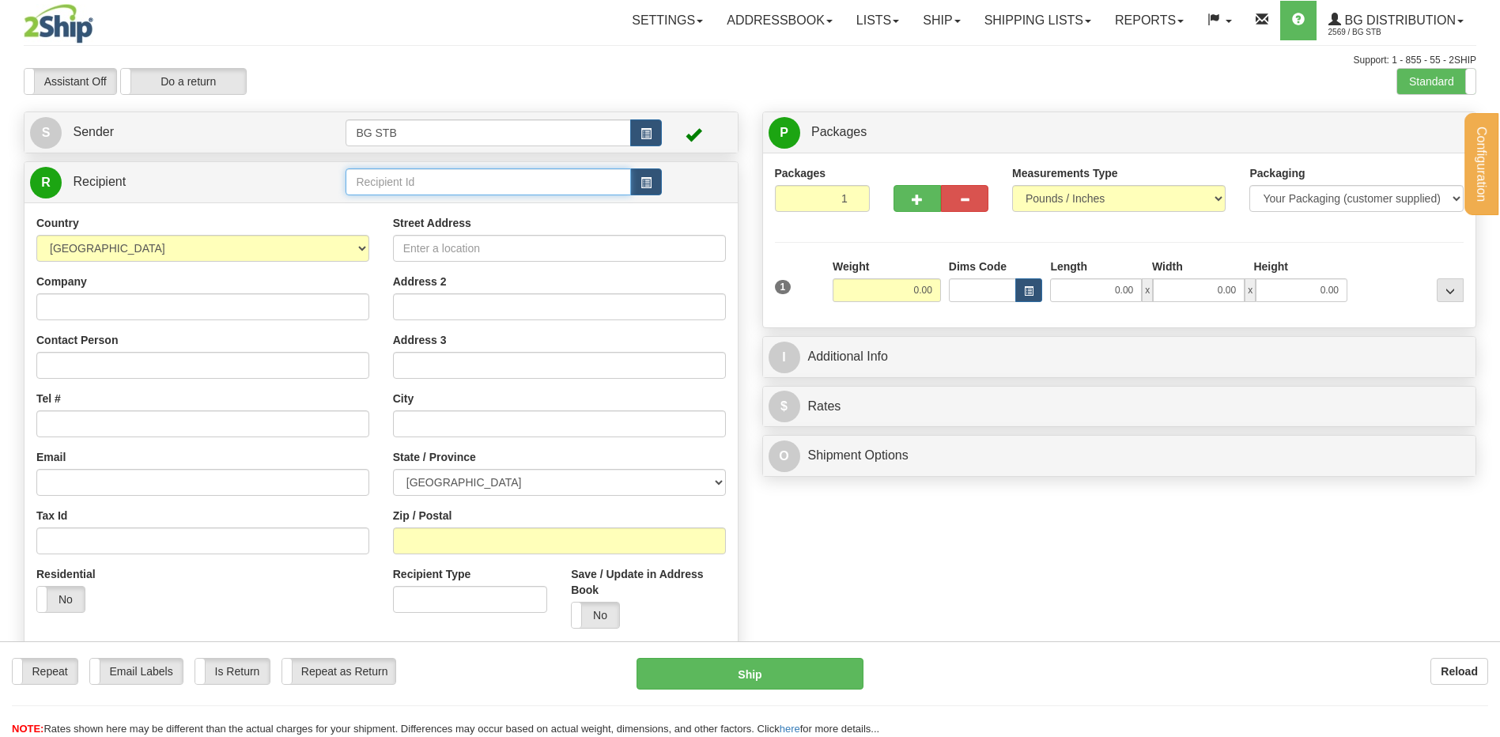
click at [369, 183] on input "text" at bounding box center [488, 181] width 285 height 27
type input "4044"
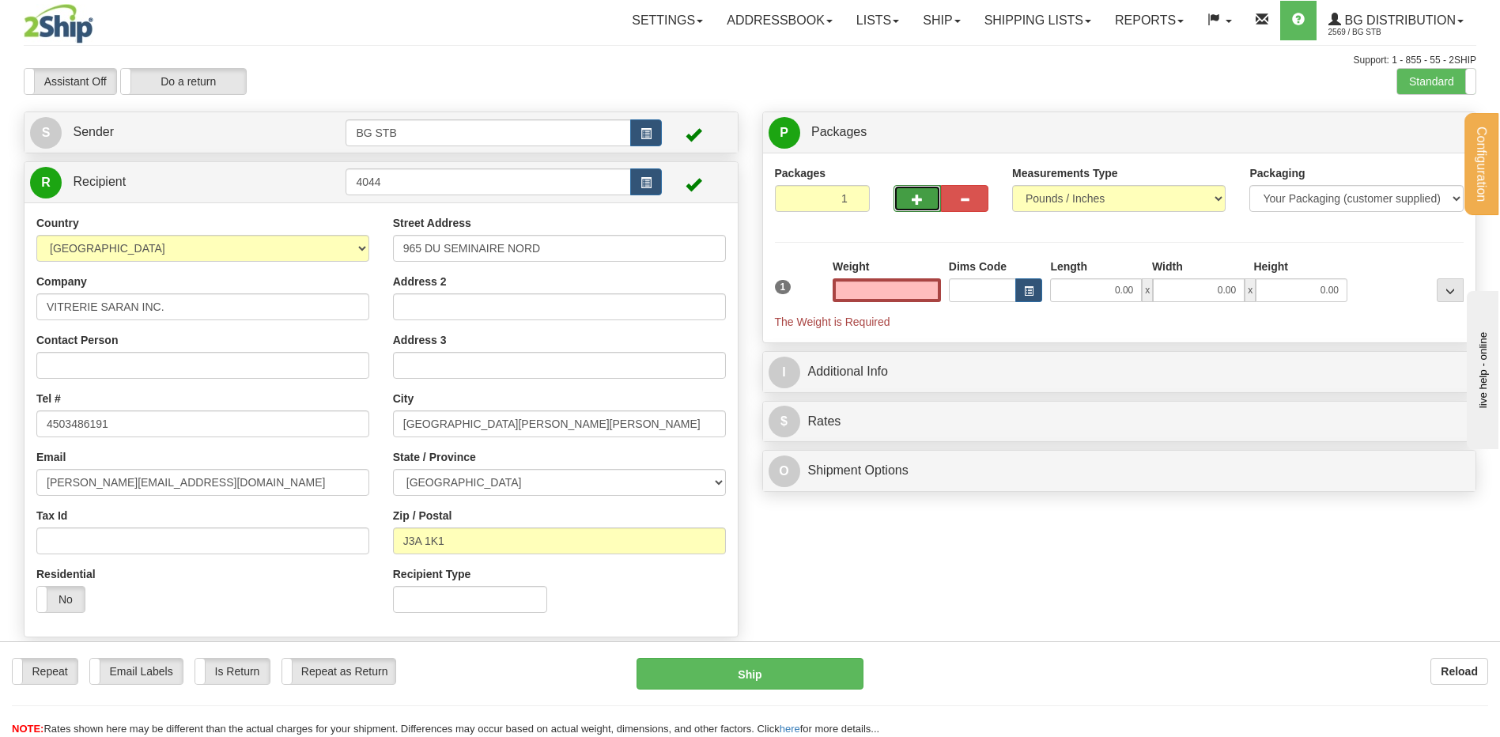
type input "0.00"
click at [913, 196] on span "button" at bounding box center [917, 200] width 11 height 10
type input "4"
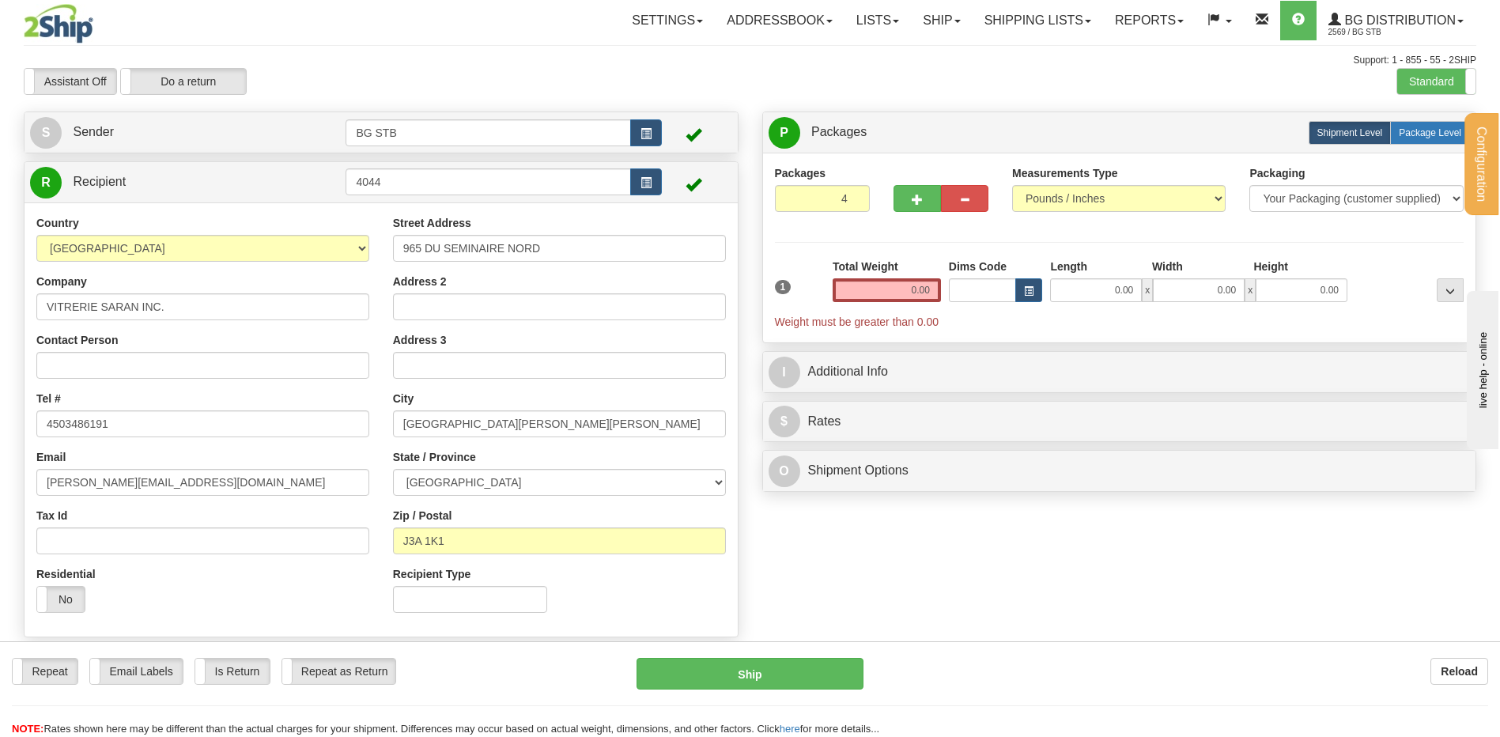
click at [1428, 132] on span "Package Level" at bounding box center [1430, 132] width 62 height 11
radio input "true"
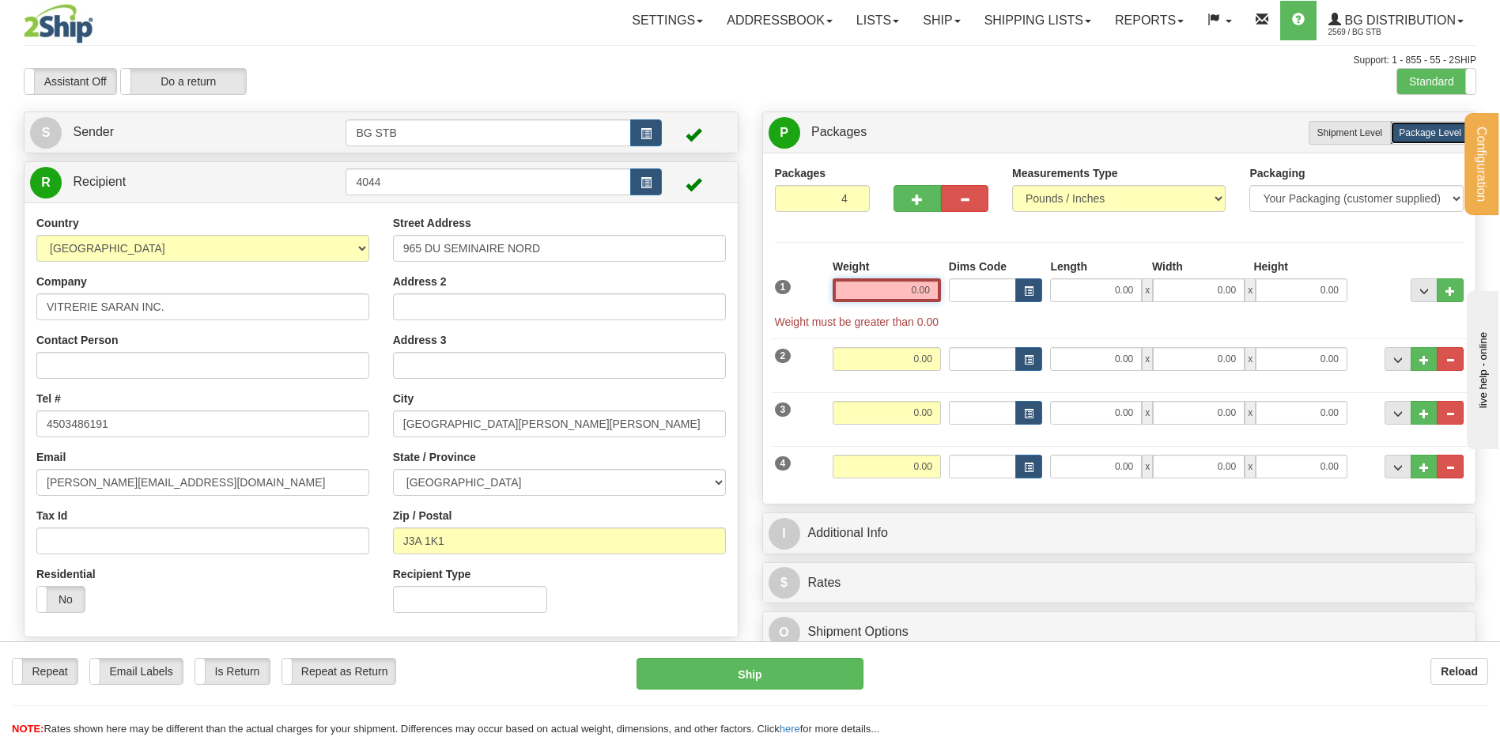
click at [912, 301] on input "0.00" at bounding box center [887, 290] width 108 height 24
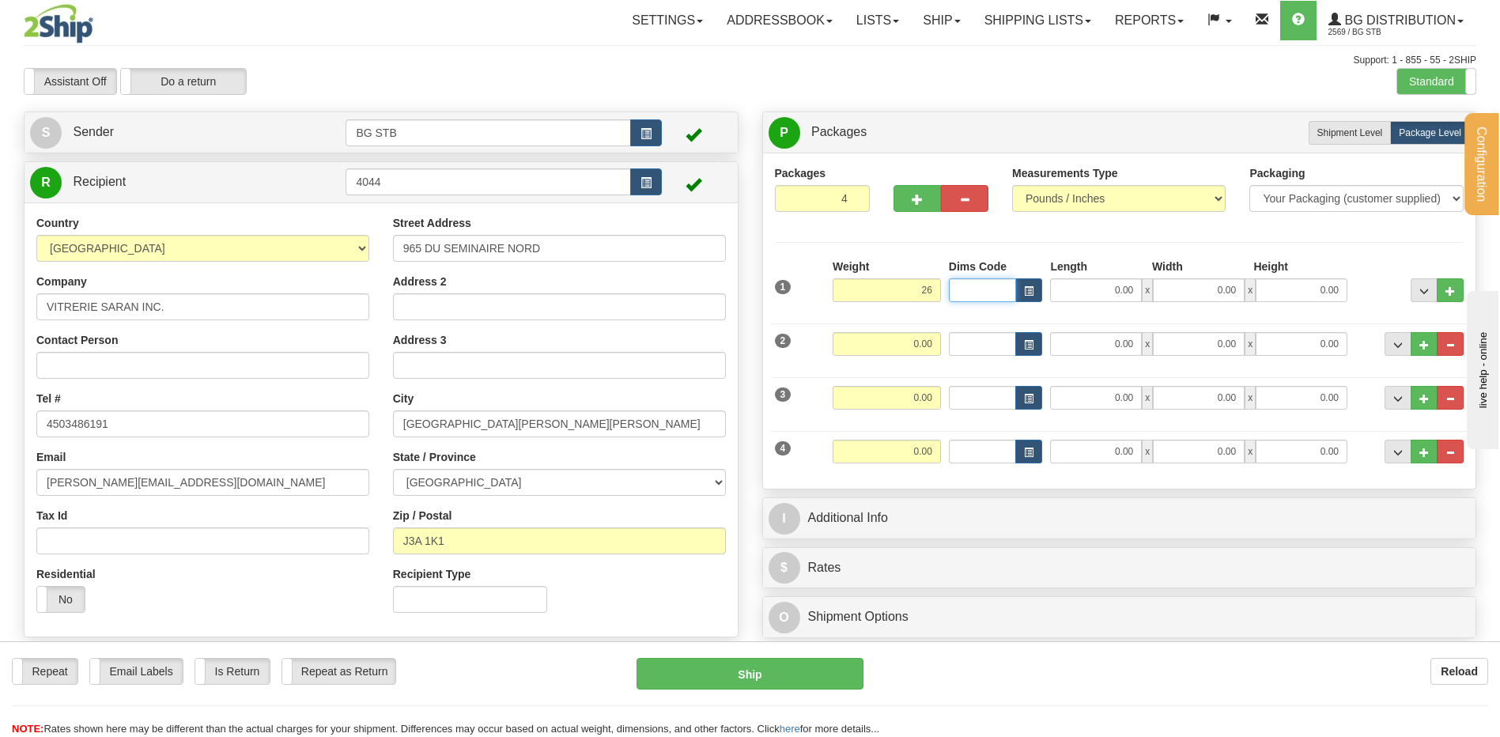
type input "26.00"
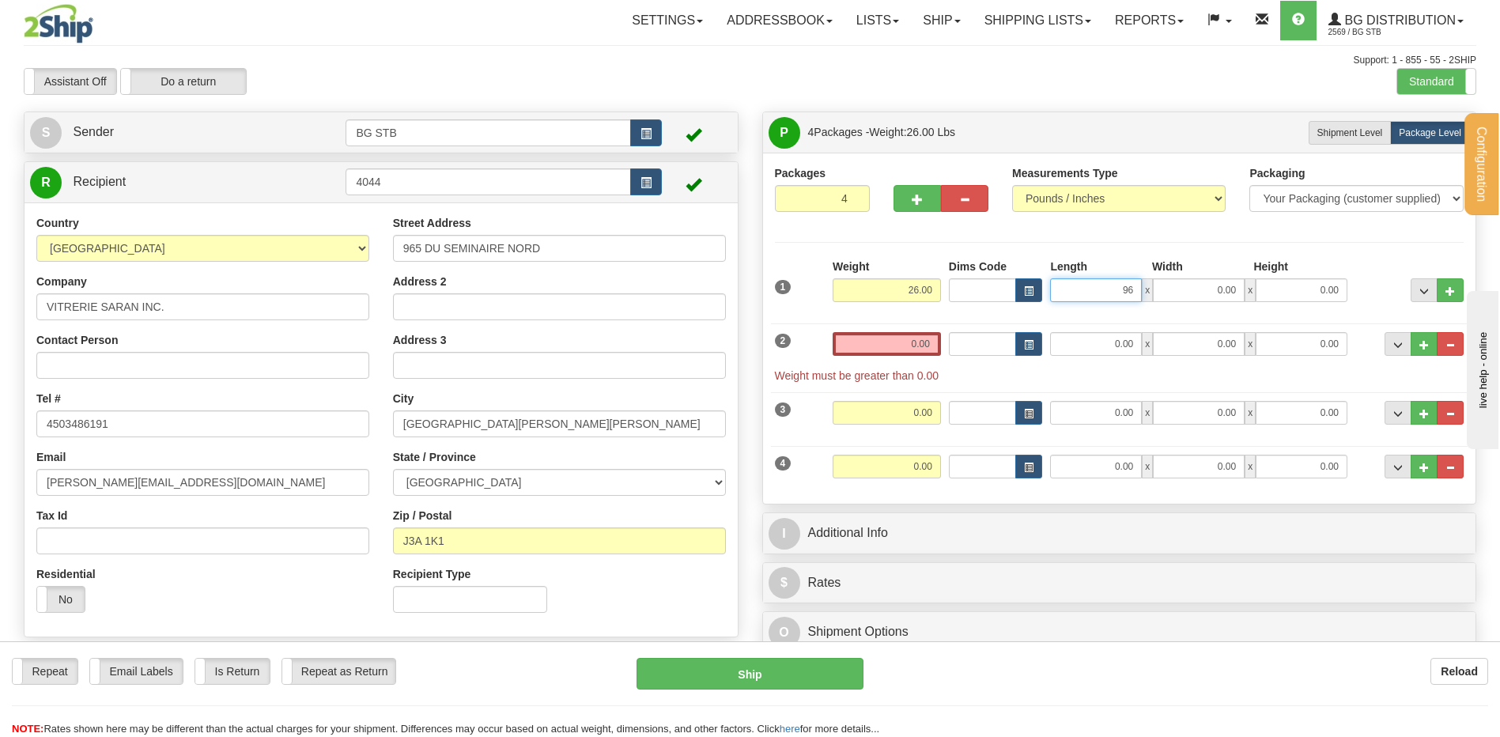
type input "96.00"
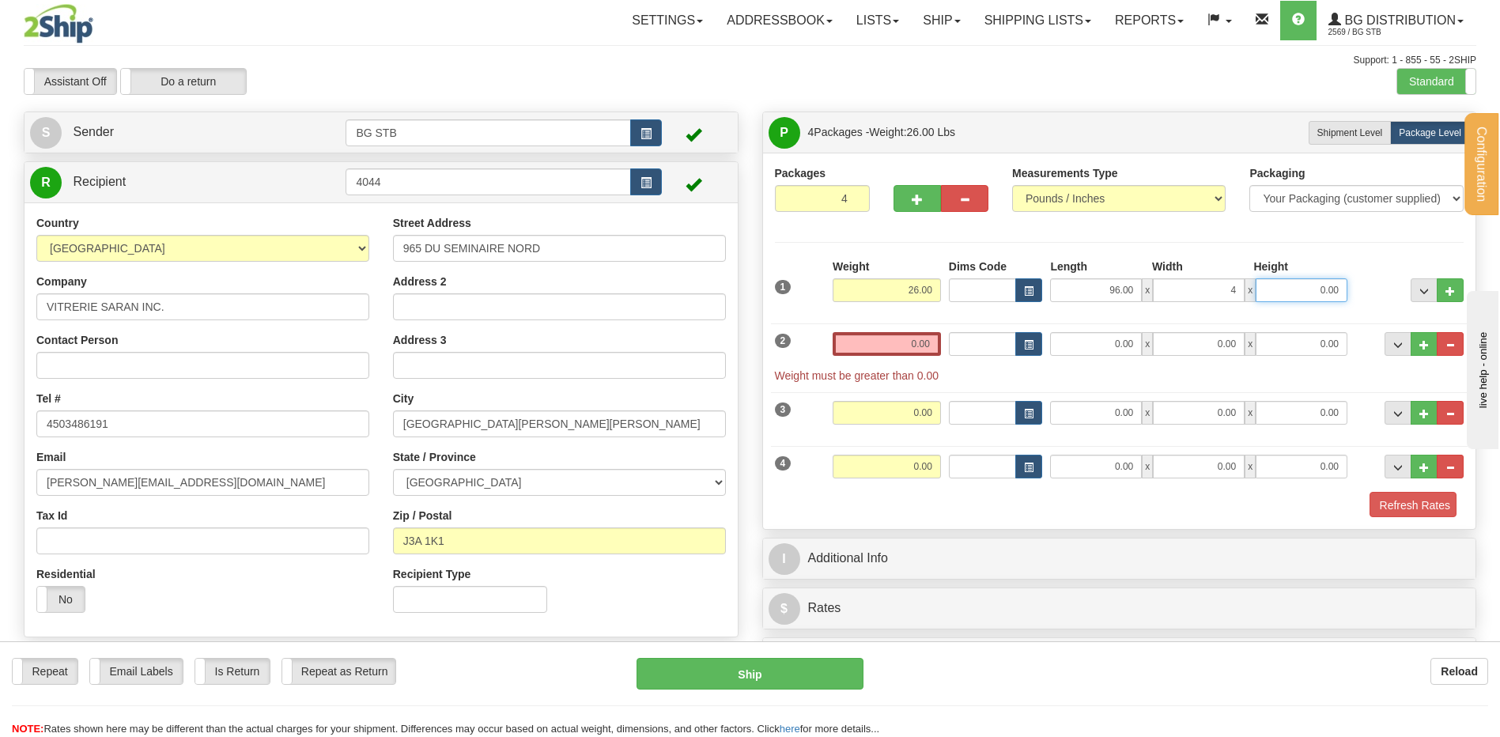
type input "4.00"
type input "2.00"
click at [928, 343] on input "0.00" at bounding box center [887, 344] width 108 height 24
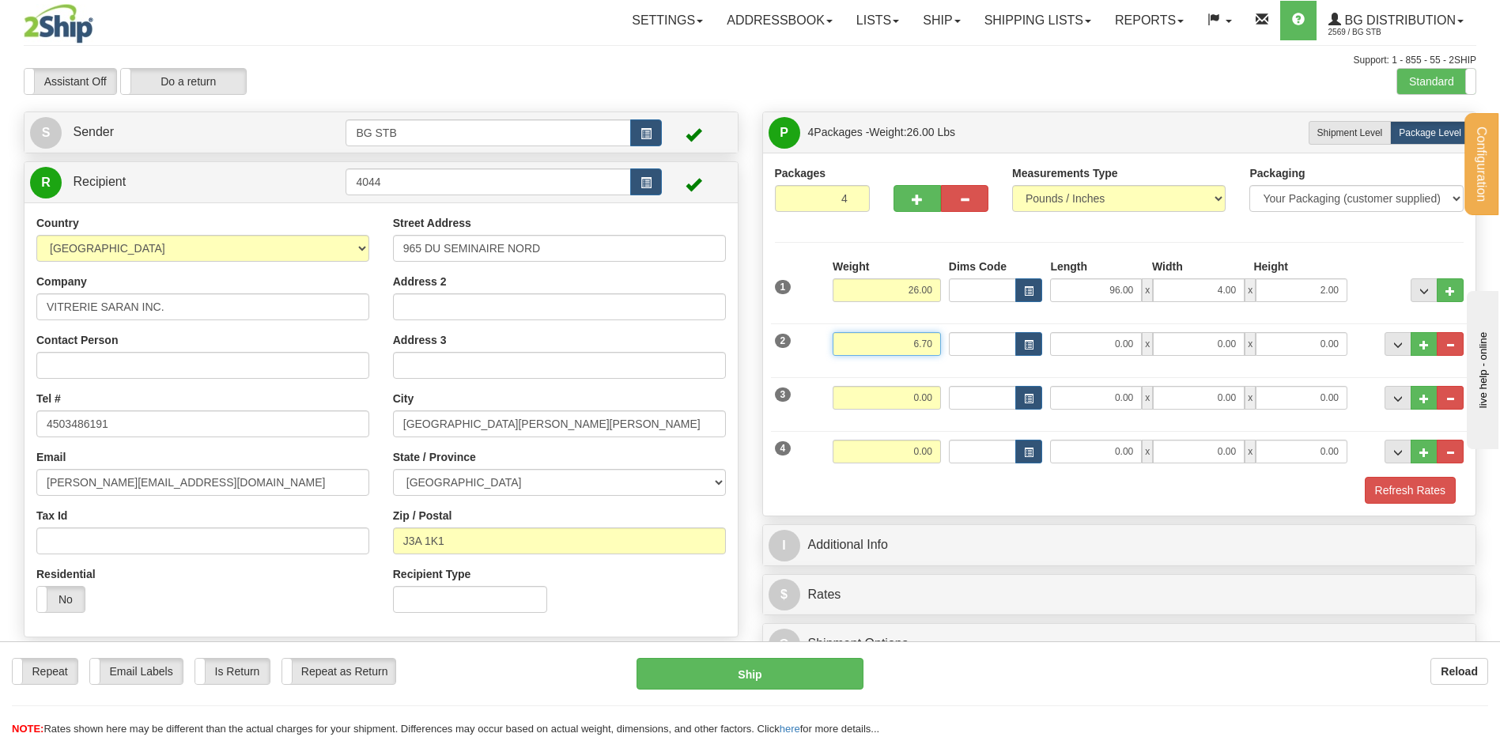
type input "6.70"
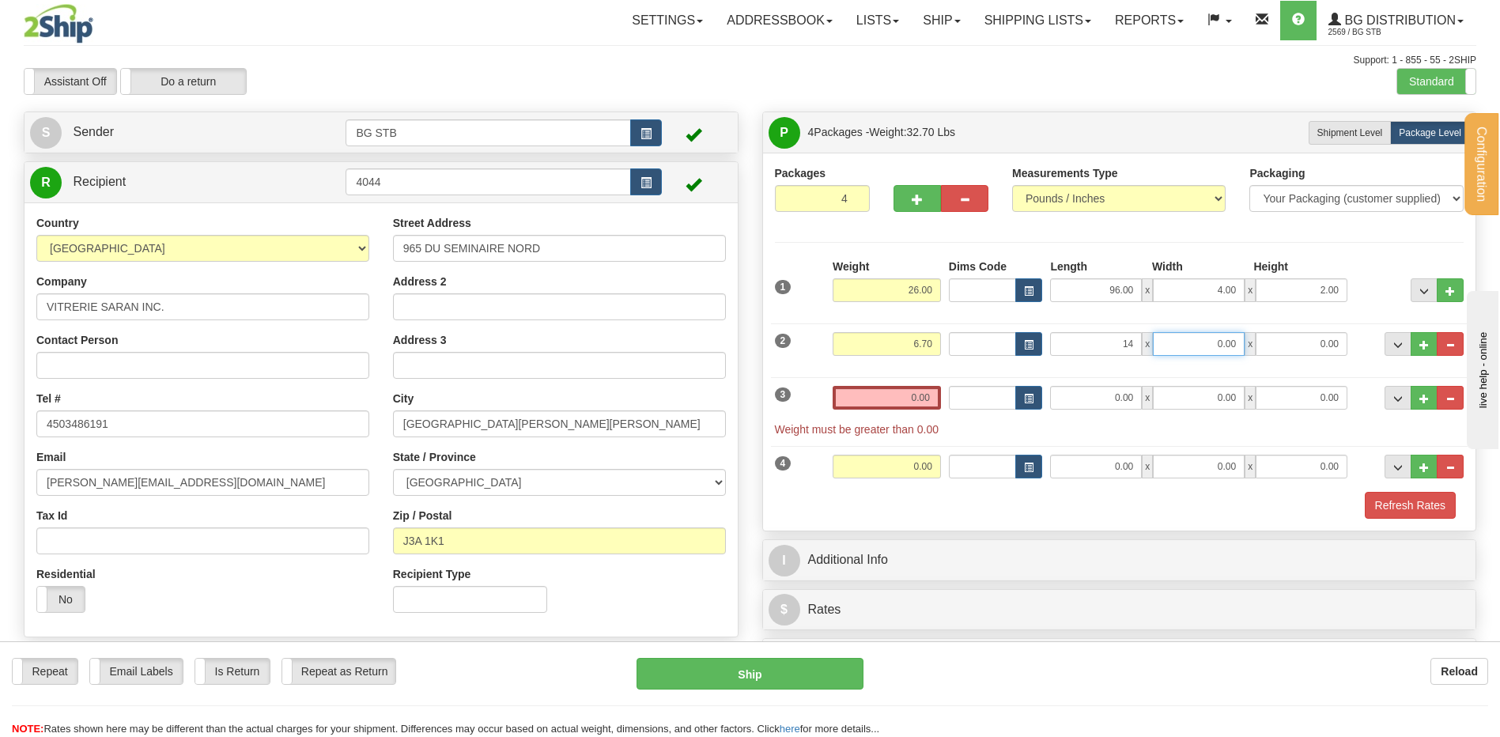
type input "14.00"
type input "10.00"
type input "8.00"
click at [903, 403] on input "0.00" at bounding box center [887, 398] width 108 height 24
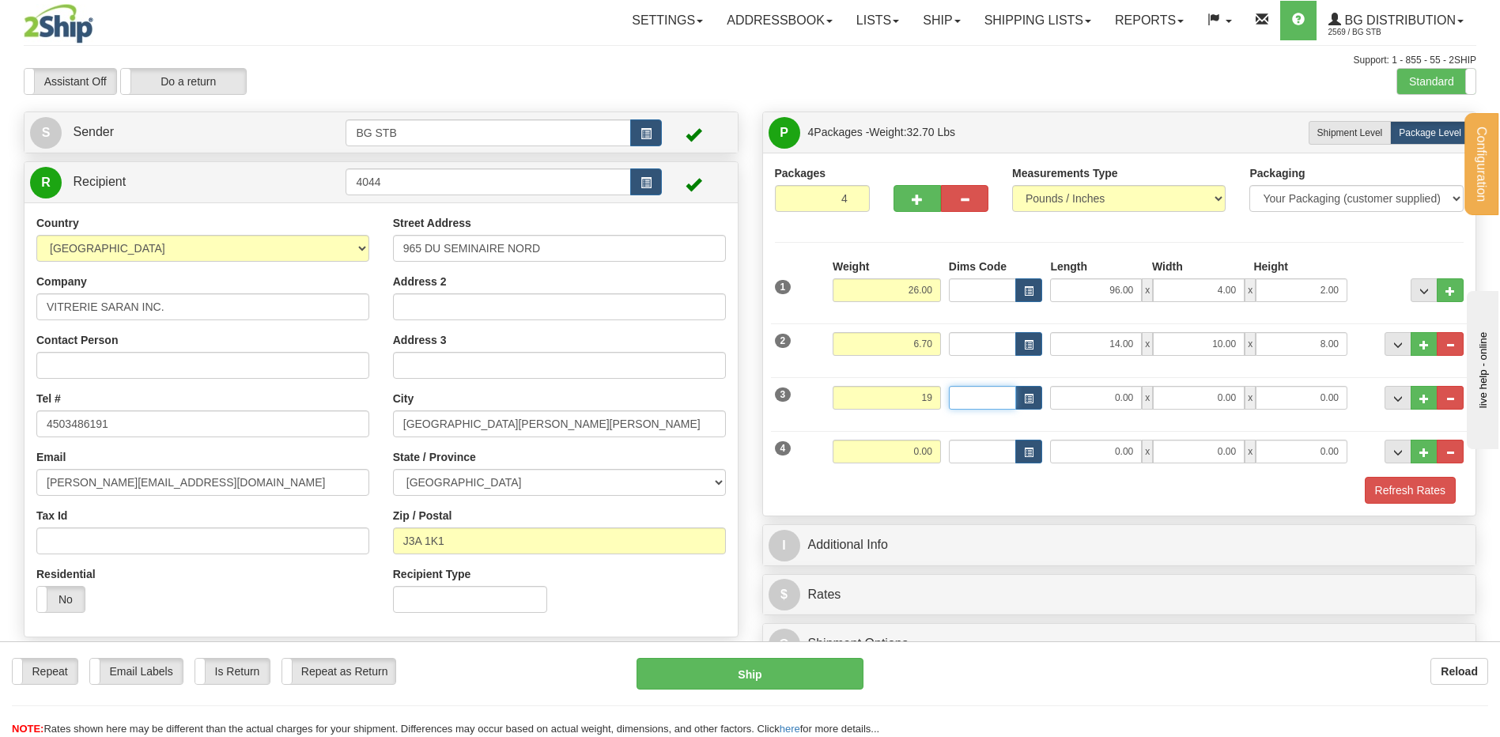
type input "19.00"
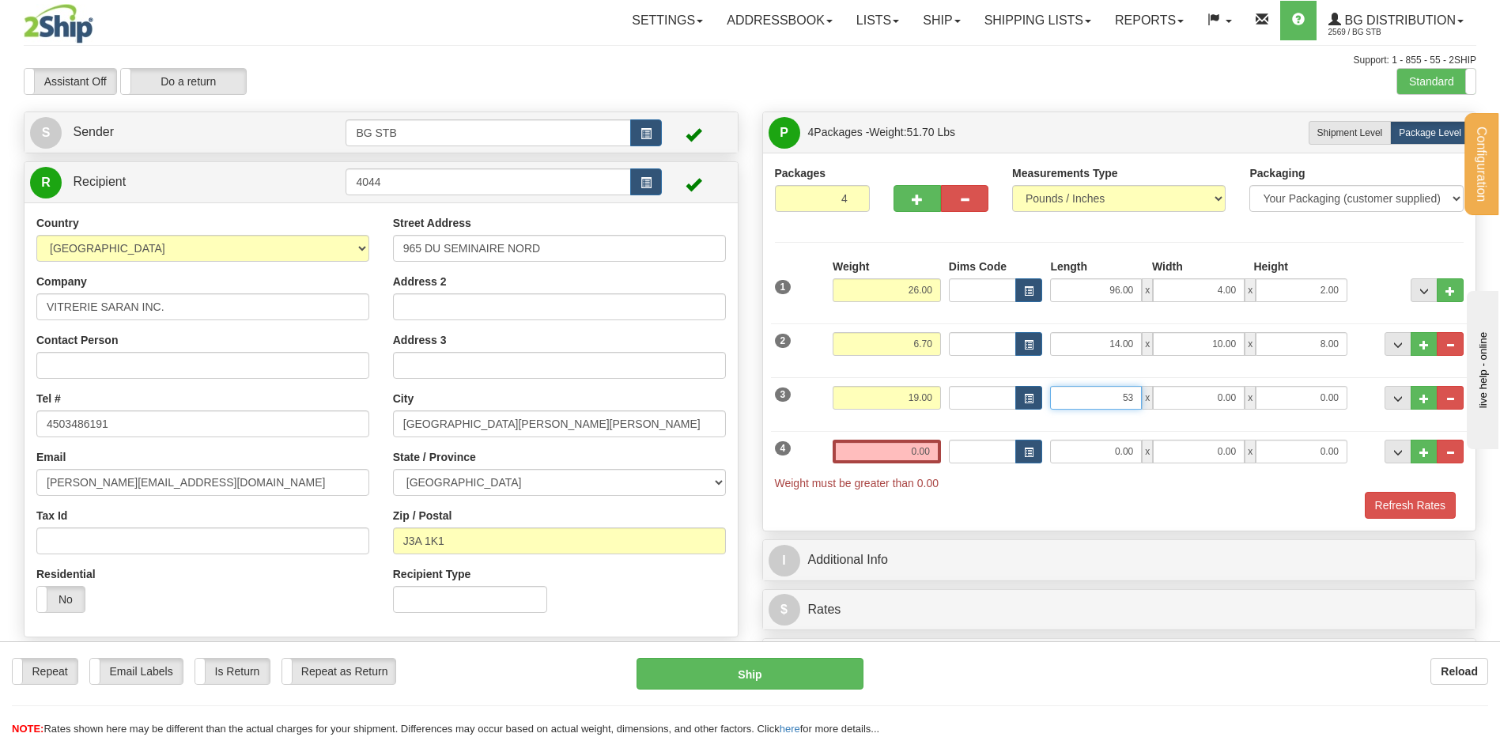
type input "53.00"
drag, startPoint x: 1277, startPoint y: 389, endPoint x: 1433, endPoint y: 384, distance: 155.9
click at [1433, 384] on div "3 Weight 19.00 Dims Code Length Width Height" at bounding box center [1120, 395] width 698 height 53
type input "10.00"
type input "5.00"
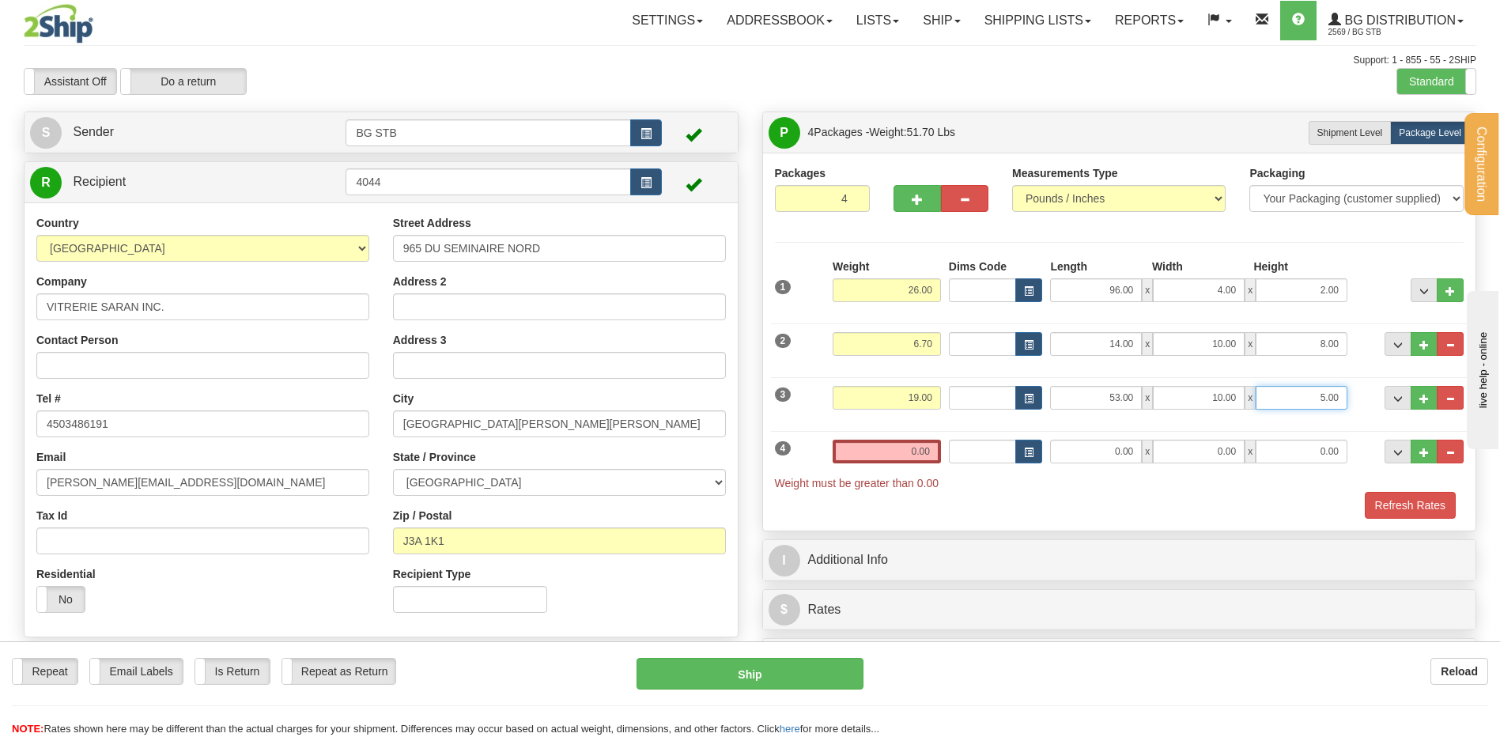
click at [1278, 400] on input "5.00" at bounding box center [1302, 398] width 92 height 24
click at [890, 440] on input "0.00" at bounding box center [887, 452] width 108 height 24
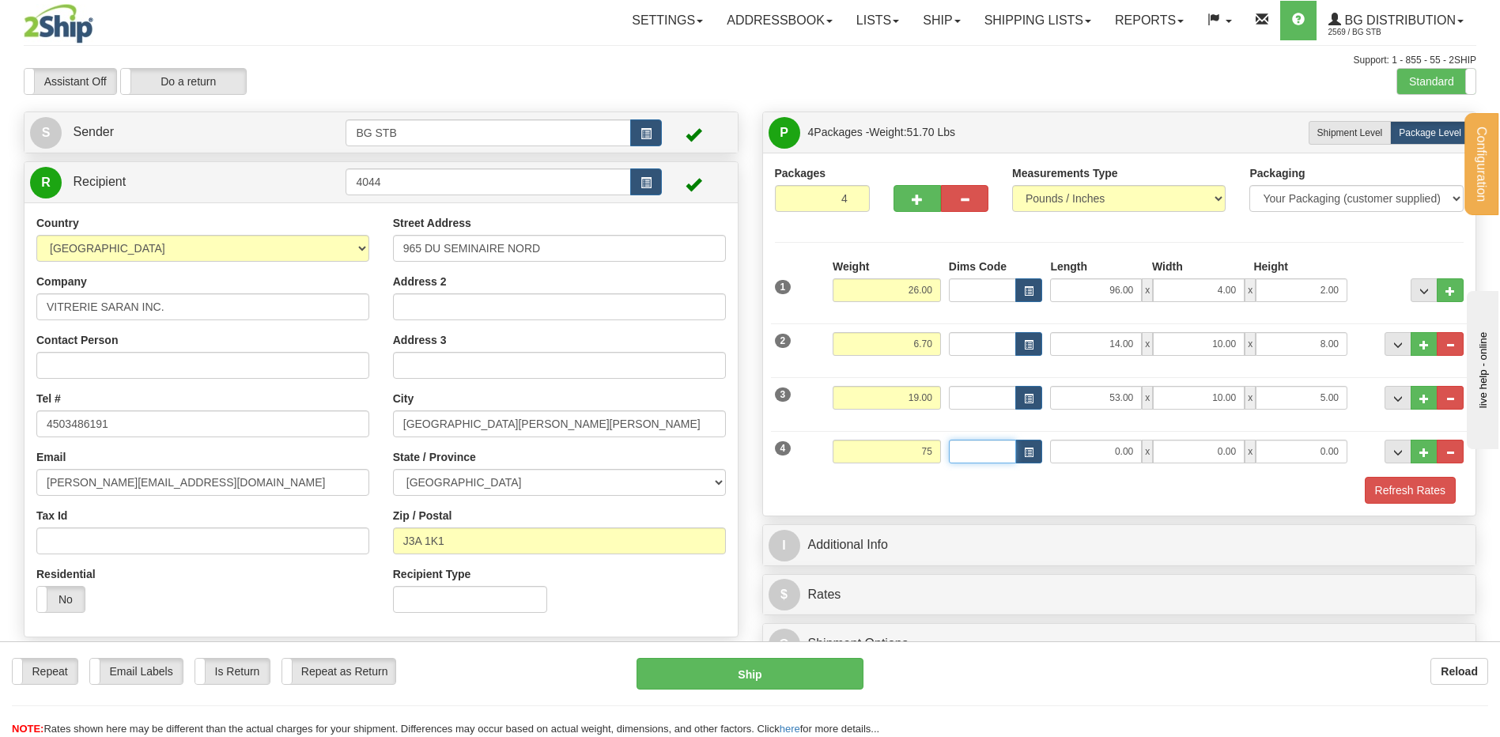
type input "75.00"
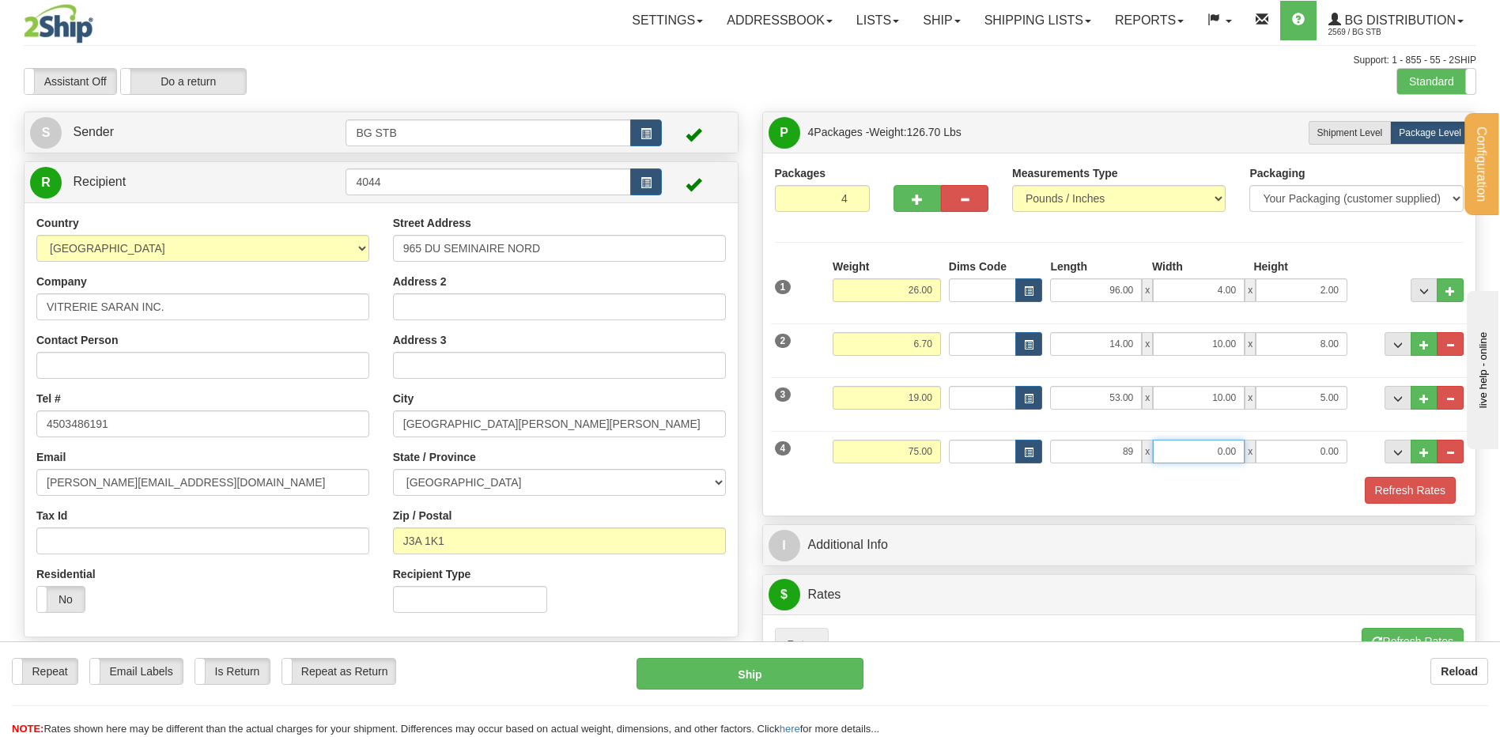
type input "89.00"
type input "9.00"
type input "6.00"
click at [910, 190] on button "button" at bounding box center [917, 198] width 47 height 27
type input "5"
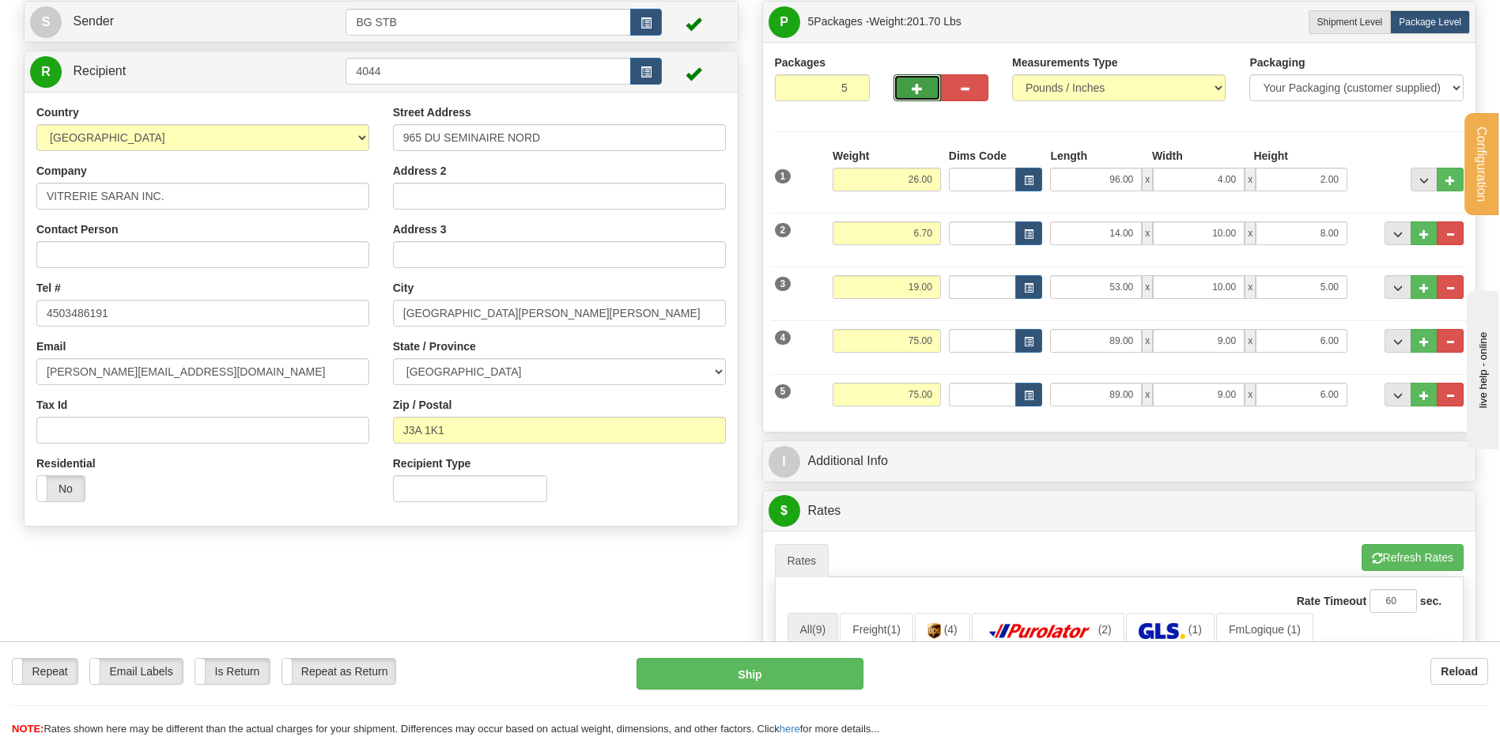
scroll to position [237, 0]
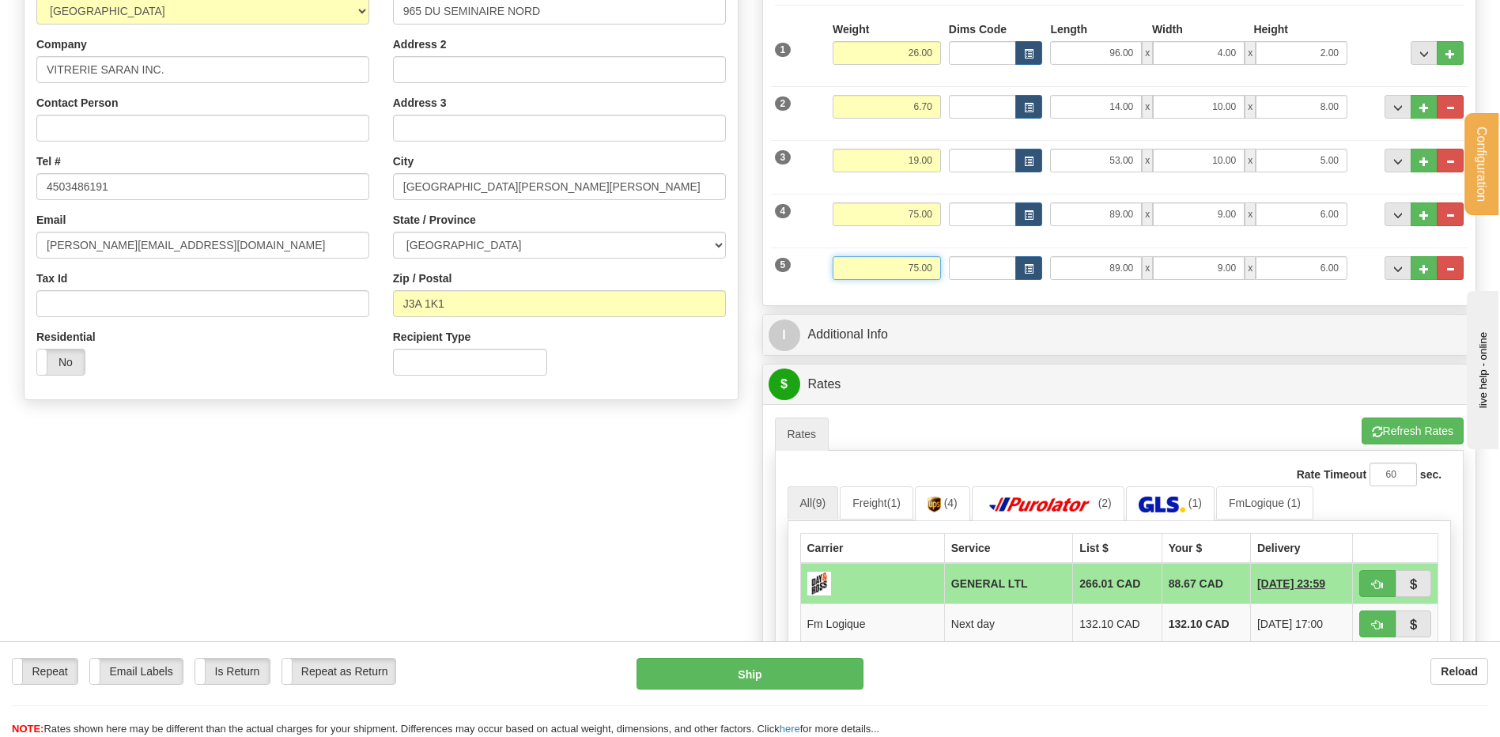
drag, startPoint x: 930, startPoint y: 270, endPoint x: 972, endPoint y: 270, distance: 41.9
click at [970, 270] on div "5 Weight 75.00 Dims Code Length Width Height" at bounding box center [1120, 266] width 698 height 53
type input "46.00"
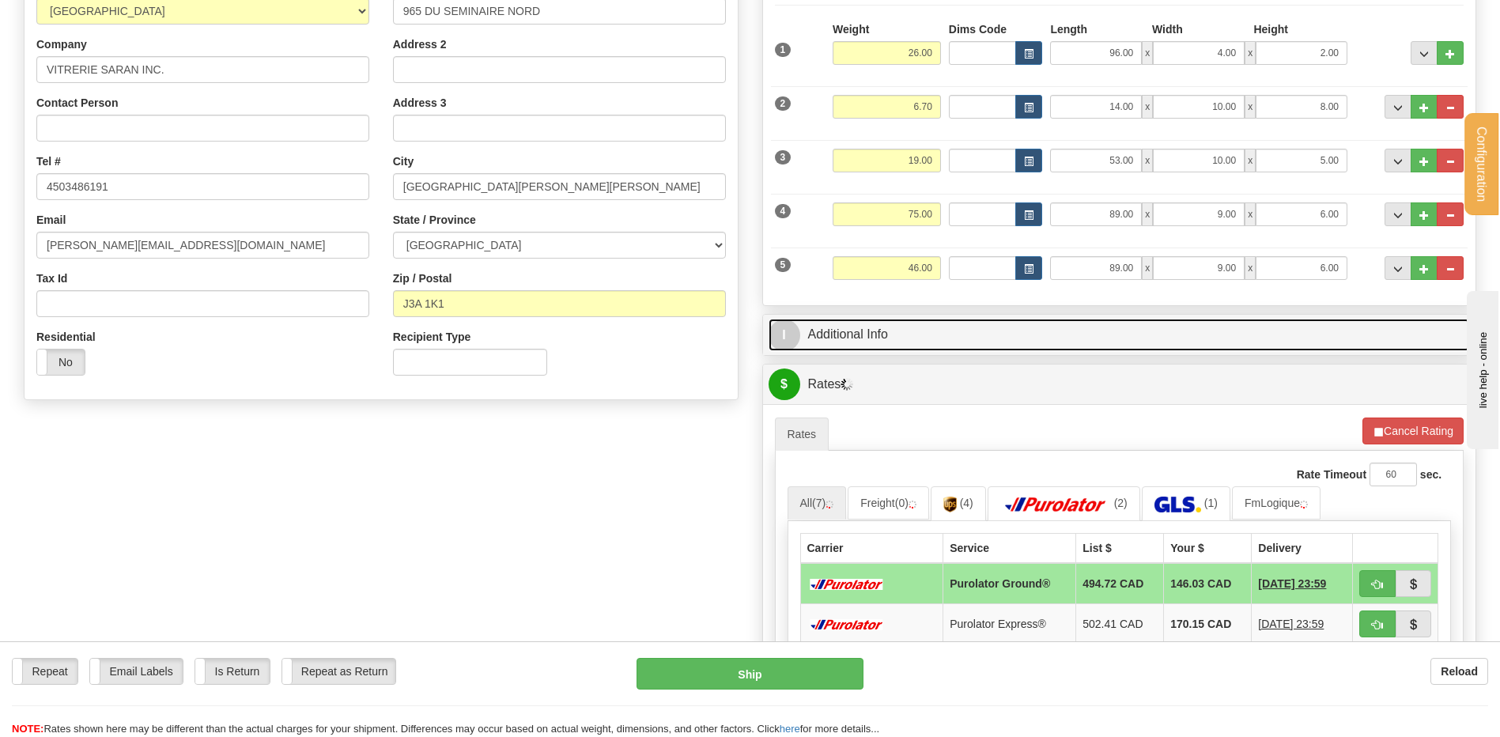
click at [878, 324] on link "I Additional Info" at bounding box center [1120, 335] width 702 height 32
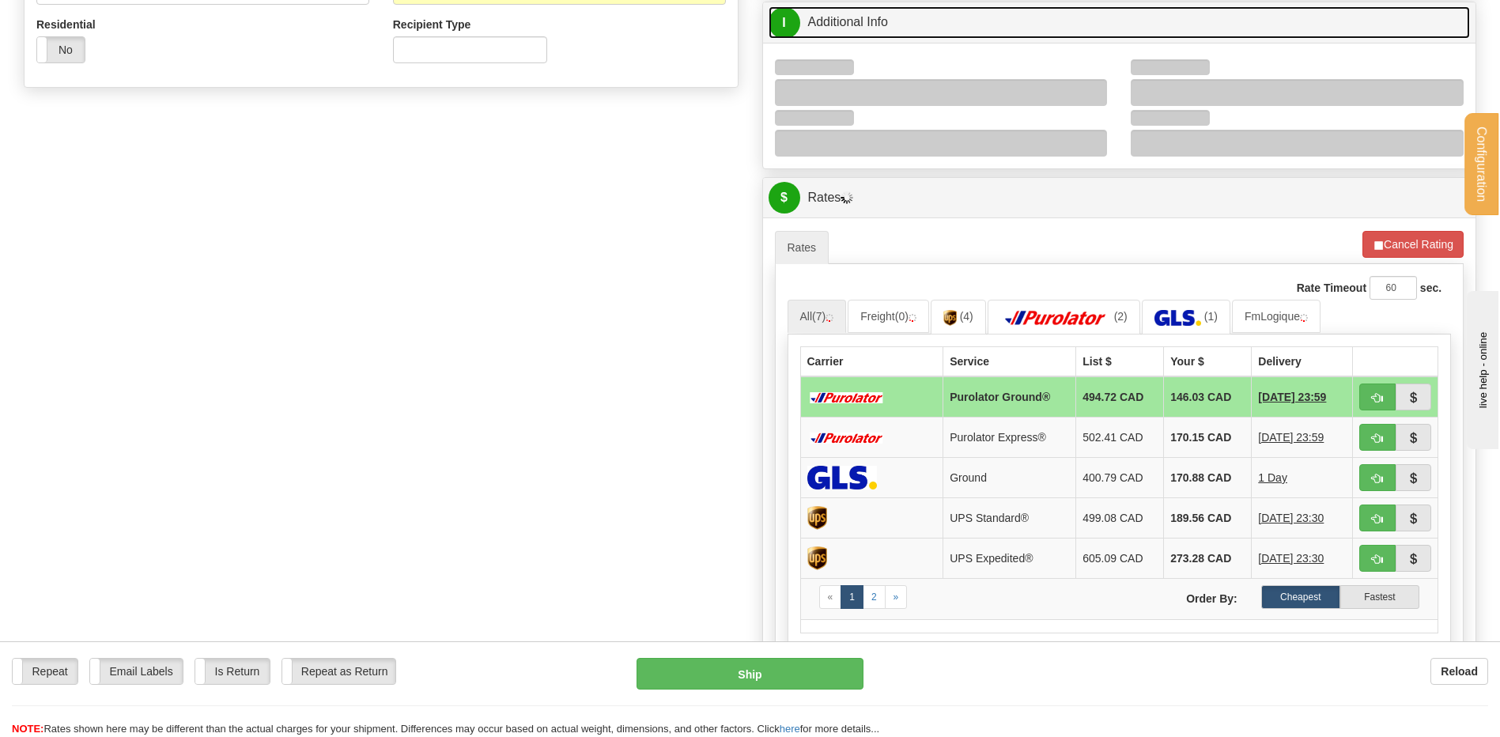
scroll to position [554, 0]
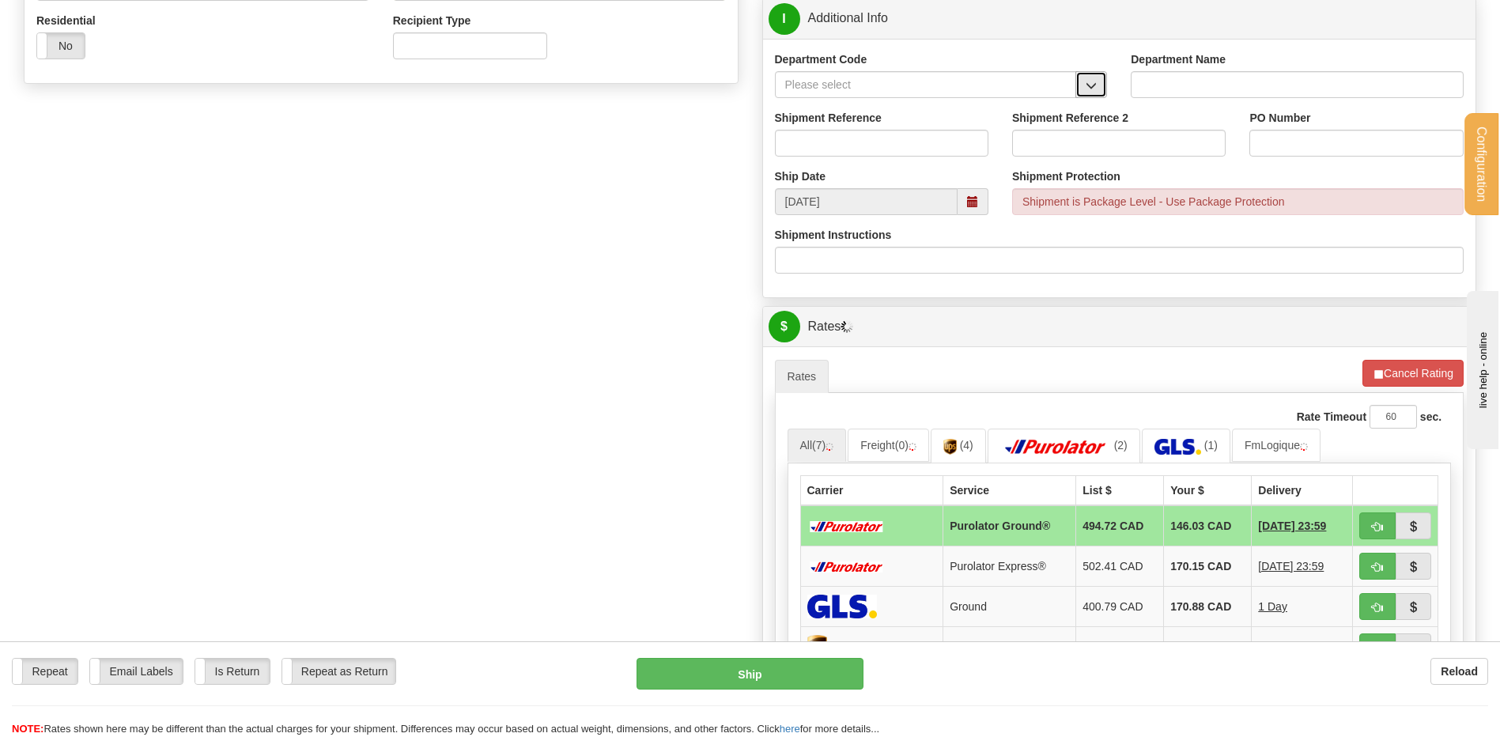
click at [1087, 86] on span "button" at bounding box center [1091, 86] width 11 height 10
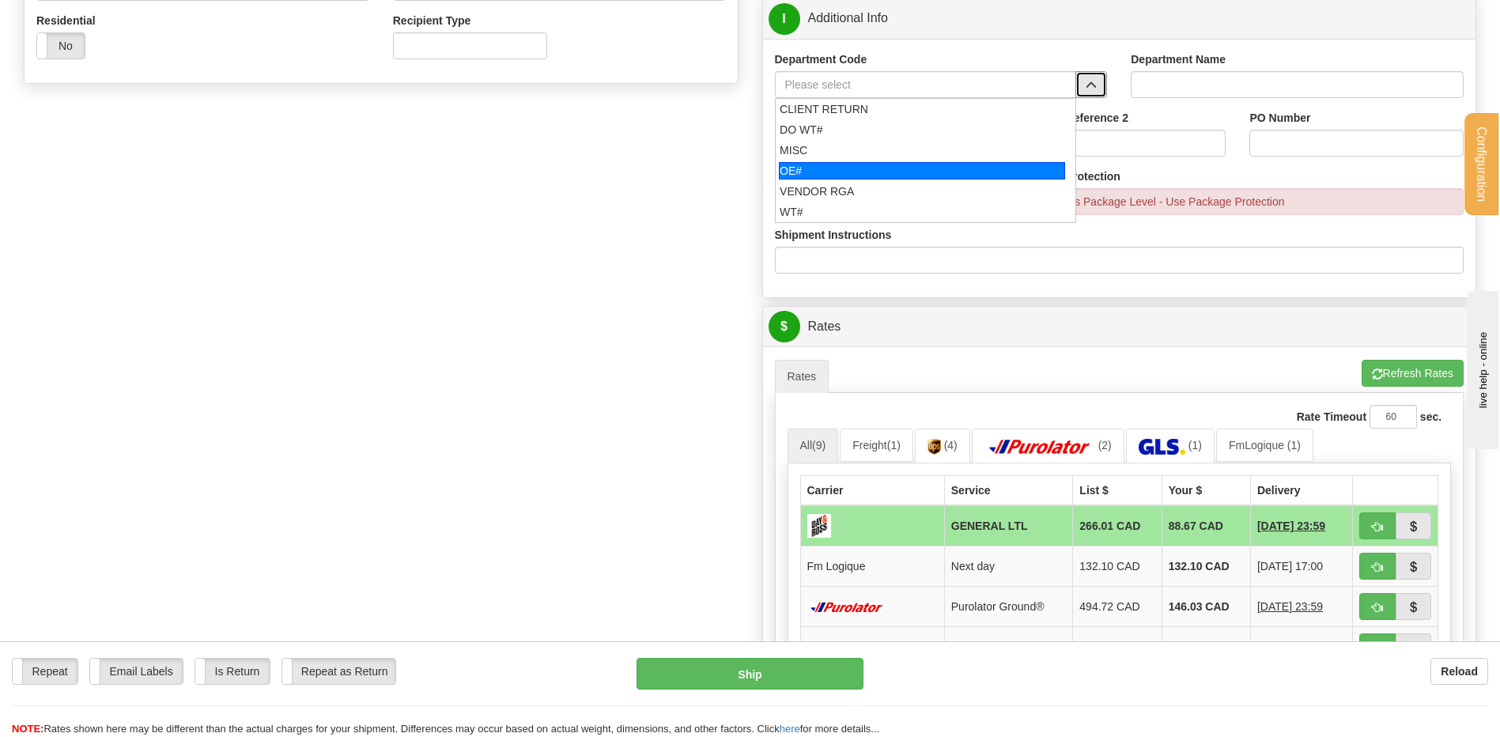
click at [922, 164] on div "OE#" at bounding box center [922, 170] width 286 height 17
type input "OE#"
type input "ORDERS"
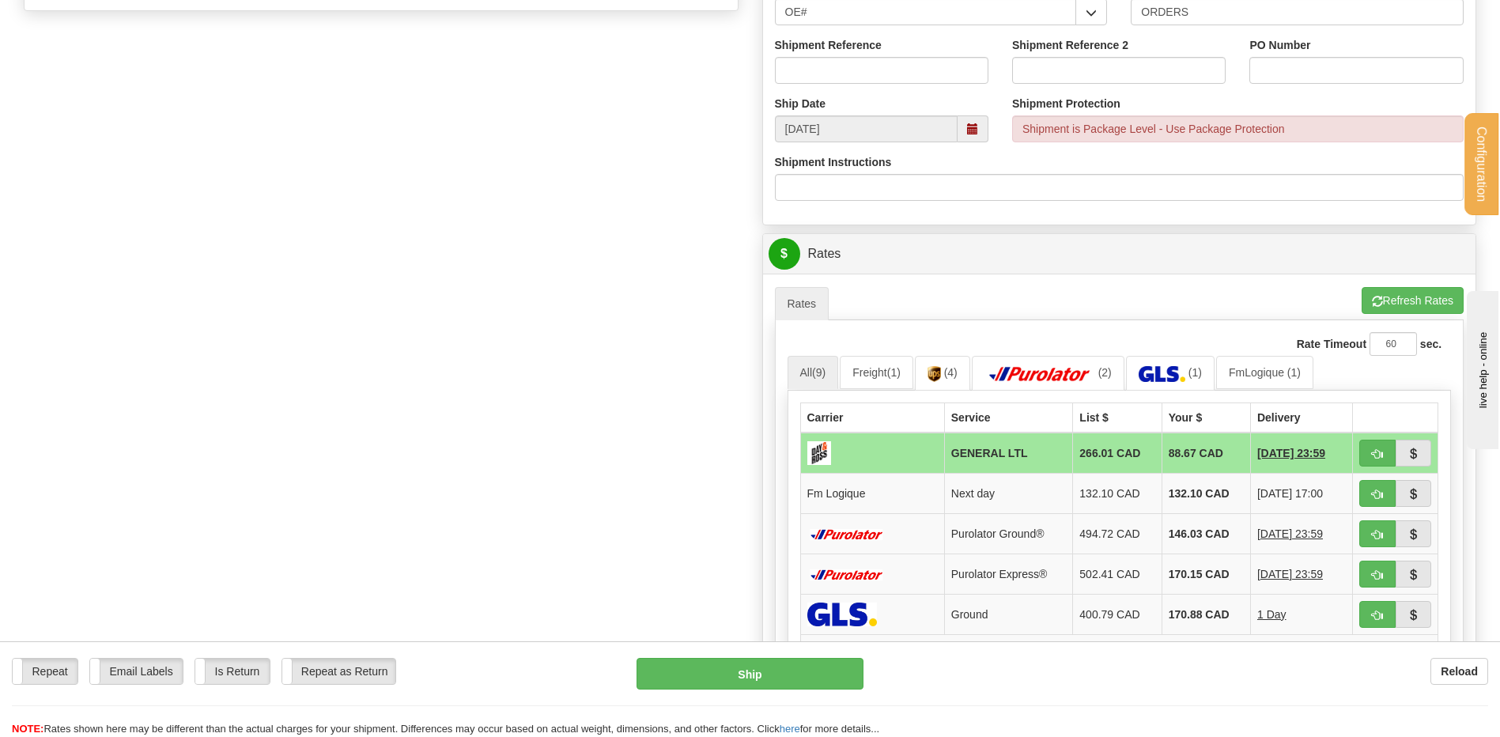
scroll to position [791, 0]
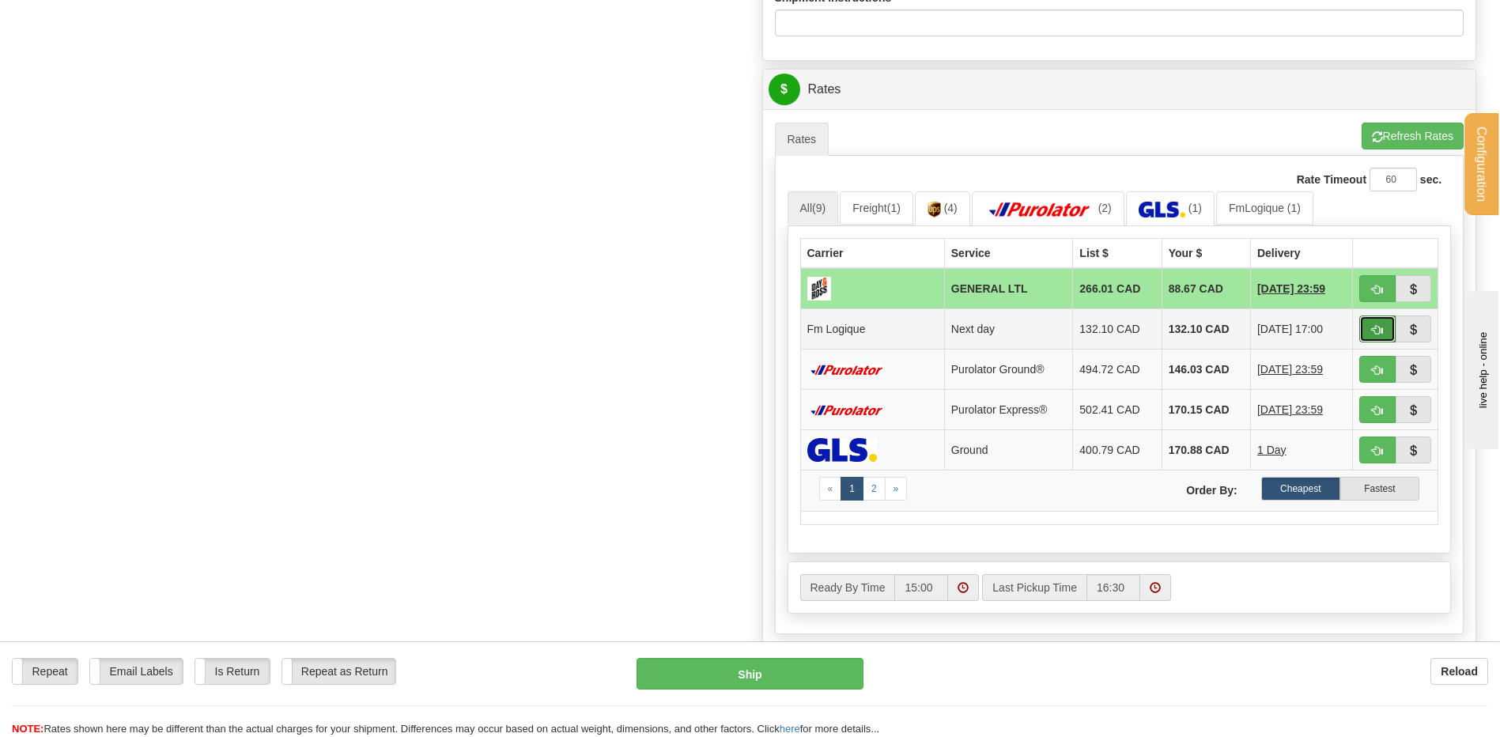
click at [1379, 327] on span "button" at bounding box center [1377, 330] width 11 height 10
type input "jour"
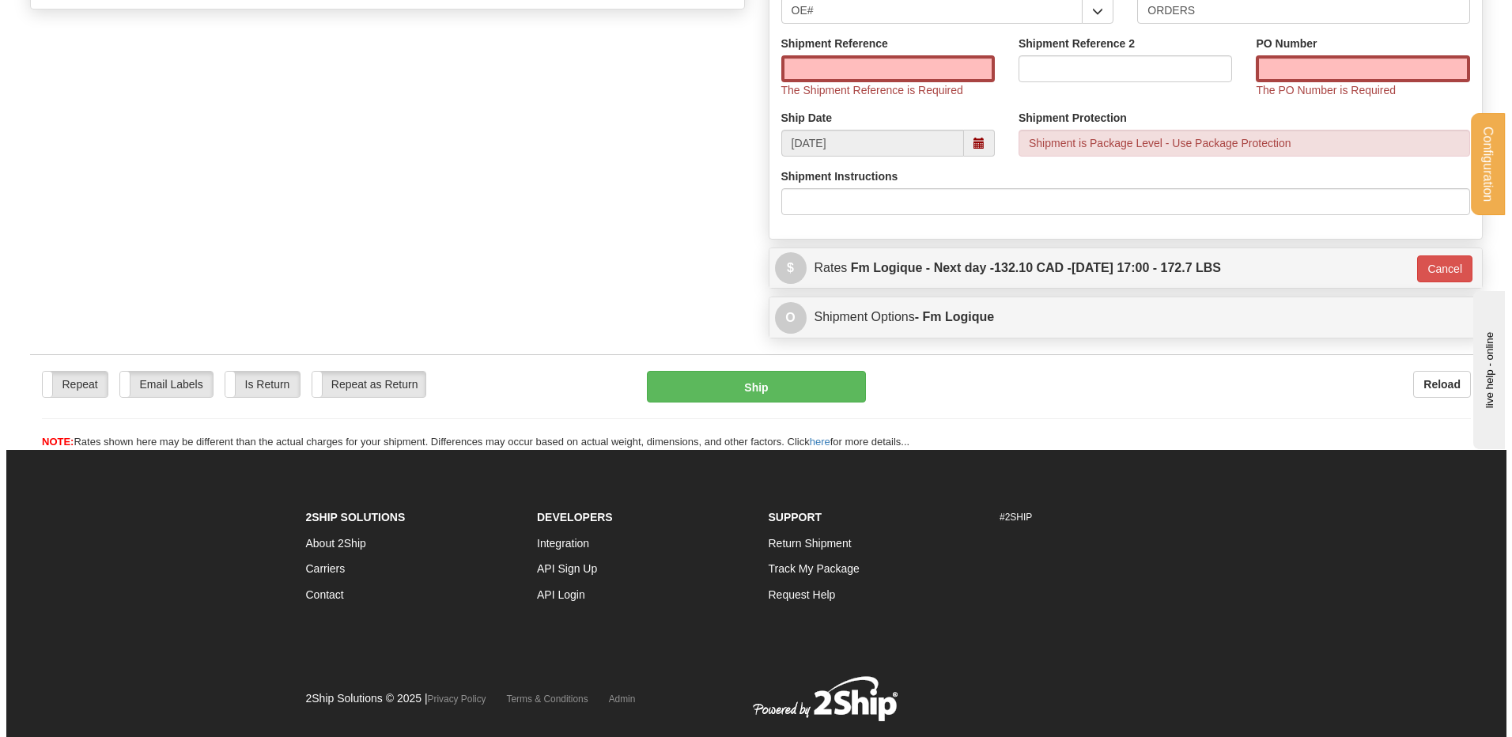
scroll to position [590, 0]
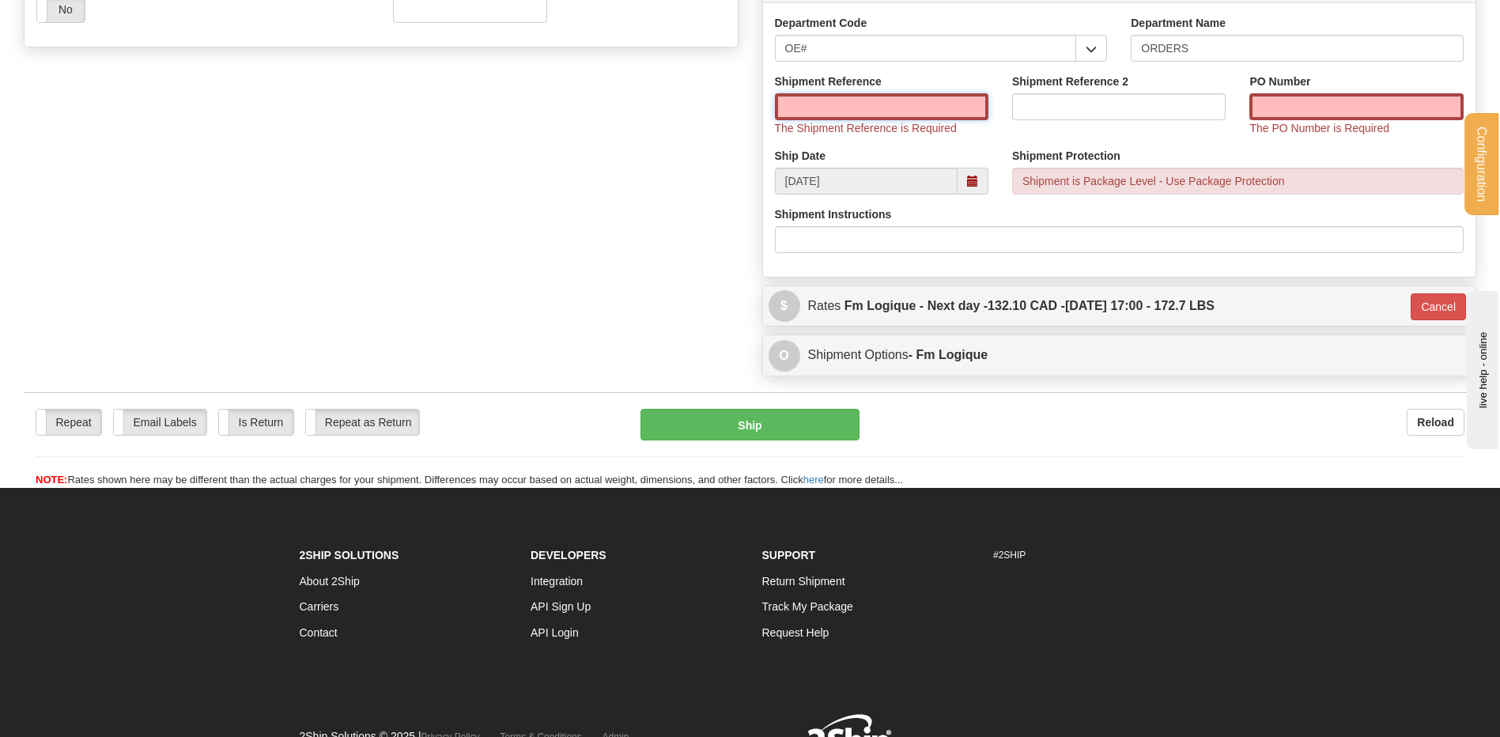
click at [876, 107] on input "Shipment Reference" at bounding box center [882, 106] width 214 height 27
click at [875, 107] on input "80006477-00" at bounding box center [882, 106] width 214 height 27
type input "80006477-00 +++"
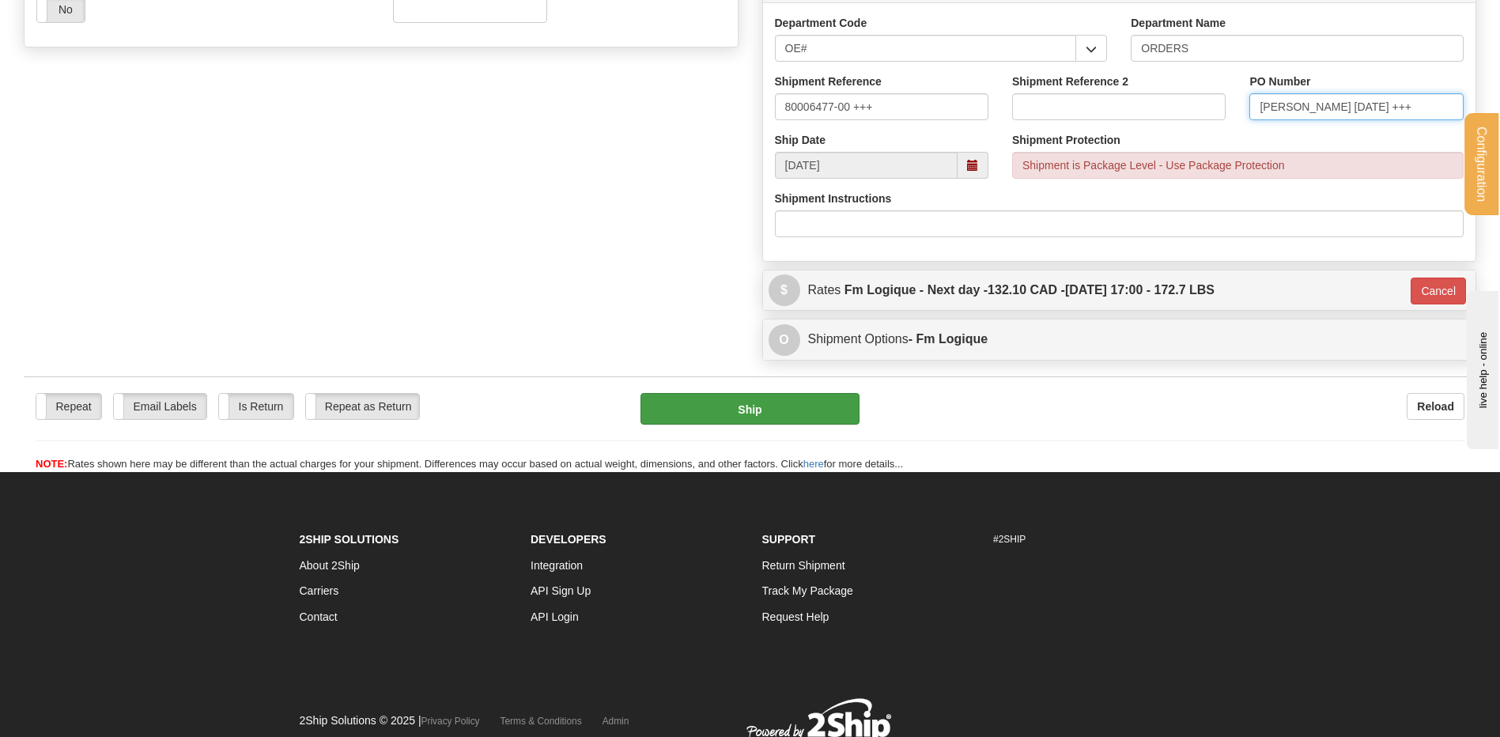
type input "CARLO 22SEPT +++"
click at [788, 410] on button "Ship" at bounding box center [750, 409] width 218 height 32
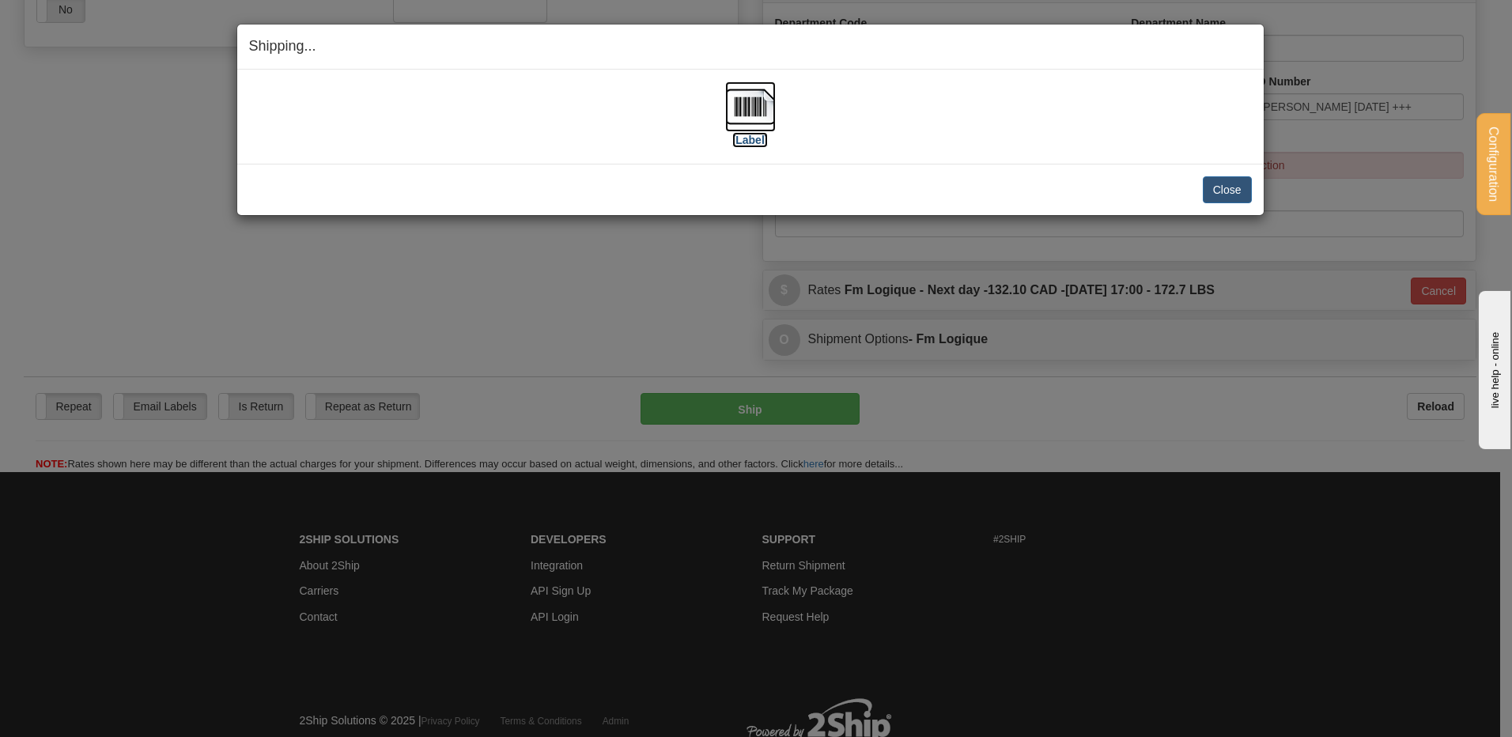
click at [741, 110] on img at bounding box center [750, 106] width 51 height 51
click at [1205, 186] on button "Close" at bounding box center [1227, 189] width 49 height 27
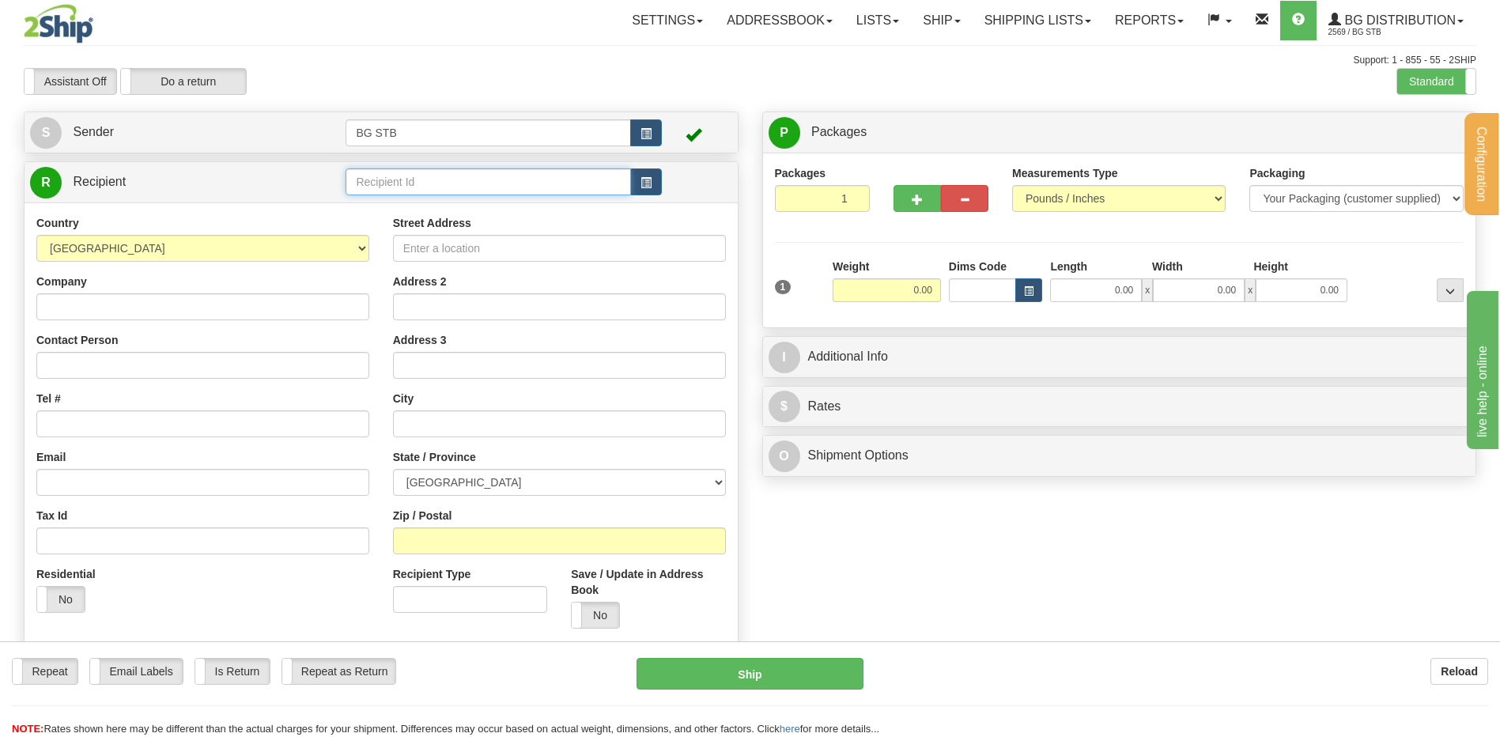
click at [474, 183] on input "text" at bounding box center [488, 181] width 285 height 27
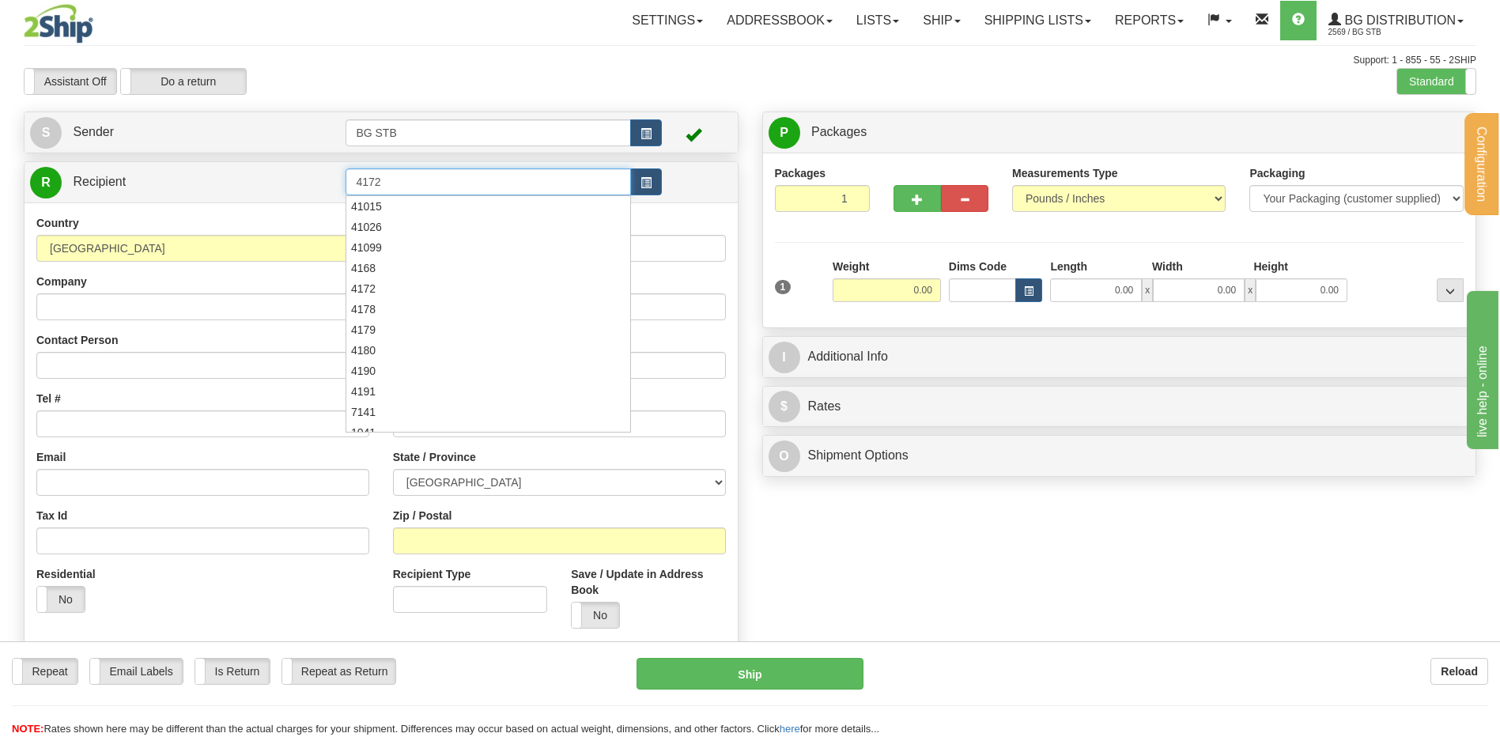
type input "4172"
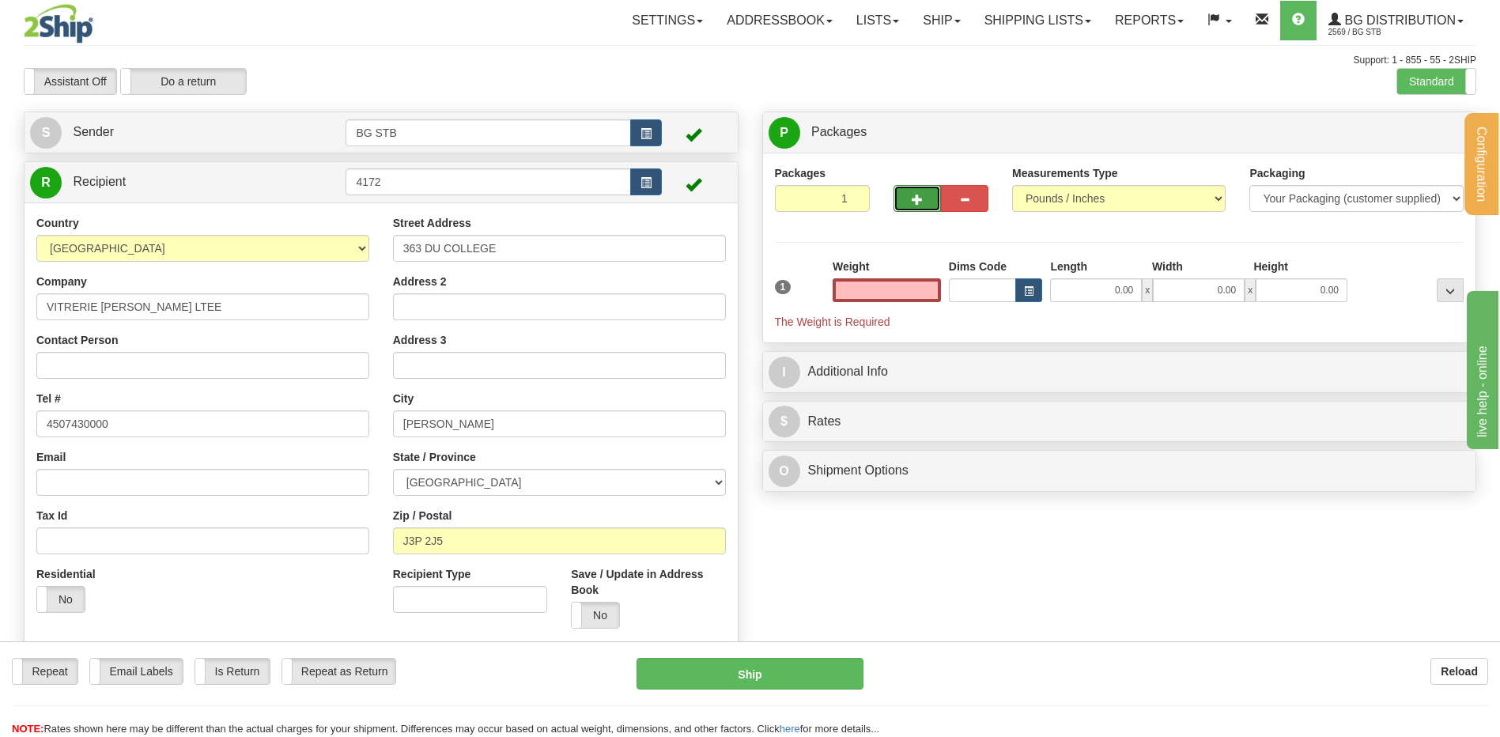
type input "0.00"
click at [916, 200] on span "button" at bounding box center [917, 200] width 11 height 10
click at [915, 198] on span "button" at bounding box center [917, 200] width 11 height 10
type input "3"
click at [1422, 140] on label "Package Level Pack.." at bounding box center [1430, 133] width 80 height 24
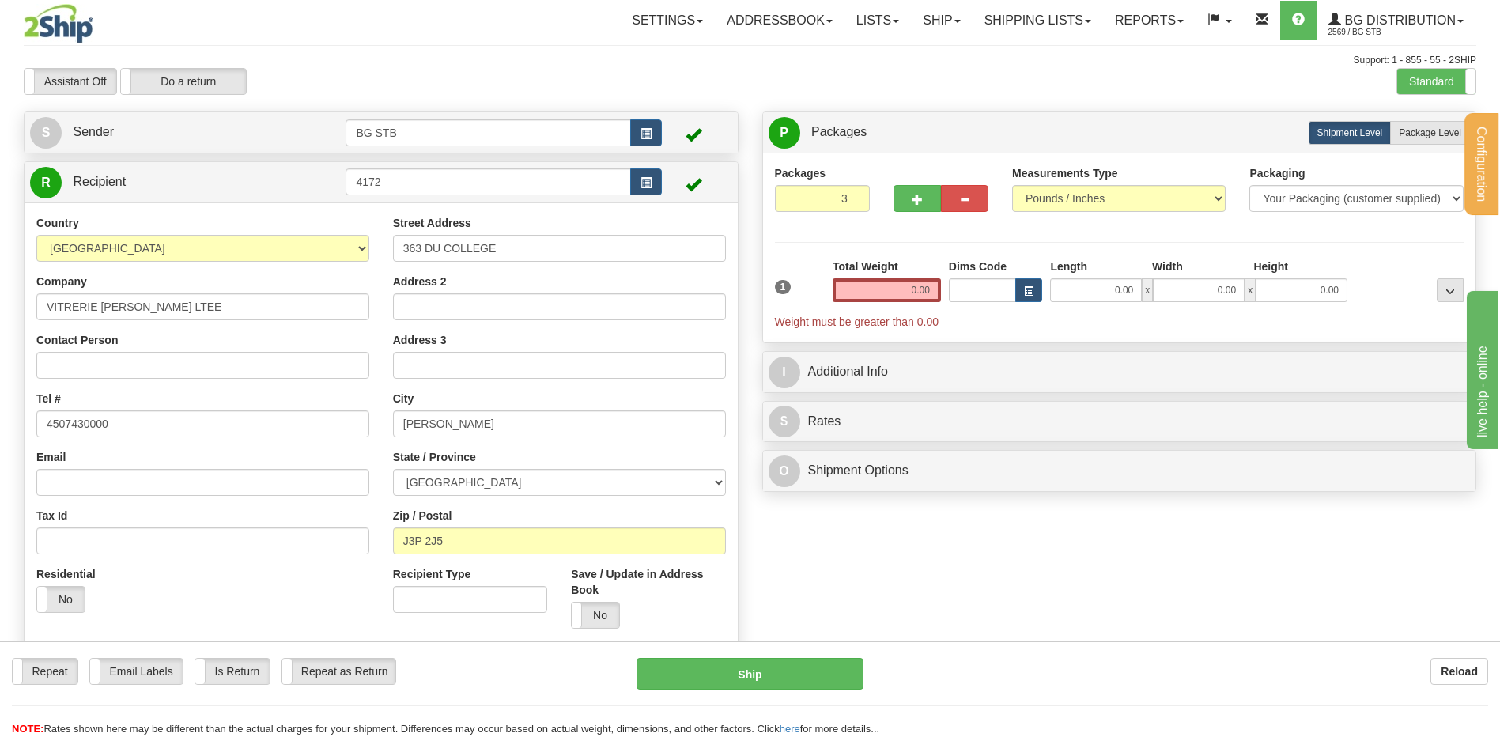
radio input "true"
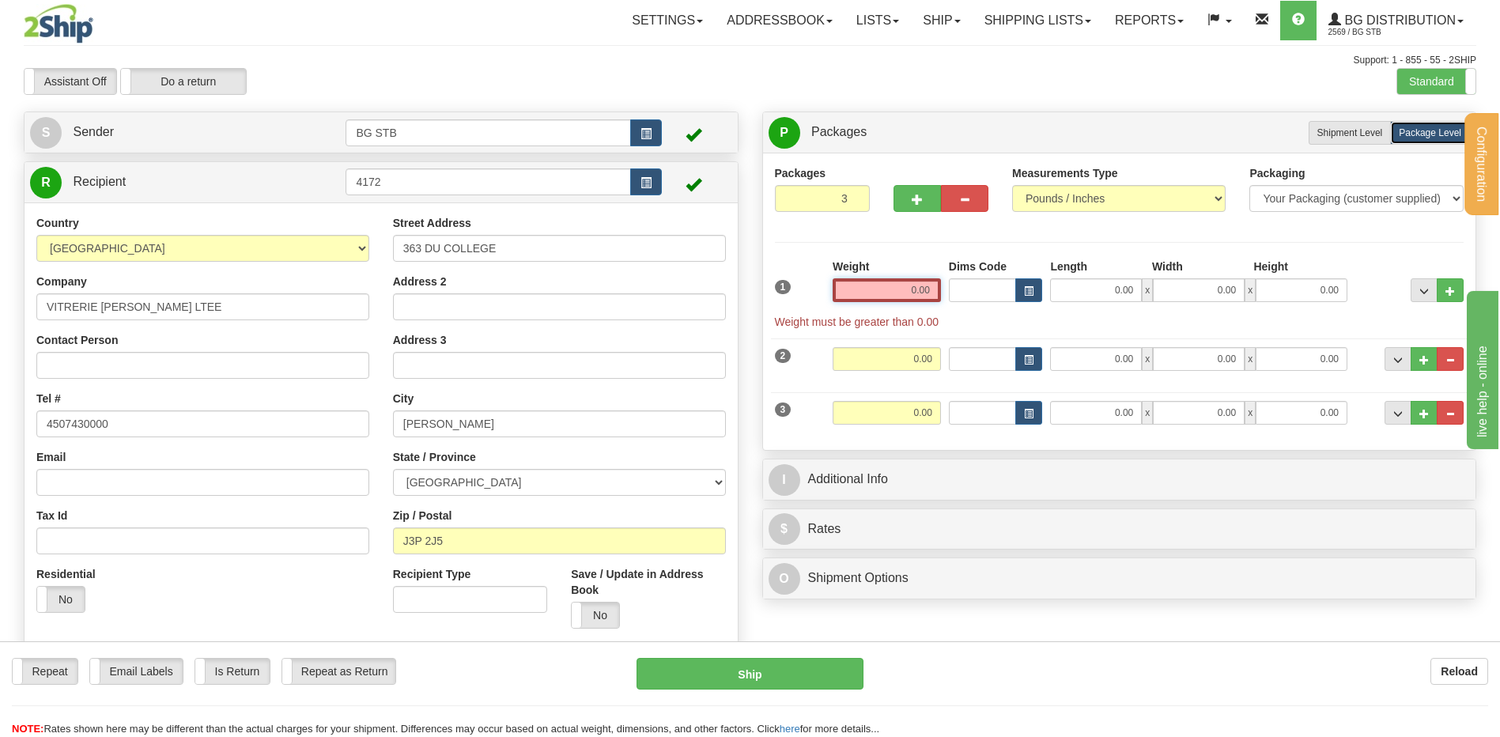
click at [863, 286] on input "0.00" at bounding box center [887, 290] width 108 height 24
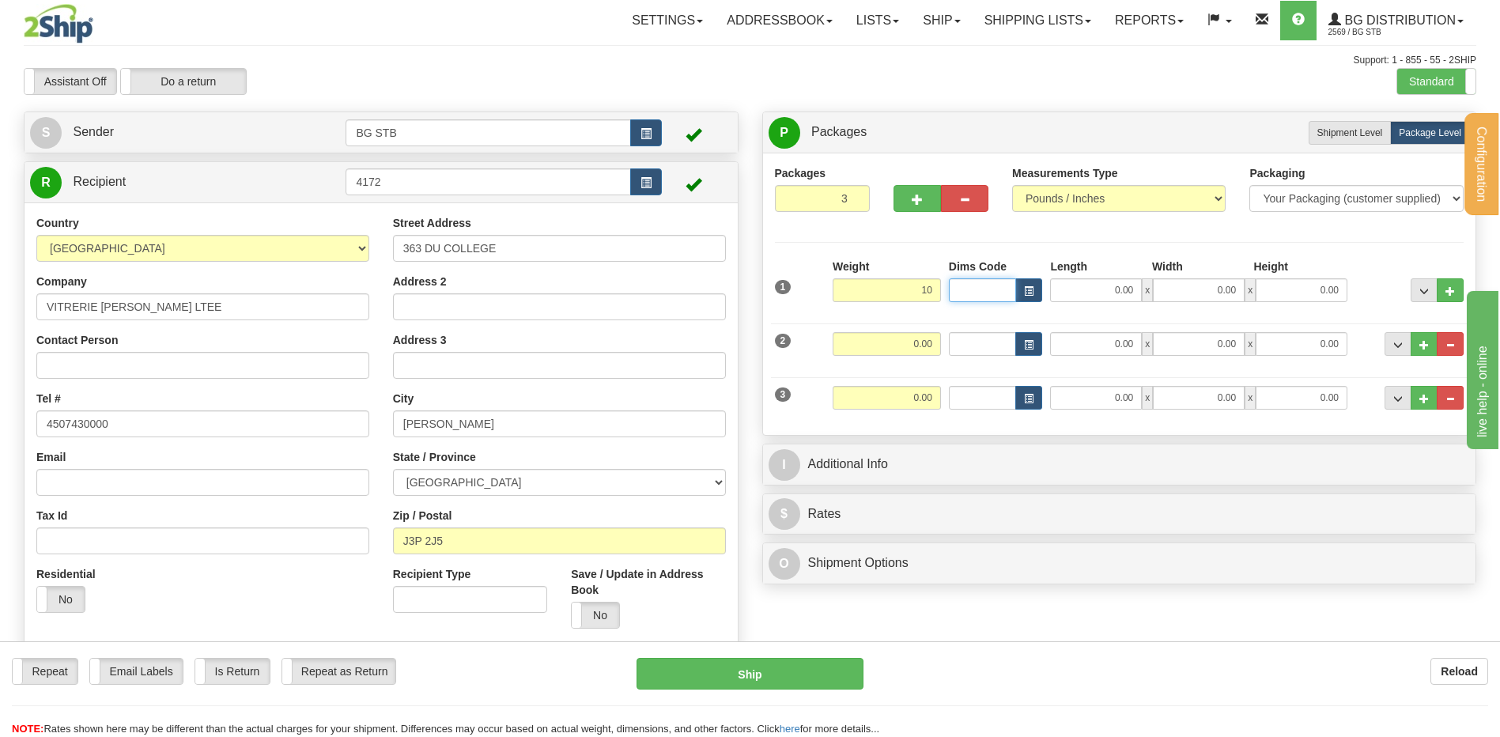
type input "10.00"
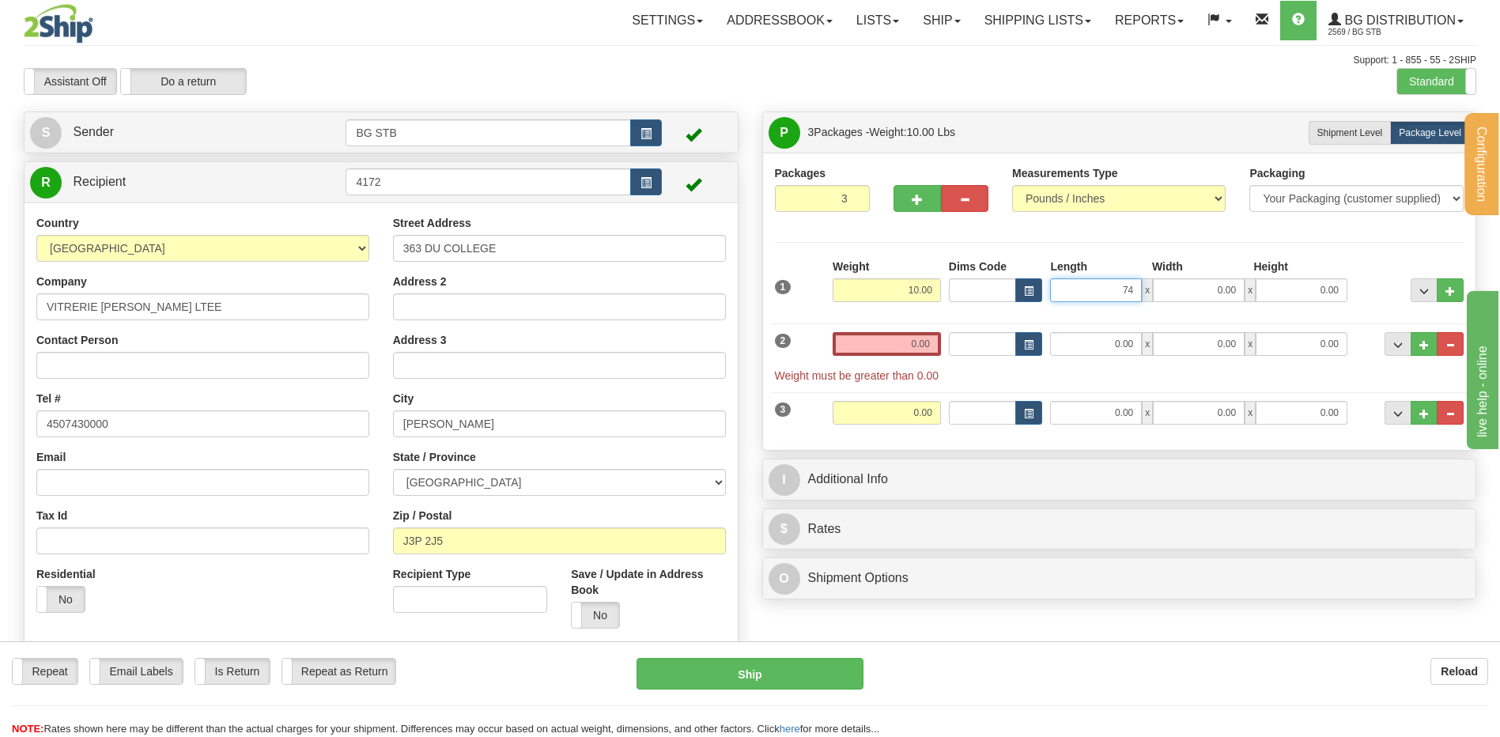
type input "74.00"
type input "7.00"
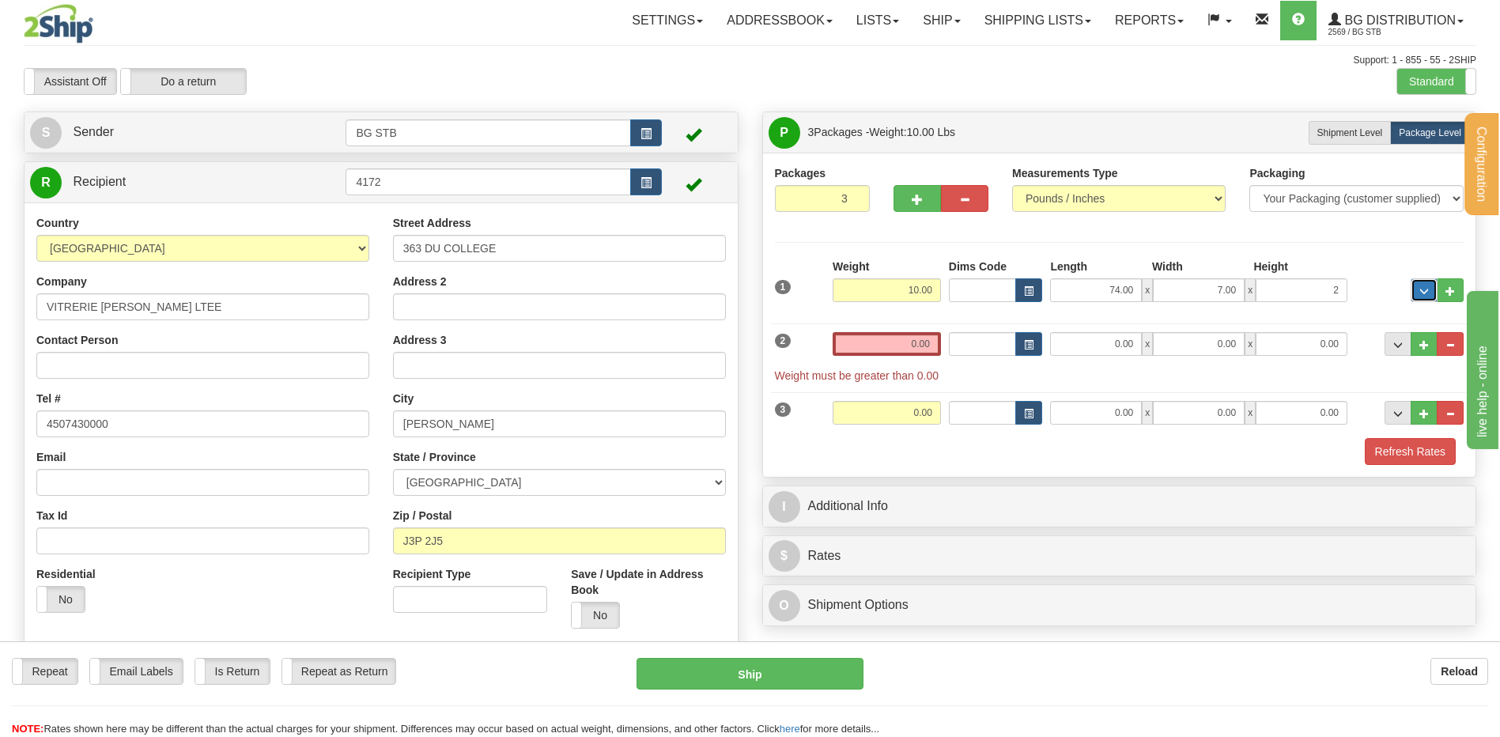
type input "2.00"
click at [841, 328] on div "2 Weight 0.00 Dims Code Length Width Height" at bounding box center [1120, 350] width 698 height 68
click at [885, 346] on input "0.00" at bounding box center [887, 344] width 108 height 24
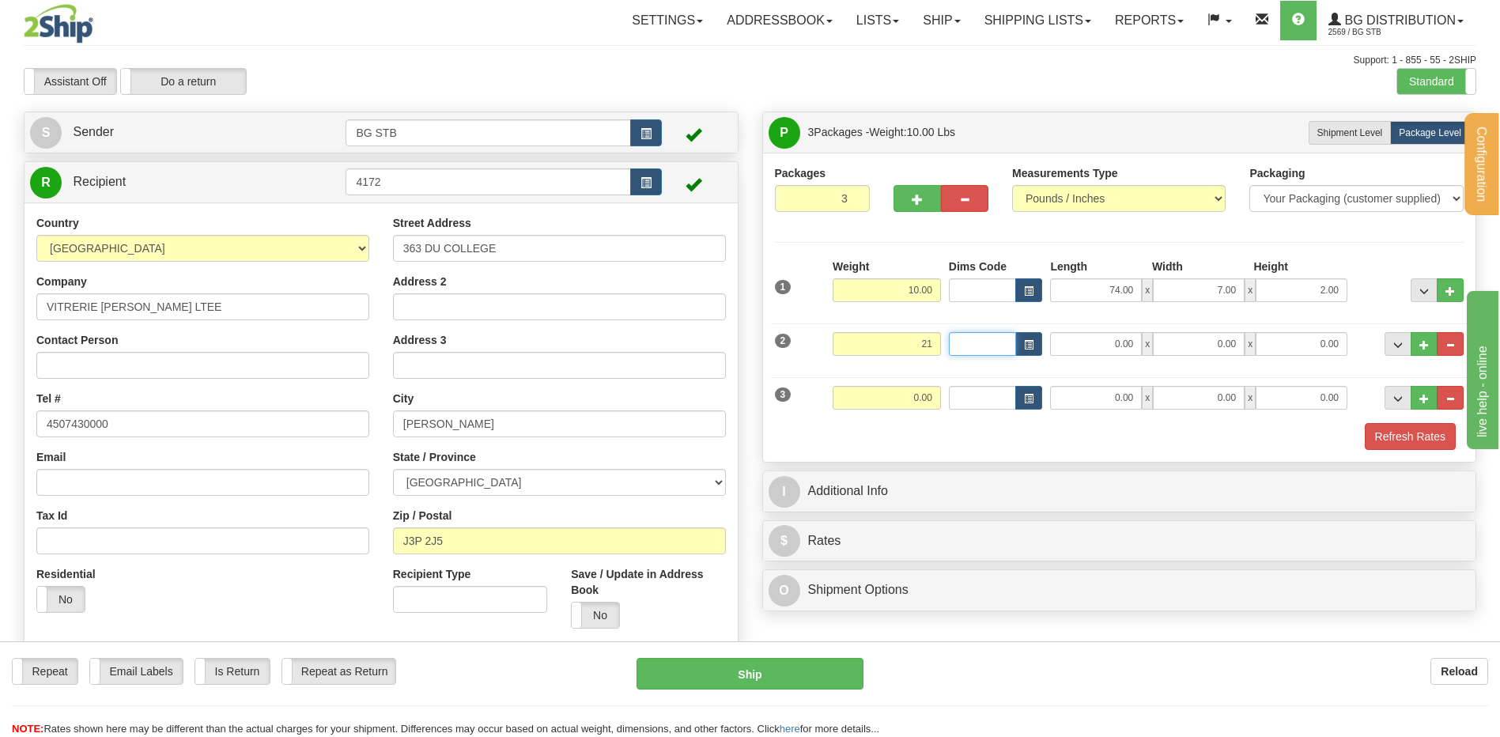
type input "21.00"
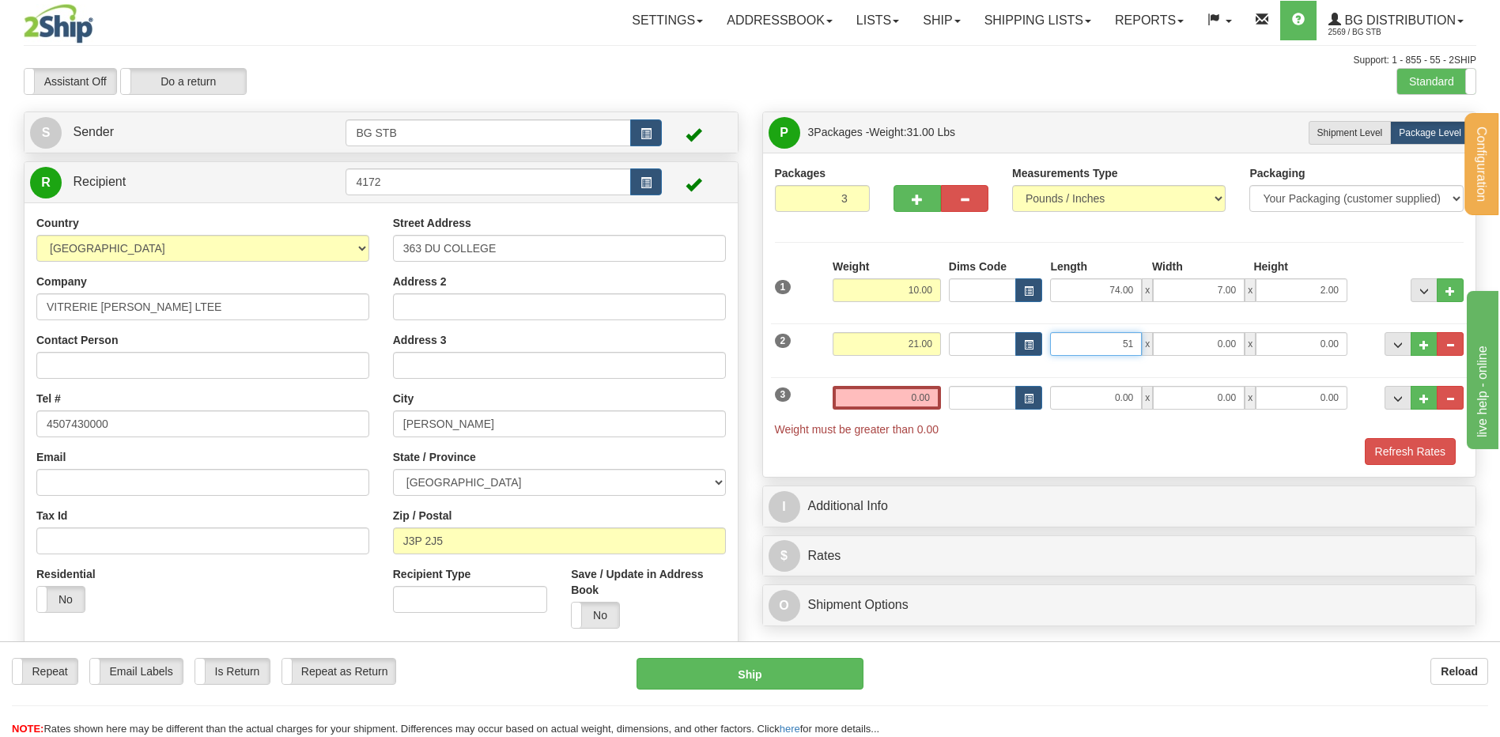
type input "51.00"
type input "12.00"
type input "6.00"
click at [898, 403] on input "0.00" at bounding box center [887, 398] width 108 height 24
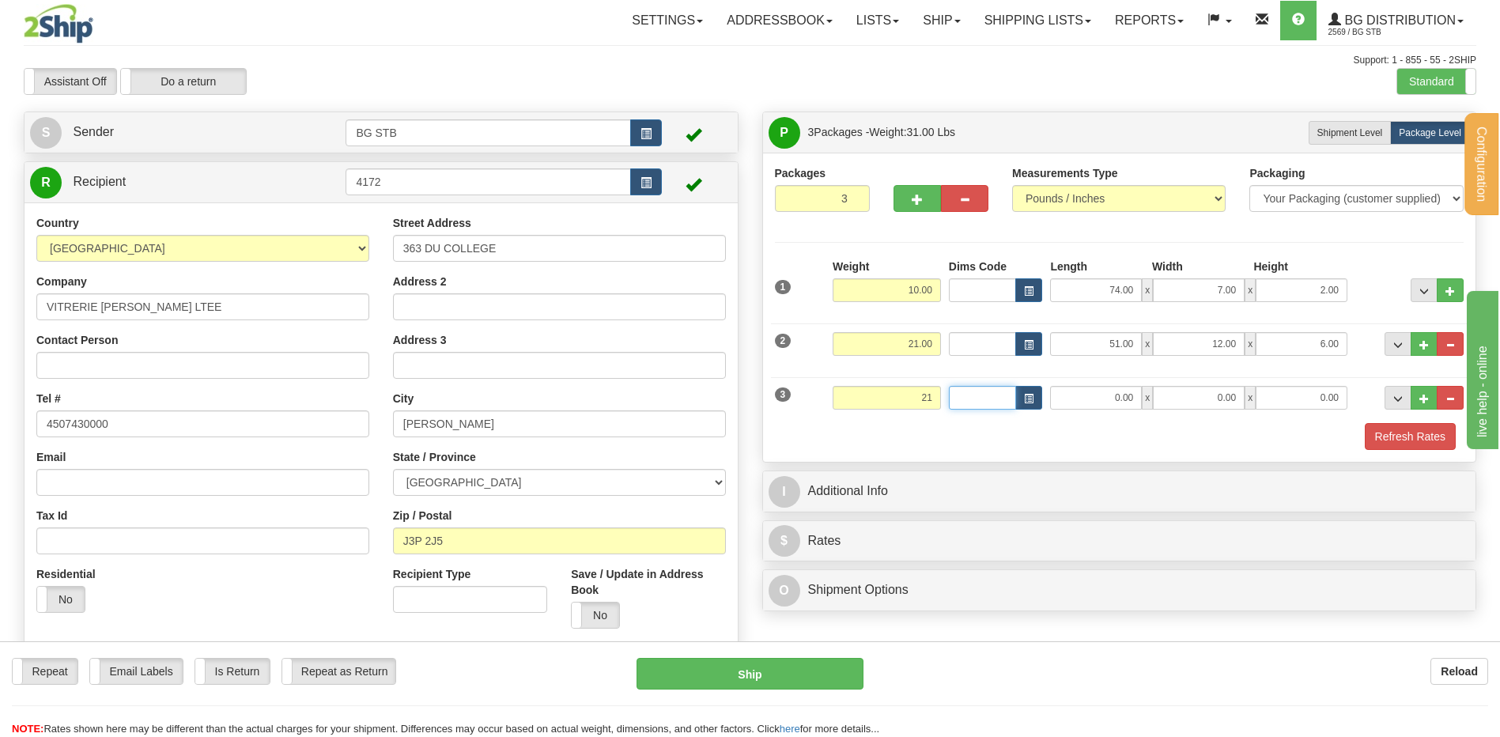
type input "21.00"
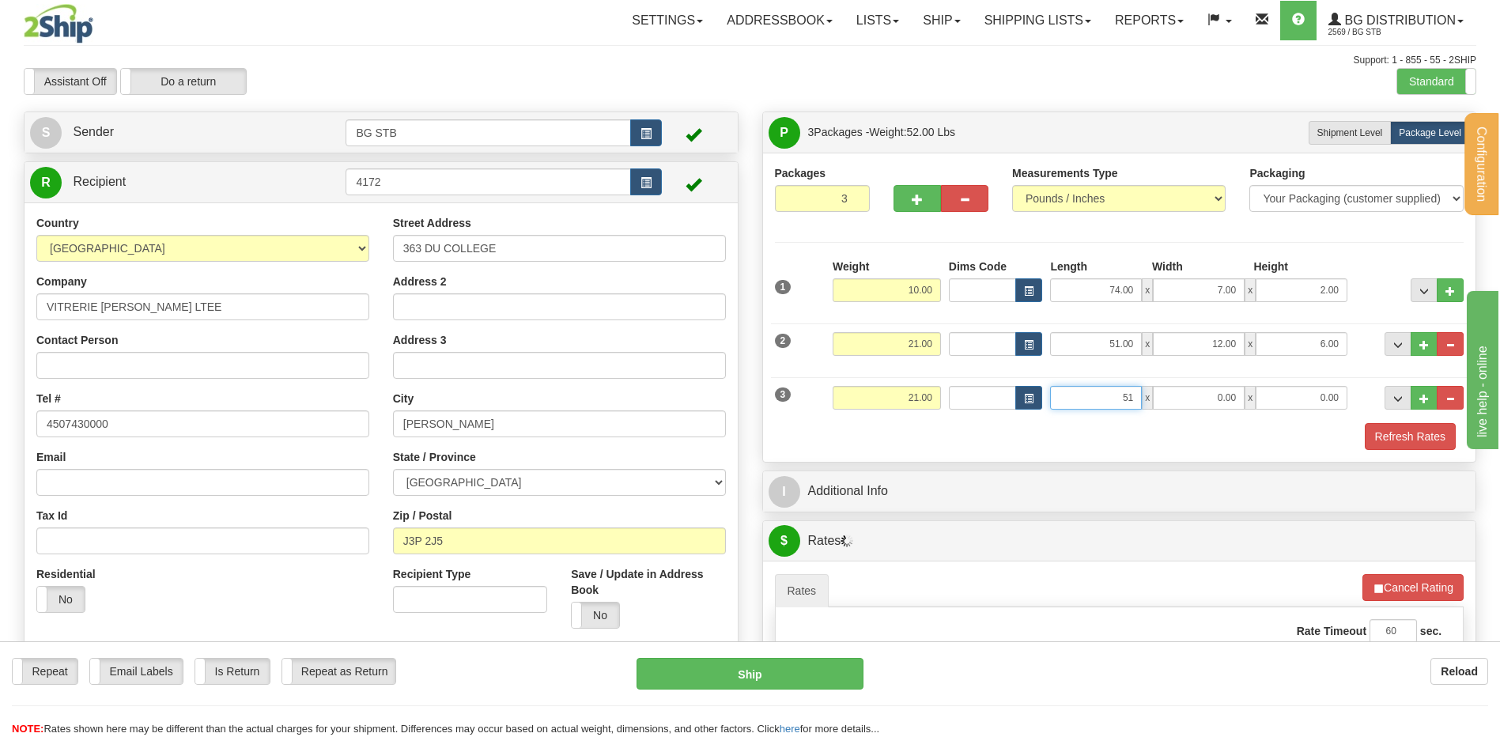
type input "51.00"
type input "12.00"
type input "6.00"
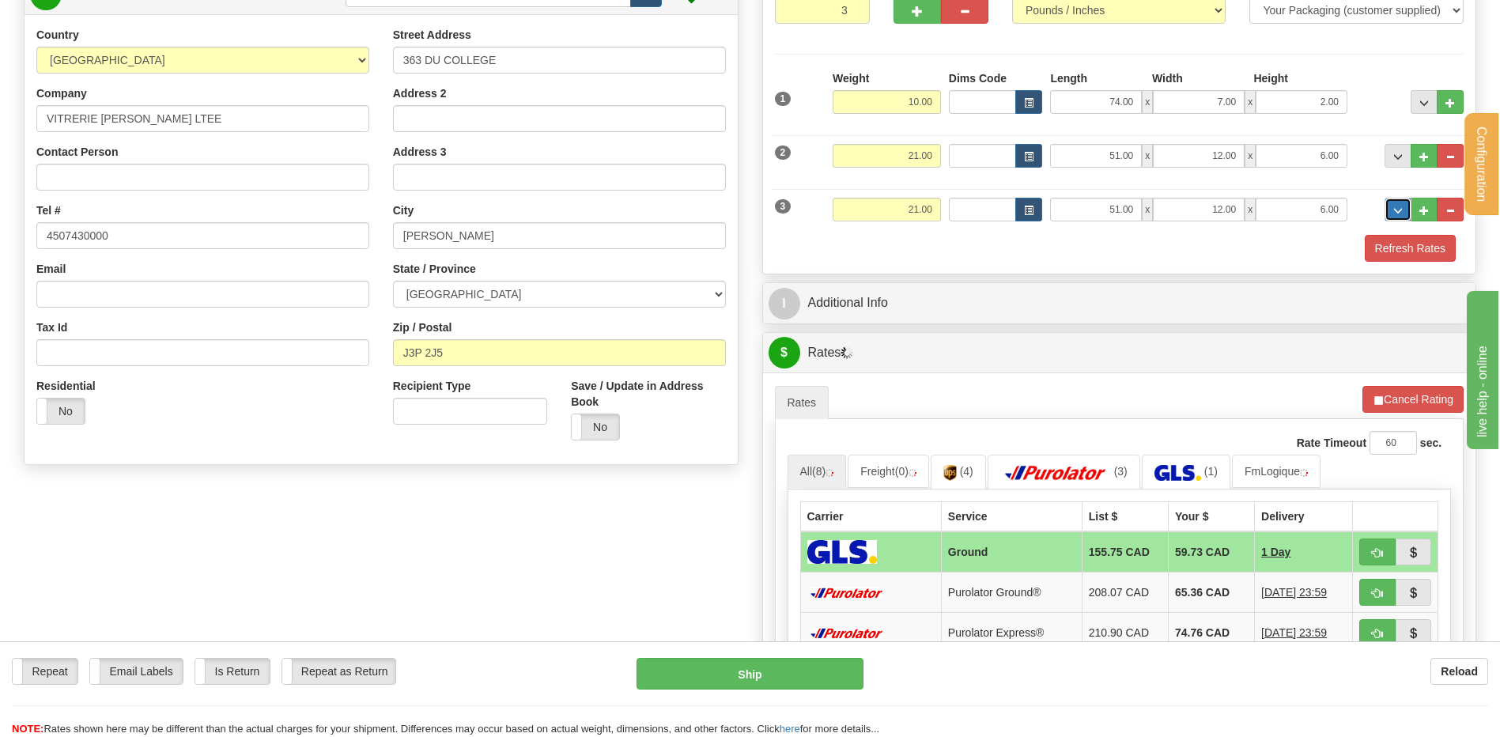
scroll to position [316, 0]
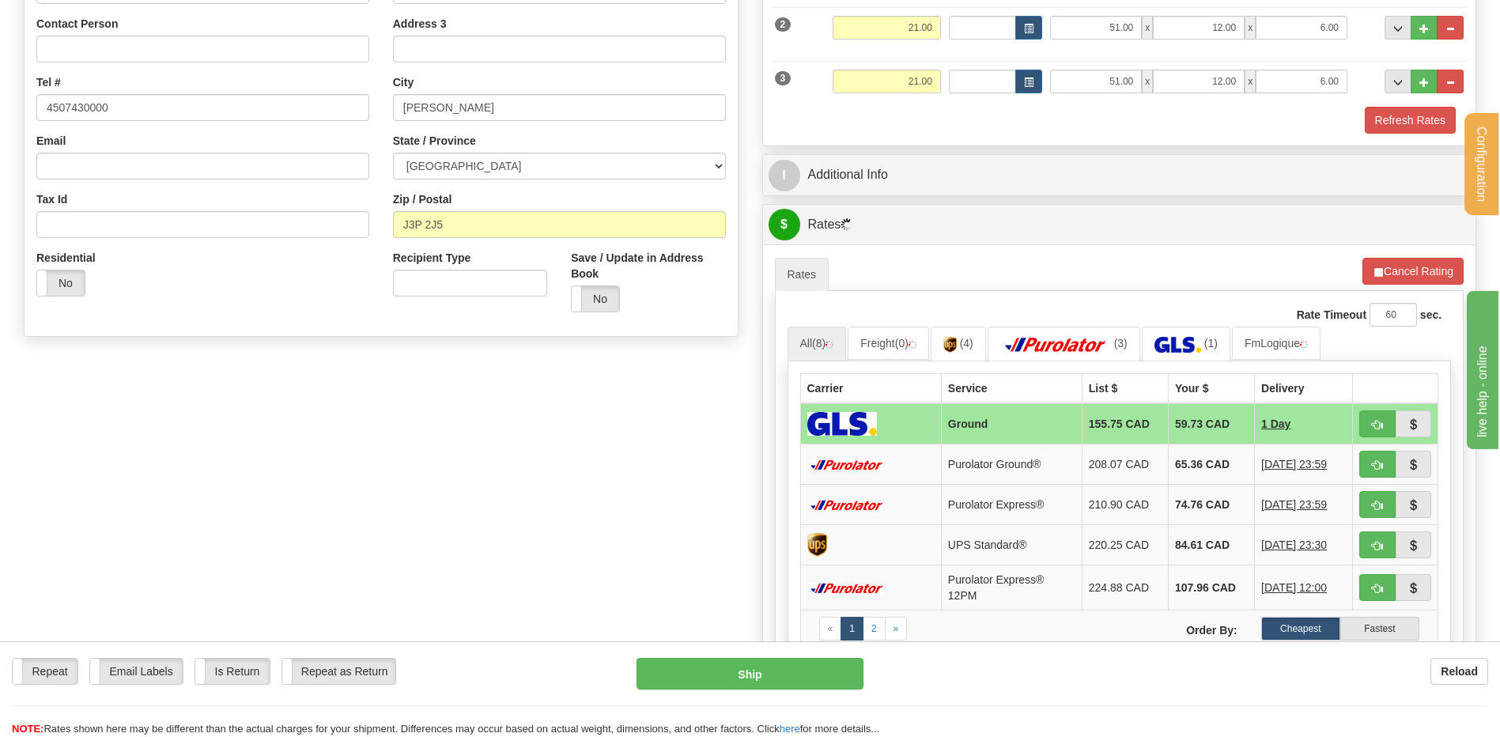
click at [894, 157] on div "I Additional Info" at bounding box center [1119, 175] width 713 height 40
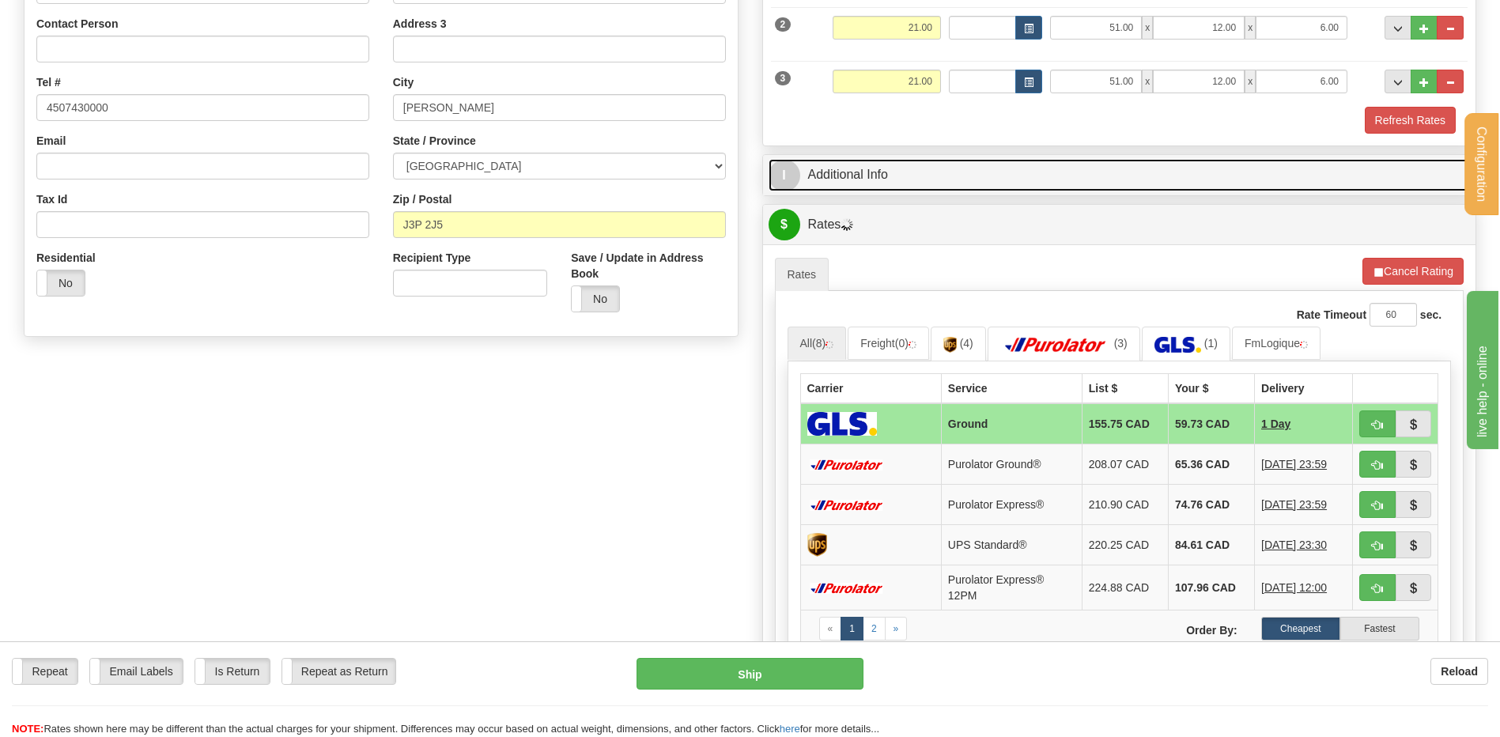
click at [894, 174] on link "I Additional Info" at bounding box center [1120, 175] width 702 height 32
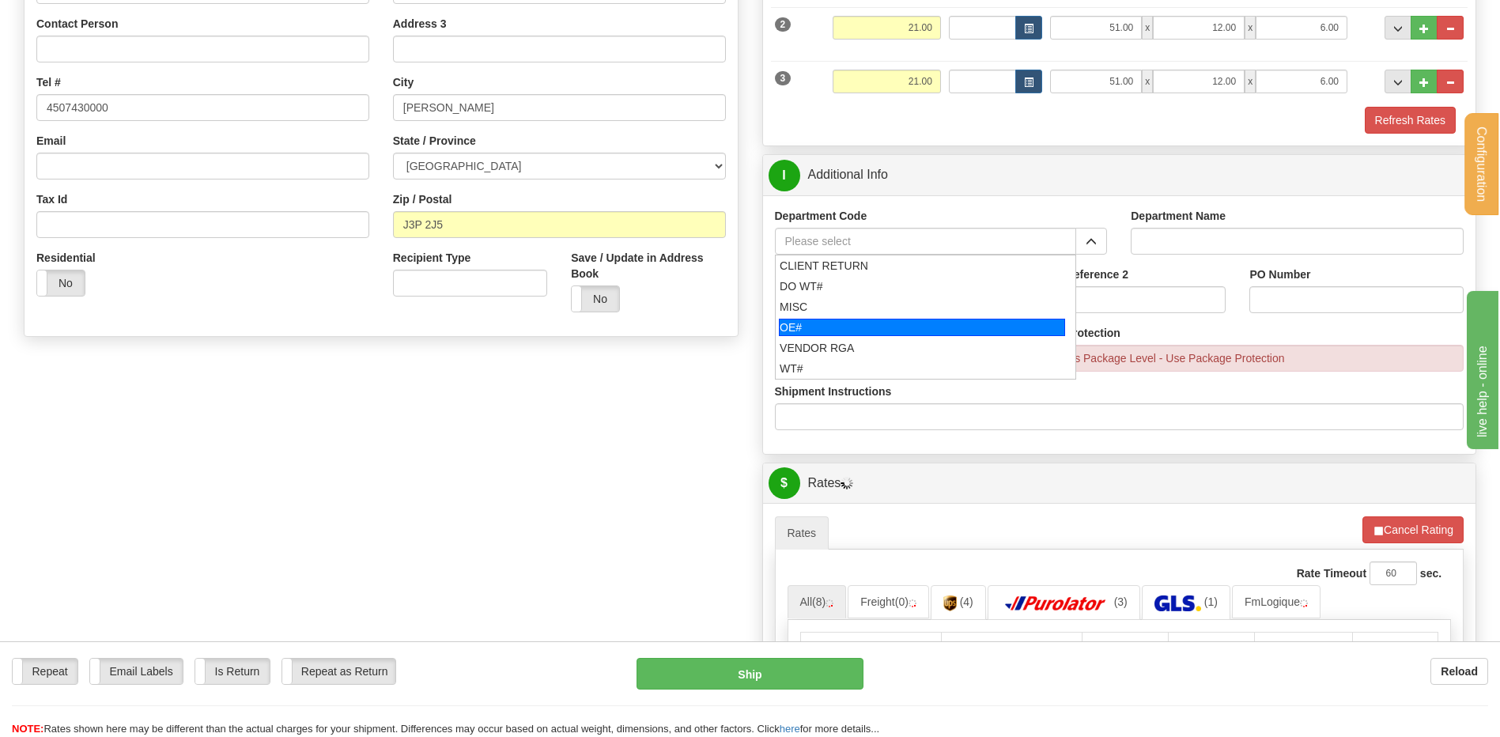
click at [845, 323] on div "OE#" at bounding box center [922, 327] width 286 height 17
type input "OE#"
type input "ORDERS"
click at [845, 299] on input "Shipment Reference" at bounding box center [882, 299] width 214 height 27
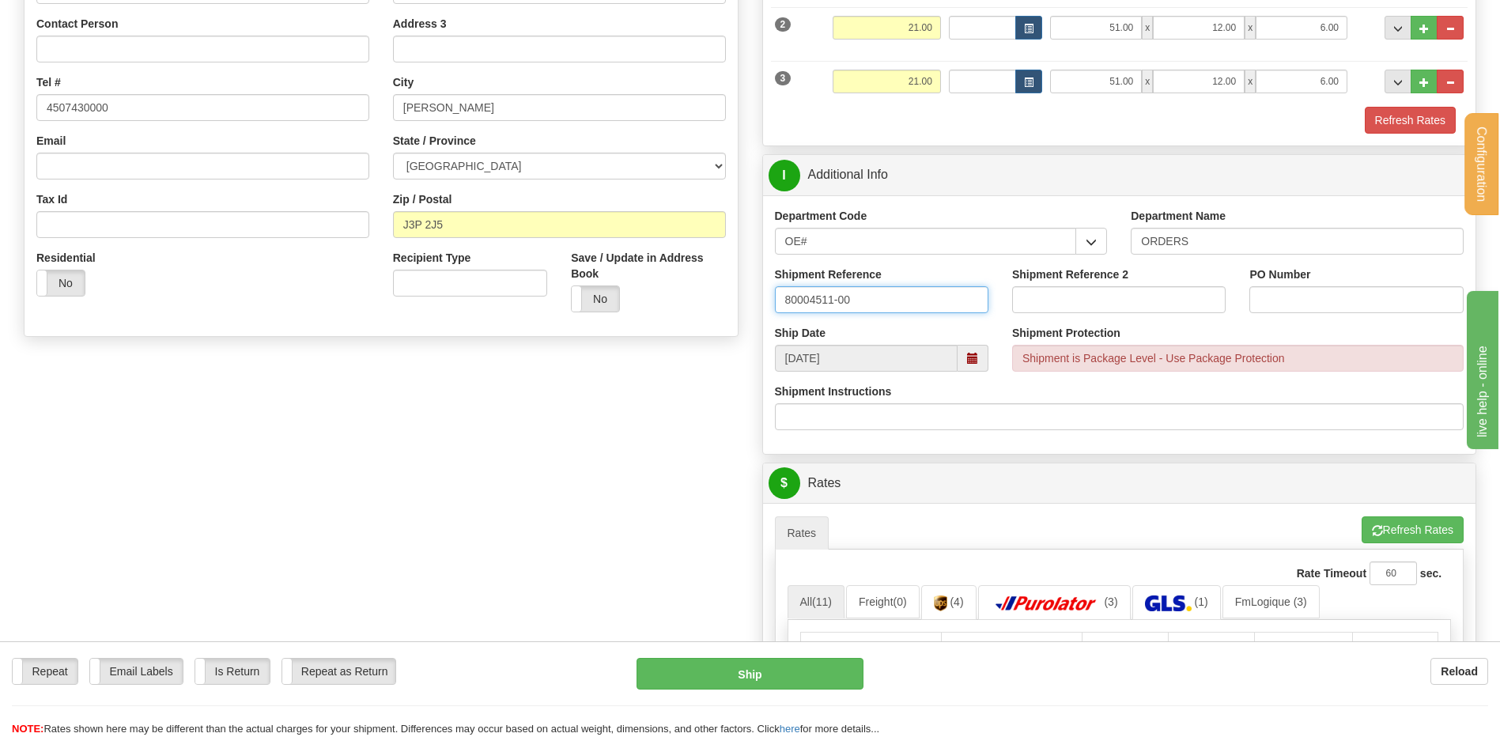
type input "80004511-00"
click at [1276, 305] on input "PO Number" at bounding box center [1357, 299] width 214 height 27
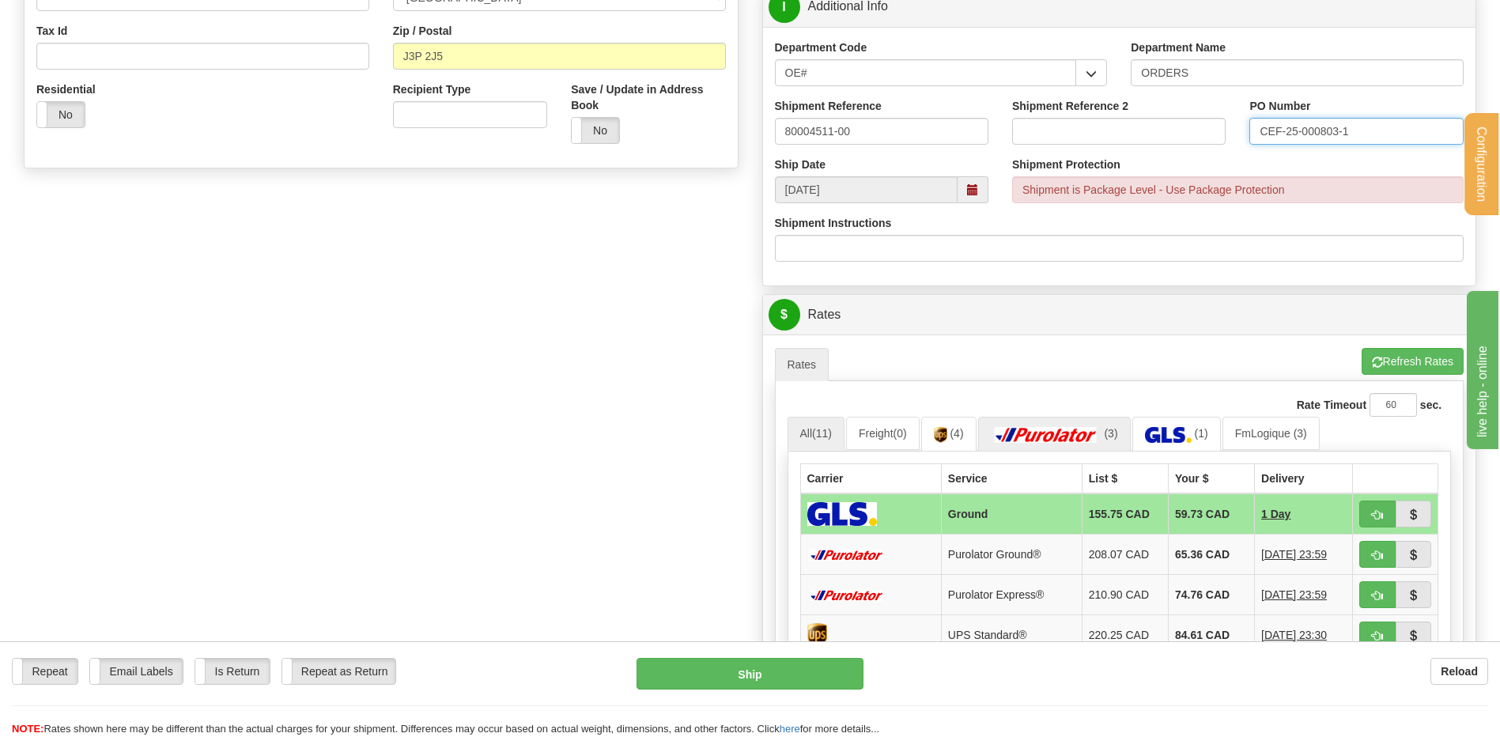
scroll to position [633, 0]
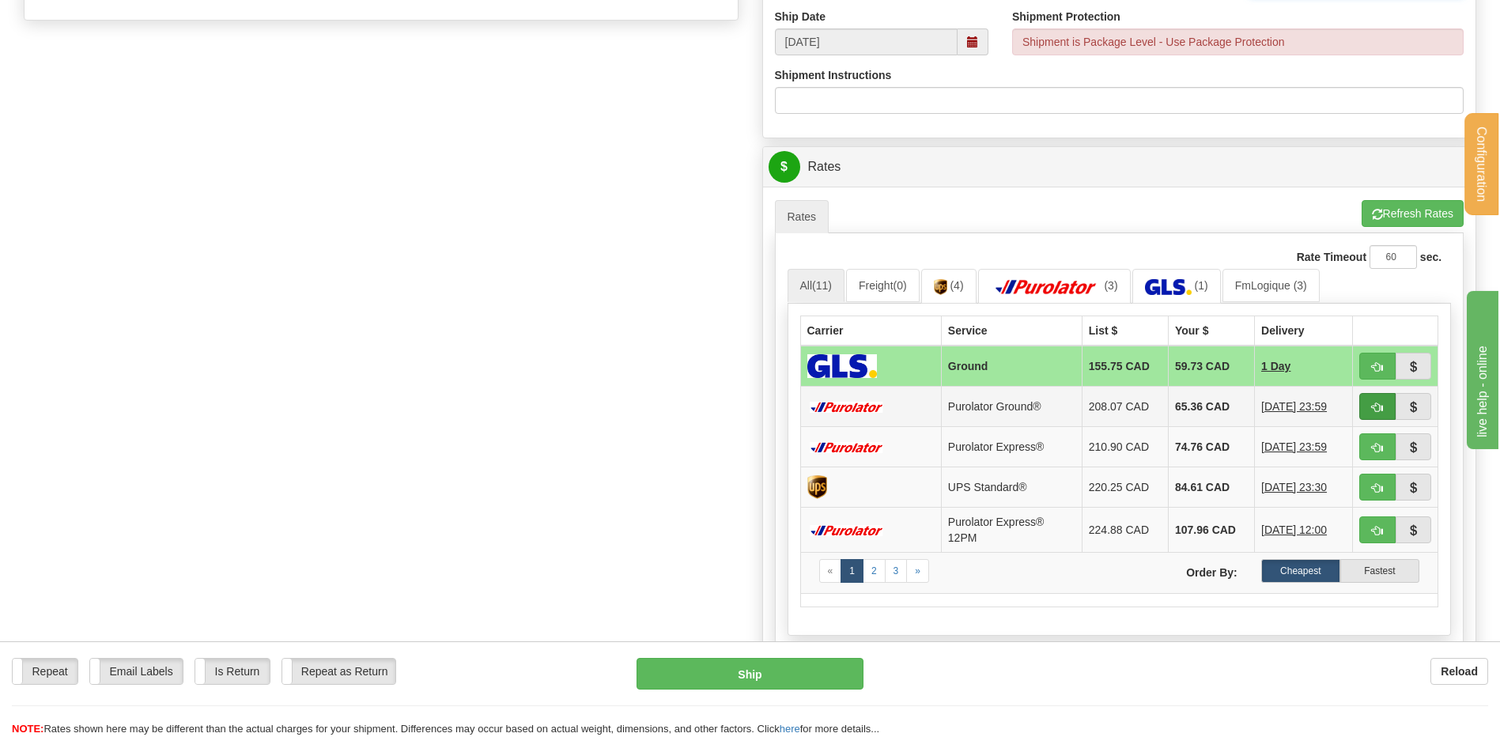
type input "CEF-25-000803-1"
drag, startPoint x: 1375, startPoint y: 410, endPoint x: 1308, endPoint y: 411, distance: 66.5
click at [1375, 410] on span "button" at bounding box center [1377, 408] width 11 height 10
type input "260"
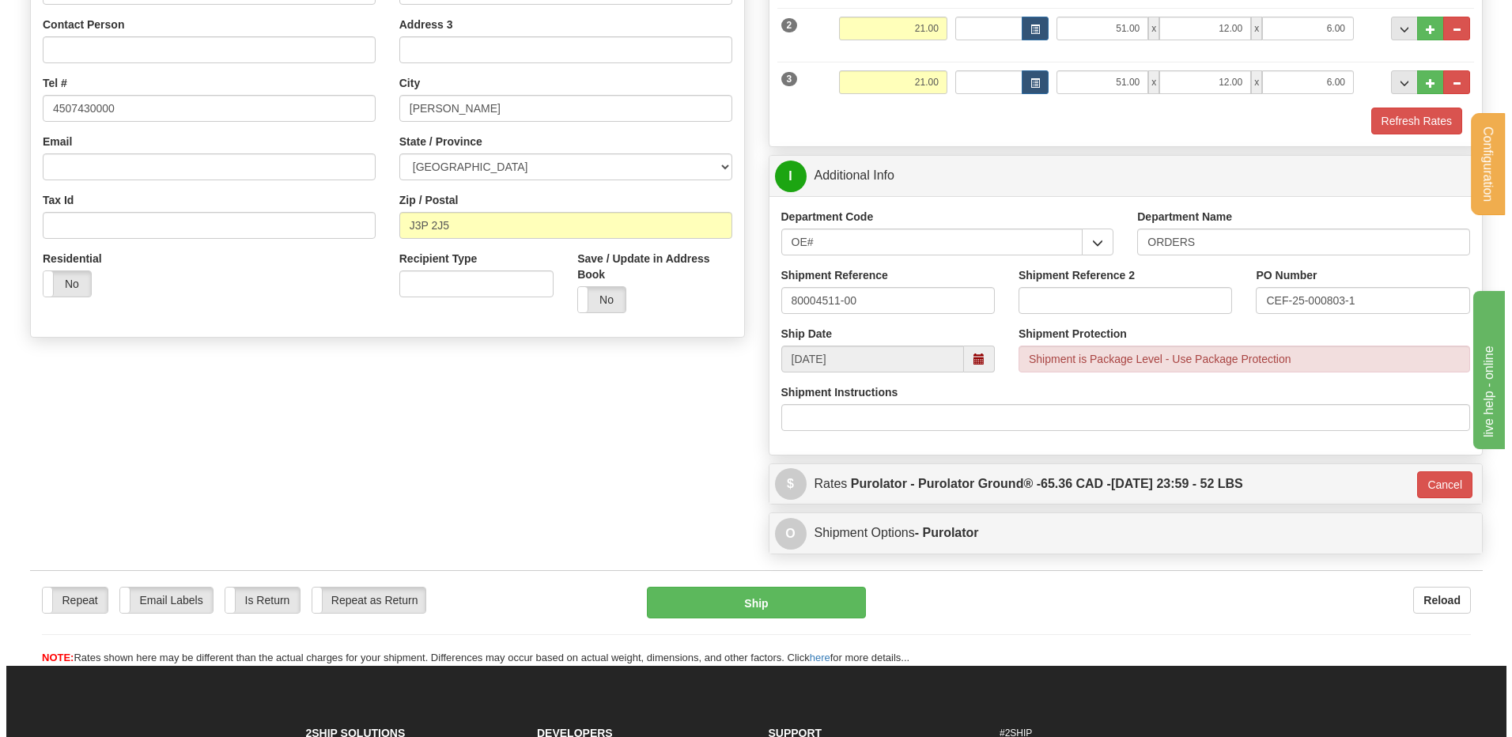
scroll to position [288, 0]
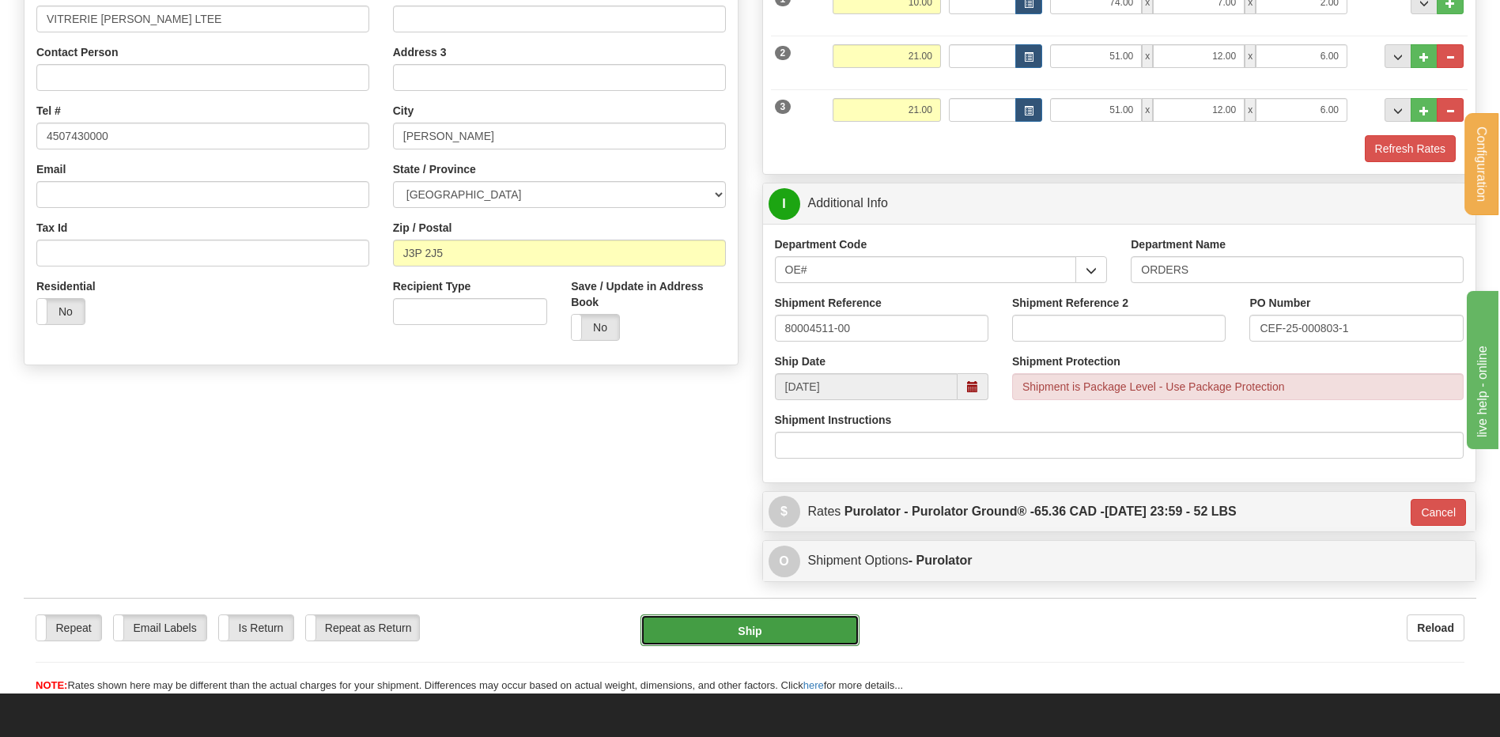
click at [721, 621] on button "Ship" at bounding box center [750, 631] width 218 height 32
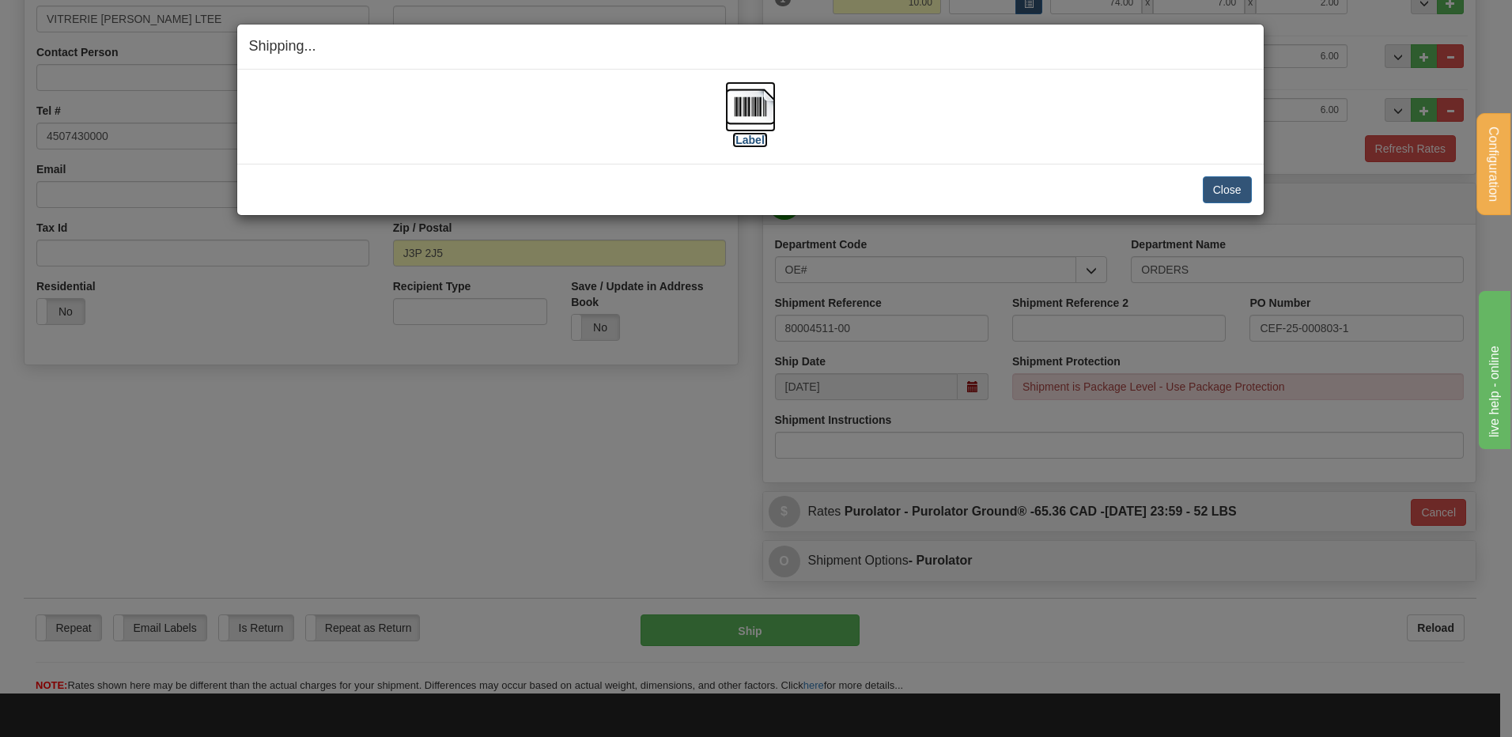
click at [741, 116] on img at bounding box center [750, 106] width 51 height 51
click at [1236, 199] on button "Close" at bounding box center [1227, 189] width 49 height 27
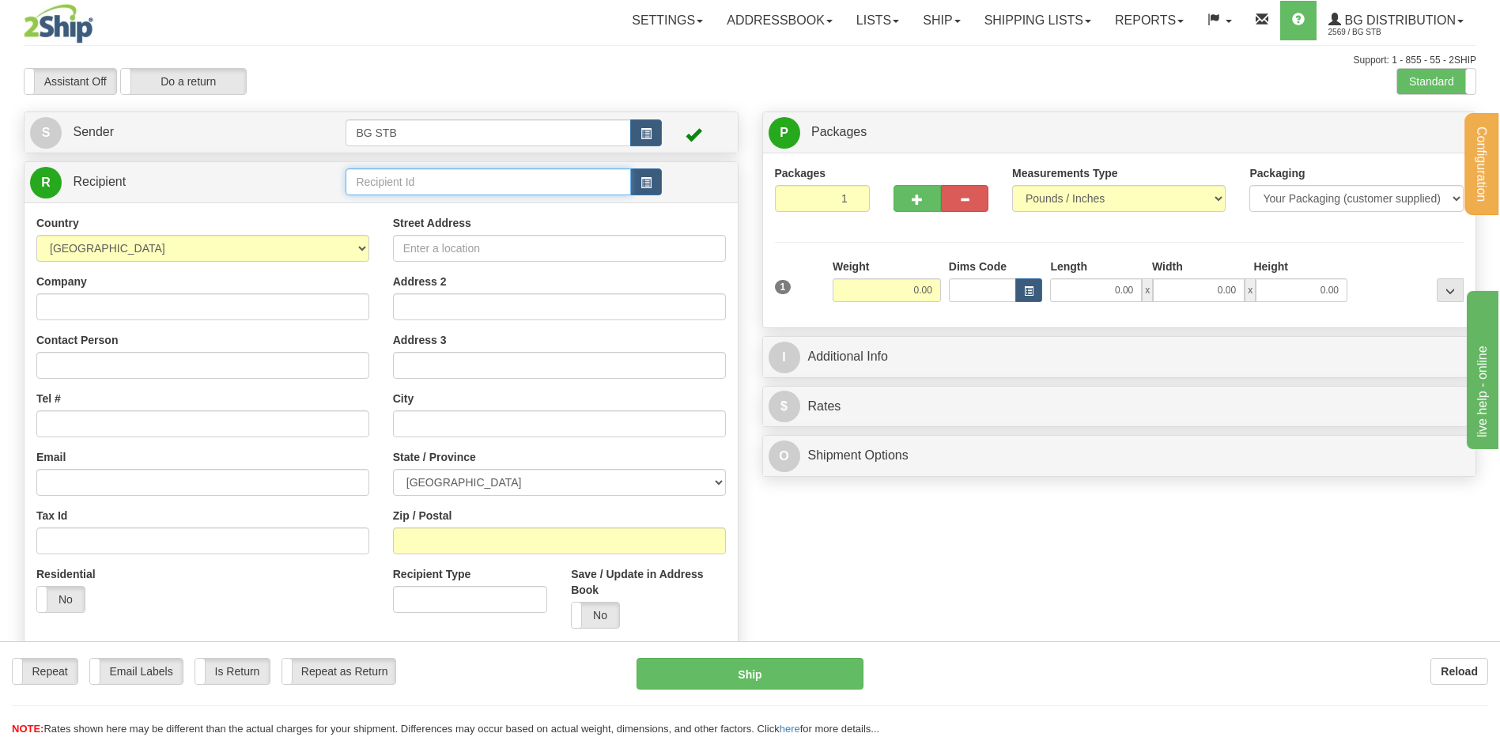
drag, startPoint x: 0, startPoint y: 0, endPoint x: 370, endPoint y: 182, distance: 412.4
click at [370, 182] on div "Configuration My Configuration Panel Close Configure My Carriers" at bounding box center [750, 371] width 1500 height 742
click at [370, 182] on input "text" at bounding box center [488, 181] width 285 height 27
type input "7008"
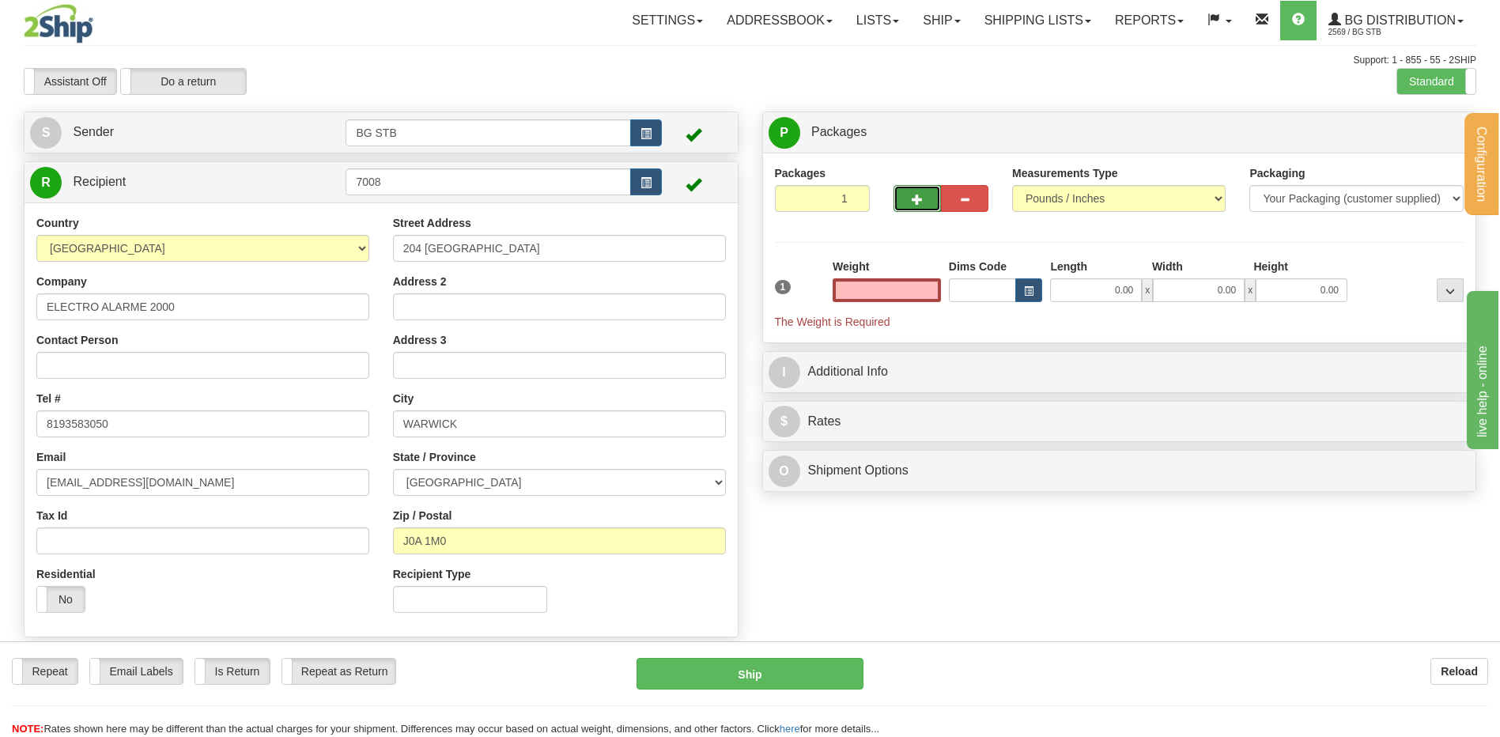
type input "0.00"
click at [917, 200] on span "button" at bounding box center [917, 200] width 11 height 10
type input "2"
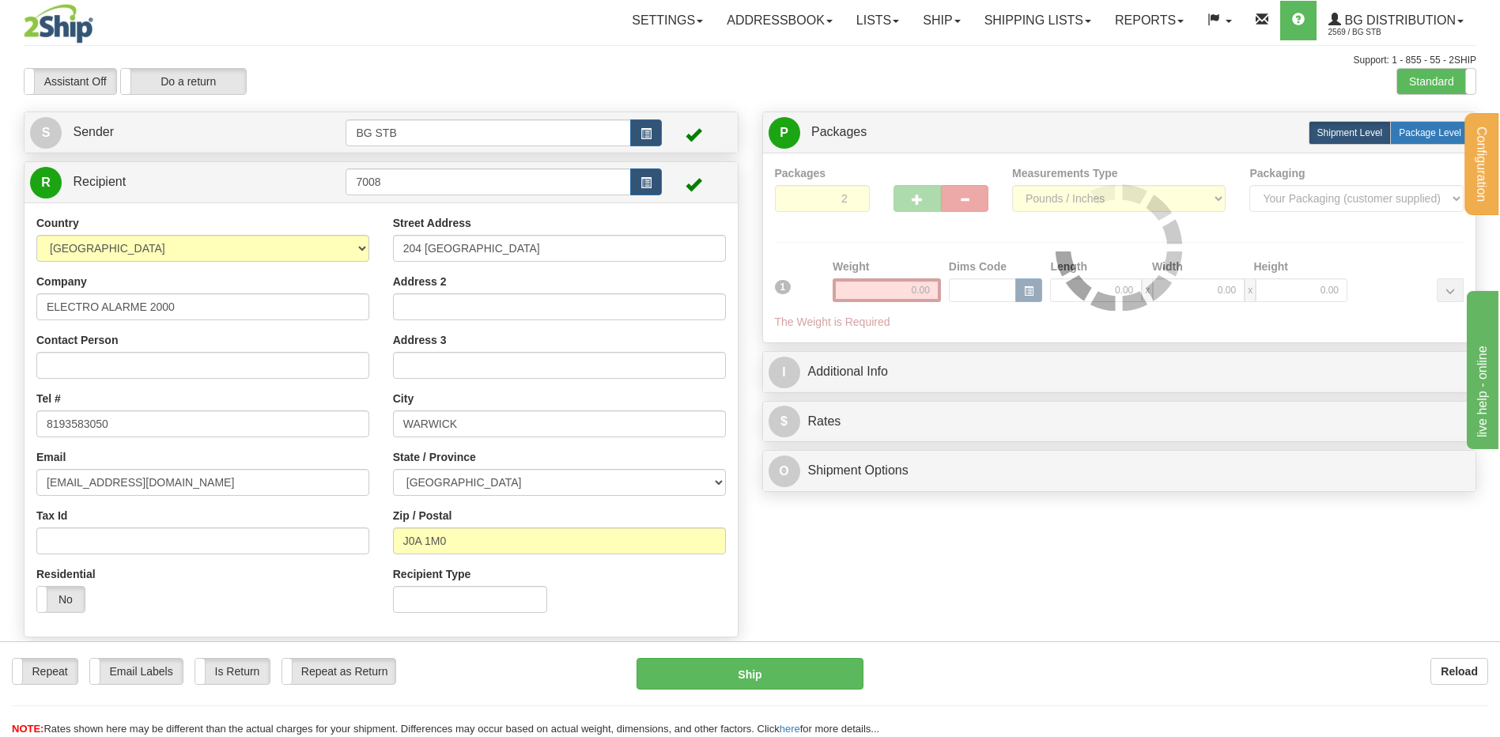
click at [1427, 130] on span "Package Level" at bounding box center [1430, 132] width 62 height 11
radio input "true"
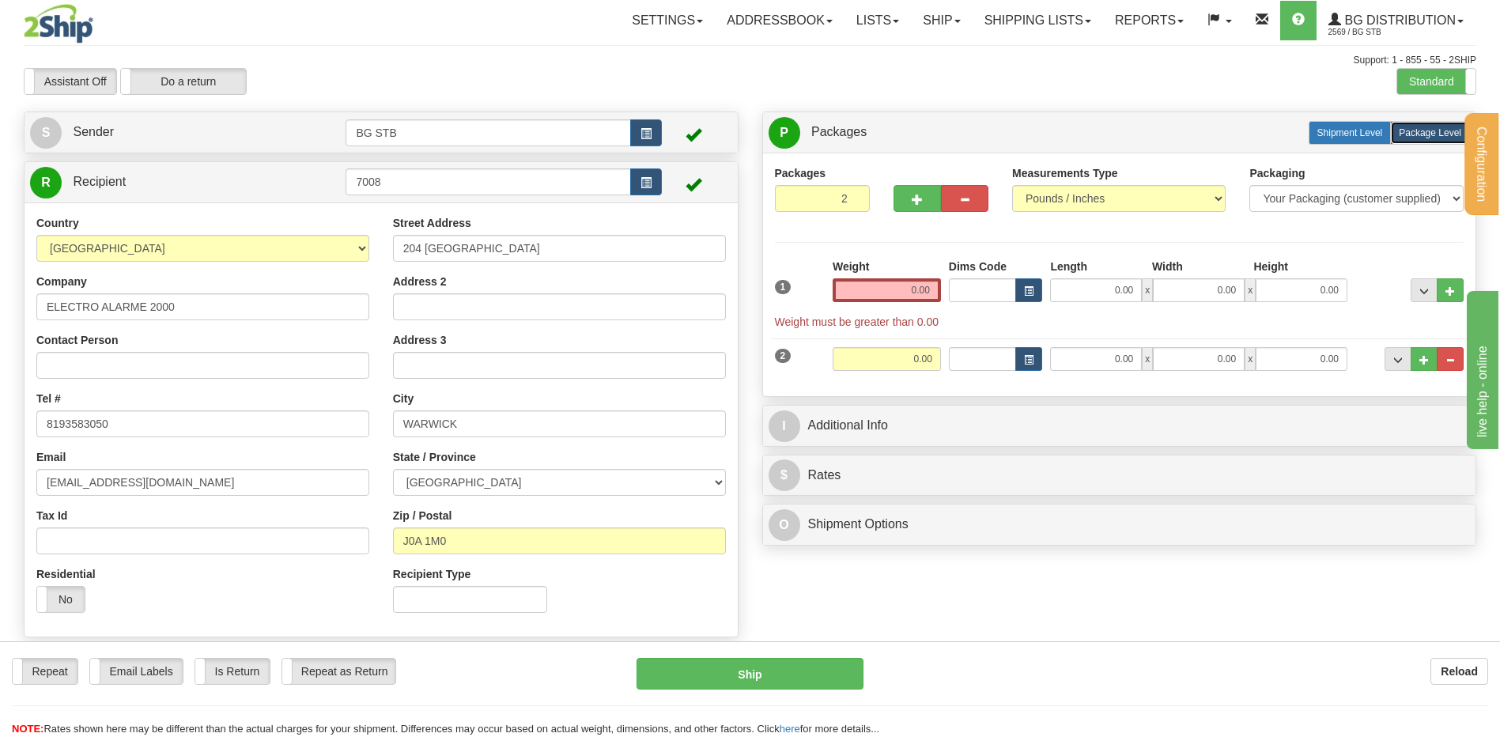
click at [1374, 134] on span "Shipment Level" at bounding box center [1351, 132] width 66 height 11
radio input "true"
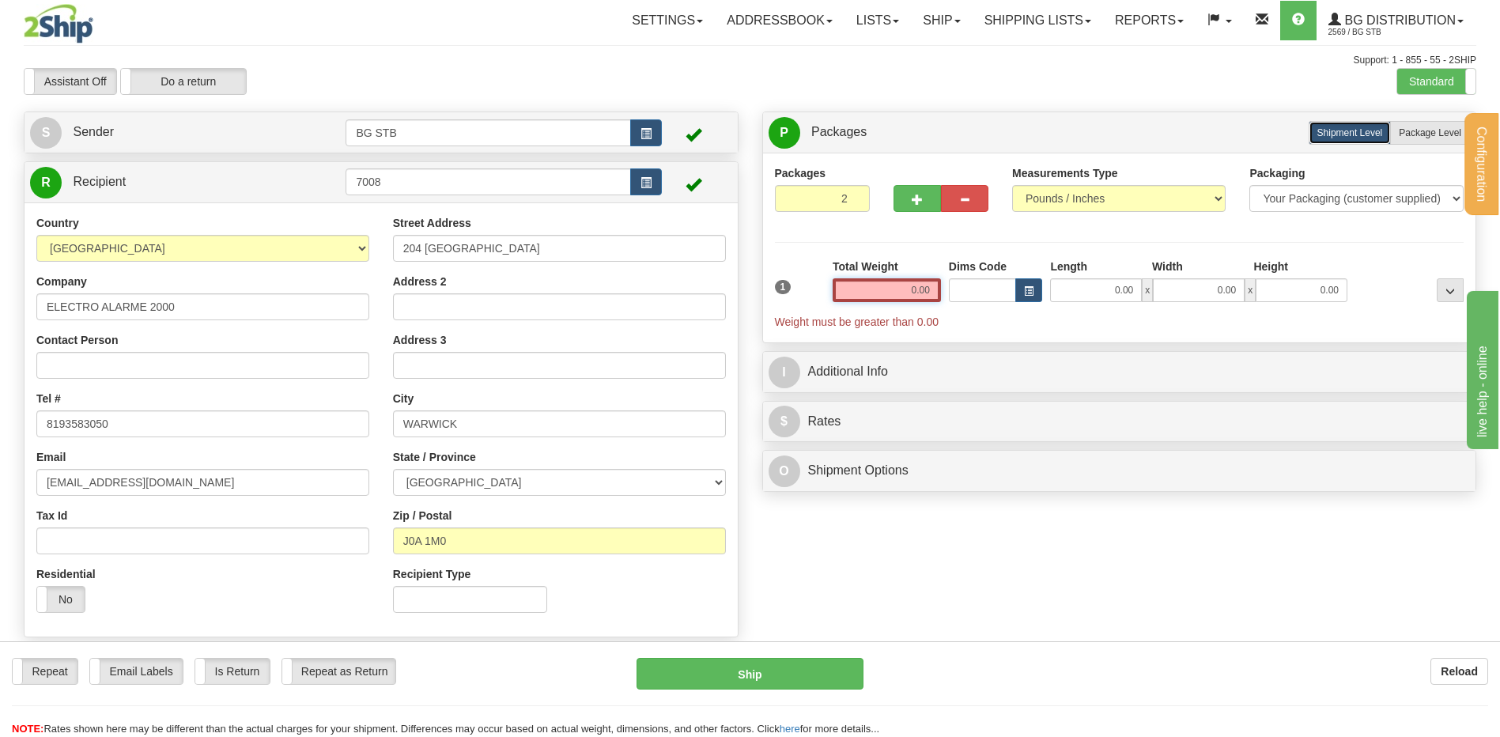
click at [881, 295] on input "0.00" at bounding box center [887, 290] width 108 height 24
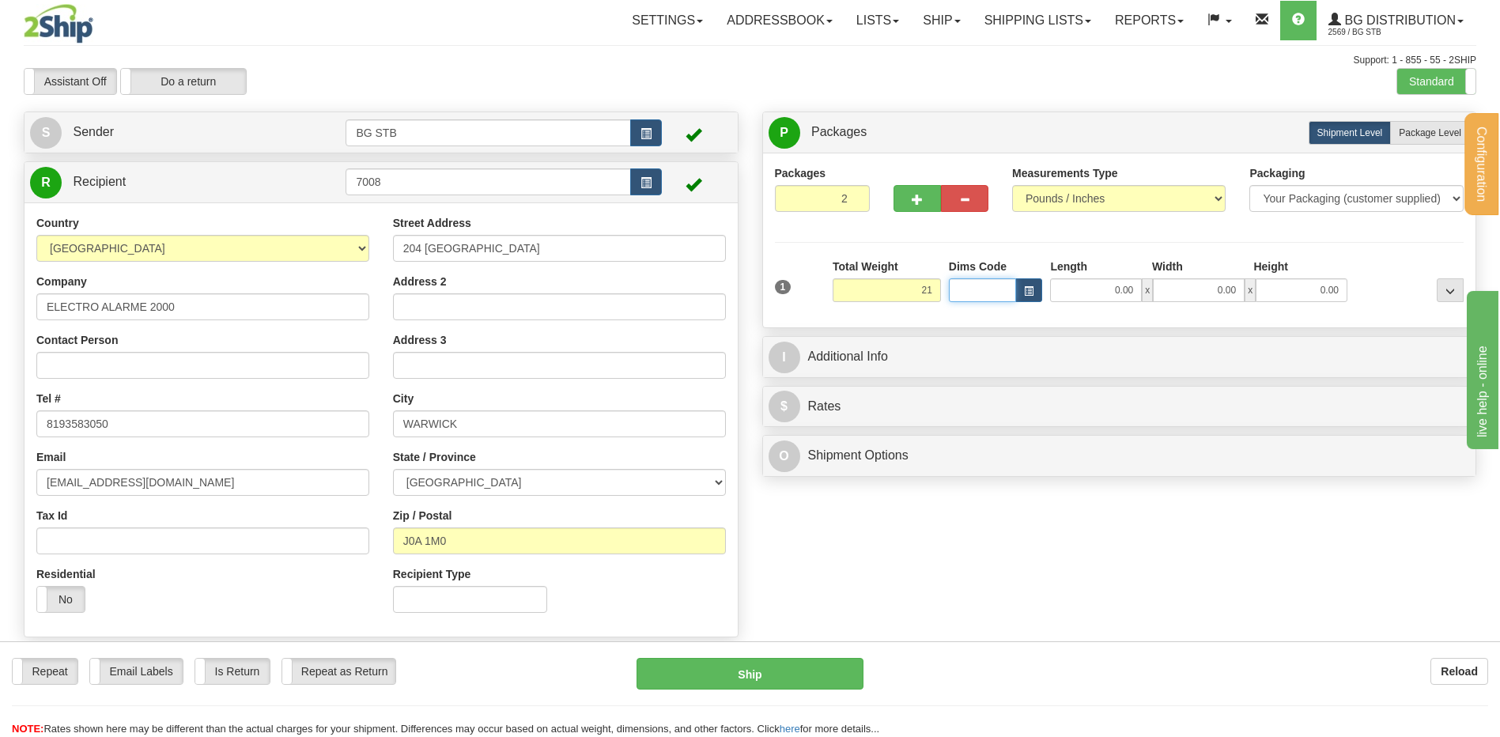
type input "21.00"
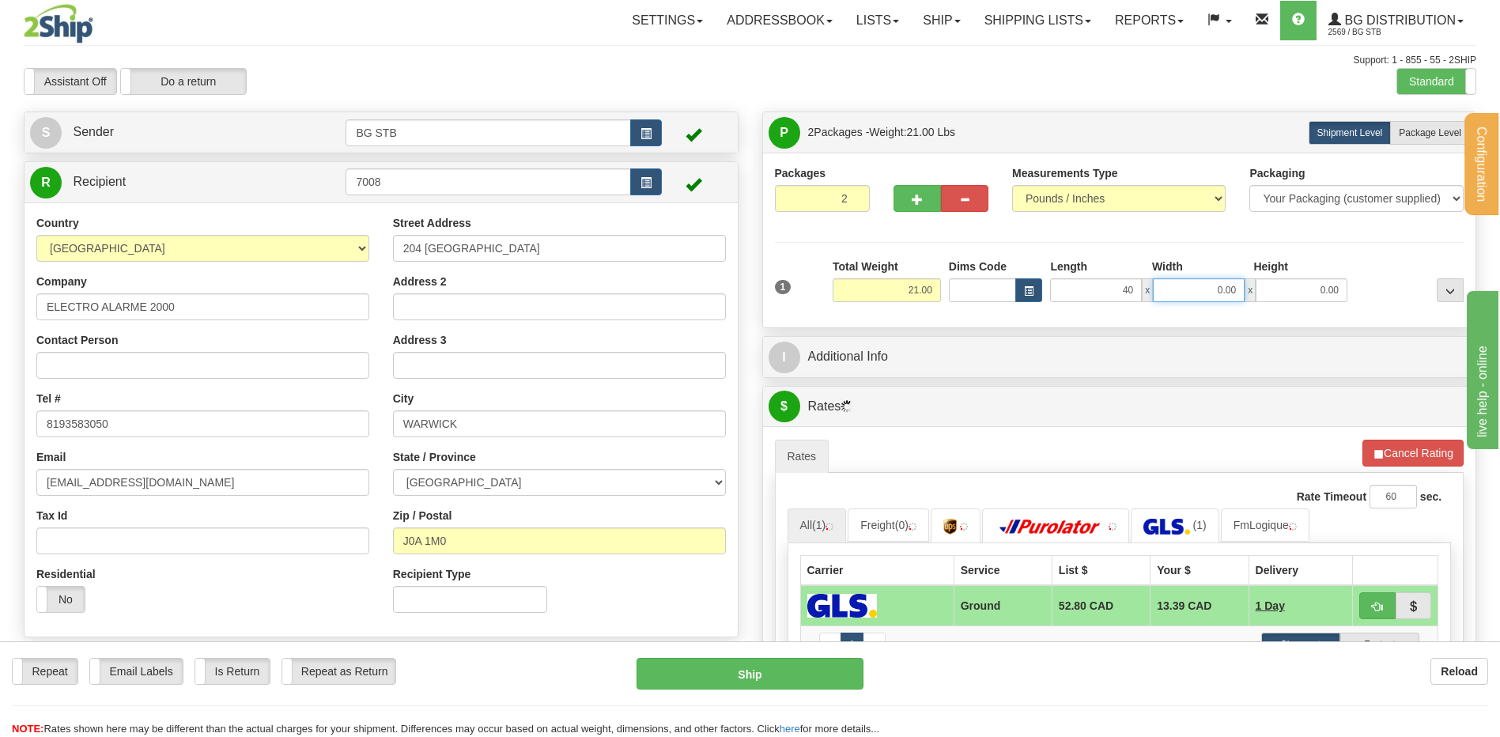
type input "40.00"
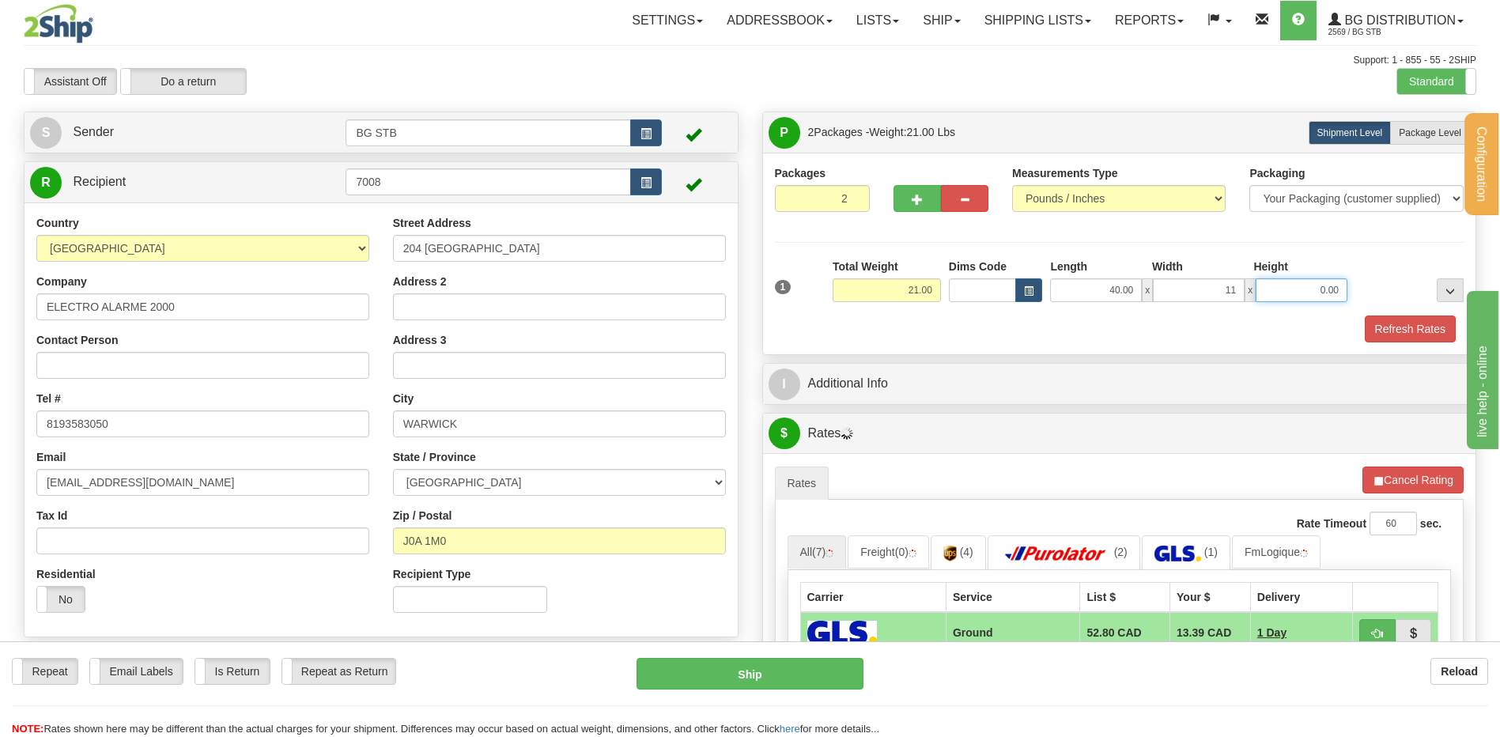
type input "11.00"
type input "6.00"
click at [931, 199] on button "button" at bounding box center [917, 198] width 47 height 27
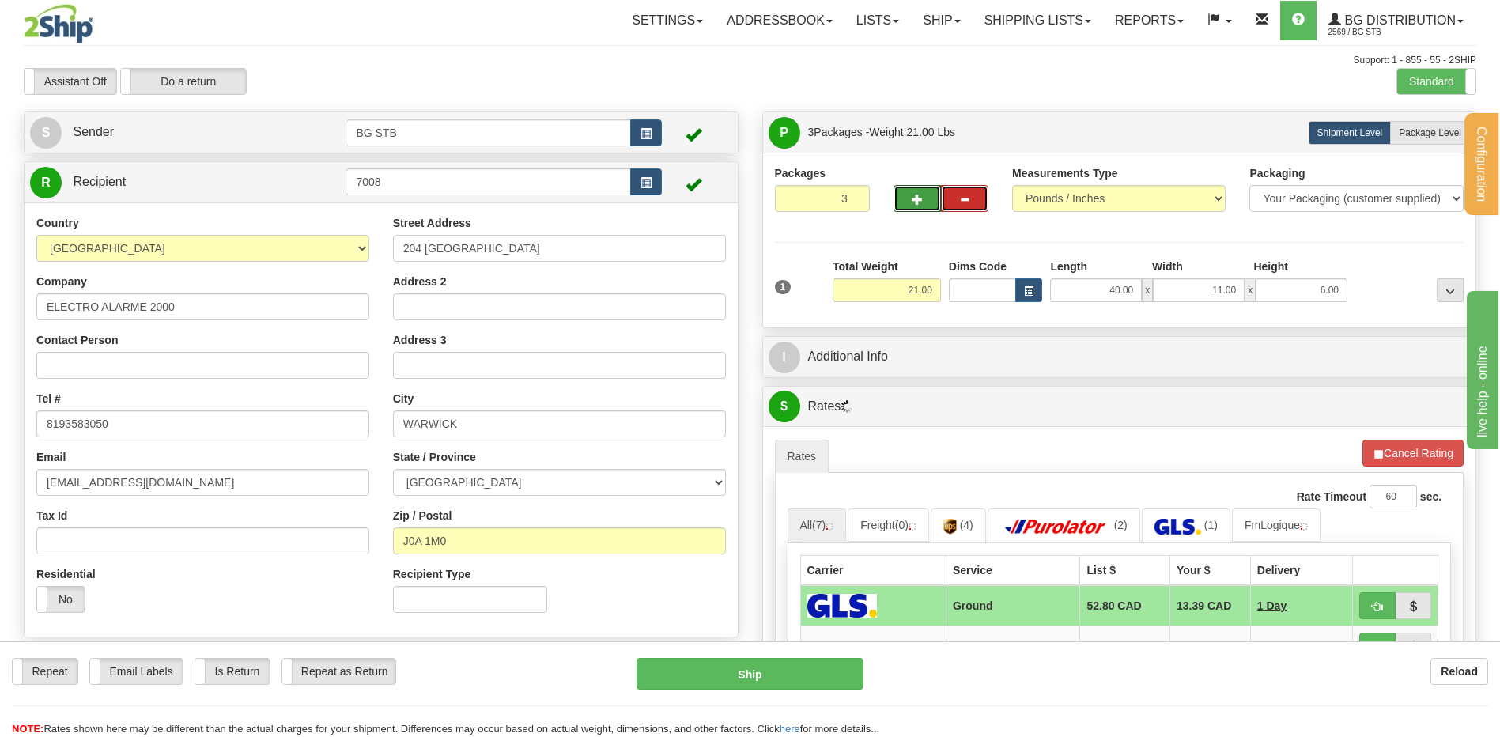
click at [950, 189] on button "button" at bounding box center [964, 198] width 47 height 27
type input "2"
click at [1447, 122] on label "Package Level Pack.." at bounding box center [1430, 133] width 80 height 24
radio input "true"
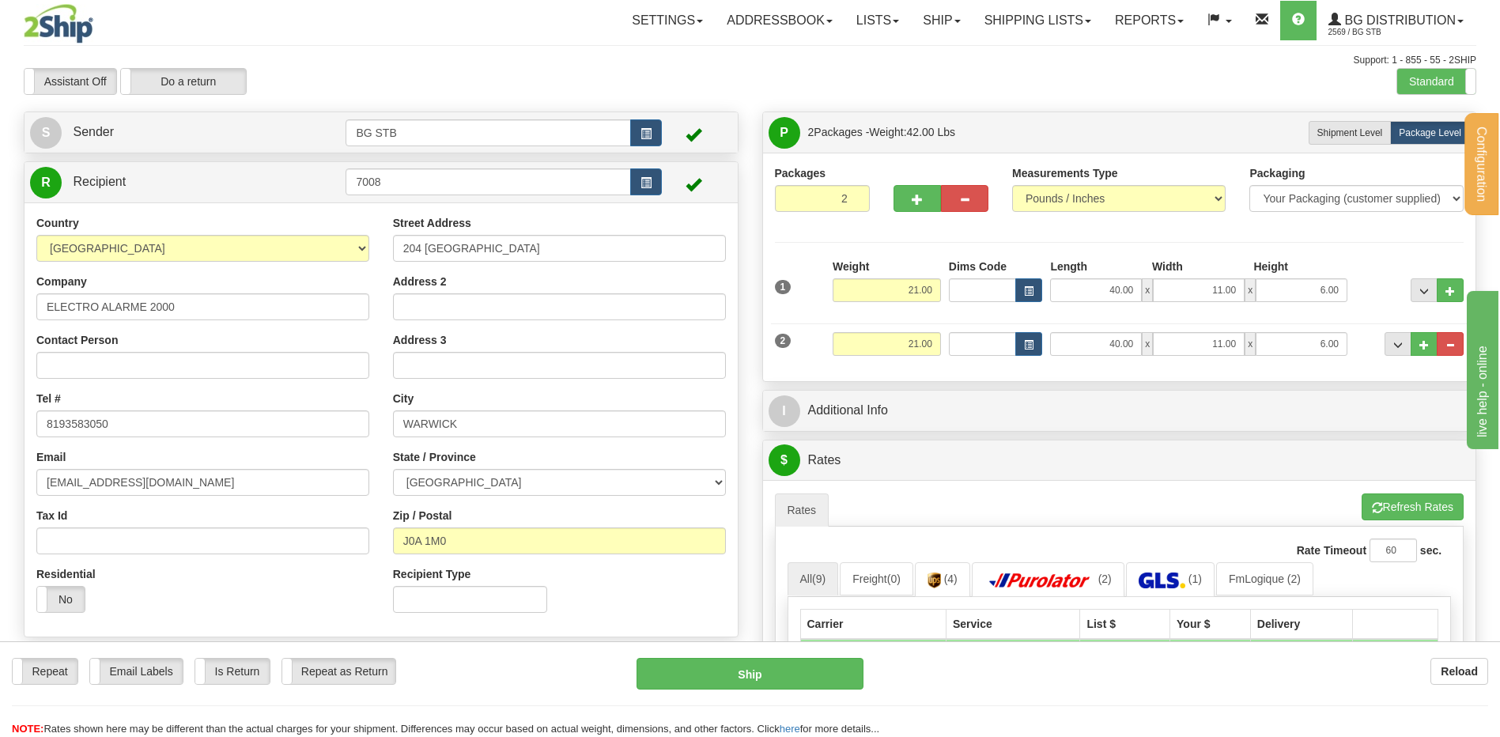
click at [872, 429] on div "I Additional Info" at bounding box center [1119, 411] width 713 height 40
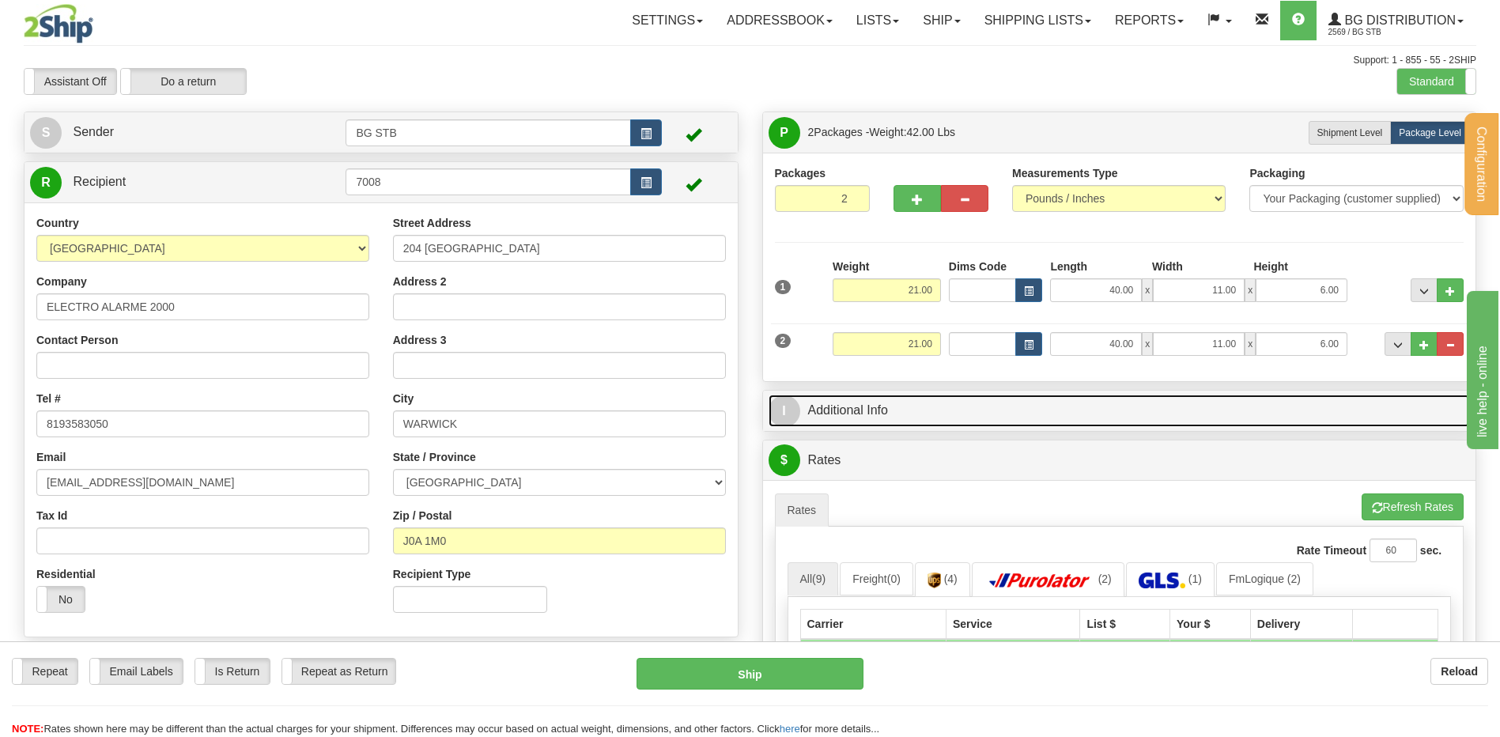
click at [872, 414] on link "I Additional Info" at bounding box center [1120, 411] width 702 height 32
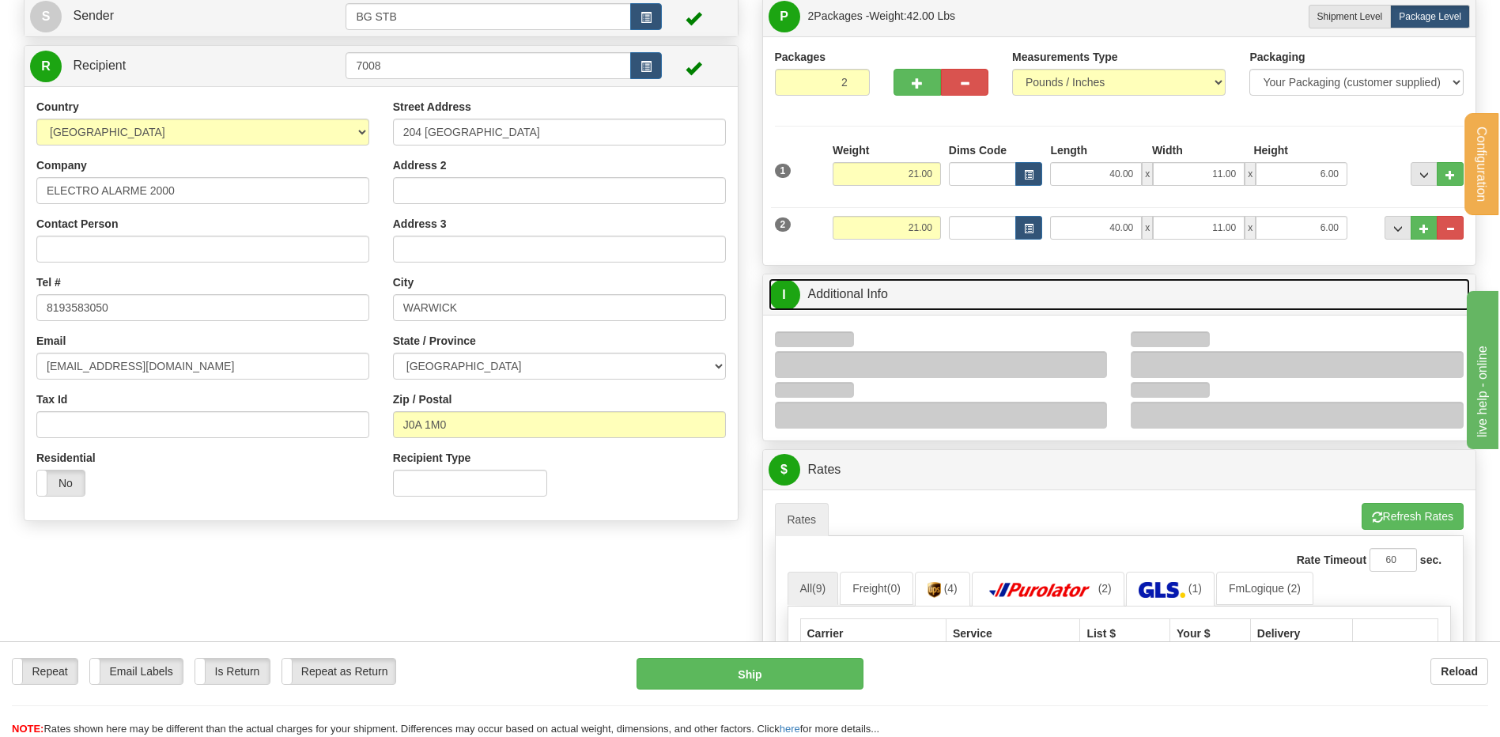
scroll to position [237, 0]
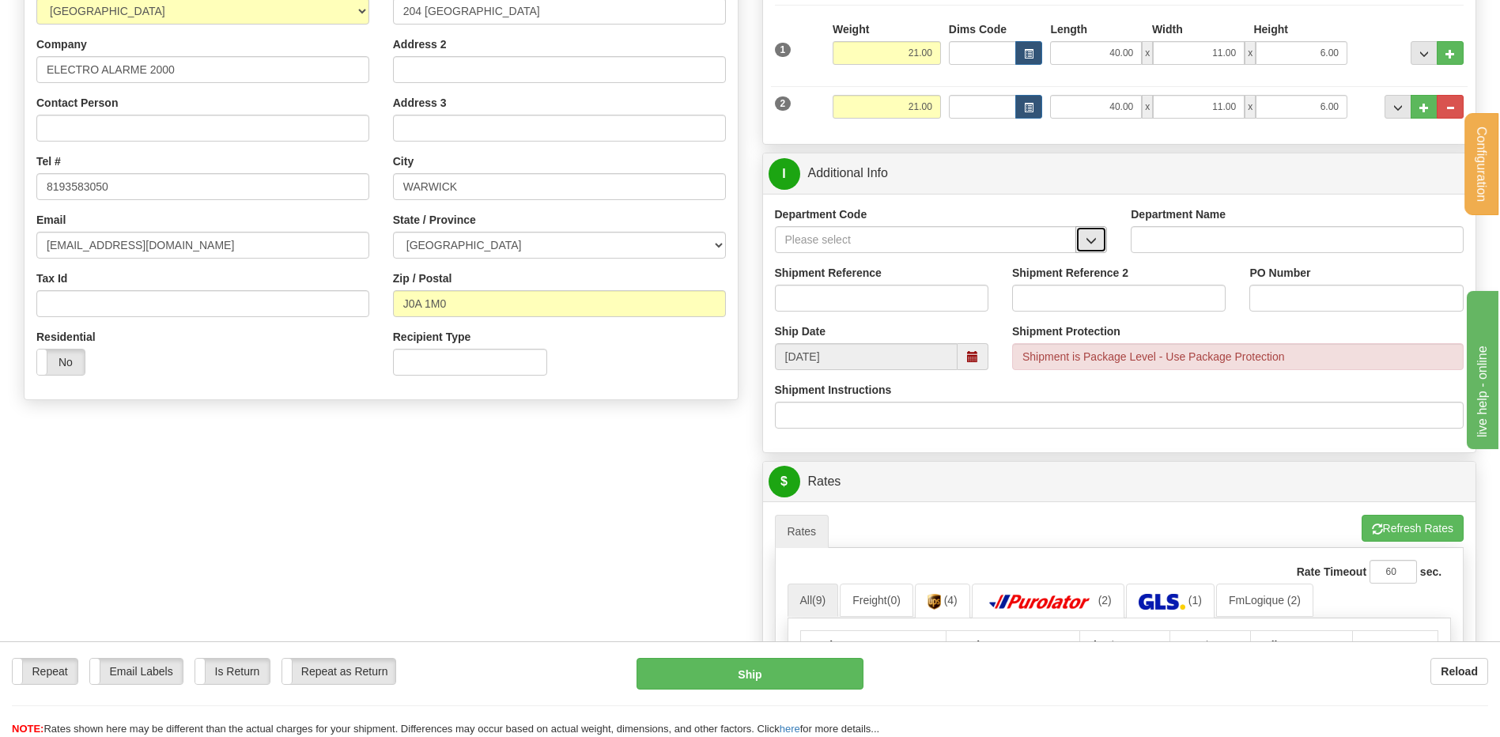
click at [1091, 241] on span "button" at bounding box center [1091, 241] width 11 height 10
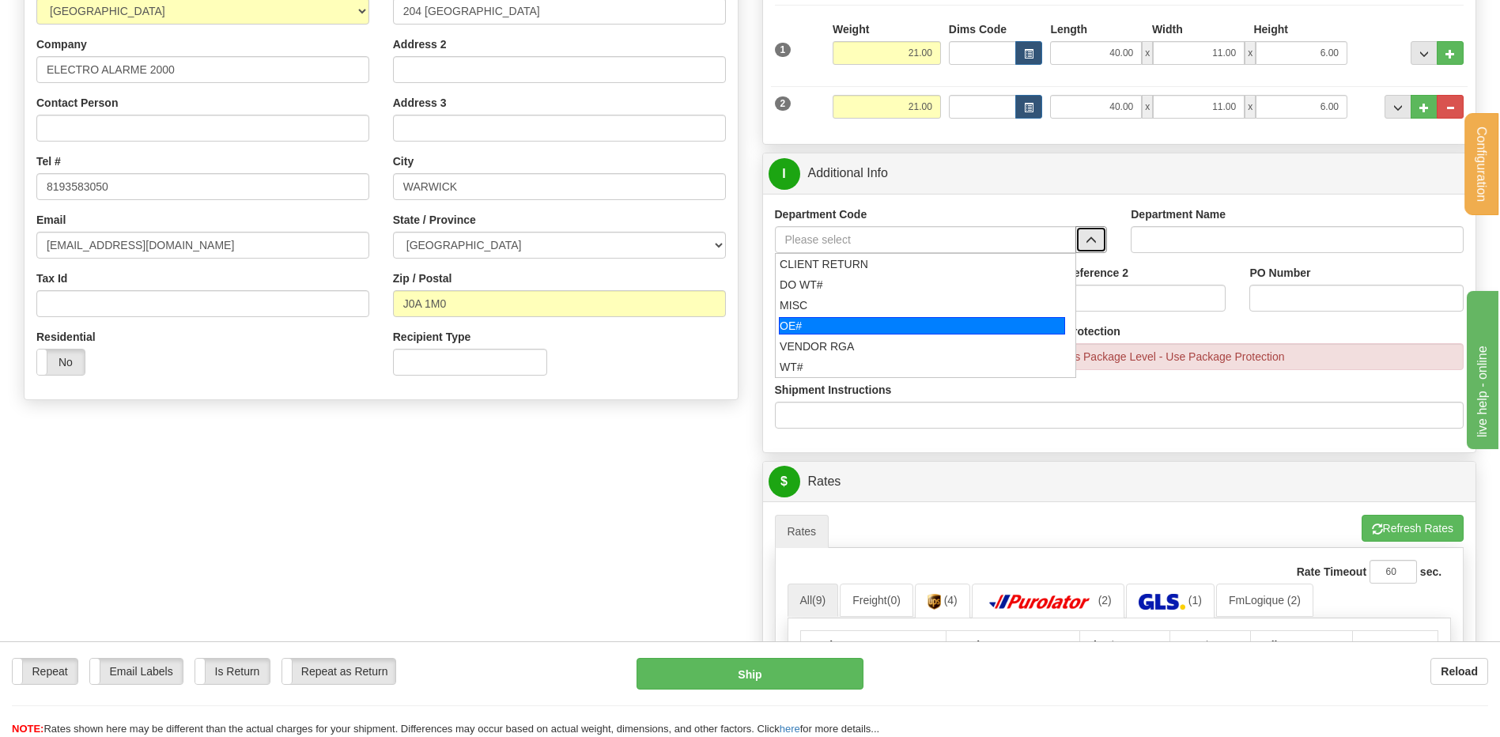
click at [811, 320] on div "OE#" at bounding box center [922, 325] width 286 height 17
type input "OE#"
type input "ORDERS"
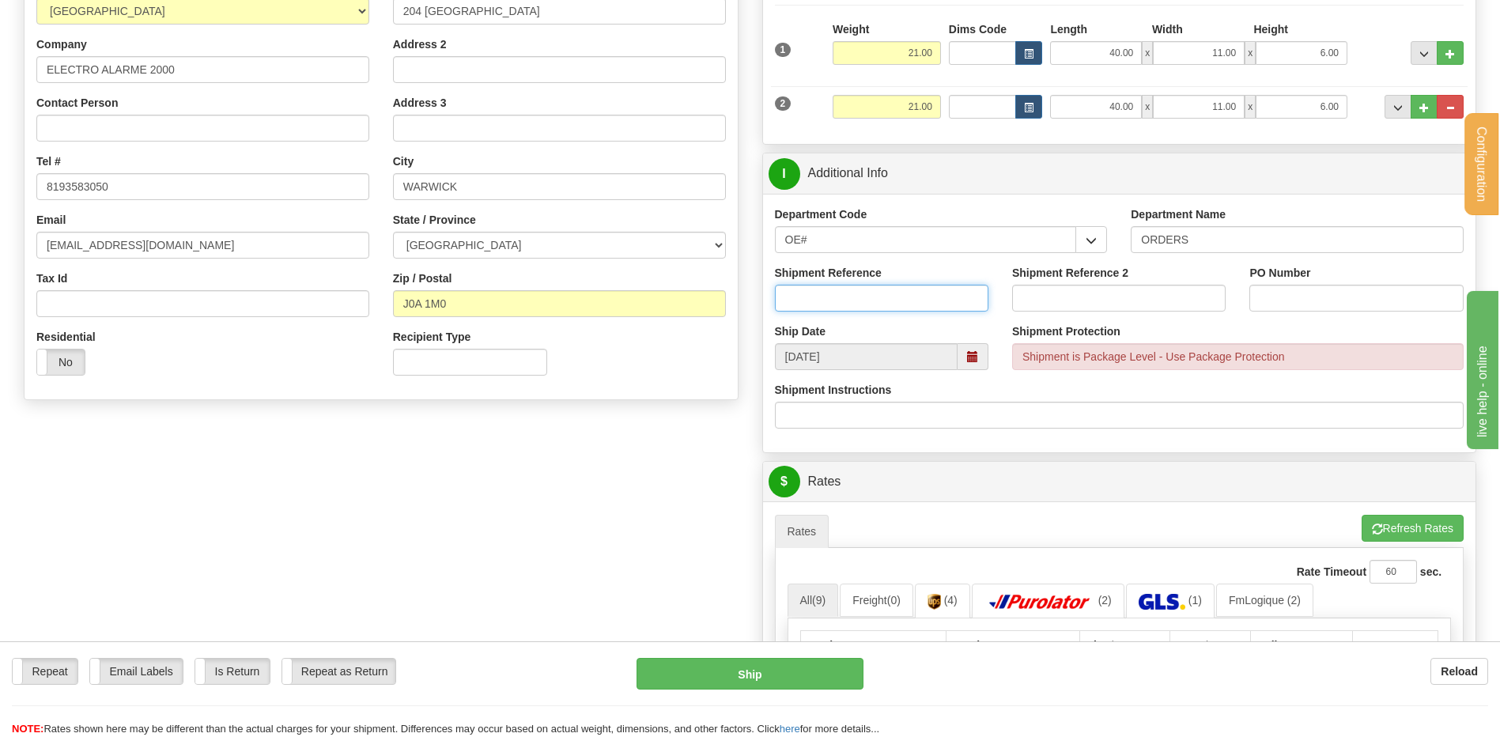
click at [823, 298] on input "Shipment Reference" at bounding box center [882, 298] width 214 height 27
type input "80006279-00"
type input "E"
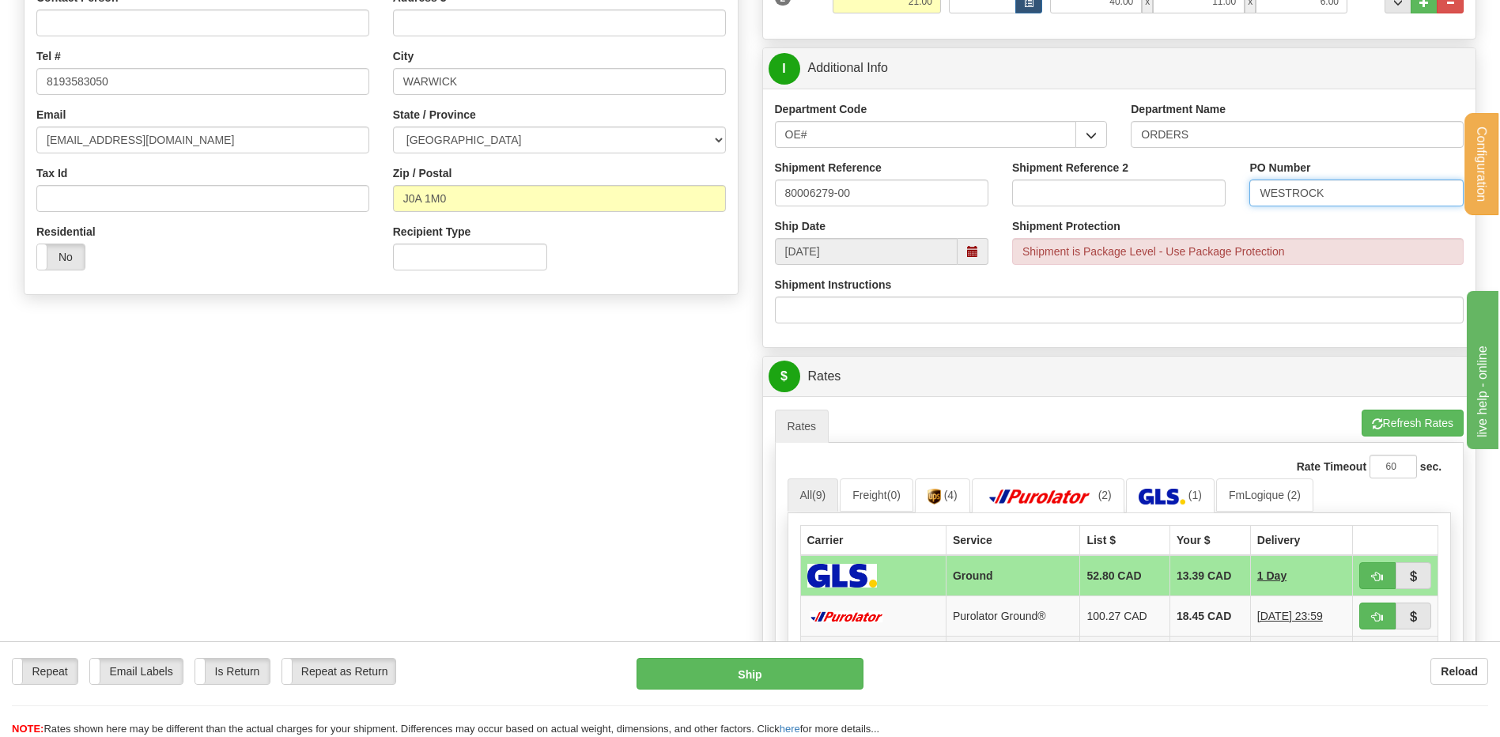
scroll to position [633, 0]
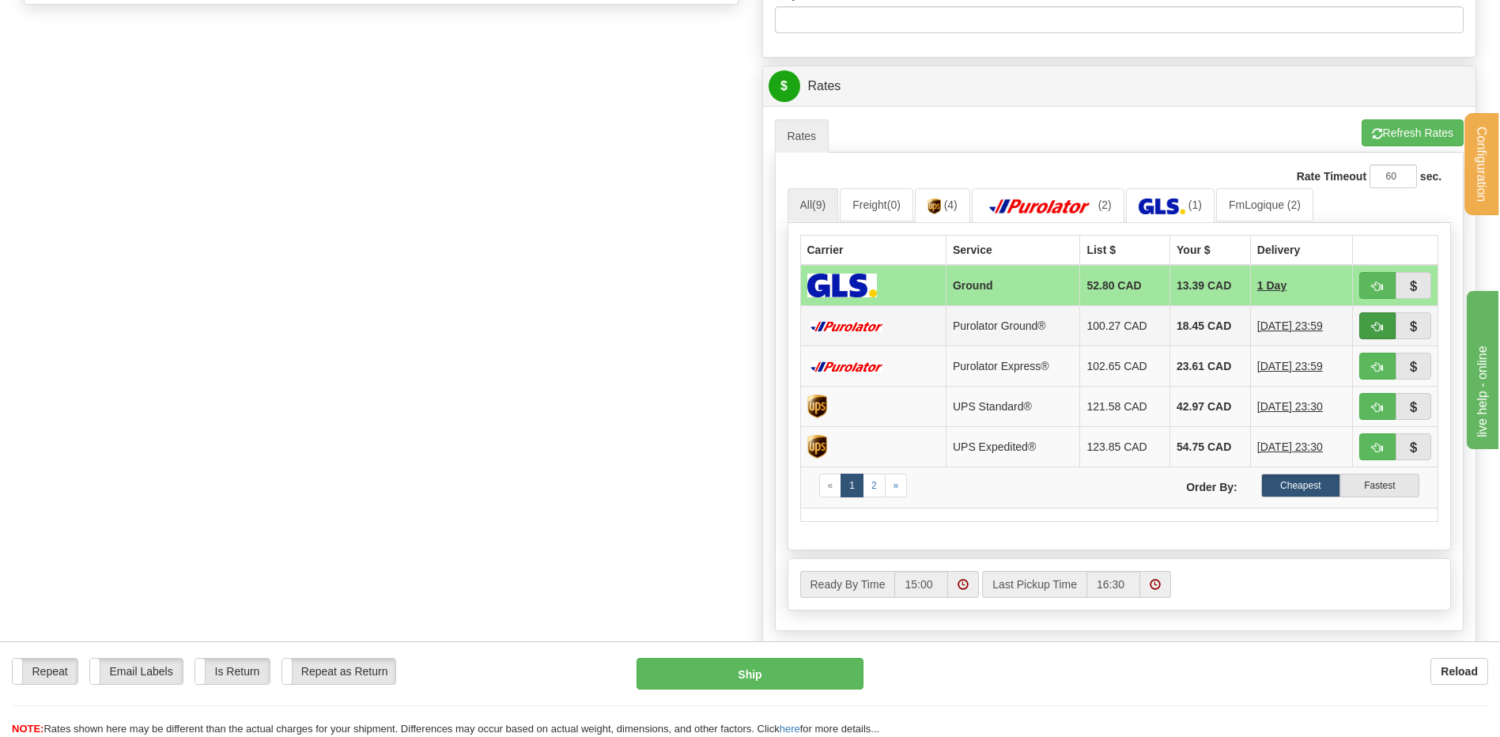
type input "WESTROCK"
drag, startPoint x: 1381, startPoint y: 323, endPoint x: 1259, endPoint y: 352, distance: 125.3
click at [1381, 323] on span "button" at bounding box center [1377, 327] width 11 height 10
type input "260"
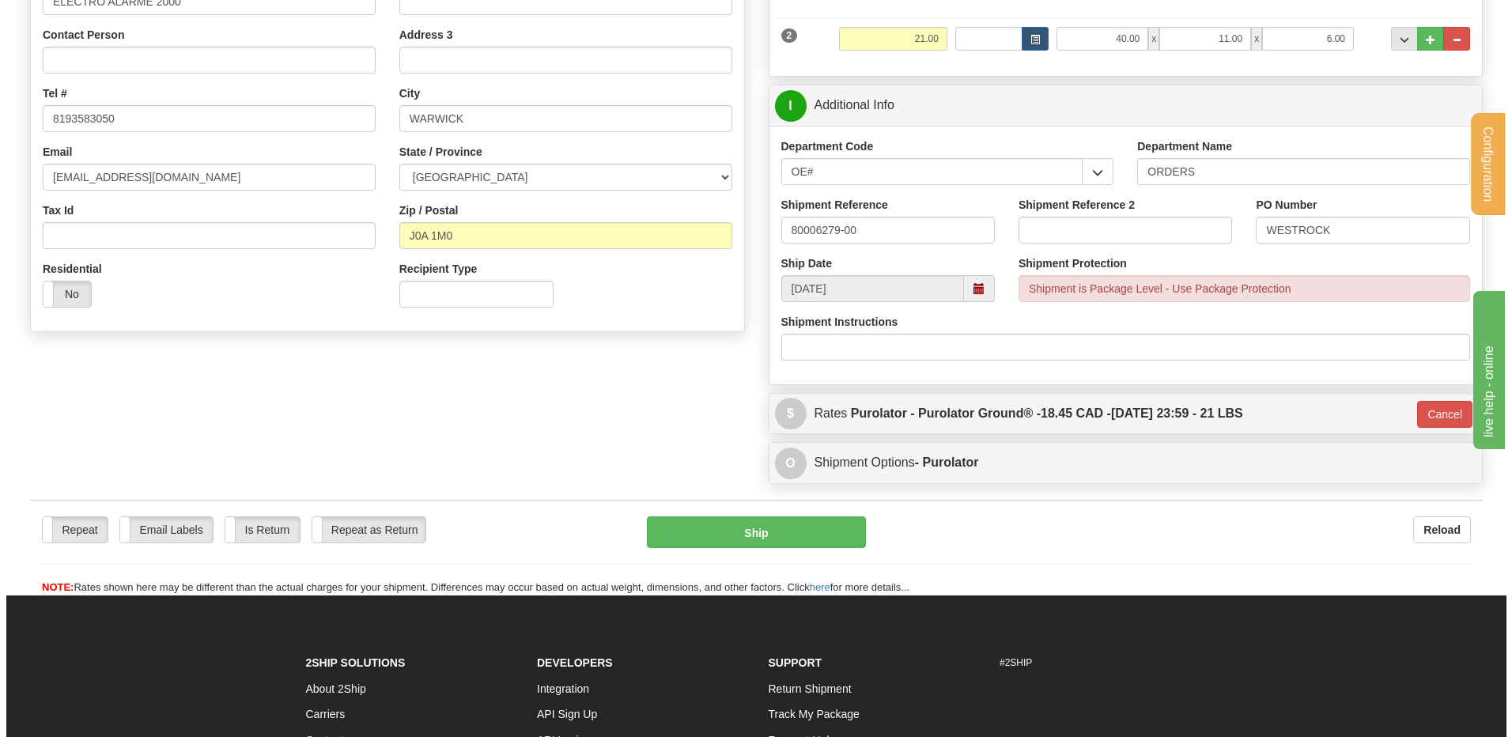
scroll to position [289, 0]
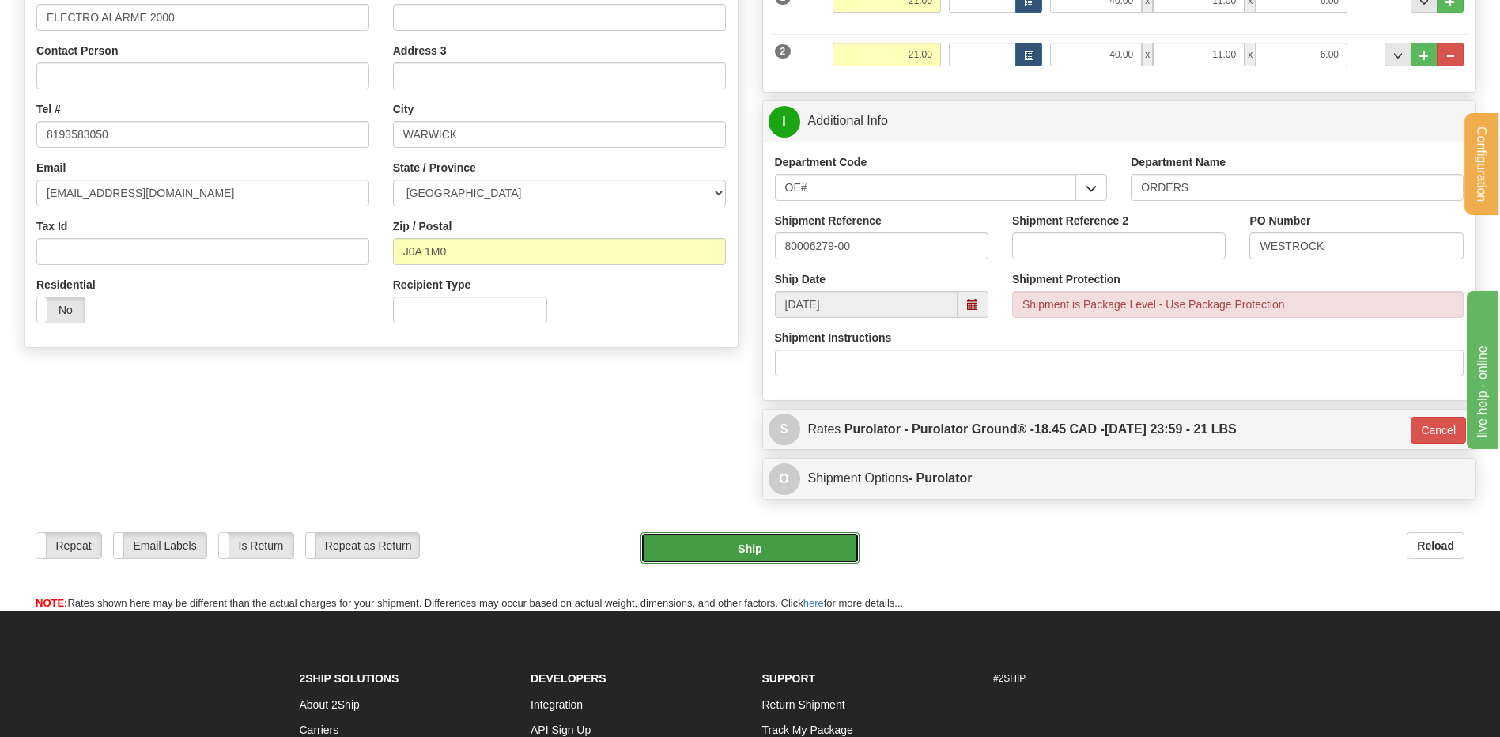
click at [774, 549] on button "Ship" at bounding box center [750, 548] width 218 height 32
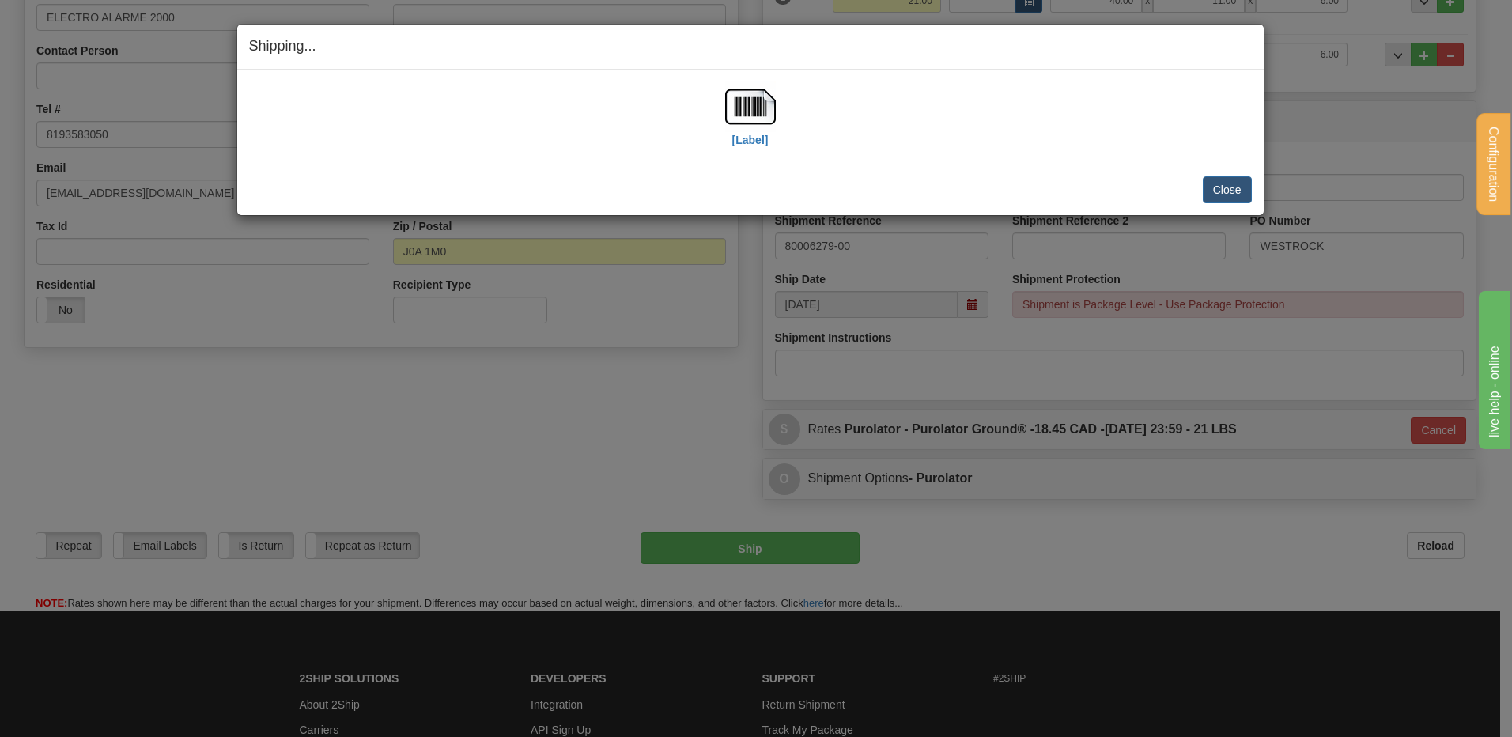
click at [782, 103] on div "[Label]" at bounding box center [750, 116] width 1003 height 70
click at [757, 99] on img at bounding box center [750, 106] width 51 height 51
click at [1235, 197] on button "Close" at bounding box center [1227, 189] width 49 height 27
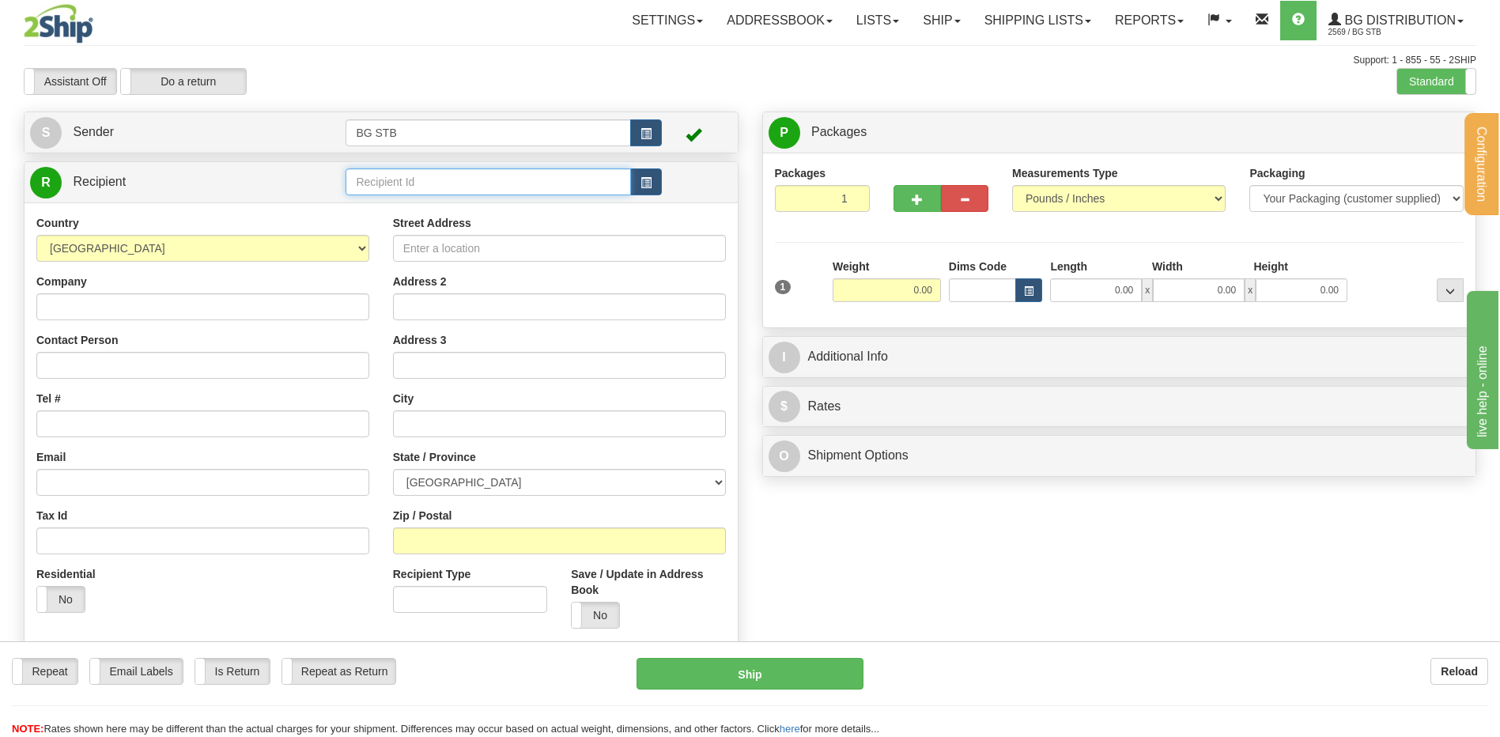
click at [373, 182] on input "text" at bounding box center [488, 181] width 285 height 27
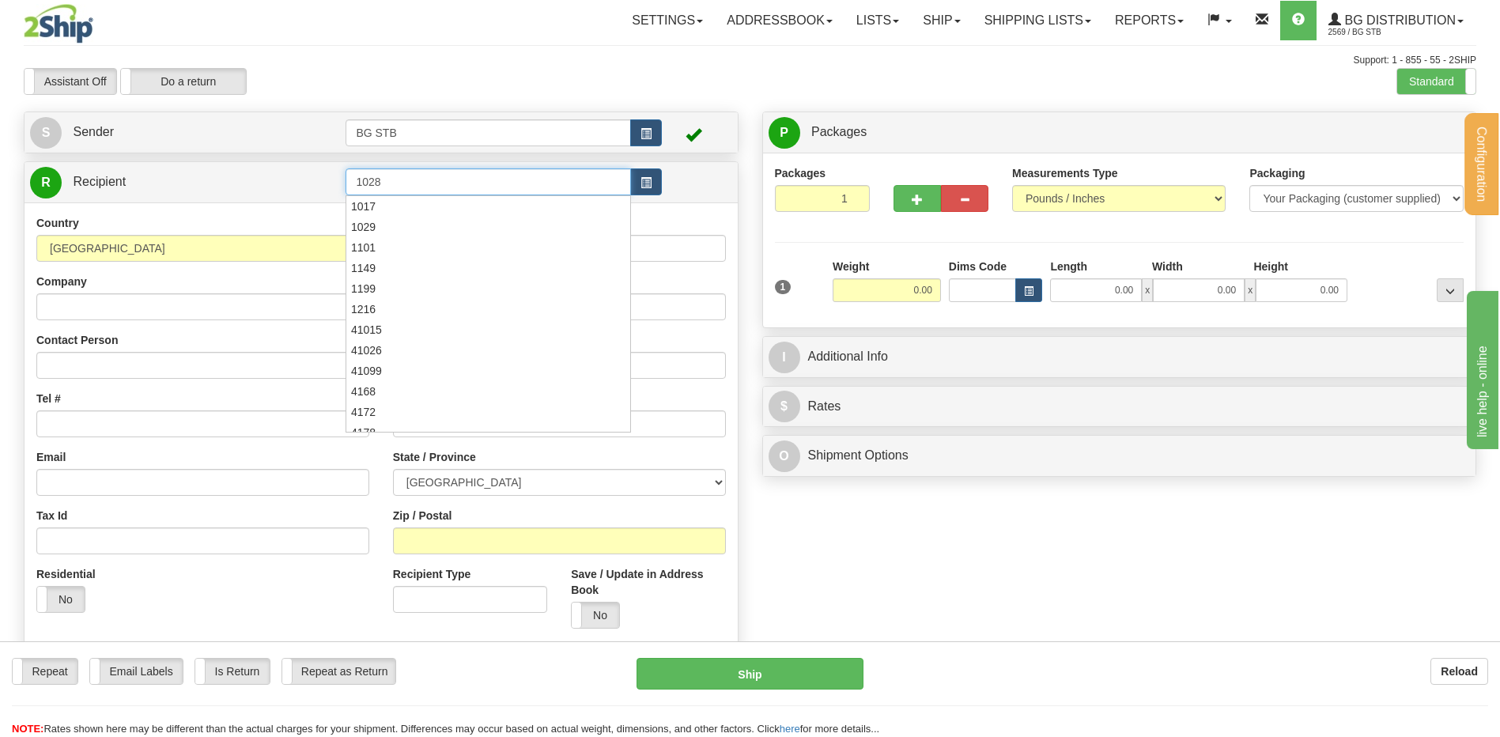
type input "1028"
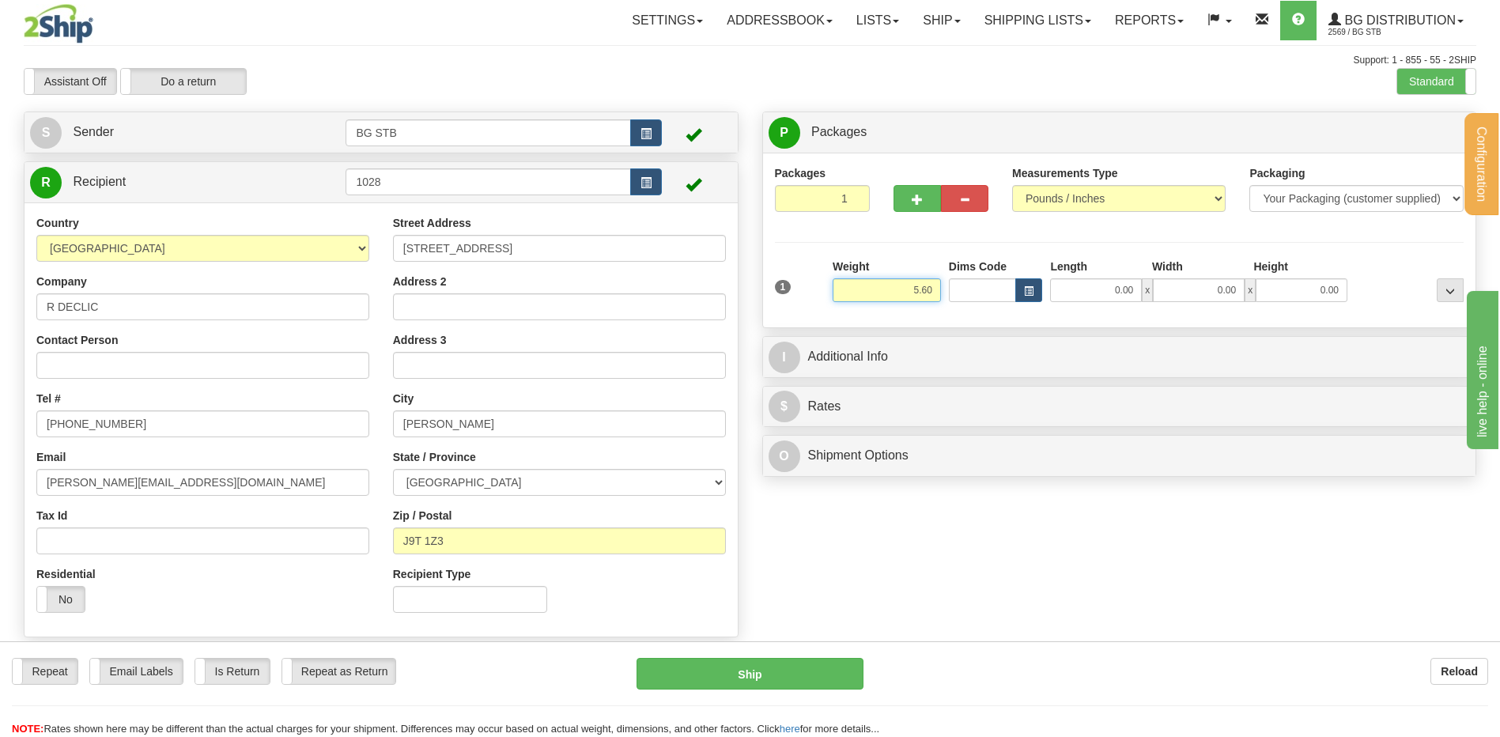
type input "5.60"
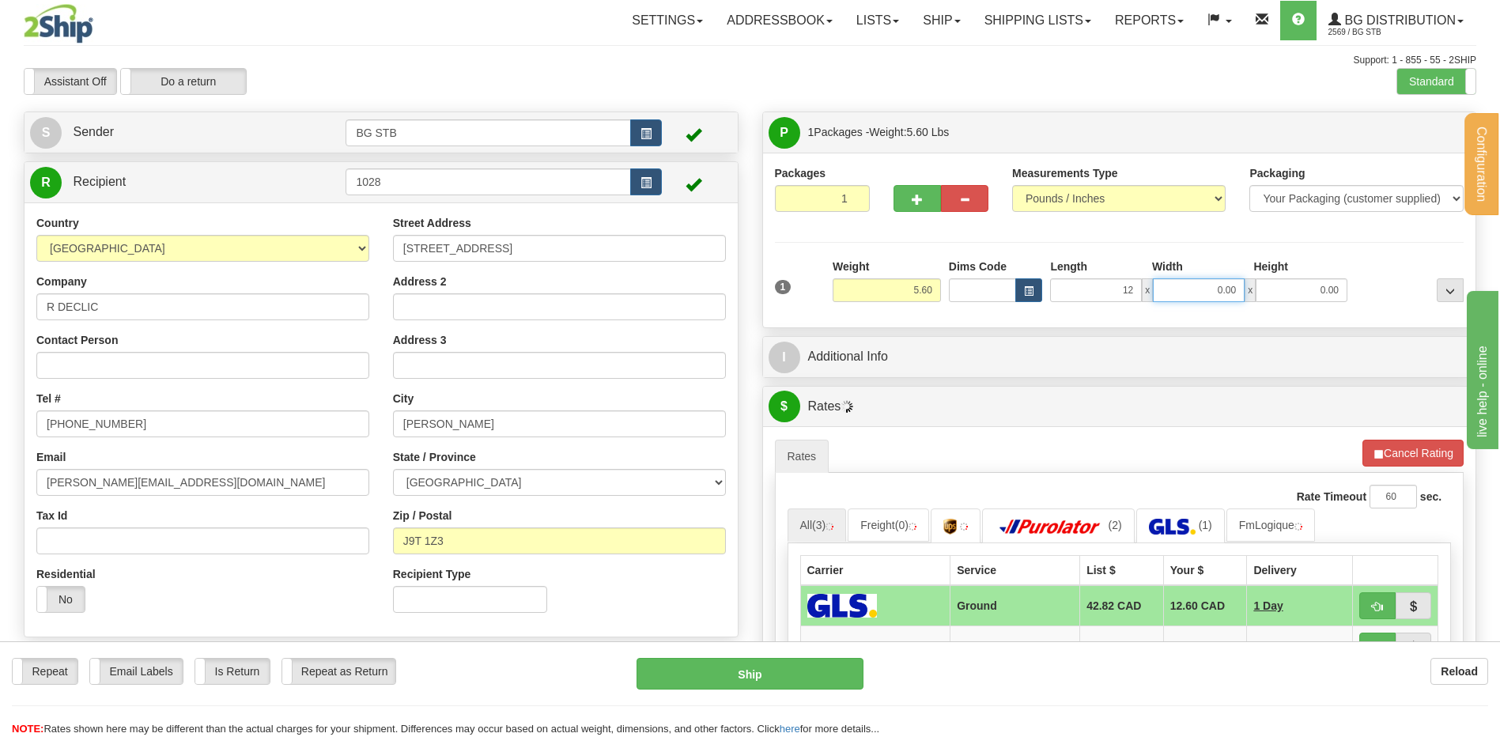
type input "12.00"
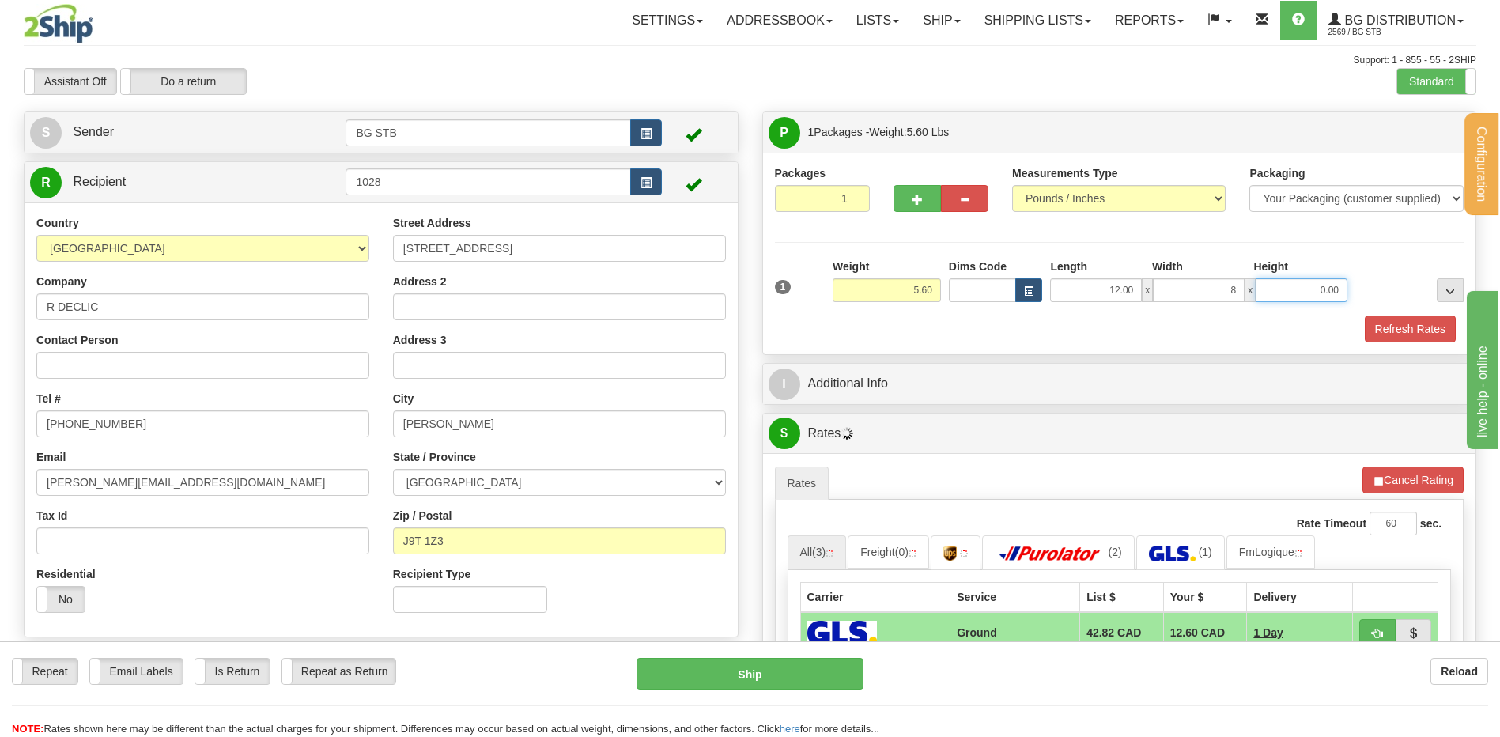
type input "8.00"
type input "6.00"
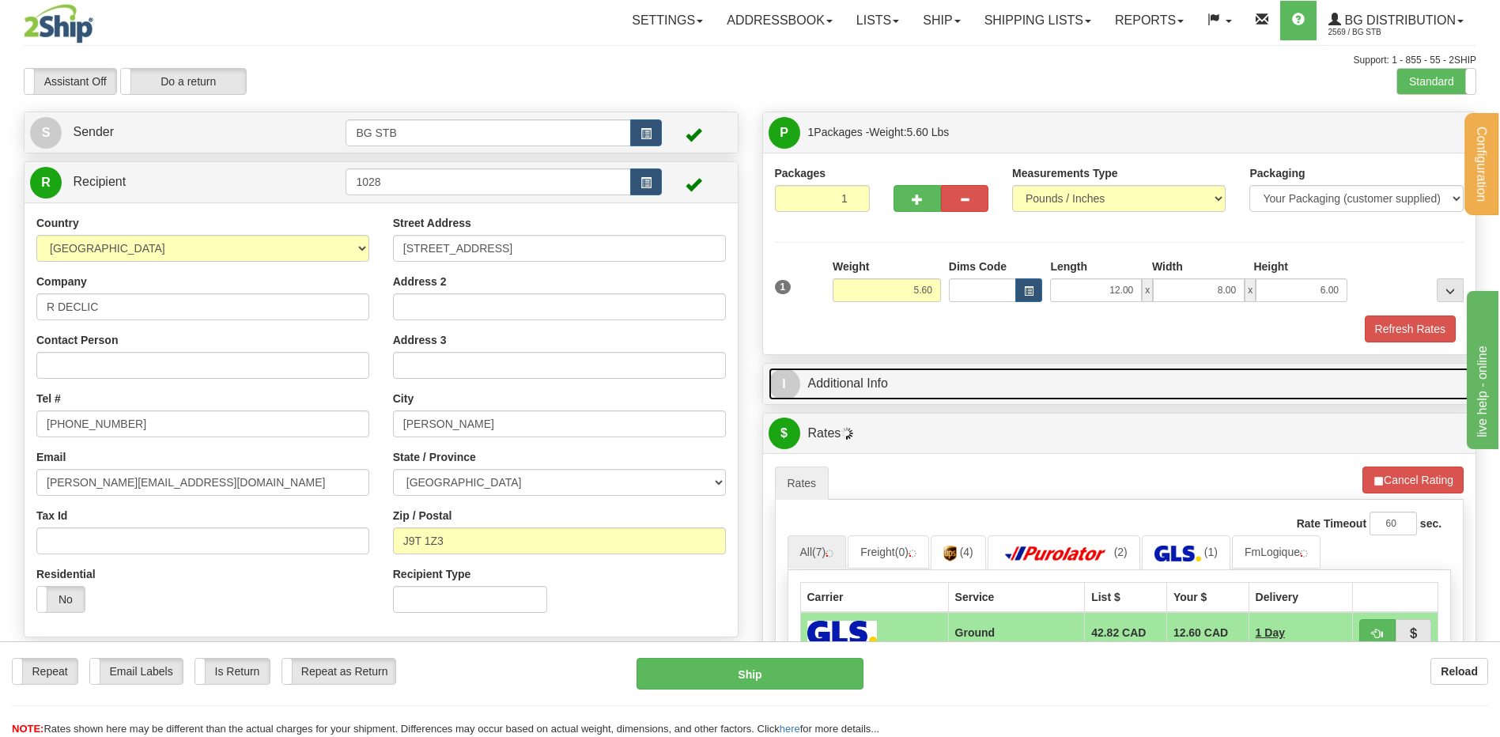
click at [839, 390] on link "I Additional Info" at bounding box center [1120, 384] width 702 height 32
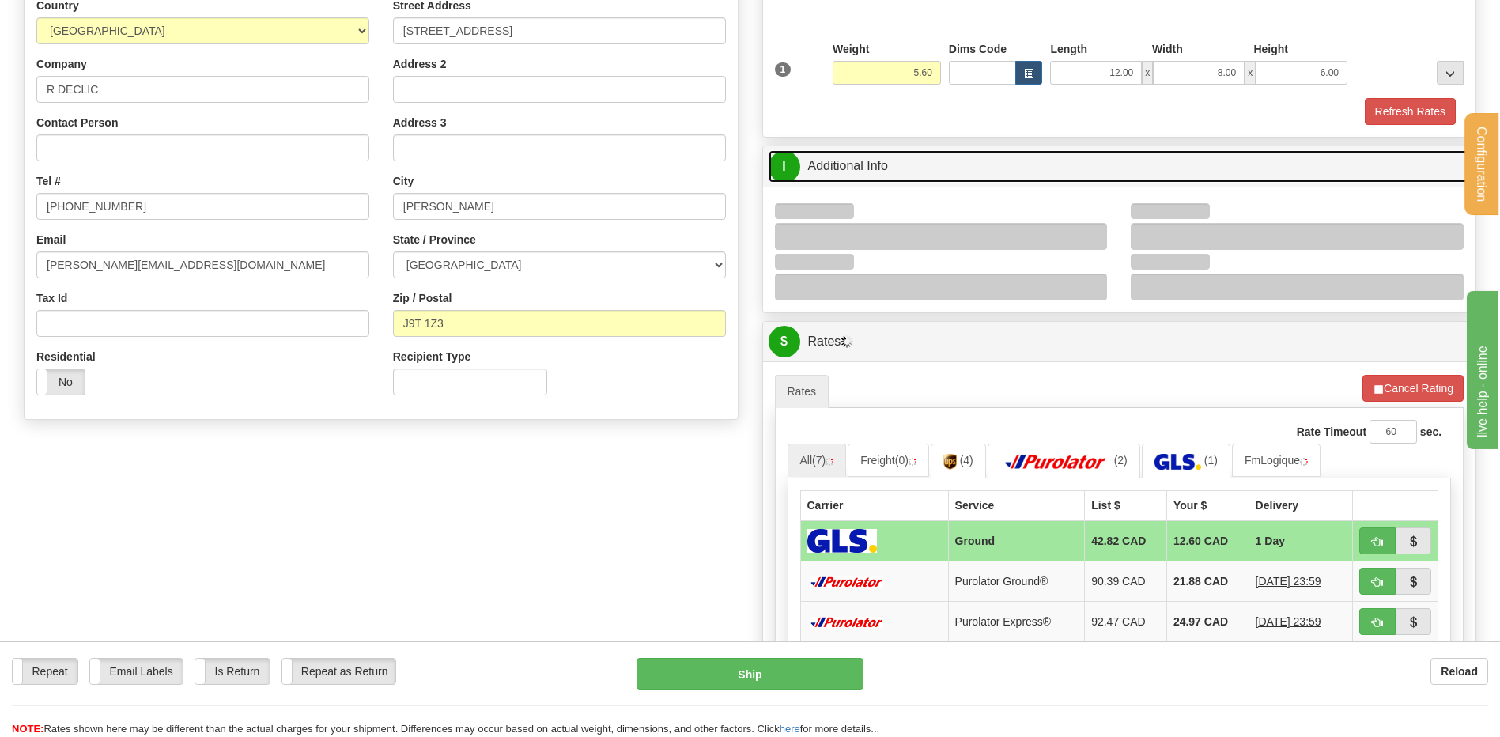
scroll to position [237, 0]
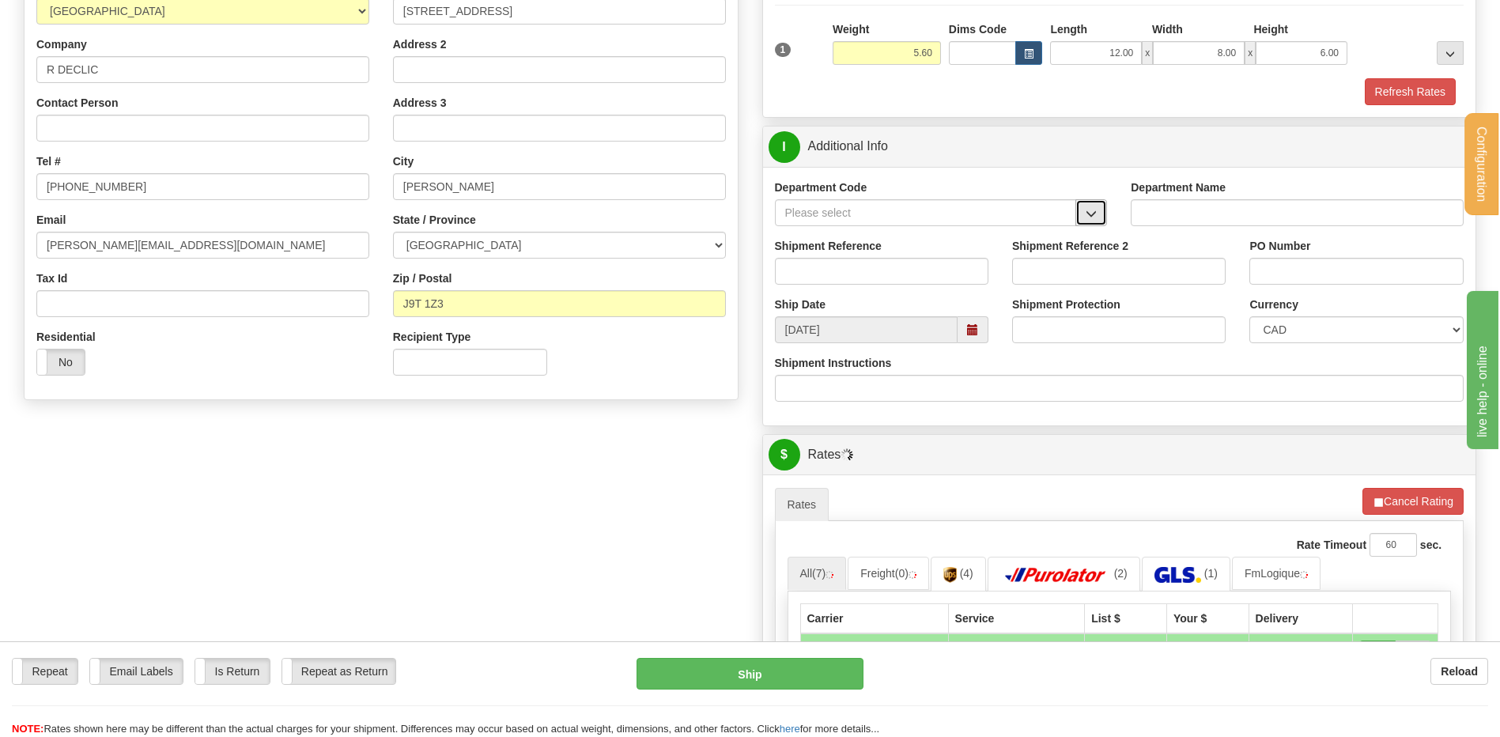
click at [1095, 215] on span "button" at bounding box center [1091, 214] width 11 height 10
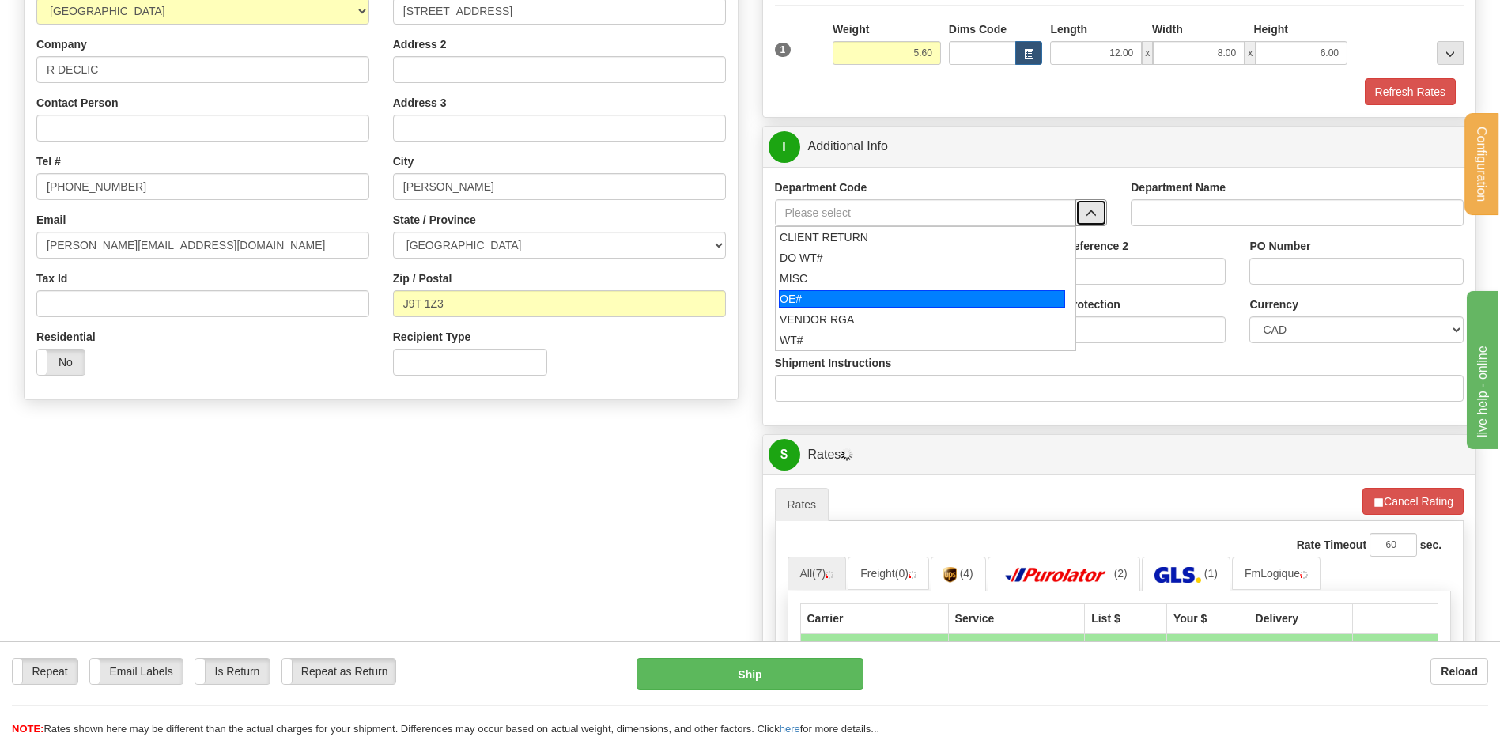
click at [959, 291] on div "OE#" at bounding box center [922, 298] width 286 height 17
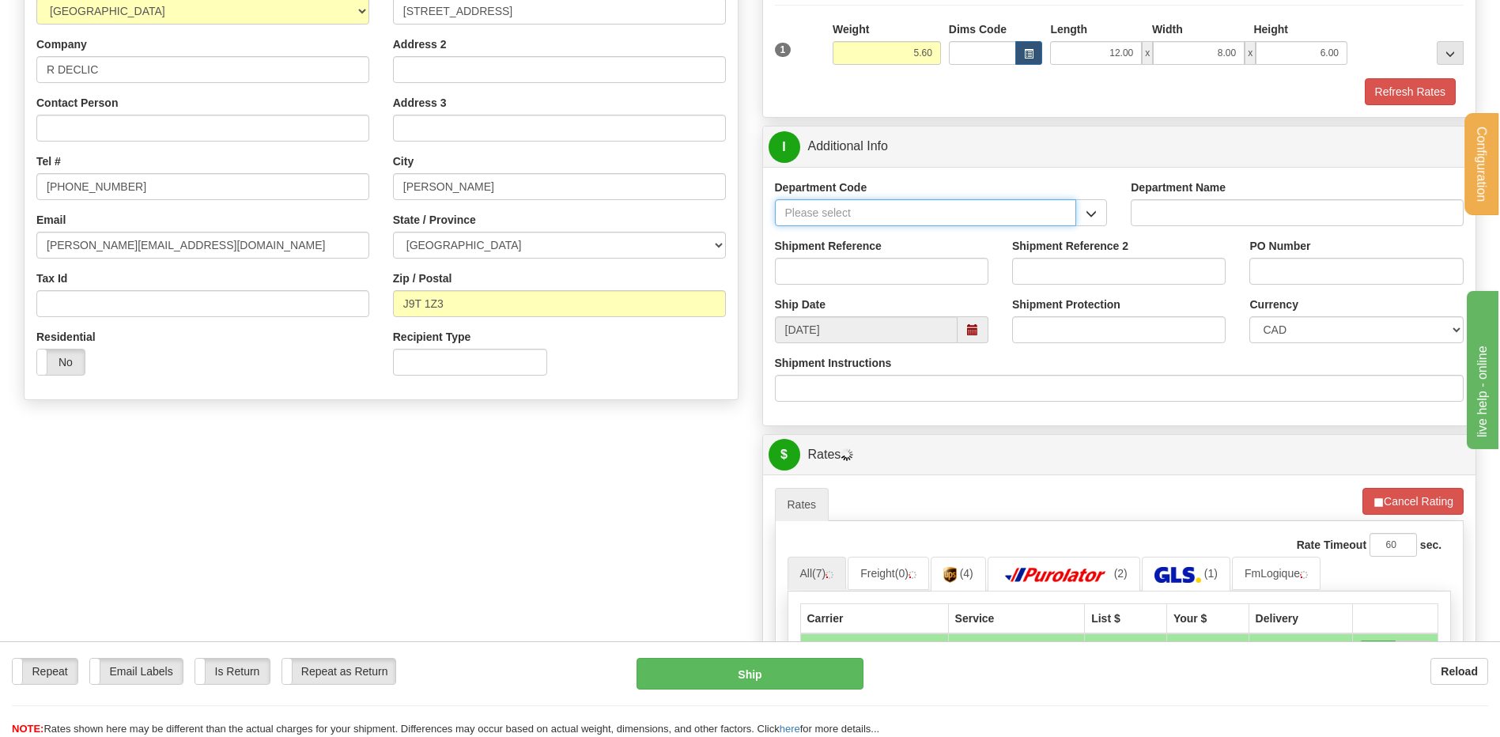
type input "OE#"
type input "ORDERS"
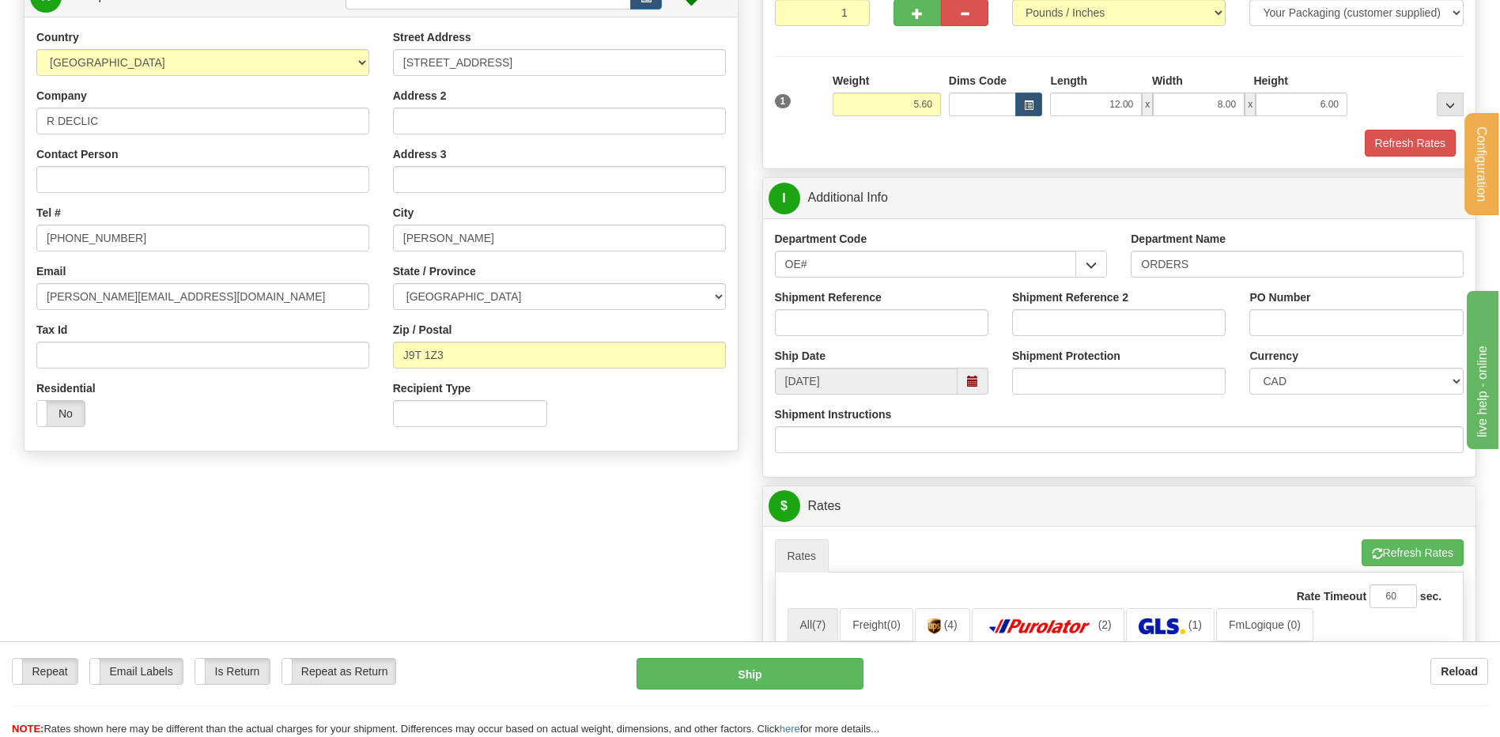
scroll to position [158, 0]
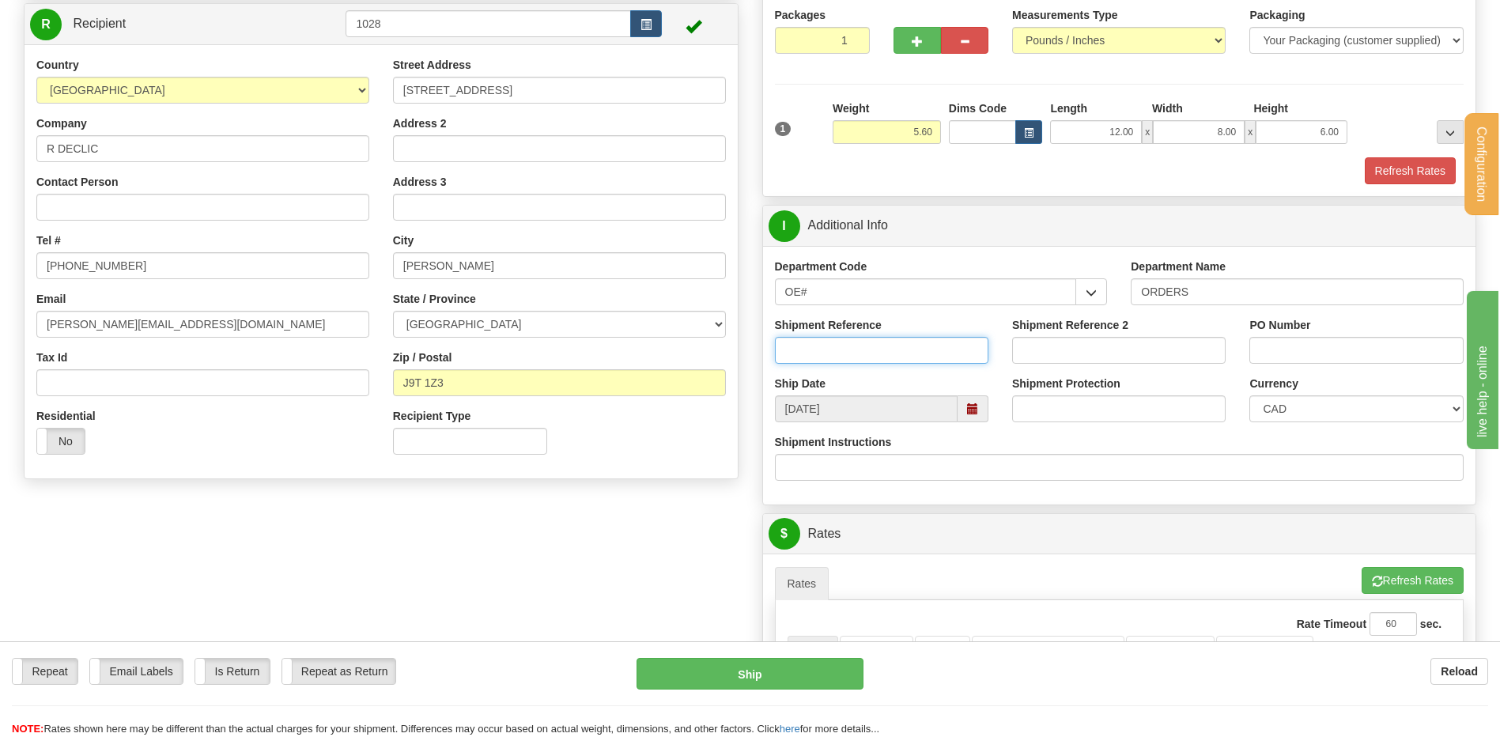
click at [800, 351] on input "Shipment Reference" at bounding box center [882, 350] width 214 height 27
type input "80006513-00"
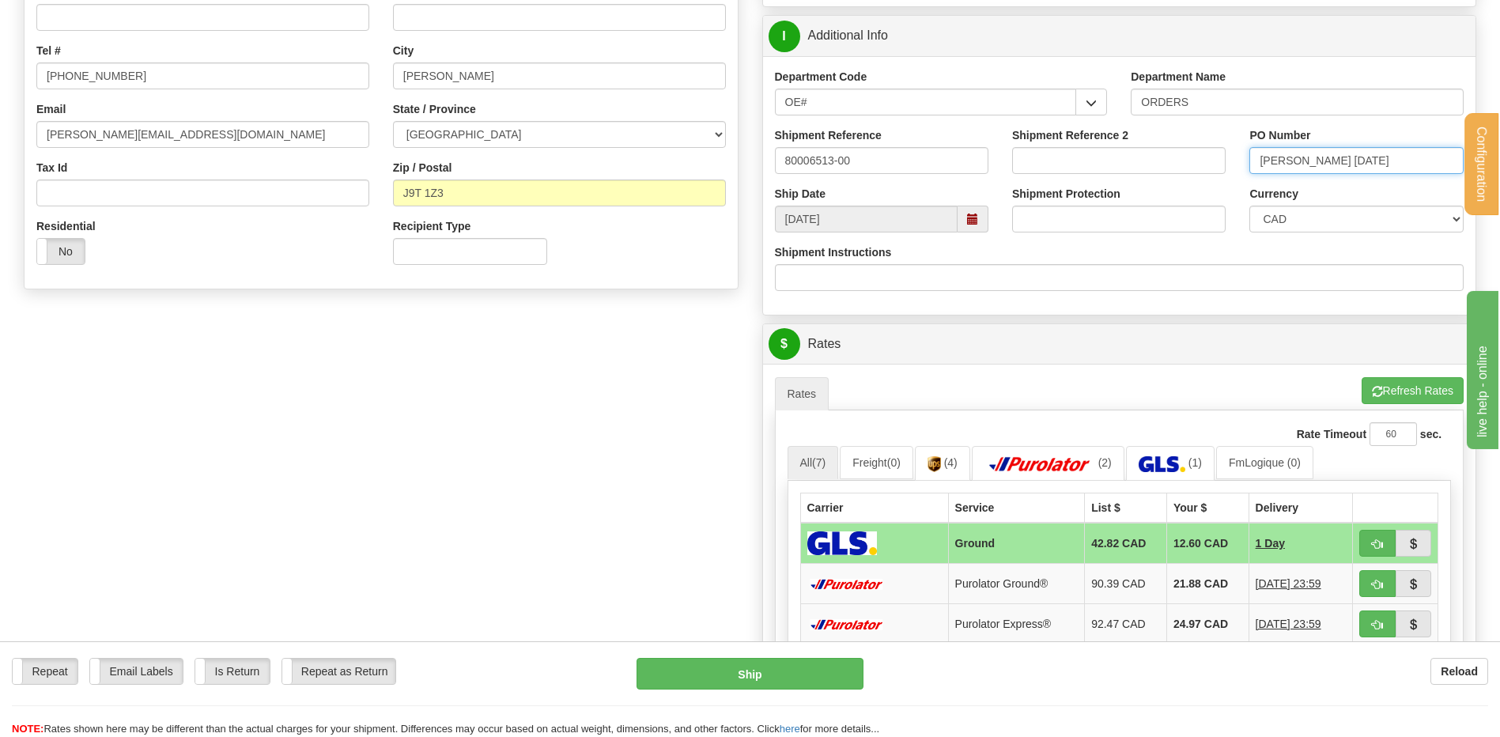
scroll to position [475, 0]
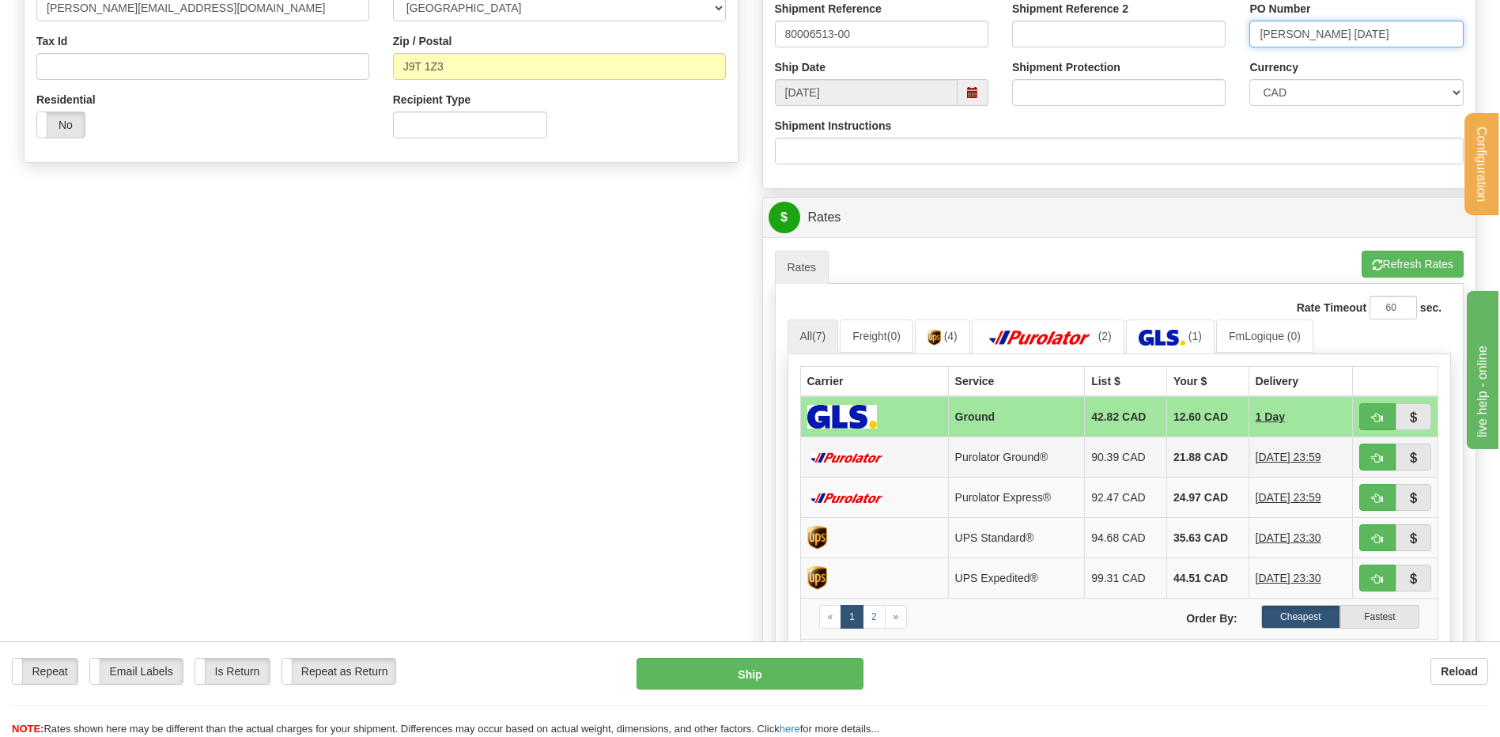
type input "[PERSON_NAME] [DATE]"
click at [1378, 461] on span "button" at bounding box center [1377, 458] width 11 height 10
type input "260"
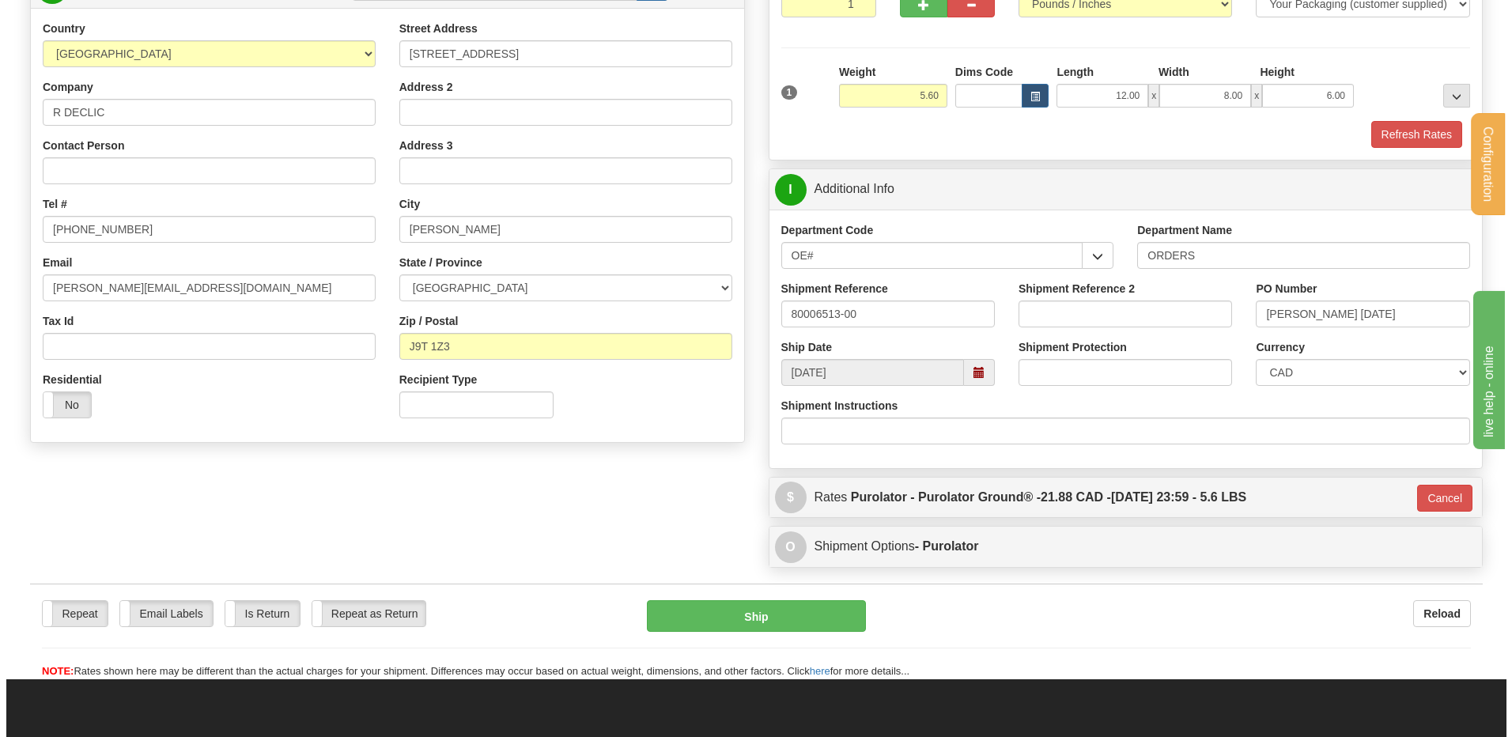
scroll to position [156, 0]
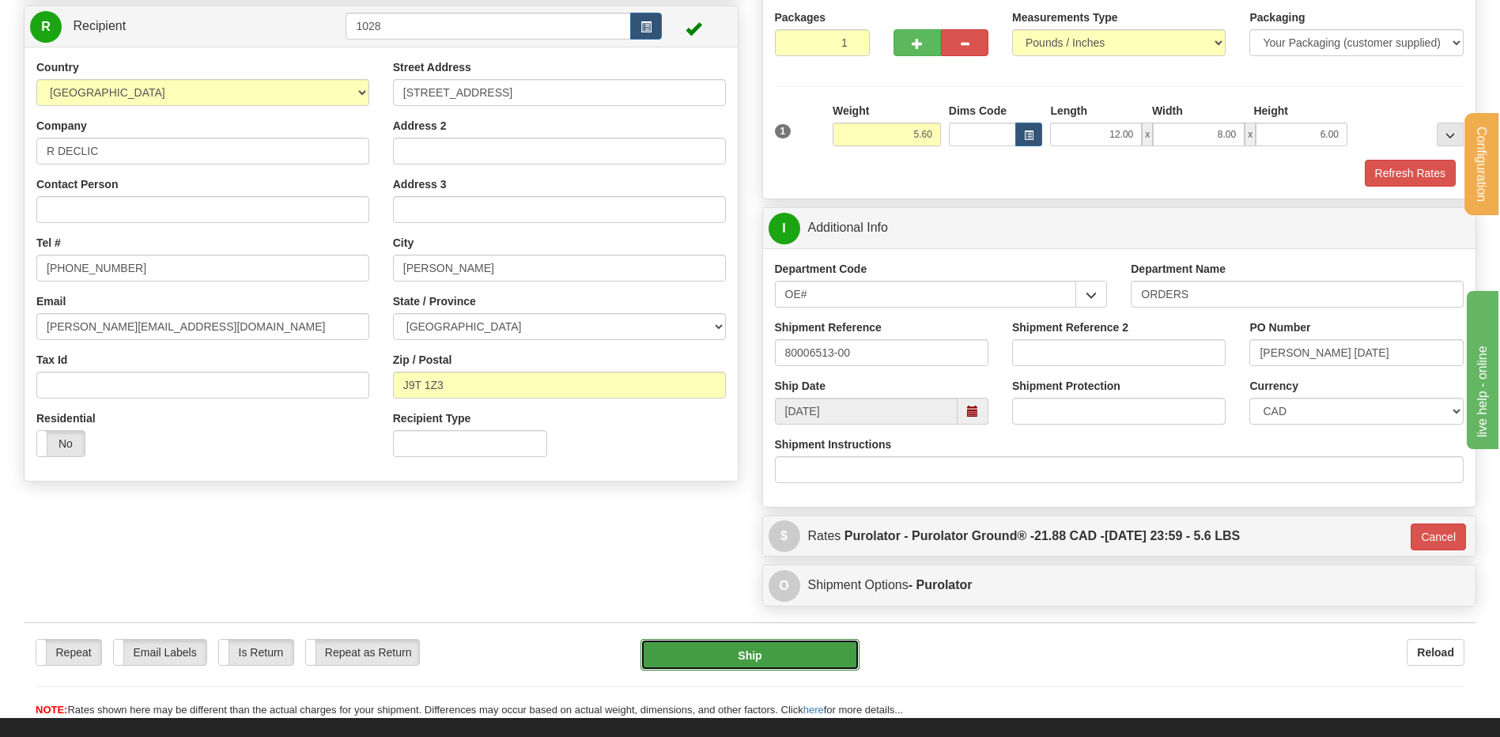
click at [754, 649] on button "Ship" at bounding box center [750, 655] width 218 height 32
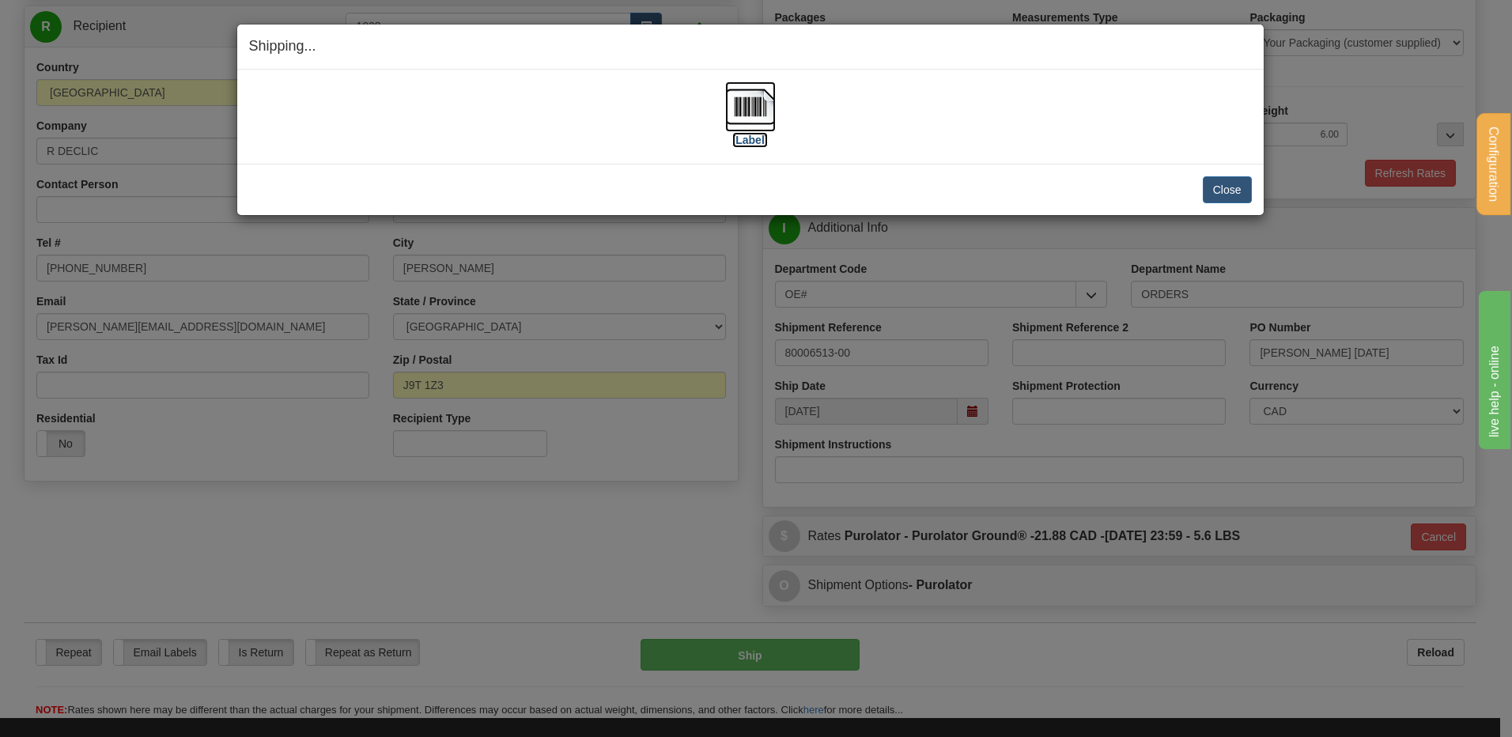
click at [770, 103] on img at bounding box center [750, 106] width 51 height 51
click at [1231, 199] on button "Close" at bounding box center [1227, 189] width 49 height 27
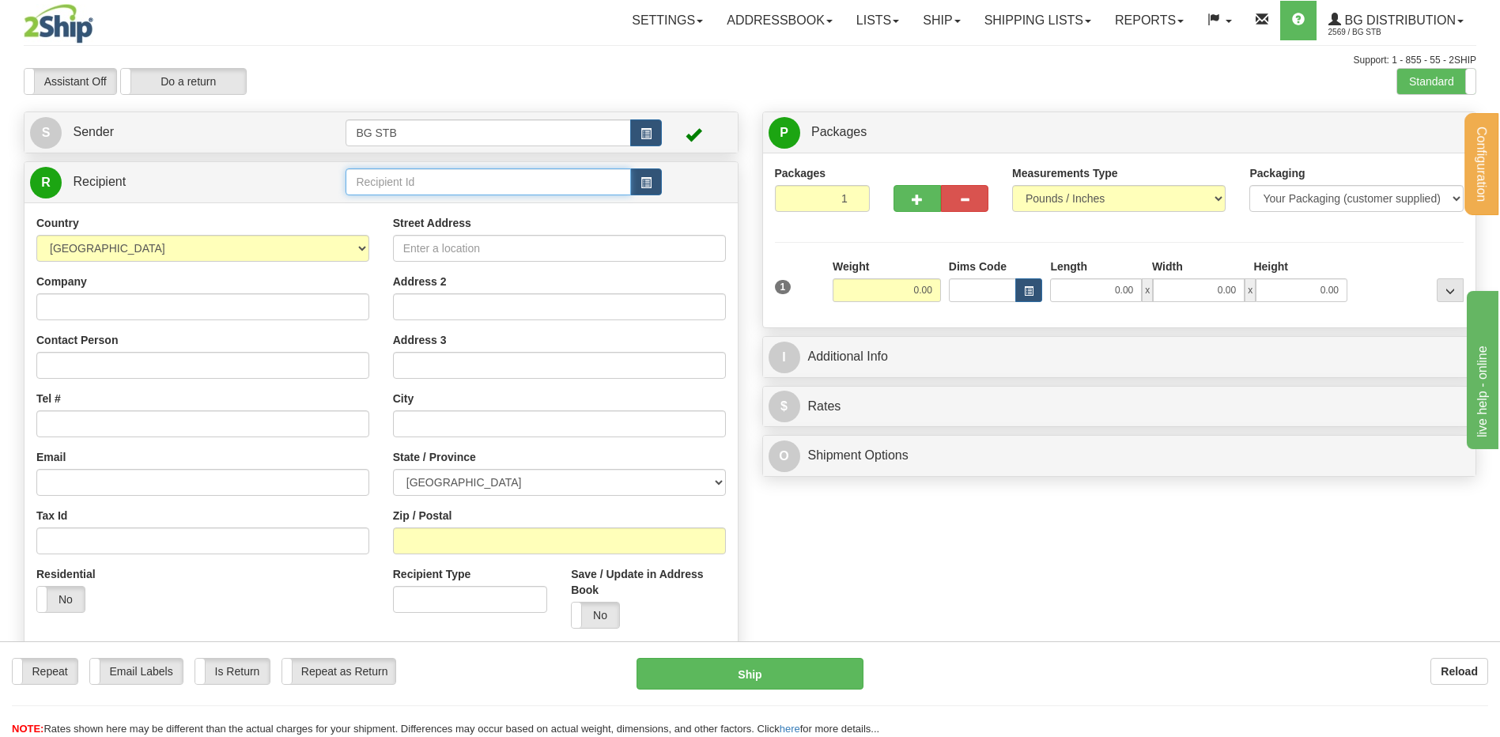
click at [477, 182] on input "text" at bounding box center [488, 181] width 285 height 27
type input "4108"
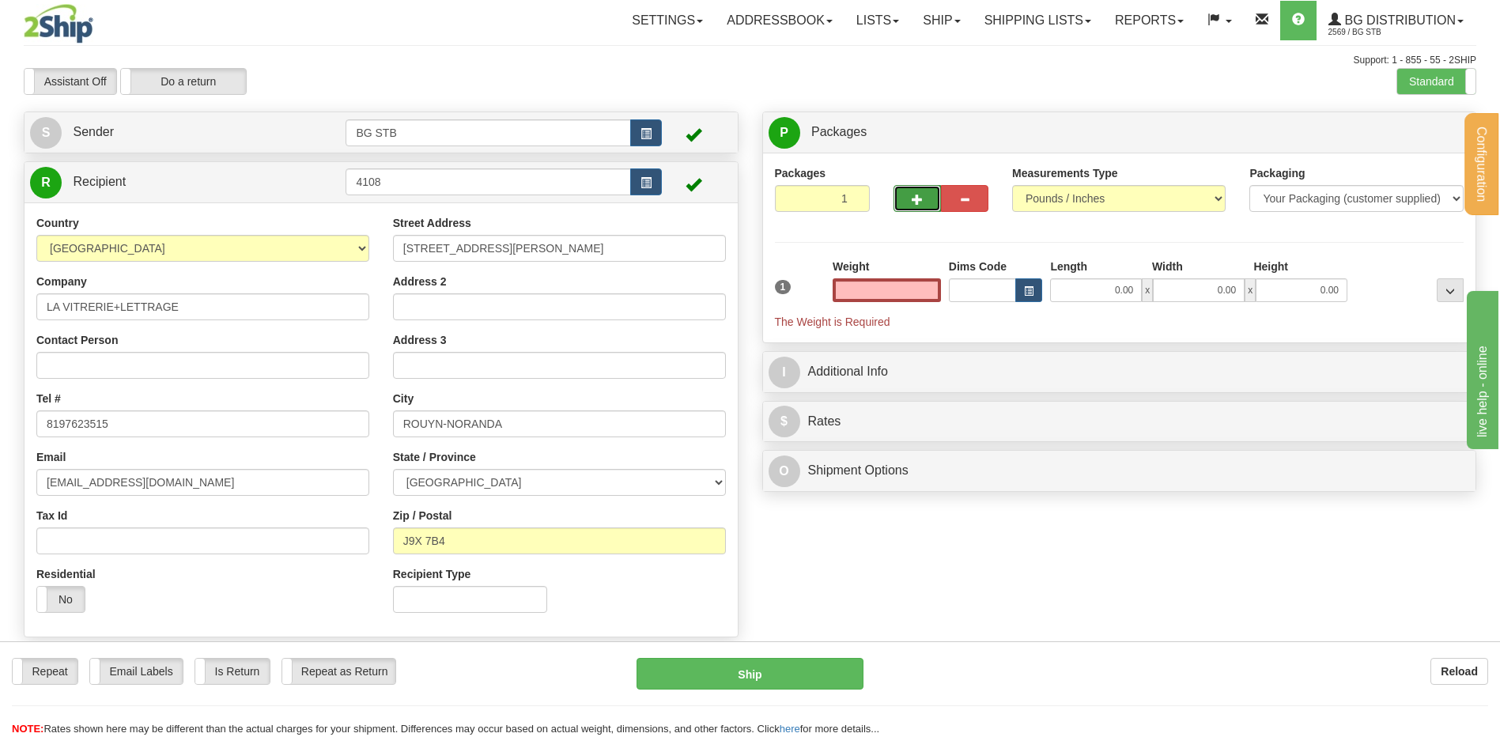
type input "0.00"
click at [916, 201] on span "button" at bounding box center [917, 200] width 11 height 10
type input "2"
drag, startPoint x: 1414, startPoint y: 126, endPoint x: 1353, endPoint y: 158, distance: 69.0
click at [1414, 127] on label "Package Level Pack.." at bounding box center [1430, 133] width 80 height 24
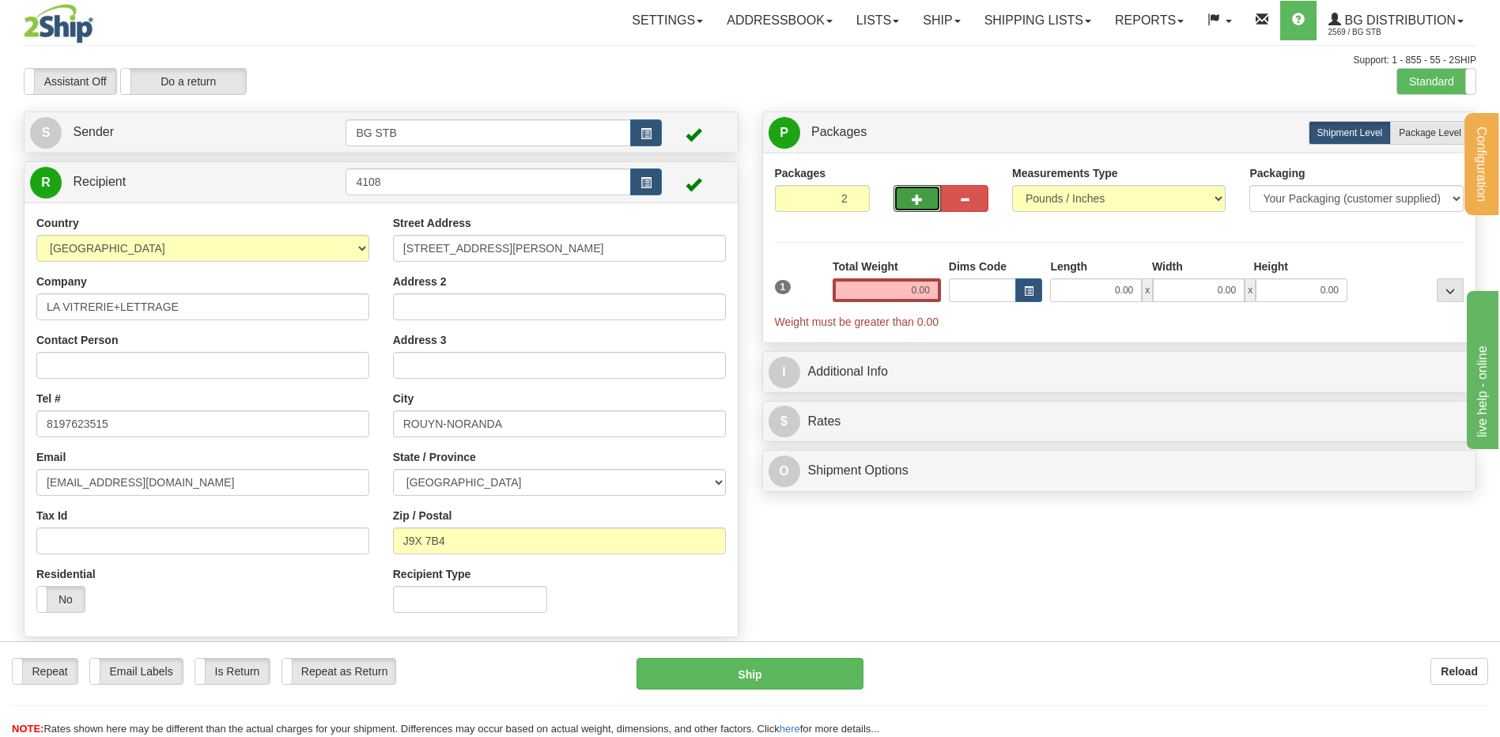
radio input "true"
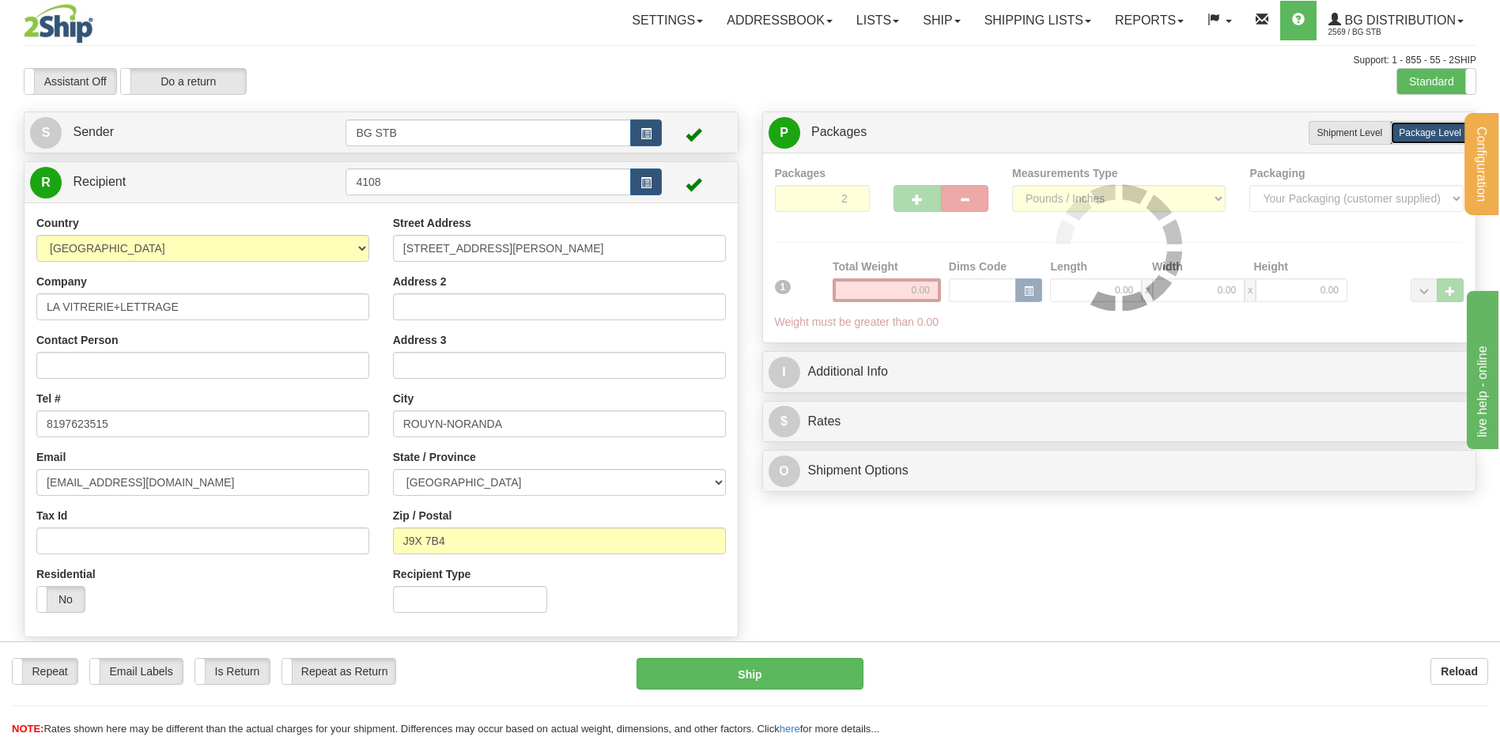
click at [930, 299] on div at bounding box center [1120, 247] width 690 height 165
click at [920, 288] on div at bounding box center [1120, 247] width 690 height 165
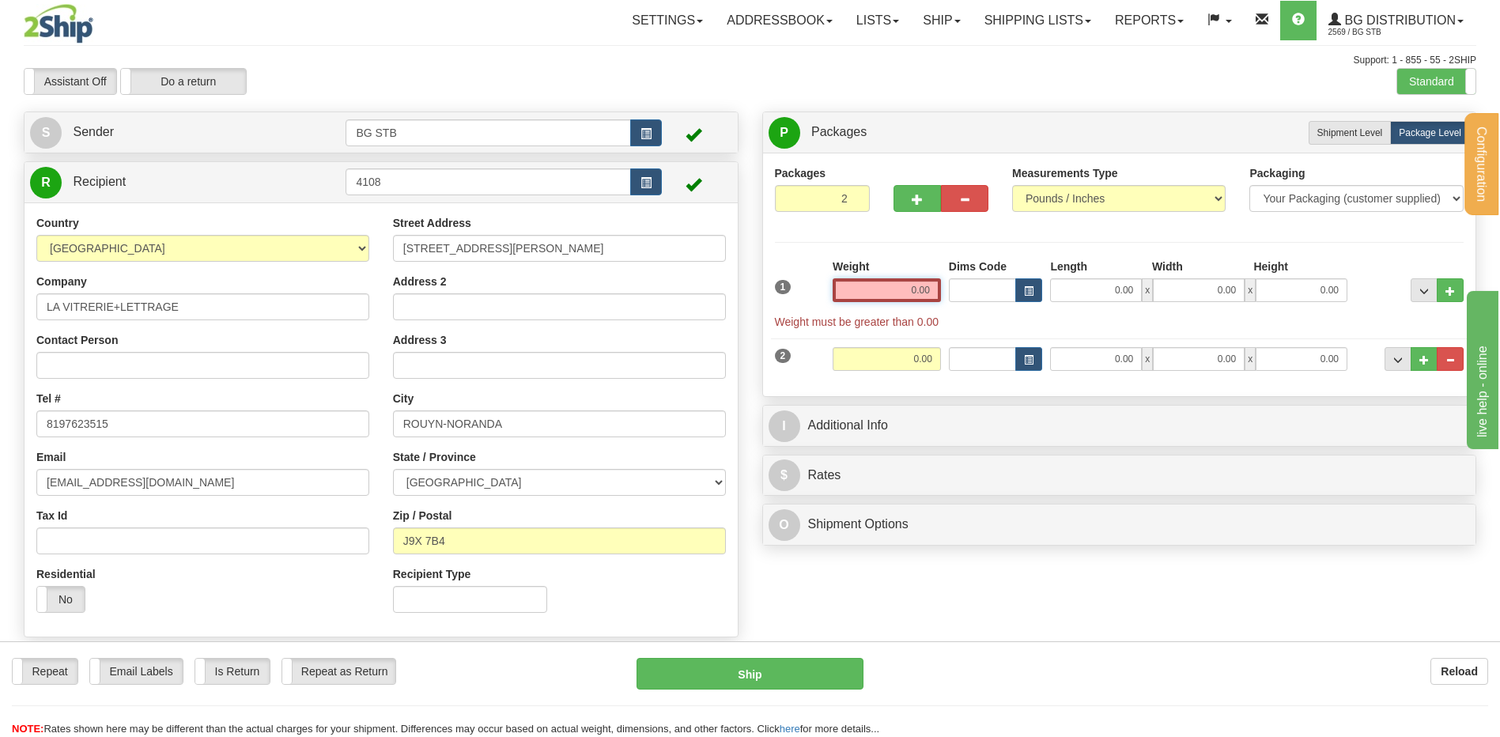
click at [902, 288] on input "0.00" at bounding box center [887, 290] width 108 height 24
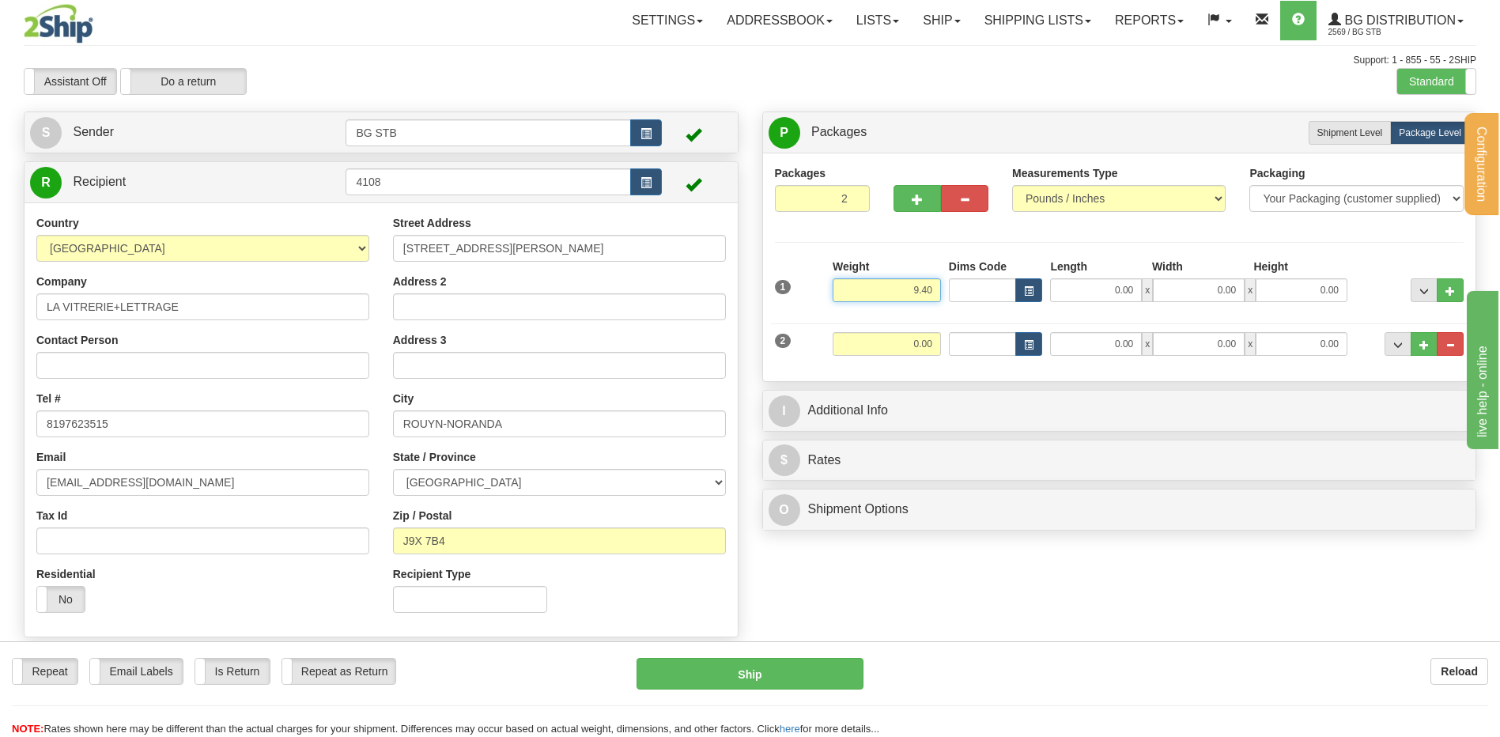
type input "9.40"
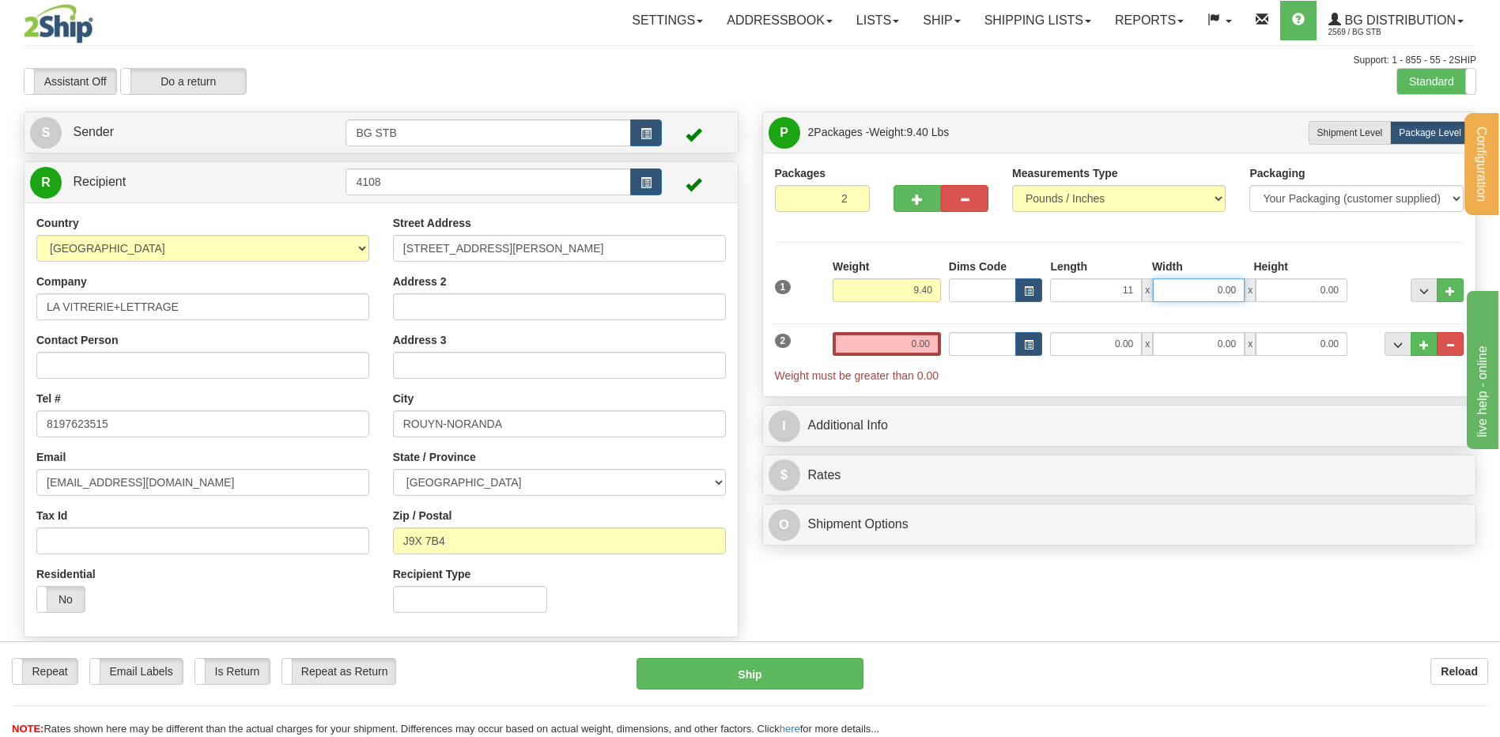
type input "11.00"
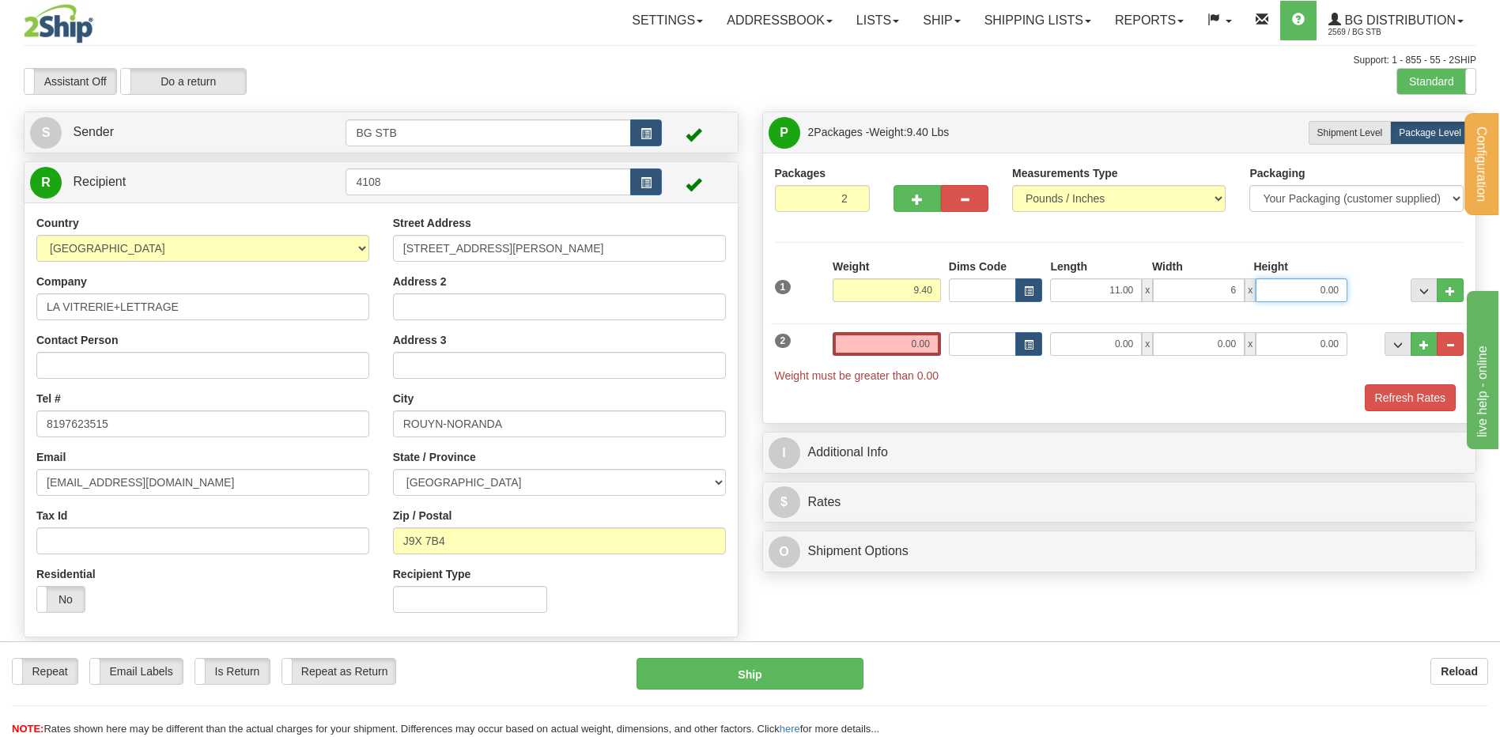
type input "6.00"
type input "13.00"
click at [887, 328] on div "2 Weight 0.00 Dims Code Length Width Height" at bounding box center [1120, 350] width 698 height 68
click at [893, 346] on input "0.00" at bounding box center [887, 344] width 108 height 24
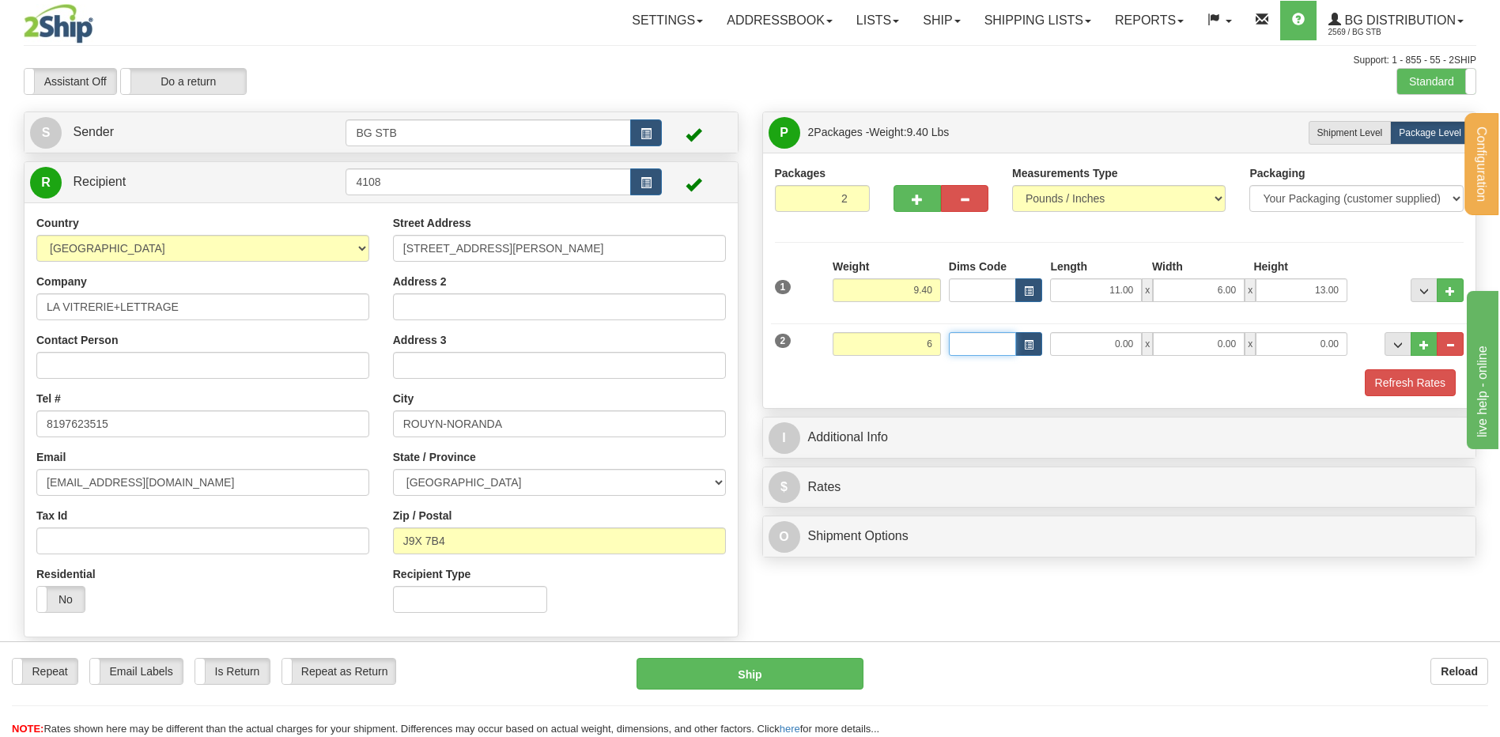
type input "6.00"
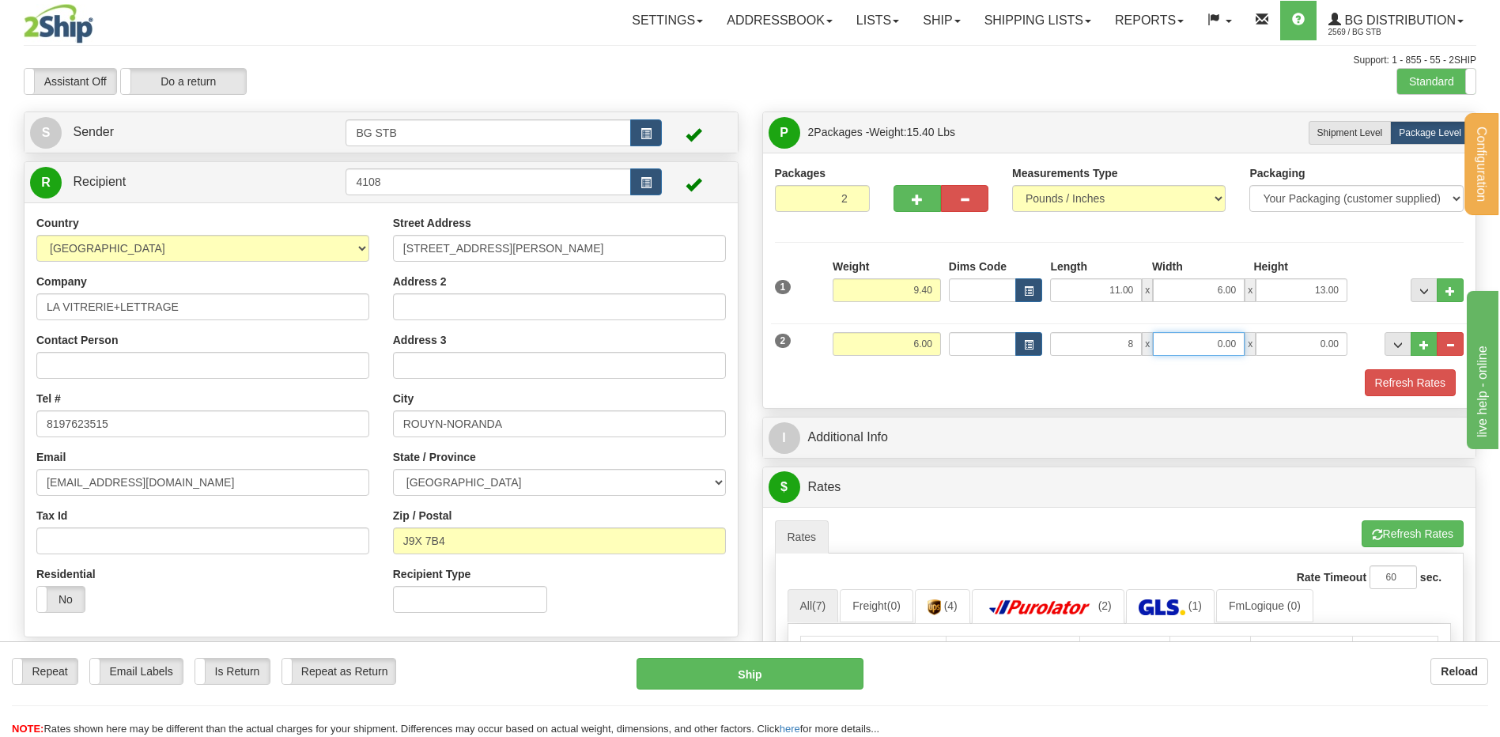
type input "8.00"
type input "7.00"
type input "16"
type input "16.00"
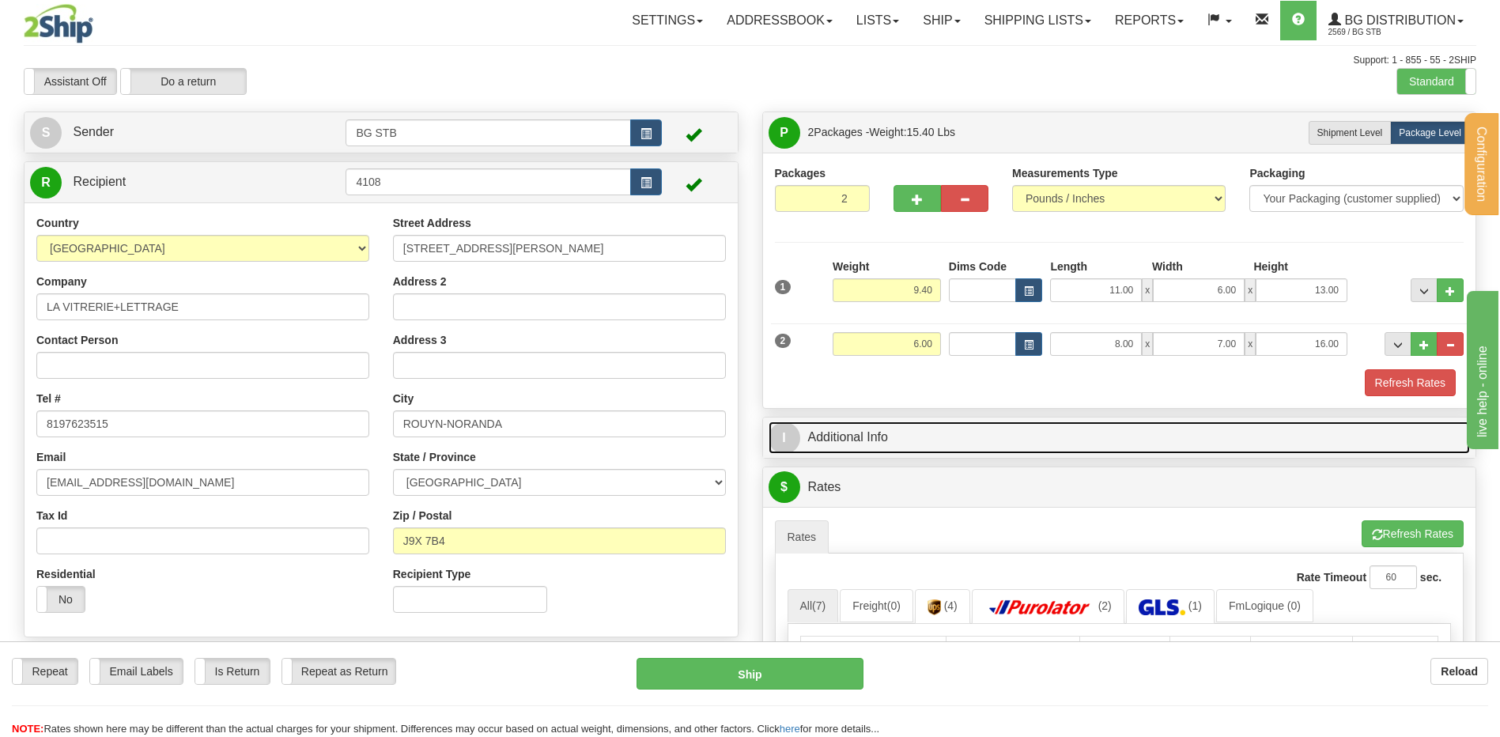
click at [912, 441] on link "I Additional Info" at bounding box center [1120, 438] width 702 height 32
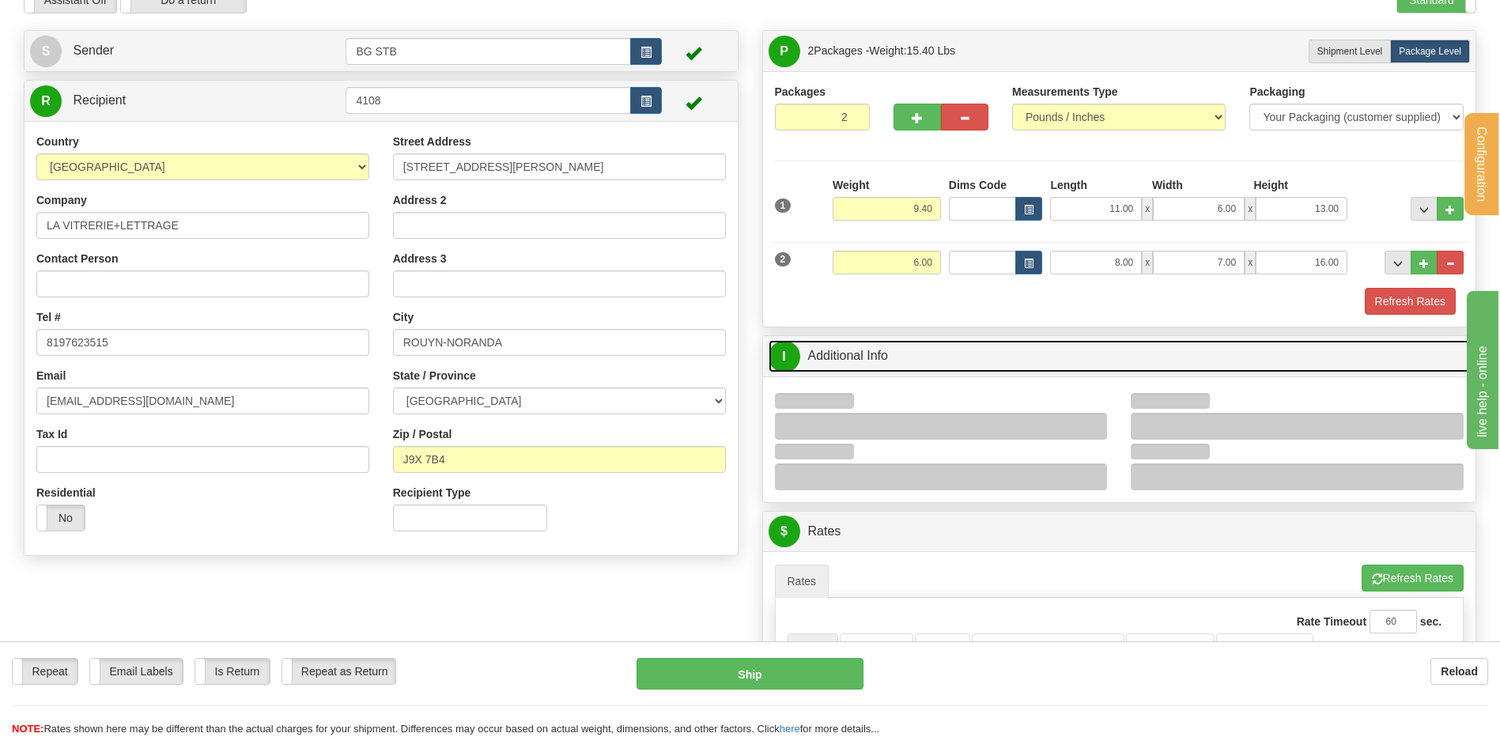
scroll to position [158, 0]
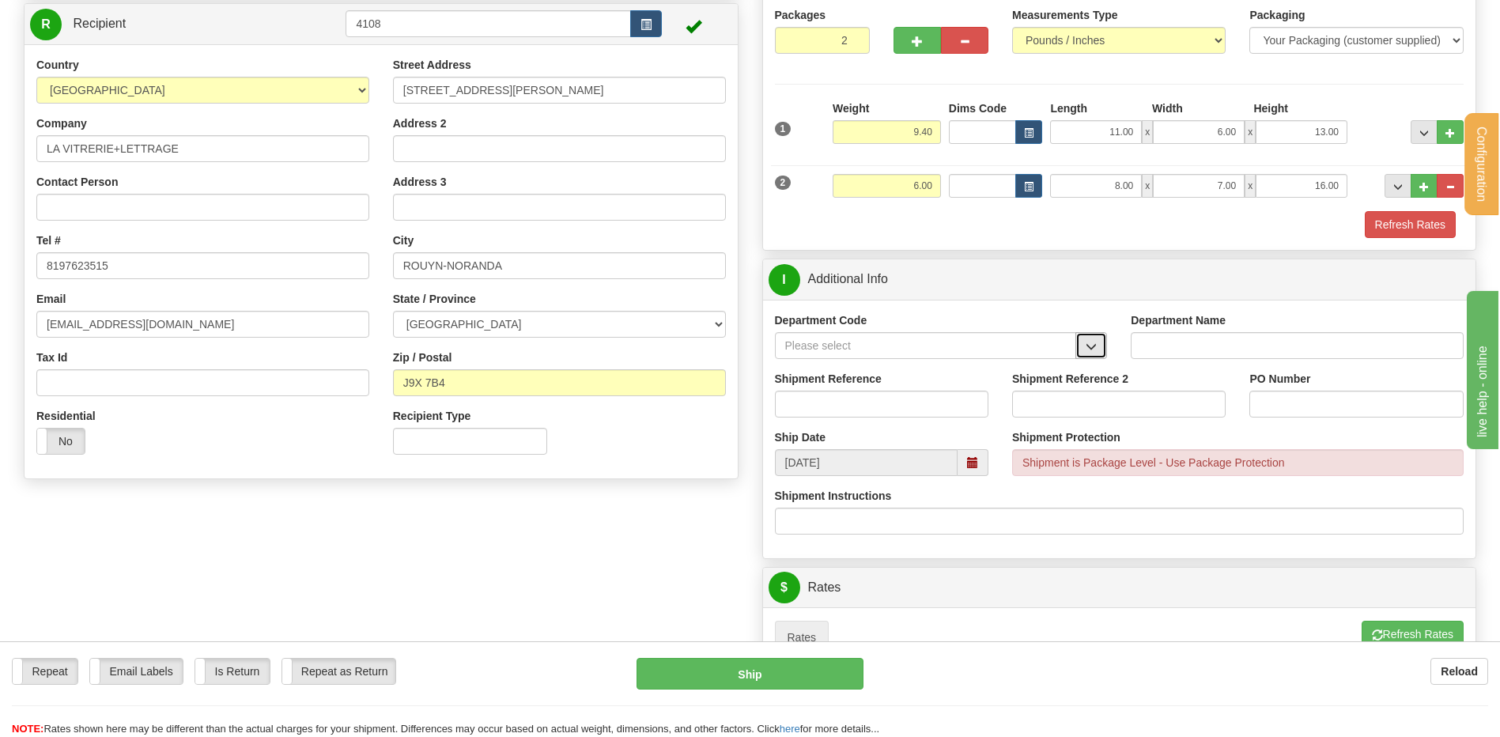
click at [1090, 350] on span "button" at bounding box center [1091, 347] width 11 height 10
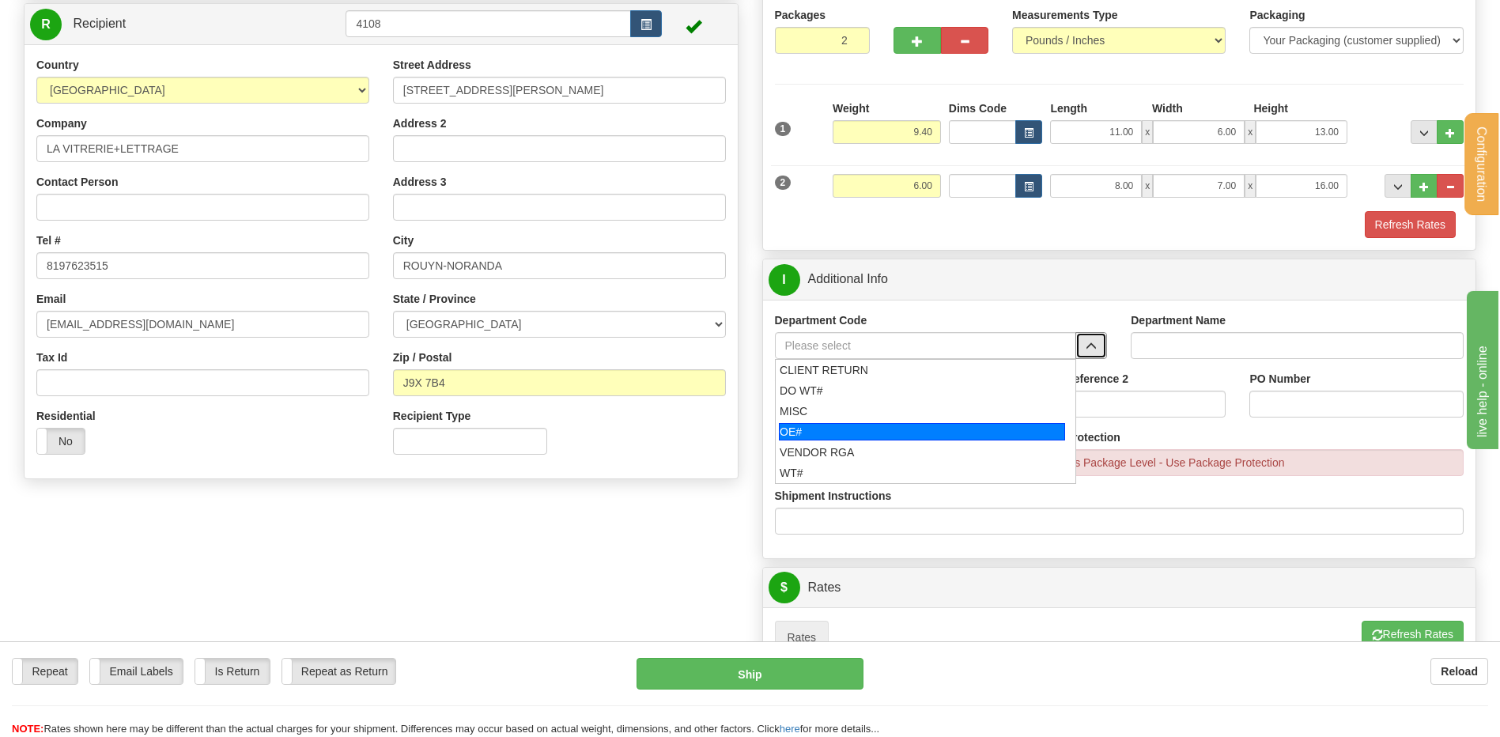
click at [840, 428] on div "OE#" at bounding box center [922, 431] width 286 height 17
type input "OE#"
type input "ORDERS"
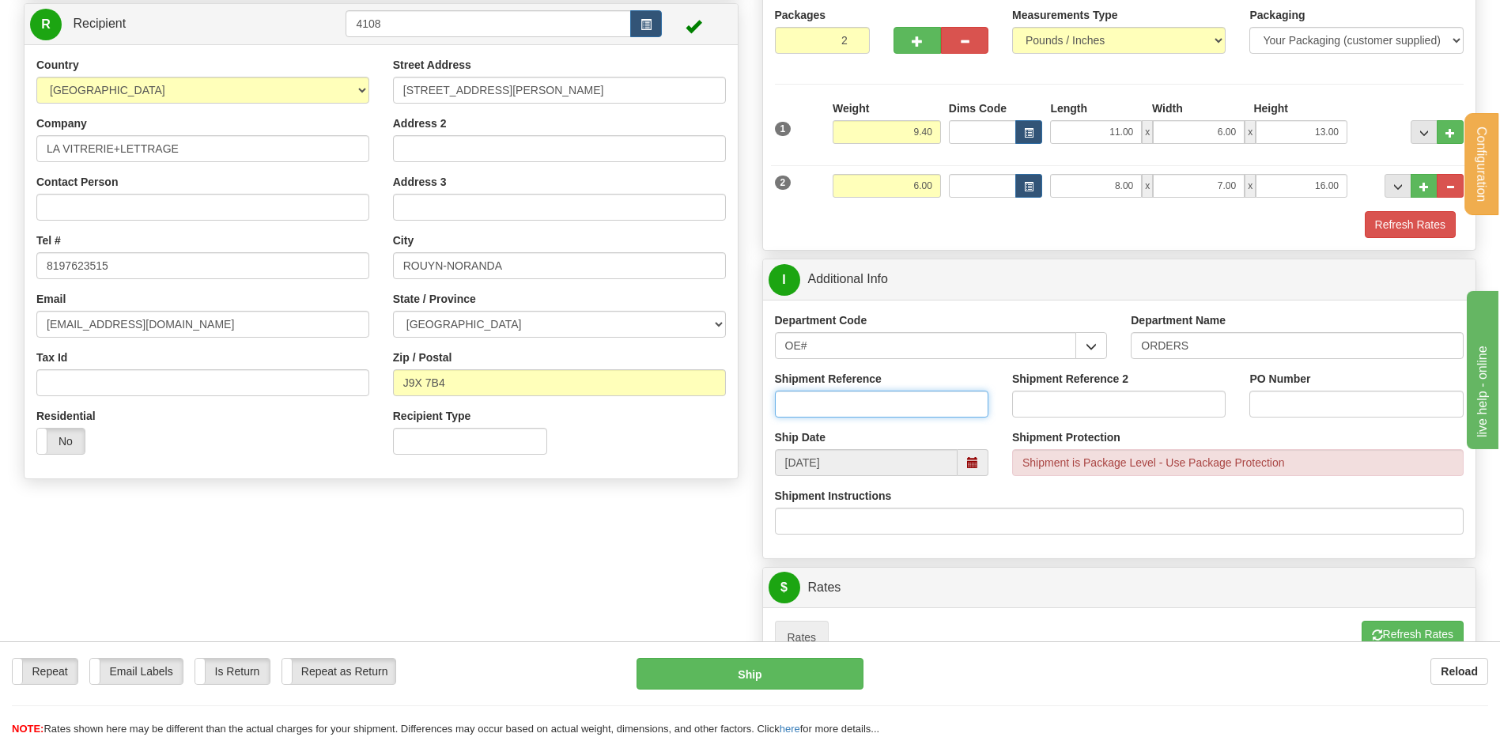
click at [839, 400] on input "Shipment Reference" at bounding box center [882, 404] width 214 height 27
type input "80005103-00"
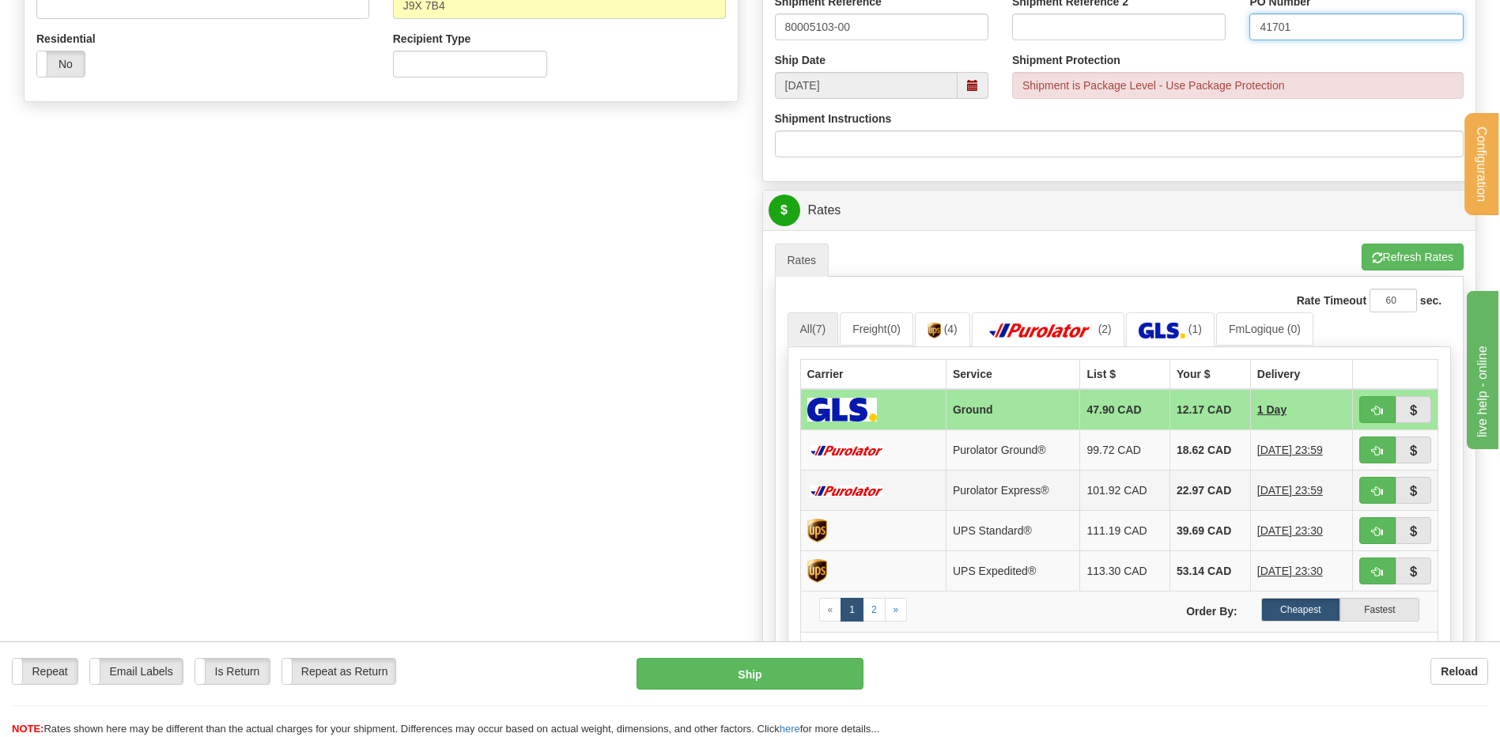
scroll to position [712, 0]
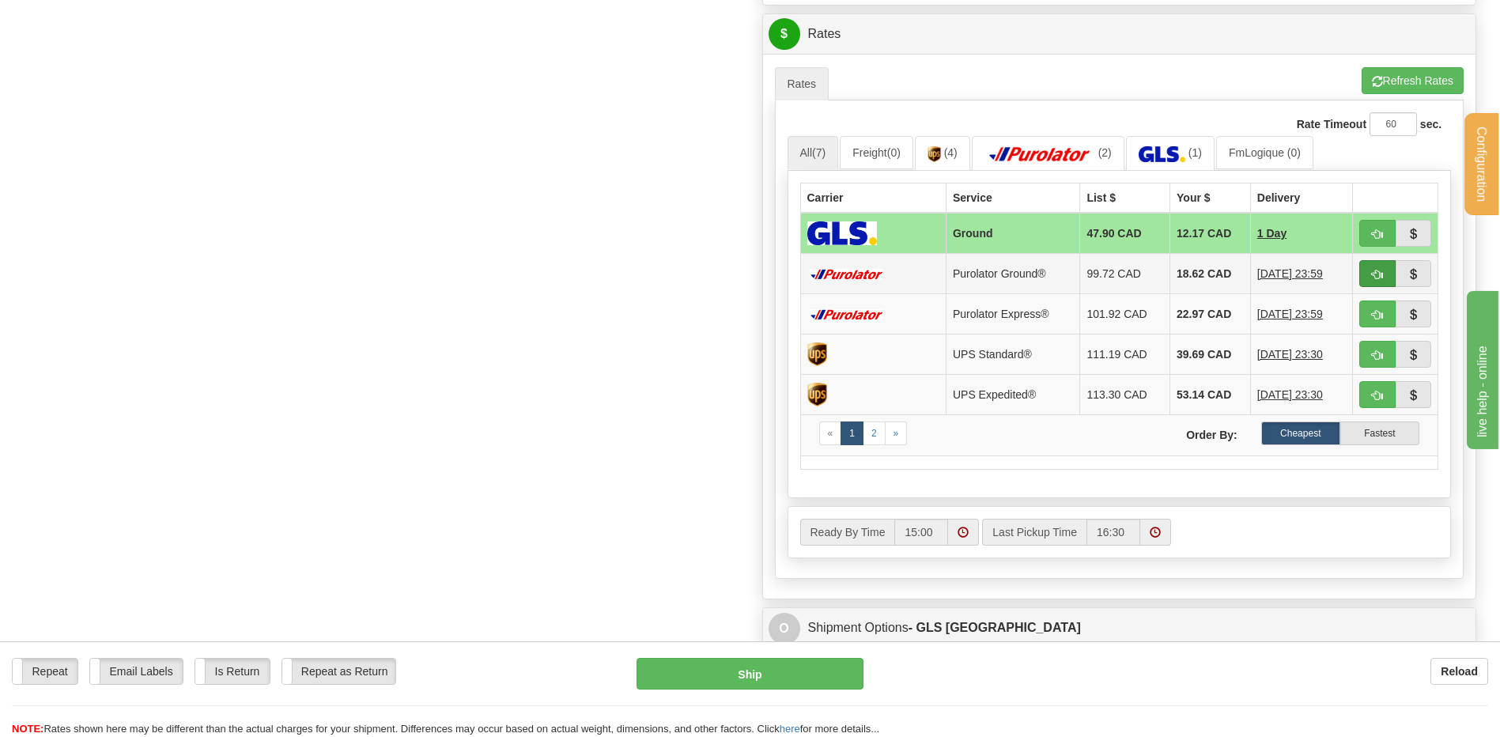
type input "41701"
click at [1387, 272] on button "button" at bounding box center [1378, 273] width 36 height 27
type input "260"
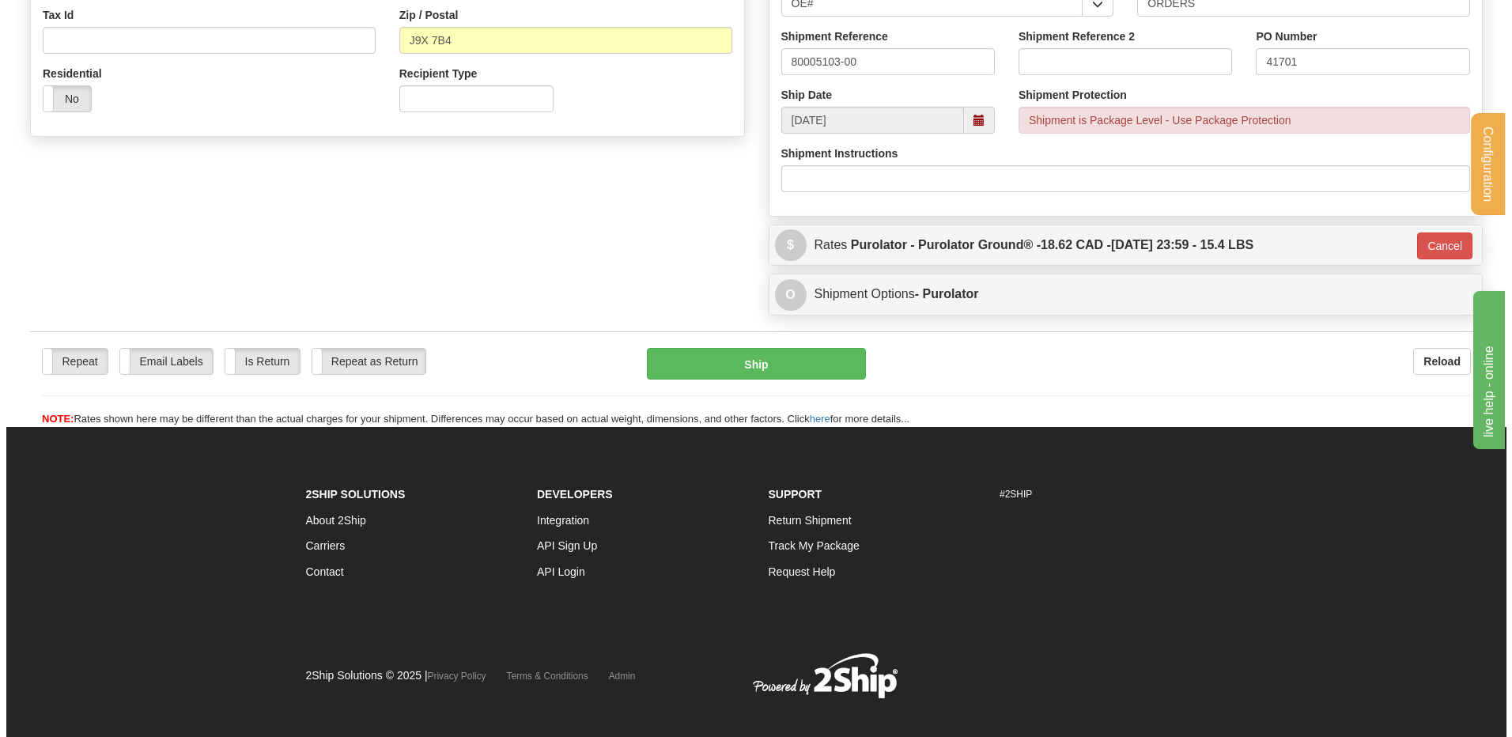
scroll to position [451, 0]
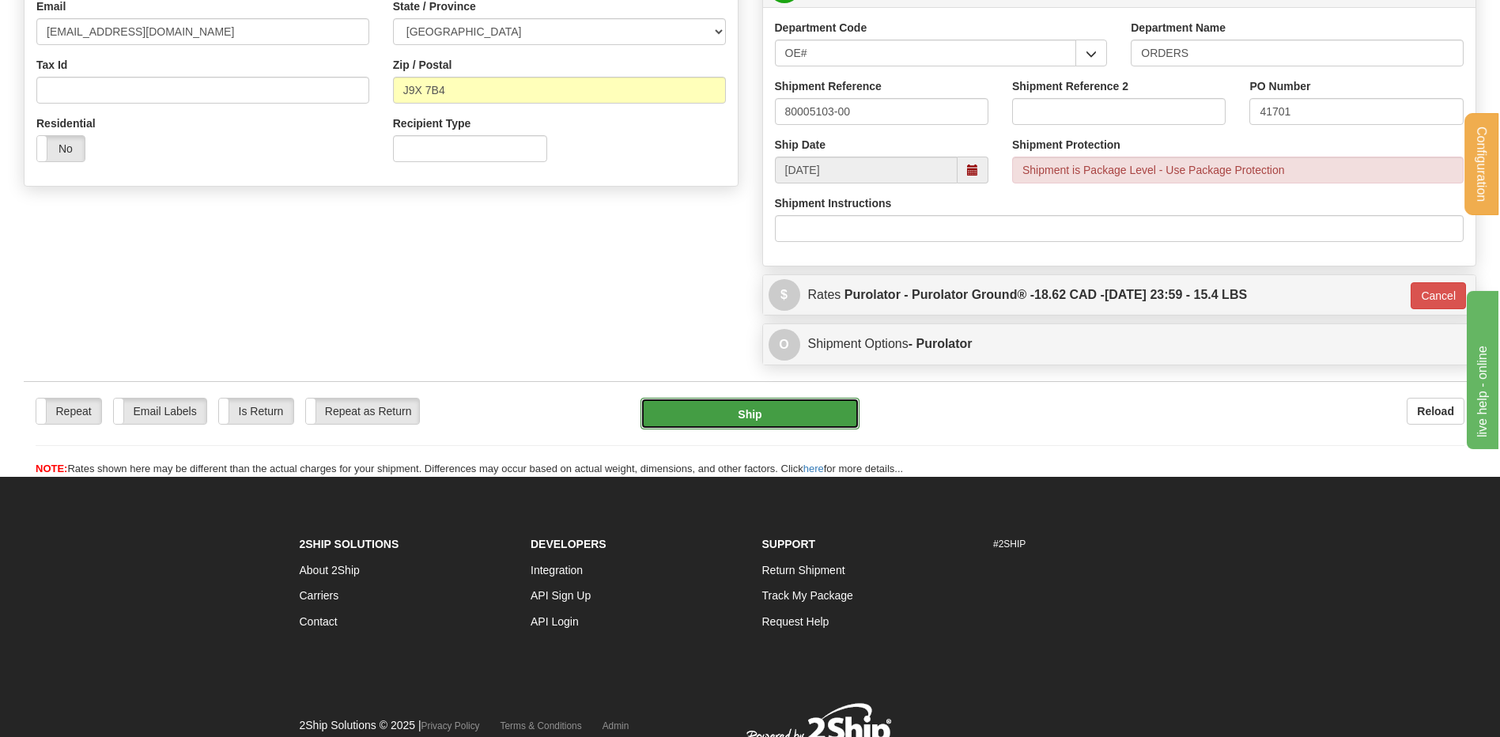
click at [738, 424] on button "Ship" at bounding box center [750, 414] width 218 height 32
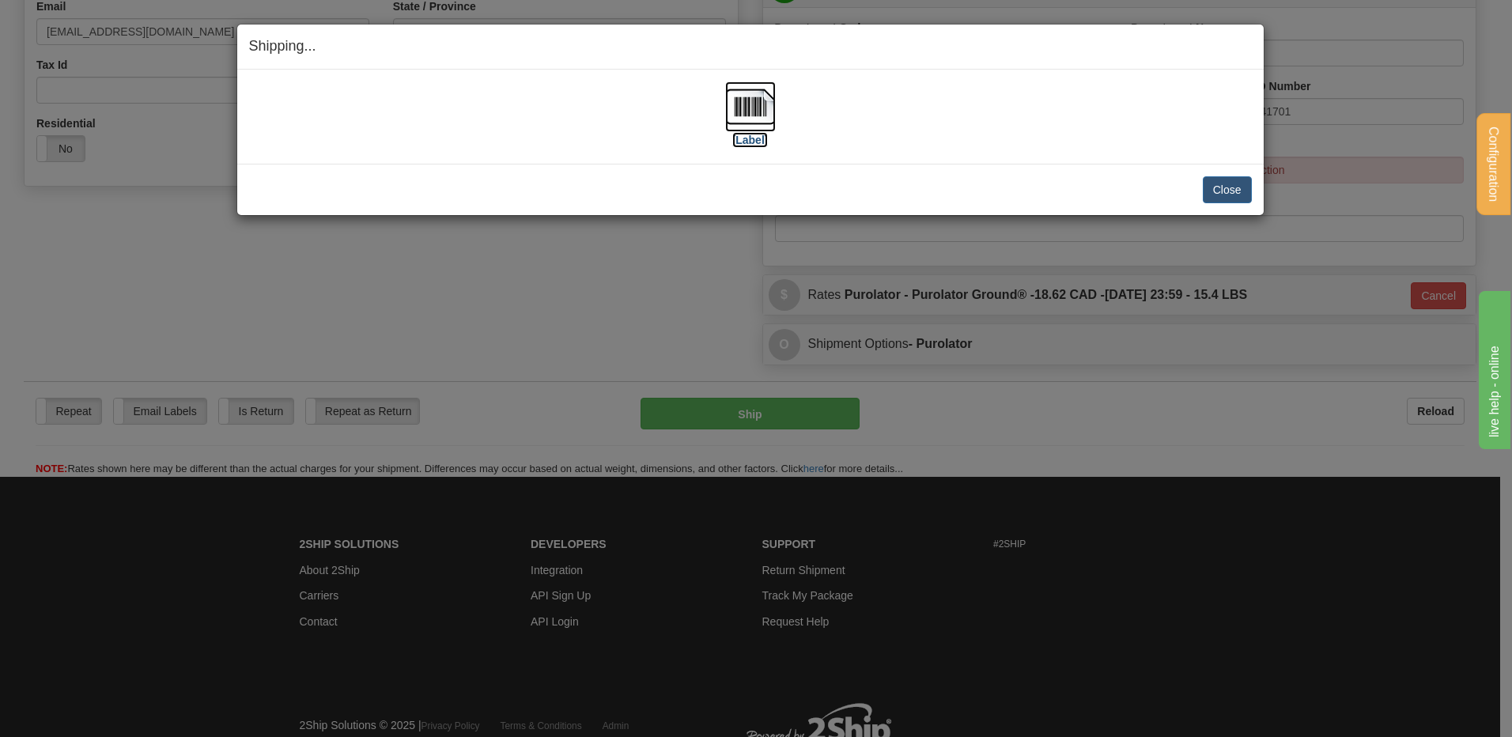
click at [762, 101] on img at bounding box center [750, 106] width 51 height 51
